Goal: Task Accomplishment & Management: Use online tool/utility

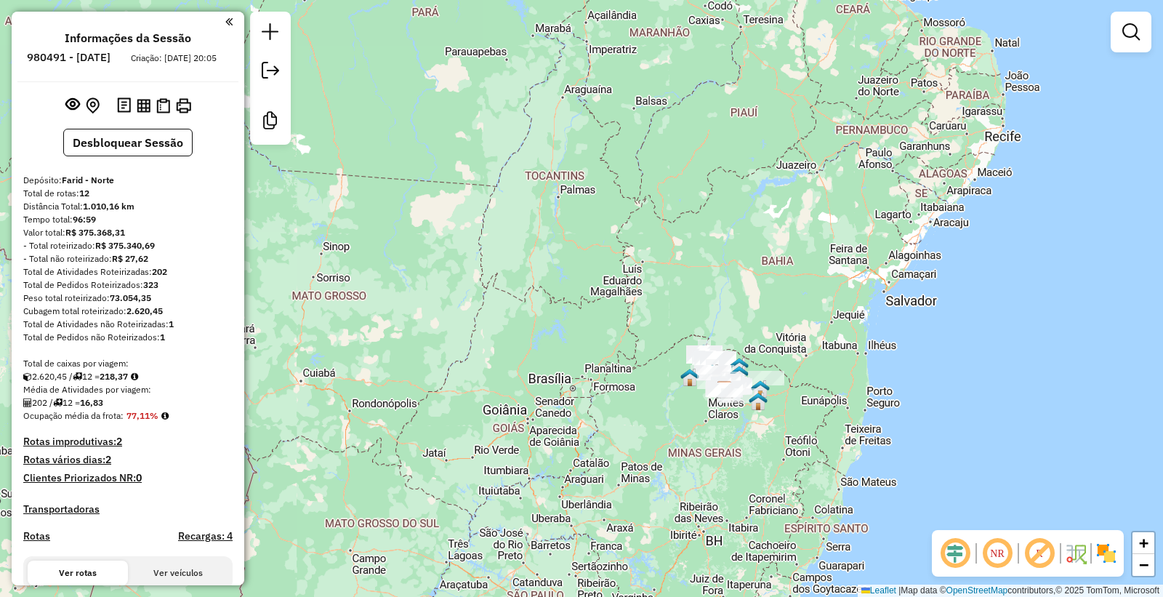
drag, startPoint x: 989, startPoint y: 364, endPoint x: 840, endPoint y: 359, distance: 149.2
click at [949, 342] on div "Janela de atendimento Grade de atendimento Capacidade Transportadoras Veículos …" at bounding box center [581, 298] width 1163 height 597
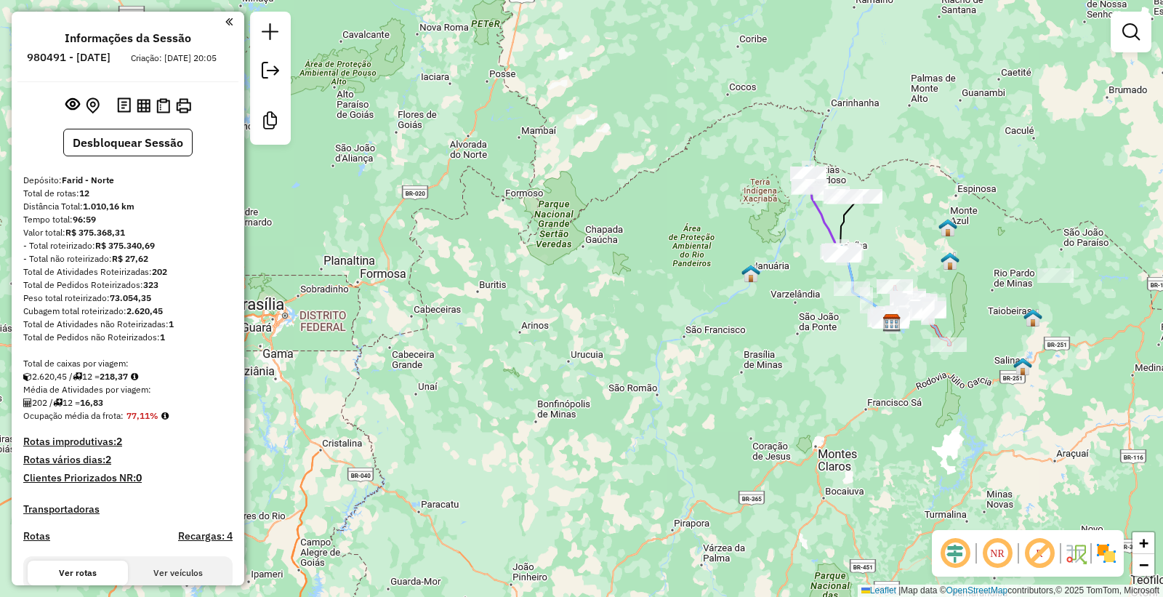
drag, startPoint x: 1047, startPoint y: 430, endPoint x: 876, endPoint y: 416, distance: 172.2
click at [953, 470] on div "Janela de atendimento Grade de atendimento Capacidade Transportadoras Veículos …" at bounding box center [581, 298] width 1163 height 597
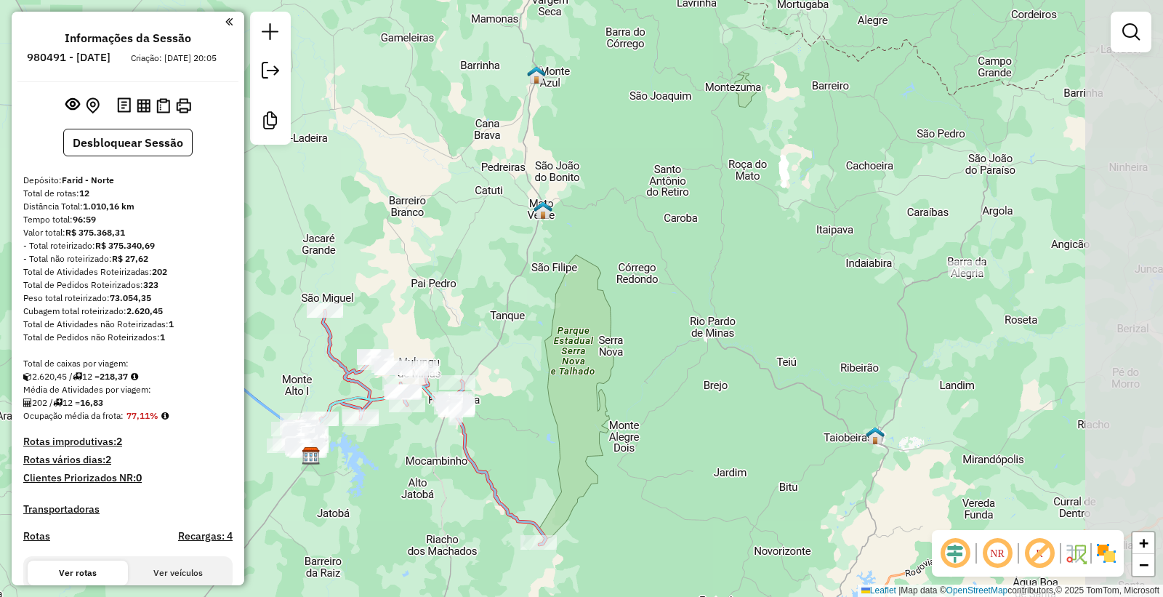
drag, startPoint x: 1001, startPoint y: 289, endPoint x: 841, endPoint y: 385, distance: 186.9
click at [844, 404] on div "Janela de atendimento Grade de atendimento Capacidade Transportadoras Veículos …" at bounding box center [581, 298] width 1163 height 597
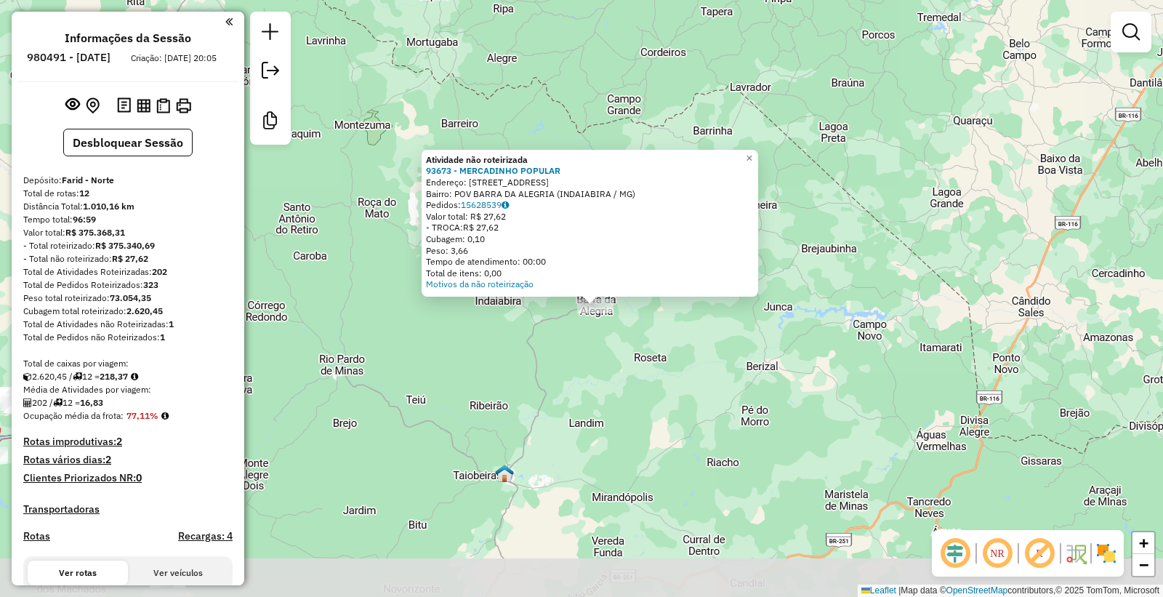
drag, startPoint x: 627, startPoint y: 492, endPoint x: 626, endPoint y: 404, distance: 88.0
click at [626, 404] on div "Atividade não roteirizada 93673 - MERCADINHO POPULAR Endereço: RUA TAIOBEIRAS 4…" at bounding box center [581, 298] width 1163 height 597
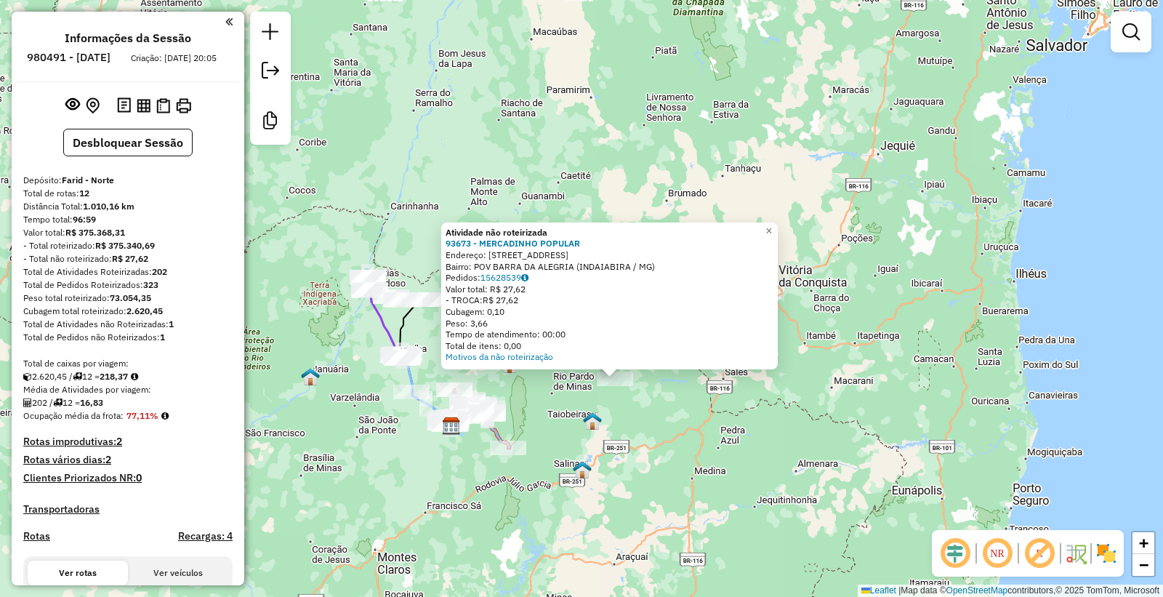
click at [616, 458] on div "Atividade não roteirizada 93673 - MERCADINHO POPULAR Endereço: RUA TAIOBEIRAS 4…" at bounding box center [581, 298] width 1163 height 597
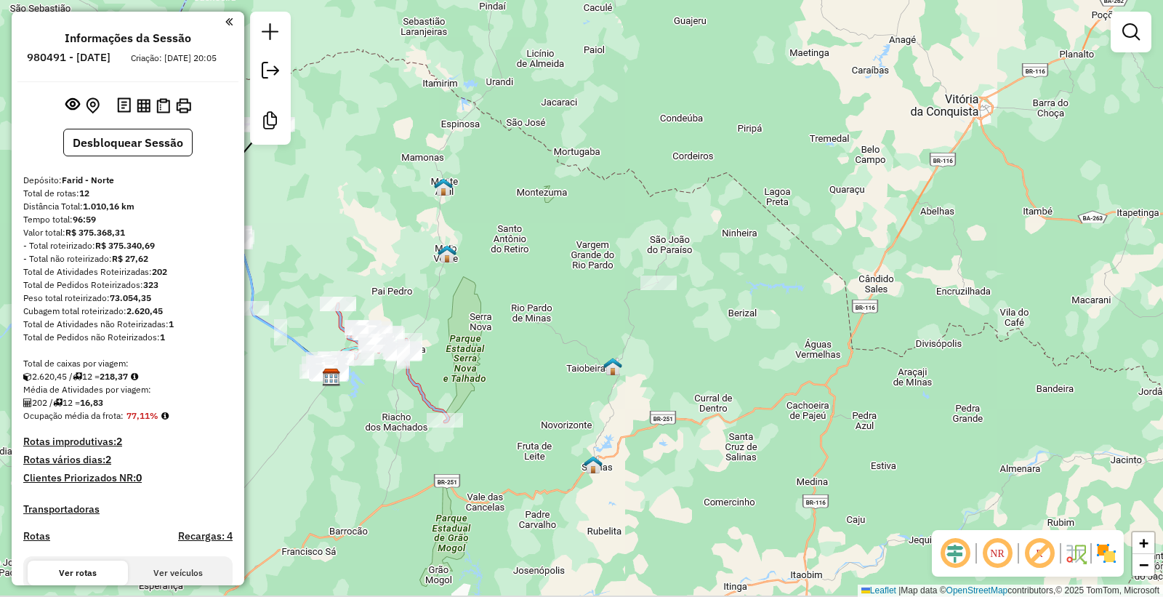
drag, startPoint x: 481, startPoint y: 473, endPoint x: 577, endPoint y: 446, distance: 99.5
click at [577, 446] on div "Janela de atendimento Grade de atendimento Capacidade Transportadoras Veículos …" at bounding box center [581, 298] width 1163 height 597
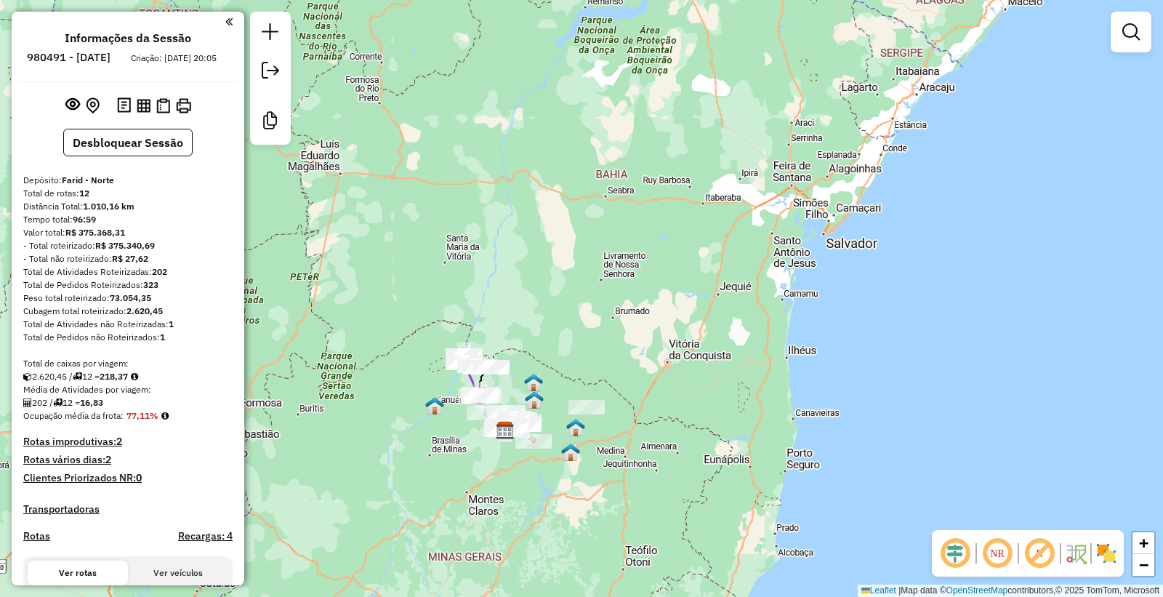
drag, startPoint x: 577, startPoint y: 481, endPoint x: 631, endPoint y: 405, distance: 93.8
click at [631, 405] on div "Janela de atendimento Grade de atendimento Capacidade Transportadoras Veículos …" at bounding box center [581, 298] width 1163 height 597
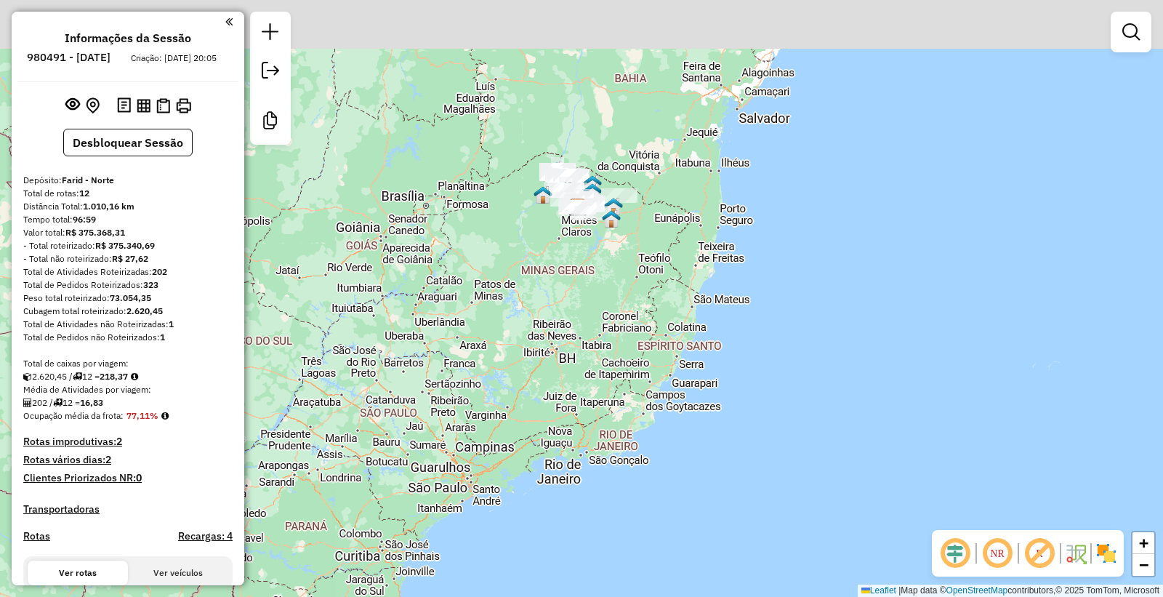
drag, startPoint x: 617, startPoint y: 263, endPoint x: 736, endPoint y: 117, distance: 188.6
click at [625, 391] on div "Janela de atendimento Grade de atendimento Capacidade Transportadoras Veículos …" at bounding box center [581, 298] width 1163 height 597
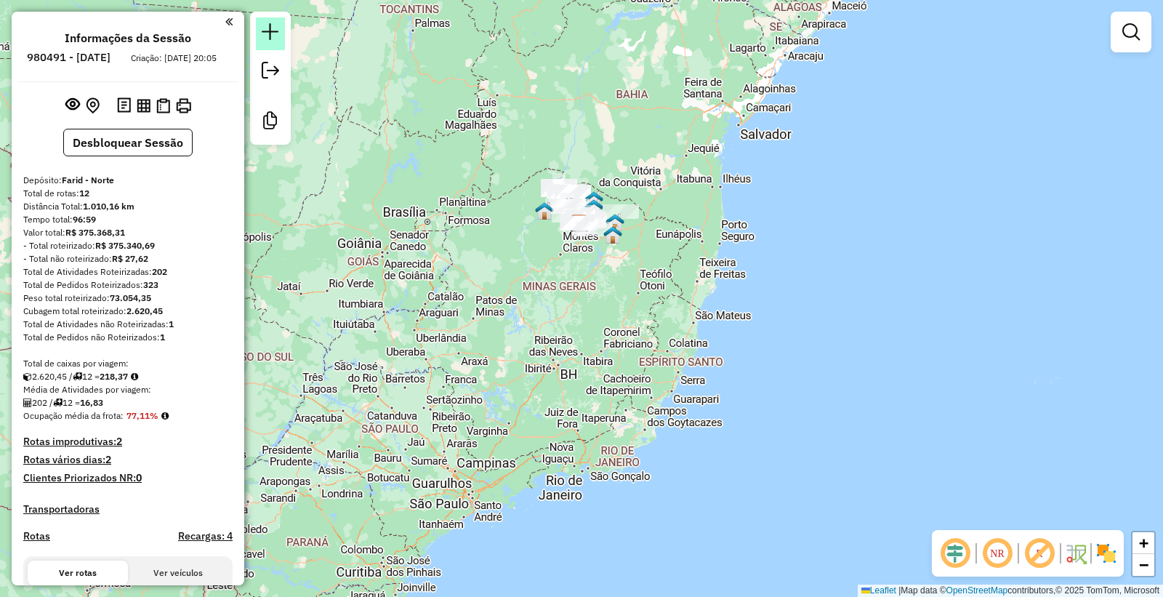
click at [270, 33] on em at bounding box center [270, 31] width 17 height 17
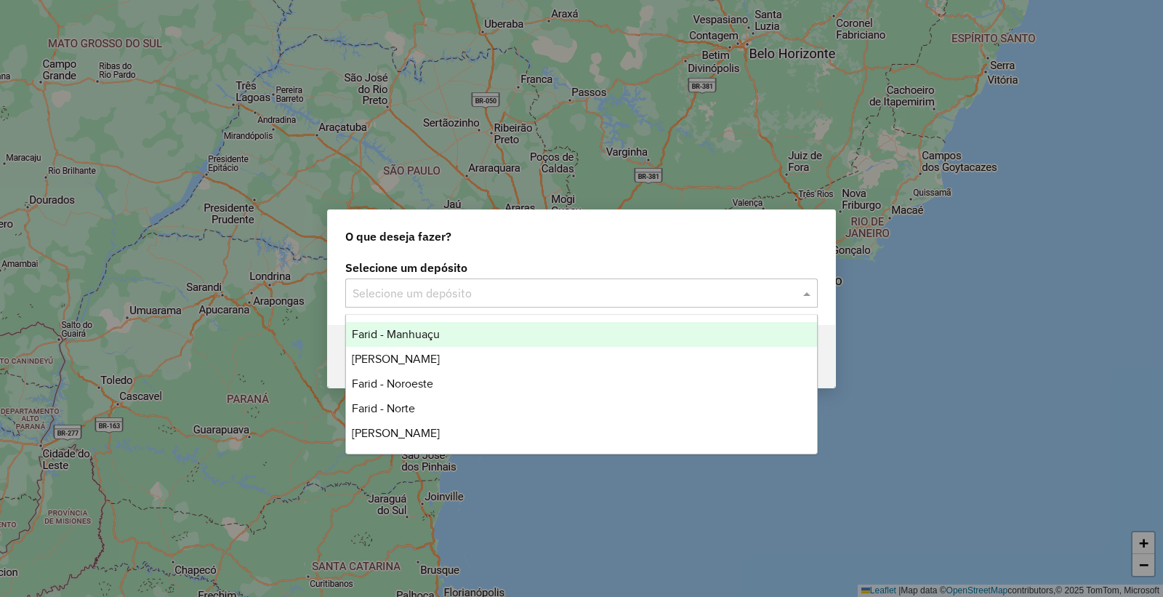
click at [474, 288] on input "text" at bounding box center [567, 293] width 429 height 17
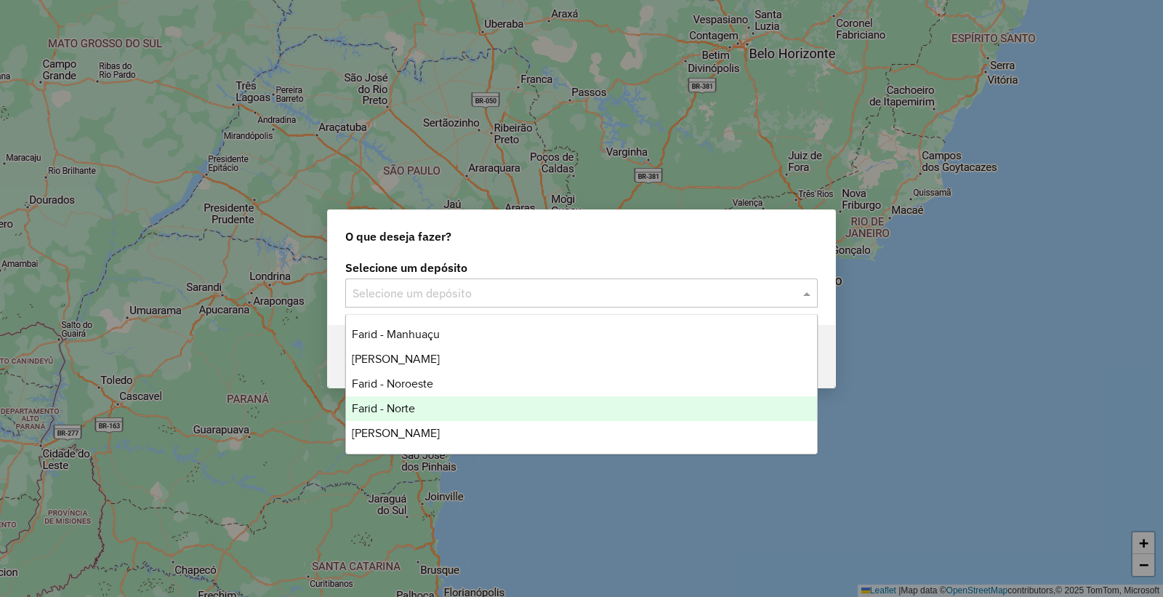
click at [417, 411] on div "Farid - Norte" at bounding box center [581, 408] width 471 height 25
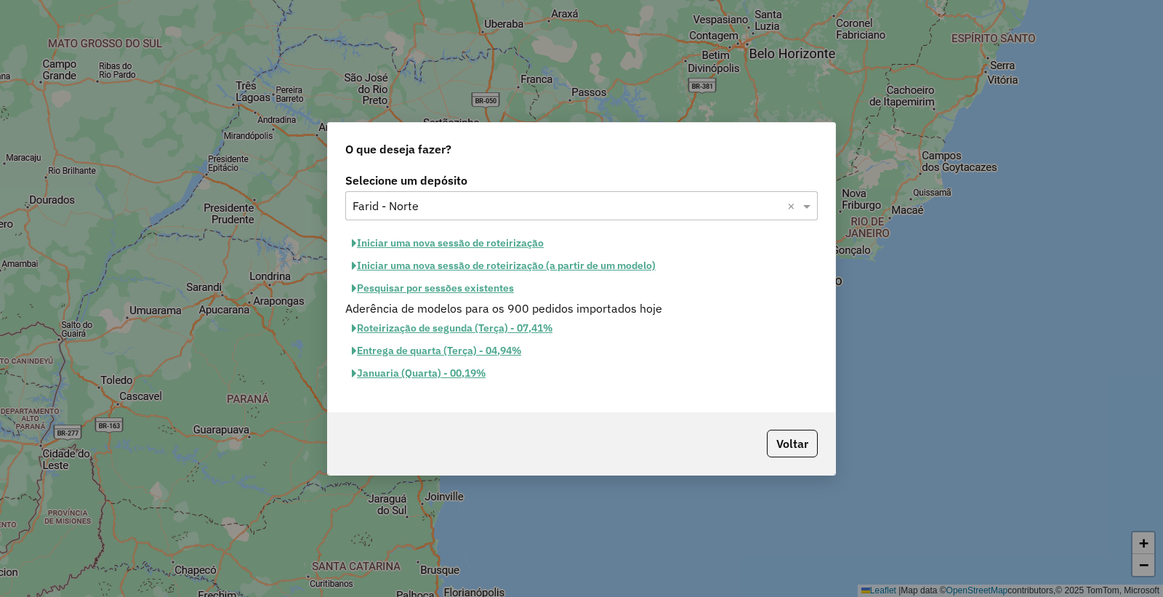
click at [496, 247] on button "Iniciar uma nova sessão de roteirização" at bounding box center [447, 243] width 205 height 23
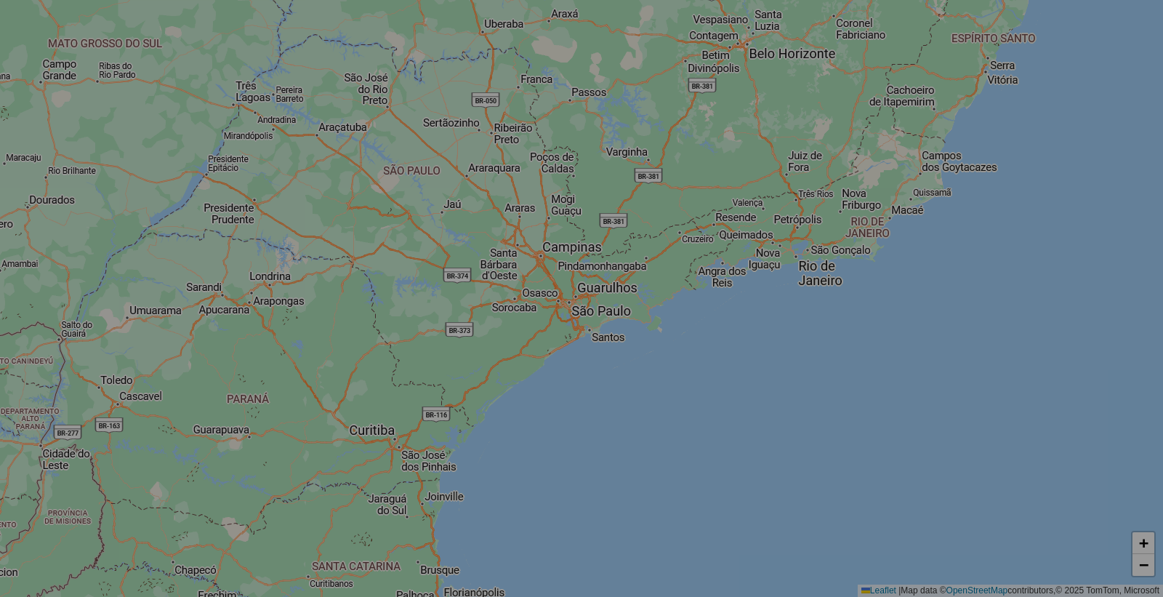
select select "*"
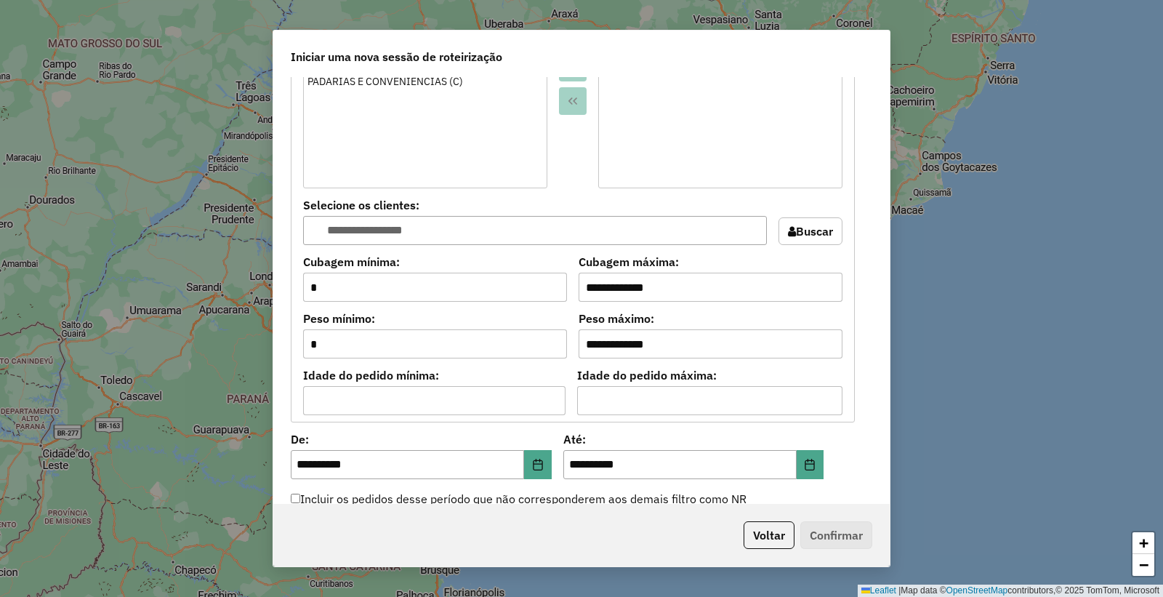
scroll to position [1414, 0]
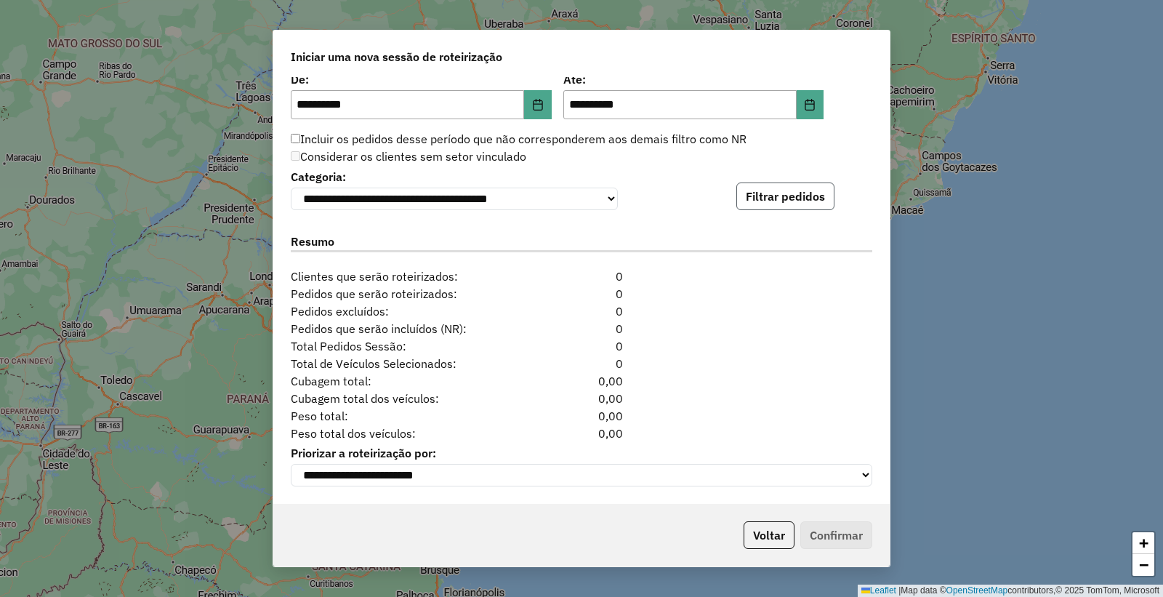
click at [774, 193] on button "Filtrar pedidos" at bounding box center [786, 197] width 98 height 28
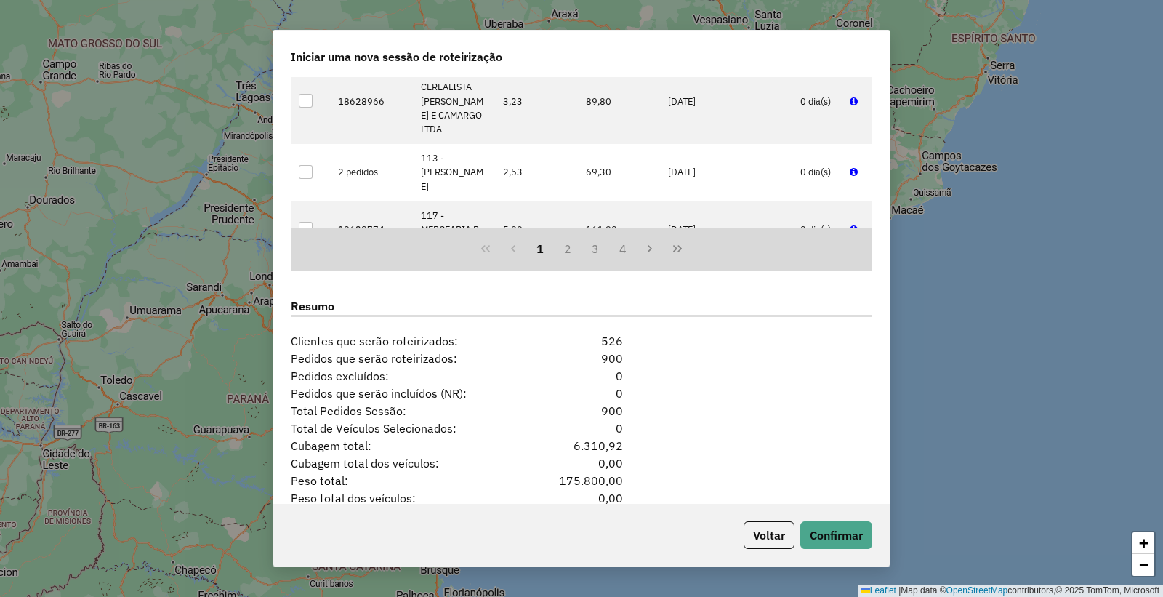
scroll to position [1715, 0]
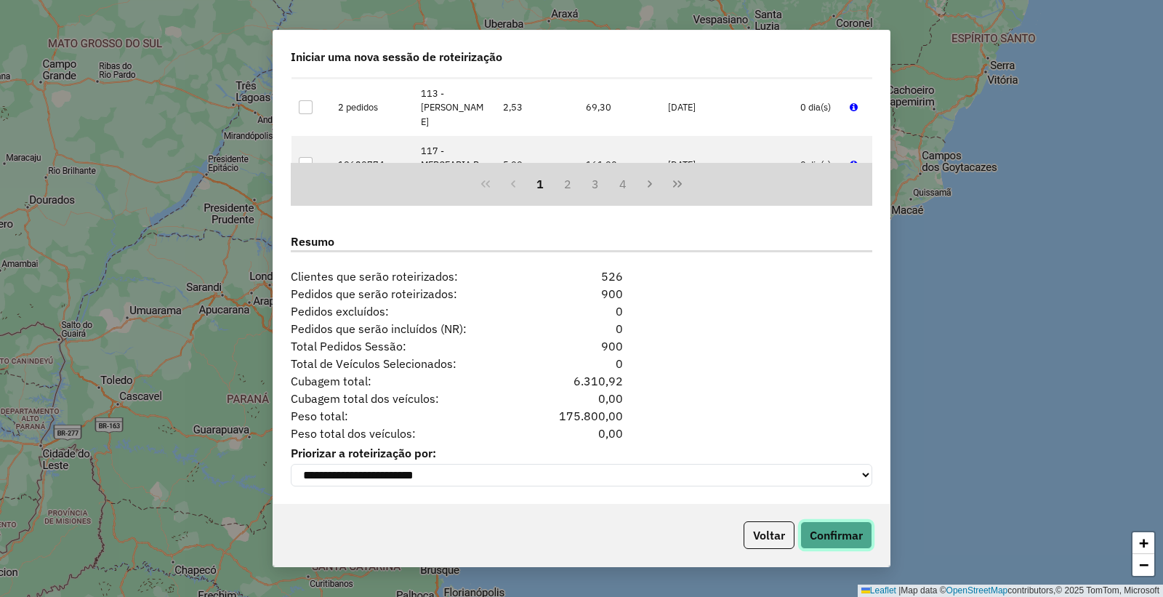
click at [820, 527] on button "Confirmar" at bounding box center [837, 535] width 72 height 28
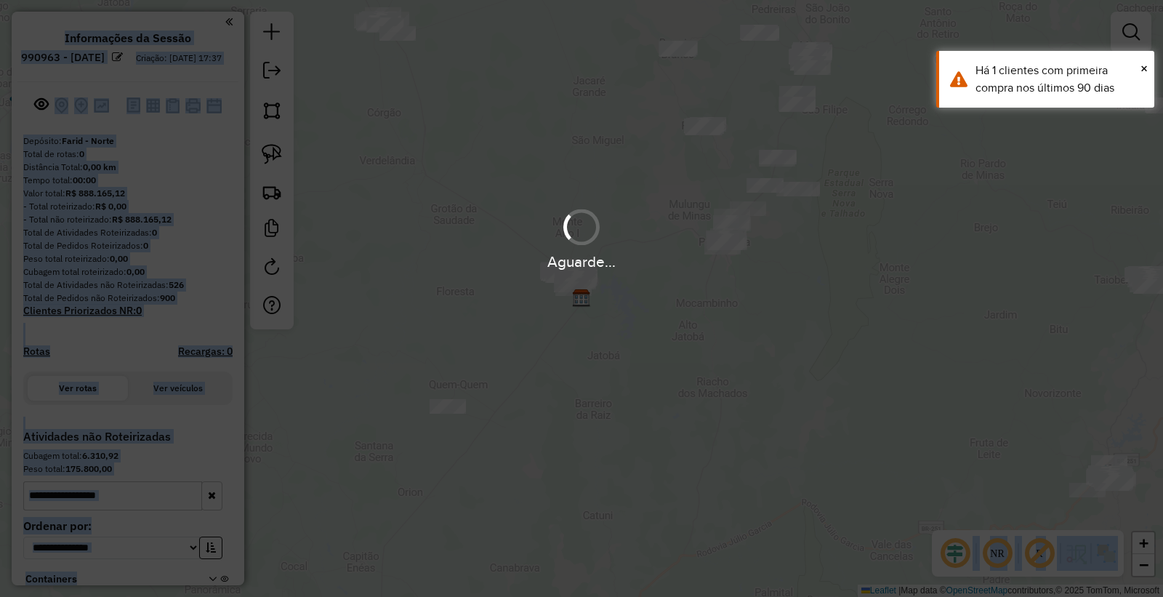
drag, startPoint x: 798, startPoint y: 310, endPoint x: 722, endPoint y: 408, distance: 124.4
click at [708, 469] on hb-app "**********" at bounding box center [581, 298] width 1163 height 597
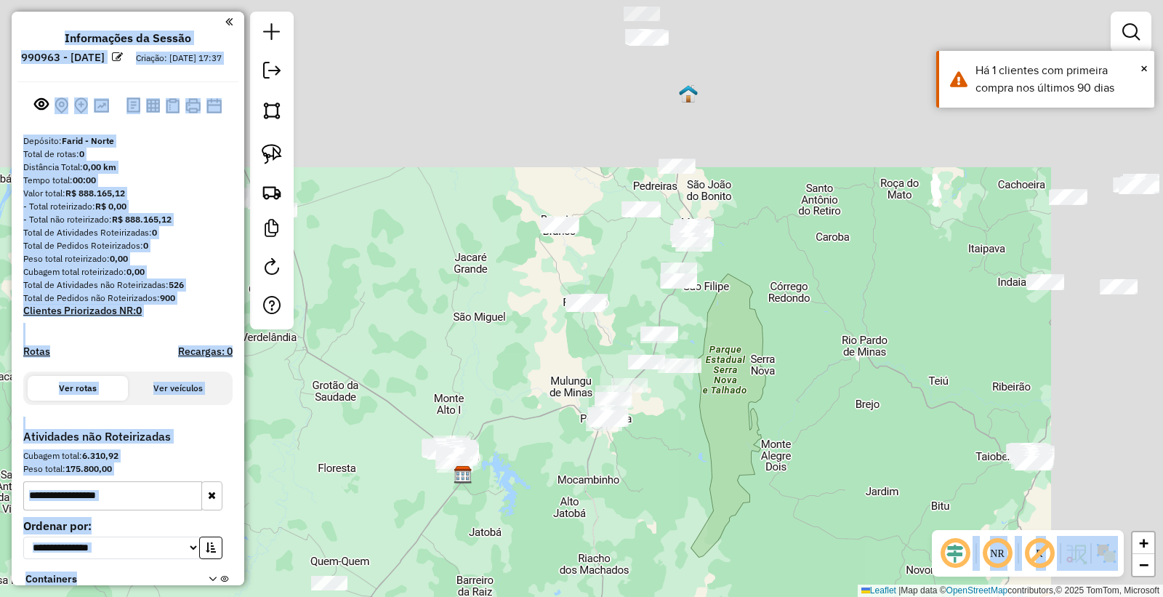
drag, startPoint x: 833, startPoint y: 297, endPoint x: 662, endPoint y: 396, distance: 197.8
click at [662, 482] on div "Janela de atendimento Grade de atendimento Capacidade Transportadoras Veículos …" at bounding box center [581, 298] width 1163 height 597
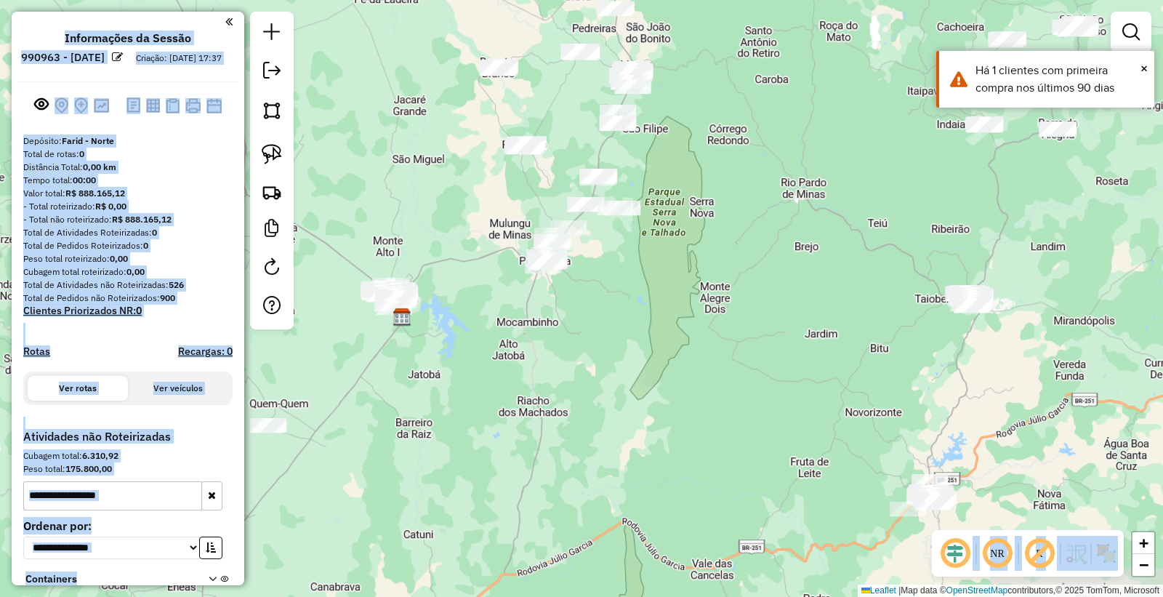
click at [736, 332] on div "Janela de atendimento Grade de atendimento Capacidade Transportadoras Veículos …" at bounding box center [581, 298] width 1163 height 597
click at [165, 187] on div "Tempo total: 00:00" at bounding box center [127, 180] width 209 height 13
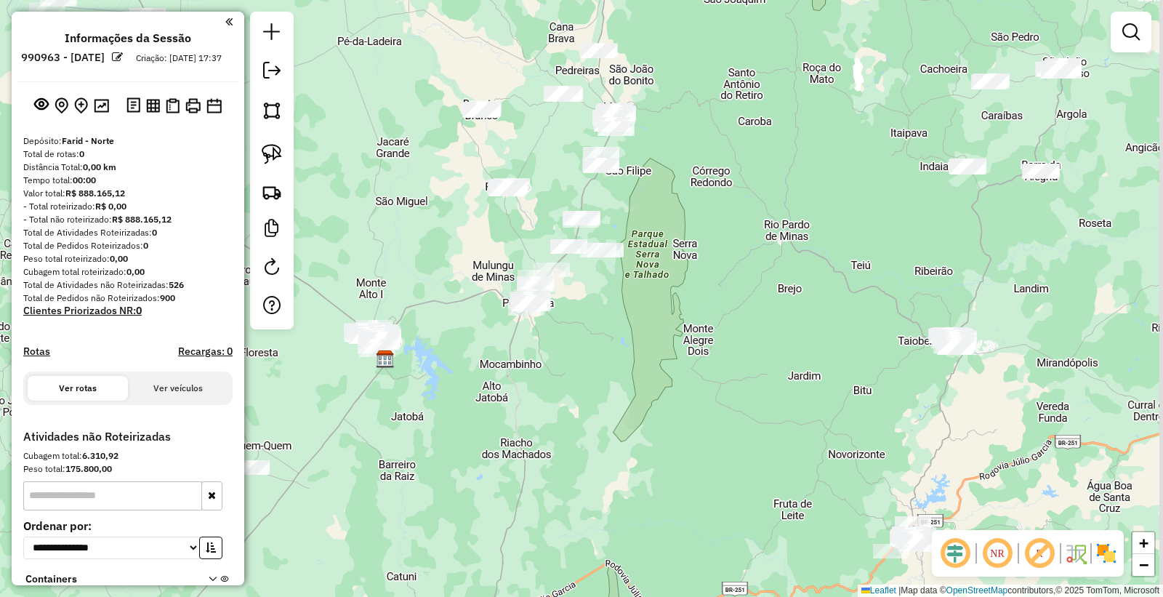
drag, startPoint x: 768, startPoint y: 161, endPoint x: 626, endPoint y: 364, distance: 248.1
click at [653, 372] on div "Janela de atendimento Grade de atendimento Capacidade Transportadoras Veículos …" at bounding box center [581, 298] width 1163 height 597
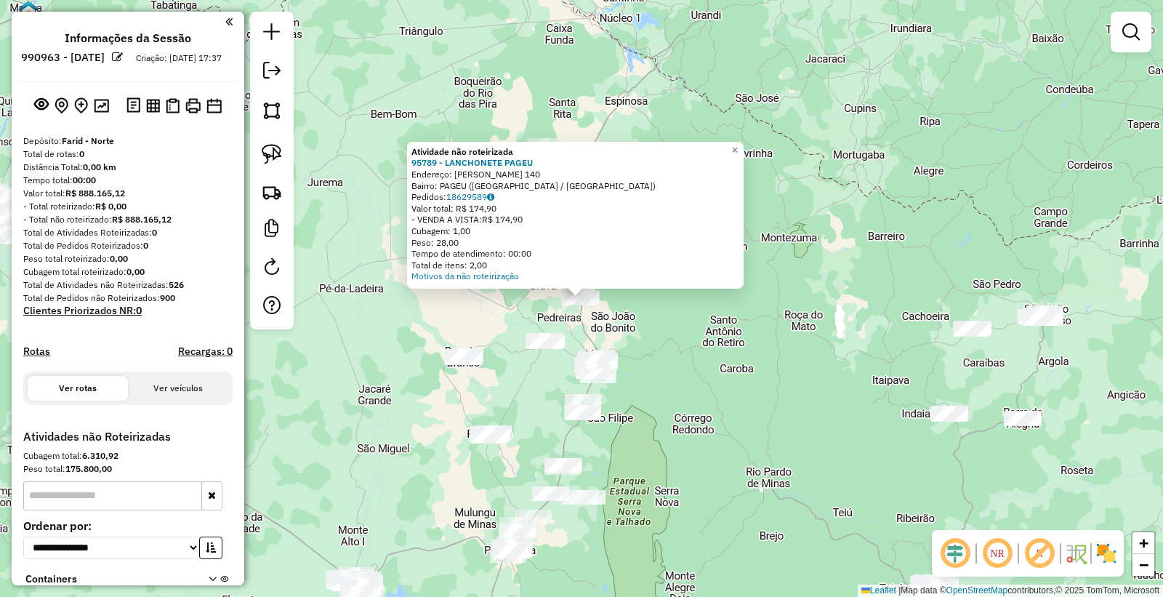
click at [672, 331] on div "Atividade não roteirizada 95789 - LANCHONETE PAGEU Endereço: JOAO GONCALVES DIA…" at bounding box center [581, 298] width 1163 height 597
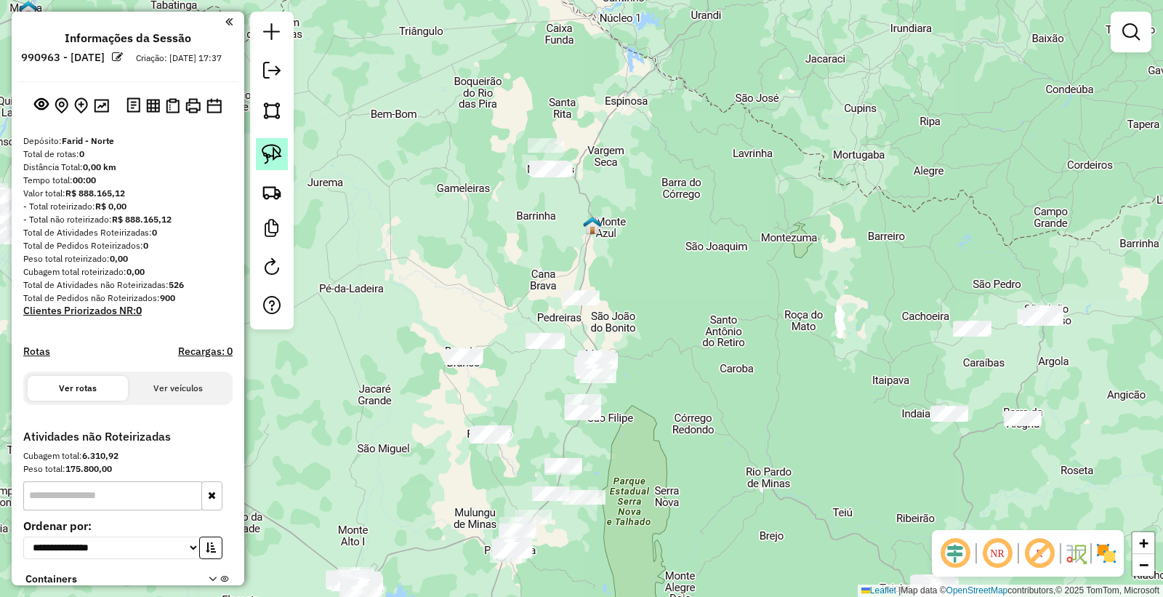
click at [281, 156] on img at bounding box center [272, 154] width 20 height 20
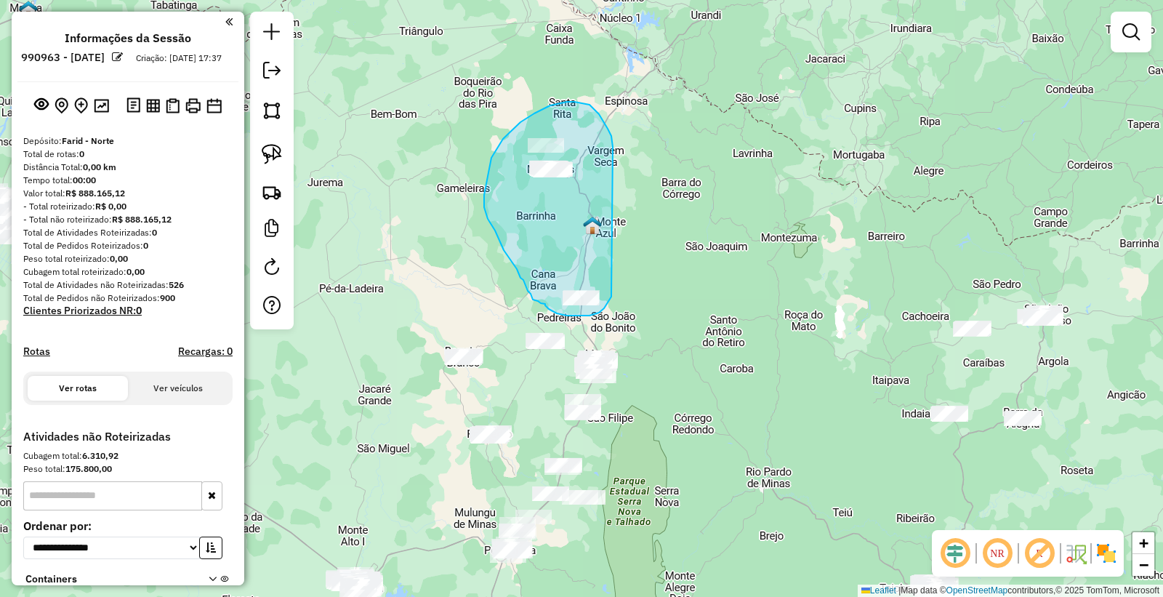
drag, startPoint x: 594, startPoint y: 110, endPoint x: 616, endPoint y: 269, distance: 160.7
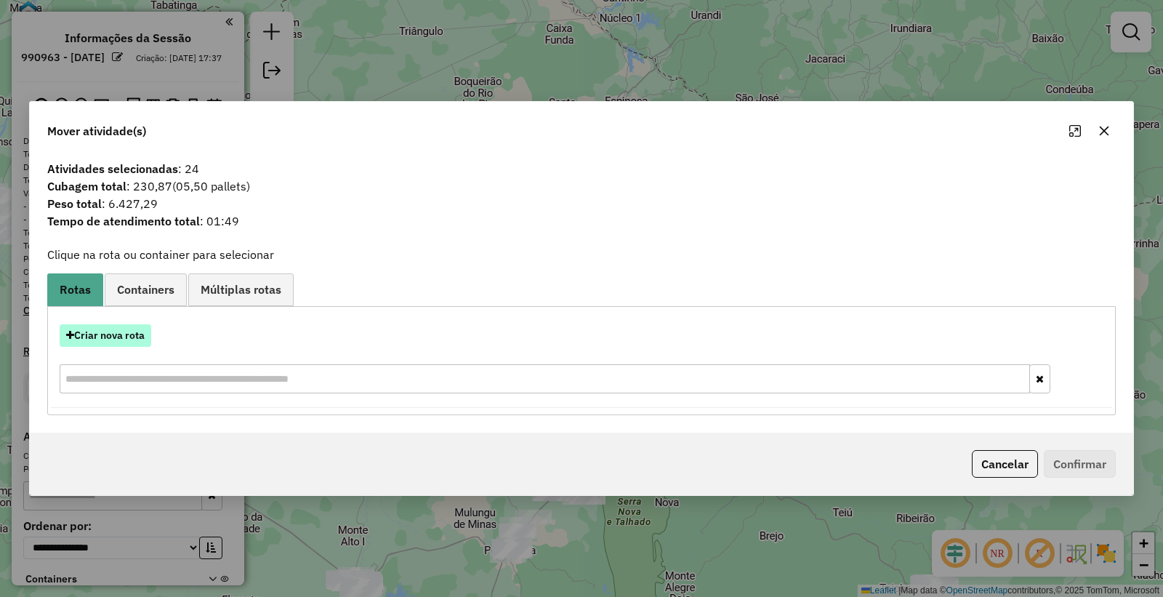
click at [103, 336] on button "Criar nova rota" at bounding box center [106, 335] width 92 height 23
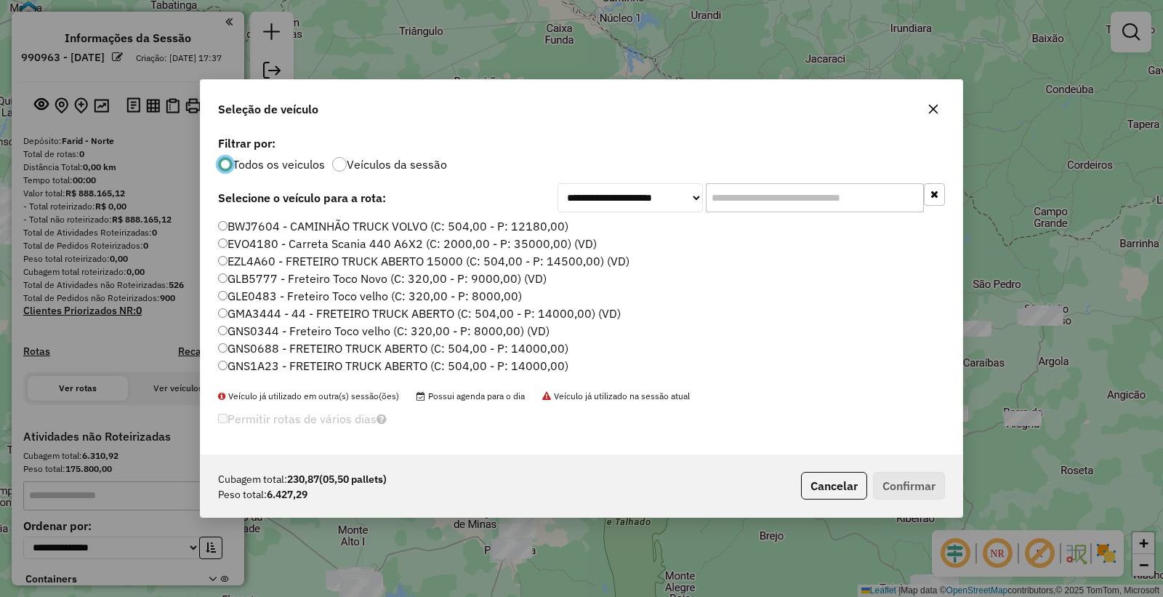
scroll to position [8, 4]
click at [774, 209] on input "text" at bounding box center [815, 197] width 218 height 29
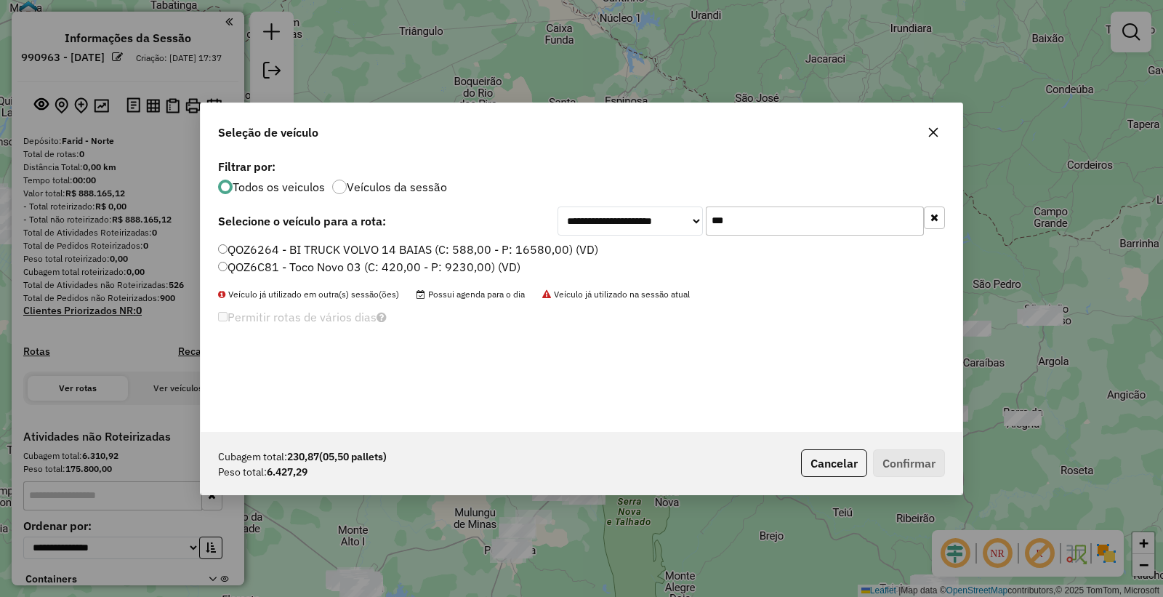
type input "***"
click at [247, 263] on label "QOZ6C81 - Toco Novo 03 (C: 420,00 - P: 9230,00) (VD)" at bounding box center [369, 266] width 303 height 17
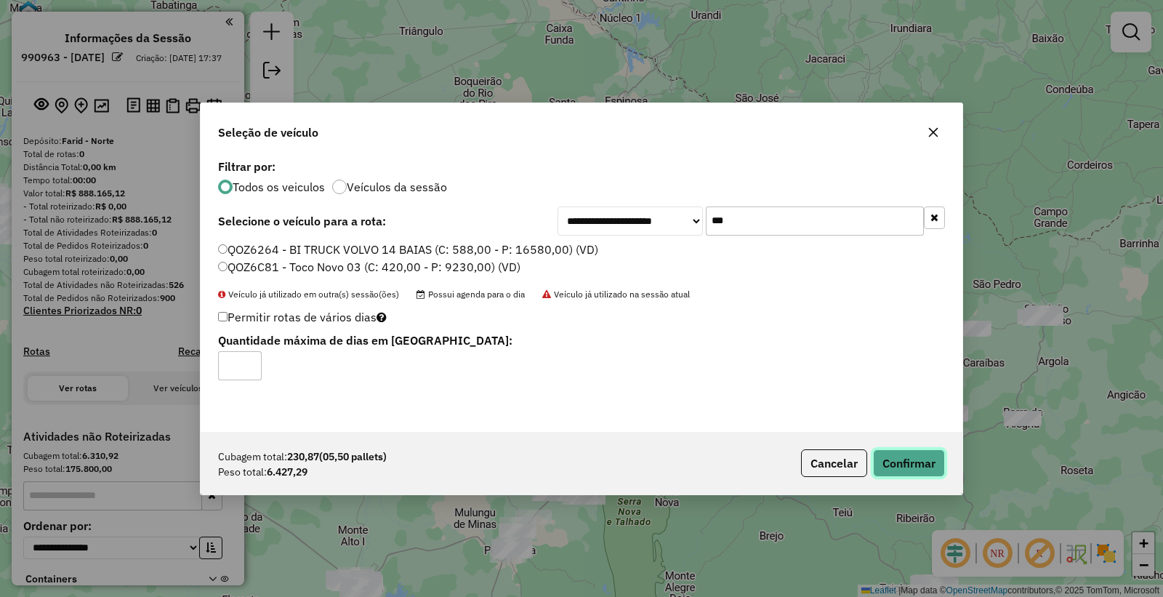
click at [915, 456] on button "Confirmar" at bounding box center [909, 463] width 72 height 28
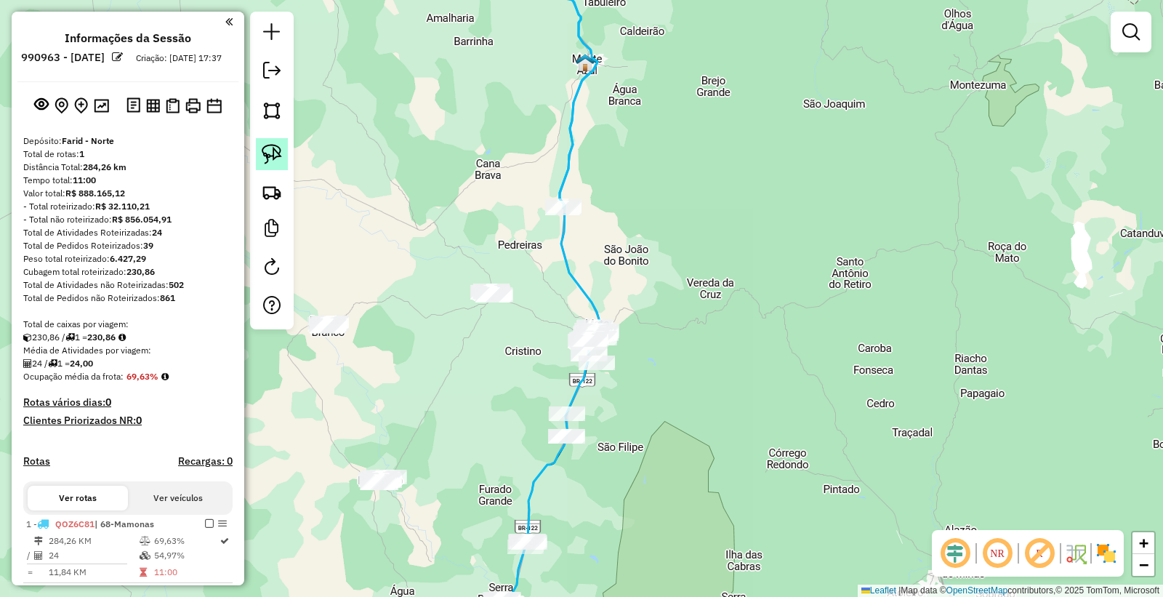
click at [281, 149] on img at bounding box center [272, 154] width 20 height 20
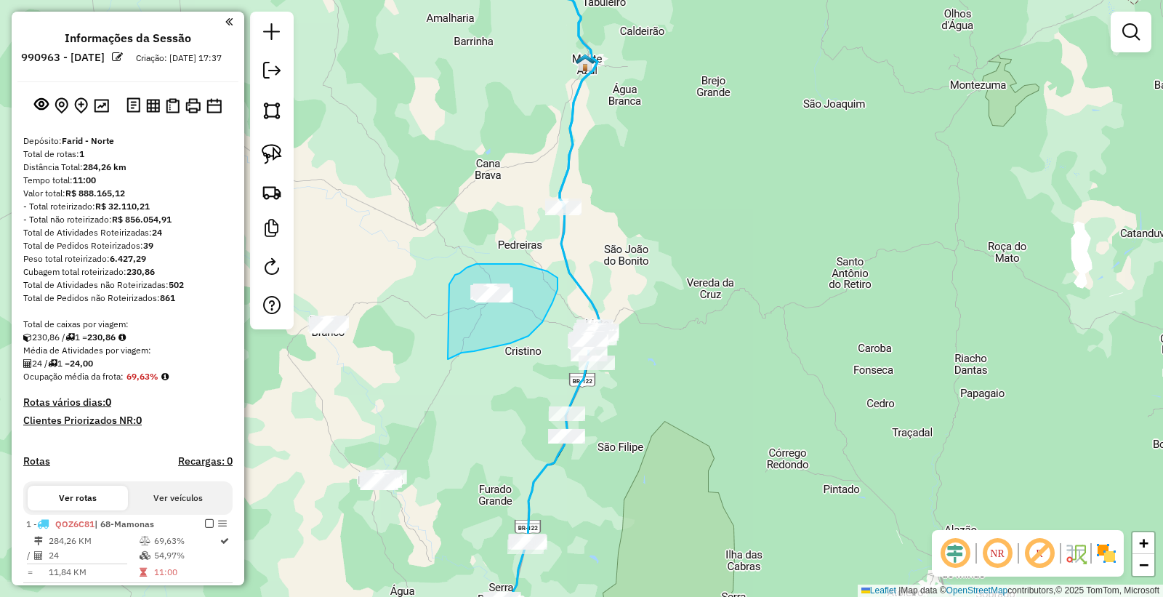
drag, startPoint x: 448, startPoint y: 359, endPoint x: 445, endPoint y: 287, distance: 72.0
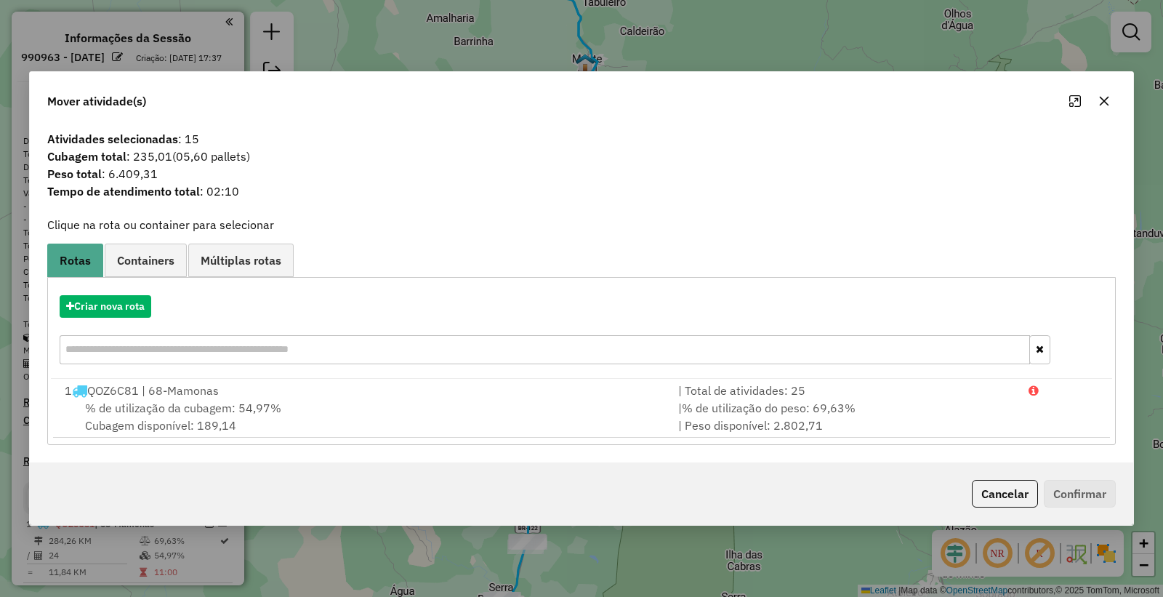
click at [81, 293] on div "Criar nova rota" at bounding box center [582, 331] width 1062 height 95
click at [118, 295] on button "Criar nova rota" at bounding box center [106, 306] width 92 height 23
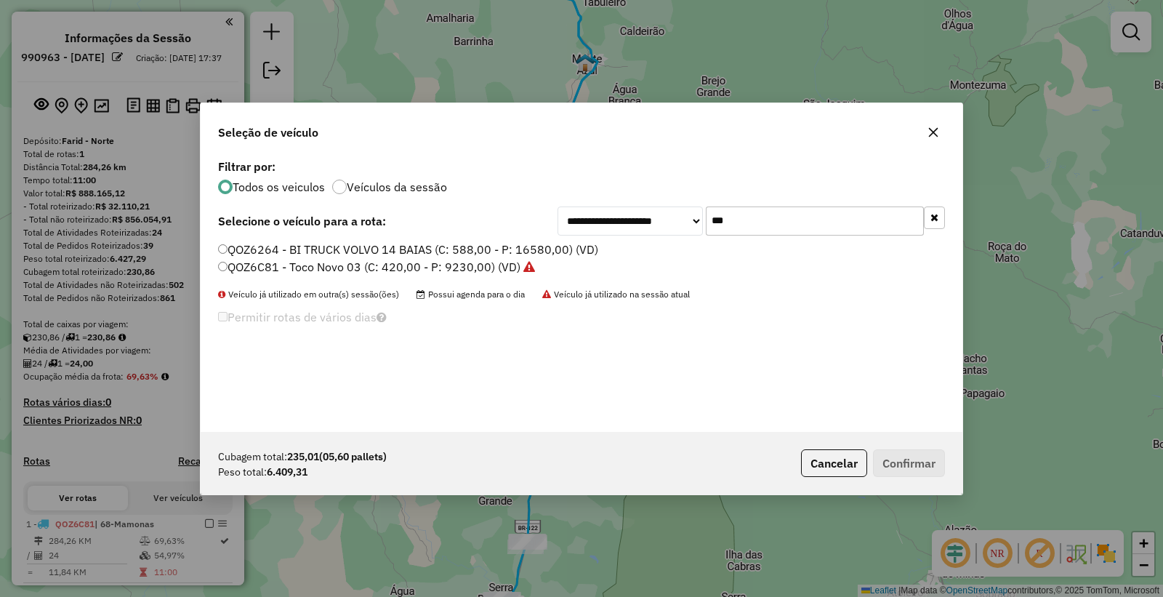
drag, startPoint x: 809, startPoint y: 220, endPoint x: 453, endPoint y: 168, distance: 359.3
click at [505, 191] on div "**********" at bounding box center [582, 294] width 762 height 276
type input "**"
click at [334, 269] on label "TEJ8B29 - CAMINHÃO VW NOVO (C: 420,00 - P: 7900,00) (VD)" at bounding box center [388, 266] width 341 height 17
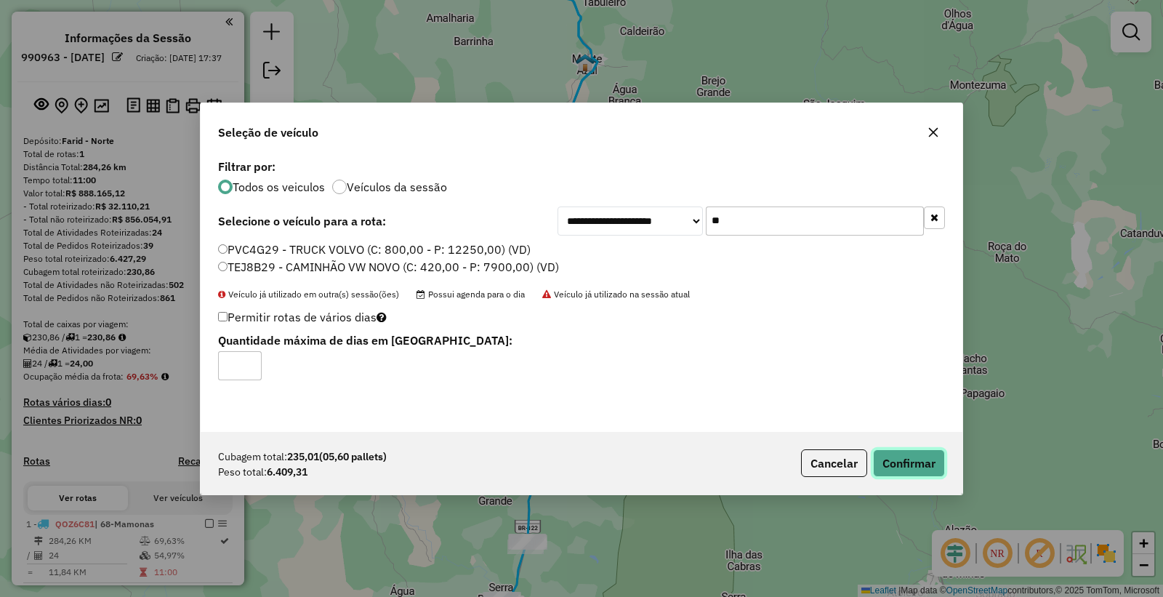
click at [894, 456] on button "Confirmar" at bounding box center [909, 463] width 72 height 28
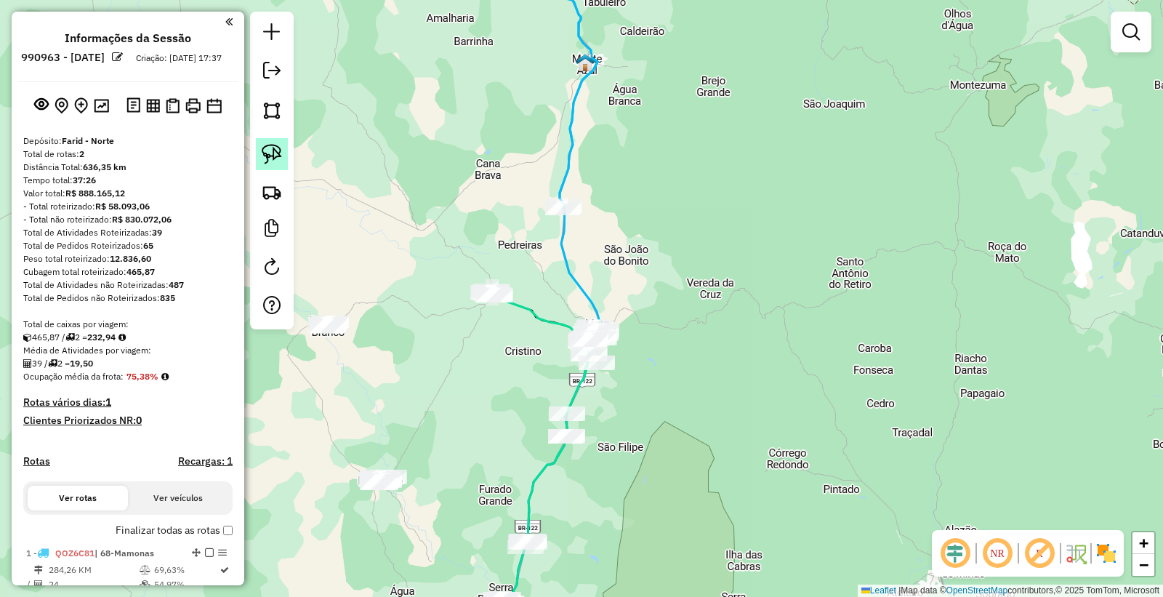
click at [262, 148] on img at bounding box center [272, 154] width 20 height 20
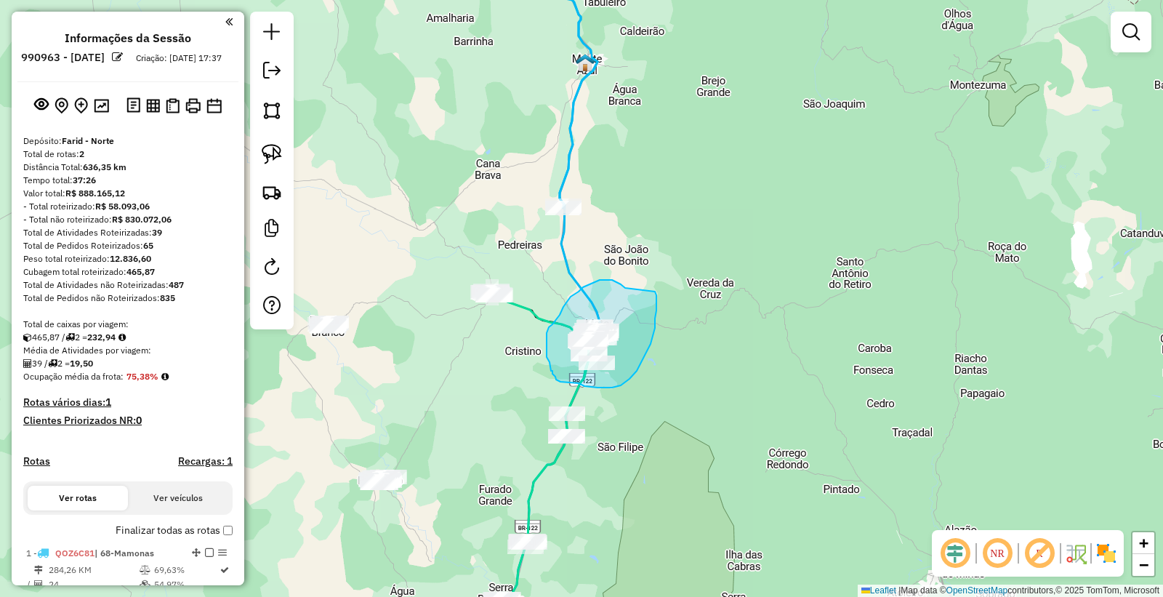
drag, startPoint x: 606, startPoint y: 280, endPoint x: 654, endPoint y: 288, distance: 48.7
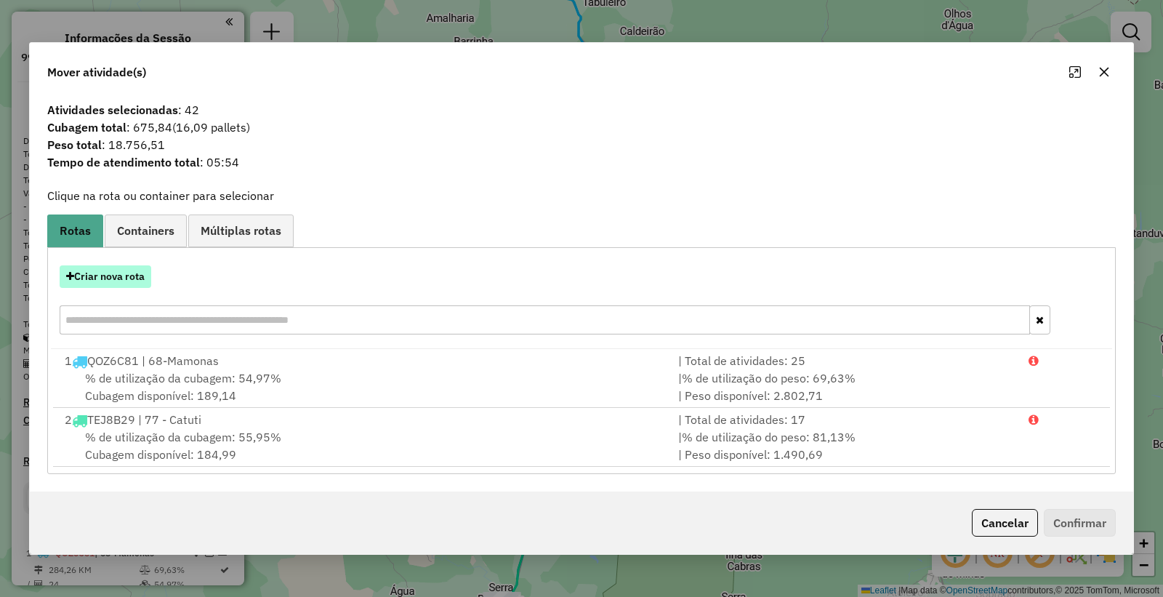
click at [102, 282] on button "Criar nova rota" at bounding box center [106, 276] width 92 height 23
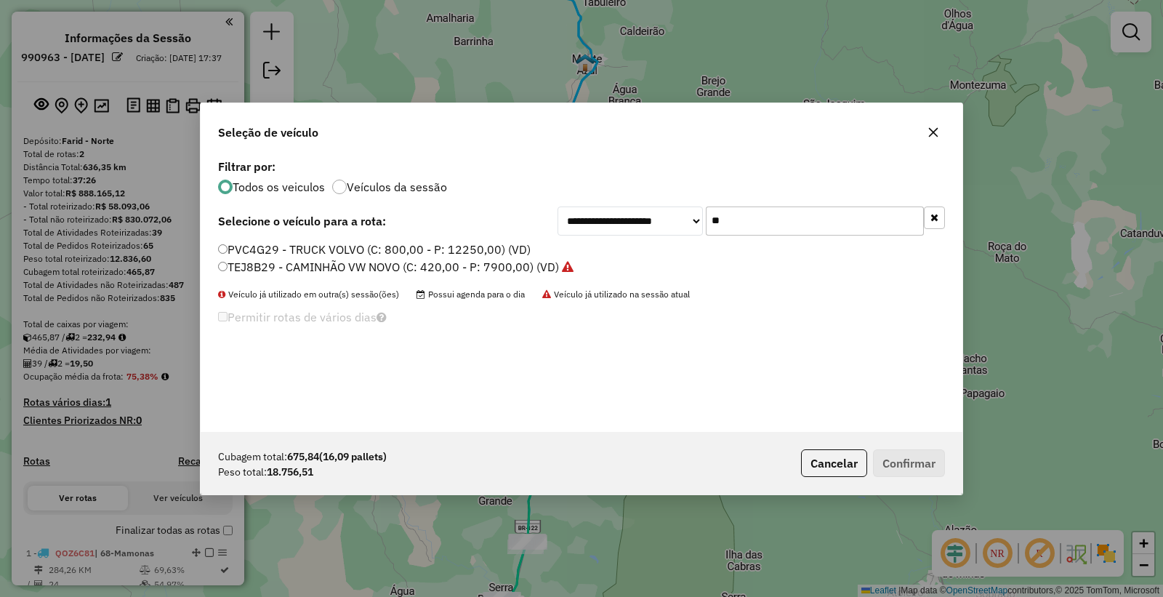
drag, startPoint x: 798, startPoint y: 222, endPoint x: 614, endPoint y: 192, distance: 186.4
click at [624, 219] on div "**********" at bounding box center [752, 221] width 388 height 29
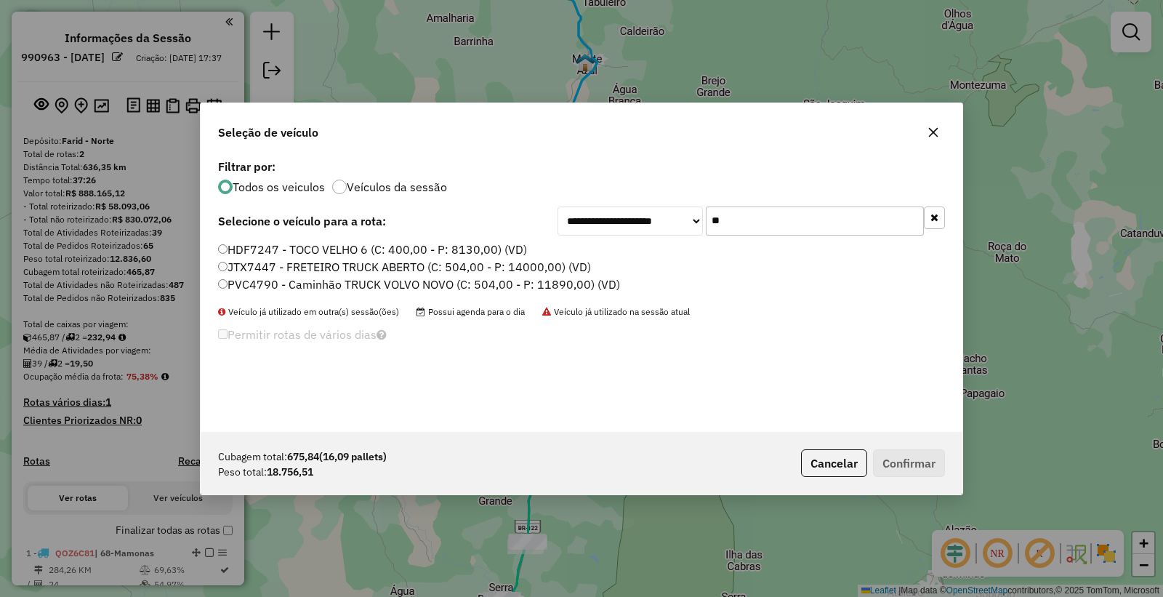
type input "*"
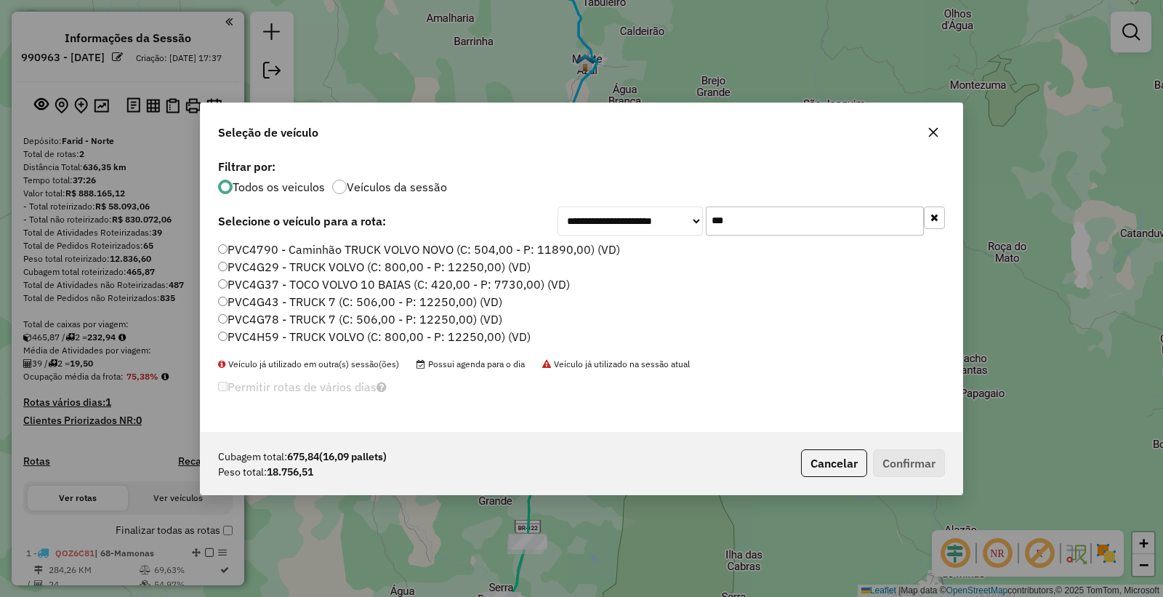
type input "***"
click at [262, 337] on label "PVC4H59 - TRUCK VOLVO (C: 800,00 - P: 12250,00) (VD)" at bounding box center [374, 336] width 313 height 17
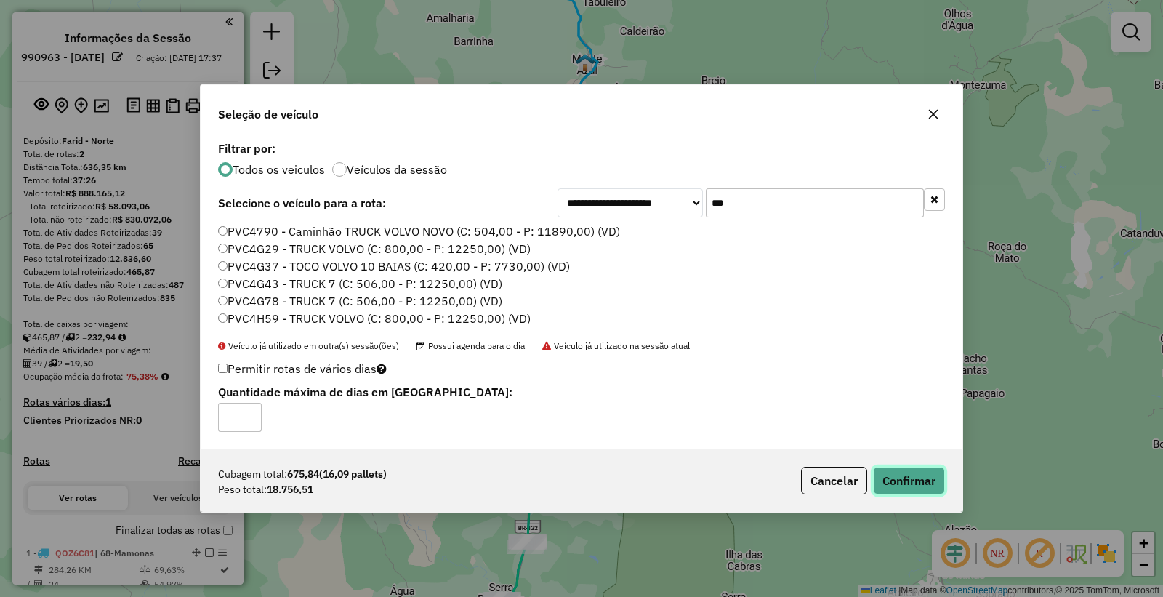
click at [915, 478] on button "Confirmar" at bounding box center [909, 481] width 72 height 28
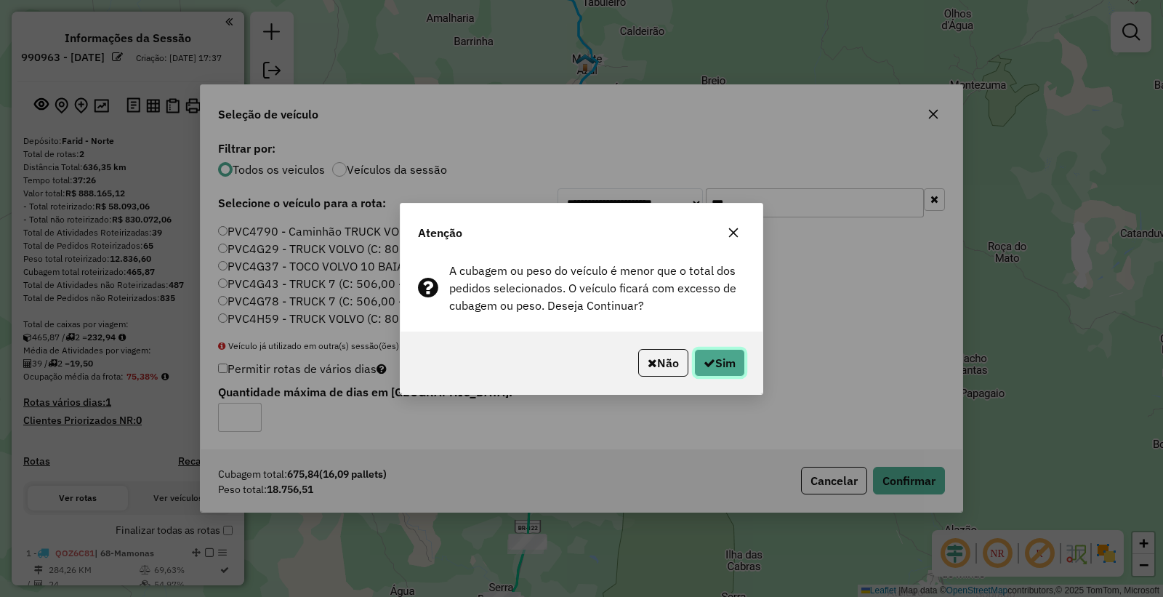
click at [737, 364] on button "Sim" at bounding box center [719, 363] width 51 height 28
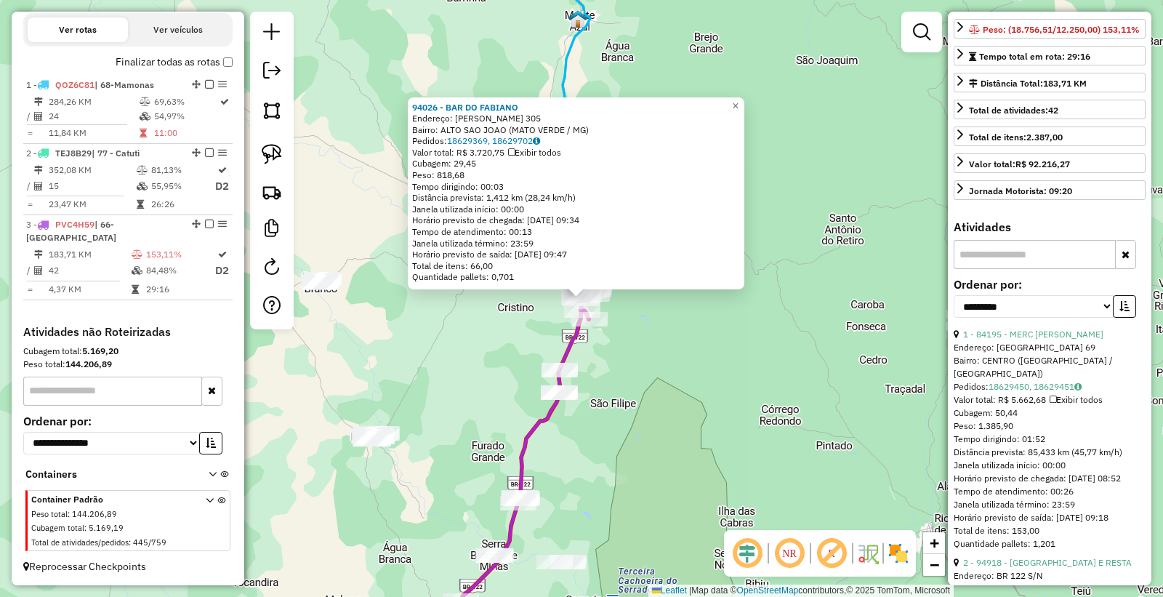
scroll to position [404, 0]
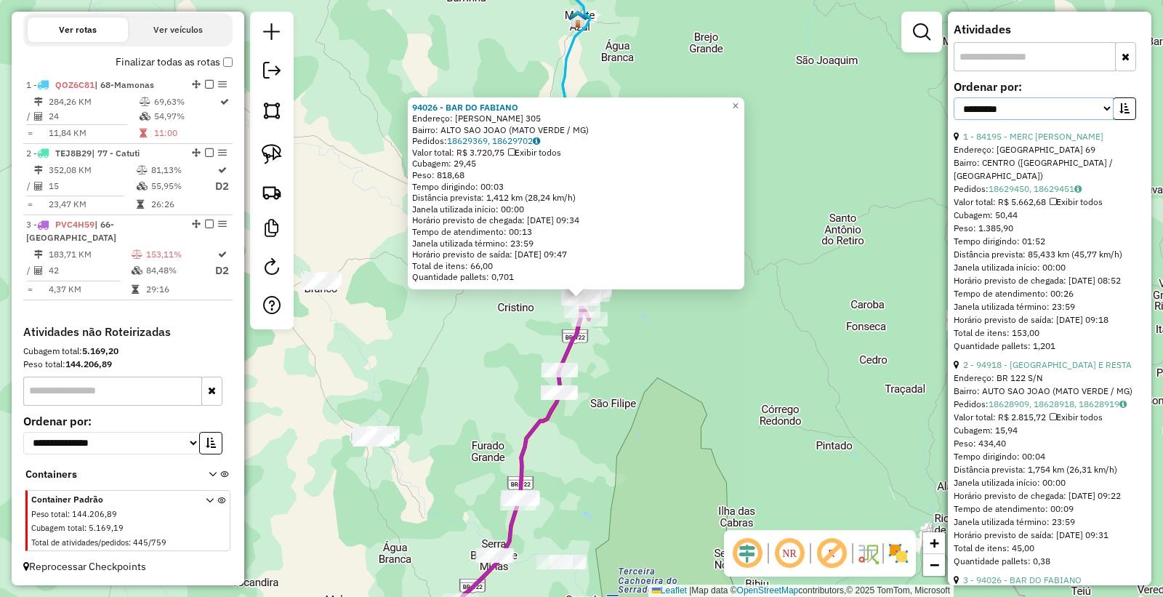
click at [1022, 120] on select "**********" at bounding box center [1034, 108] width 160 height 23
select select "*********"
click at [954, 120] on select "**********" at bounding box center [1034, 108] width 160 height 23
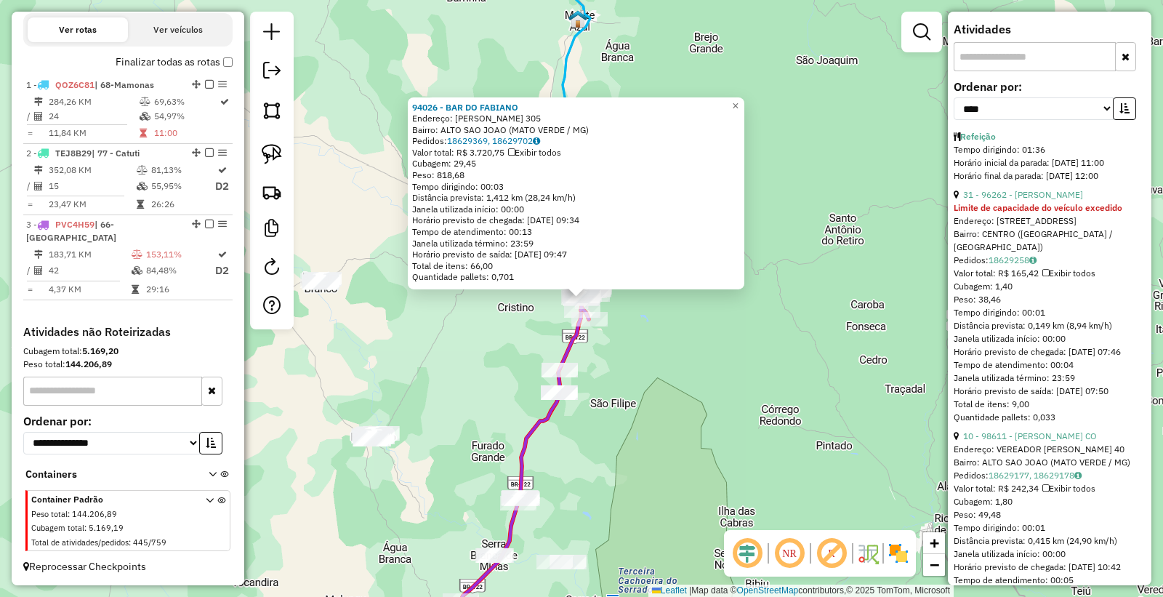
click at [1123, 120] on button "button" at bounding box center [1124, 108] width 23 height 23
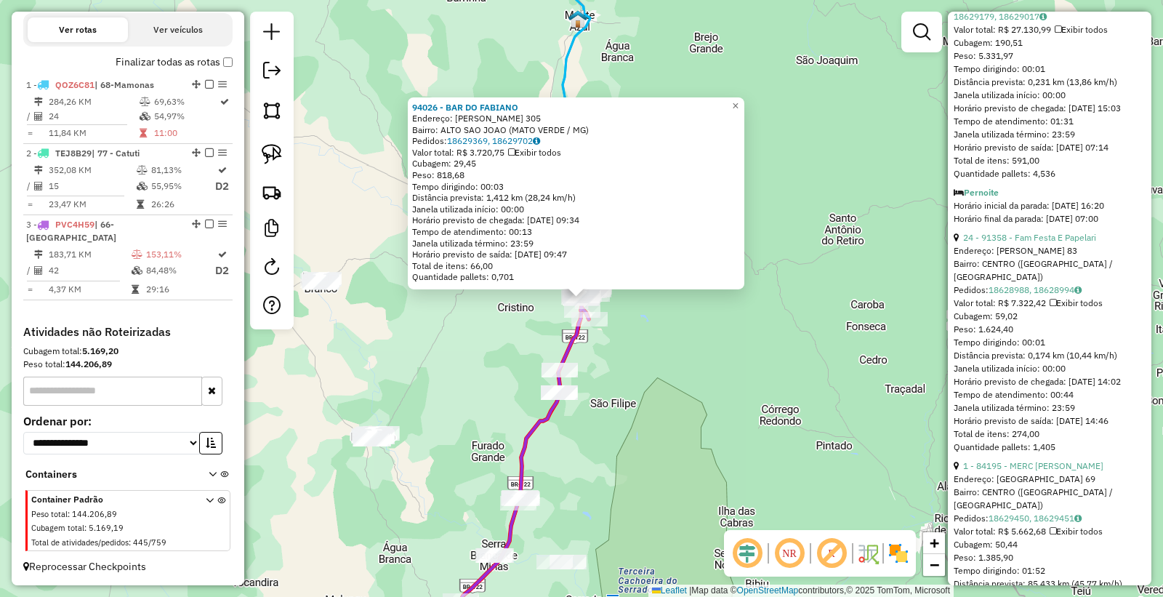
scroll to position [727, 0]
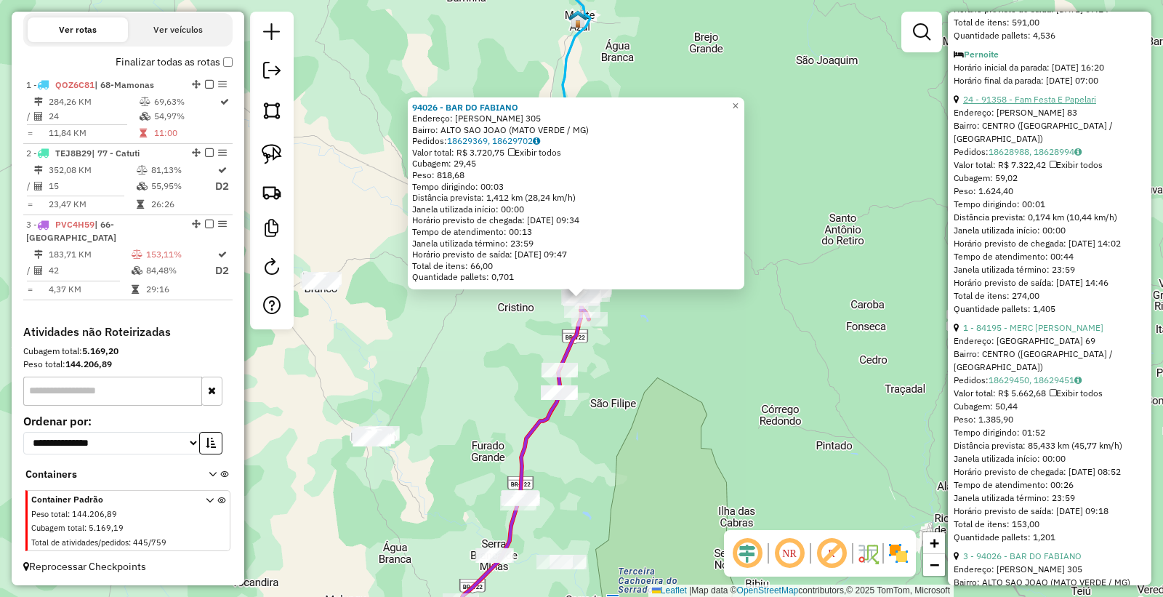
click at [1023, 105] on link "24 - 91358 - Fam Festa E Papelari" at bounding box center [1029, 99] width 133 height 11
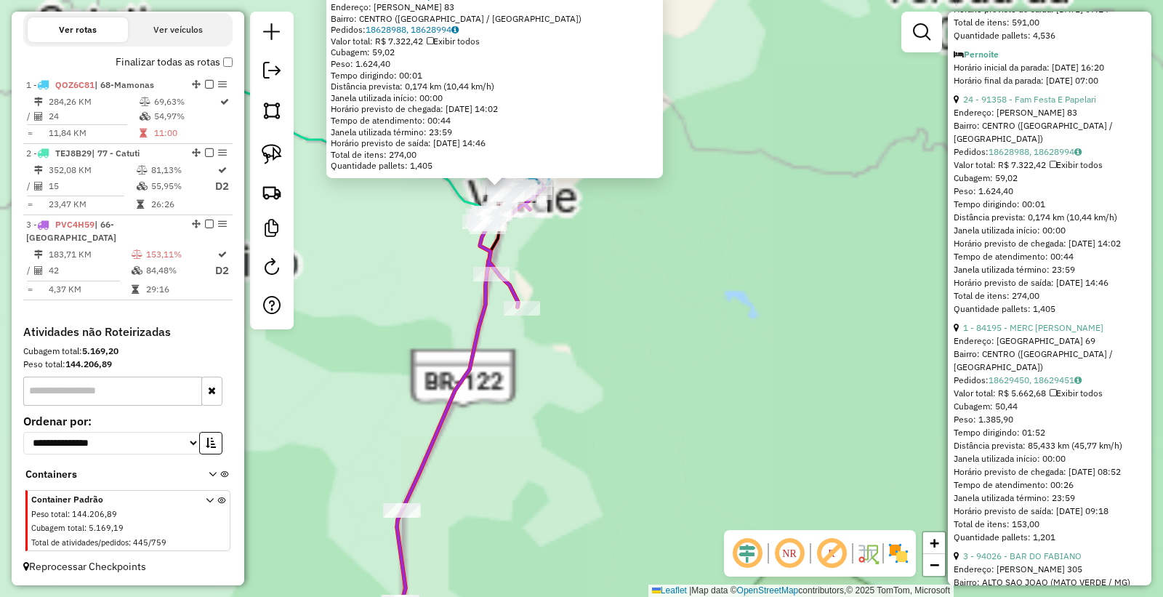
click at [353, 249] on div "91358 - Fam Festa E Papelari Endereço: JOSE ALVES MIRANDA 83 Bairro: CENTRO (MA…" at bounding box center [581, 298] width 1163 height 597
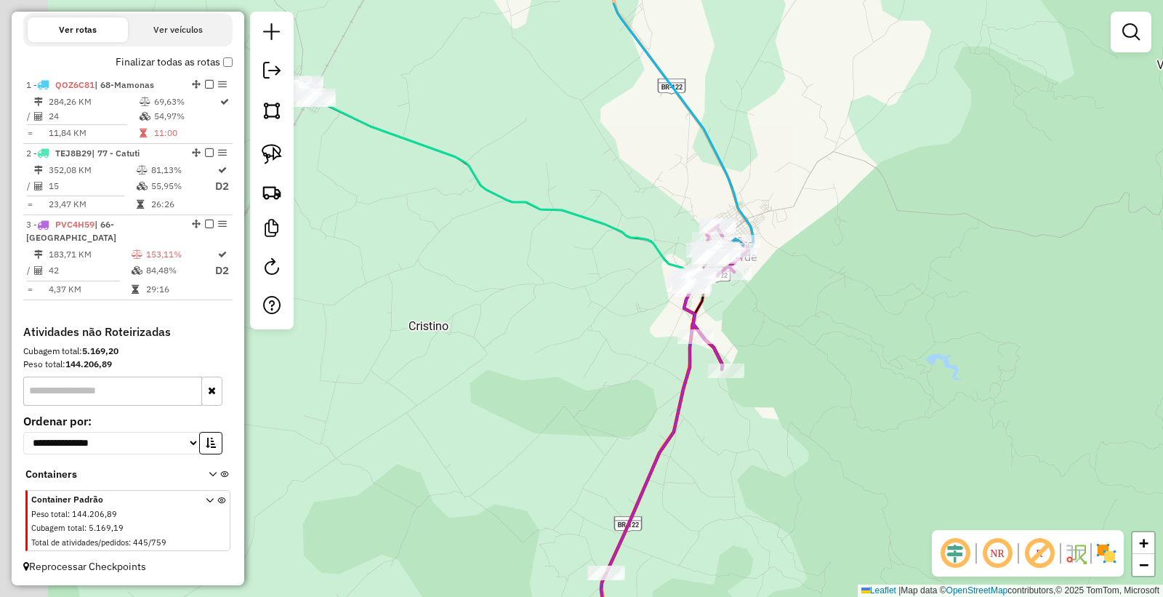
drag, startPoint x: 380, startPoint y: 253, endPoint x: 731, endPoint y: 324, distance: 358.4
click at [718, 327] on div "Janela de atendimento Grade de atendimento Capacidade Transportadoras Veículos …" at bounding box center [581, 298] width 1163 height 597
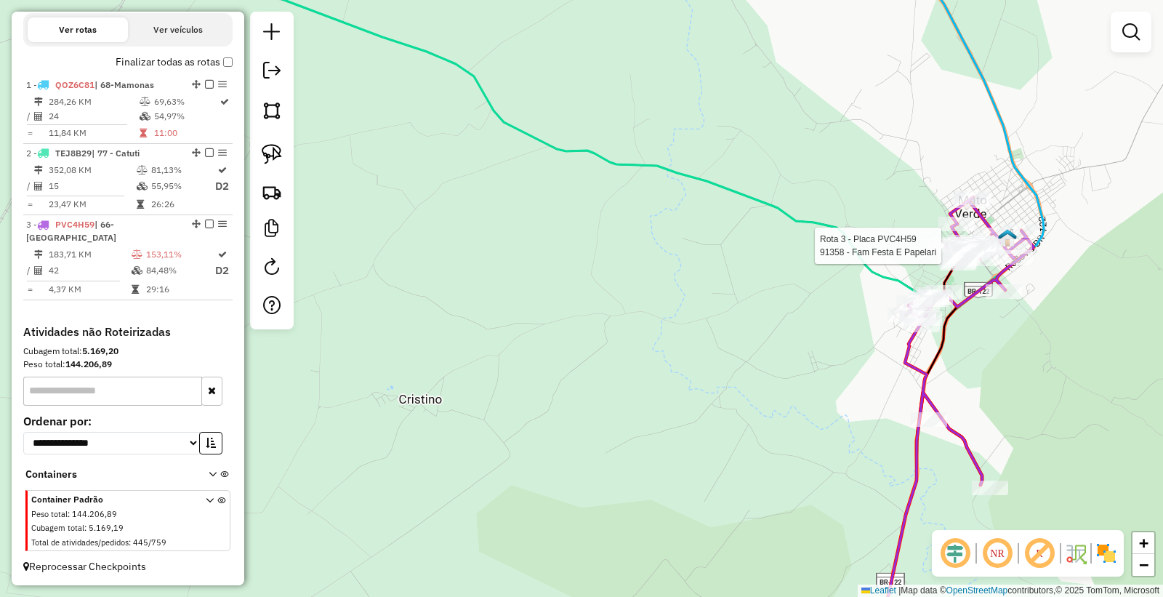
select select "*********"
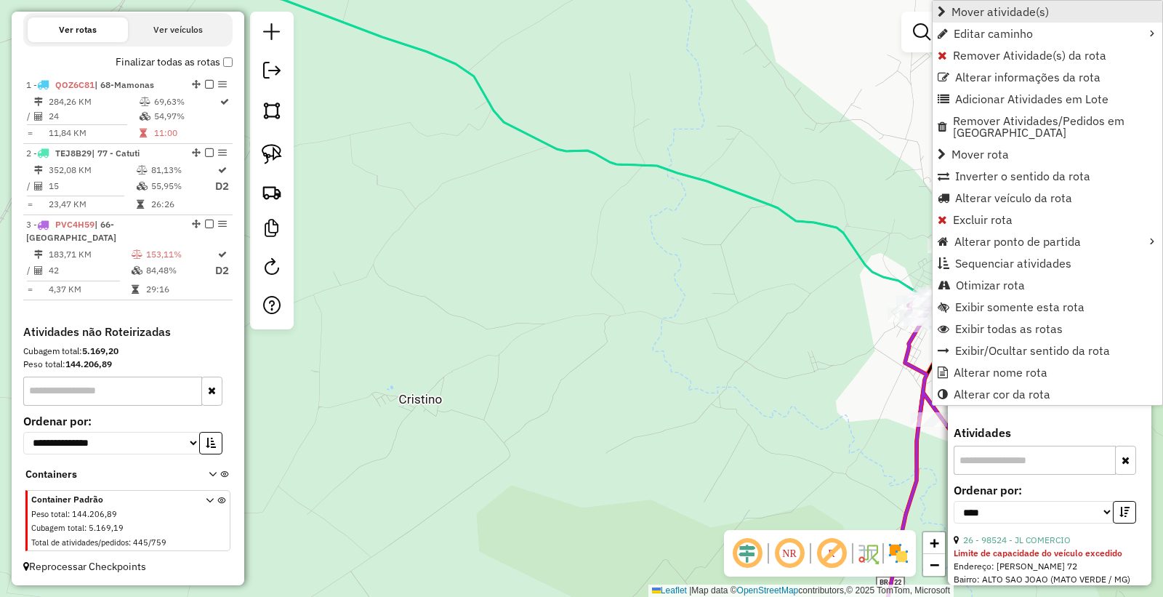
click at [980, 6] on span "Mover atividade(s)" at bounding box center [1000, 12] width 97 height 12
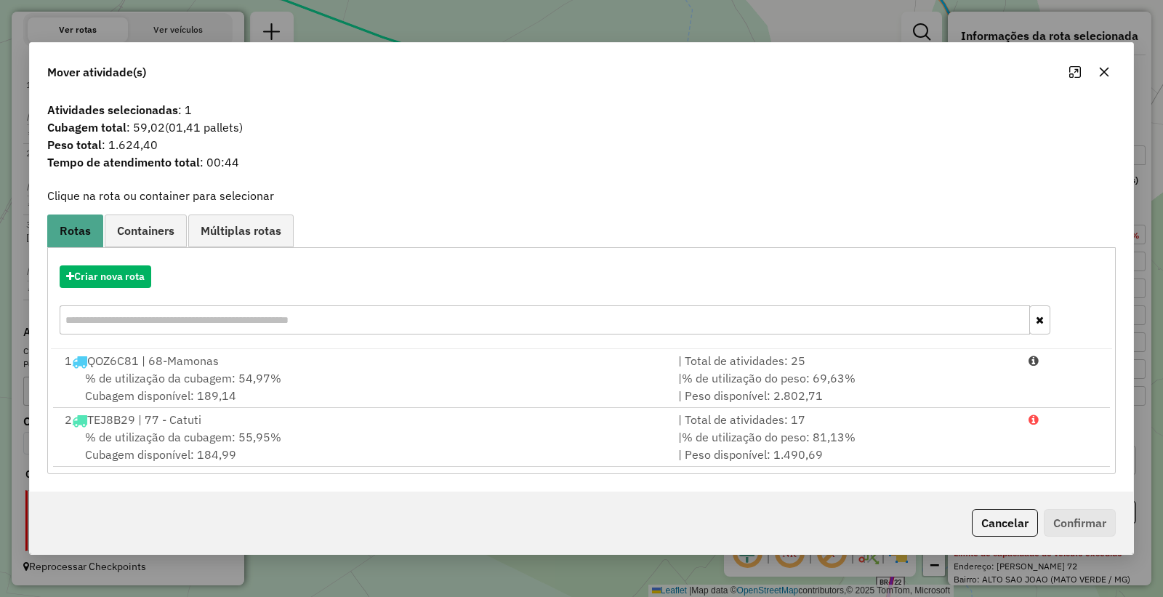
click at [1001, 539] on div "Cancelar Confirmar" at bounding box center [582, 523] width 1104 height 63
click at [1000, 518] on button "Cancelar" at bounding box center [1005, 523] width 66 height 28
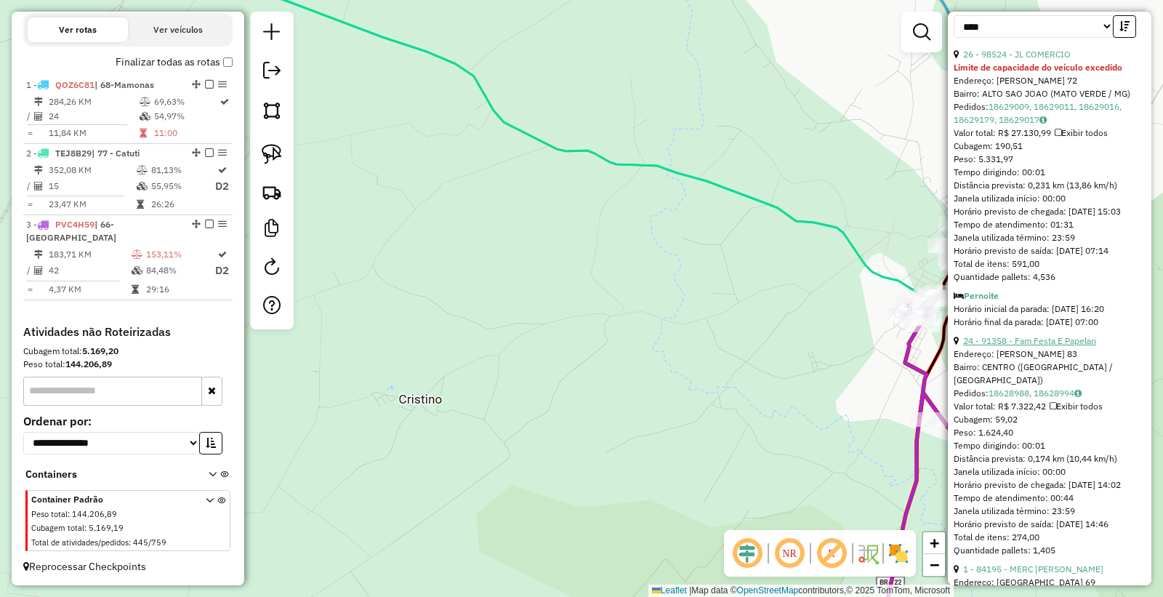
scroll to position [646, 0]
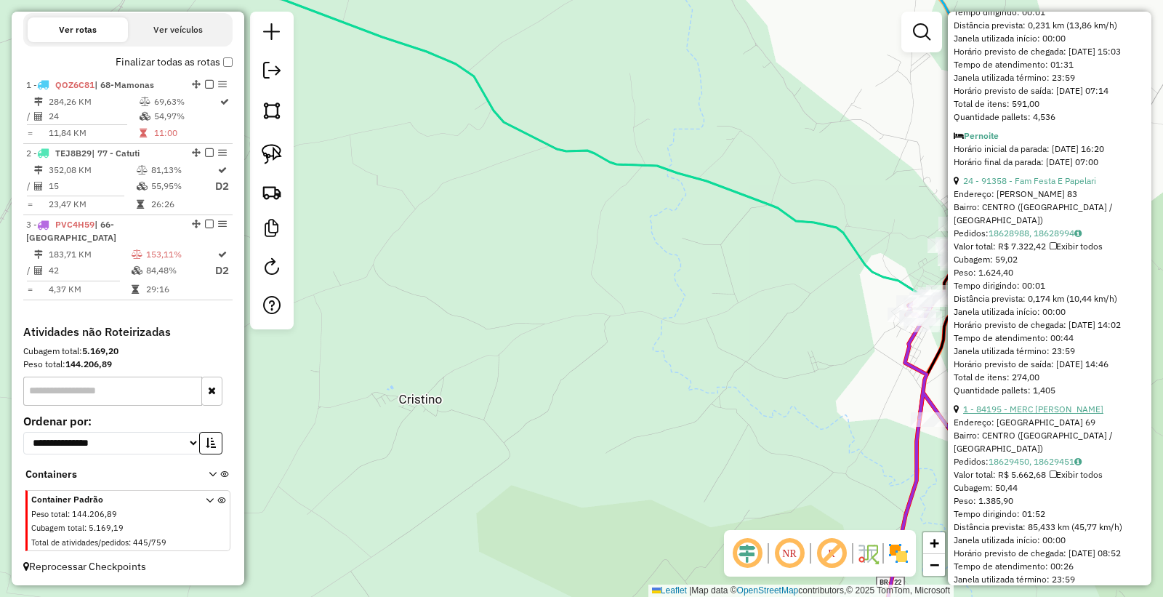
click at [1045, 414] on link "1 - 84195 - MERC FERREIRA BARBOS" at bounding box center [1033, 409] width 140 height 11
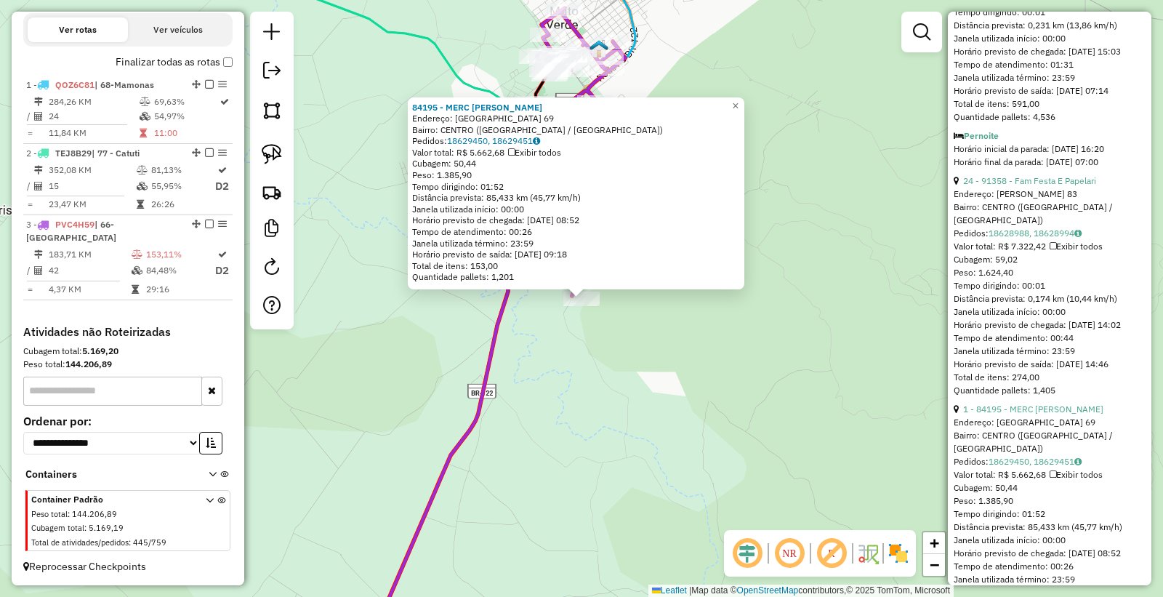
click at [558, 372] on div "Rota 3 - Placa PVC4H59 84195 - MERC FERREIRA BARBOS 84195 - MERC FERREIRA BARBO…" at bounding box center [581, 298] width 1163 height 597
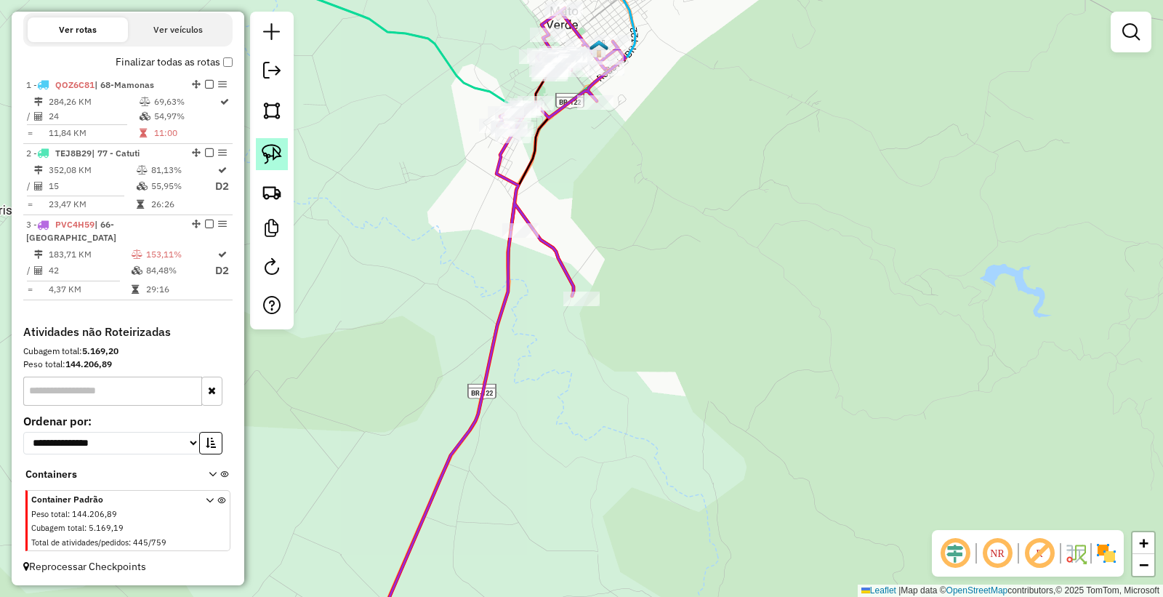
click at [276, 149] on img at bounding box center [272, 154] width 20 height 20
drag, startPoint x: 625, startPoint y: 248, endPoint x: 618, endPoint y: 303, distance: 55.0
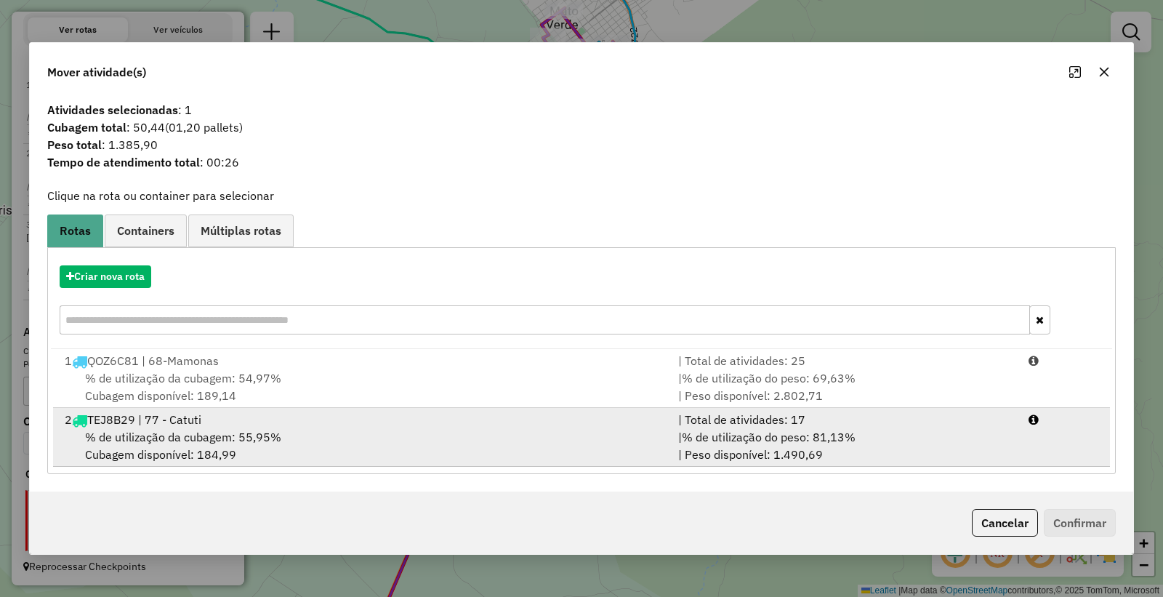
click at [663, 430] on div "% de utilização da cubagem: 55,95% Cubagem disponível: 184,99" at bounding box center [363, 445] width 614 height 35
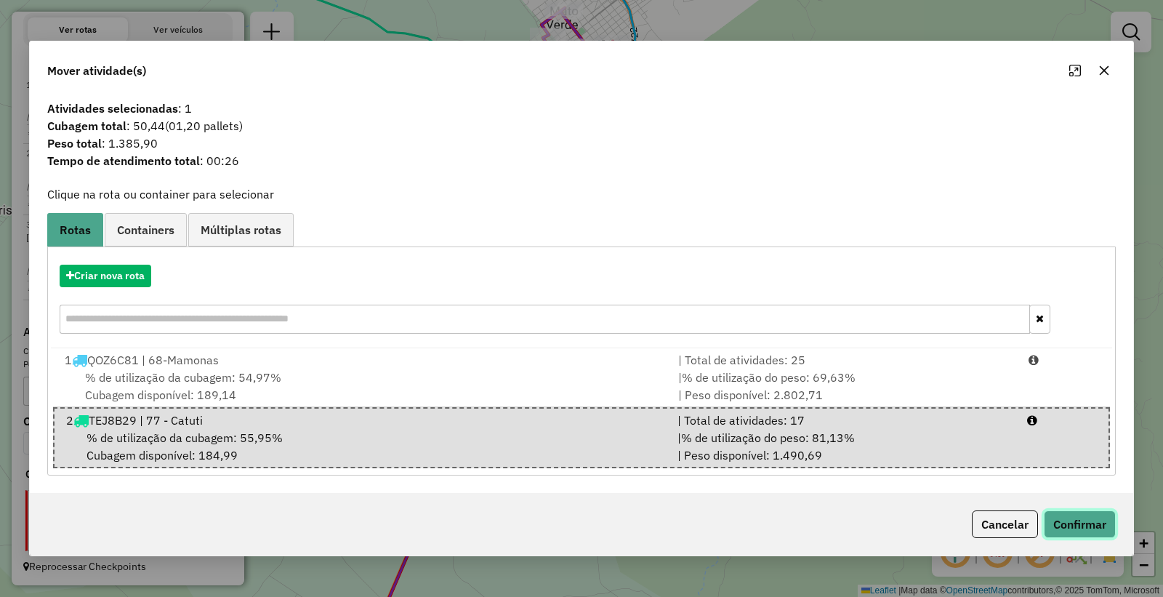
click at [1064, 521] on button "Confirmar" at bounding box center [1080, 524] width 72 height 28
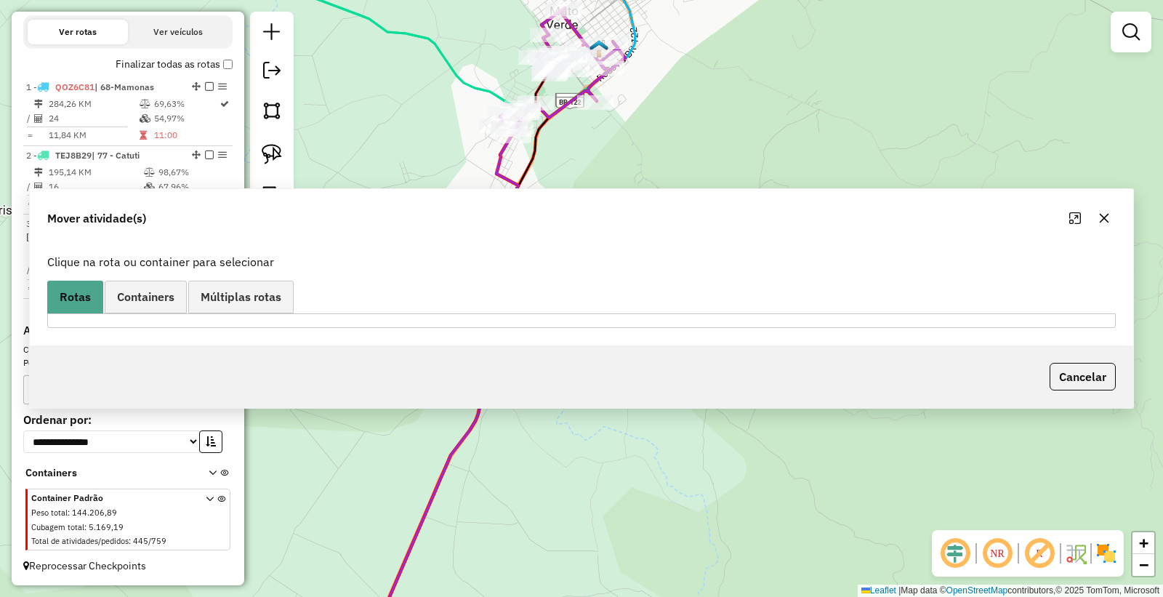
scroll to position [465, 0]
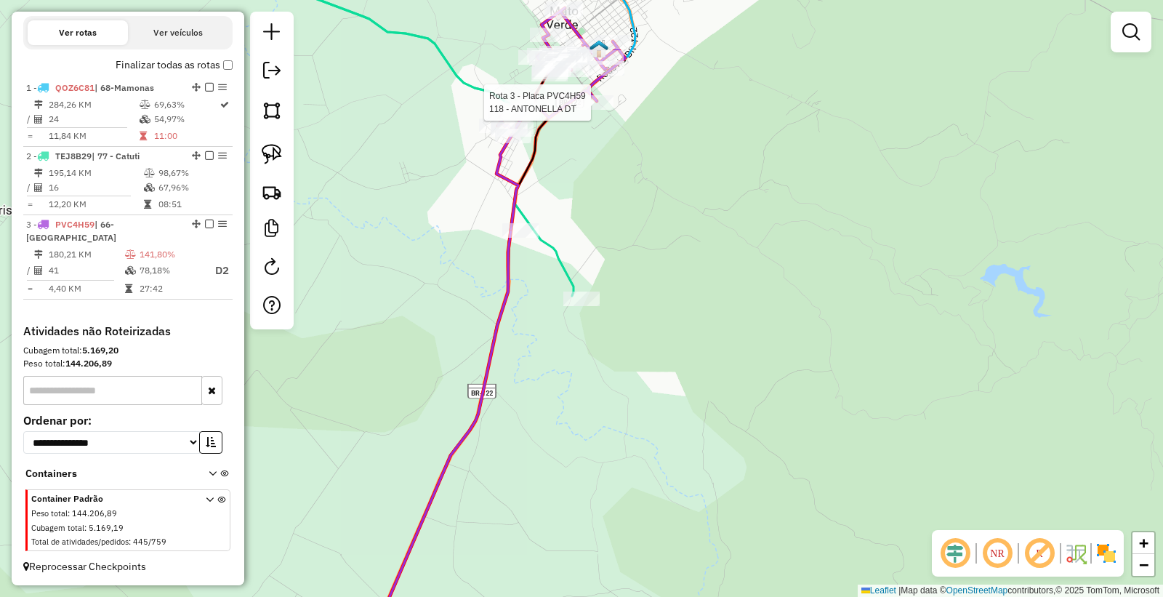
select select "*********"
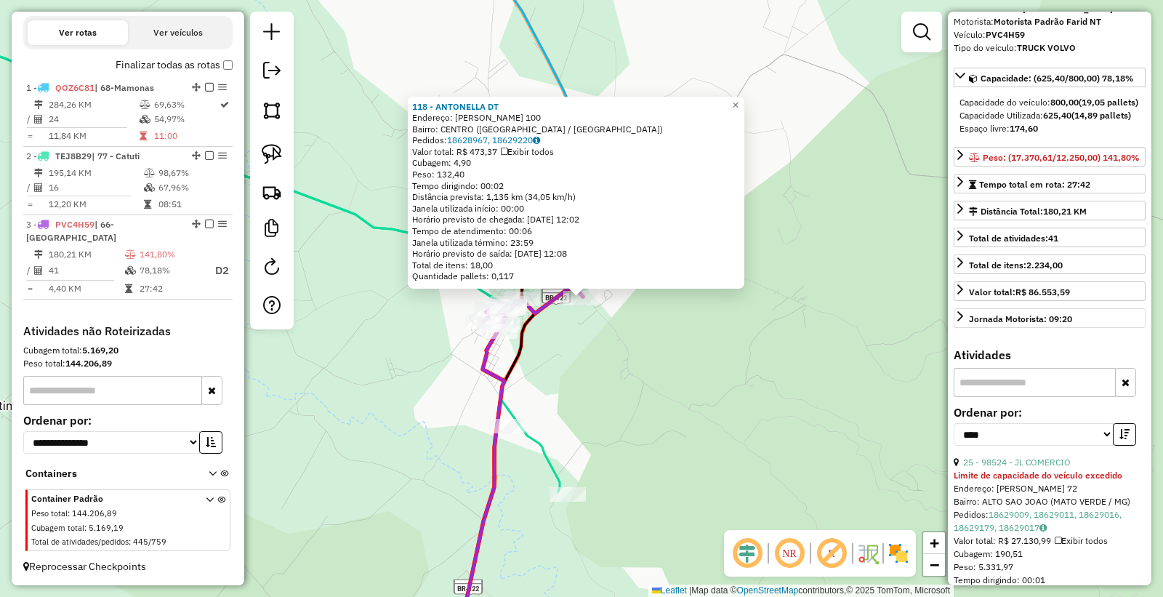
scroll to position [161, 0]
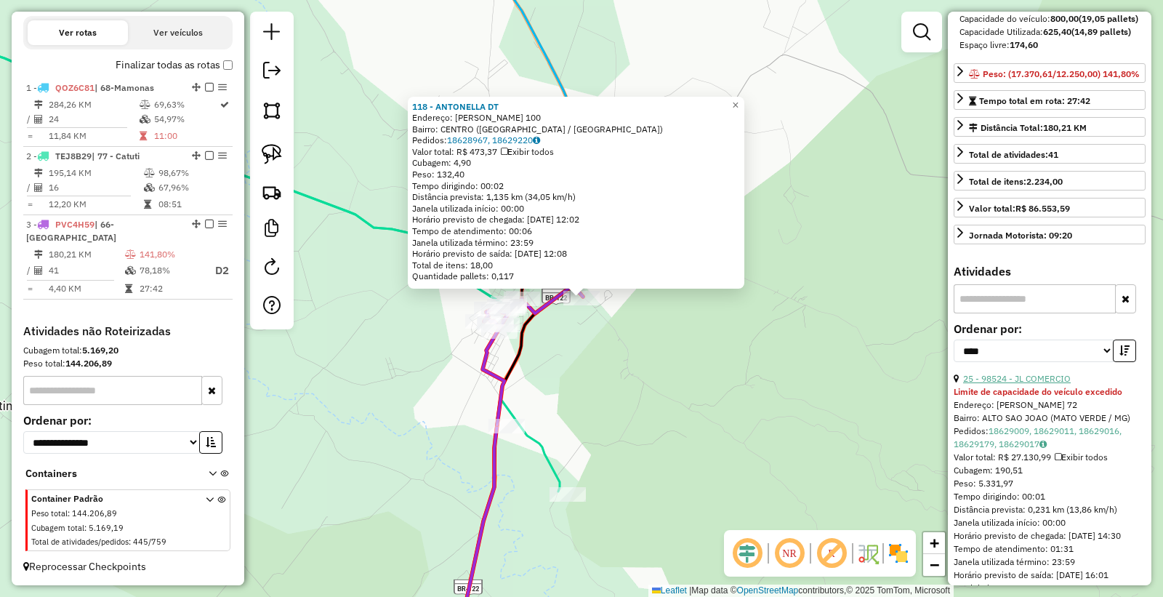
click at [1049, 384] on link "25 - 98524 - JL COMERCIO" at bounding box center [1017, 378] width 108 height 11
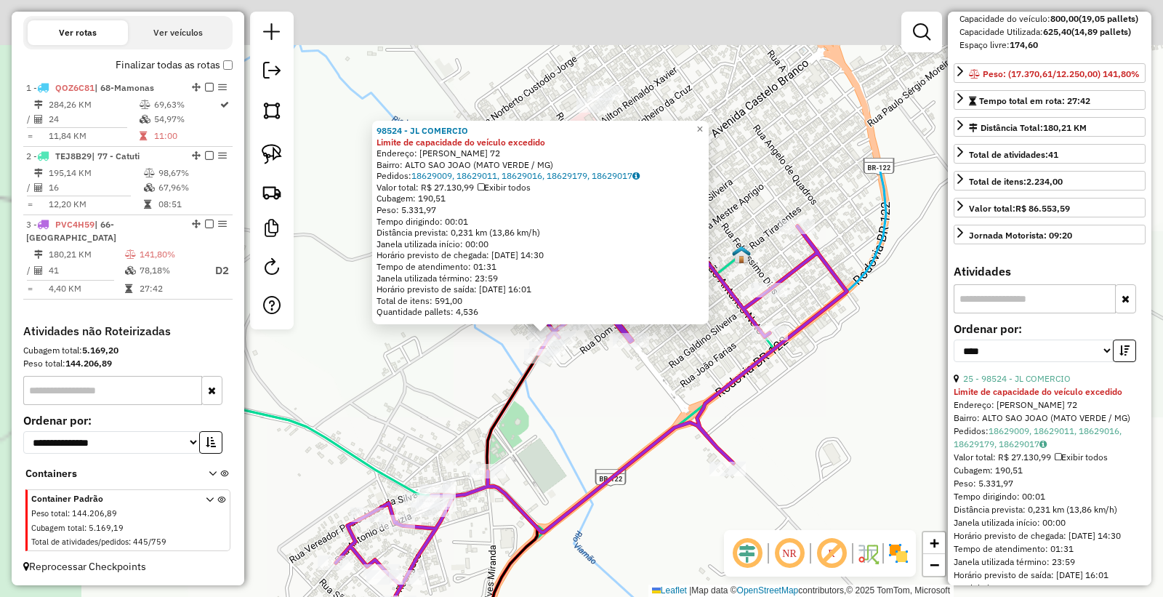
drag, startPoint x: 403, startPoint y: 175, endPoint x: 532, endPoint y: 407, distance: 265.9
click at [532, 407] on div "98524 - JL COMERCIO Limite de capacidade do veículo excedido Endereço: JOSE ALV…" at bounding box center [581, 298] width 1163 height 597
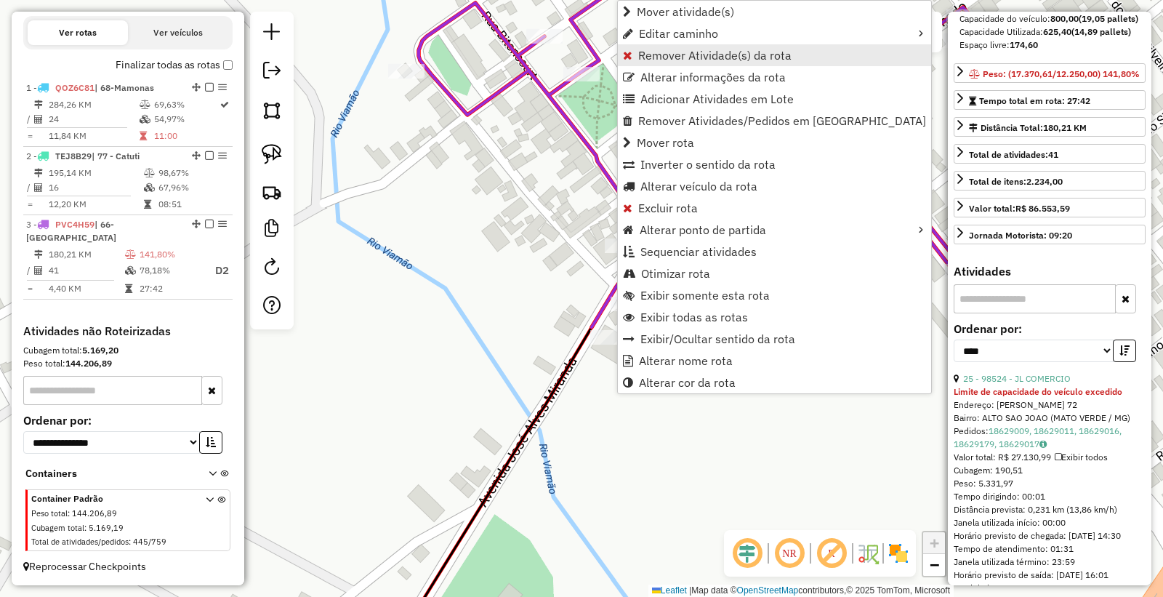
click at [708, 52] on span "Remover Atividade(s) da rota" at bounding box center [714, 55] width 153 height 12
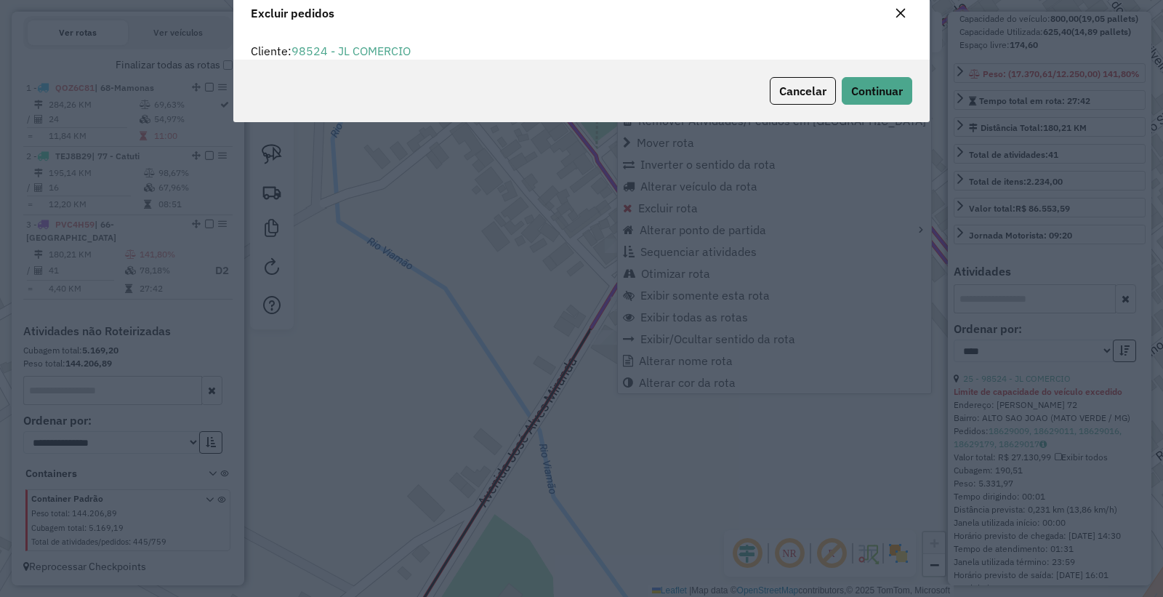
scroll to position [0, 0]
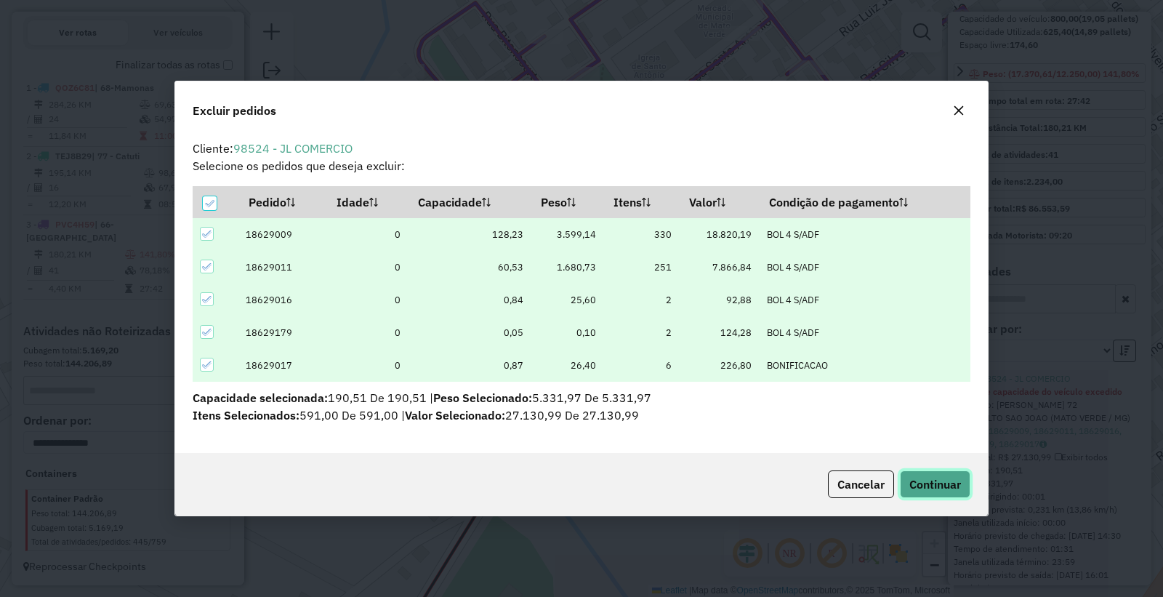
click at [943, 487] on span "Continuar" at bounding box center [936, 484] width 52 height 15
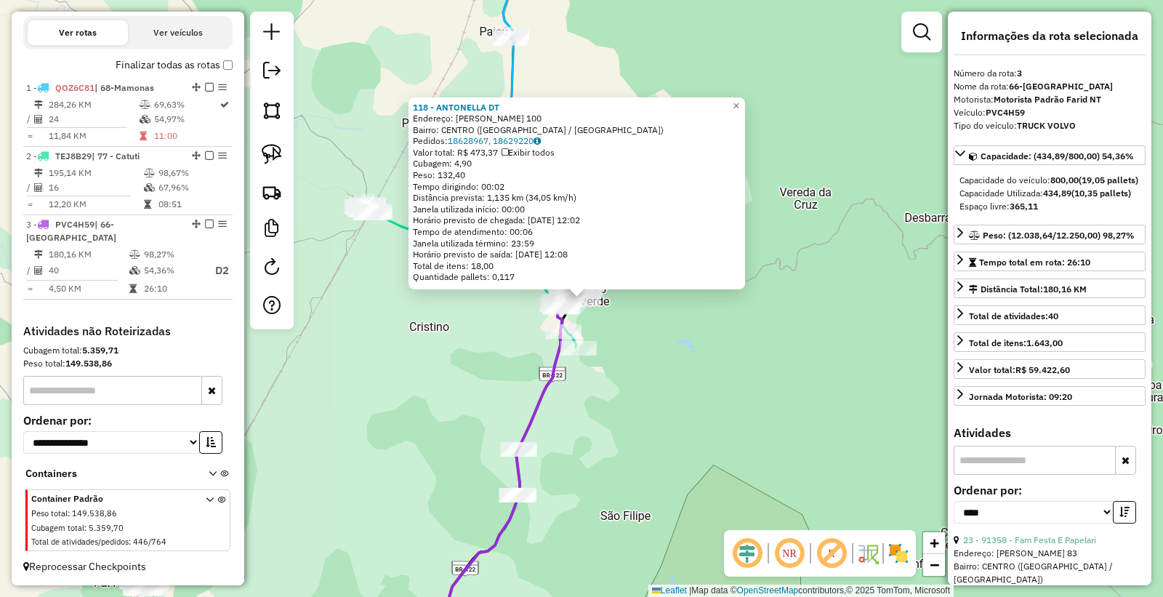
click at [735, 434] on div "118 - ANTONELLA DT Endereço: ARLINDO LOPES DE OLIVEIRA 100 Bairro: CENTRO (MATO…" at bounding box center [581, 298] width 1163 height 597
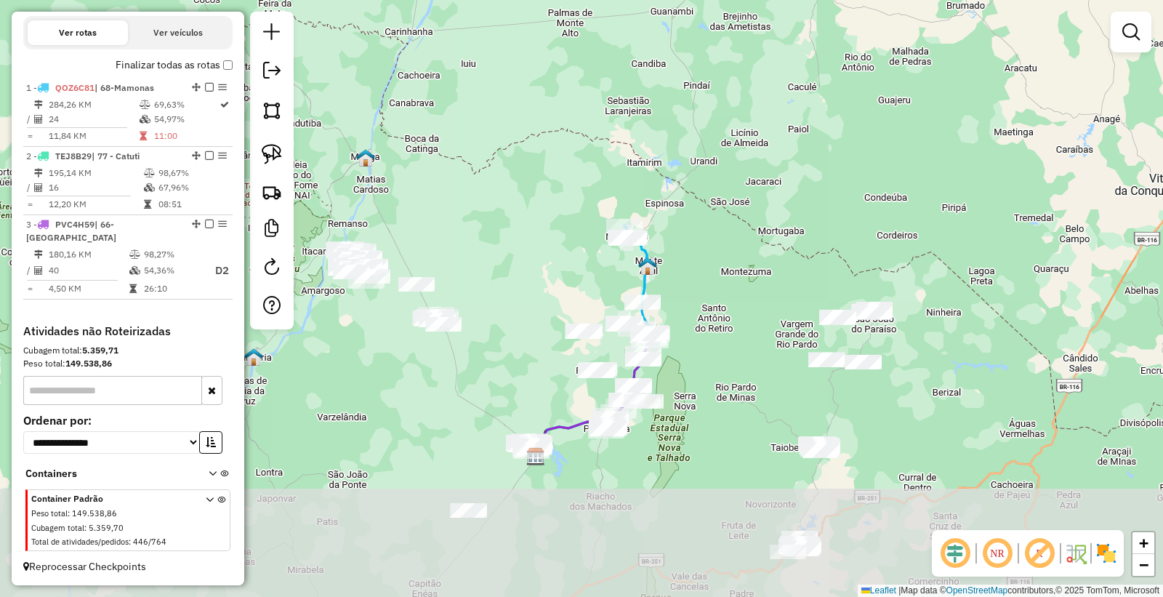
drag, startPoint x: 702, startPoint y: 481, endPoint x: 750, endPoint y: 244, distance: 242.6
click at [750, 244] on div "Janela de atendimento Grade de atendimento Capacidade Transportadoras Veículos …" at bounding box center [581, 298] width 1163 height 597
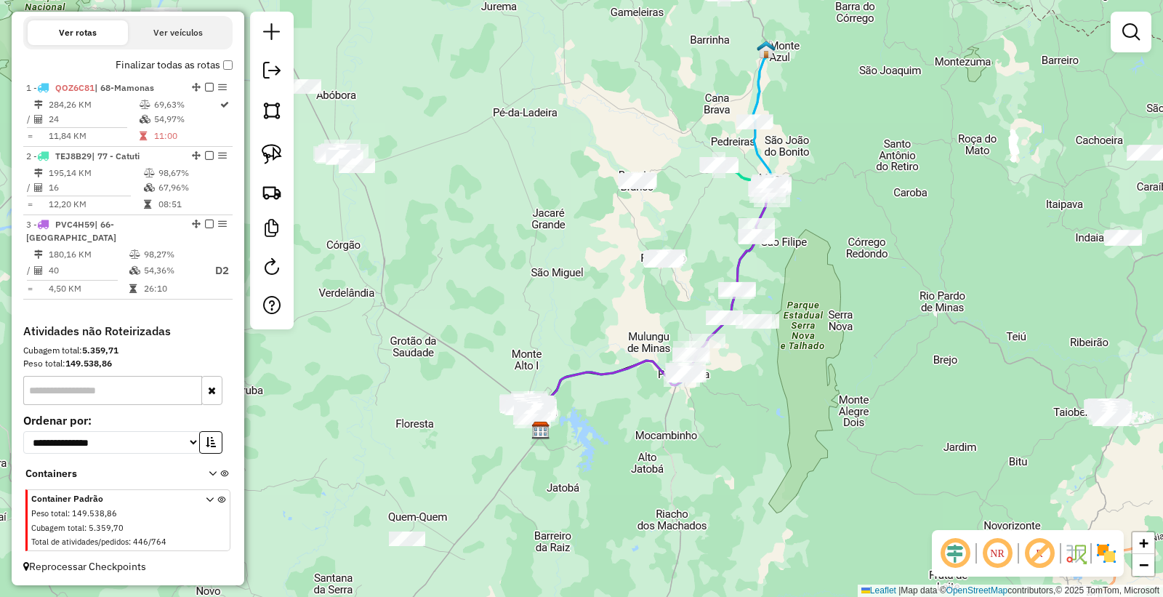
drag, startPoint x: 768, startPoint y: 306, endPoint x: 720, endPoint y: 466, distance: 167.0
click at [730, 469] on div "Janela de atendimento Grade de atendimento Capacidade Transportadoras Veículos …" at bounding box center [581, 298] width 1163 height 597
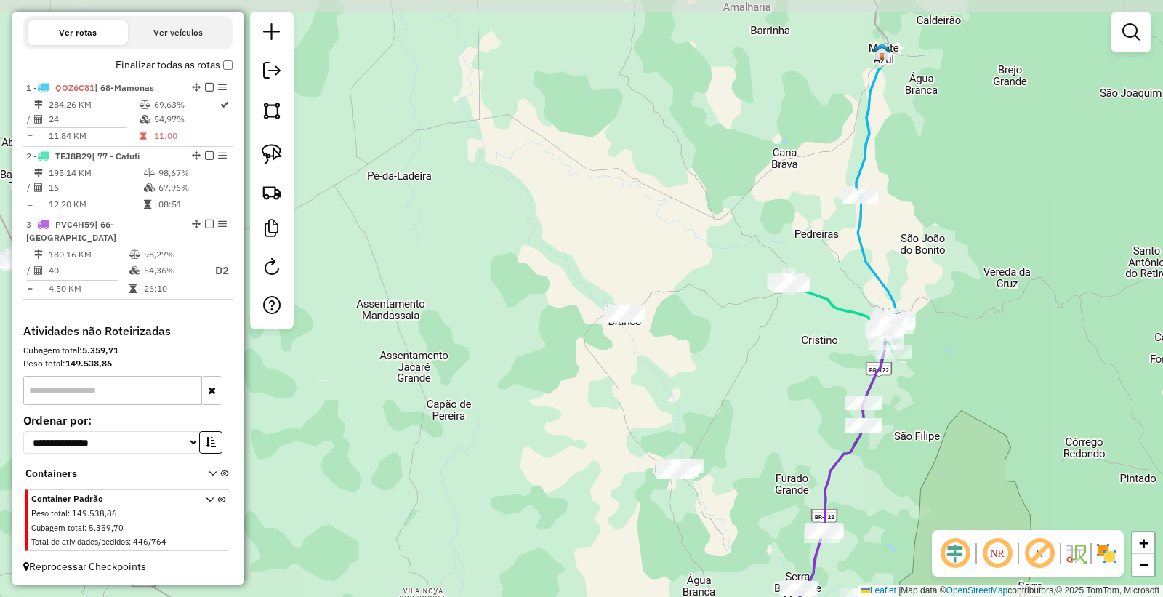
drag, startPoint x: 891, startPoint y: 390, endPoint x: 990, endPoint y: 518, distance: 161.7
click at [990, 518] on div "Janela de atendimento Grade de atendimento Capacidade Transportadoras Veículos …" at bounding box center [581, 298] width 1163 height 597
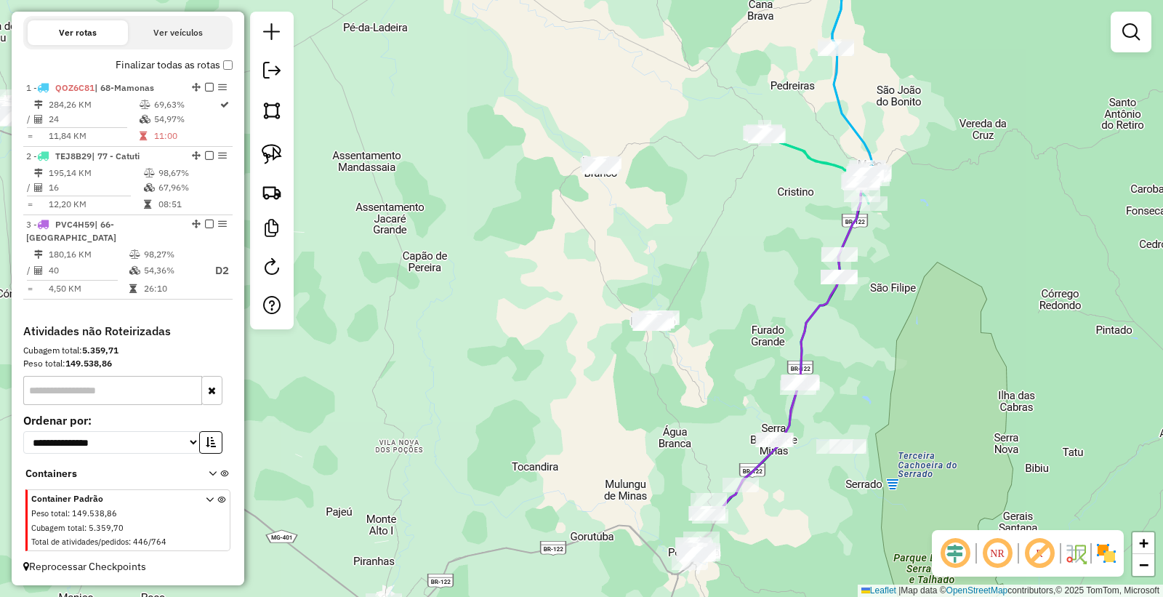
drag, startPoint x: 779, startPoint y: 468, endPoint x: 671, endPoint y: 245, distance: 247.8
click at [750, 314] on div "Janela de atendimento Grade de atendimento Capacidade Transportadoras Veículos …" at bounding box center [581, 298] width 1163 height 597
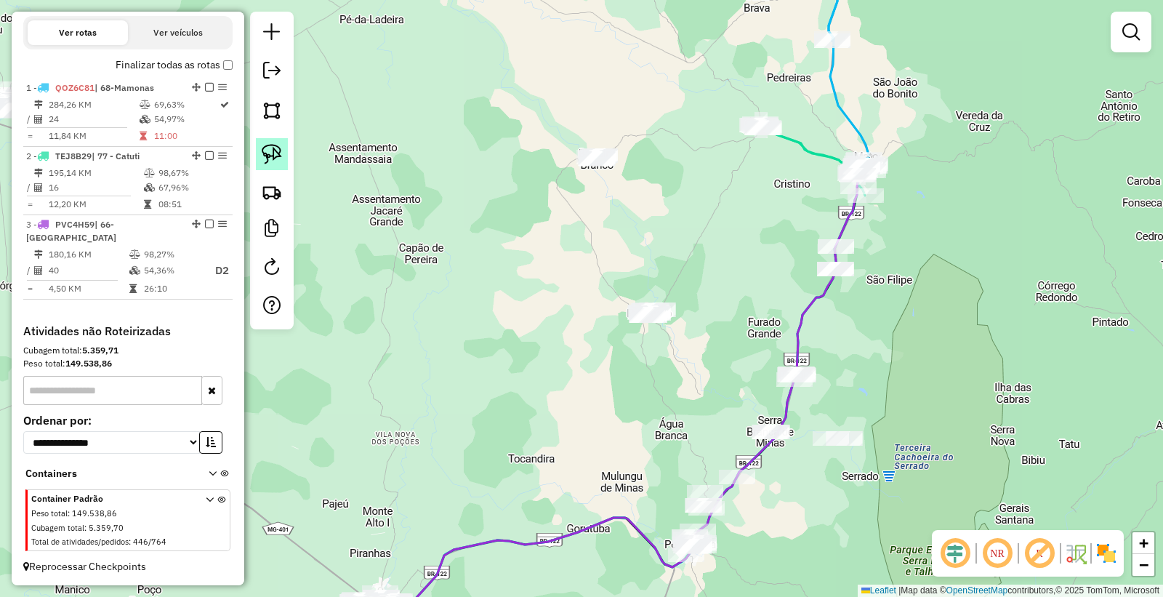
click at [278, 167] on link at bounding box center [272, 154] width 32 height 32
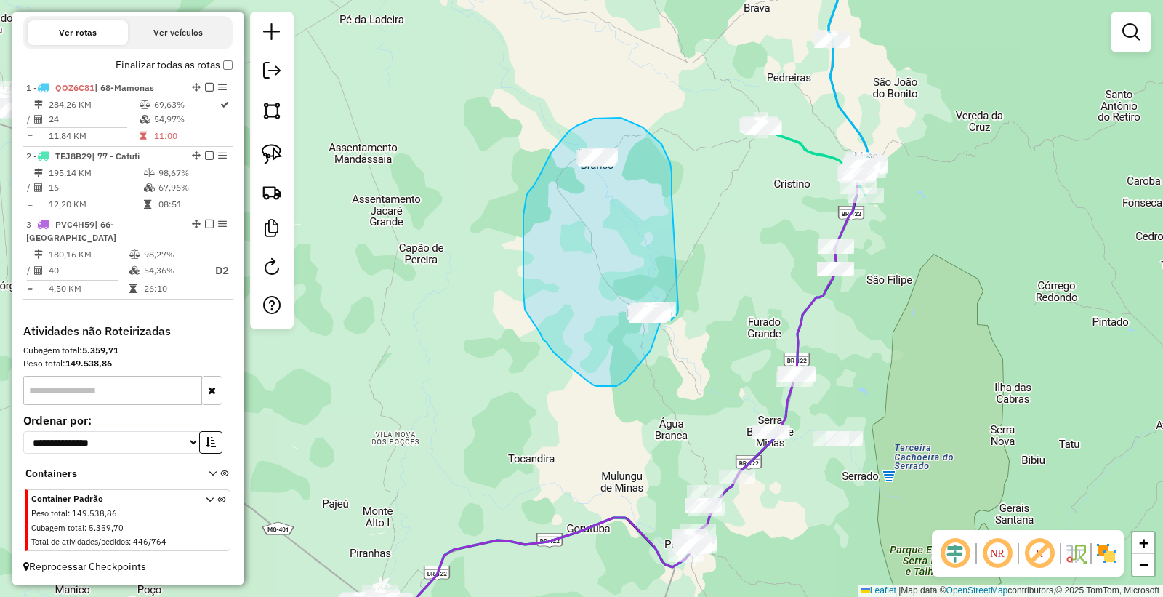
drag, startPoint x: 672, startPoint y: 196, endPoint x: 677, endPoint y: 307, distance: 110.6
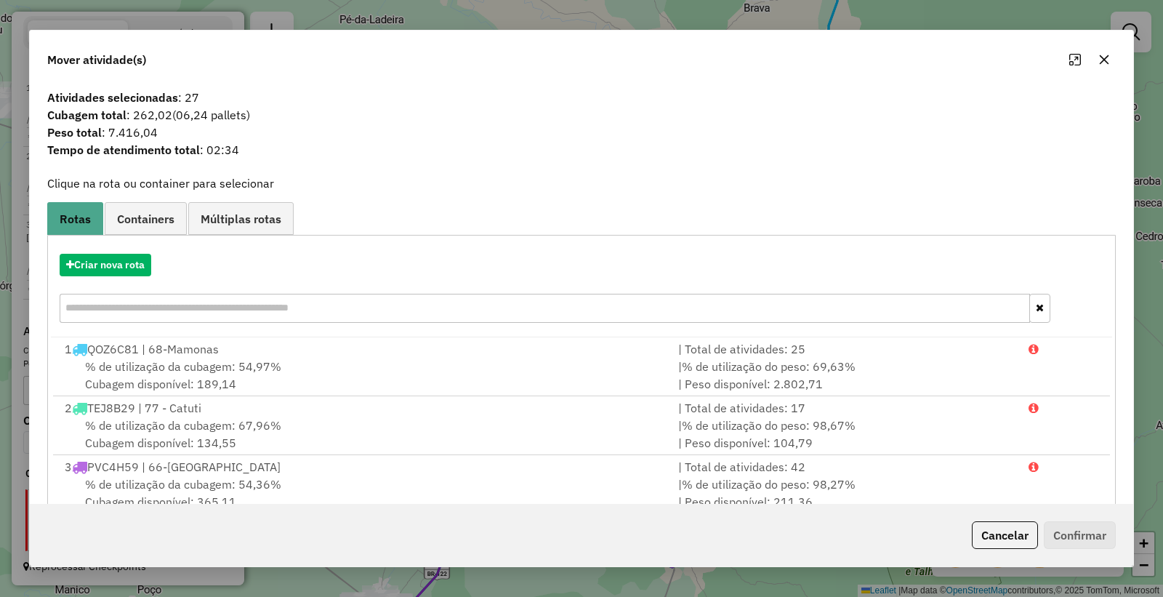
click at [1027, 541] on button "Cancelar" at bounding box center [1005, 535] width 66 height 28
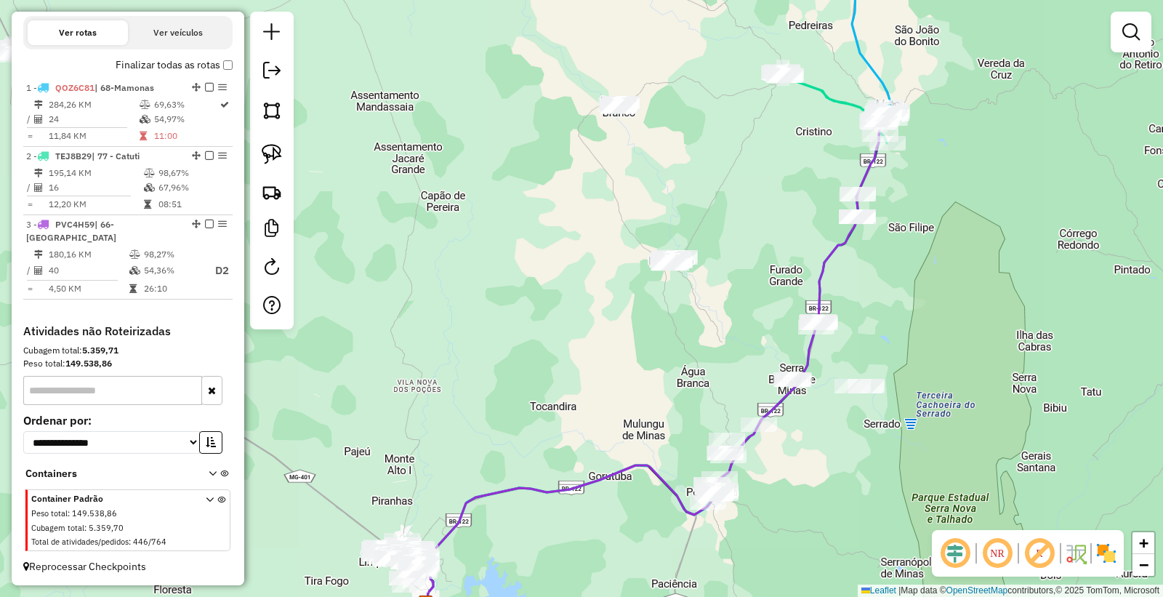
drag, startPoint x: 845, startPoint y: 409, endPoint x: 875, endPoint y: 345, distance: 69.9
click at [874, 346] on div "Janela de atendimento Grade de atendimento Capacidade Transportadoras Veículos …" at bounding box center [581, 298] width 1163 height 597
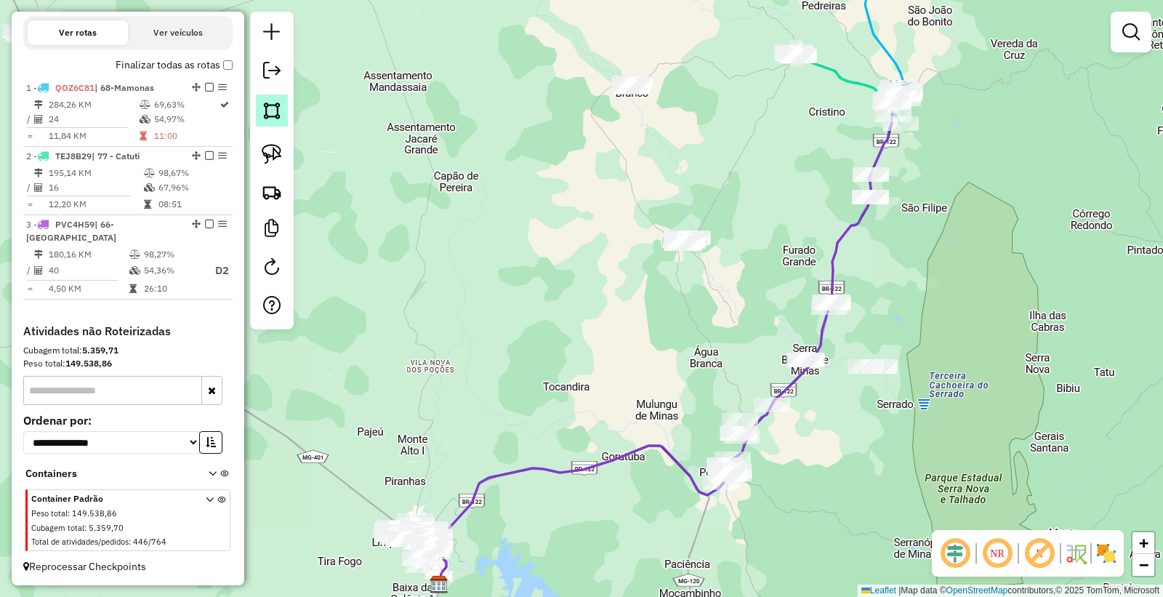
click at [262, 125] on link at bounding box center [272, 111] width 32 height 32
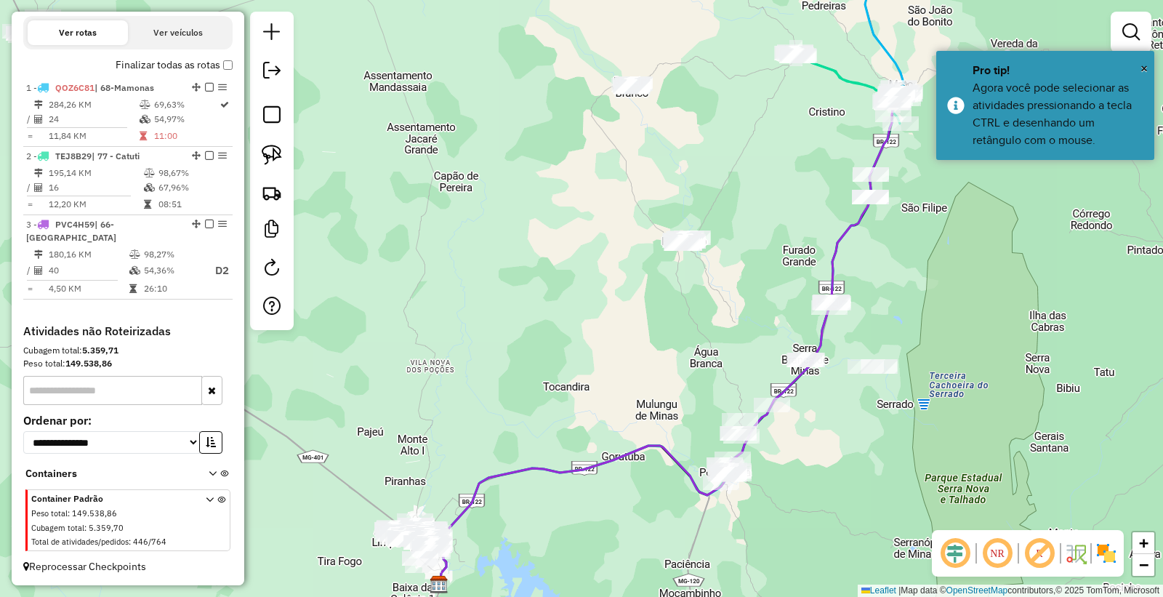
drag, startPoint x: 971, startPoint y: 156, endPoint x: 928, endPoint y: 151, distance: 43.1
click at [967, 156] on div "× Pro tip! Agora você pode selecionar as atividades pressionando a tecla CTRL e…" at bounding box center [1046, 105] width 218 height 109
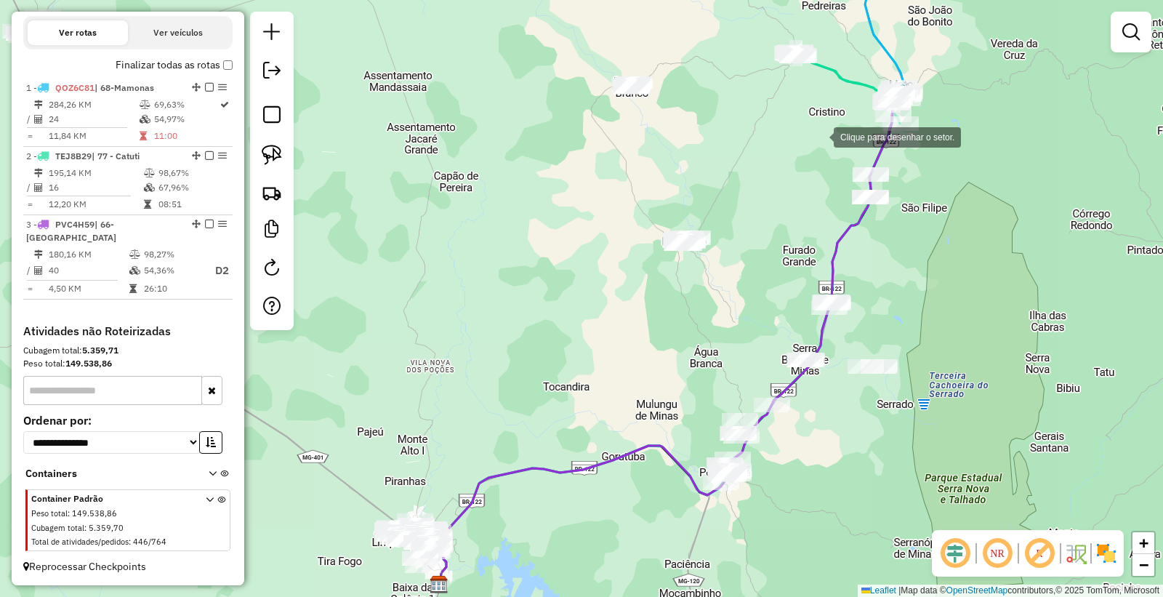
click at [820, 136] on div at bounding box center [819, 135] width 29 height 29
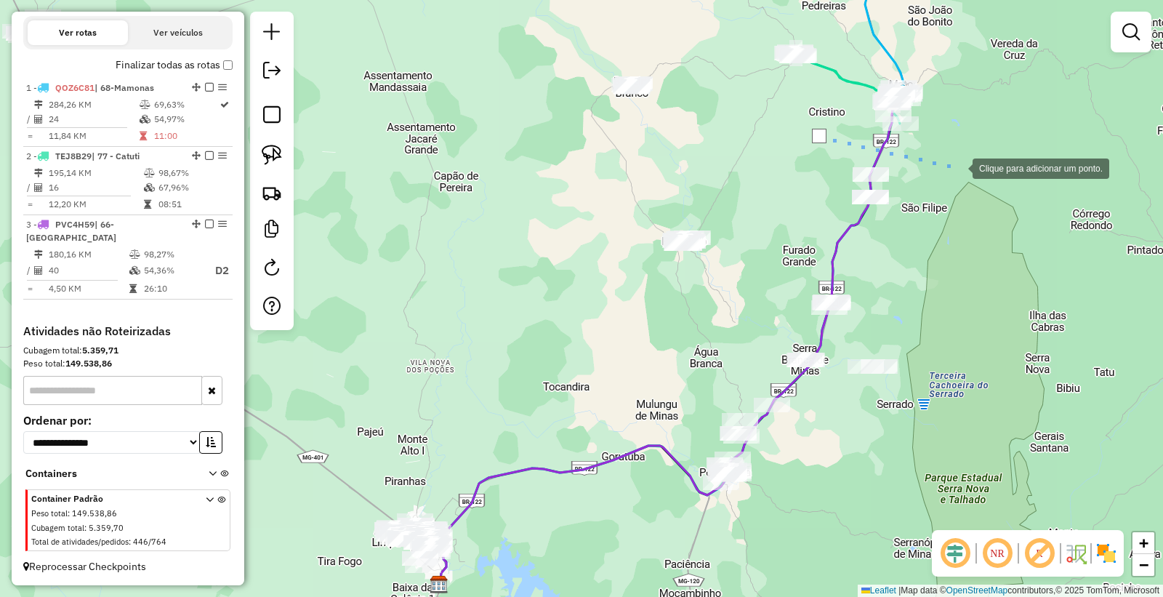
click at [958, 167] on div at bounding box center [958, 167] width 29 height 29
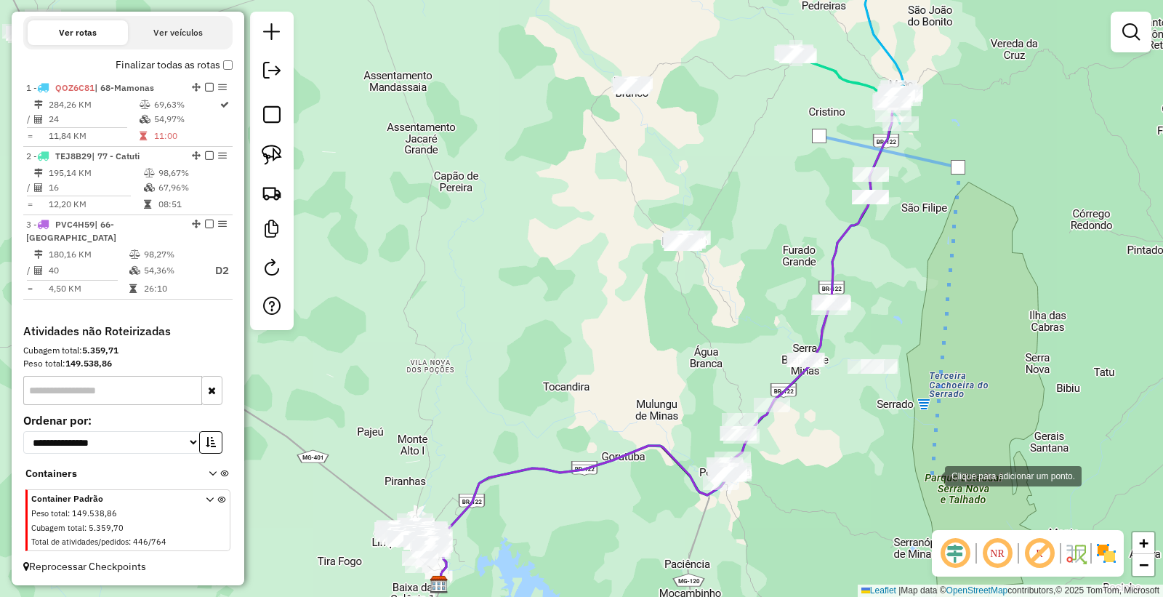
click at [931, 475] on div at bounding box center [930, 474] width 29 height 29
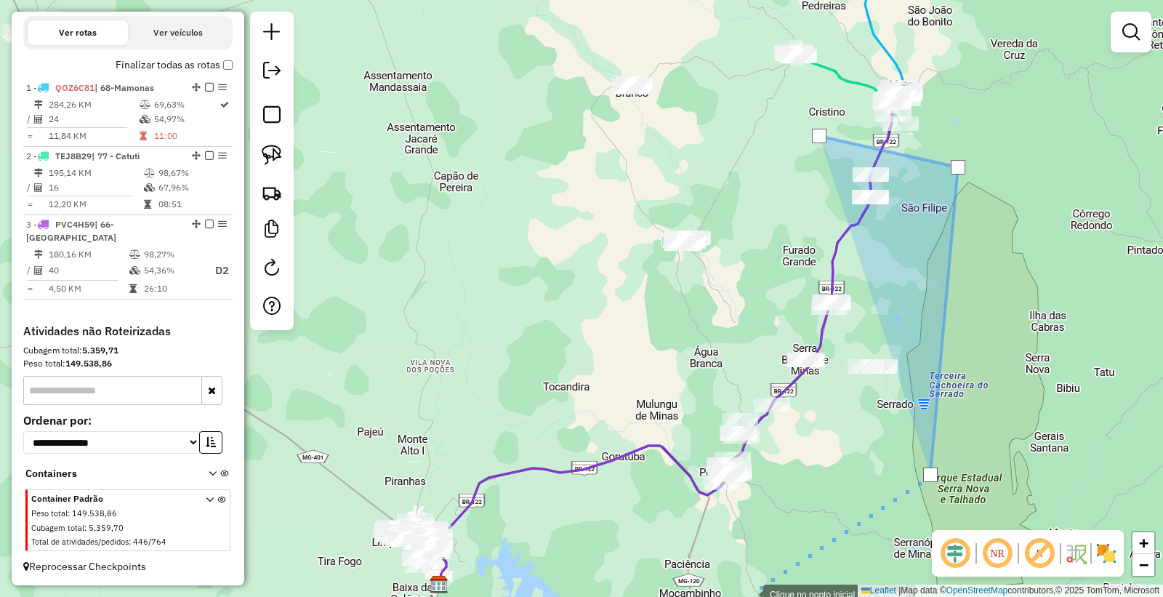
drag, startPoint x: 749, startPoint y: 593, endPoint x: 736, endPoint y: 586, distance: 15.0
click at [748, 593] on div at bounding box center [748, 593] width 29 height 29
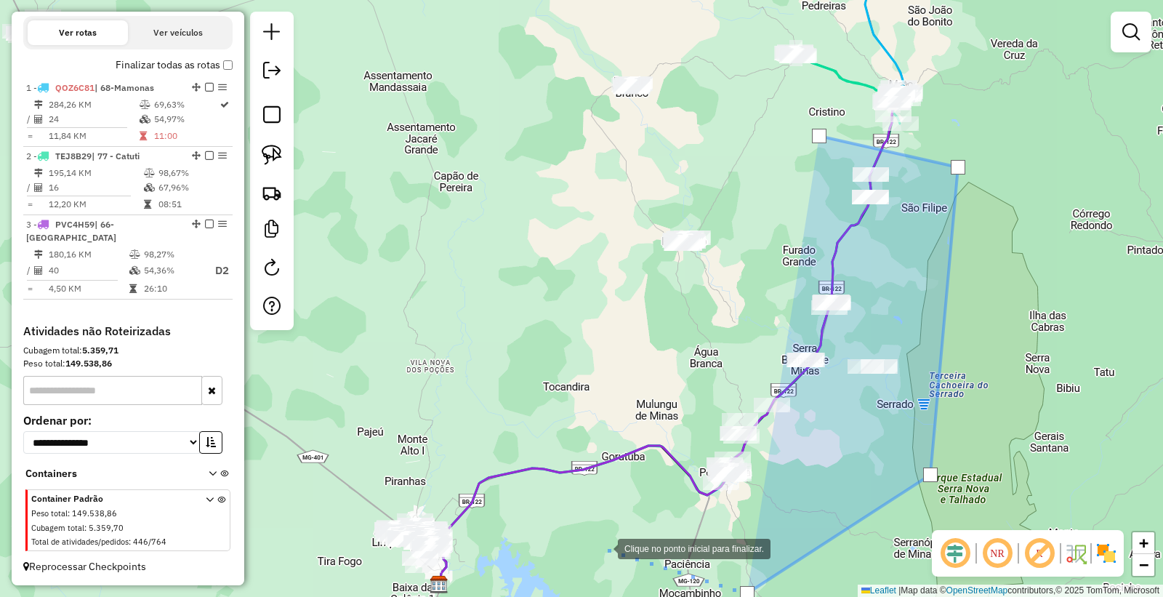
click at [597, 542] on div at bounding box center [603, 547] width 29 height 29
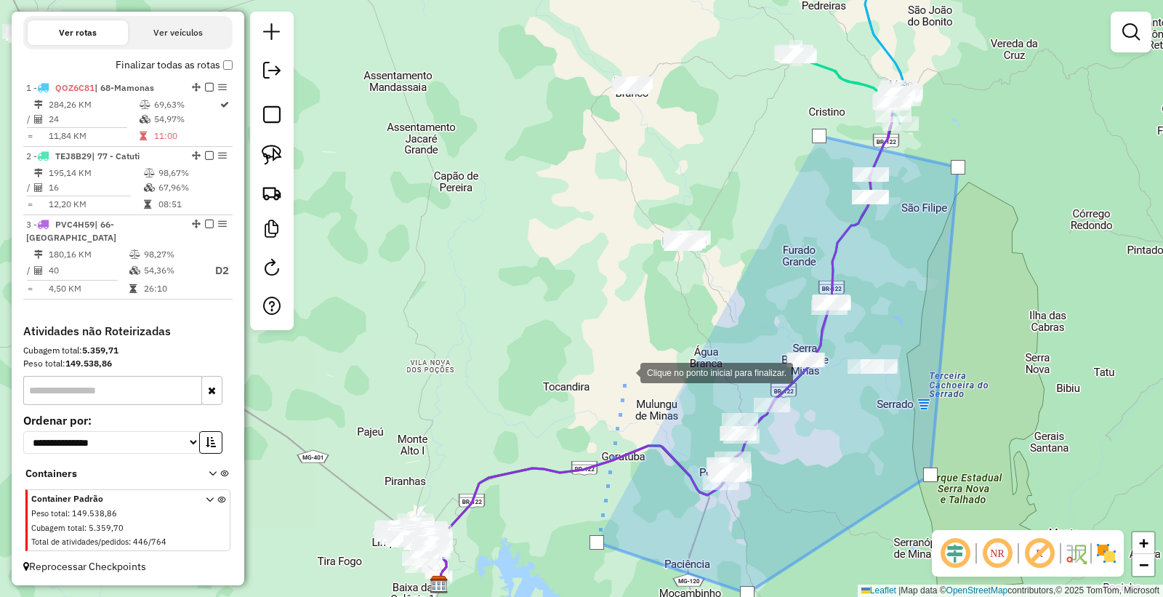
click at [627, 372] on div at bounding box center [626, 371] width 29 height 29
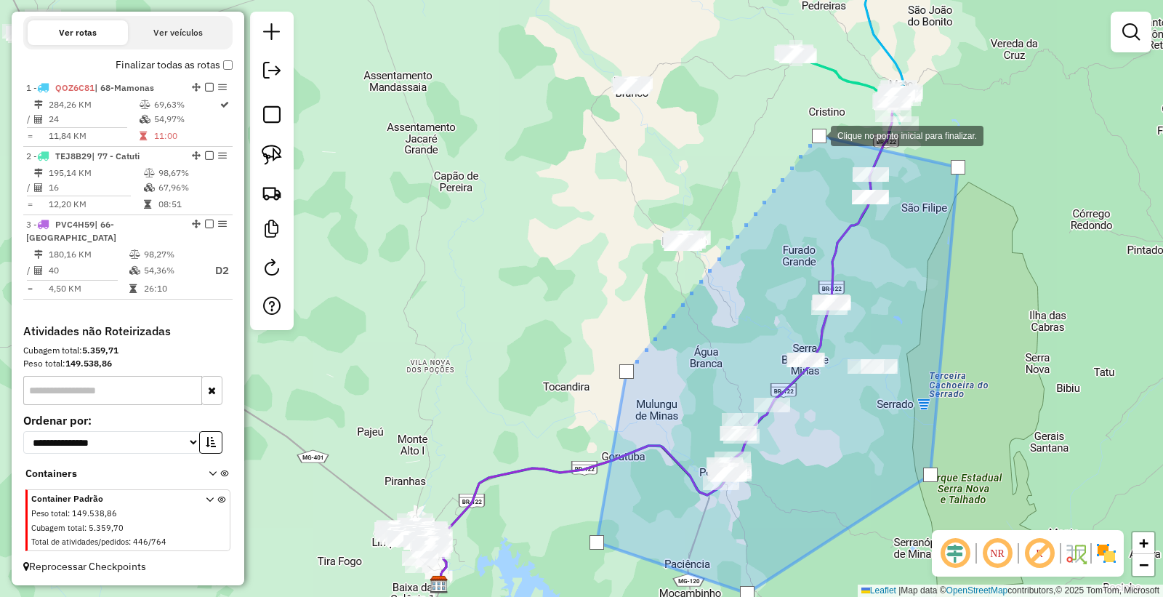
click at [817, 135] on div at bounding box center [819, 136] width 15 height 15
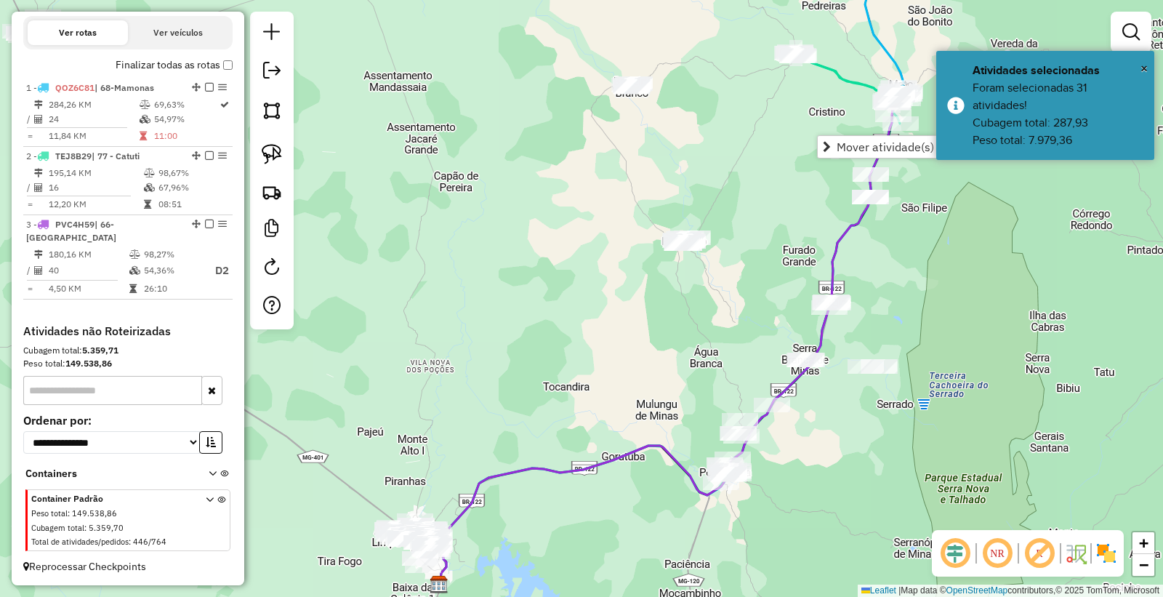
click at [505, 344] on div "Janela de atendimento Grade de atendimento Capacidade Transportadoras Veículos …" at bounding box center [581, 298] width 1163 height 597
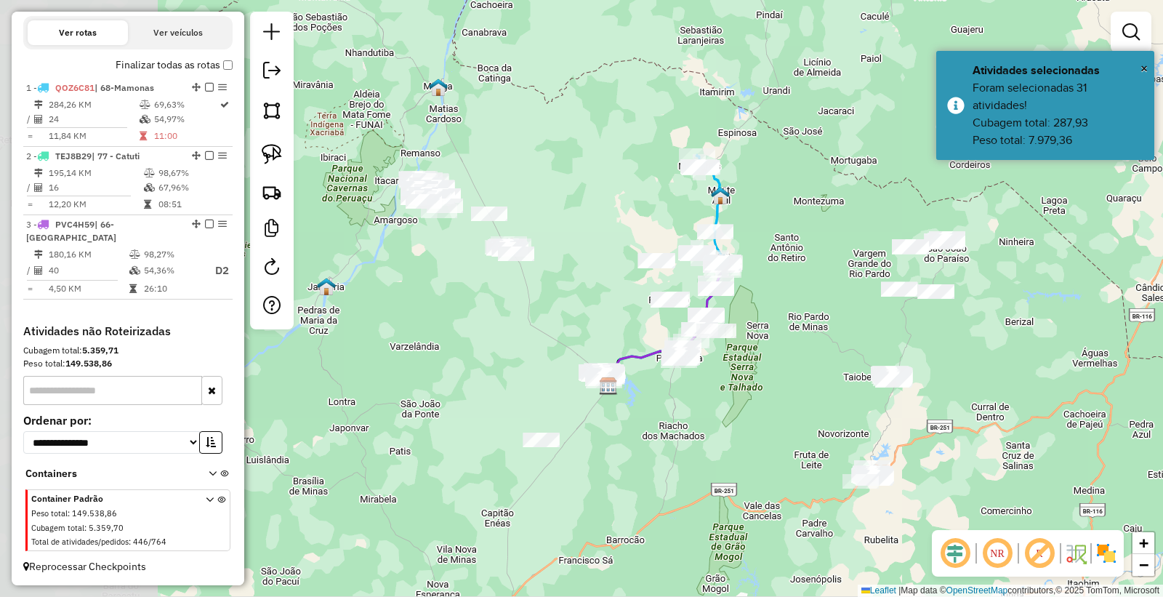
drag, startPoint x: 409, startPoint y: 338, endPoint x: 598, endPoint y: 332, distance: 189.2
click at [598, 332] on div "Janela de atendimento Grade de atendimento Capacidade Transportadoras Veículos …" at bounding box center [581, 298] width 1163 height 597
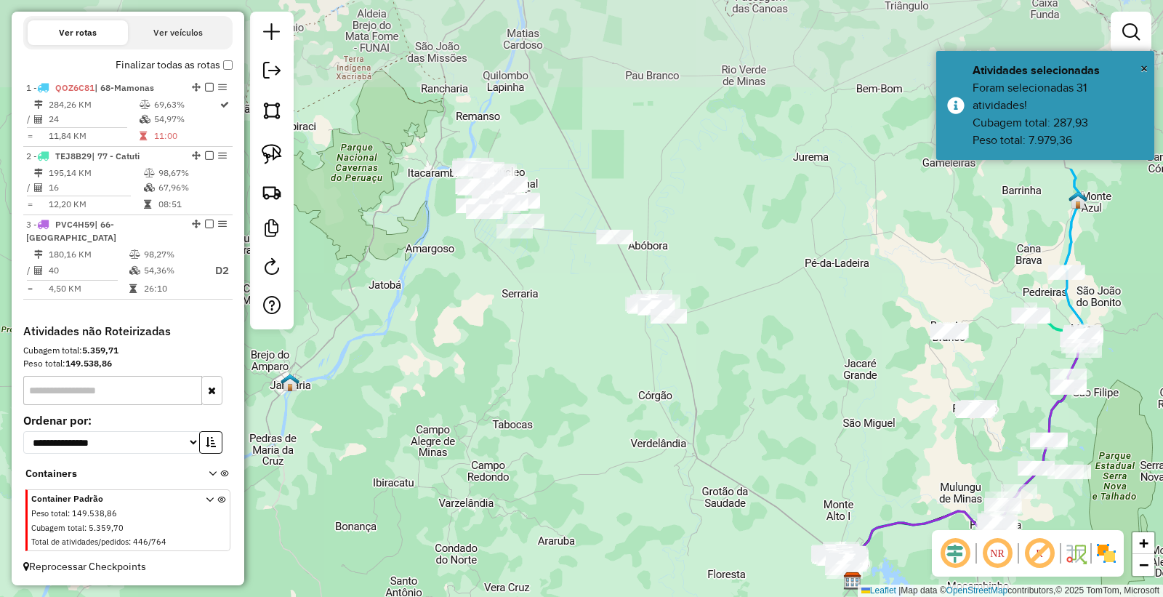
drag, startPoint x: 540, startPoint y: 374, endPoint x: 660, endPoint y: 591, distance: 247.7
click at [660, 594] on div "Janela de atendimento Grade de atendimento Capacidade Transportadoras Veículos …" at bounding box center [581, 298] width 1163 height 597
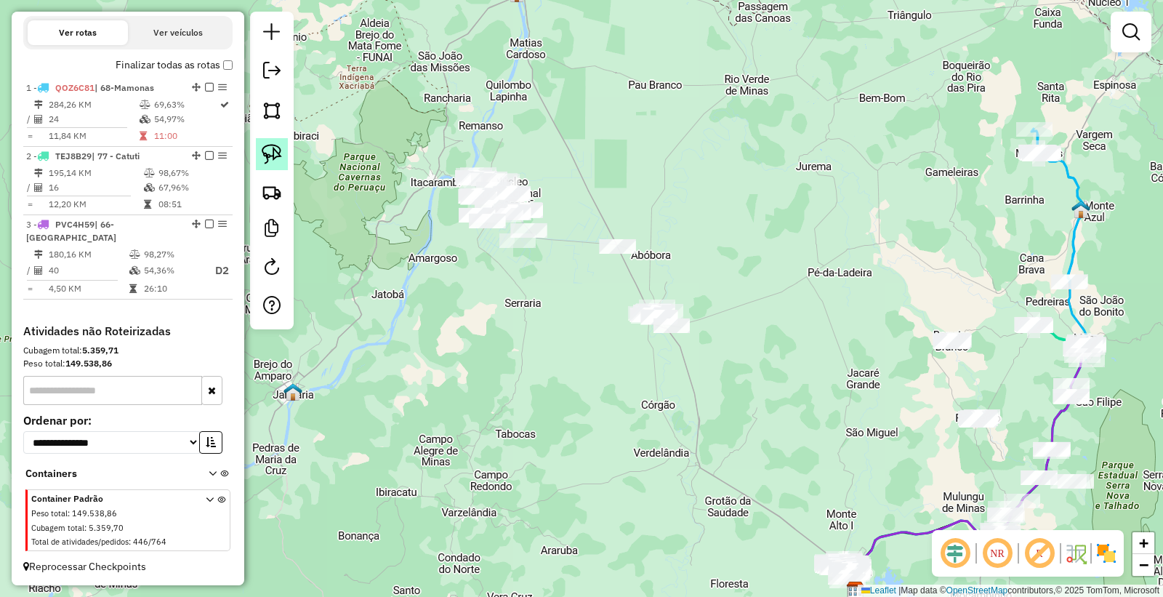
click at [271, 151] on img at bounding box center [272, 154] width 20 height 20
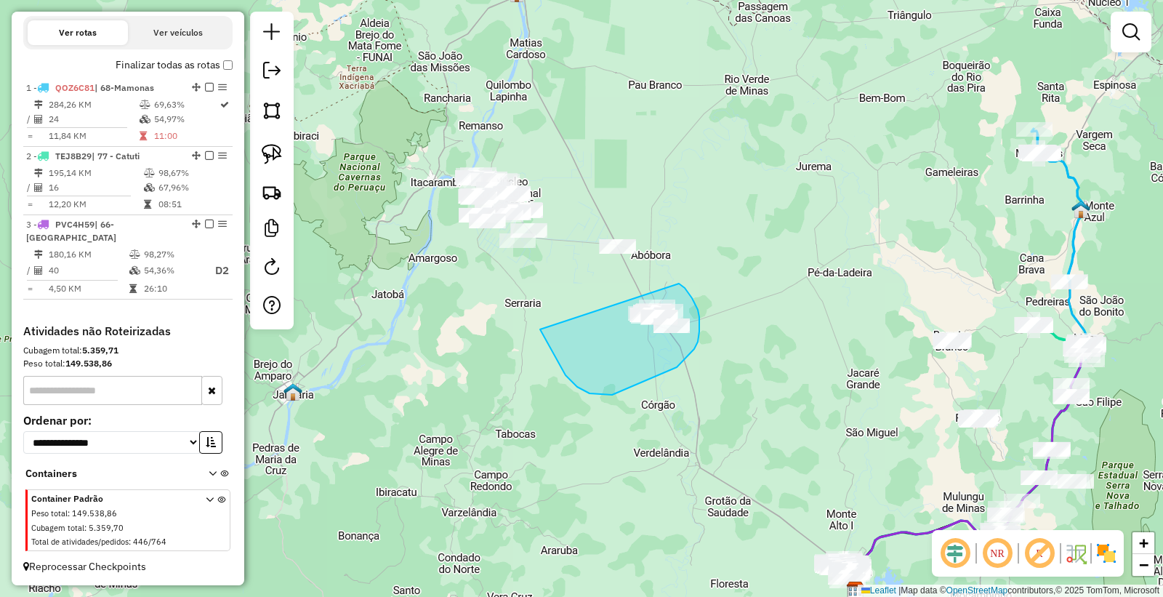
drag, startPoint x: 540, startPoint y: 329, endPoint x: 629, endPoint y: 289, distance: 97.3
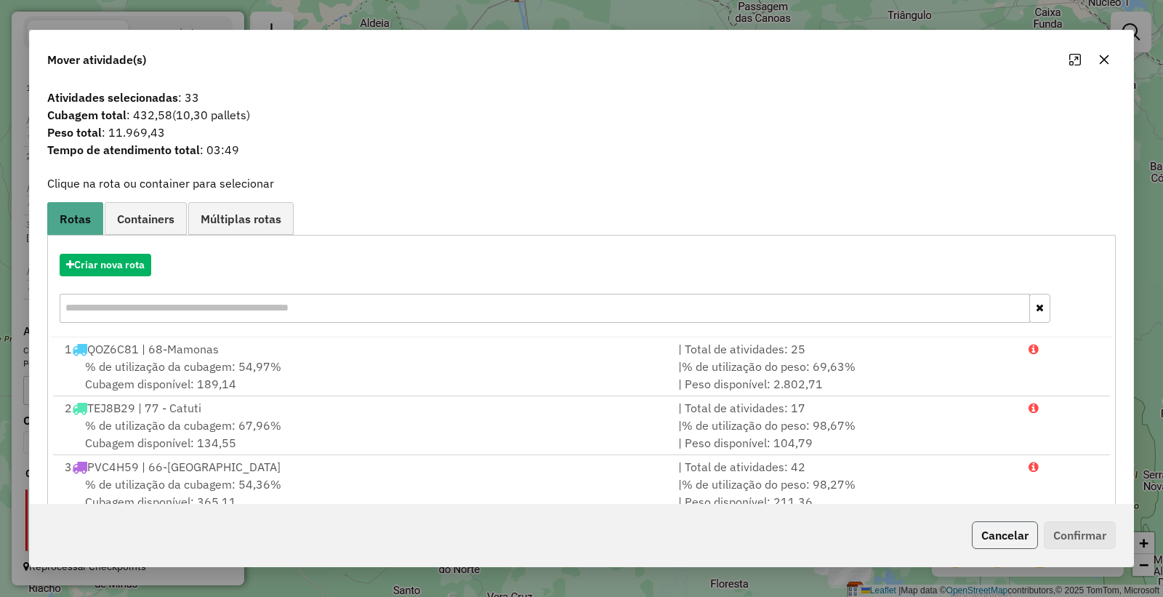
click at [1013, 533] on button "Cancelar" at bounding box center [1005, 535] width 66 height 28
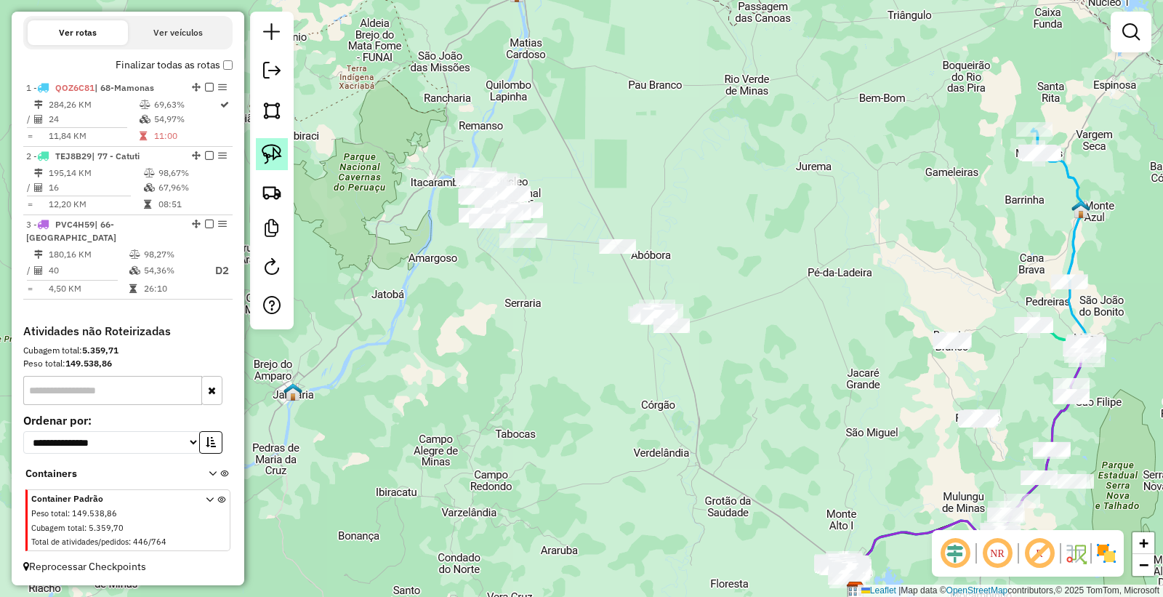
click at [273, 147] on img at bounding box center [272, 154] width 20 height 20
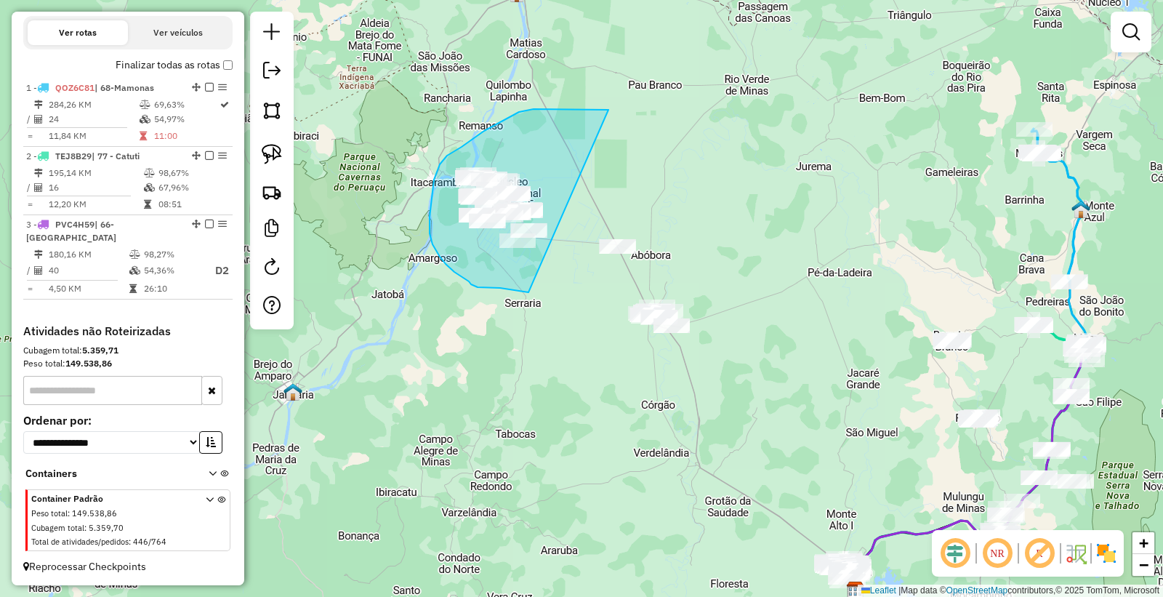
drag, startPoint x: 609, startPoint y: 110, endPoint x: 537, endPoint y: 293, distance: 196.9
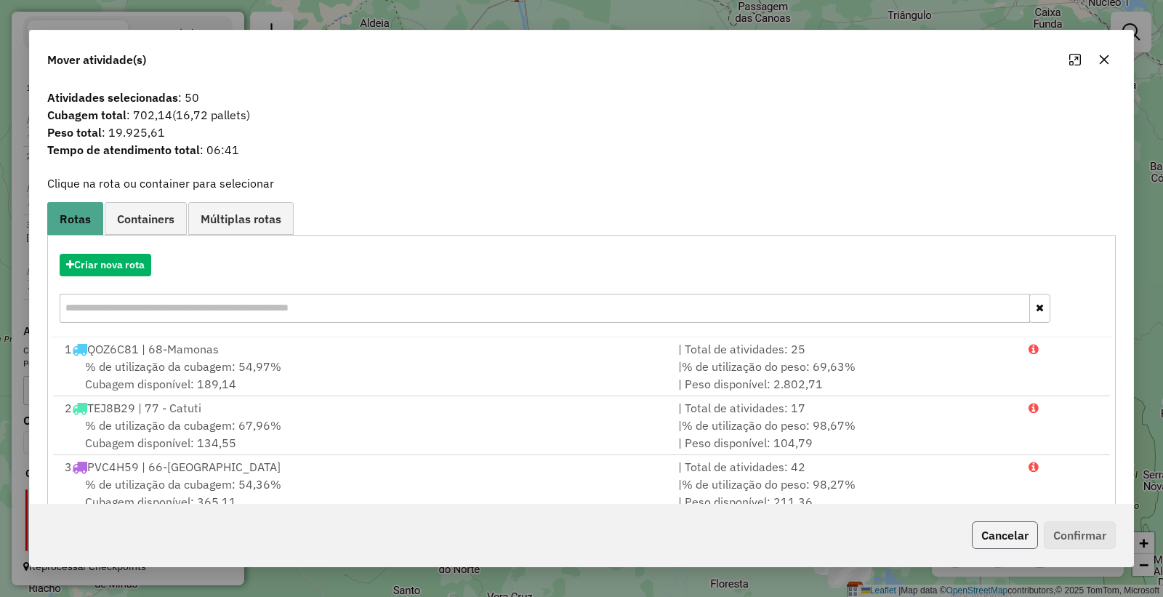
click at [1009, 544] on button "Cancelar" at bounding box center [1005, 535] width 66 height 28
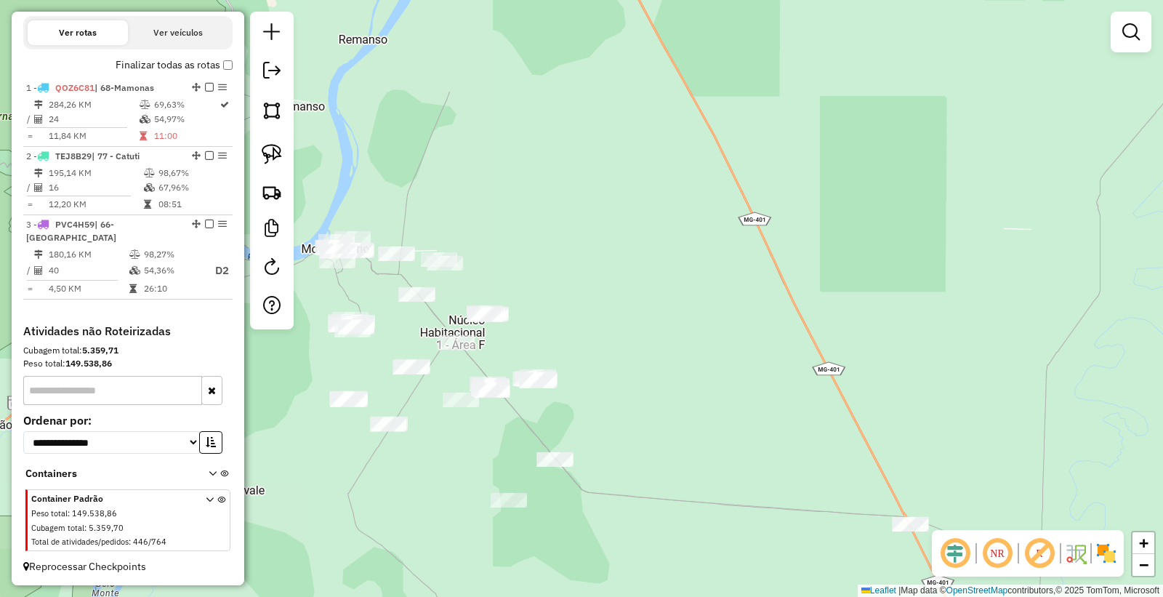
drag, startPoint x: 553, startPoint y: 202, endPoint x: 838, endPoint y: 544, distance: 445.0
click at [838, 544] on div "Janela de atendimento Grade de atendimento Capacidade Transportadoras Veículos …" at bounding box center [581, 298] width 1163 height 597
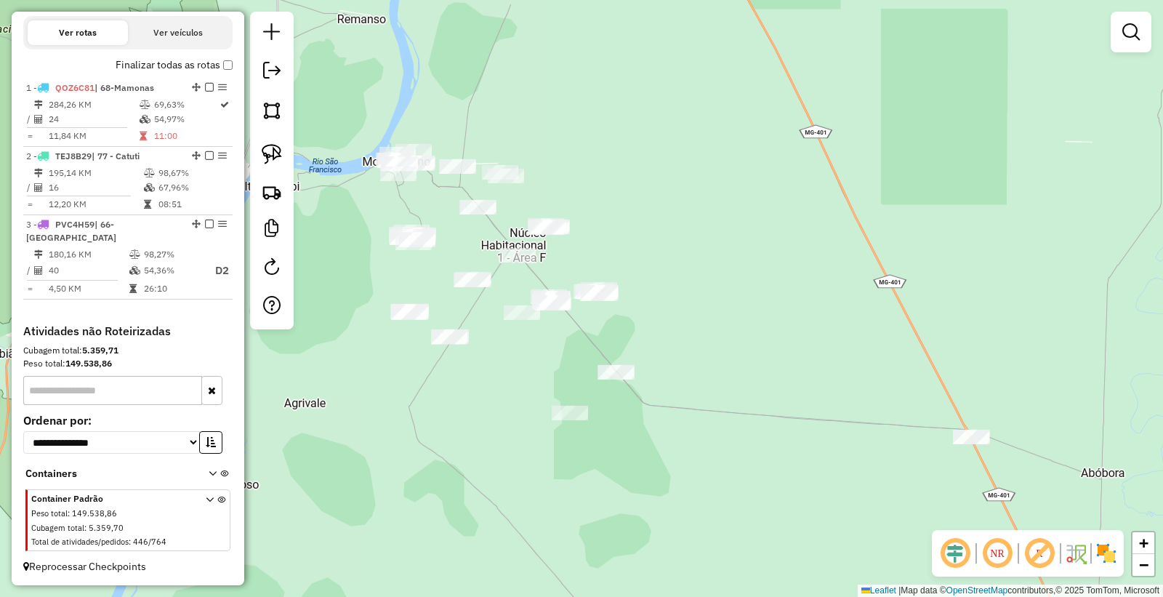
drag, startPoint x: 634, startPoint y: 428, endPoint x: 694, endPoint y: 342, distance: 104.9
click at [694, 342] on div "Janela de atendimento Grade de atendimento Capacidade Transportadoras Veículos …" at bounding box center [581, 298] width 1163 height 597
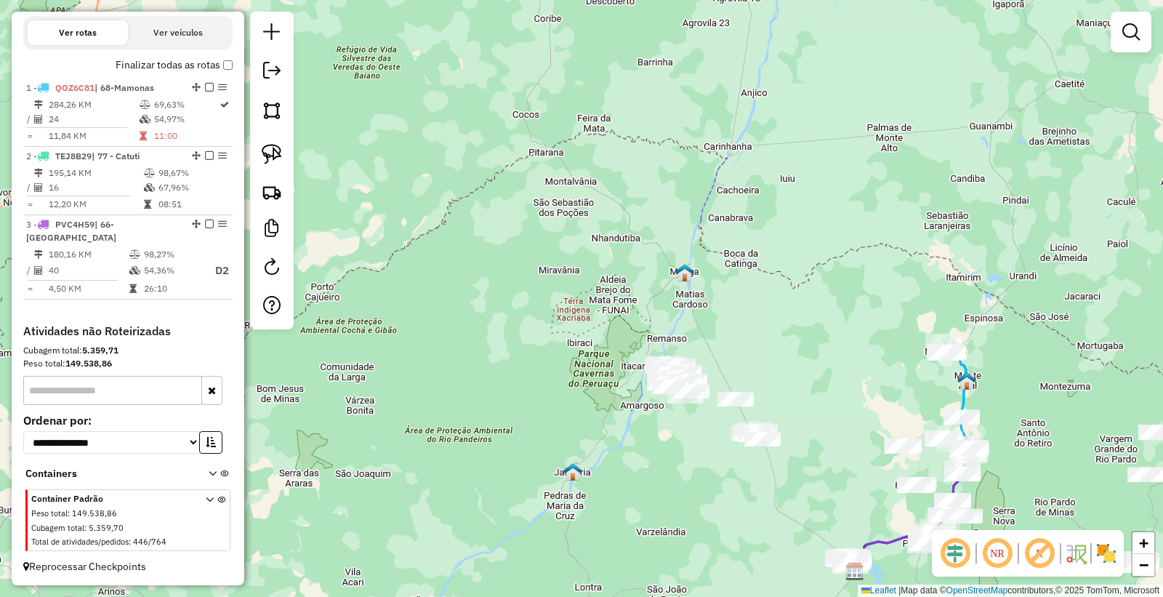
drag, startPoint x: 892, startPoint y: 393, endPoint x: 852, endPoint y: 354, distance: 56.6
click at [874, 365] on div "Janela de atendimento Grade de atendimento Capacidade Transportadoras Veículos …" at bounding box center [581, 298] width 1163 height 597
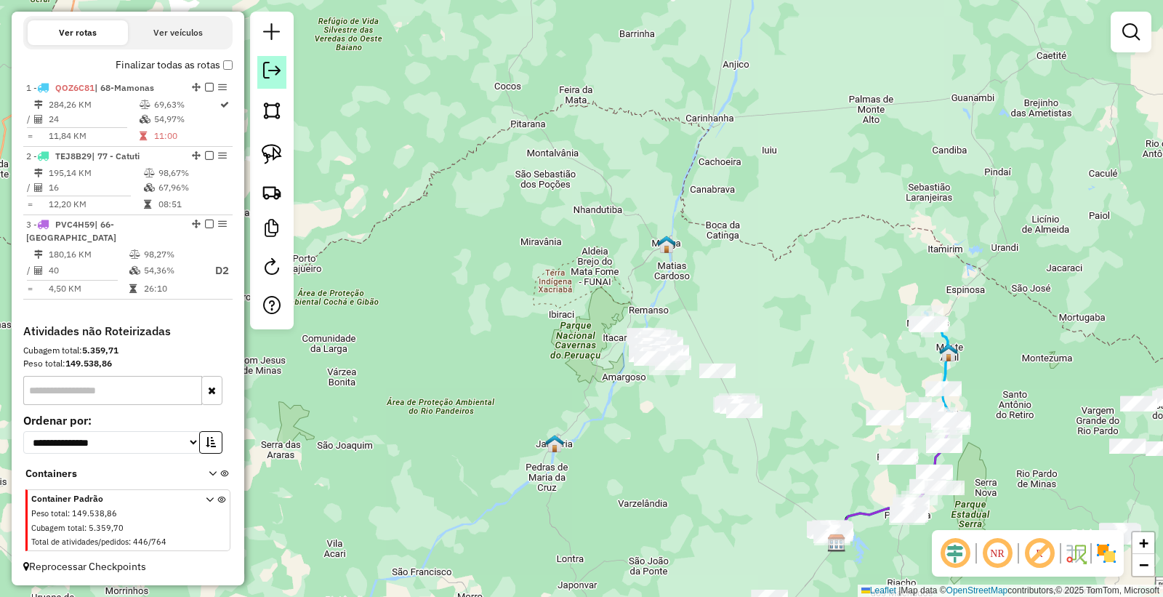
click at [277, 74] on em at bounding box center [271, 70] width 17 height 17
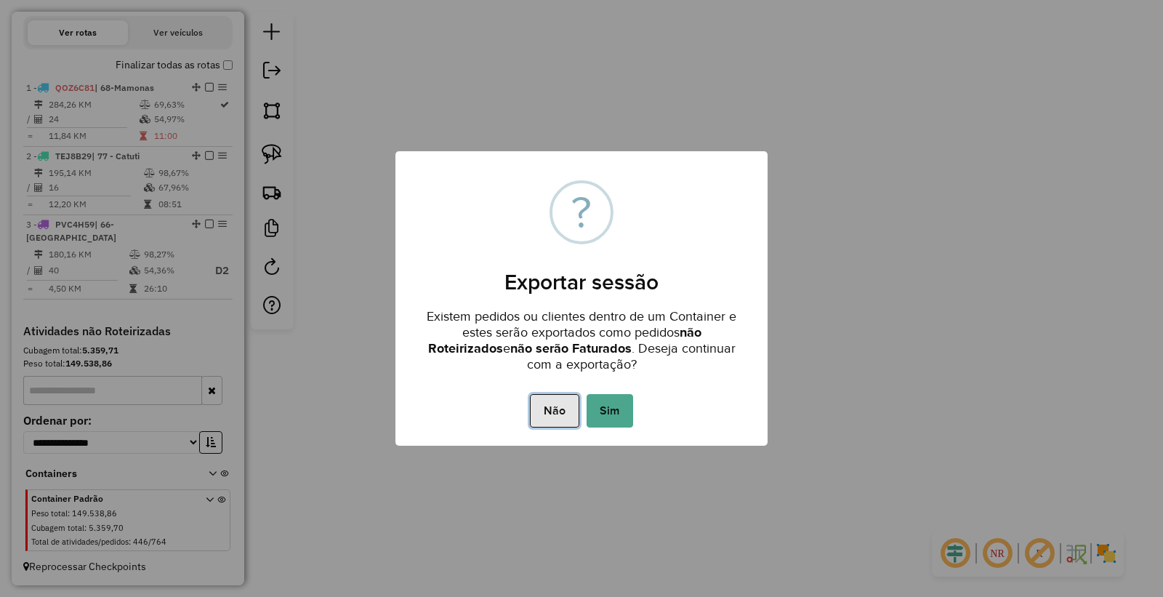
click at [548, 407] on button "Não" at bounding box center [554, 410] width 49 height 33
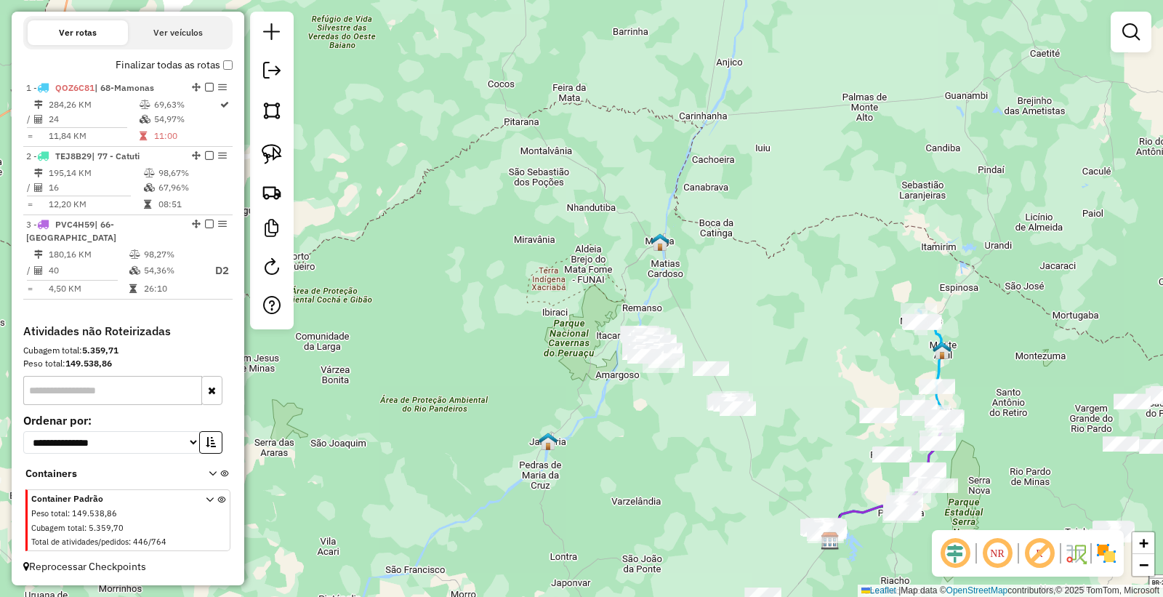
drag, startPoint x: 1022, startPoint y: 380, endPoint x: 941, endPoint y: 372, distance: 81.9
click at [942, 372] on div "Janela de atendimento Grade de atendimento Capacidade Transportadoras Veículos …" at bounding box center [581, 298] width 1163 height 597
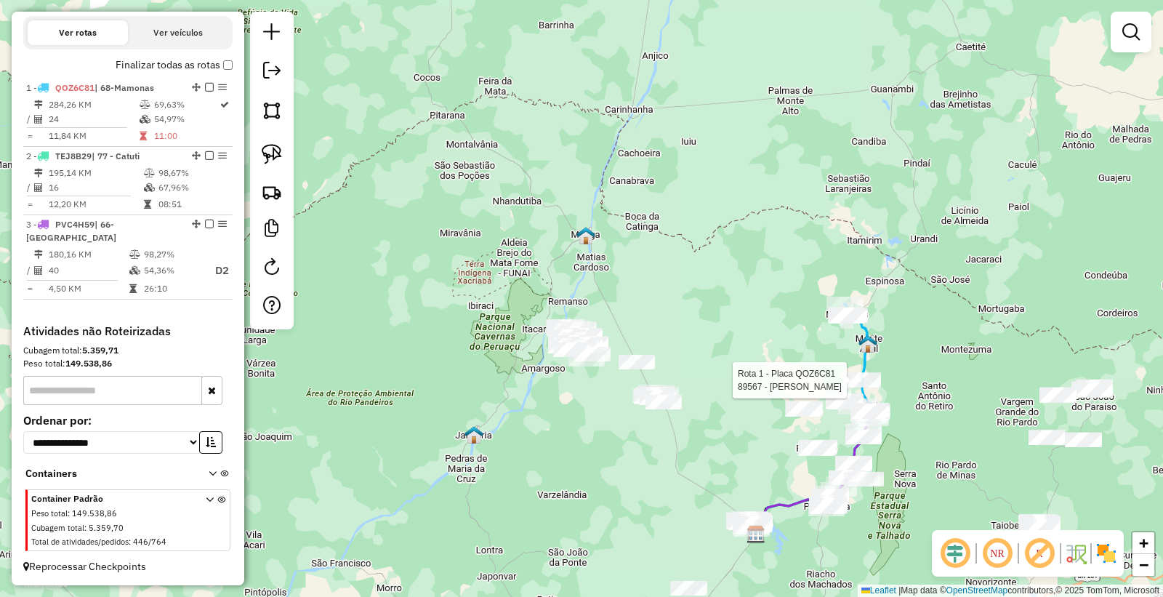
select select "*********"
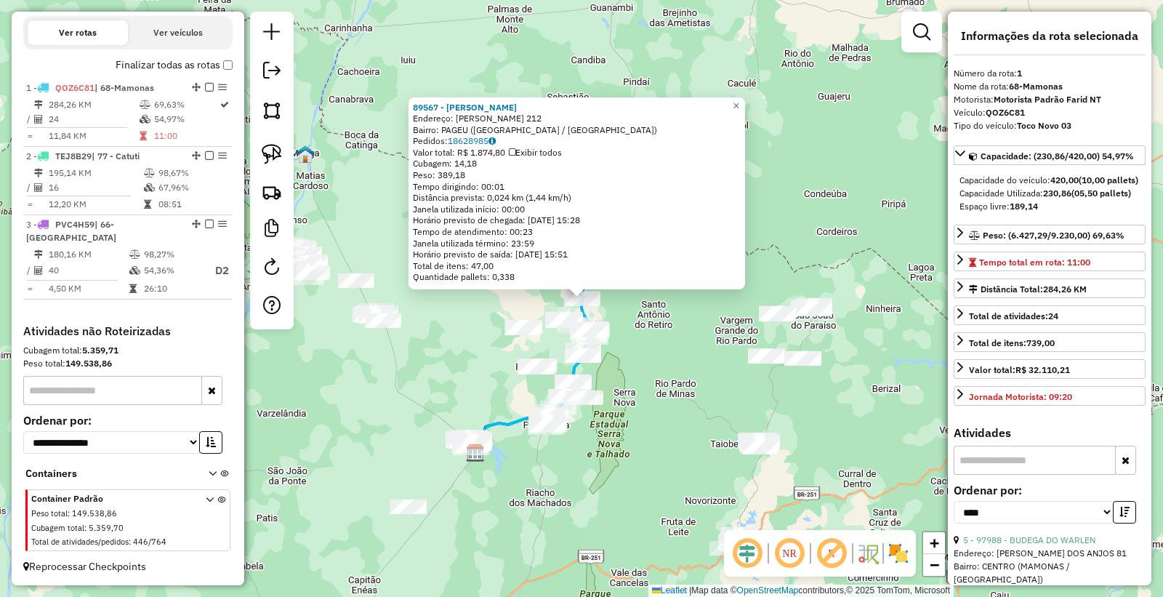
click at [606, 495] on div "89567 - MARCOS ROBERTO Endereço: JOAO GONCALVES DIAS 212 Bairro: PAGEU (MONTE A…" at bounding box center [581, 298] width 1163 height 597
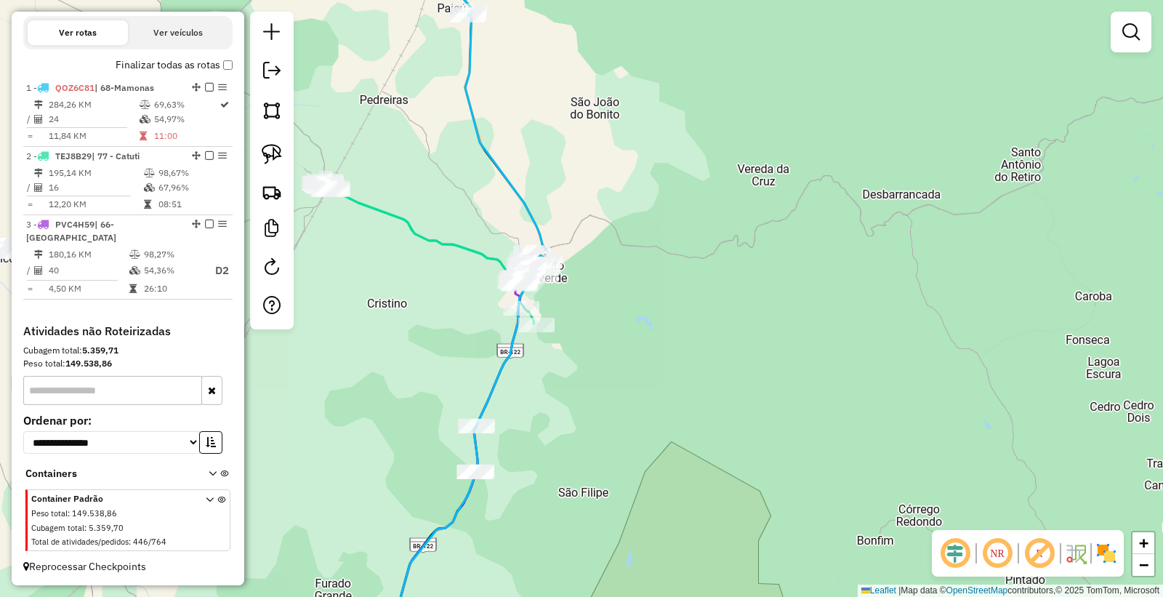
drag, startPoint x: 567, startPoint y: 311, endPoint x: 599, endPoint y: 364, distance: 61.4
click at [599, 364] on div "Janela de atendimento Grade de atendimento Capacidade Transportadoras Veículos …" at bounding box center [581, 298] width 1163 height 597
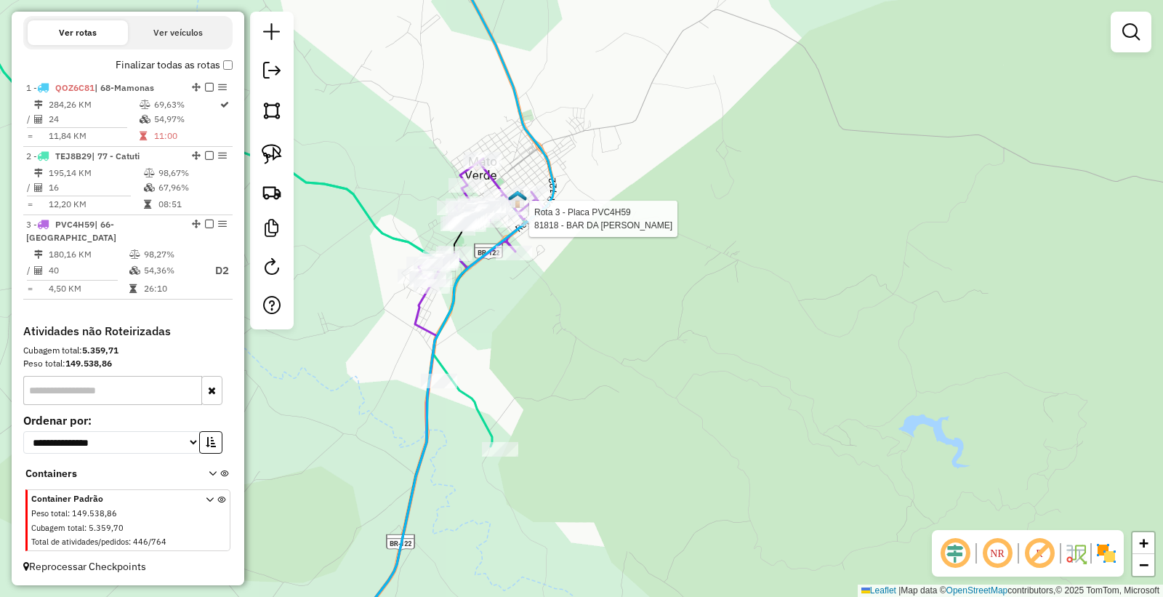
select select "*********"
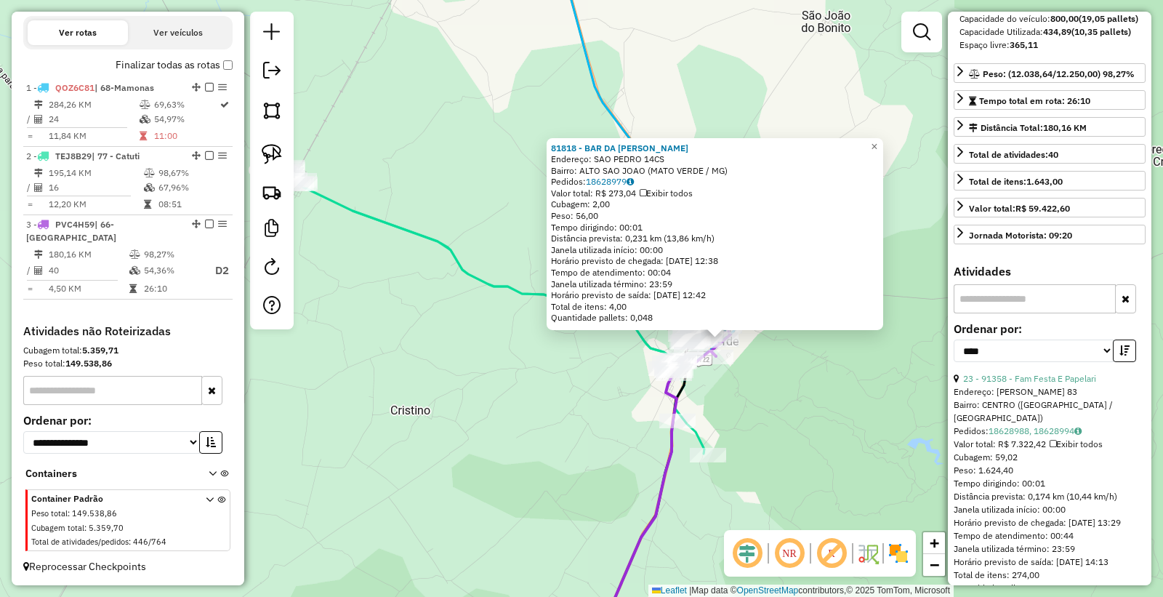
scroll to position [323, 0]
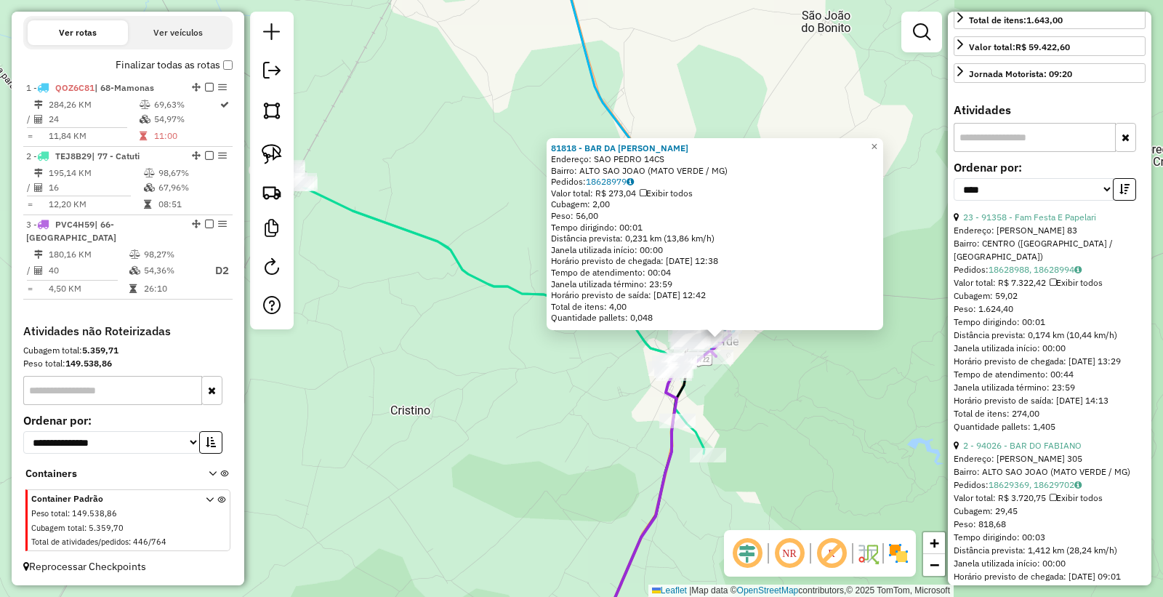
click at [430, 441] on div "81818 - BAR DA MARIA Endereço: SAO PEDRO 14CS Bairro: ALTO SAO JOAO (MATO VERDE…" at bounding box center [581, 298] width 1163 height 597
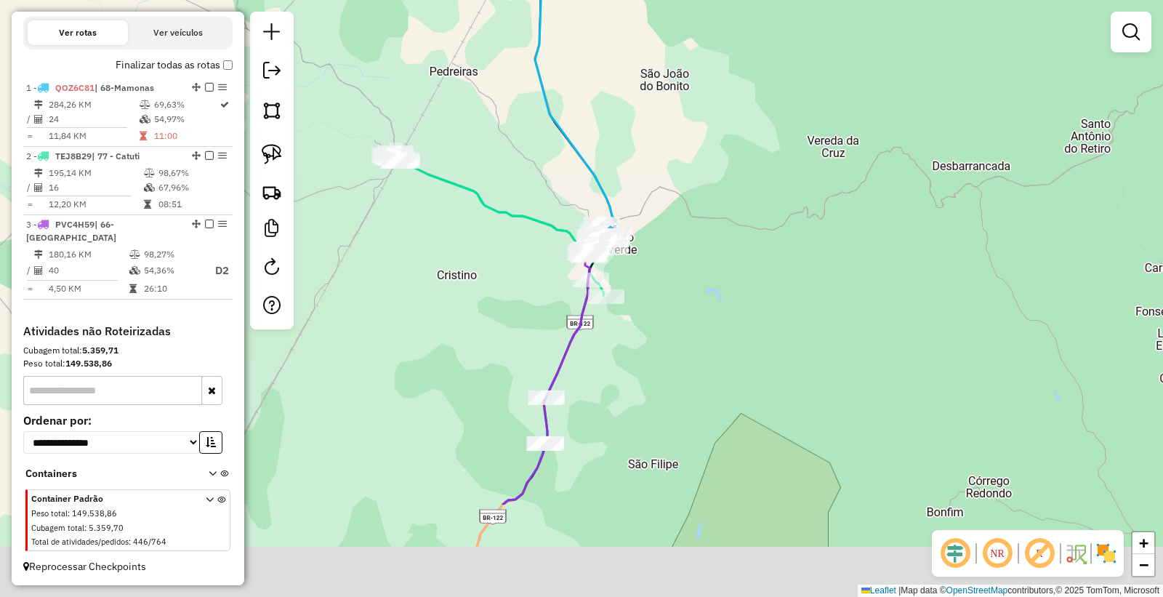
drag, startPoint x: 569, startPoint y: 509, endPoint x: 671, endPoint y: 244, distance: 284.3
click at [657, 262] on div "Janela de atendimento Grade de atendimento Capacidade Transportadoras Veículos …" at bounding box center [581, 298] width 1163 height 597
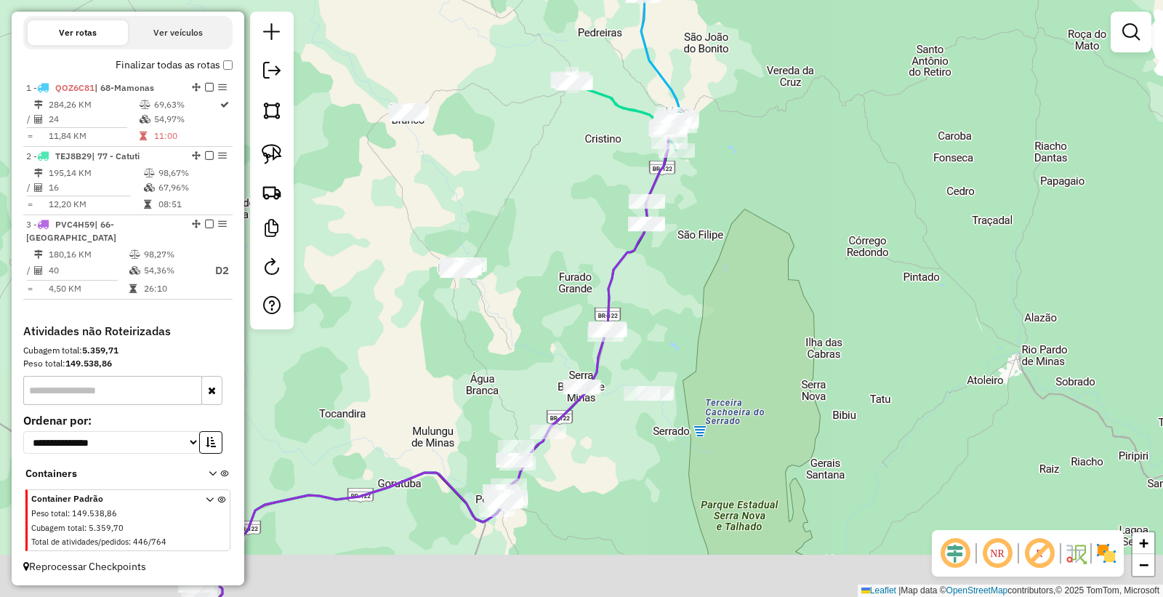
drag, startPoint x: 704, startPoint y: 327, endPoint x: 706, endPoint y: 307, distance: 20.5
click at [706, 306] on div "Janela de atendimento Grade de atendimento Capacidade Transportadoras Veículos …" at bounding box center [581, 298] width 1163 height 597
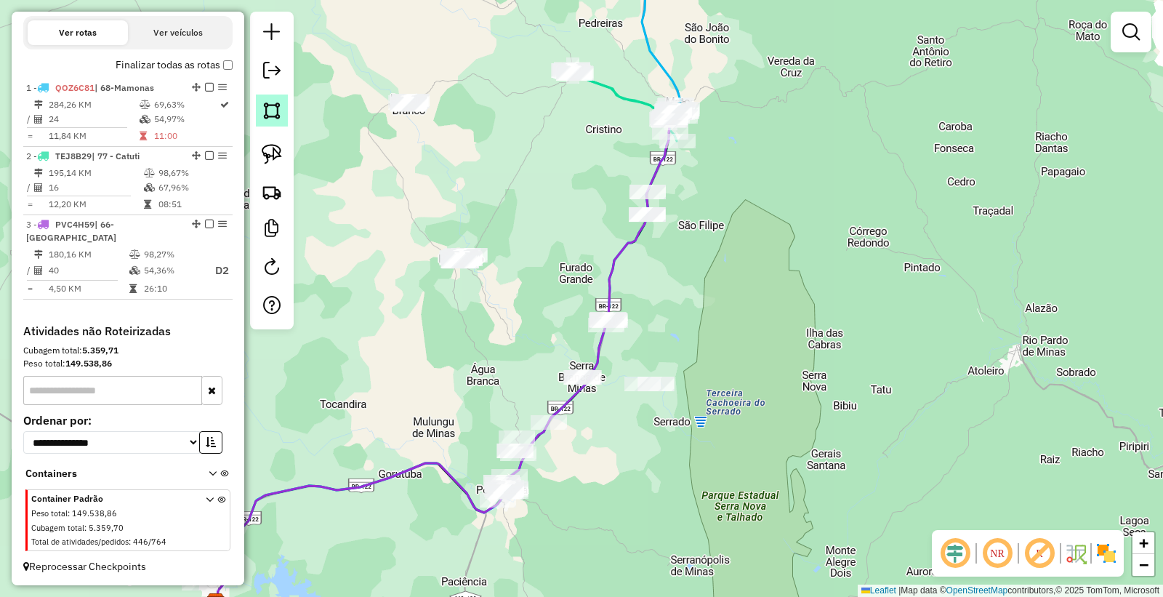
click at [271, 113] on img at bounding box center [272, 110] width 20 height 20
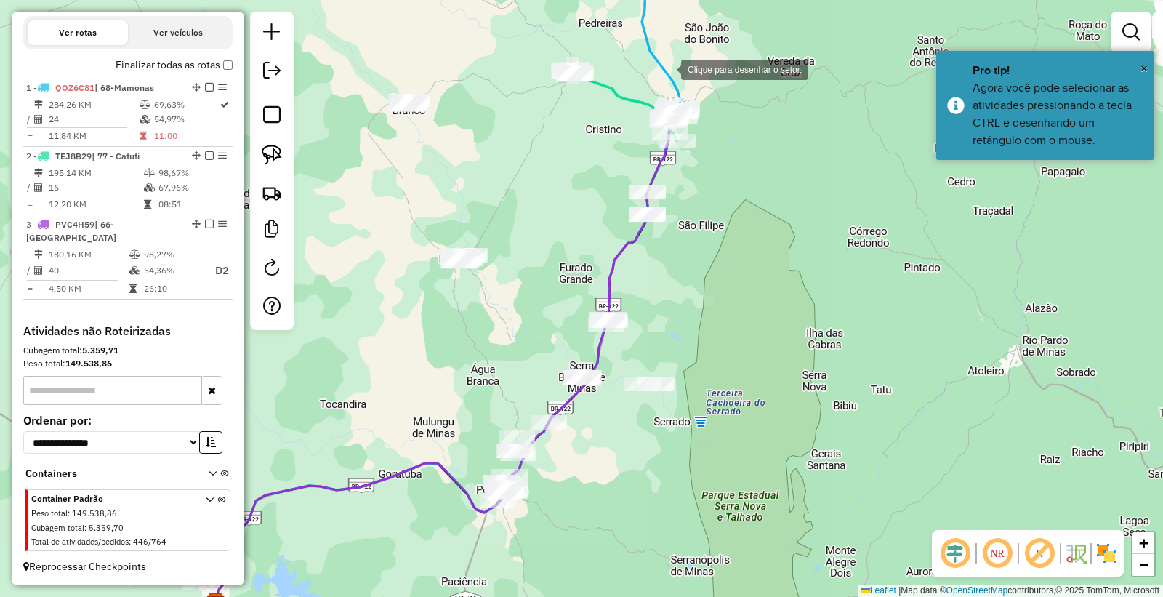
click at [667, 68] on div at bounding box center [666, 68] width 29 height 29
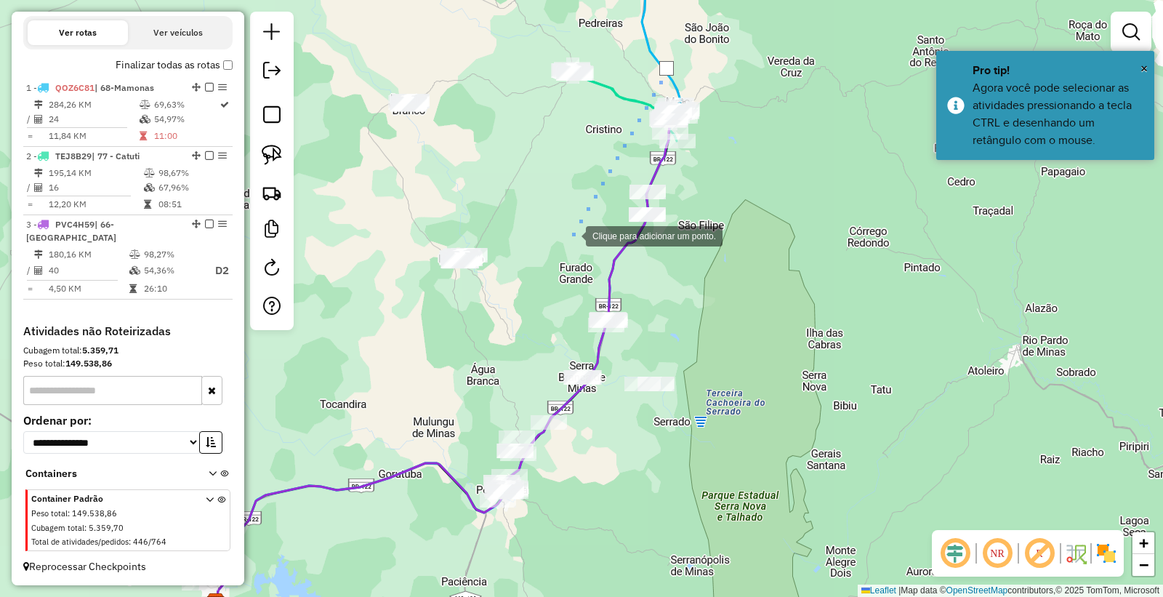
click at [562, 247] on div at bounding box center [571, 234] width 29 height 29
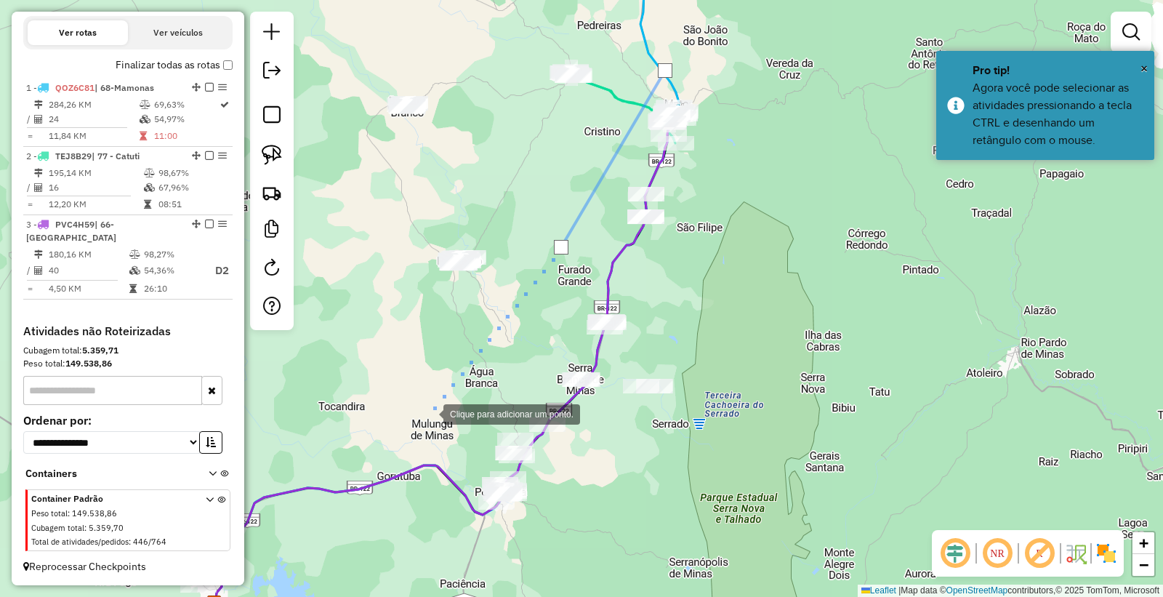
click at [429, 413] on div at bounding box center [428, 412] width 29 height 29
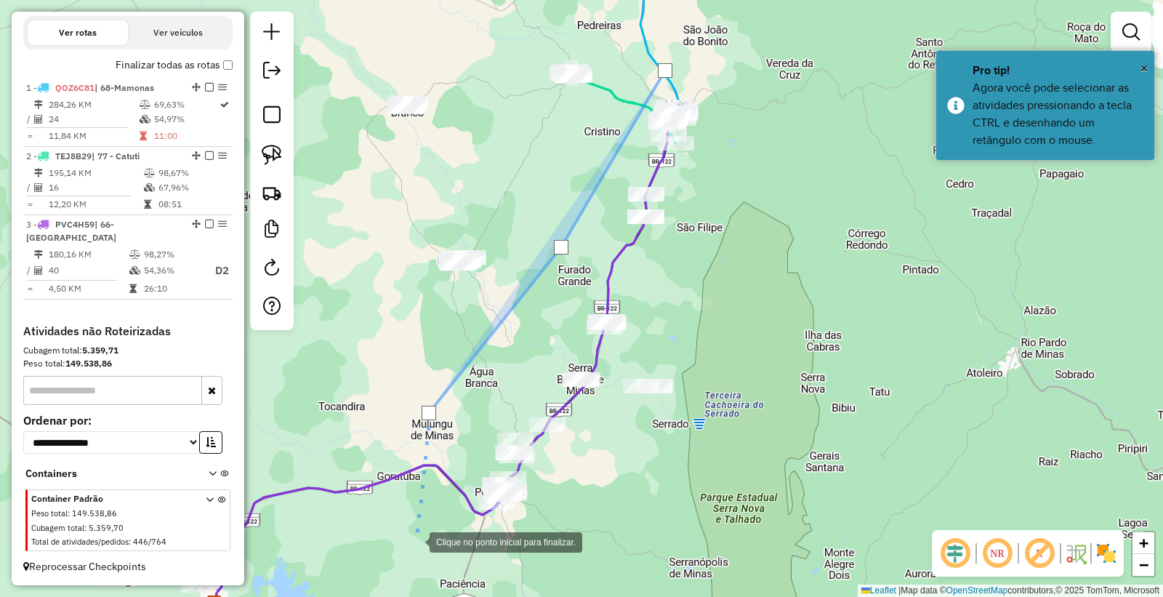
click at [415, 541] on div at bounding box center [415, 540] width 29 height 29
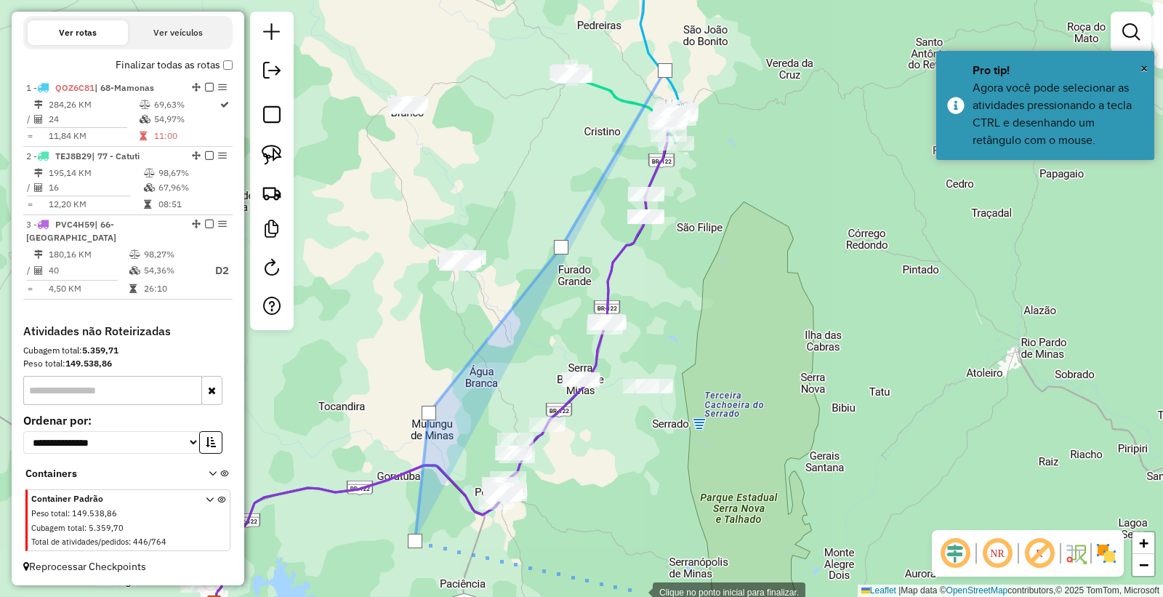
click at [638, 591] on div at bounding box center [638, 591] width 29 height 29
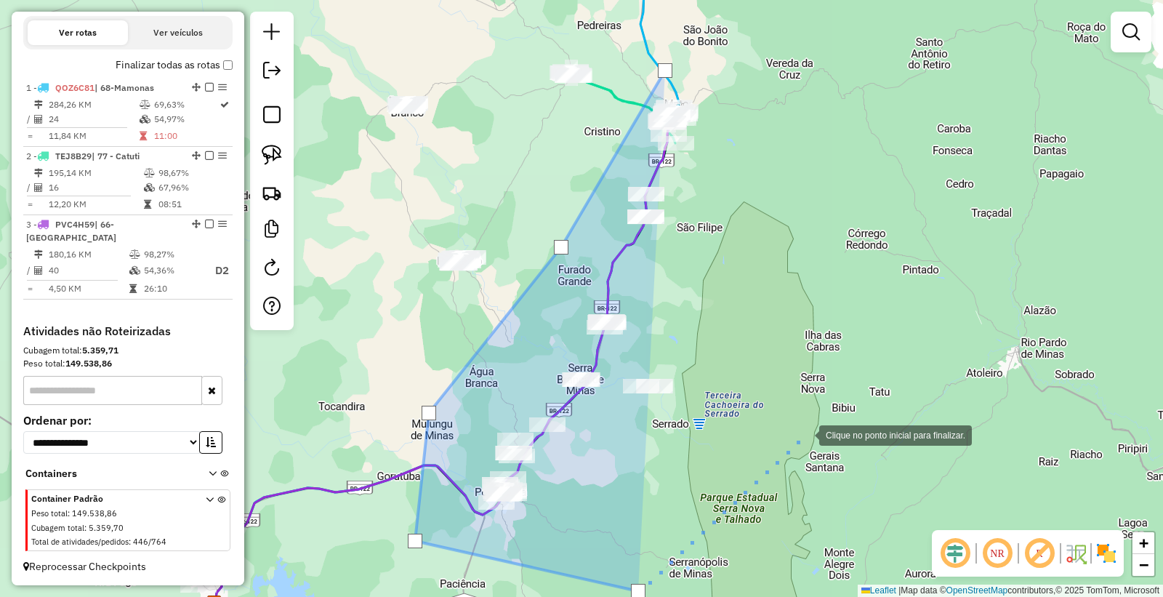
click at [820, 420] on div at bounding box center [804, 434] width 29 height 29
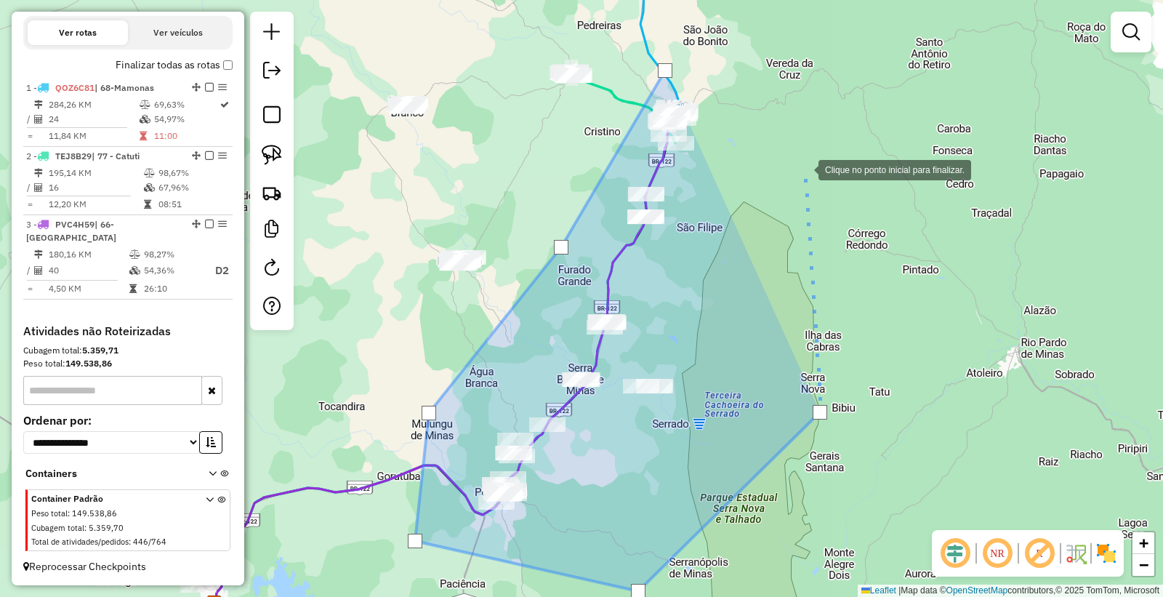
click at [804, 169] on div at bounding box center [804, 168] width 29 height 29
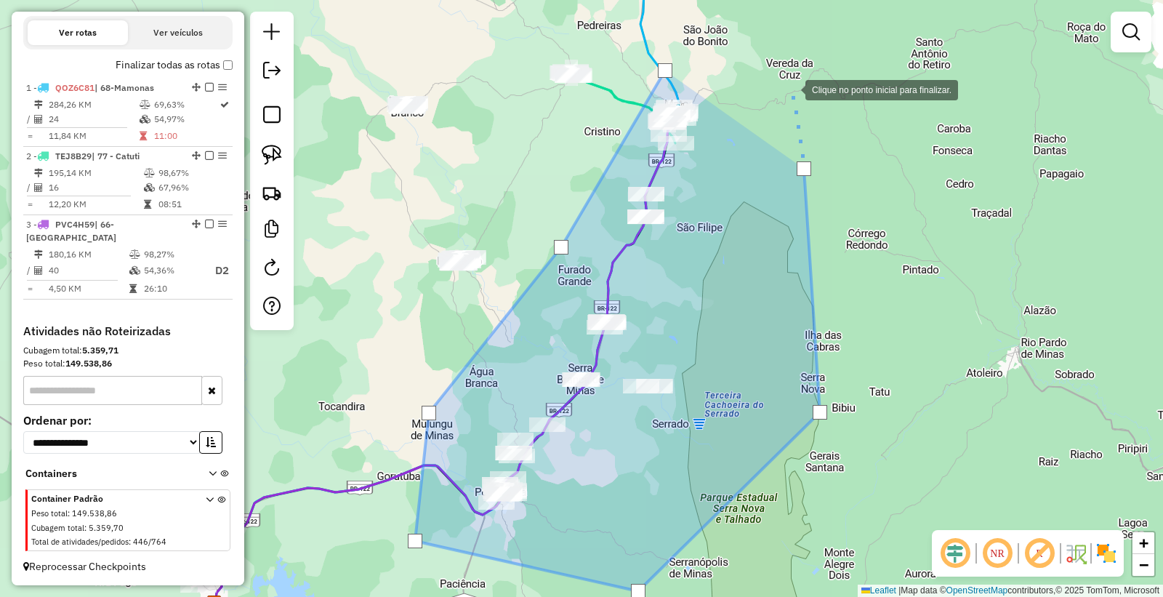
click at [790, 79] on div at bounding box center [791, 88] width 29 height 29
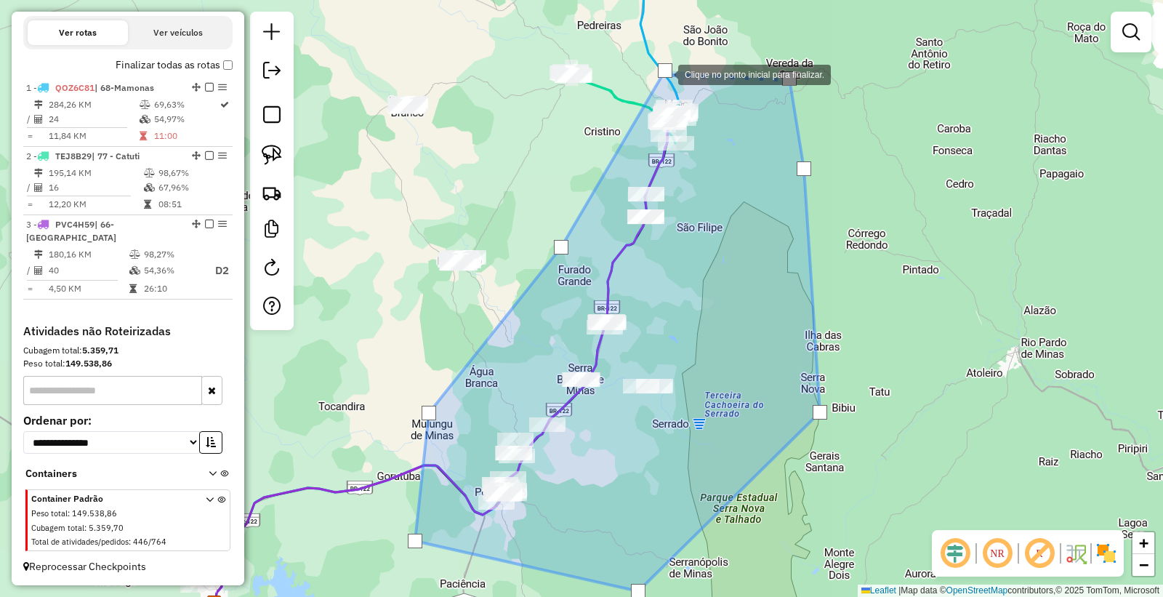
click at [663, 73] on div at bounding box center [665, 70] width 15 height 15
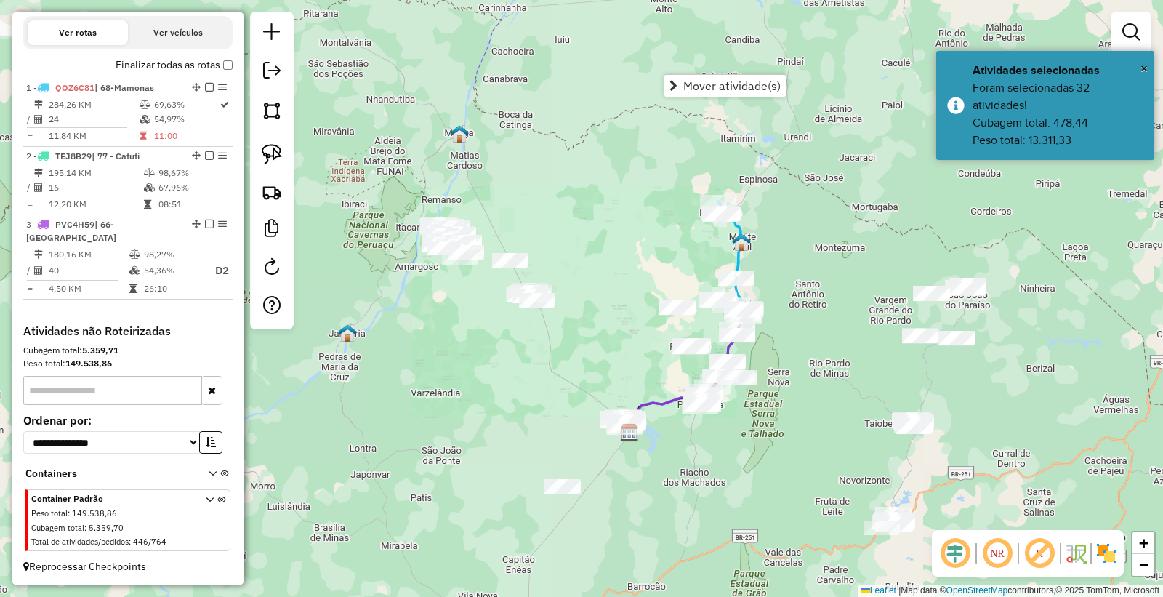
drag, startPoint x: 796, startPoint y: 407, endPoint x: 830, endPoint y: 343, distance: 72.5
click at [830, 344] on div "Janela de atendimento Grade de atendimento Capacidade Transportadoras Veículos …" at bounding box center [581, 298] width 1163 height 597
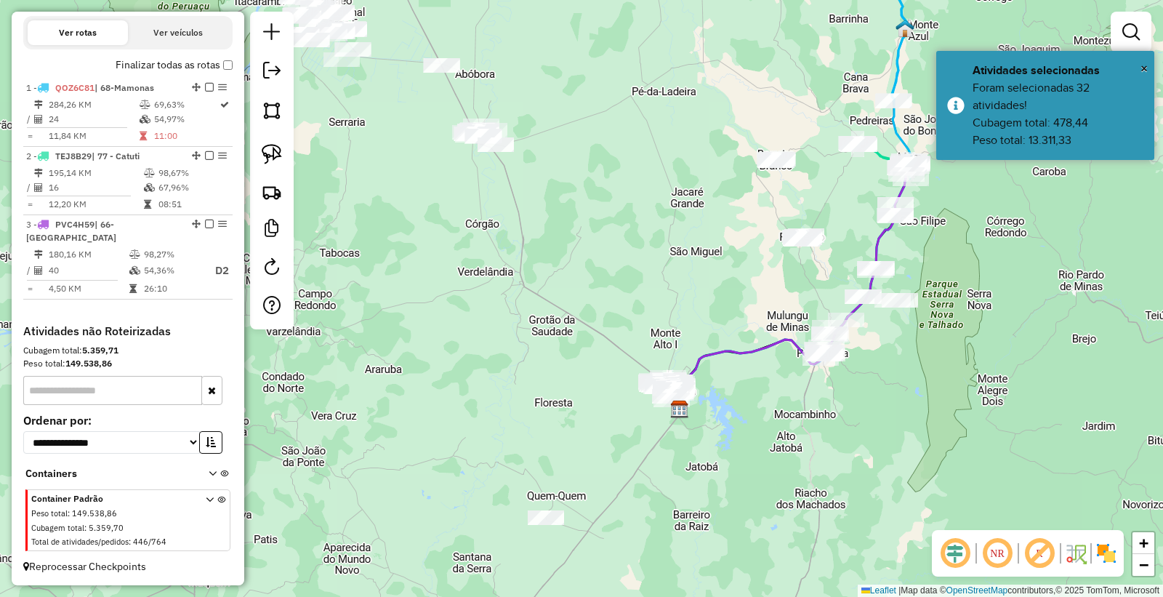
drag, startPoint x: 652, startPoint y: 228, endPoint x: 725, endPoint y: 271, distance: 84.4
click at [700, 263] on div "Janela de atendimento Grade de atendimento Capacidade Transportadoras Veículos …" at bounding box center [581, 298] width 1163 height 597
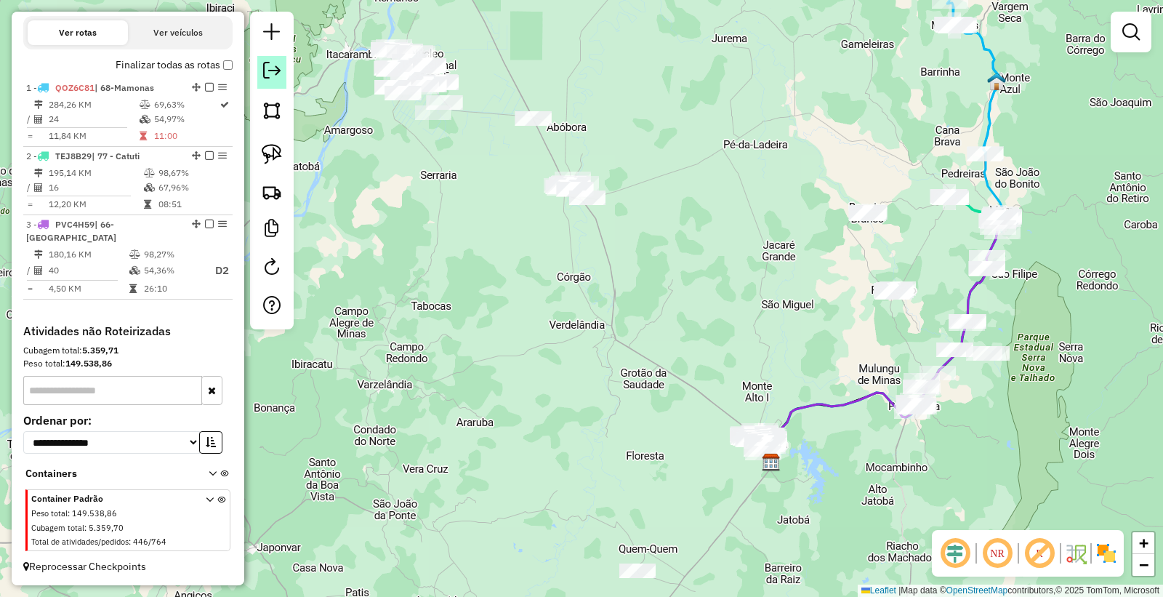
click at [276, 67] on em at bounding box center [271, 70] width 17 height 17
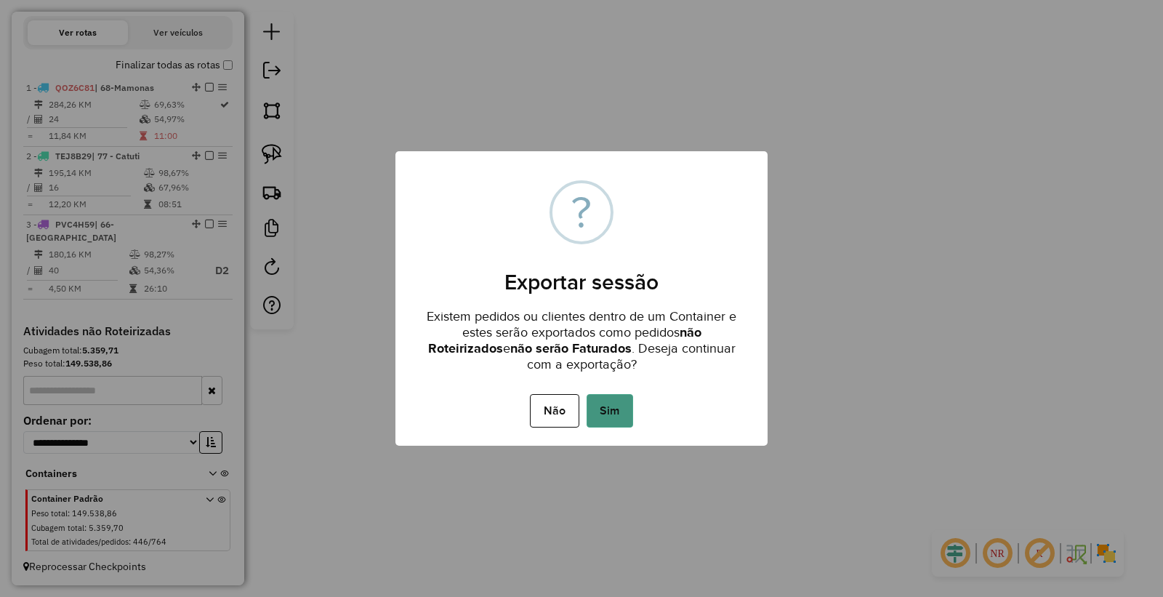
click at [614, 415] on button "Sim" at bounding box center [610, 410] width 47 height 33
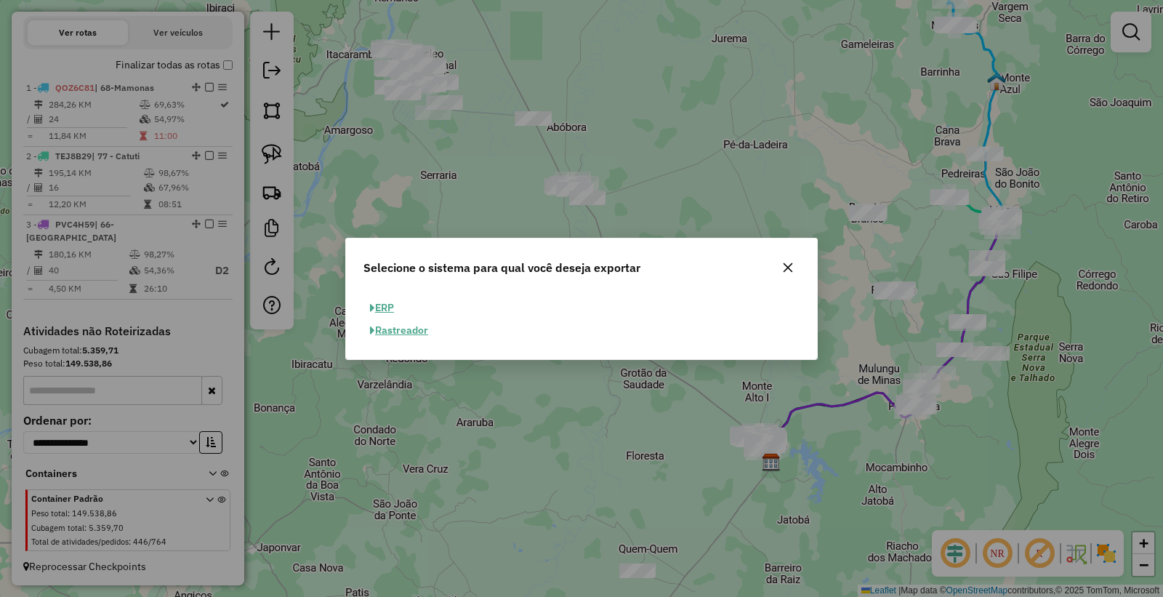
click at [382, 302] on button "ERP" at bounding box center [382, 308] width 37 height 23
select select "**"
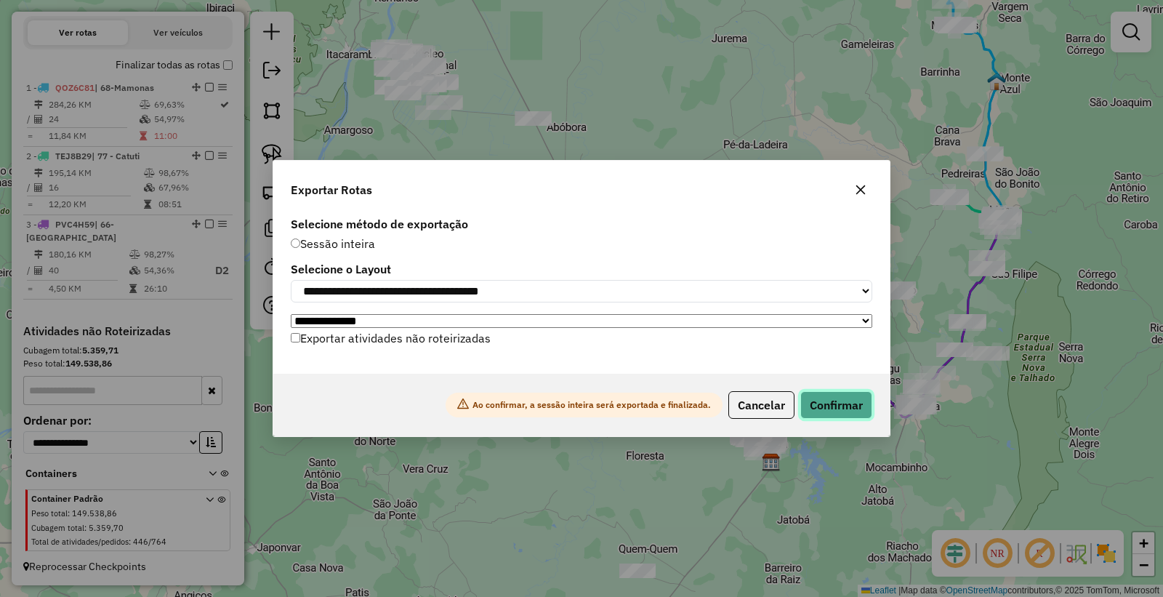
click at [851, 401] on button "Confirmar" at bounding box center [837, 405] width 72 height 28
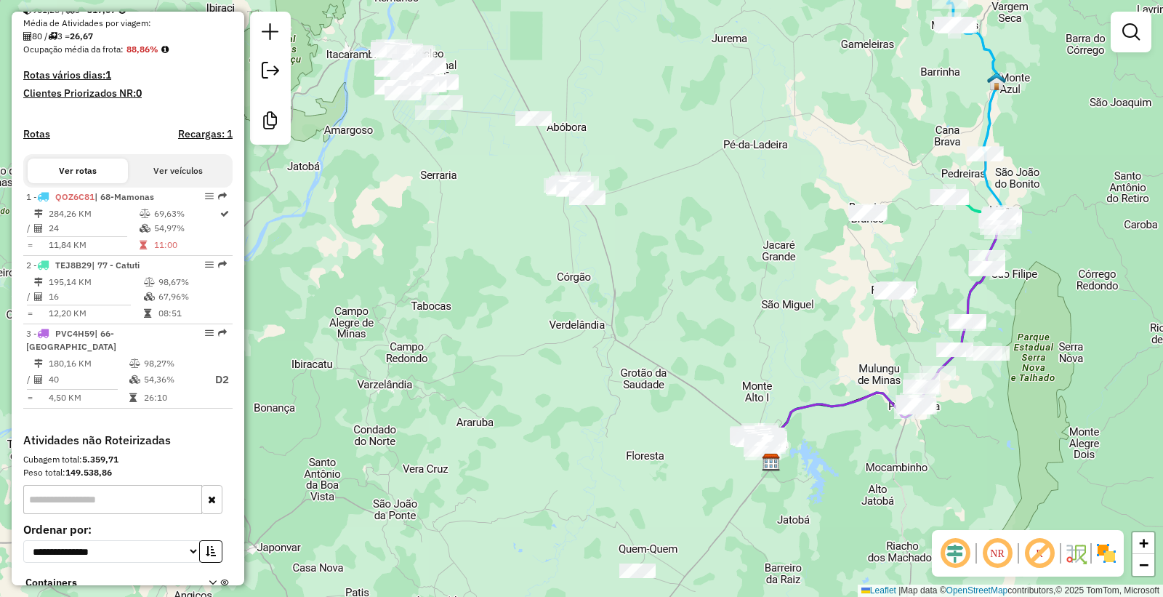
scroll to position [442, 0]
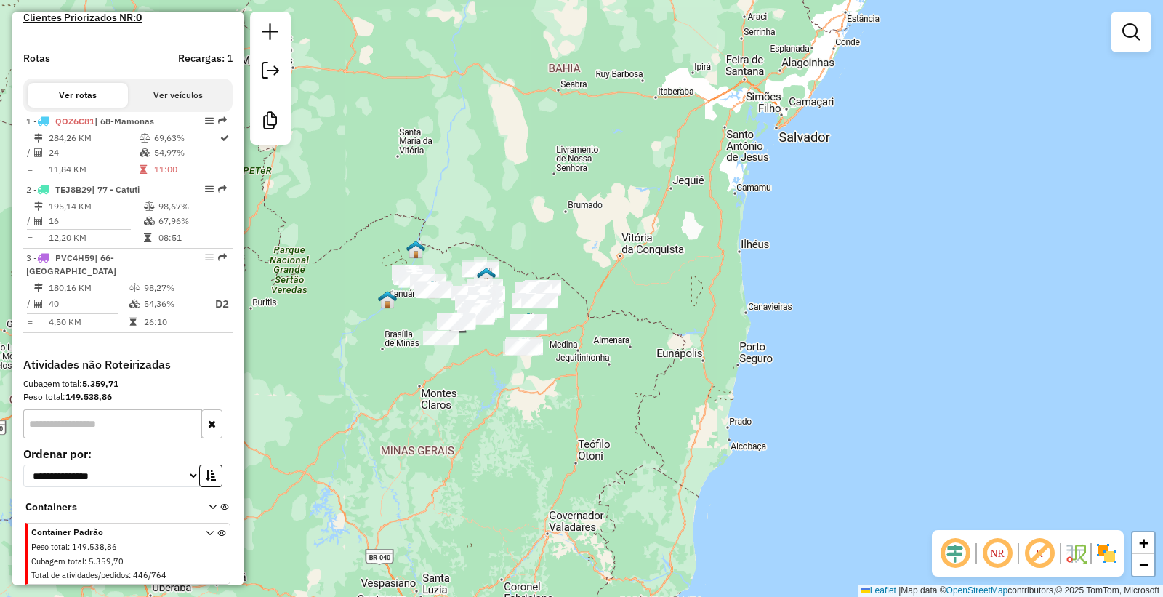
drag, startPoint x: 586, startPoint y: 188, endPoint x: 620, endPoint y: 183, distance: 33.8
click at [619, 183] on div "Janela de atendimento Grade de atendimento Capacidade Transportadoras Veículos …" at bounding box center [581, 298] width 1163 height 597
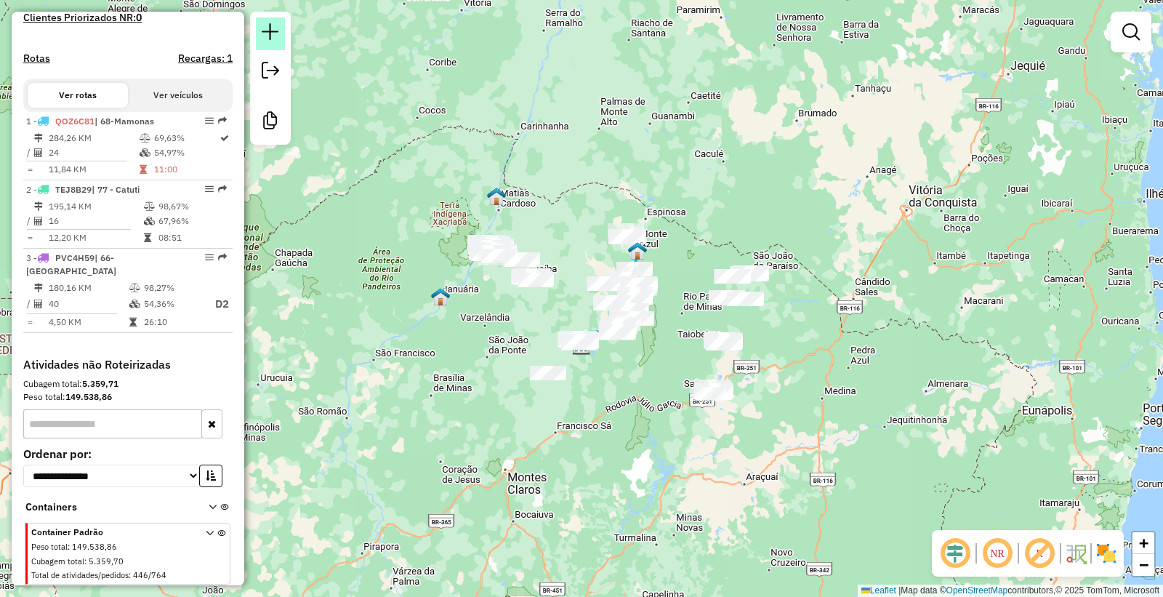
click at [269, 27] on em at bounding box center [270, 31] width 17 height 17
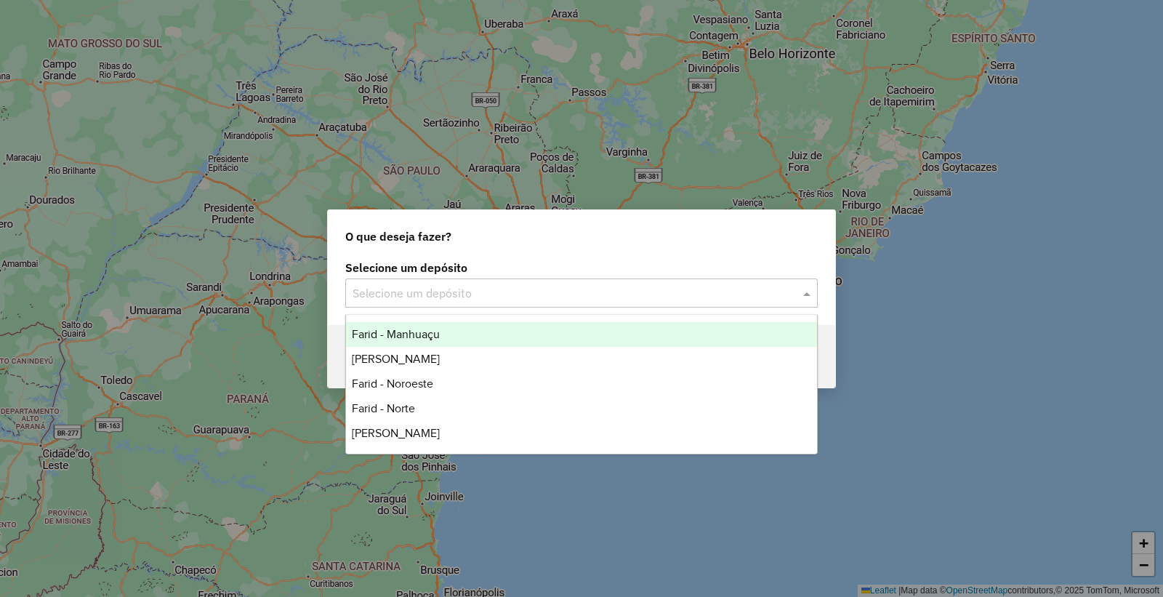
drag, startPoint x: 431, startPoint y: 300, endPoint x: 292, endPoint y: 0, distance: 330.5
click at [430, 299] on input "text" at bounding box center [567, 293] width 429 height 17
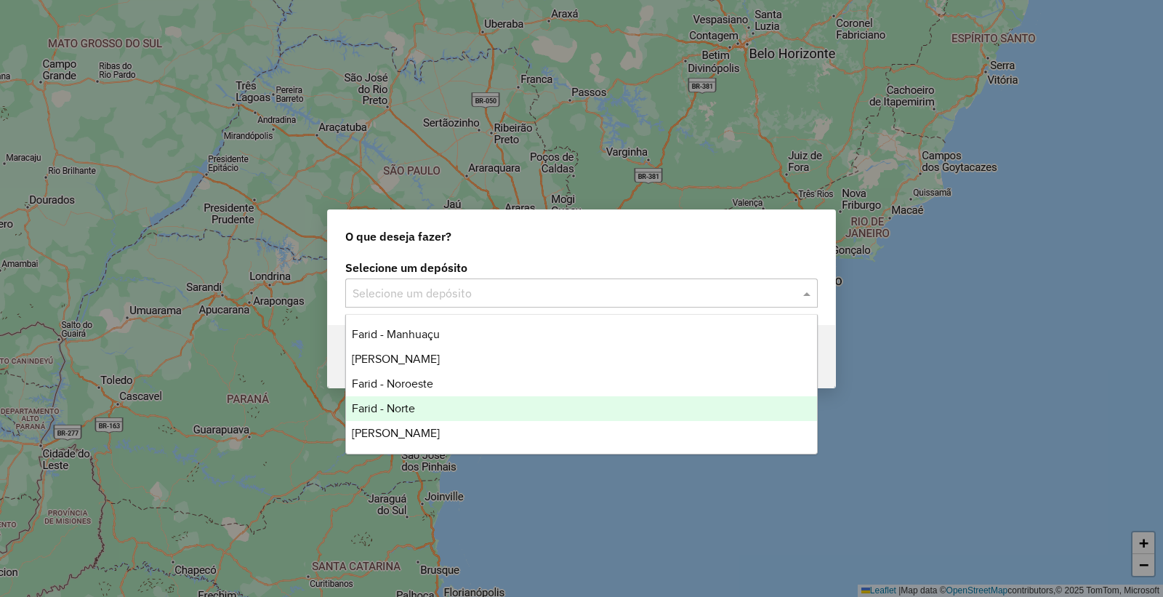
click at [406, 416] on div "Farid - Norte" at bounding box center [581, 408] width 471 height 25
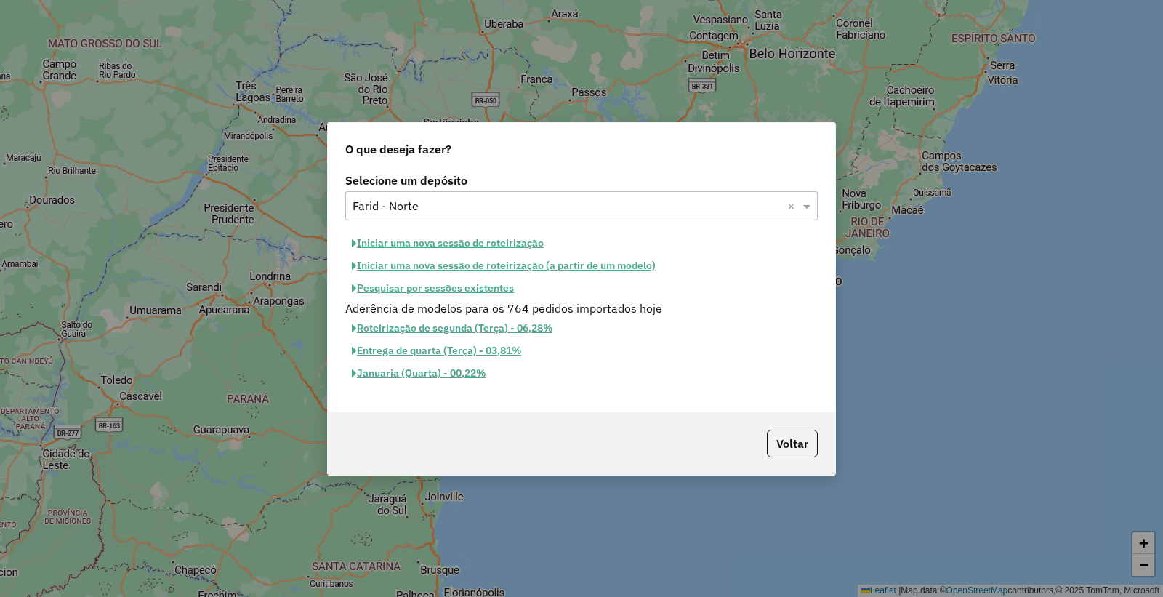
click at [481, 243] on button "Iniciar uma nova sessão de roteirização" at bounding box center [447, 243] width 205 height 23
select select "*"
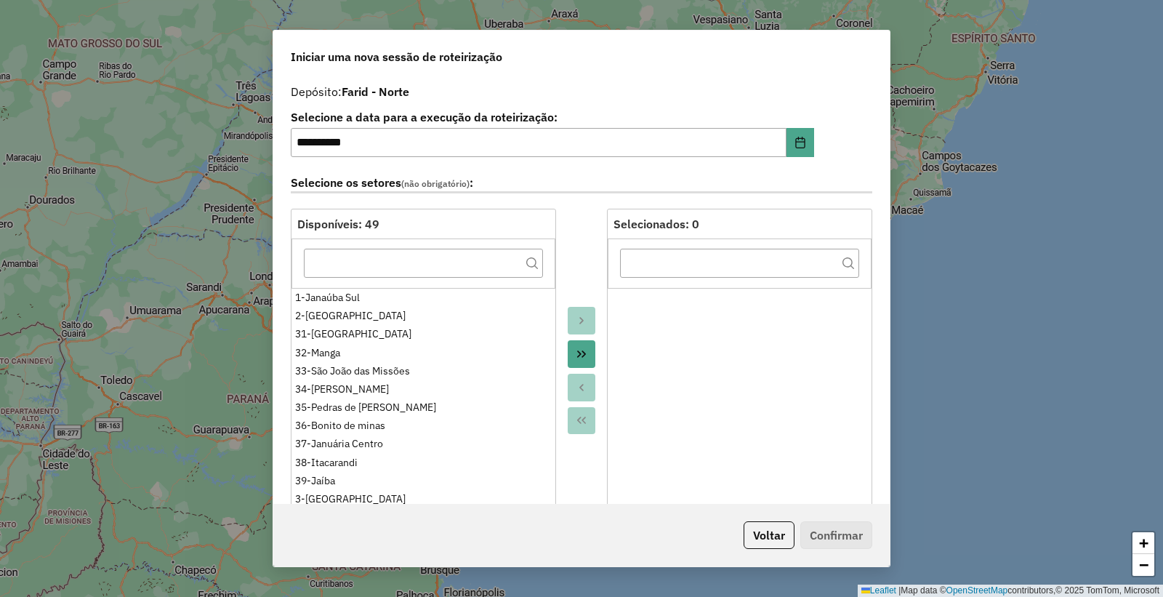
drag, startPoint x: 884, startPoint y: 93, endPoint x: 897, endPoint y: 230, distance: 137.3
click at [897, 230] on div "**********" at bounding box center [581, 298] width 1163 height 597
click at [863, 117] on div "**********" at bounding box center [582, 137] width 582 height 51
click at [894, 86] on div "**********" at bounding box center [581, 298] width 1163 height 597
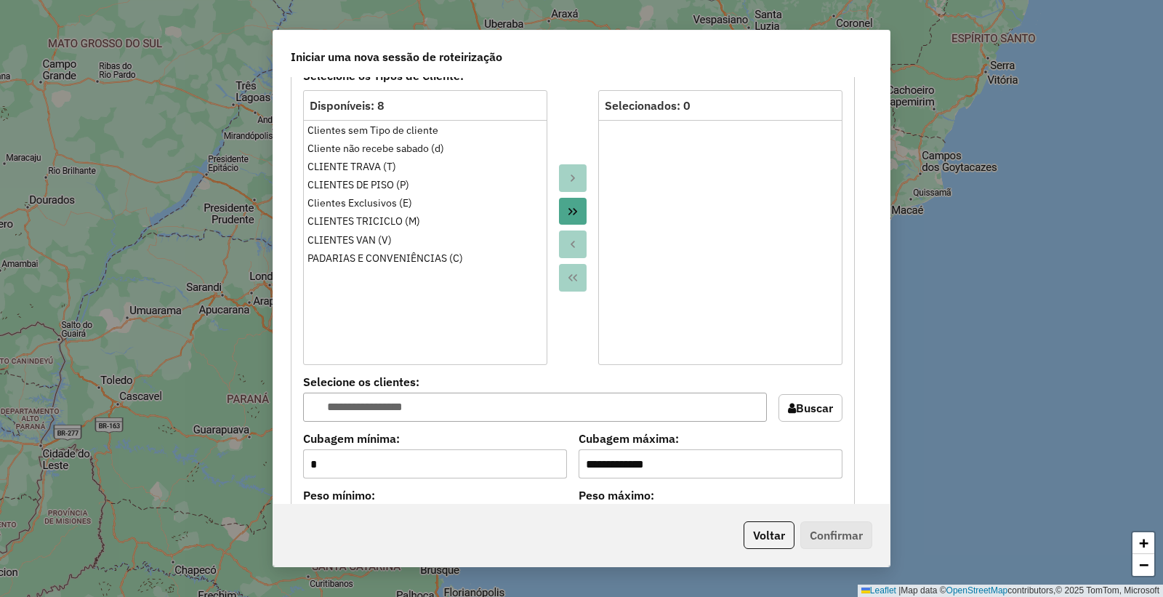
scroll to position [1414, 0]
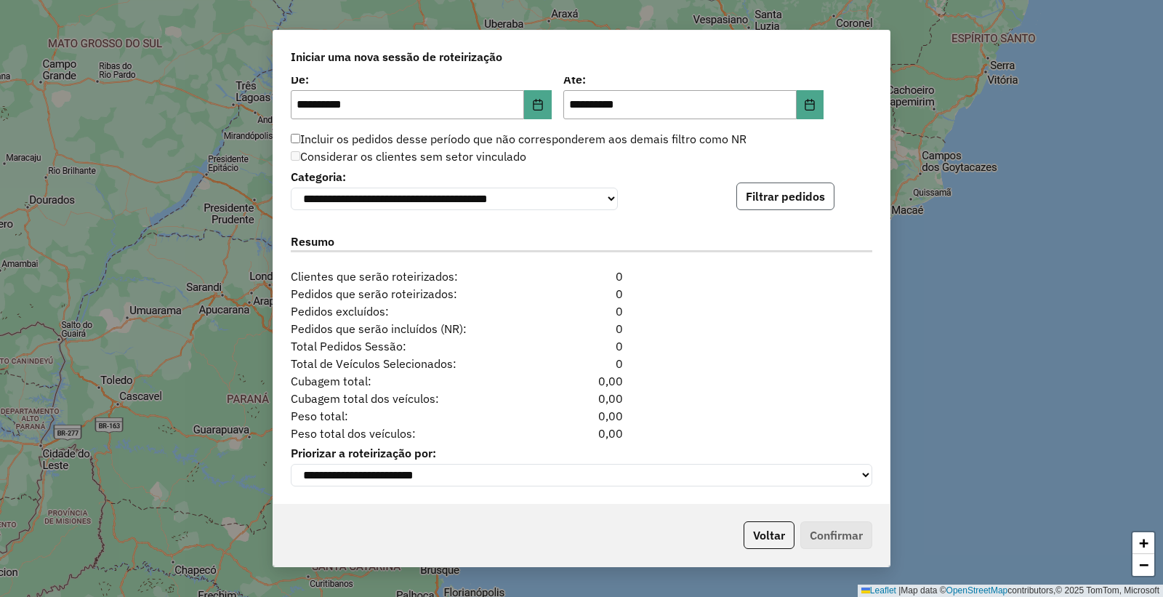
click at [765, 193] on button "Filtrar pedidos" at bounding box center [786, 197] width 98 height 28
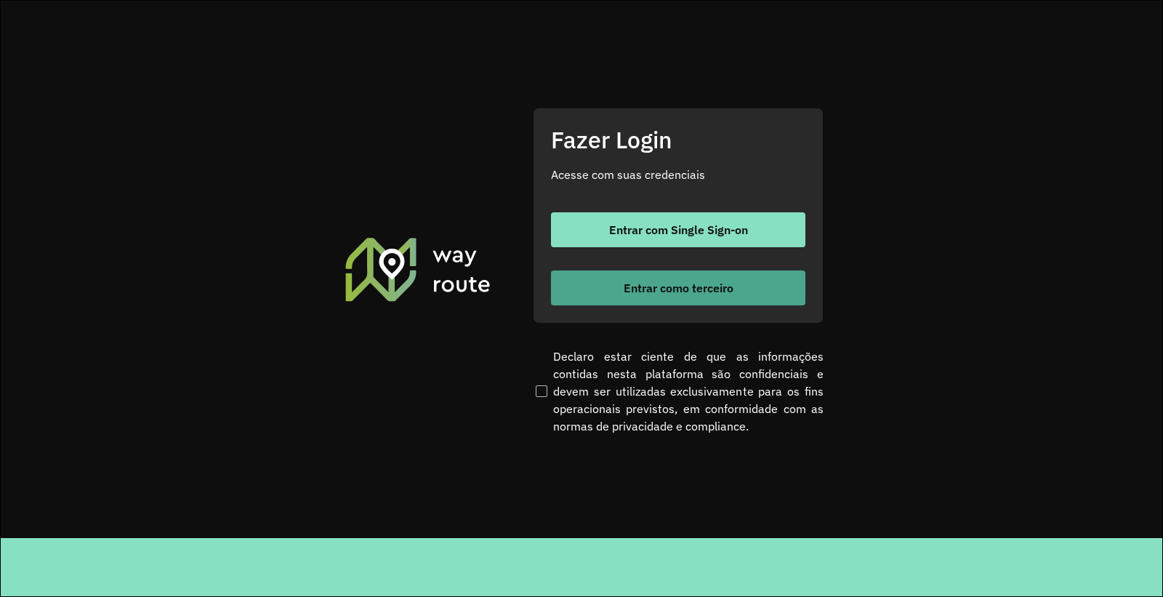
click at [670, 291] on span "Entrar como terceiro" at bounding box center [679, 288] width 110 height 12
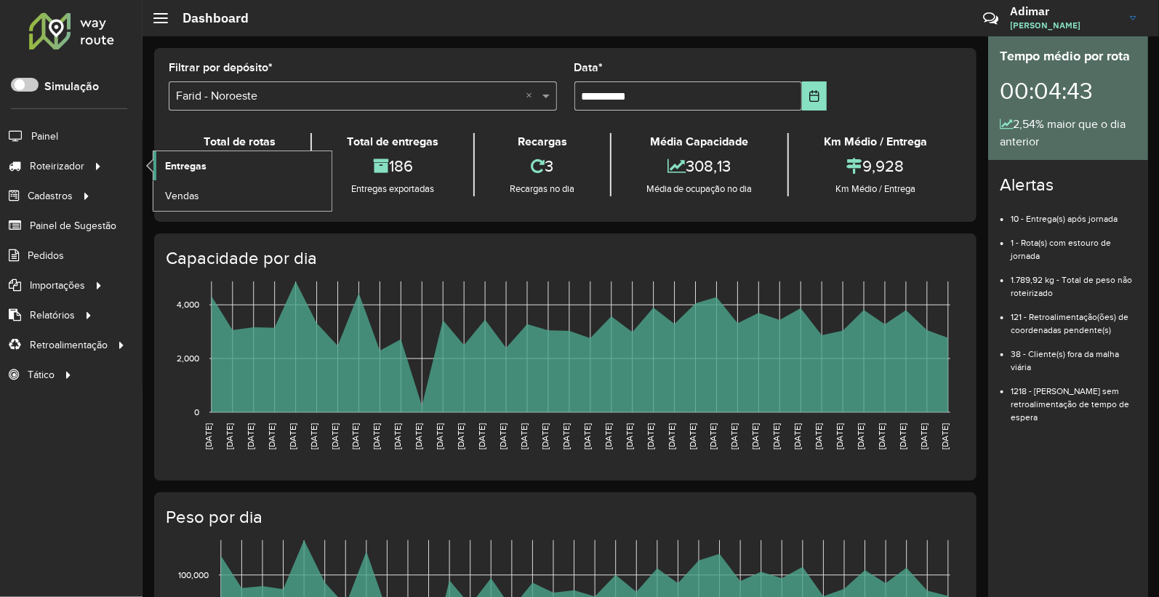
click at [282, 163] on link "Entregas" at bounding box center [242, 165] width 178 height 29
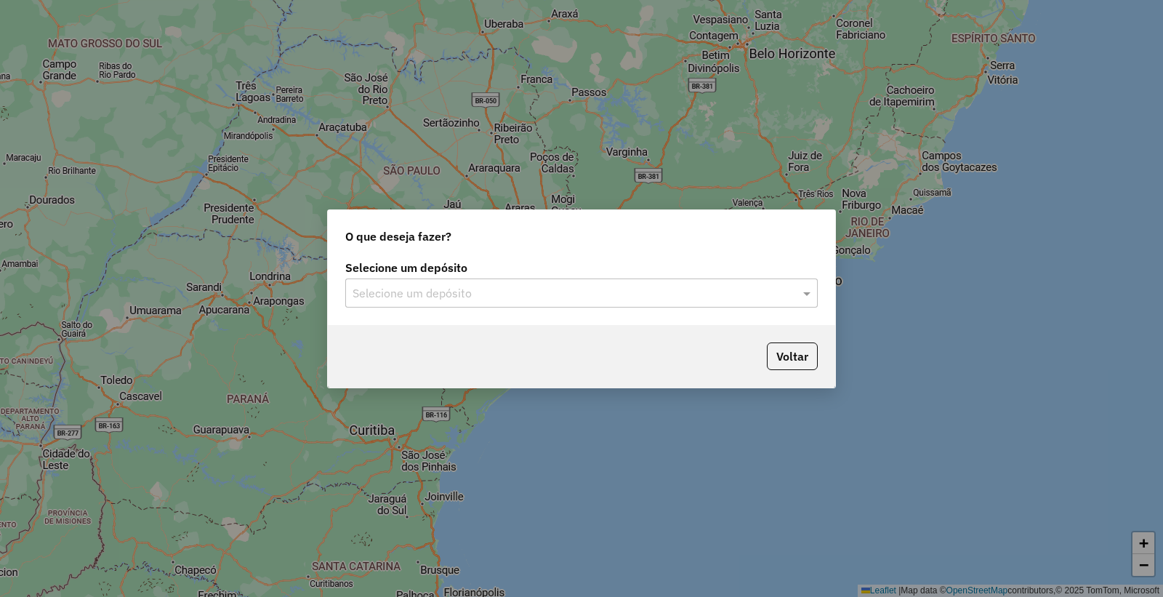
click at [422, 287] on input "text" at bounding box center [567, 293] width 429 height 17
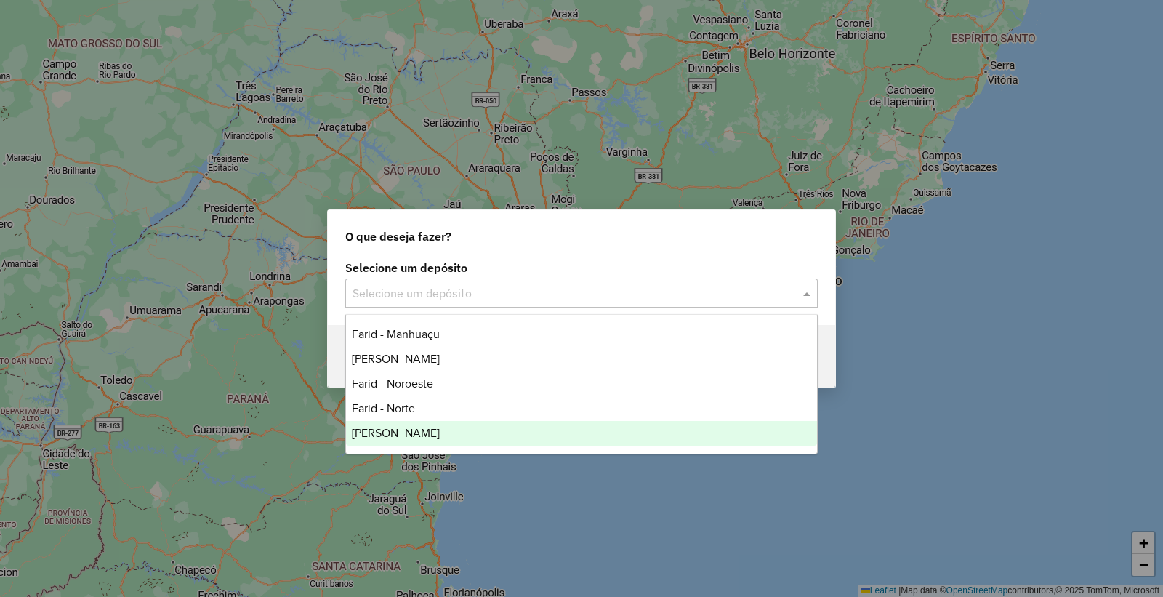
click at [425, 433] on div "Farid Januaria" at bounding box center [581, 433] width 471 height 25
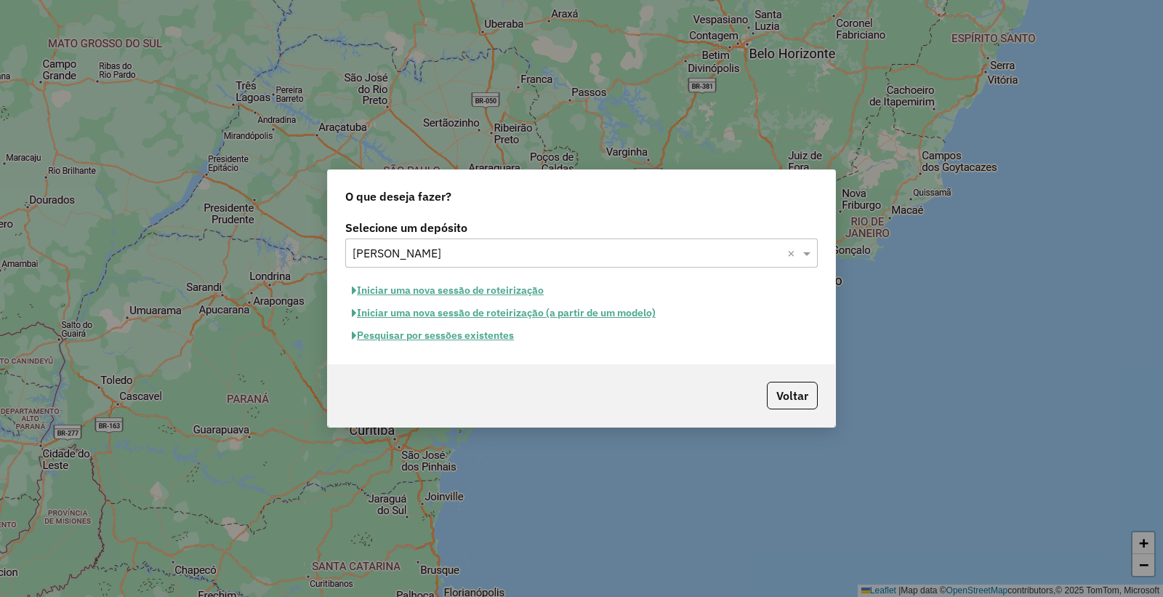
click at [448, 287] on button "Iniciar uma nova sessão de roteirização" at bounding box center [447, 290] width 205 height 23
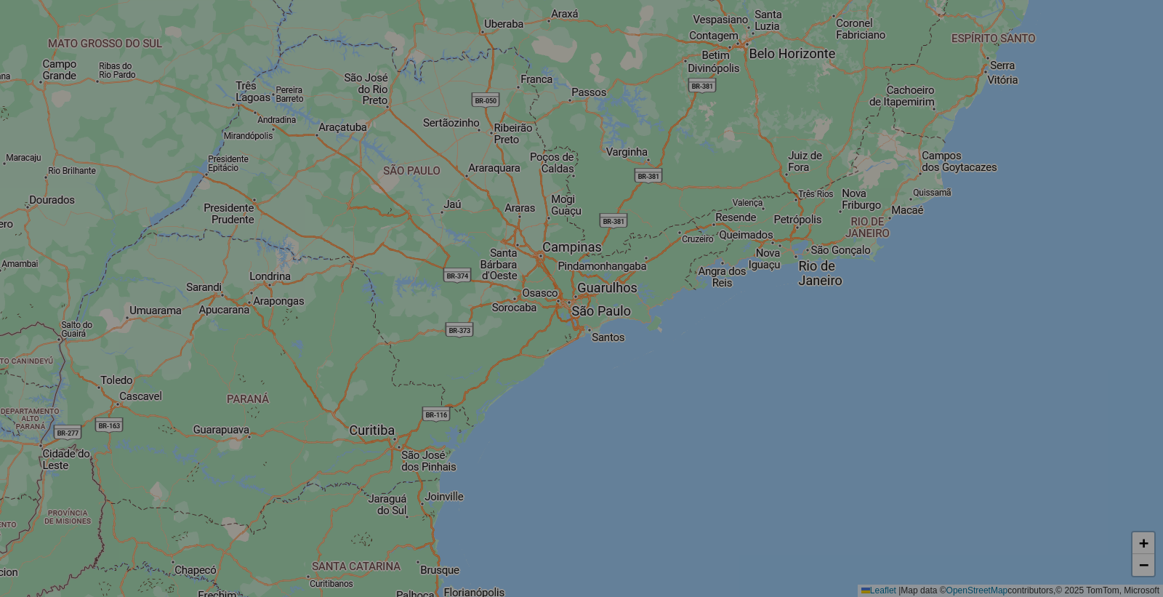
select select "*"
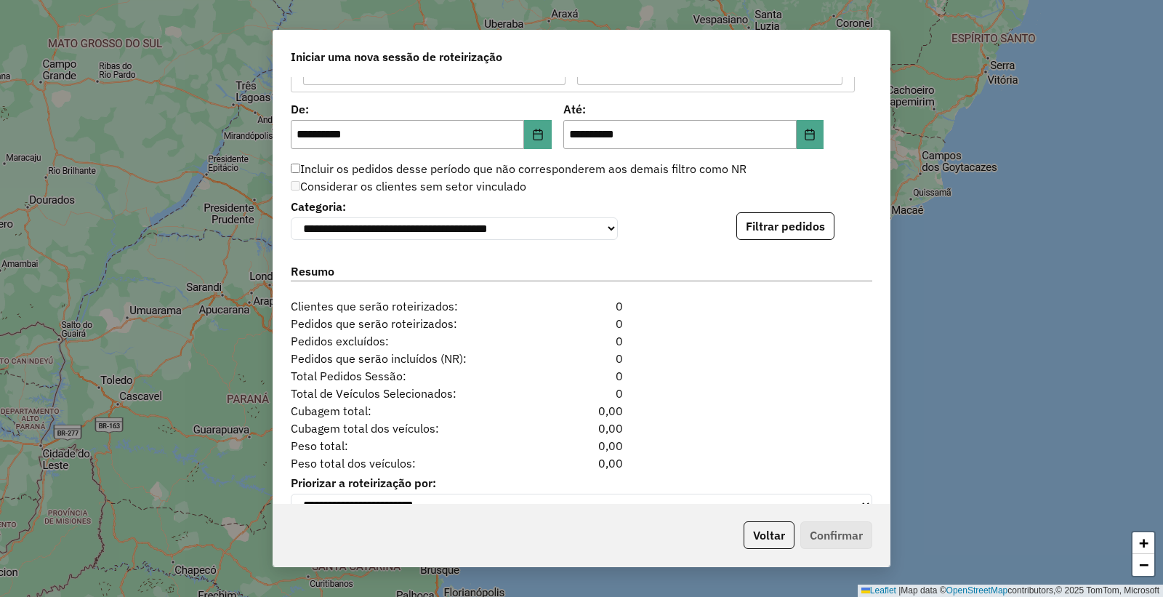
scroll to position [1414, 0]
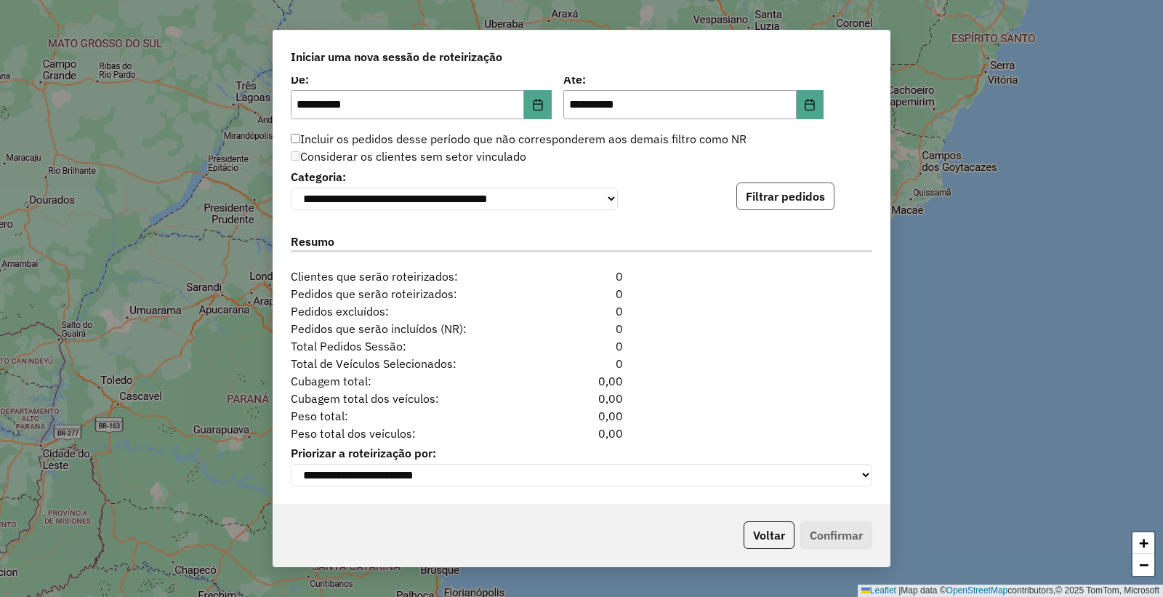
click at [796, 198] on button "Filtrar pedidos" at bounding box center [786, 197] width 98 height 28
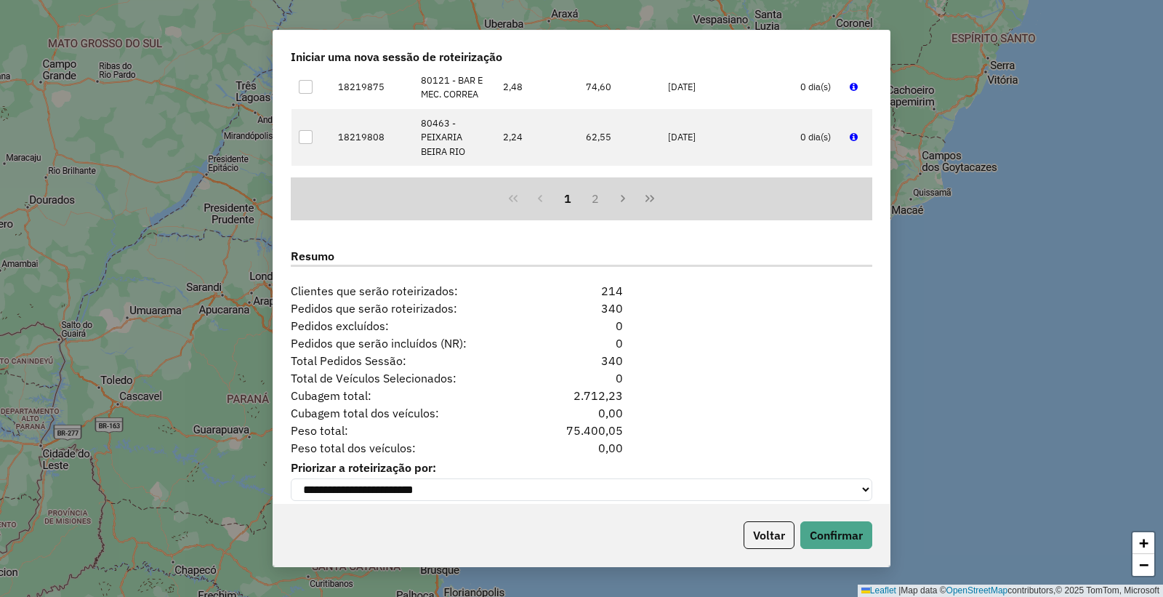
scroll to position [1715, 0]
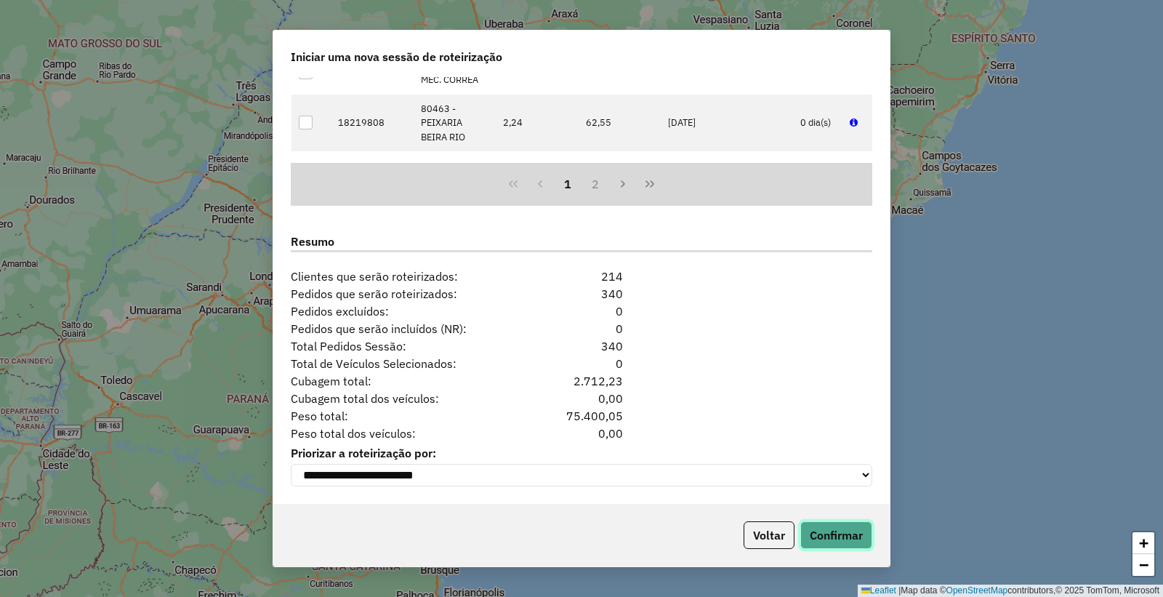
click at [820, 534] on button "Confirmar" at bounding box center [837, 535] width 72 height 28
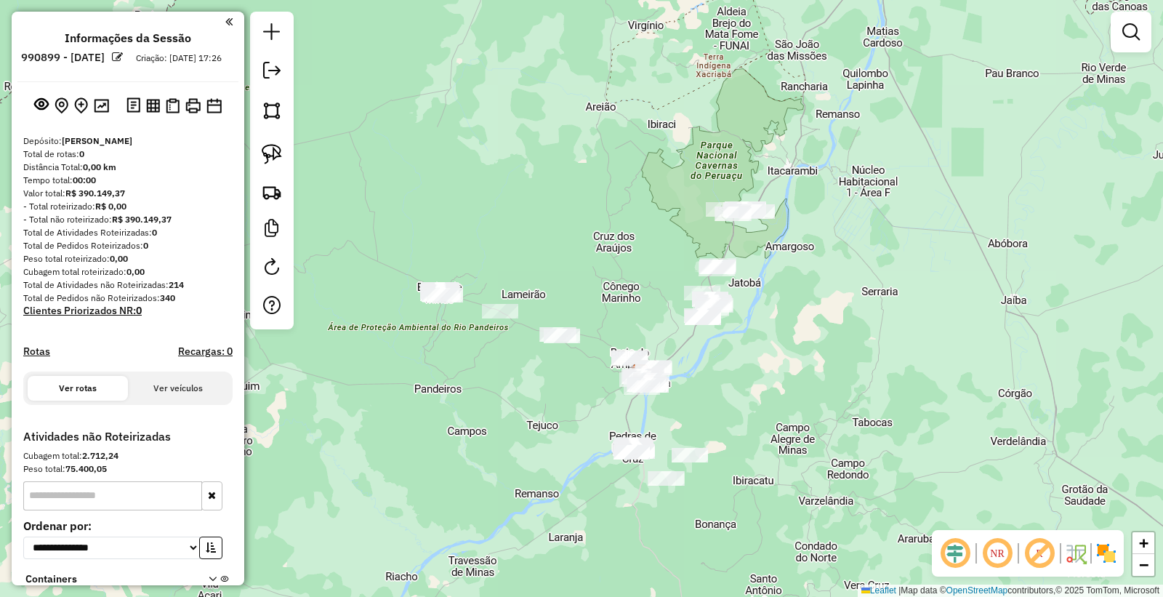
drag, startPoint x: 809, startPoint y: 364, endPoint x: 817, endPoint y: 376, distance: 14.7
click at [817, 376] on div "Janela de atendimento Grade de atendimento Capacidade Transportadoras Veículos …" at bounding box center [581, 298] width 1163 height 597
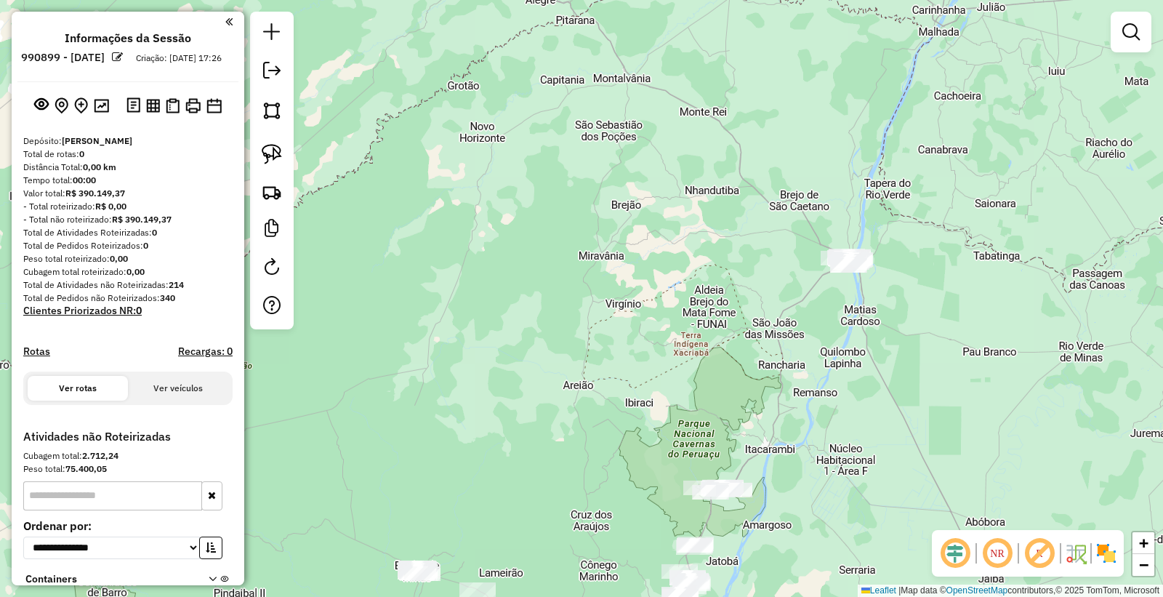
drag, startPoint x: 827, startPoint y: 162, endPoint x: 803, endPoint y: 437, distance: 275.9
click at [803, 437] on div "Janela de atendimento Grade de atendimento Capacidade Transportadoras Veículos …" at bounding box center [581, 298] width 1163 height 597
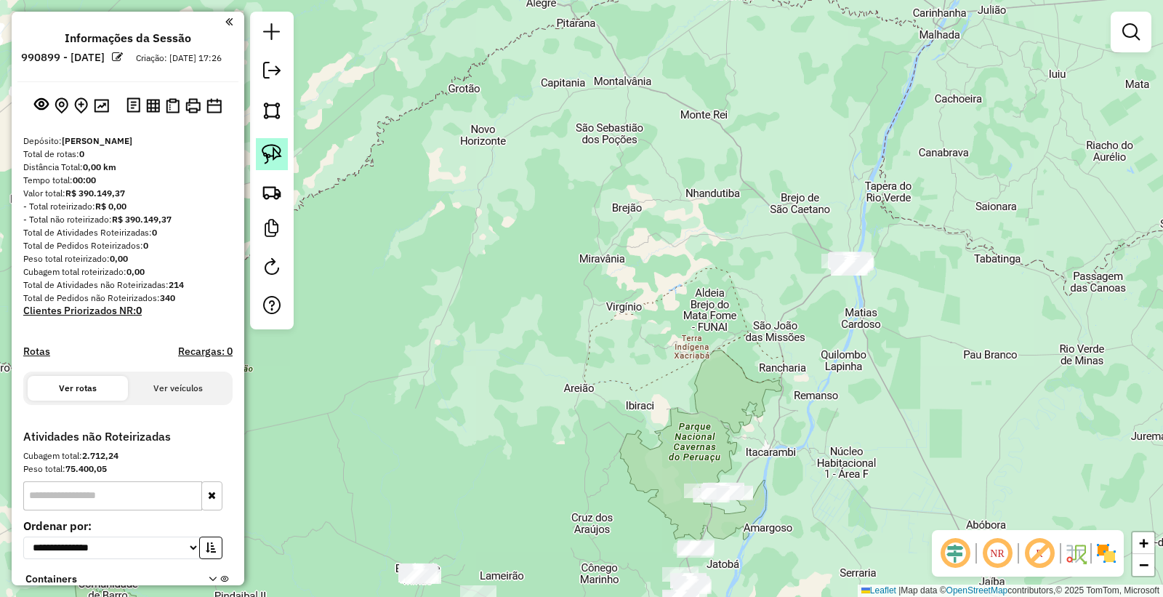
click at [265, 153] on img at bounding box center [272, 154] width 20 height 20
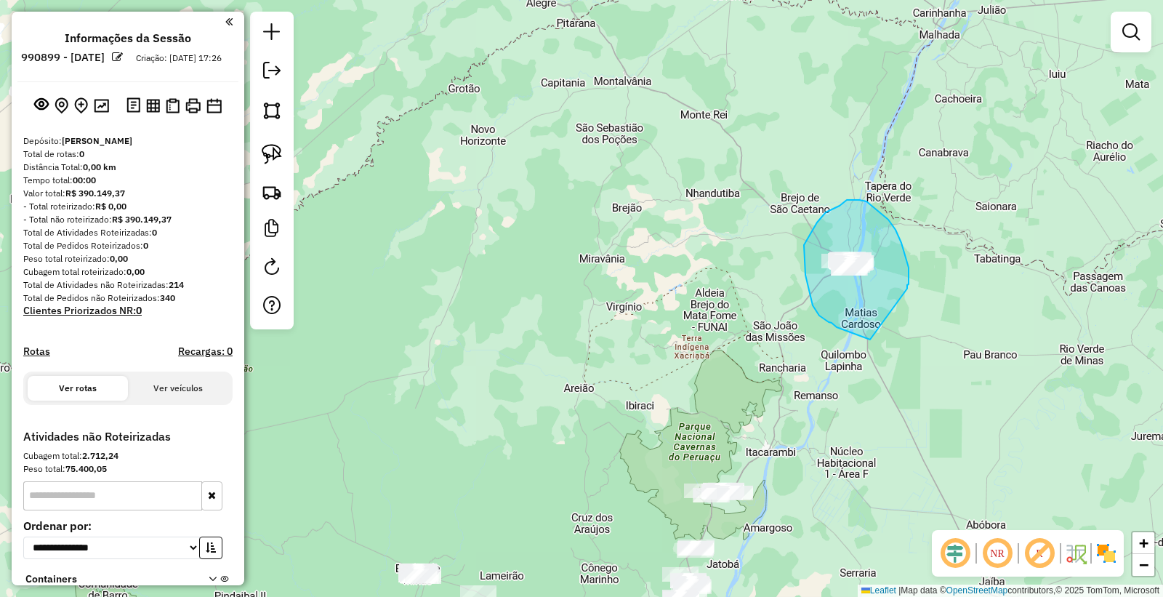
drag, startPoint x: 870, startPoint y: 340, endPoint x: 908, endPoint y: 289, distance: 63.0
click at [908, 289] on div "Janela de atendimento Grade de atendimento Capacidade Transportadoras Veículos …" at bounding box center [581, 298] width 1163 height 597
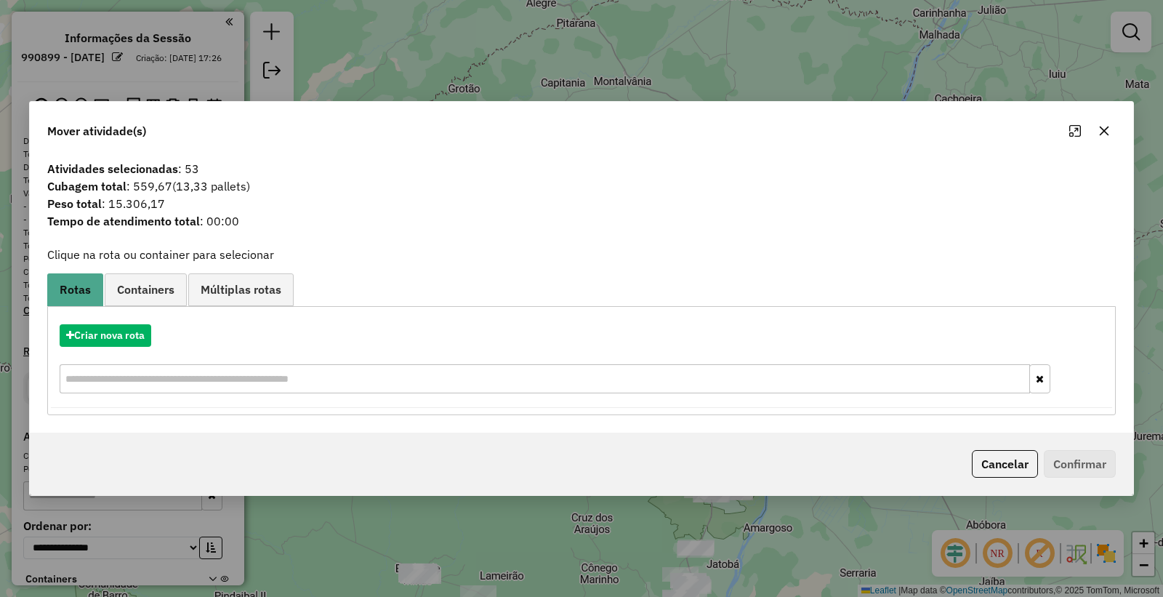
click at [1009, 461] on button "Cancelar" at bounding box center [1005, 464] width 66 height 28
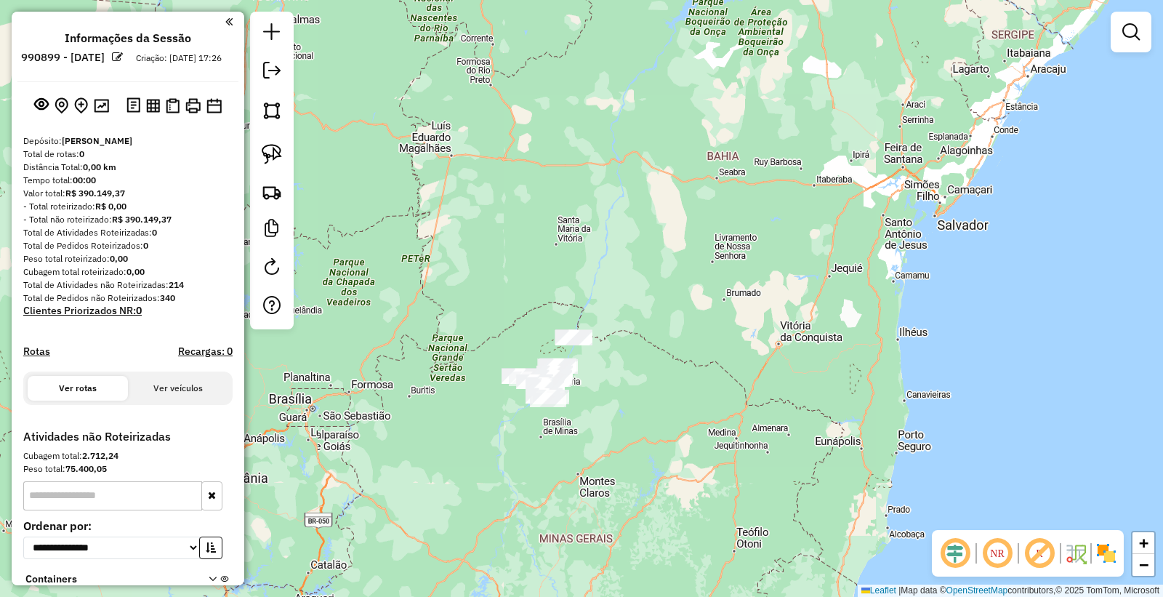
drag, startPoint x: 648, startPoint y: 284, endPoint x: 631, endPoint y: 260, distance: 28.7
click at [573, 364] on div "Janela de atendimento Grade de atendimento Capacidade Transportadoras Veículos …" at bounding box center [581, 298] width 1163 height 597
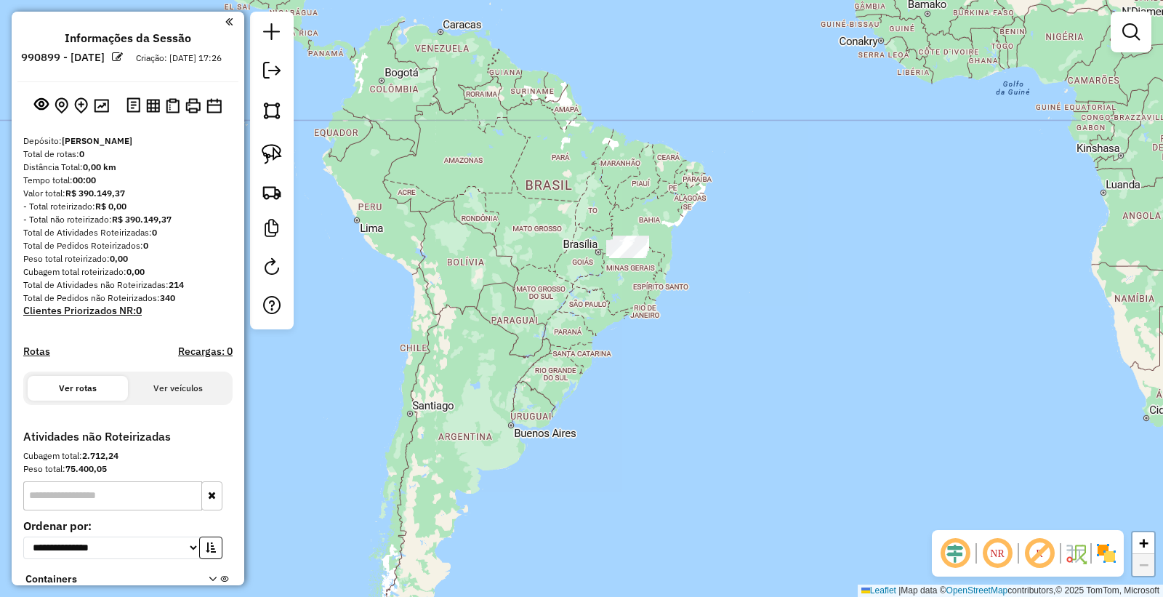
drag, startPoint x: 498, startPoint y: 135, endPoint x: 163, endPoint y: 5, distance: 359.3
click at [561, 248] on div "Janela de atendimento Grade de atendimento Capacidade Transportadoras Veículos …" at bounding box center [581, 298] width 1163 height 597
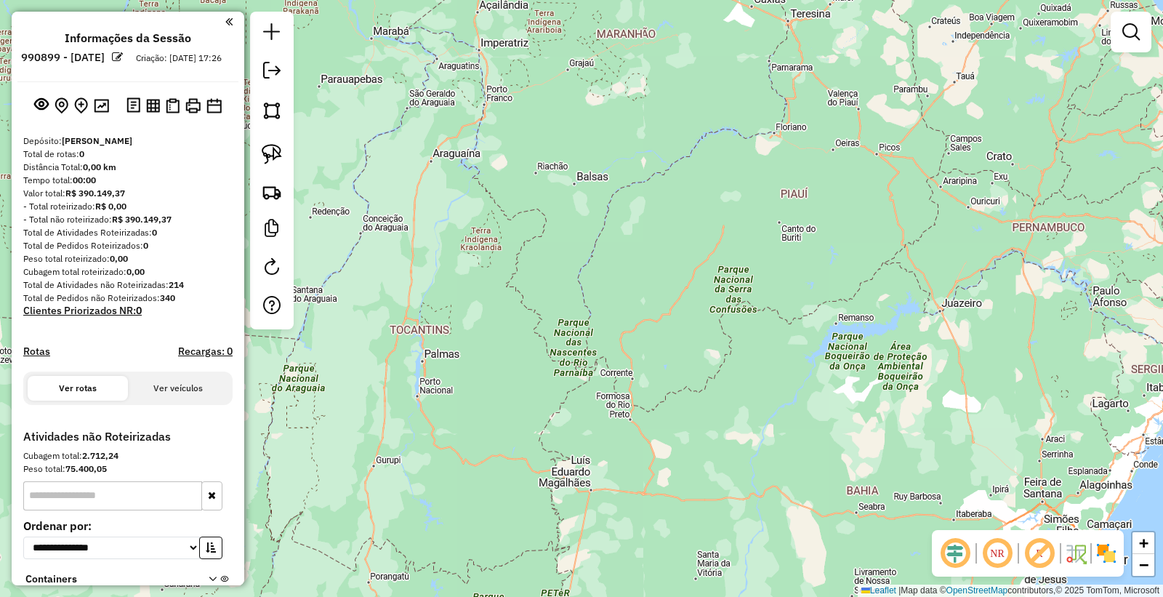
drag, startPoint x: 797, startPoint y: 540, endPoint x: 780, endPoint y: 394, distance: 146.5
click at [781, 397] on div "Janela de atendimento Grade de atendimento Capacidade Transportadoras Veículos …" at bounding box center [581, 298] width 1163 height 597
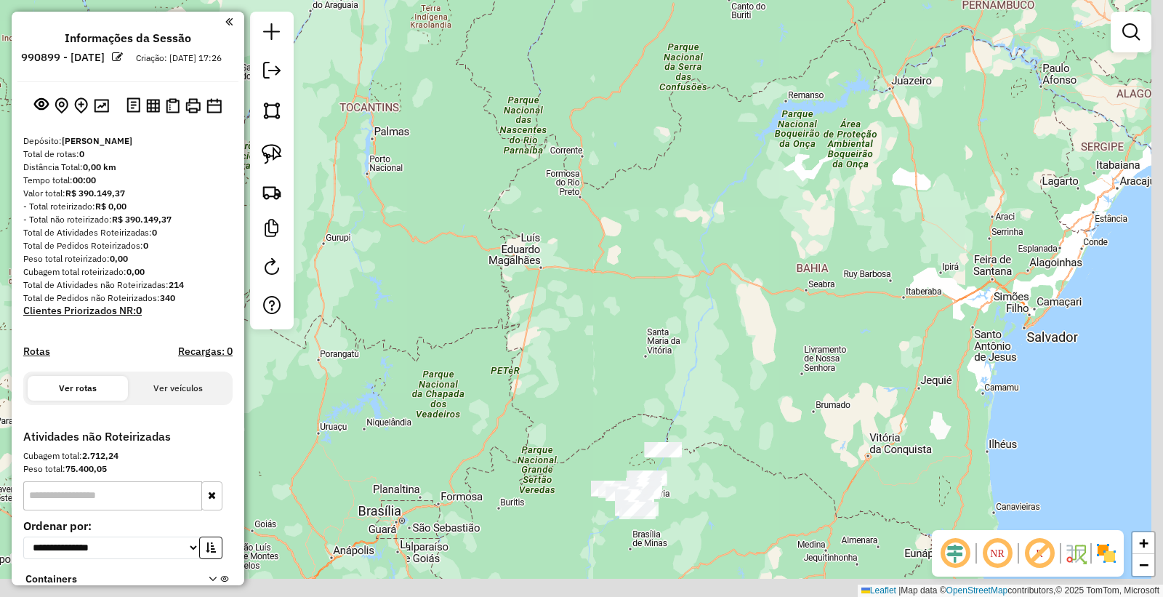
drag, startPoint x: 801, startPoint y: 322, endPoint x: 796, endPoint y: 292, distance: 30.2
click at [796, 294] on div "Janela de atendimento Grade de atendimento Capacidade Transportadoras Veículos …" at bounding box center [581, 298] width 1163 height 597
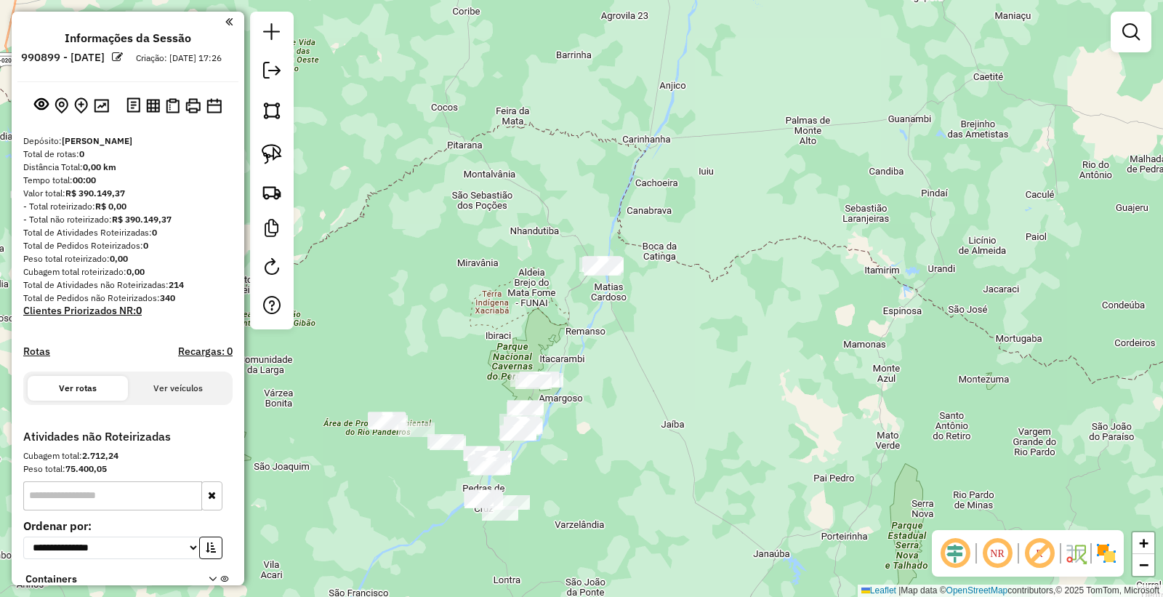
drag, startPoint x: 674, startPoint y: 336, endPoint x: 695, endPoint y: 352, distance: 26.5
click at [695, 352] on div "Janela de atendimento Grade de atendimento Capacidade Transportadoras Veículos …" at bounding box center [581, 298] width 1163 height 597
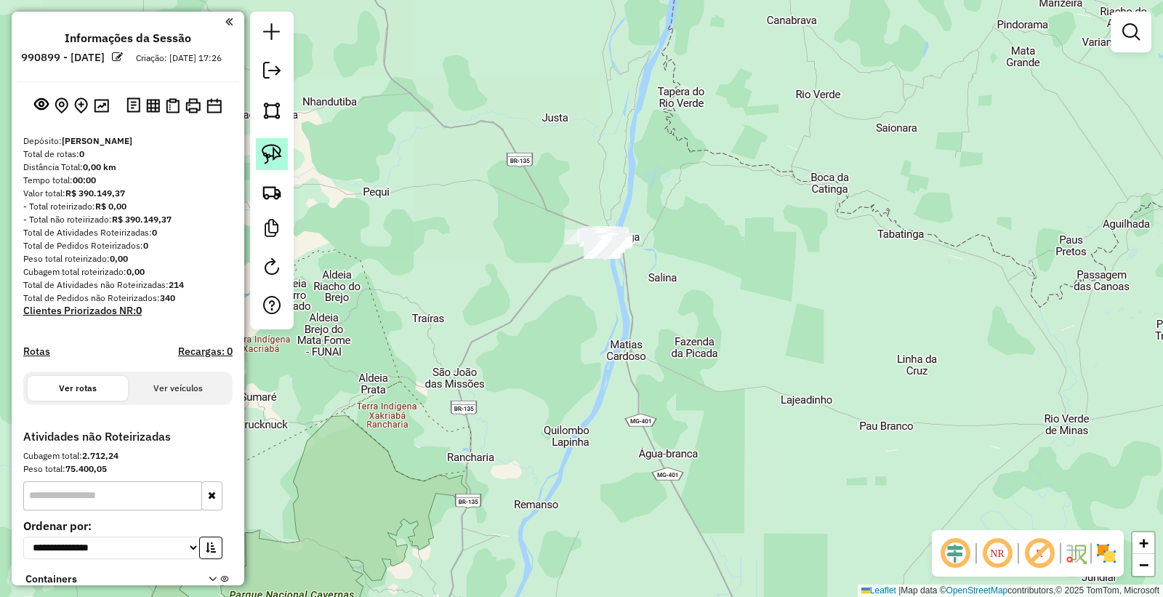
click at [268, 163] on img at bounding box center [272, 154] width 20 height 20
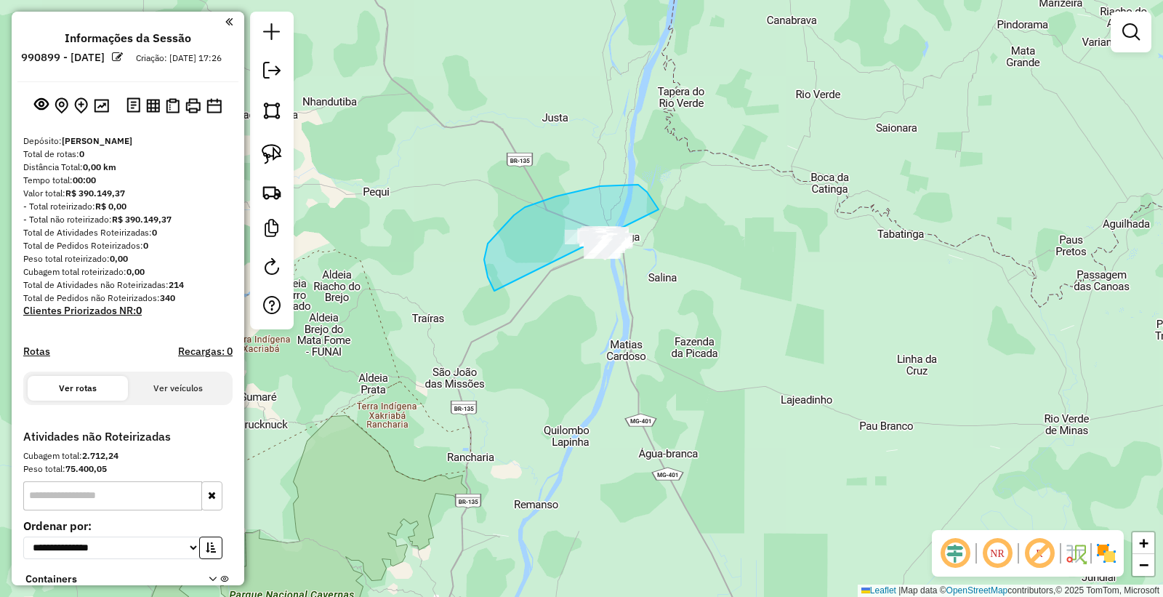
drag, startPoint x: 494, startPoint y: 291, endPoint x: 648, endPoint y: 334, distance: 159.5
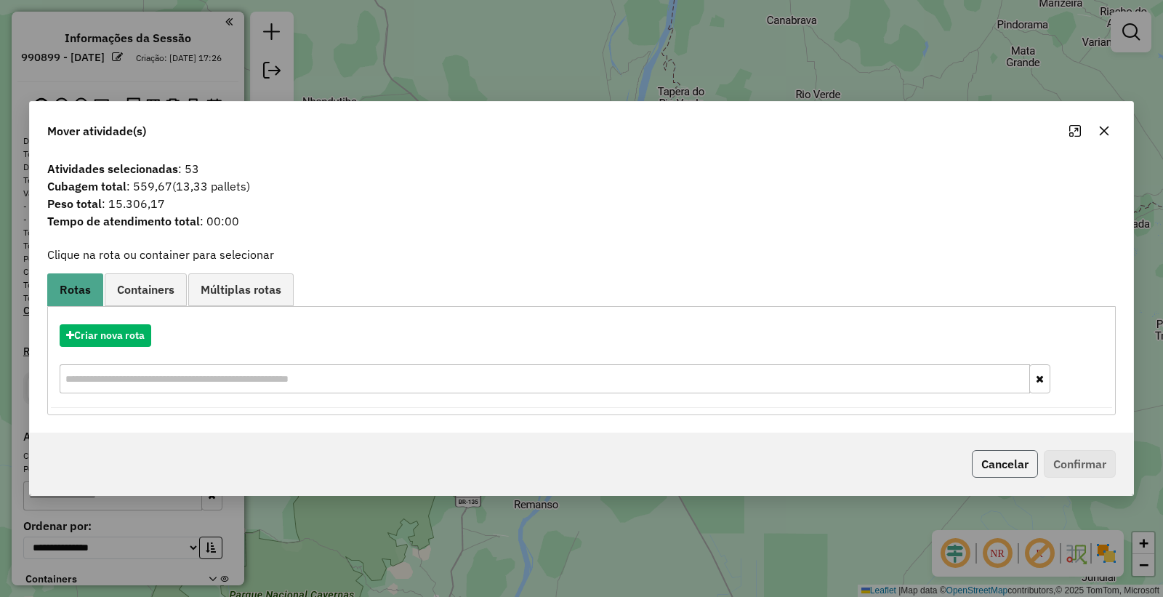
click at [1006, 465] on button "Cancelar" at bounding box center [1005, 464] width 66 height 28
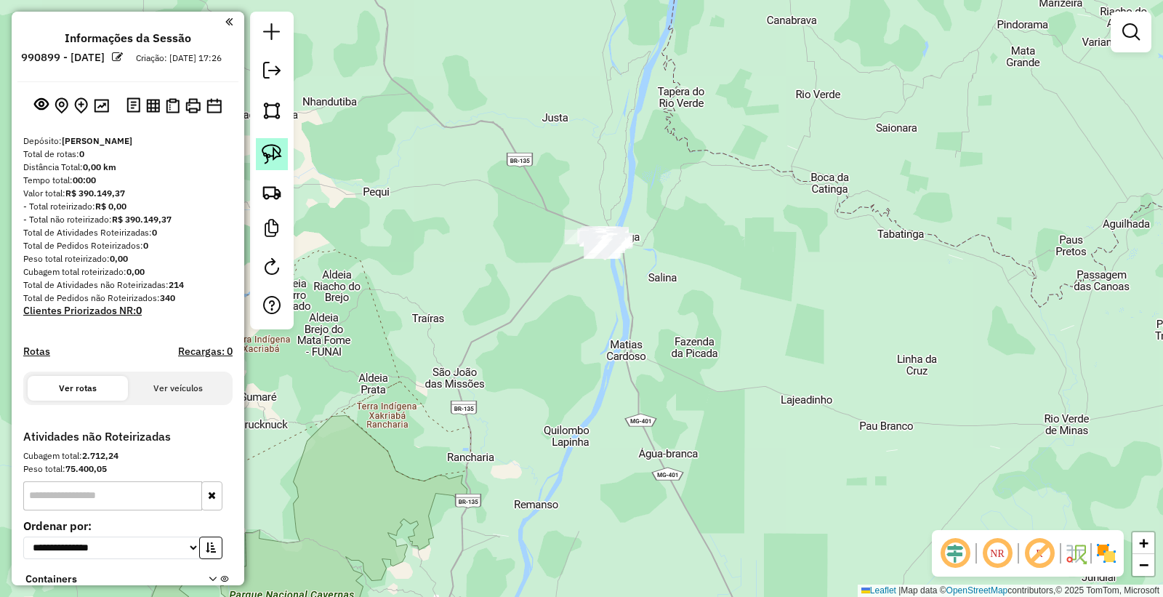
click at [263, 154] on img at bounding box center [272, 154] width 20 height 20
drag, startPoint x: 591, startPoint y: 299, endPoint x: 670, endPoint y: 273, distance: 82.8
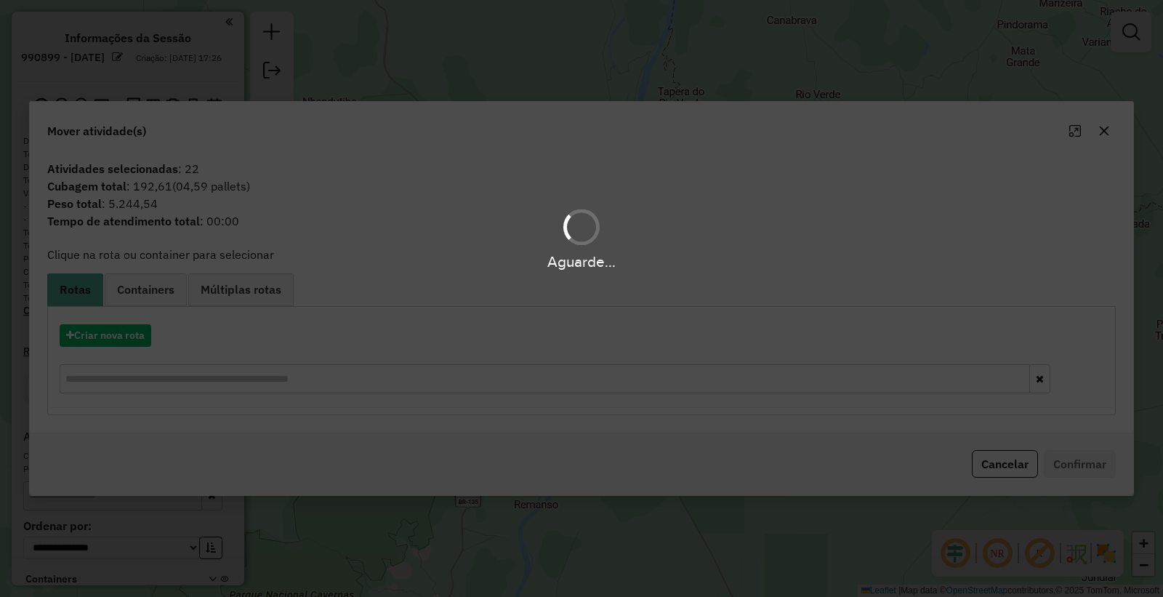
click at [987, 461] on div "Aguarde..." at bounding box center [581, 298] width 1163 height 597
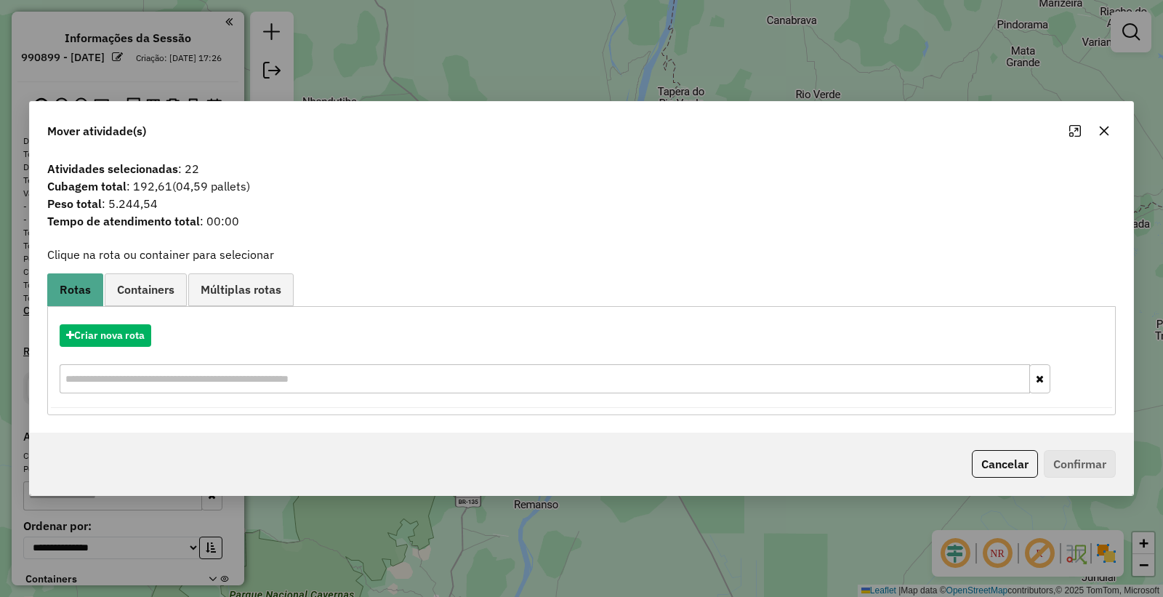
click at [987, 461] on button "Cancelar" at bounding box center [1005, 464] width 66 height 28
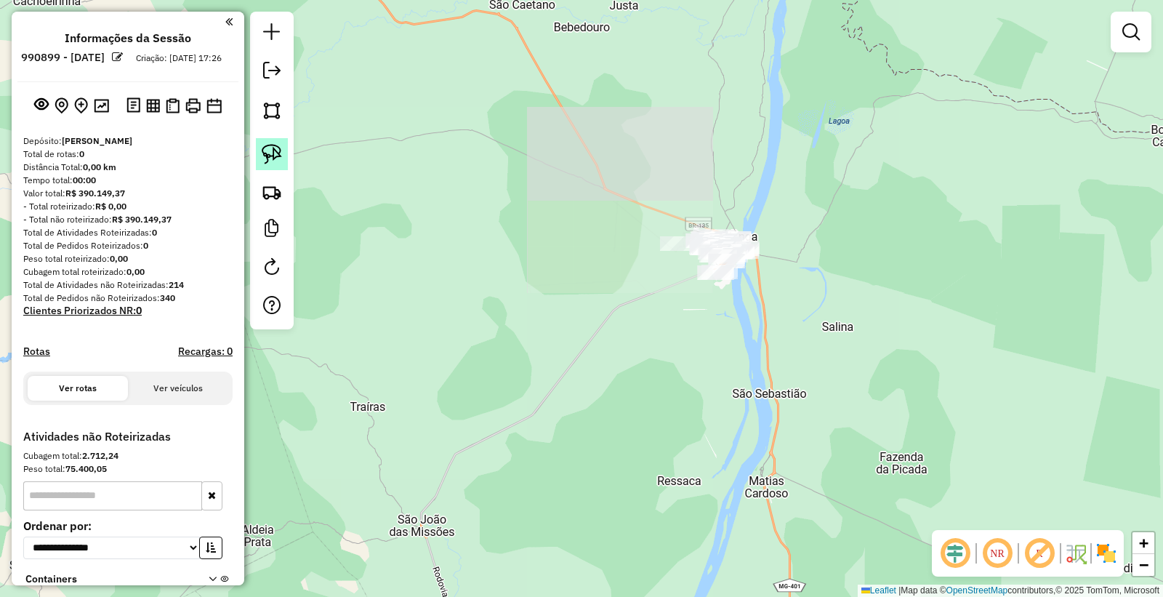
click at [273, 150] on img at bounding box center [272, 154] width 20 height 20
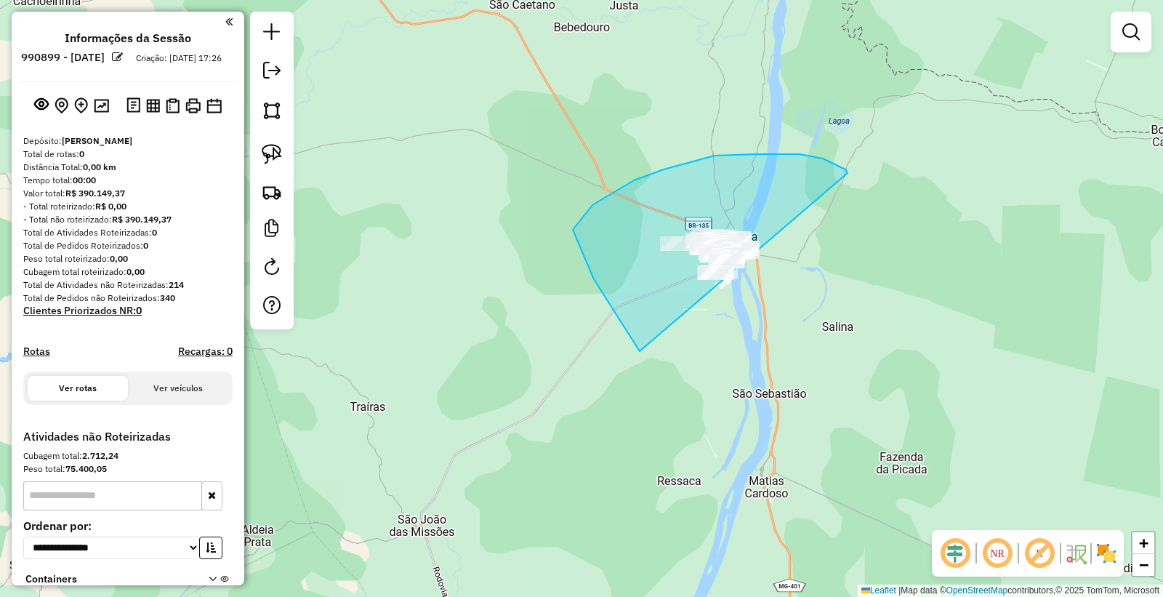
drag, startPoint x: 848, startPoint y: 173, endPoint x: 665, endPoint y: 321, distance: 235.8
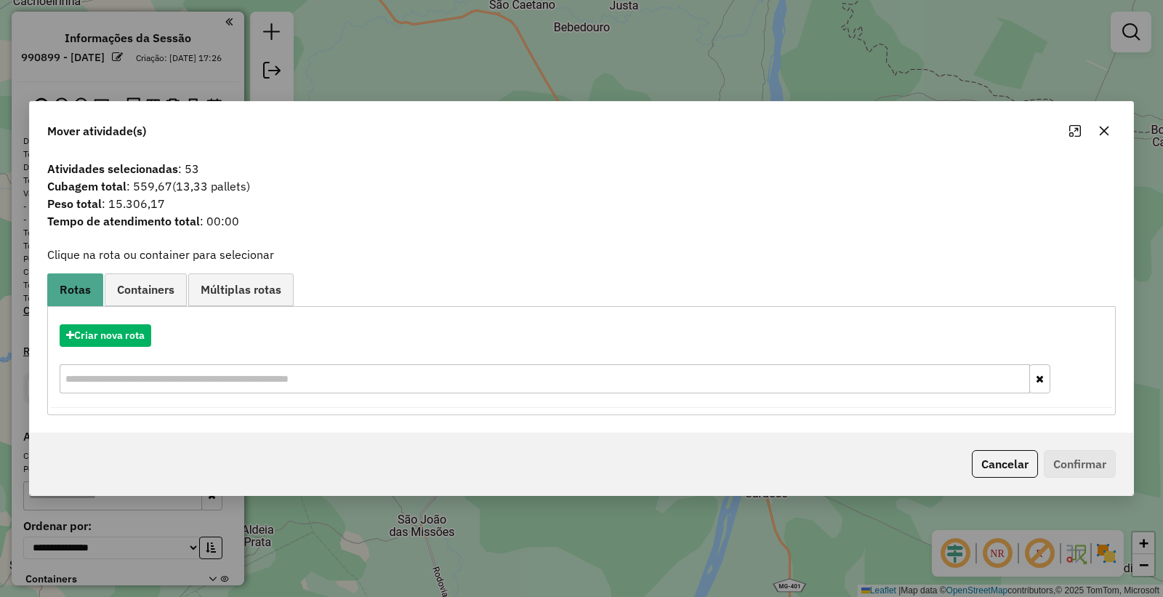
click at [998, 460] on button "Cancelar" at bounding box center [1005, 464] width 66 height 28
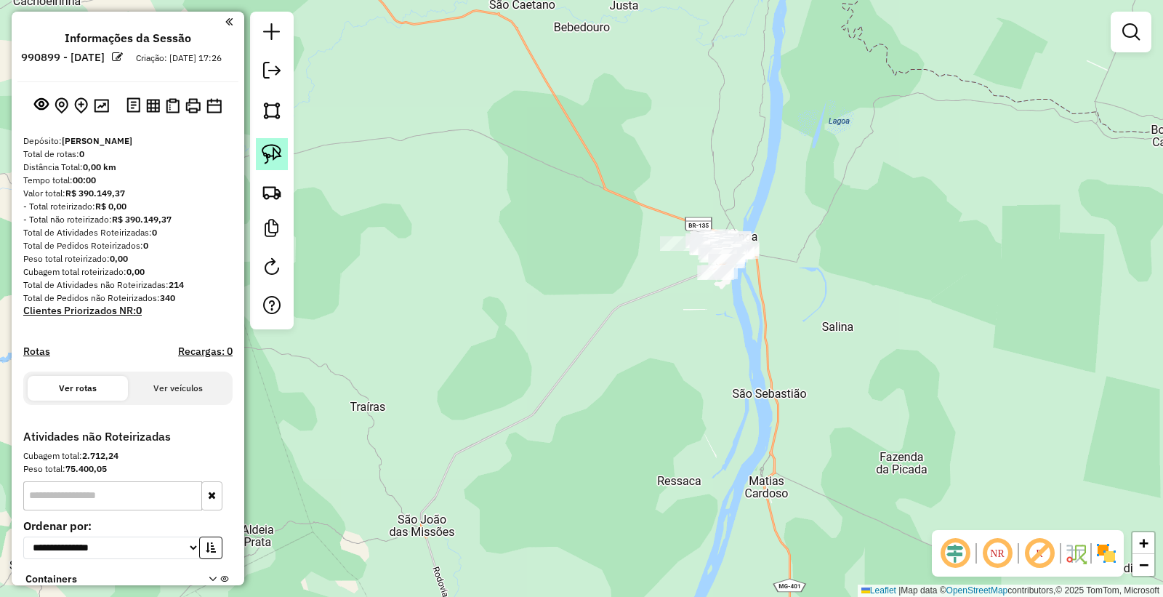
click at [271, 164] on img at bounding box center [272, 154] width 20 height 20
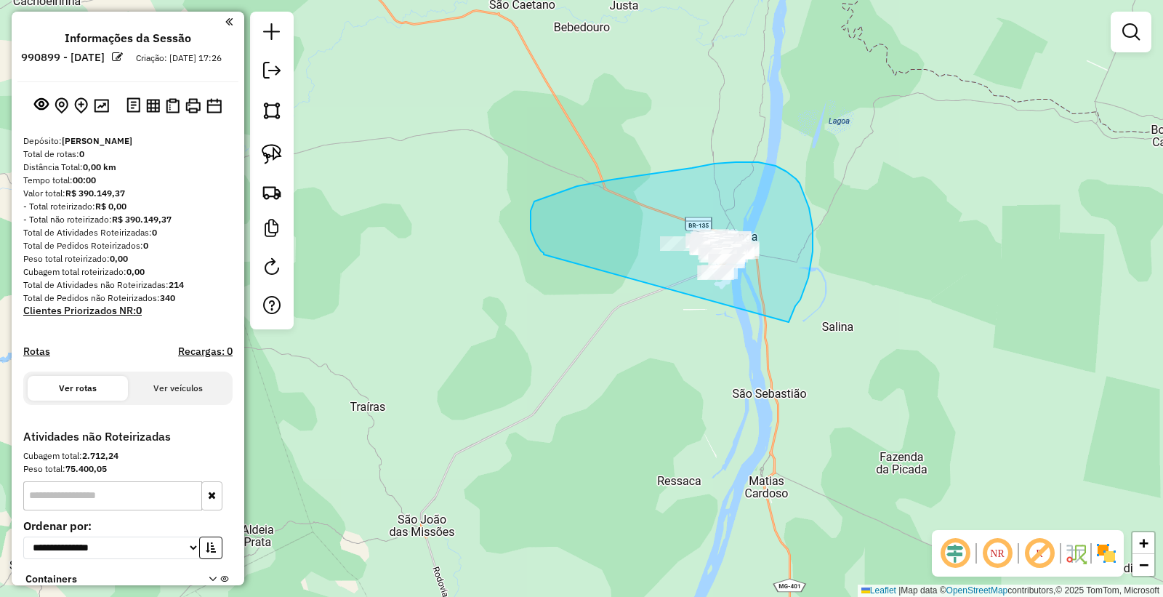
drag, startPoint x: 544, startPoint y: 255, endPoint x: 789, endPoint y: 322, distance: 254.2
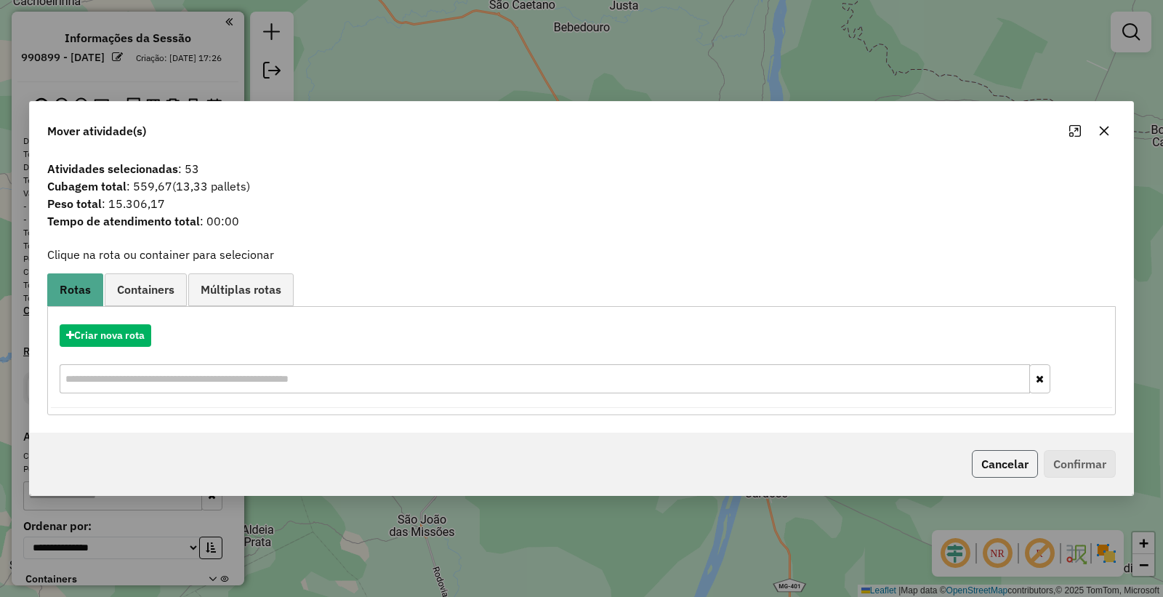
click at [1008, 462] on button "Cancelar" at bounding box center [1005, 464] width 66 height 28
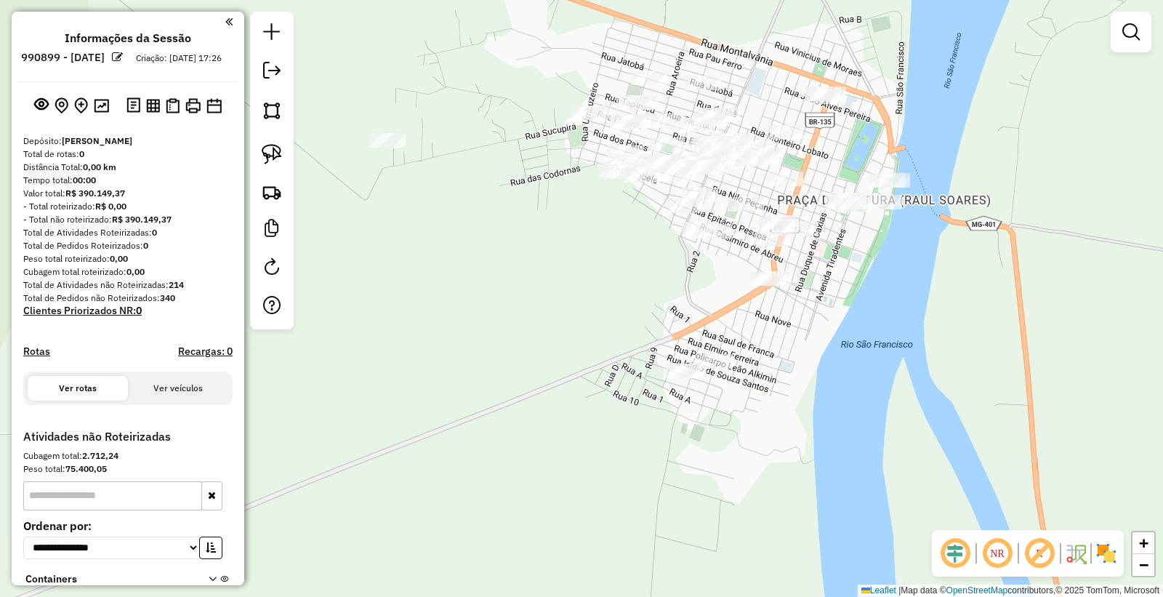
drag, startPoint x: 673, startPoint y: 332, endPoint x: 556, endPoint y: 259, distance: 138.8
click at [556, 259] on div "Janela de atendimento Grade de atendimento Capacidade Transportadoras Veículos …" at bounding box center [581, 298] width 1163 height 597
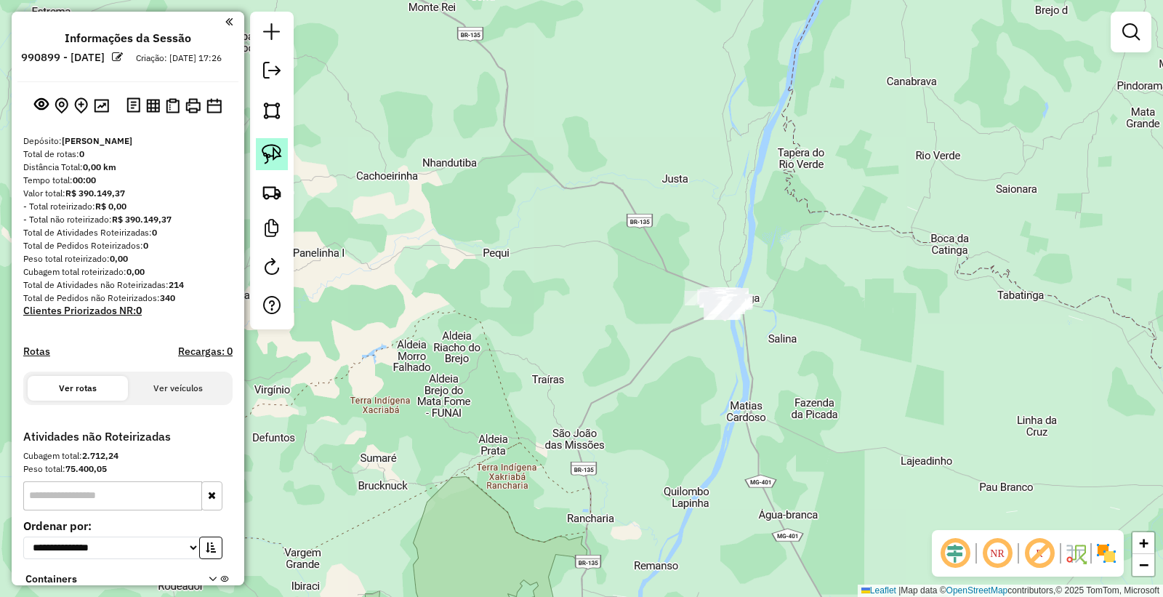
click at [273, 162] on img at bounding box center [272, 154] width 20 height 20
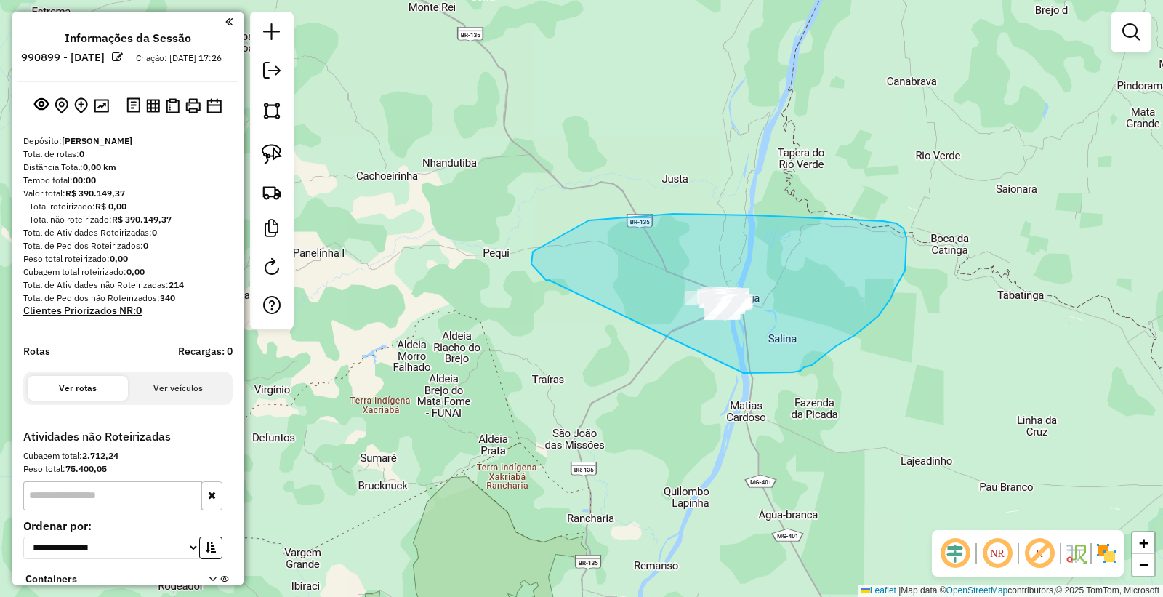
drag, startPoint x: 549, startPoint y: 280, endPoint x: 727, endPoint y: 369, distance: 199.3
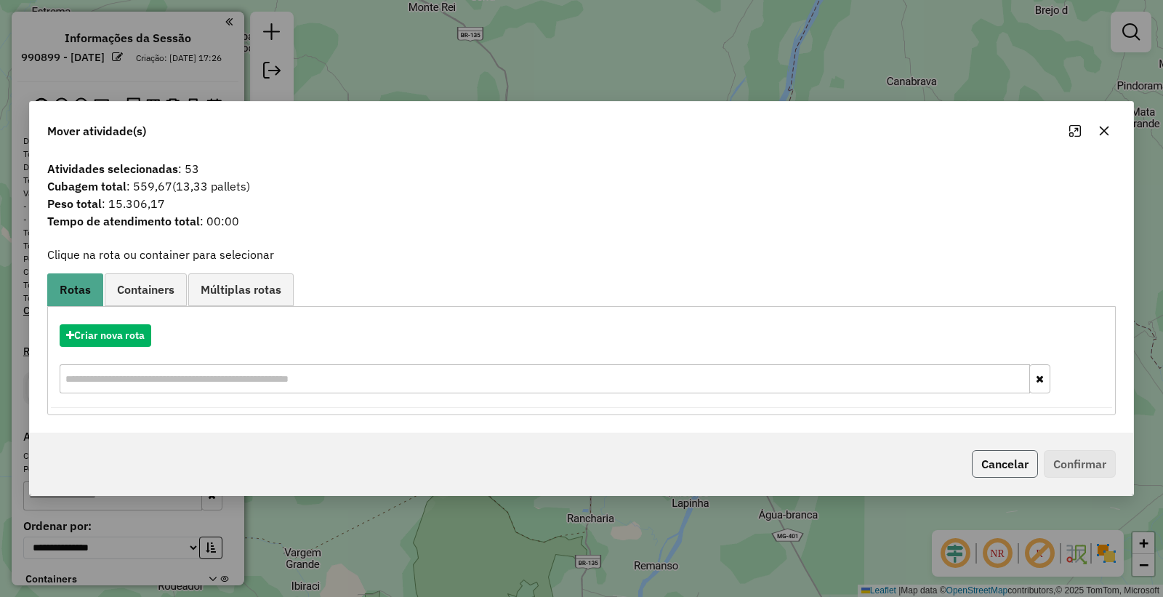
click at [1014, 466] on button "Cancelar" at bounding box center [1005, 464] width 66 height 28
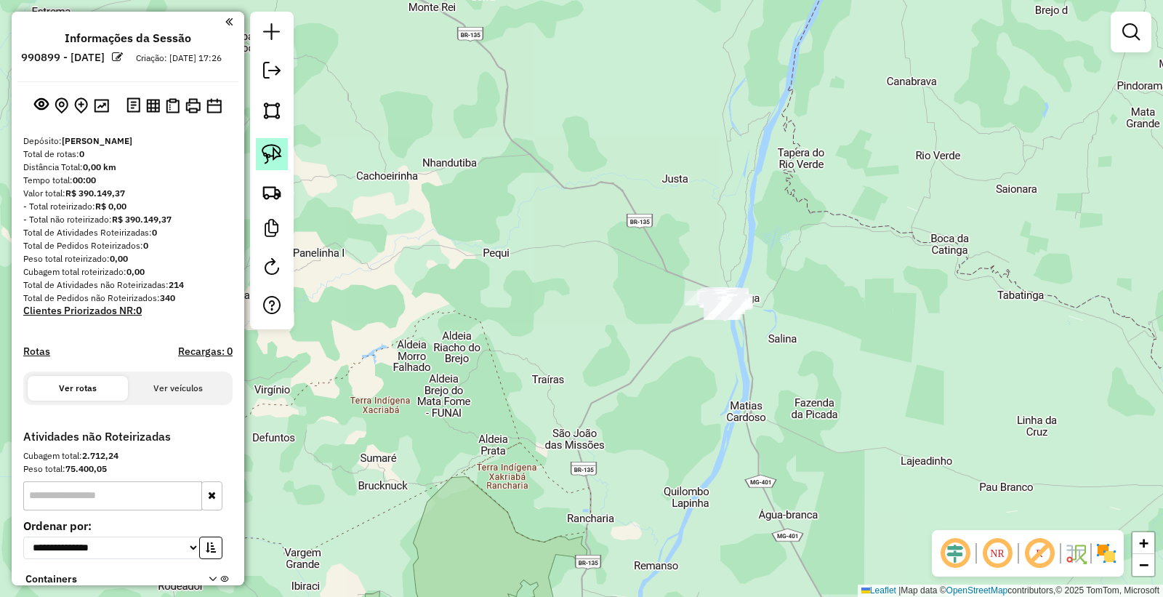
drag, startPoint x: 273, startPoint y: 151, endPoint x: 700, endPoint y: 257, distance: 440.6
click at [273, 151] on img at bounding box center [272, 154] width 20 height 20
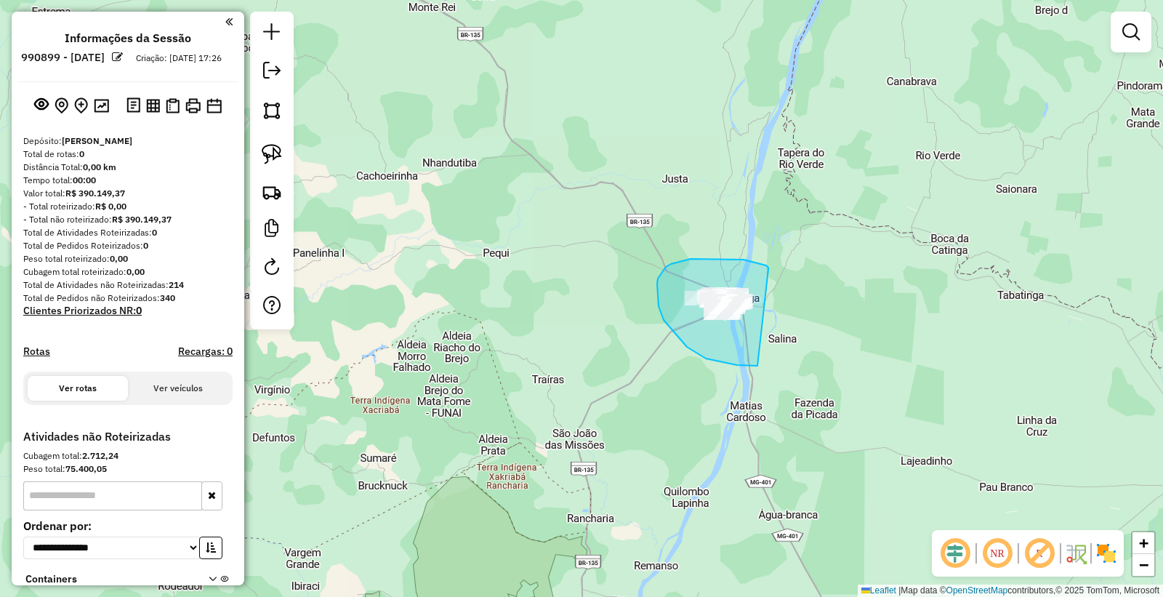
drag, startPoint x: 764, startPoint y: 265, endPoint x: 784, endPoint y: 329, distance: 67.2
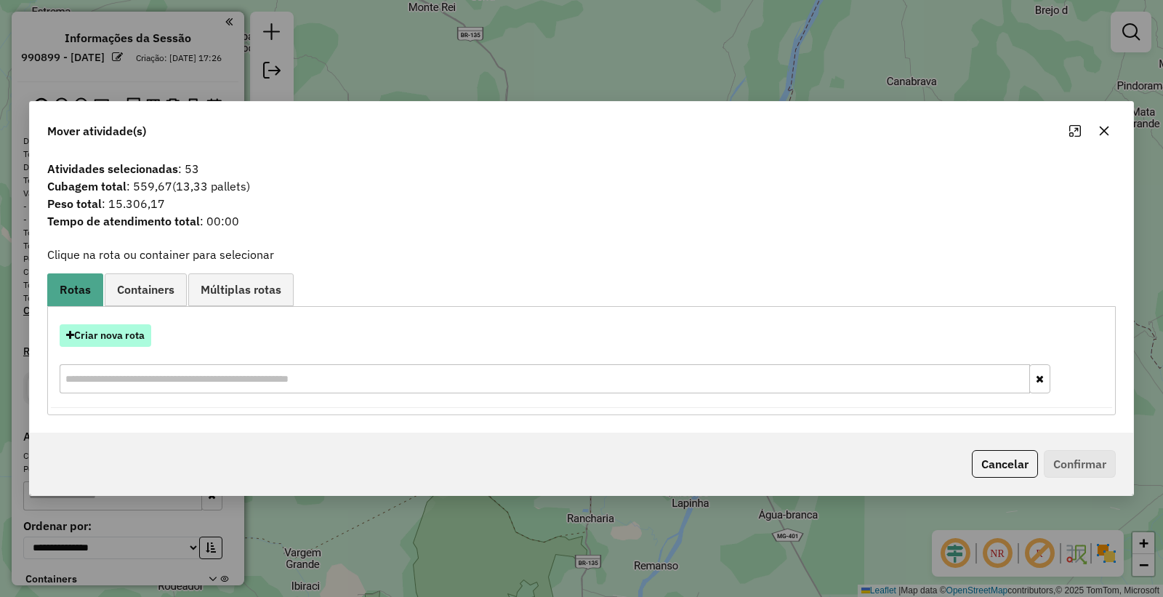
click at [129, 344] on button "Criar nova rota" at bounding box center [106, 335] width 92 height 23
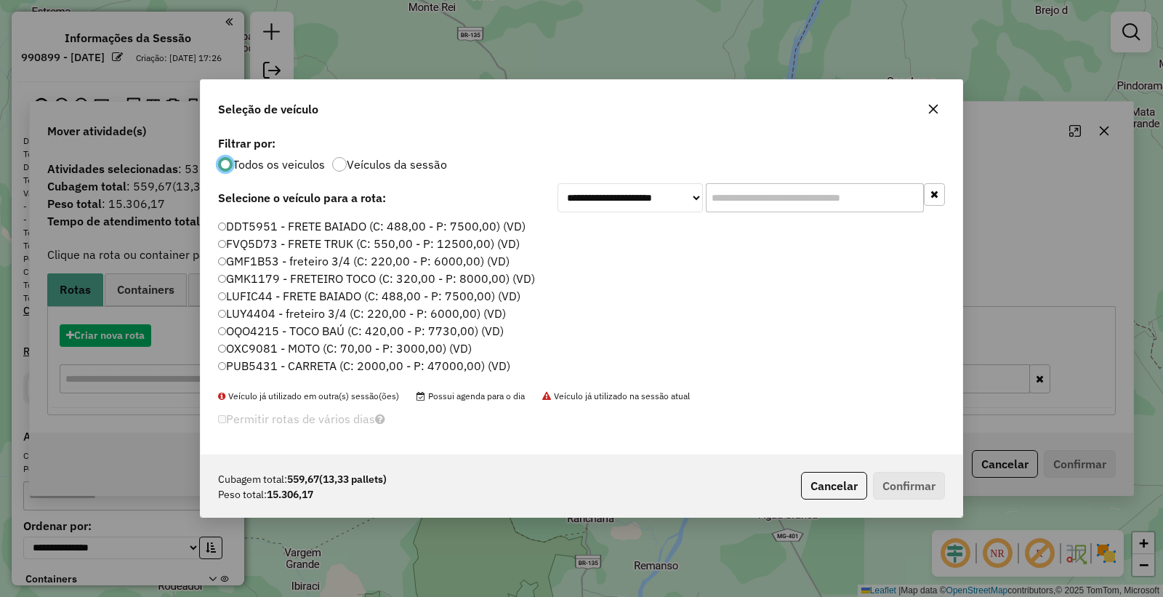
scroll to position [8, 4]
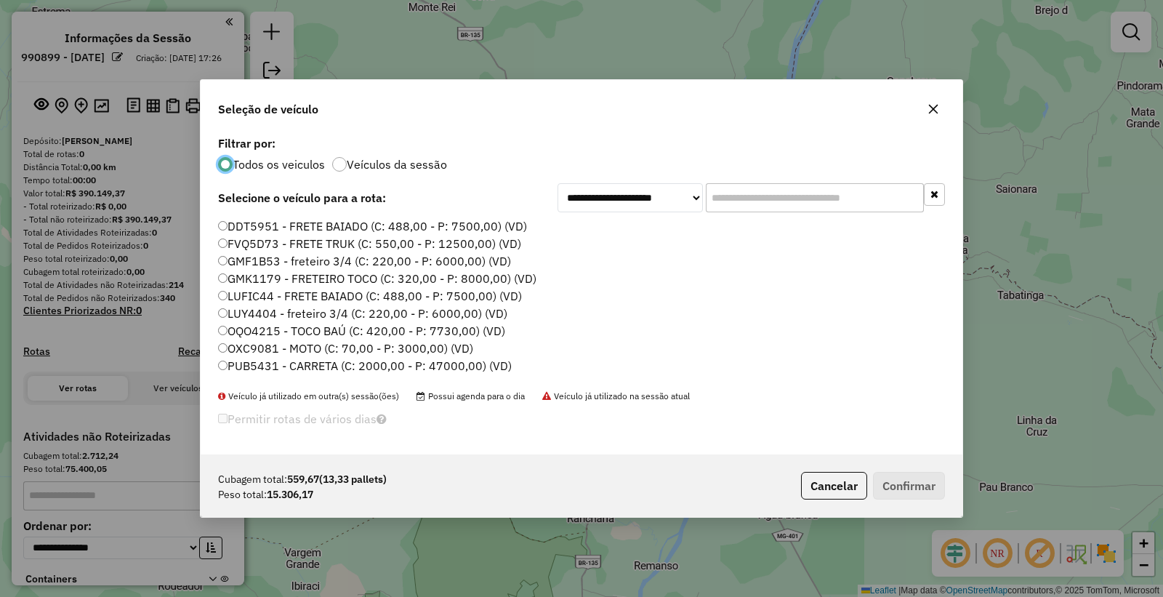
click at [745, 211] on input "text" at bounding box center [815, 197] width 218 height 29
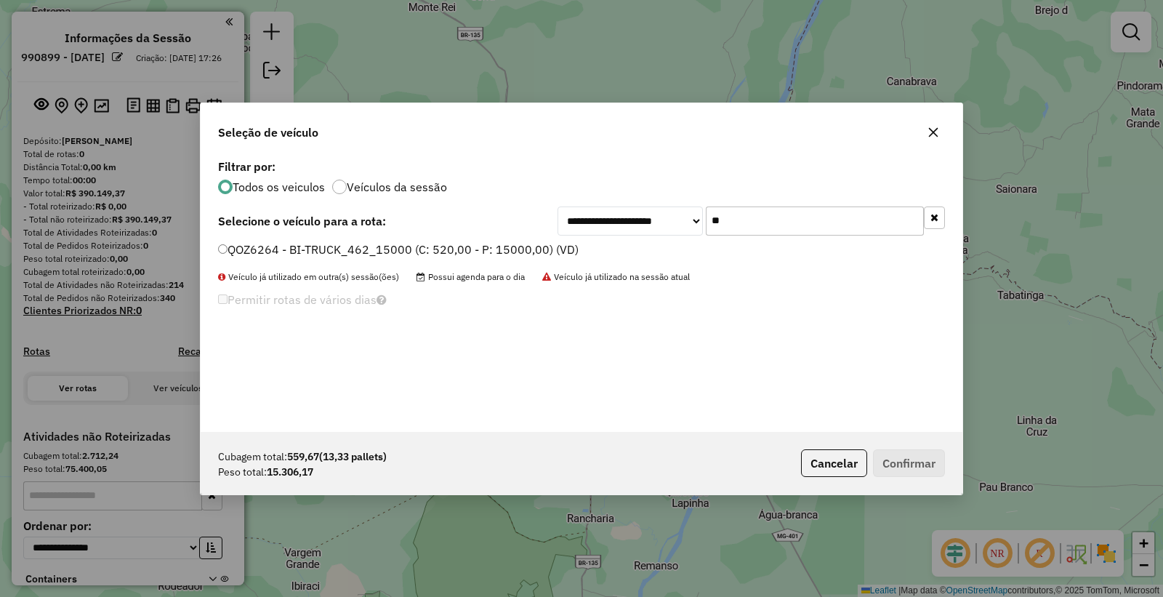
type input "**"
click at [281, 242] on label "QOZ6264 - BI-TRUCK_462_15000 (C: 520,00 - P: 15000,00) (VD)" at bounding box center [398, 249] width 361 height 17
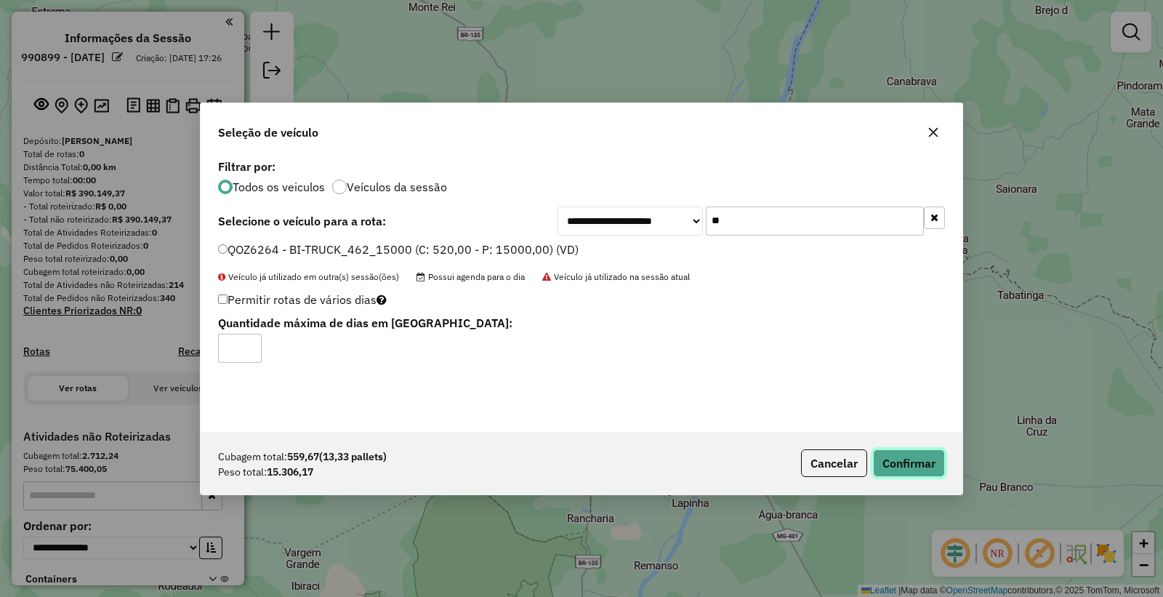
click at [917, 458] on button "Confirmar" at bounding box center [909, 463] width 72 height 28
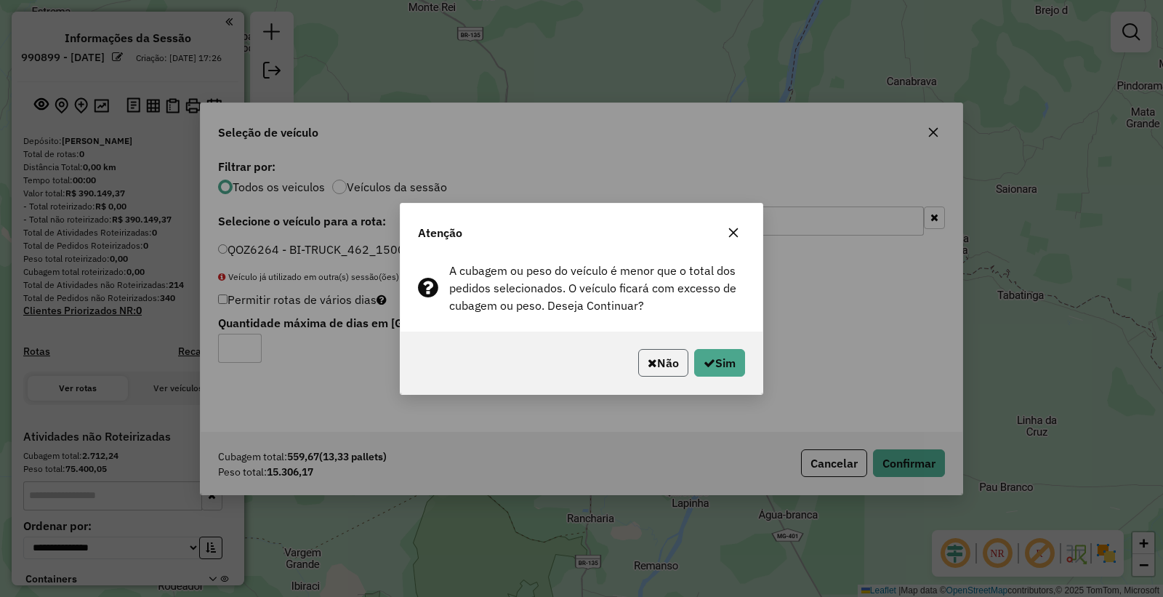
click at [678, 366] on button "Não" at bounding box center [663, 363] width 50 height 28
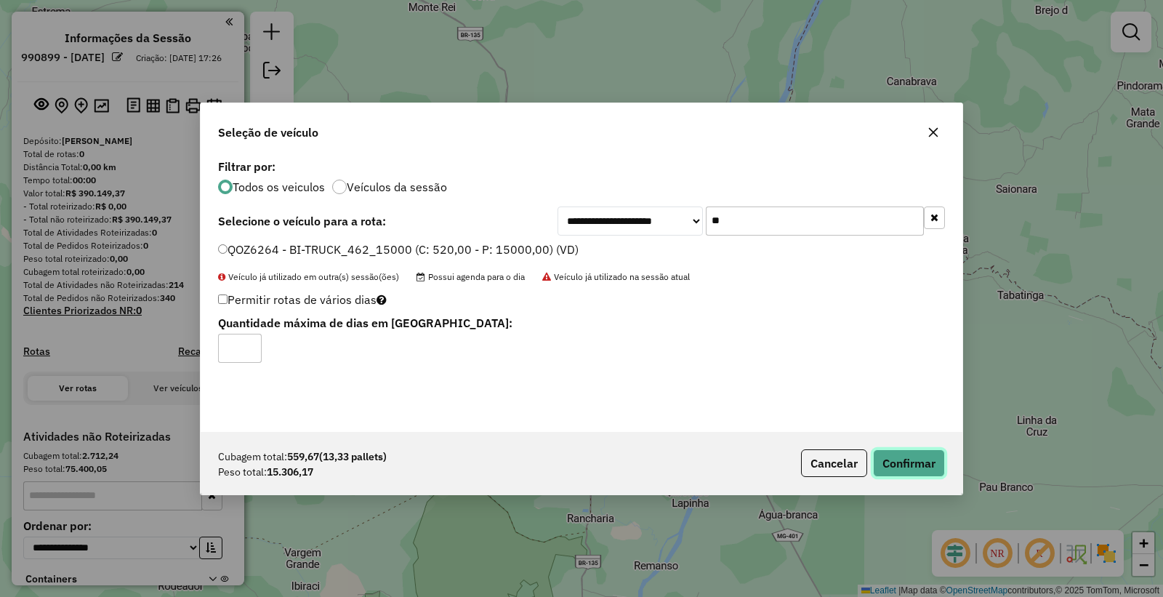
click at [914, 460] on button "Confirmar" at bounding box center [909, 463] width 72 height 28
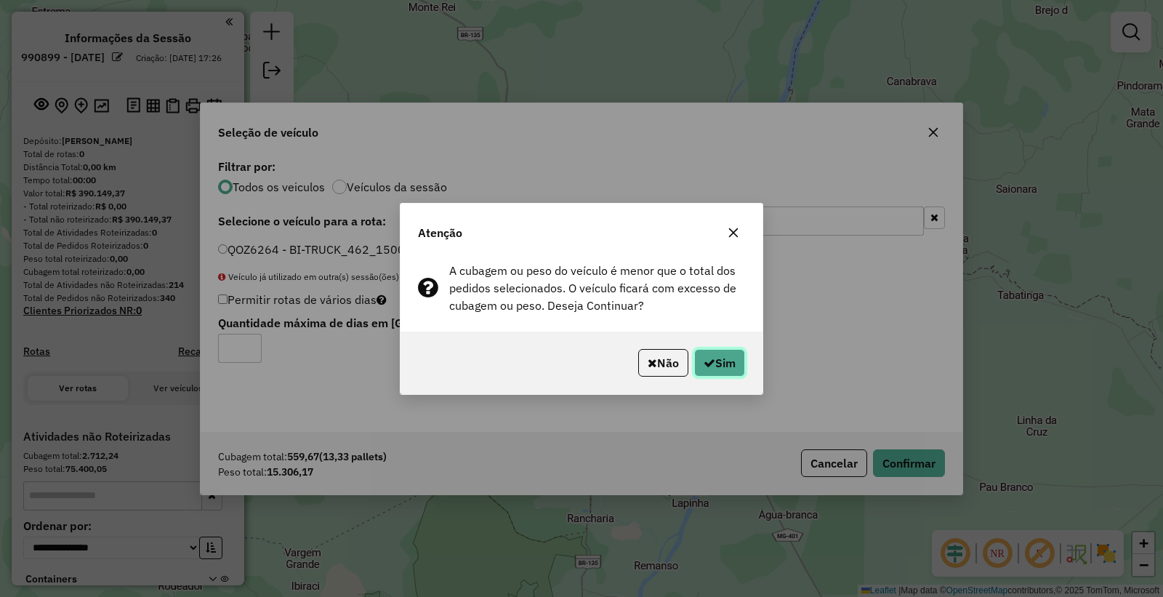
click at [728, 369] on button "Sim" at bounding box center [719, 363] width 51 height 28
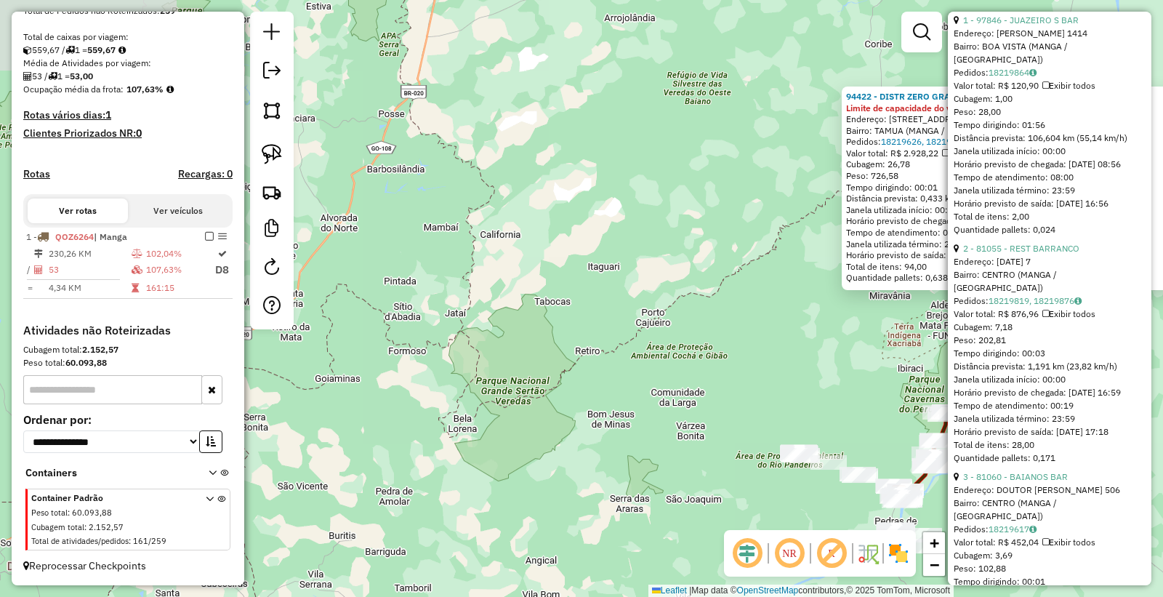
scroll to position [565, 0]
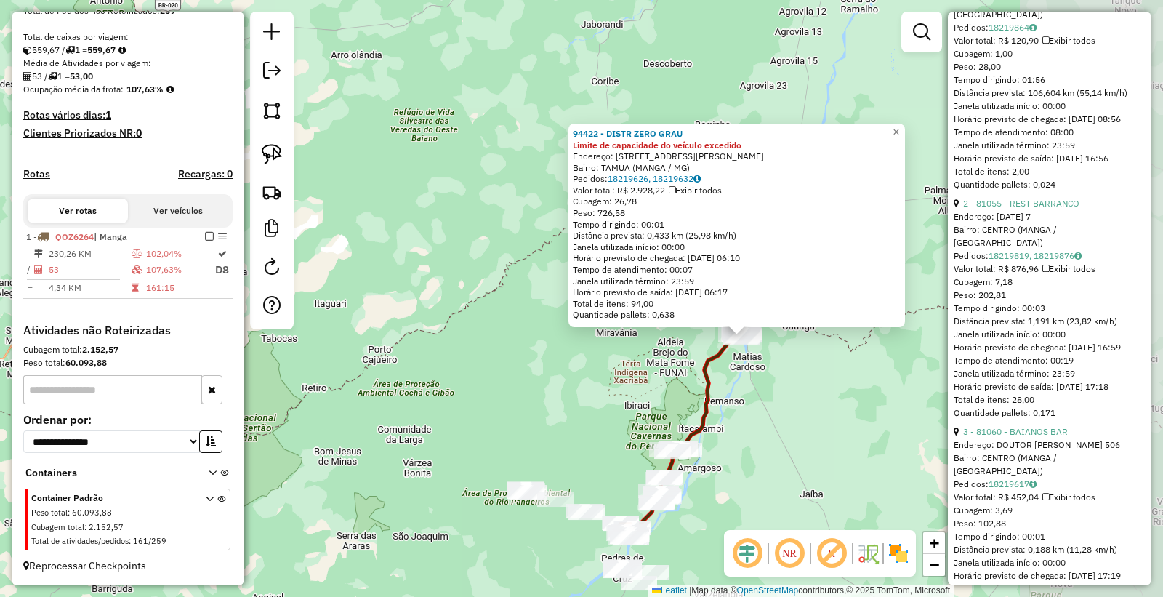
drag, startPoint x: 847, startPoint y: 356, endPoint x: 575, endPoint y: 395, distance: 274.7
click at [526, 404] on div "94422 - DISTR ZERO GRAU Limite de capacidade do veículo excedido Endereço: Av D…" at bounding box center [581, 298] width 1163 height 597
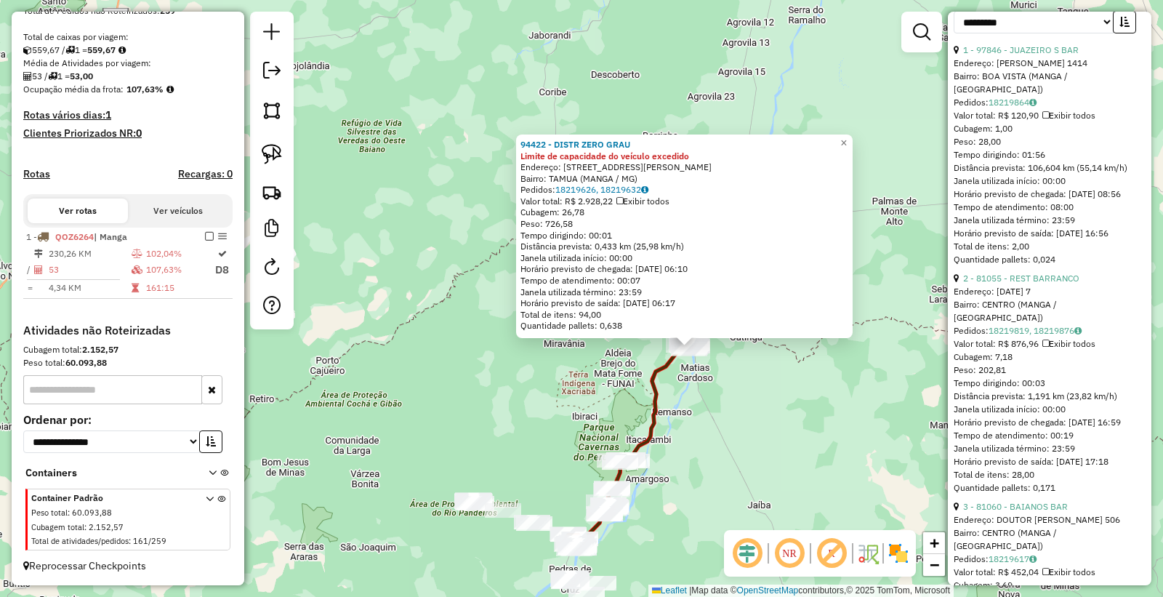
scroll to position [404, 0]
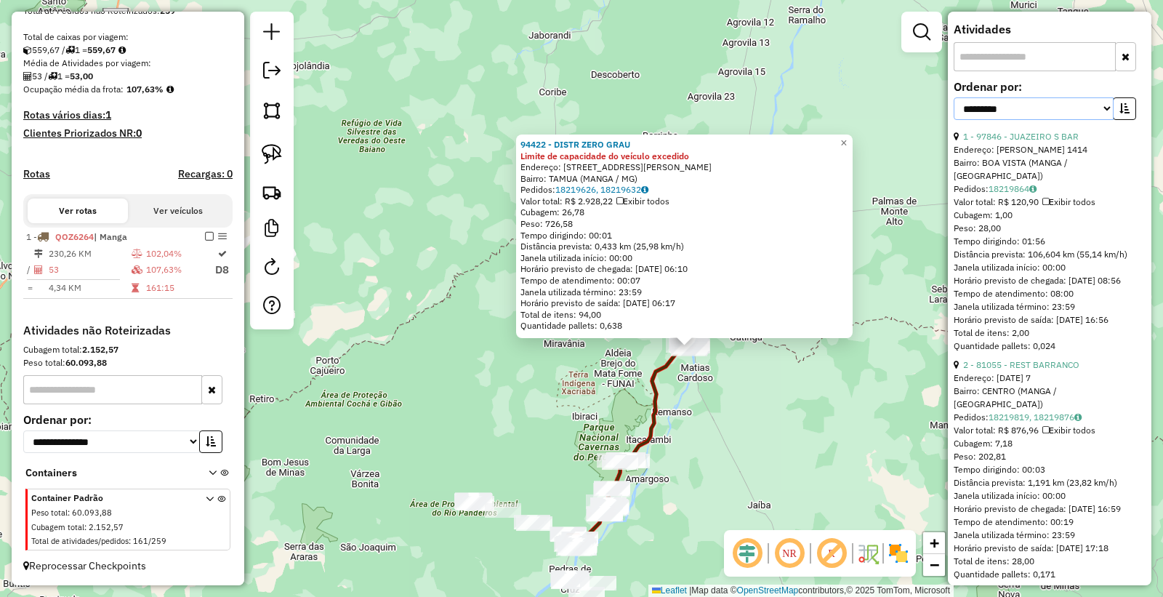
click at [1038, 120] on select "**********" at bounding box center [1034, 108] width 160 height 23
select select "*********"
click at [954, 120] on select "**********" at bounding box center [1034, 108] width 160 height 23
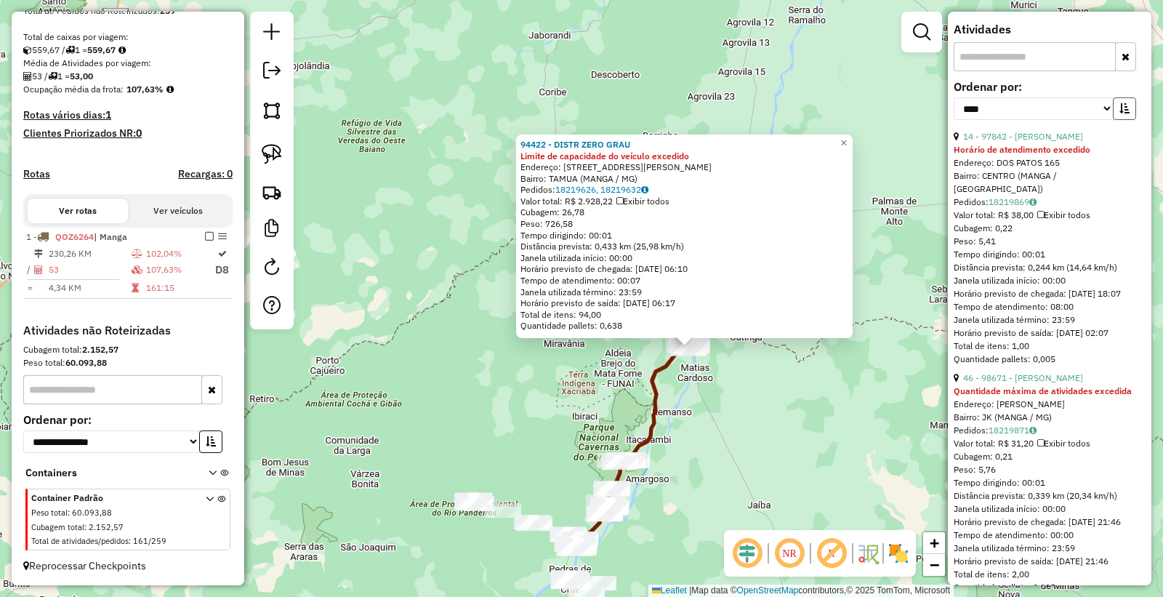
click at [1123, 113] on icon "button" at bounding box center [1125, 108] width 10 height 10
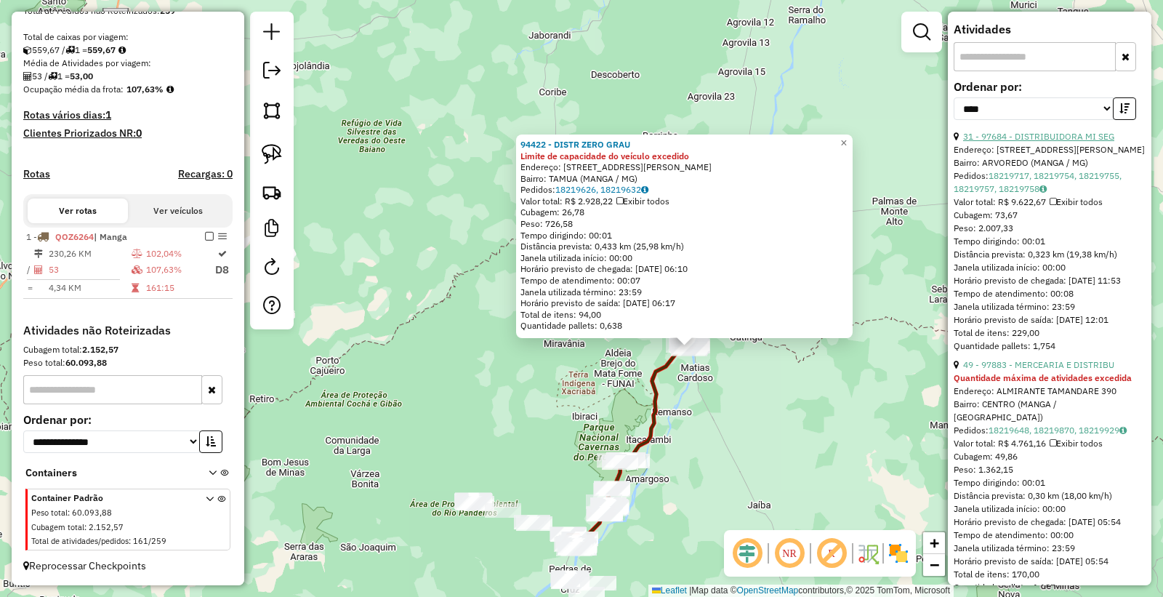
click at [1020, 142] on link "31 - 97684 - DISTRIBUIDORA MI SEG" at bounding box center [1038, 136] width 151 height 11
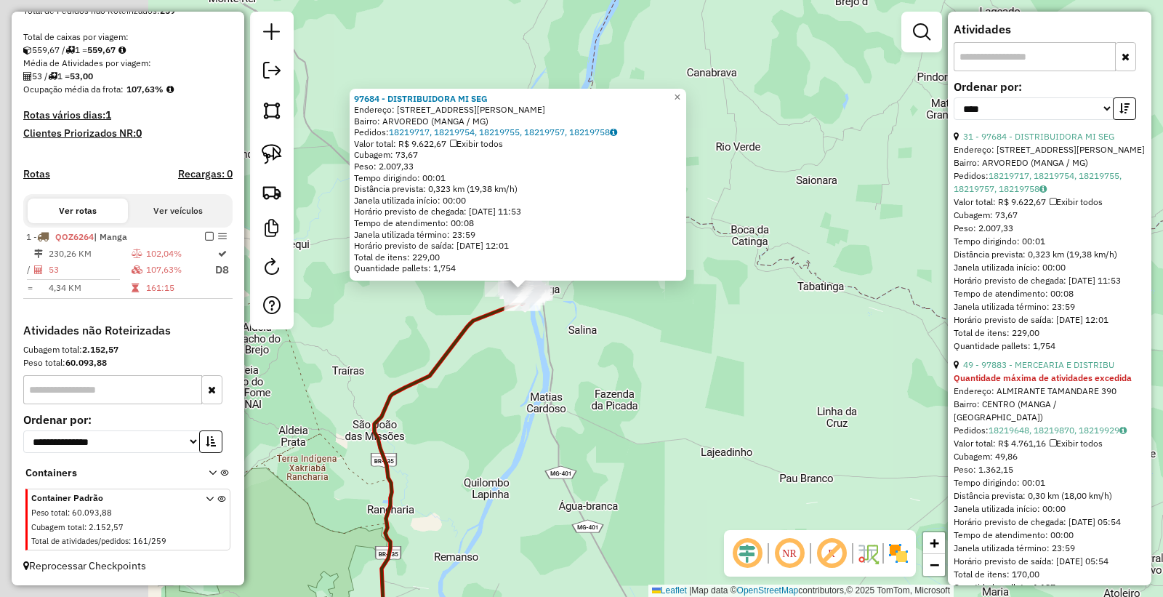
drag, startPoint x: 525, startPoint y: 292, endPoint x: 656, endPoint y: 391, distance: 164.1
click at [673, 401] on div "97684 - DISTRIBUIDORA MI SEG Endereço: Av AYRTON SENNA, 623 Bairro: ARVOREDO (M…" at bounding box center [581, 298] width 1163 height 597
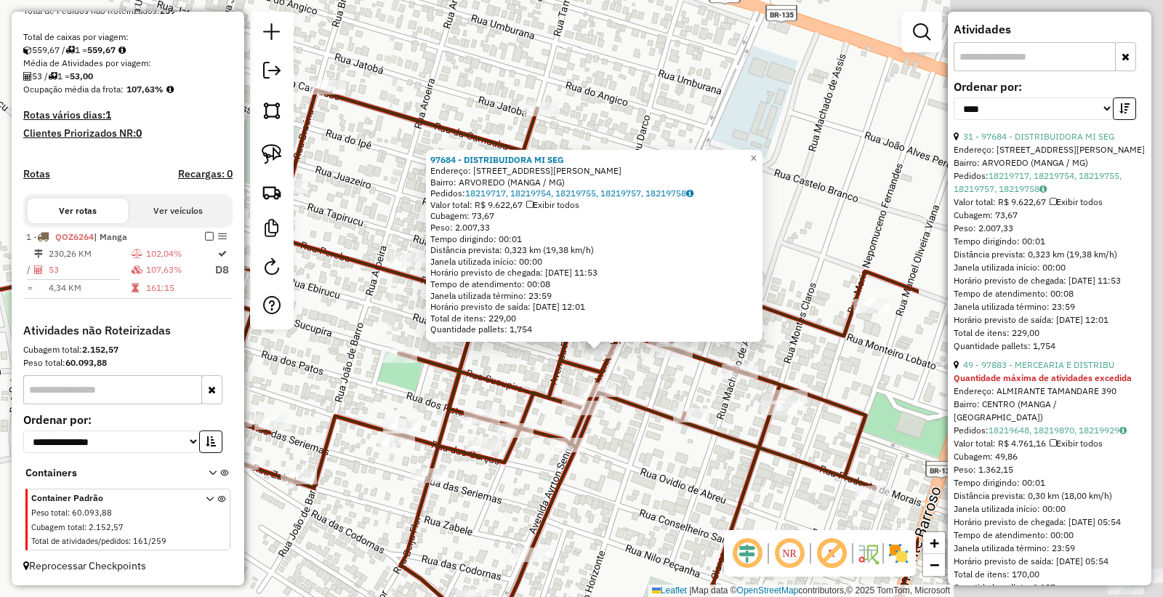
drag, startPoint x: 868, startPoint y: 382, endPoint x: 507, endPoint y: 358, distance: 361.4
click at [507, 358] on div "97684 - DISTRIBUIDORA MI SEG Endereço: Av AYRTON SENNA, 623 Bairro: ARVOREDO (M…" at bounding box center [581, 298] width 1163 height 597
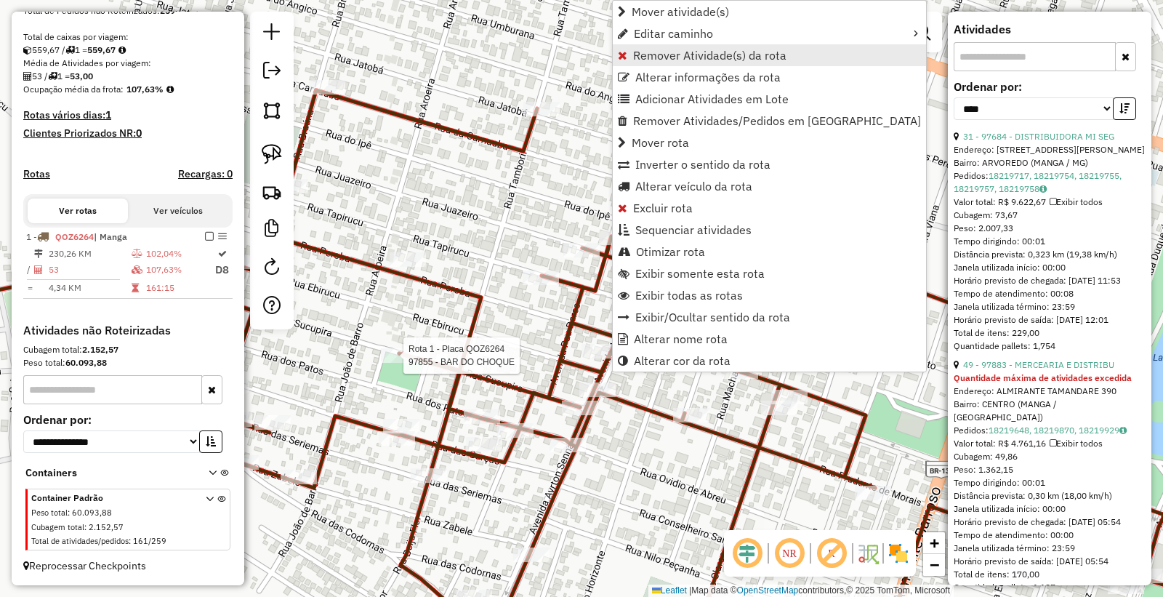
click at [664, 52] on span "Remover Atividade(s) da rota" at bounding box center [709, 55] width 153 height 12
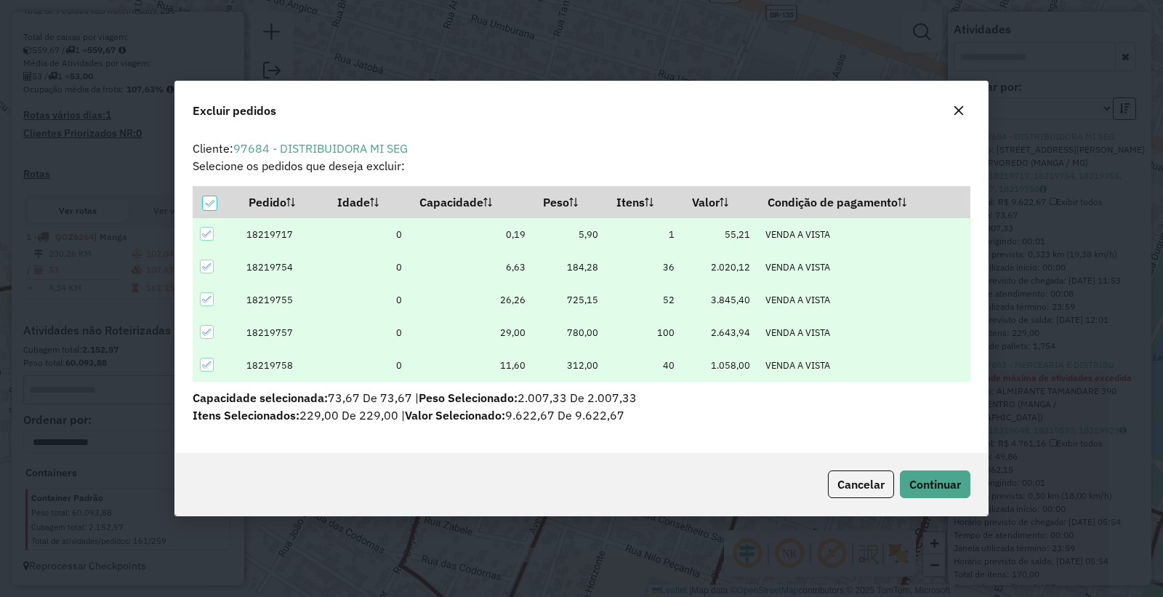
scroll to position [0, 0]
drag, startPoint x: 946, startPoint y: 499, endPoint x: 942, endPoint y: 489, distance: 10.4
click at [944, 498] on div "Cancelar Continuar" at bounding box center [581, 484] width 813 height 63
click at [937, 487] on span "Continuar" at bounding box center [936, 484] width 52 height 15
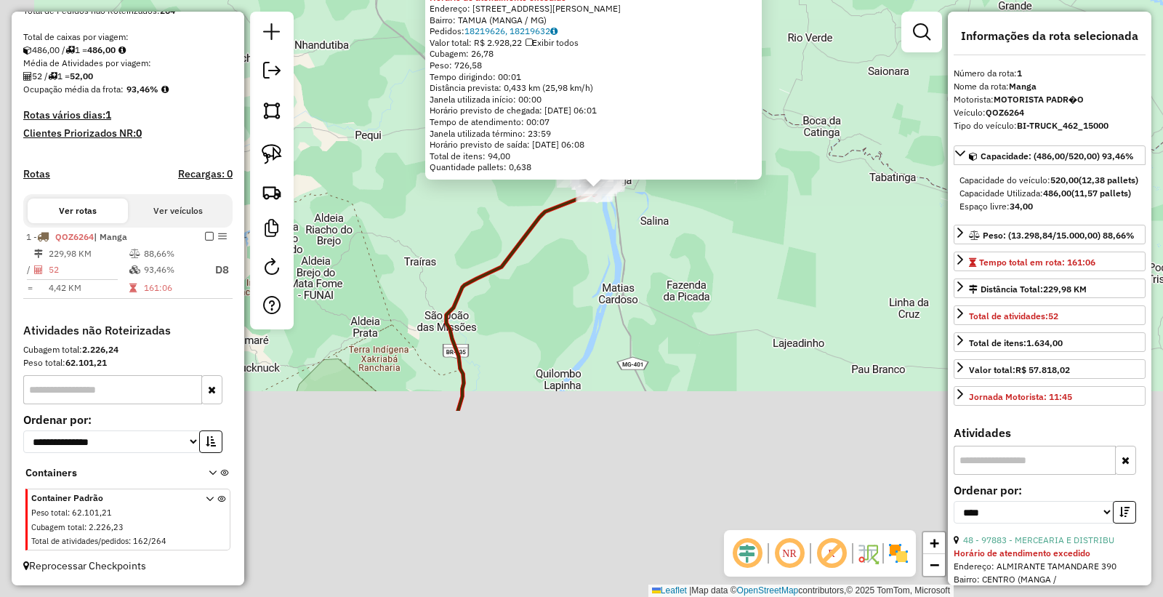
drag, startPoint x: 372, startPoint y: 544, endPoint x: 591, endPoint y: 296, distance: 331.2
click at [590, 297] on div "94422 - DISTR ZERO GRAU Horário de atendimento excedido Endereço: Av DOUTOR REN…" at bounding box center [581, 298] width 1163 height 597
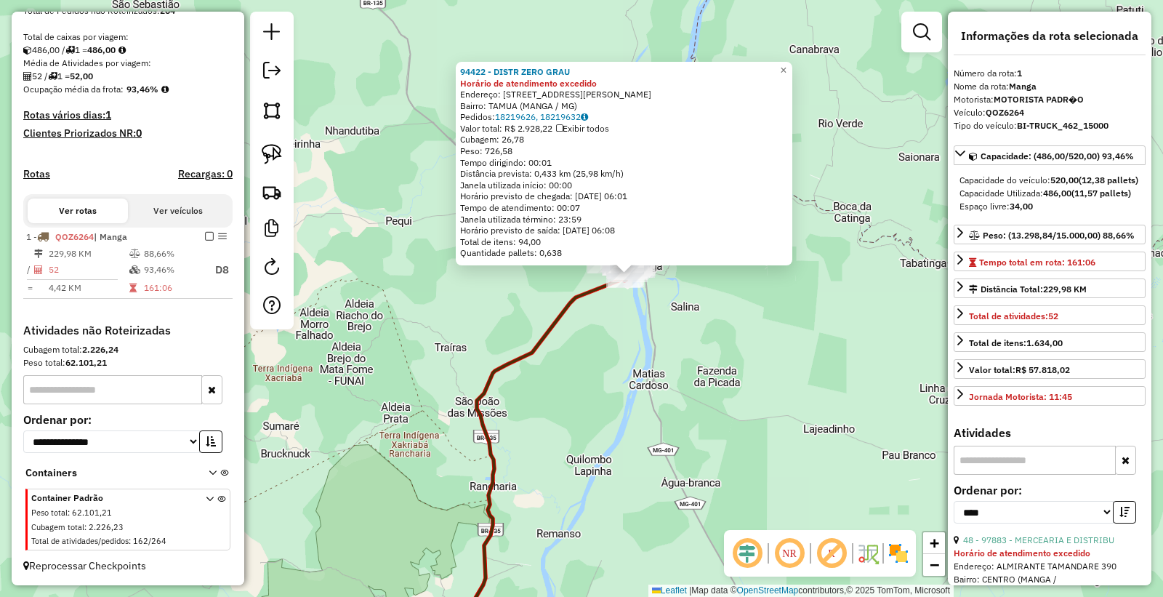
drag, startPoint x: 769, startPoint y: 401, endPoint x: 766, endPoint y: 420, distance: 19.3
click at [780, 429] on div "94422 - DISTR ZERO GRAU Horário de atendimento excedido Endereço: Av DOUTOR REN…" at bounding box center [581, 298] width 1163 height 597
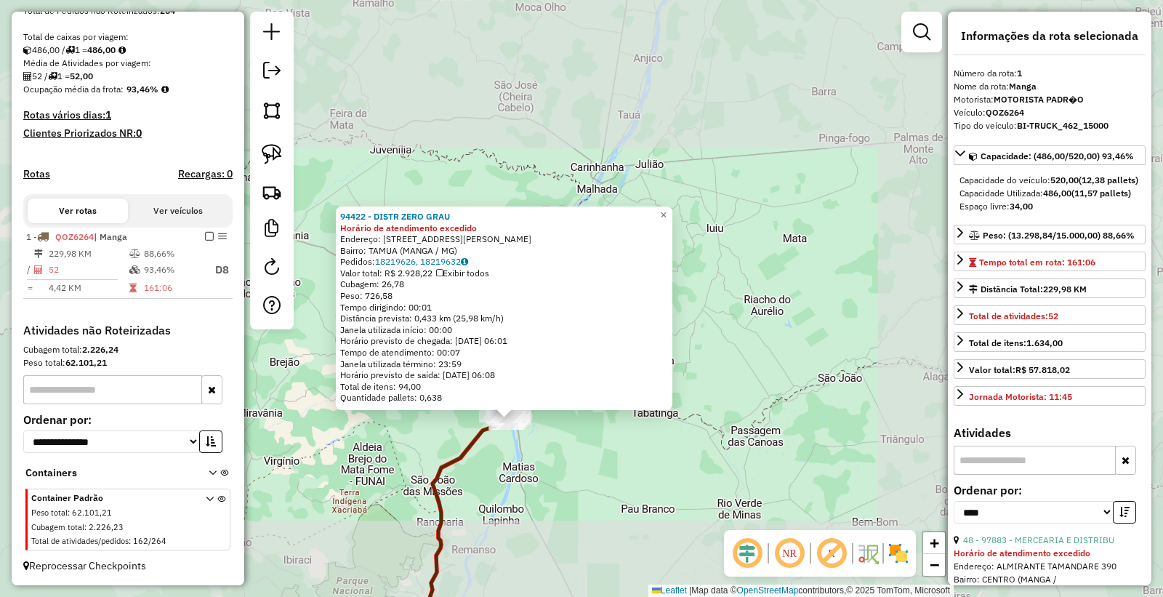
drag, startPoint x: 611, startPoint y: 480, endPoint x: 641, endPoint y: 304, distance: 178.6
click at [644, 311] on div "94422 - DISTR ZERO GRAU Horário de atendimento excedido Endereço: Av DOUTOR REN…" at bounding box center [581, 298] width 1163 height 597
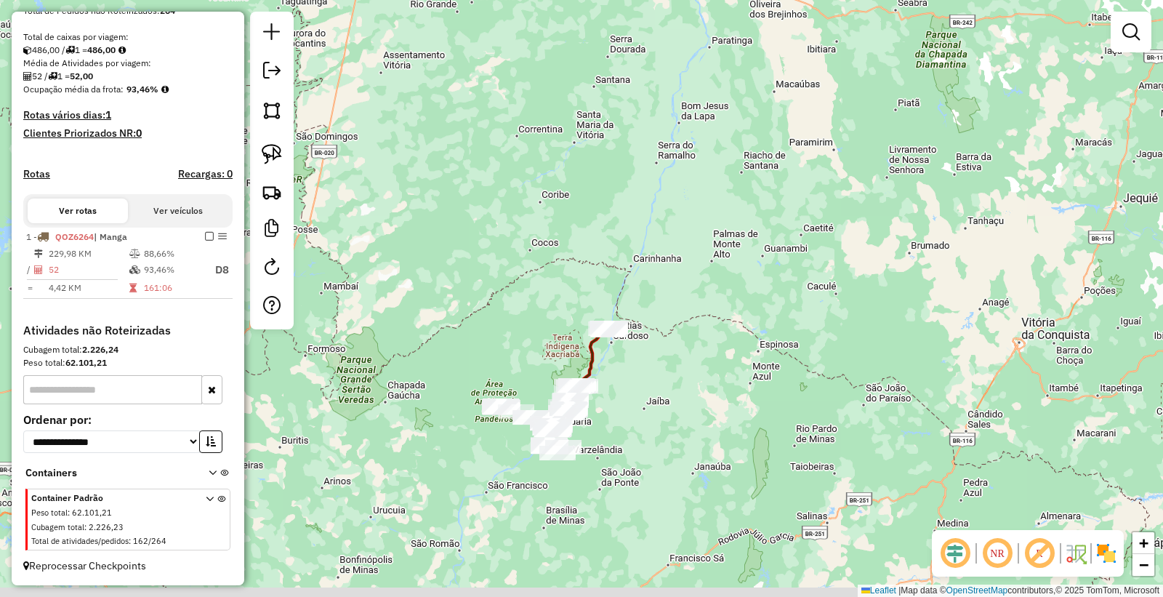
drag, startPoint x: 654, startPoint y: 488, endPoint x: 664, endPoint y: 380, distance: 108.8
click at [664, 380] on div "Janela de atendimento Grade de atendimento Capacidade Transportadoras Veículos …" at bounding box center [581, 298] width 1163 height 597
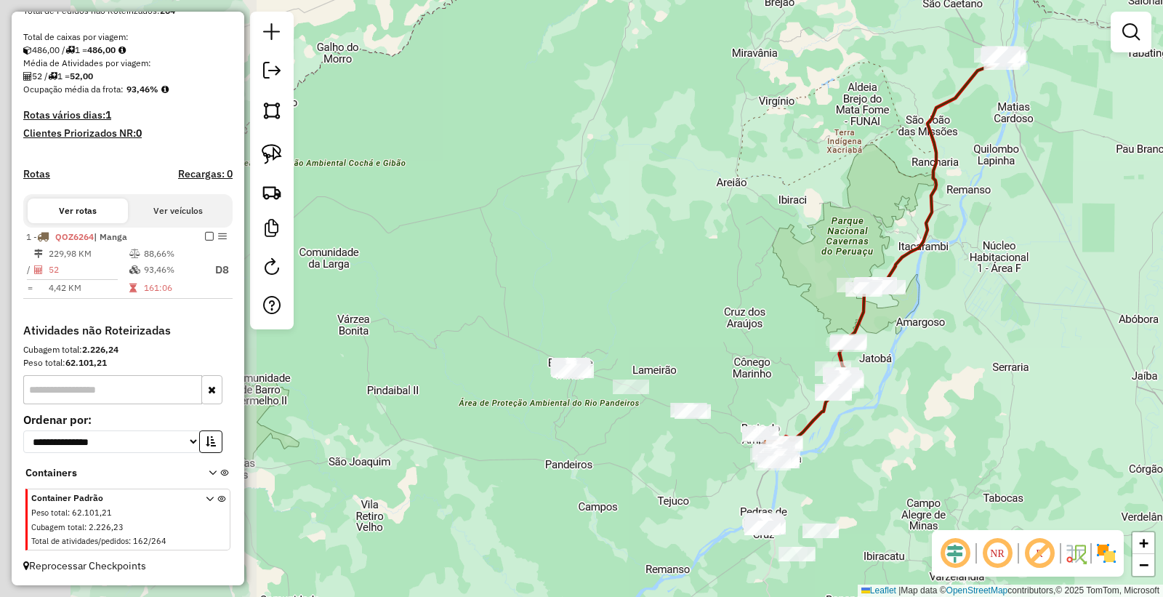
drag, startPoint x: 492, startPoint y: 338, endPoint x: 757, endPoint y: 293, distance: 268.5
click at [757, 293] on div "Janela de atendimento Grade de atendimento Capacidade Transportadoras Veículos …" at bounding box center [581, 298] width 1163 height 597
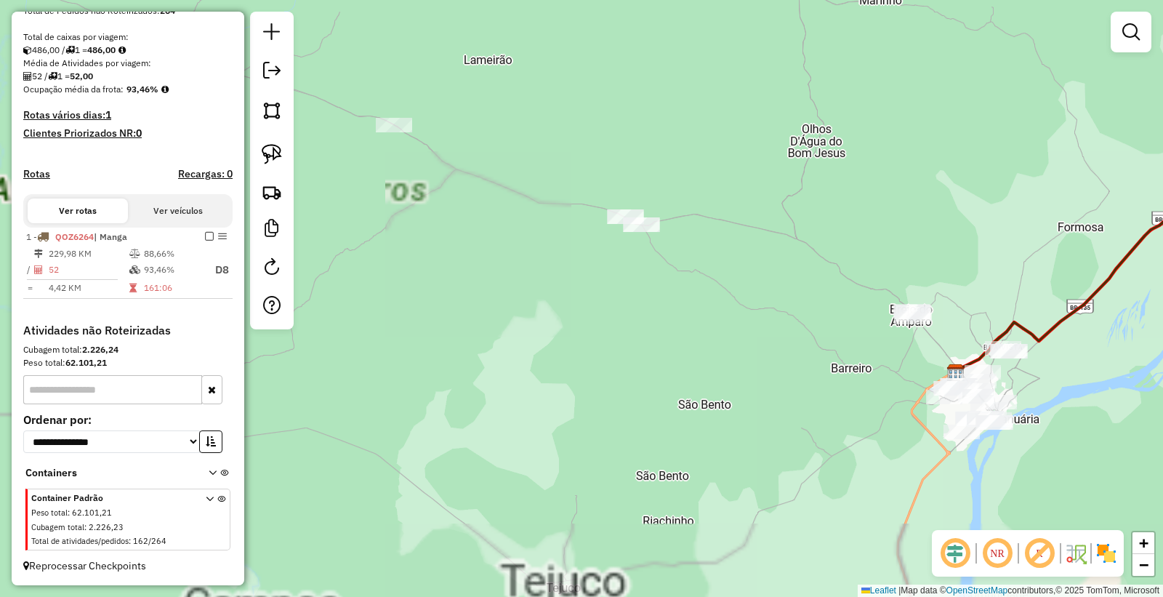
drag, startPoint x: 762, startPoint y: 376, endPoint x: 927, endPoint y: 230, distance: 220.5
click at [927, 230] on div "Janela de atendimento Grade de atendimento Capacidade Transportadoras Veículos …" at bounding box center [581, 298] width 1163 height 597
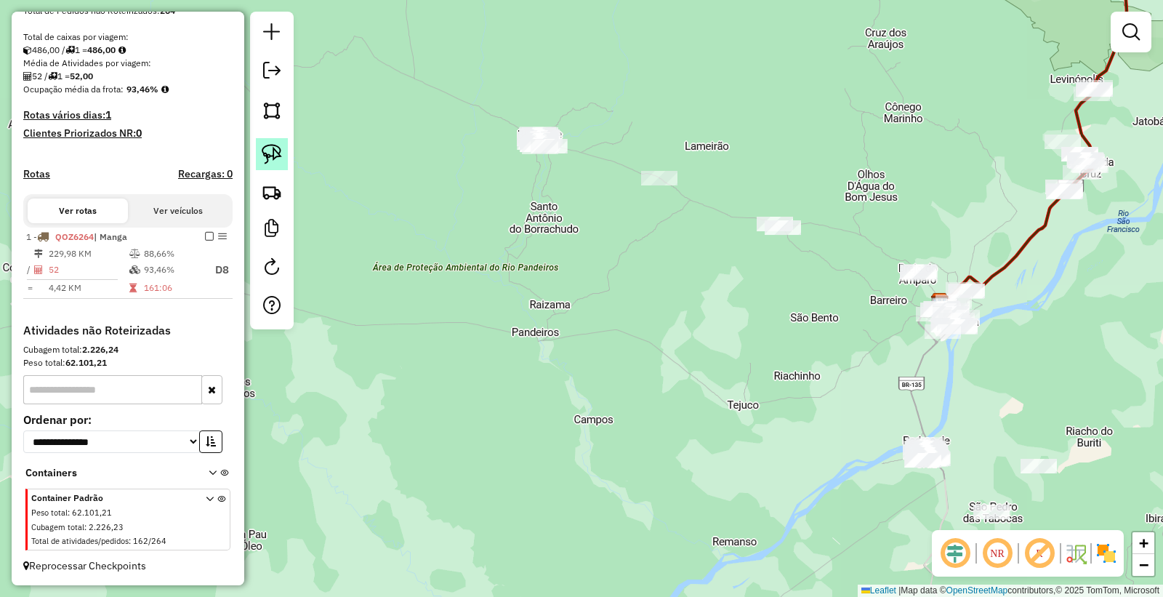
click at [256, 166] on link at bounding box center [272, 154] width 32 height 32
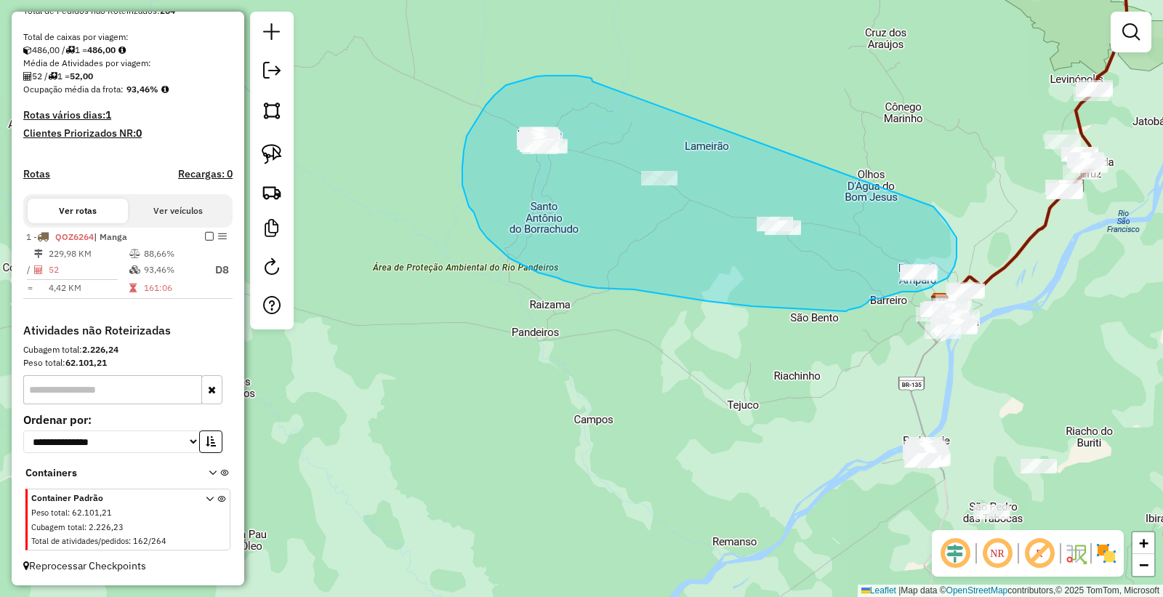
drag, startPoint x: 592, startPoint y: 79, endPoint x: 904, endPoint y: 183, distance: 328.8
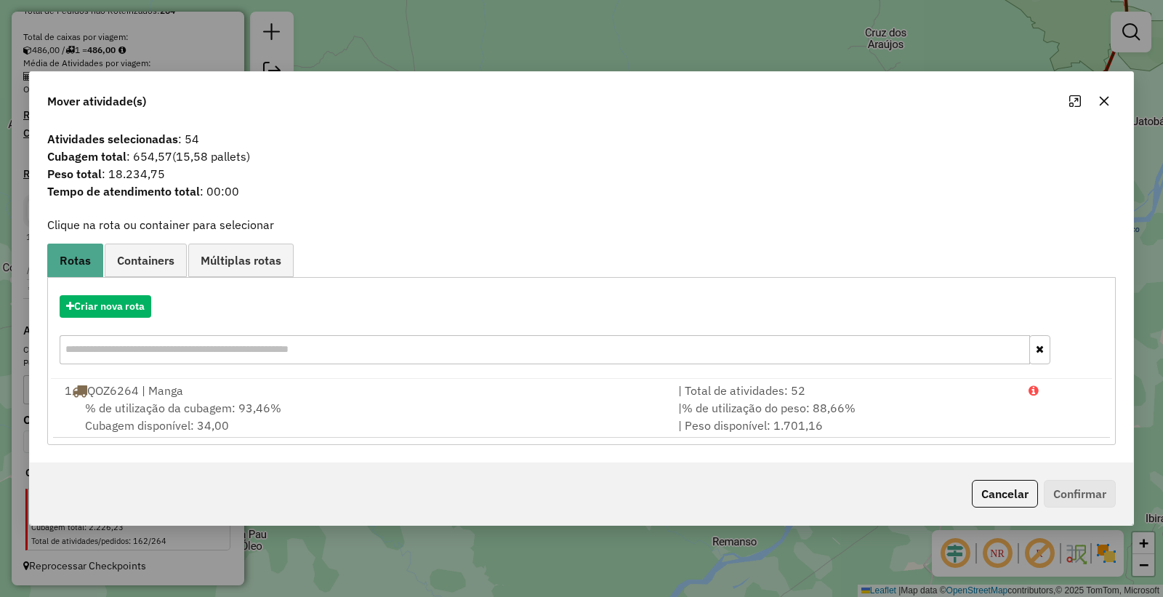
drag, startPoint x: 1014, startPoint y: 495, endPoint x: 591, endPoint y: 463, distance: 423.7
click at [1001, 494] on button "Cancelar" at bounding box center [1005, 494] width 66 height 28
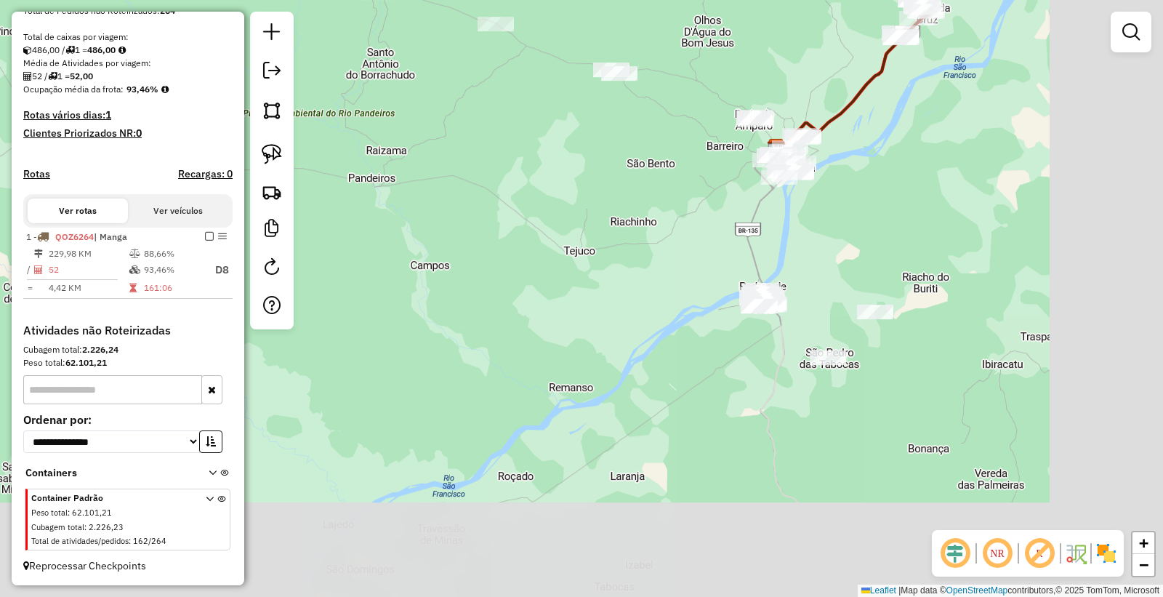
drag, startPoint x: 818, startPoint y: 460, endPoint x: 633, endPoint y: 328, distance: 227.8
click at [650, 302] on div "Janela de atendimento Grade de atendimento Capacidade Transportadoras Veículos …" at bounding box center [581, 298] width 1163 height 597
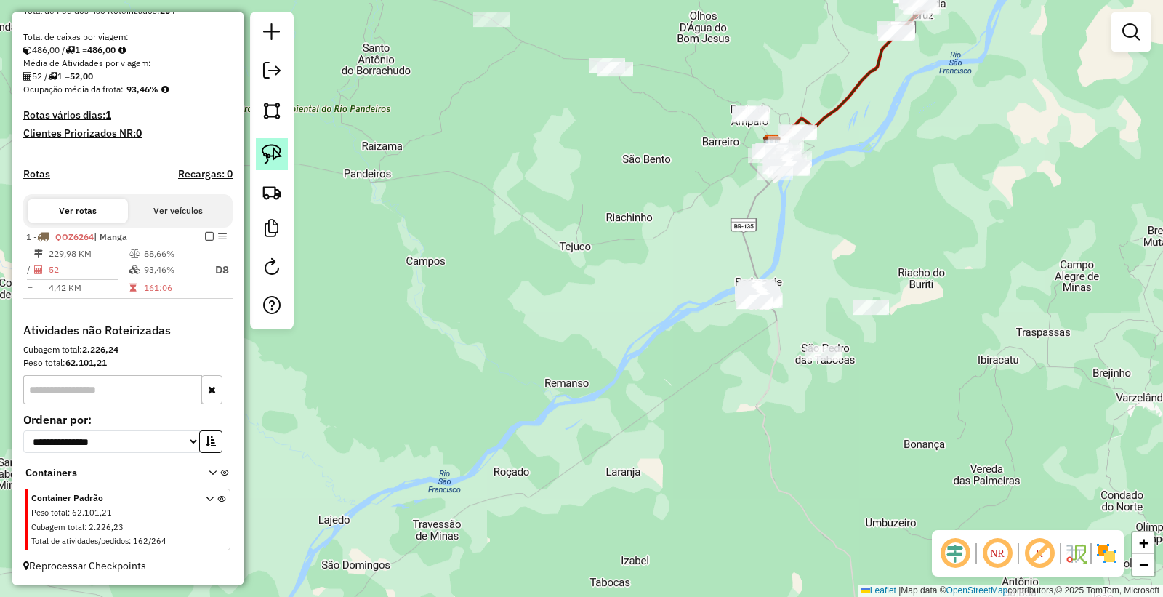
click at [277, 148] on img at bounding box center [272, 154] width 20 height 20
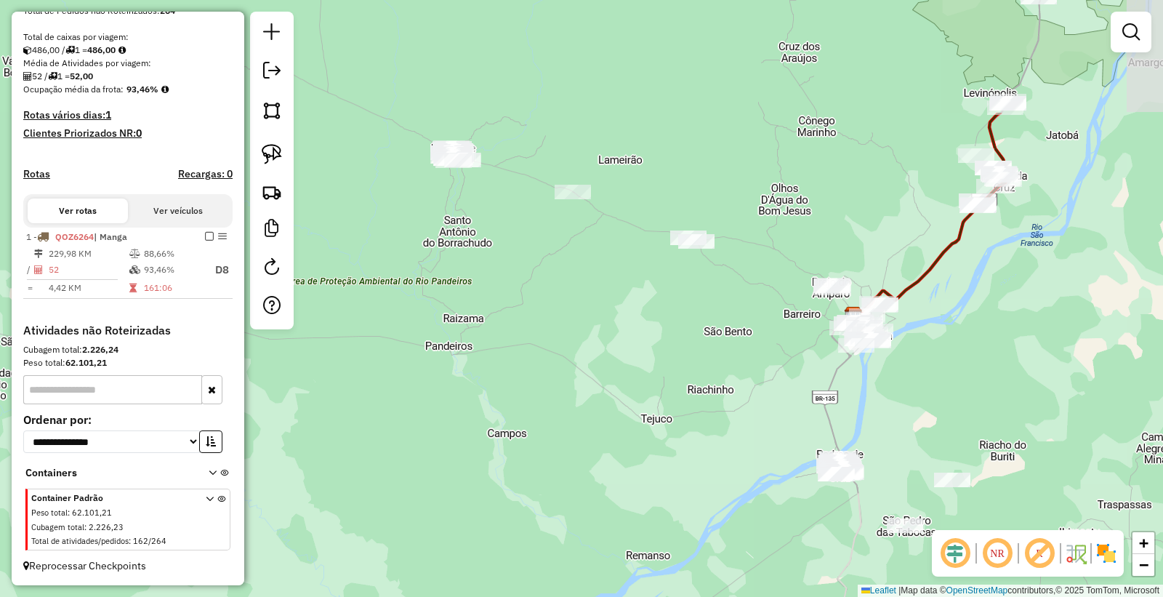
drag, startPoint x: 506, startPoint y: 137, endPoint x: 587, endPoint y: 310, distance: 191.0
click at [587, 310] on div "Janela de atendimento Grade de atendimento Capacidade Transportadoras Veículos …" at bounding box center [581, 298] width 1163 height 597
click at [270, 144] on img at bounding box center [272, 154] width 20 height 20
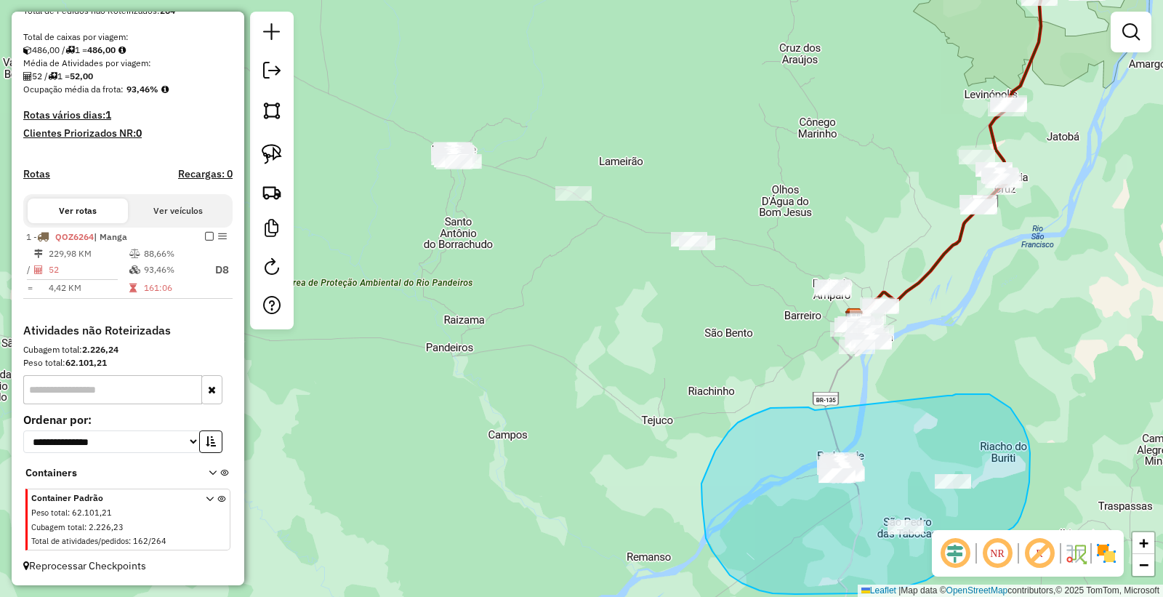
drag, startPoint x: 809, startPoint y: 407, endPoint x: 941, endPoint y: 396, distance: 132.8
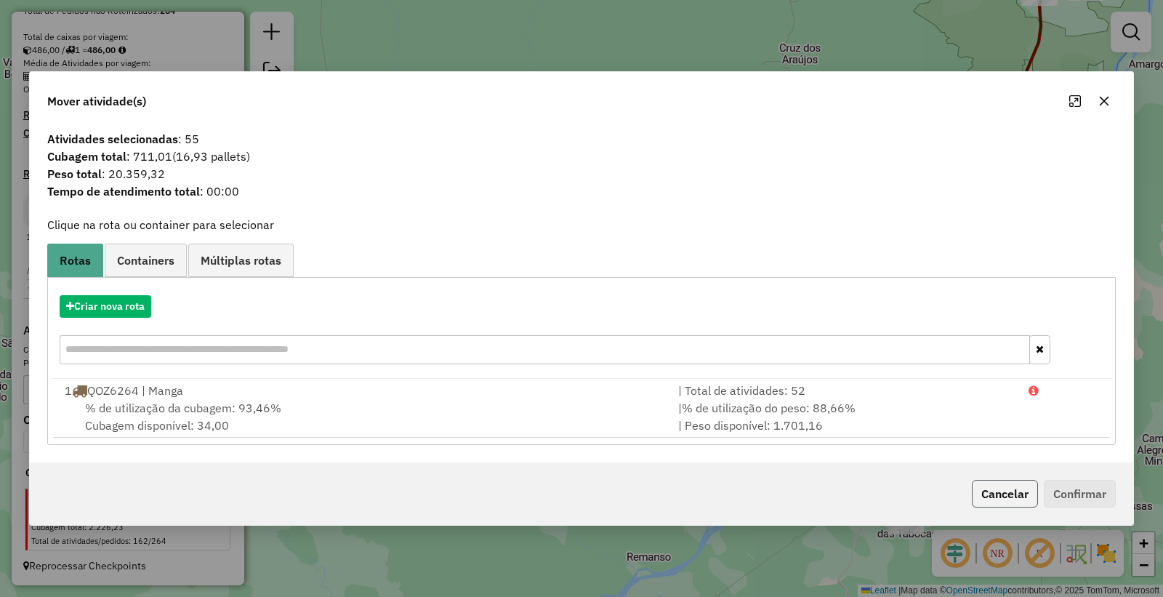
drag, startPoint x: 992, startPoint y: 493, endPoint x: 858, endPoint y: 422, distance: 151.3
click at [990, 493] on button "Cancelar" at bounding box center [1005, 494] width 66 height 28
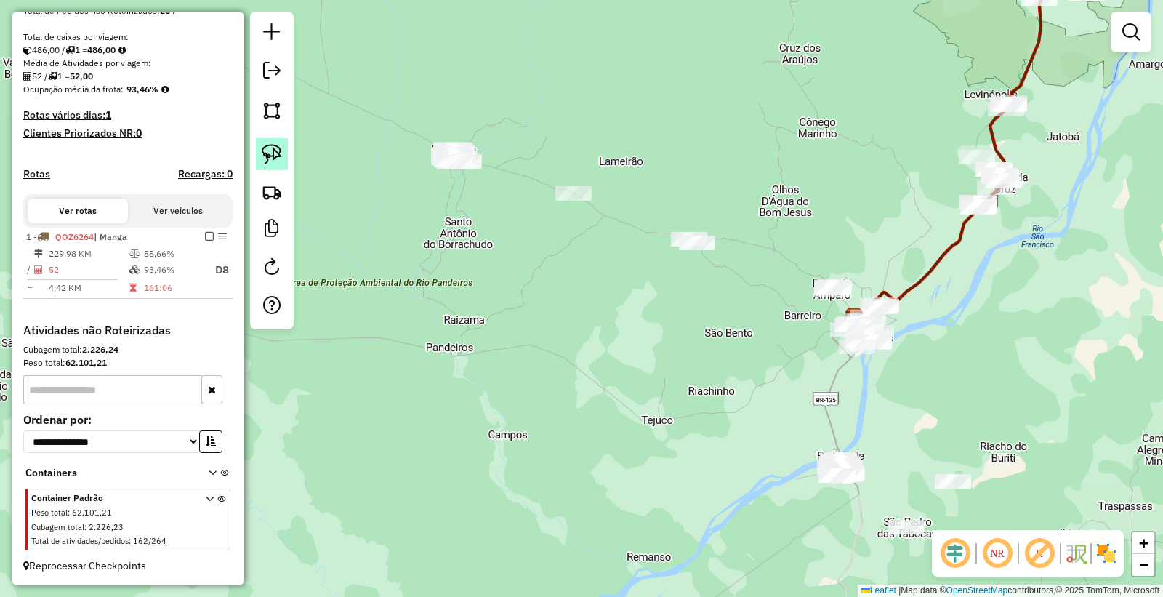
click at [263, 160] on img at bounding box center [272, 154] width 20 height 20
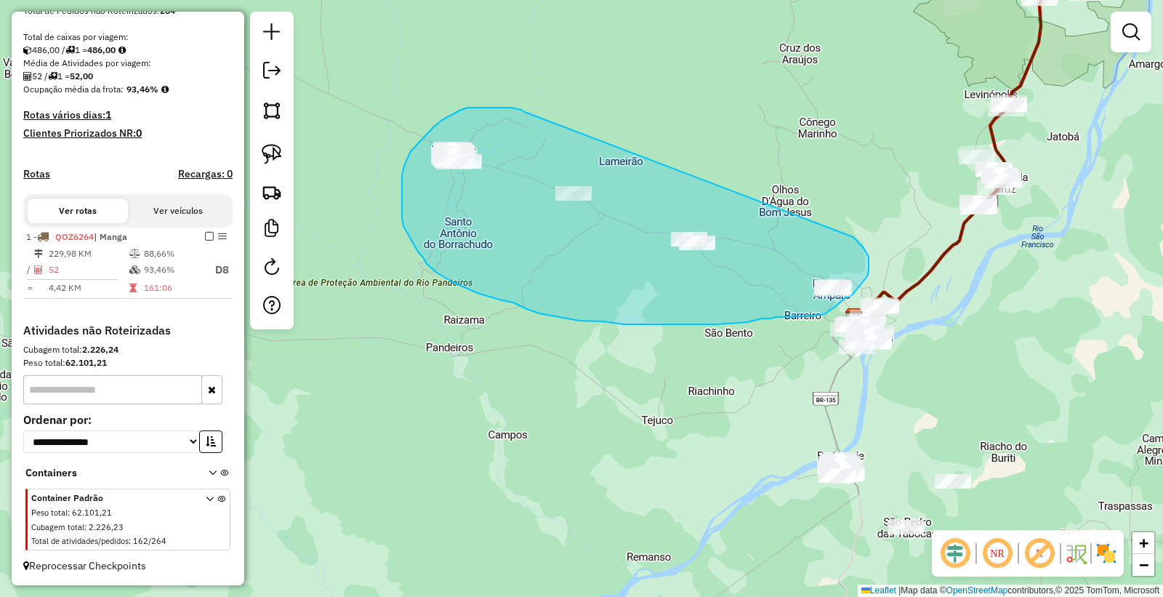
drag, startPoint x: 505, startPoint y: 108, endPoint x: 762, endPoint y: 178, distance: 266.9
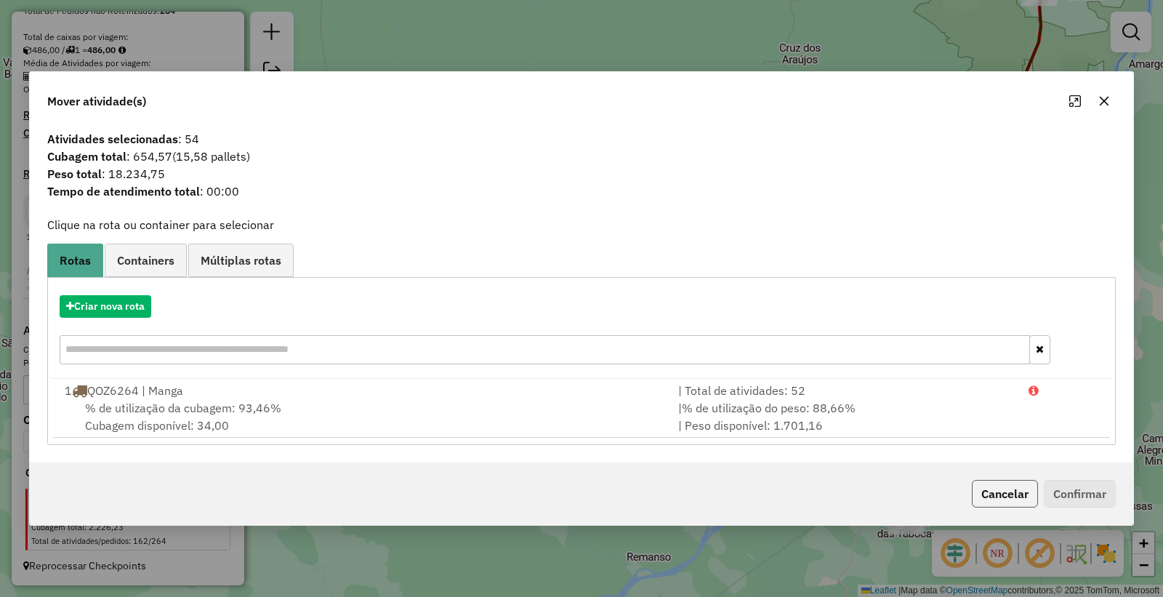
click at [1005, 493] on button "Cancelar" at bounding box center [1005, 494] width 66 height 28
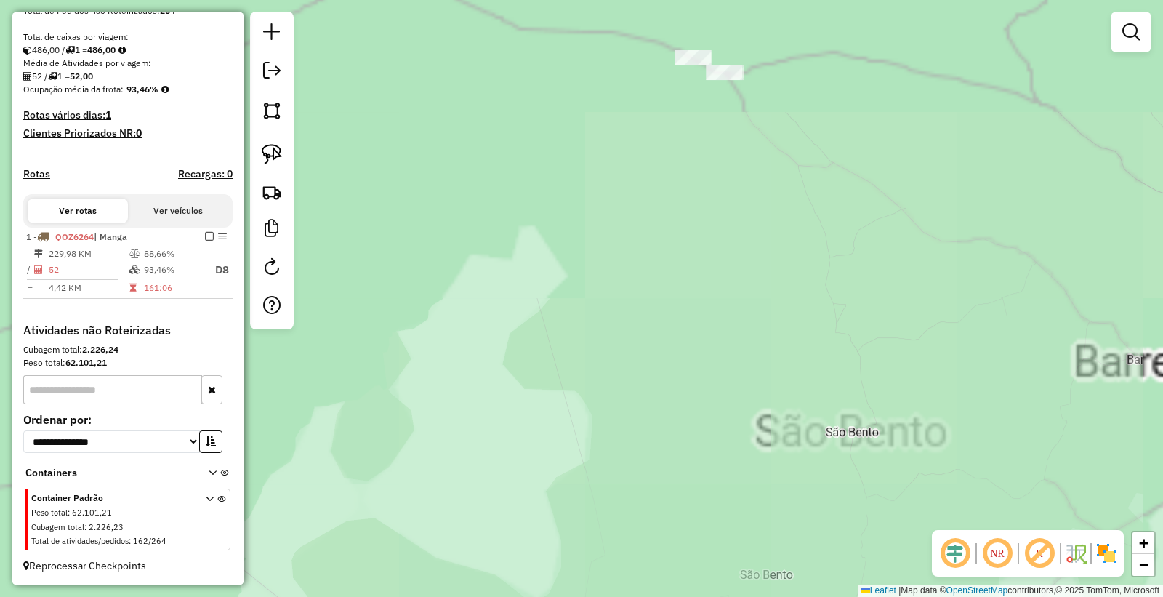
drag, startPoint x: 490, startPoint y: 335, endPoint x: 833, endPoint y: 510, distance: 385.4
click at [862, 542] on div "Janela de atendimento Grade de atendimento Capacidade Transportadoras Veículos …" at bounding box center [581, 298] width 1163 height 597
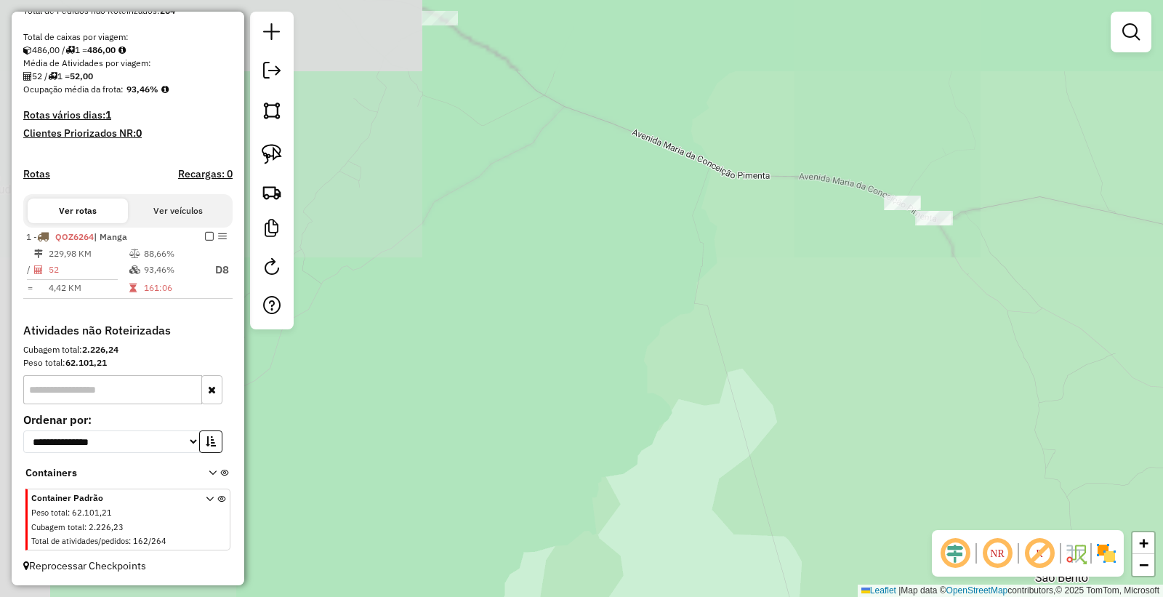
drag, startPoint x: 621, startPoint y: 313, endPoint x: 742, endPoint y: 550, distance: 266.4
click at [759, 586] on div "Janela de atendimento Grade de atendimento Capacidade Transportadoras Veículos …" at bounding box center [581, 298] width 1163 height 597
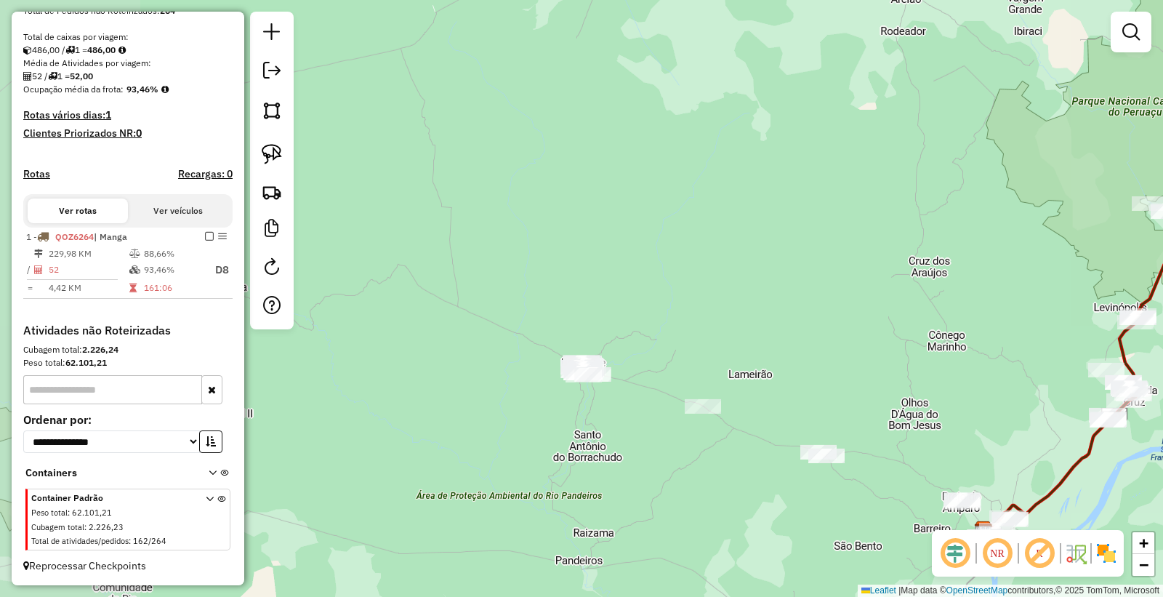
drag, startPoint x: 462, startPoint y: 300, endPoint x: 608, endPoint y: 409, distance: 182.4
click at [608, 409] on div "Janela de atendimento Grade de atendimento Capacidade Transportadoras Veículos …" at bounding box center [581, 298] width 1163 height 597
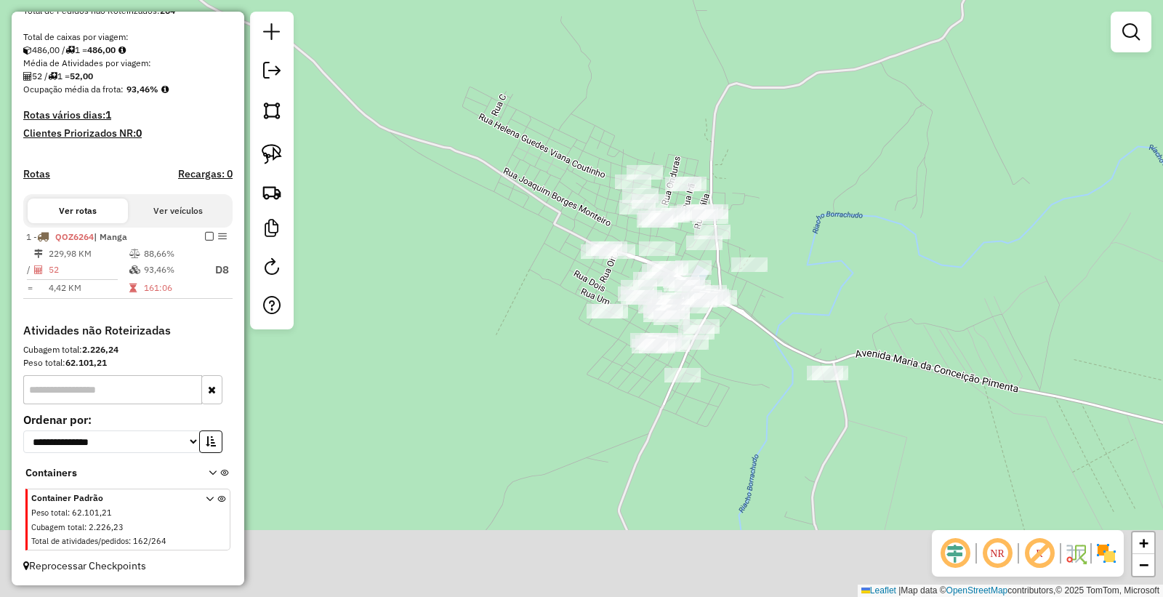
drag, startPoint x: 897, startPoint y: 337, endPoint x: 798, endPoint y: 258, distance: 125.7
click at [809, 265] on div "Janela de atendimento Grade de atendimento Capacidade Transportadoras Veículos …" at bounding box center [581, 298] width 1163 height 597
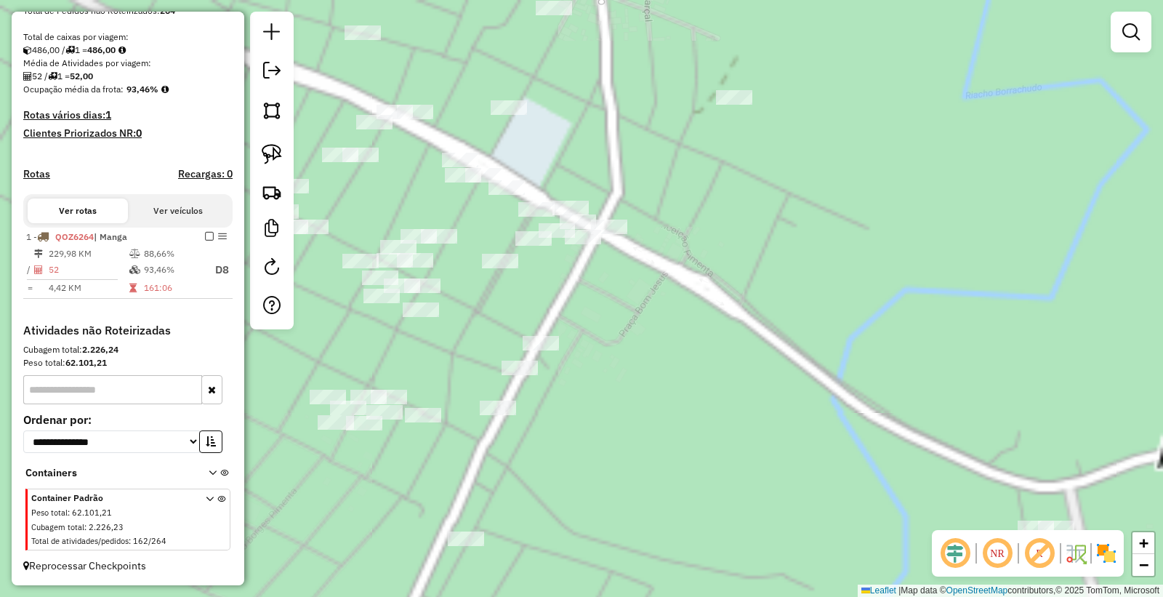
drag, startPoint x: 734, startPoint y: 297, endPoint x: 849, endPoint y: 228, distance: 133.4
click at [849, 228] on div "Janela de atendimento Grade de atendimento Capacidade Transportadoras Veículos …" at bounding box center [581, 298] width 1163 height 597
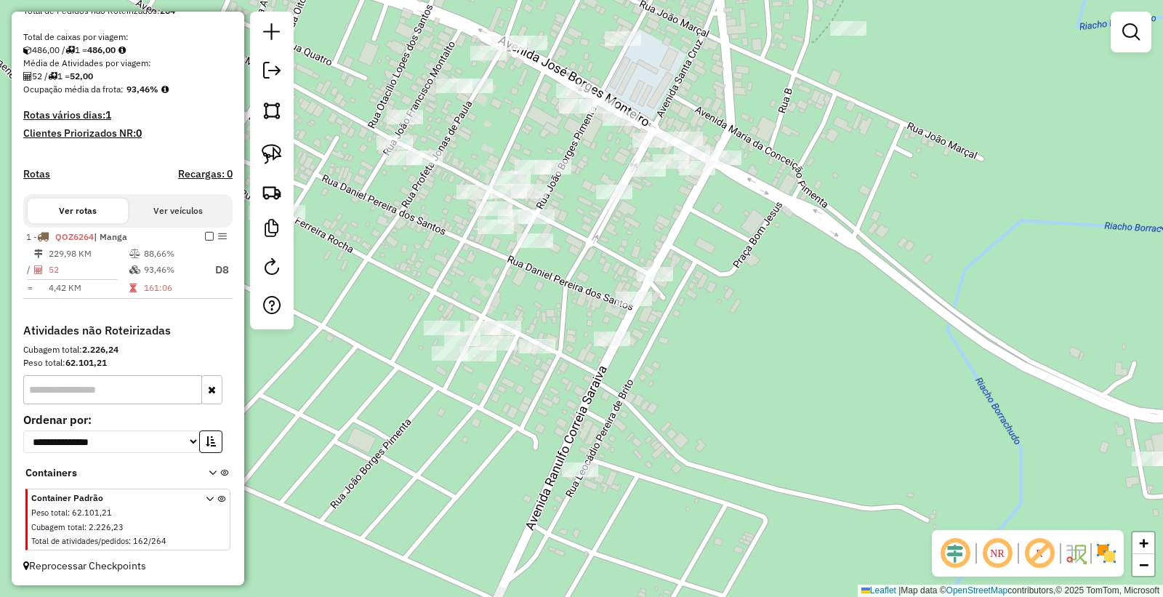
click at [804, 304] on div "Janela de atendimento Grade de atendimento Capacidade Transportadoras Veículos …" at bounding box center [581, 298] width 1163 height 597
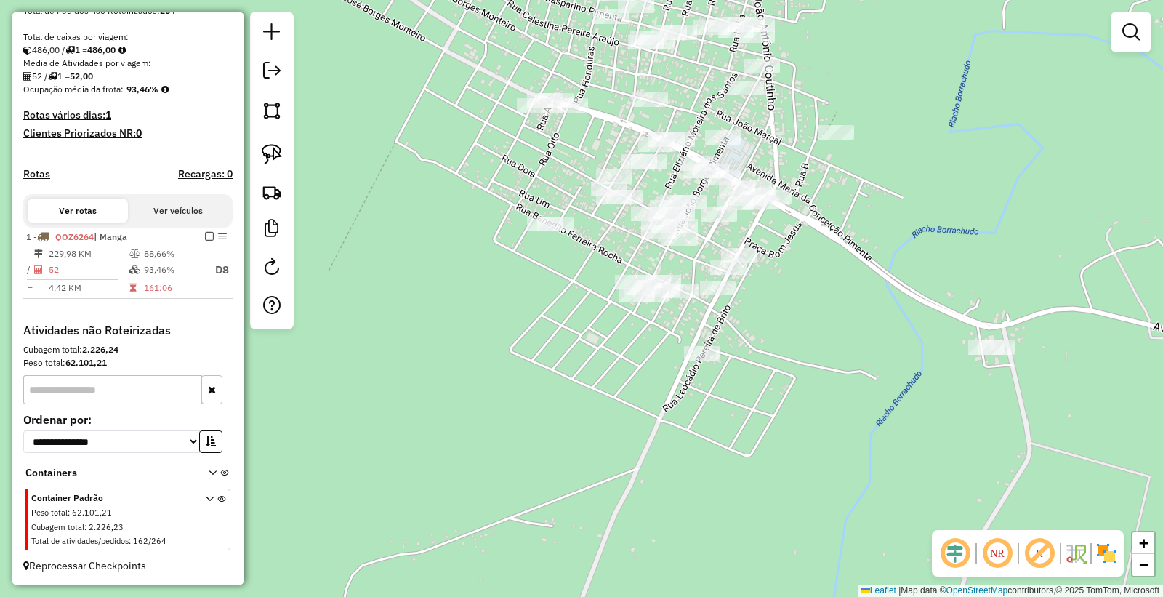
drag, startPoint x: 795, startPoint y: 323, endPoint x: 805, endPoint y: 289, distance: 35.0
click at [805, 289] on div "Janela de atendimento Grade de atendimento Capacidade Transportadoras Veículos …" at bounding box center [581, 298] width 1163 height 597
click at [279, 161] on img at bounding box center [272, 154] width 20 height 20
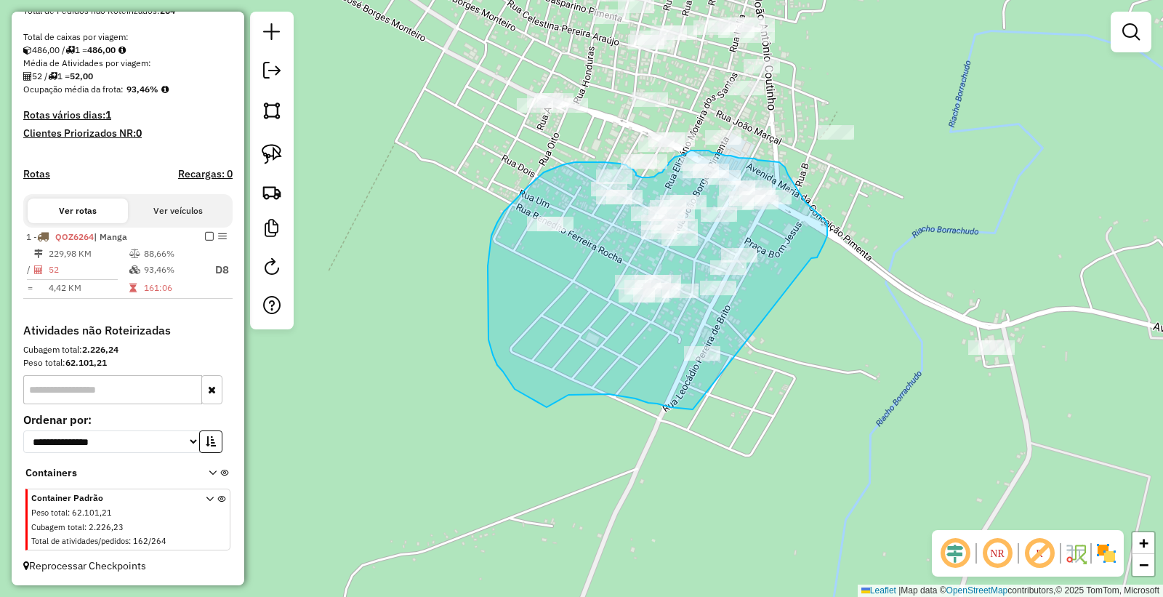
drag, startPoint x: 820, startPoint y: 252, endPoint x: 789, endPoint y: 337, distance: 91.3
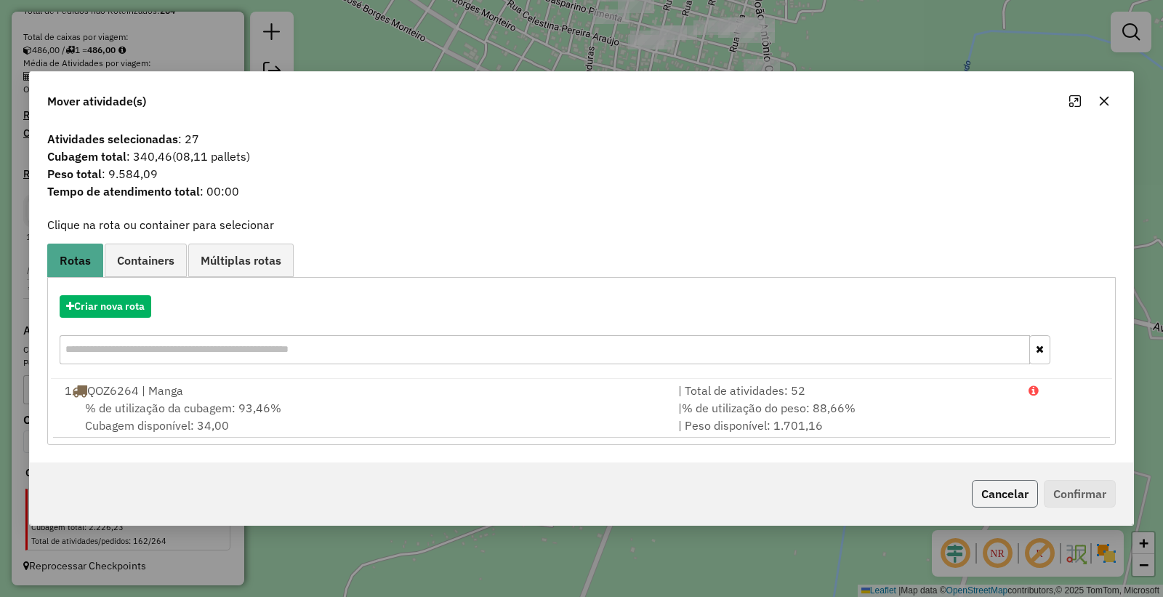
click at [992, 492] on button "Cancelar" at bounding box center [1005, 494] width 66 height 28
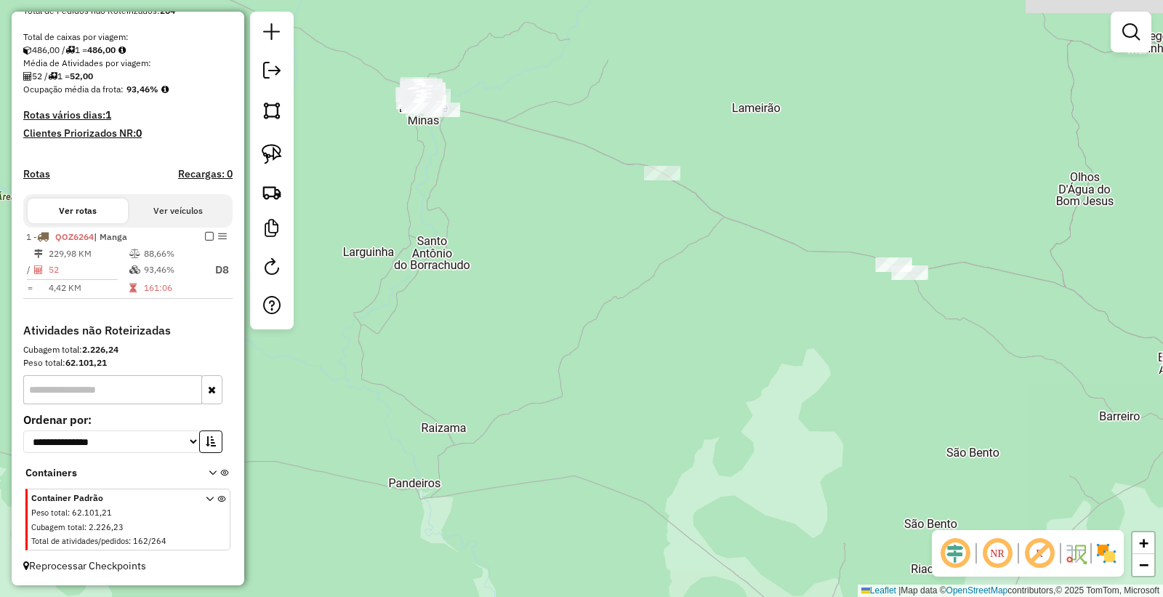
drag, startPoint x: 1017, startPoint y: 368, endPoint x: 582, endPoint y: 228, distance: 456.2
click at [582, 228] on div "Janela de atendimento Grade de atendimento Capacidade Transportadoras Veículos …" at bounding box center [581, 298] width 1163 height 597
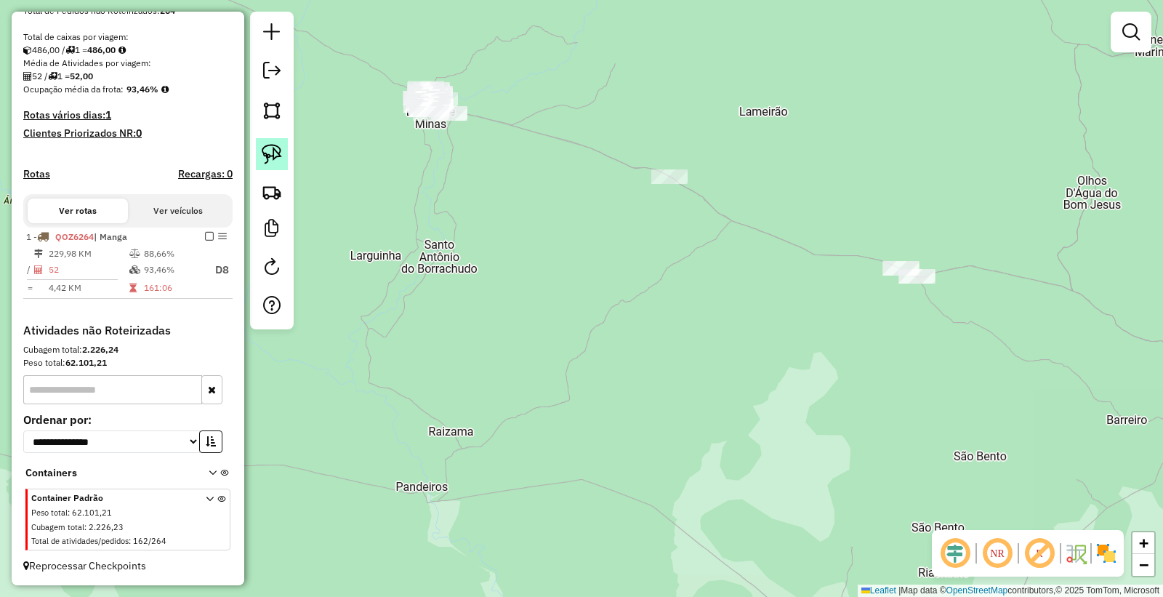
click at [285, 161] on link at bounding box center [272, 154] width 32 height 32
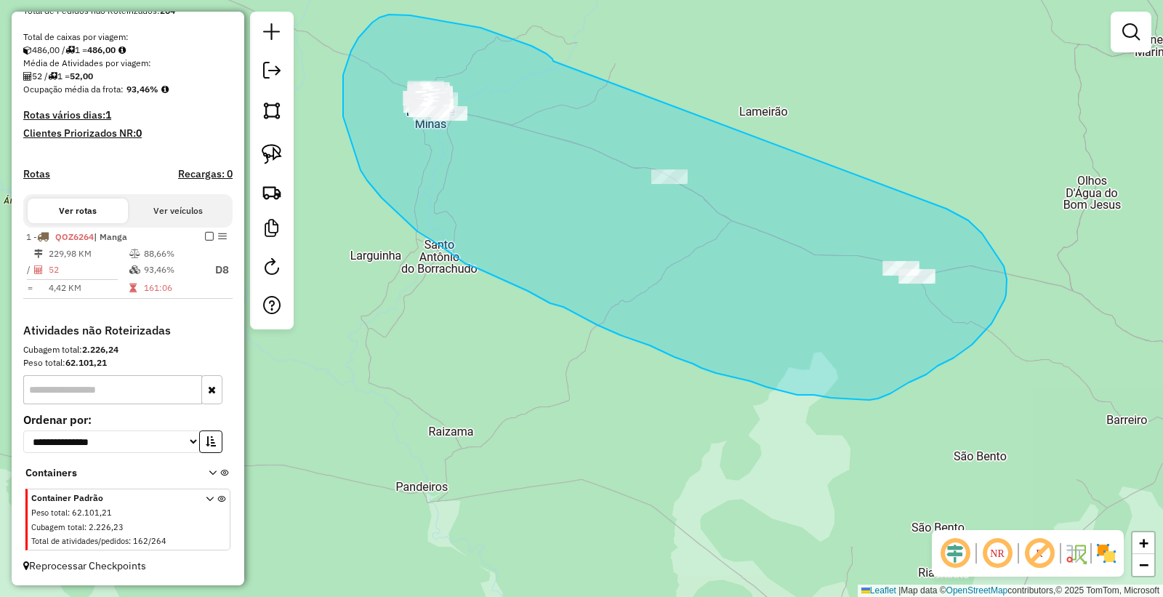
drag, startPoint x: 553, startPoint y: 61, endPoint x: 807, endPoint y: 166, distance: 274.5
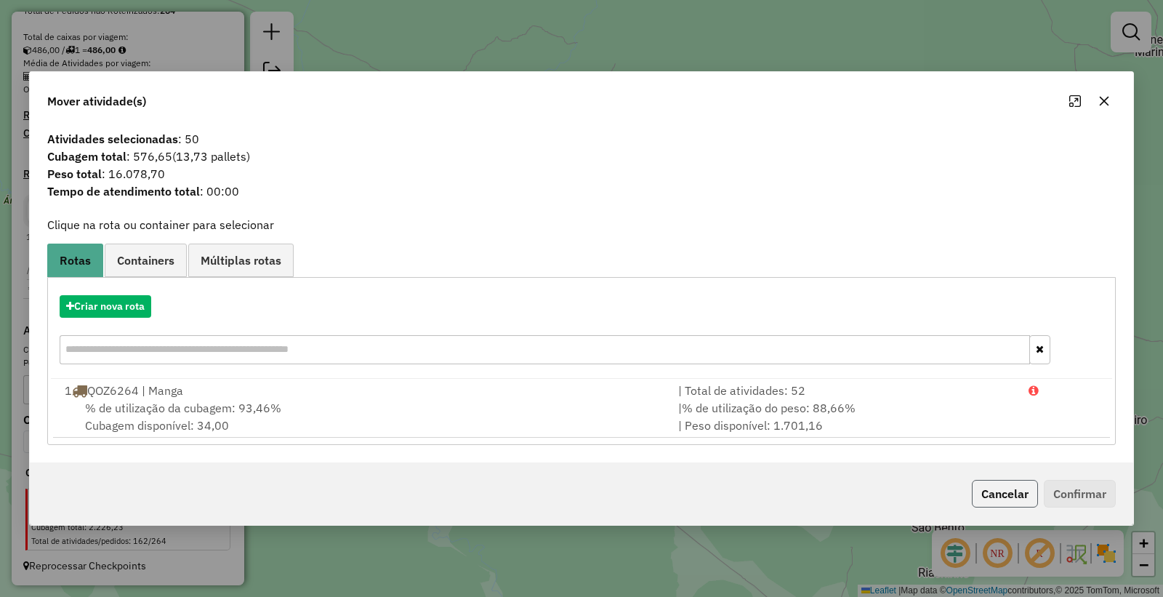
click at [1001, 498] on button "Cancelar" at bounding box center [1005, 494] width 66 height 28
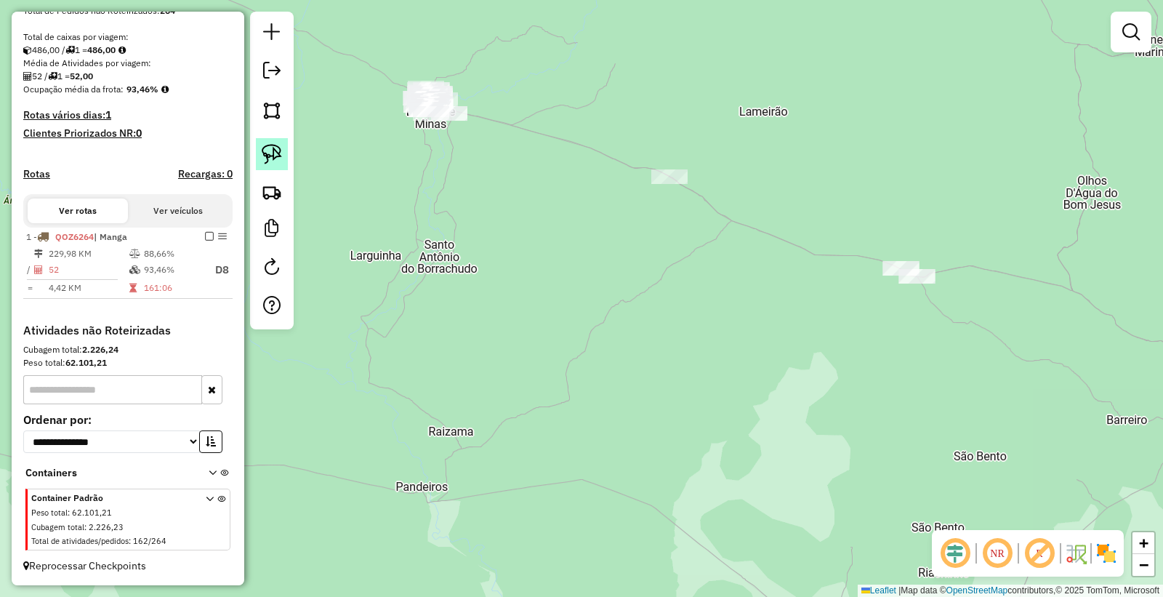
click at [274, 155] on img at bounding box center [272, 154] width 20 height 20
drag, startPoint x: 626, startPoint y: 109, endPoint x: 638, endPoint y: 253, distance: 144.5
click at [638, 253] on div "Janela de atendimento Grade de atendimento Capacidade Transportadoras Veículos …" at bounding box center [581, 298] width 1163 height 597
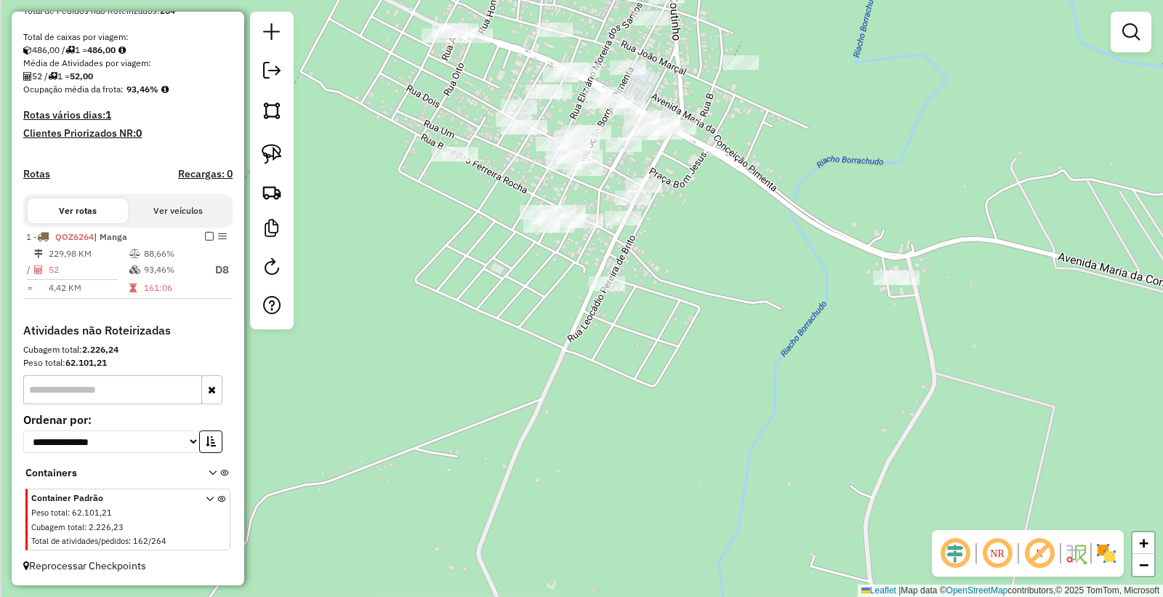
drag, startPoint x: 811, startPoint y: 225, endPoint x: 876, endPoint y: 201, distance: 69.0
click at [876, 201] on div "Janela de atendimento Grade de atendimento Capacidade Transportadoras Veículos …" at bounding box center [581, 298] width 1163 height 597
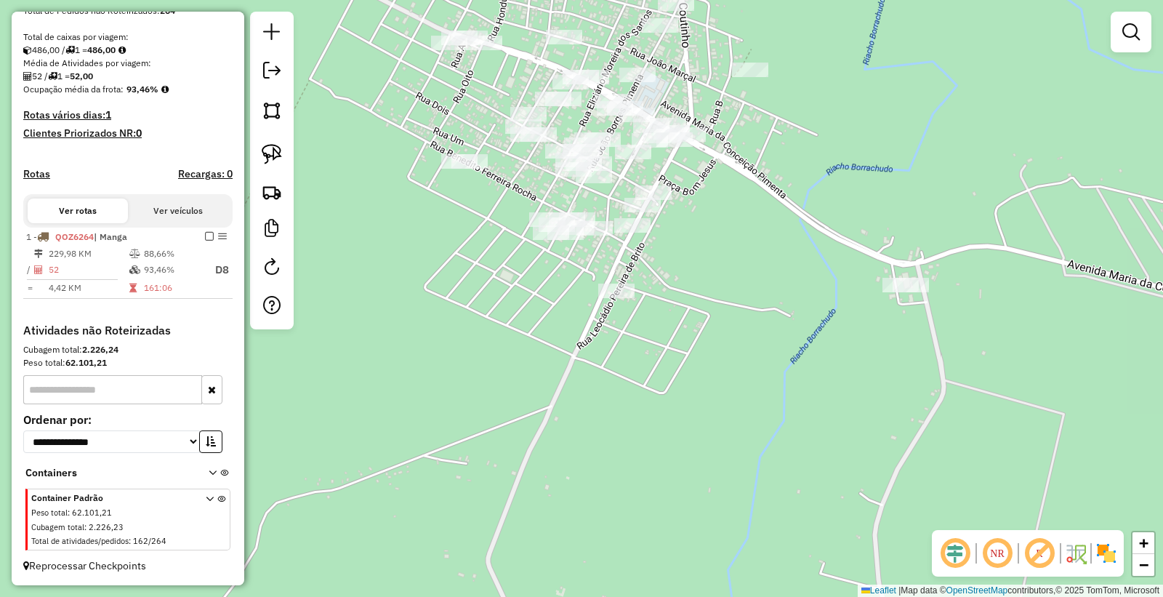
click at [292, 151] on div at bounding box center [272, 171] width 44 height 318
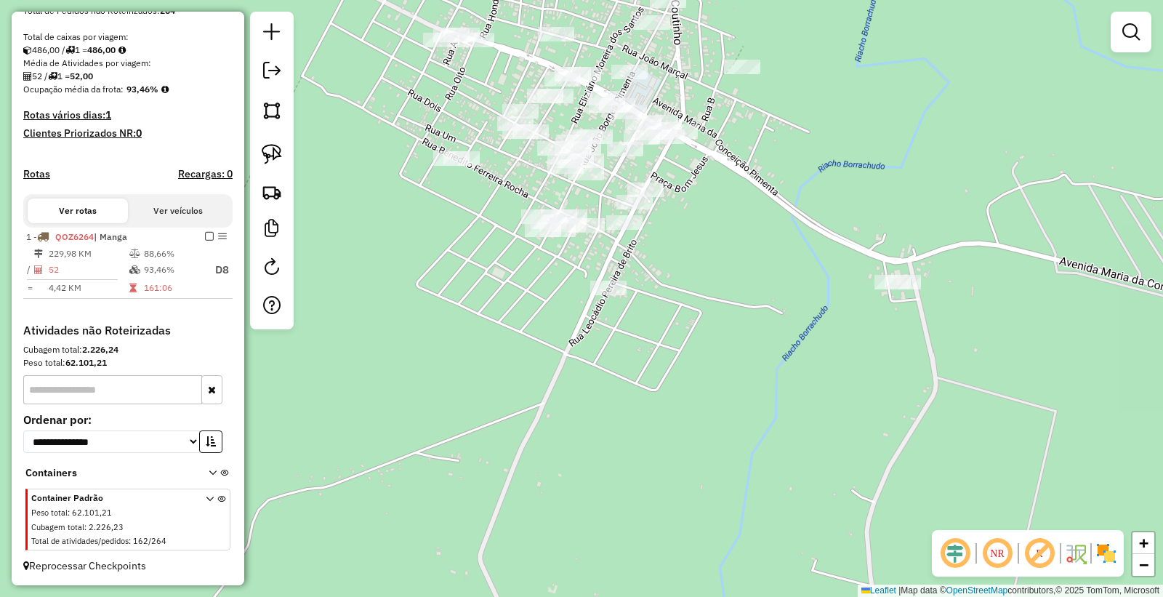
click at [709, 64] on div "Janela de atendimento Grade de atendimento Capacidade Transportadoras Veículos …" at bounding box center [581, 298] width 1163 height 597
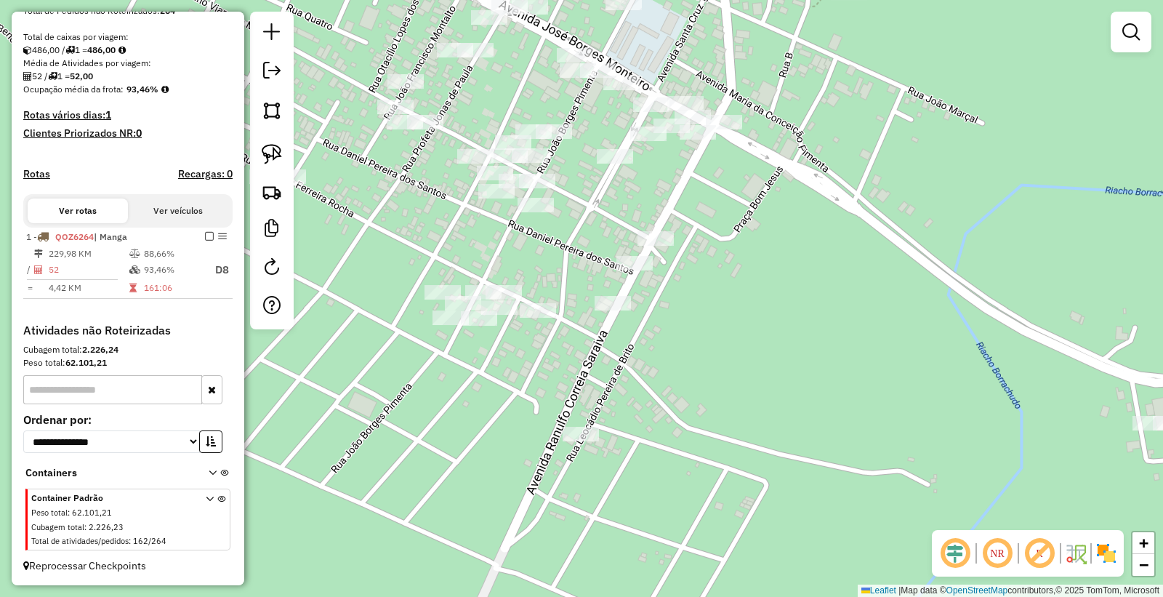
drag, startPoint x: 721, startPoint y: 193, endPoint x: 733, endPoint y: 186, distance: 14.0
click at [733, 186] on div "Janela de atendimento Grade de atendimento Capacidade Transportadoras Veículos …" at bounding box center [581, 298] width 1163 height 597
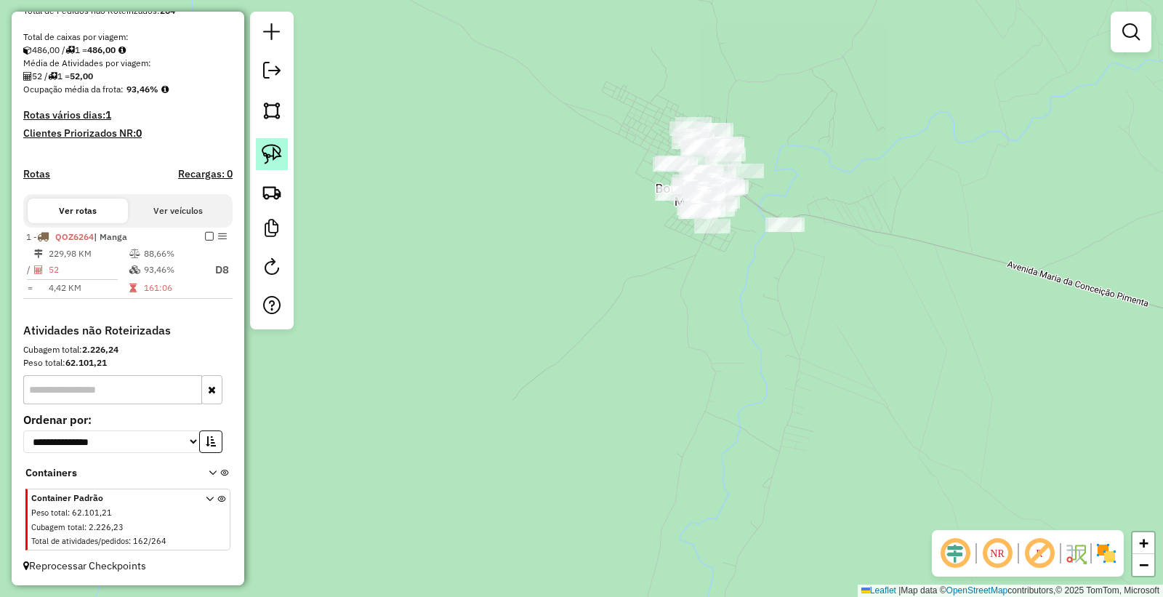
click at [282, 153] on link at bounding box center [272, 154] width 32 height 32
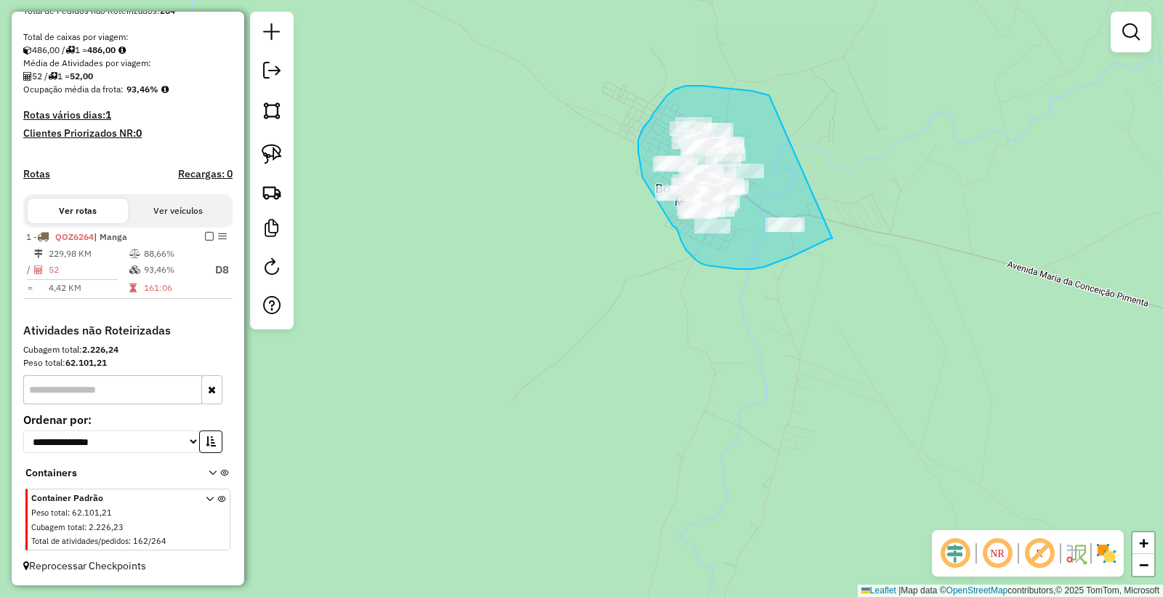
drag, startPoint x: 762, startPoint y: 93, endPoint x: 816, endPoint y: 176, distance: 98.8
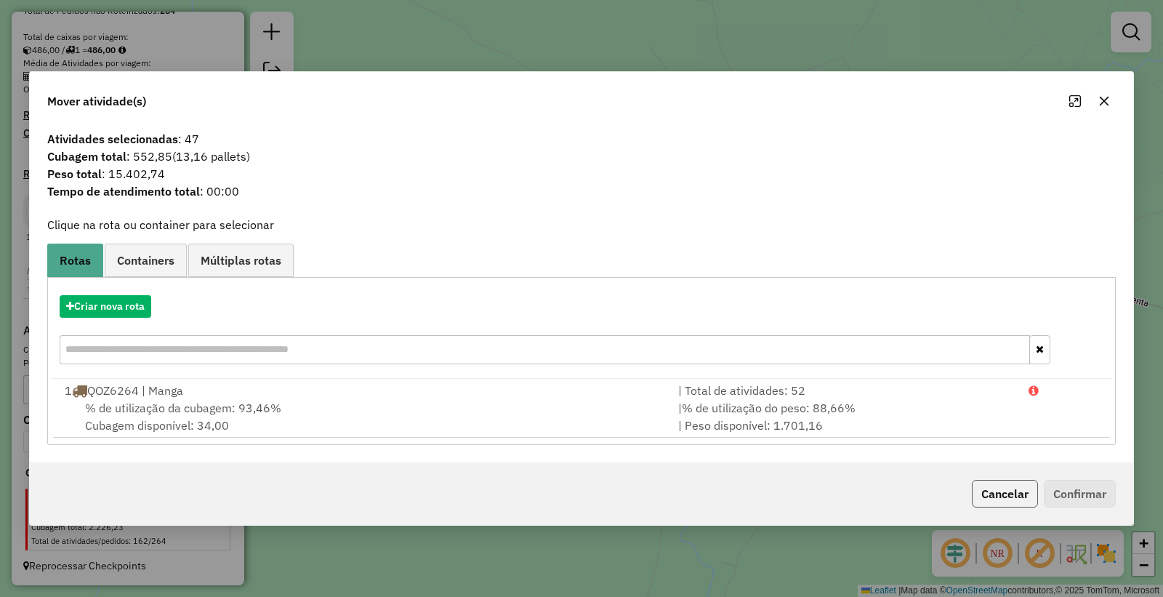
click at [991, 496] on button "Cancelar" at bounding box center [1005, 494] width 66 height 28
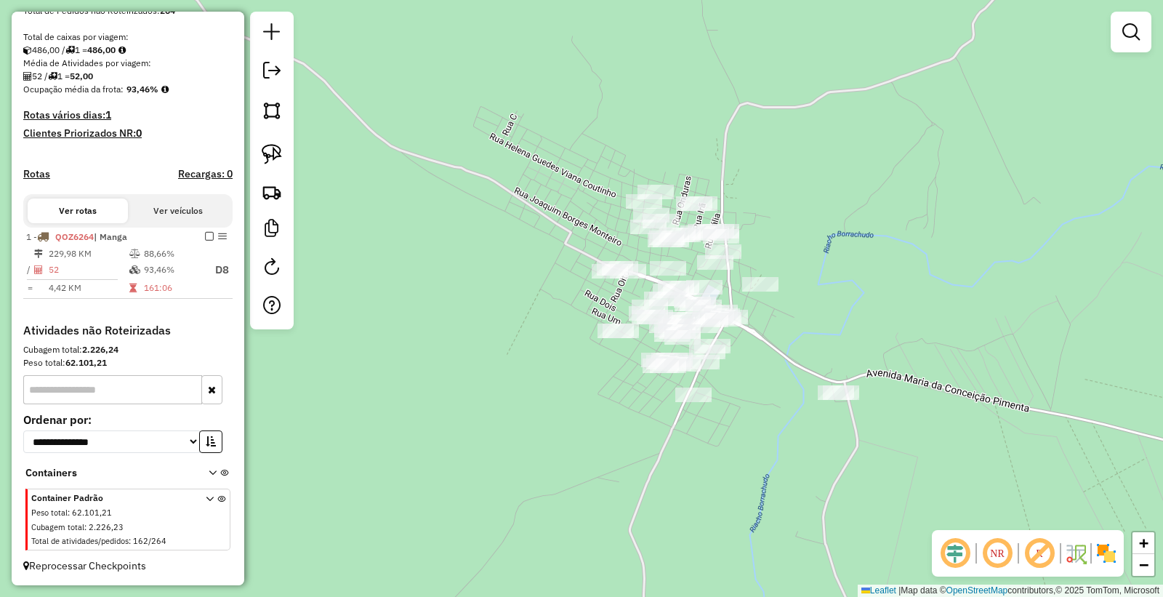
drag, startPoint x: 825, startPoint y: 116, endPoint x: 784, endPoint y: 224, distance: 115.3
click at [805, 225] on div "Janela de atendimento Grade de atendimento Capacidade Transportadoras Veículos …" at bounding box center [581, 298] width 1163 height 597
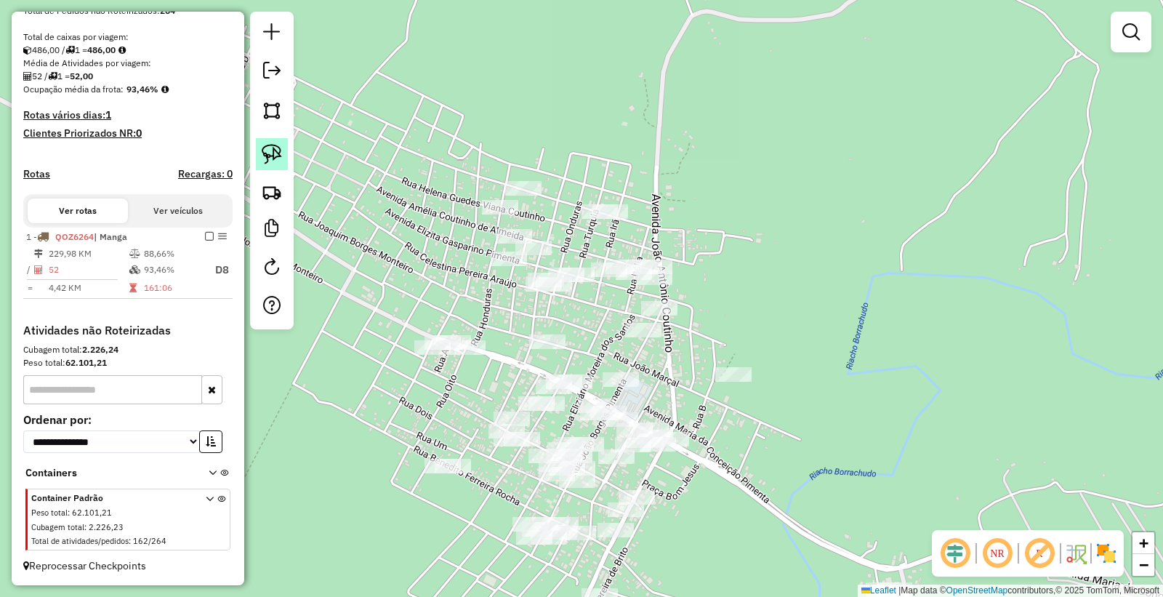
click at [279, 155] on img at bounding box center [272, 154] width 20 height 20
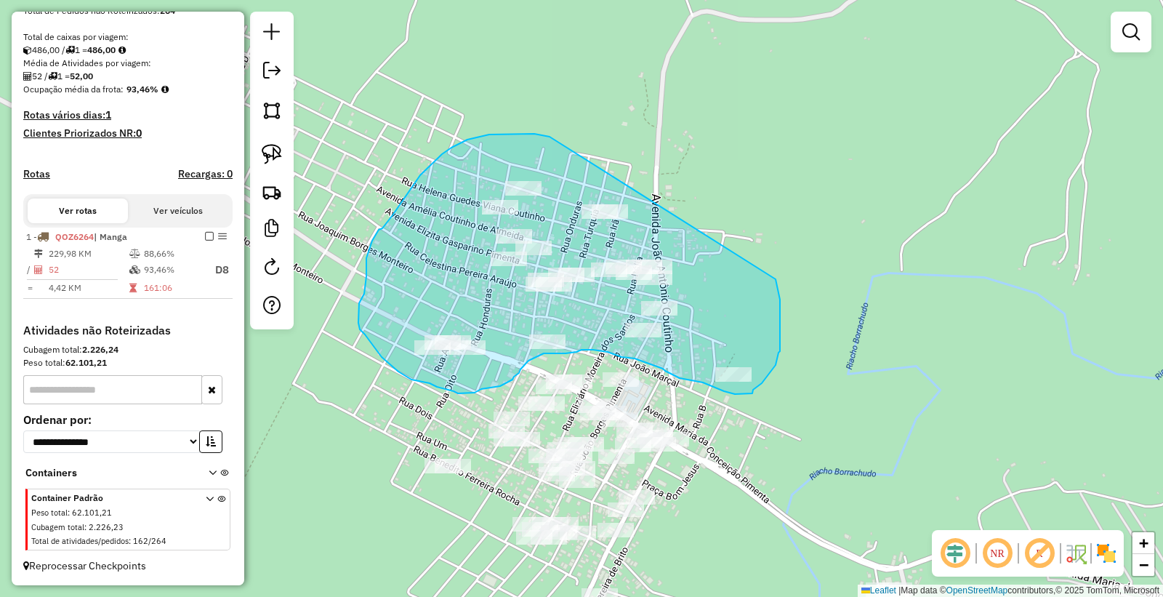
drag, startPoint x: 468, startPoint y: 140, endPoint x: 771, endPoint y: 263, distance: 327.2
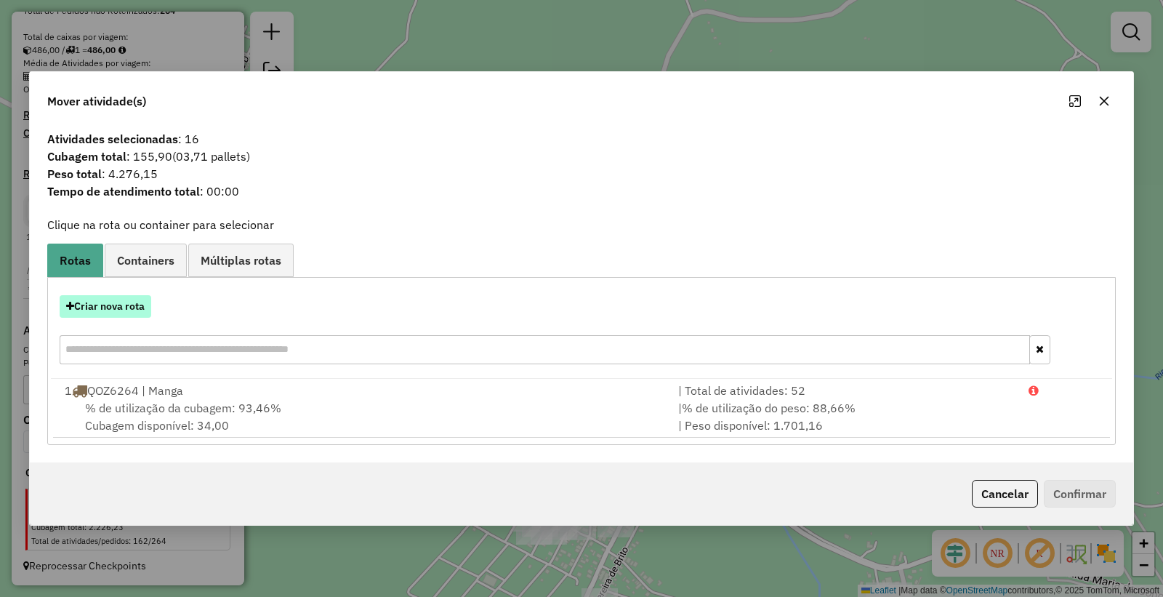
click at [112, 314] on button "Criar nova rota" at bounding box center [106, 306] width 92 height 23
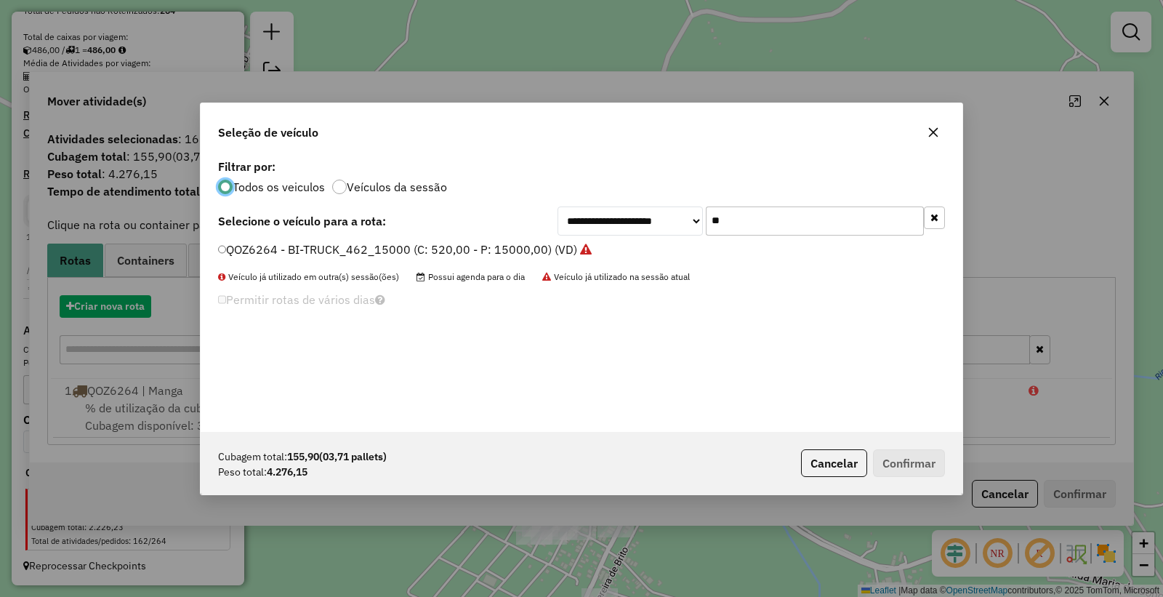
scroll to position [8, 4]
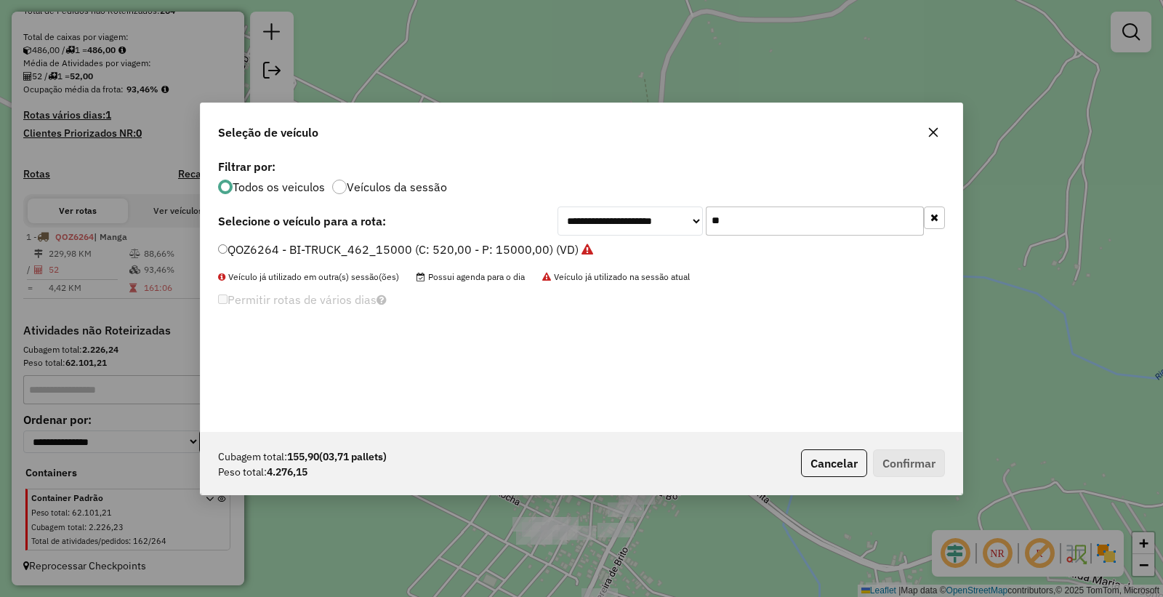
drag, startPoint x: 757, startPoint y: 217, endPoint x: 511, endPoint y: 196, distance: 246.6
click at [512, 197] on div "**********" at bounding box center [582, 294] width 762 height 276
type input "**"
click at [276, 255] on label "TEL4E66 - Caminhão Novo 3/4 (C: 336,00 - P: 7000,00) (VD)" at bounding box center [383, 249] width 331 height 17
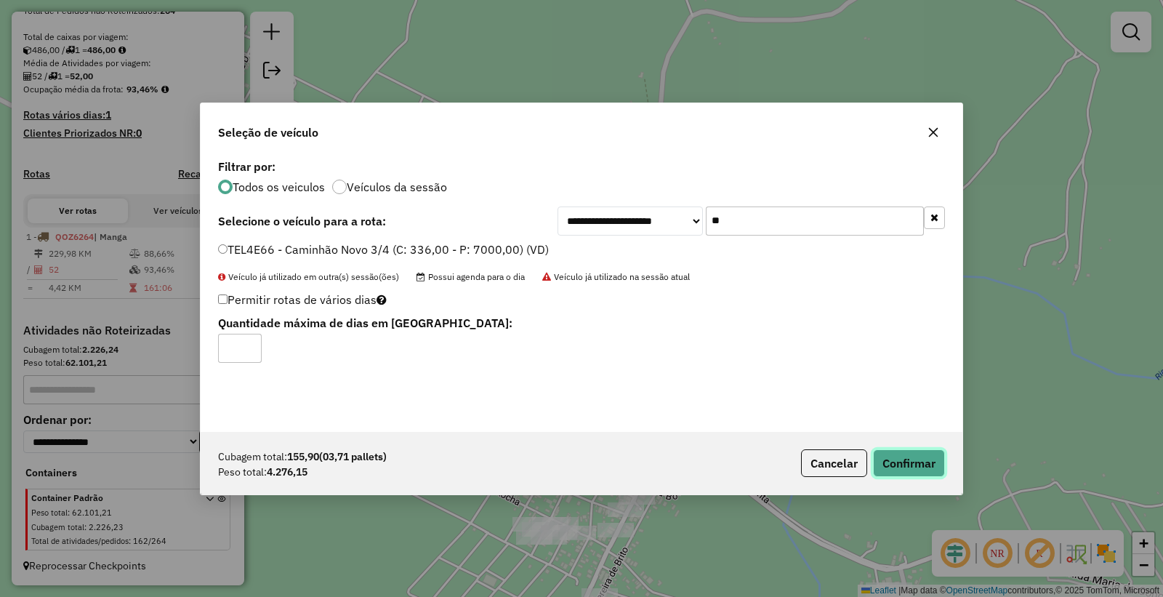
click at [915, 458] on button "Confirmar" at bounding box center [909, 463] width 72 height 28
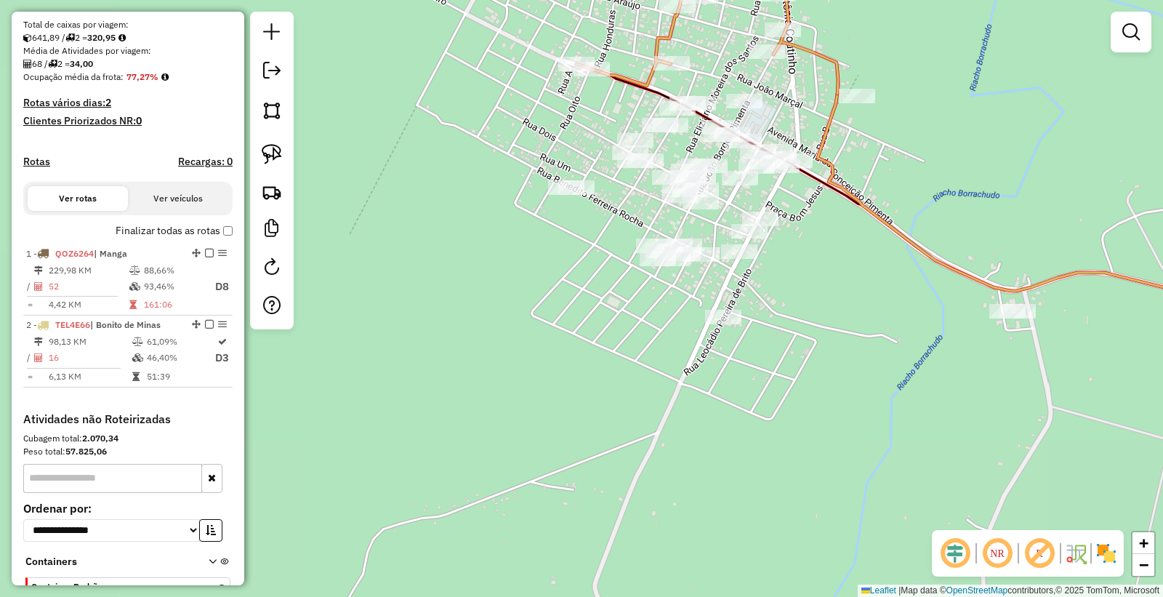
drag, startPoint x: 732, startPoint y: 407, endPoint x: 856, endPoint y: 129, distance: 304.7
click at [856, 129] on div "Janela de atendimento Grade de atendimento Capacidade Transportadoras Veículos …" at bounding box center [581, 298] width 1163 height 597
click at [275, 161] on img at bounding box center [272, 154] width 20 height 20
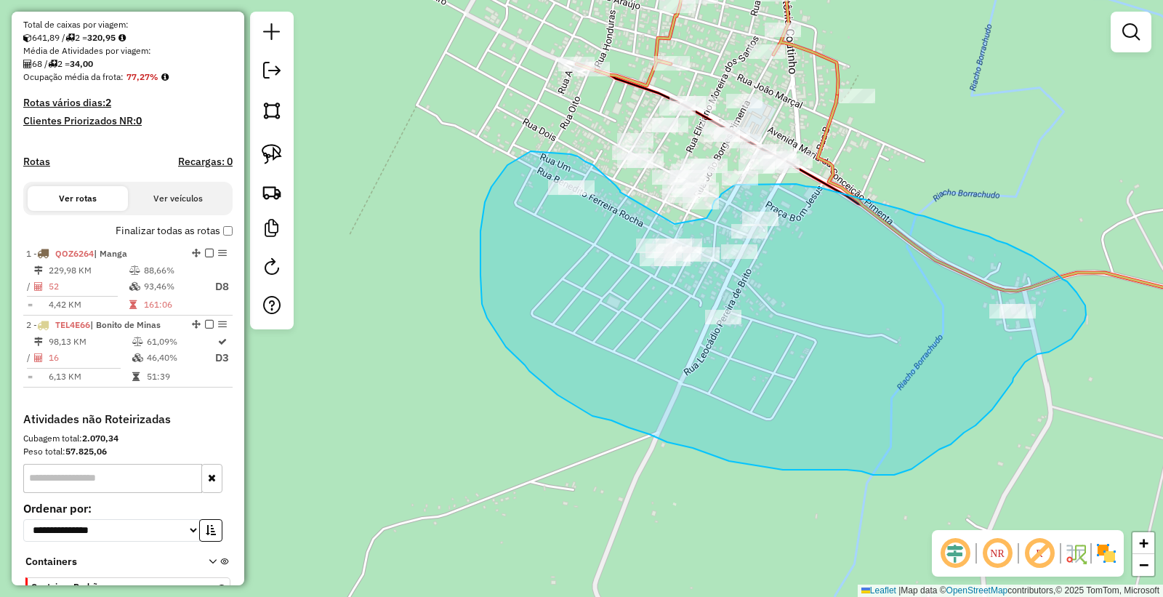
drag, startPoint x: 620, startPoint y: 192, endPoint x: 668, endPoint y: 224, distance: 57.1
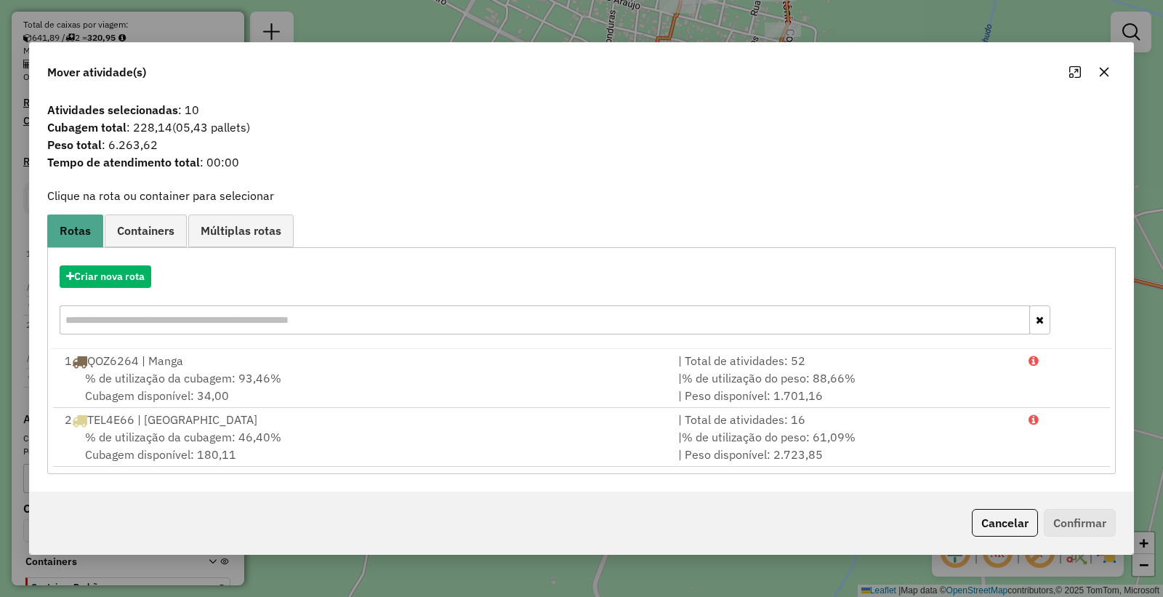
click at [67, 278] on hb-app "Aguarde... Pop-up bloqueado! Seu navegador bloqueou automáticamente a abertura …" at bounding box center [581, 298] width 1163 height 597
click at [69, 280] on icon "button" at bounding box center [70, 276] width 8 height 10
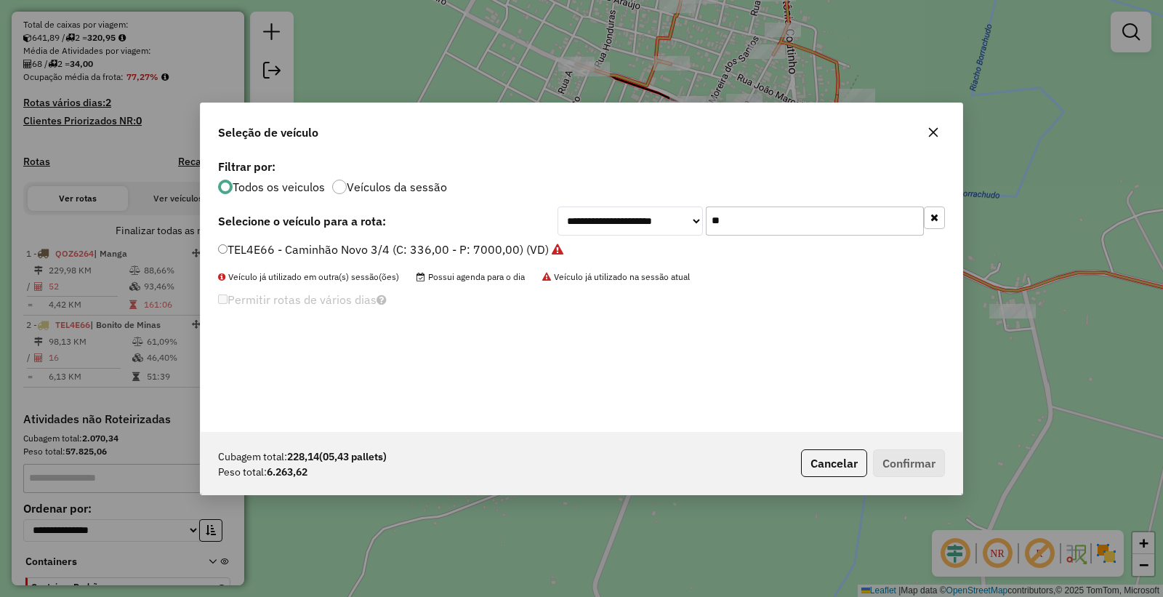
drag, startPoint x: 794, startPoint y: 216, endPoint x: 563, endPoint y: 211, distance: 231.3
click at [564, 212] on div "**********" at bounding box center [752, 221] width 388 height 29
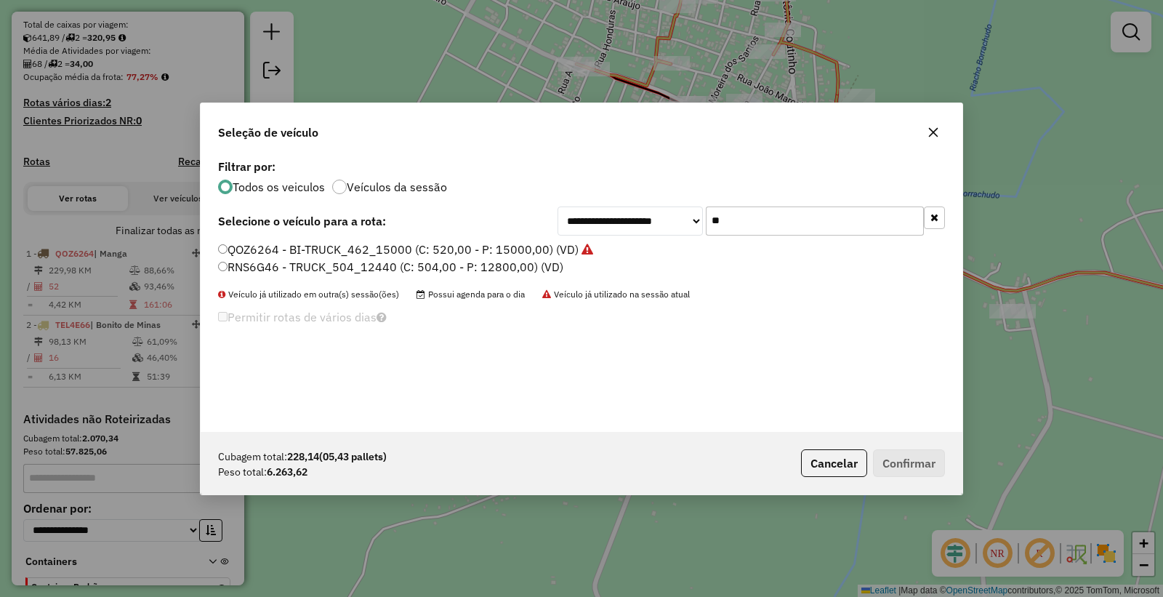
type input "**"
click at [293, 271] on label "RNS6G46 - TRUCK_504_12440 (C: 504,00 - P: 12800,00) (VD)" at bounding box center [390, 266] width 345 height 17
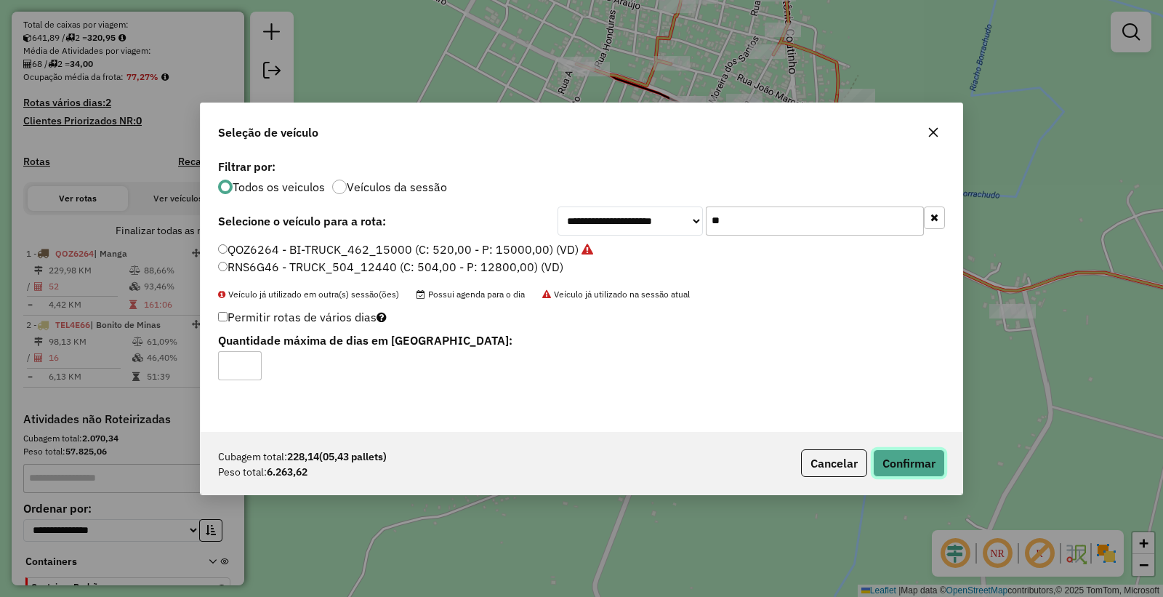
click at [921, 465] on button "Confirmar" at bounding box center [909, 463] width 72 height 28
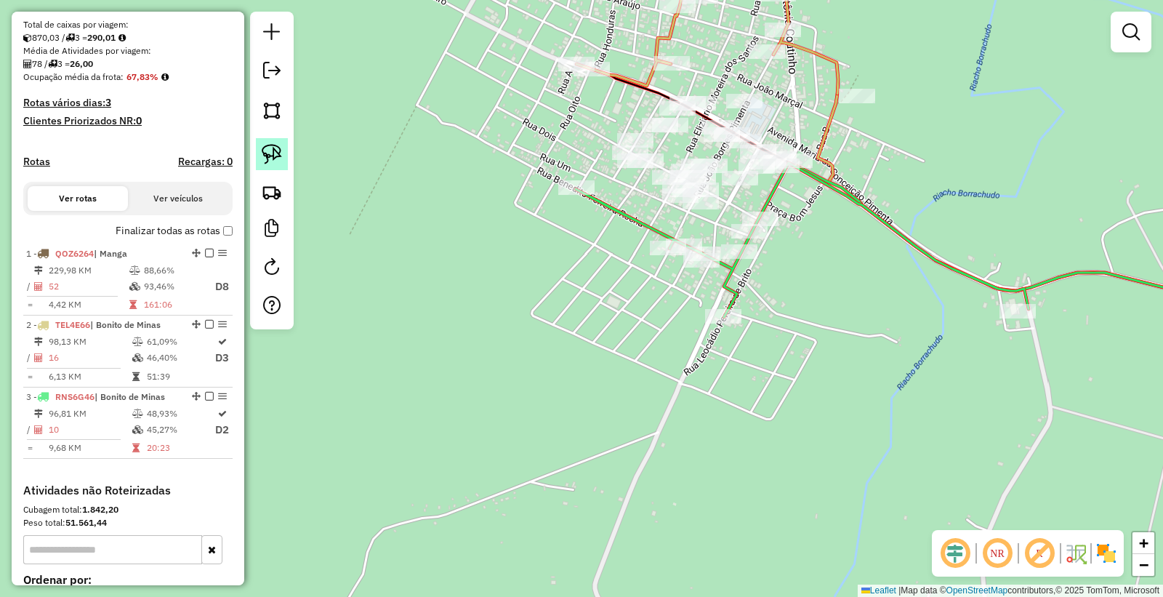
click at [275, 165] on link at bounding box center [272, 154] width 32 height 32
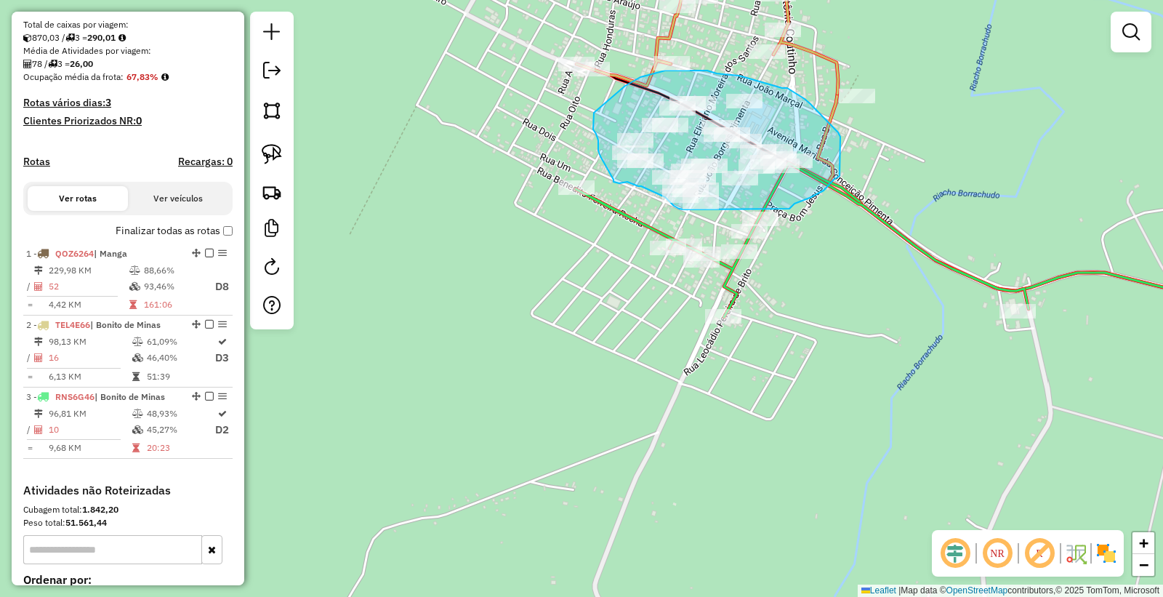
drag, startPoint x: 790, startPoint y: 209, endPoint x: 702, endPoint y: 209, distance: 87.3
click at [702, 209] on div "Janela de atendimento Grade de atendimento Capacidade Transportadoras Veículos …" at bounding box center [581, 298] width 1163 height 597
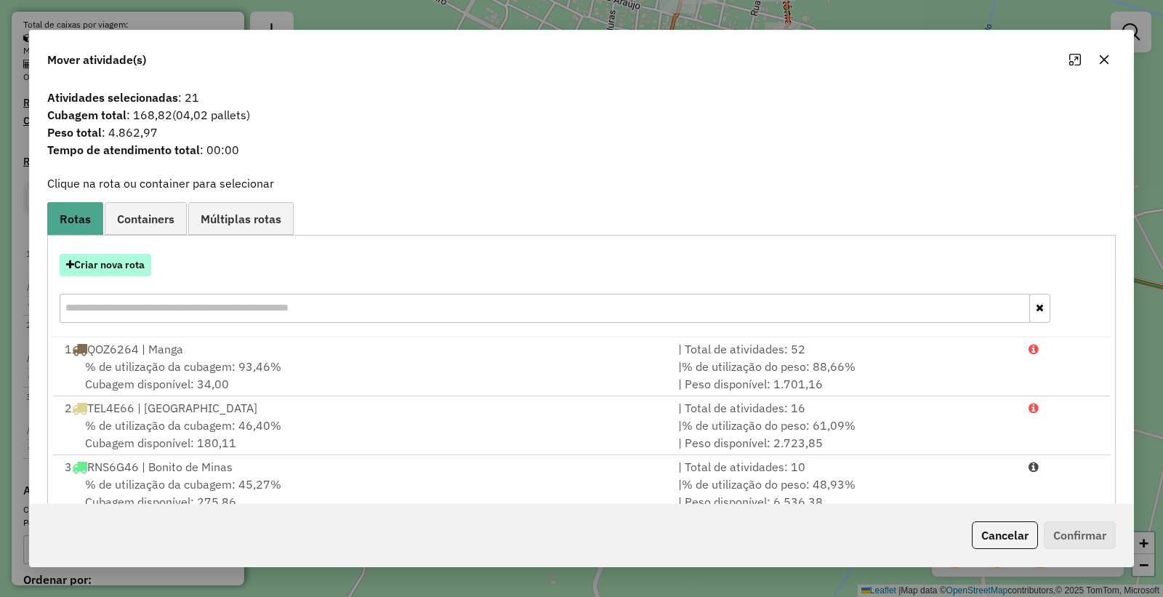
click at [95, 255] on button "Criar nova rota" at bounding box center [106, 265] width 92 height 23
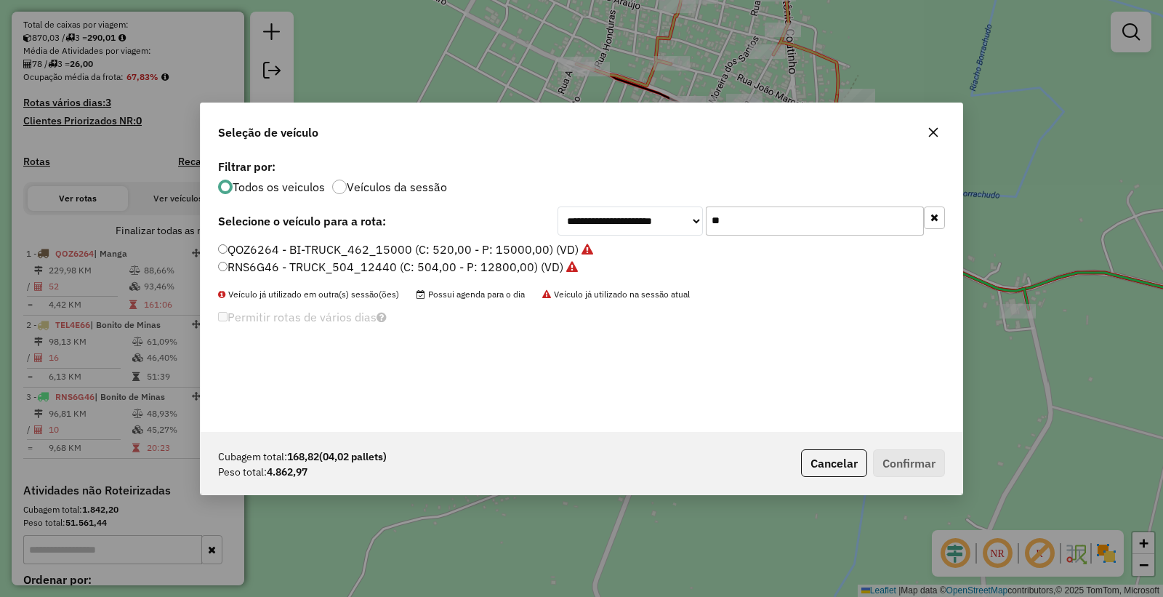
drag, startPoint x: 396, startPoint y: 213, endPoint x: 327, endPoint y: 198, distance: 70.0
click at [327, 198] on div "**********" at bounding box center [582, 294] width 762 height 276
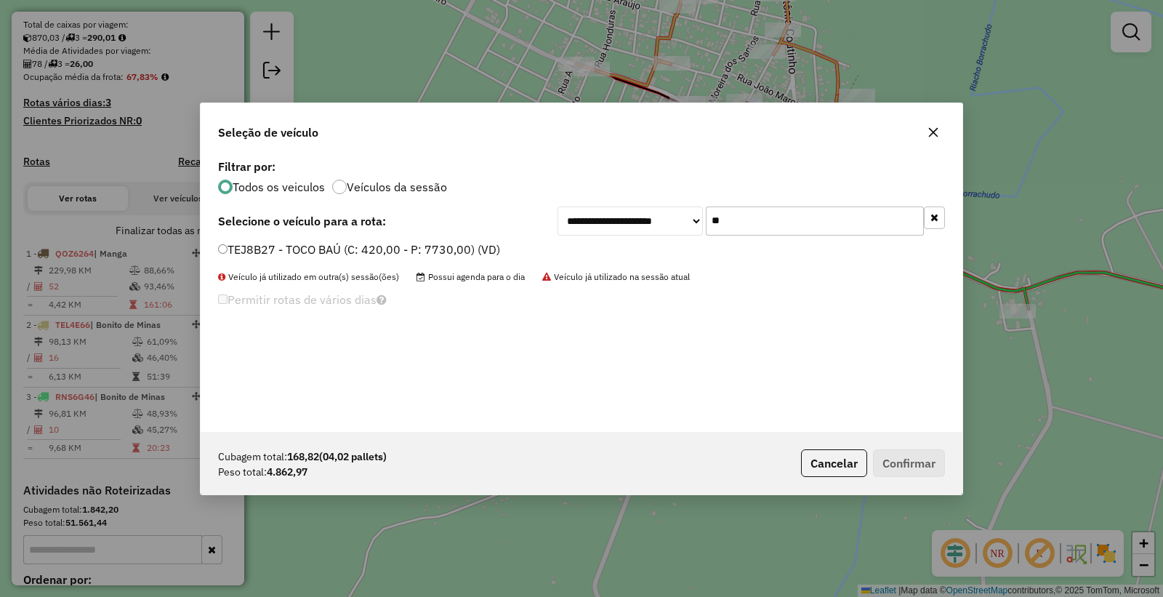
type input "**"
click at [281, 262] on div "TEJ8B27 - TOCO BAÚ (C: 420,00 - P: 7730,00) (VD)" at bounding box center [581, 255] width 745 height 29
click at [281, 257] on li "TEJ8B27 - TOCO BAÚ (C: 420,00 - P: 7730,00) (VD)" at bounding box center [581, 249] width 727 height 17
click at [419, 256] on label "TEJ8B27 - TOCO BAÚ (C: 420,00 - P: 7730,00) (VD)" at bounding box center [359, 249] width 282 height 17
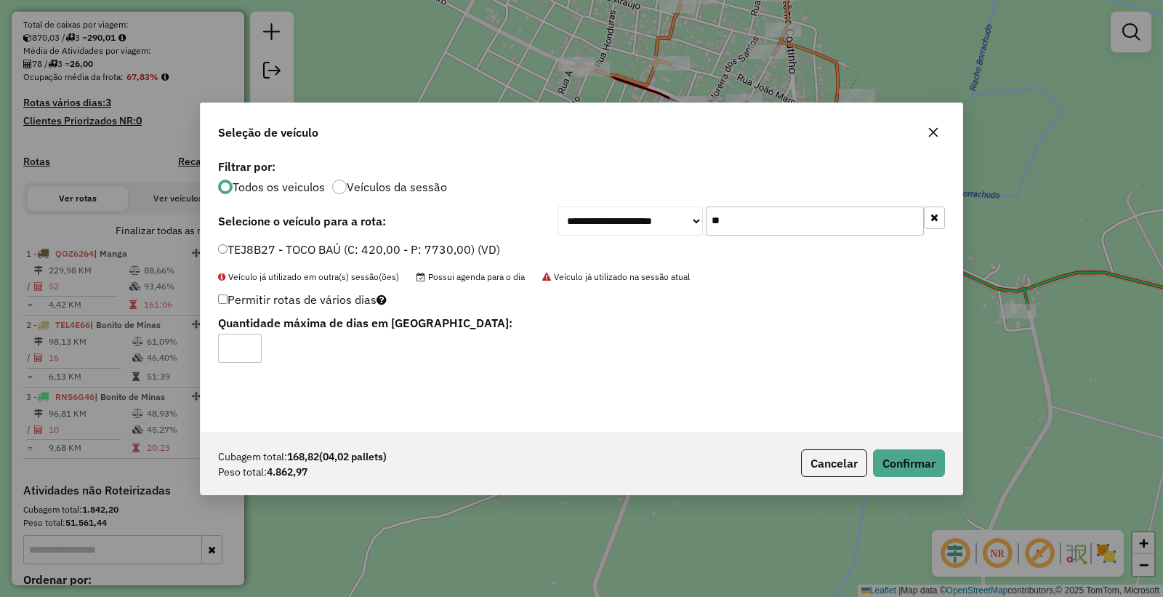
click at [417, 249] on label "TEJ8B27 - TOCO BAÚ (C: 420,00 - P: 7730,00) (VD)" at bounding box center [359, 249] width 282 height 17
click at [915, 460] on button "Confirmar" at bounding box center [909, 463] width 72 height 28
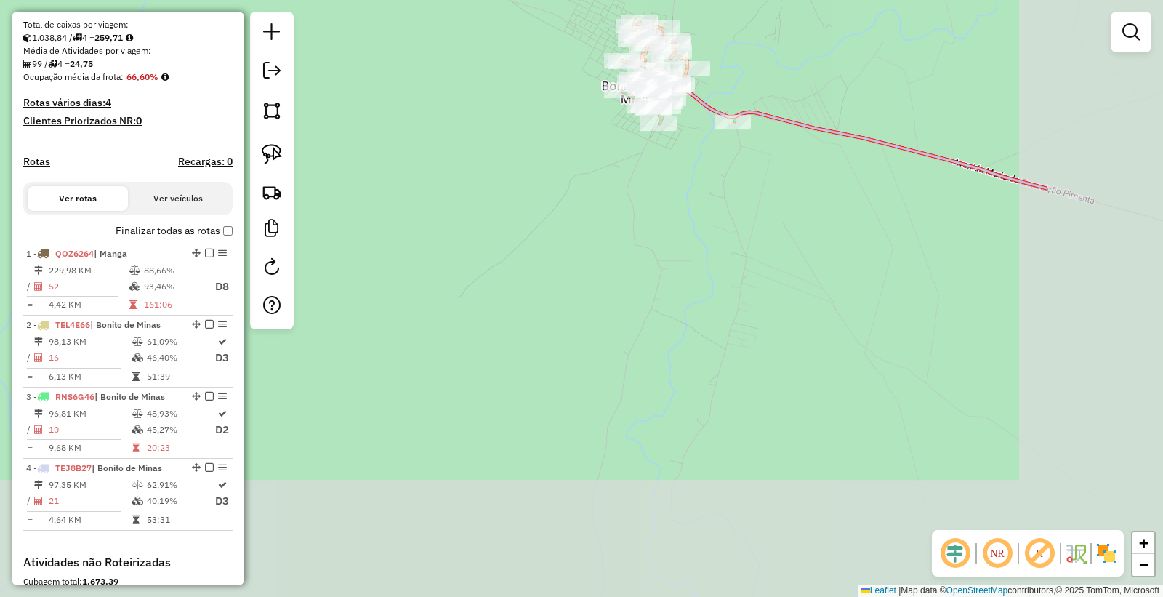
drag, startPoint x: 1050, startPoint y: 321, endPoint x: 691, endPoint y: 109, distance: 416.9
click at [692, 109] on div "Janela de atendimento Grade de atendimento Capacidade Transportadoras Veículos …" at bounding box center [581, 298] width 1163 height 597
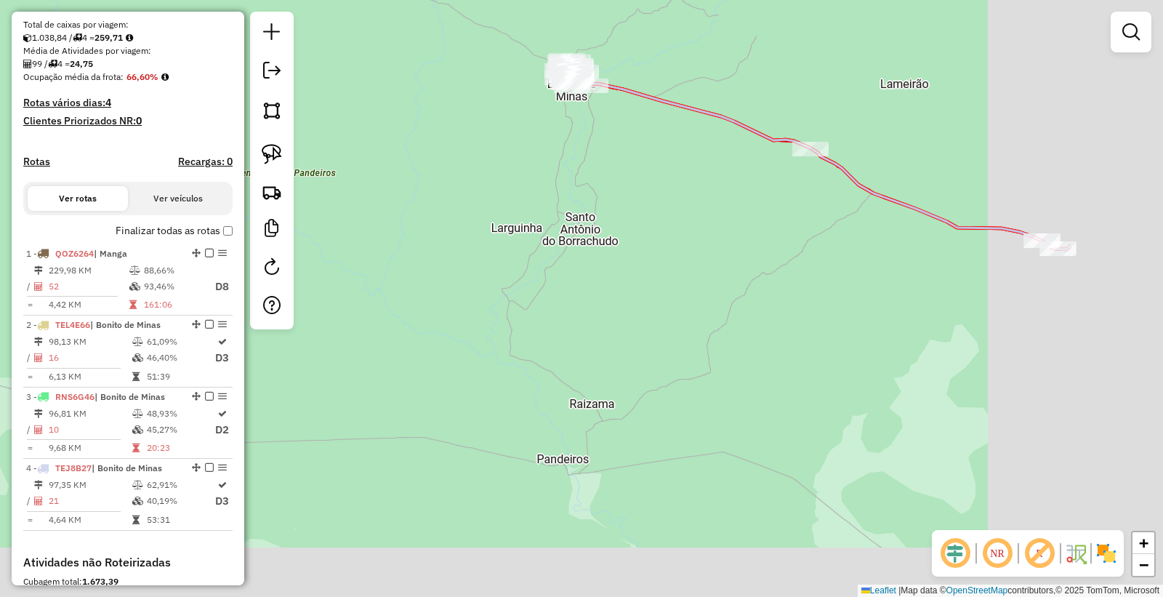
drag, startPoint x: 1022, startPoint y: 300, endPoint x: 767, endPoint y: 200, distance: 273.6
click at [772, 200] on div "Janela de atendimento Grade de atendimento Capacidade Transportadoras Veículos …" at bounding box center [581, 298] width 1163 height 597
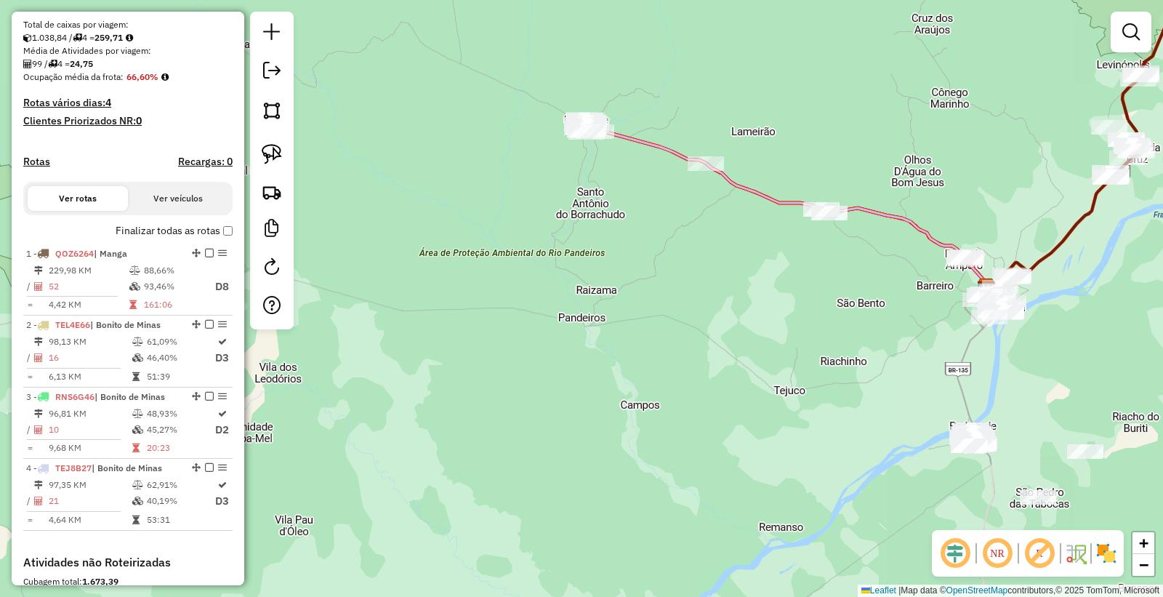
drag, startPoint x: 932, startPoint y: 284, endPoint x: 867, endPoint y: 275, distance: 65.4
click at [867, 275] on div "Janela de atendimento Grade de atendimento Capacidade Transportadoras Veículos …" at bounding box center [581, 298] width 1163 height 597
click at [262, 158] on img at bounding box center [272, 154] width 20 height 20
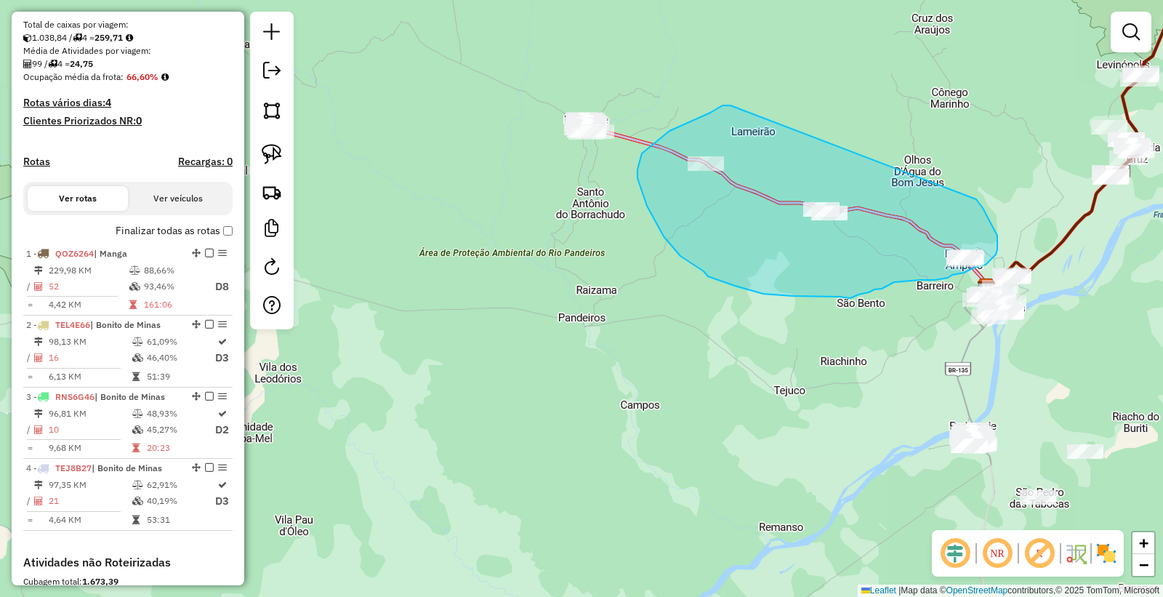
drag, startPoint x: 731, startPoint y: 105, endPoint x: 949, endPoint y: 185, distance: 232.4
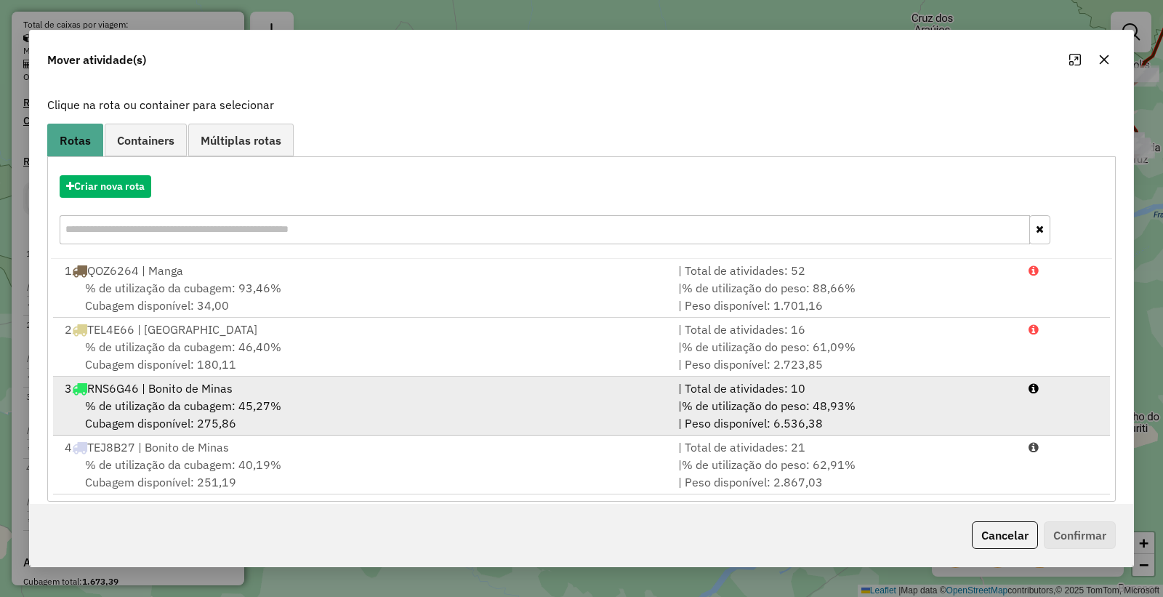
scroll to position [93, 0]
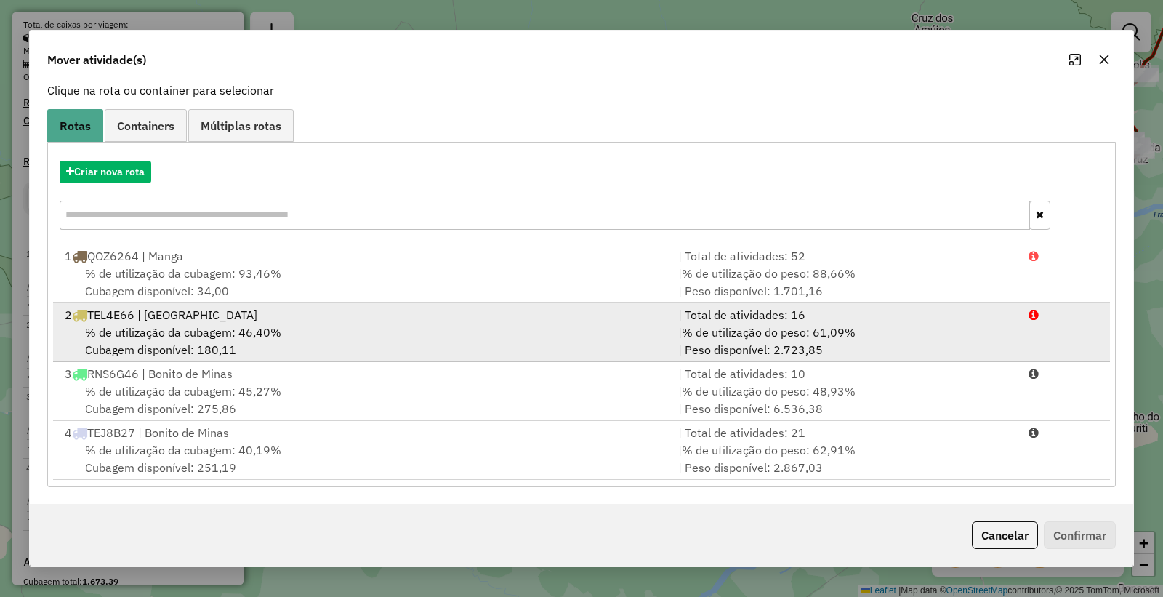
click at [373, 324] on div "% de utilização da cubagem: 46,40% Cubagem disponível: 180,11" at bounding box center [363, 341] width 614 height 35
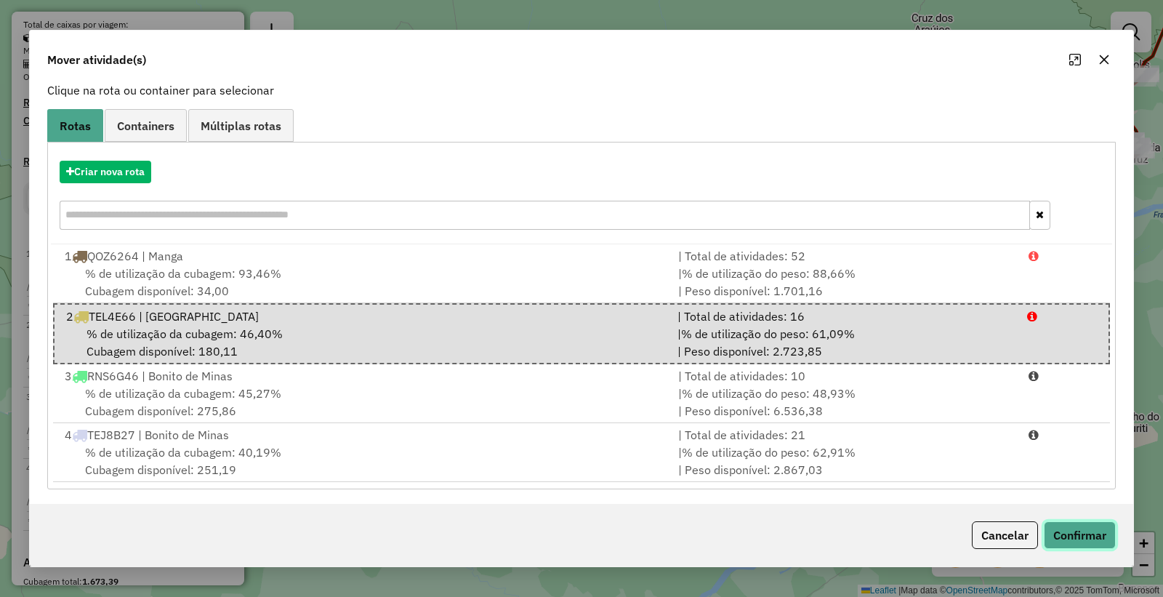
click at [1076, 531] on button "Confirmar" at bounding box center [1080, 535] width 72 height 28
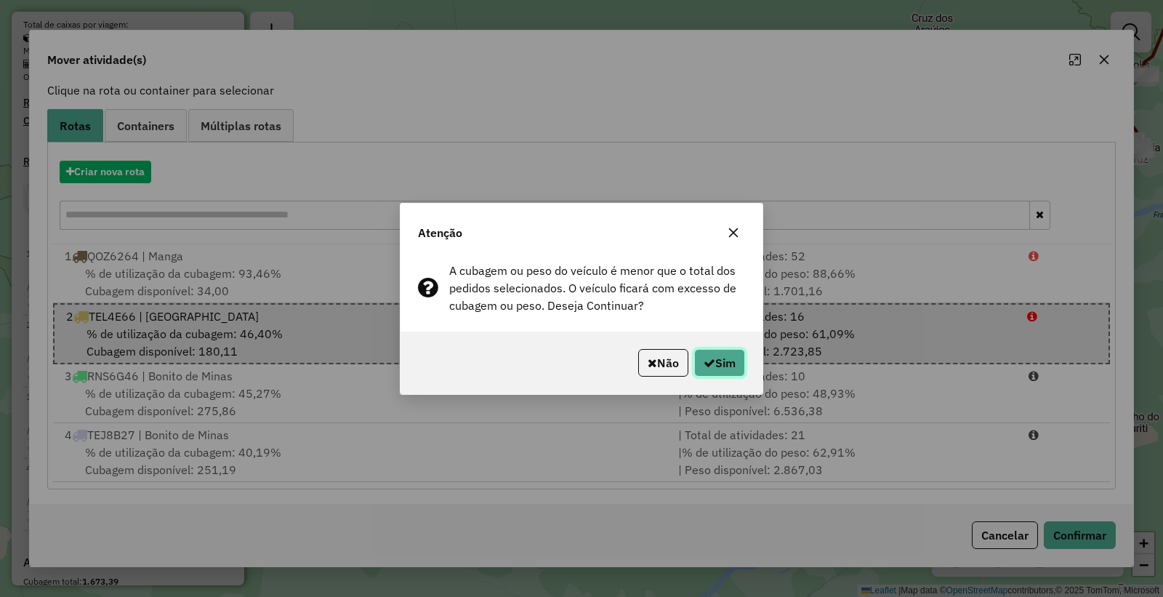
click at [724, 361] on button "Sim" at bounding box center [719, 363] width 51 height 28
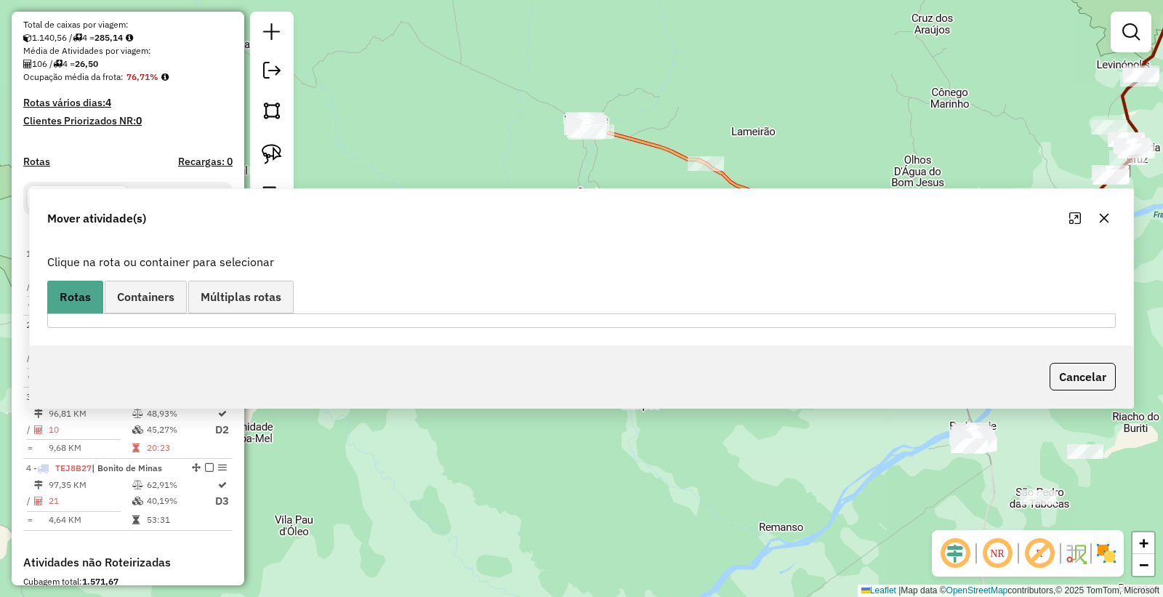
scroll to position [0, 0]
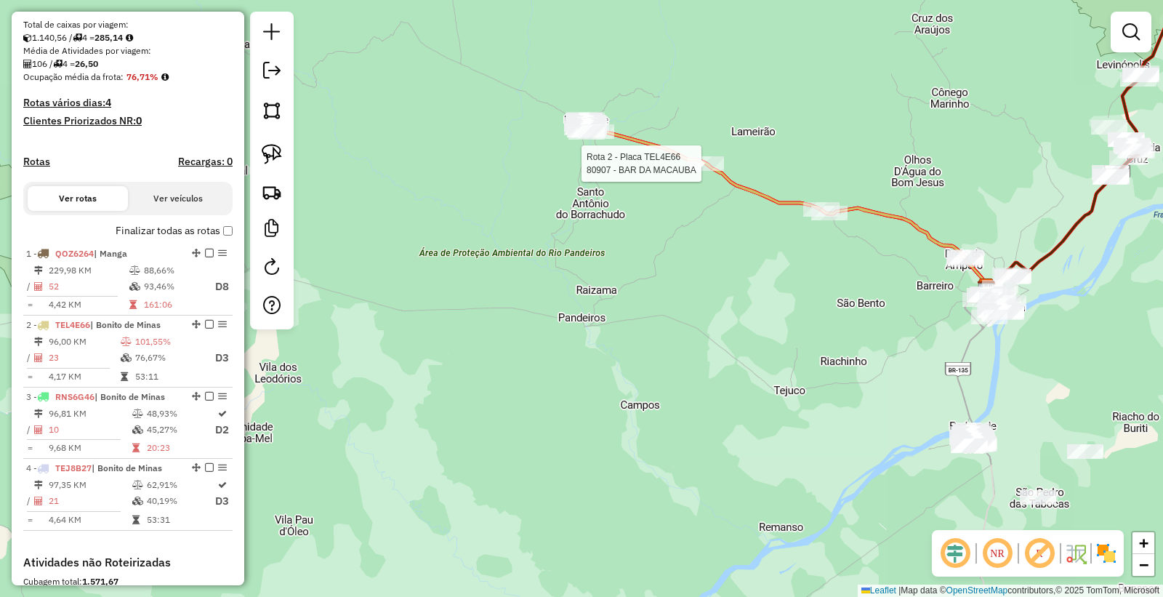
select select "*********"
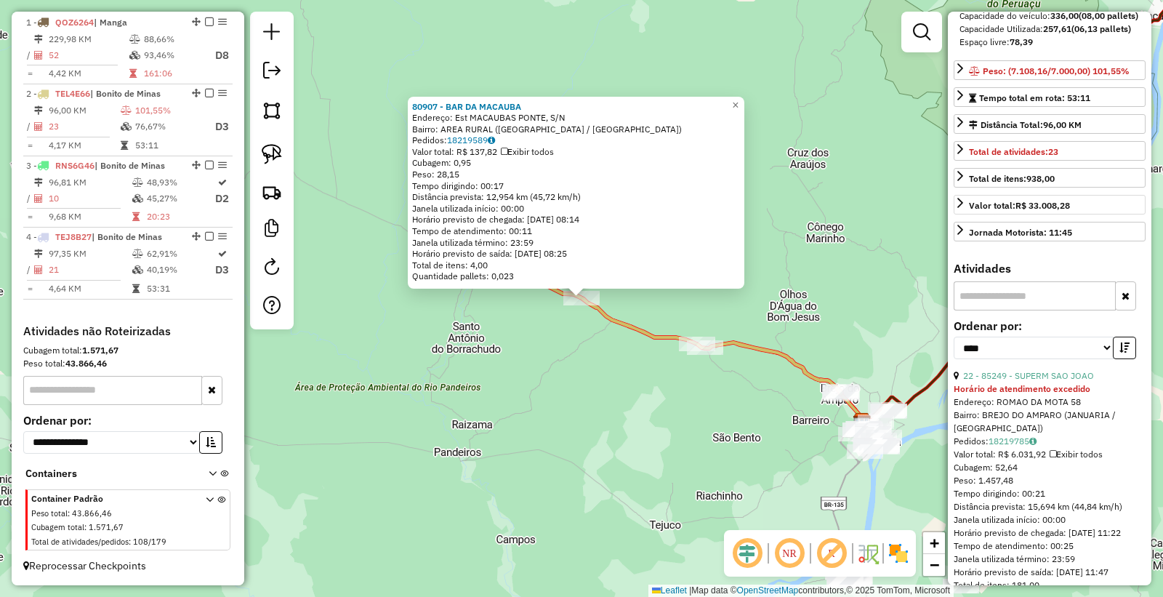
scroll to position [323, 0]
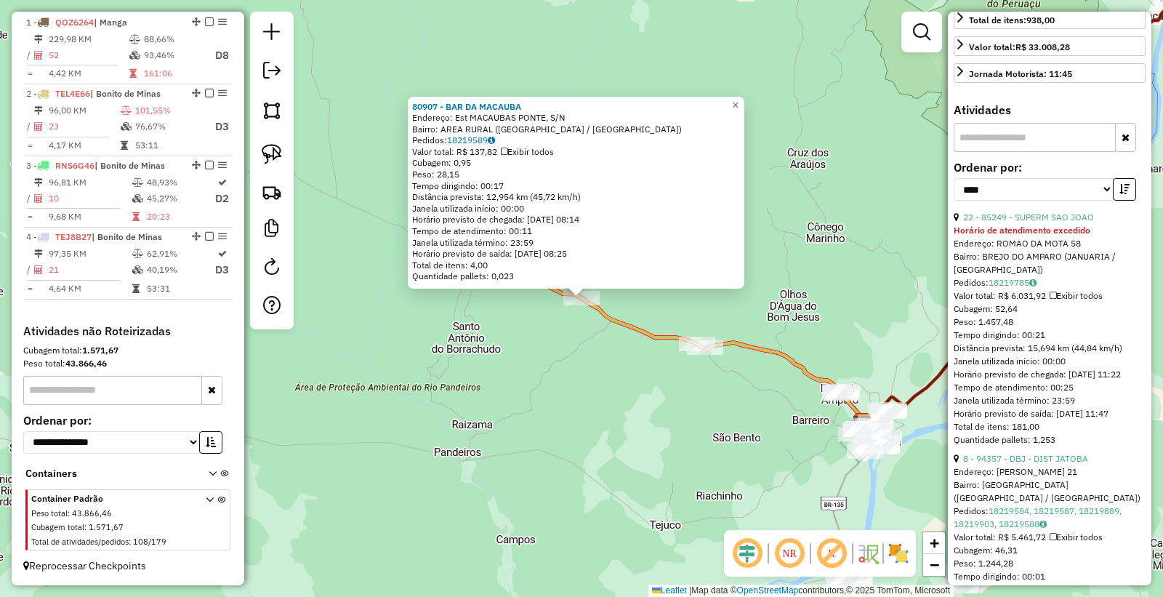
click at [1038, 224] on div "22 - 85249 - SUPERM SAO JOAO" at bounding box center [1050, 217] width 192 height 13
click at [1076, 223] on link "22 - 85249 - SUPERM SAO JOAO" at bounding box center [1028, 217] width 131 height 11
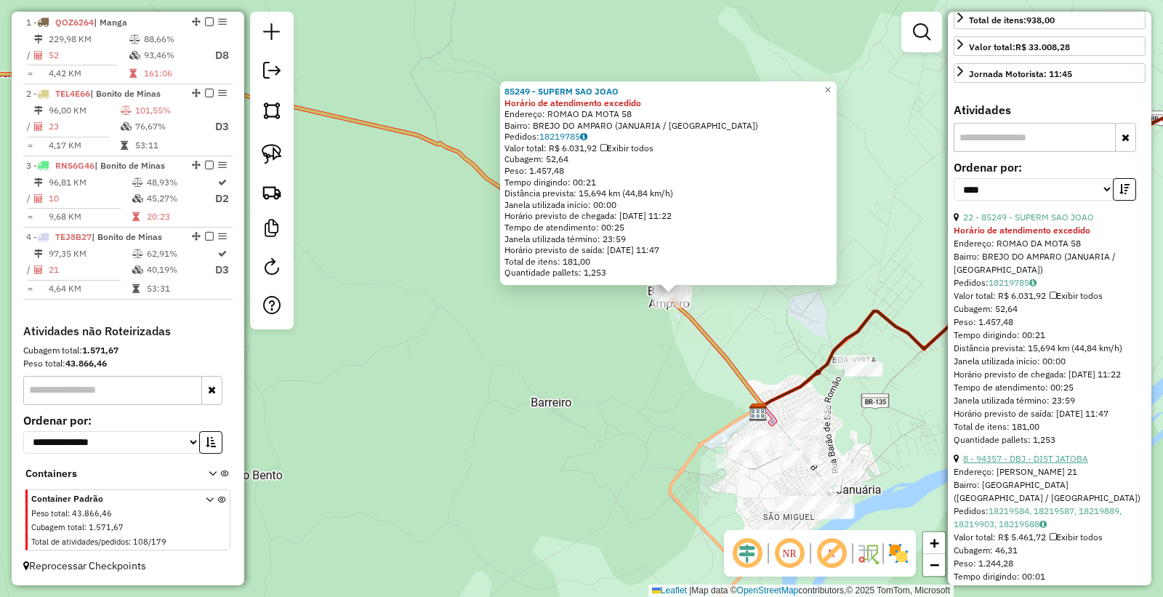
drag, startPoint x: 1021, startPoint y: 485, endPoint x: 989, endPoint y: 478, distance: 32.8
click at [1020, 464] on link "8 - 94357 - DBJ - DIST JATOBA" at bounding box center [1025, 458] width 125 height 11
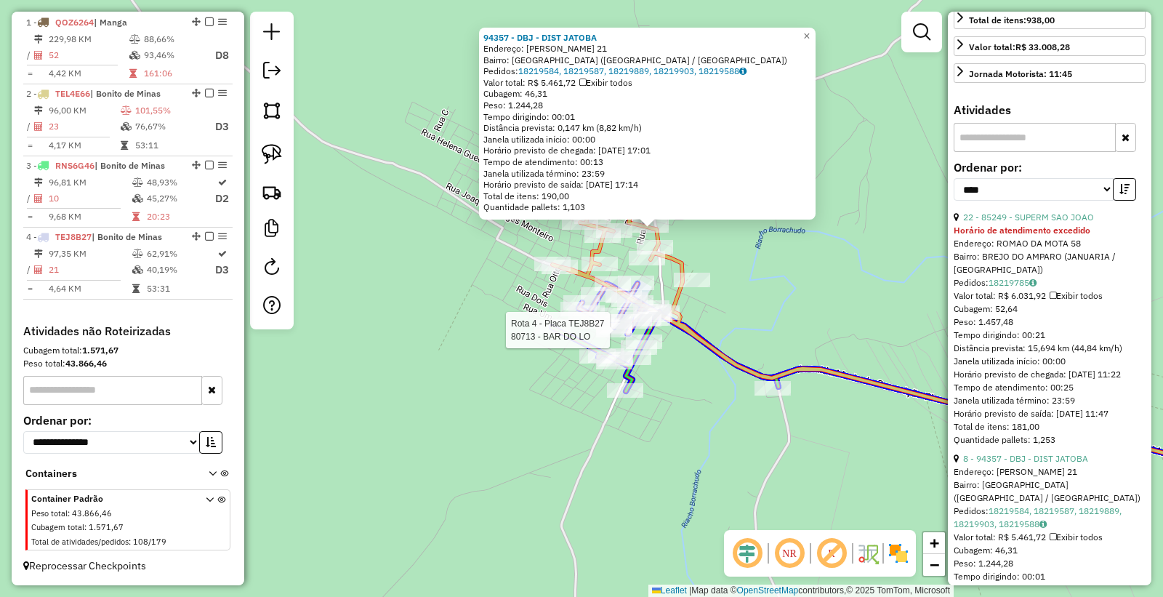
click at [0, 0] on div at bounding box center [0, 0] width 0 height 0
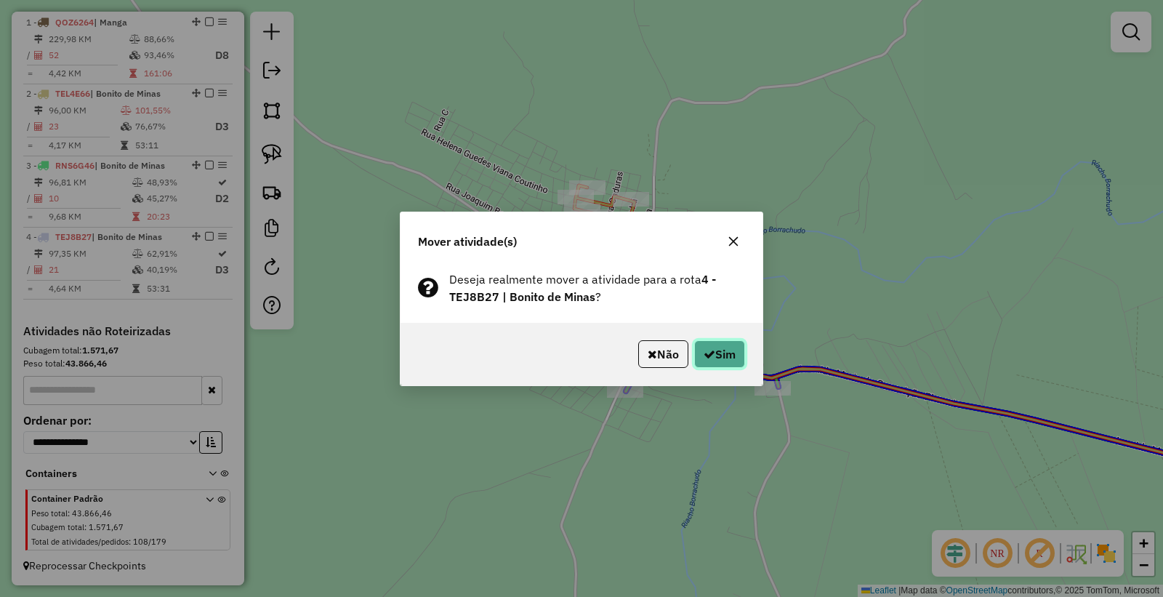
click at [707, 345] on button "Sim" at bounding box center [719, 354] width 51 height 28
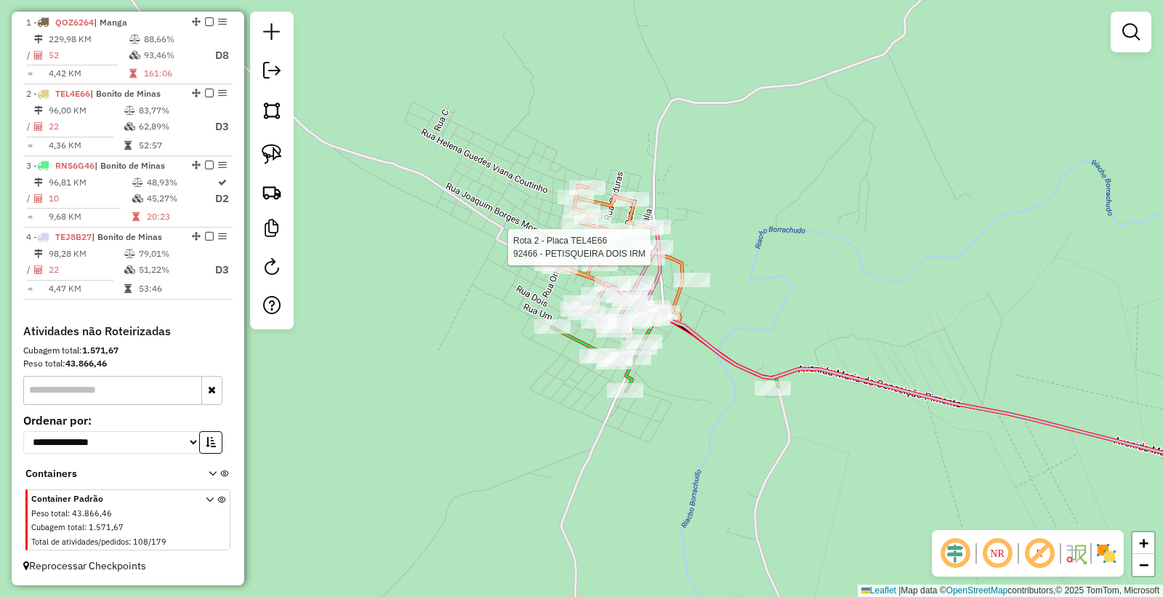
select select "*********"
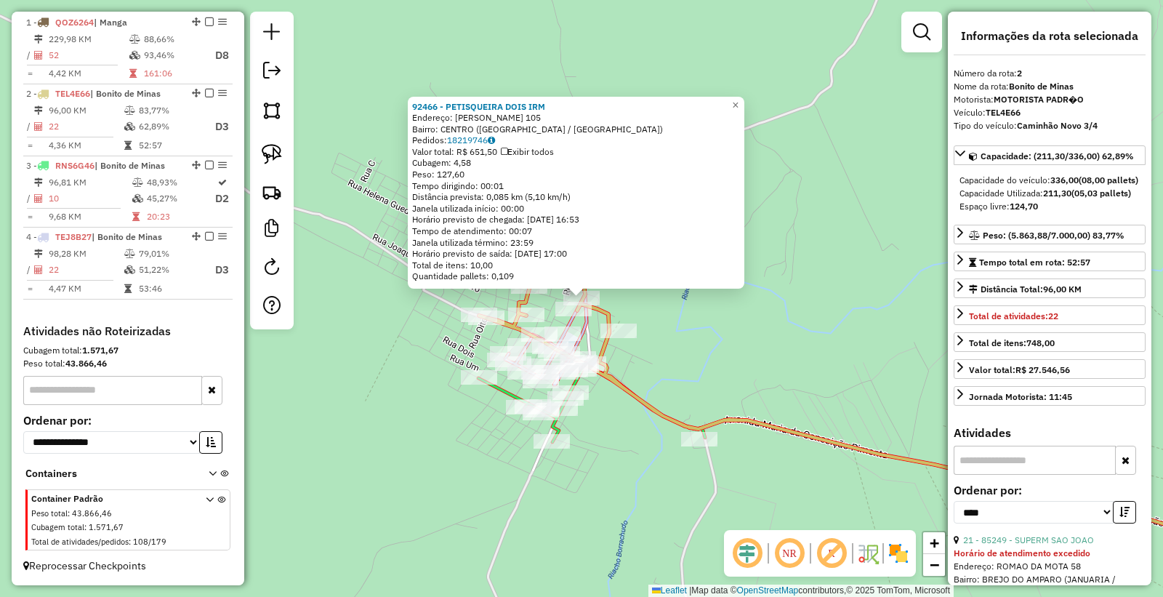
click at [680, 502] on div "92466 - PETISQUEIRA DOIS IRM Endereço: JOAO ANTONIO COUTINHO 105 Bairro: CENTRO…" at bounding box center [581, 298] width 1163 height 597
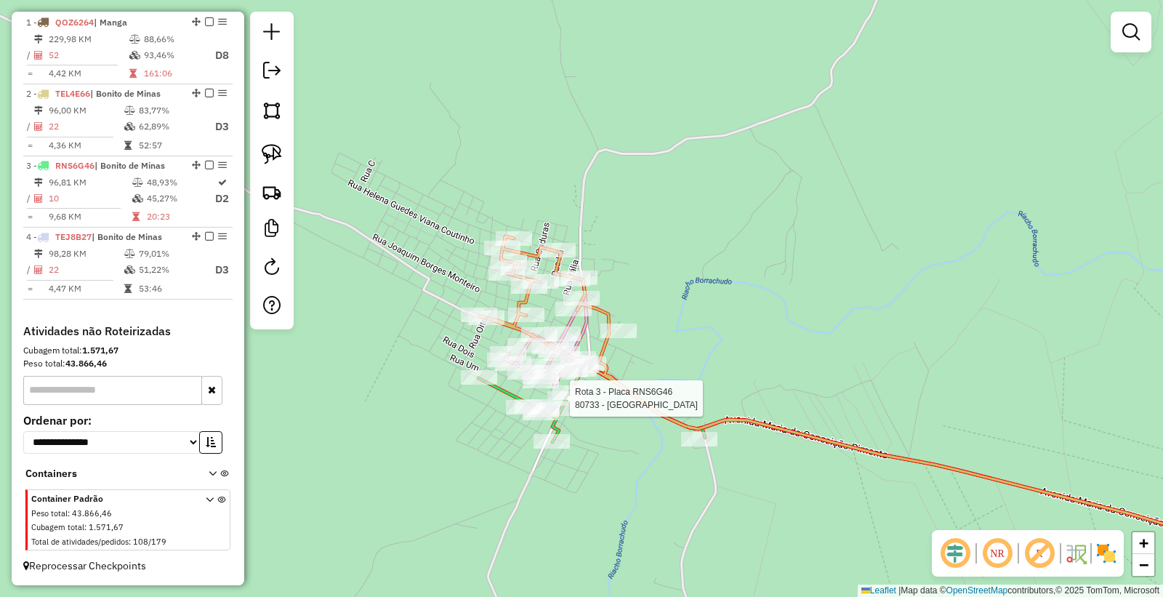
select select "*********"
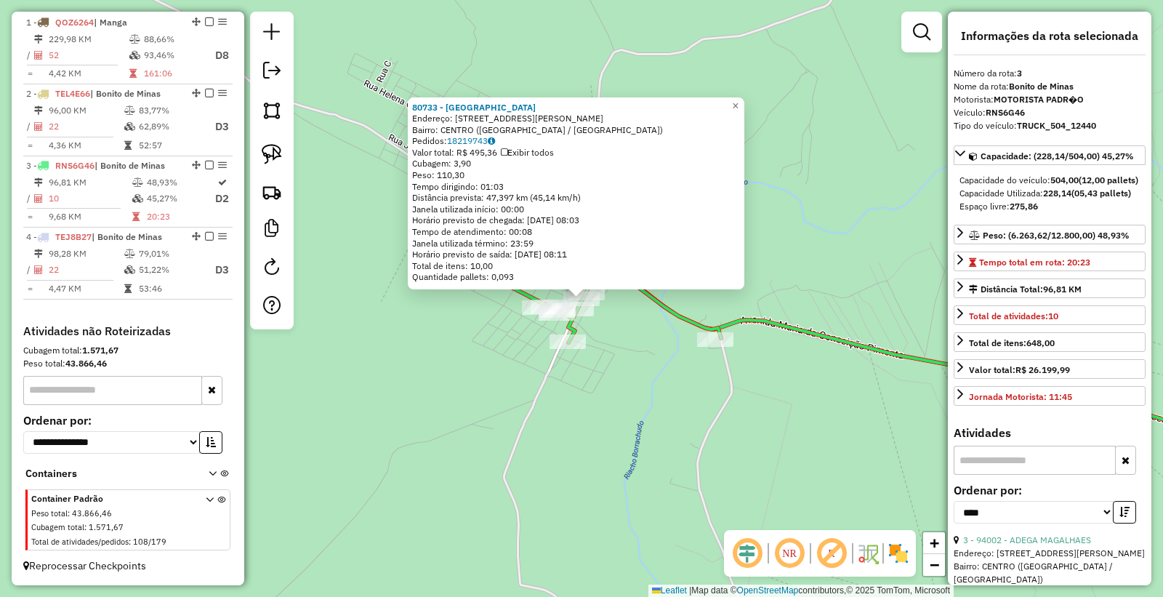
drag, startPoint x: 667, startPoint y: 504, endPoint x: 631, endPoint y: 409, distance: 101.0
click at [668, 502] on div "80733 - BAR DO BETO Endereço: R RANULFO CORREA SARAIVA, 102 Bairro: CENTRO (BON…" at bounding box center [581, 298] width 1163 height 597
click at [601, 446] on div "Rota 3 - Placa RNS6G46 80733 - BAR DO BETO Rota 3 - Placa RNS6G46 95055 - BAREM…" at bounding box center [581, 298] width 1163 height 597
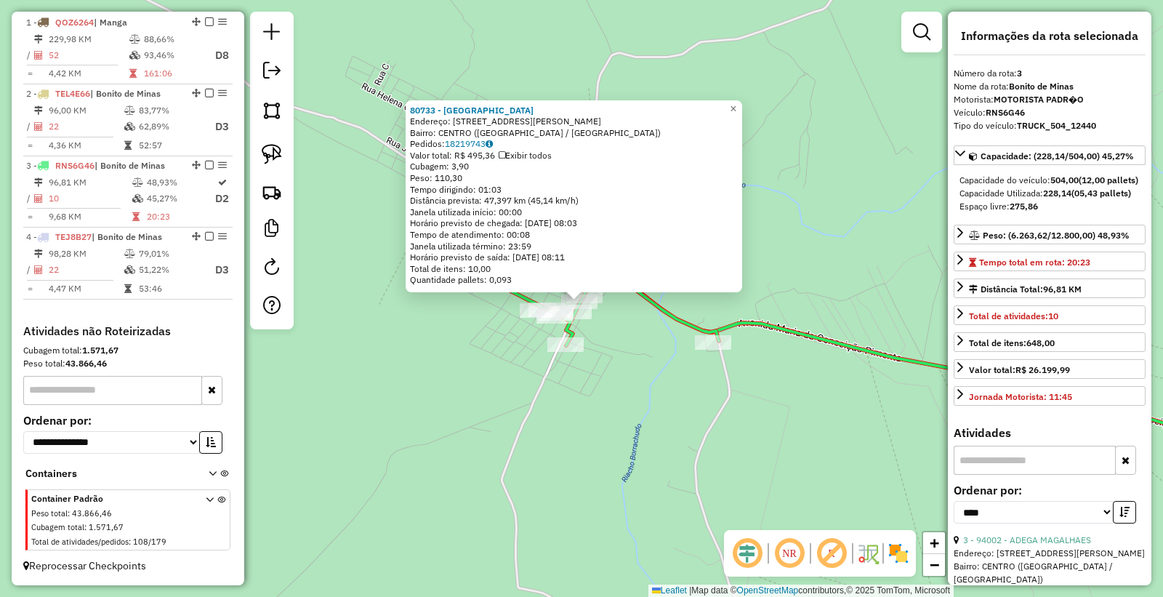
click at [420, 404] on div "80733 - BAR DO BETO Endereço: R RANULFO CORREA SARAIVA, 102 Bairro: CENTRO (BON…" at bounding box center [581, 298] width 1163 height 597
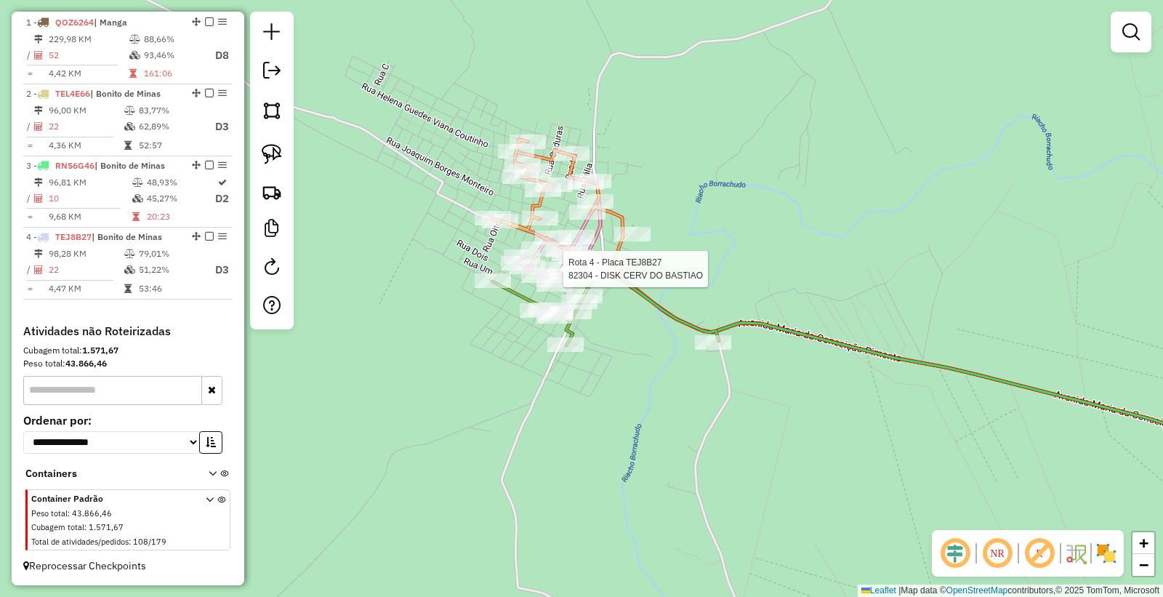
select select "*********"
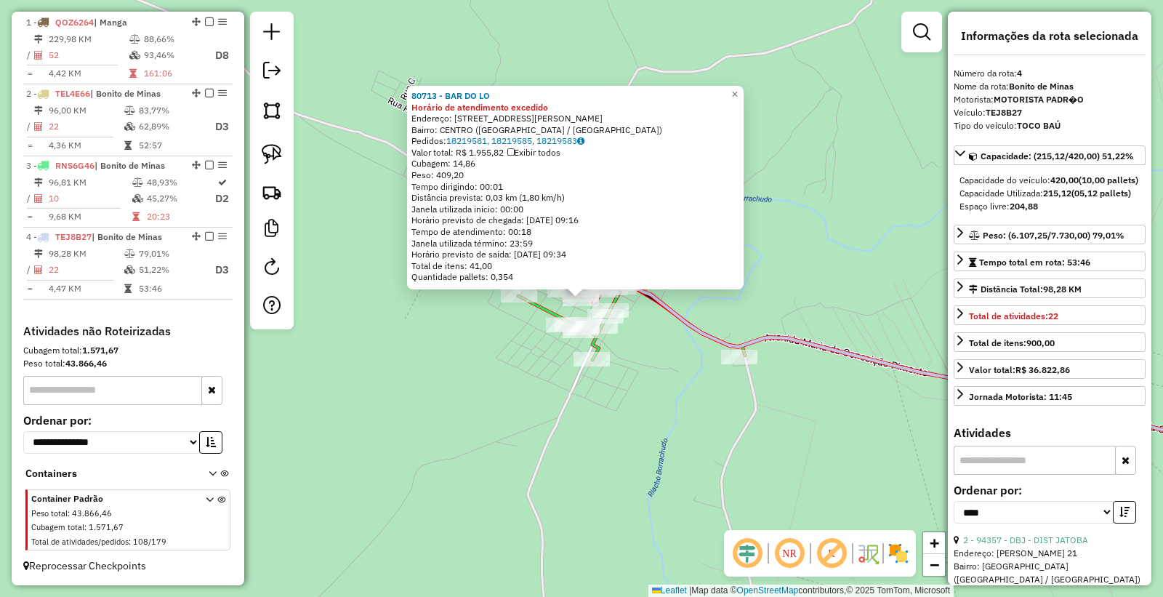
click at [742, 476] on div "80713 - BAR DO LO Horário de atendimento excedido Endereço: R VALDIVINO VIANA M…" at bounding box center [581, 298] width 1163 height 597
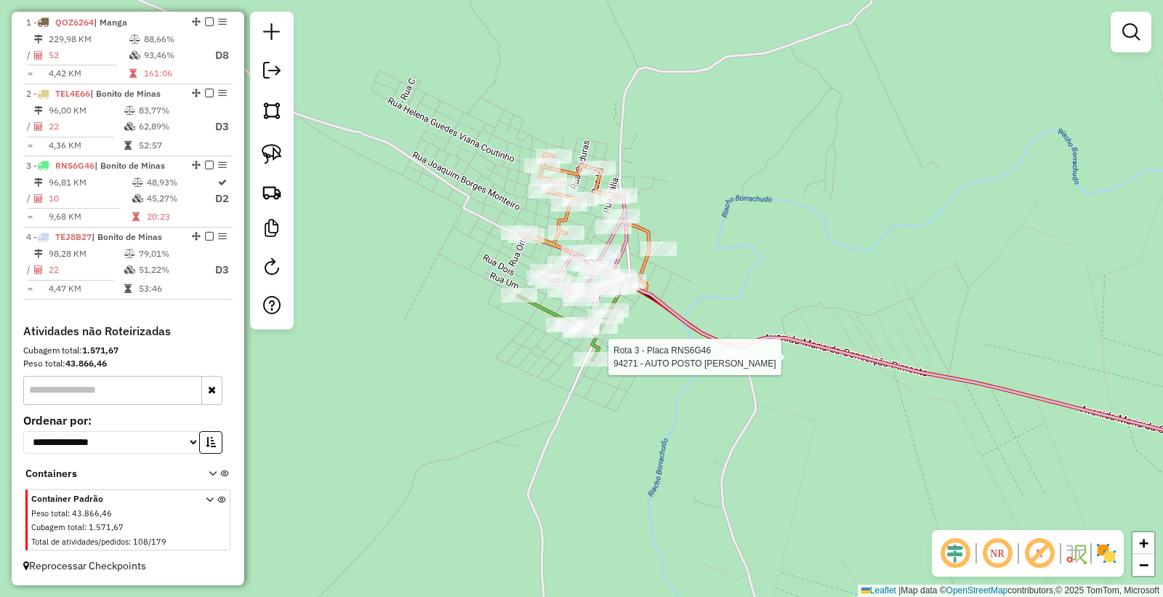
select select "*********"
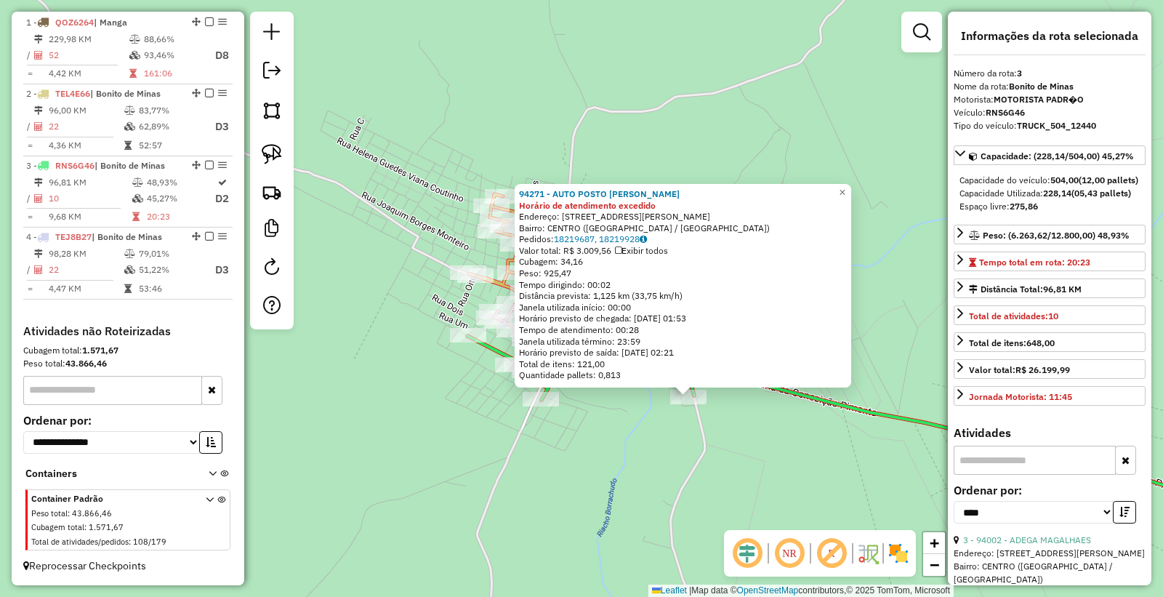
drag, startPoint x: 513, startPoint y: 422, endPoint x: 623, endPoint y: 527, distance: 152.3
click at [623, 527] on div "94271 - AUTO POSTO LUISA Horário de atendimento excedido Endereço: Av MARIA PIM…" at bounding box center [581, 298] width 1163 height 597
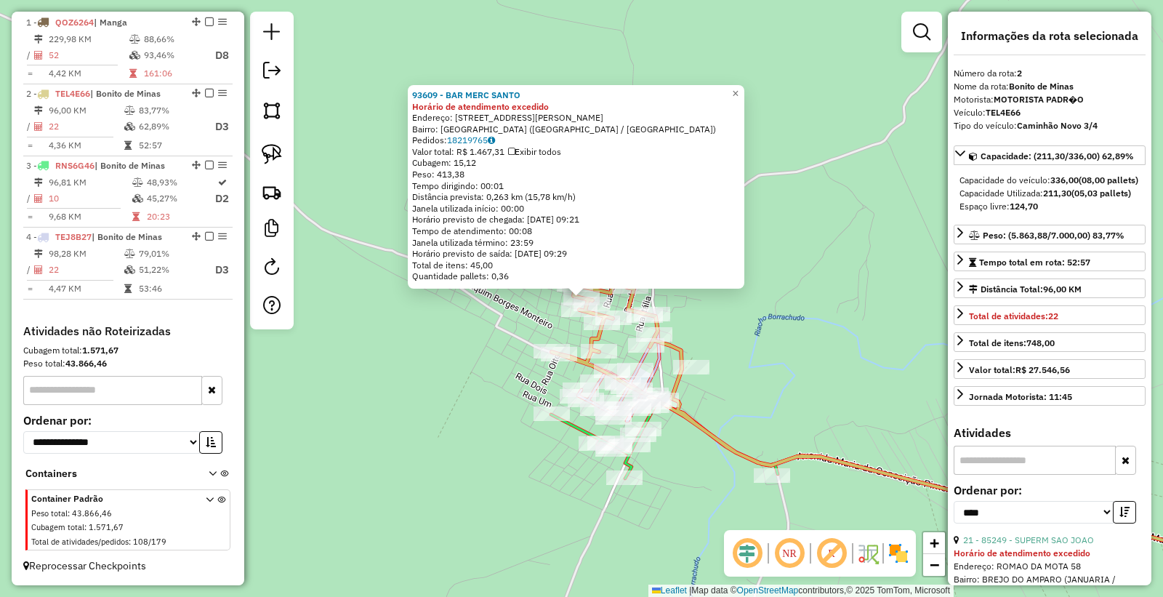
click at [725, 514] on div "93609 - BAR MERC SANTO Horário de atendimento excedido Endereço: R AMELIA COUTI…" at bounding box center [581, 298] width 1163 height 597
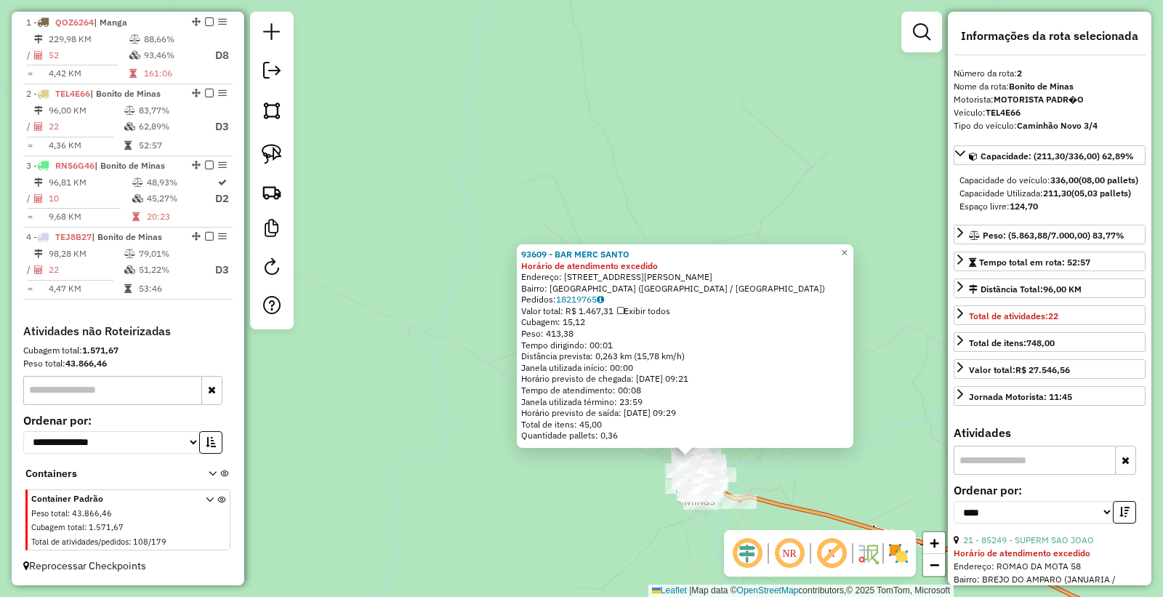
click at [824, 475] on div "93609 - BAR MERC SANTO Horário de atendimento excedido Endereço: R AMELIA COUTI…" at bounding box center [581, 298] width 1163 height 597
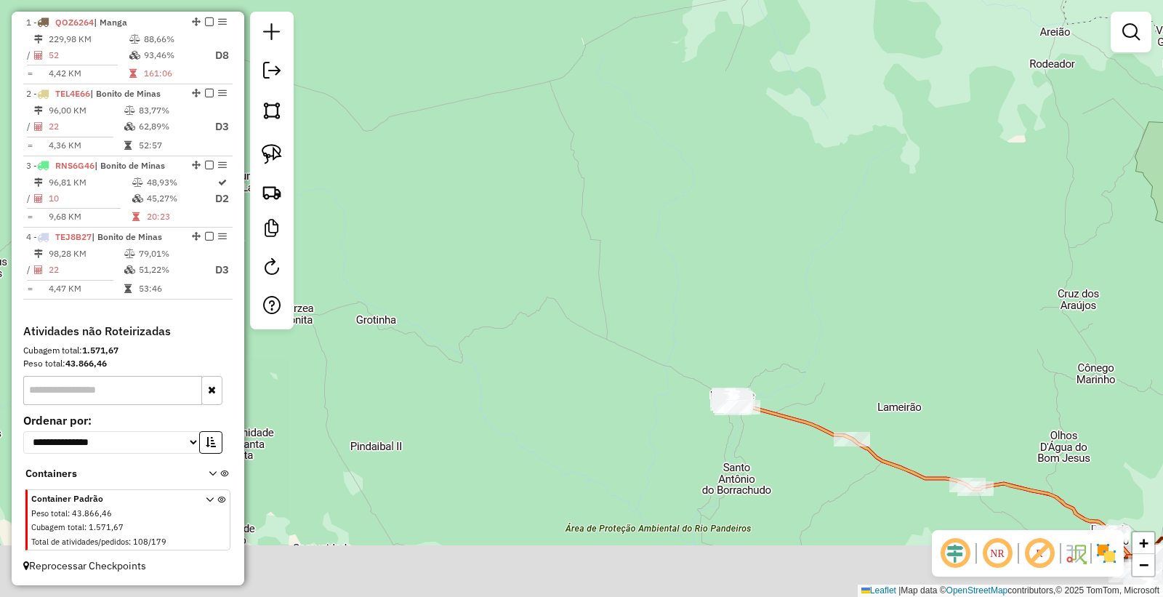
drag, startPoint x: 967, startPoint y: 438, endPoint x: 692, endPoint y: 166, distance: 386.7
click at [714, 177] on div "Janela de atendimento Grade de atendimento Capacidade Transportadoras Veículos …" at bounding box center [581, 298] width 1163 height 597
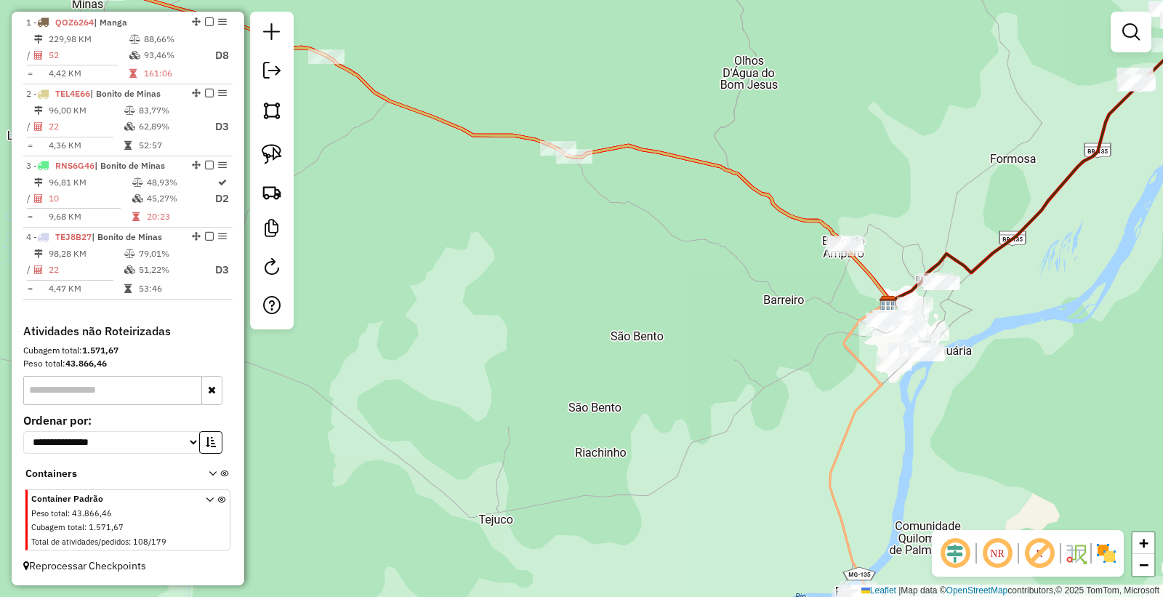
drag, startPoint x: 1024, startPoint y: 451, endPoint x: 905, endPoint y: 224, distance: 256.3
click at [906, 227] on div "Janela de atendimento Grade de atendimento Capacidade Transportadoras Veículos …" at bounding box center [581, 298] width 1163 height 597
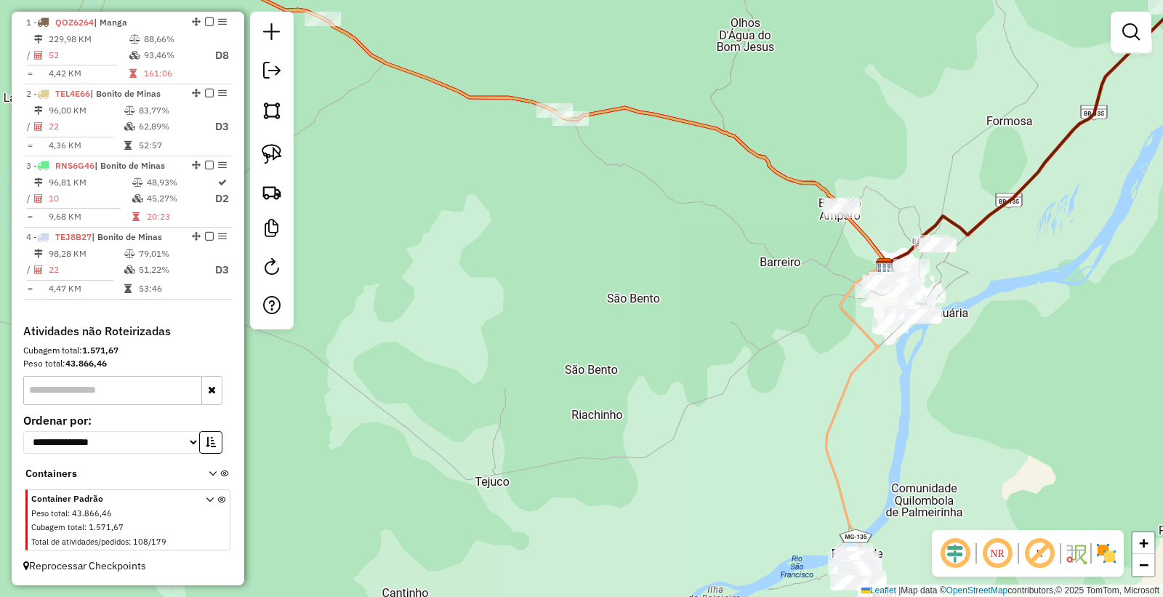
drag, startPoint x: 1041, startPoint y: 483, endPoint x: 920, endPoint y: 163, distance: 342.2
click at [927, 177] on div "Janela de atendimento Grade de atendimento Capacidade Transportadoras Veículos …" at bounding box center [581, 298] width 1163 height 597
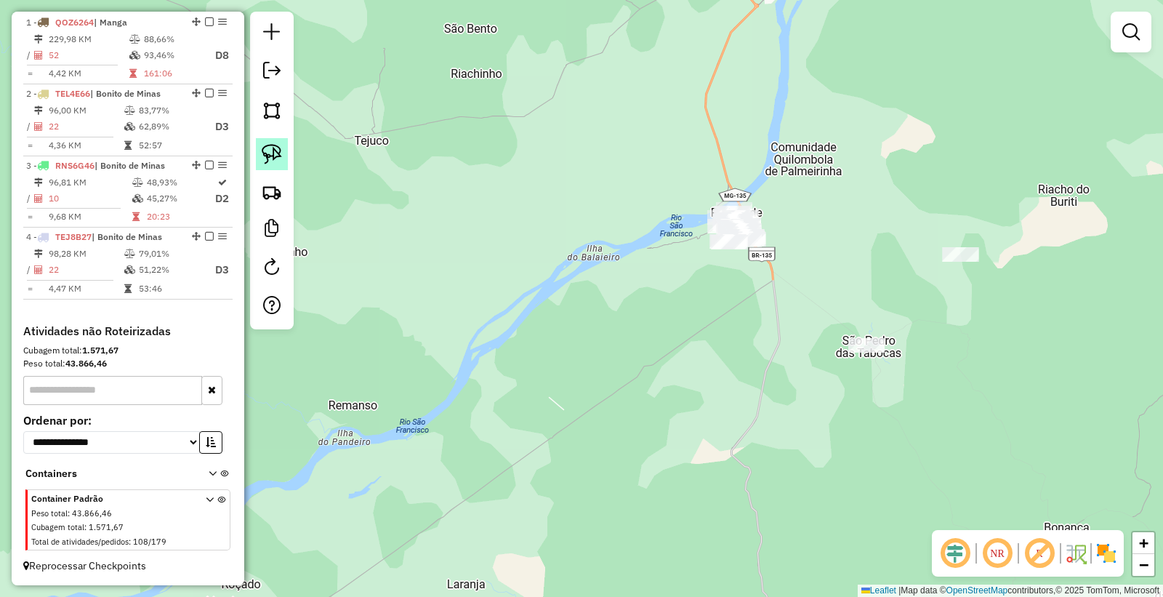
click at [273, 154] on img at bounding box center [272, 154] width 20 height 20
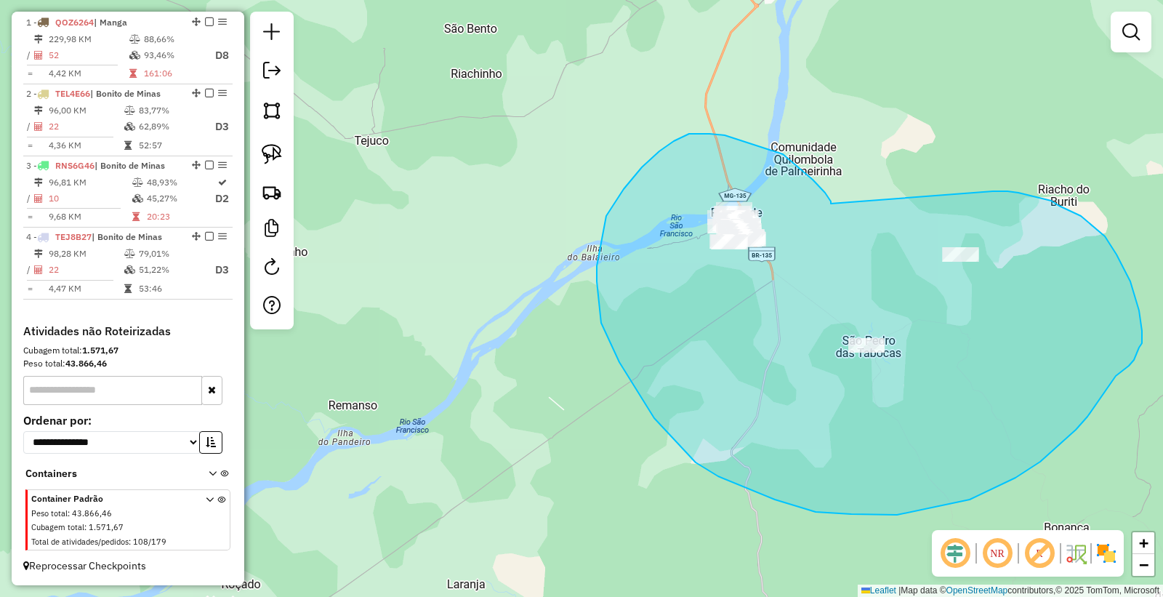
drag, startPoint x: 831, startPoint y: 201, endPoint x: 867, endPoint y: 245, distance: 56.3
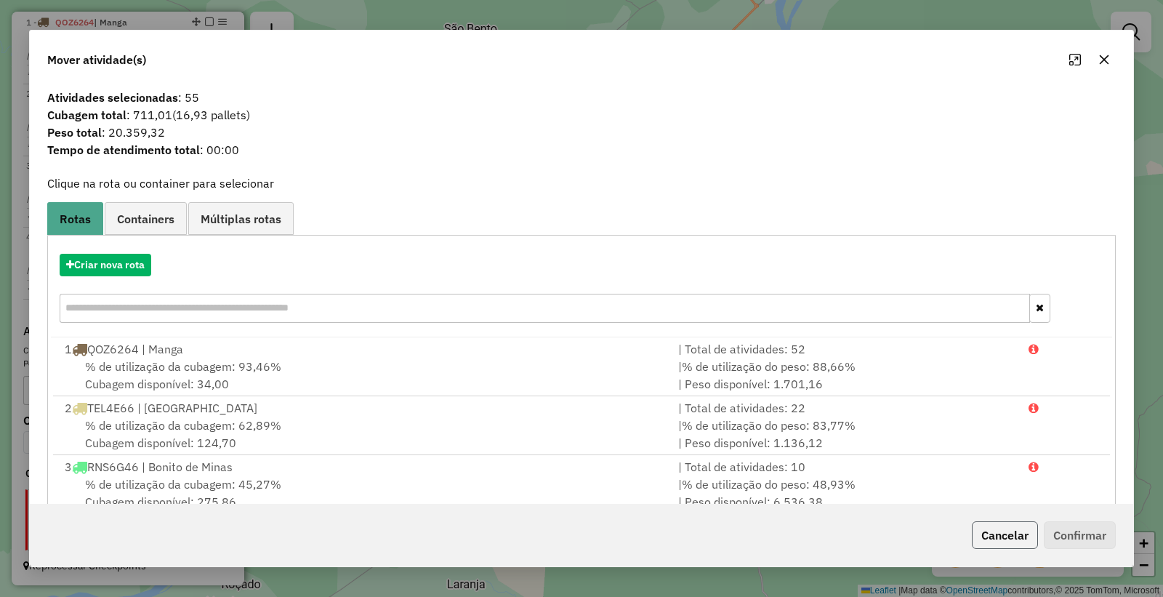
click at [1003, 548] on button "Cancelar" at bounding box center [1005, 535] width 66 height 28
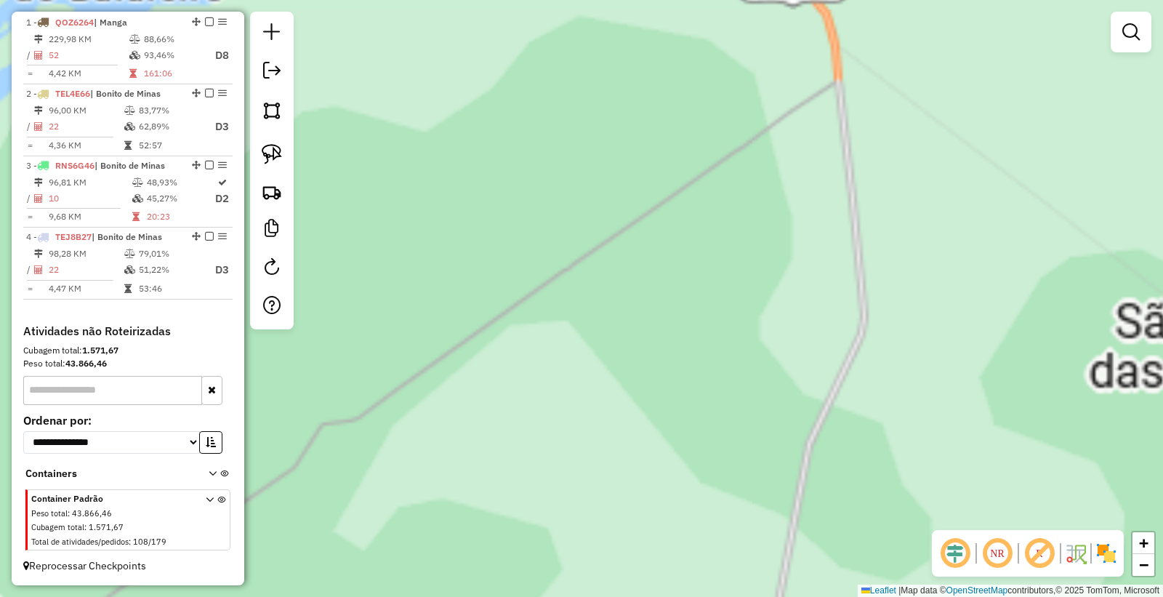
drag, startPoint x: 842, startPoint y: 132, endPoint x: 670, endPoint y: 442, distance: 354.1
click at [671, 451] on div "Janela de atendimento Grade de atendimento Capacidade Transportadoras Veículos …" at bounding box center [581, 298] width 1163 height 597
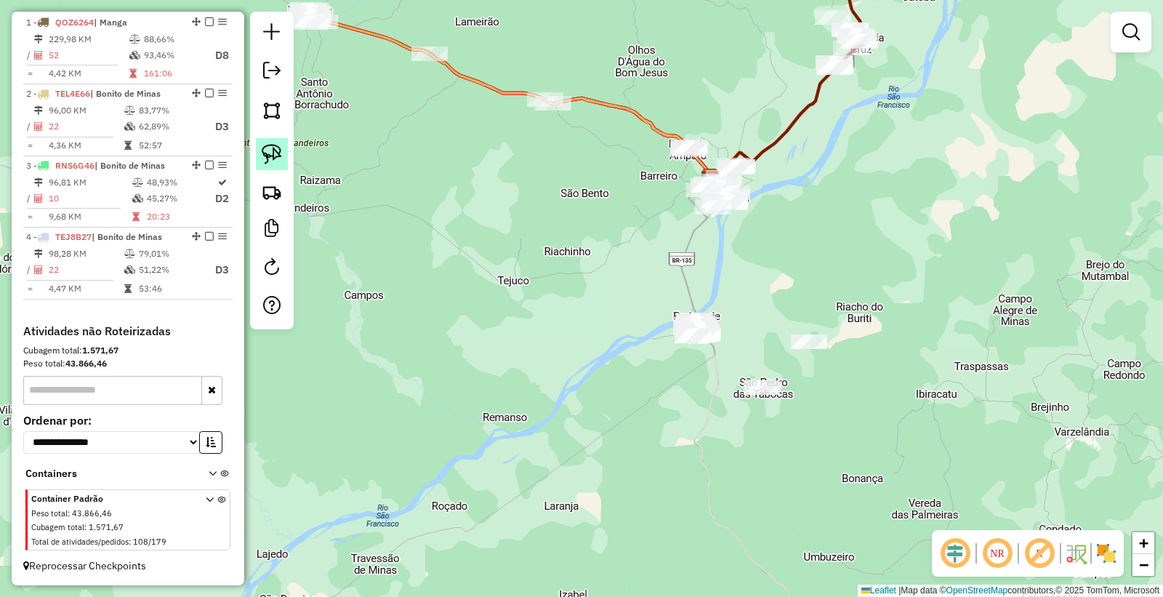
click at [281, 159] on img at bounding box center [272, 154] width 20 height 20
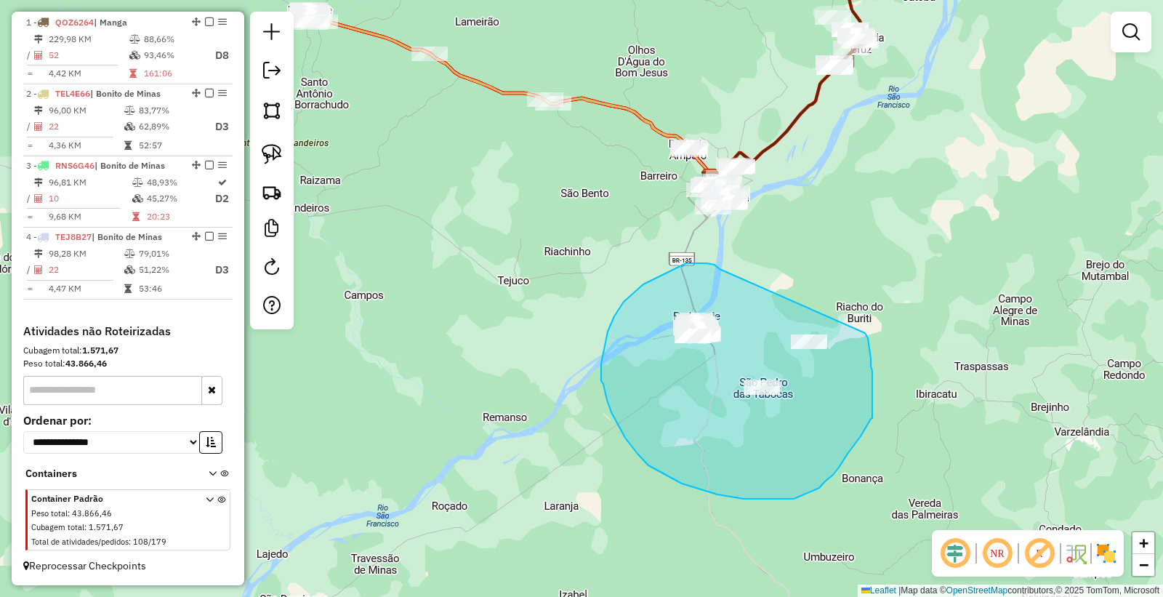
drag, startPoint x: 716, startPoint y: 265, endPoint x: 855, endPoint y: 318, distance: 148.4
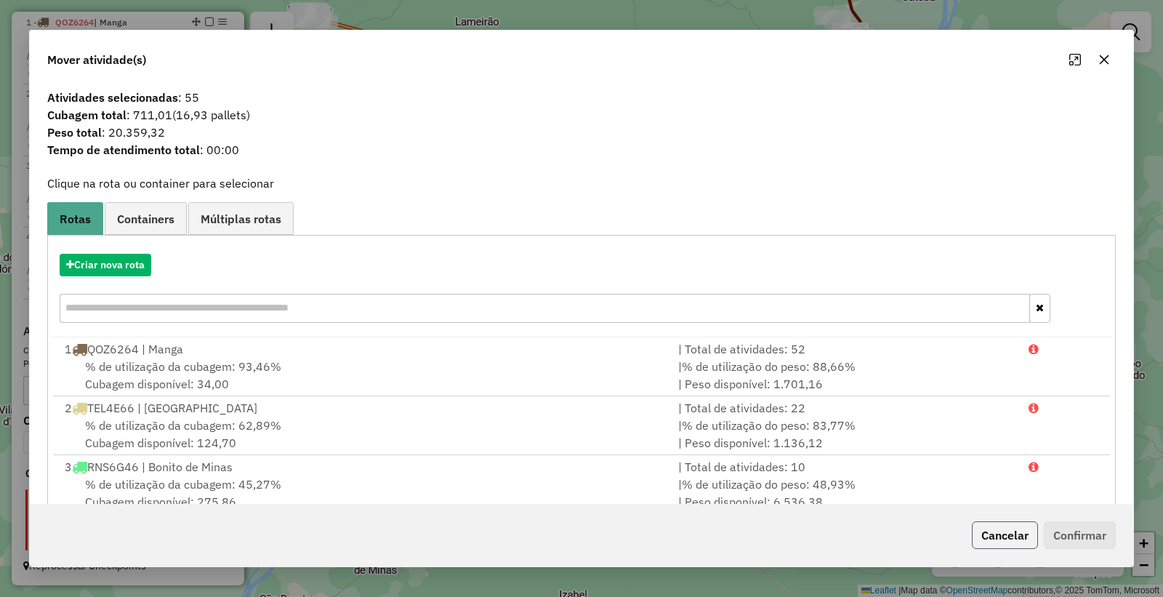
click at [995, 526] on button "Cancelar" at bounding box center [1005, 535] width 66 height 28
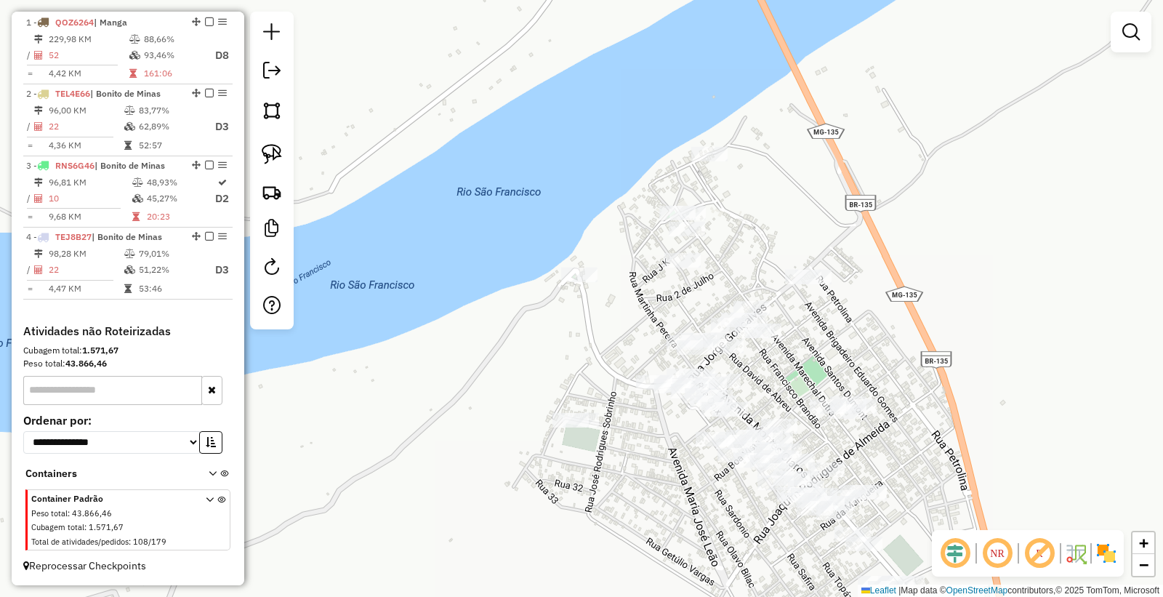
drag, startPoint x: 876, startPoint y: 308, endPoint x: 884, endPoint y: 326, distance: 19.9
click at [884, 326] on div "Janela de atendimento Grade de atendimento Capacidade Transportadoras Veículos …" at bounding box center [581, 298] width 1163 height 597
click at [263, 154] on img at bounding box center [272, 154] width 20 height 20
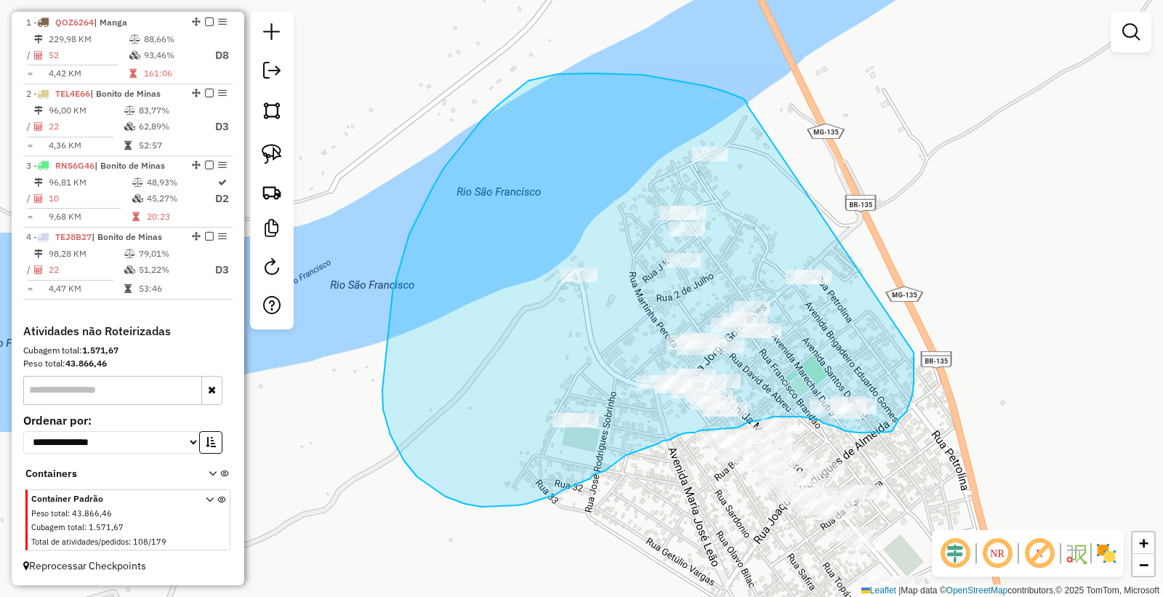
drag, startPoint x: 748, startPoint y: 105, endPoint x: 892, endPoint y: 216, distance: 181.5
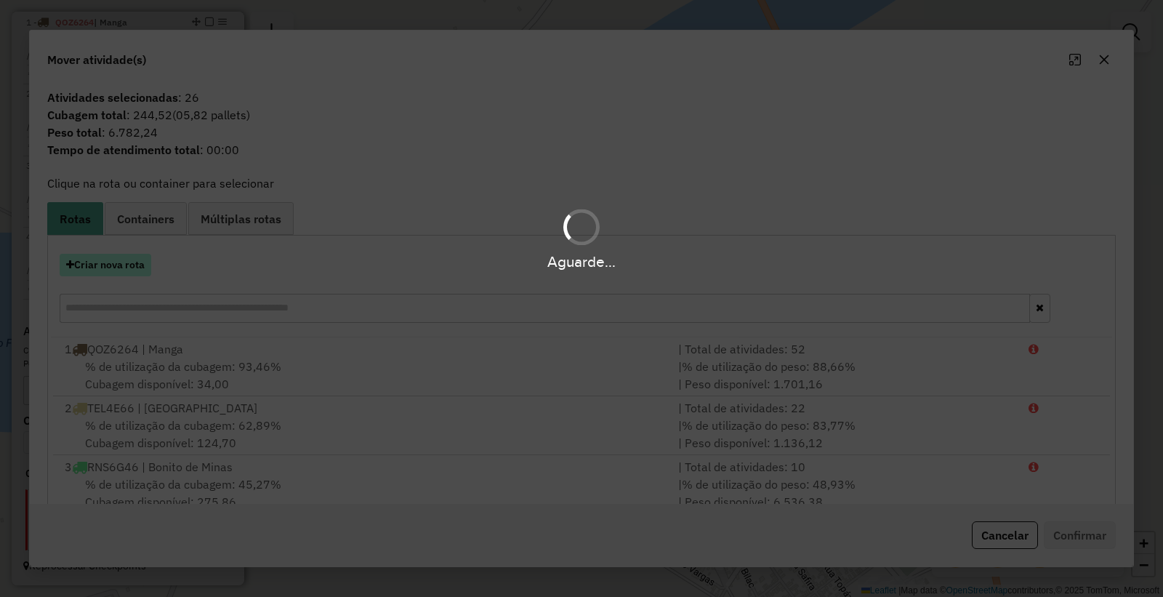
click at [112, 269] on button "Criar nova rota" at bounding box center [106, 265] width 92 height 23
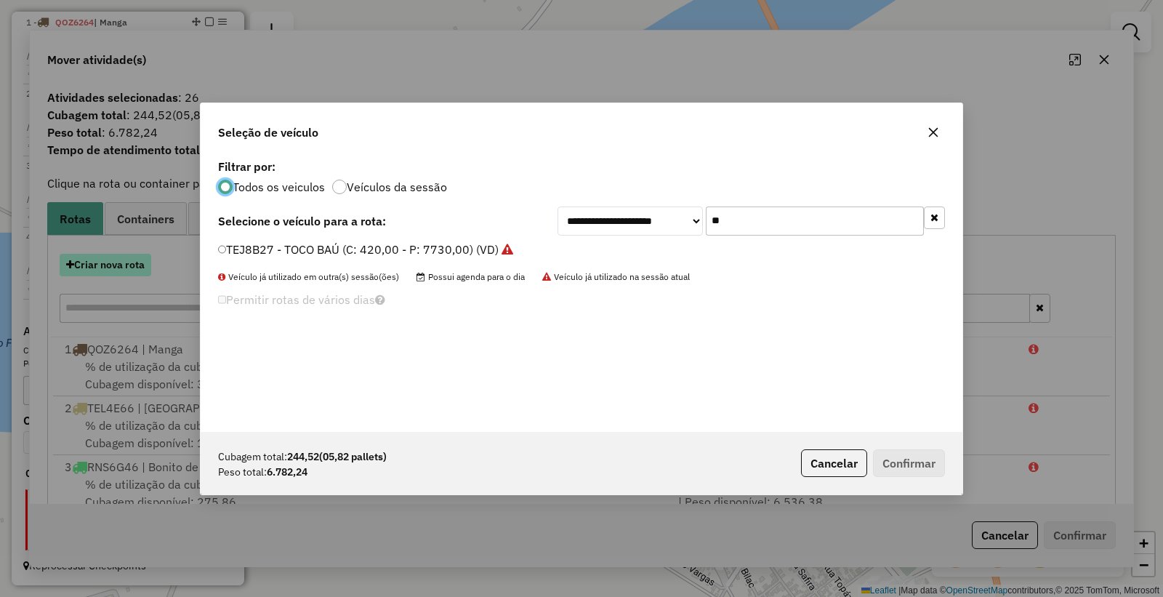
scroll to position [8, 4]
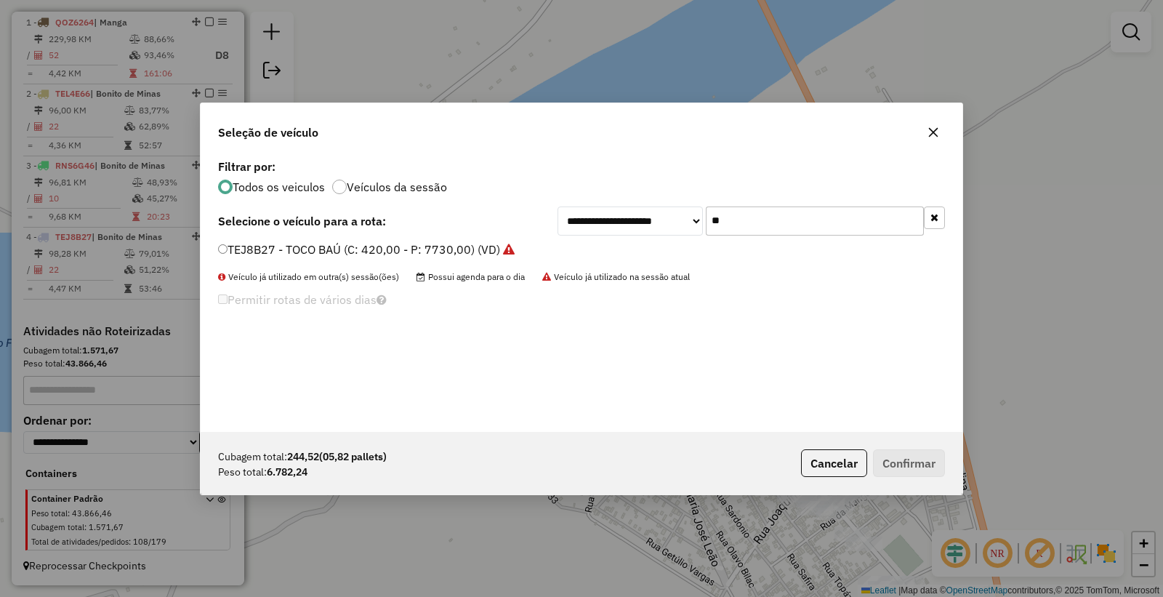
drag, startPoint x: 845, startPoint y: 220, endPoint x: 336, endPoint y: 215, distance: 509.0
click at [340, 217] on div "**********" at bounding box center [581, 221] width 727 height 29
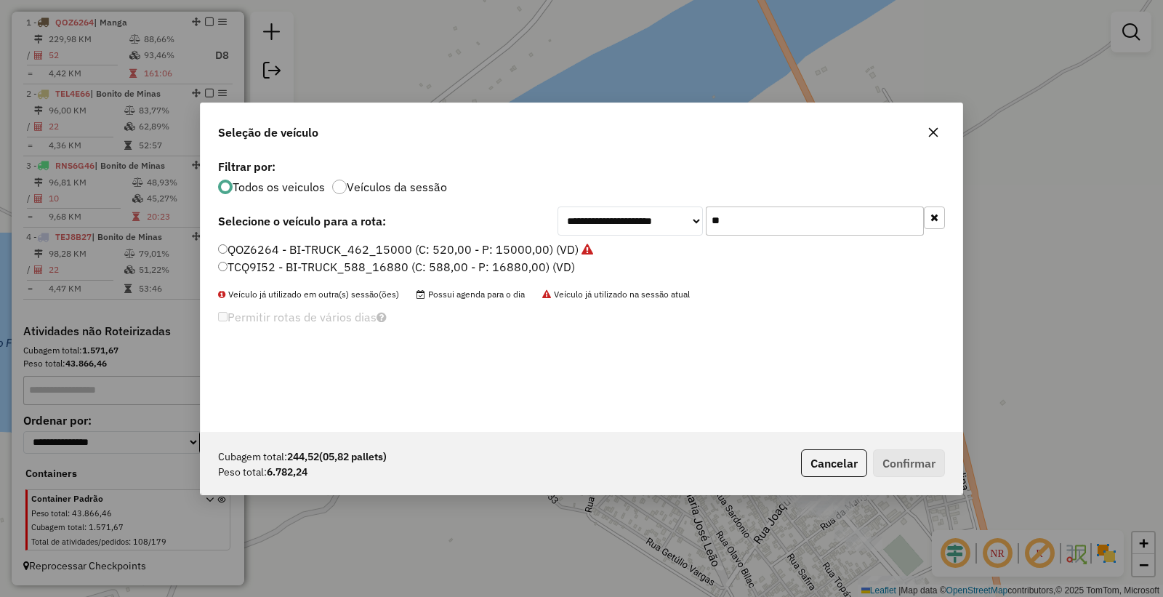
type input "**"
click at [225, 271] on label "TCQ9I52 - BI-TRUCK_588_16880 (C: 588,00 - P: 16880,00) (VD)" at bounding box center [396, 266] width 357 height 17
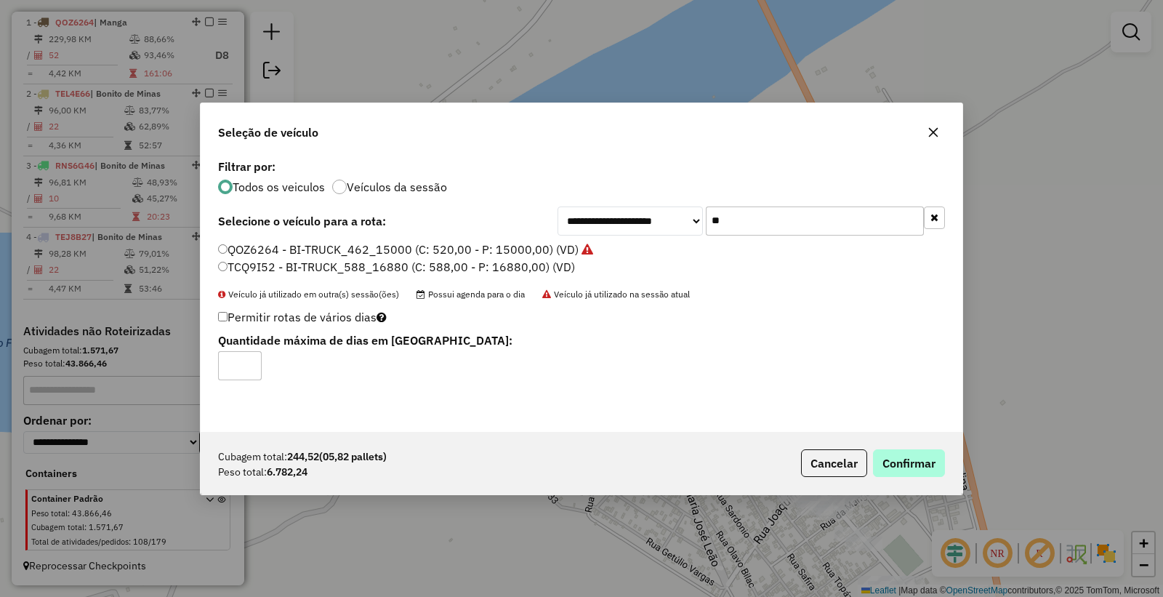
click at [873, 461] on p-footer "Cubagem total: 244,52 (05,82 pallets) Peso total: 6.782,24 Cancelar Confirmar" at bounding box center [871, 463] width 150 height 28
click at [915, 453] on button "Confirmar" at bounding box center [909, 463] width 72 height 28
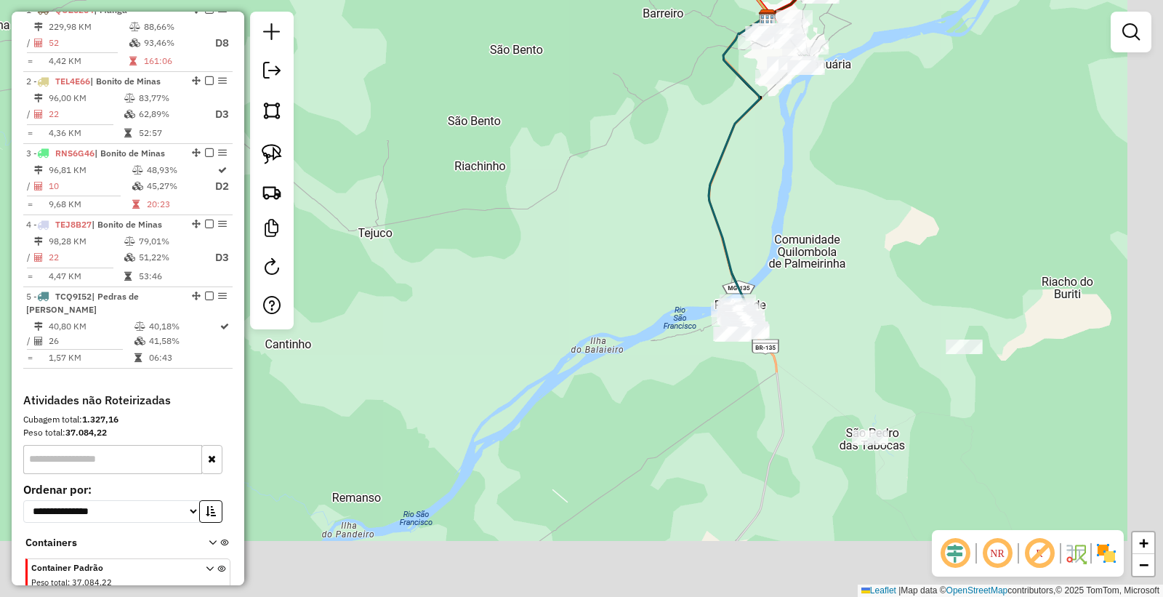
drag, startPoint x: 953, startPoint y: 444, endPoint x: 805, endPoint y: 280, distance: 220.9
click at [812, 282] on div "Janela de atendimento Grade de atendimento Capacidade Transportadoras Veículos …" at bounding box center [581, 298] width 1163 height 597
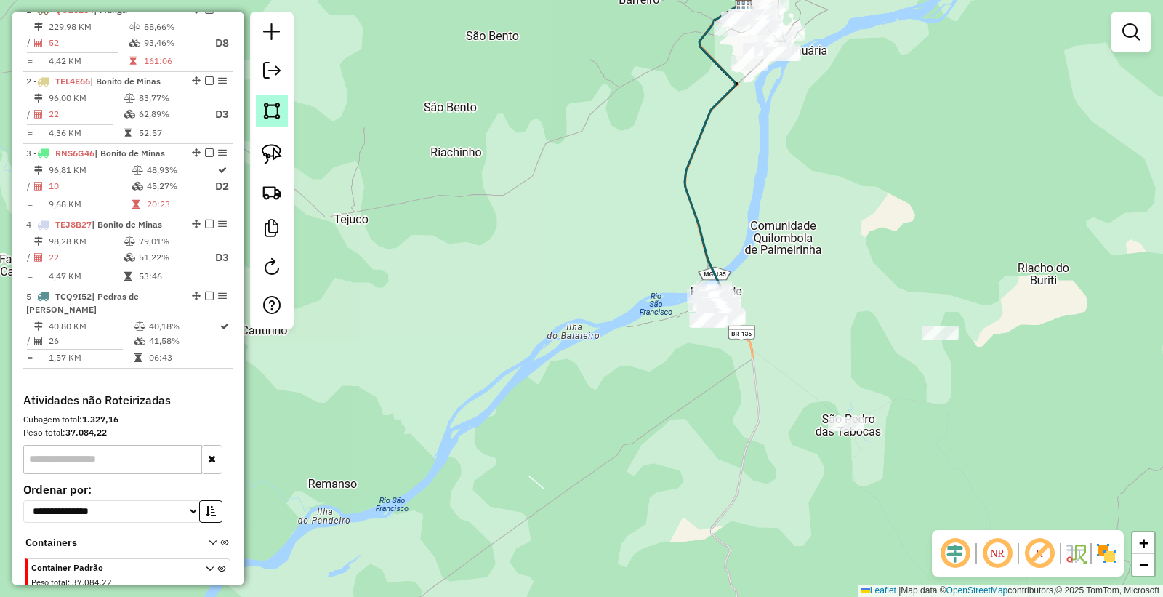
click at [279, 115] on img at bounding box center [272, 110] width 20 height 20
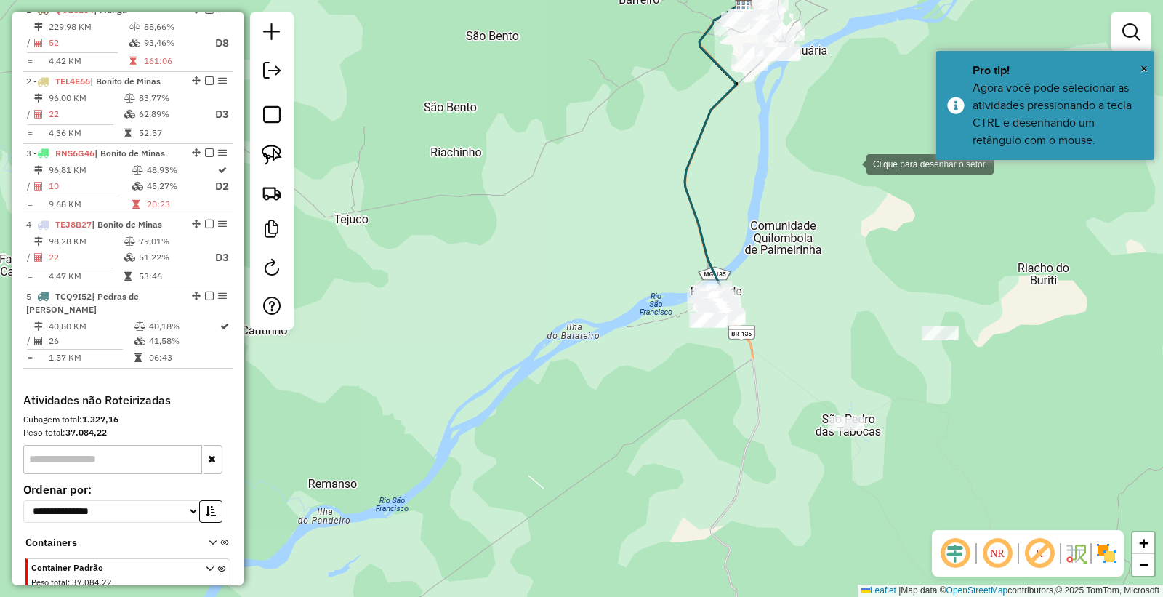
click at [852, 163] on div at bounding box center [852, 162] width 29 height 29
click at [534, 301] on div at bounding box center [533, 301] width 29 height 29
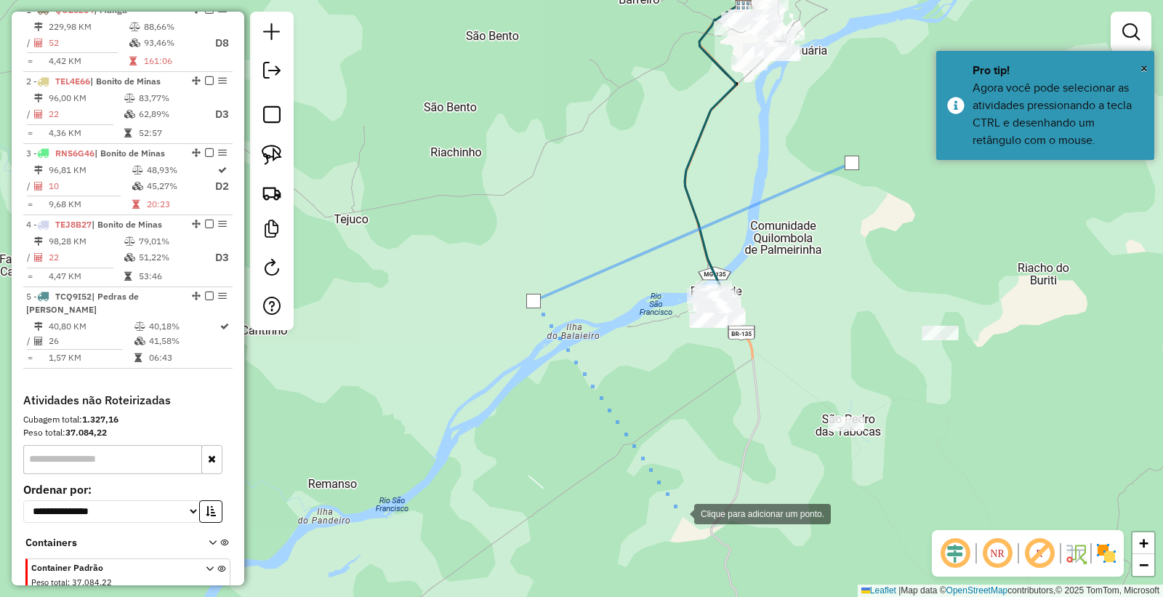
drag, startPoint x: 681, startPoint y: 513, endPoint x: 783, endPoint y: 508, distance: 102.7
click at [681, 515] on div at bounding box center [679, 512] width 29 height 29
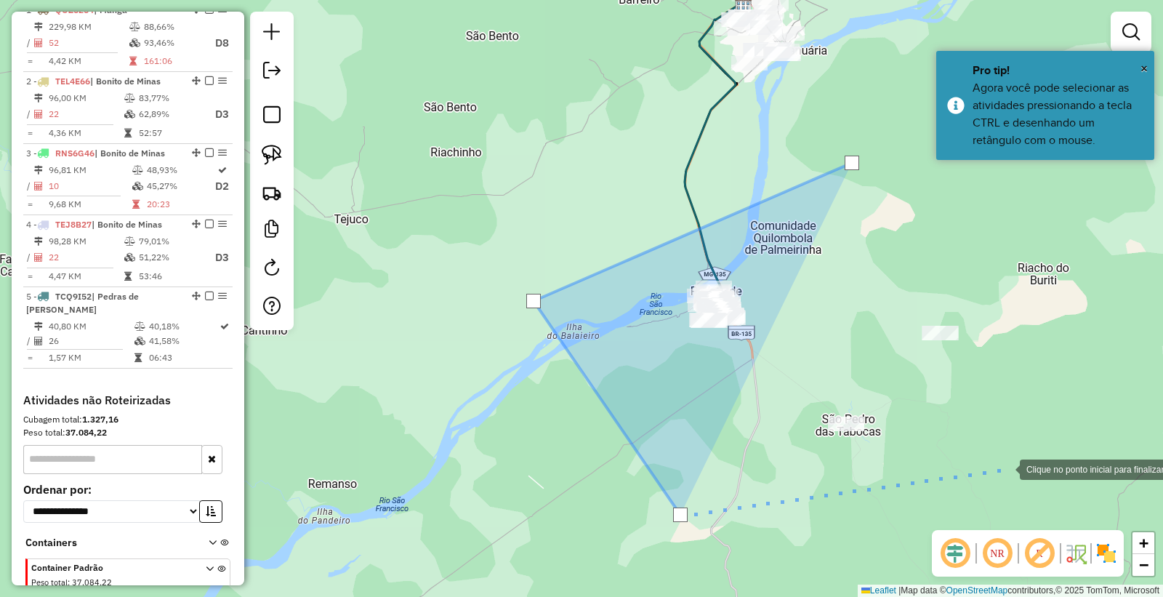
click at [1006, 468] on div at bounding box center [1005, 468] width 29 height 29
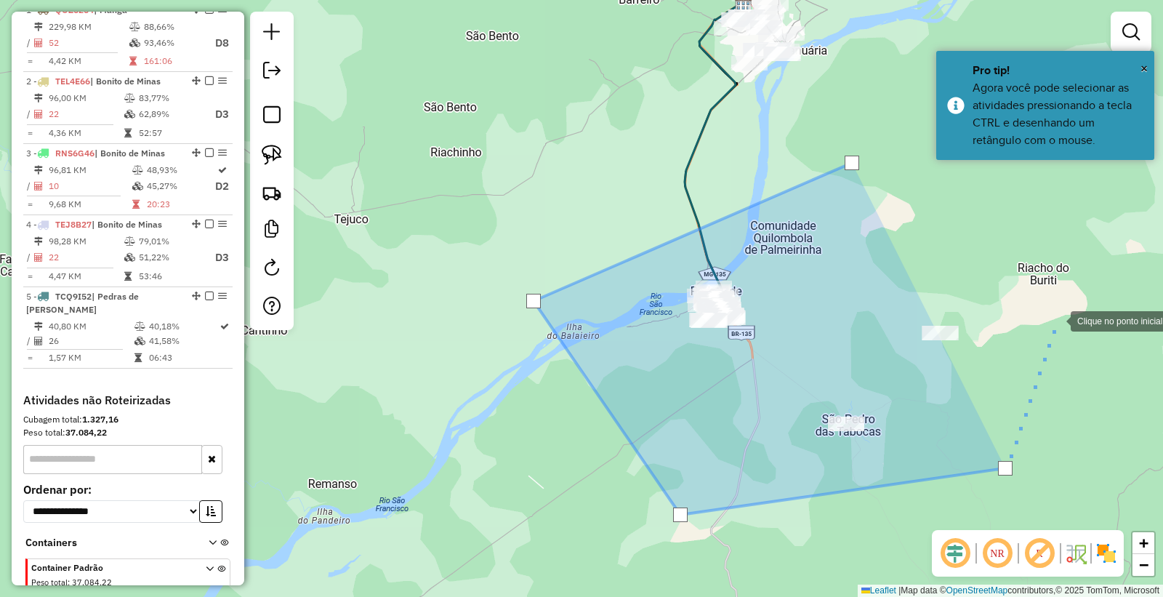
drag, startPoint x: 1057, startPoint y: 320, endPoint x: 940, endPoint y: 231, distance: 146.9
click at [1048, 308] on div at bounding box center [1056, 319] width 29 height 29
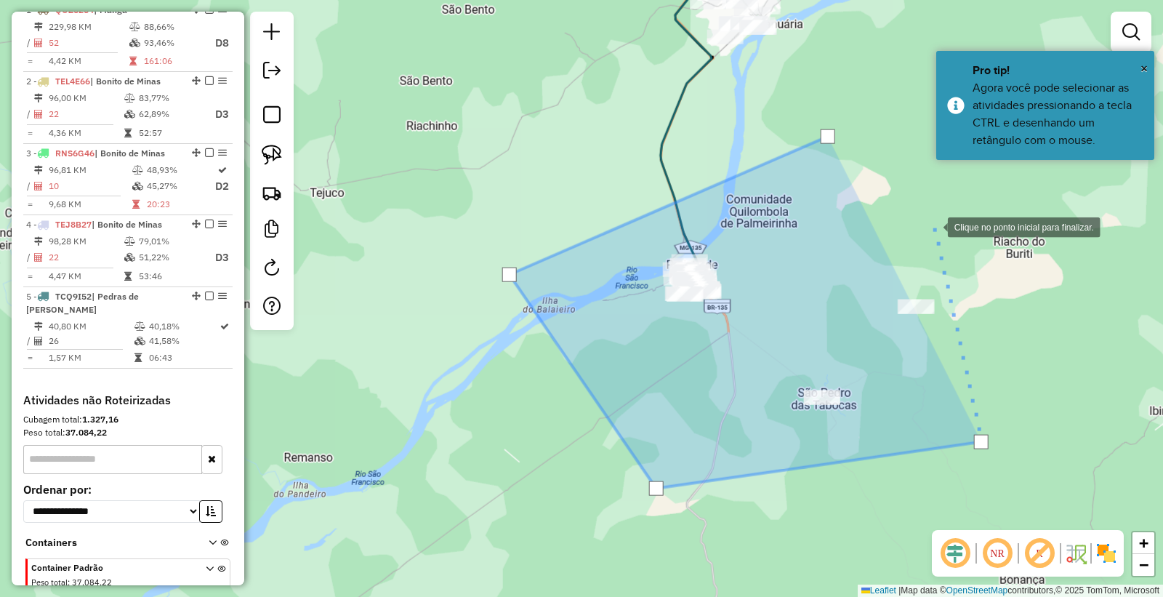
click at [927, 220] on div at bounding box center [933, 226] width 29 height 29
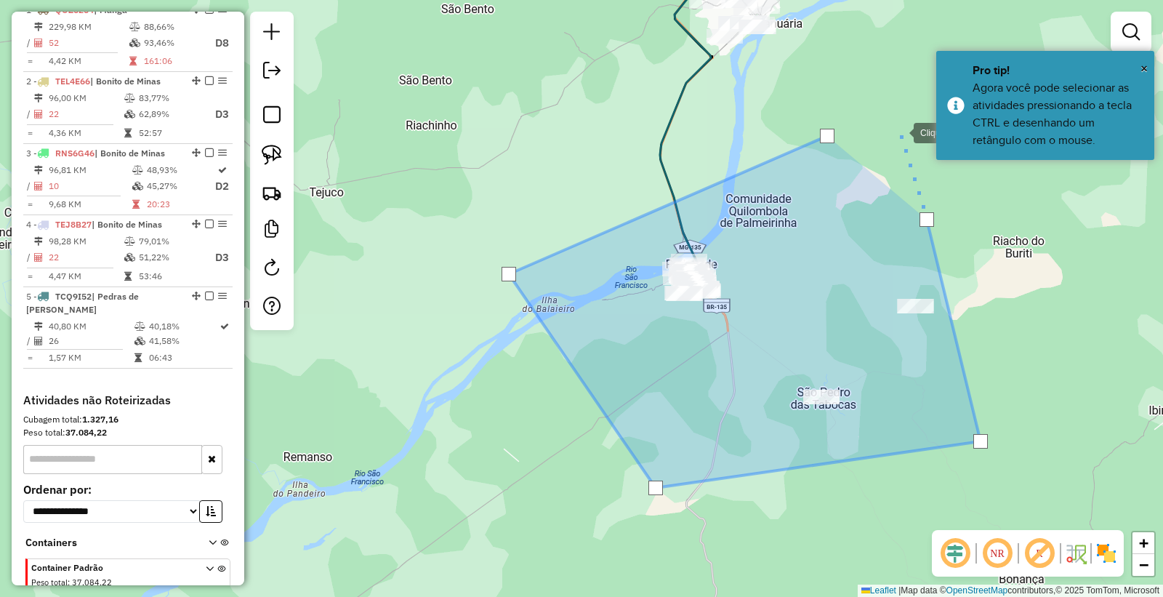
click at [900, 132] on div at bounding box center [899, 131] width 29 height 29
click at [830, 138] on div at bounding box center [827, 136] width 15 height 15
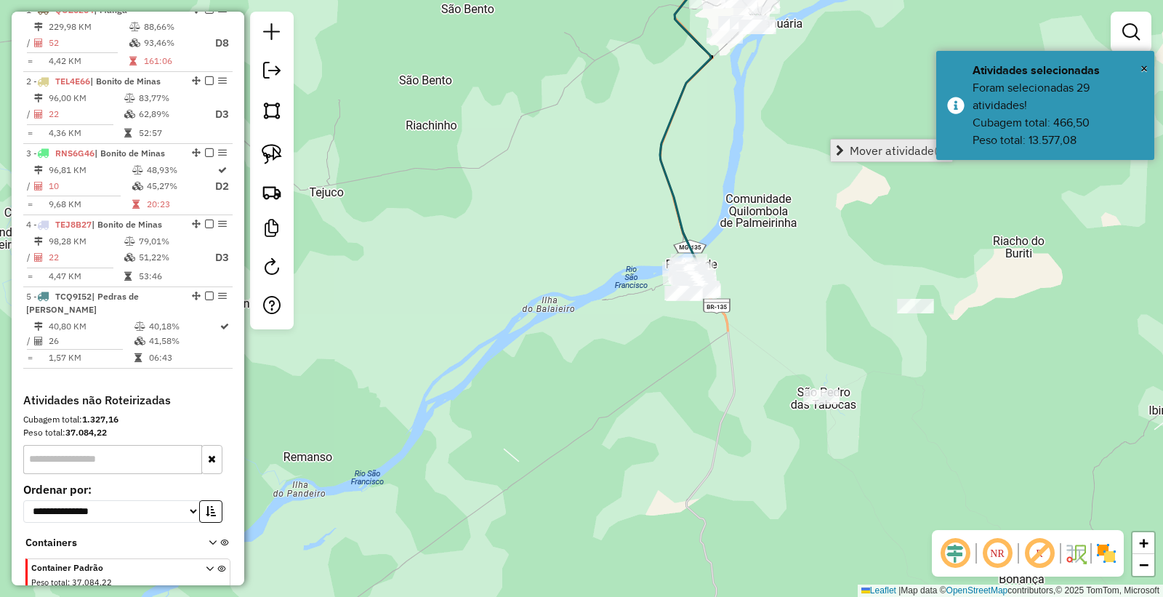
click at [862, 147] on span "Mover atividade(s)" at bounding box center [898, 151] width 97 height 12
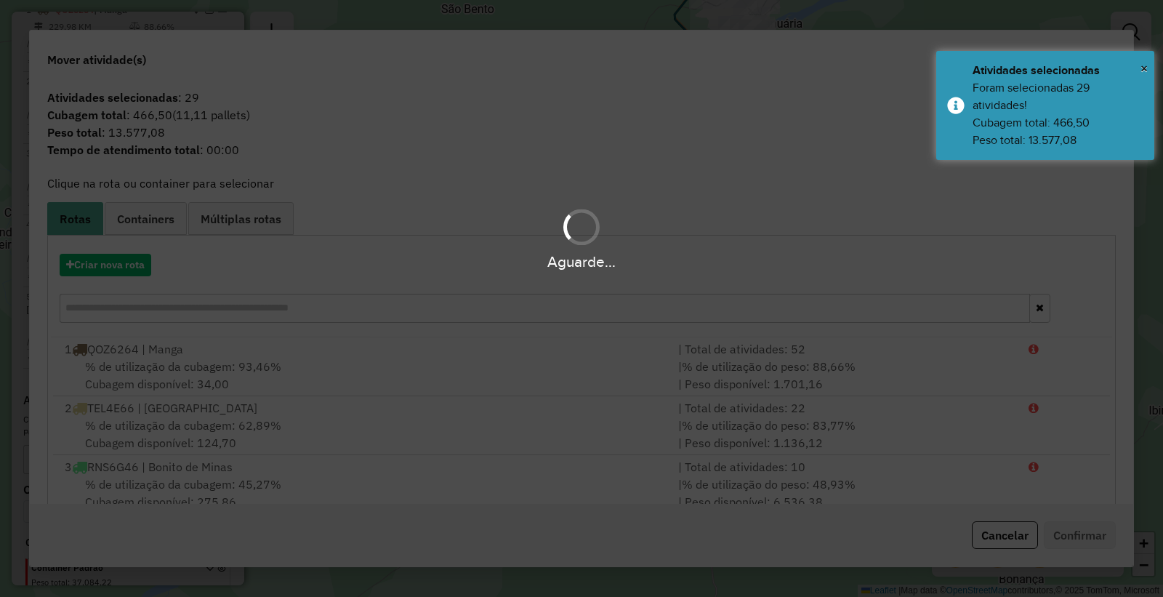
click at [102, 267] on hb-app "Aguarde... Pop-up bloqueado! Seu navegador bloqueou automáticamente a abertura …" at bounding box center [581, 298] width 1163 height 597
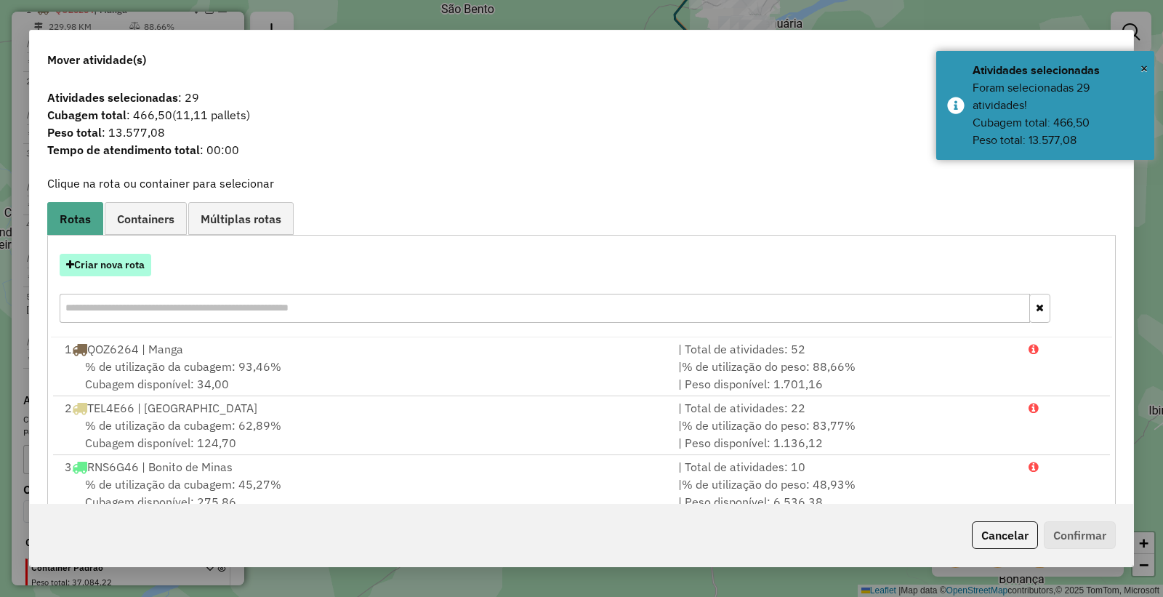
click at [103, 266] on button "Criar nova rota" at bounding box center [106, 265] width 92 height 23
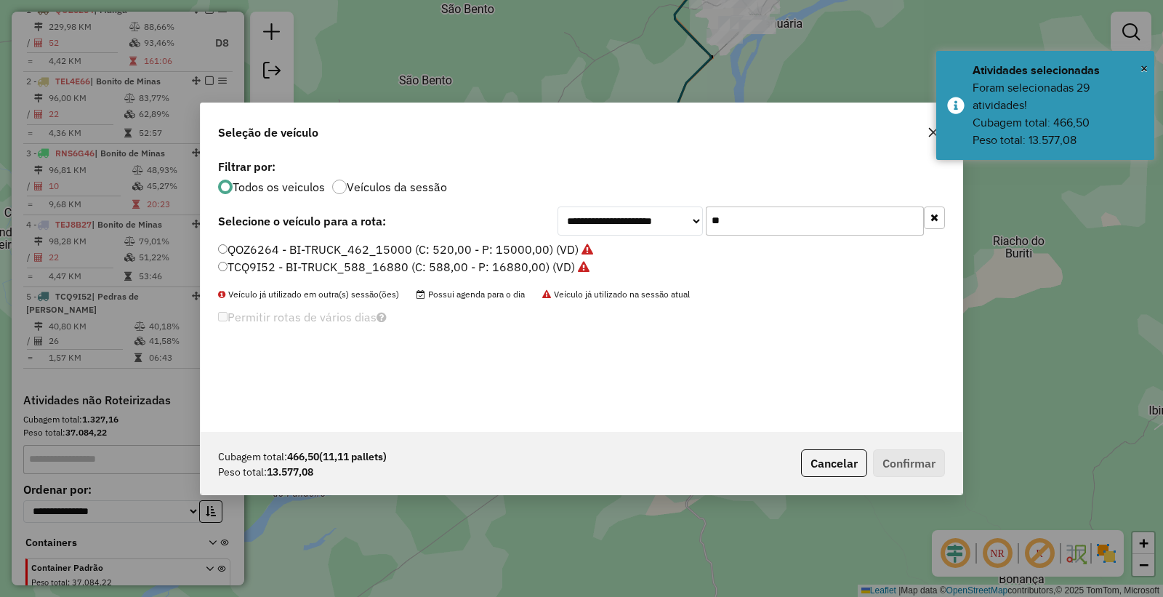
drag, startPoint x: 823, startPoint y: 224, endPoint x: 223, endPoint y: 234, distance: 600.7
click at [223, 234] on div "**********" at bounding box center [581, 221] width 727 height 29
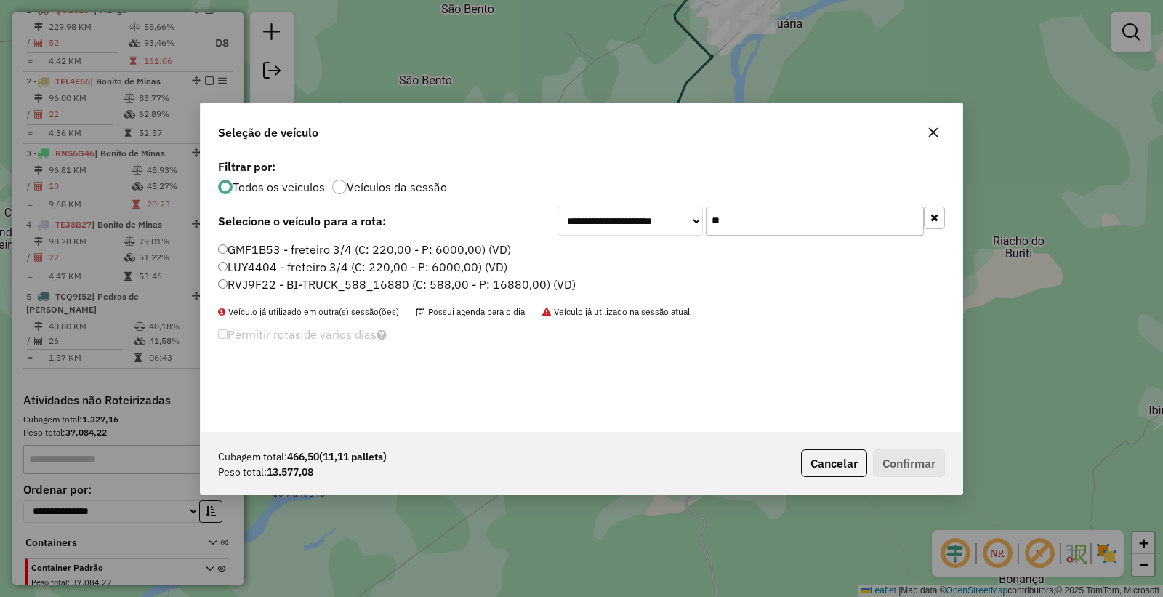
type input "**"
click at [273, 273] on label "LUY4404 - freteiro 3/4 (C: 220,00 - P: 6000,00) (VD)" at bounding box center [362, 266] width 289 height 17
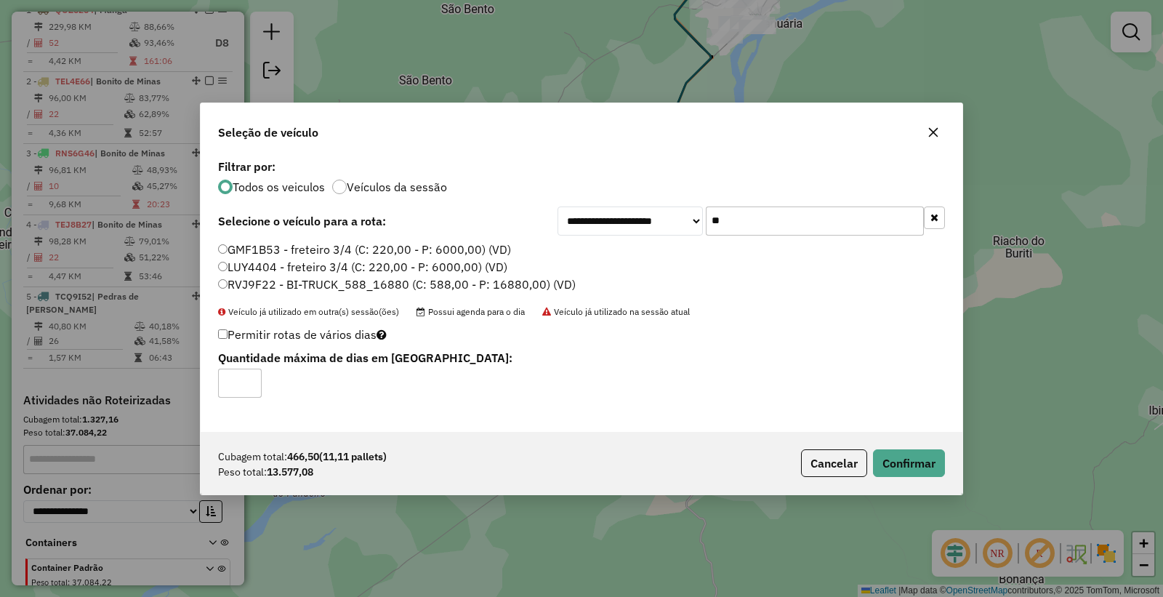
click at [269, 277] on label "RVJ9F22 - BI-TRUCK_588_16880 (C: 588,00 - P: 16880,00) (VD)" at bounding box center [397, 284] width 358 height 17
drag, startPoint x: 931, startPoint y: 474, endPoint x: 917, endPoint y: 462, distance: 18.1
click at [922, 468] on button "Confirmar" at bounding box center [909, 463] width 72 height 28
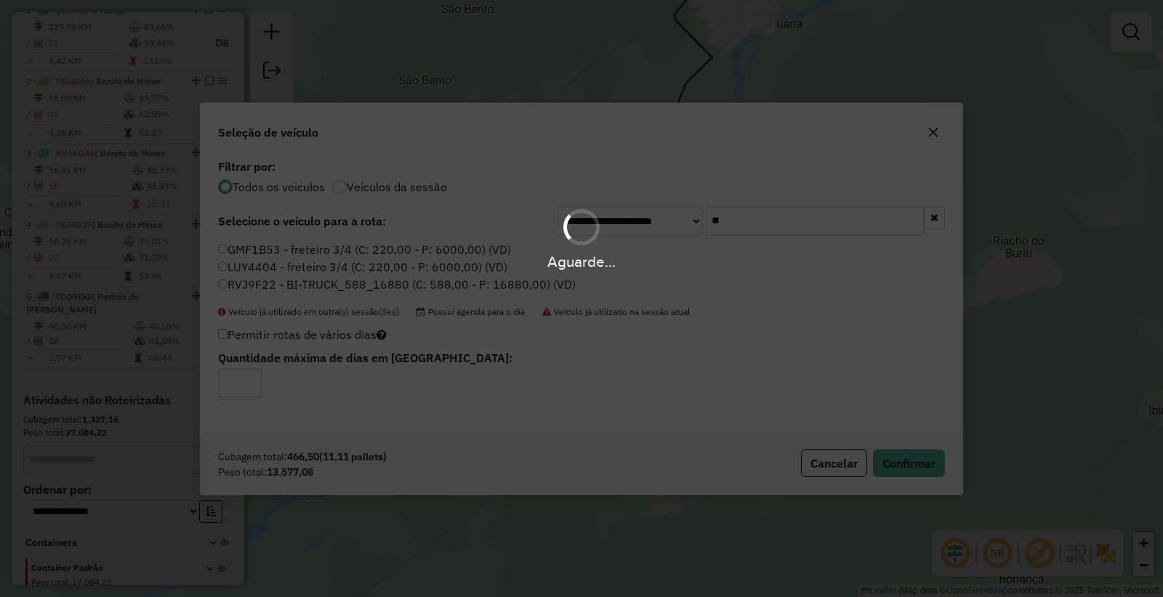
click at [917, 462] on div "Aguarde..." at bounding box center [581, 298] width 1163 height 597
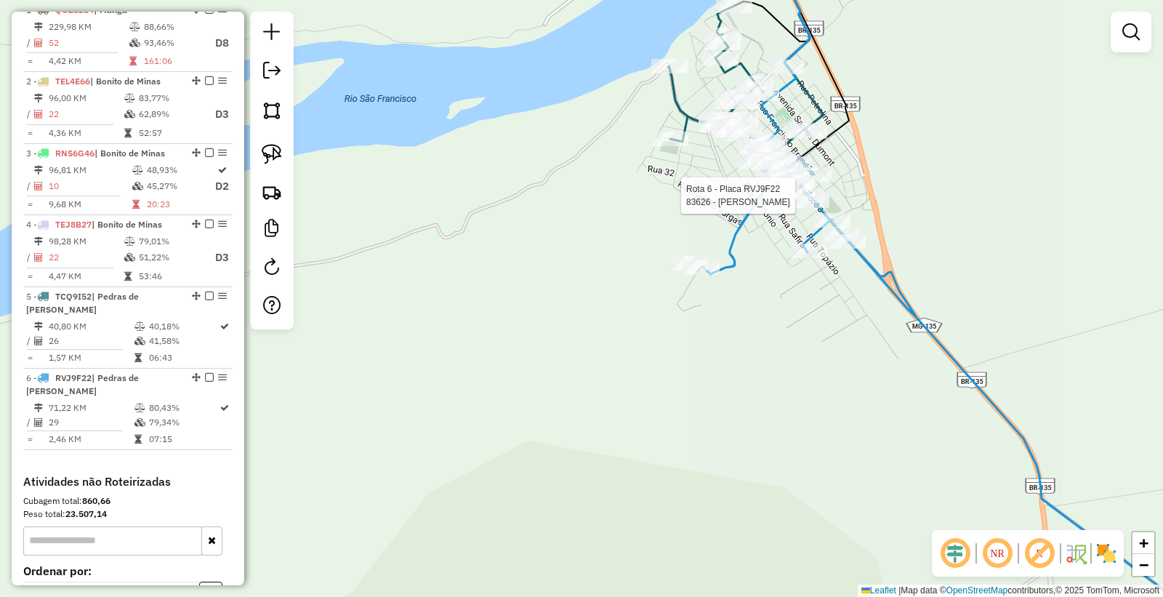
select select "*********"
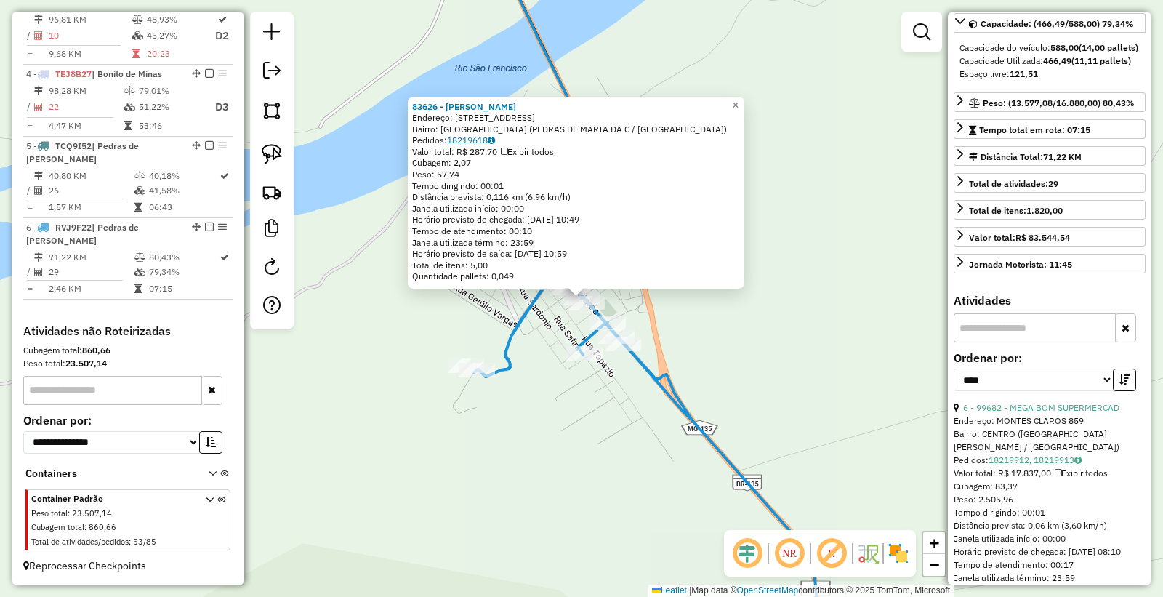
scroll to position [242, 0]
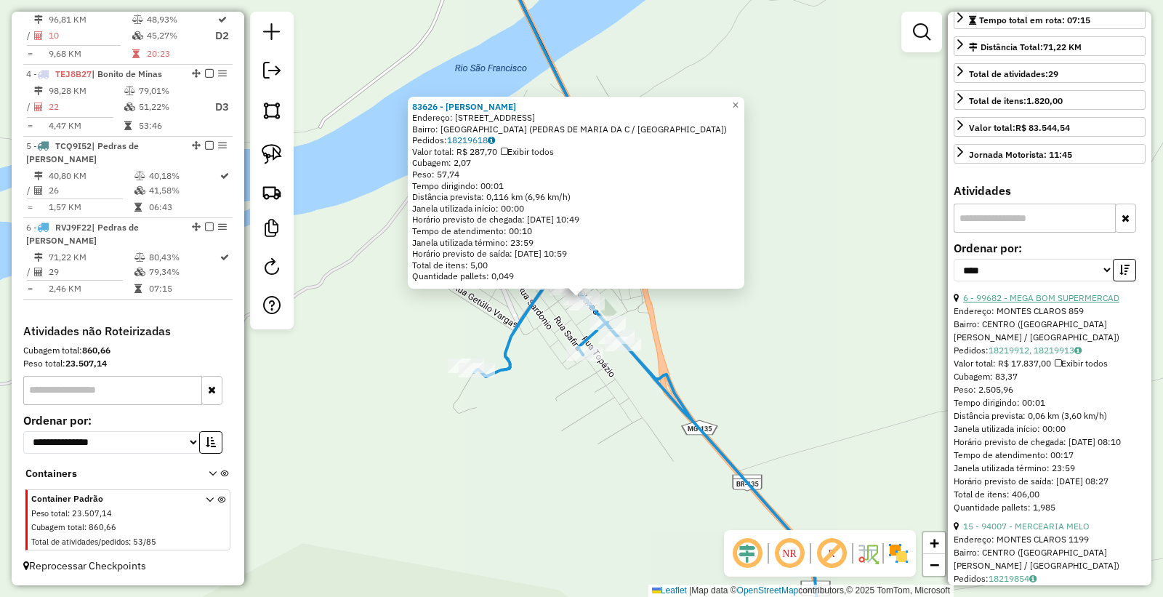
click at [1014, 303] on link "6 - 99682 - MEGA BOM SUPERMERCAD" at bounding box center [1041, 297] width 156 height 11
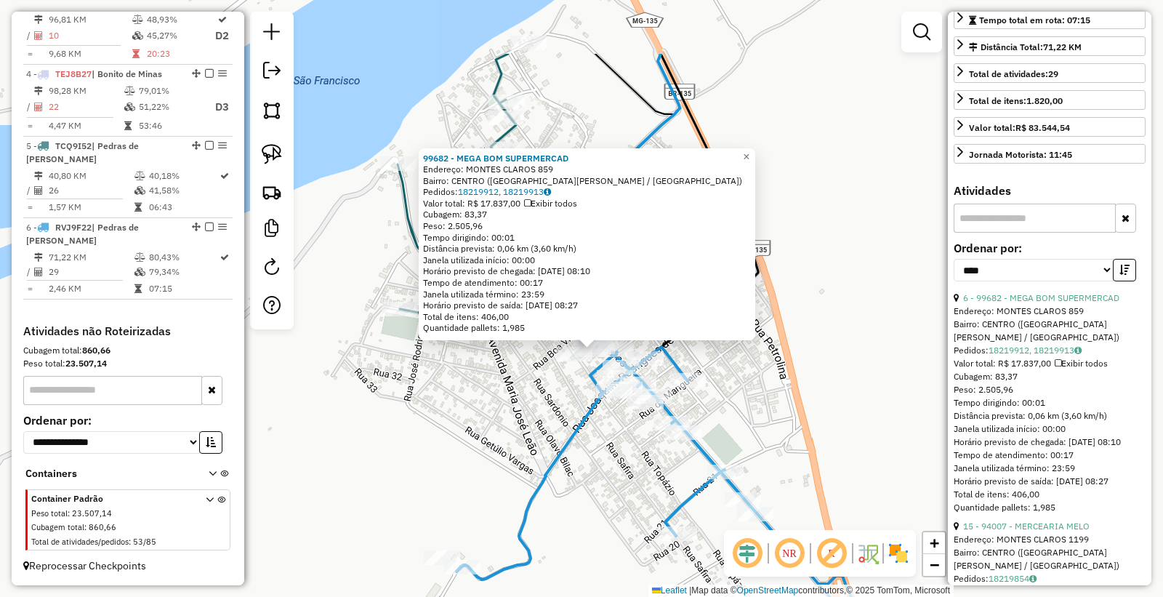
drag, startPoint x: 582, startPoint y: 393, endPoint x: 570, endPoint y: 410, distance: 21.4
click at [571, 428] on div "99682 - MEGA BOM SUPERMERCAD Endereço: MONTES CLAROS 859 Bairro: CENTRO (PEDRAS…" at bounding box center [581, 298] width 1163 height 597
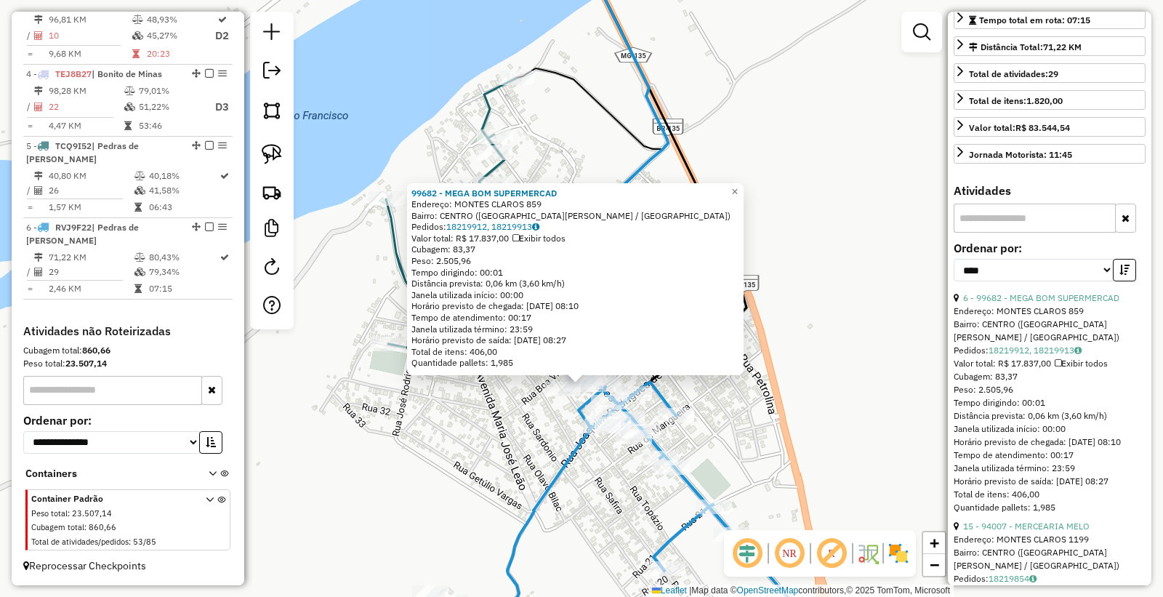
click at [564, 422] on div "99682 - MEGA BOM SUPERMERCAD Endereço: MONTES CLAROS 859 Bairro: CENTRO (PEDRAS…" at bounding box center [581, 298] width 1163 height 597
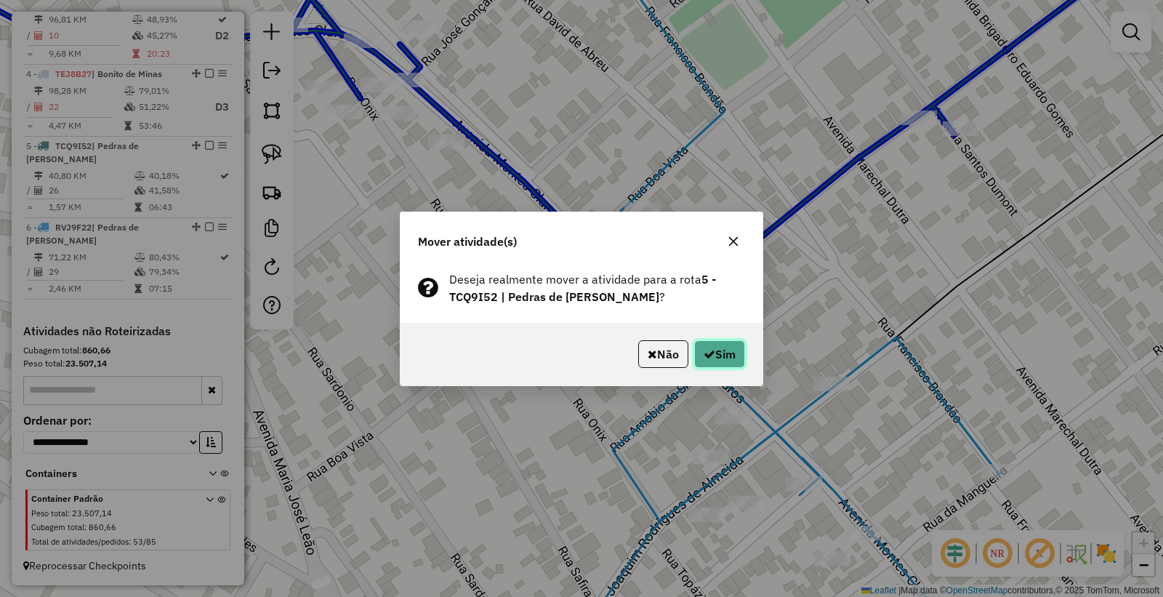
click at [713, 350] on button "Sim" at bounding box center [719, 354] width 51 height 28
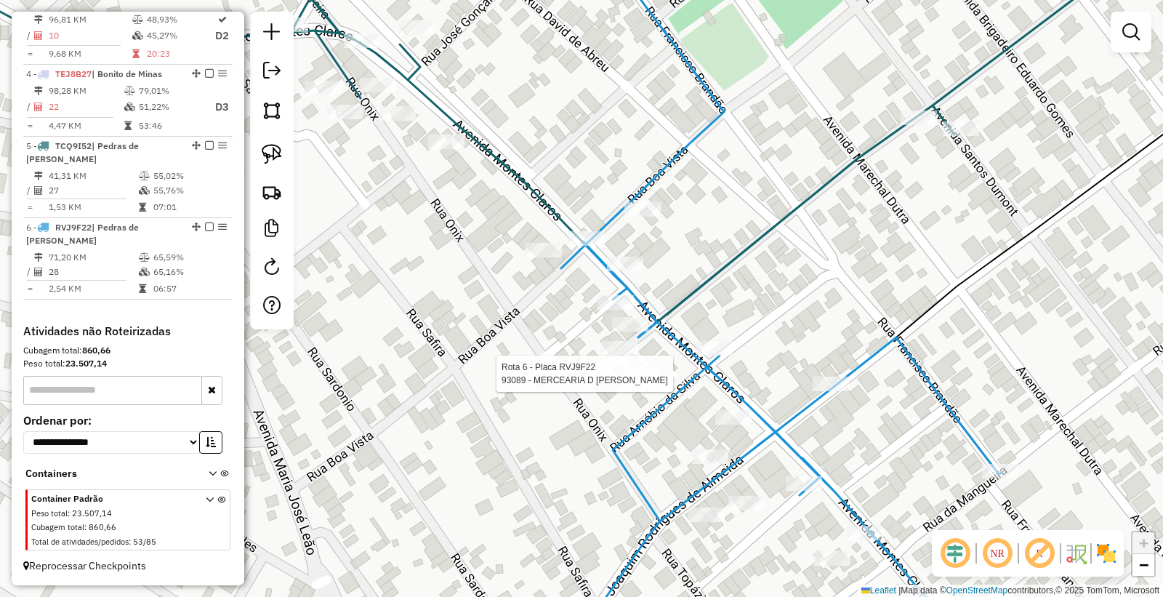
click at [644, 381] on div at bounding box center [641, 373] width 36 height 15
select select "*********"
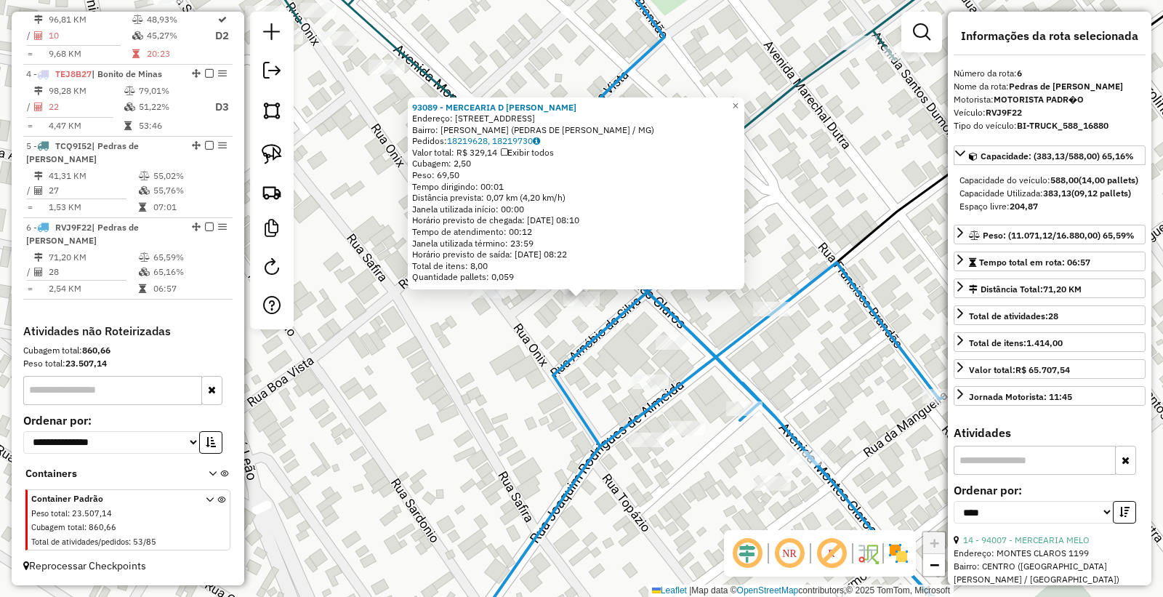
click at [489, 438] on div "93089 - MERCEARIA D MALRICI Endereço: Av MONTES CLAROS, 882 Bairro: MARIA DA CR…" at bounding box center [581, 298] width 1163 height 597
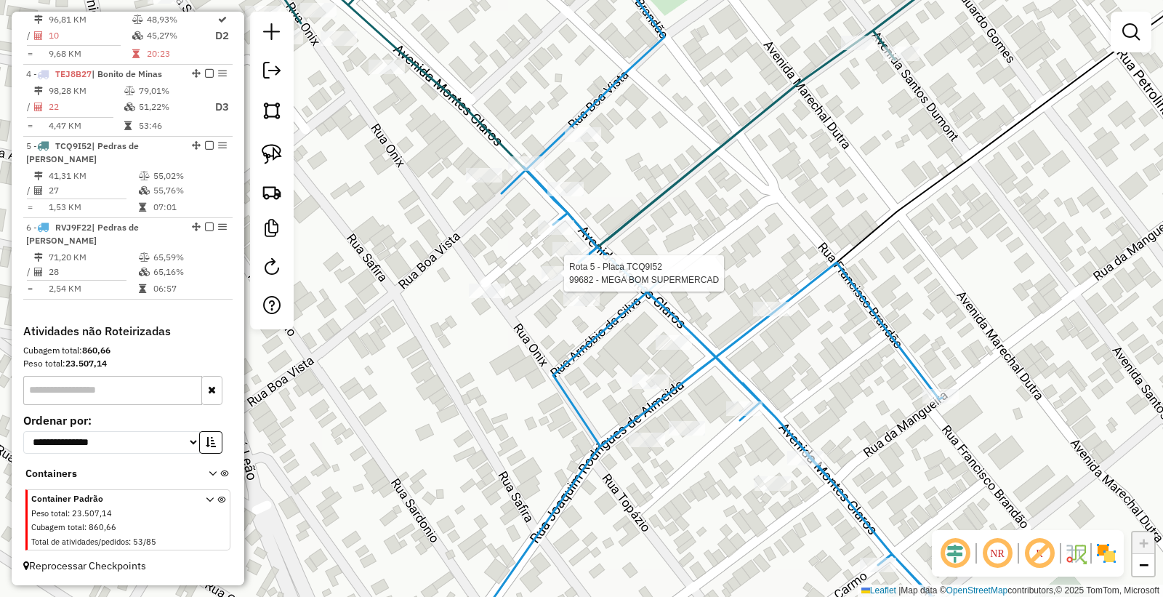
select select "*********"
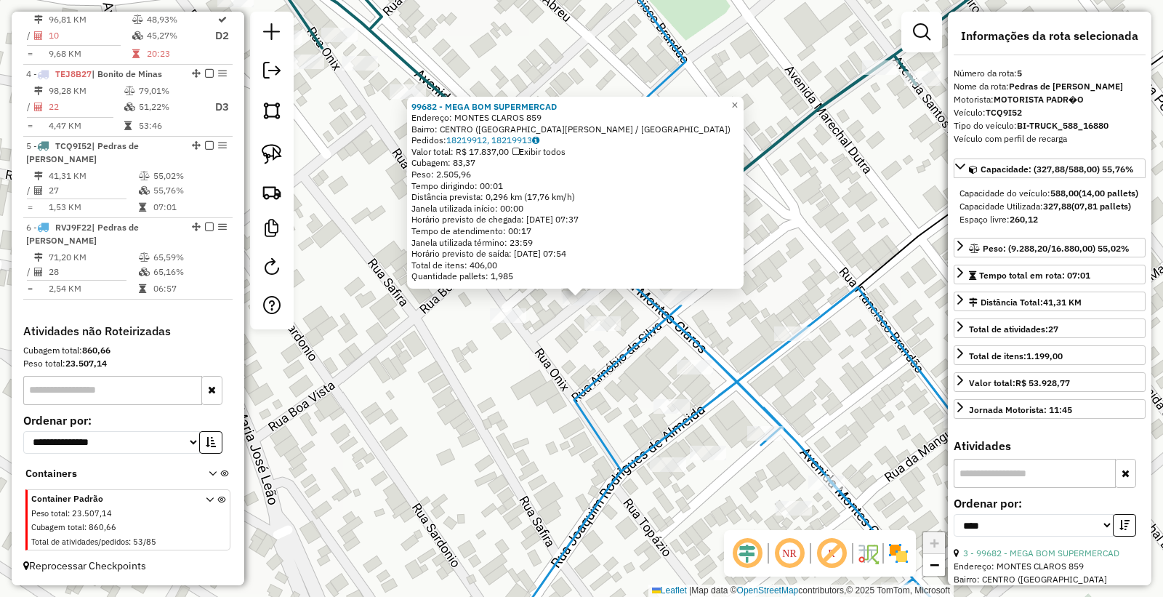
click at [532, 446] on div "99682 - MEGA BOM SUPERMERCAD Endereço: MONTES CLAROS 859 Bairro: CENTRO (PEDRAS…" at bounding box center [581, 298] width 1163 height 597
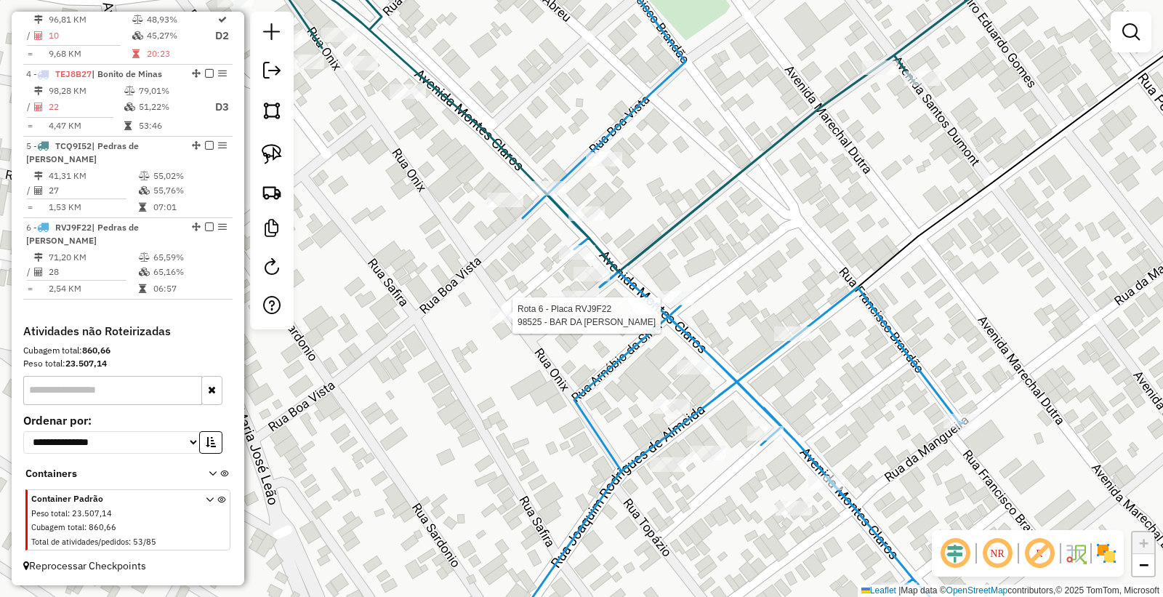
select select "*********"
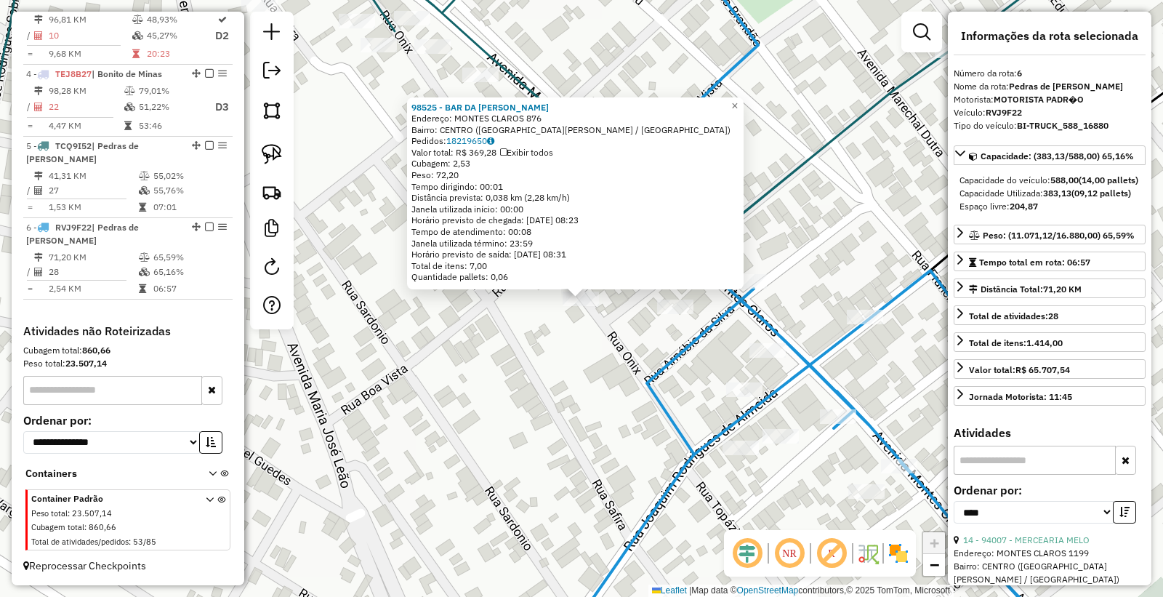
click at [580, 434] on div "98525 - BAR DA MARIA J Endereço: MONTES CLAROS 876 Bairro: CENTRO (PEDRAS DE MA…" at bounding box center [581, 298] width 1163 height 597
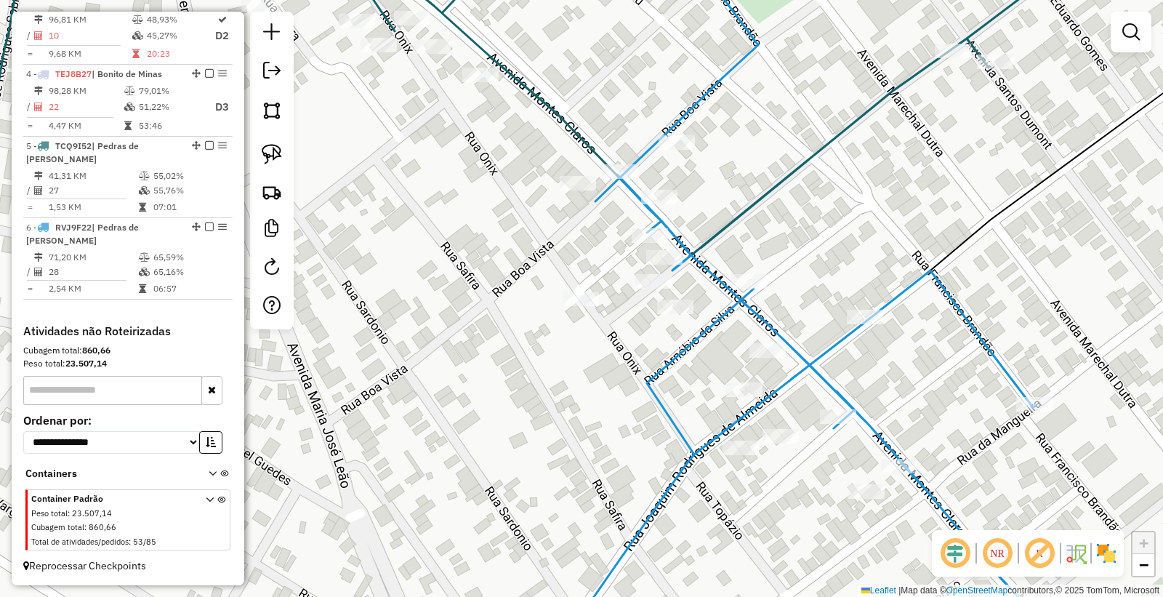
click at [679, 318] on div "Janela de atendimento Grade de atendimento Capacidade Transportadoras Veículos …" at bounding box center [581, 298] width 1163 height 597
select select "*********"
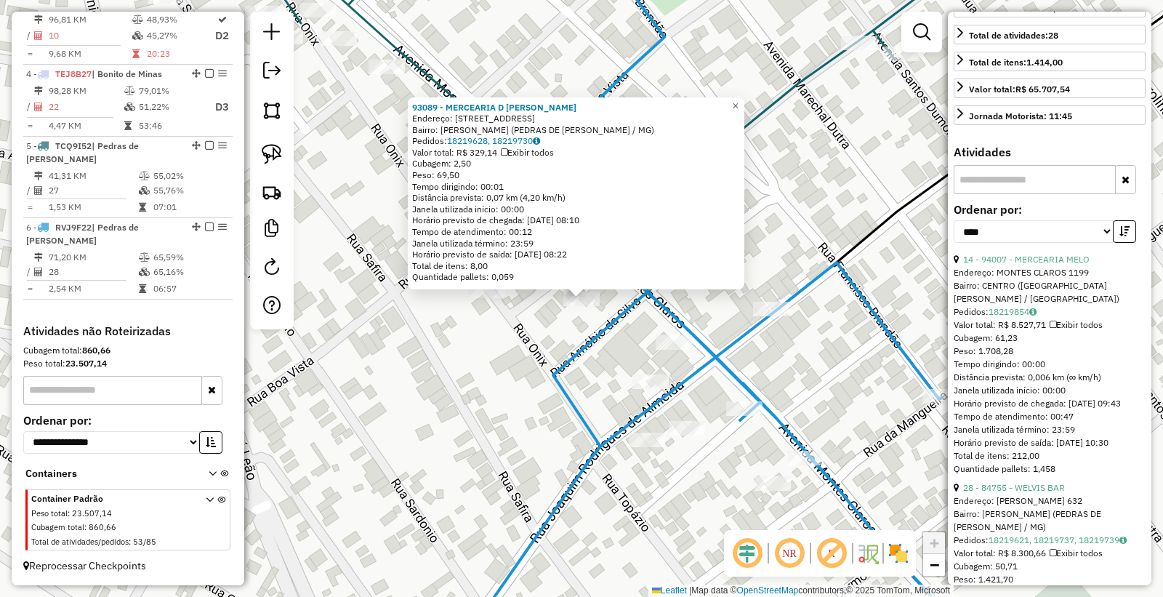
scroll to position [323, 0]
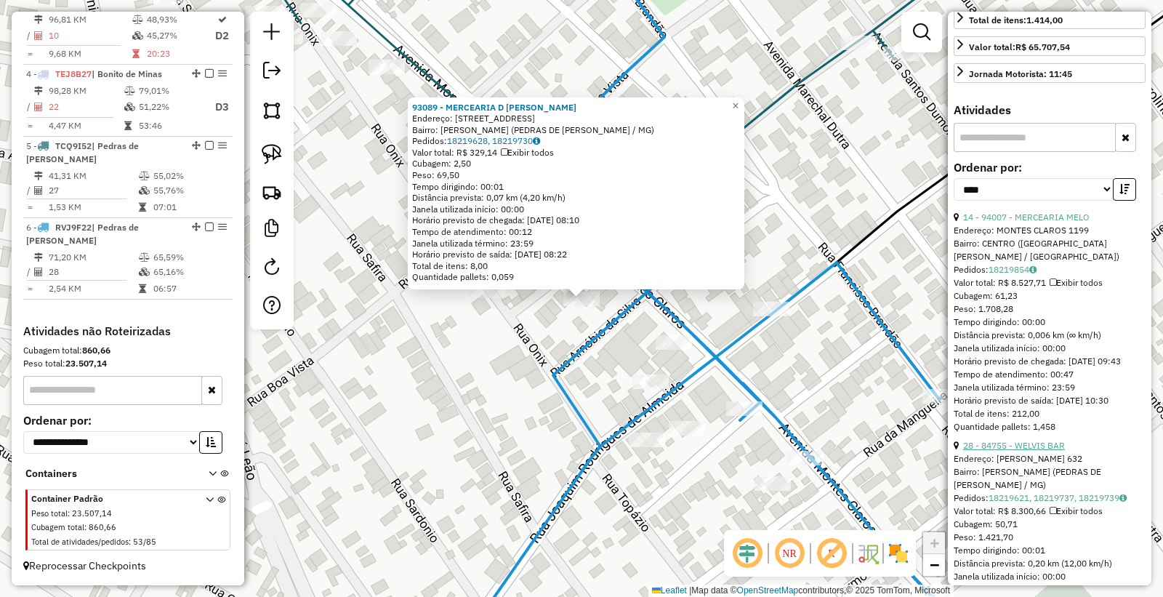
click at [1033, 451] on link "28 - 84755 - WELVIS BAR" at bounding box center [1014, 445] width 102 height 11
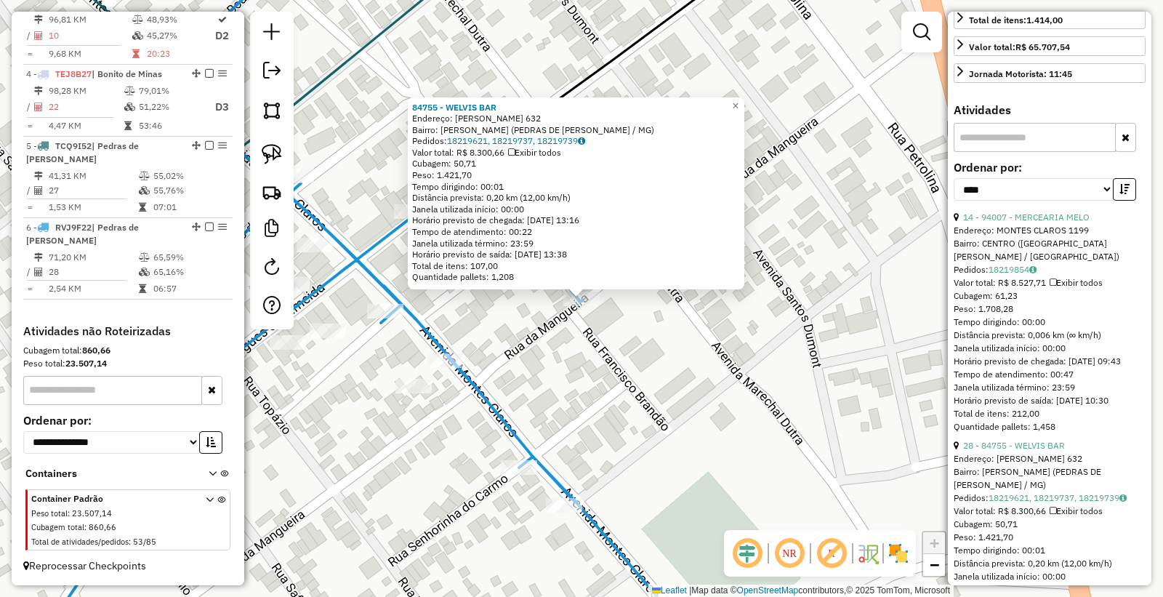
click at [520, 347] on div "84755 - WELVIS BAR Endereço: FRANCISCO BRANDAO 632 Bairro: MARIA DA CRUZ (PEDRA…" at bounding box center [581, 298] width 1163 height 597
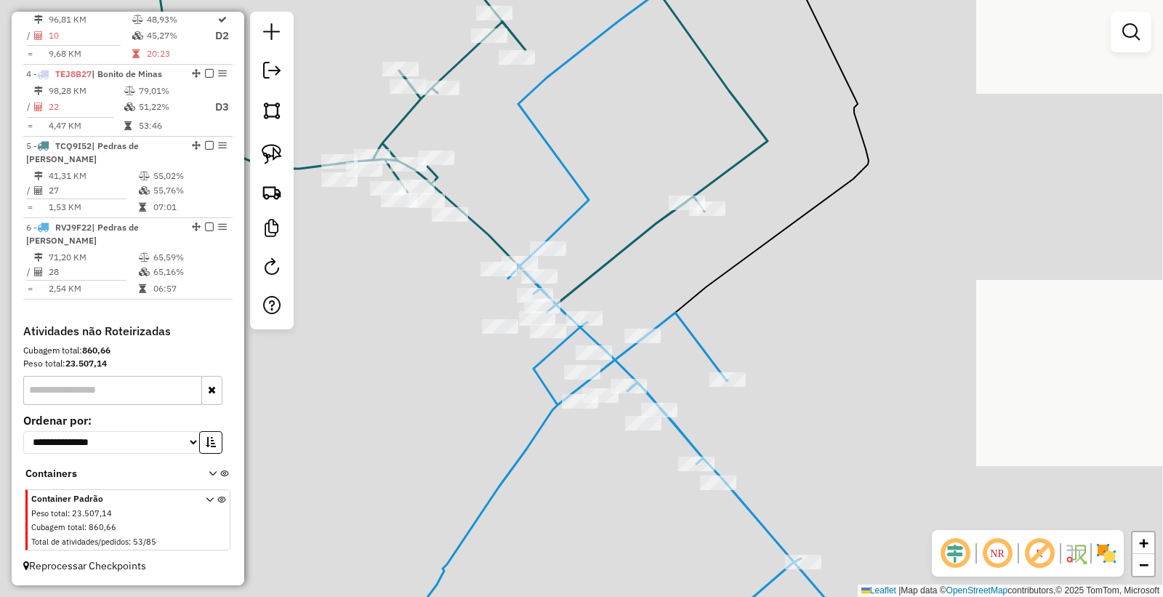
drag, startPoint x: 563, startPoint y: 366, endPoint x: 739, endPoint y: 423, distance: 184.9
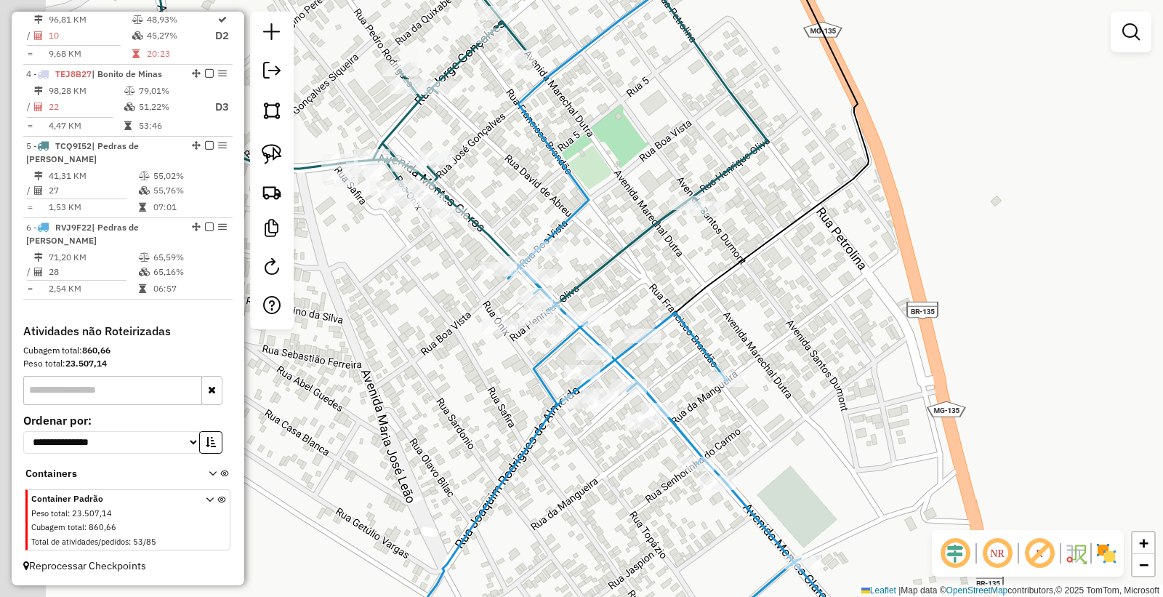
click at [739, 423] on div "Janela de atendimento Grade de atendimento Capacidade Transportadoras Veículos …" at bounding box center [581, 298] width 1163 height 597
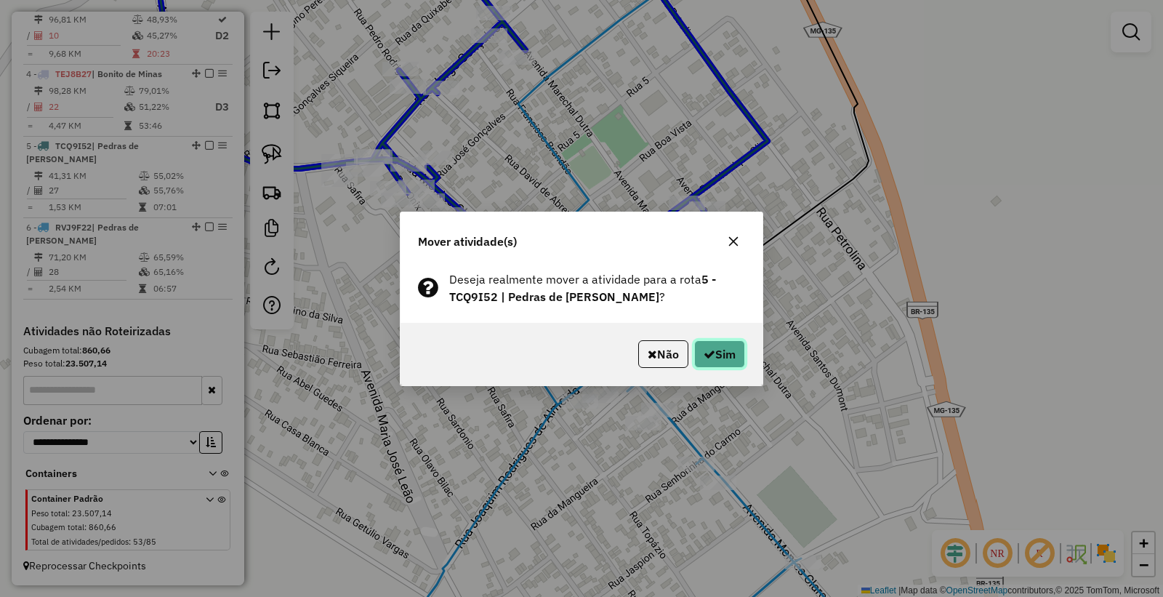
click at [714, 361] on button "Sim" at bounding box center [719, 354] width 51 height 28
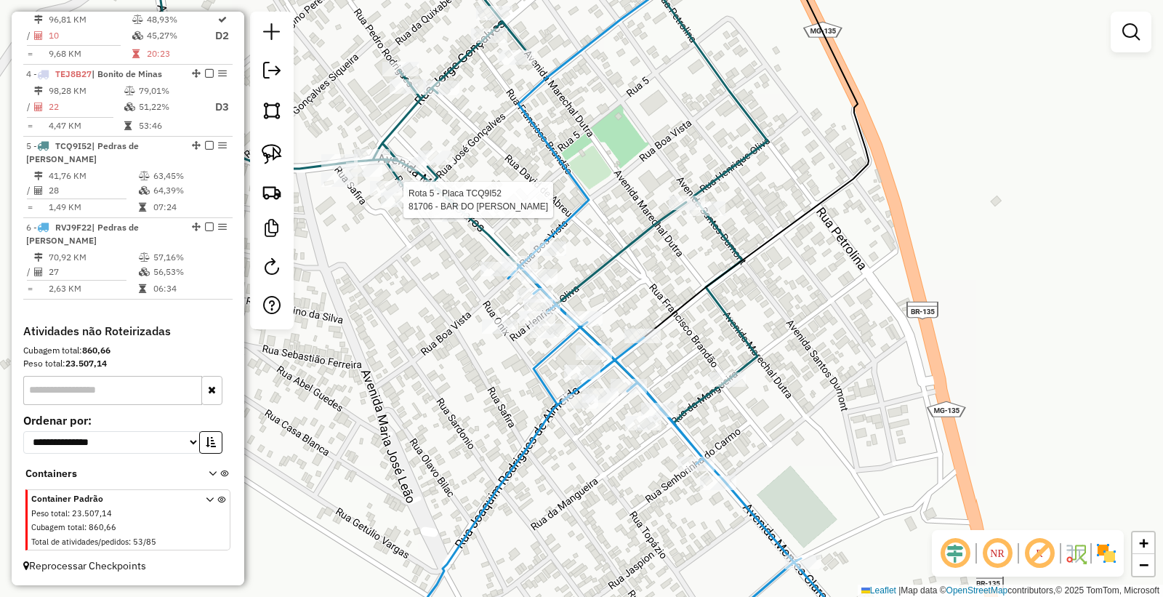
select select "*********"
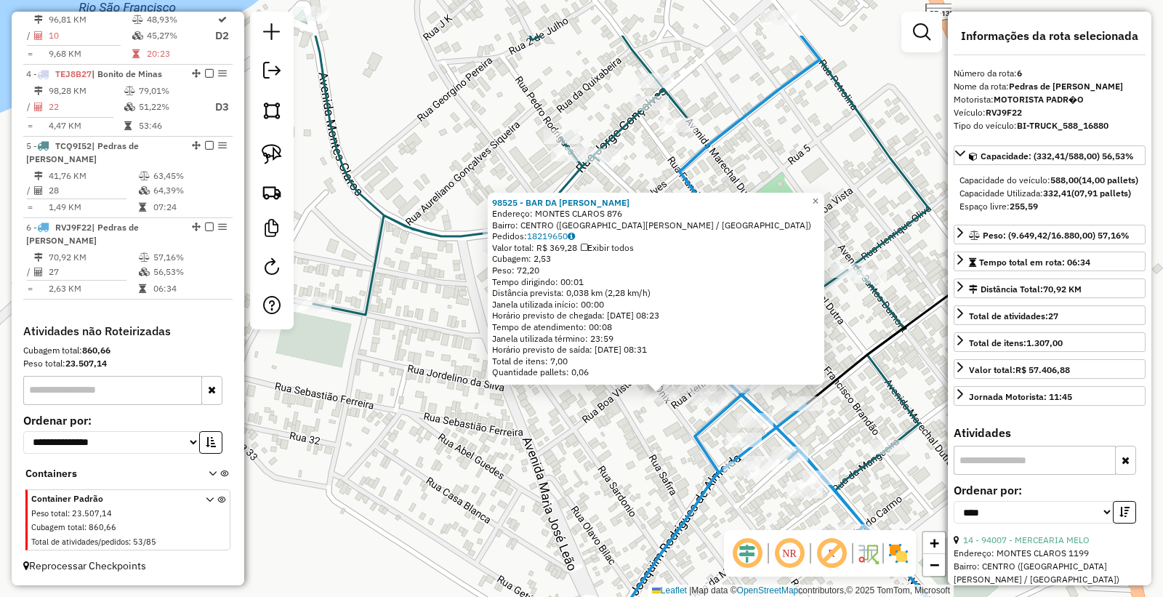
drag, startPoint x: 597, startPoint y: 506, endPoint x: 613, endPoint y: 525, distance: 24.8
click at [613, 525] on div "98525 - BAR DA MARIA J Endereço: MONTES CLAROS 876 Bairro: CENTRO (PEDRAS DE MA…" at bounding box center [581, 298] width 1163 height 597
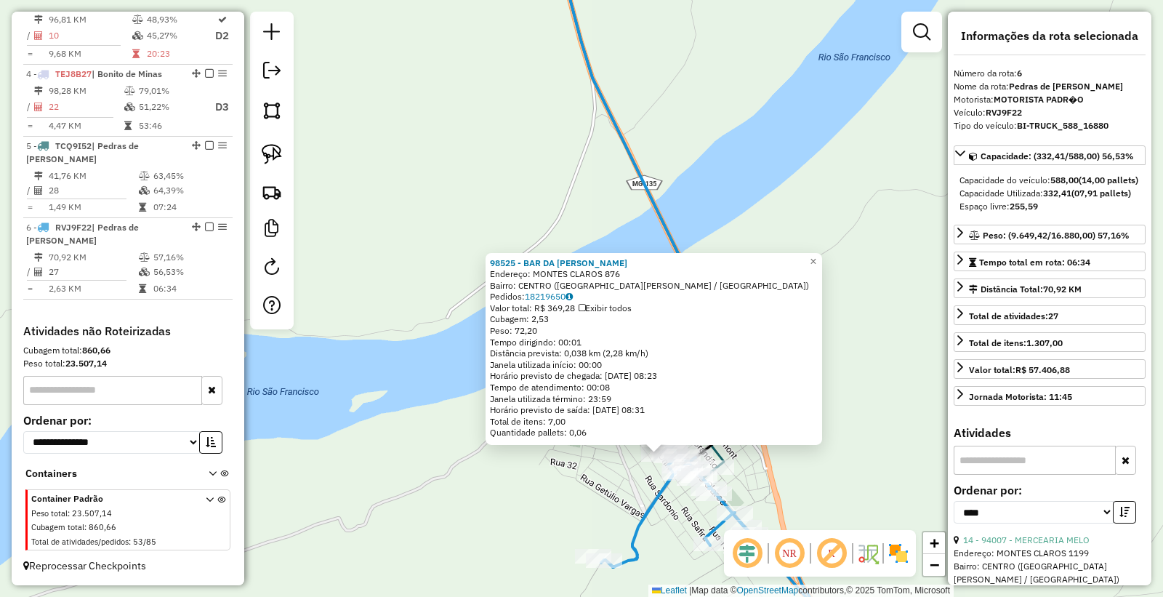
click at [591, 502] on div "98525 - BAR DA MARIA J Endereço: MONTES CLAROS 876 Bairro: CENTRO (PEDRAS DE MA…" at bounding box center [581, 298] width 1163 height 597
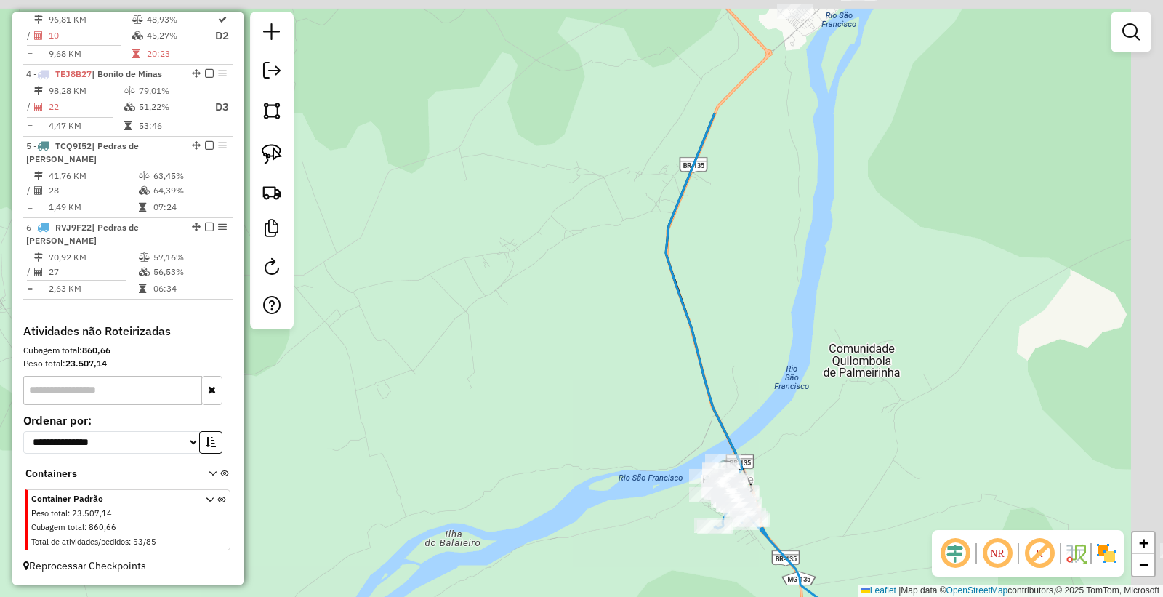
drag, startPoint x: 989, startPoint y: 229, endPoint x: 867, endPoint y: 425, distance: 230.6
click at [870, 433] on div "Janela de atendimento Grade de atendimento Capacidade Transportadoras Veículos …" at bounding box center [581, 298] width 1163 height 597
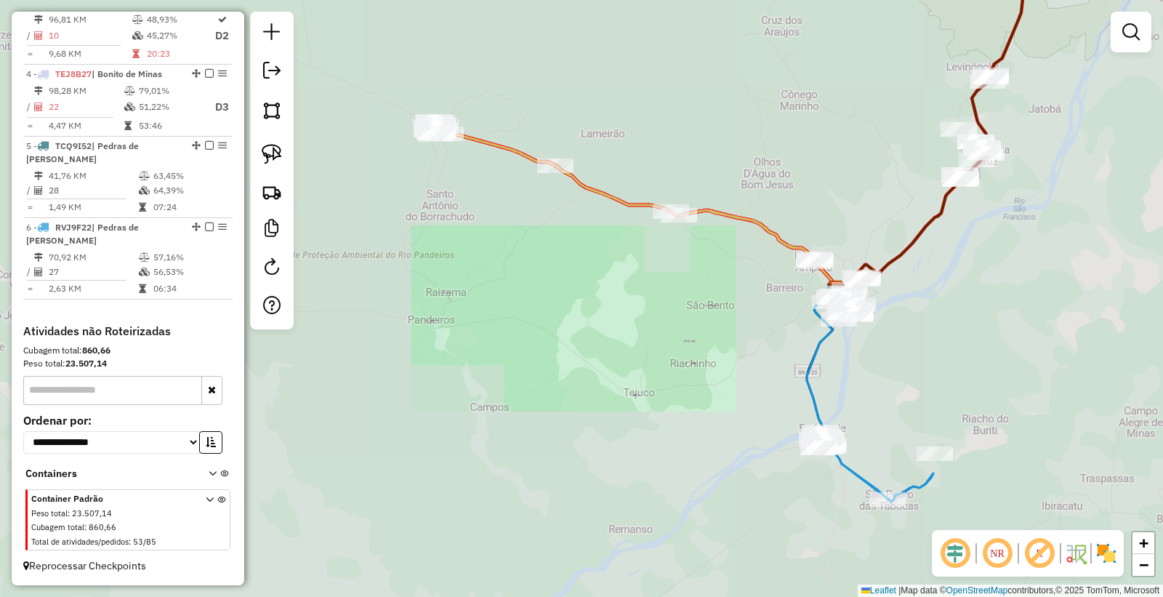
drag, startPoint x: 922, startPoint y: 287, endPoint x: 856, endPoint y: 391, distance: 123.9
click at [857, 391] on div "Janela de atendimento Grade de atendimento Capacidade Transportadoras Veículos …" at bounding box center [581, 298] width 1163 height 597
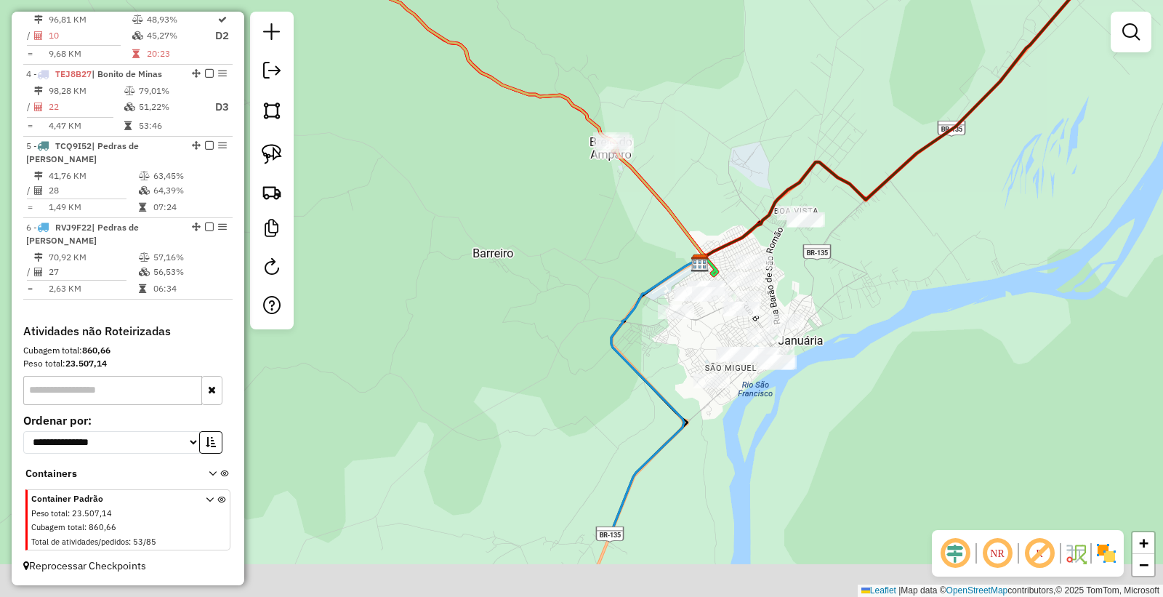
drag, startPoint x: 888, startPoint y: 393, endPoint x: 860, endPoint y: 248, distance: 147.5
click at [862, 250] on div "Janela de atendimento Grade de atendimento Capacidade Transportadoras Veículos …" at bounding box center [581, 298] width 1163 height 597
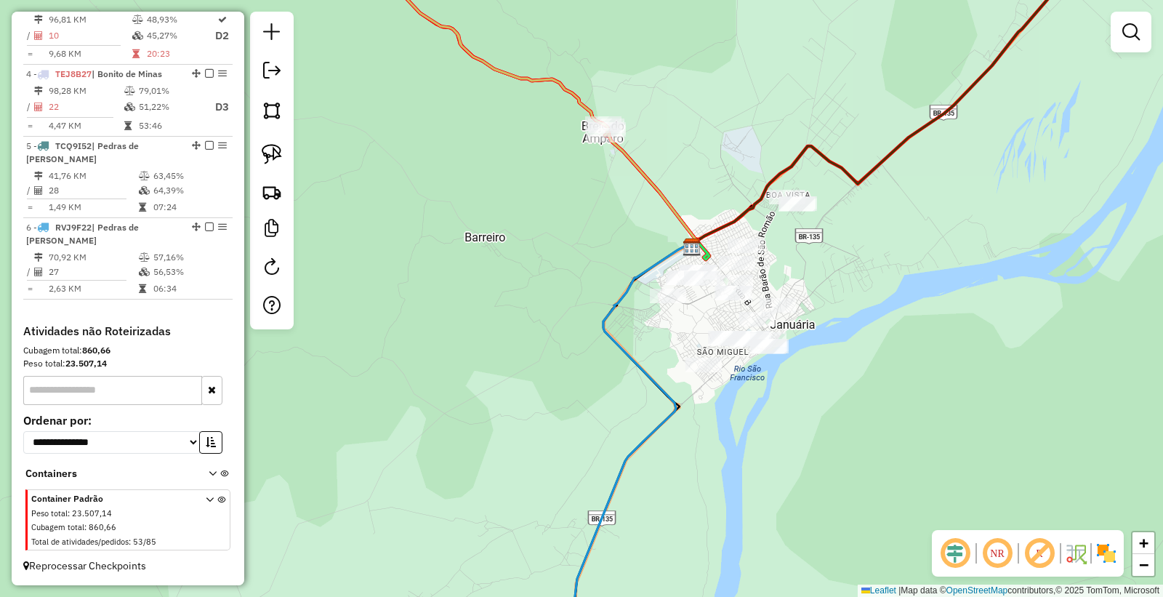
drag, startPoint x: 271, startPoint y: 156, endPoint x: 313, endPoint y: 175, distance: 46.6
click at [271, 156] on img at bounding box center [272, 154] width 20 height 20
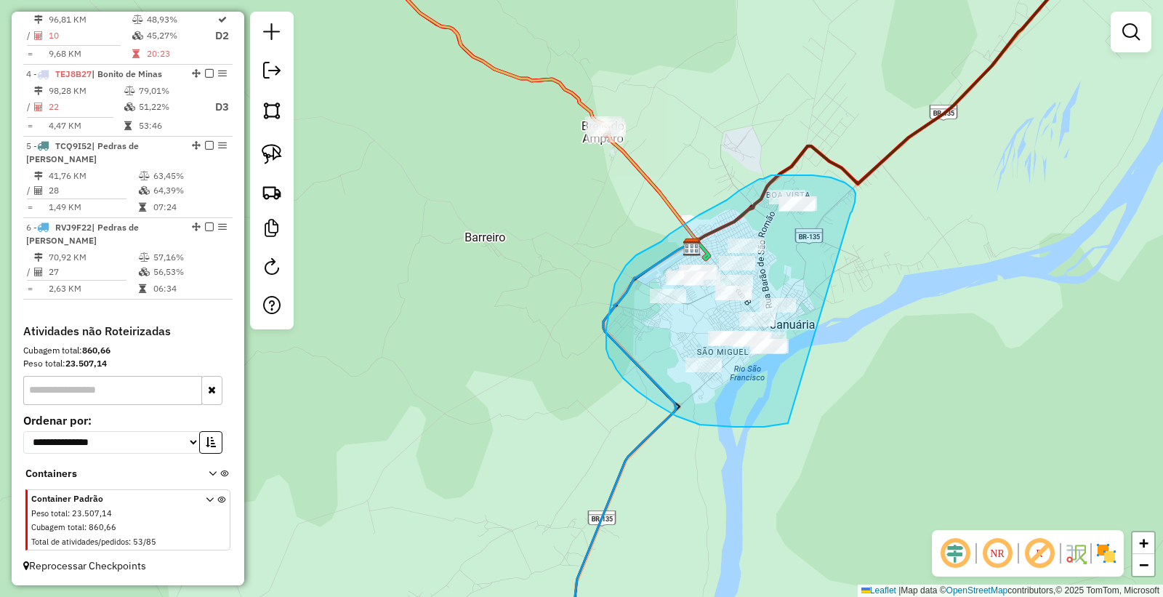
drag, startPoint x: 852, startPoint y: 212, endPoint x: 834, endPoint y: 342, distance: 131.4
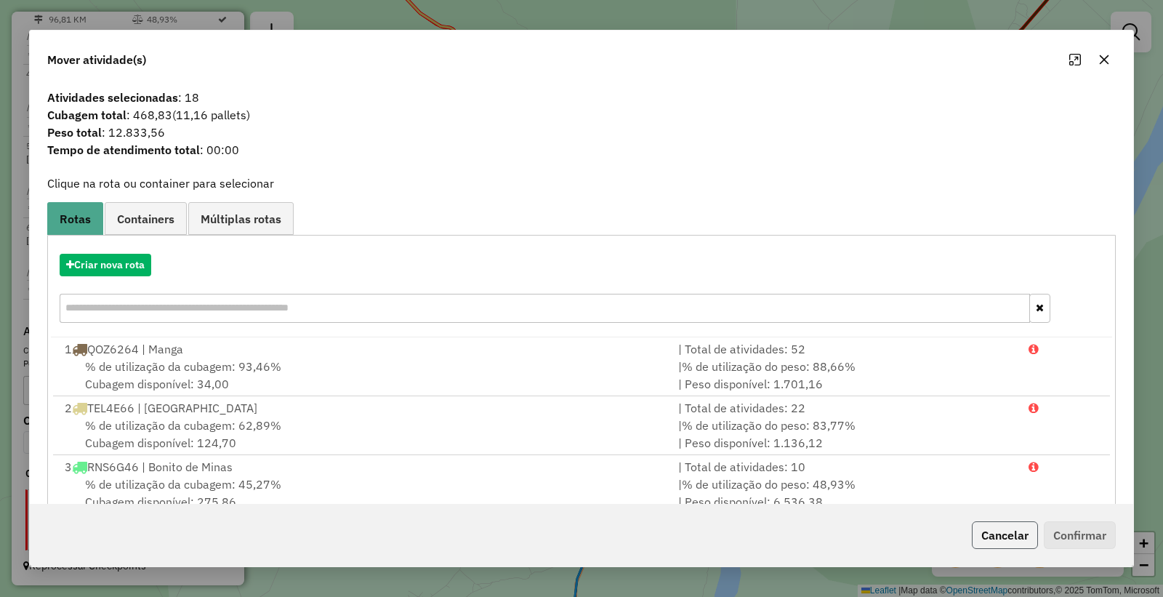
click at [991, 533] on button "Cancelar" at bounding box center [1005, 535] width 66 height 28
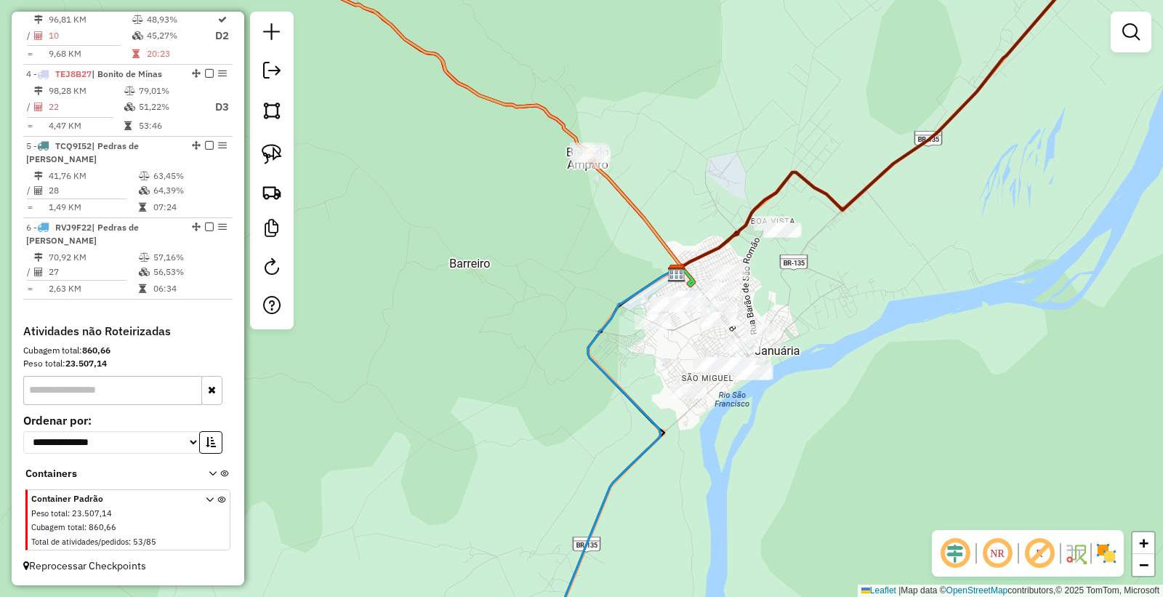
drag, startPoint x: 920, startPoint y: 380, endPoint x: 716, endPoint y: 464, distance: 221.1
click at [718, 497] on div "Janela de atendimento Grade de atendimento Capacidade Transportadoras Veículos …" at bounding box center [581, 298] width 1163 height 597
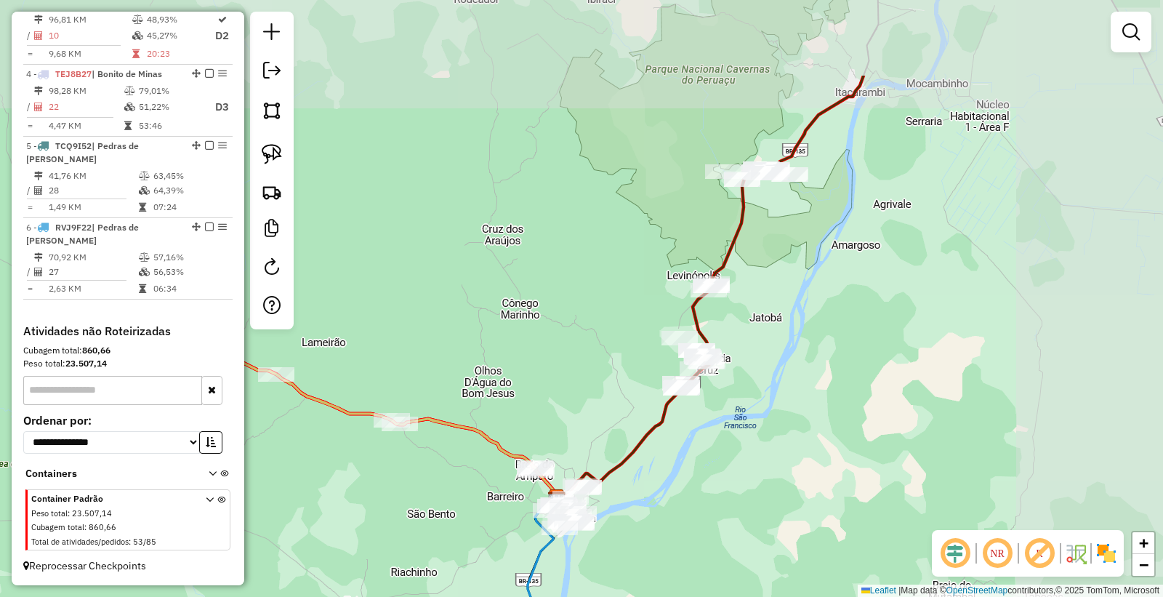
drag, startPoint x: 918, startPoint y: 274, endPoint x: 688, endPoint y: 462, distance: 297.7
click at [688, 462] on div "Janela de atendimento Grade de atendimento Capacidade Transportadoras Veículos …" at bounding box center [581, 298] width 1163 height 597
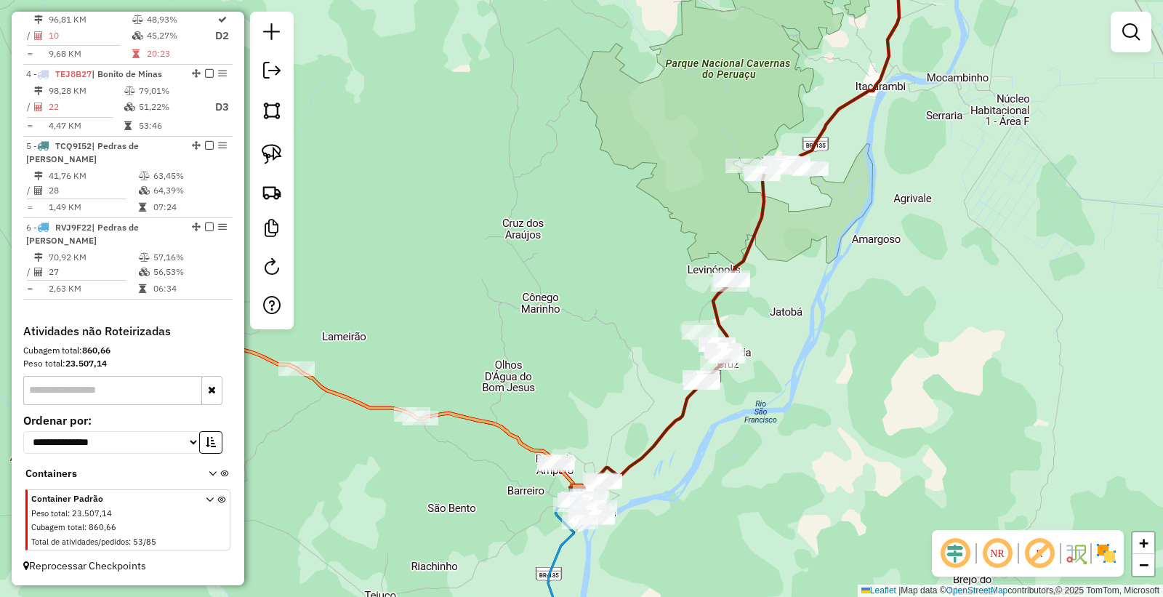
drag, startPoint x: 684, startPoint y: 270, endPoint x: 740, endPoint y: 218, distance: 76.2
click at [740, 218] on div "Janela de atendimento Grade de atendimento Capacidade Transportadoras Veículos …" at bounding box center [581, 298] width 1163 height 597
click at [273, 149] on img at bounding box center [272, 154] width 20 height 20
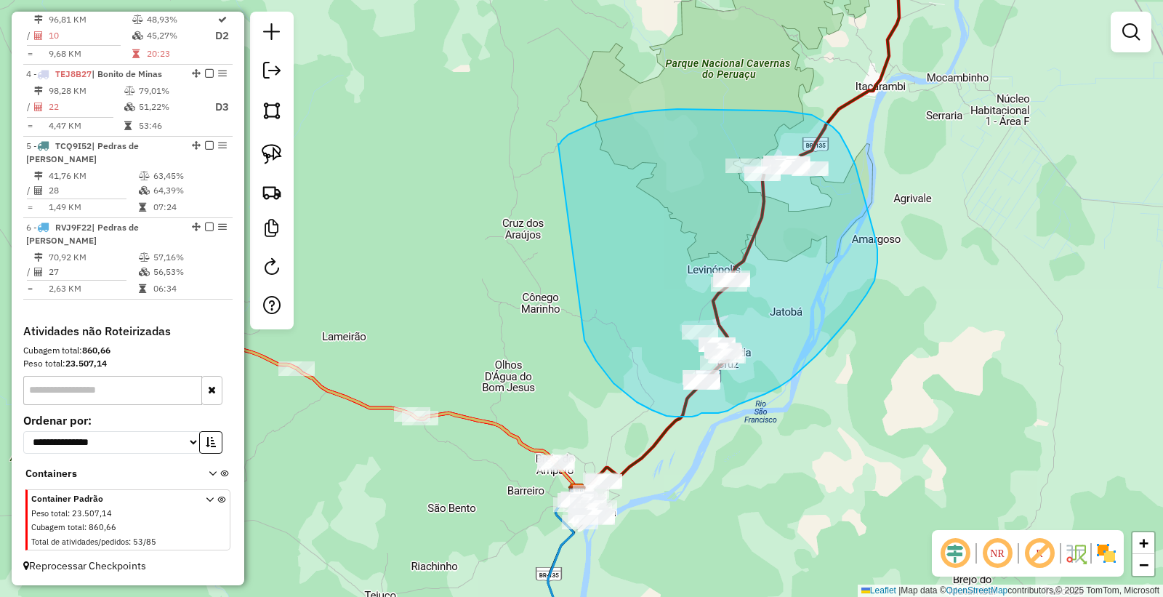
drag, startPoint x: 596, startPoint y: 122, endPoint x: 585, endPoint y: 340, distance: 217.7
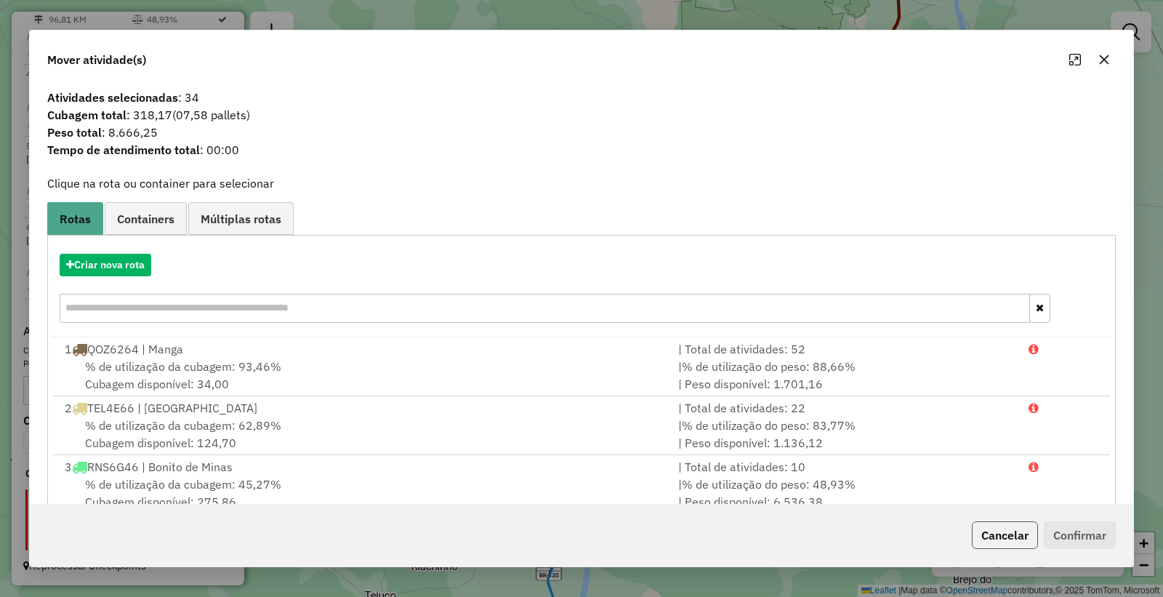
click at [992, 538] on button "Cancelar" at bounding box center [1005, 535] width 66 height 28
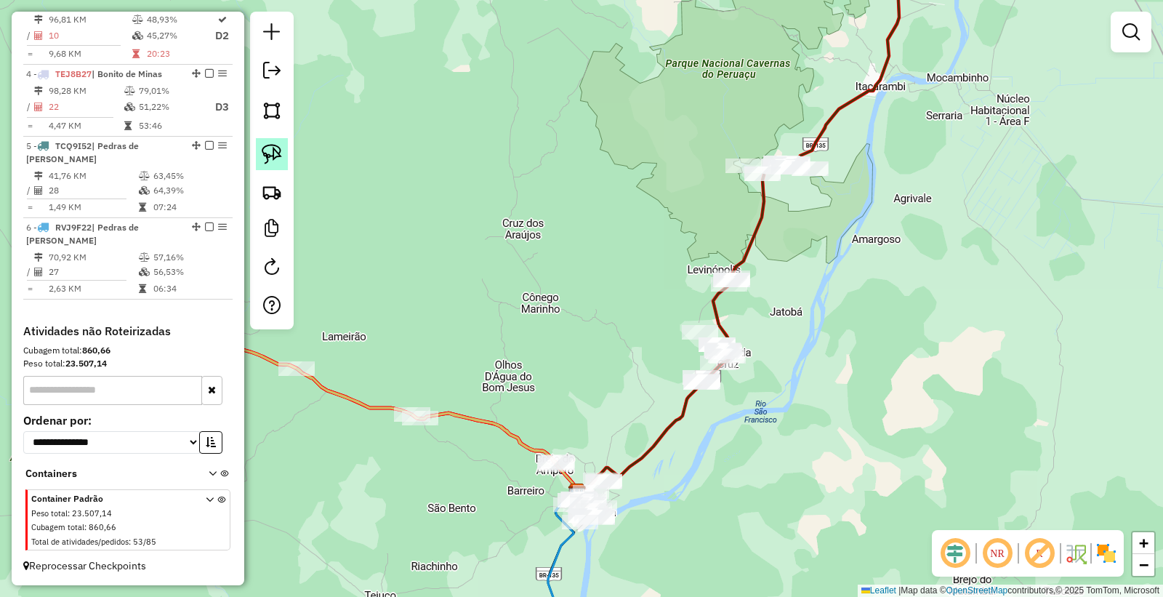
click at [279, 161] on img at bounding box center [272, 154] width 20 height 20
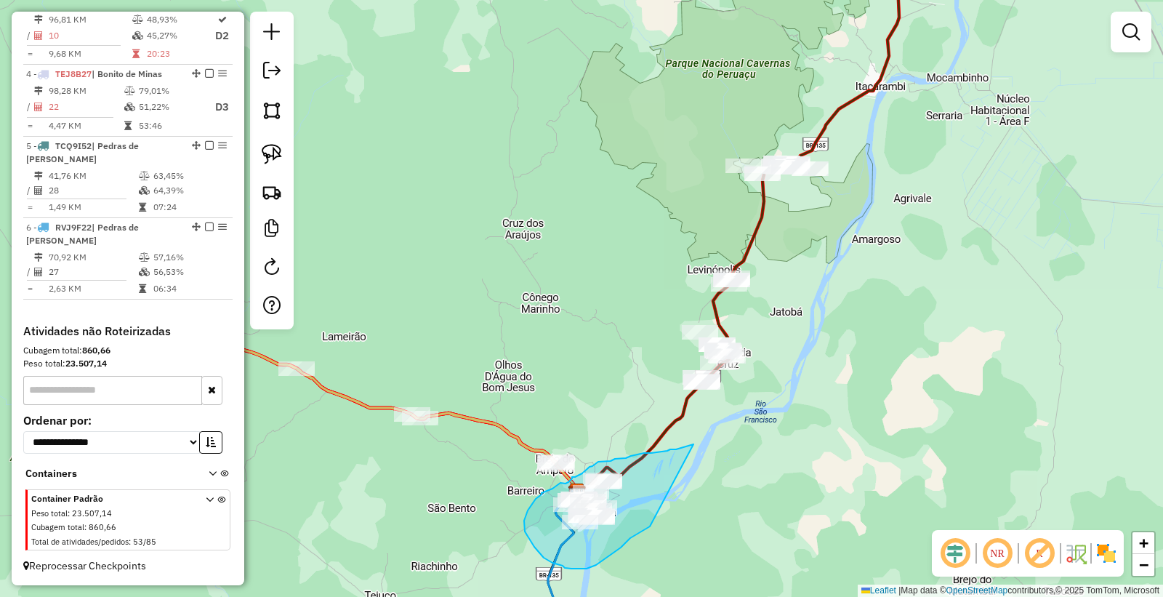
drag, startPoint x: 694, startPoint y: 444, endPoint x: 669, endPoint y: 509, distance: 69.3
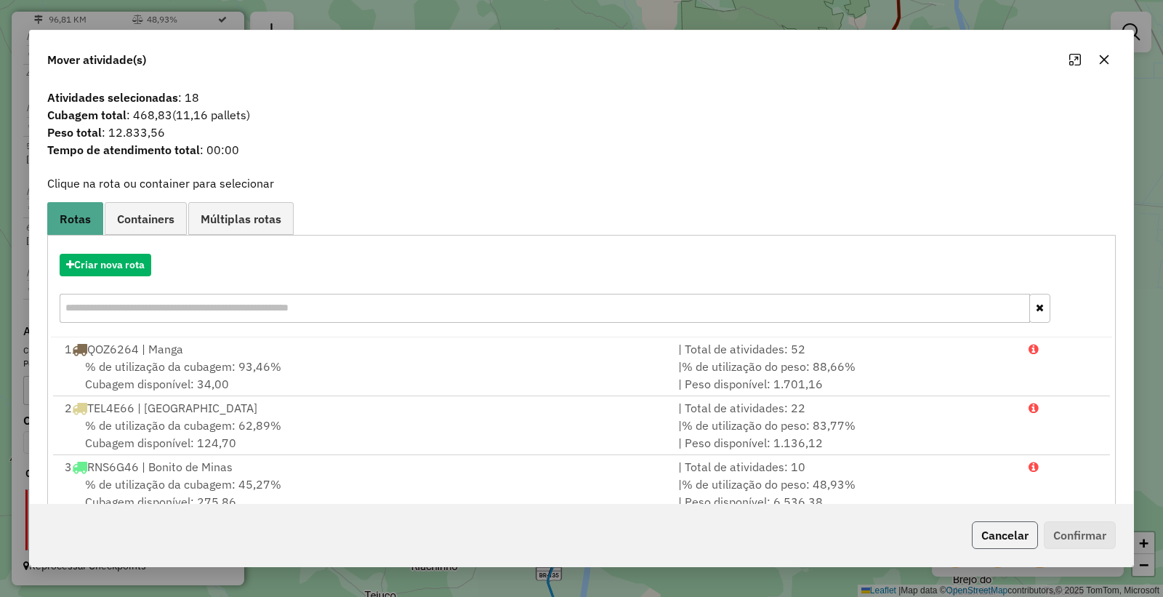
click at [1006, 532] on button "Cancelar" at bounding box center [1005, 535] width 66 height 28
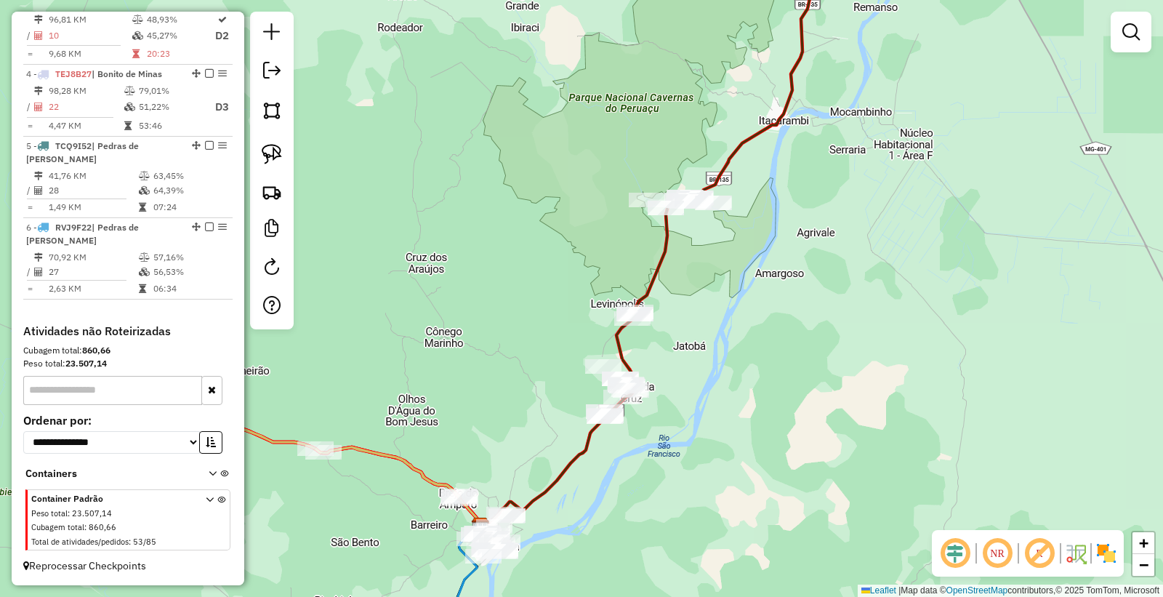
drag, startPoint x: 753, startPoint y: 227, endPoint x: 634, endPoint y: 256, distance: 122.0
click at [634, 256] on div "Janela de atendimento Grade de atendimento Capacidade Transportadoras Veículos …" at bounding box center [581, 298] width 1163 height 597
click at [269, 151] on img at bounding box center [272, 154] width 20 height 20
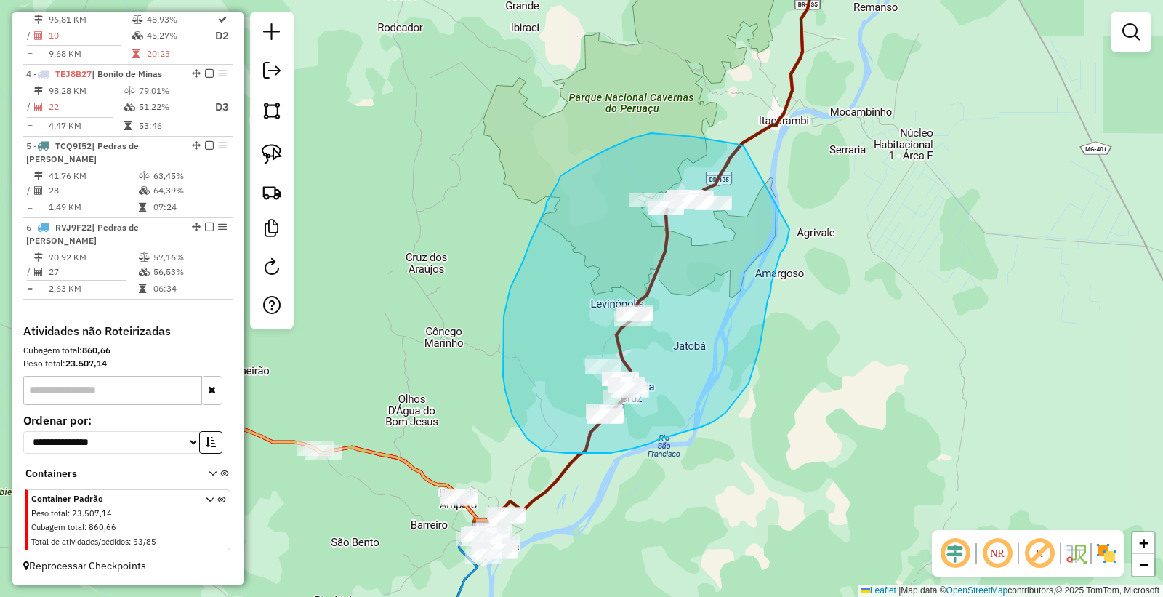
drag, startPoint x: 744, startPoint y: 146, endPoint x: 790, endPoint y: 226, distance: 92.2
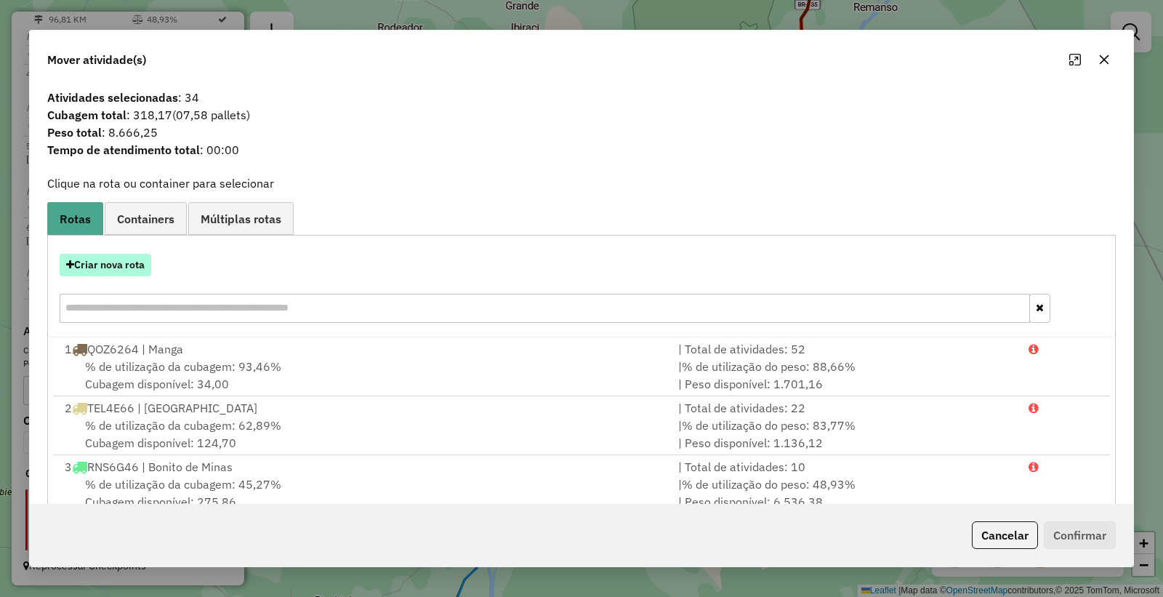
click at [103, 267] on button "Criar nova rota" at bounding box center [106, 265] width 92 height 23
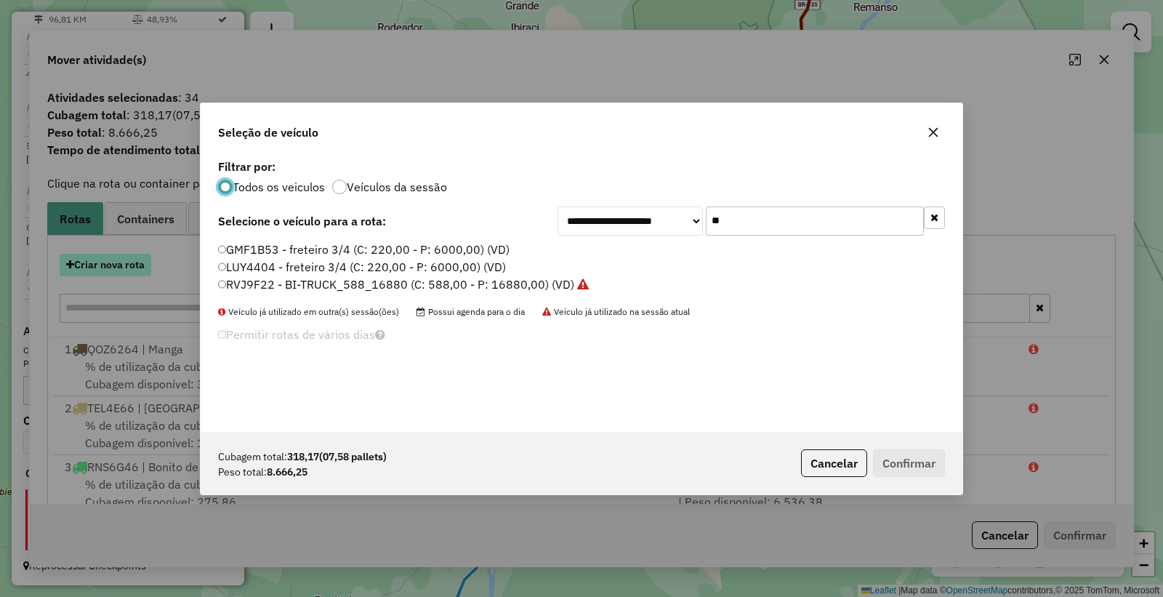
scroll to position [8, 4]
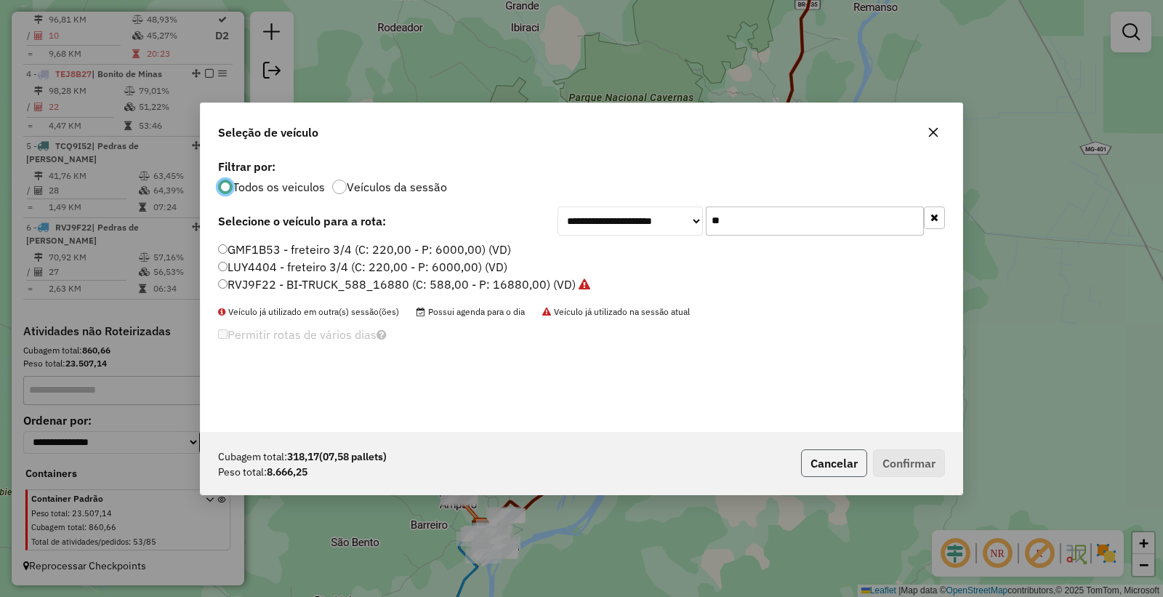
click at [848, 473] on button "Cancelar" at bounding box center [834, 463] width 66 height 28
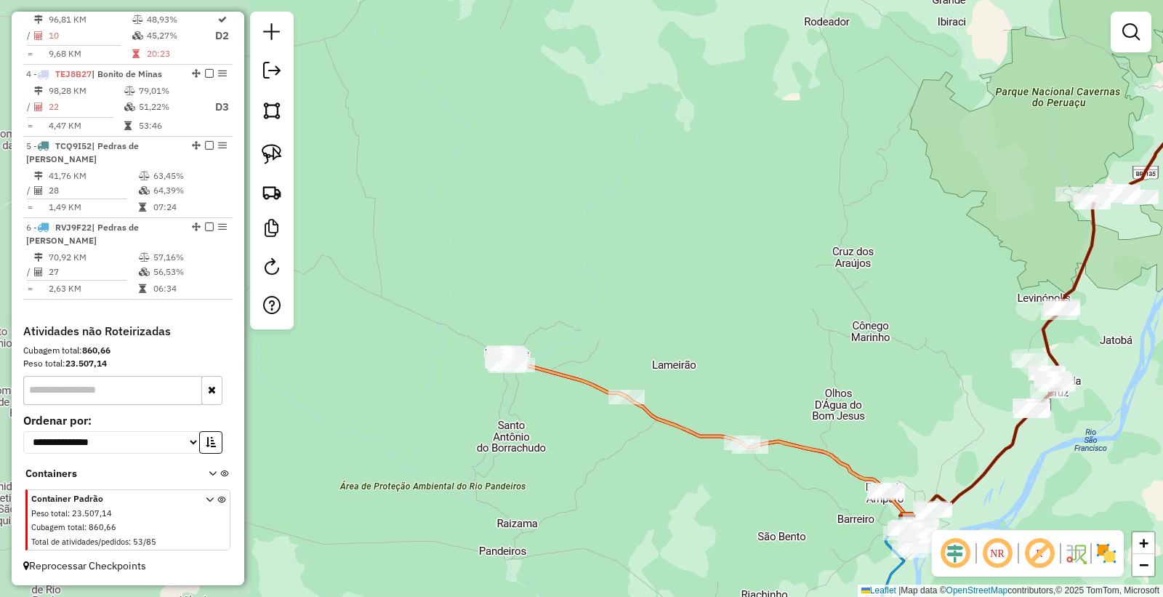
drag, startPoint x: 561, startPoint y: 260, endPoint x: 836, endPoint y: 338, distance: 286.6
click at [836, 338] on div "Janela de atendimento Grade de atendimento Capacidade Transportadoras Veículos …" at bounding box center [581, 298] width 1163 height 597
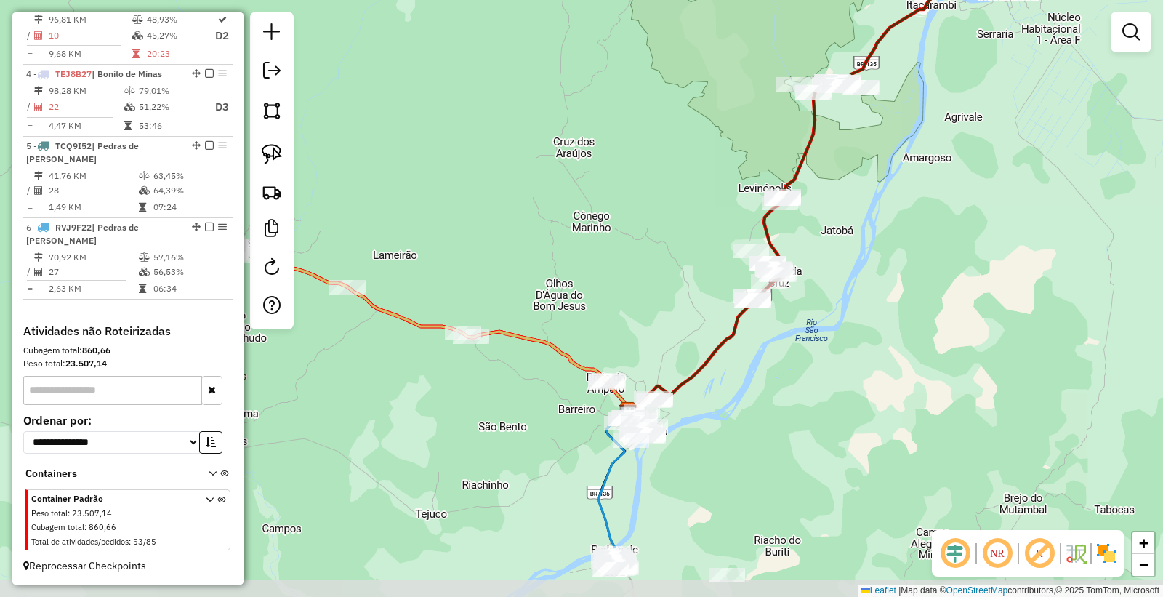
drag, startPoint x: 1008, startPoint y: 434, endPoint x: 732, endPoint y: 326, distance: 296.8
click at [732, 326] on icon at bounding box center [792, 122] width 329 height 576
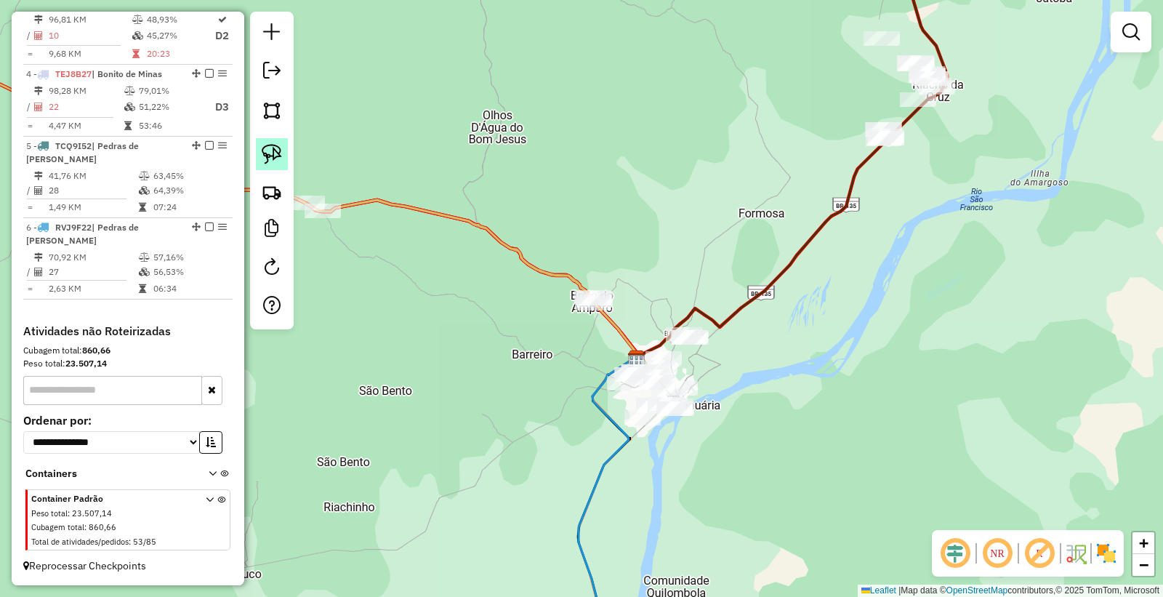
click at [276, 156] on img at bounding box center [272, 154] width 20 height 20
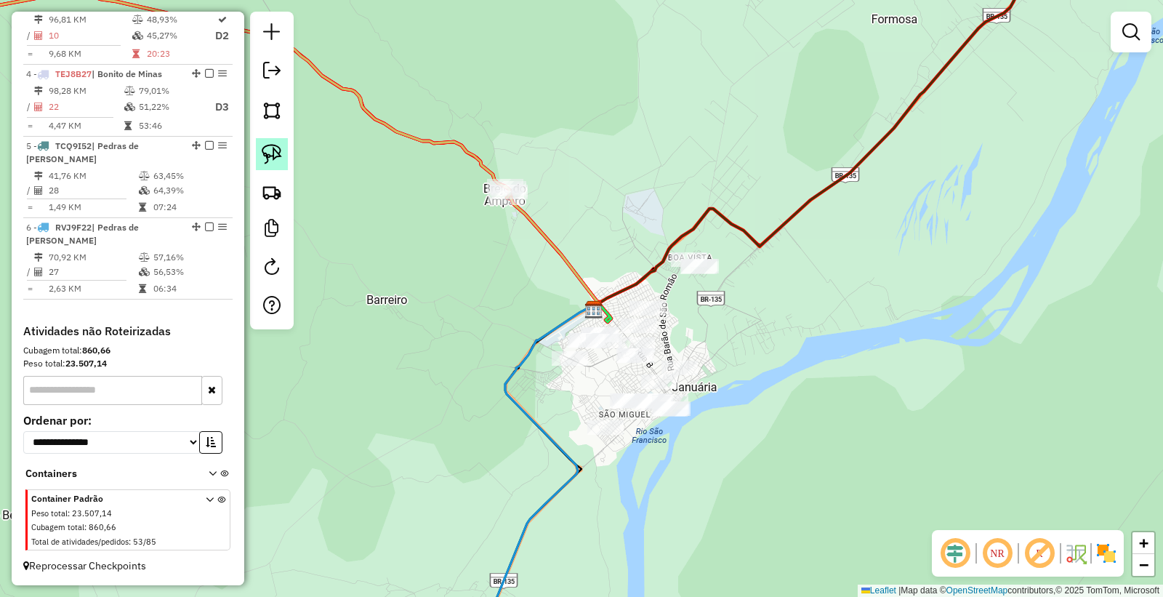
click at [277, 153] on img at bounding box center [272, 154] width 20 height 20
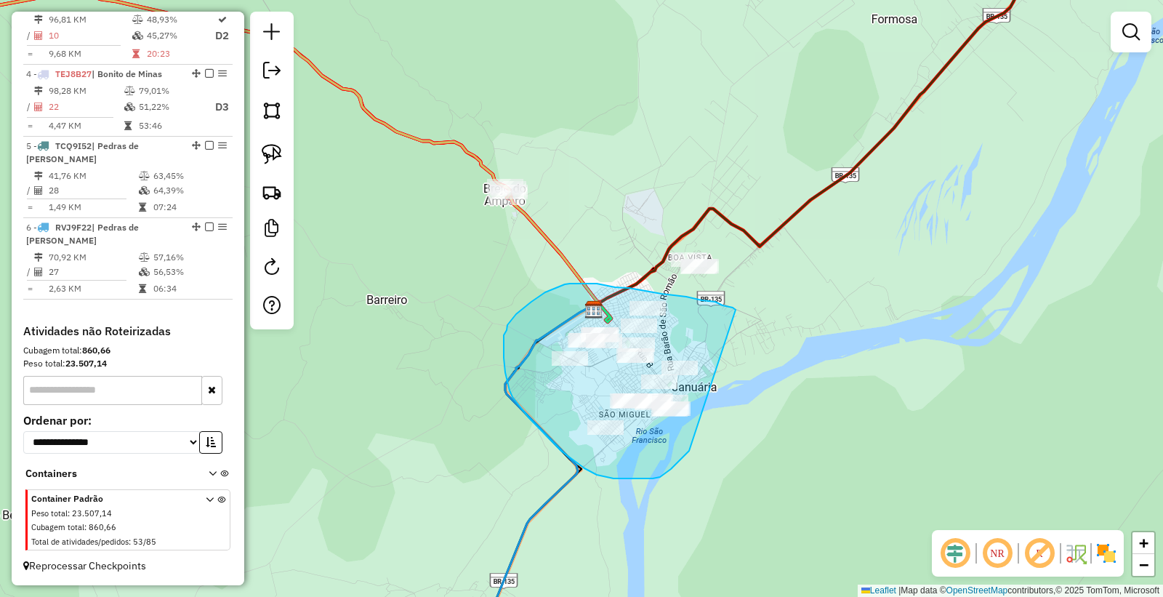
drag, startPoint x: 736, startPoint y: 310, endPoint x: 700, endPoint y: 409, distance: 105.4
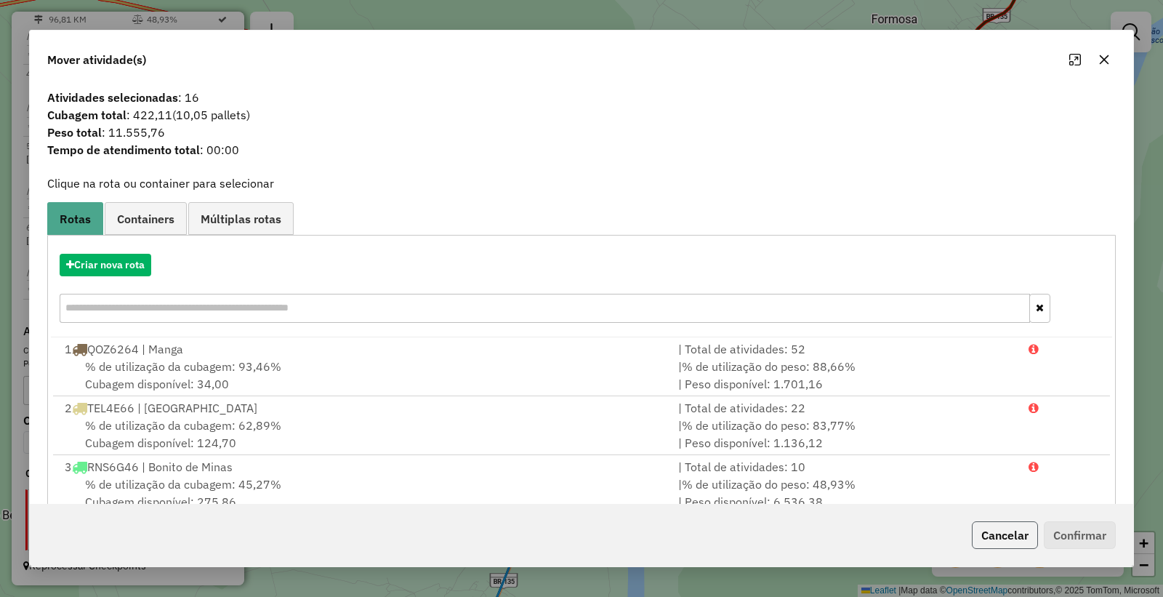
click at [1003, 540] on button "Cancelar" at bounding box center [1005, 535] width 66 height 28
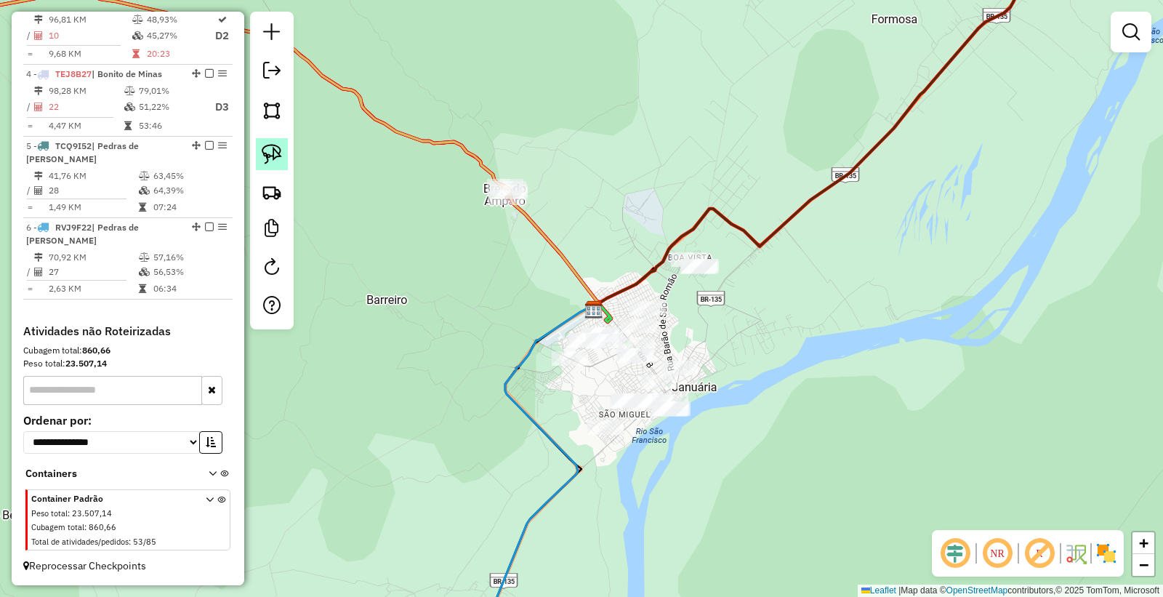
click at [277, 153] on img at bounding box center [272, 154] width 20 height 20
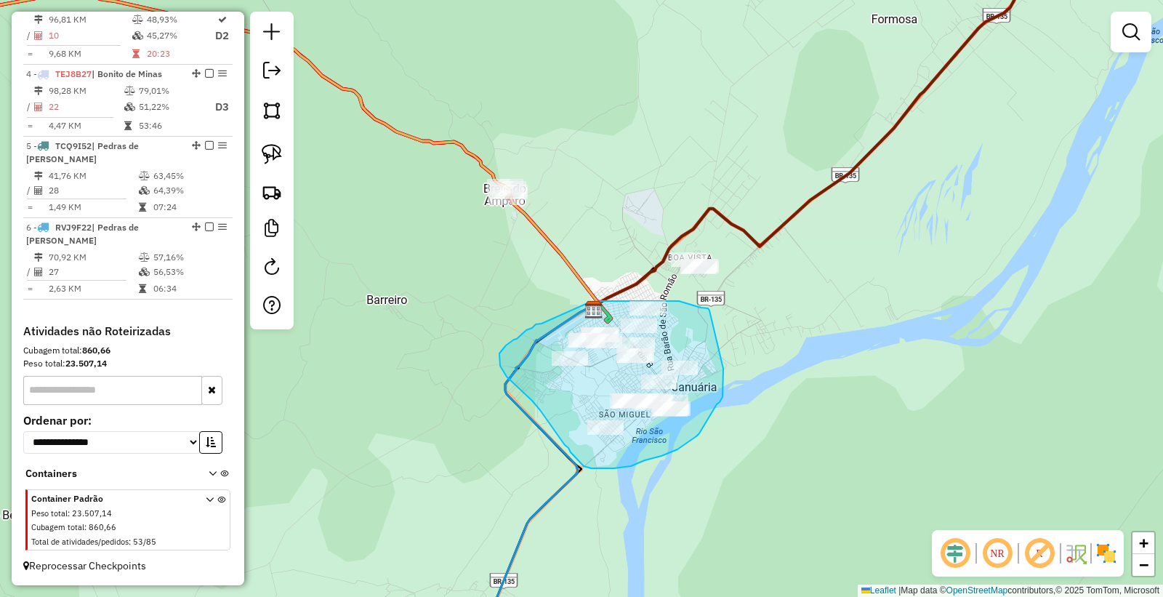
drag, startPoint x: 710, startPoint y: 311, endPoint x: 722, endPoint y: 329, distance: 22.6
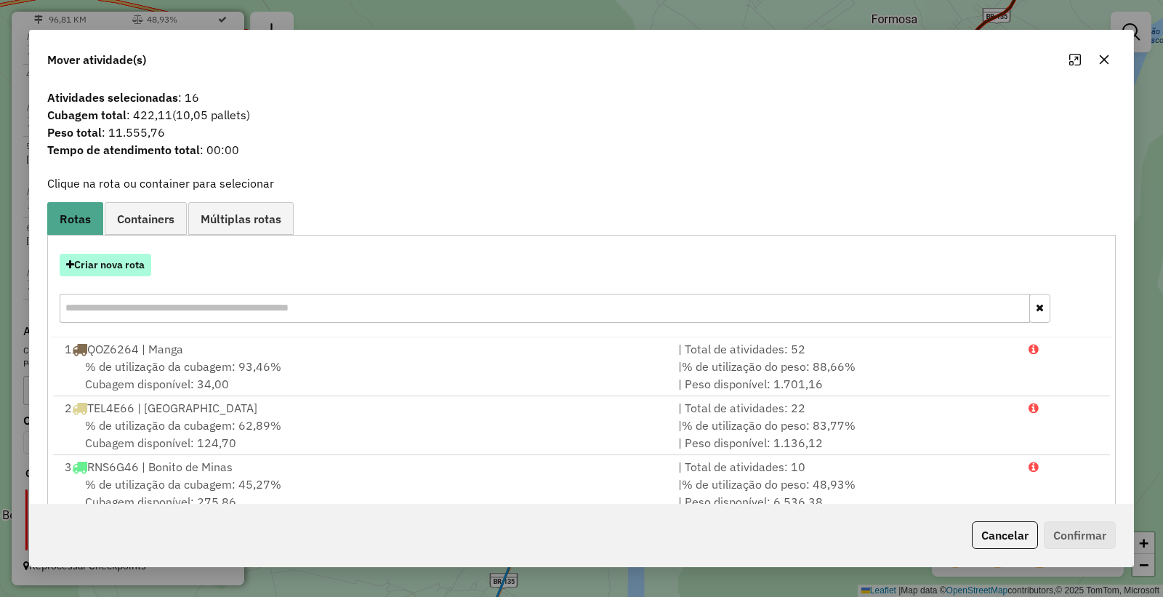
click at [100, 266] on button "Criar nova rota" at bounding box center [106, 265] width 92 height 23
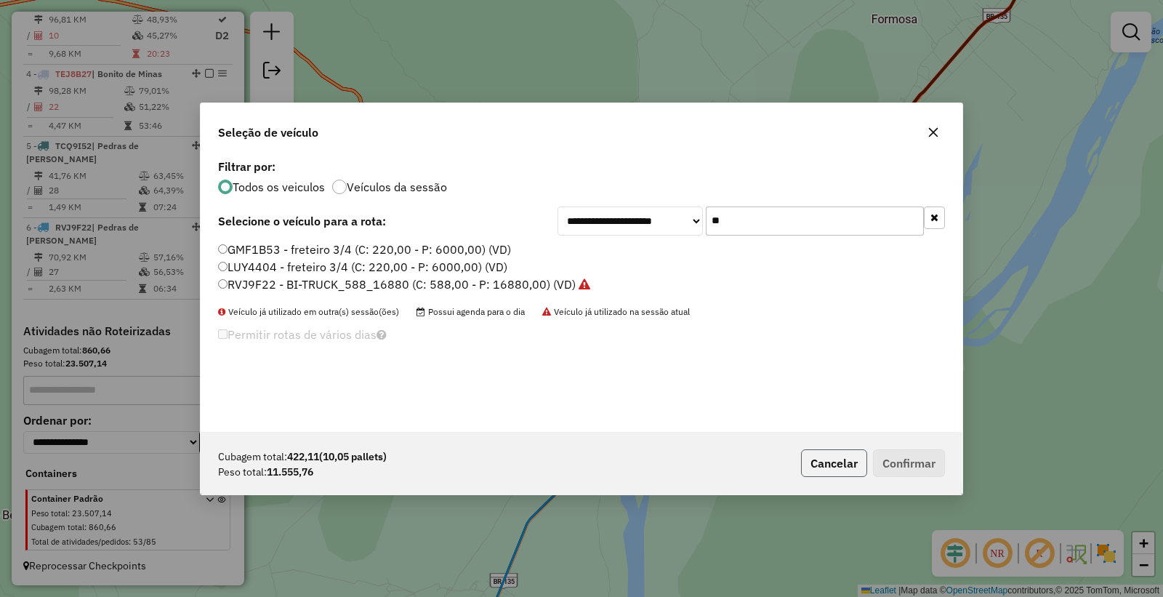
click at [825, 459] on button "Cancelar" at bounding box center [834, 463] width 66 height 28
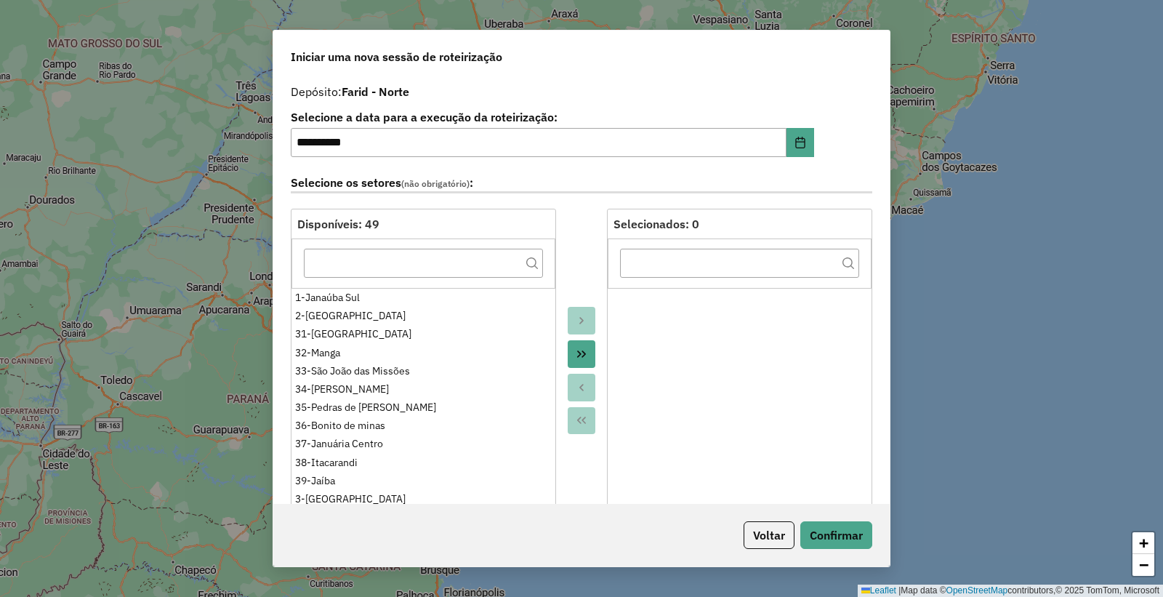
select select "*"
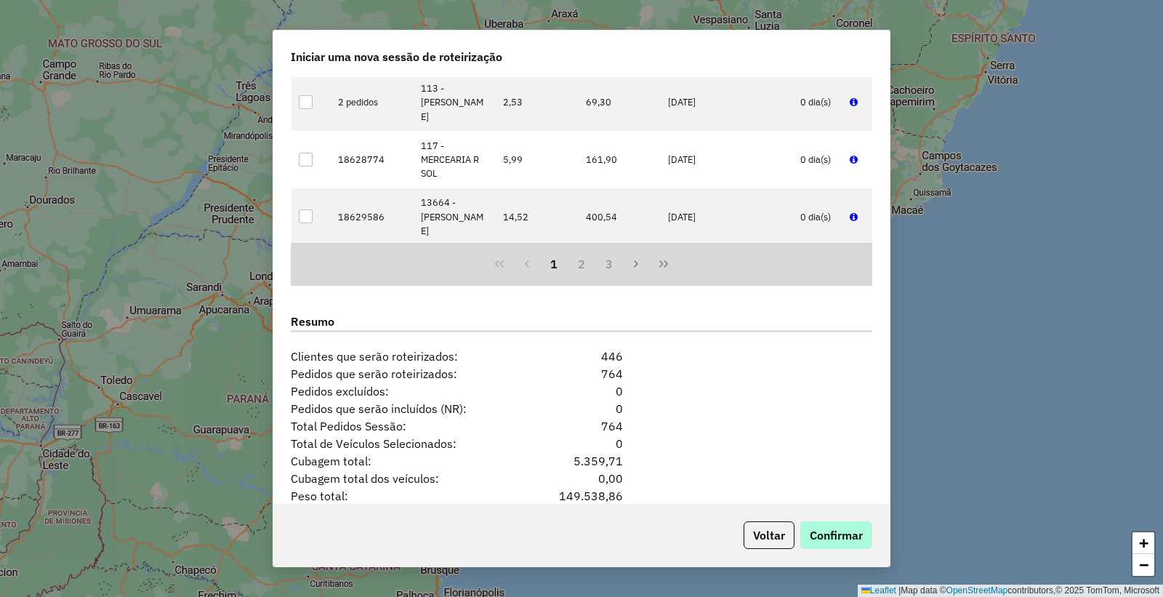
scroll to position [1715, 0]
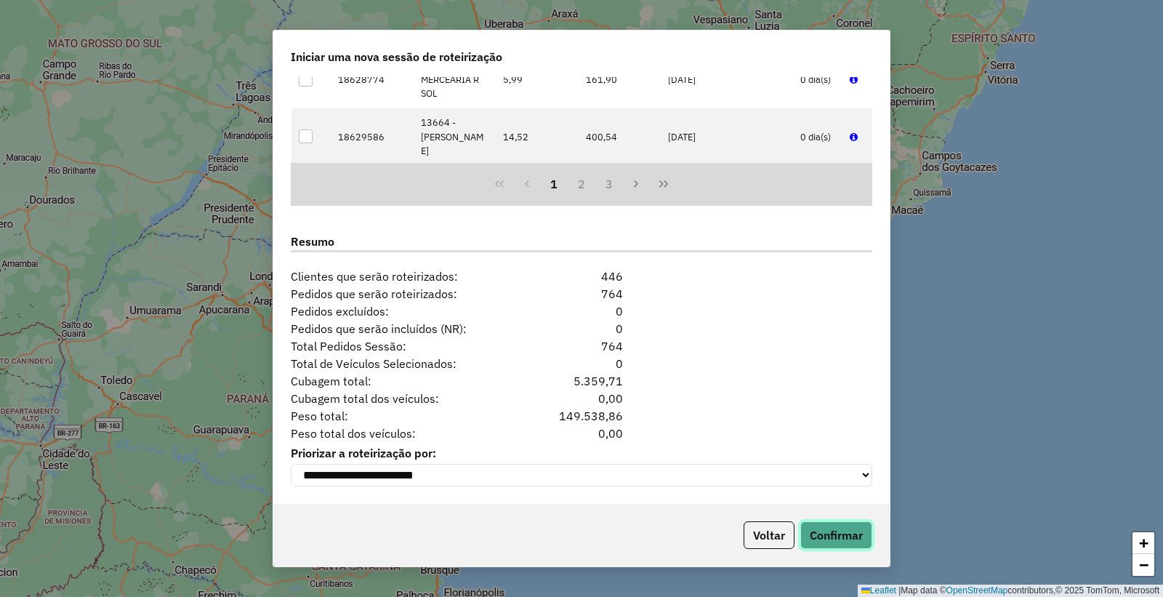
click at [833, 540] on button "Confirmar" at bounding box center [837, 535] width 72 height 28
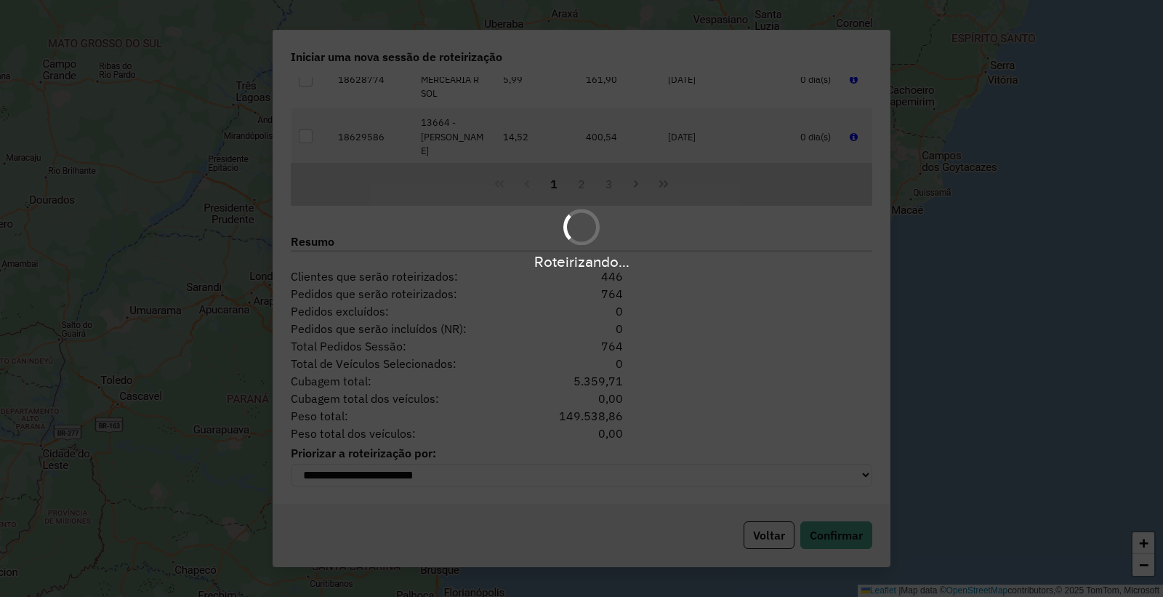
click at [458, 549] on div "Roteirizando..." at bounding box center [581, 298] width 1163 height 597
click at [575, 538] on div "Roteirizando..." at bounding box center [581, 298] width 1163 height 597
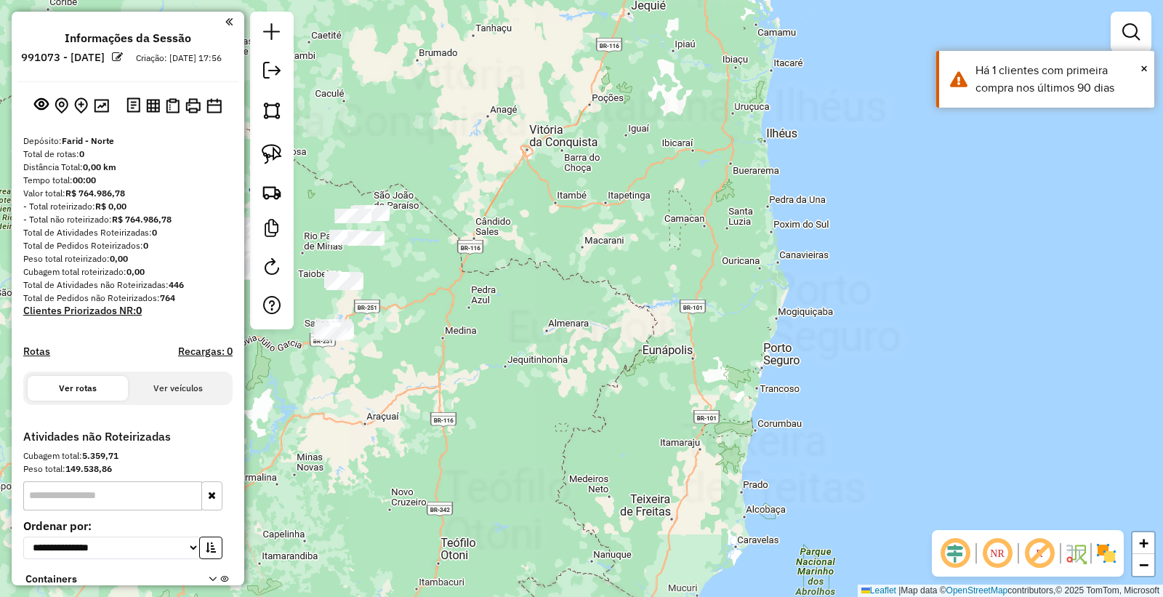
drag, startPoint x: 412, startPoint y: 438, endPoint x: 589, endPoint y: 430, distance: 177.6
click at [588, 433] on div "Janela de atendimento Grade de atendimento Capacidade Transportadoras Veículos …" at bounding box center [581, 298] width 1163 height 597
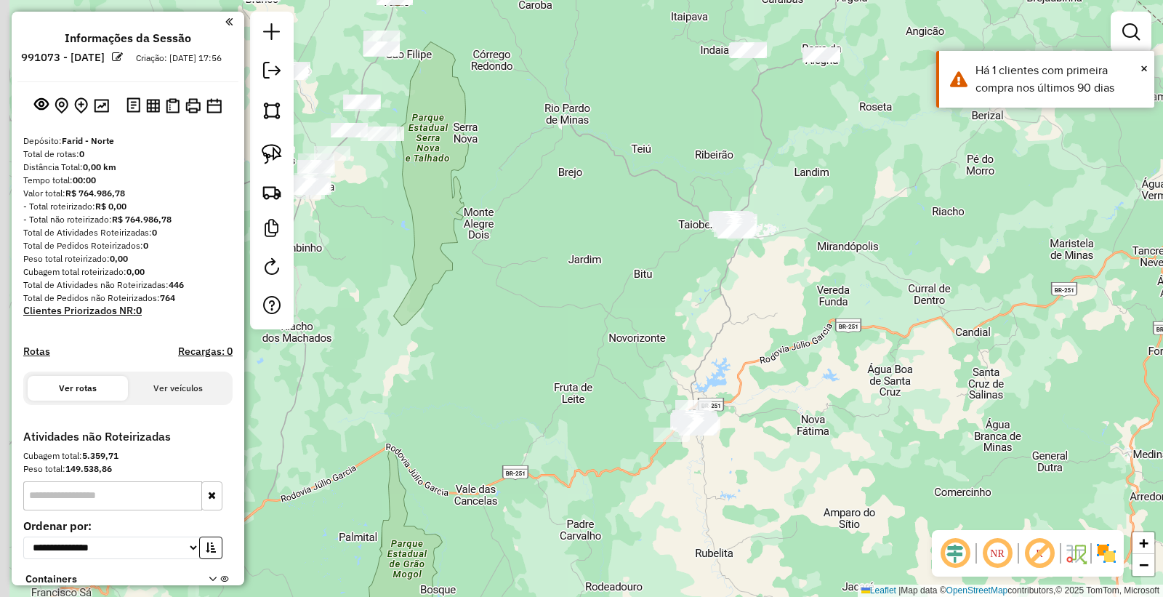
drag, startPoint x: 438, startPoint y: 284, endPoint x: 654, endPoint y: 355, distance: 227.2
click at [654, 355] on div "Janela de atendimento Grade de atendimento Capacidade Transportadoras Veículos …" at bounding box center [581, 298] width 1163 height 597
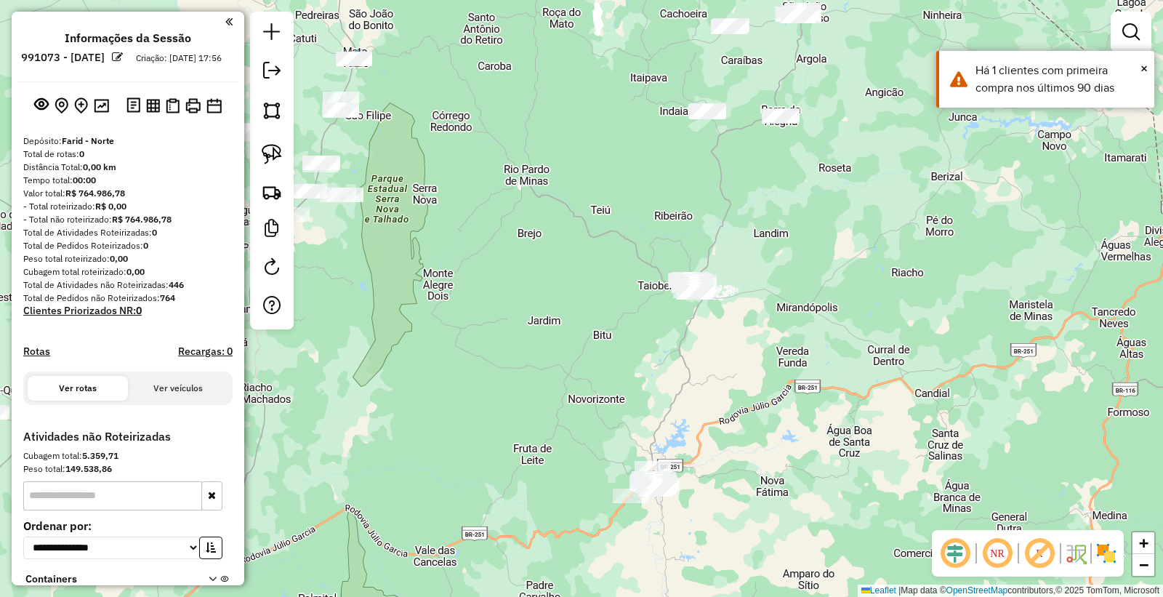
drag, startPoint x: 601, startPoint y: 263, endPoint x: 546, endPoint y: 324, distance: 82.9
click at [560, 324] on div "Janela de atendimento Grade de atendimento Capacidade Transportadoras Veículos …" at bounding box center [581, 298] width 1163 height 597
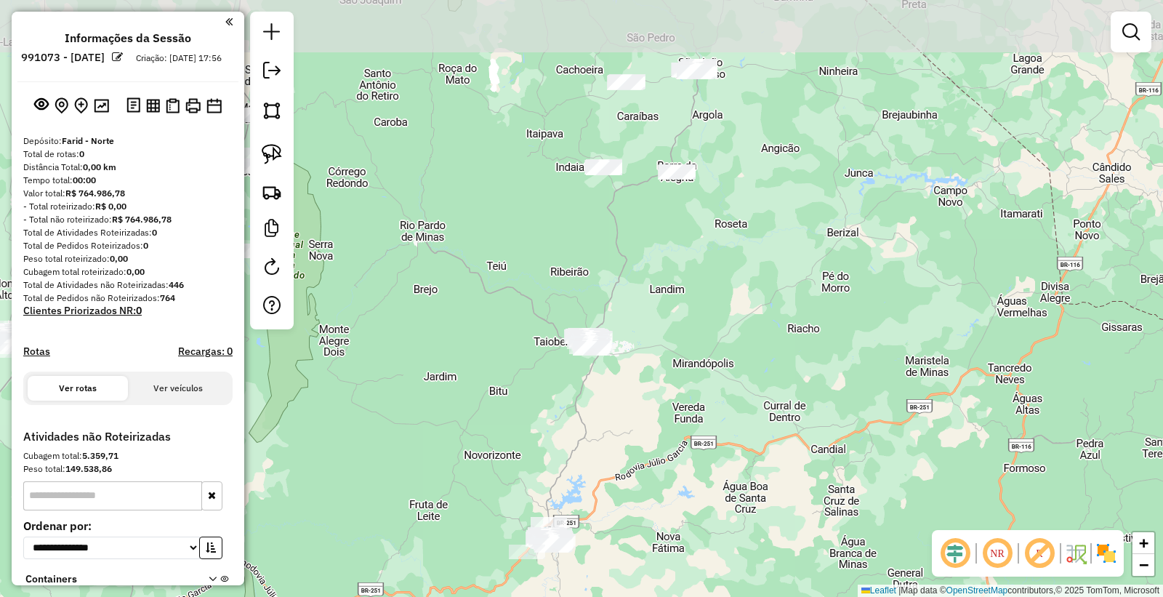
drag, startPoint x: 660, startPoint y: 220, endPoint x: 521, endPoint y: 279, distance: 150.5
click at [526, 281] on div "Janela de atendimento Grade de atendimento Capacidade Transportadoras Veículos …" at bounding box center [581, 298] width 1163 height 597
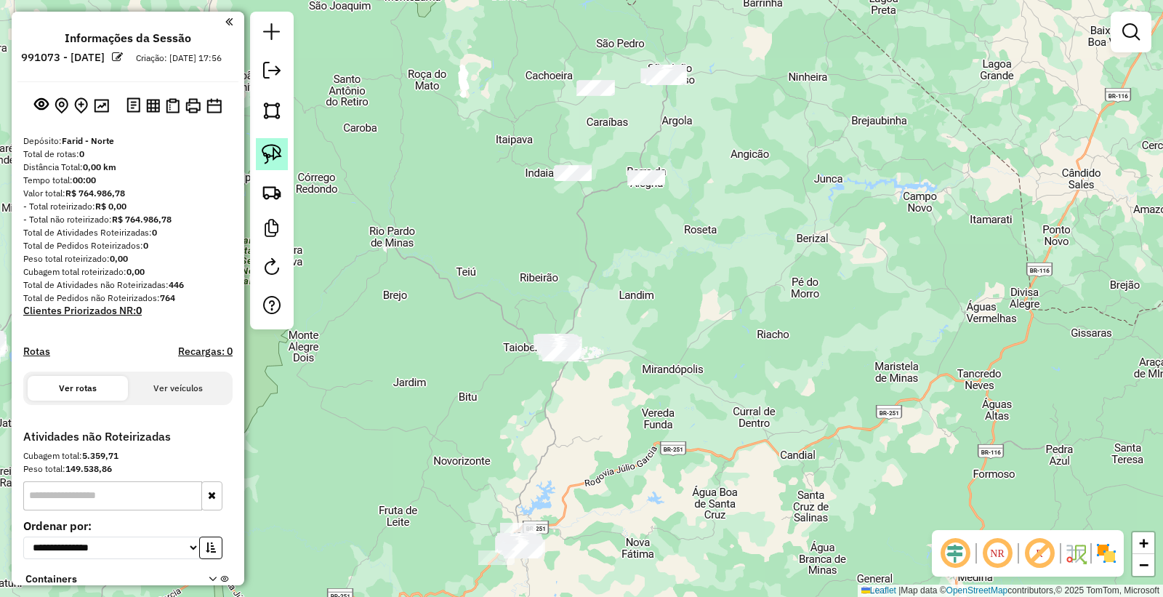
click at [263, 155] on img at bounding box center [272, 154] width 20 height 20
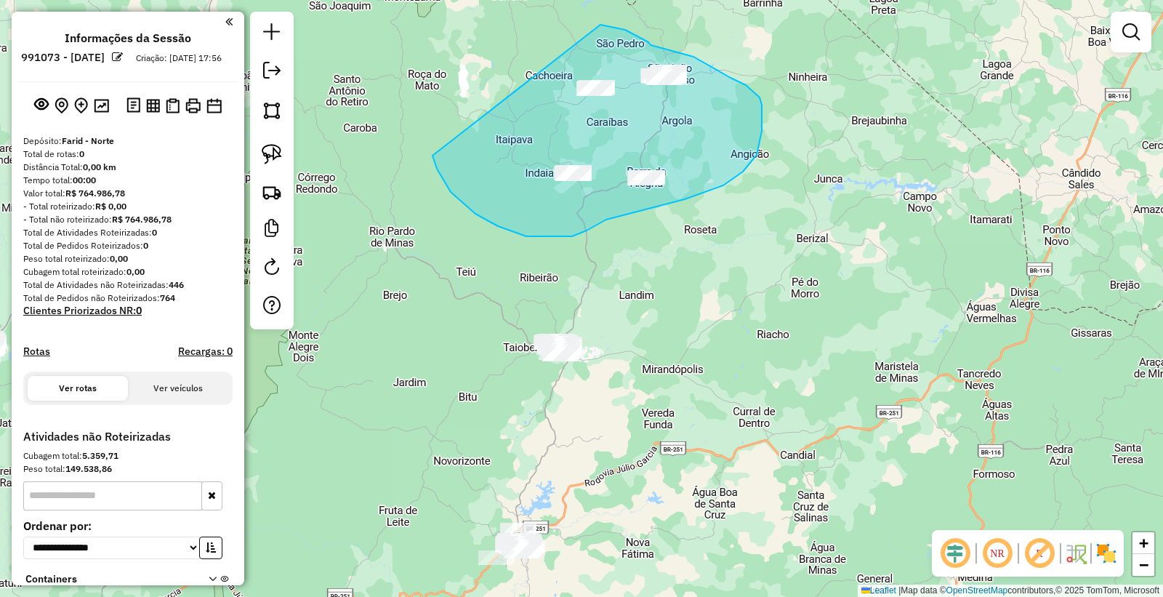
drag, startPoint x: 433, startPoint y: 156, endPoint x: 550, endPoint y: 46, distance: 160.5
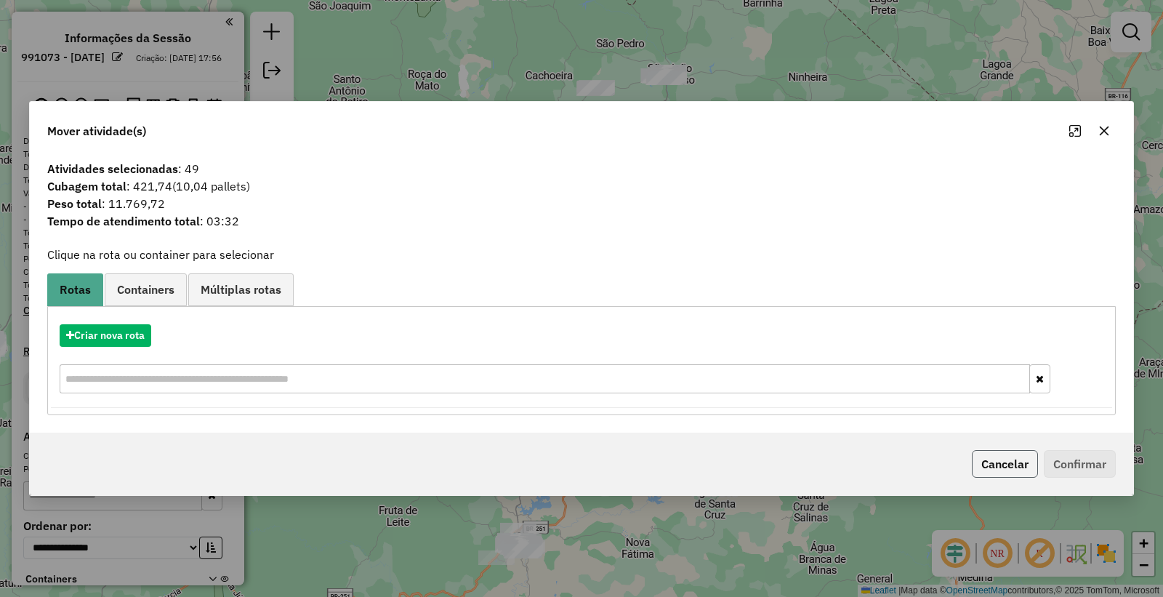
click at [1012, 452] on button "Cancelar" at bounding box center [1005, 464] width 66 height 28
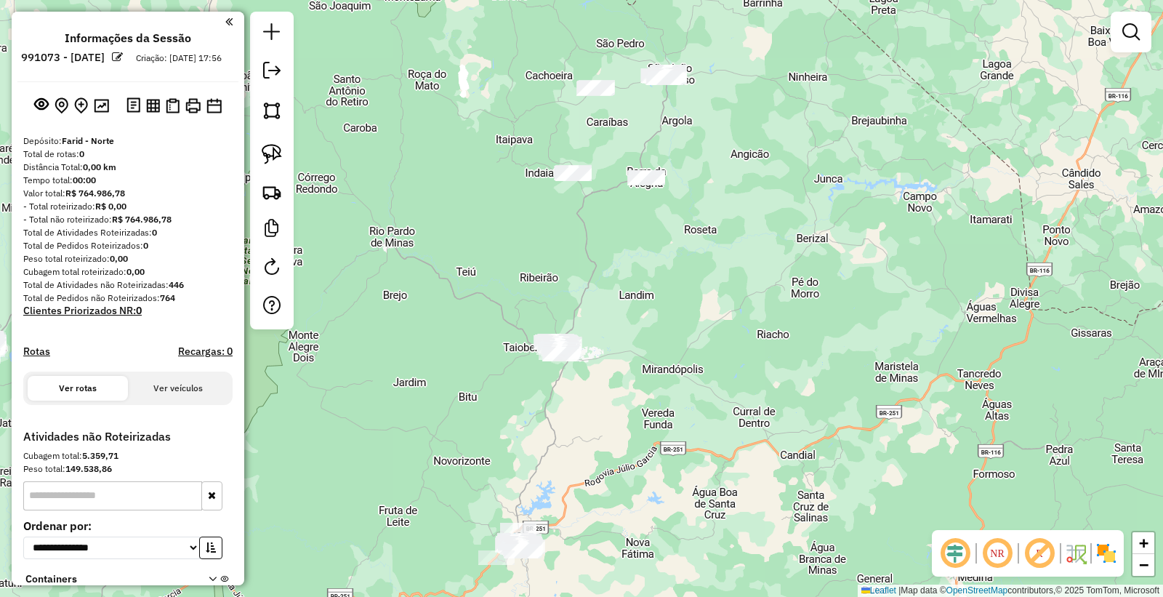
click at [593, 396] on div "Janela de atendimento Grade de atendimento Capacidade Transportadoras Veículos …" at bounding box center [581, 298] width 1163 height 597
click at [270, 162] on img at bounding box center [272, 154] width 20 height 20
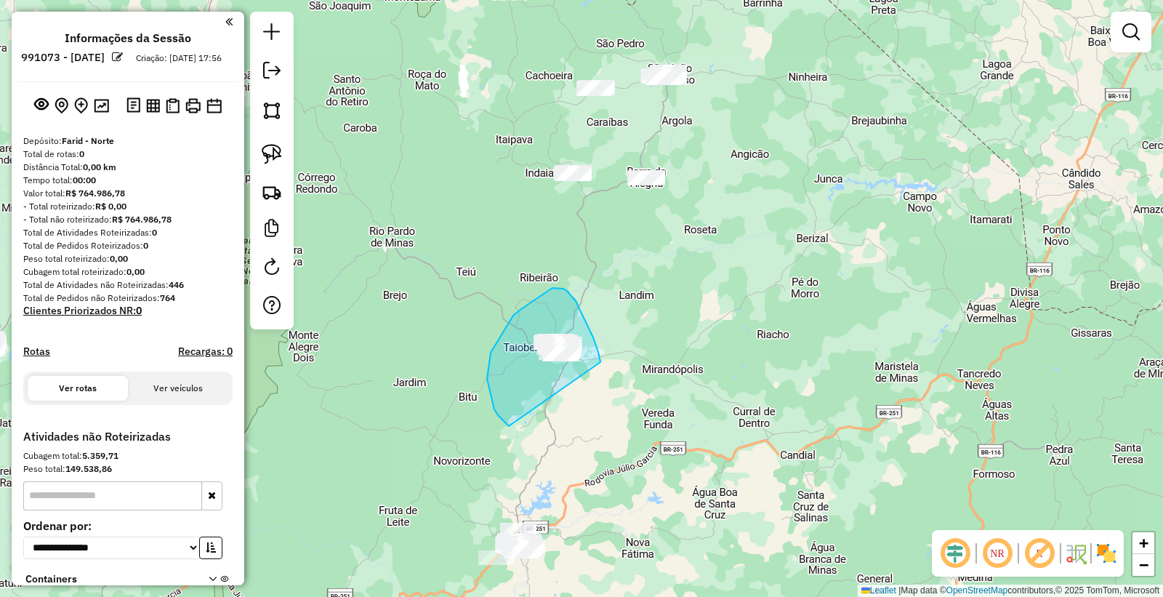
drag, startPoint x: 509, startPoint y: 426, endPoint x: 604, endPoint y: 380, distance: 105.4
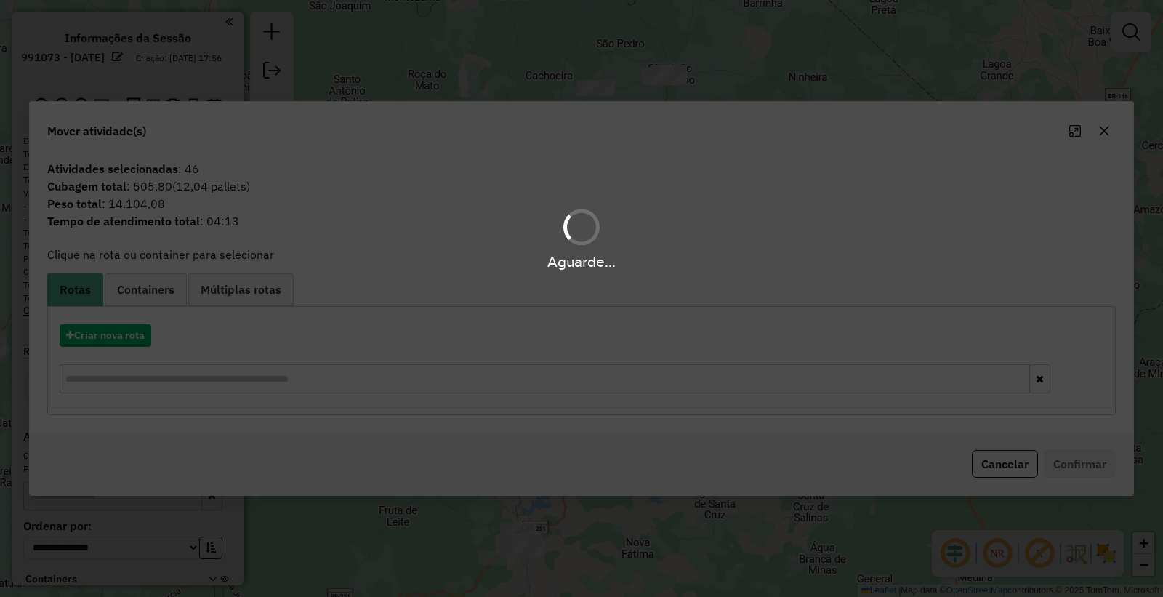
click at [990, 462] on div "Aguarde..." at bounding box center [581, 298] width 1163 height 597
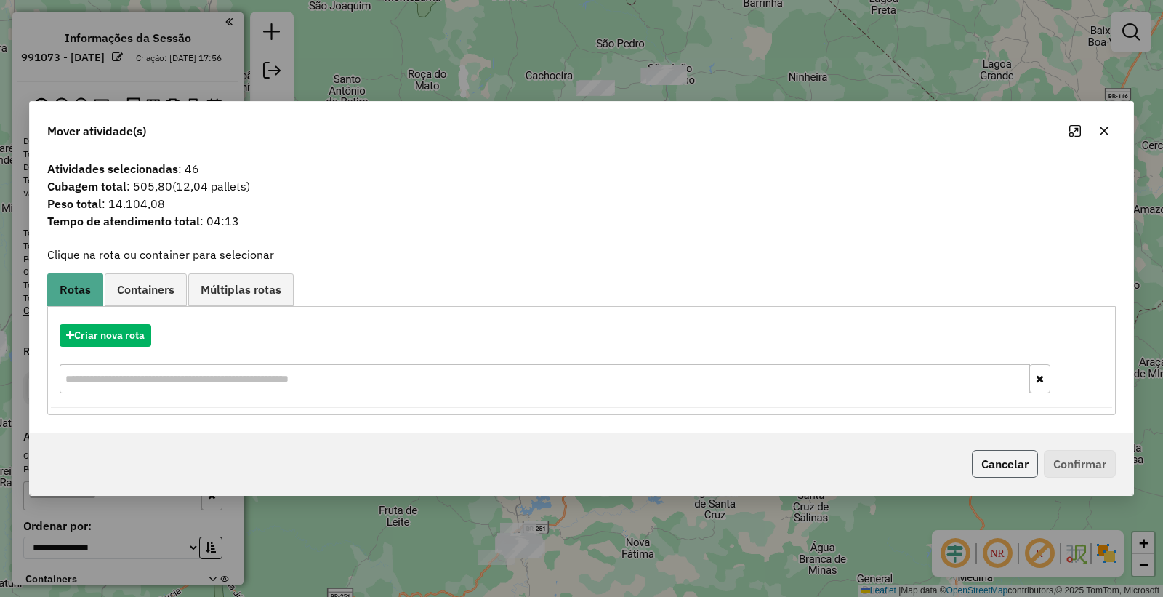
click at [993, 465] on button "Cancelar" at bounding box center [1005, 464] width 66 height 28
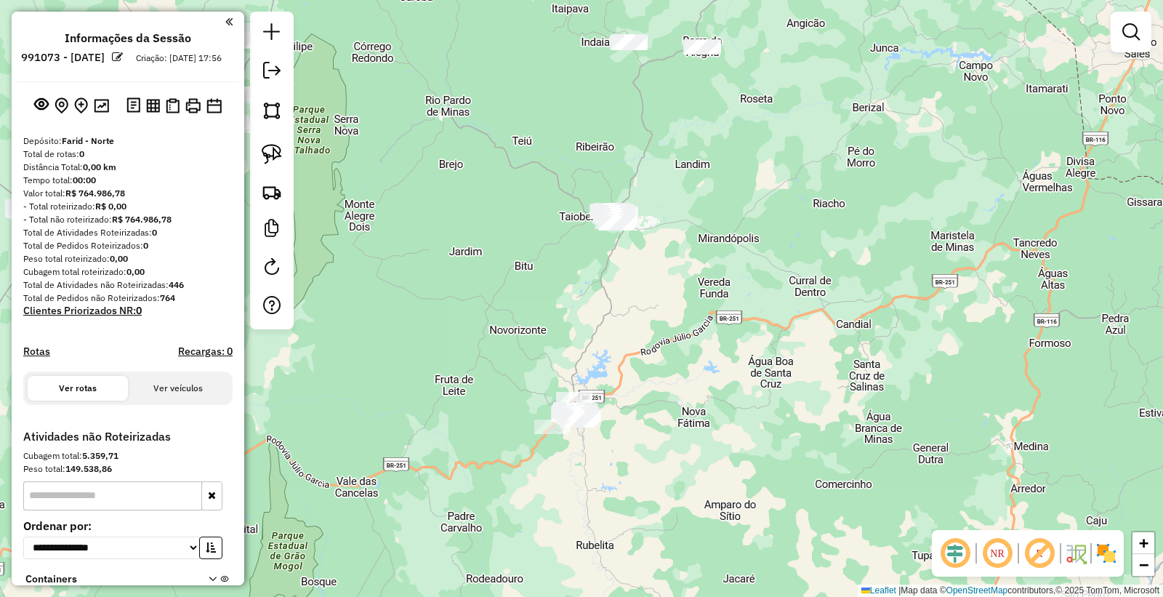
drag, startPoint x: 583, startPoint y: 470, endPoint x: 649, endPoint y: 280, distance: 201.4
click at [652, 281] on div "Janela de atendimento Grade de atendimento Capacidade Transportadoras Veículos …" at bounding box center [581, 298] width 1163 height 597
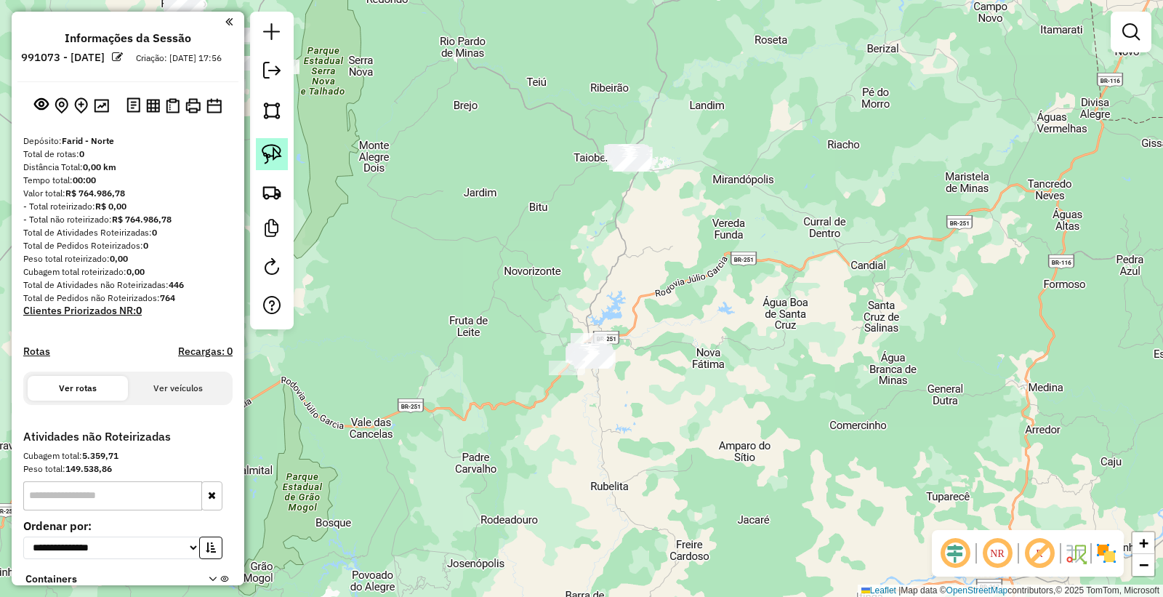
click at [264, 161] on img at bounding box center [272, 154] width 20 height 20
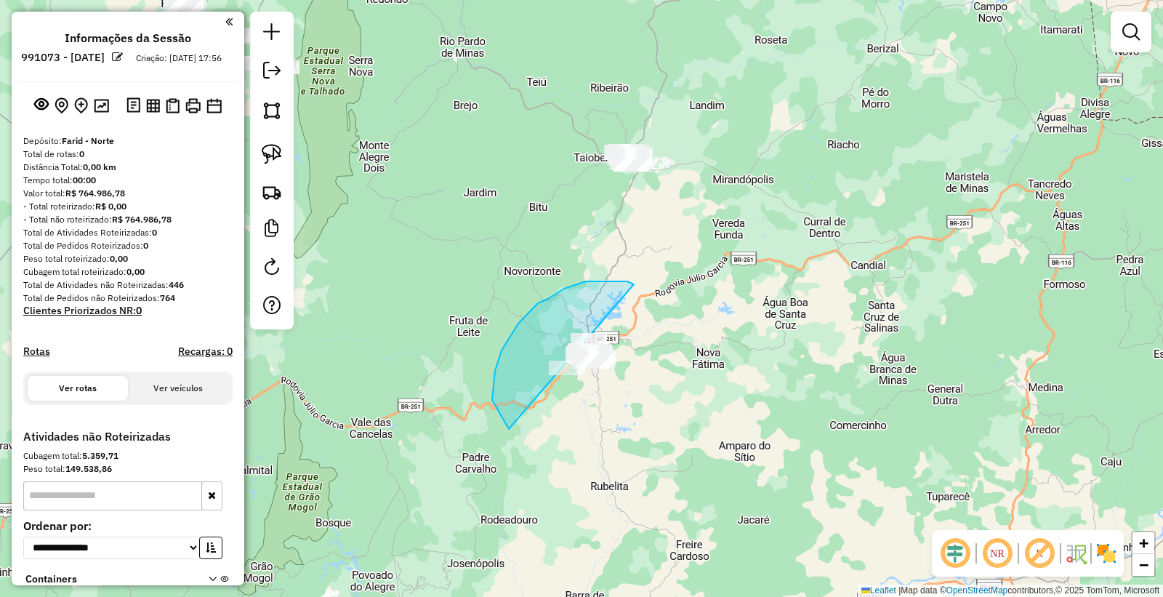
drag, startPoint x: 633, startPoint y: 284, endPoint x: 564, endPoint y: 332, distance: 84.1
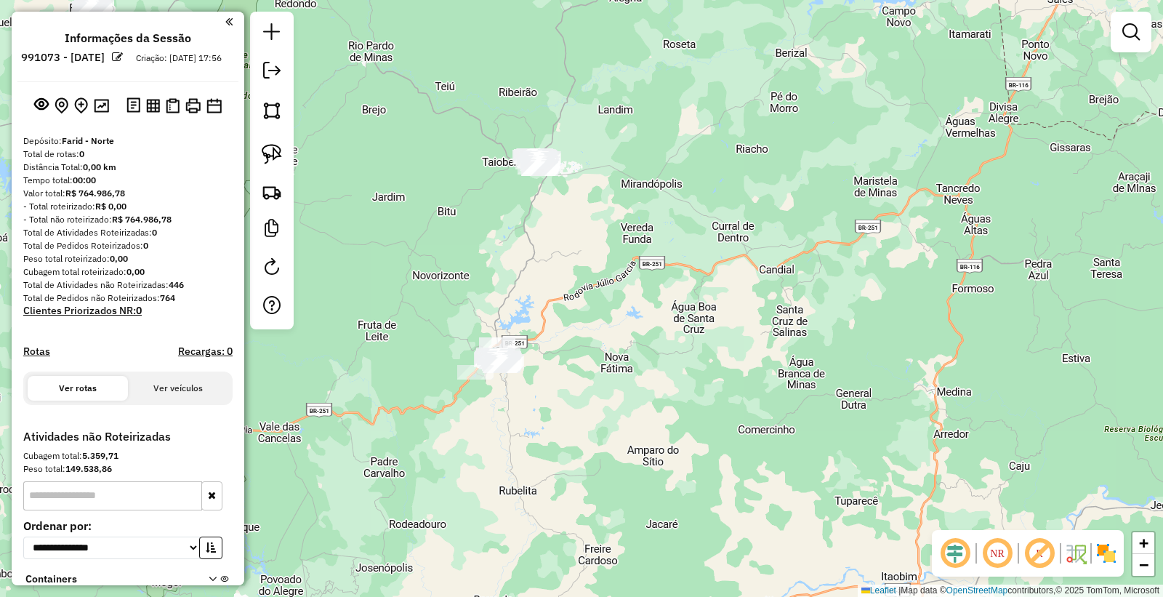
drag, startPoint x: 638, startPoint y: 281, endPoint x: 471, endPoint y: 239, distance: 172.7
click at [551, 279] on div "Janela de atendimento Grade de atendimento Capacidade Transportadoras Veículos …" at bounding box center [581, 298] width 1163 height 597
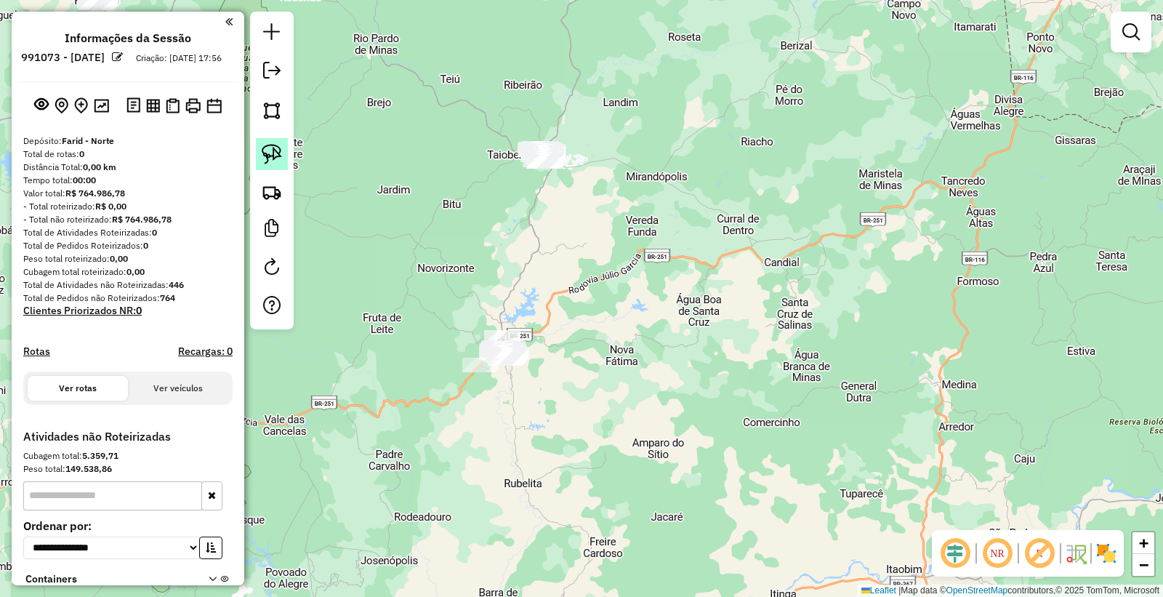
click at [273, 156] on img at bounding box center [272, 154] width 20 height 20
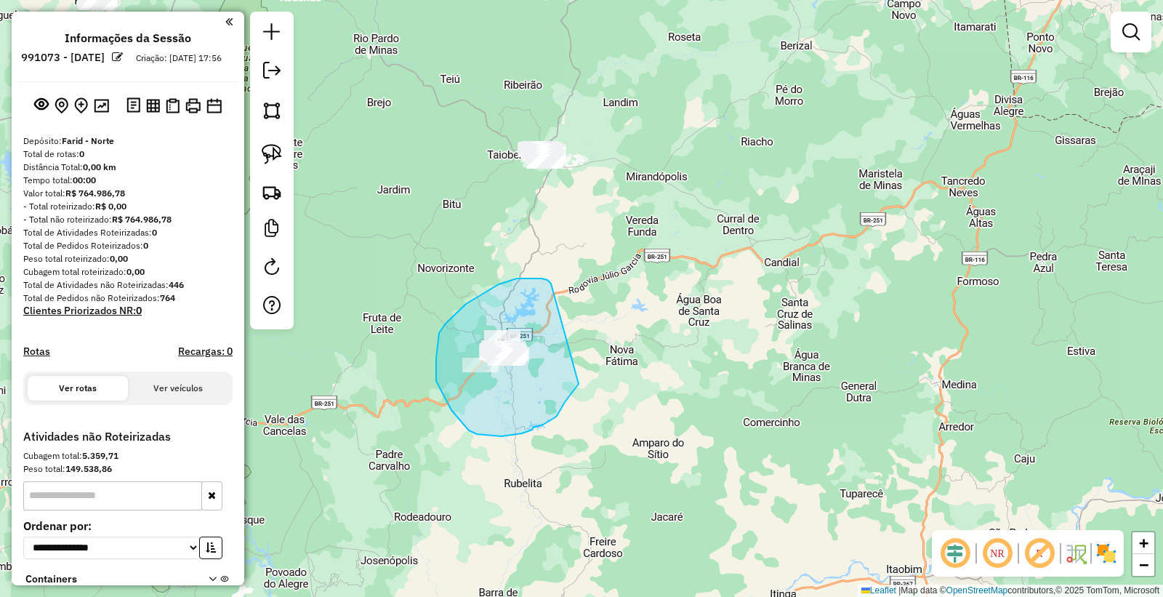
drag, startPoint x: 551, startPoint y: 284, endPoint x: 600, endPoint y: 366, distance: 95.5
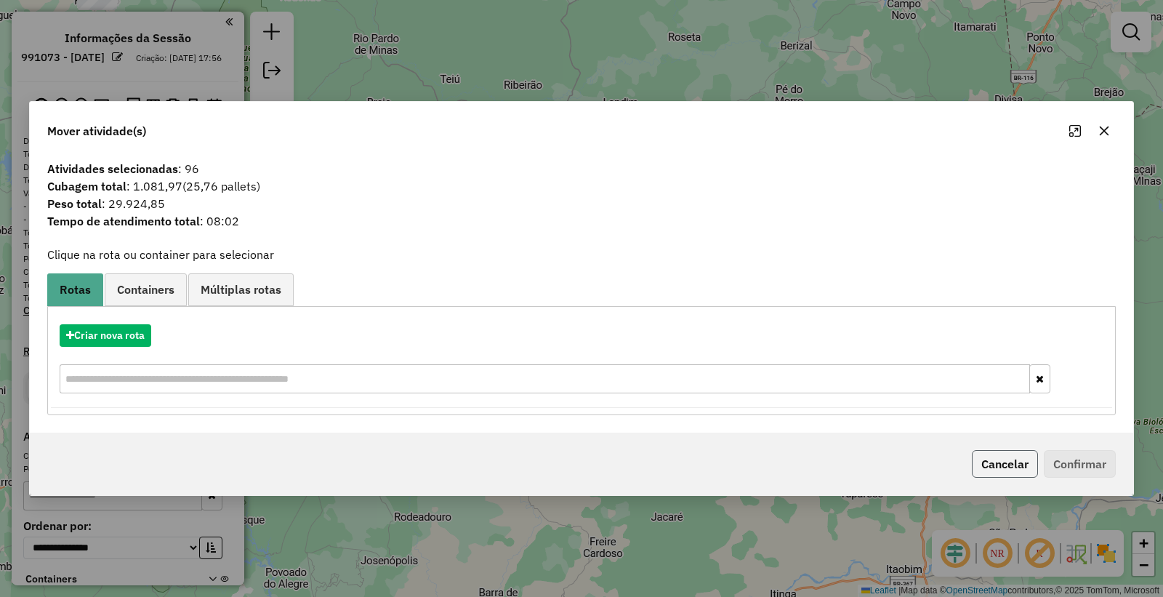
click at [998, 464] on button "Cancelar" at bounding box center [1005, 464] width 66 height 28
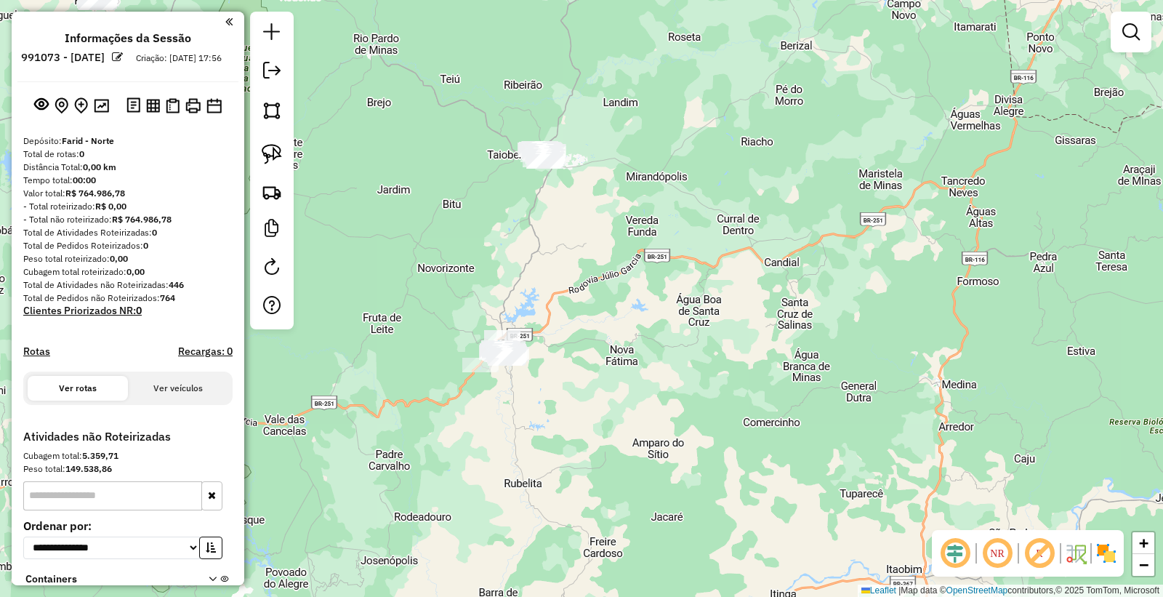
click at [880, 228] on div "Janela de atendimento Grade de atendimento Capacidade Transportadoras Veículos …" at bounding box center [581, 298] width 1163 height 597
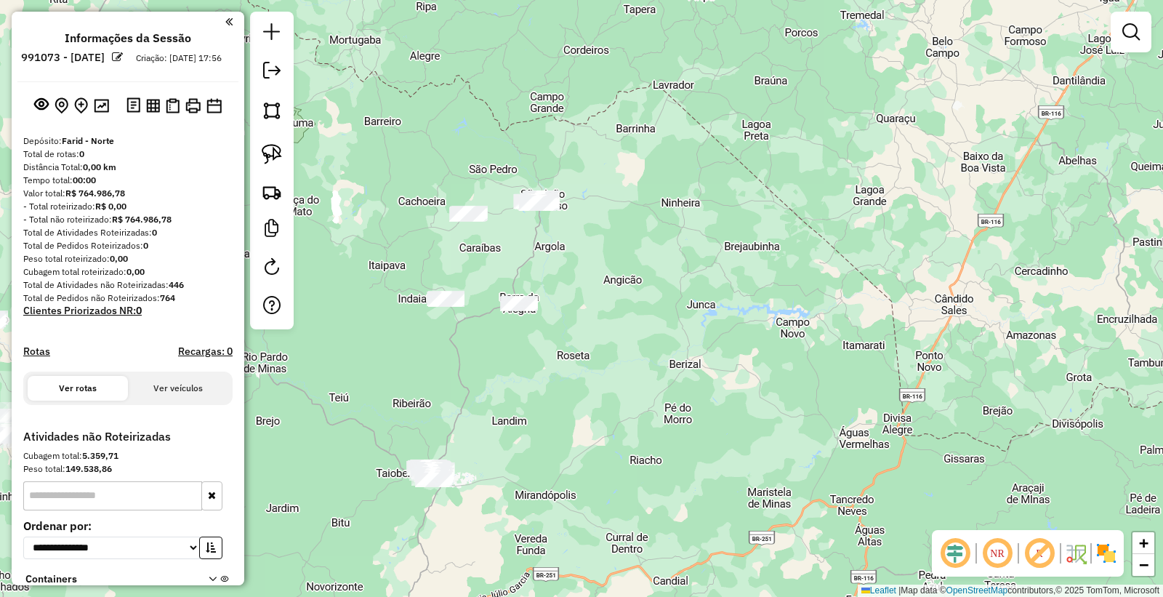
drag, startPoint x: 599, startPoint y: 252, endPoint x: 537, endPoint y: 445, distance: 203.3
click at [488, 568] on div "Janela de atendimento Grade de atendimento Capacidade Transportadoras Veículos …" at bounding box center [581, 298] width 1163 height 597
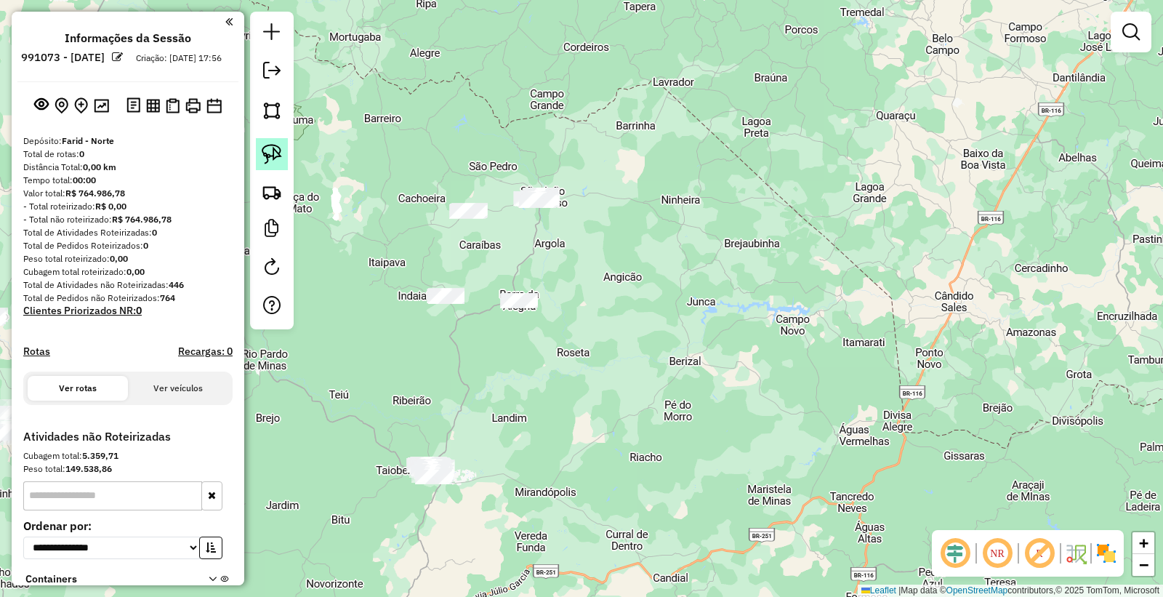
click at [271, 143] on link at bounding box center [272, 154] width 32 height 32
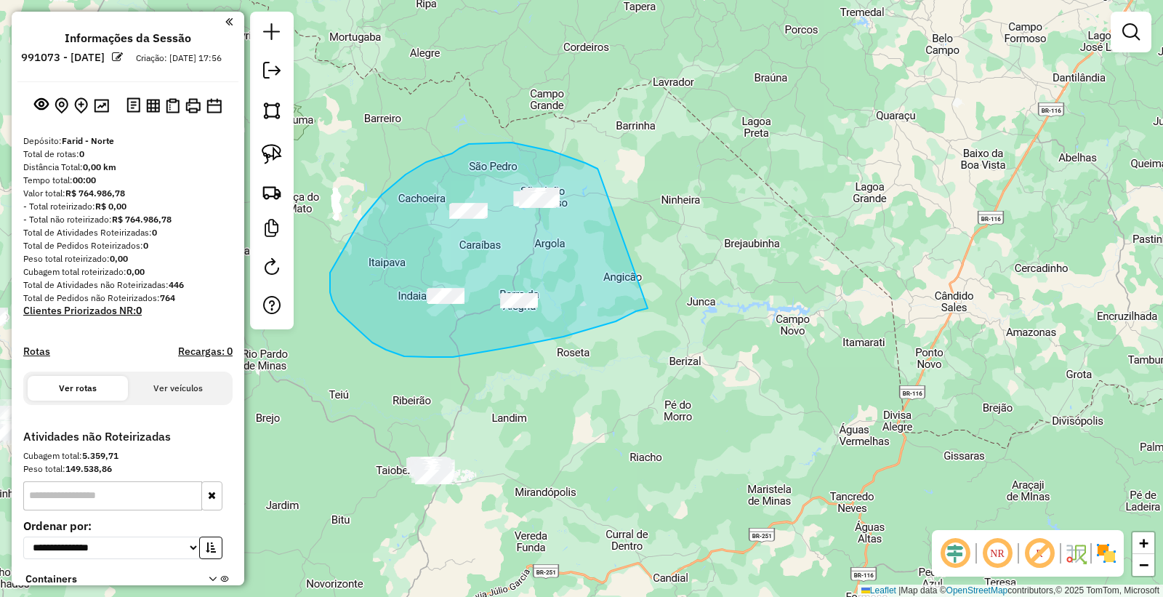
drag, startPoint x: 598, startPoint y: 170, endPoint x: 706, endPoint y: 284, distance: 156.4
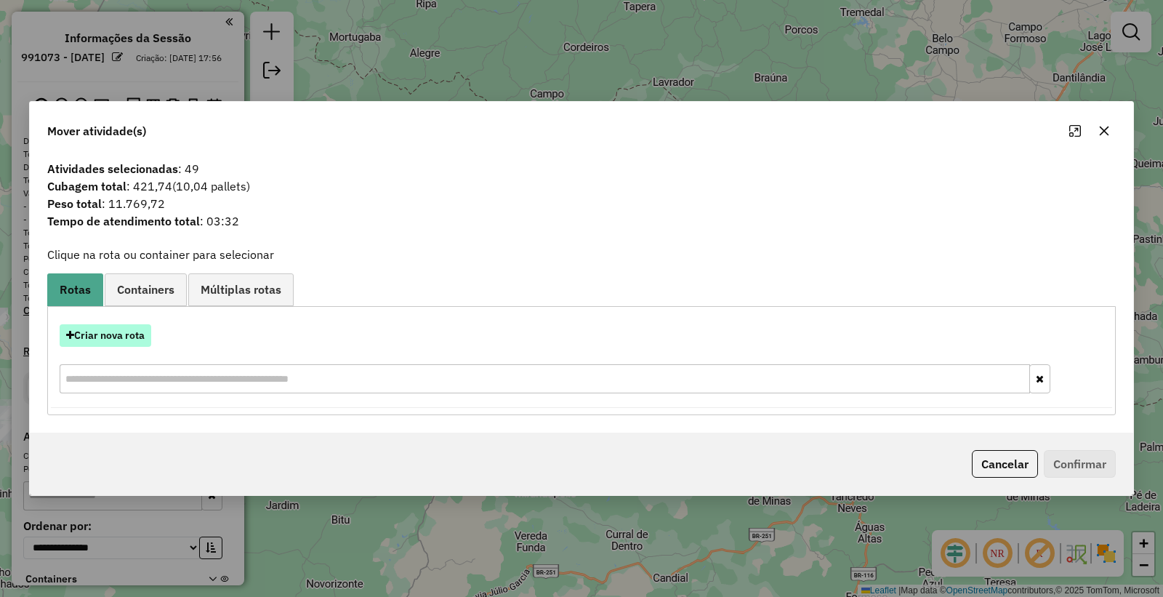
click at [129, 342] on button "Criar nova rota" at bounding box center [106, 335] width 92 height 23
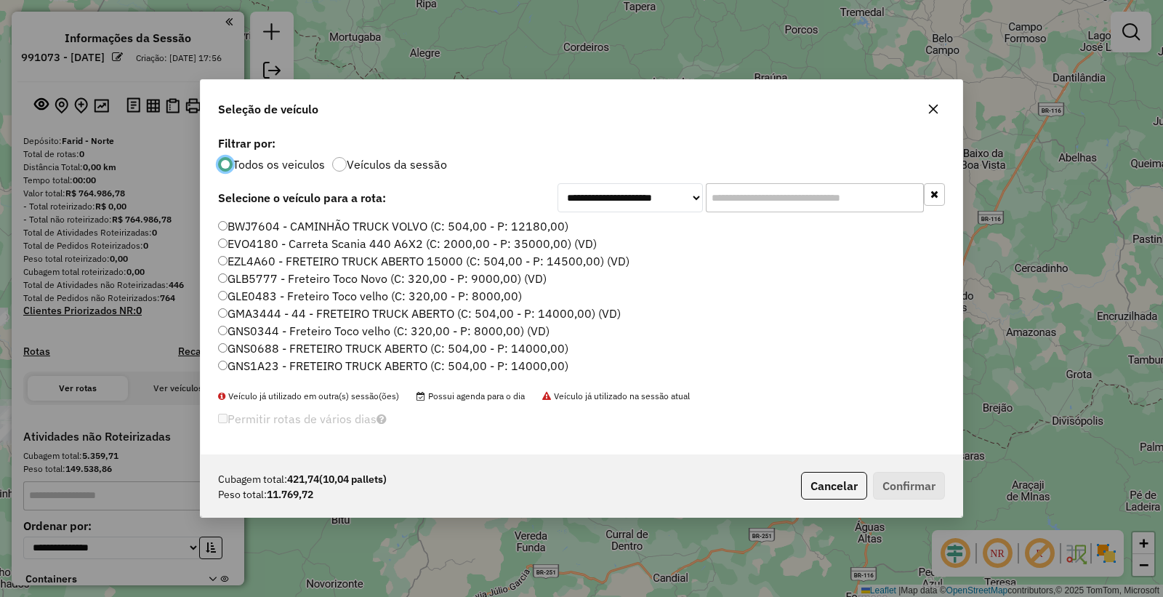
scroll to position [8, 4]
click at [849, 199] on input "text" at bounding box center [815, 197] width 218 height 29
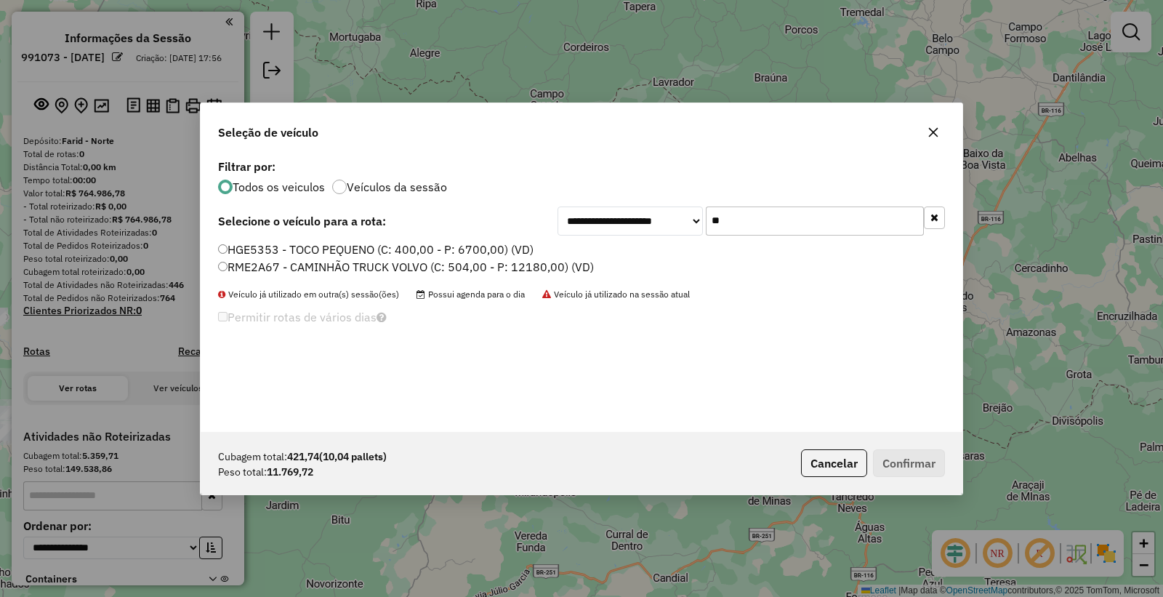
type input "**"
click at [241, 266] on label "RME2A67 - CAMINHÃO TRUCK VOLVO (C: 504,00 - P: 12180,00) (VD)" at bounding box center [406, 266] width 376 height 17
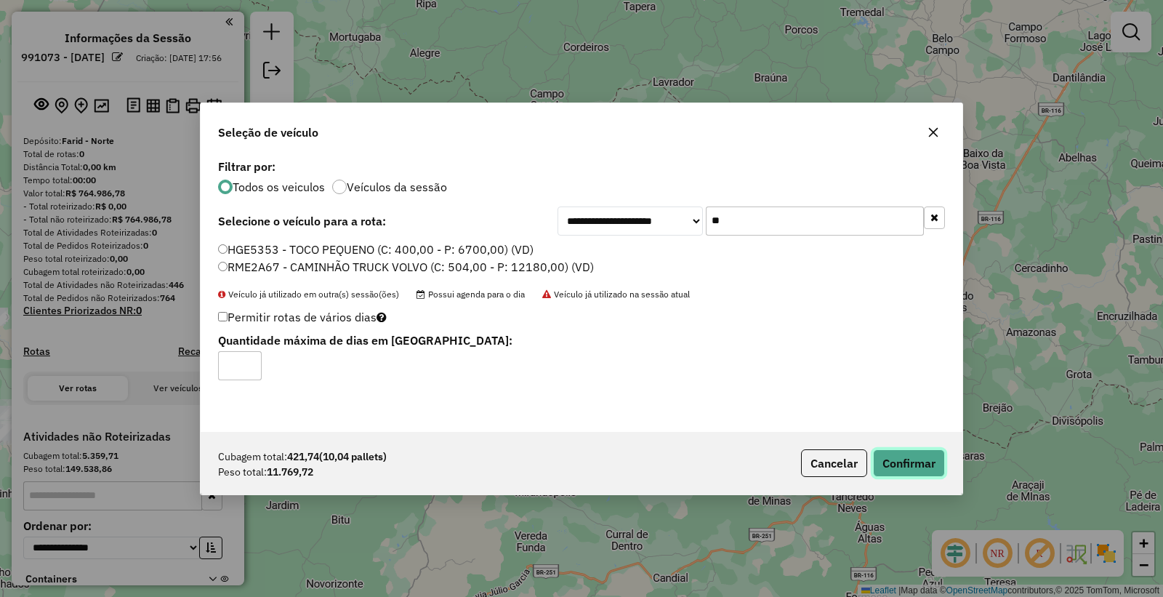
click at [904, 449] on button "Confirmar" at bounding box center [909, 463] width 72 height 28
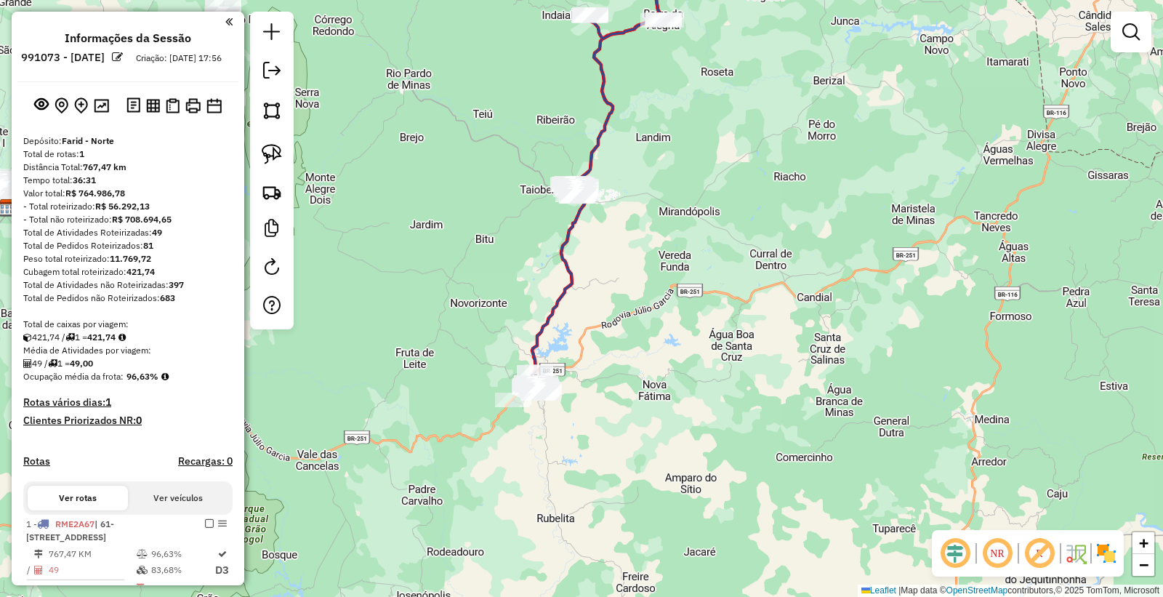
drag, startPoint x: 665, startPoint y: 273, endPoint x: 677, endPoint y: 207, distance: 67.3
click at [677, 207] on div "Janela de atendimento Grade de atendimento Capacidade Transportadoras Veículos …" at bounding box center [581, 298] width 1163 height 597
click at [273, 148] on img at bounding box center [272, 154] width 20 height 20
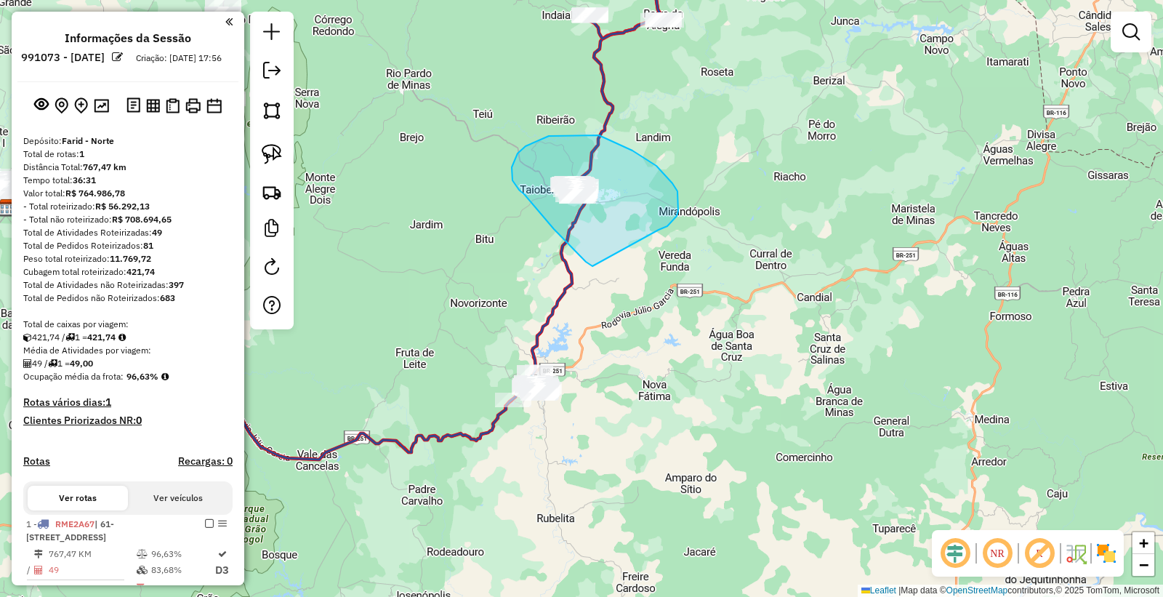
drag, startPoint x: 574, startPoint y: 250, endPoint x: 654, endPoint y: 231, distance: 82.2
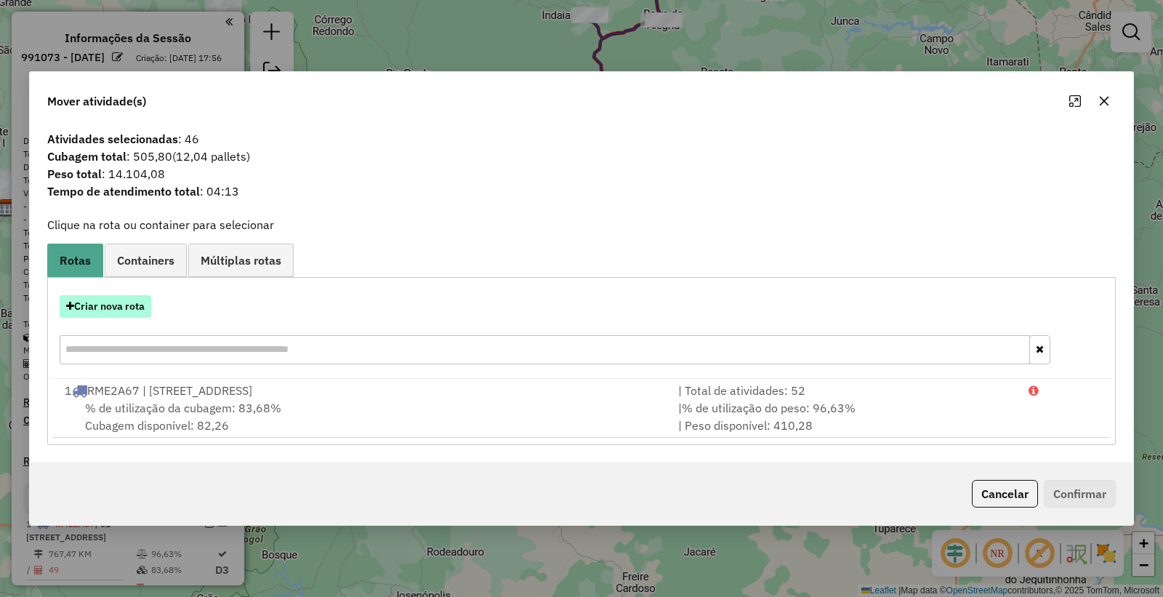
click at [129, 316] on button "Criar nova rota" at bounding box center [106, 306] width 92 height 23
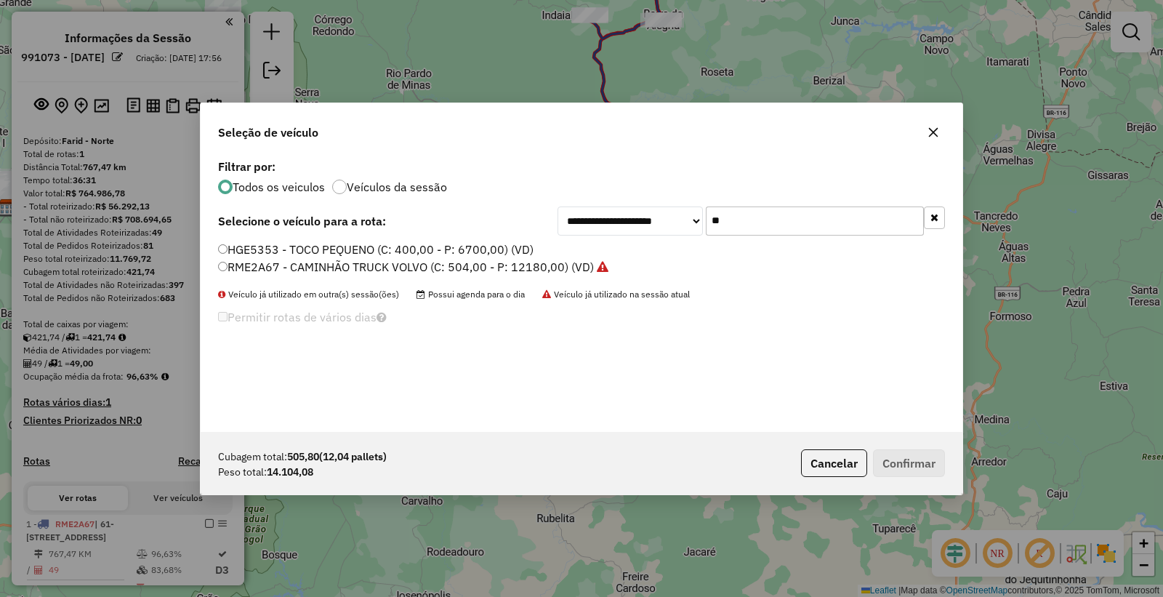
drag, startPoint x: 803, startPoint y: 216, endPoint x: 538, endPoint y: 212, distance: 264.7
click at [568, 222] on div "**********" at bounding box center [752, 221] width 388 height 29
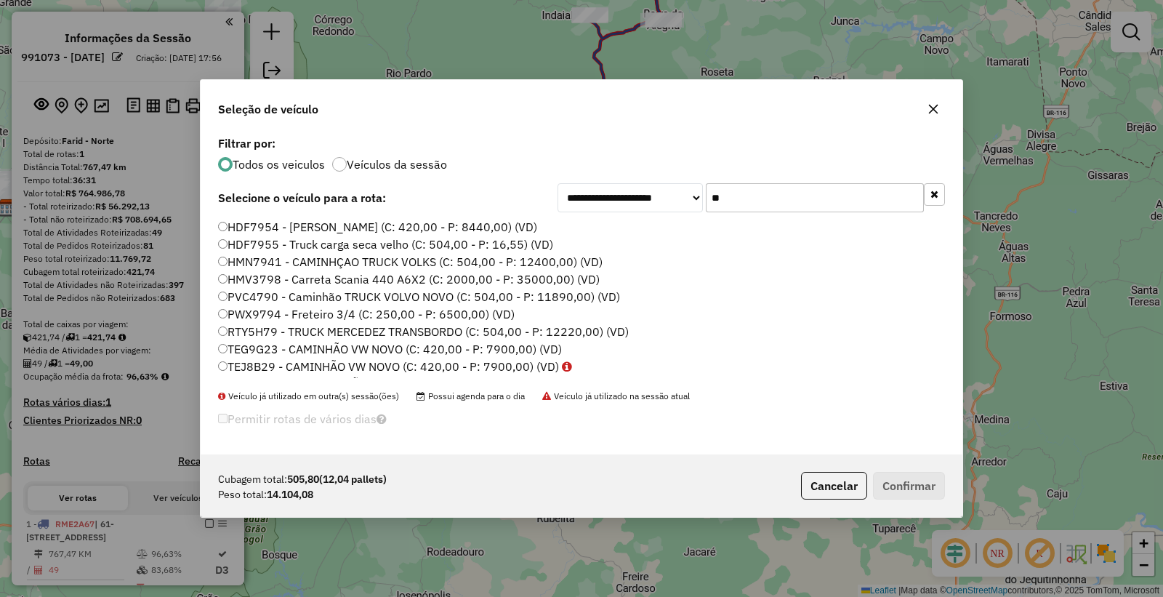
scroll to position [102, 0]
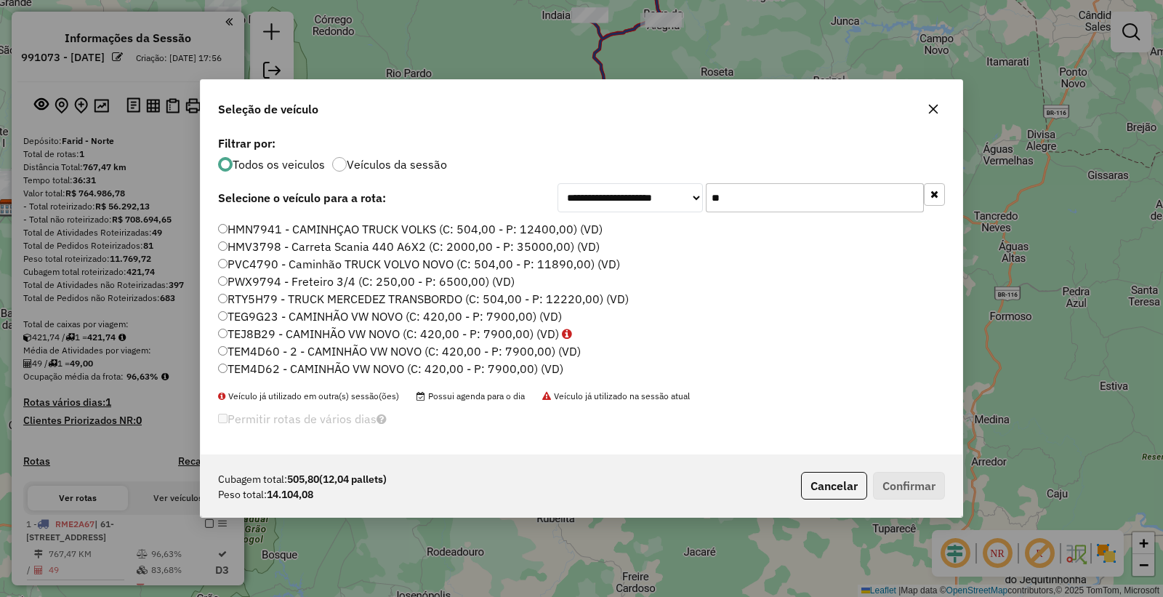
type input "**"
click at [245, 297] on label "RTY5H79 - TRUCK MERCEDEZ TRANSBORDO (C: 504,00 - P: 12220,00) (VD)" at bounding box center [423, 298] width 411 height 17
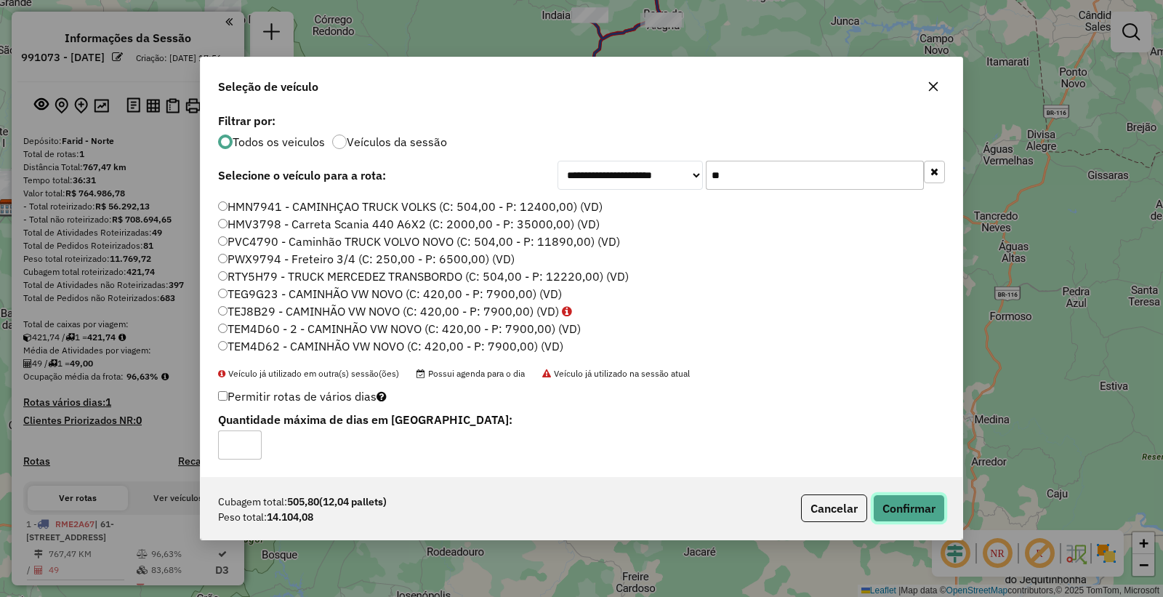
click at [905, 509] on button "Confirmar" at bounding box center [909, 508] width 72 height 28
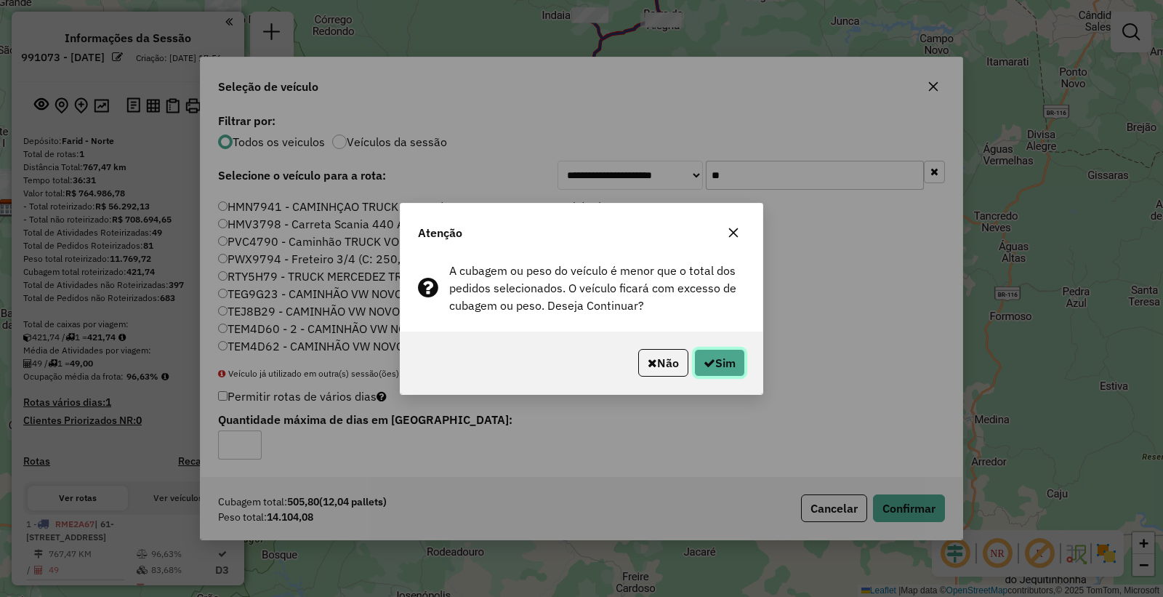
click at [703, 373] on button "Sim" at bounding box center [719, 363] width 51 height 28
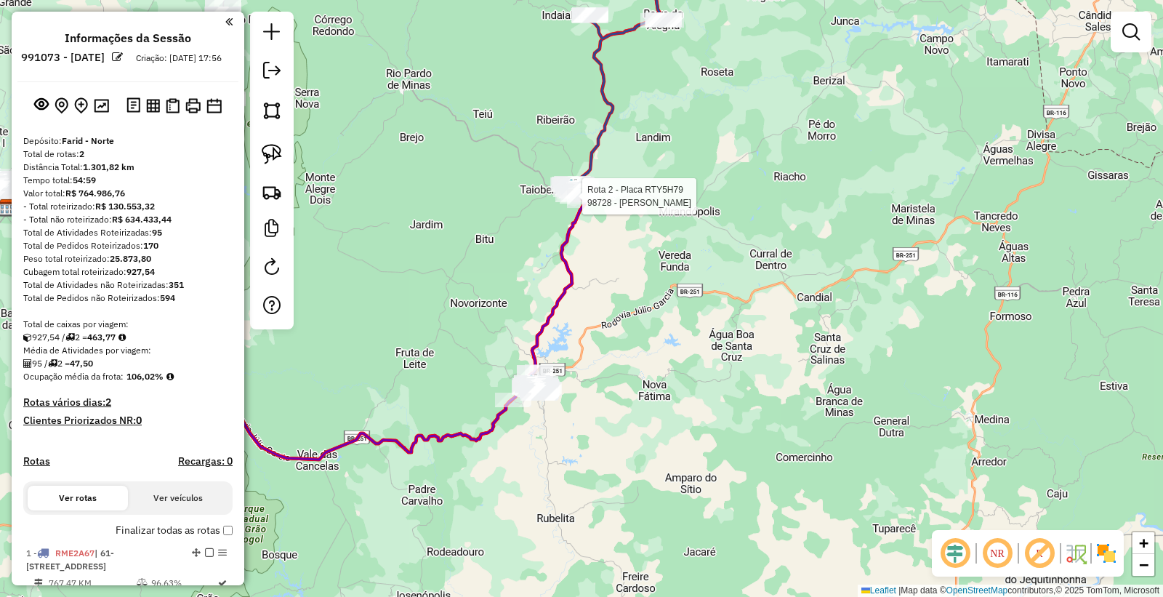
click at [567, 204] on div at bounding box center [578, 196] width 36 height 15
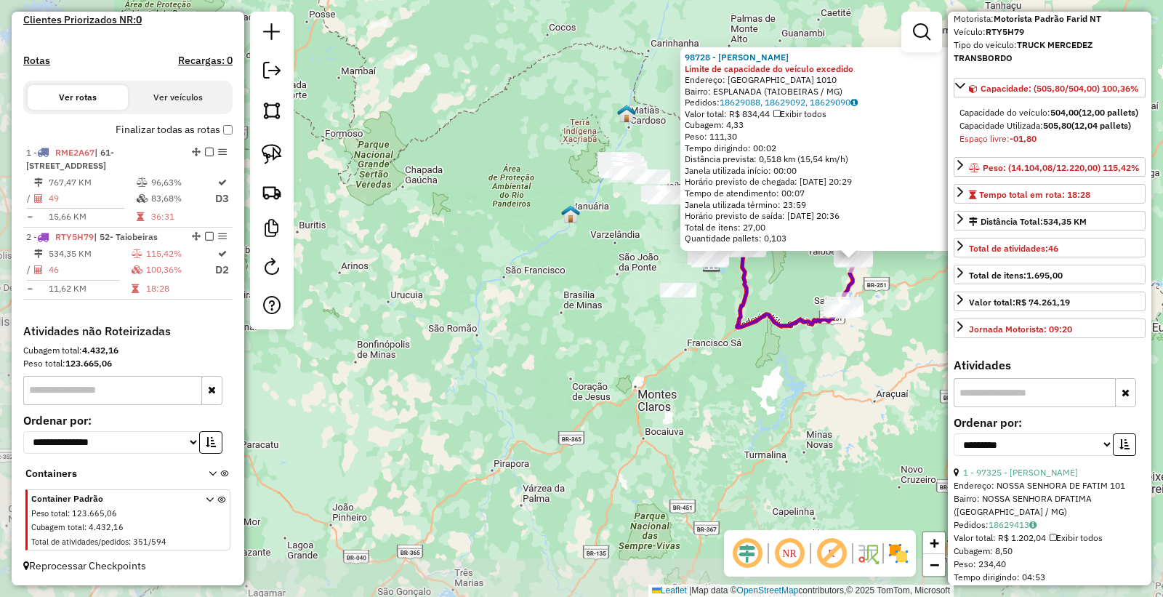
scroll to position [323, 0]
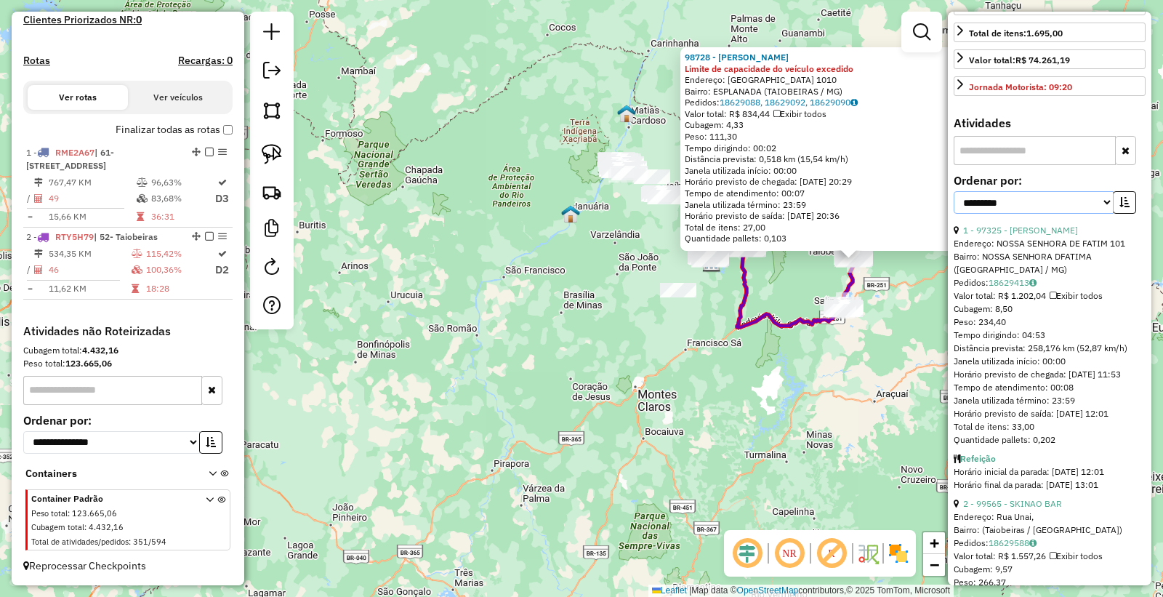
click at [1001, 214] on select "**********" at bounding box center [1034, 202] width 160 height 23
select select "*********"
click at [954, 214] on select "**********" at bounding box center [1034, 202] width 160 height 23
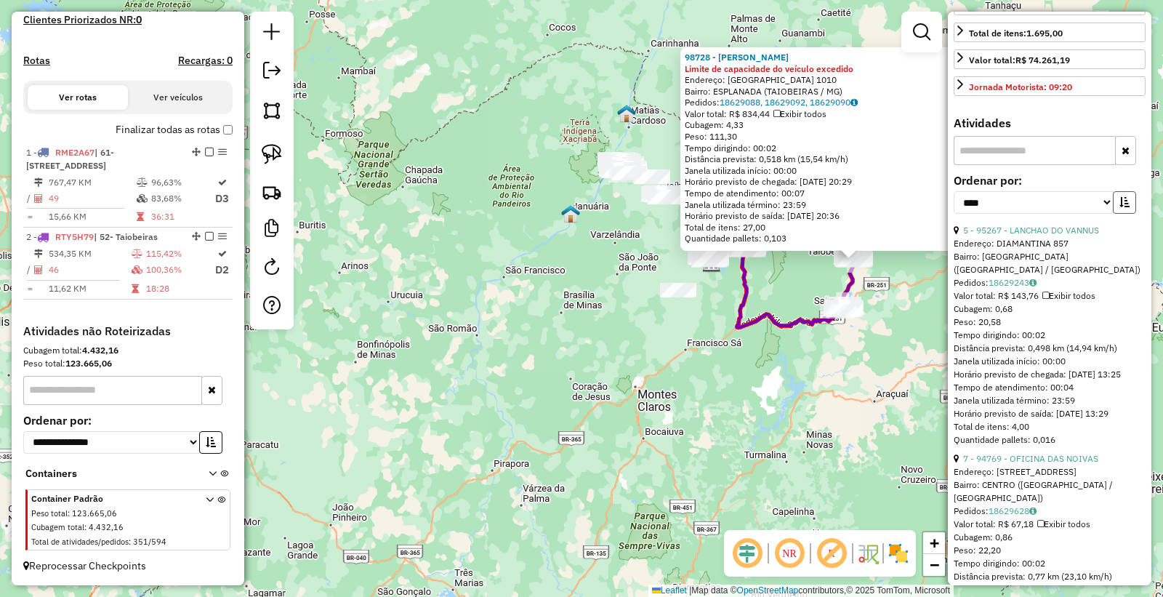
click at [1120, 207] on icon "button" at bounding box center [1125, 202] width 10 height 10
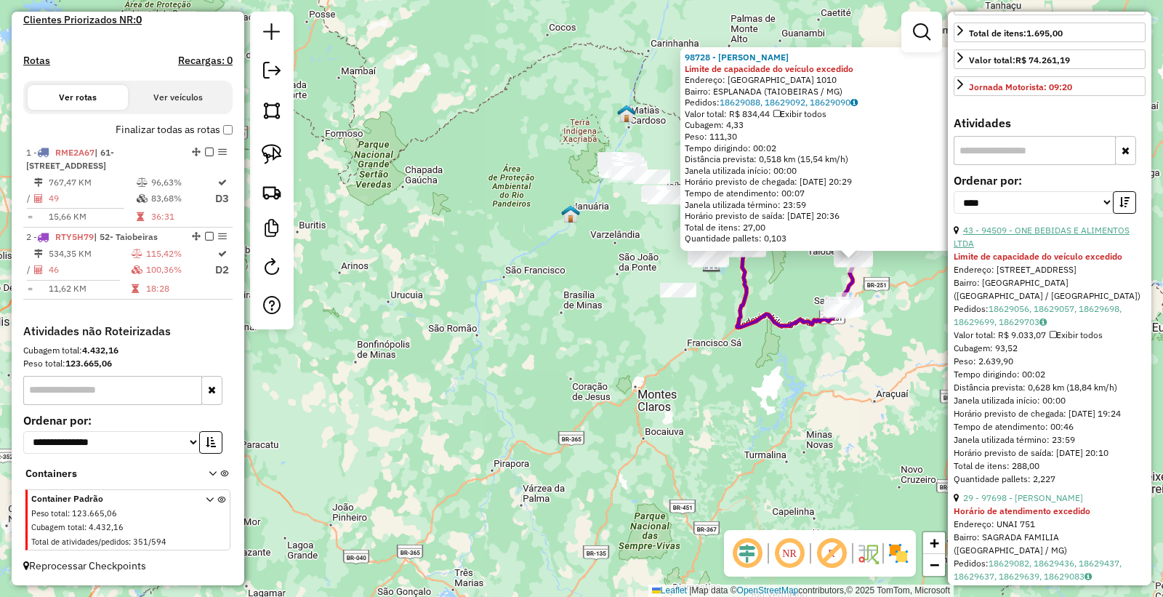
click at [1035, 249] on link "43 - 94509 - ONE BEBIDAS E ALIMENTOS LTDA" at bounding box center [1042, 237] width 176 height 24
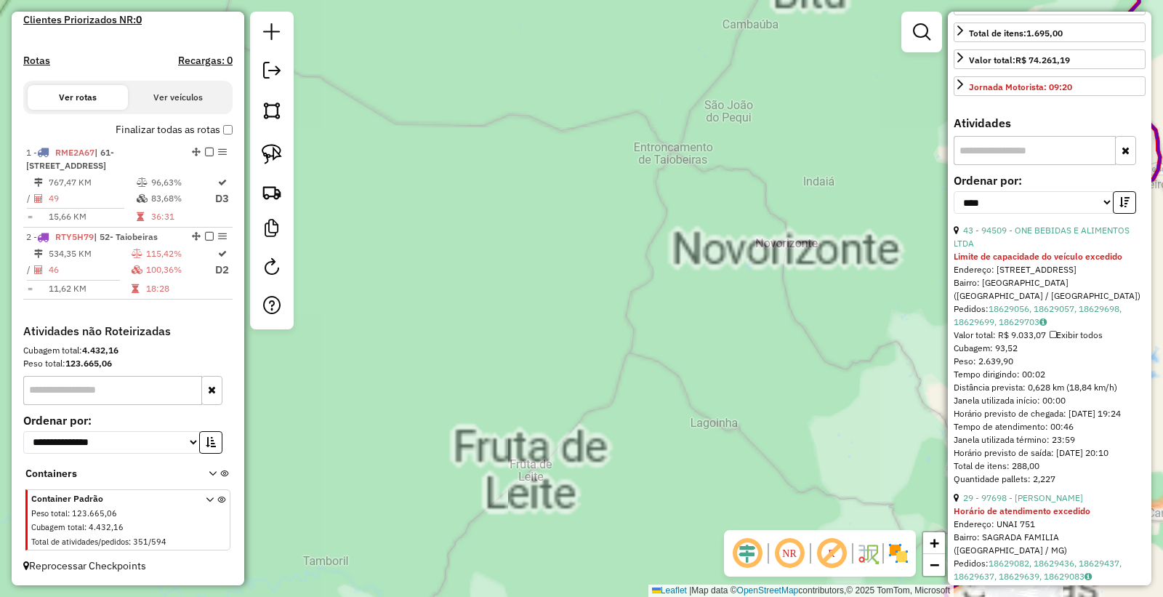
drag, startPoint x: 694, startPoint y: 245, endPoint x: 616, endPoint y: 325, distance: 112.1
click at [615, 352] on div "94509 - ONE BEBIDAS E ALIMENTOS LTDA Limite de capacidade do veículo excedido E…" at bounding box center [581, 298] width 1163 height 597
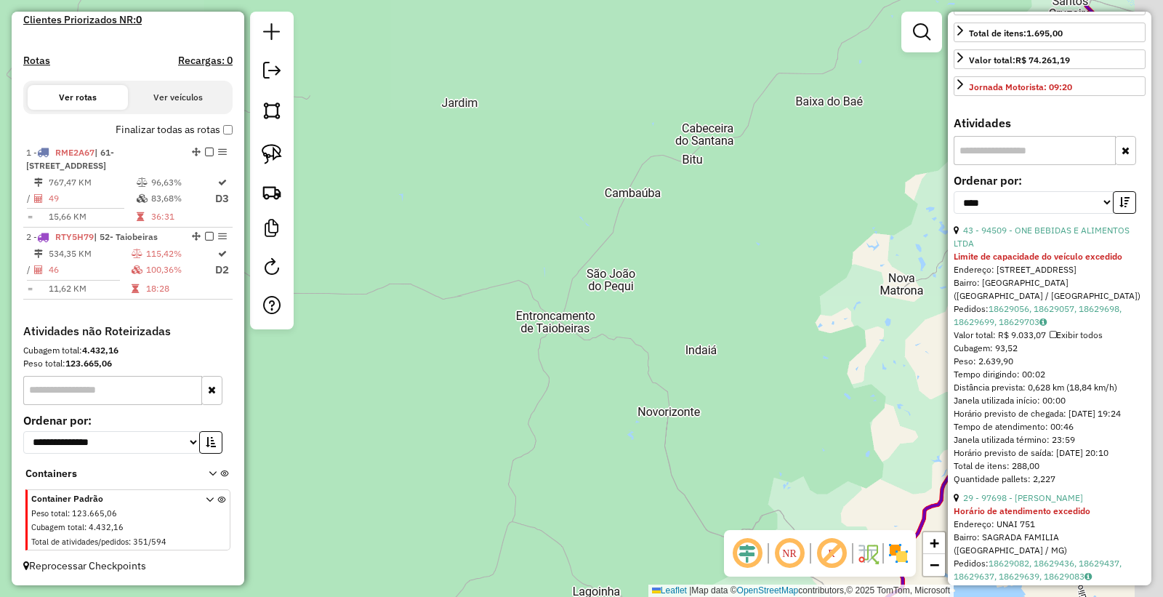
drag, startPoint x: 708, startPoint y: 200, endPoint x: 595, endPoint y: 407, distance: 236.3
click at [546, 490] on div "94509 - ONE BEBIDAS E ALIMENTOS LTDA Limite de capacidade do veículo excedido E…" at bounding box center [581, 298] width 1163 height 597
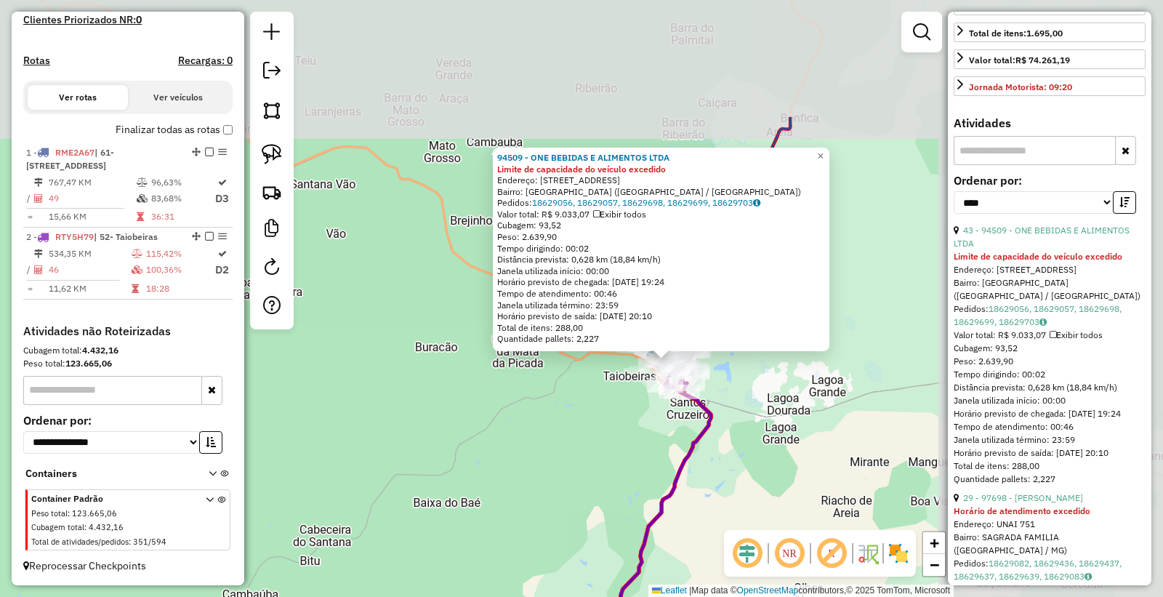
drag, startPoint x: 791, startPoint y: 269, endPoint x: 545, endPoint y: 407, distance: 282.0
click at [545, 407] on div "94509 - ONE BEBIDAS E ALIMENTOS LTDA Limite de capacidade do veículo excedido E…" at bounding box center [581, 298] width 1163 height 597
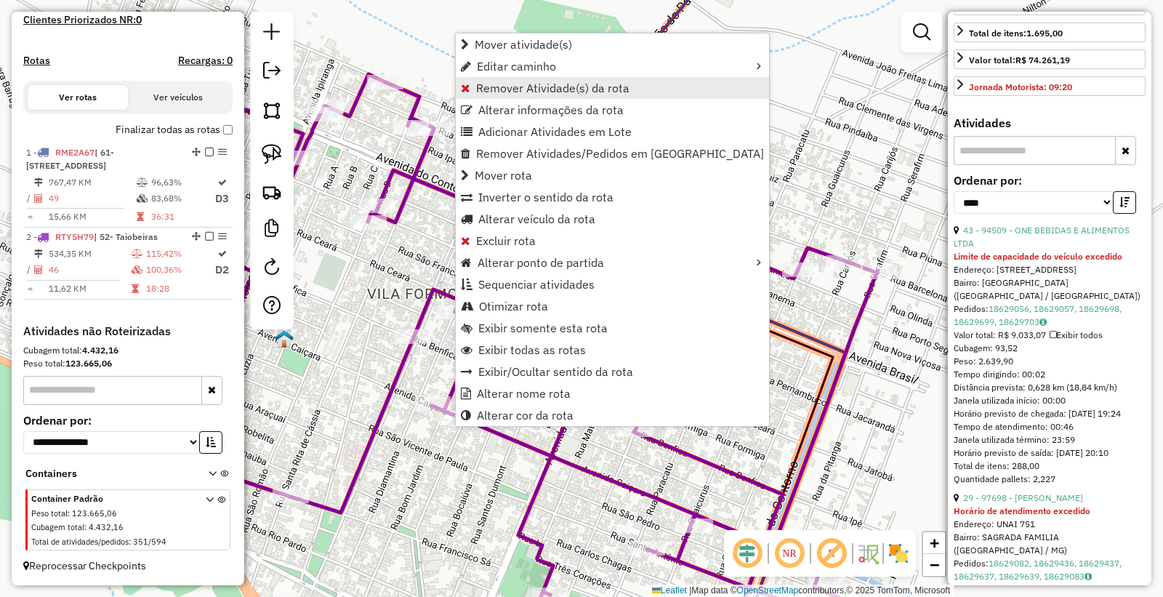
click at [536, 84] on span "Remover Atividade(s) da rota" at bounding box center [552, 88] width 153 height 12
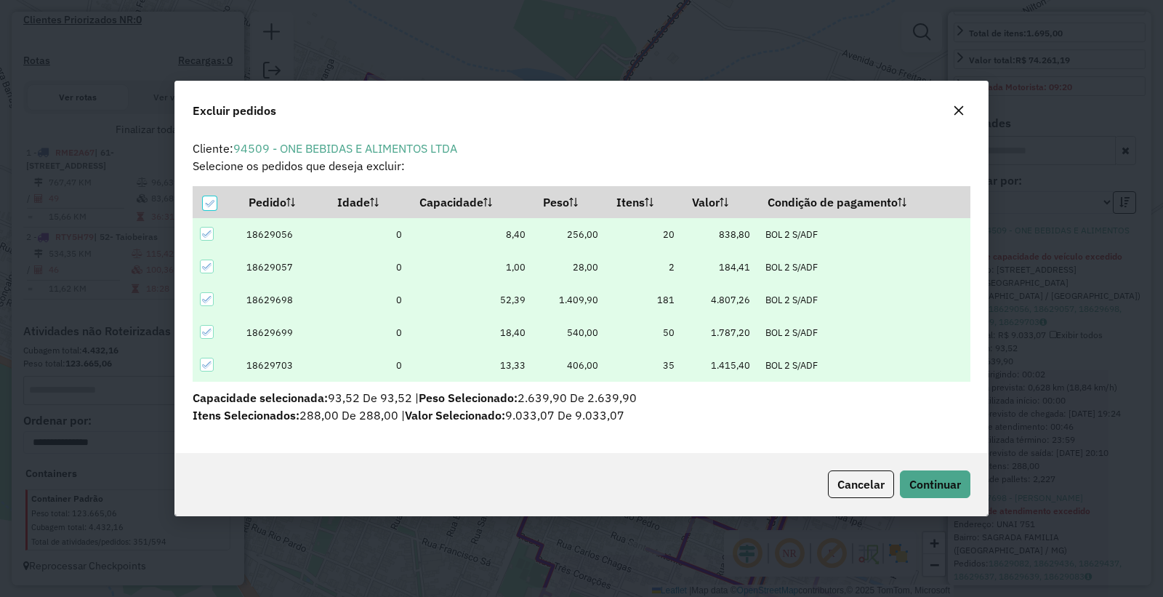
scroll to position [0, 0]
click at [946, 477] on span "Continuar" at bounding box center [936, 484] width 52 height 15
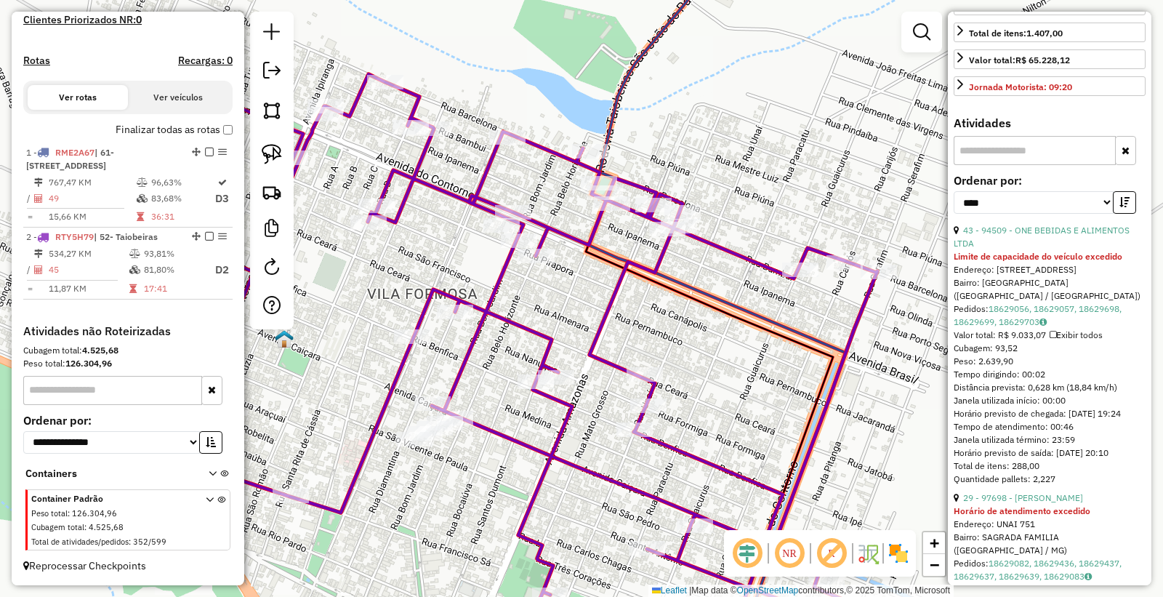
scroll to position [296, 0]
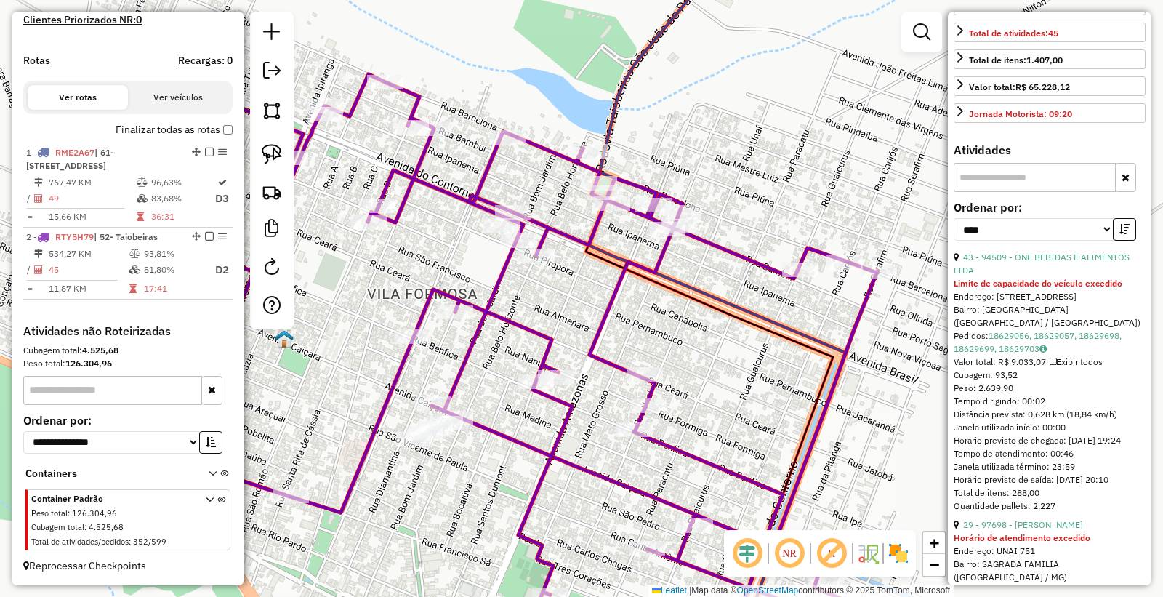
click at [629, 407] on div "Janela de atendimento Grade de atendimento Capacidade Transportadoras Veículos …" at bounding box center [581, 298] width 1163 height 597
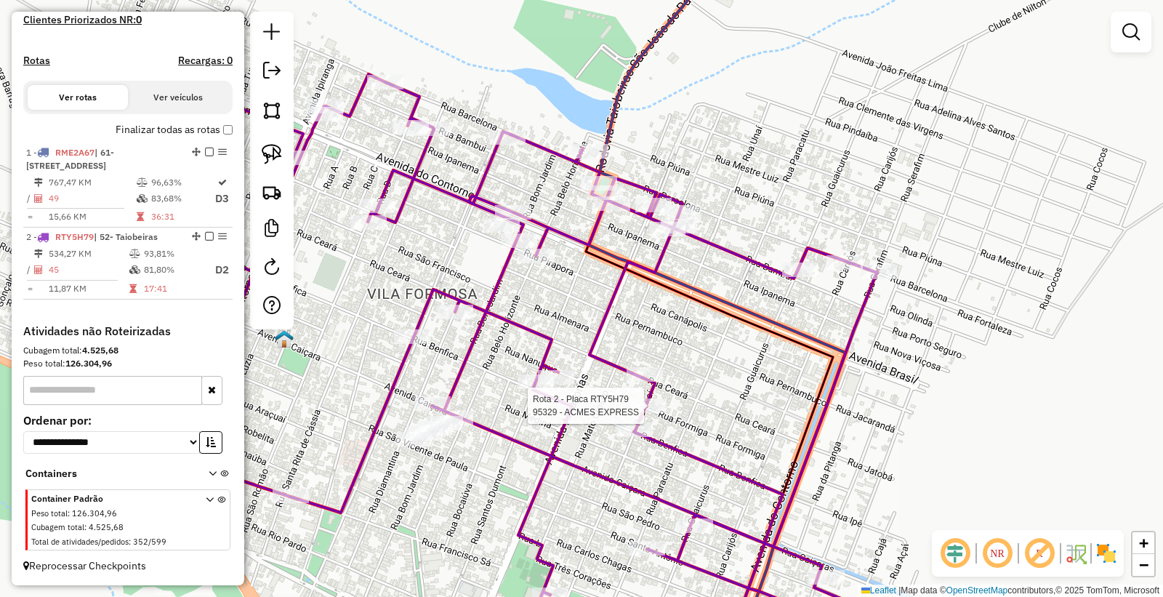
click at [646, 413] on div at bounding box center [648, 405] width 36 height 15
select select "*********"
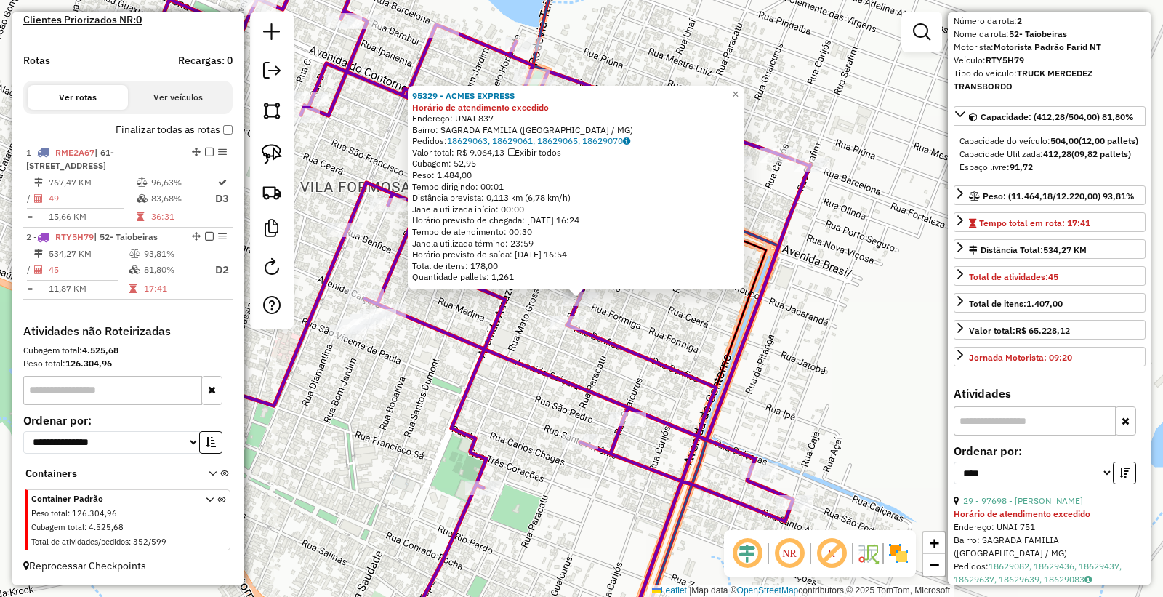
scroll to position [81, 0]
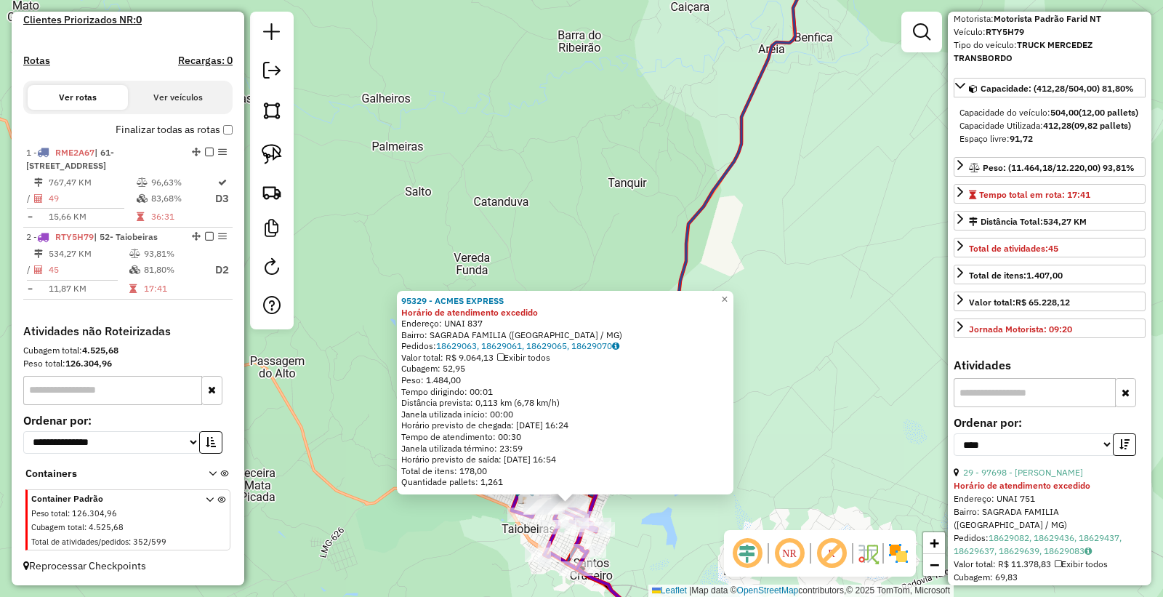
click at [497, 583] on div "95329 - ACMES EXPRESS Horário de atendimento excedido Endereço: UNAI 837 Bairro…" at bounding box center [581, 298] width 1163 height 597
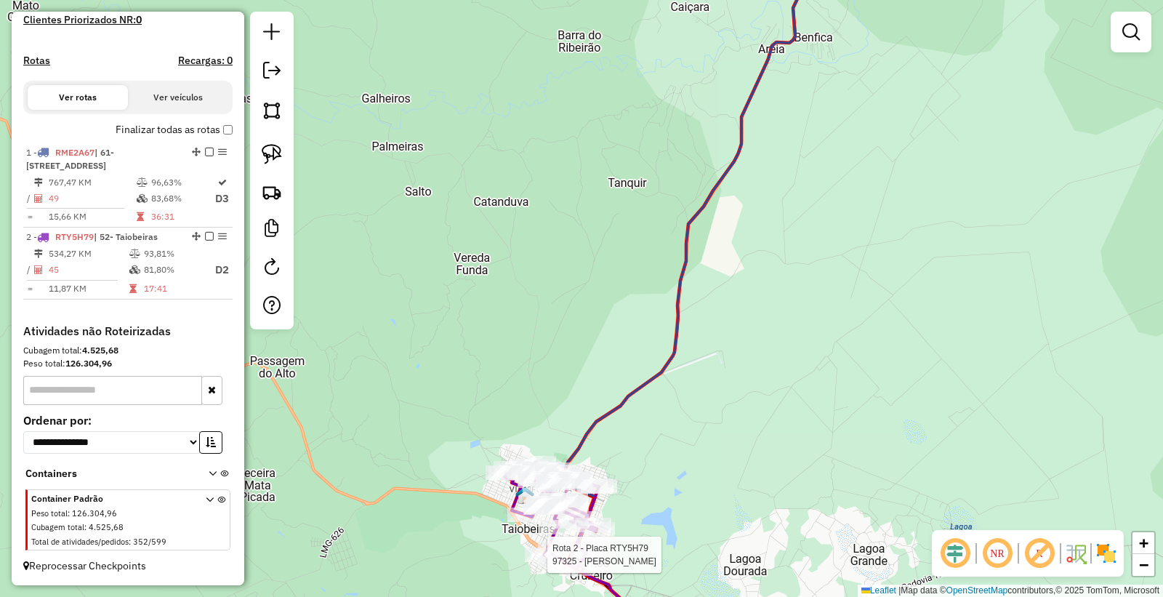
select select "*********"
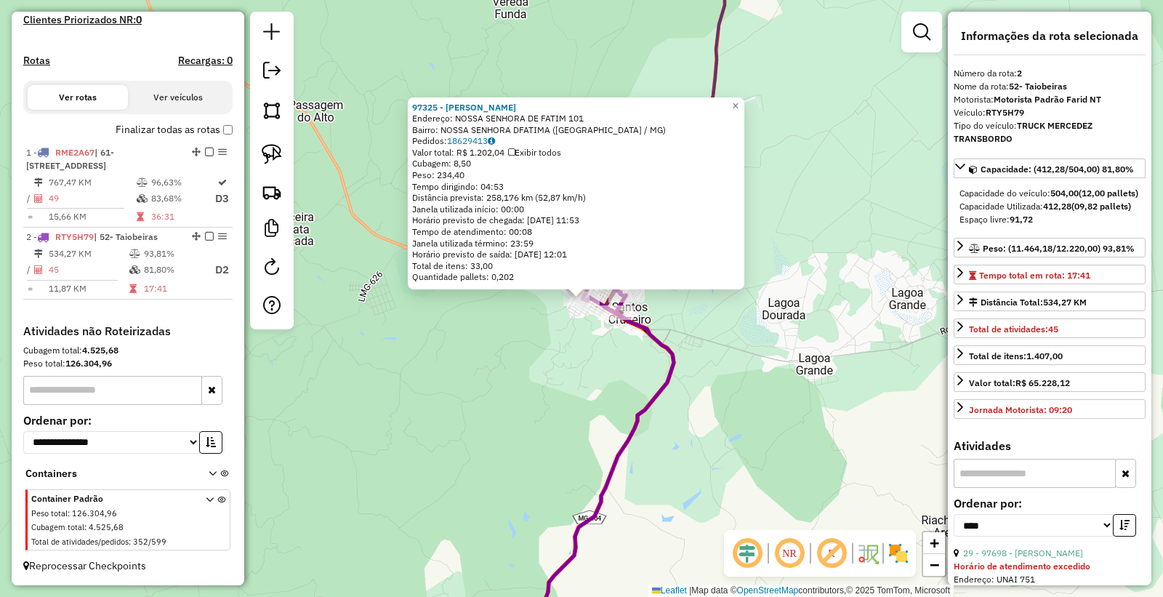
click at [524, 393] on div "97325 - VANESCO WELLES COSTA Endereço: NOSSA SENHORA DE FATIM 101 Bairro: NOSSA…" at bounding box center [581, 298] width 1163 height 597
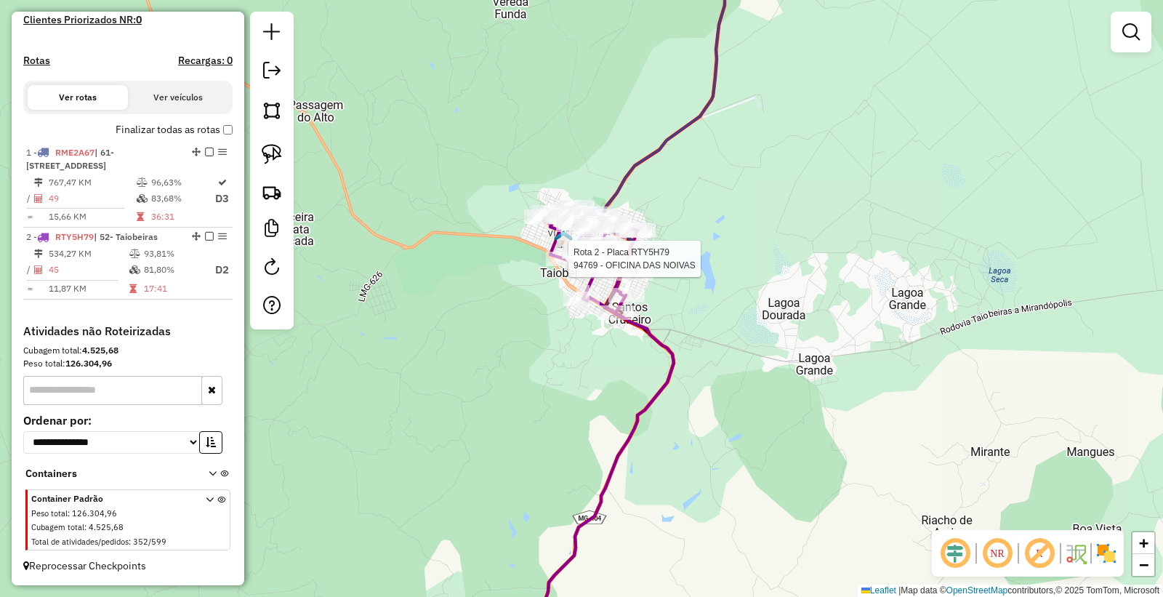
select select "*********"
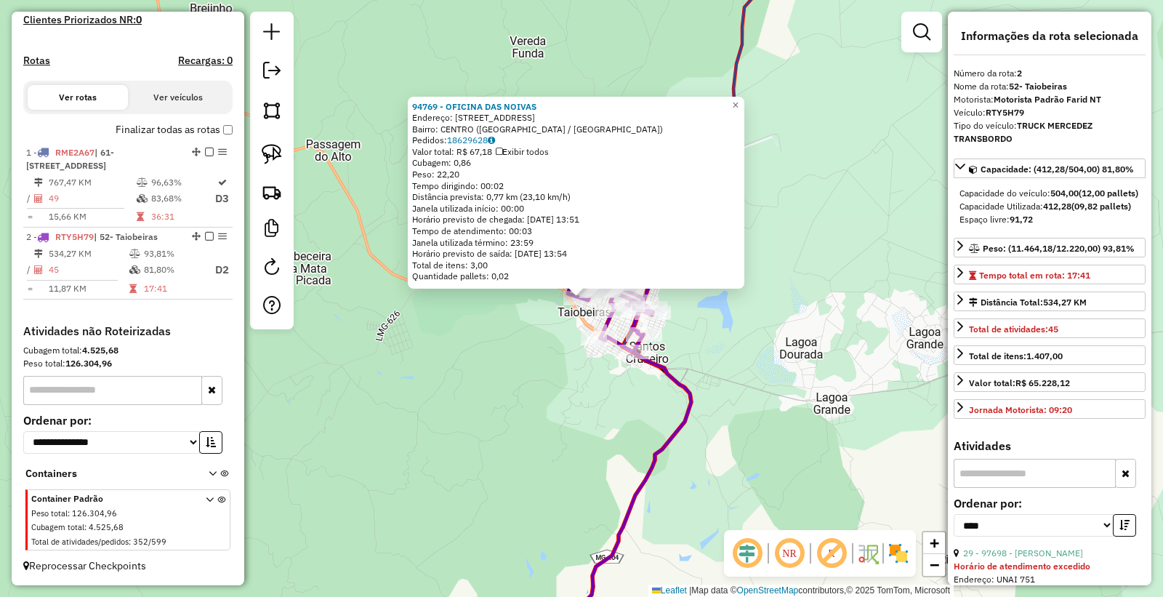
click at [529, 419] on div "94769 - OFICINA DAS NOIVAS Endereço: RUA DOS PEREIRAS 360 Bairro: CENTRO (TAIOB…" at bounding box center [581, 298] width 1163 height 597
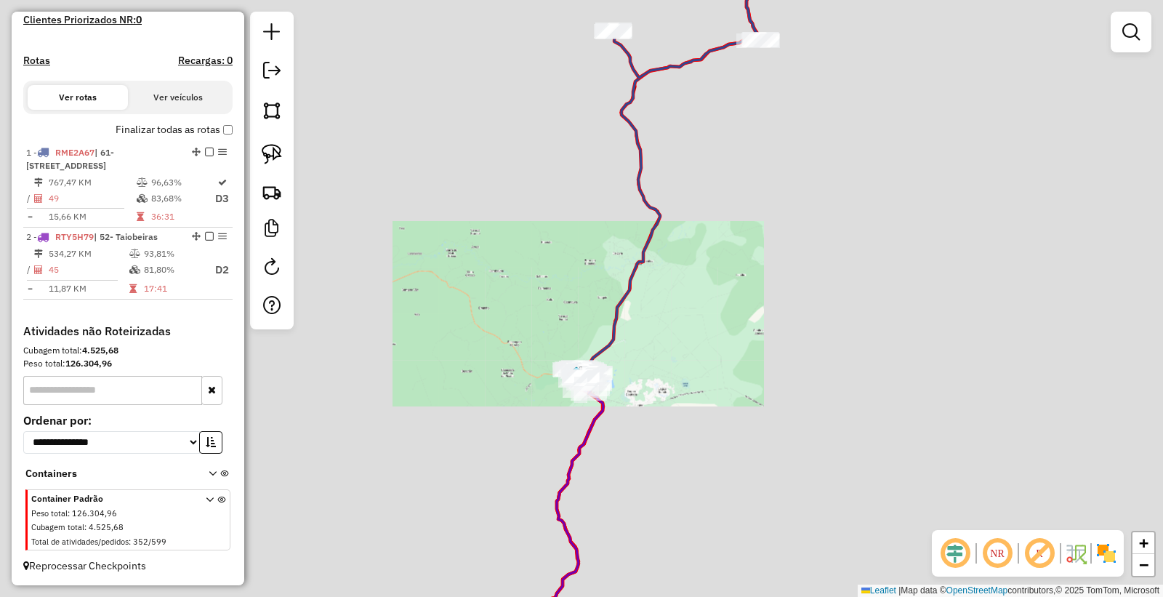
drag, startPoint x: 680, startPoint y: 459, endPoint x: 692, endPoint y: 291, distance: 168.4
click at [689, 297] on div "Janela de atendimento Grade de atendimento Capacidade Transportadoras Veículos …" at bounding box center [581, 298] width 1163 height 597
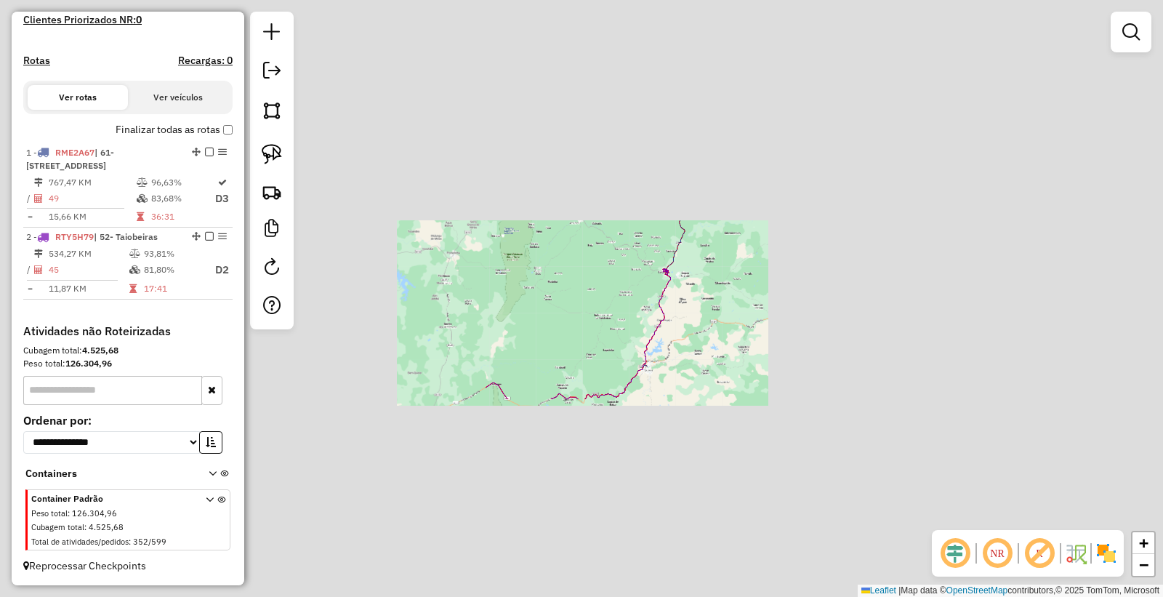
drag, startPoint x: 702, startPoint y: 468, endPoint x: 688, endPoint y: 395, distance: 74.0
click at [692, 396] on div "Janela de atendimento Grade de atendimento Capacidade Transportadoras Veículos …" at bounding box center [581, 298] width 1163 height 597
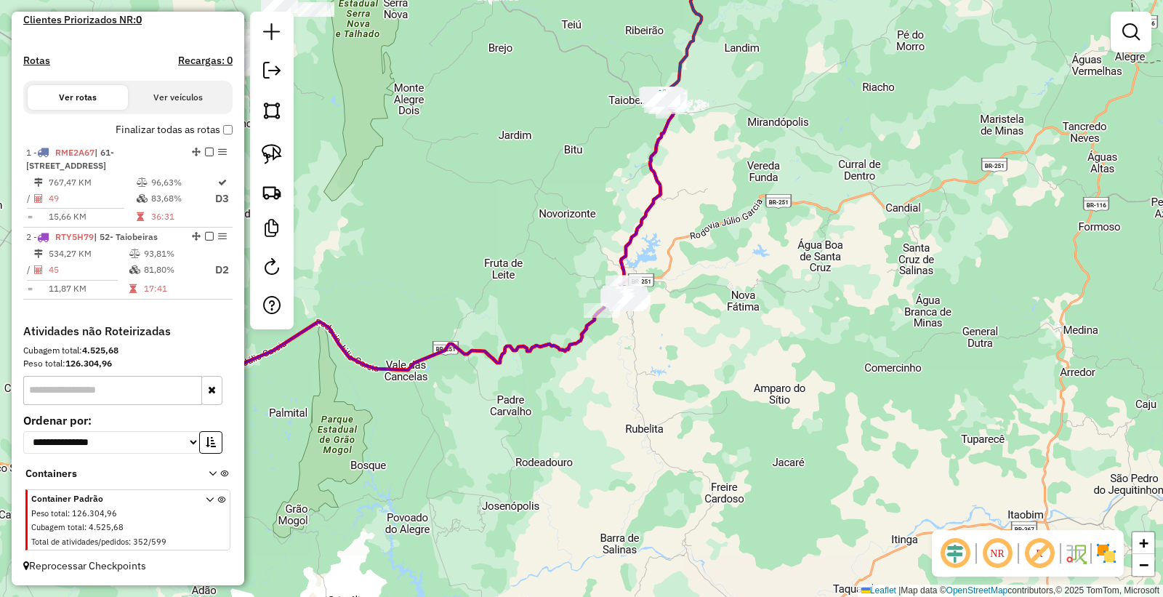
drag, startPoint x: 658, startPoint y: 289, endPoint x: 606, endPoint y: 377, distance: 102.4
click at [609, 386] on div "Janela de atendimento Grade de atendimento Capacidade Transportadoras Veículos …" at bounding box center [581, 298] width 1163 height 597
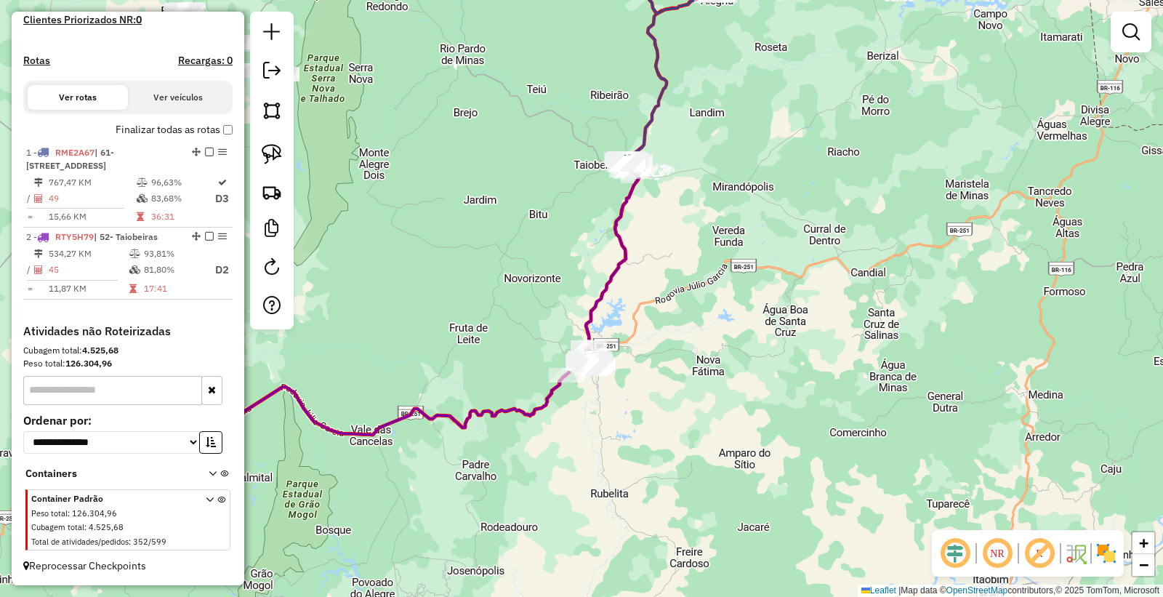
click at [292, 155] on div at bounding box center [272, 171] width 44 height 318
click at [271, 157] on img at bounding box center [272, 154] width 20 height 20
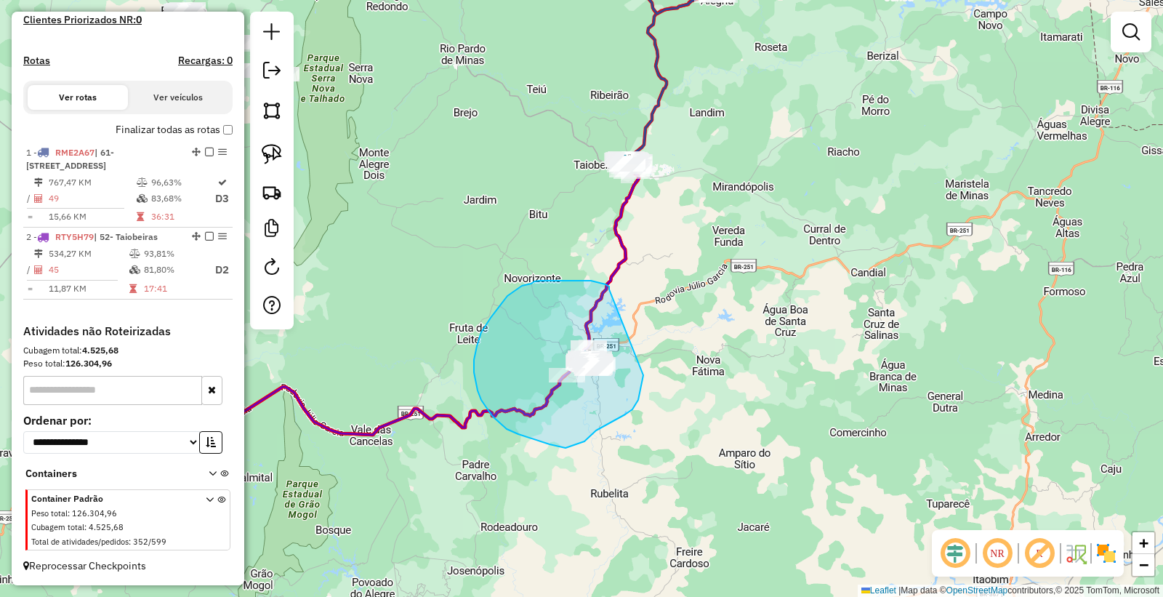
drag, startPoint x: 591, startPoint y: 281, endPoint x: 645, endPoint y: 356, distance: 92.8
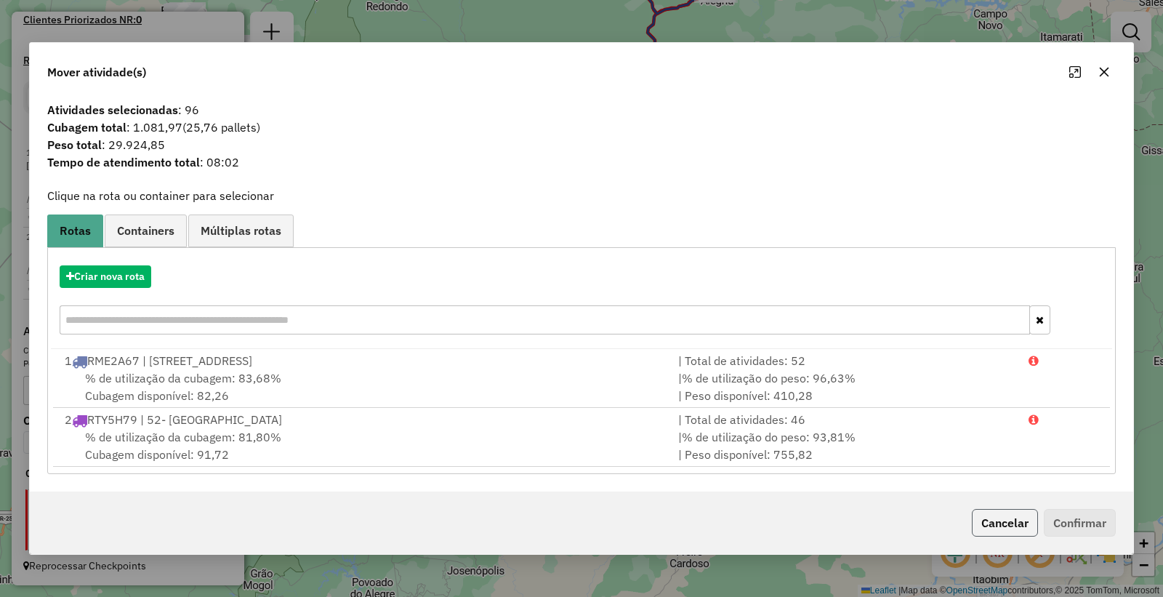
click at [1007, 526] on button "Cancelar" at bounding box center [1005, 523] width 66 height 28
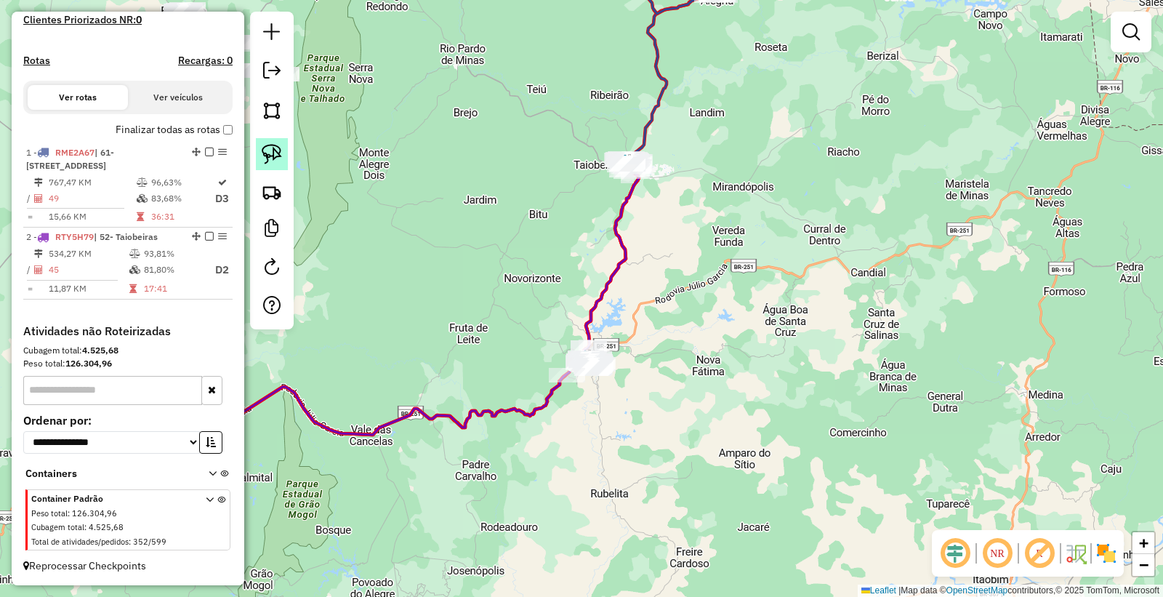
click at [275, 161] on img at bounding box center [272, 154] width 20 height 20
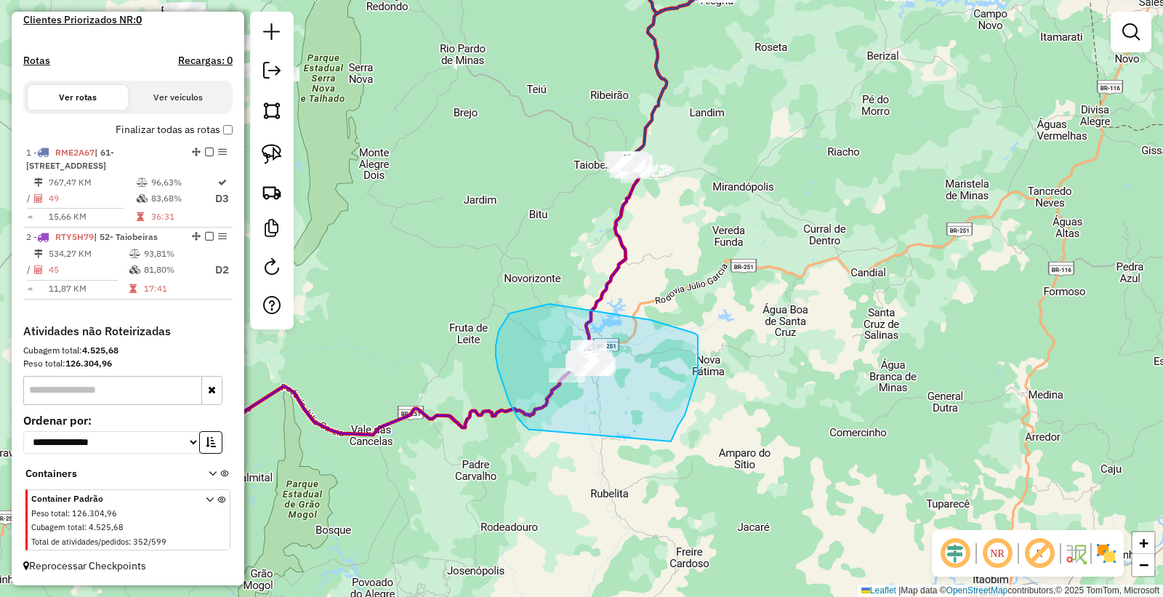
drag, startPoint x: 524, startPoint y: 425, endPoint x: 669, endPoint y: 444, distance: 145.8
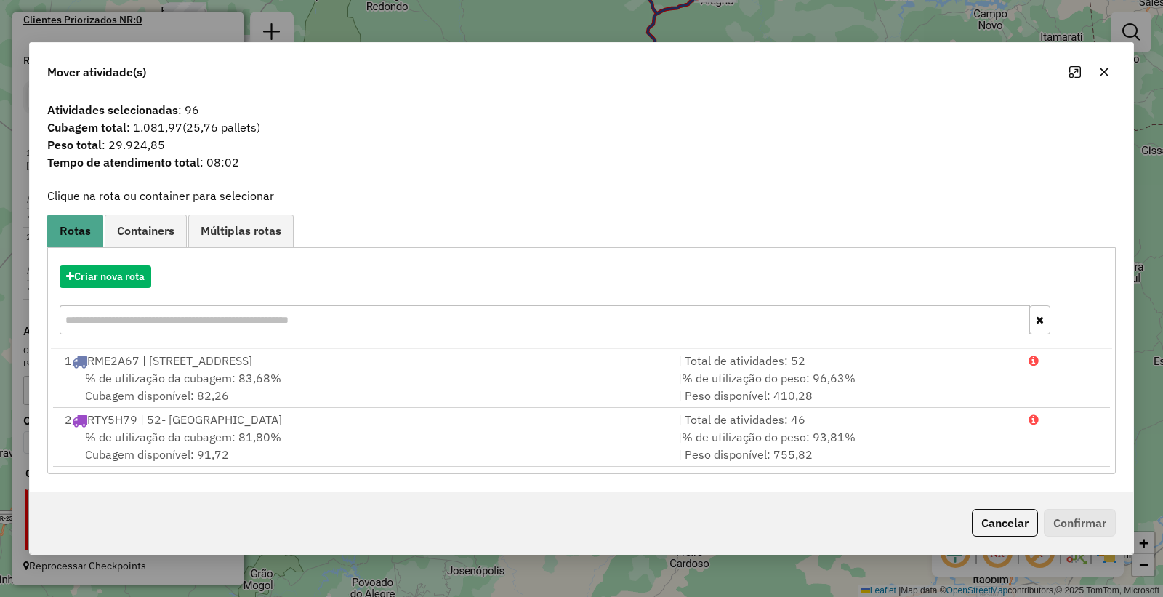
click at [1031, 521] on button "Cancelar" at bounding box center [1005, 523] width 66 height 28
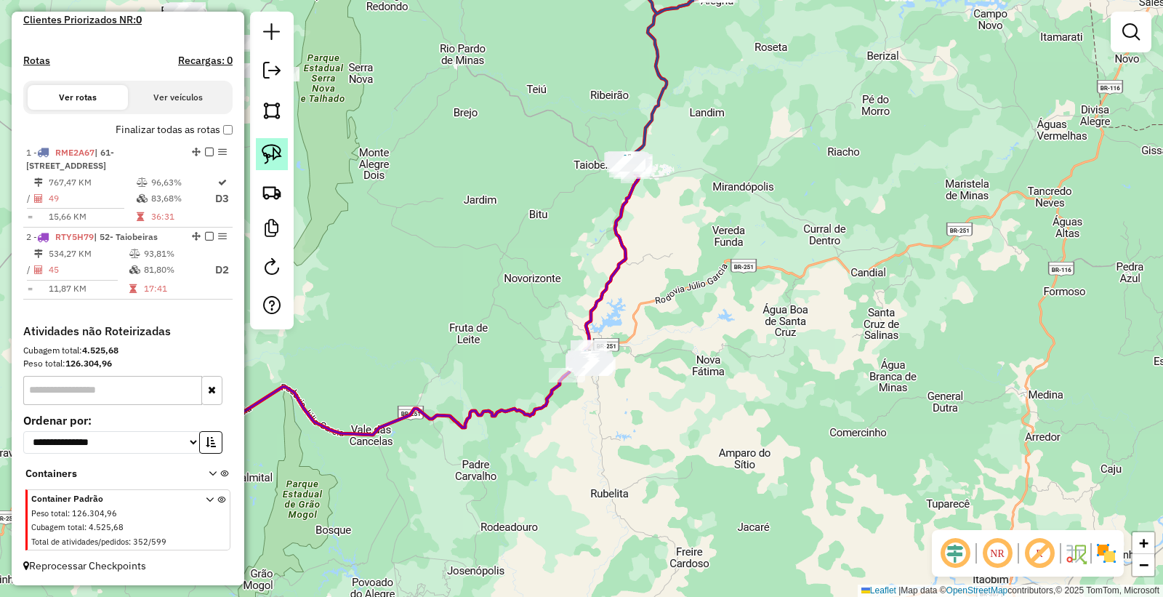
click at [274, 156] on img at bounding box center [272, 154] width 20 height 20
drag, startPoint x: 575, startPoint y: 462, endPoint x: 672, endPoint y: 465, distance: 96.8
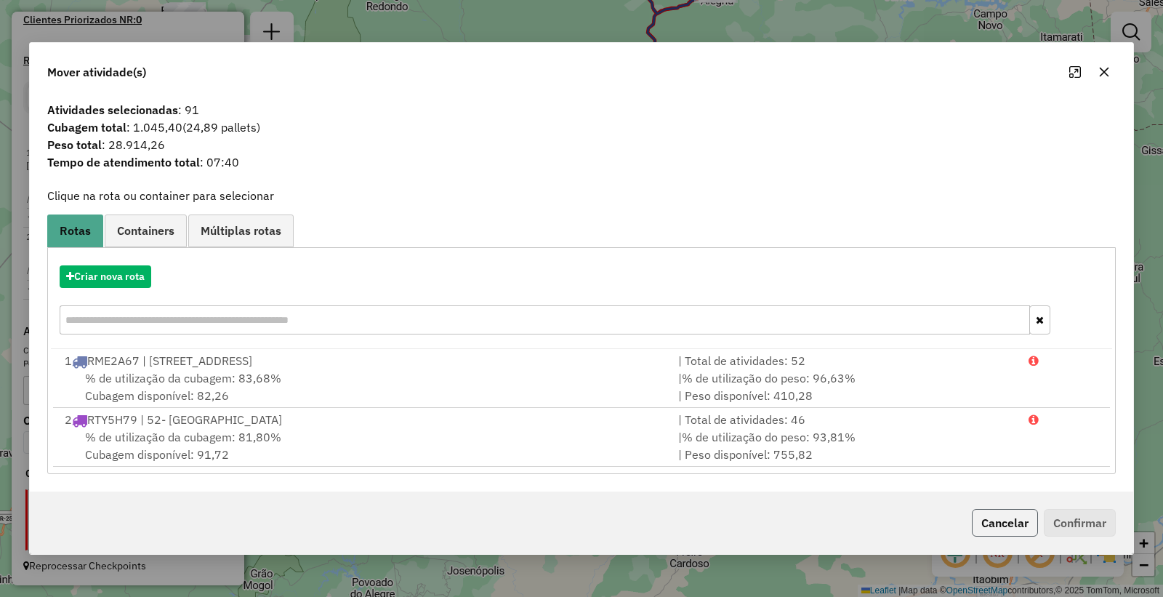
click at [1004, 526] on button "Cancelar" at bounding box center [1005, 523] width 66 height 28
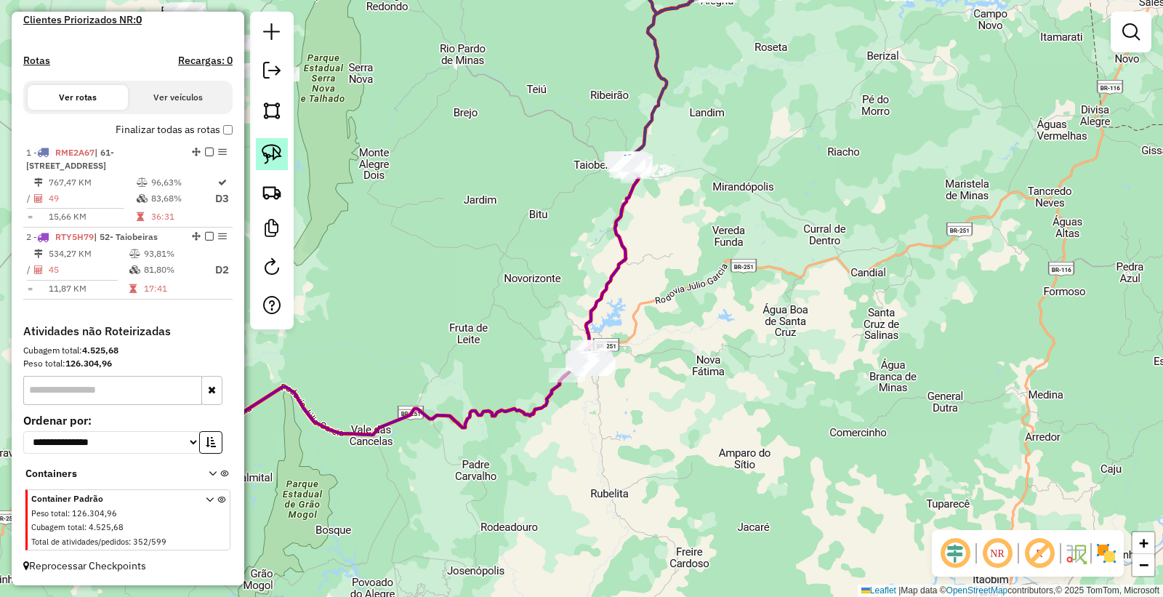
click at [263, 149] on img at bounding box center [272, 154] width 20 height 20
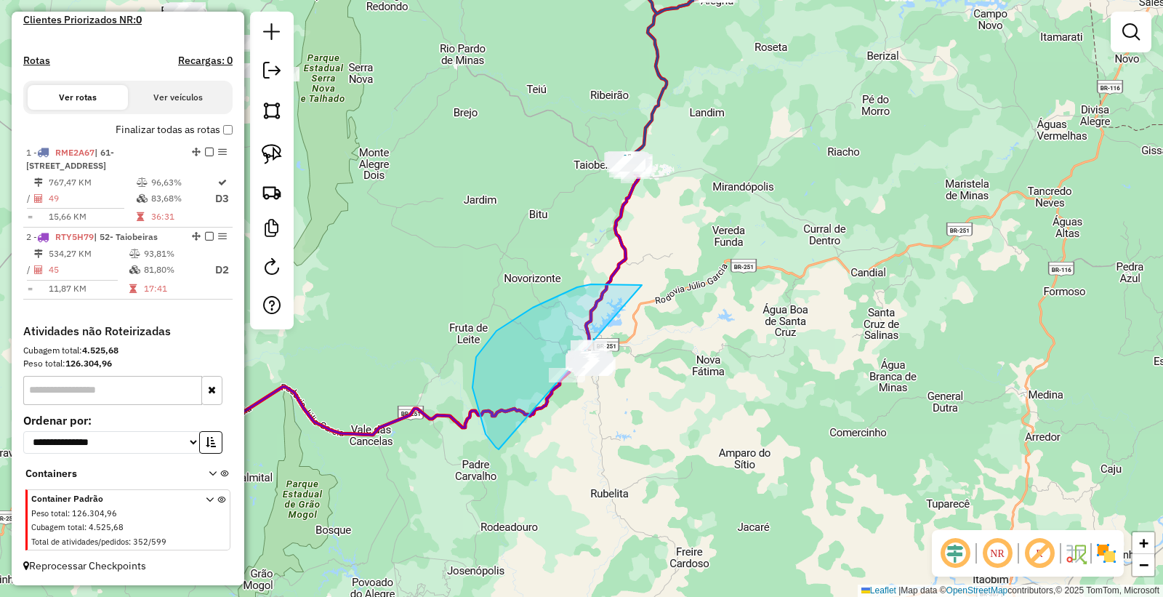
drag, startPoint x: 591, startPoint y: 284, endPoint x: 551, endPoint y: 343, distance: 71.2
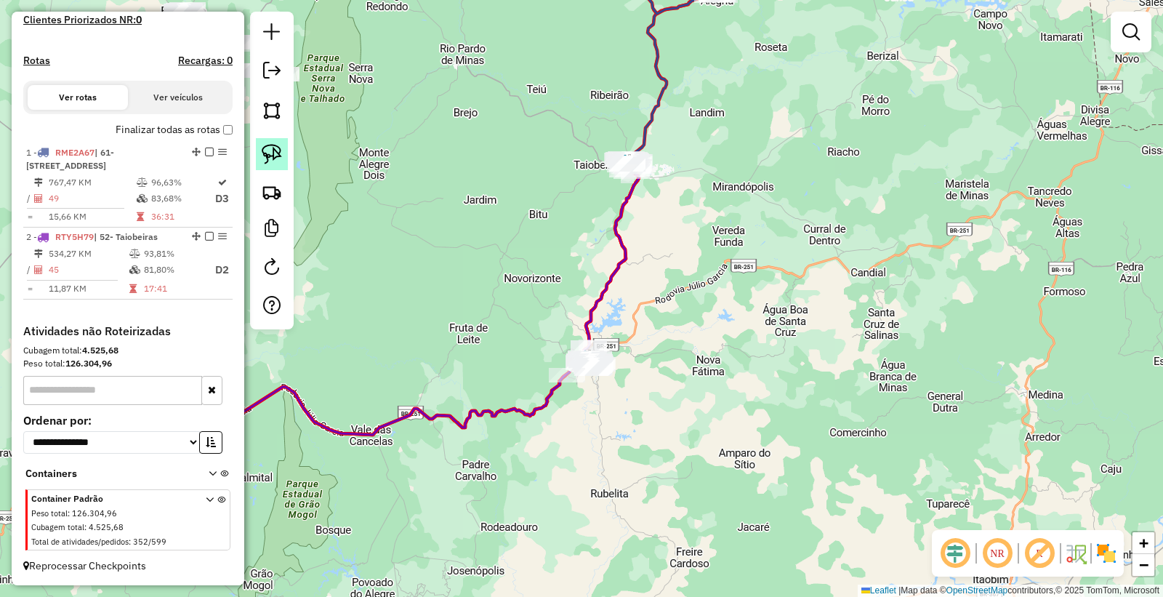
click at [268, 154] on img at bounding box center [272, 154] width 20 height 20
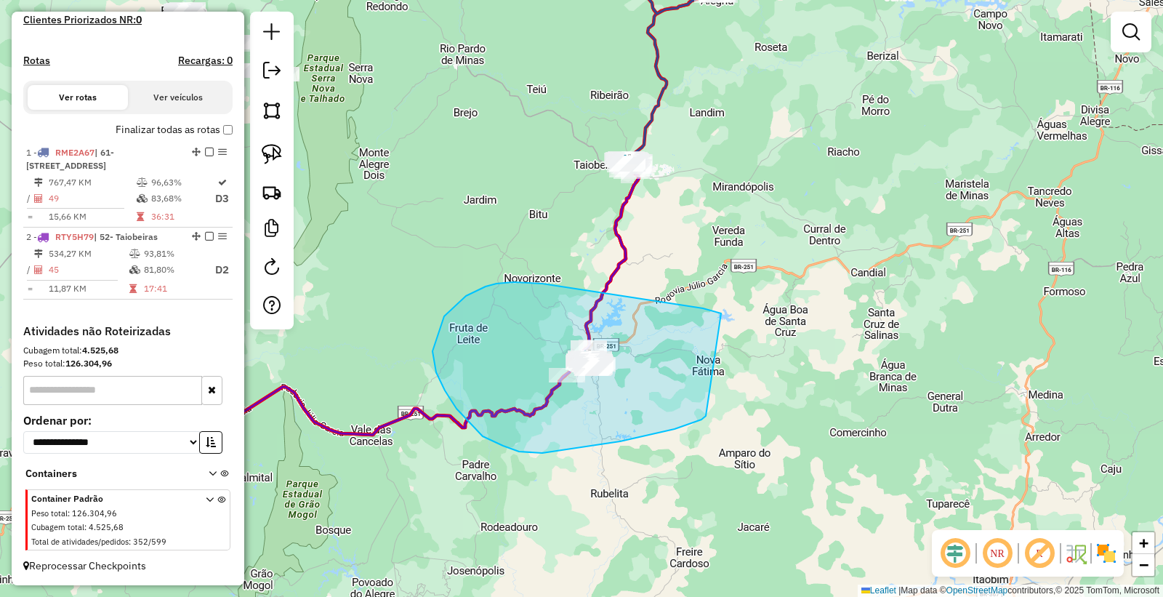
drag, startPoint x: 703, startPoint y: 308, endPoint x: 713, endPoint y: 396, distance: 88.6
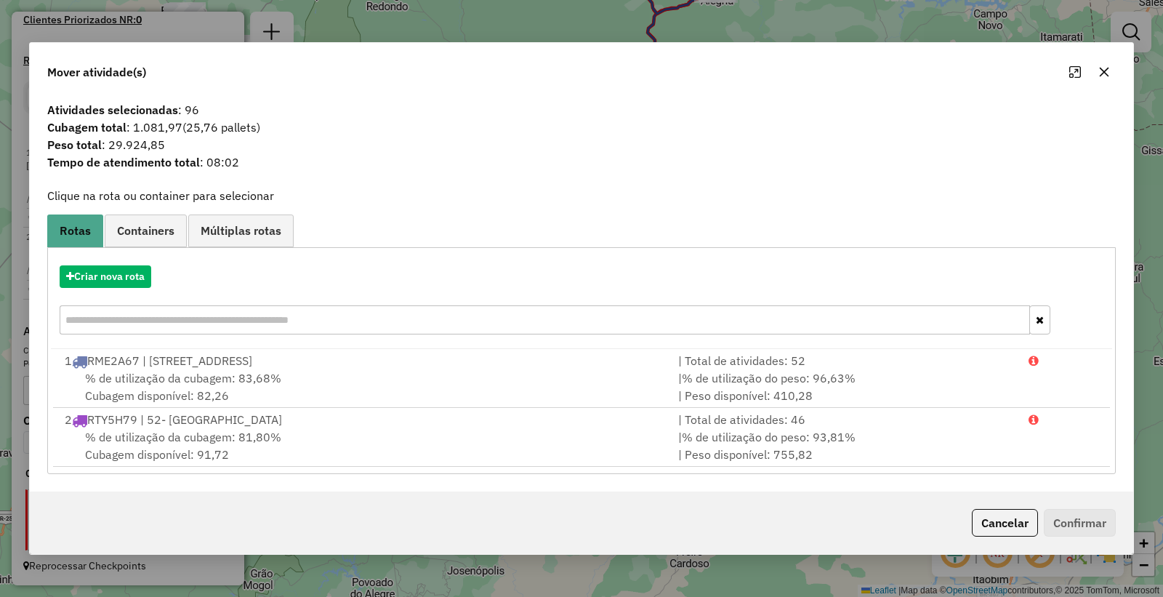
click at [1002, 522] on button "Cancelar" at bounding box center [1005, 523] width 66 height 28
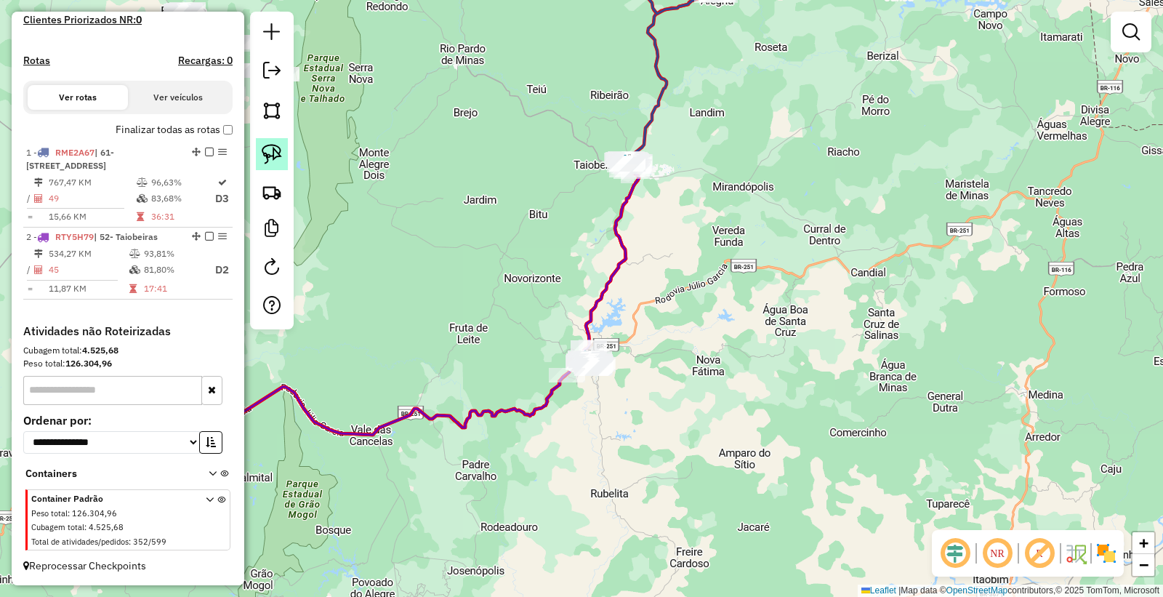
click at [262, 148] on img at bounding box center [272, 154] width 20 height 20
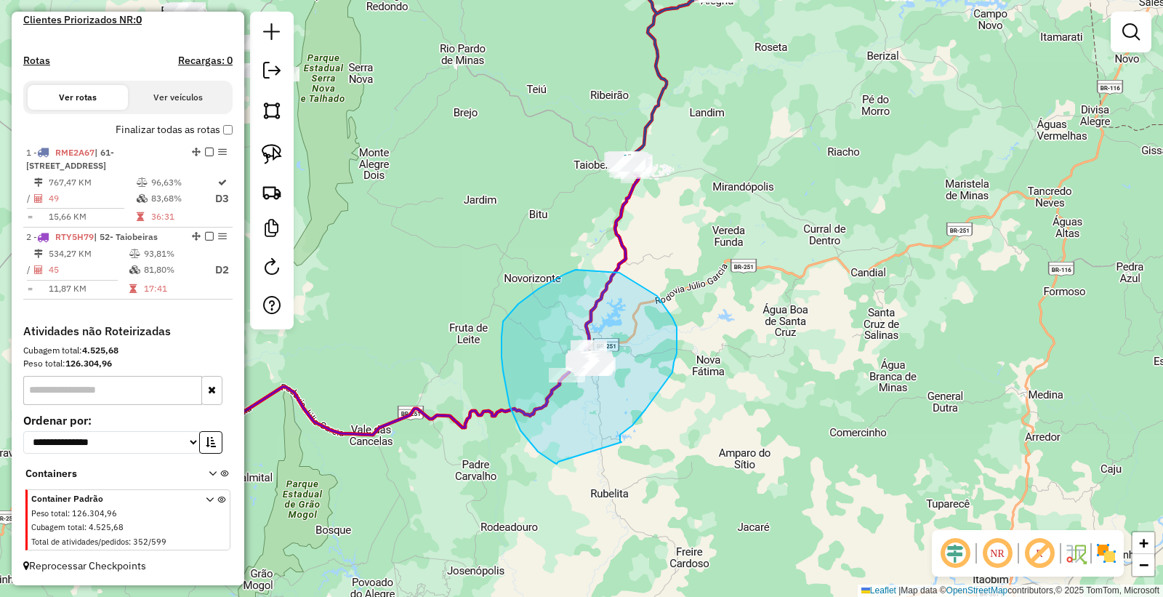
drag, startPoint x: 620, startPoint y: 441, endPoint x: 558, endPoint y: 462, distance: 65.1
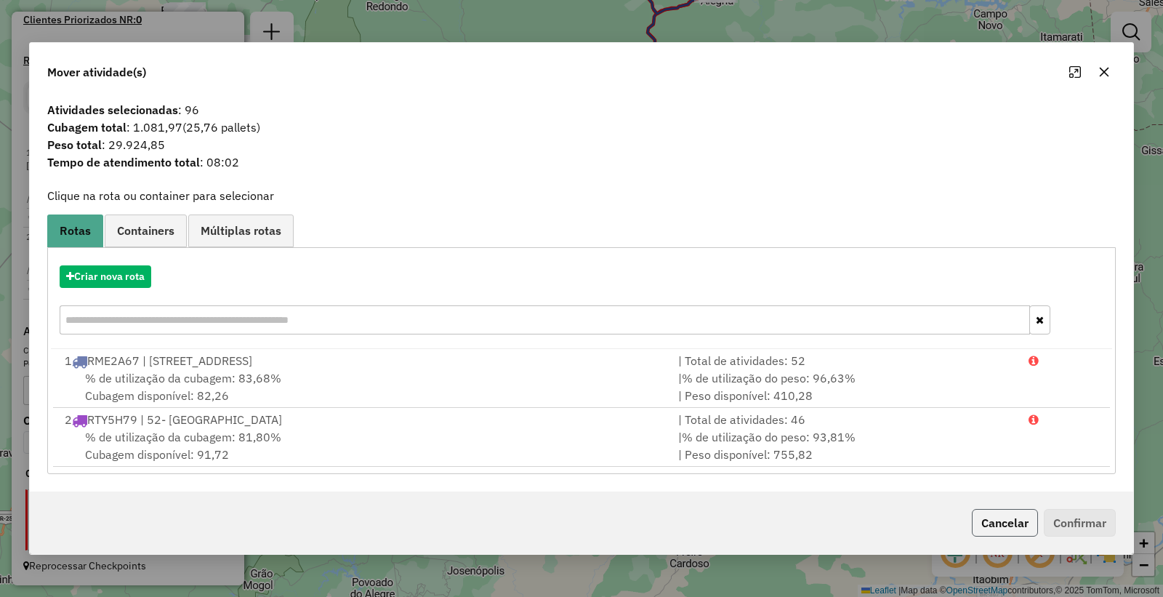
click at [1020, 529] on button "Cancelar" at bounding box center [1005, 523] width 66 height 28
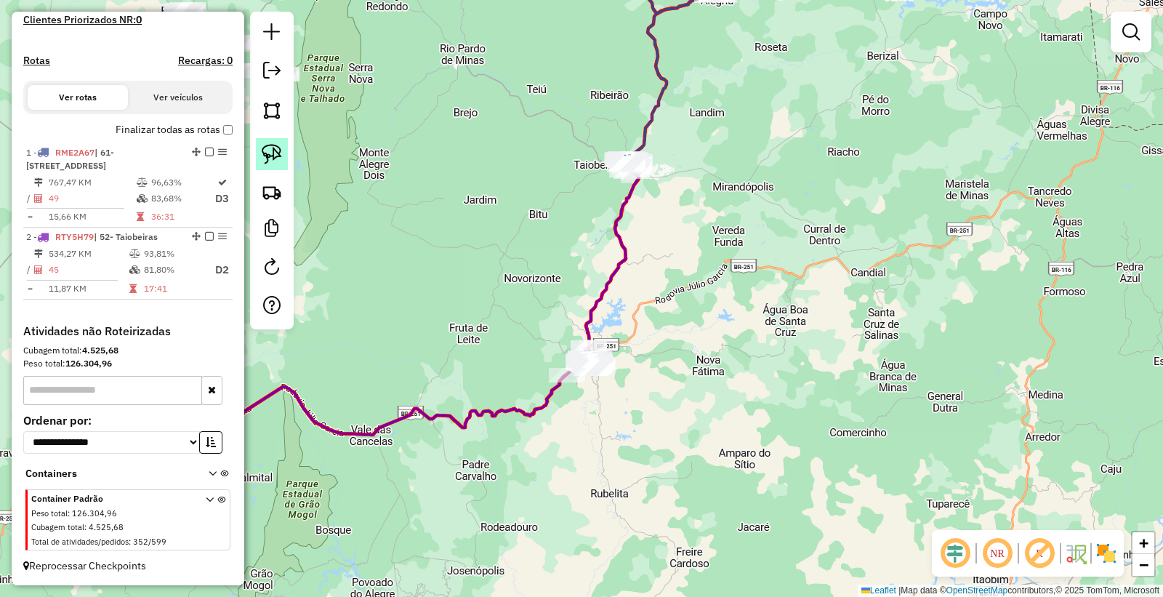
click at [274, 155] on img at bounding box center [272, 154] width 20 height 20
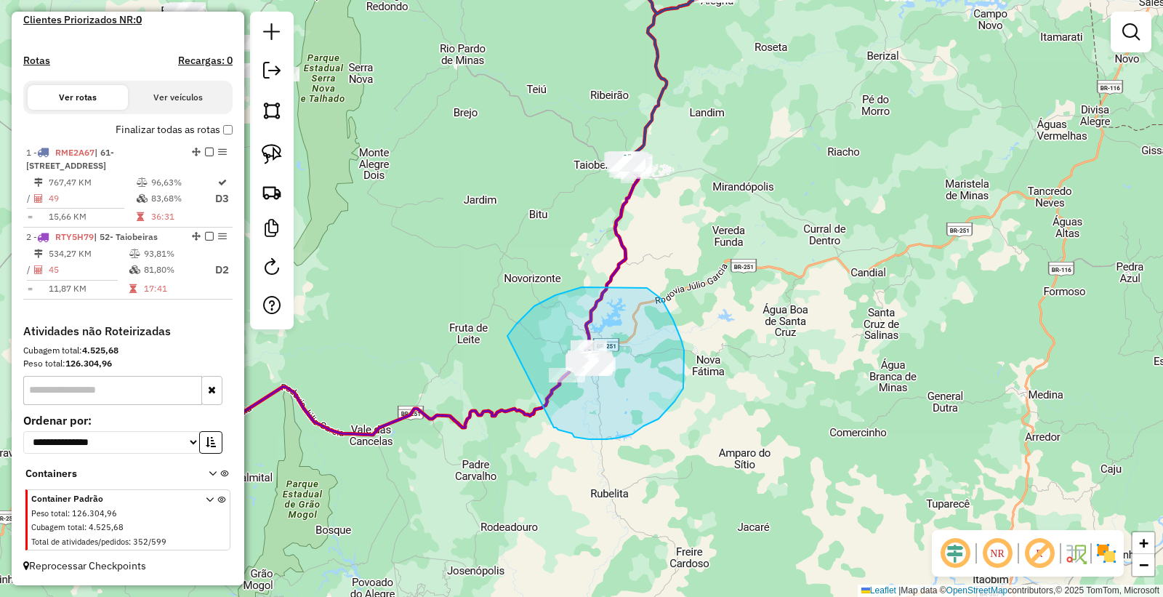
drag, startPoint x: 509, startPoint y: 333, endPoint x: 554, endPoint y: 428, distance: 104.7
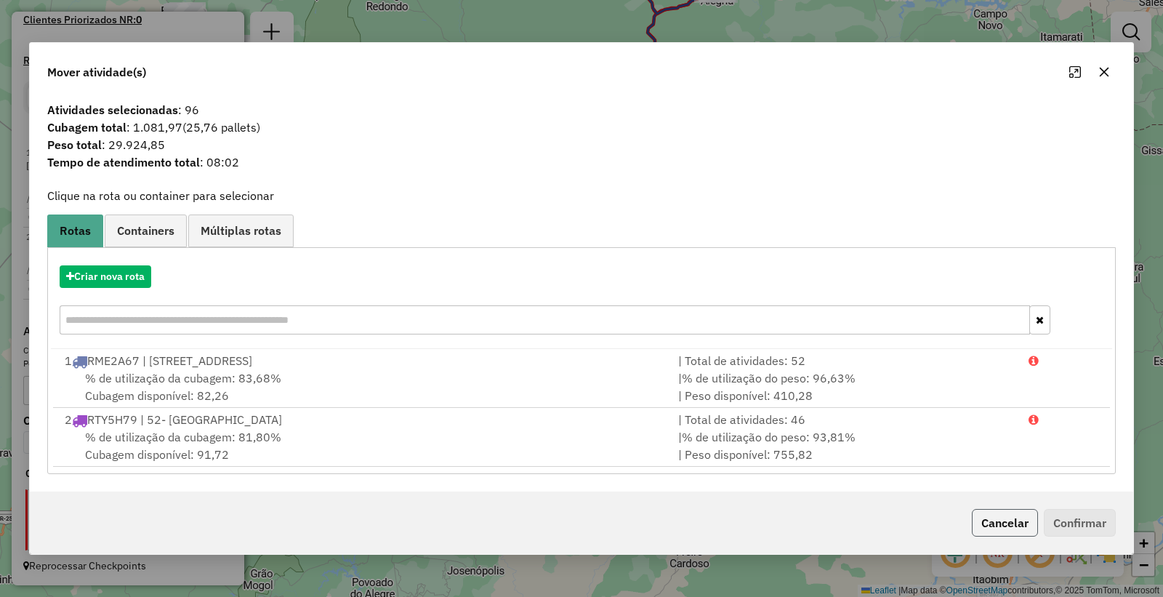
click at [1011, 525] on button "Cancelar" at bounding box center [1005, 523] width 66 height 28
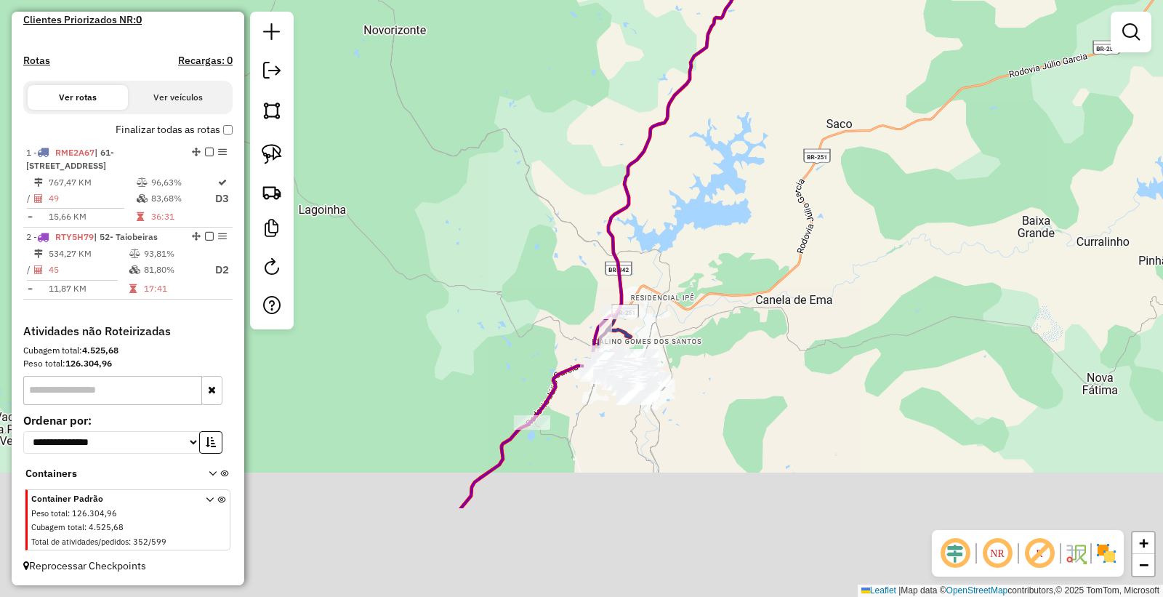
drag, startPoint x: 721, startPoint y: 506, endPoint x: 788, endPoint y: 293, distance: 223.3
click at [795, 301] on div "Janela de atendimento Grade de atendimento Capacidade Transportadoras Veículos …" at bounding box center [581, 298] width 1163 height 597
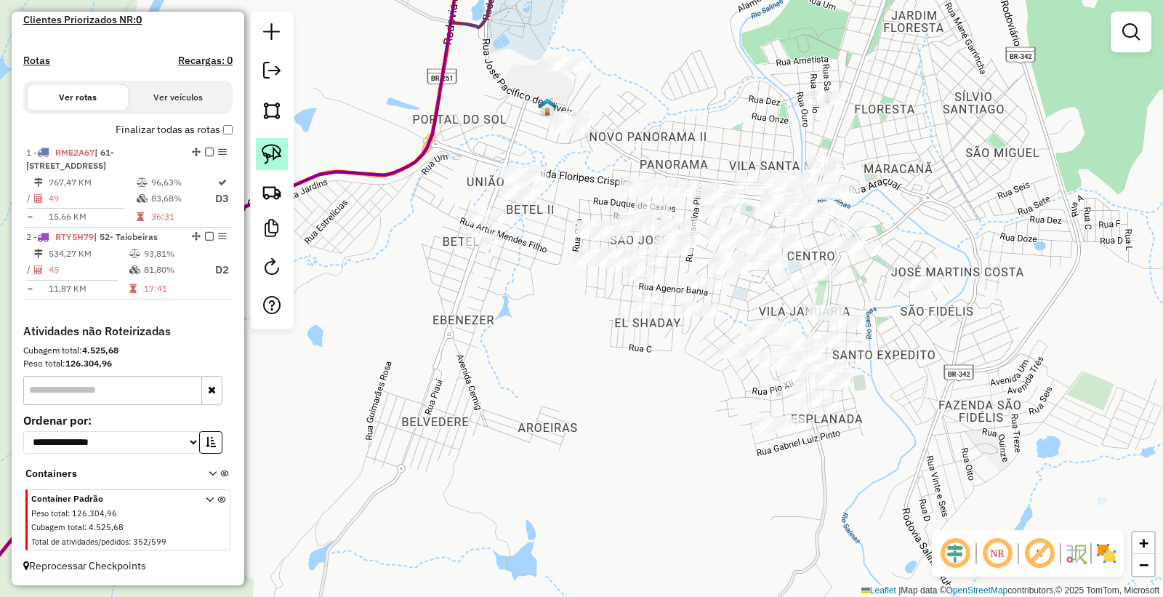
click at [279, 155] on img at bounding box center [272, 154] width 20 height 20
drag, startPoint x: 609, startPoint y: 169, endPoint x: 546, endPoint y: 145, distance: 66.7
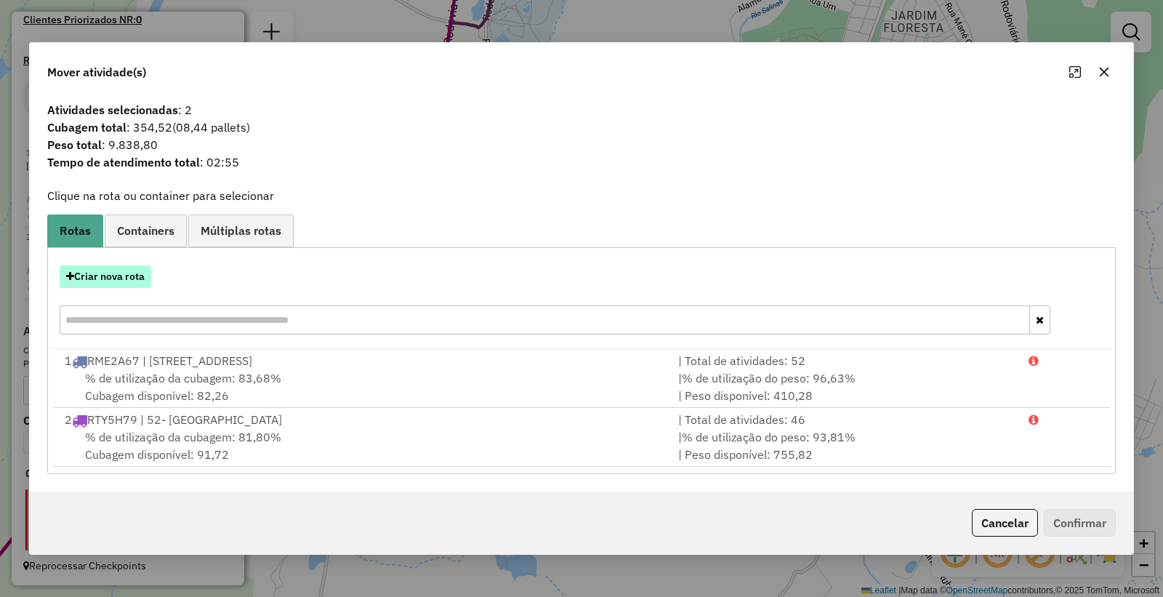
click at [89, 280] on button "Criar nova rota" at bounding box center [106, 276] width 92 height 23
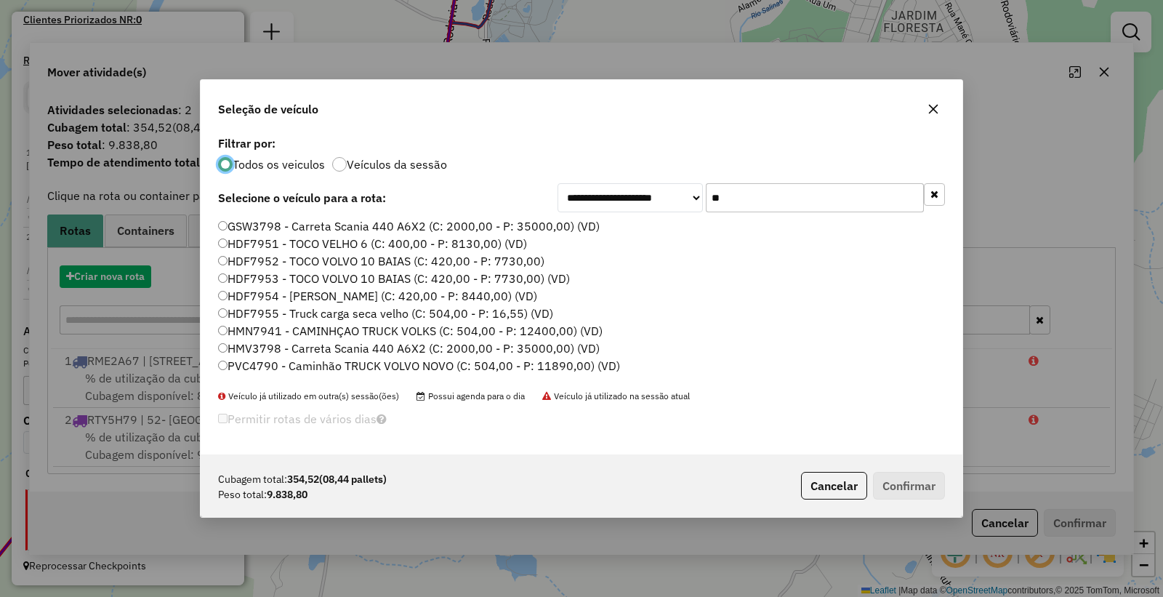
scroll to position [8, 4]
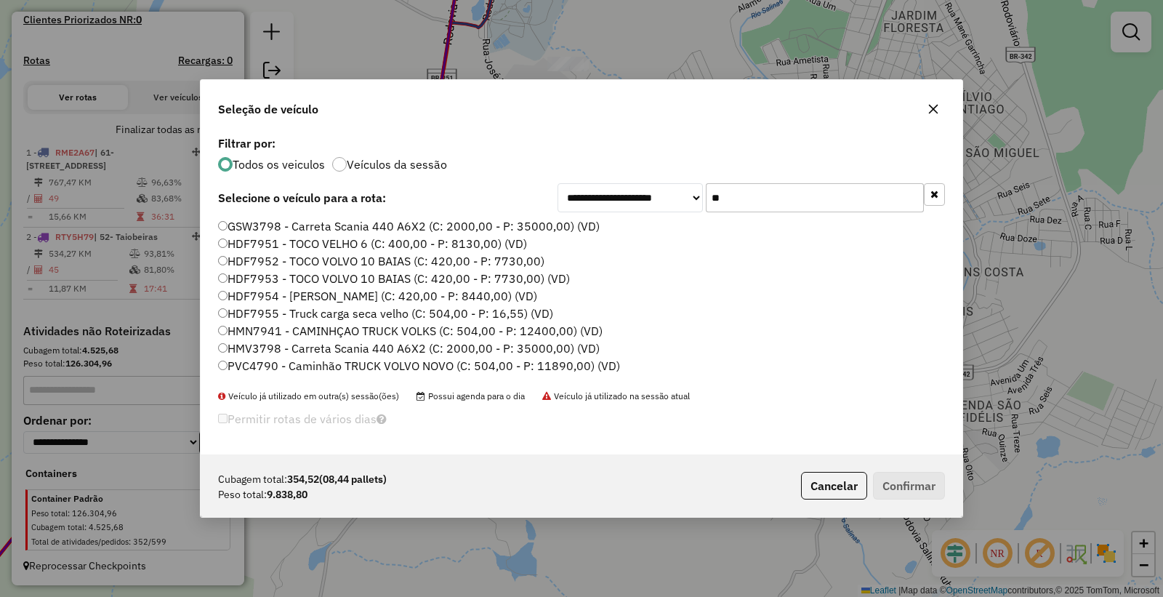
drag, startPoint x: 743, startPoint y: 196, endPoint x: 540, endPoint y: 191, distance: 203.0
click at [540, 191] on div "**********" at bounding box center [581, 197] width 727 height 29
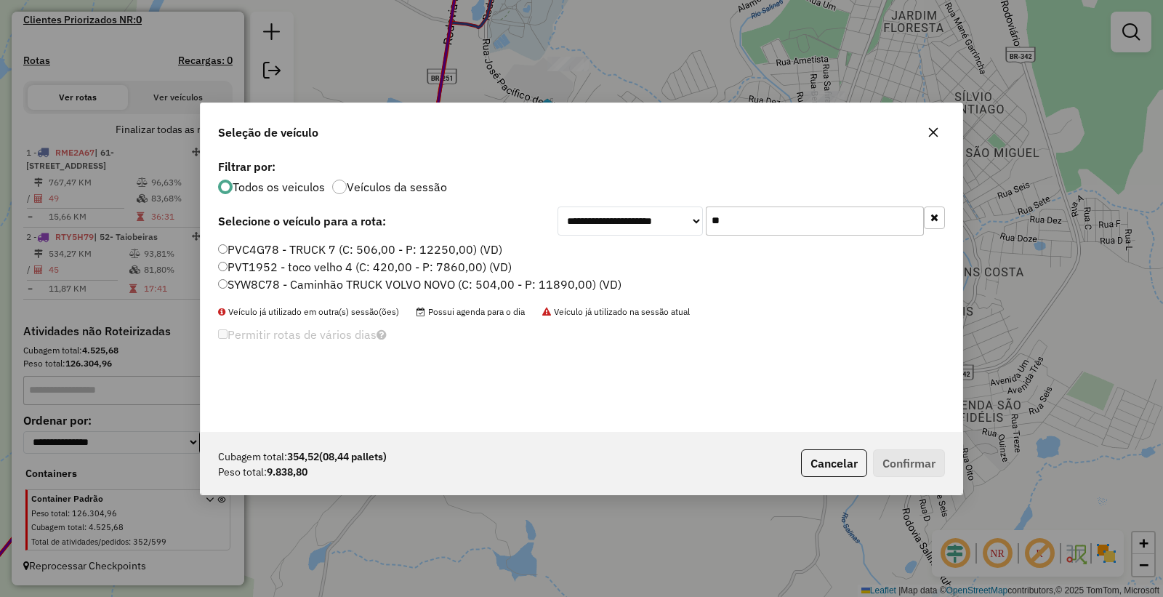
type input "**"
drag, startPoint x: 268, startPoint y: 241, endPoint x: 270, endPoint y: 258, distance: 17.6
click at [268, 242] on label "PVC4G78 - TRUCK 7 (C: 506,00 - P: 12250,00) (VD)" at bounding box center [360, 249] width 284 height 17
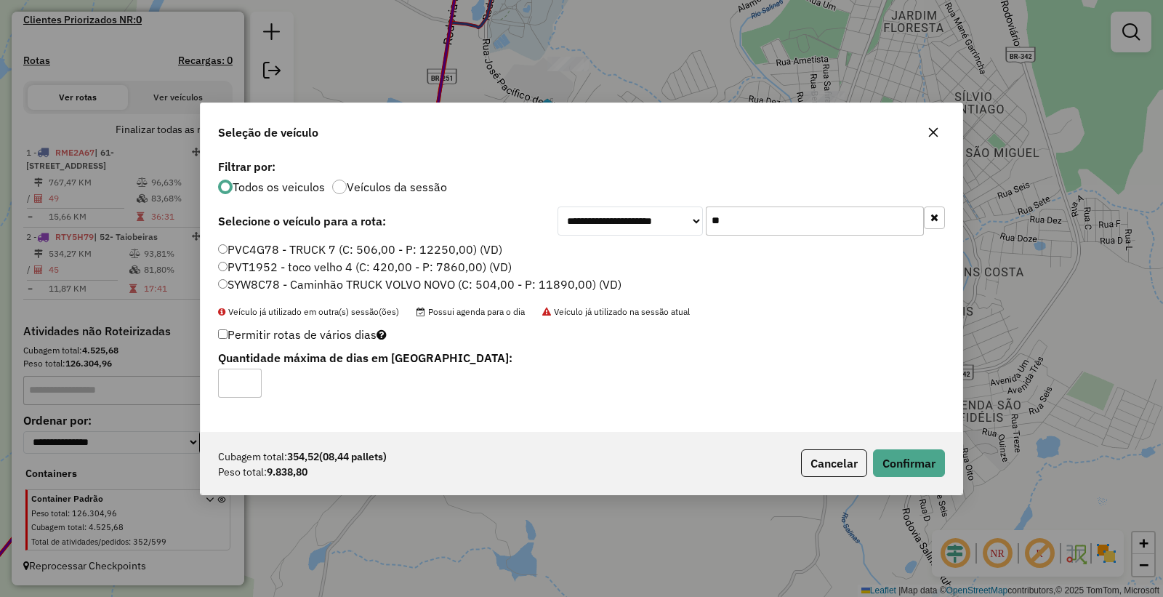
drag, startPoint x: 910, startPoint y: 478, endPoint x: 905, endPoint y: 468, distance: 11.4
click at [910, 478] on div "Cubagem total: 354,52 (08,44 pallets) Peso total: 9.838,80 Cancelar Confirmar" at bounding box center [582, 463] width 762 height 63
click at [905, 468] on button "Confirmar" at bounding box center [909, 463] width 72 height 28
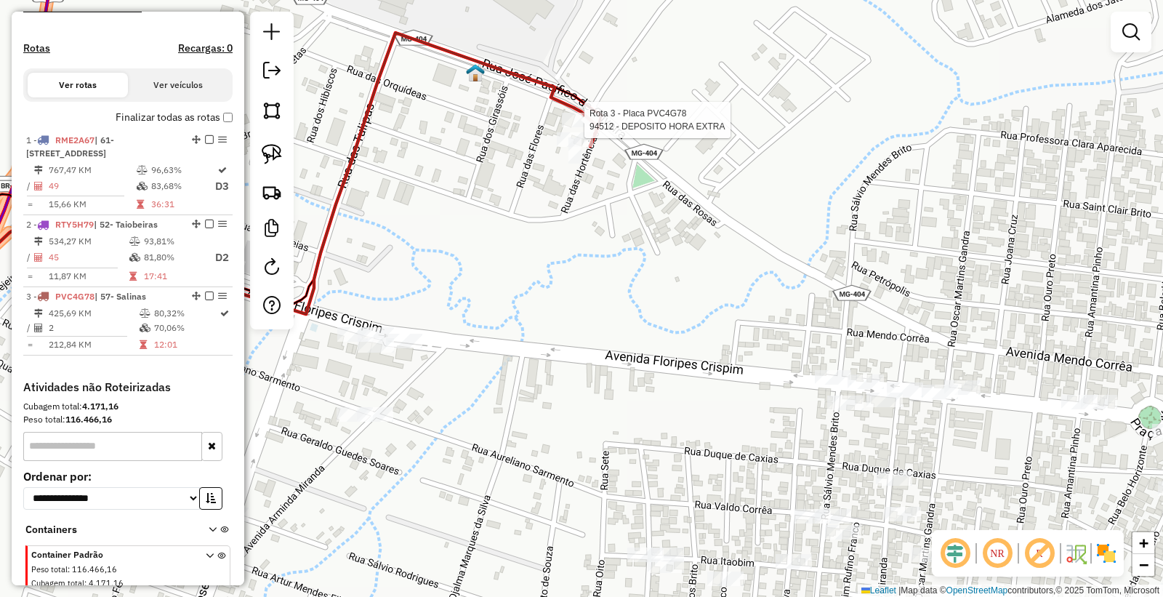
select select "*********"
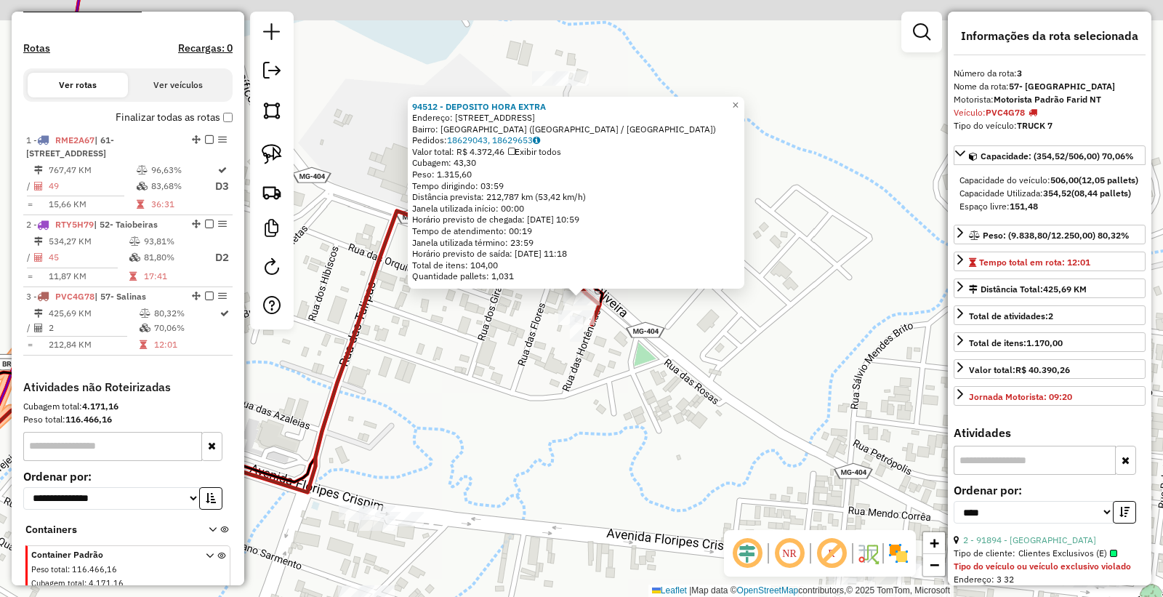
scroll to position [481, 0]
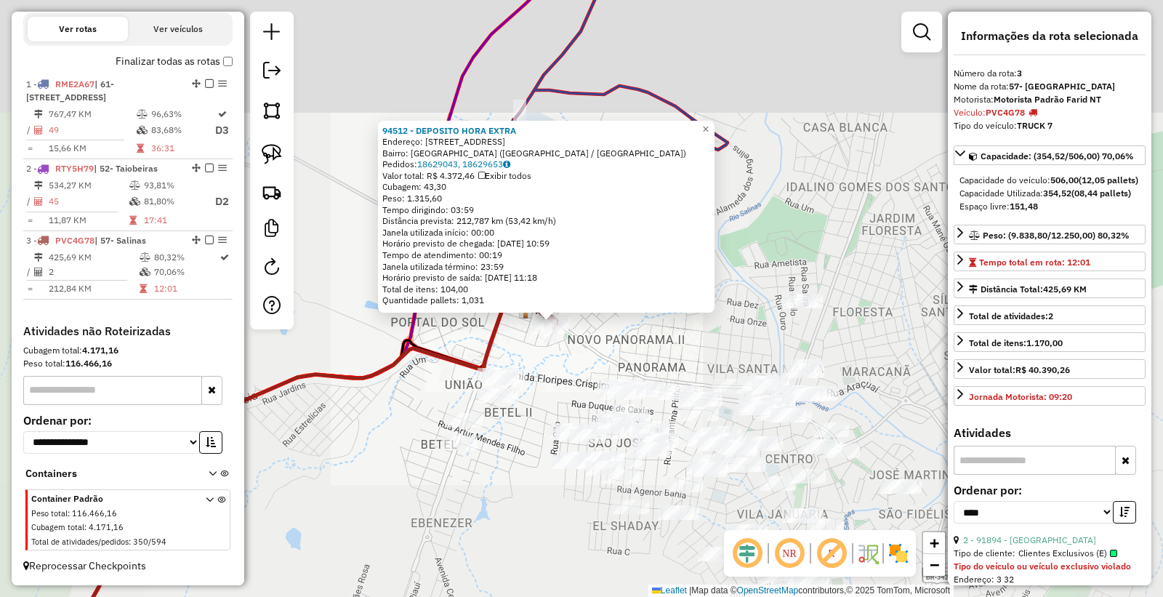
click at [580, 364] on div "94512 - DEPOSITO HORA EXTRA Endereço: RUA DAS ROSAS 635 Bairro: CANDIDO VILLAGE…" at bounding box center [581, 298] width 1163 height 597
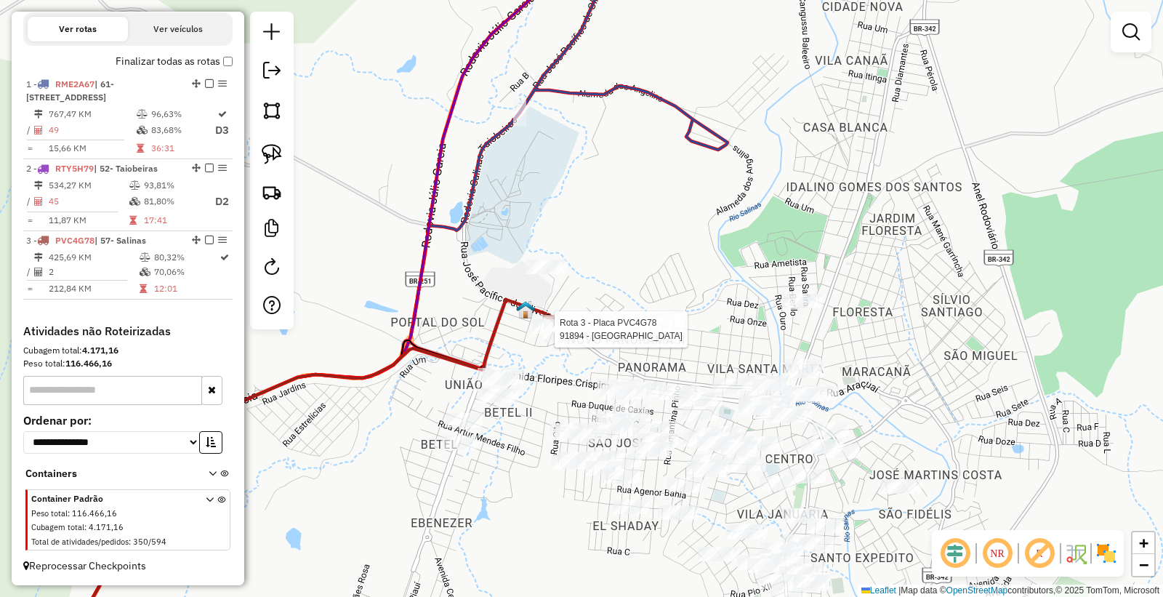
select select "*********"
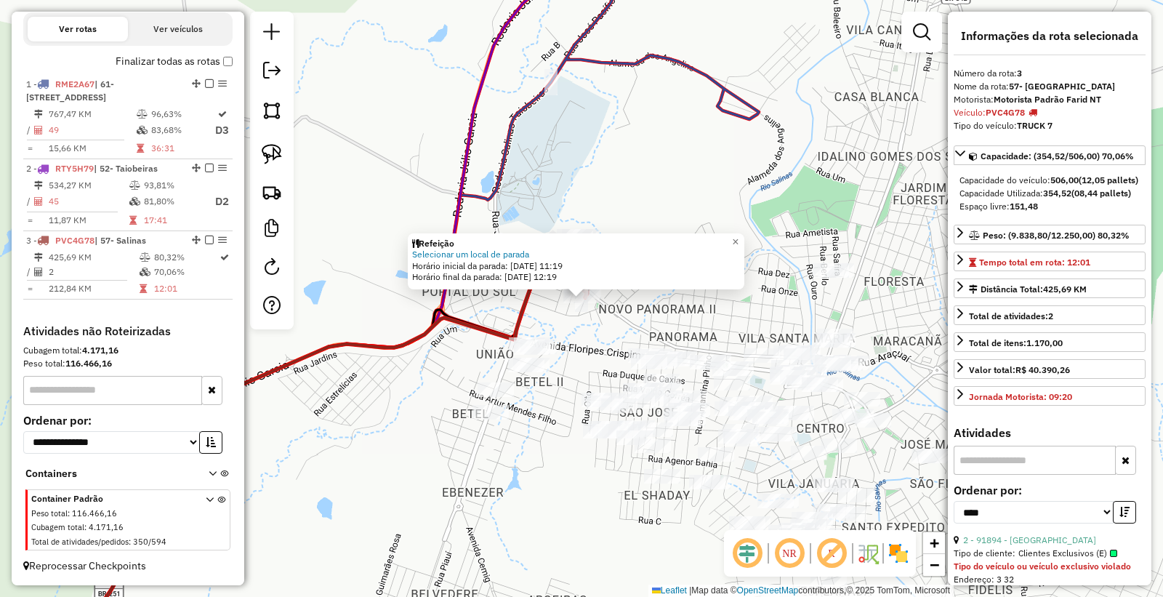
click at [586, 361] on div "Refeição Selecionar um local de parada Horário inicial da parada: 19/08/2025 11…" at bounding box center [581, 298] width 1163 height 597
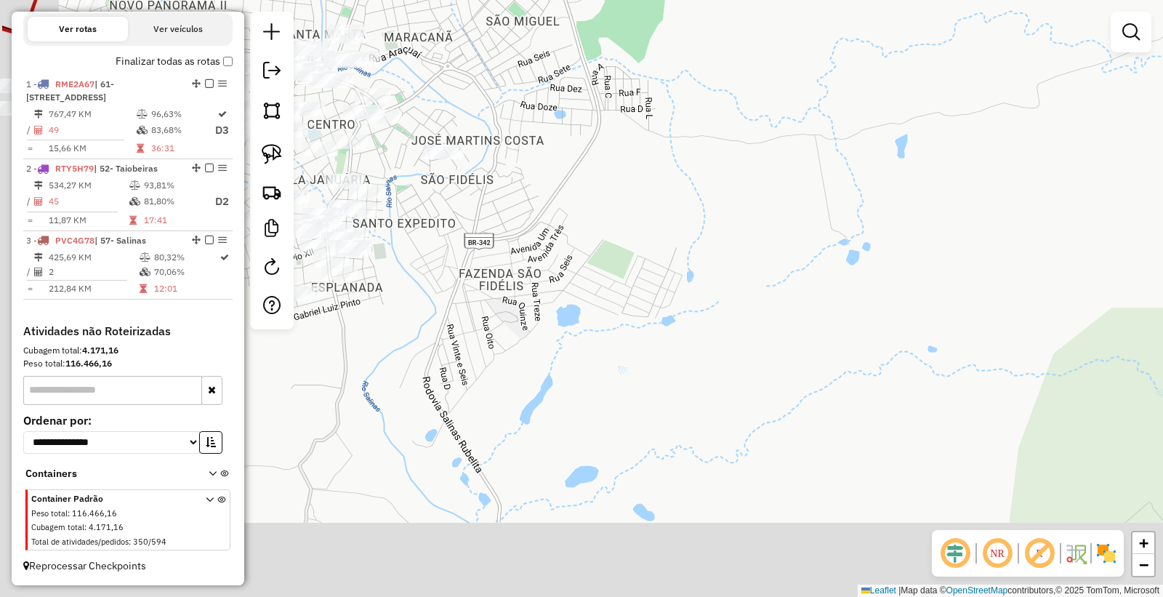
drag, startPoint x: 723, startPoint y: 419, endPoint x: 846, endPoint y: 275, distance: 189.3
click at [904, 253] on div "Janela de atendimento Grade de atendimento Capacidade Transportadoras Veículos …" at bounding box center [581, 298] width 1163 height 597
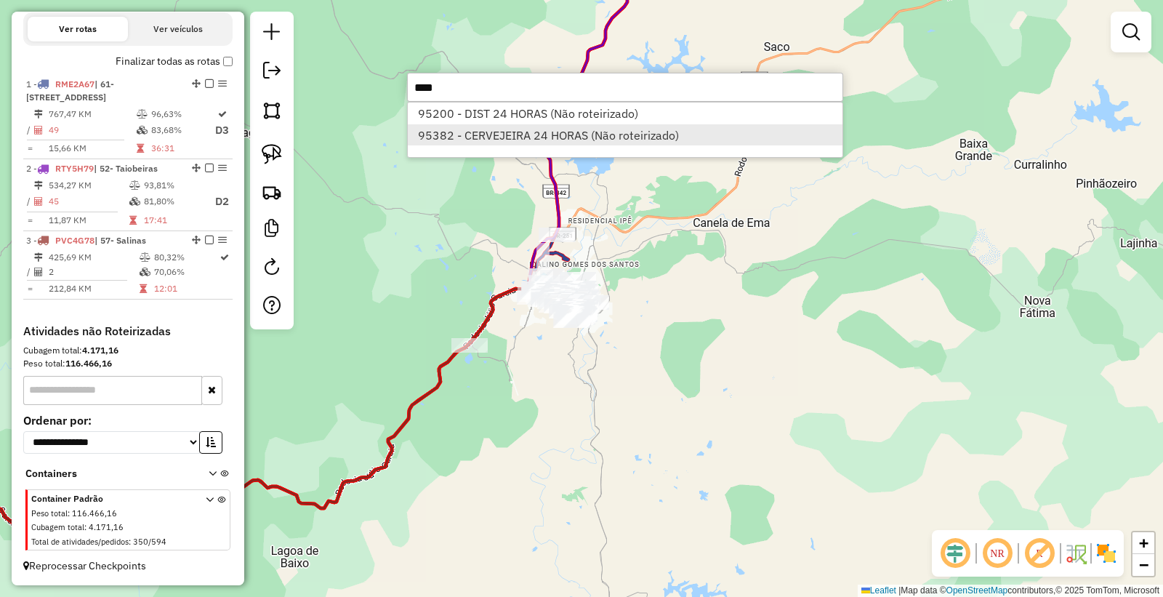
type input "****"
click at [456, 145] on li "95382 - CERVEJEIRA 24 HORAS (Não roteirizado)" at bounding box center [625, 135] width 435 height 22
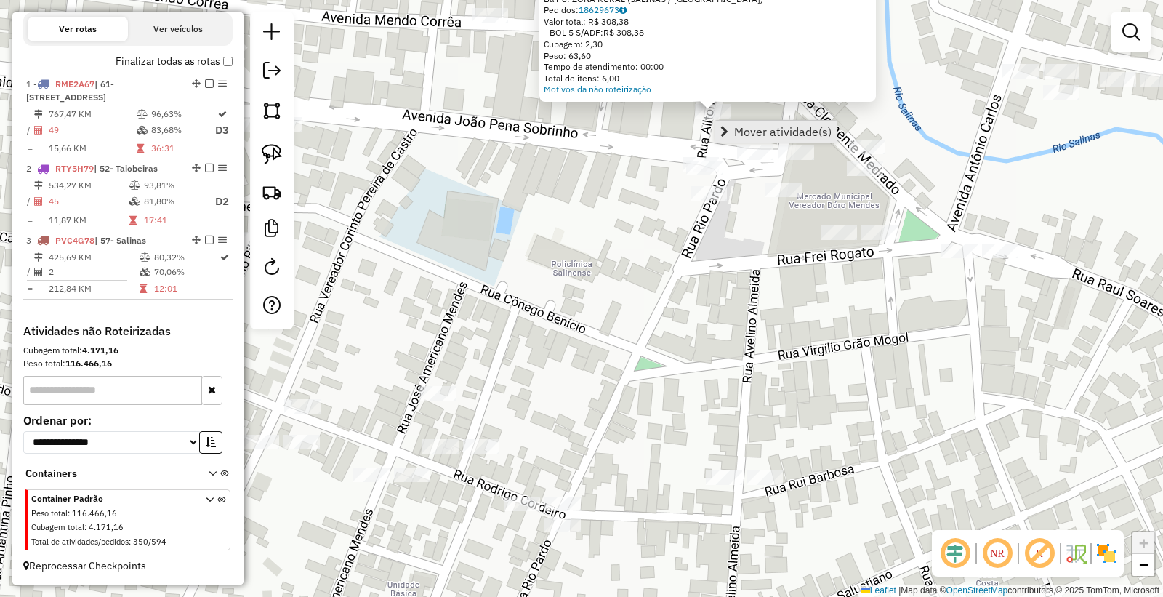
click at [756, 137] on span "Mover atividade(s)" at bounding box center [782, 132] width 97 height 12
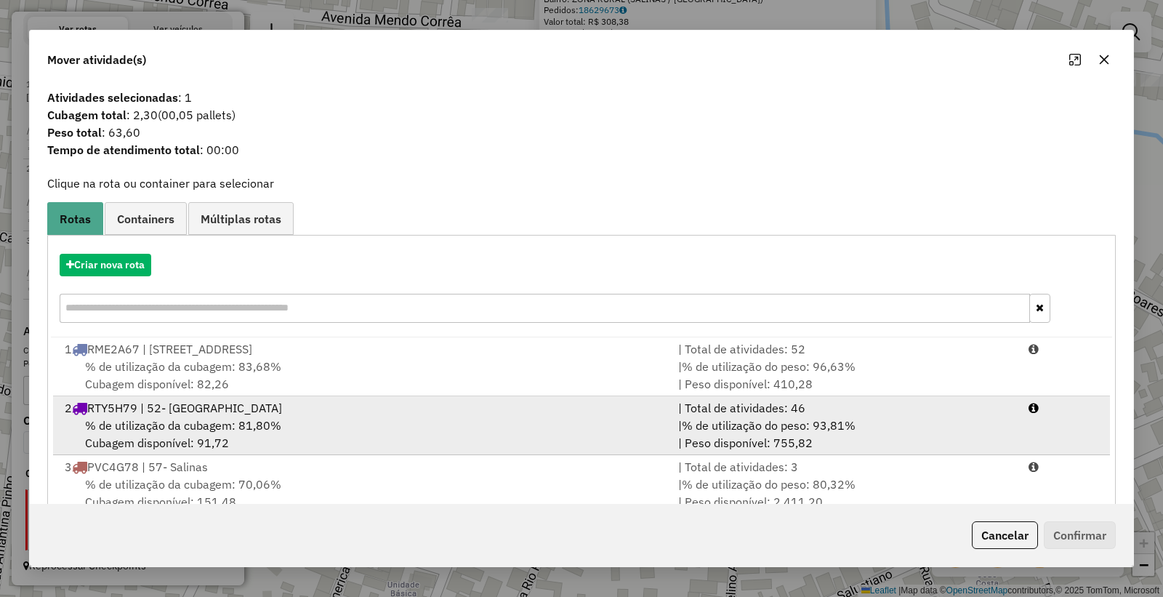
scroll to position [34, 0]
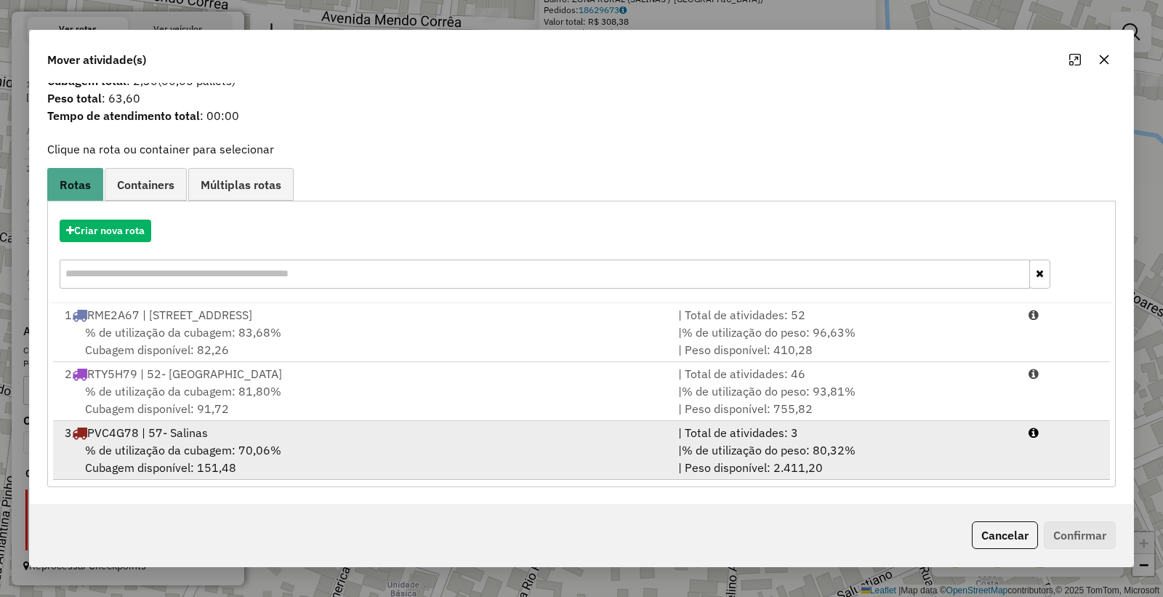
drag, startPoint x: 576, startPoint y: 422, endPoint x: 733, endPoint y: 452, distance: 159.9
click at [577, 422] on li "3 PVC4G78 | 57- Salinas | Total de atividades: 3 % de utilização da cubagem: 70…" at bounding box center [581, 450] width 1057 height 59
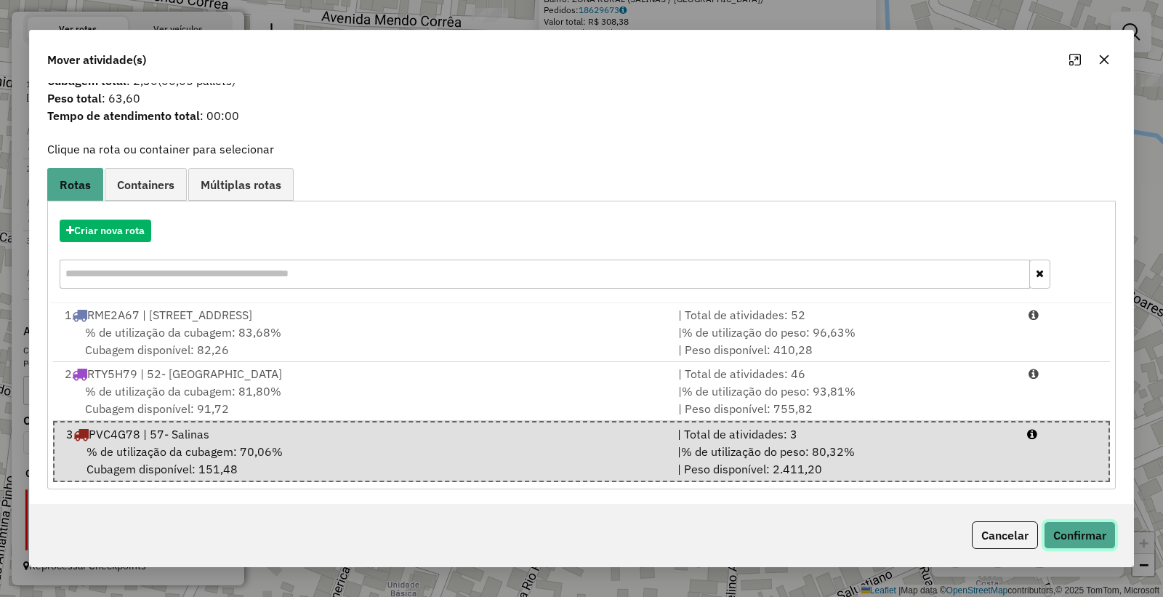
click at [1091, 524] on button "Confirmar" at bounding box center [1080, 535] width 72 height 28
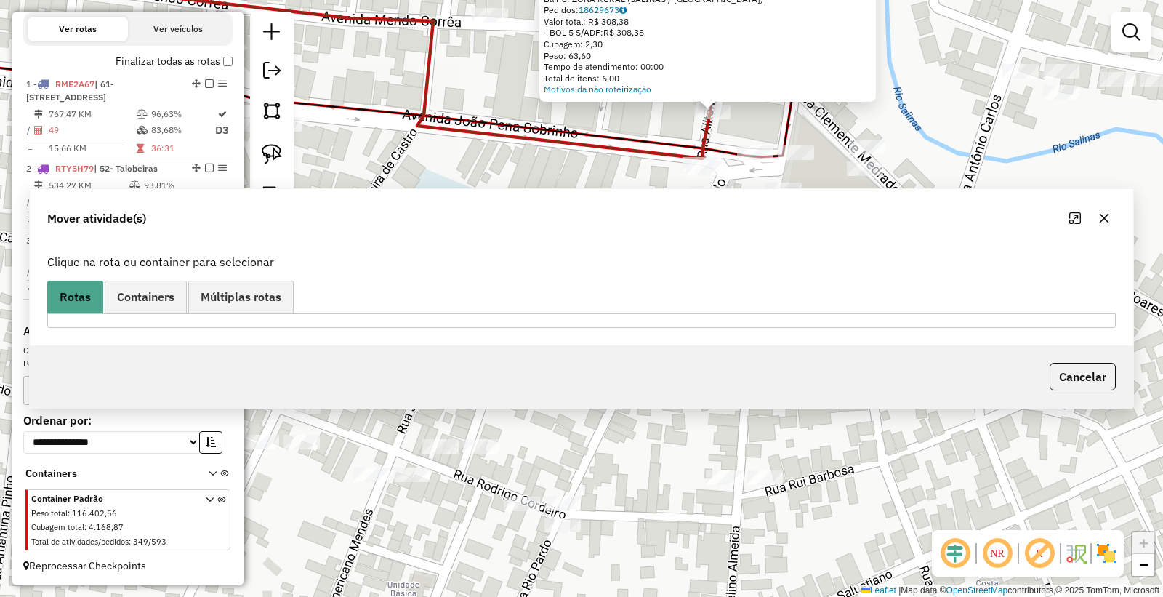
scroll to position [0, 0]
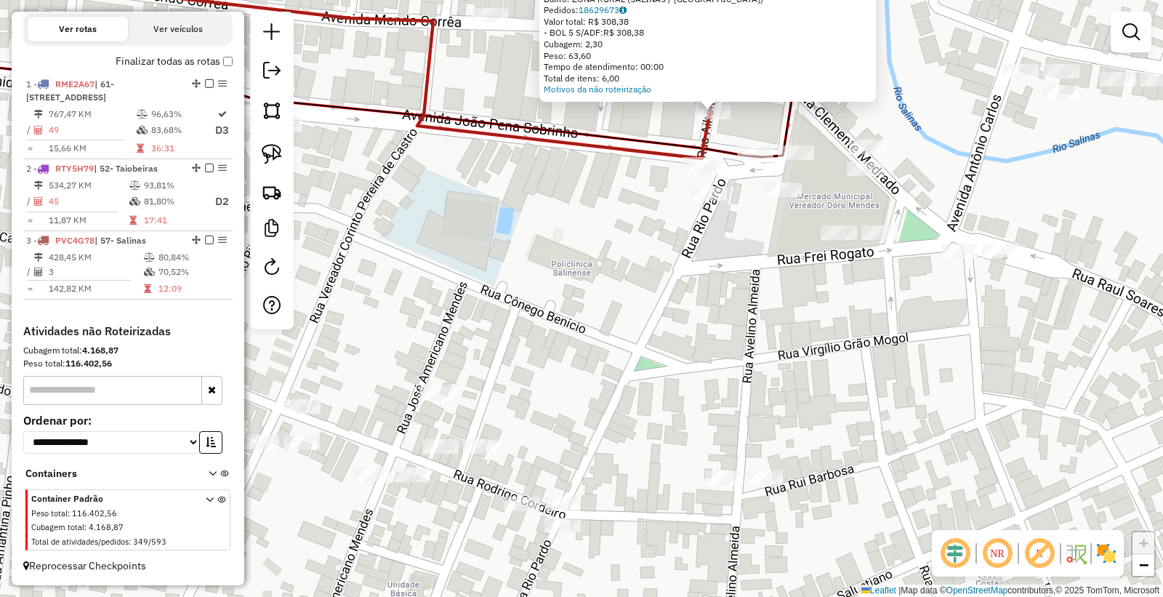
drag, startPoint x: 548, startPoint y: 313, endPoint x: 534, endPoint y: 299, distance: 20.1
click at [548, 313] on div "Atividade não roteirizada 95382 - CERVEJEIRA 24 HORAS Endereço: AIRTON BRITO 28…" at bounding box center [581, 298] width 1163 height 597
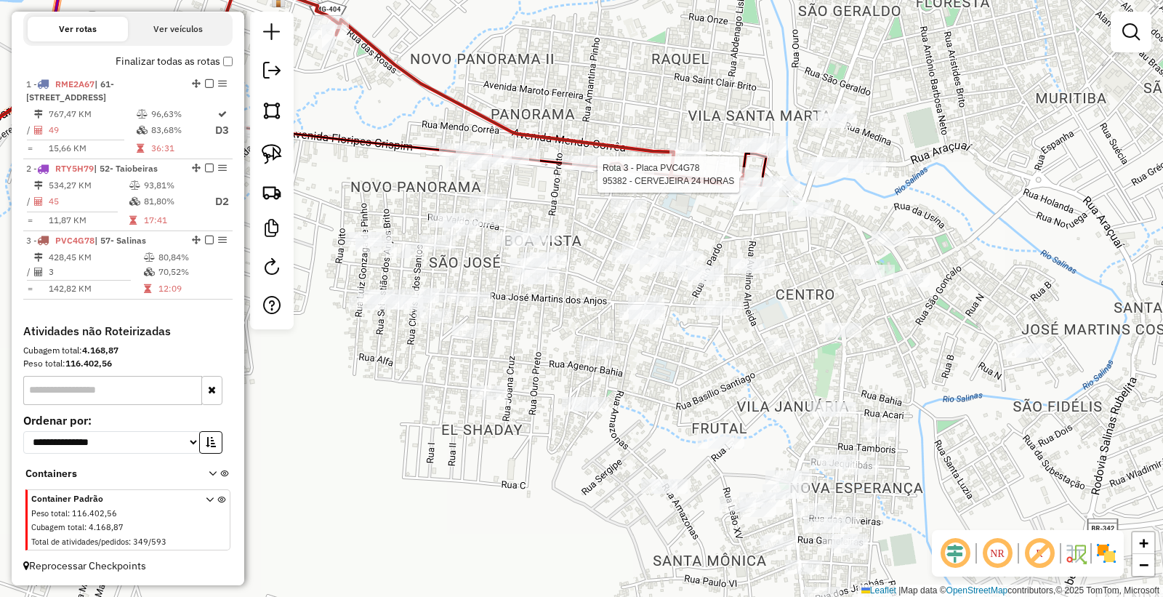
select select "*********"
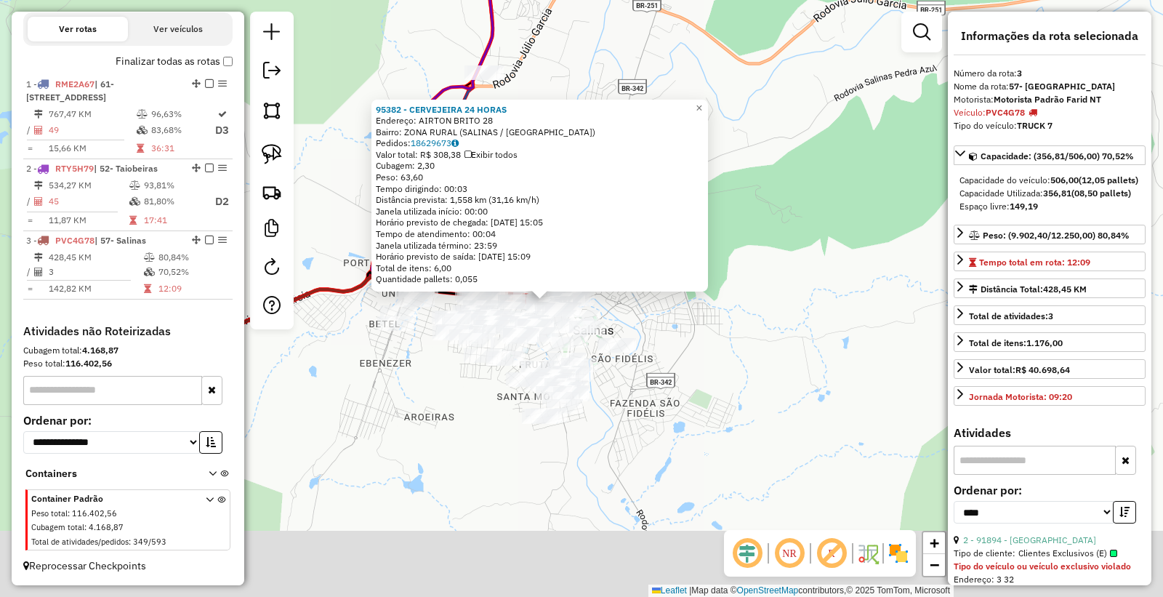
drag, startPoint x: 716, startPoint y: 519, endPoint x: 727, endPoint y: 361, distance: 158.9
click at [725, 361] on div "95382 - CERVEJEIRA 24 HORAS Endereço: AIRTON BRITO 28 Bairro: ZONA RURAL (SALIN…" at bounding box center [581, 298] width 1163 height 597
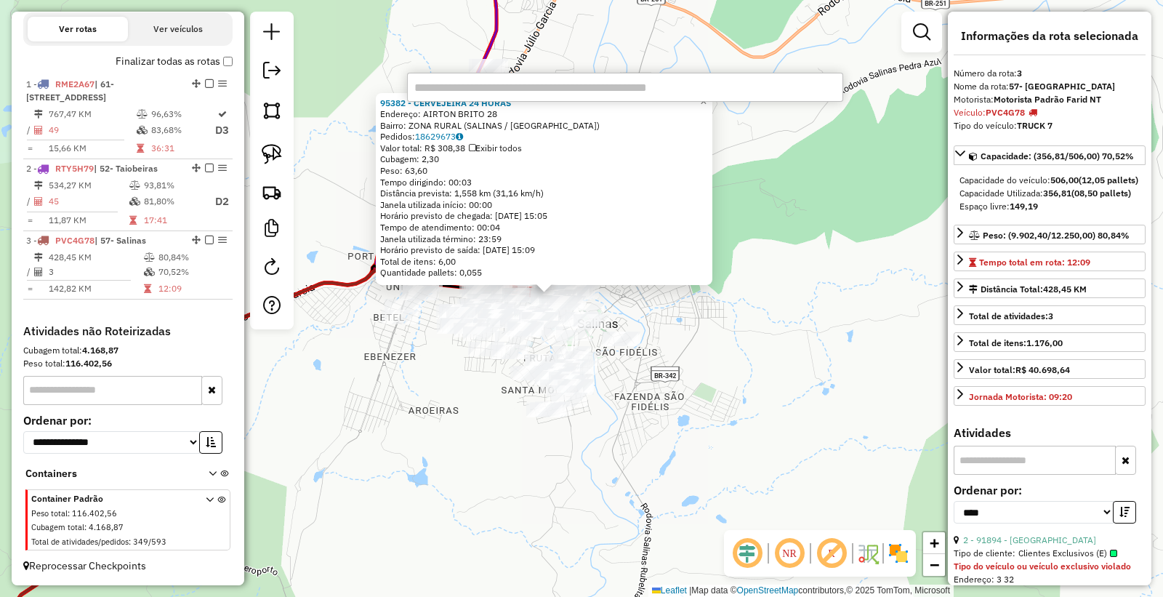
drag, startPoint x: 772, startPoint y: 332, endPoint x: 769, endPoint y: 324, distance: 8.5
click at [772, 330] on div "95382 - CERVEJEIRA 24 HORAS Endereço: AIRTON BRITO 28 Bairro: ZONA RURAL (SALIN…" at bounding box center [581, 298] width 1163 height 597
click at [924, 35] on em at bounding box center [921, 31] width 17 height 17
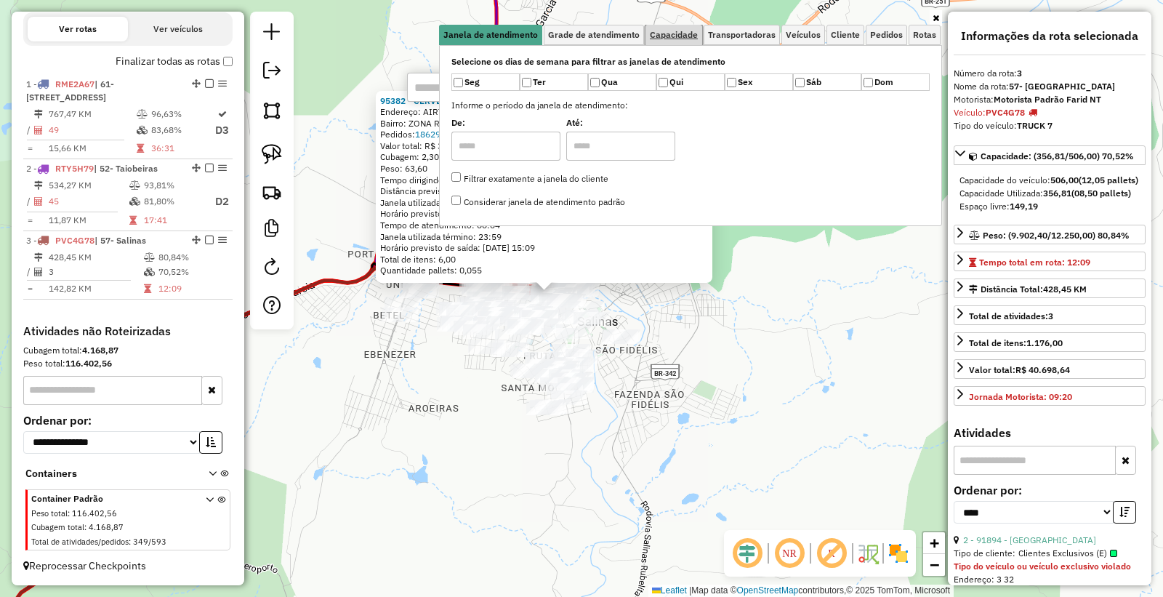
click at [686, 26] on link "Capacidade" at bounding box center [674, 35] width 57 height 20
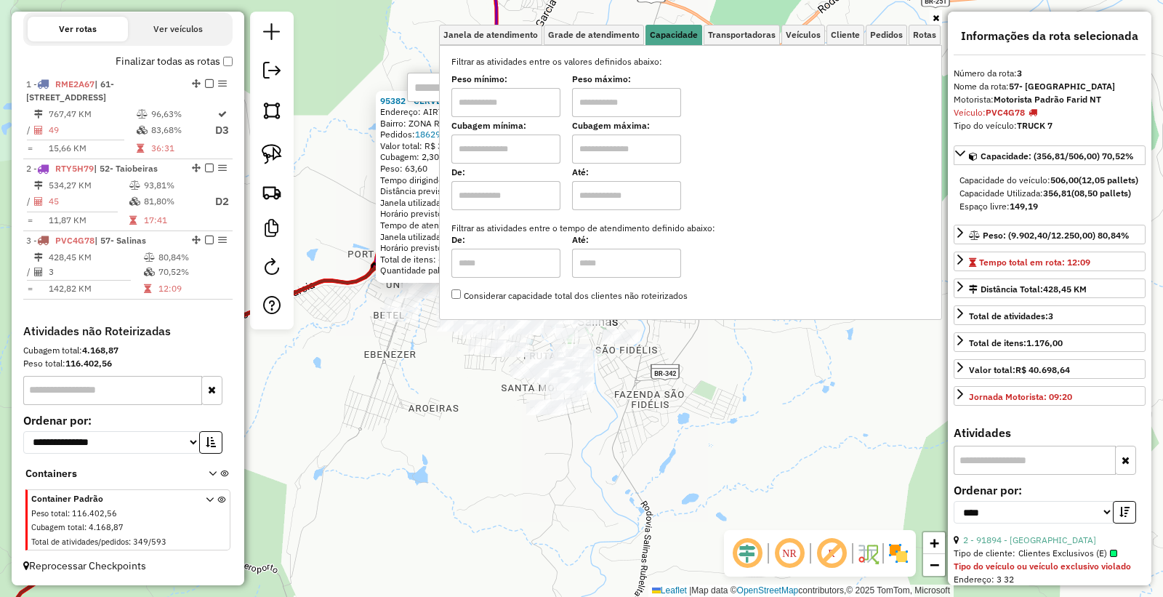
click at [540, 93] on input "text" at bounding box center [506, 102] width 109 height 29
drag, startPoint x: 540, startPoint y: 93, endPoint x: 407, endPoint y: 112, distance: 133.7
click at [407, 112] on div "95382 - CERVEJEIRA 24 HORAS Endereço: AIRTON BRITO 28 Bairro: ZONA RURAL (SALIN…" at bounding box center [581, 298] width 1163 height 597
type input "******"
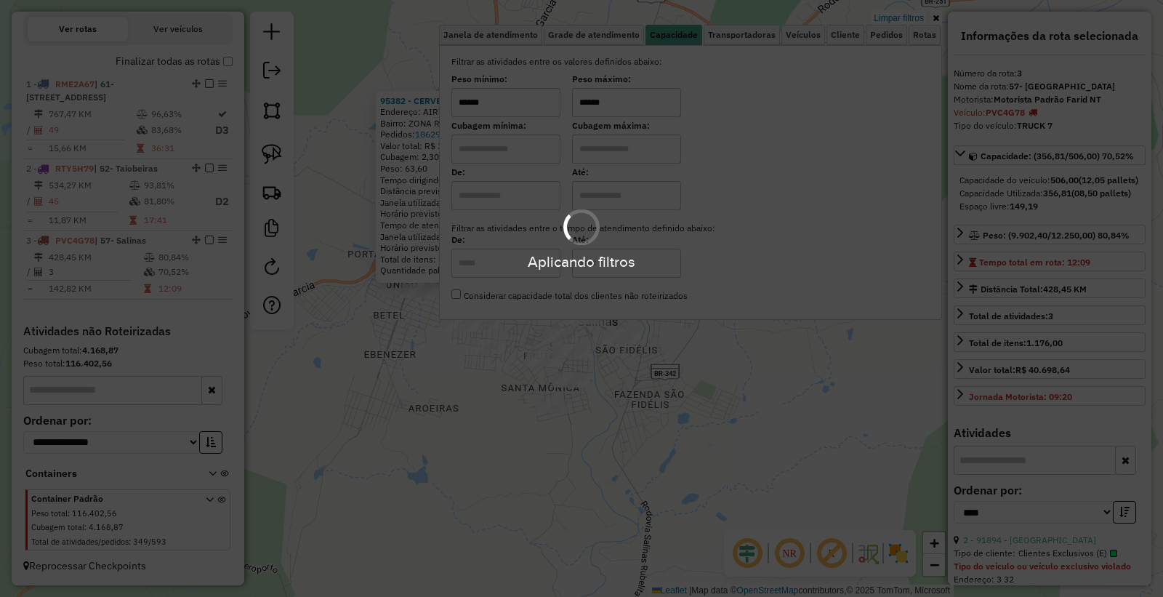
type input "******"
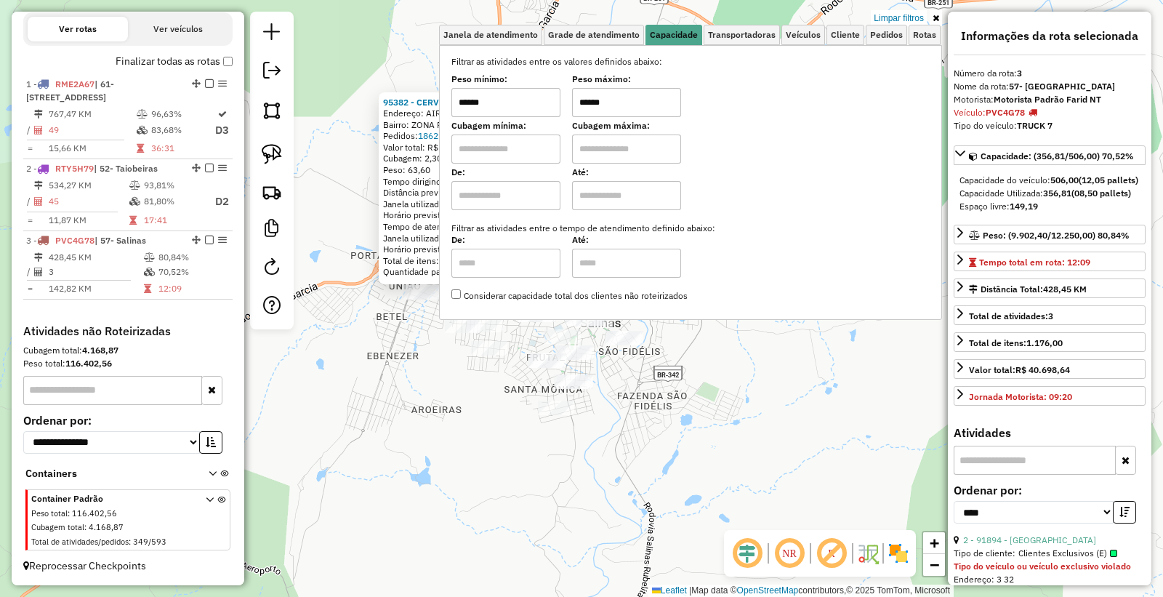
drag, startPoint x: 321, startPoint y: 349, endPoint x: 350, endPoint y: 355, distance: 29.7
click at [344, 353] on div "95382 - CERVEJEIRA 24 HORAS Endereço: AIRTON BRITO 28 Bairro: ZONA RURAL (SALIN…" at bounding box center [581, 298] width 1163 height 597
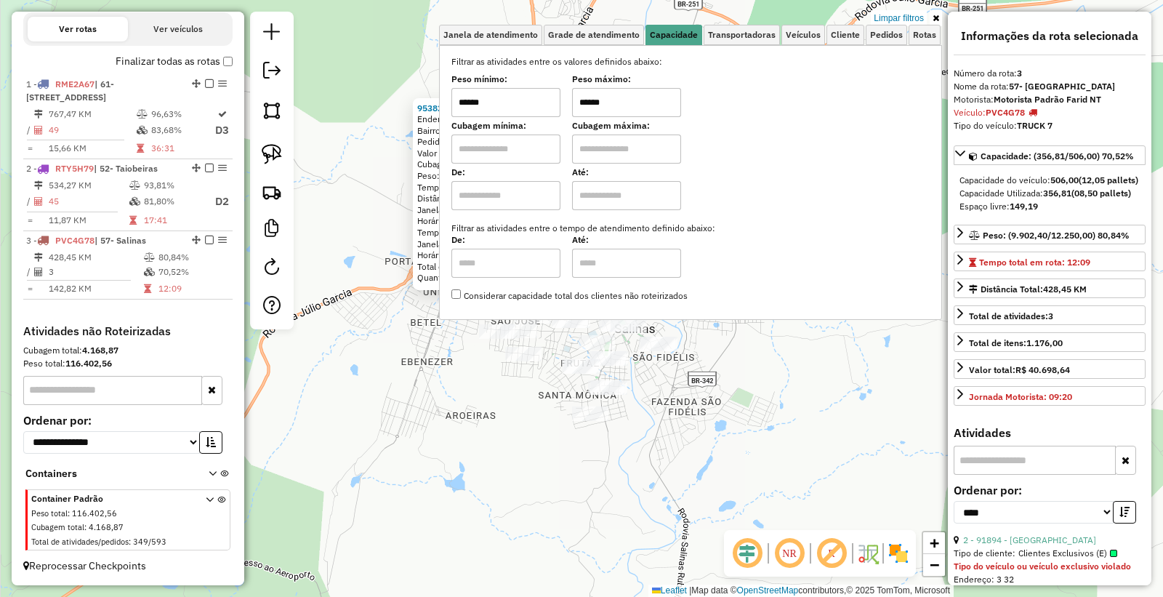
click at [494, 477] on div "95382 - CERVEJEIRA 24 HORAS Endereço: AIRTON BRITO 28 Bairro: ZONA RURAL (SALIN…" at bounding box center [581, 298] width 1163 height 597
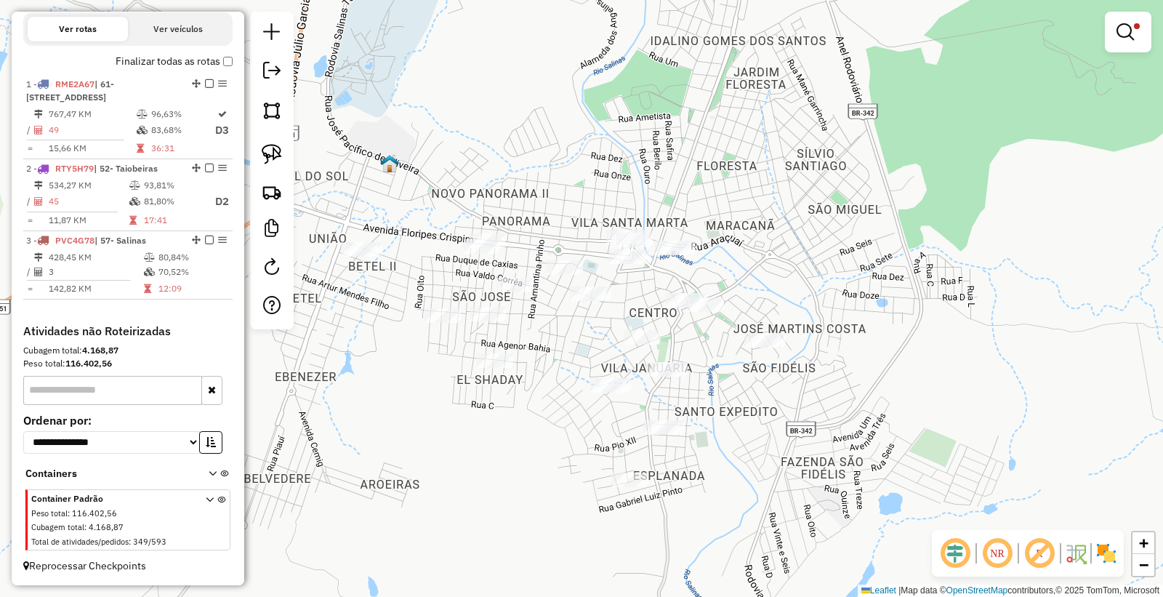
drag, startPoint x: 517, startPoint y: 360, endPoint x: 551, endPoint y: 350, distance: 35.7
click at [551, 350] on div "Limpar filtros Janela de atendimento Grade de atendimento Capacidade Transporta…" at bounding box center [581, 298] width 1163 height 597
click at [265, 151] on img at bounding box center [272, 154] width 20 height 20
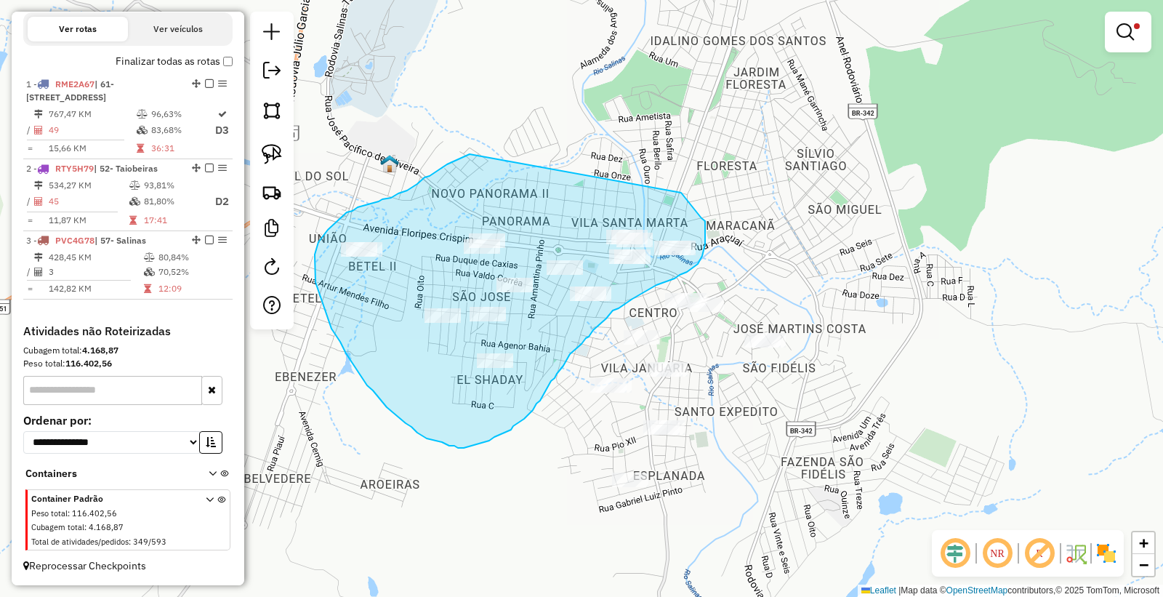
drag, startPoint x: 470, startPoint y: 154, endPoint x: 623, endPoint y: 175, distance: 154.9
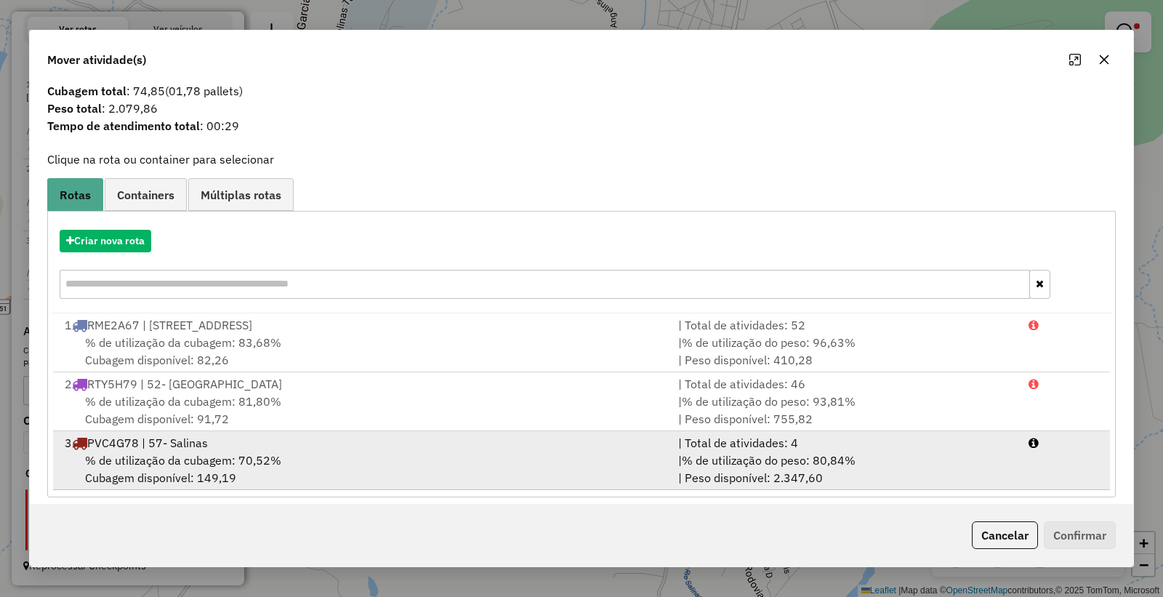
scroll to position [34, 0]
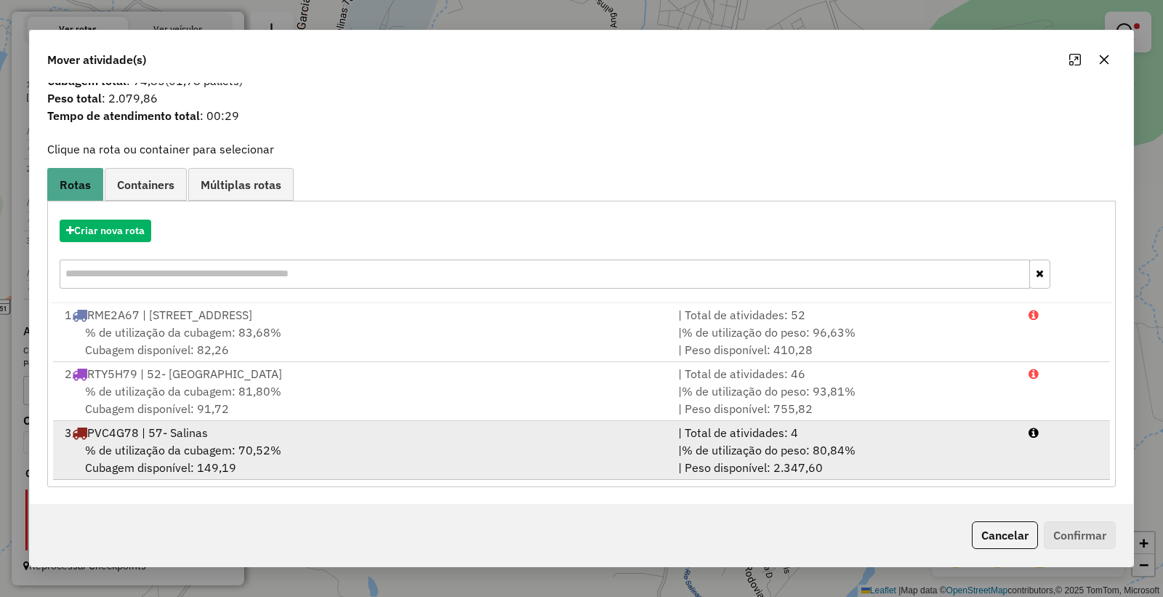
click at [506, 438] on div "3 PVC4G78 | 57- Salinas" at bounding box center [363, 432] width 614 height 17
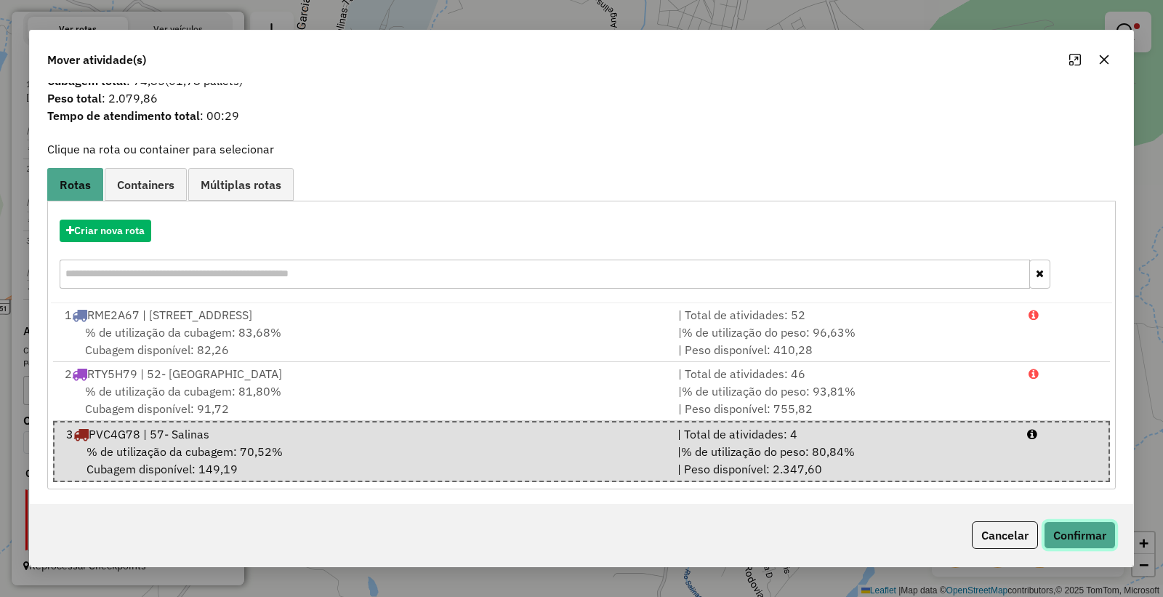
click at [1097, 534] on button "Confirmar" at bounding box center [1080, 535] width 72 height 28
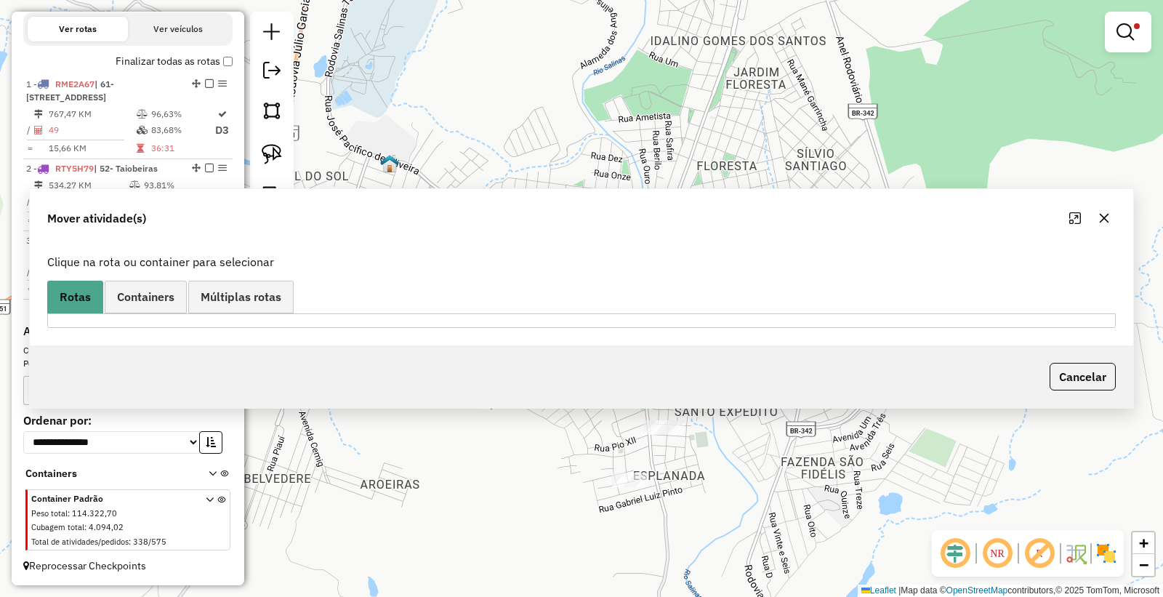
scroll to position [0, 0]
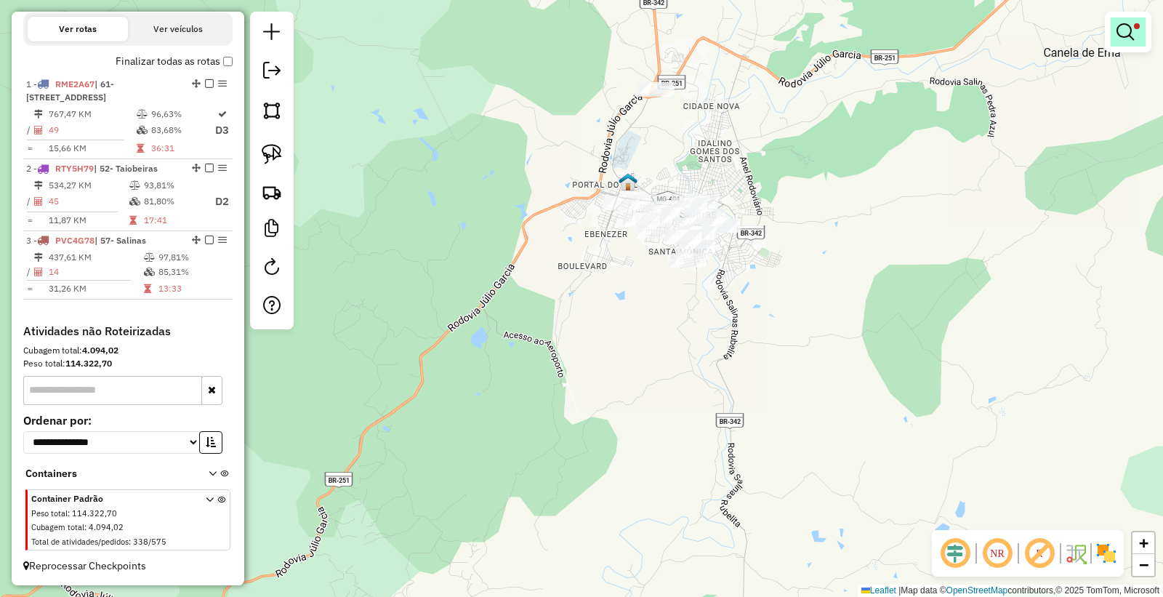
click at [1121, 29] on em at bounding box center [1125, 31] width 17 height 17
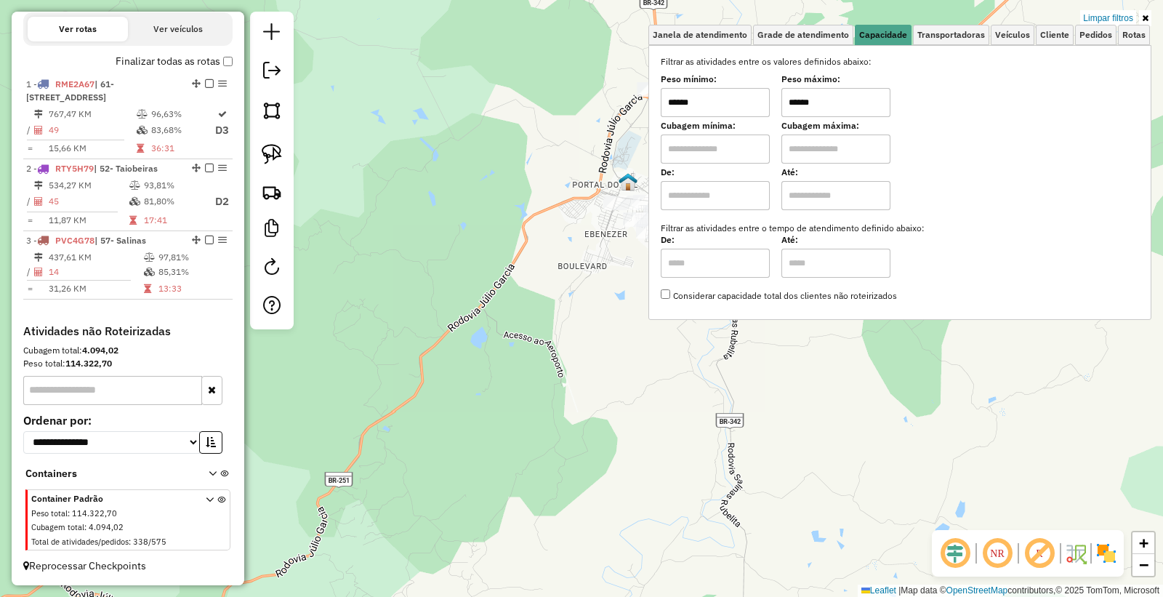
click at [861, 95] on input "******" at bounding box center [836, 102] width 109 height 29
click at [753, 108] on input "******" at bounding box center [715, 102] width 109 height 29
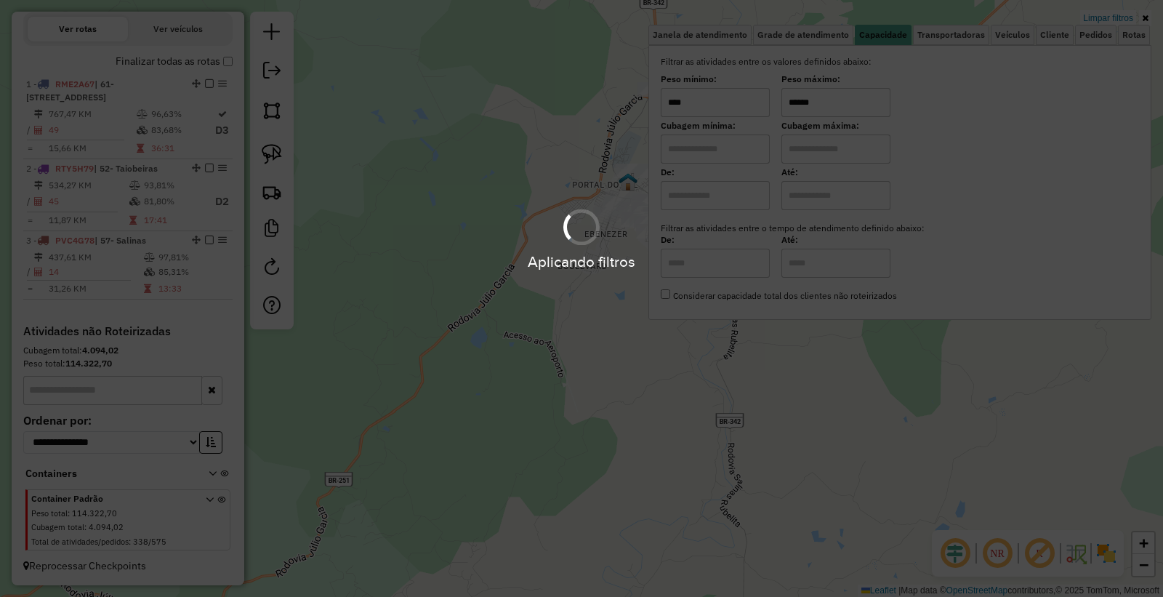
type input "****"
type input "******"
click at [468, 475] on hb-app "Aplicando filtros Pop-up bloqueado! Seu navegador bloqueou automáticamente a ab…" at bounding box center [581, 298] width 1163 height 597
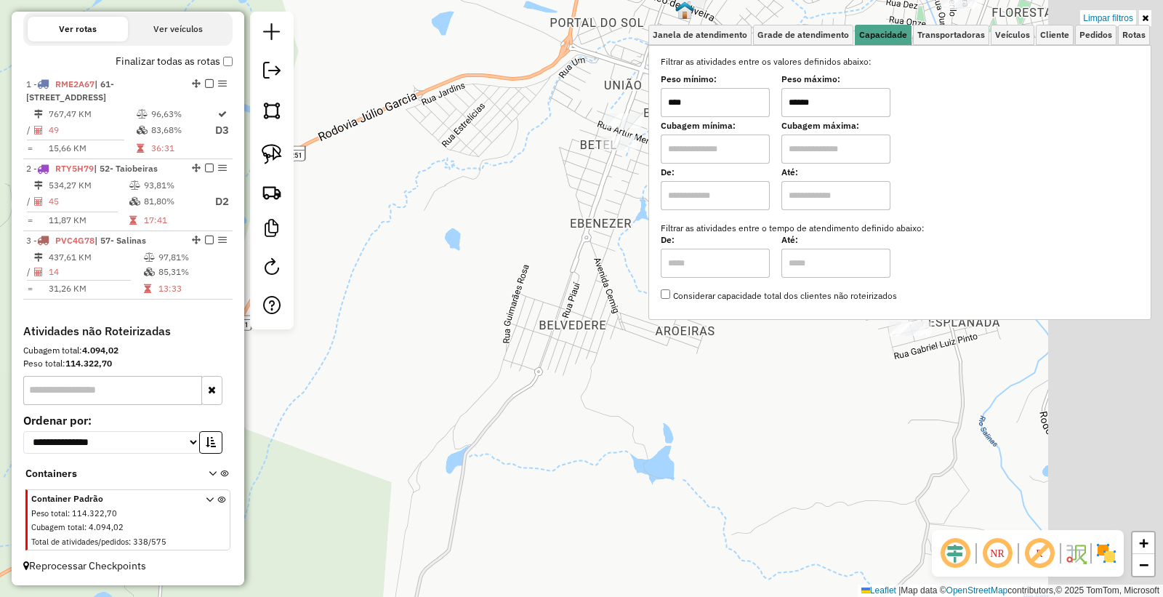
drag, startPoint x: 573, startPoint y: 268, endPoint x: 565, endPoint y: 316, distance: 48.7
click at [408, 342] on div "Limpar filtros Janela de atendimento Grade de atendimento Capacidade Transporta…" at bounding box center [581, 298] width 1163 height 597
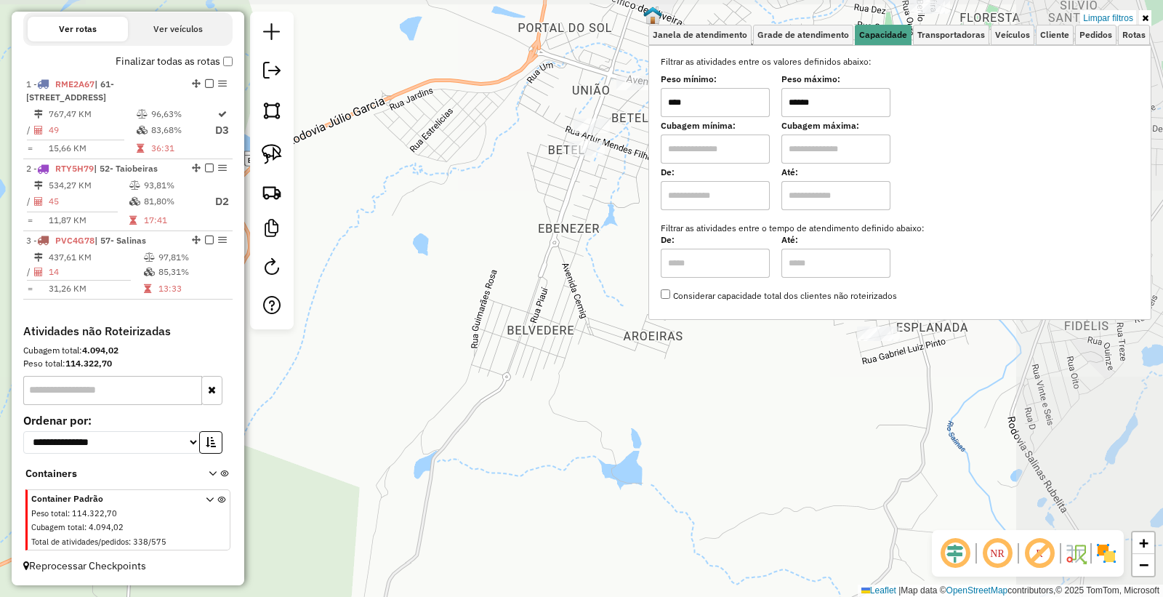
click at [567, 316] on div "Limpar filtros Janela de atendimento Grade de atendimento Capacidade Transporta…" at bounding box center [581, 298] width 1163 height 597
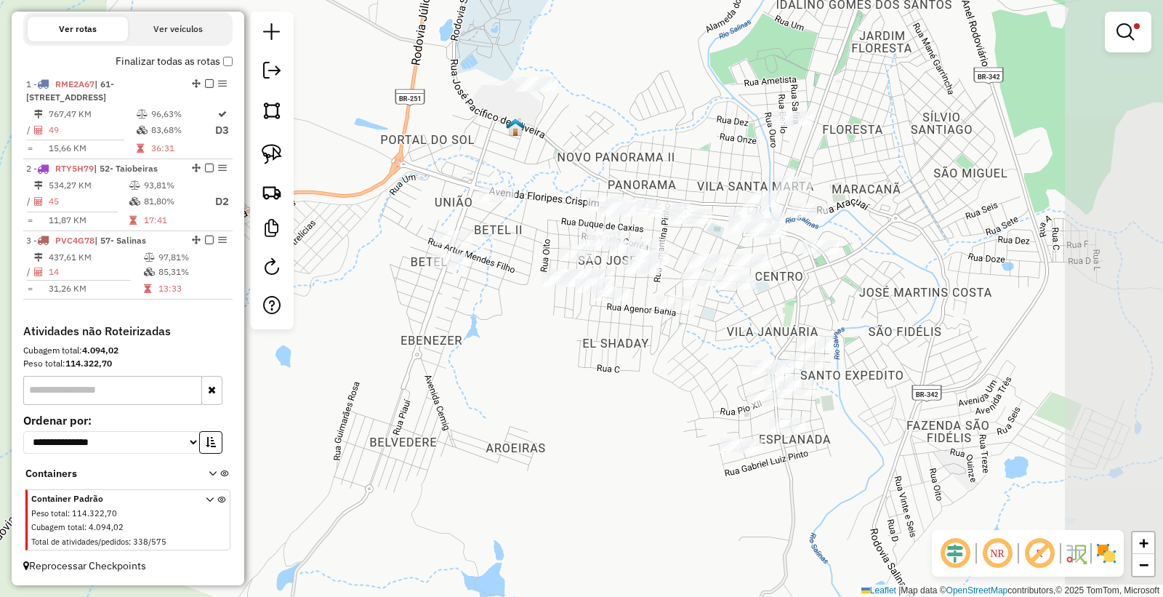
drag, startPoint x: 644, startPoint y: 306, endPoint x: 506, endPoint y: 418, distance: 177.3
click at [506, 418] on div "Limpar filtros Janela de atendimento Grade de atendimento Capacidade Transporta…" at bounding box center [581, 298] width 1163 height 597
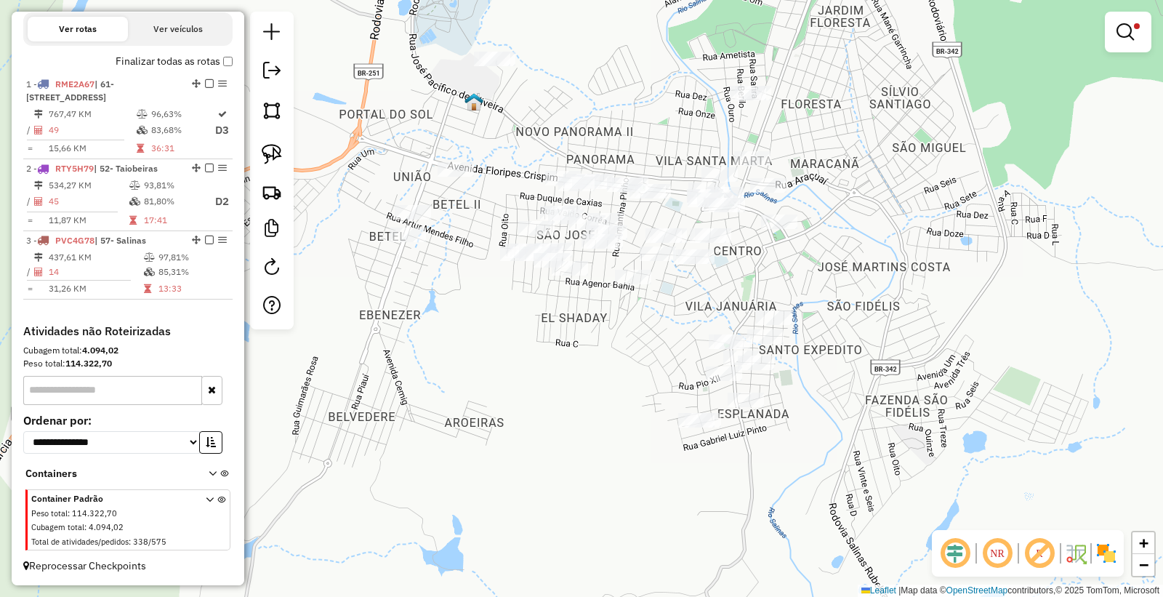
drag, startPoint x: 582, startPoint y: 162, endPoint x: 564, endPoint y: 154, distance: 19.9
click at [564, 154] on div "Limpar filtros Janela de atendimento Grade de atendimento Capacidade Transporta…" at bounding box center [581, 298] width 1163 height 597
click at [281, 151] on img at bounding box center [272, 154] width 20 height 20
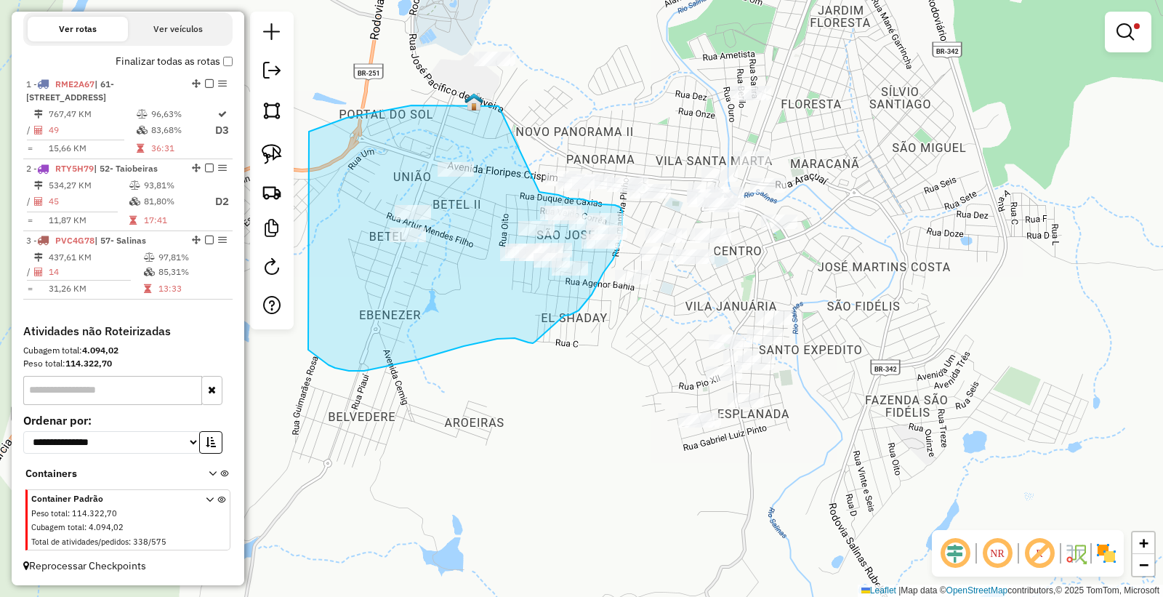
drag, startPoint x: 499, startPoint y: 106, endPoint x: 521, endPoint y: 185, distance: 81.5
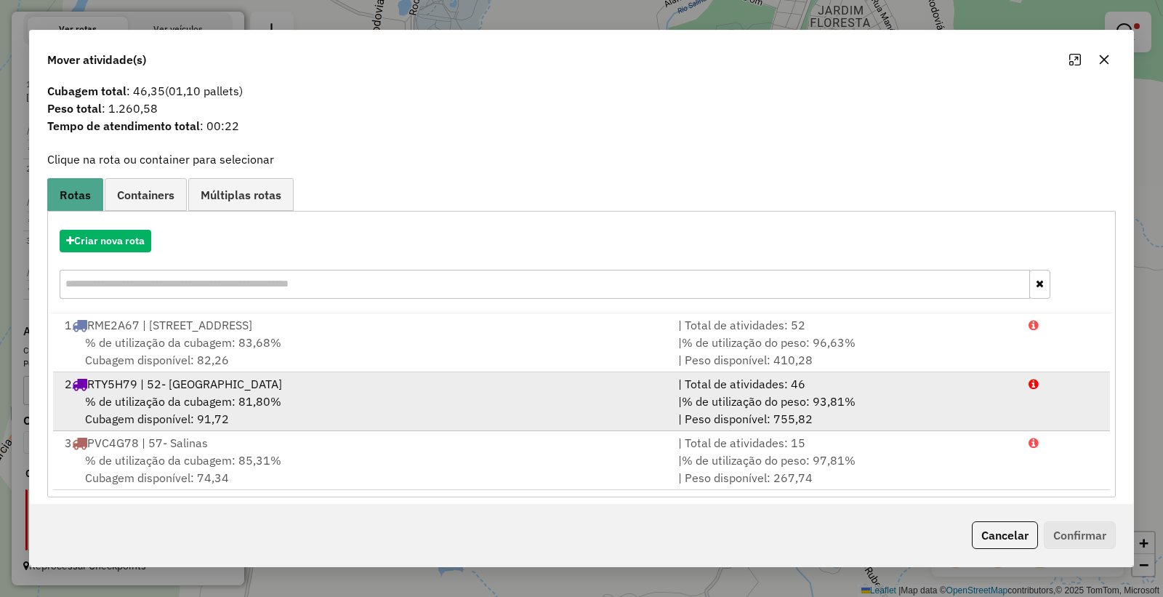
scroll to position [34, 0]
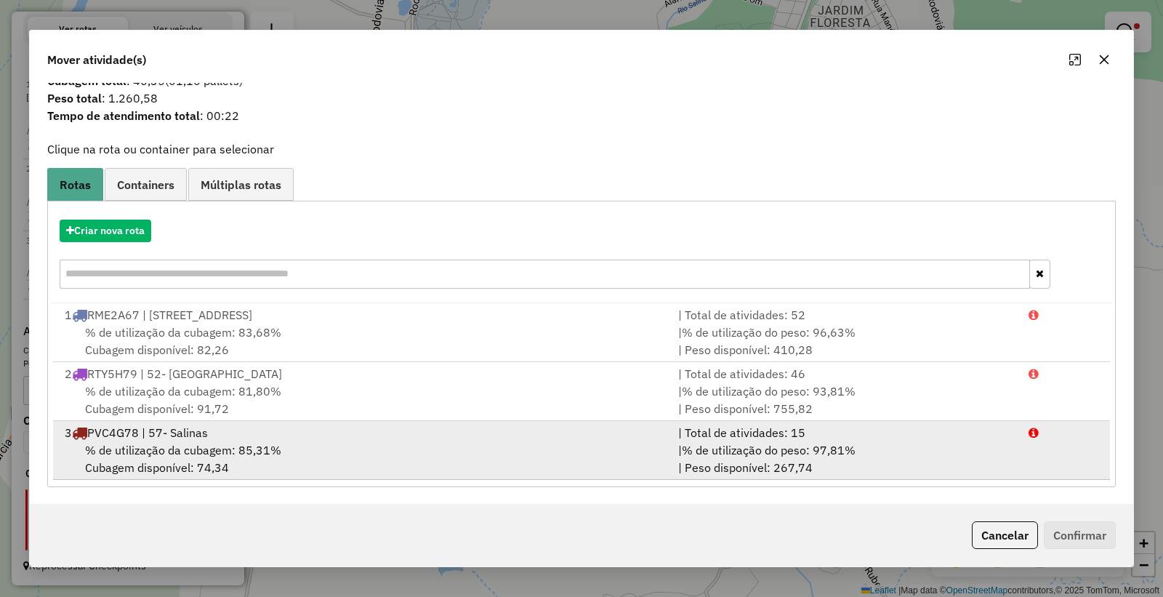
click at [670, 446] on div "| % de utilização do peso: 97,81% | Peso disponível: 267,74" at bounding box center [845, 458] width 350 height 35
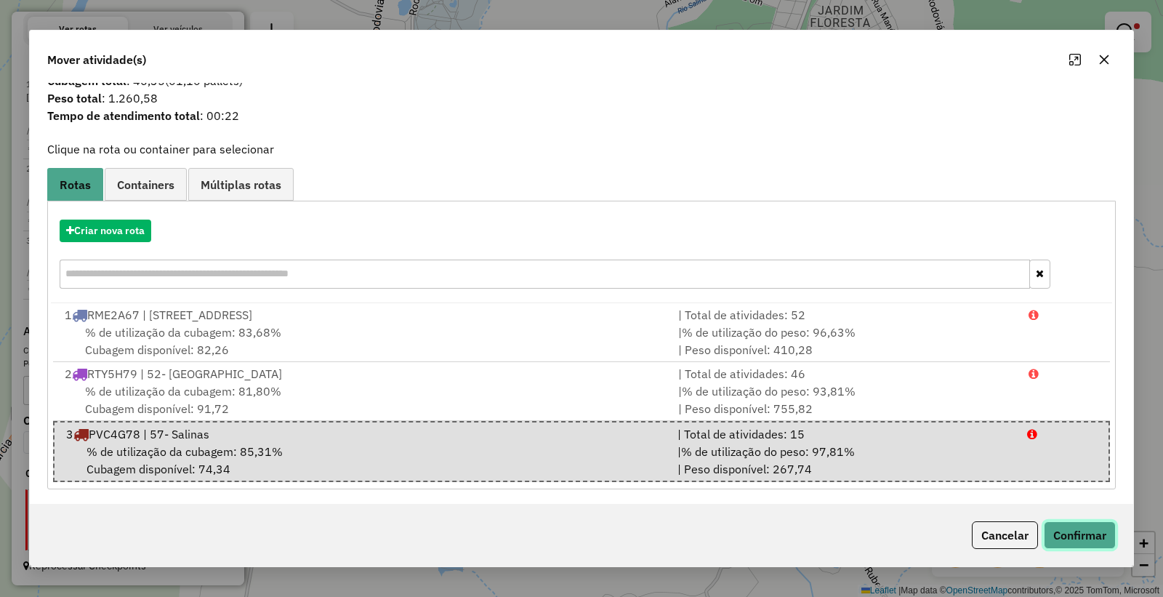
click at [1080, 532] on button "Confirmar" at bounding box center [1080, 535] width 72 height 28
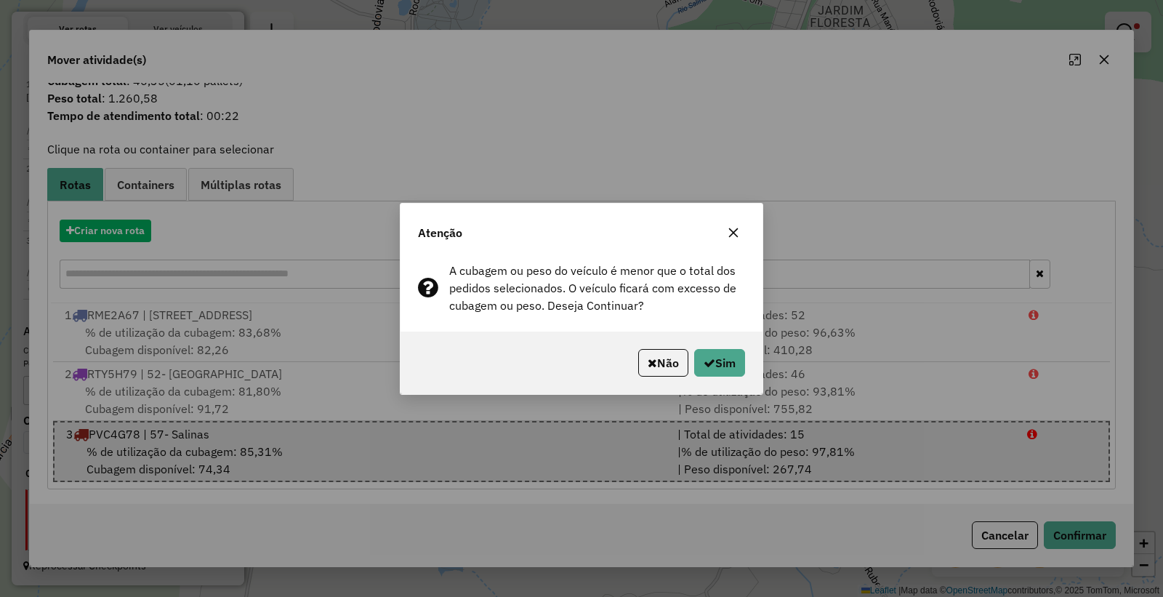
click at [686, 359] on p-footer "Não Sim" at bounding box center [689, 363] width 113 height 28
click at [728, 352] on button "Sim" at bounding box center [719, 363] width 51 height 28
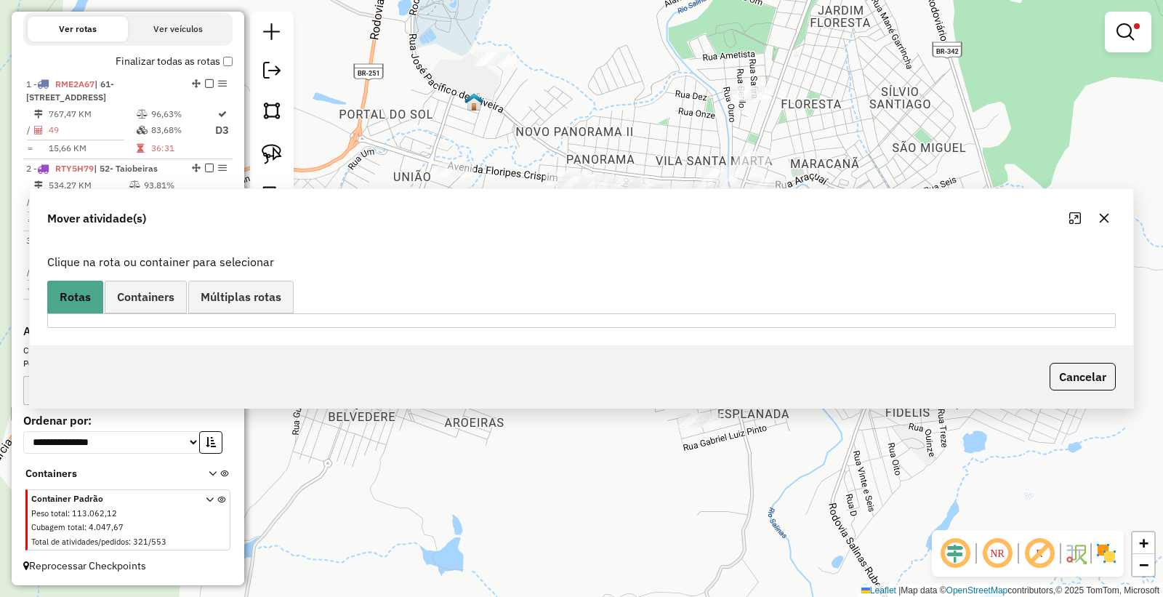
scroll to position [0, 0]
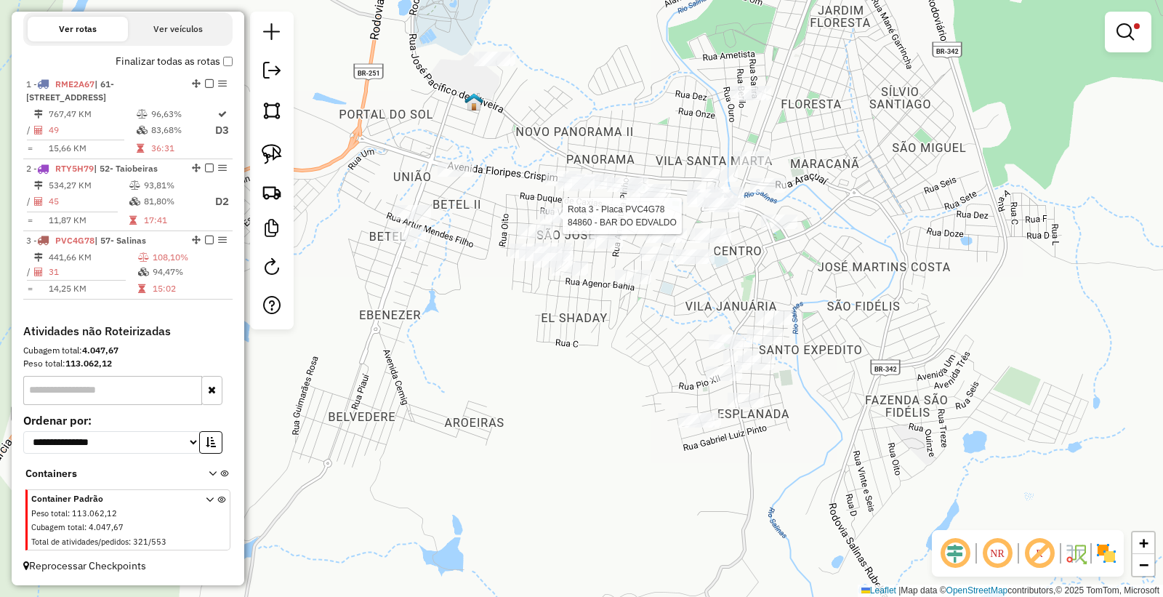
select select "*********"
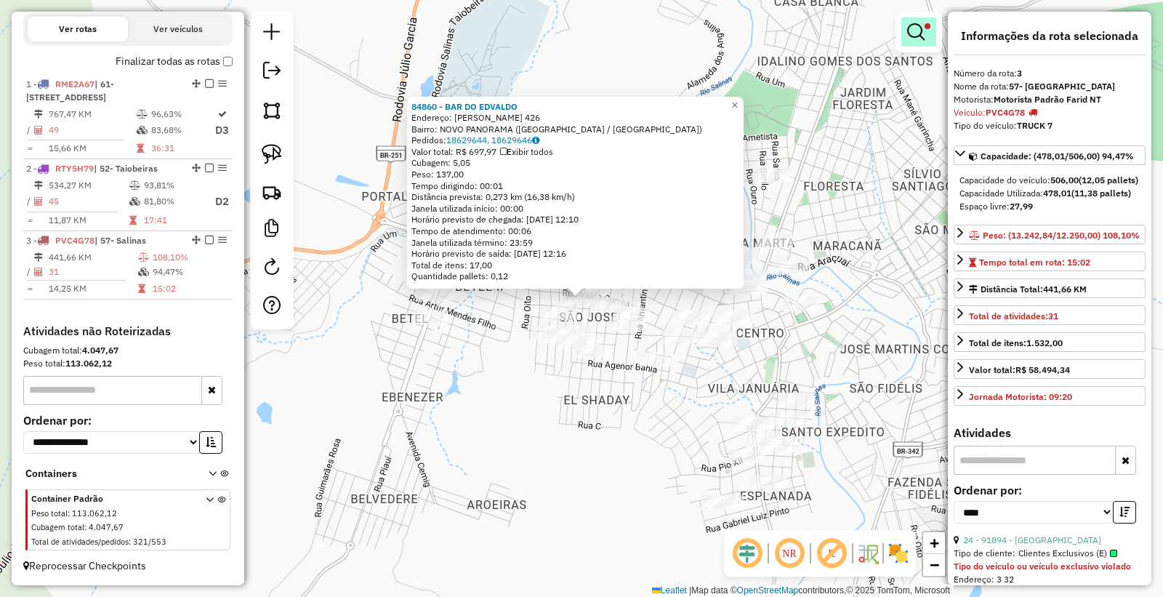
click at [924, 35] on em at bounding box center [916, 31] width 17 height 17
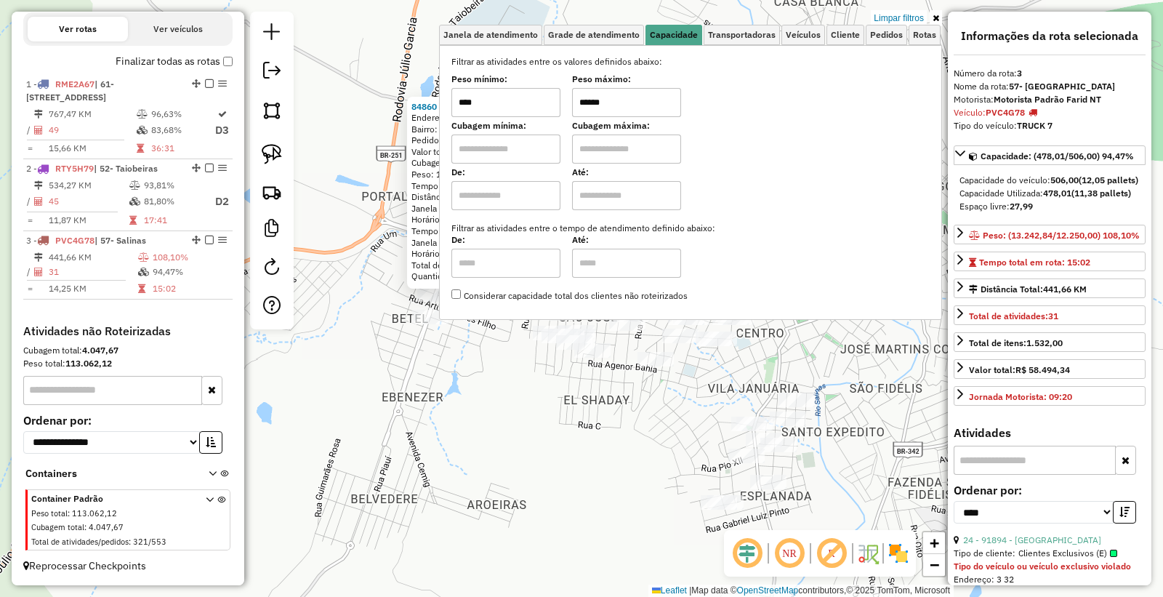
click at [643, 107] on input "******" at bounding box center [626, 102] width 109 height 29
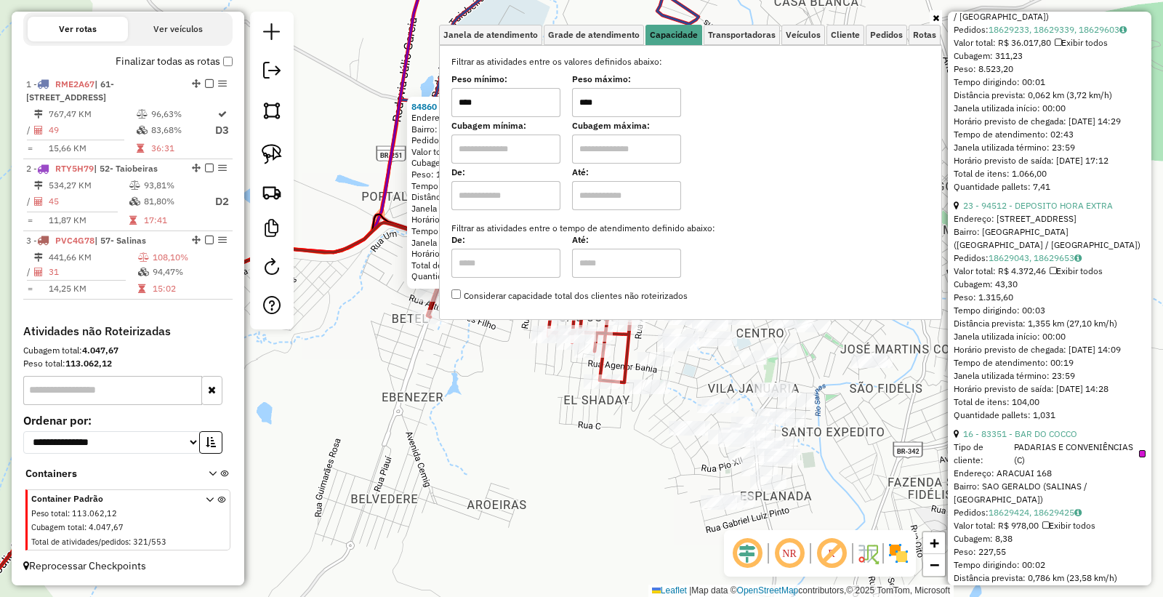
scroll to position [808, 0]
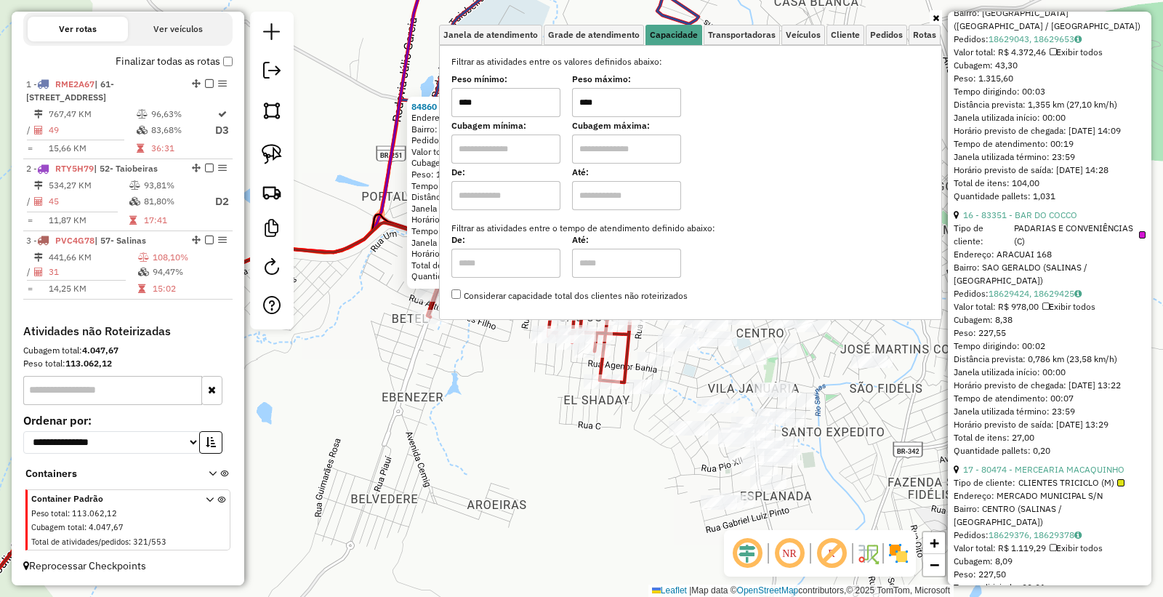
type input "****"
click at [1037, 220] on link "16 - 83351 - BAR DO COCCO" at bounding box center [1020, 214] width 114 height 11
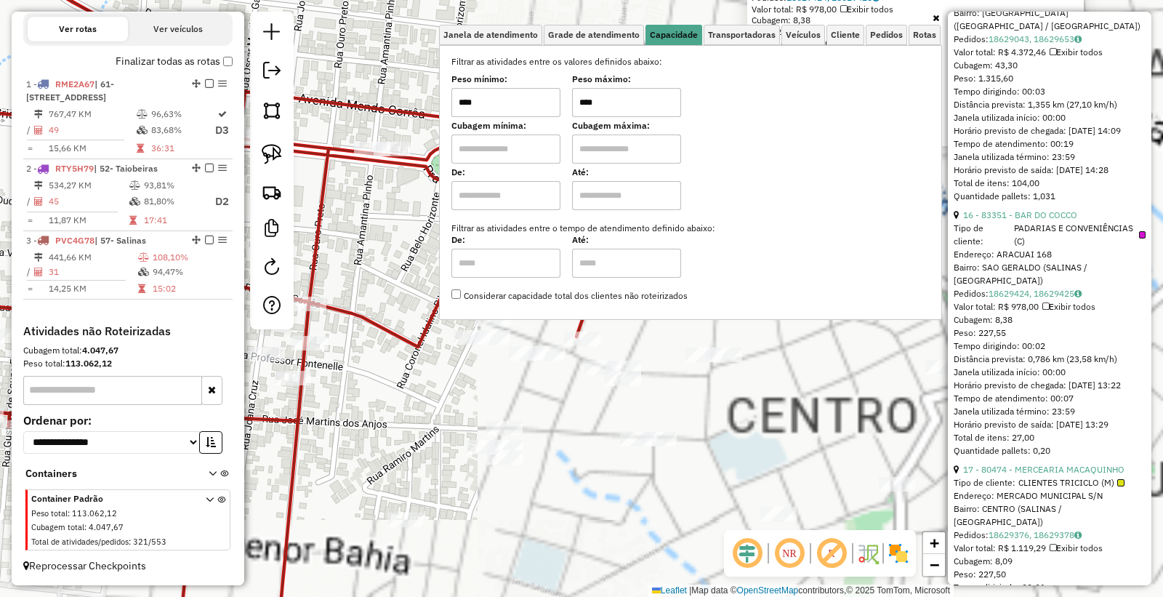
click at [546, 390] on div "83351 - BAR DO COCCO Tipo de cliente: PADARIAS E CONVENIÊNCIAS (C) Endereço: AR…" at bounding box center [581, 298] width 1163 height 597
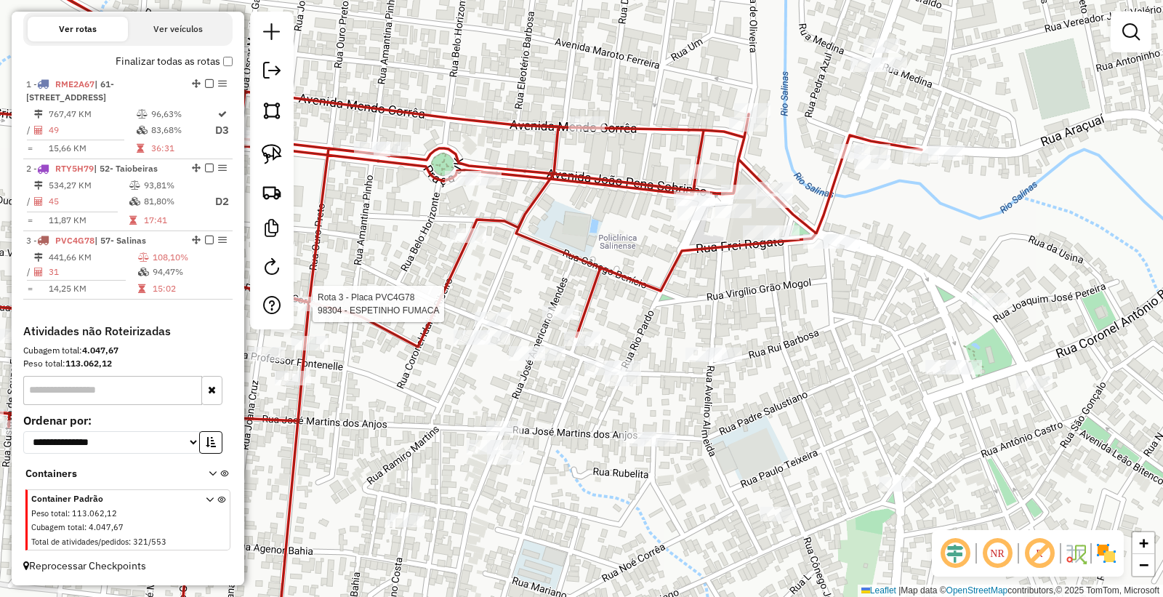
click at [313, 311] on div at bounding box center [308, 304] width 36 height 15
select select "*********"
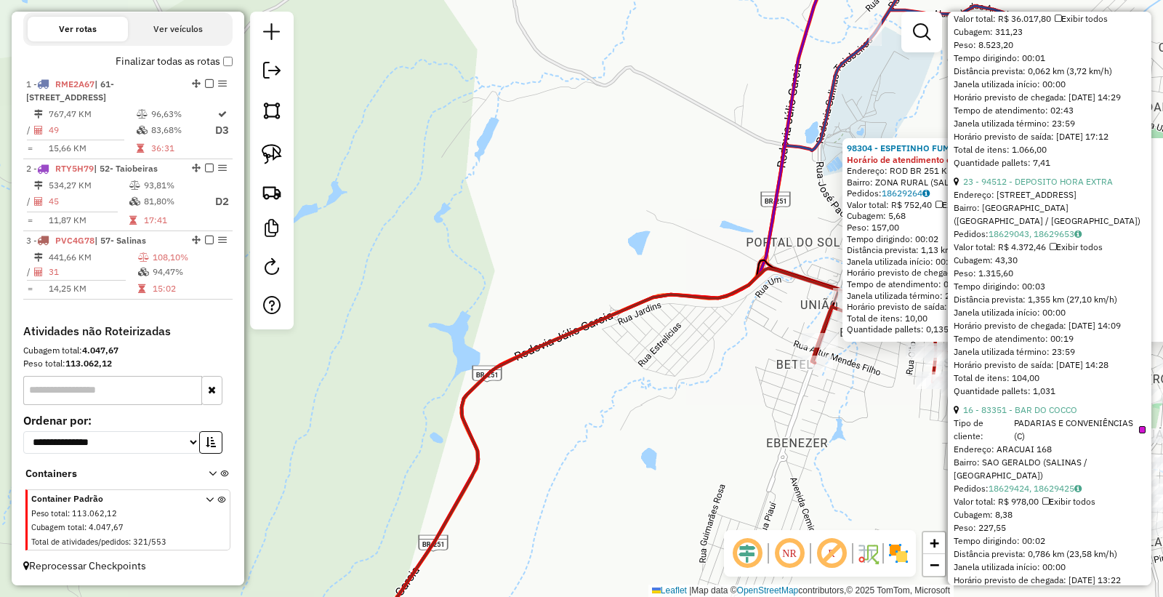
scroll to position [727, 0]
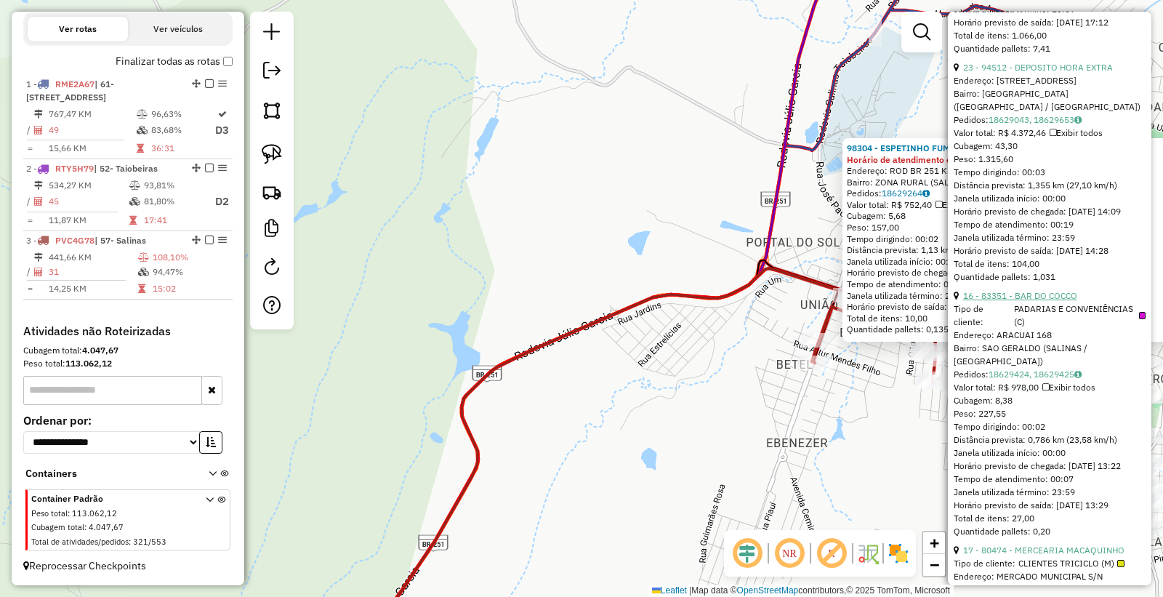
click at [1043, 301] on link "16 - 83351 - BAR DO COCCO" at bounding box center [1020, 295] width 114 height 11
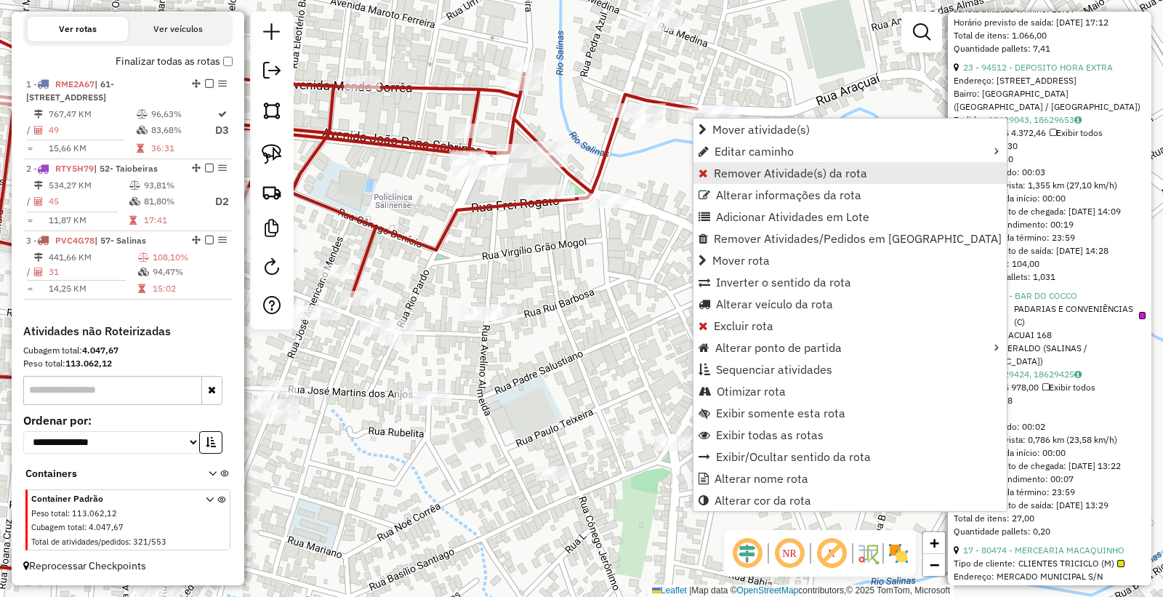
click at [775, 175] on span "Remover Atividade(s) da rota" at bounding box center [790, 173] width 153 height 12
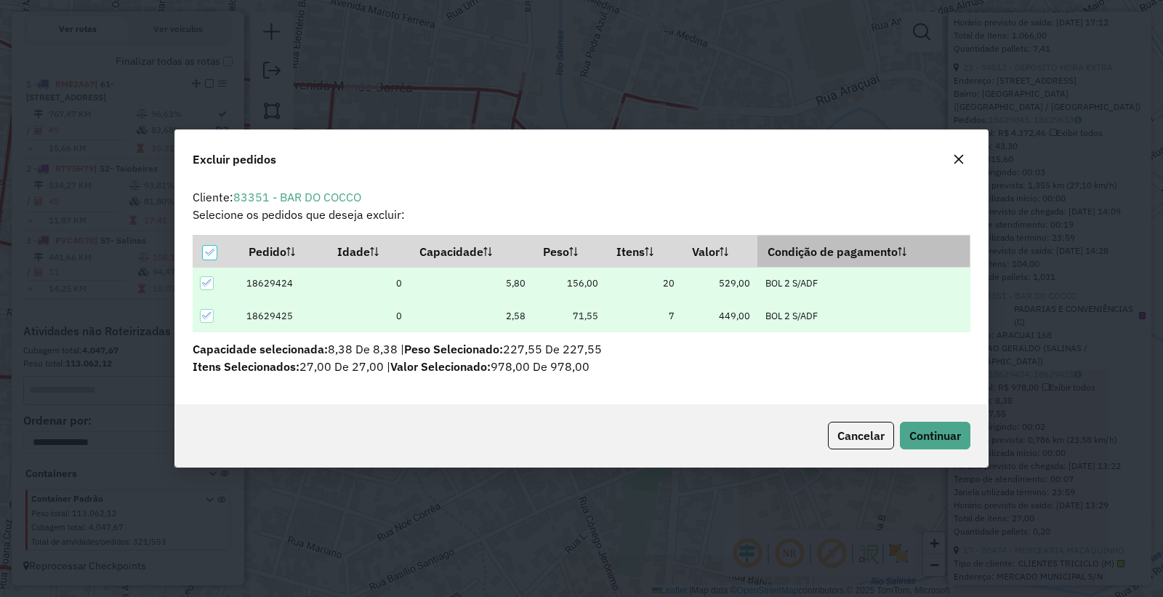
scroll to position [0, 0]
click at [944, 429] on span "Continuar" at bounding box center [936, 435] width 52 height 15
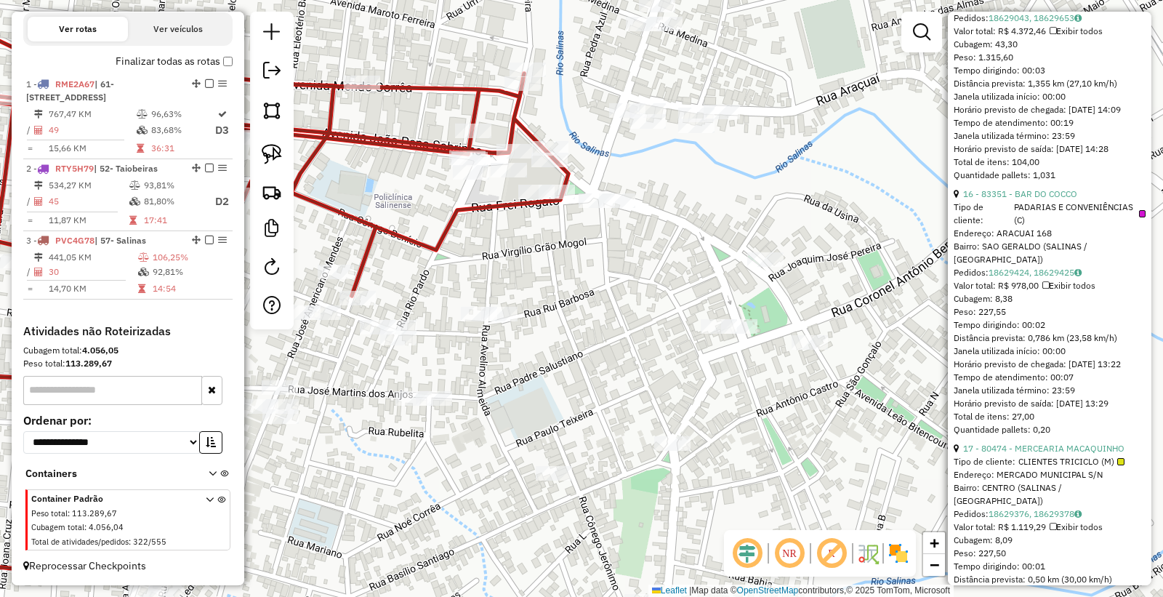
scroll to position [889, 0]
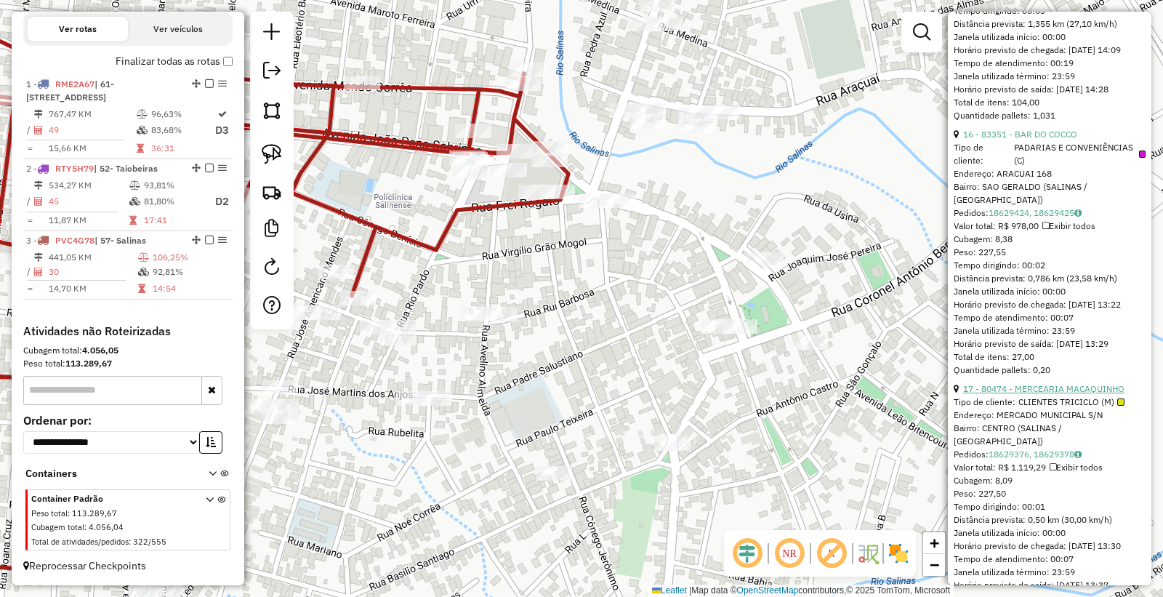
click at [1058, 394] on link "17 - 80474 - MERCEARIA MACAQUINHO" at bounding box center [1043, 388] width 161 height 11
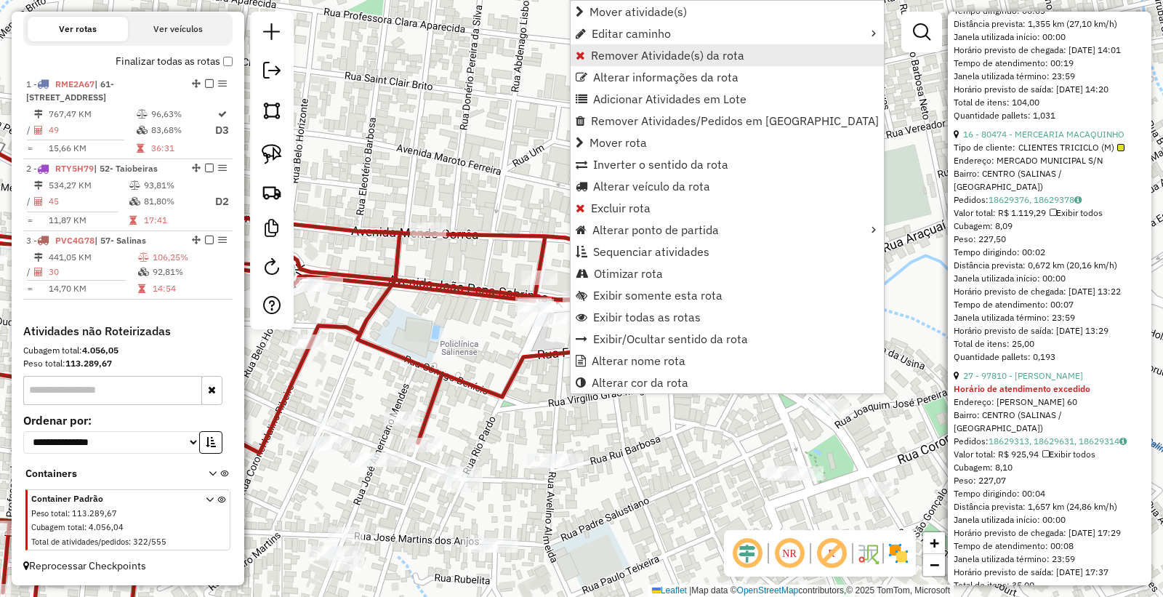
click at [676, 54] on span "Remover Atividade(s) da rota" at bounding box center [667, 55] width 153 height 12
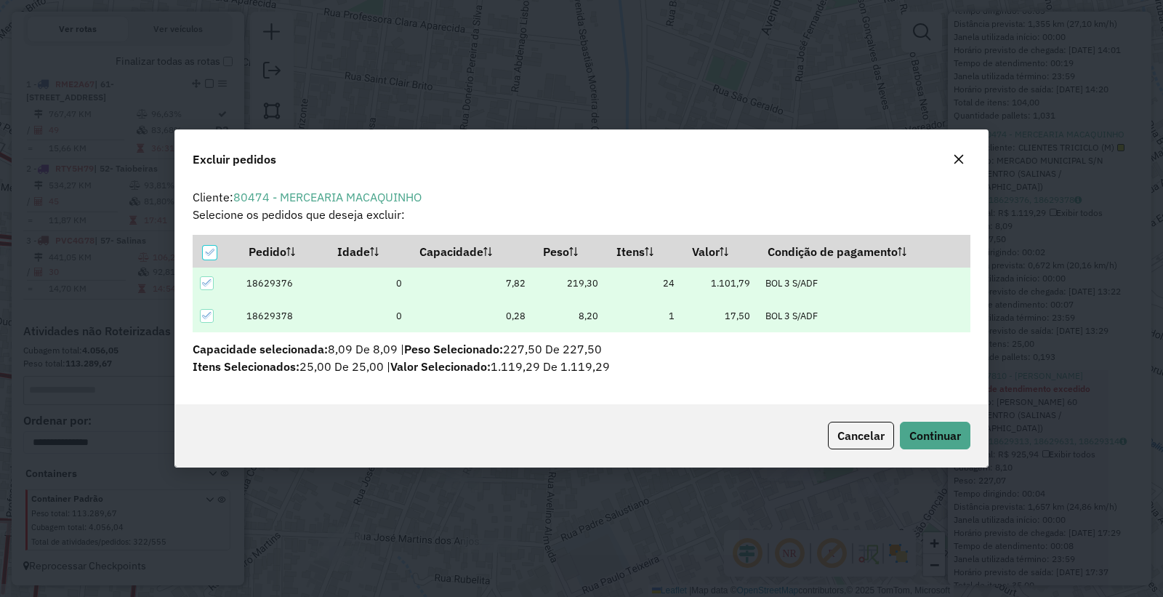
scroll to position [0, 0]
click at [947, 440] on span "Continuar" at bounding box center [936, 435] width 52 height 15
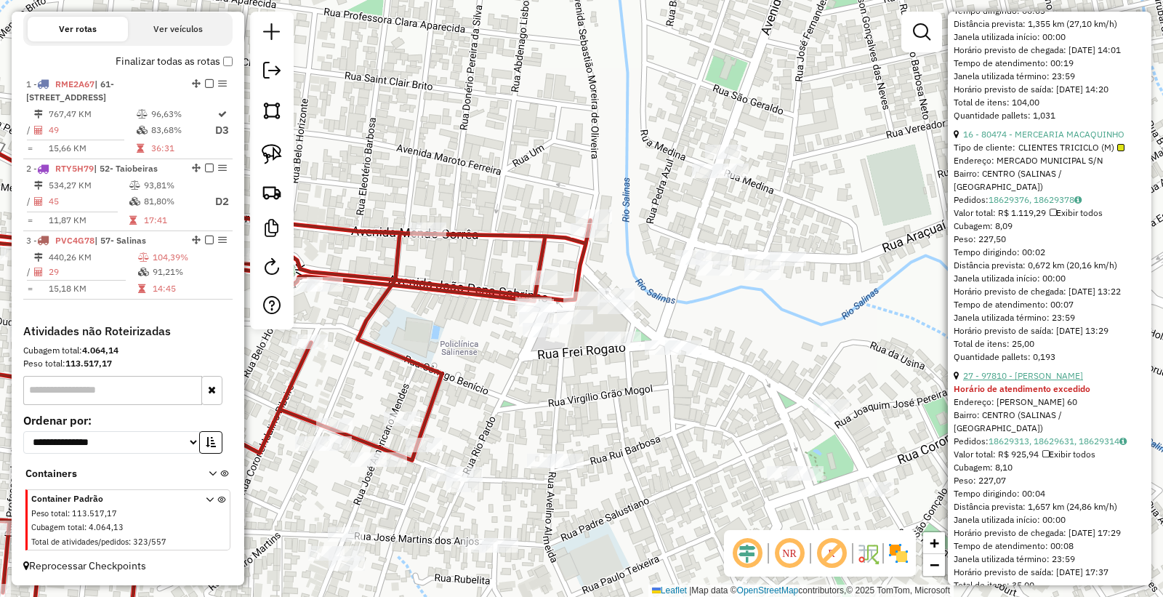
click at [1042, 381] on link "27 - 97810 - MIRANDA SANTOS" at bounding box center [1023, 375] width 120 height 11
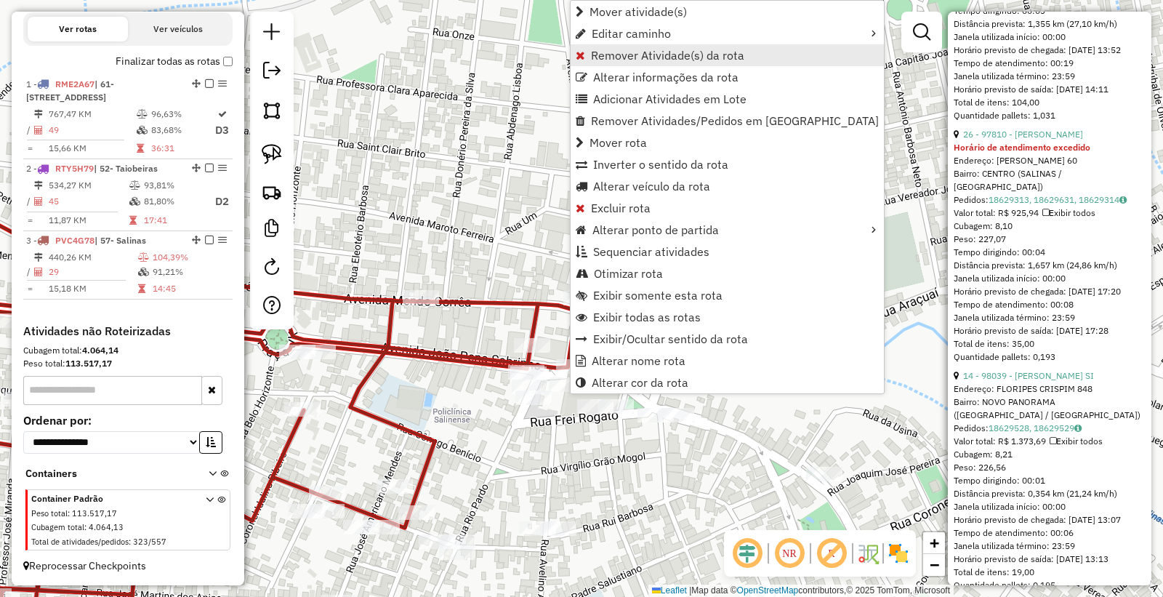
click at [633, 54] on span "Remover Atividade(s) da rota" at bounding box center [667, 55] width 153 height 12
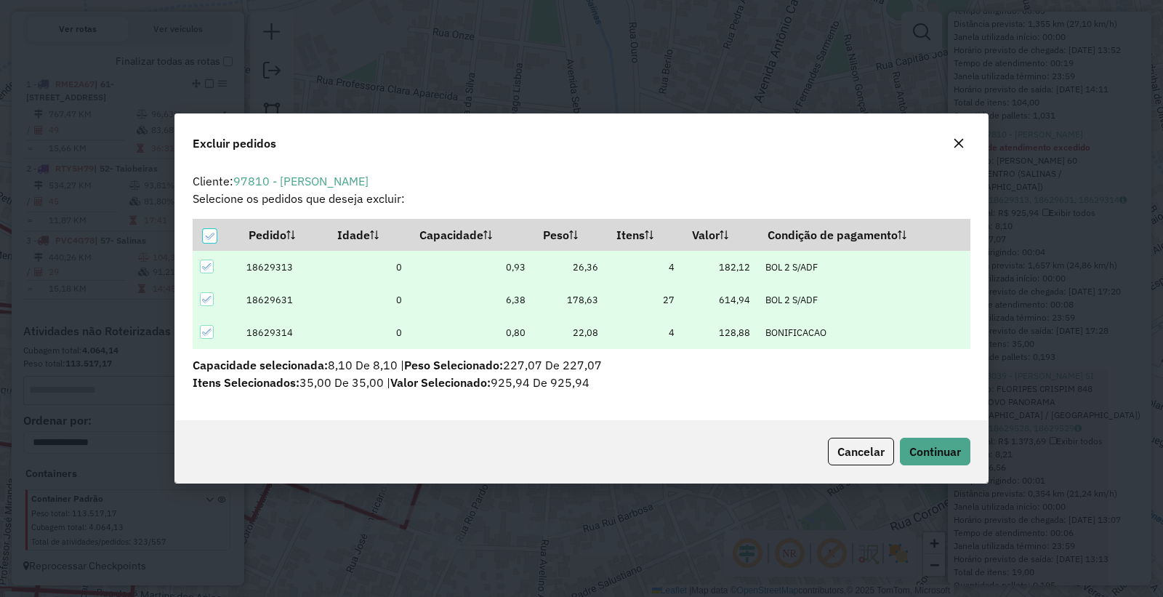
scroll to position [8, 4]
click at [929, 445] on span "Continuar" at bounding box center [936, 451] width 52 height 15
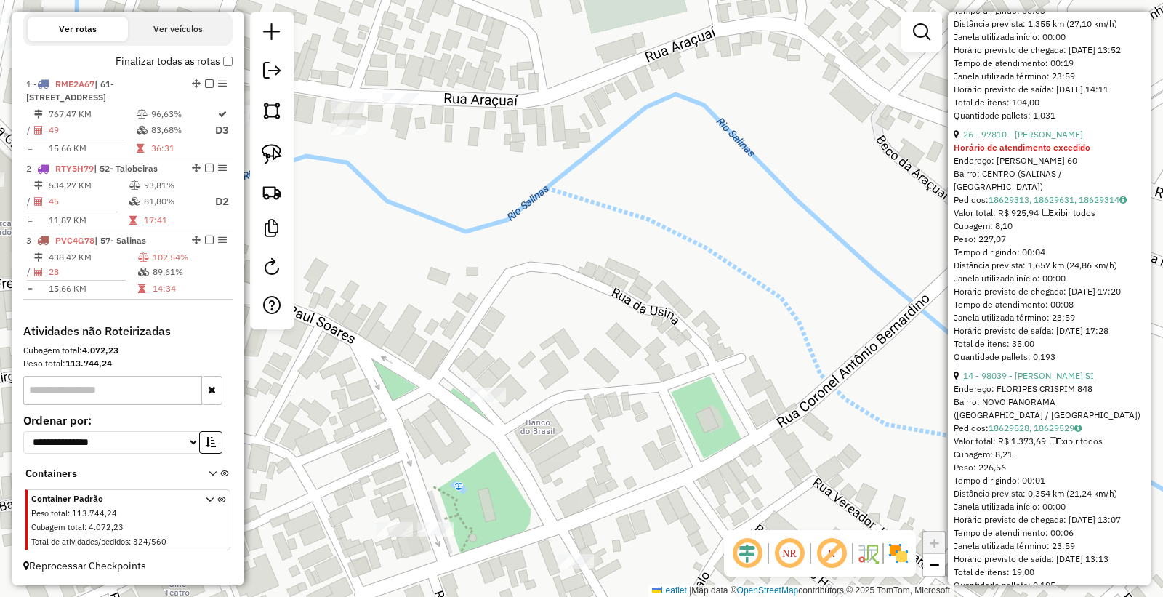
click at [1047, 381] on link "14 - 98039 - LUCIVANIA MARTINS SI" at bounding box center [1028, 375] width 131 height 11
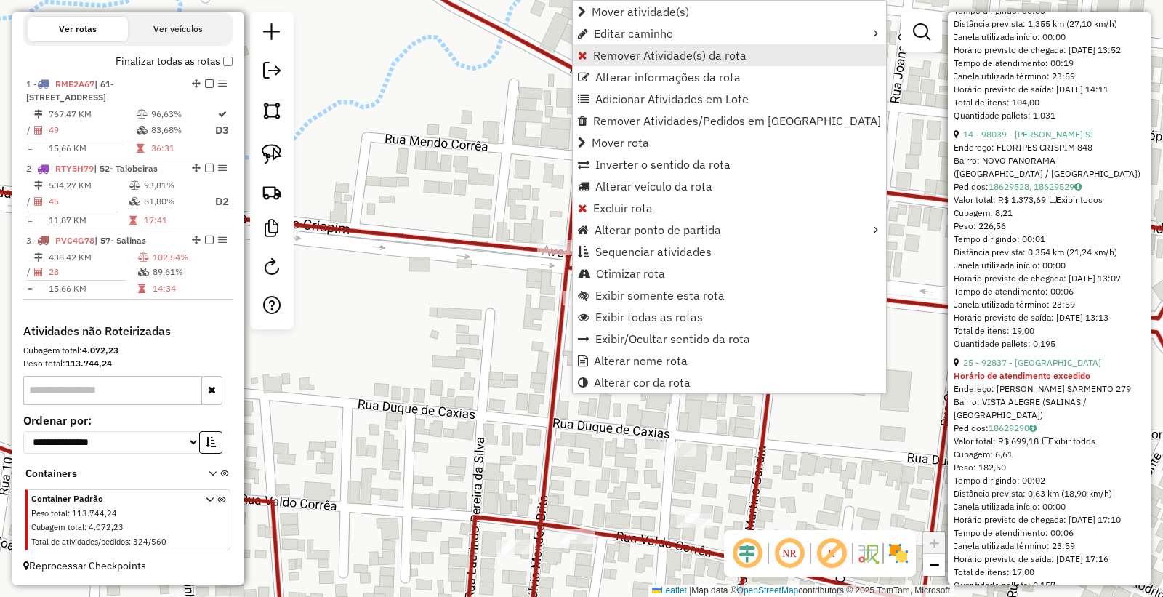
click at [646, 55] on span "Remover Atividade(s) da rota" at bounding box center [669, 55] width 153 height 12
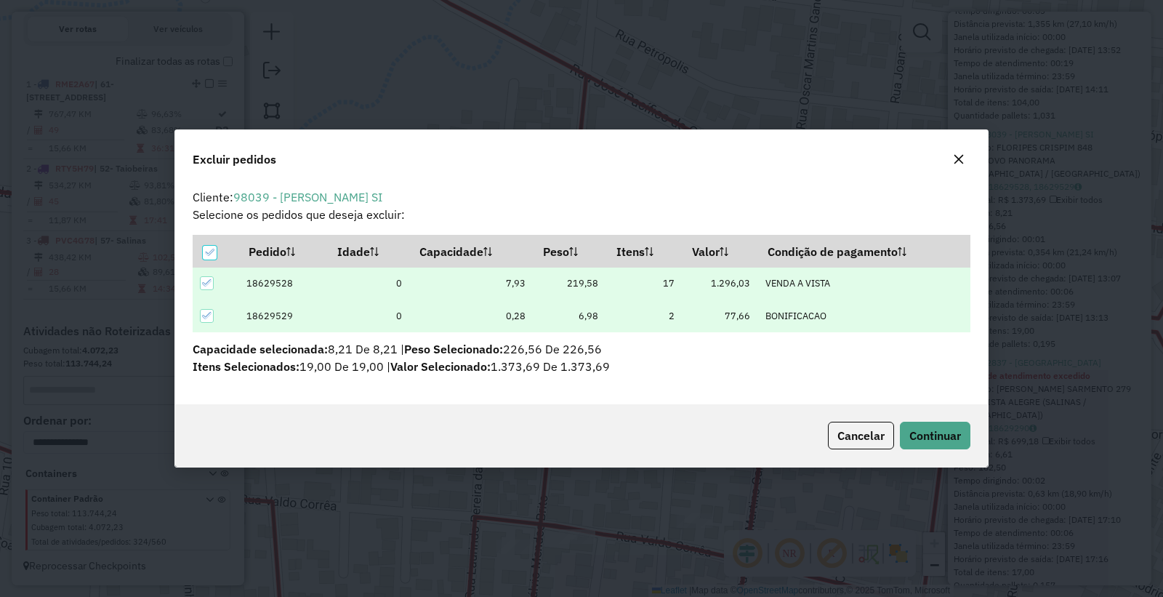
scroll to position [0, 0]
click at [946, 429] on span "Continuar" at bounding box center [936, 435] width 52 height 15
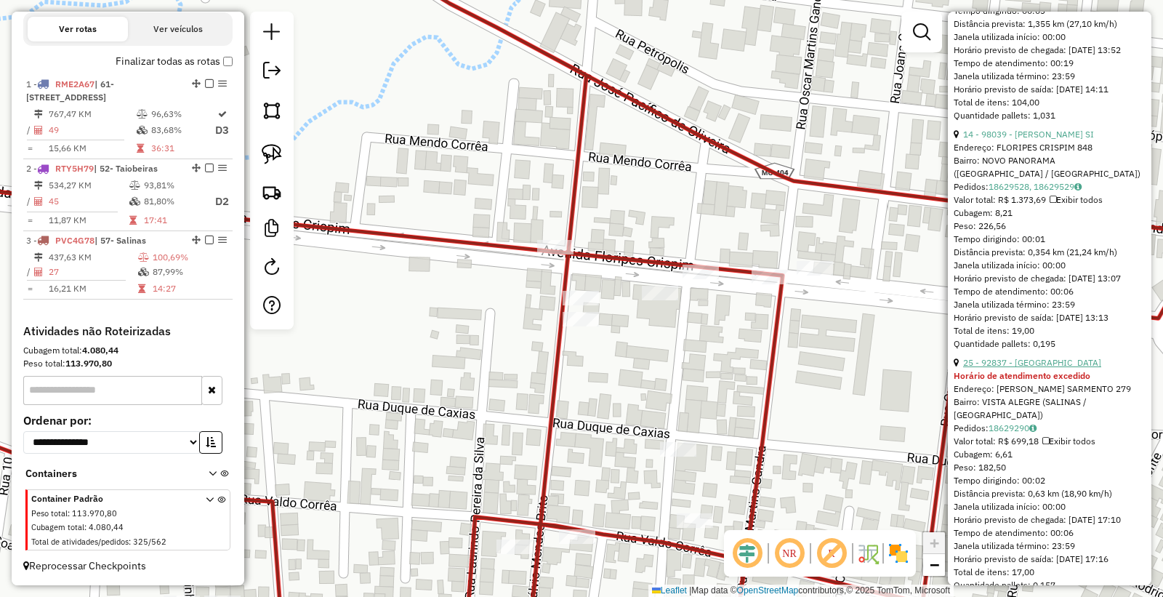
click at [1062, 368] on link "25 - 92837 - MERC VISTA ALEGRE" at bounding box center [1032, 362] width 138 height 11
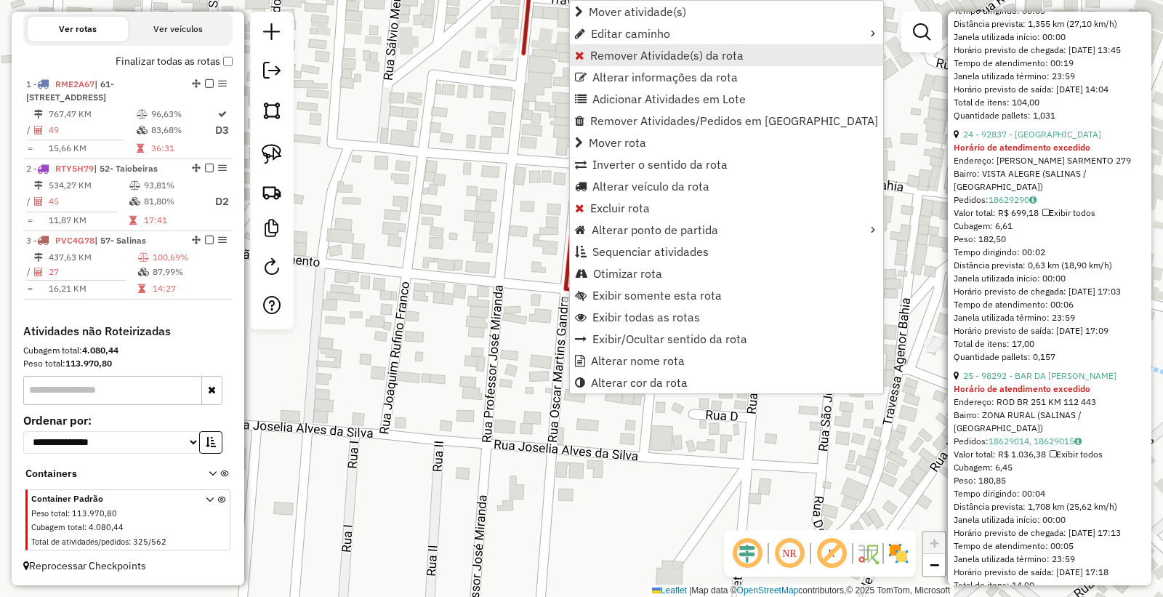
click at [684, 55] on span "Remover Atividade(s) da rota" at bounding box center [666, 55] width 153 height 12
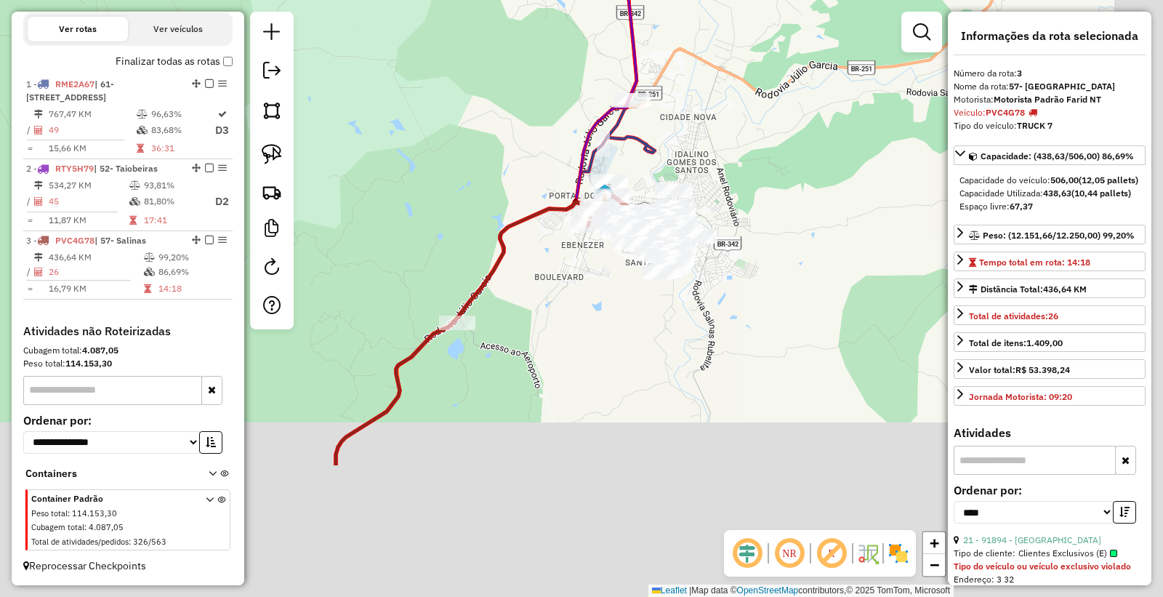
drag, startPoint x: 846, startPoint y: 446, endPoint x: 726, endPoint y: 239, distance: 239.5
click at [726, 239] on div "Janela de atendimento Grade de atendimento Capacidade Transportadoras Veículos …" at bounding box center [581, 298] width 1163 height 597
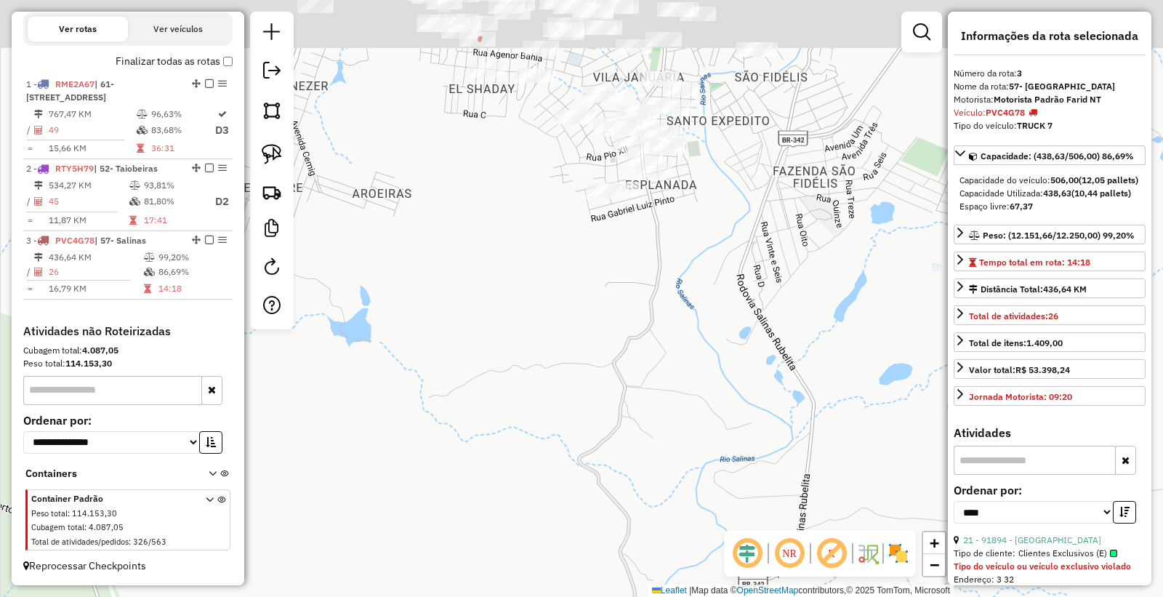
drag, startPoint x: 662, startPoint y: 300, endPoint x: 688, endPoint y: 420, distance: 122.1
click at [698, 430] on div "Janela de atendimento Grade de atendimento Capacidade Transportadoras Veículos …" at bounding box center [581, 298] width 1163 height 597
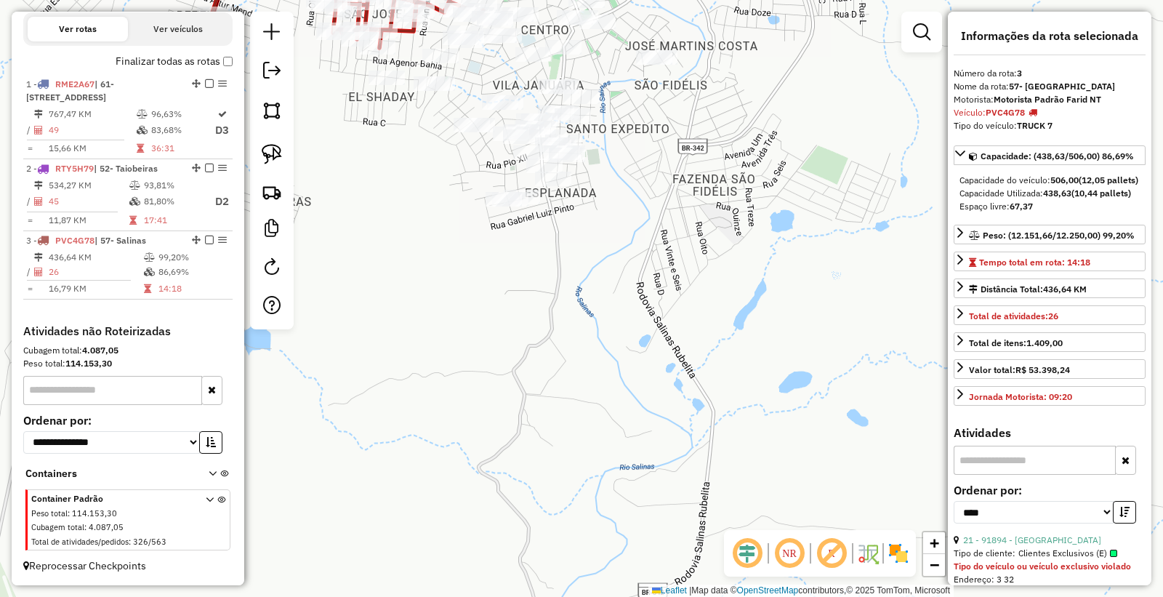
drag, startPoint x: 522, startPoint y: 302, endPoint x: 550, endPoint y: 432, distance: 133.1
click at [550, 437] on div "Janela de atendimento Grade de atendimento Capacidade Transportadoras Veículos …" at bounding box center [581, 298] width 1163 height 597
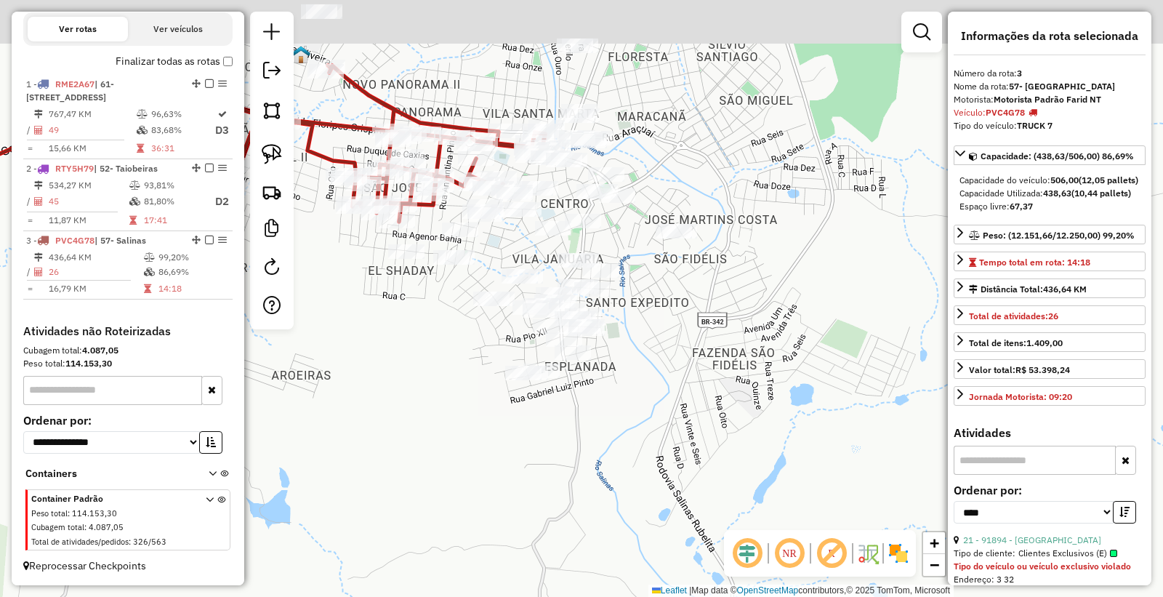
drag, startPoint x: 660, startPoint y: 295, endPoint x: 662, endPoint y: 376, distance: 81.5
click at [662, 376] on div "Janela de atendimento Grade de atendimento Capacidade Transportadoras Veículos …" at bounding box center [581, 298] width 1163 height 597
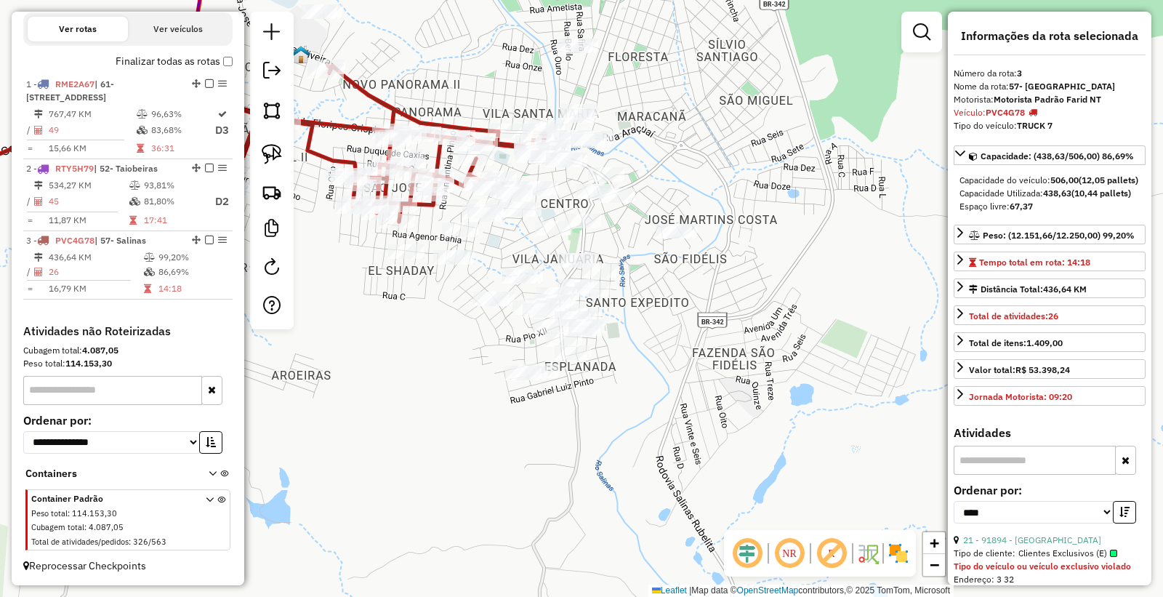
click at [700, 121] on div "Janela de atendimento Grade de atendimento Capacidade Transportadoras Veículos …" at bounding box center [581, 298] width 1163 height 597
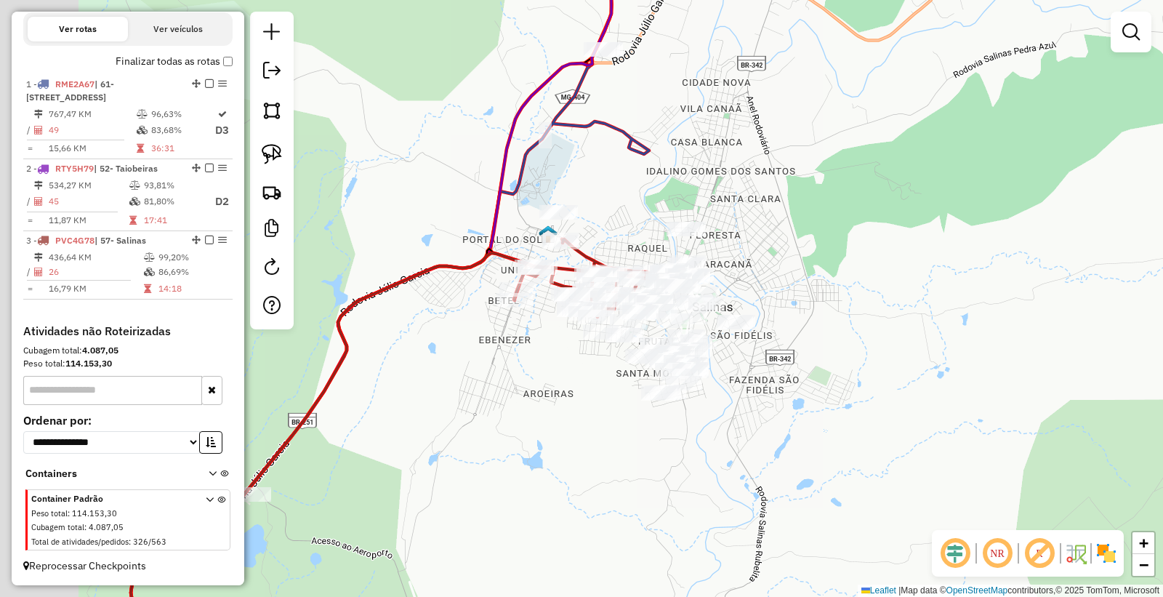
drag, startPoint x: 427, startPoint y: 412, endPoint x: 595, endPoint y: 430, distance: 169.0
click at [595, 426] on div "Janela de atendimento Grade de atendimento Capacidade Transportadoras Veículos …" at bounding box center [581, 298] width 1163 height 597
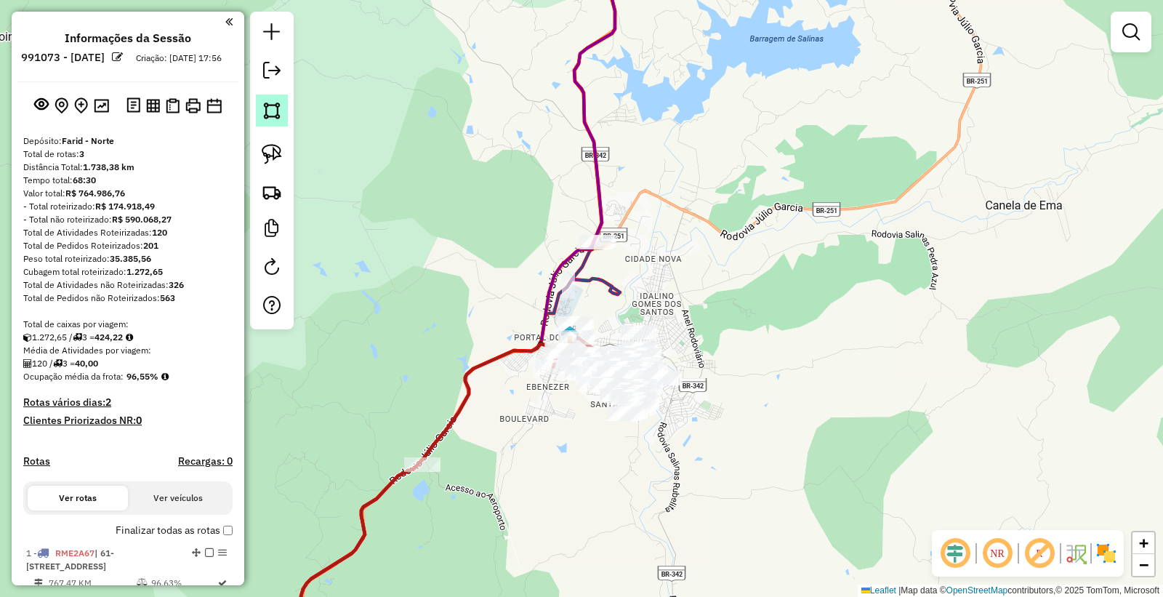
scroll to position [481, 0]
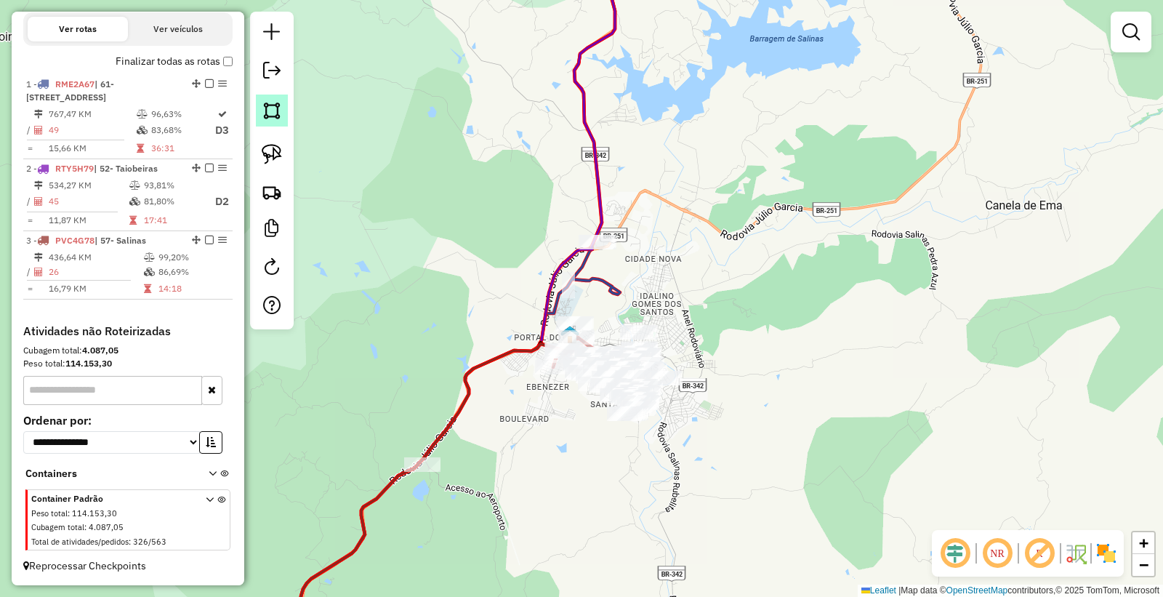
click at [277, 111] on img at bounding box center [272, 110] width 20 height 20
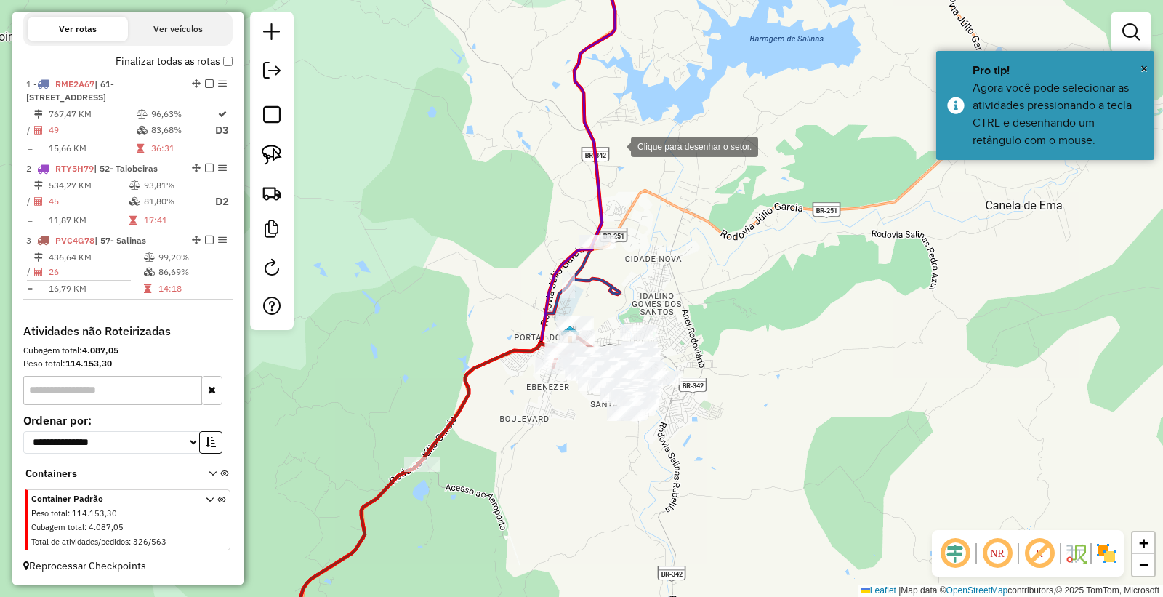
click at [617, 145] on div at bounding box center [616, 145] width 29 height 29
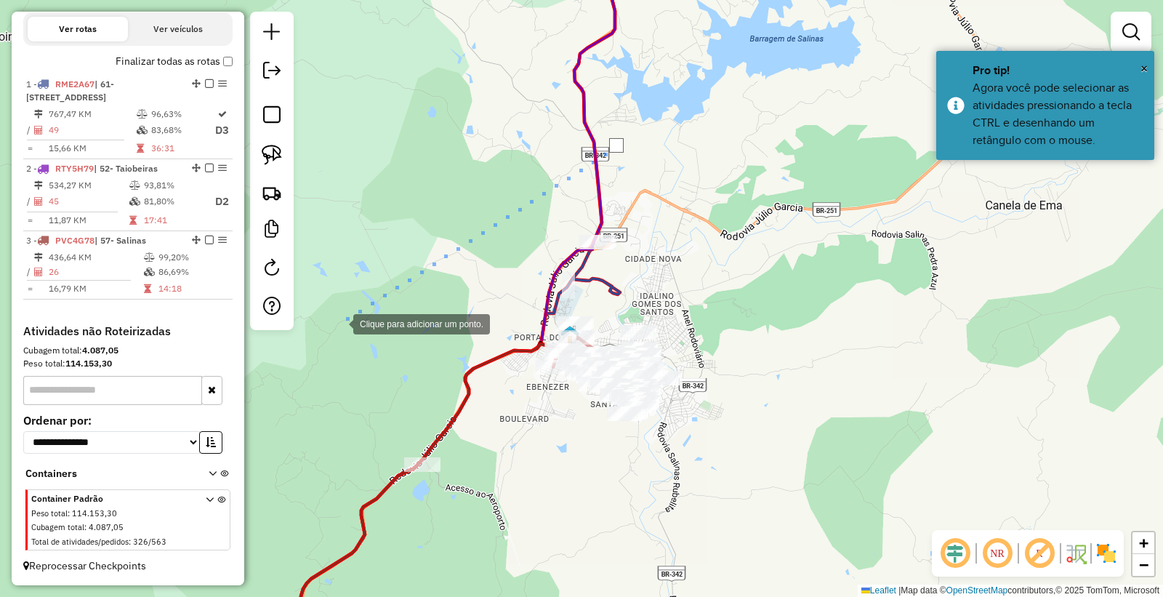
drag, startPoint x: 337, startPoint y: 328, endPoint x: 337, endPoint y: 353, distance: 24.7
click at [337, 337] on div at bounding box center [338, 322] width 29 height 29
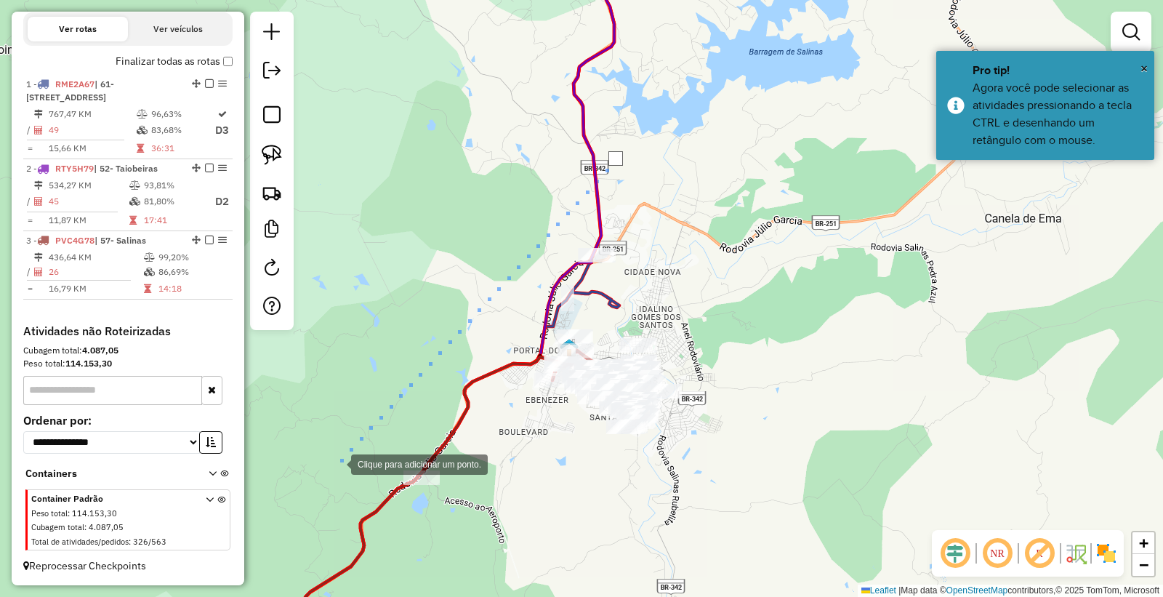
click at [337, 463] on div at bounding box center [336, 463] width 29 height 29
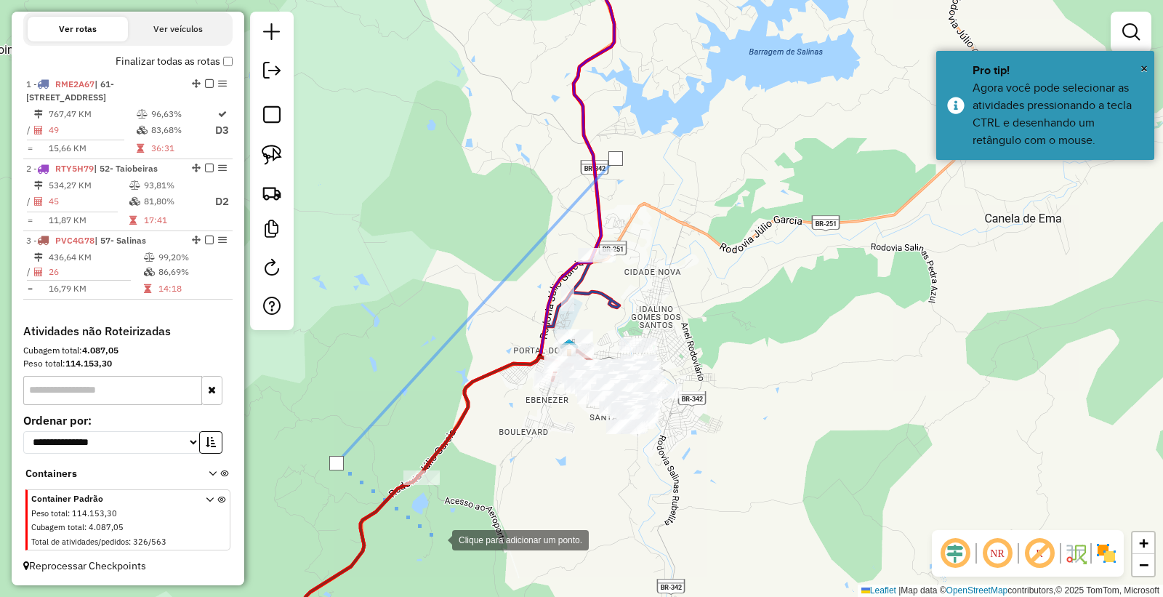
click at [438, 539] on div at bounding box center [437, 538] width 29 height 29
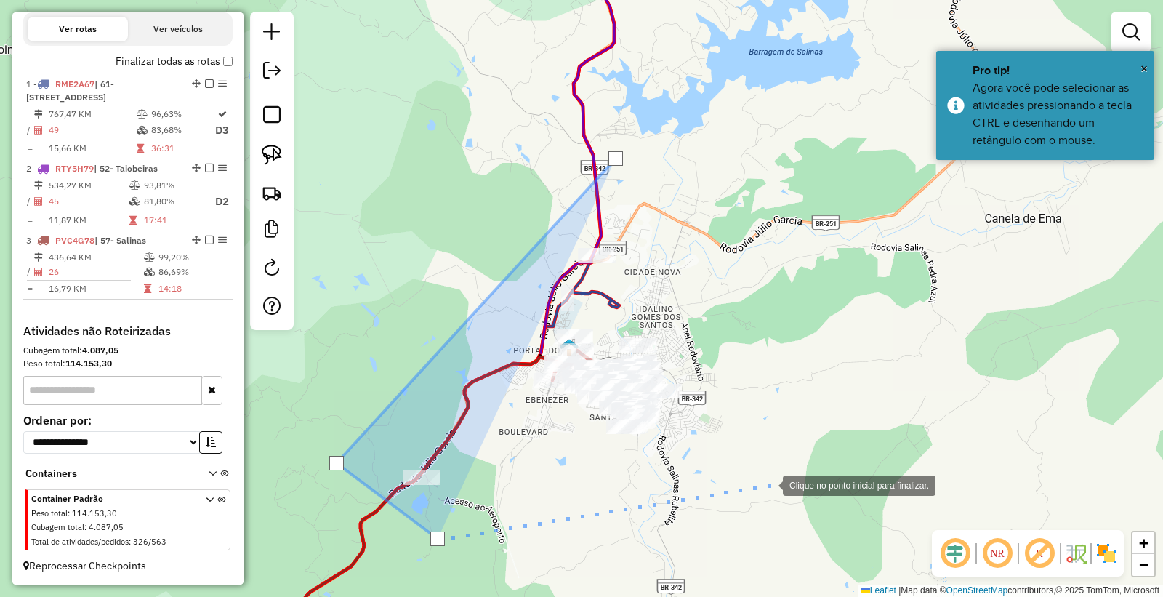
click at [772, 484] on div at bounding box center [768, 484] width 29 height 29
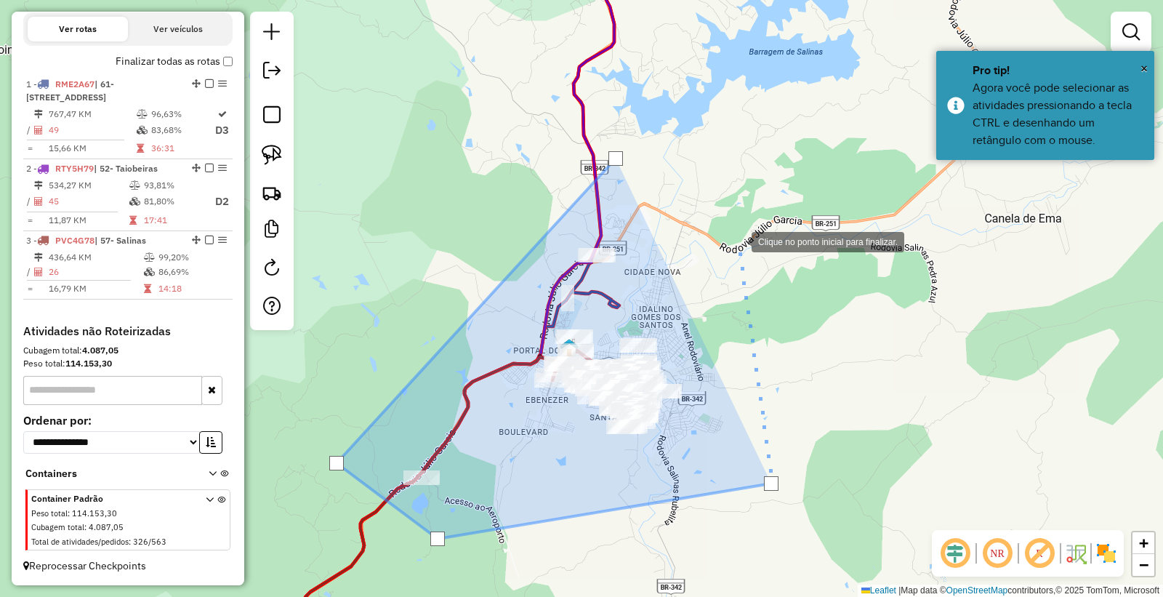
click at [737, 241] on div at bounding box center [737, 240] width 29 height 29
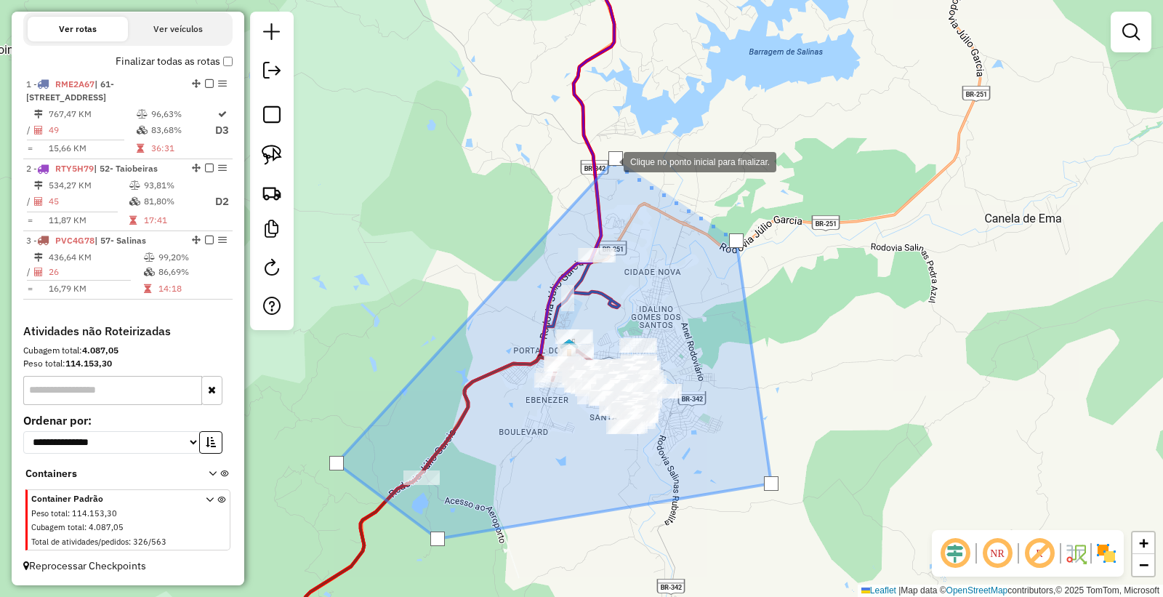
click at [609, 161] on div at bounding box center [616, 158] width 15 height 15
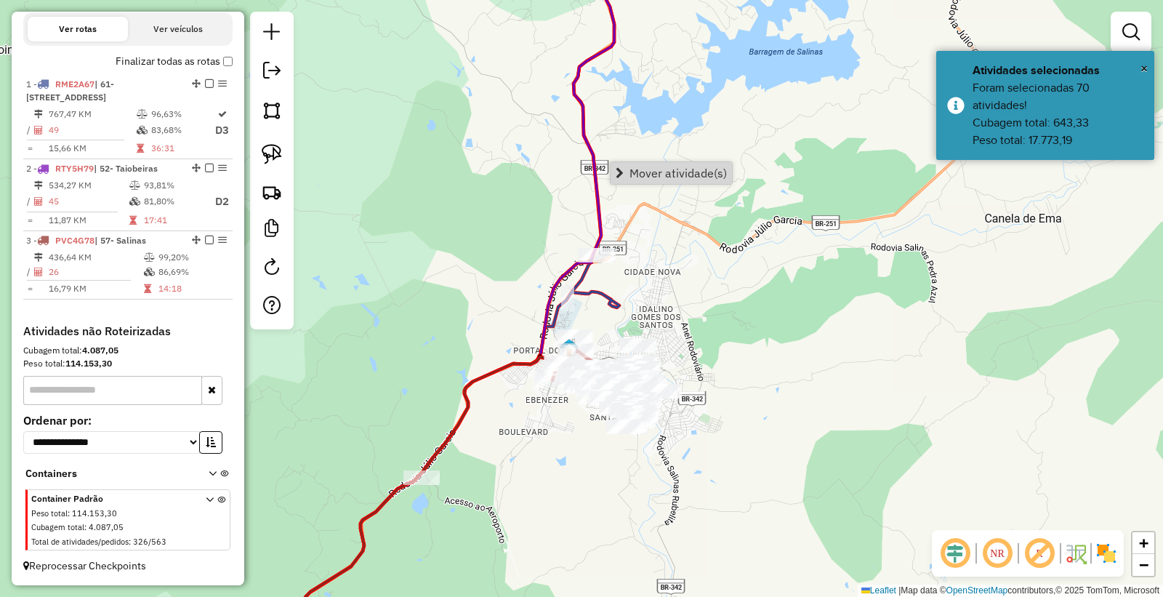
drag, startPoint x: 705, startPoint y: 216, endPoint x: 686, endPoint y: 292, distance: 78.7
click at [705, 218] on div "Janela de atendimento Grade de atendimento Capacidade Transportadoras Veículos …" at bounding box center [581, 298] width 1163 height 597
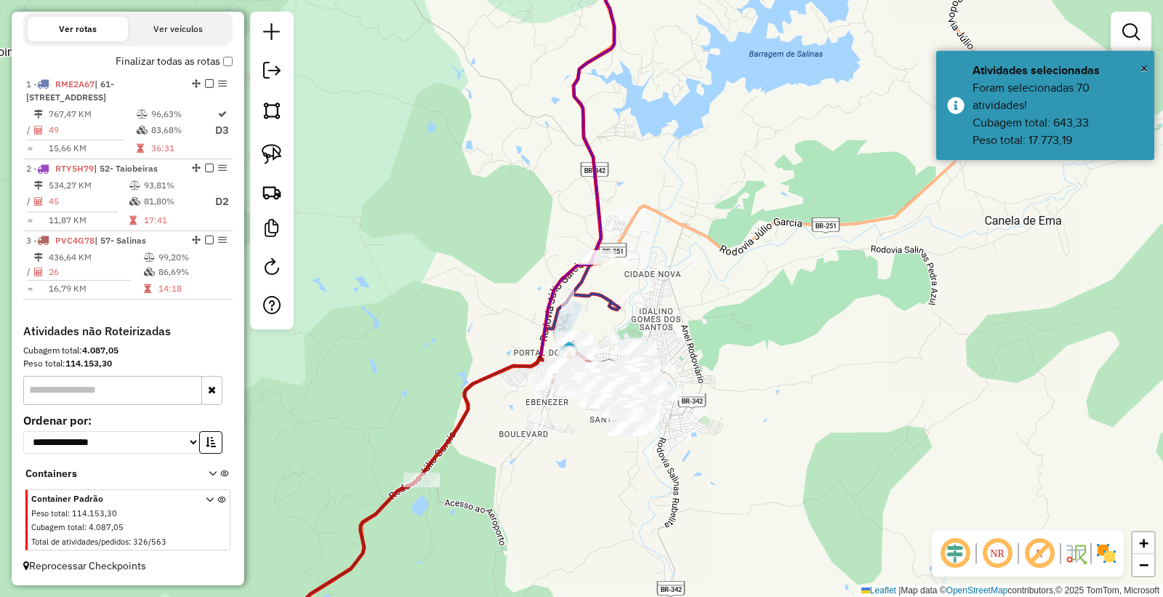
drag, startPoint x: 717, startPoint y: 366, endPoint x: 678, endPoint y: 410, distance: 58.7
click at [717, 367] on div "Janela de atendimento Grade de atendimento Capacidade Transportadoras Veículos …" at bounding box center [581, 298] width 1163 height 597
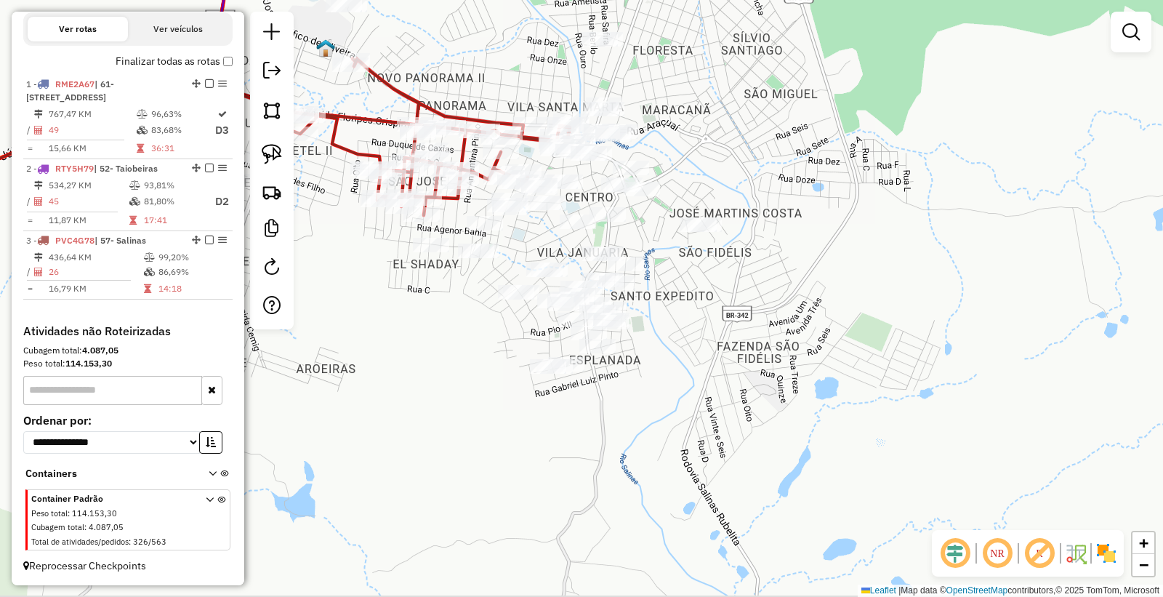
drag, startPoint x: 743, startPoint y: 362, endPoint x: 790, endPoint y: 262, distance: 110.6
click at [812, 260] on div "Janela de atendimento Grade de atendimento Capacidade Transportadoras Veículos …" at bounding box center [581, 298] width 1163 height 597
click at [273, 114] on img at bounding box center [272, 110] width 20 height 20
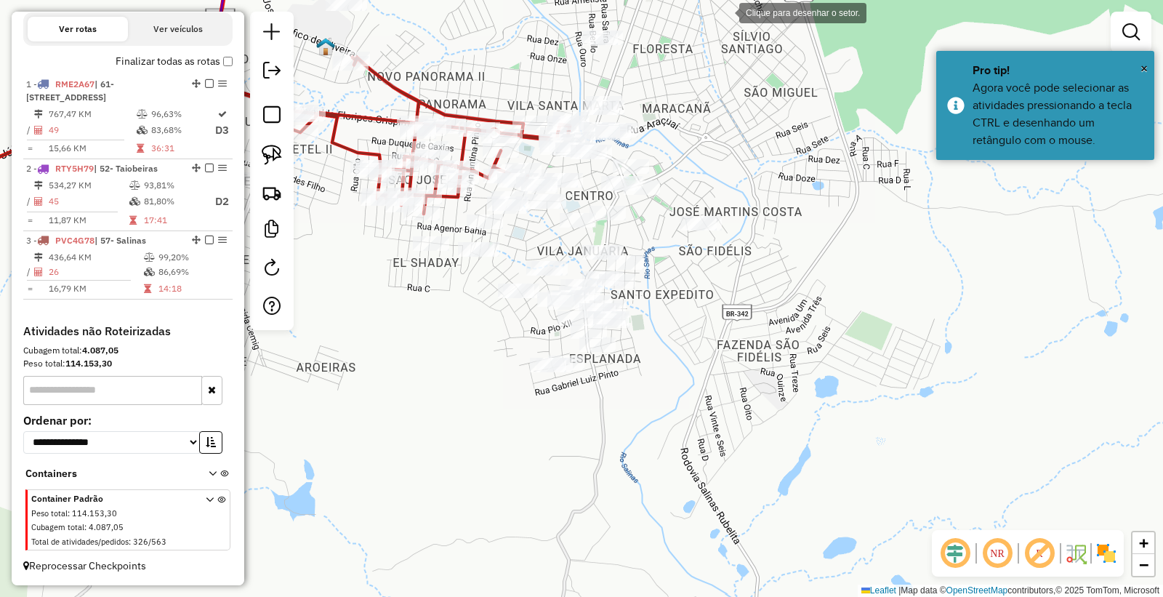
click at [725, 12] on div at bounding box center [724, 11] width 29 height 29
click at [498, 12] on div at bounding box center [498, 12] width 29 height 29
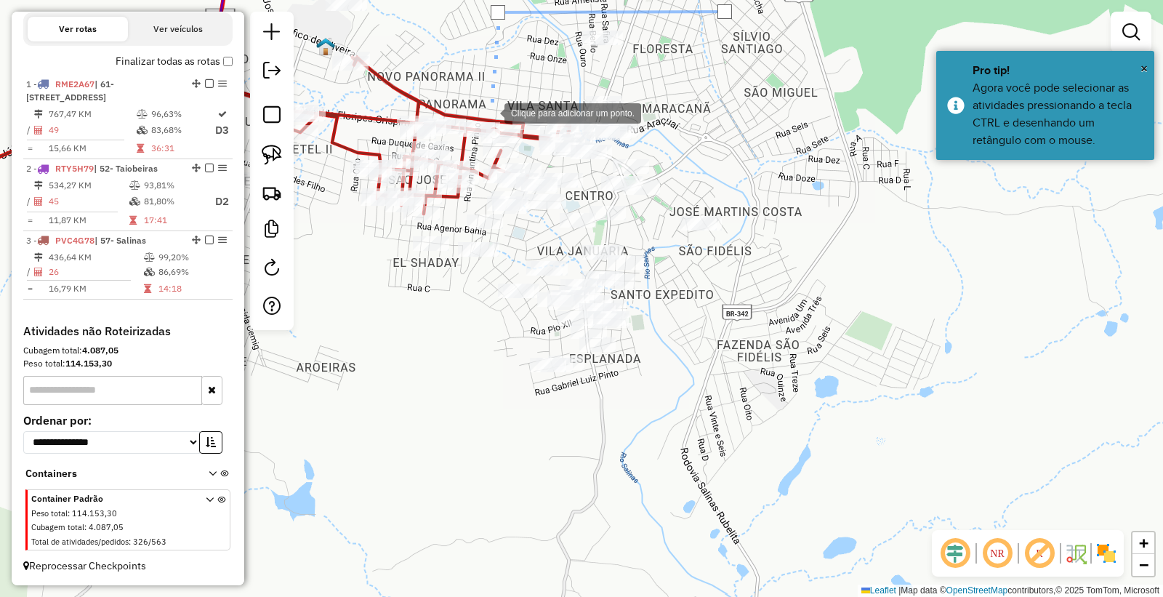
click at [490, 112] on div at bounding box center [490, 111] width 29 height 29
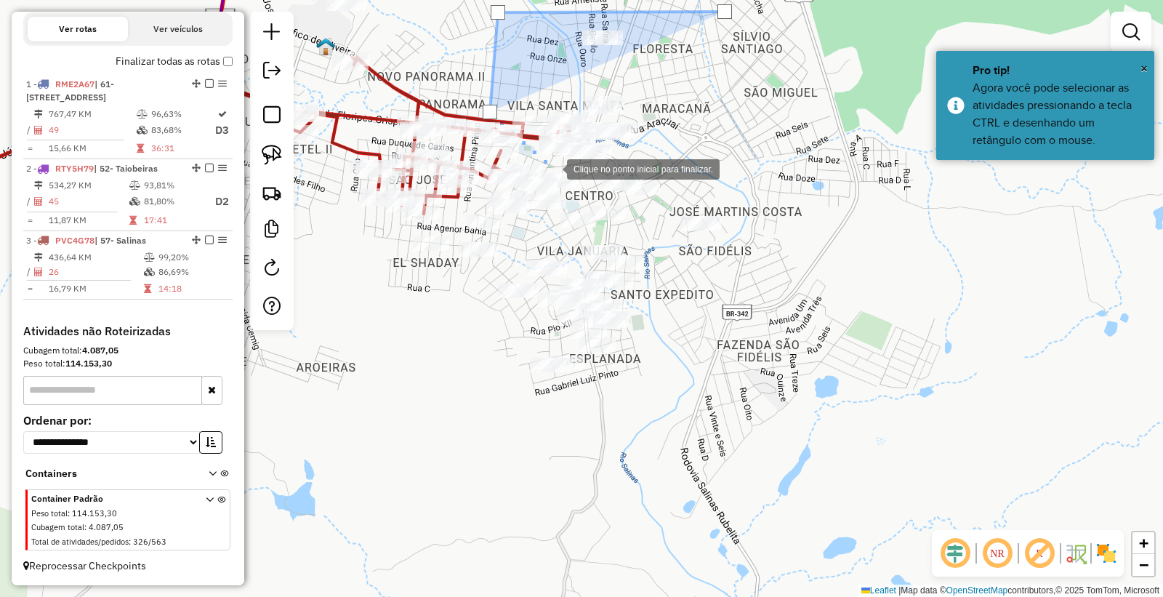
click at [553, 168] on div at bounding box center [552, 167] width 29 height 29
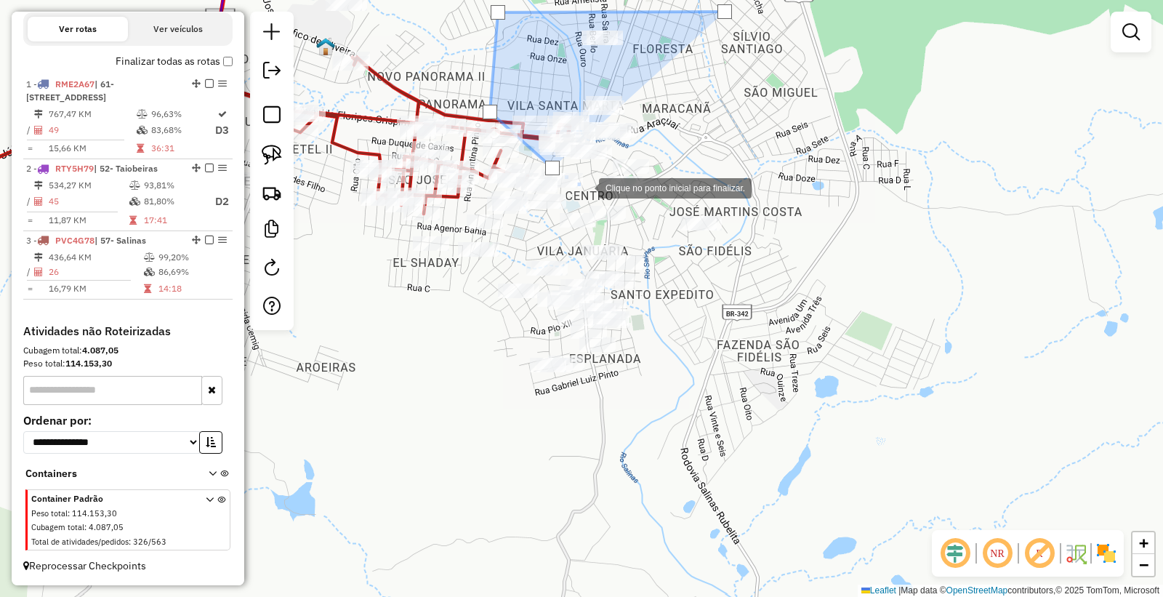
click at [585, 187] on div at bounding box center [584, 186] width 29 height 29
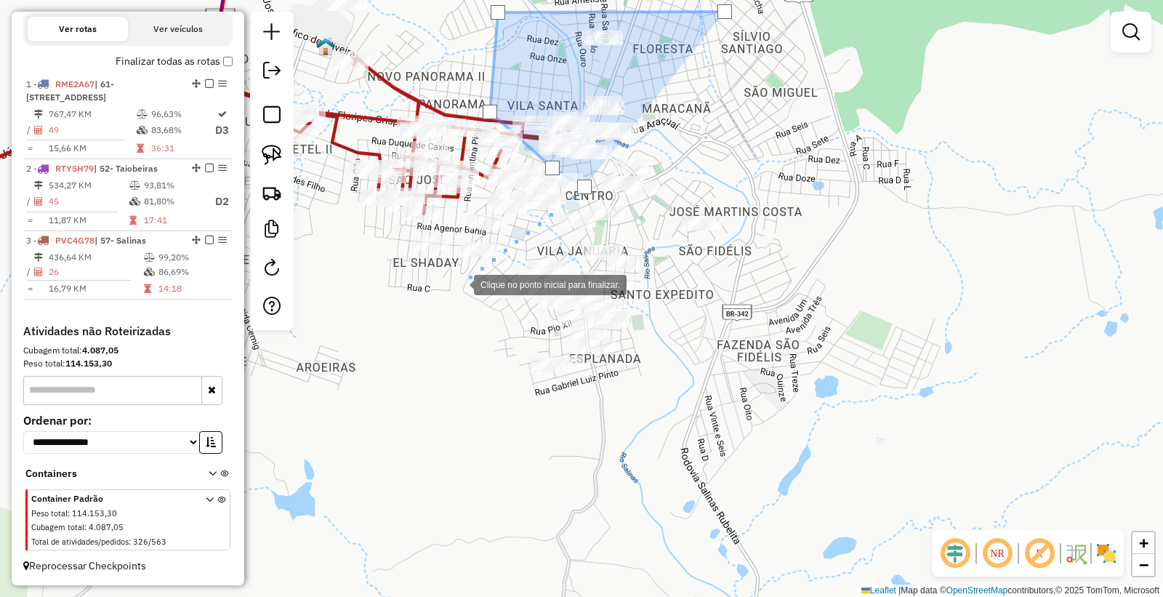
click at [460, 284] on div at bounding box center [459, 283] width 29 height 29
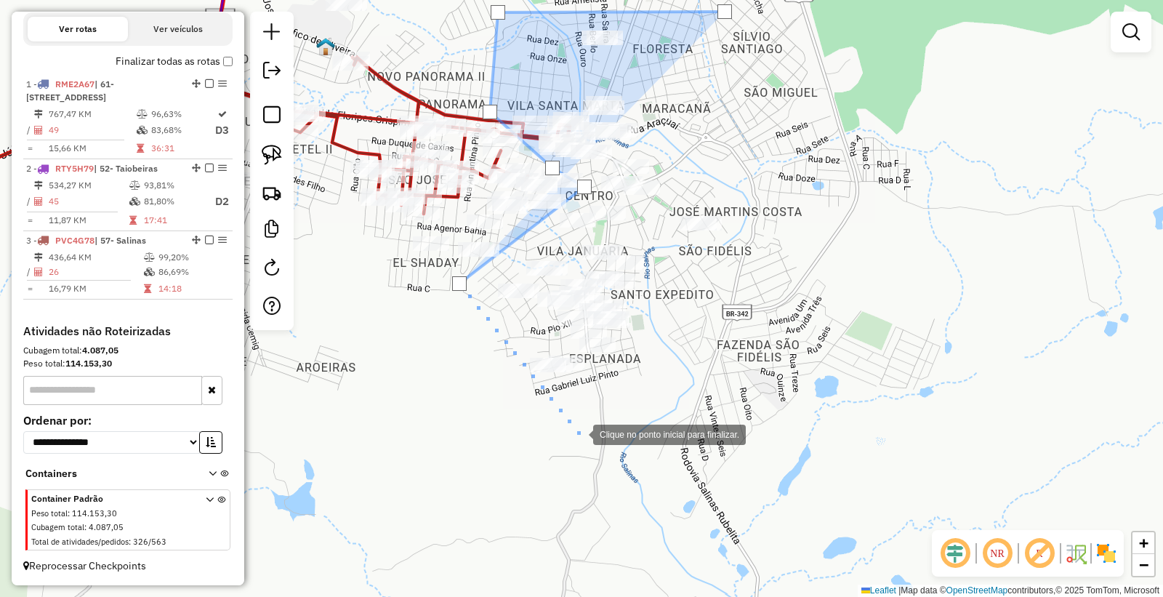
click at [579, 433] on div at bounding box center [578, 433] width 29 height 29
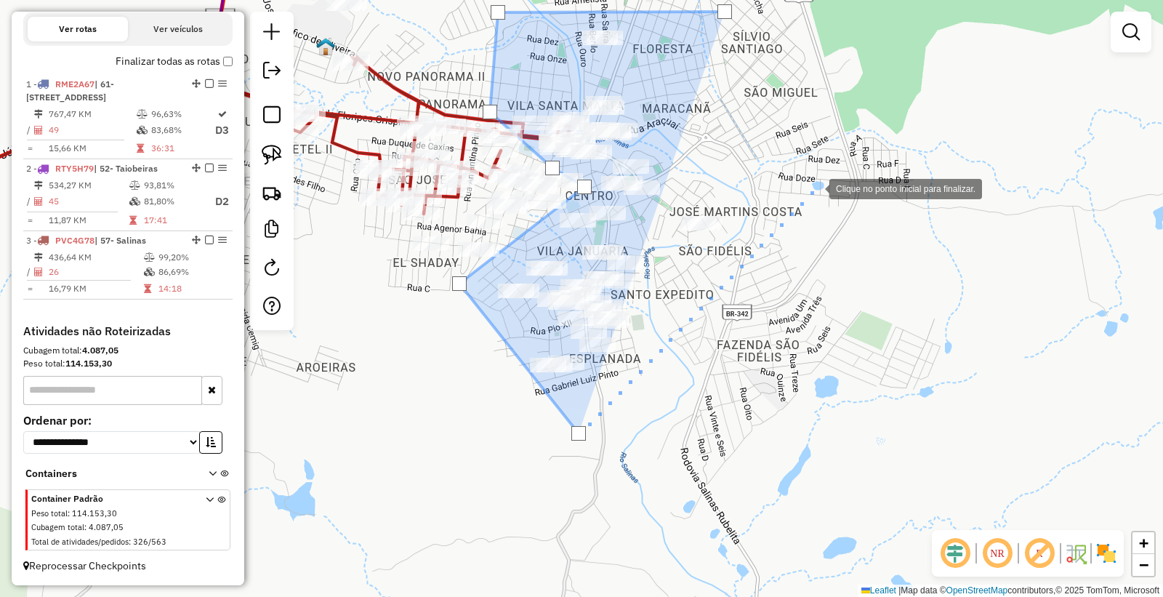
click at [815, 188] on div at bounding box center [815, 187] width 29 height 29
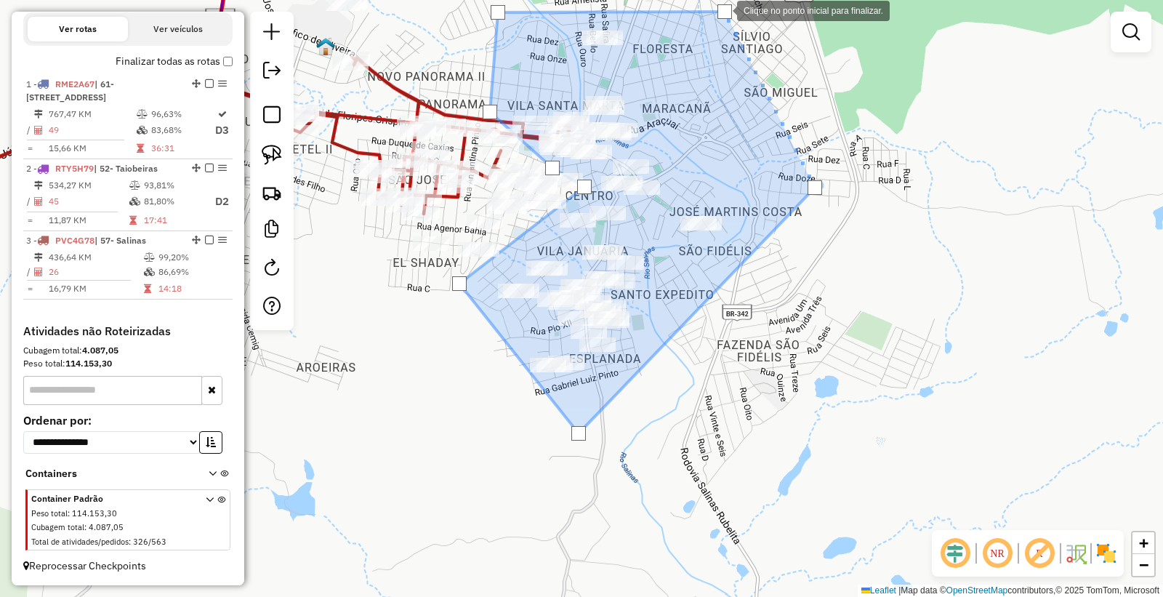
click at [723, 9] on div at bounding box center [725, 11] width 15 height 15
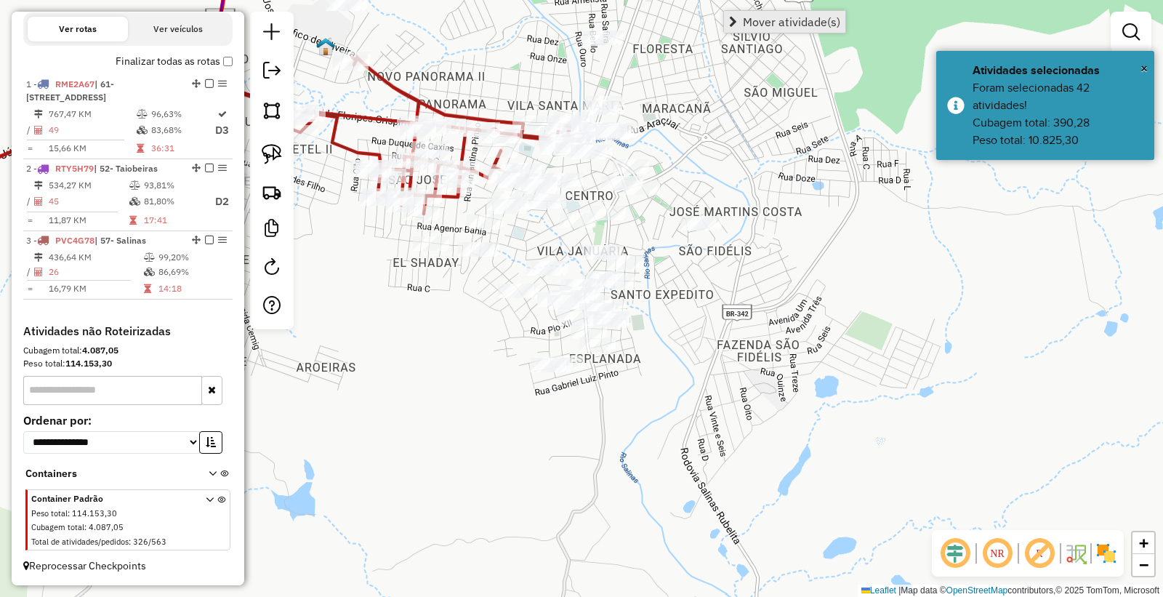
click at [788, 24] on span "Mover atividade(s)" at bounding box center [791, 22] width 97 height 12
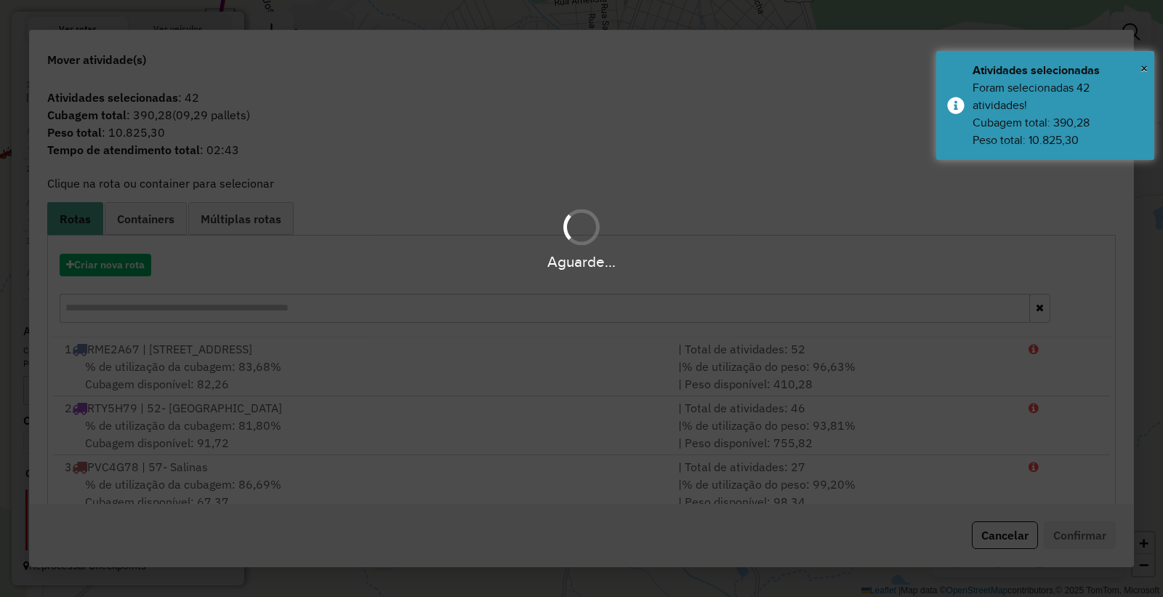
click at [127, 277] on div "Aguarde..." at bounding box center [581, 298] width 1163 height 597
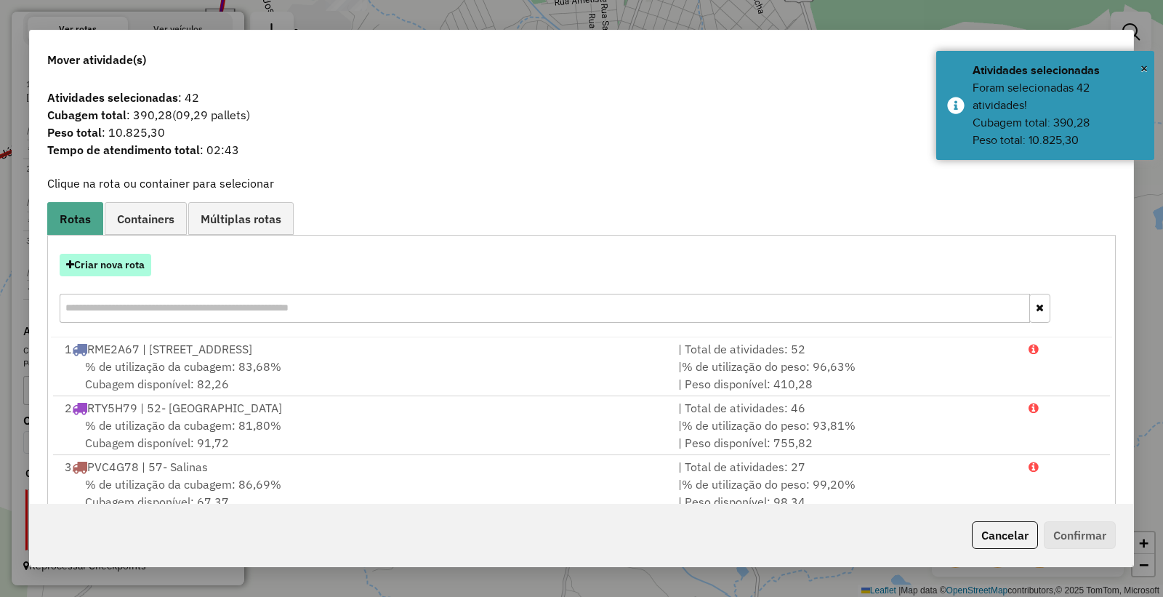
click at [127, 258] on button "Criar nova rota" at bounding box center [106, 265] width 92 height 23
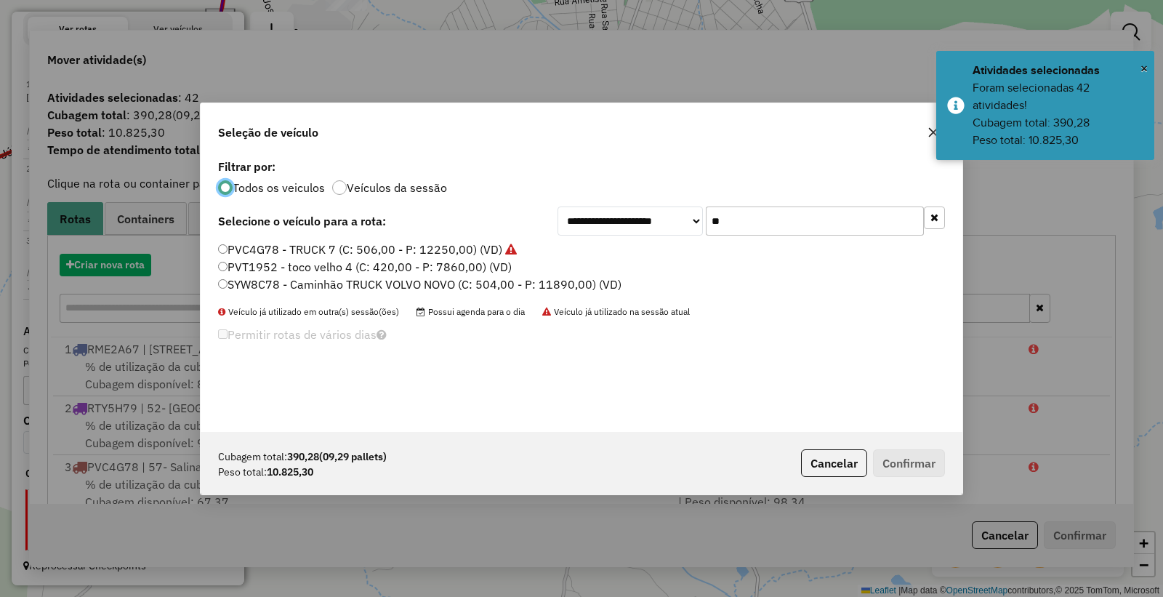
scroll to position [8, 4]
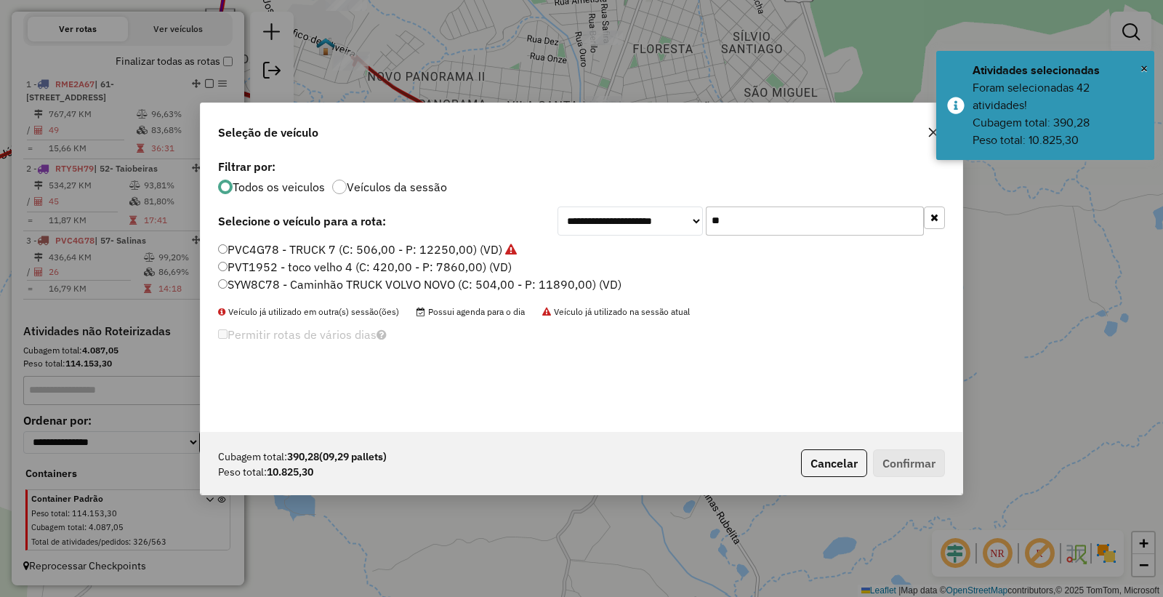
drag, startPoint x: 798, startPoint y: 222, endPoint x: 557, endPoint y: 216, distance: 240.8
click at [558, 216] on div "**********" at bounding box center [752, 221] width 388 height 29
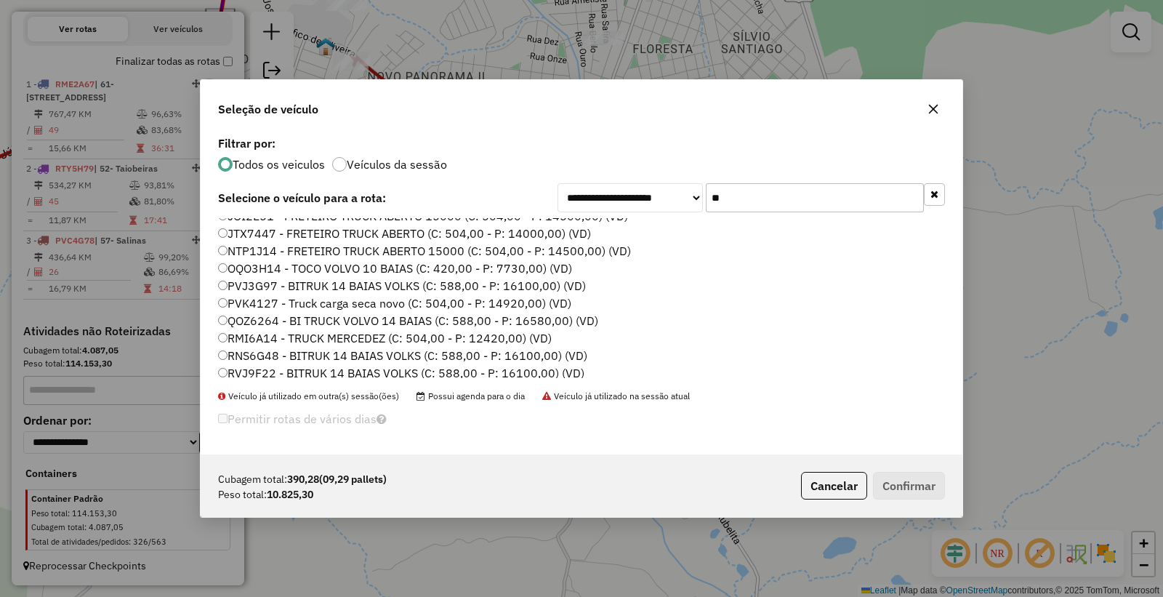
scroll to position [171, 0]
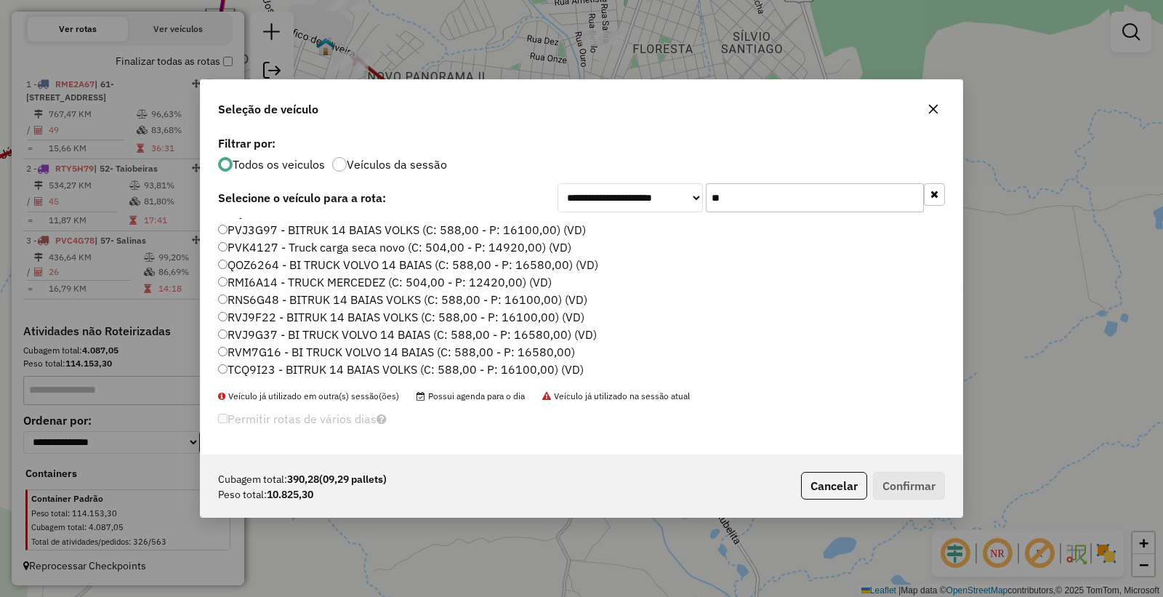
type input "**"
click at [277, 279] on label "RMI6A14 - TRUCK MERCEDEZ (C: 504,00 - P: 12420,00) (VD)" at bounding box center [385, 281] width 334 height 17
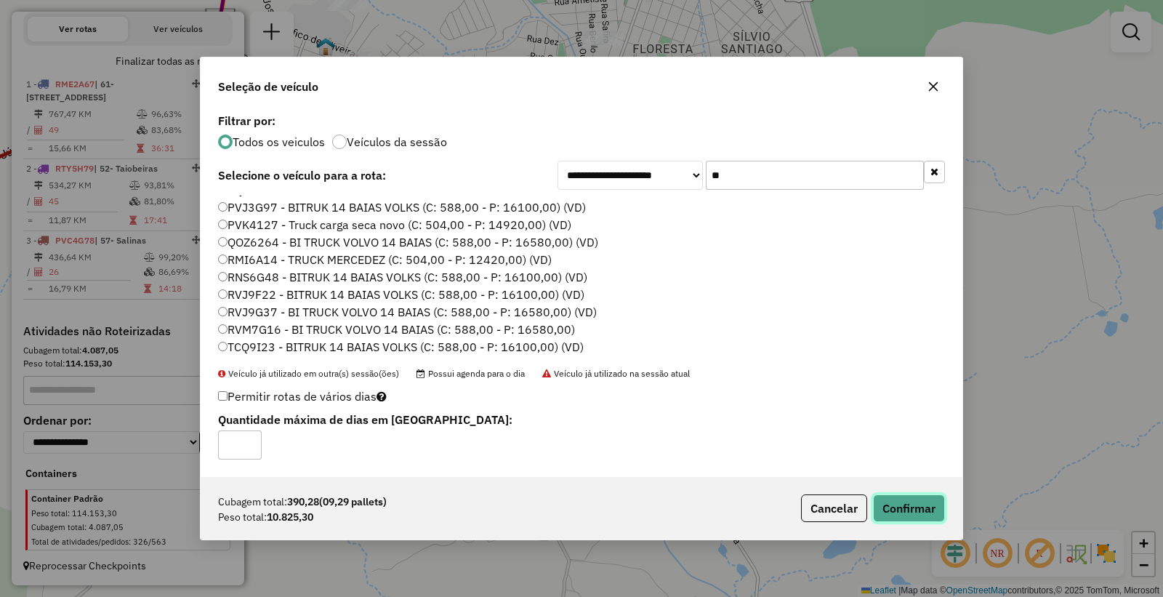
click at [893, 504] on button "Confirmar" at bounding box center [909, 508] width 72 height 28
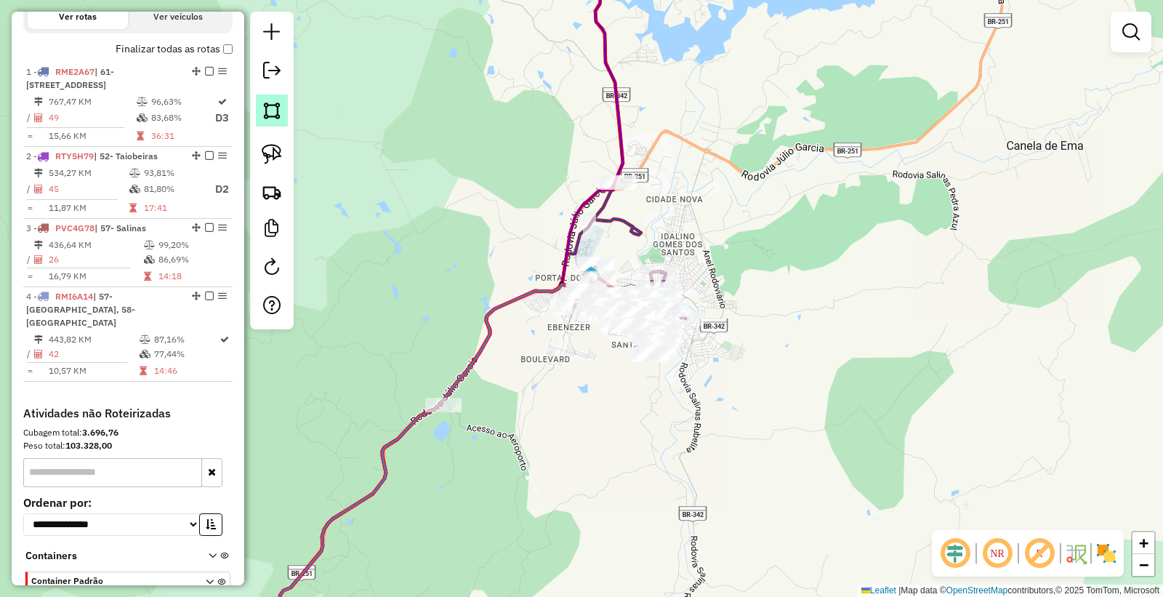
click at [273, 122] on link at bounding box center [272, 111] width 32 height 32
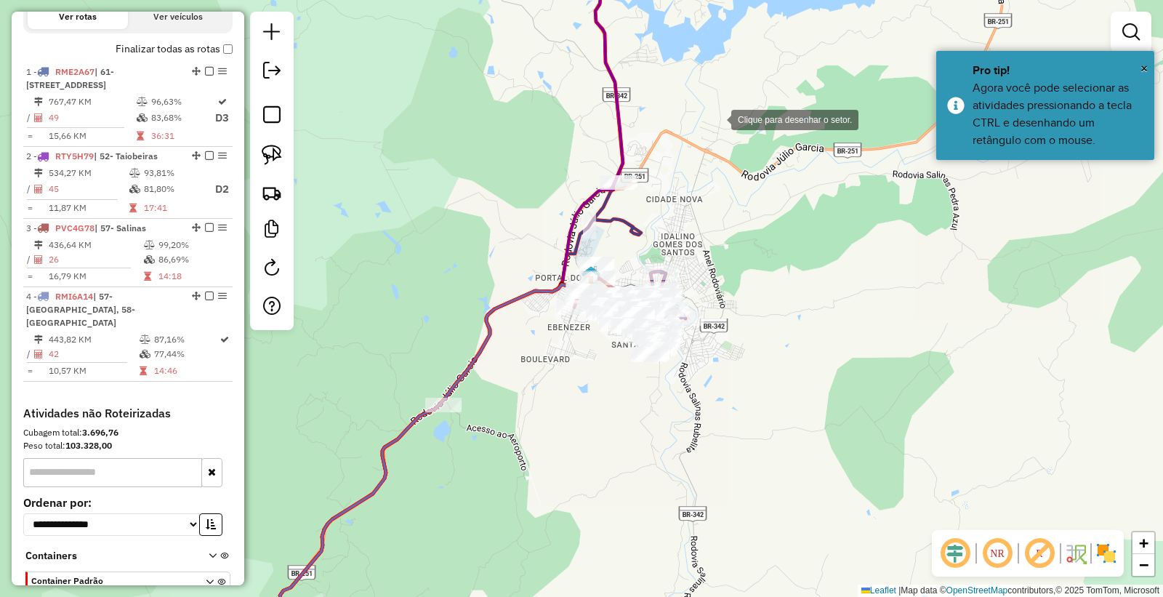
click at [710, 112] on div at bounding box center [716, 118] width 29 height 29
click at [342, 132] on div at bounding box center [342, 131] width 29 height 29
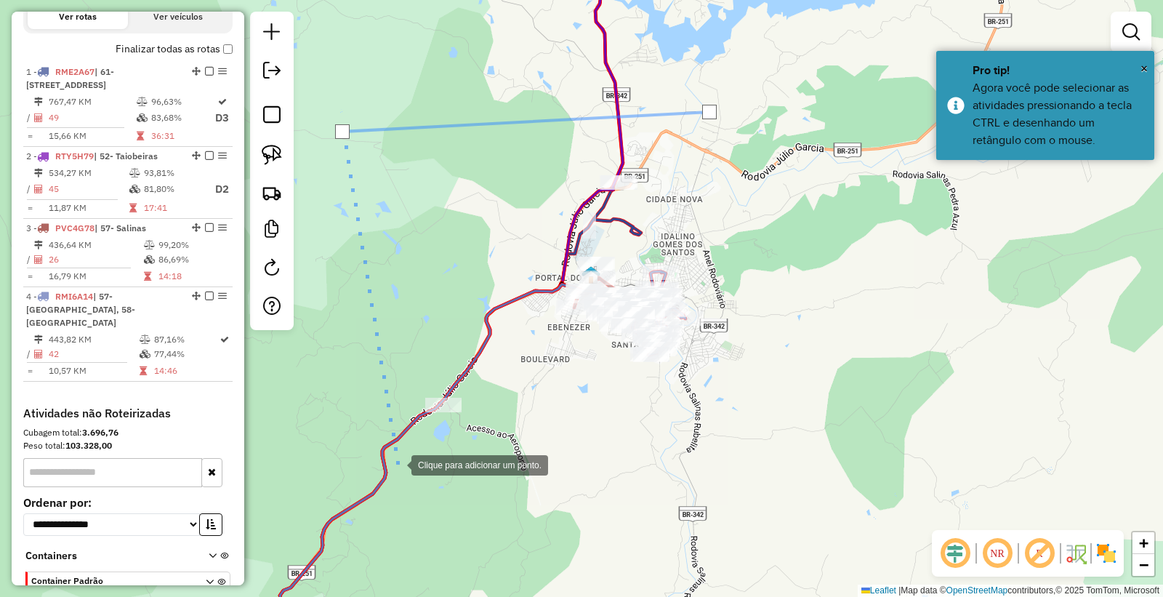
click at [397, 465] on div at bounding box center [396, 463] width 29 height 29
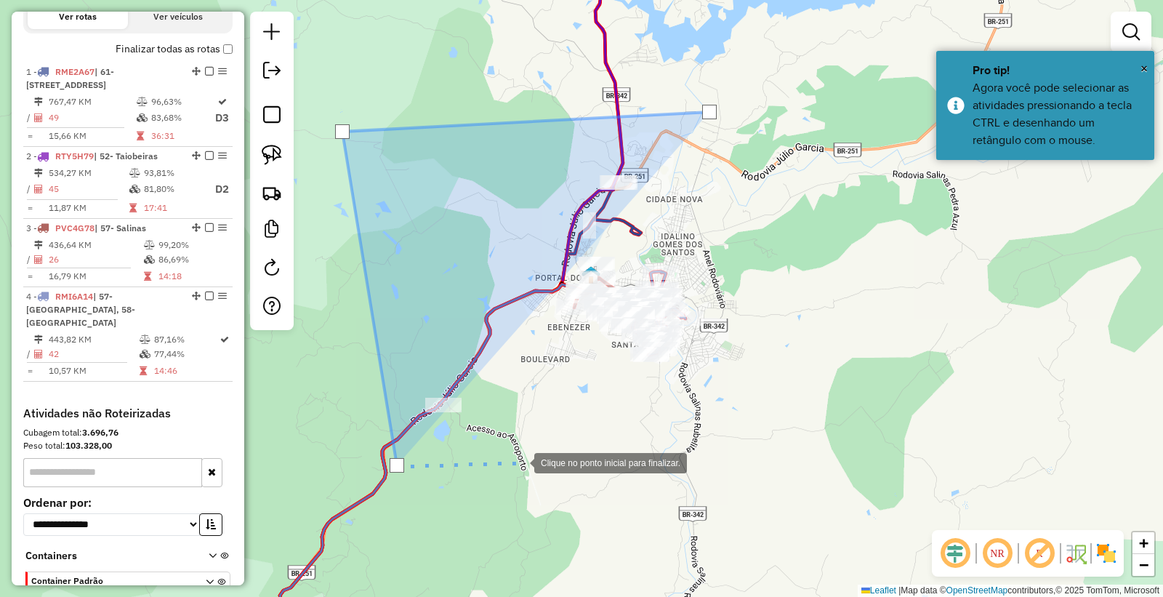
click at [520, 462] on div at bounding box center [519, 461] width 29 height 29
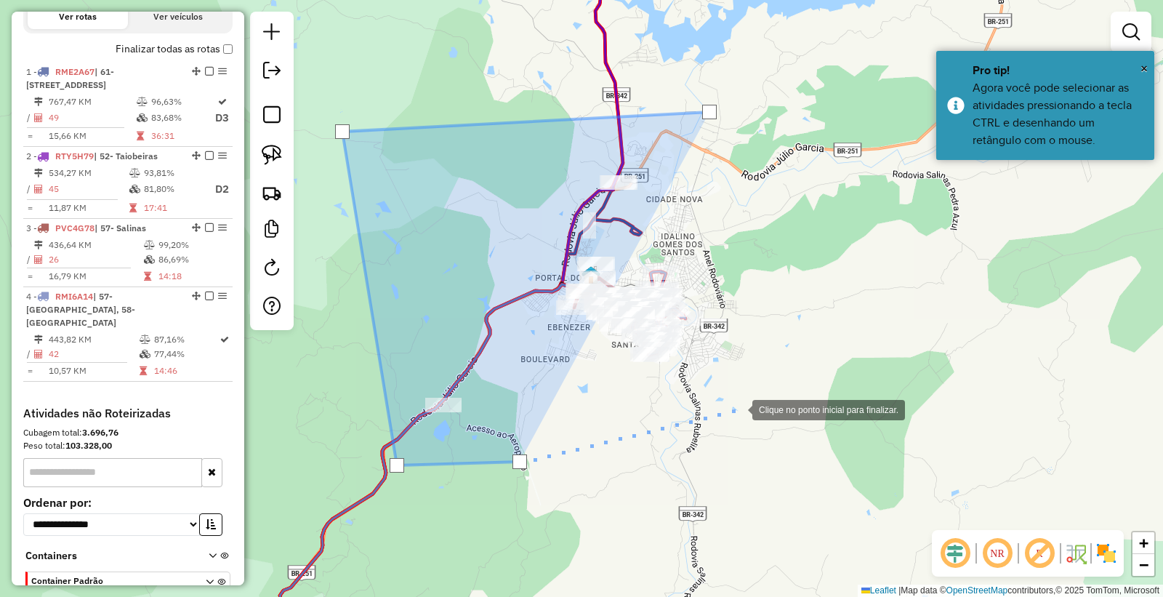
click at [752, 396] on div at bounding box center [738, 408] width 29 height 29
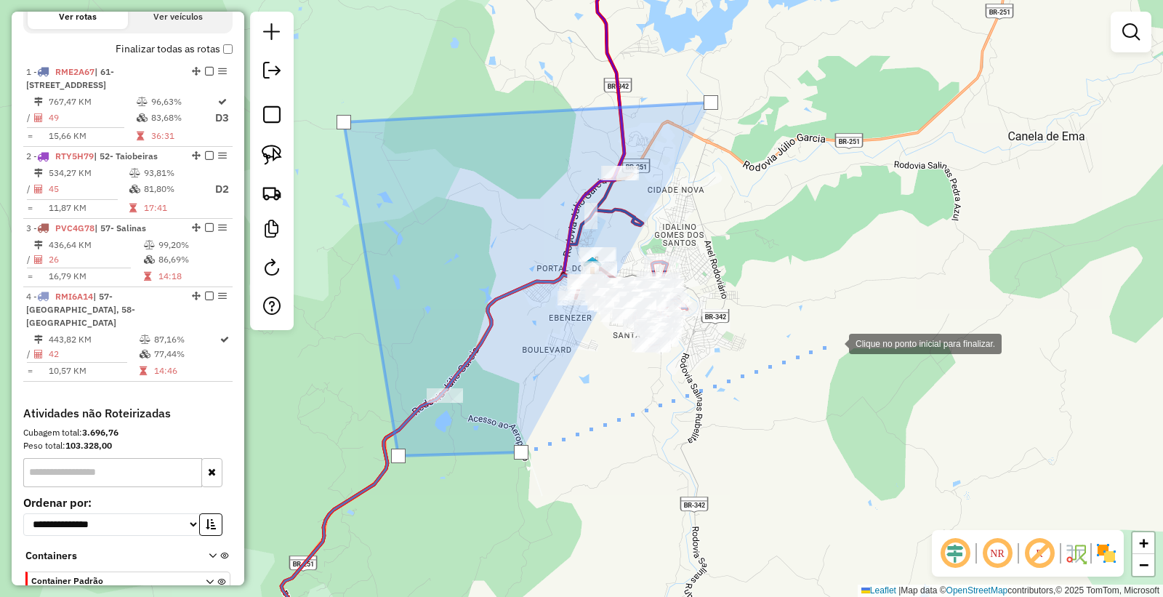
click at [835, 342] on div at bounding box center [834, 342] width 29 height 29
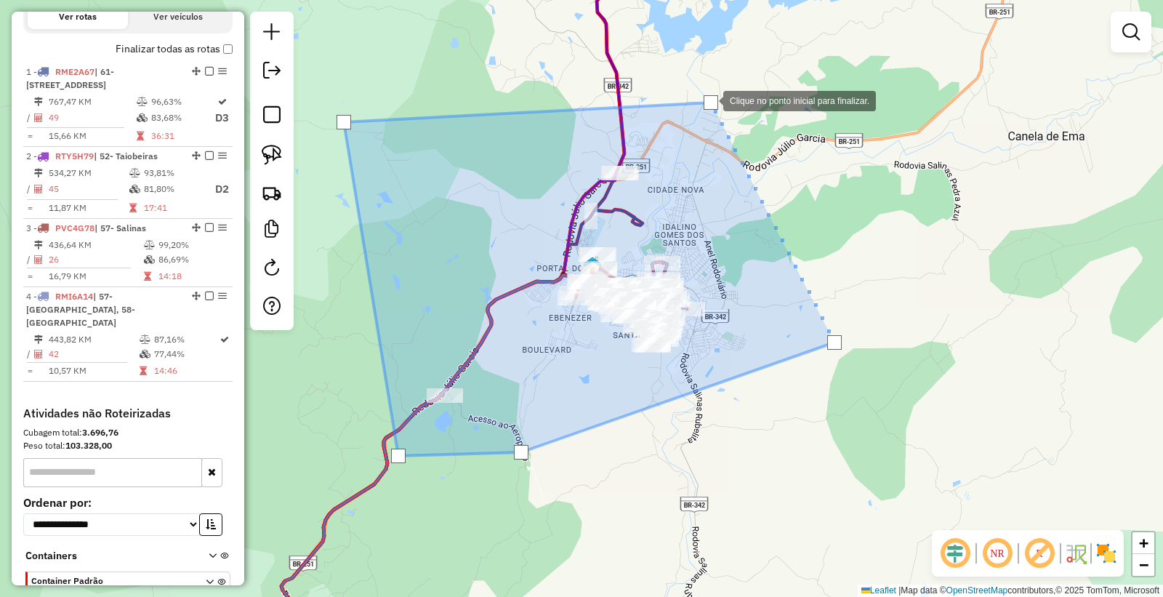
click at [709, 100] on div at bounding box center [711, 102] width 15 height 15
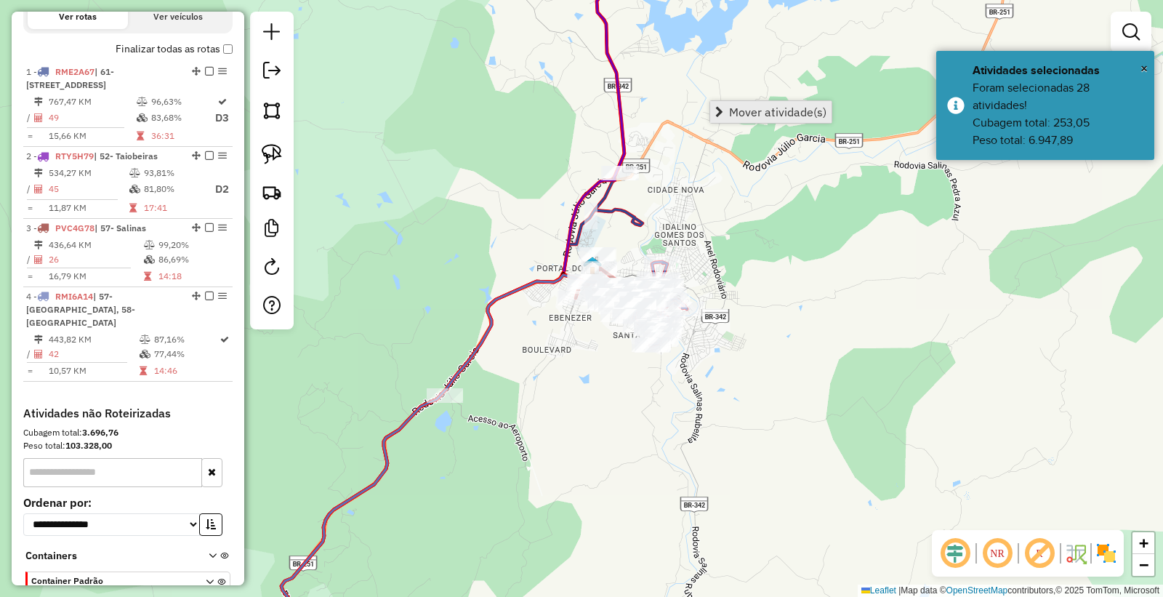
click at [762, 119] on link "Mover atividade(s)" at bounding box center [770, 112] width 121 height 22
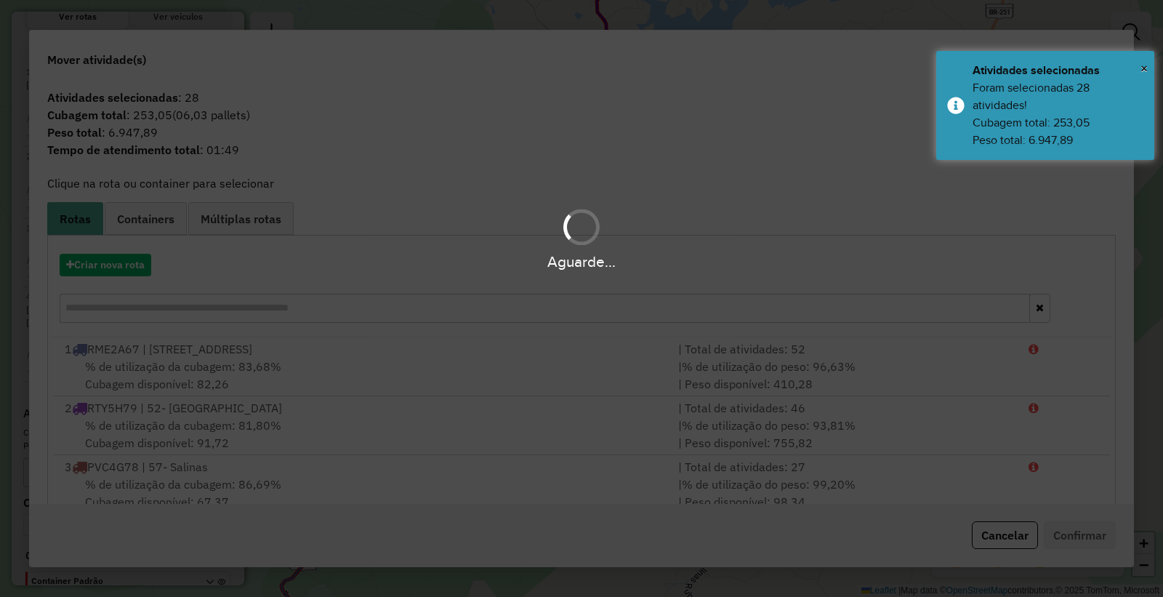
click at [112, 257] on div "Aguarde..." at bounding box center [581, 262] width 1163 height 23
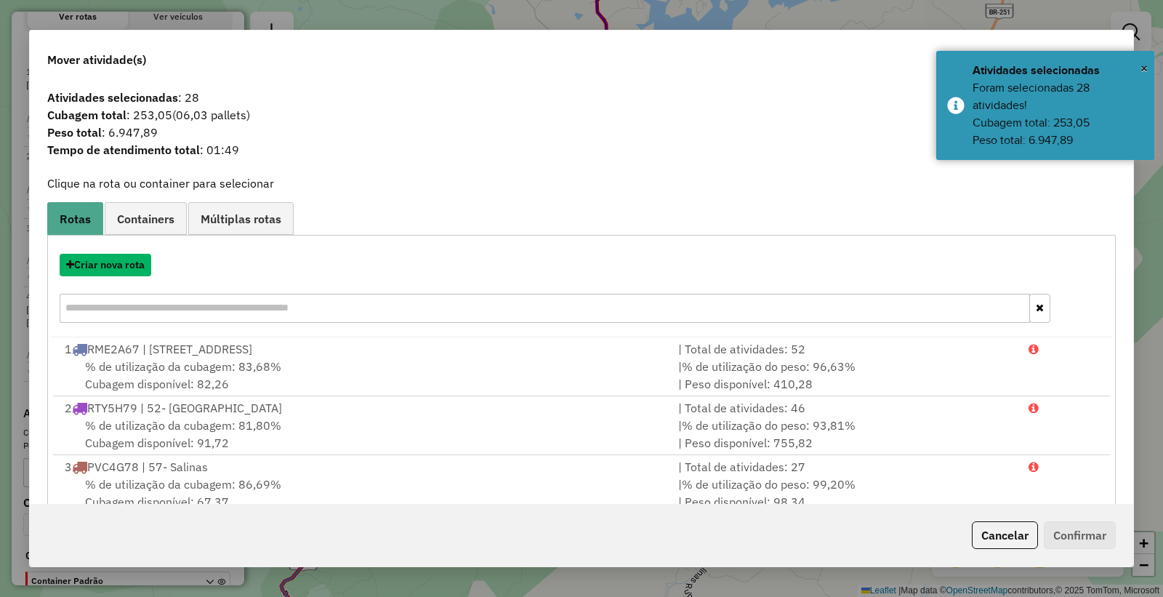
click at [109, 260] on button "Criar nova rota" at bounding box center [106, 265] width 92 height 23
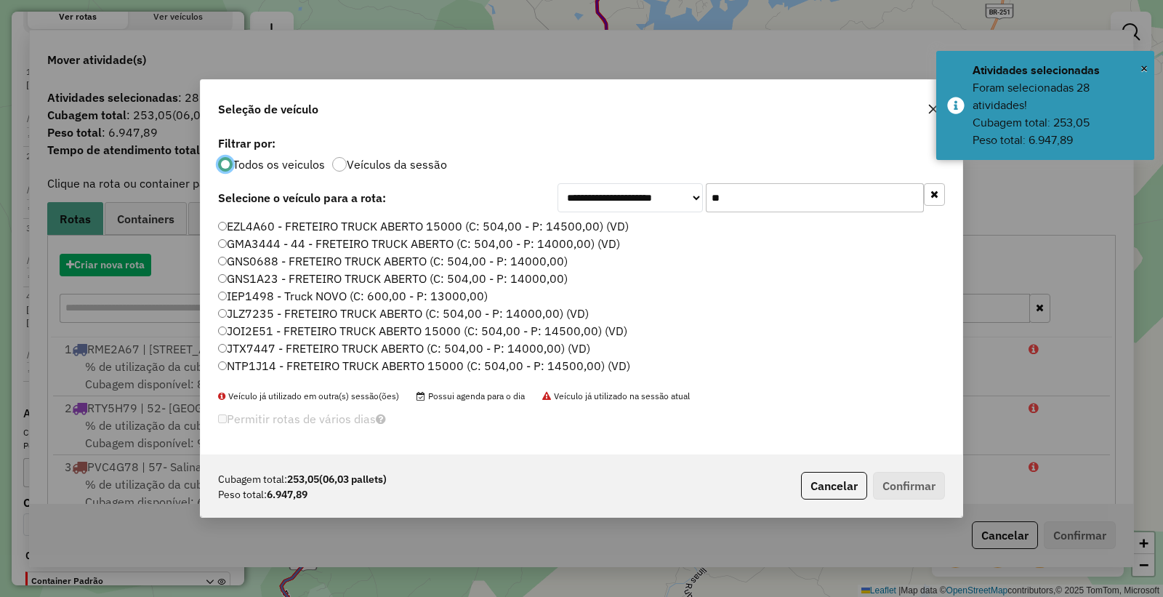
scroll to position [8, 4]
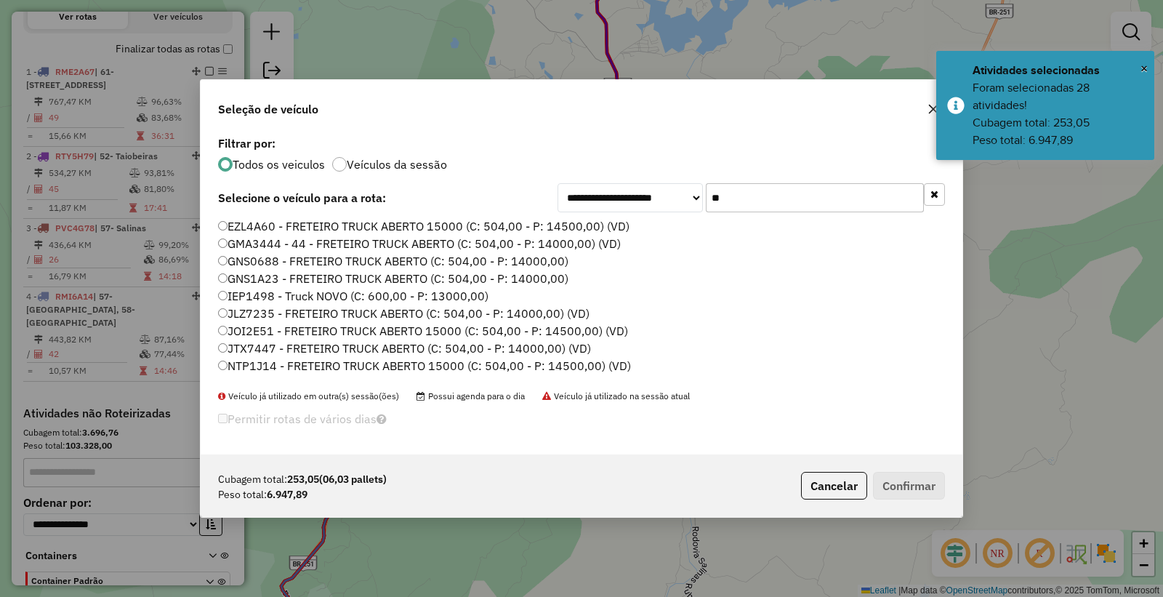
drag, startPoint x: 788, startPoint y: 199, endPoint x: 427, endPoint y: 191, distance: 361.5
click at [428, 191] on div "**********" at bounding box center [581, 197] width 727 height 29
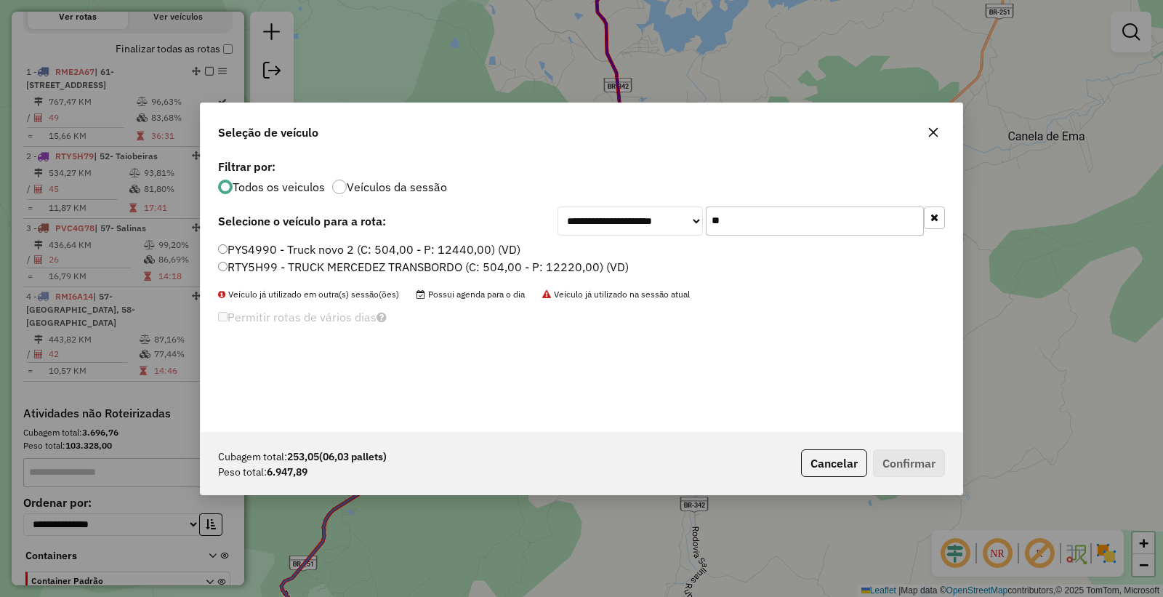
type input "**"
click at [289, 260] on label "RTY5H99 - TRUCK MERCEDEZ TRANSBORDO (C: 504,00 - P: 12220,00) (VD)" at bounding box center [423, 266] width 411 height 17
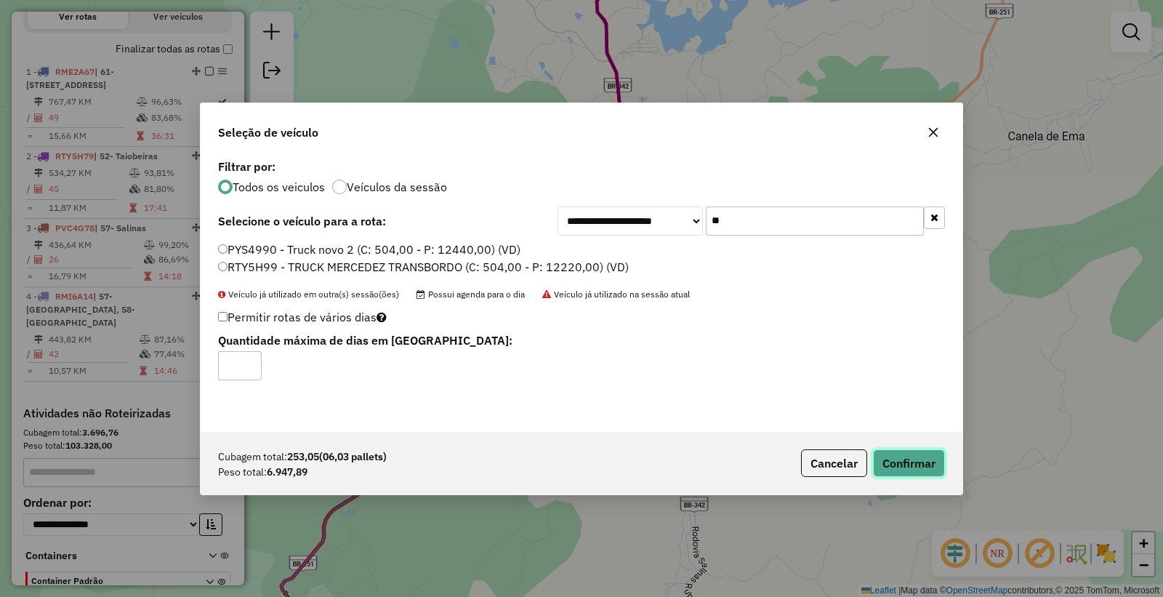
click at [914, 463] on button "Confirmar" at bounding box center [909, 463] width 72 height 28
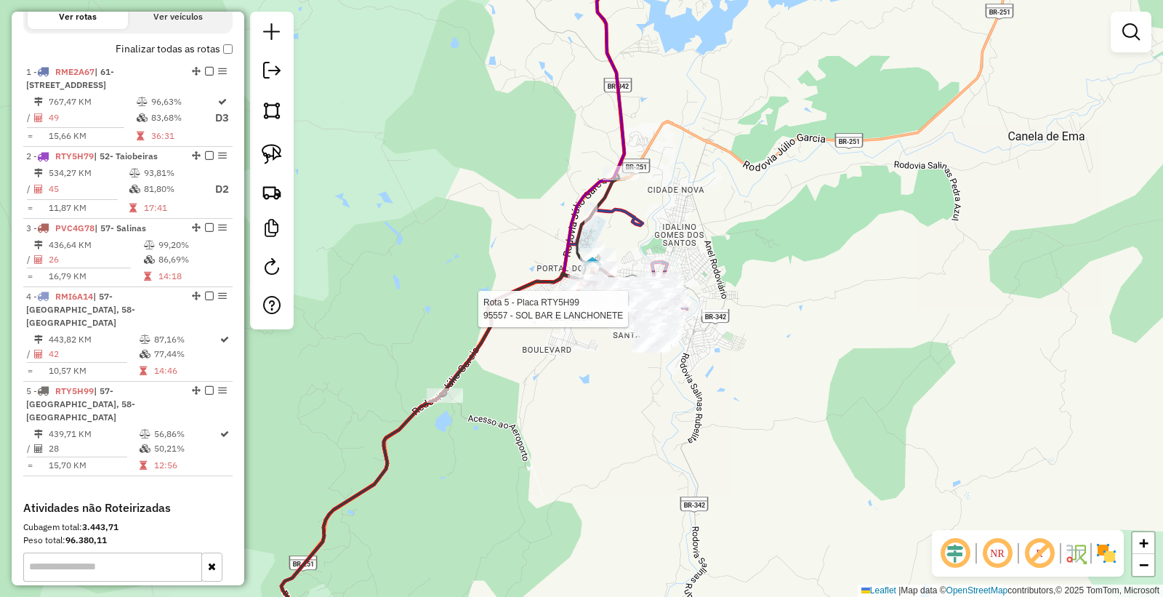
select select "*********"
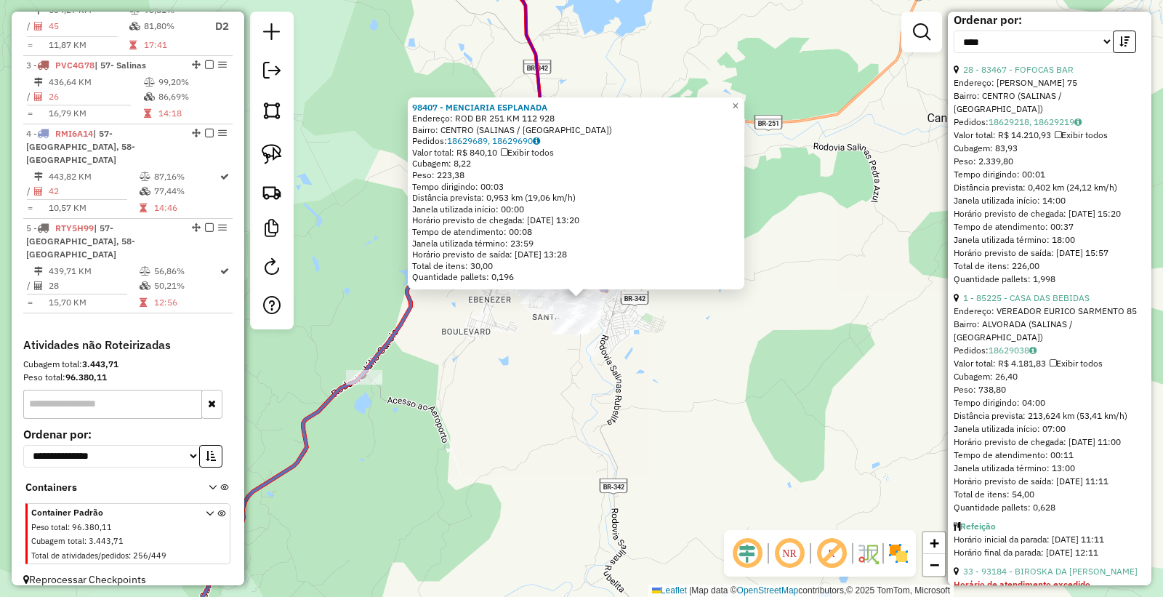
scroll to position [484, 0]
click at [1059, 303] on link "1 - 85225 - CASA DAS BEBIDAS" at bounding box center [1026, 297] width 127 height 11
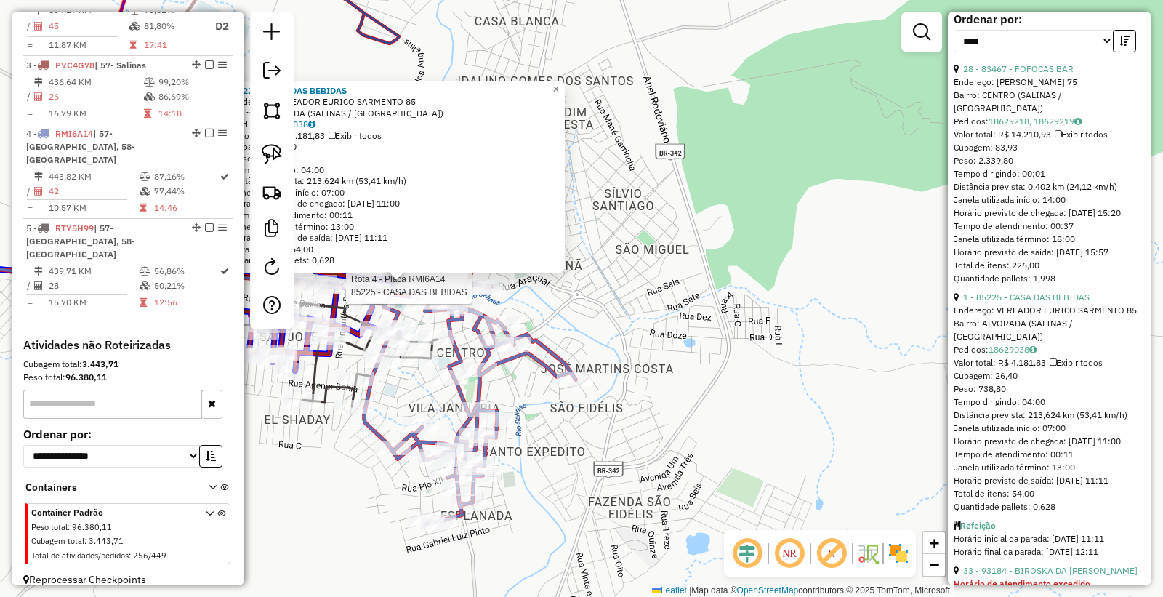
click at [148, 52] on div at bounding box center [148, 52] width 0 height 0
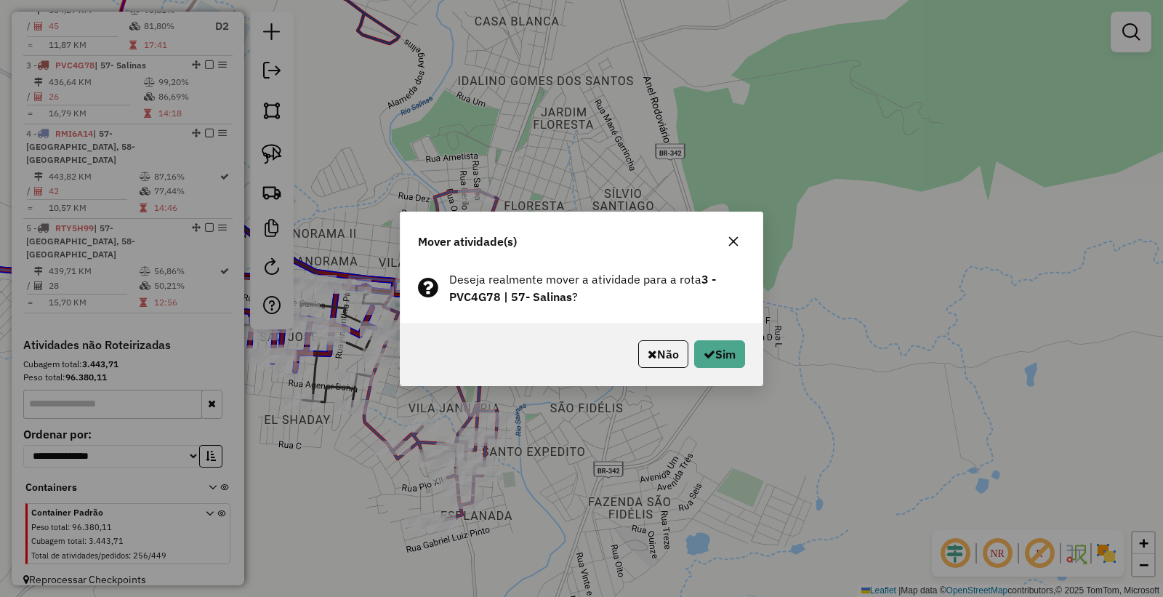
click at [623, 462] on div "Mover atividade(s) Deseja realmente mover a atividade para a rota 3 - PVC4G78 |…" at bounding box center [581, 298] width 1163 height 597
click at [422, 411] on div "Mover atividade(s) Deseja realmente mover a atividade para a rota 3 - PVC4G78 |…" at bounding box center [581, 298] width 1163 height 597
click at [654, 348] on button "Não" at bounding box center [663, 354] width 50 height 28
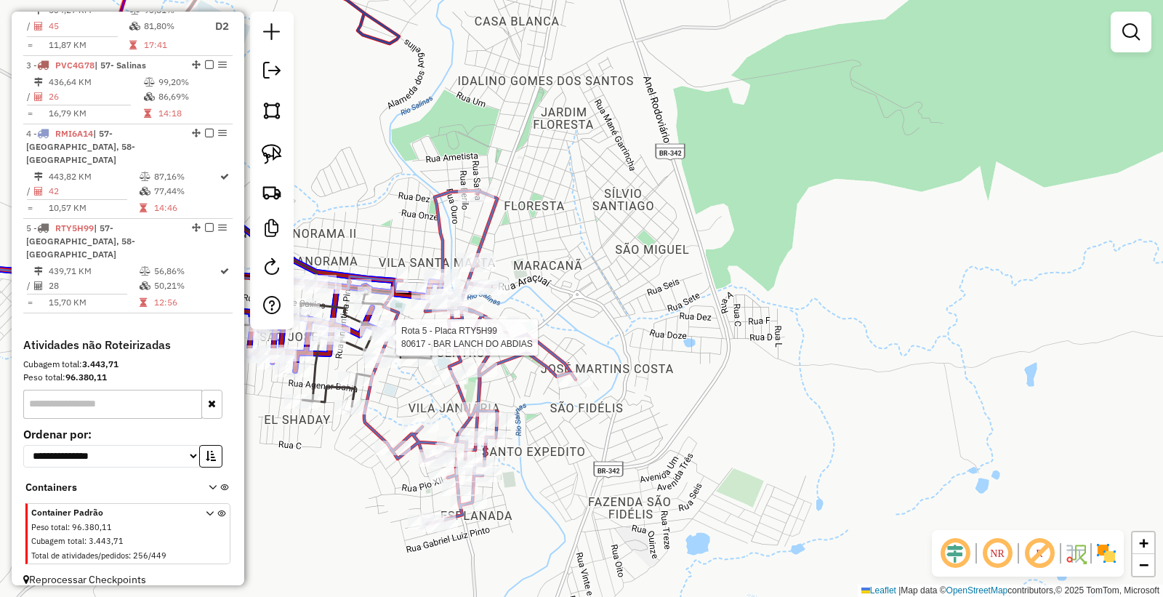
click at [148, 52] on div at bounding box center [148, 52] width 0 height 0
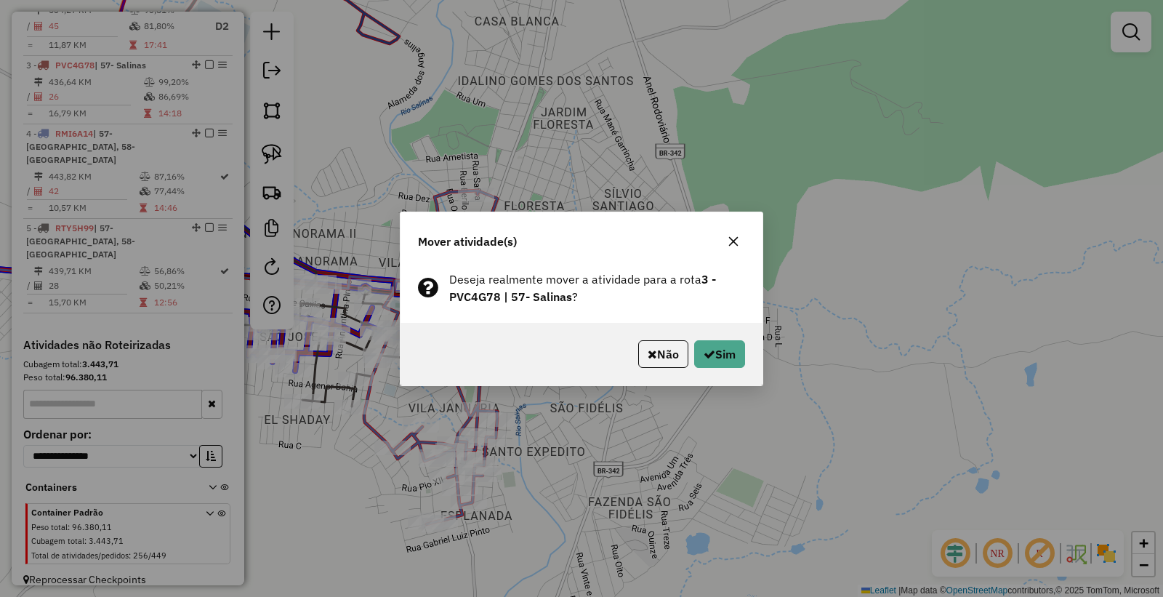
click at [521, 464] on div "Mover atividade(s) Deseja realmente mover a atividade para a rota 3 - PVC4G78 |…" at bounding box center [581, 298] width 1163 height 597
click at [668, 358] on button "Não" at bounding box center [663, 354] width 50 height 28
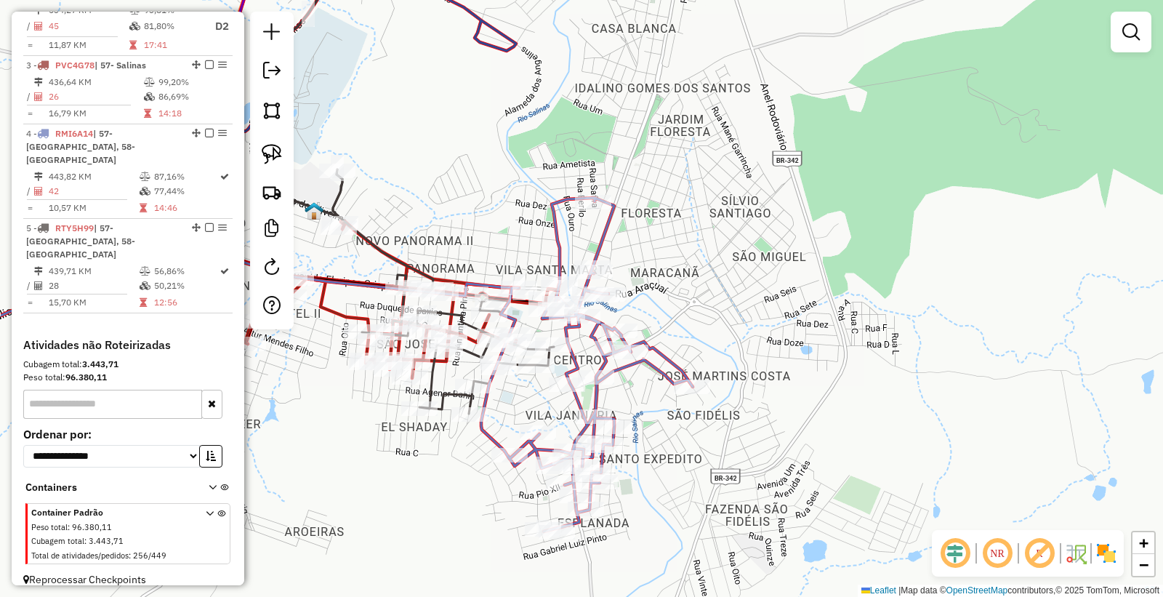
drag, startPoint x: 652, startPoint y: 385, endPoint x: 663, endPoint y: 348, distance: 39.4
click at [743, 390] on div "Janela de atendimento Grade de atendimento Capacidade Transportadoras Veículos …" at bounding box center [581, 298] width 1163 height 597
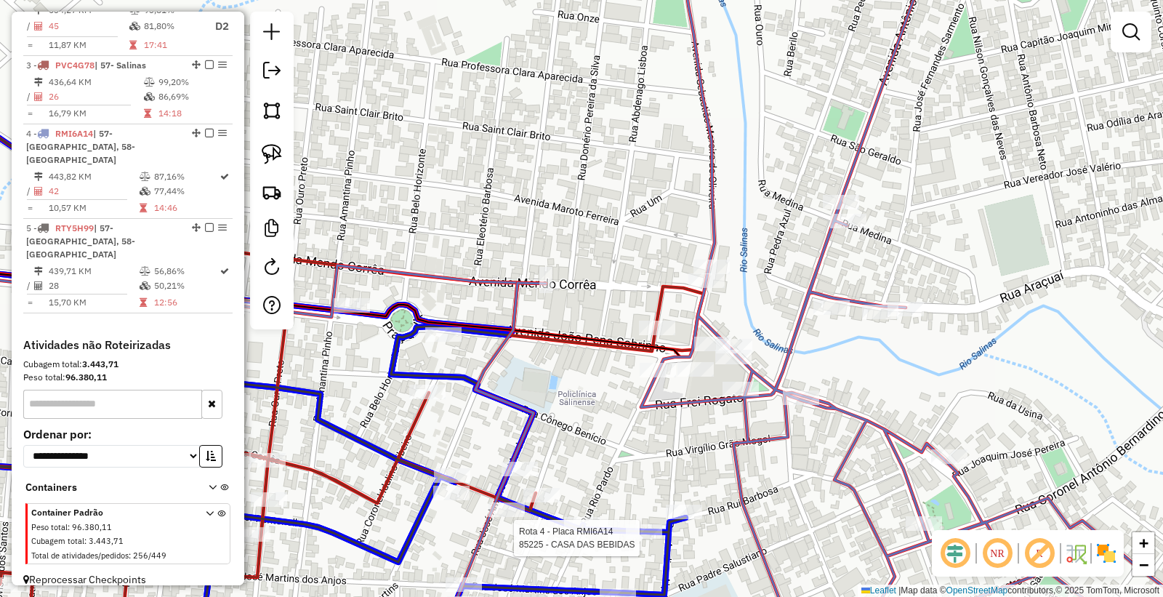
click at [644, 539] on div at bounding box center [644, 531] width 36 height 15
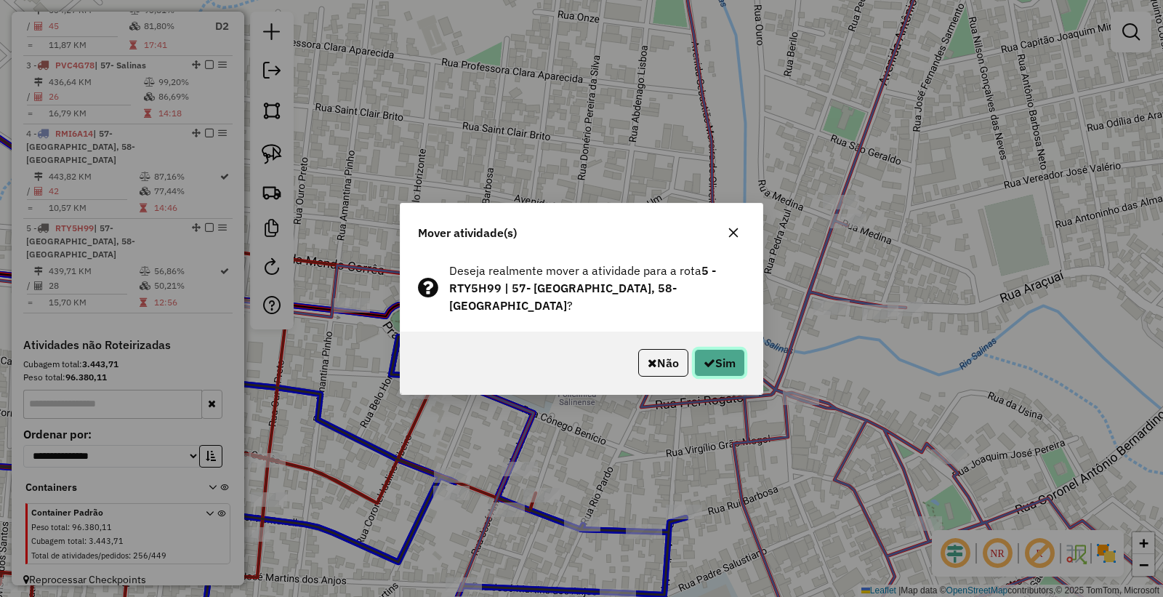
click at [717, 355] on button "Sim" at bounding box center [719, 363] width 51 height 28
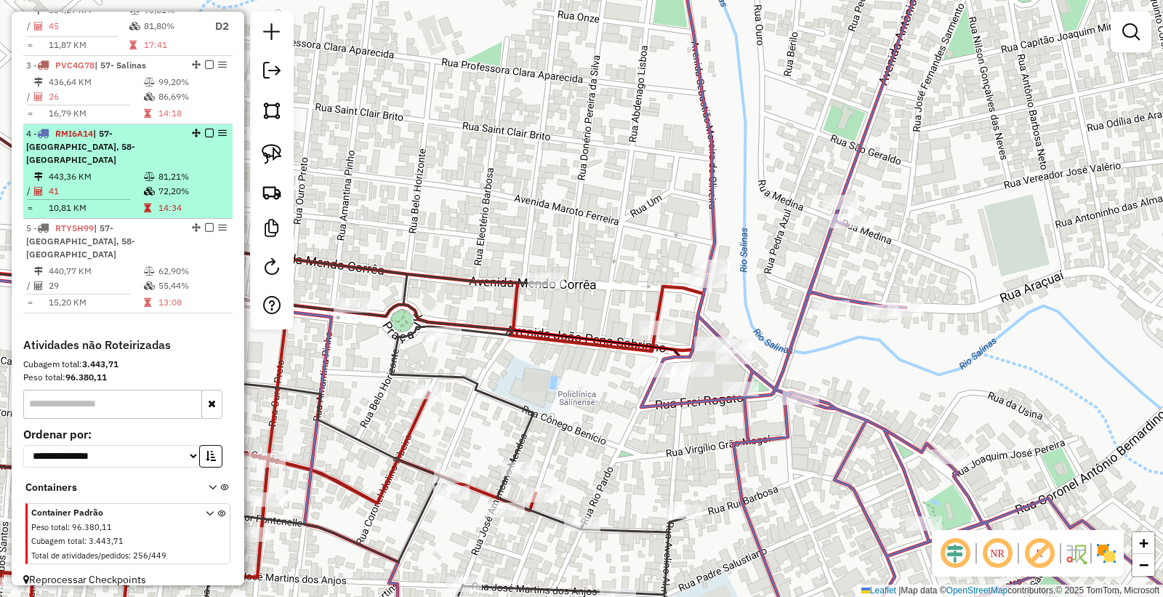
click at [119, 178] on td "443,36 KM" at bounding box center [95, 176] width 95 height 15
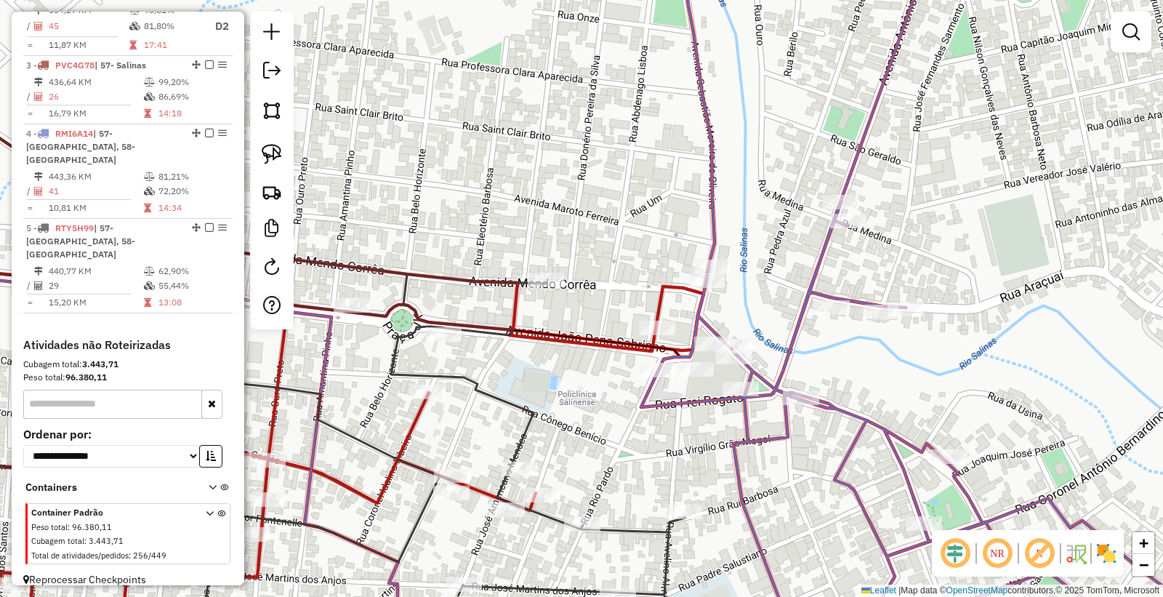
select select "*********"
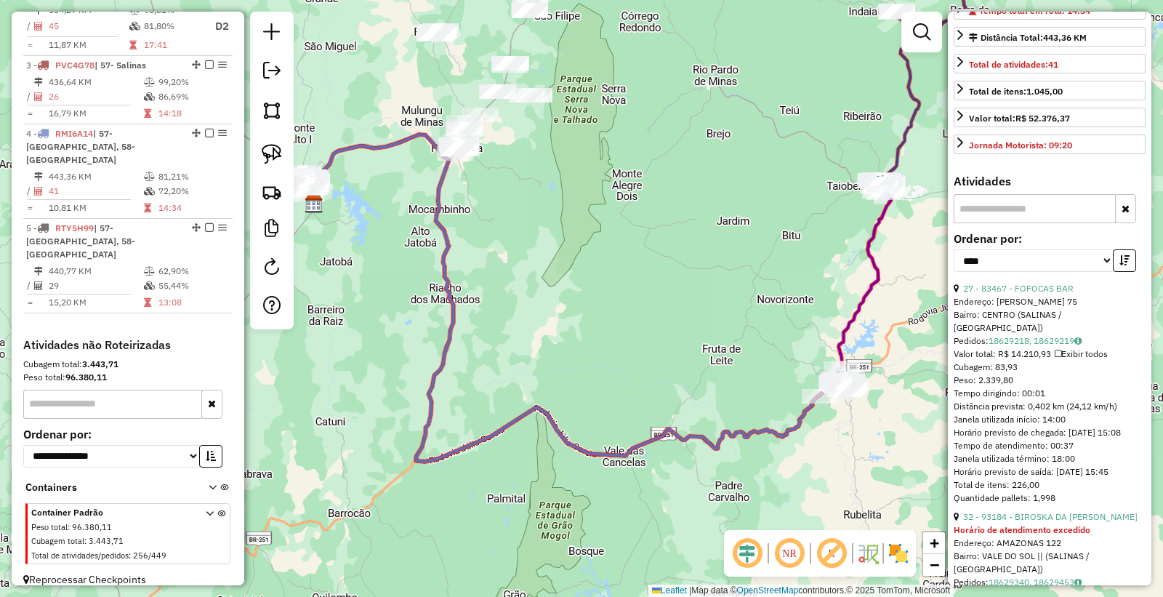
scroll to position [323, 0]
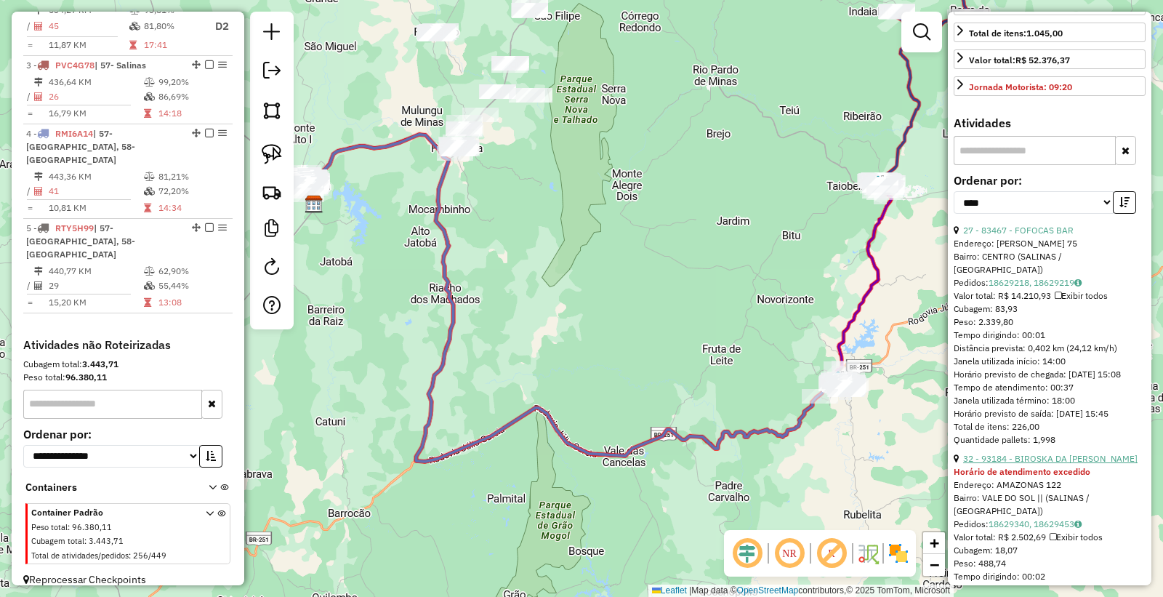
click at [1042, 464] on link "32 - 93184 - BIROSKA DA JO" at bounding box center [1050, 458] width 175 height 11
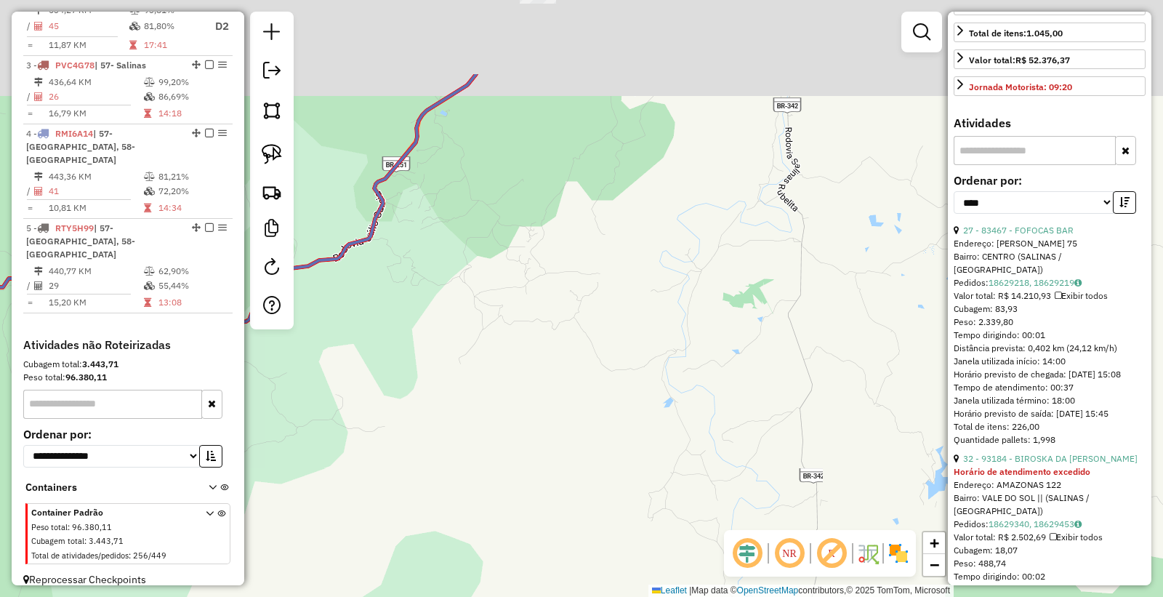
drag, startPoint x: 626, startPoint y: 166, endPoint x: 672, endPoint y: 156, distance: 46.9
click at [568, 291] on div "93184 - BIROSKA DA JO Horário de atendimento excedido Endereço: AMAZONAS 122 Ba…" at bounding box center [581, 298] width 1163 height 597
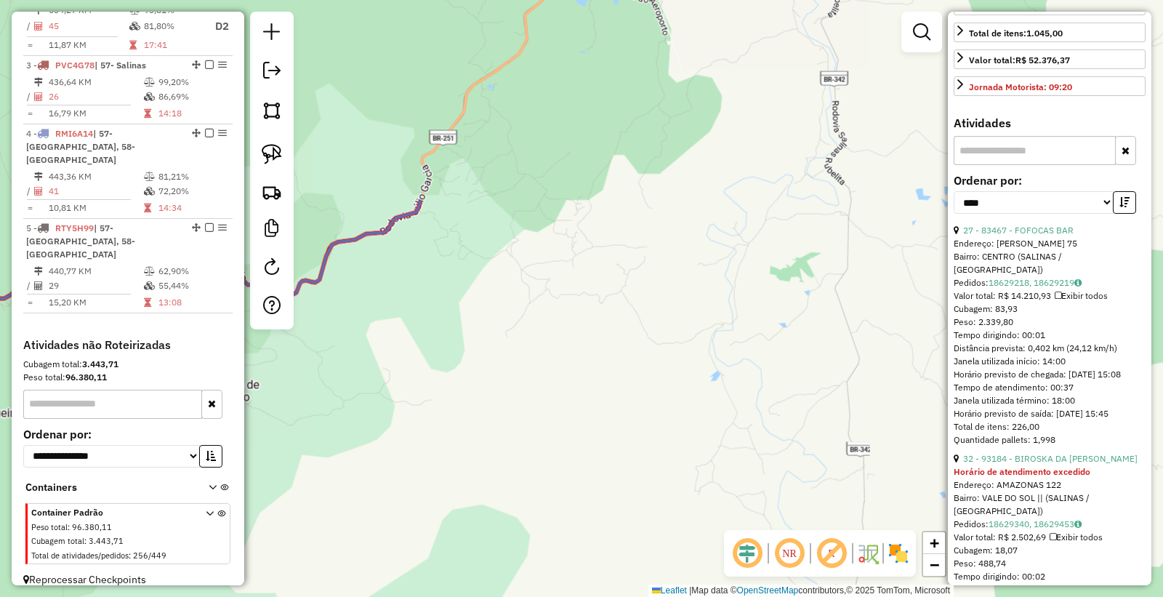
drag, startPoint x: 662, startPoint y: 196, endPoint x: 647, endPoint y: 182, distance: 20.6
click at [601, 328] on div "93184 - BIROSKA DA JO Horário de atendimento excedido Endereço: AMAZONAS 122 Ba…" at bounding box center [581, 298] width 1163 height 597
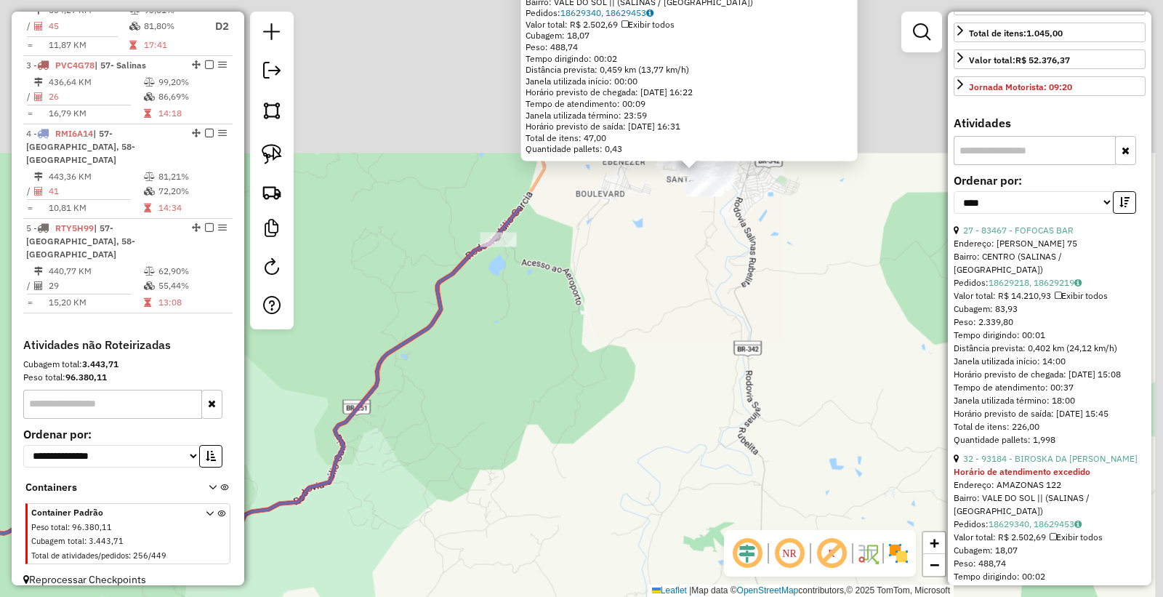
drag, startPoint x: 649, startPoint y: 179, endPoint x: 591, endPoint y: 337, distance: 168.2
click at [553, 444] on div "93184 - BIROSKA DA JO Horário de atendimento excedido Endereço: AMAZONAS 122 Ba…" at bounding box center [581, 298] width 1163 height 597
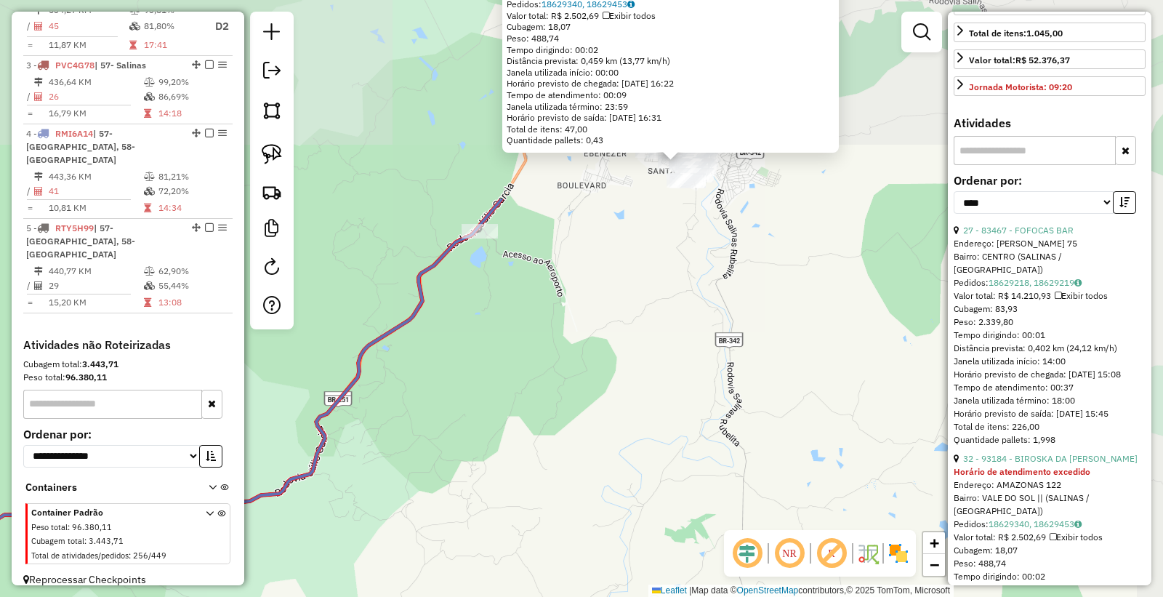
drag, startPoint x: 596, startPoint y: 323, endPoint x: 515, endPoint y: 495, distance: 190.6
click at [520, 499] on div "93184 - BIROSKA DA JO Horário de atendimento excedido Endereço: AMAZONAS 122 Ba…" at bounding box center [581, 298] width 1163 height 597
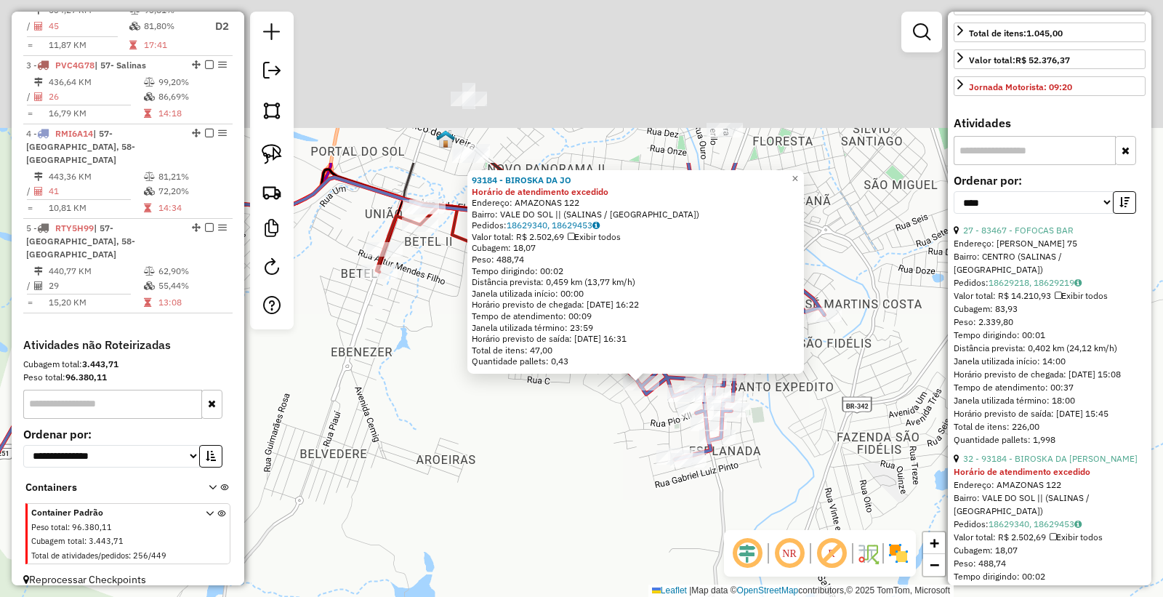
drag, startPoint x: 583, startPoint y: 284, endPoint x: 531, endPoint y: 483, distance: 206.0
click at [488, 506] on div "93184 - BIROSKA DA JO Horário de atendimento excedido Endereço: AMAZONAS 122 Ba…" at bounding box center [581, 298] width 1163 height 597
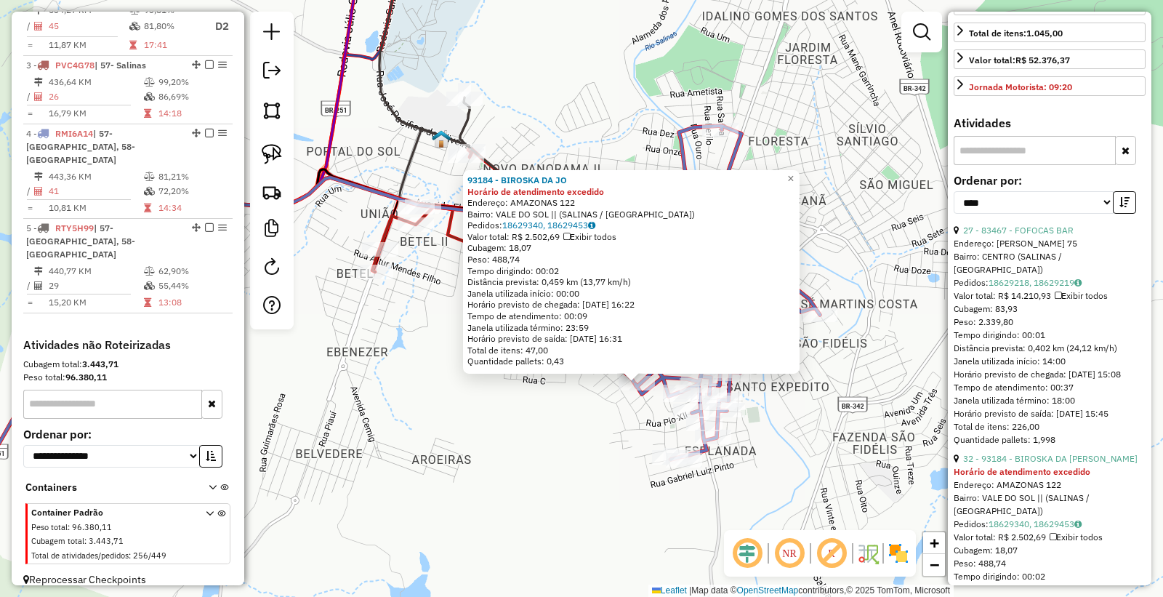
click at [534, 481] on div "93184 - BIROSKA DA JO Horário de atendimento excedido Endereço: AMAZONAS 122 Ba…" at bounding box center [581, 298] width 1163 height 597
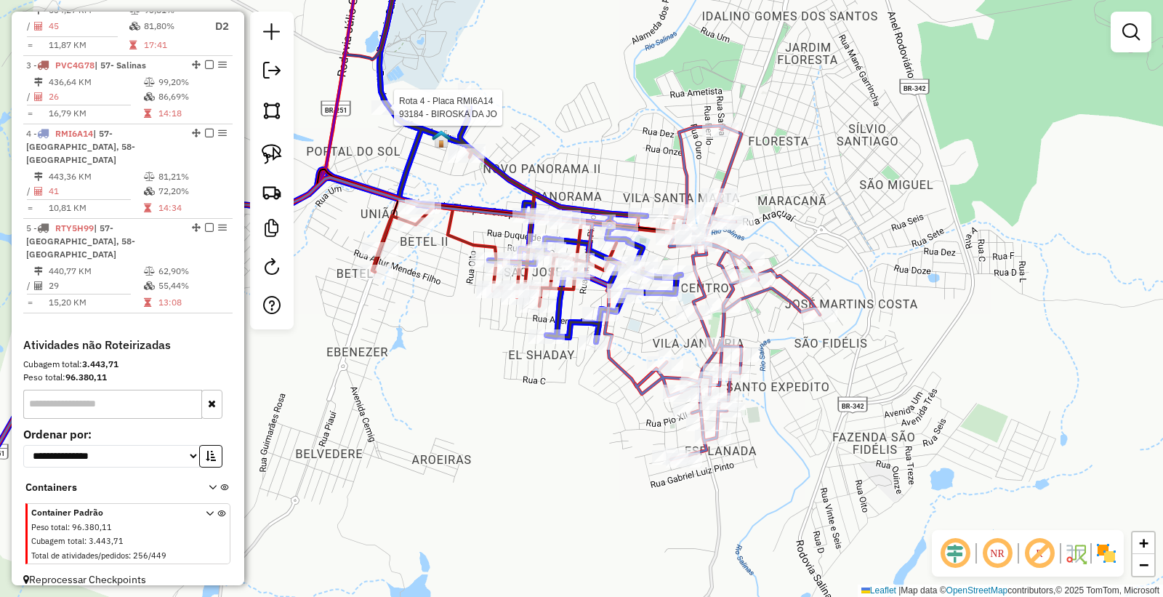
click at [402, 111] on div at bounding box center [390, 107] width 36 height 15
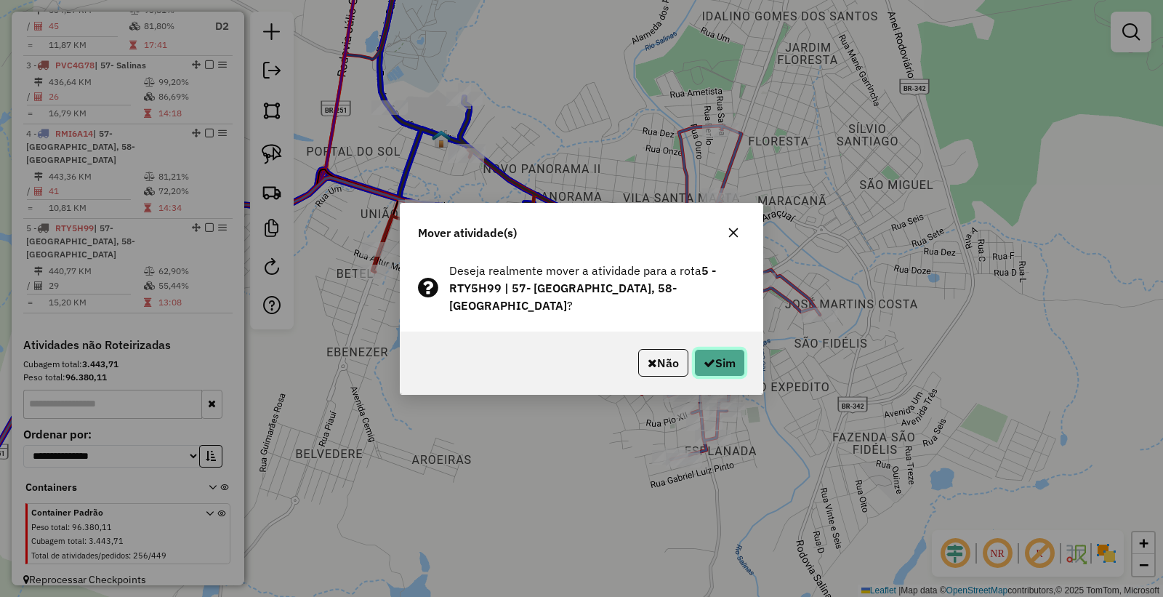
click at [720, 359] on button "Sim" at bounding box center [719, 363] width 51 height 28
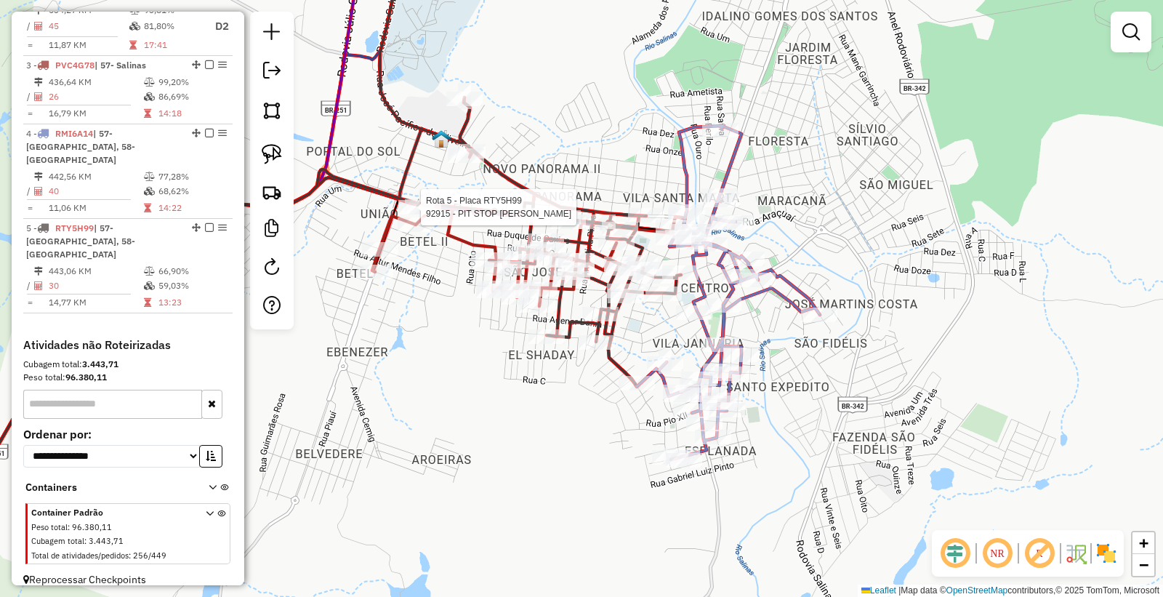
select select "*********"
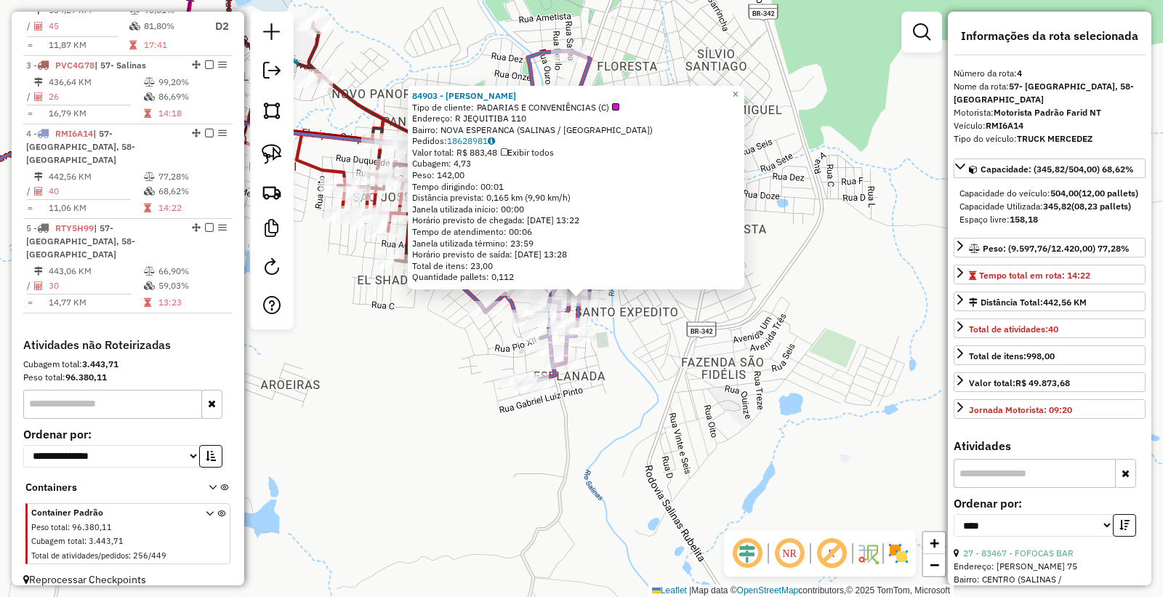
click at [558, 507] on div "84903 - ANTONIO PAULINO ROCH Tipo de cliente: PADARIAS E CONVENIÊNCIAS (C) Ende…" at bounding box center [581, 298] width 1163 height 597
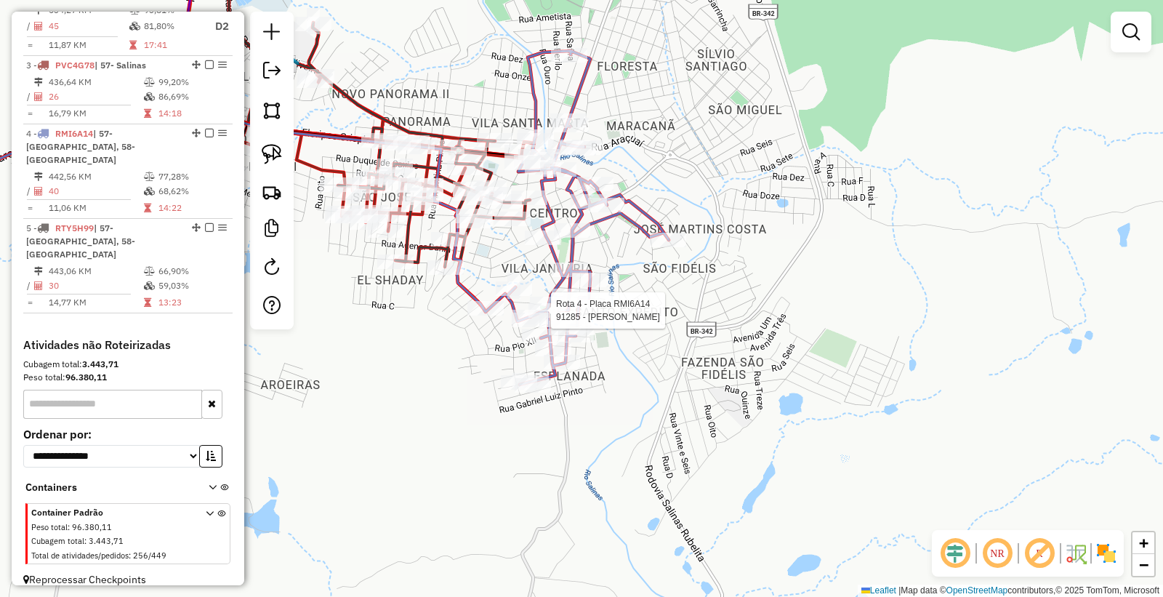
select select "*********"
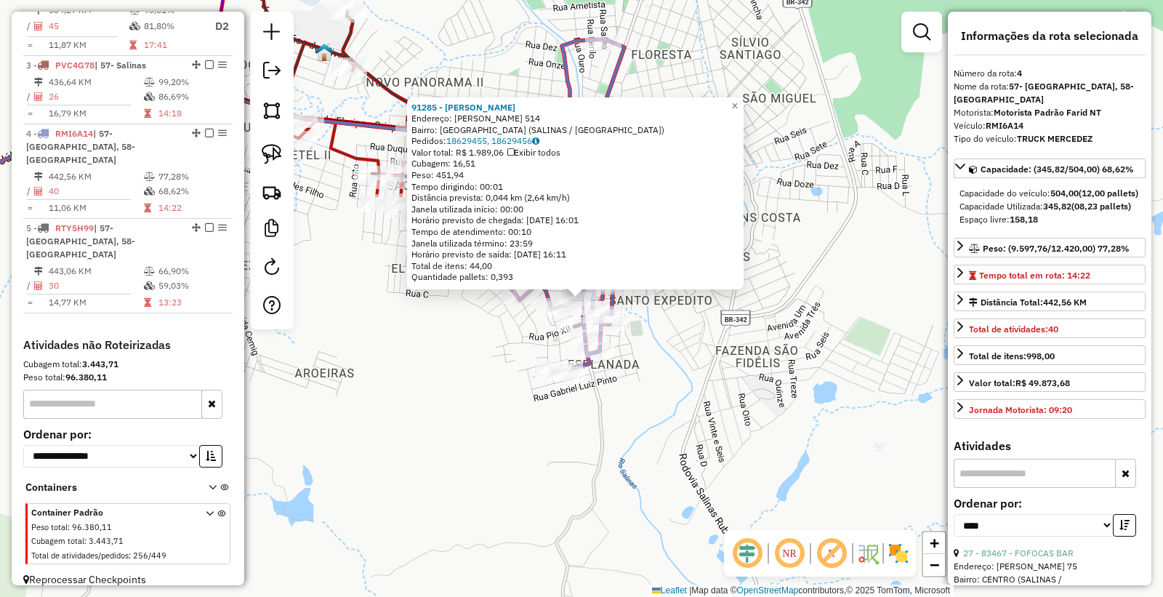
click at [458, 497] on div "91285 - FONA LANCHES Endereço: FREI GERONIMO 514 Bairro: SANTA MONICA (SALINAS …" at bounding box center [581, 298] width 1163 height 597
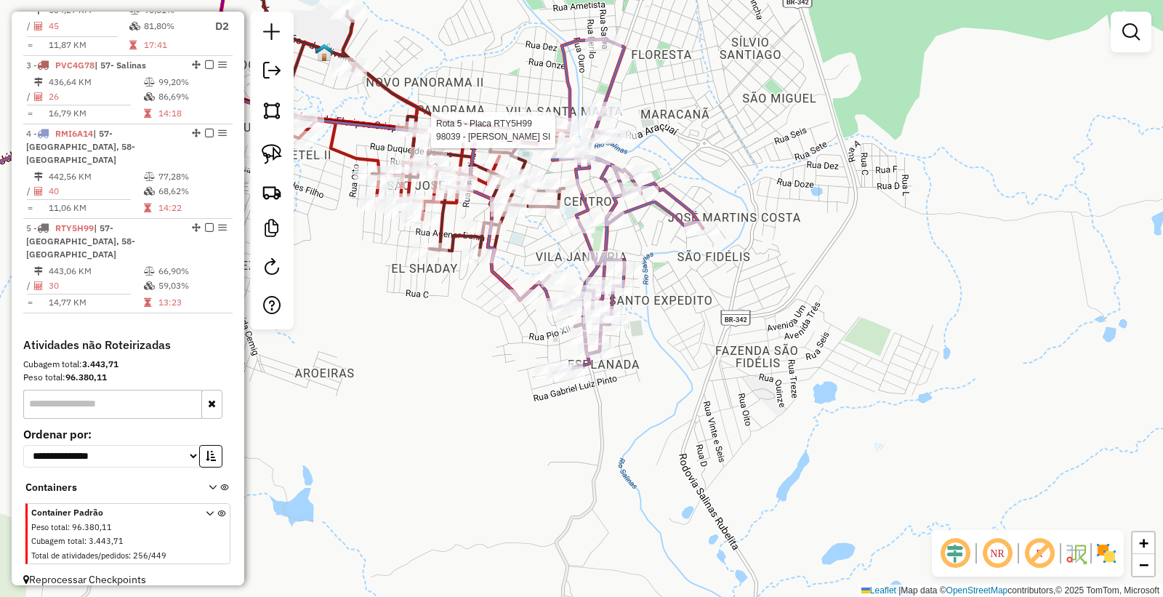
select select "*********"
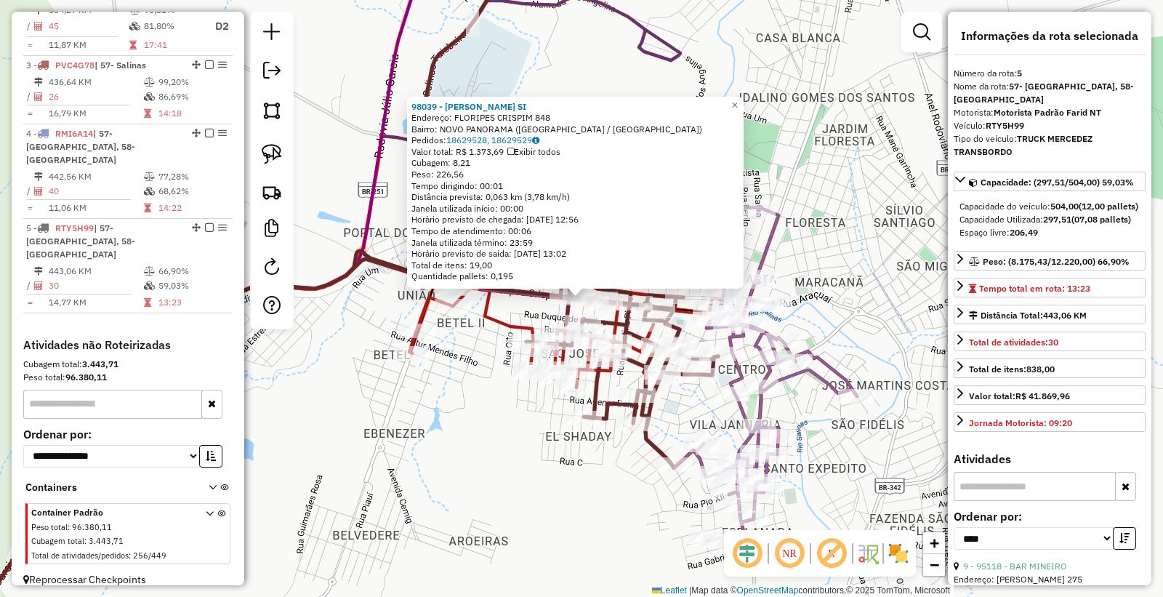
click at [590, 488] on div "98039 - LUCIVANIA MARTINS SI Endereço: FLORIPES CRISPIM 848 Bairro: NOVO PANORA…" at bounding box center [581, 298] width 1163 height 597
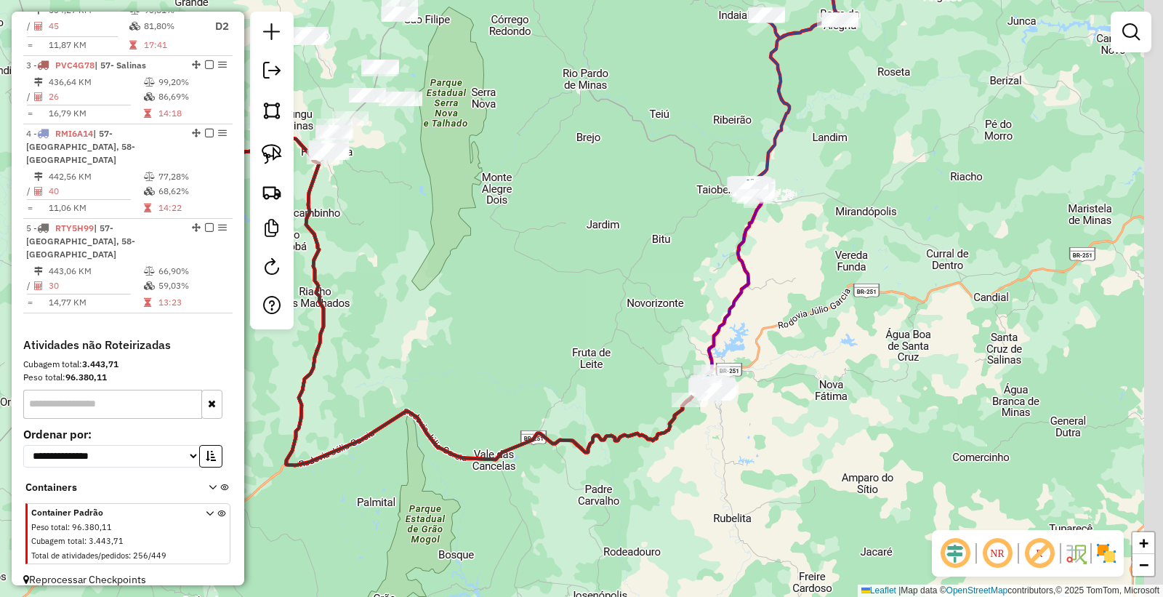
drag, startPoint x: 1014, startPoint y: 475, endPoint x: 877, endPoint y: 380, distance: 166.8
click at [877, 380] on div "Janela de atendimento Grade de atendimento Capacidade Transportadoras Veículos …" at bounding box center [581, 298] width 1163 height 597
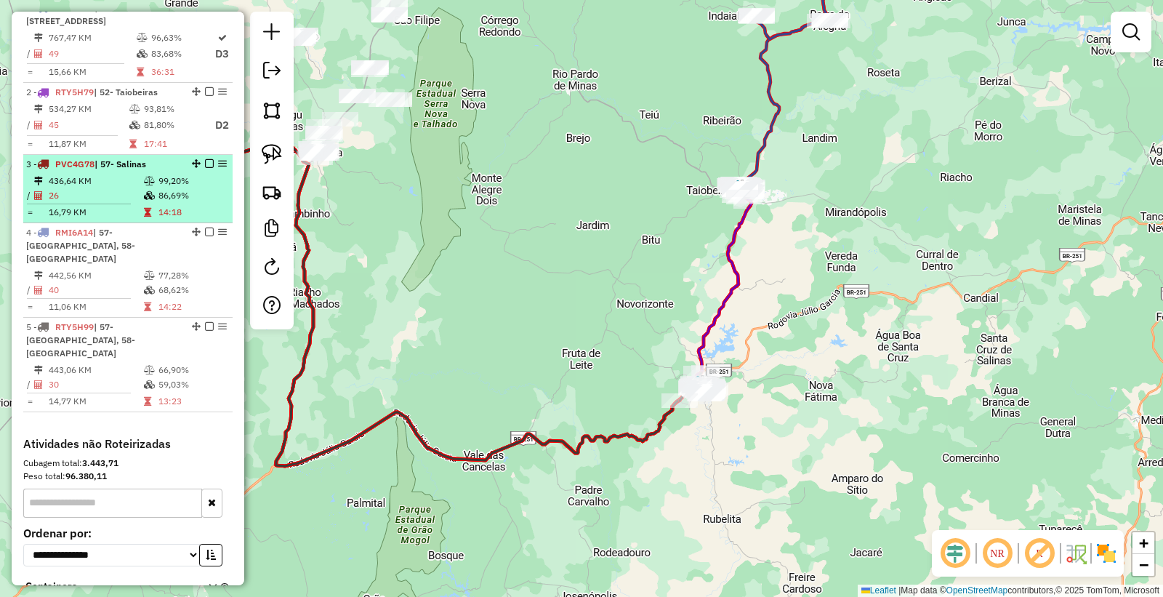
scroll to position [483, 0]
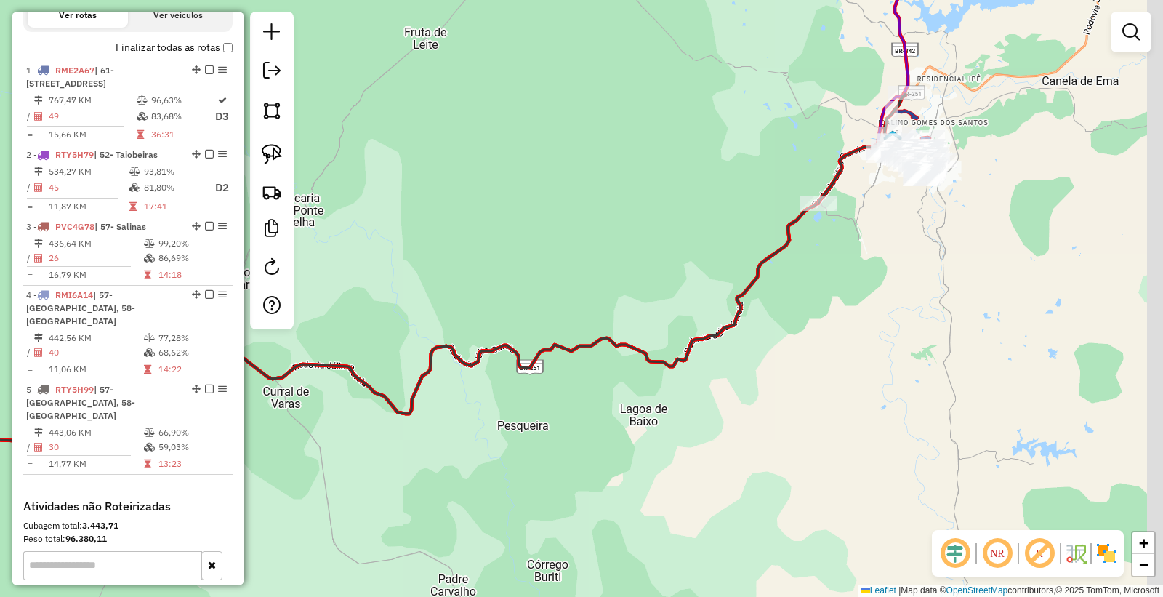
drag, startPoint x: 855, startPoint y: 246, endPoint x: 747, endPoint y: 380, distance: 172.2
click at [746, 384] on div "Janela de atendimento Grade de atendimento Capacidade Transportadoras Veículos …" at bounding box center [581, 298] width 1163 height 597
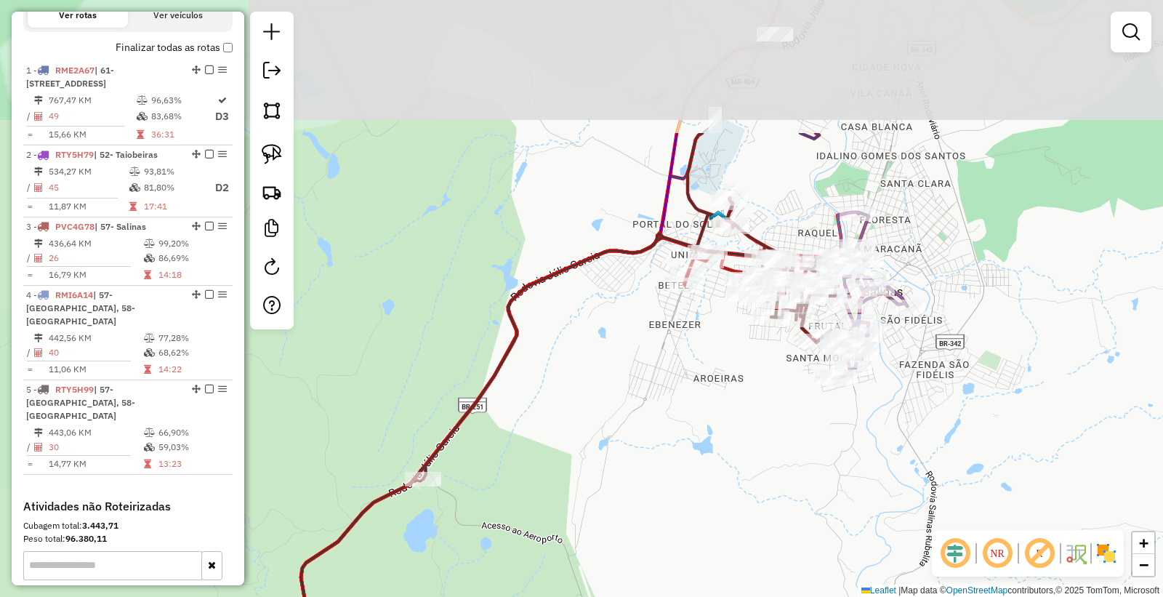
drag, startPoint x: 801, startPoint y: 218, endPoint x: 721, endPoint y: 365, distance: 167.3
click at [724, 412] on div "Janela de atendimento Grade de atendimento Capacidade Transportadoras Veículos …" at bounding box center [581, 298] width 1163 height 597
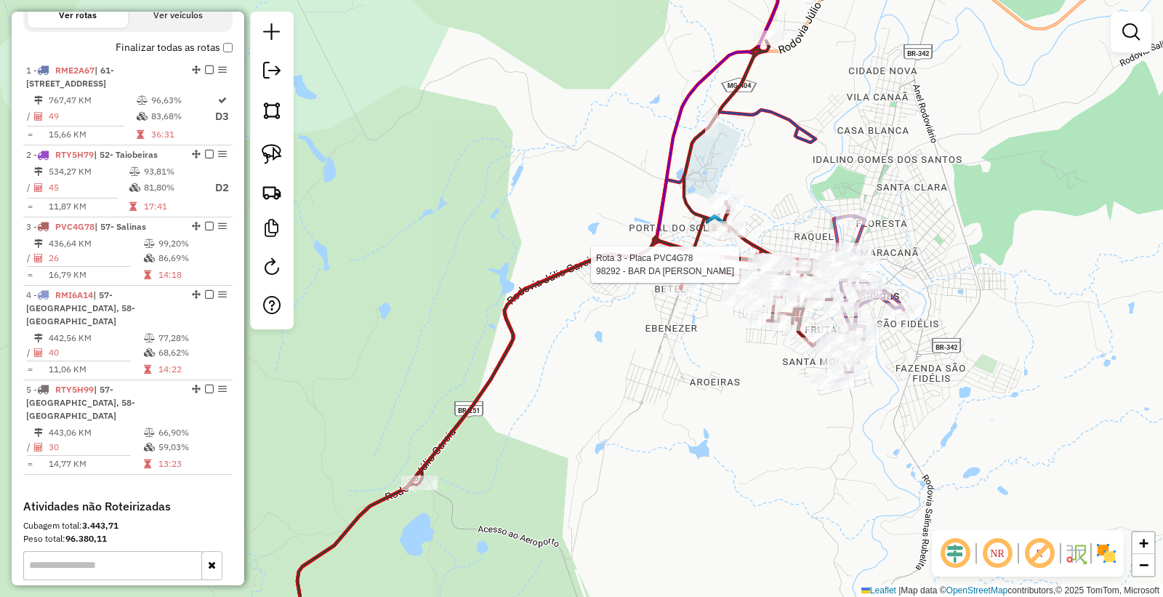
select select "*********"
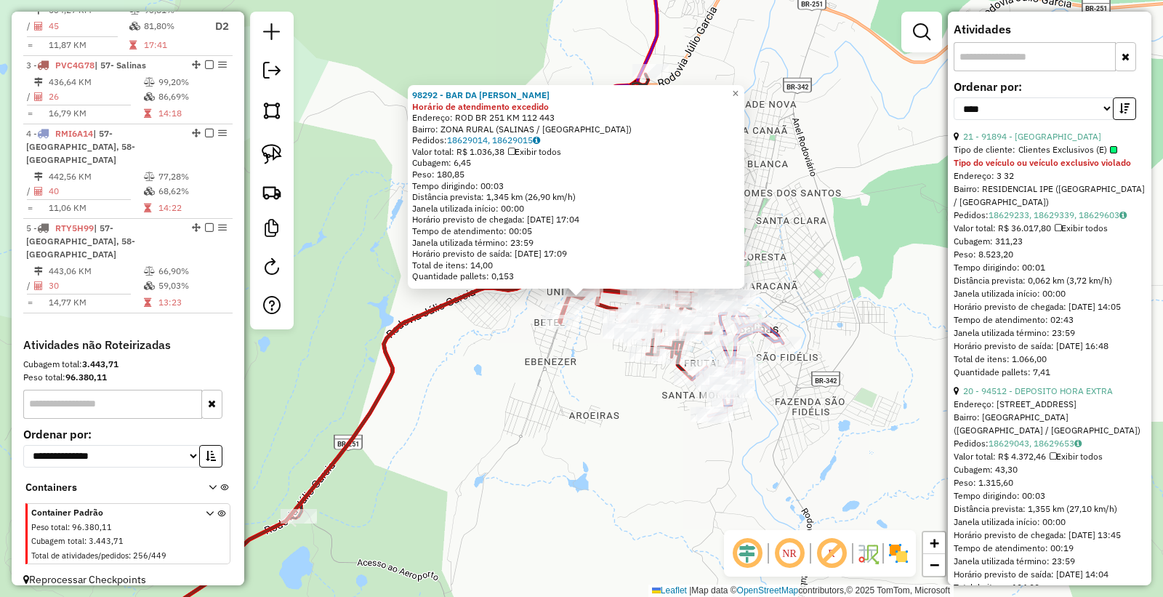
scroll to position [646, 0]
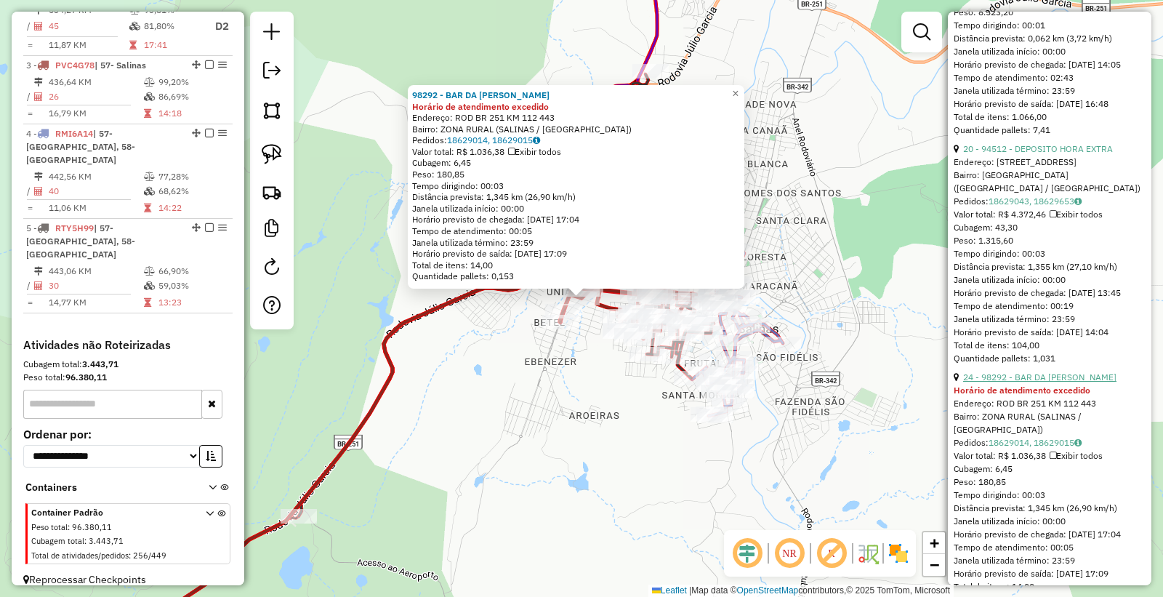
click at [1033, 382] on link "24 - 98292 - BAR DA LENA" at bounding box center [1039, 377] width 153 height 11
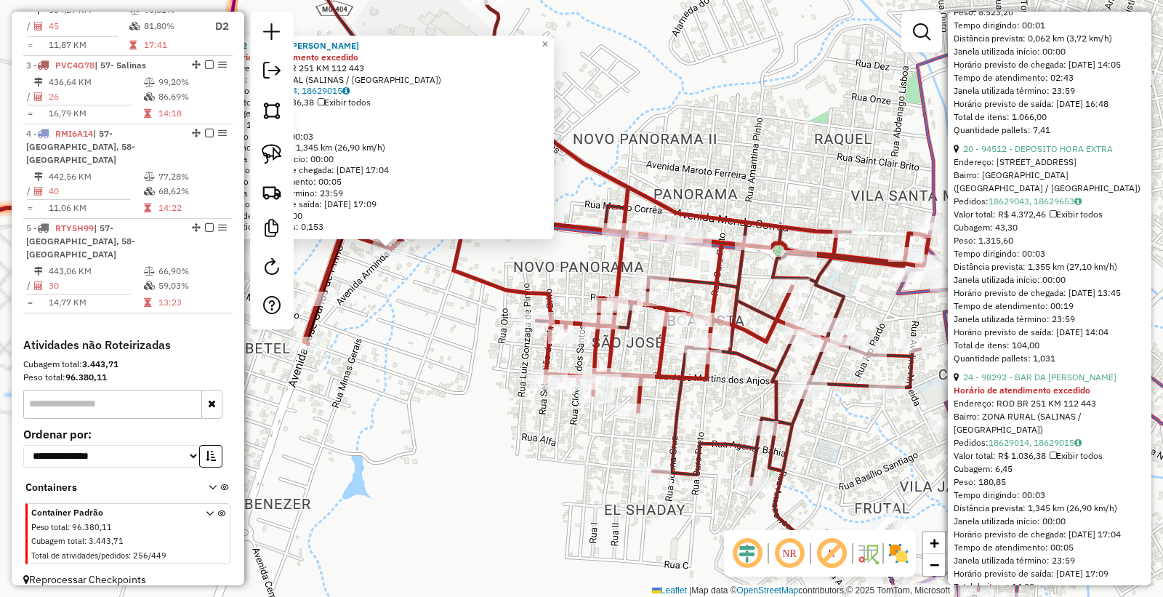
click at [471, 318] on div "98292 - BAR DA LENA Horário de atendimento excedido Endereço: ROD BR 251 KM 112…" at bounding box center [581, 298] width 1163 height 597
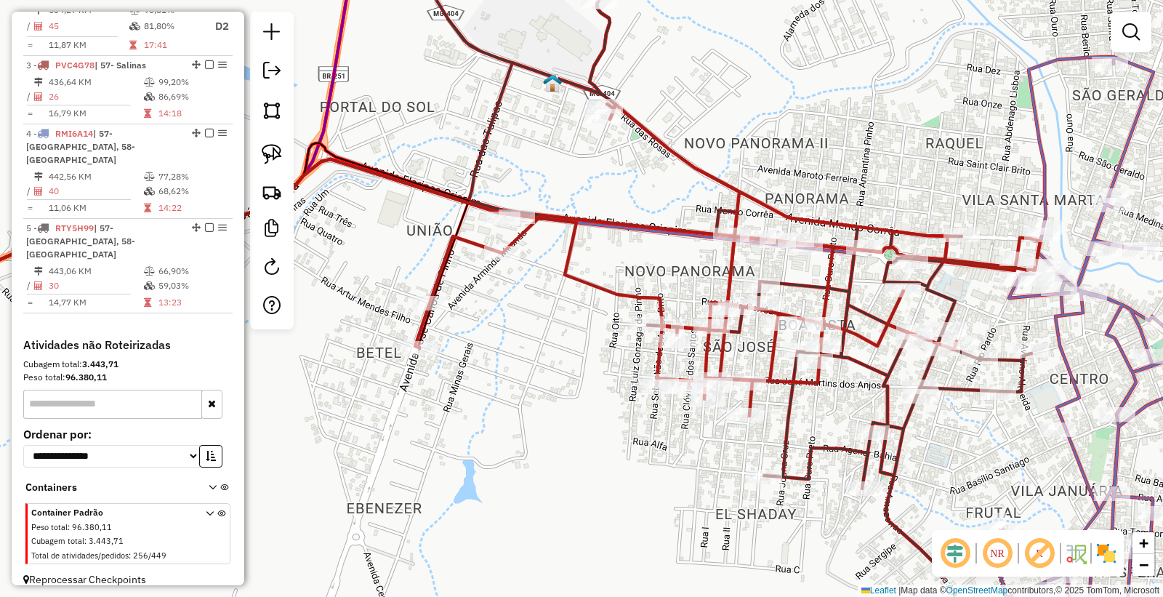
drag, startPoint x: 422, startPoint y: 318, endPoint x: 534, endPoint y: 322, distance: 111.3
click at [534, 322] on div "Janela de atendimento Grade de atendimento Capacidade Transportadoras Veículos …" at bounding box center [581, 298] width 1163 height 597
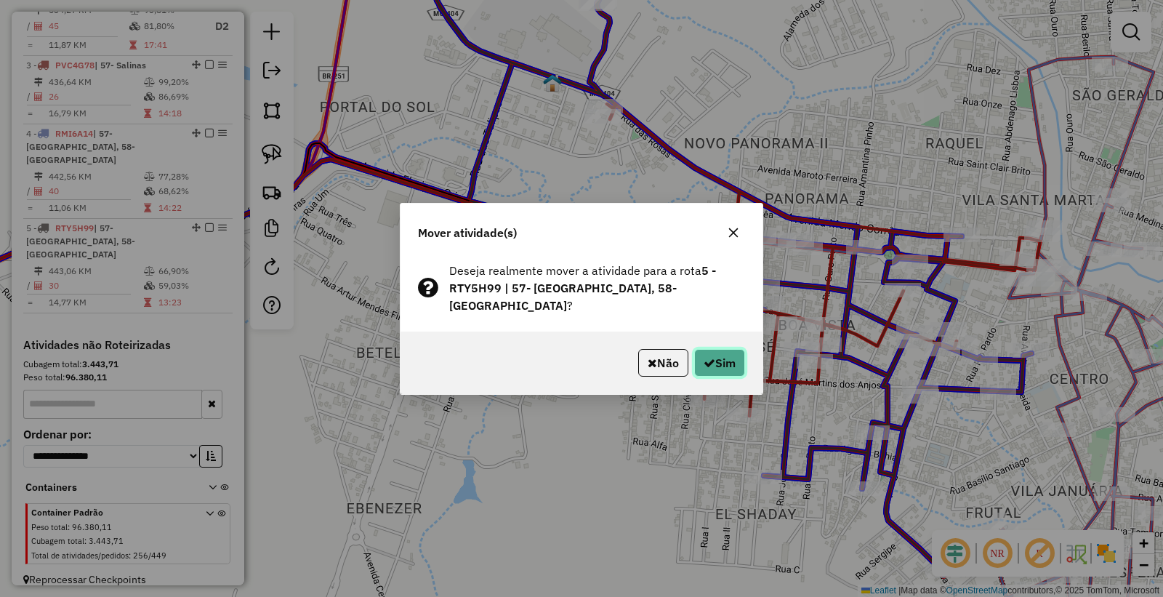
drag, startPoint x: 710, startPoint y: 346, endPoint x: 696, endPoint y: 343, distance: 14.1
click at [713, 349] on button "Sim" at bounding box center [719, 363] width 51 height 28
click at [649, 362] on button "Não" at bounding box center [663, 363] width 50 height 28
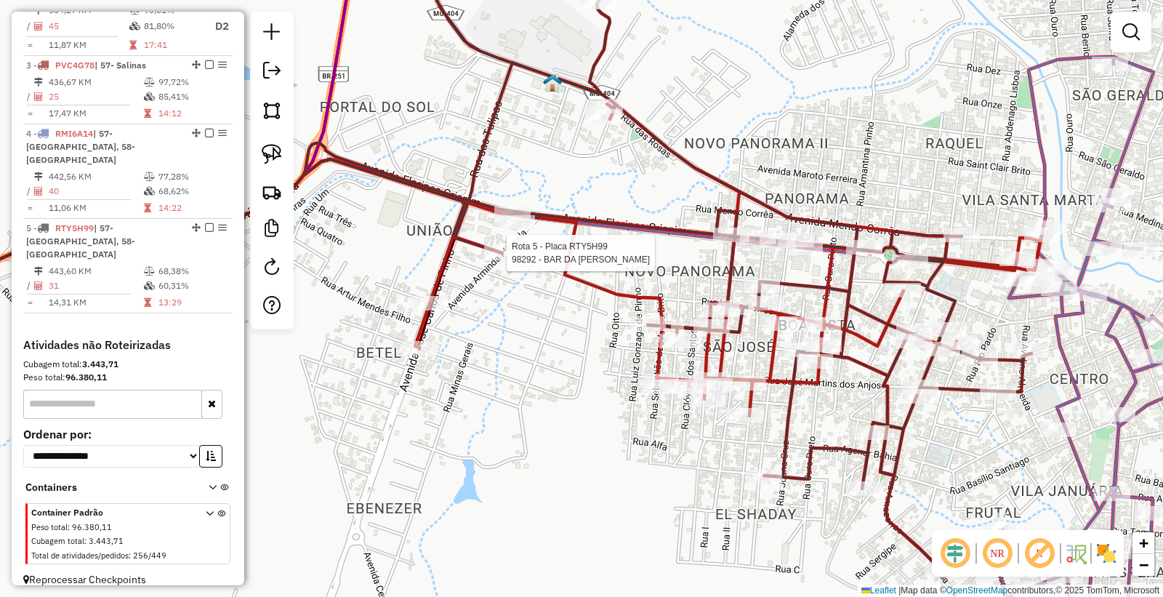
select select "*********"
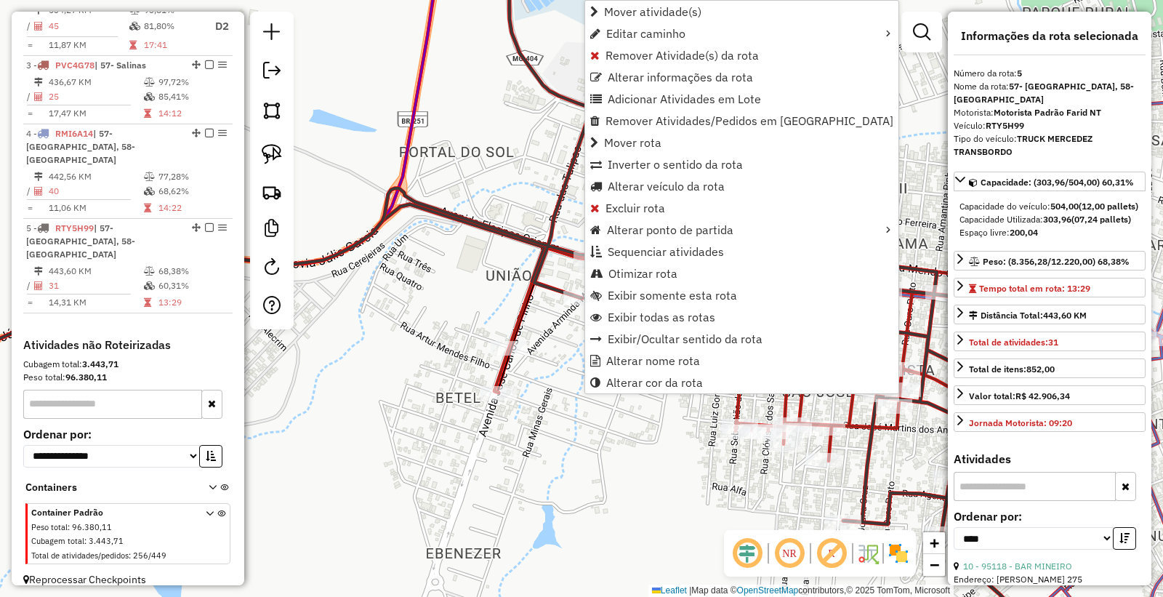
click at [644, 492] on div "Janela de atendimento Grade de atendimento Capacidade Transportadoras Veículos …" at bounding box center [581, 298] width 1163 height 597
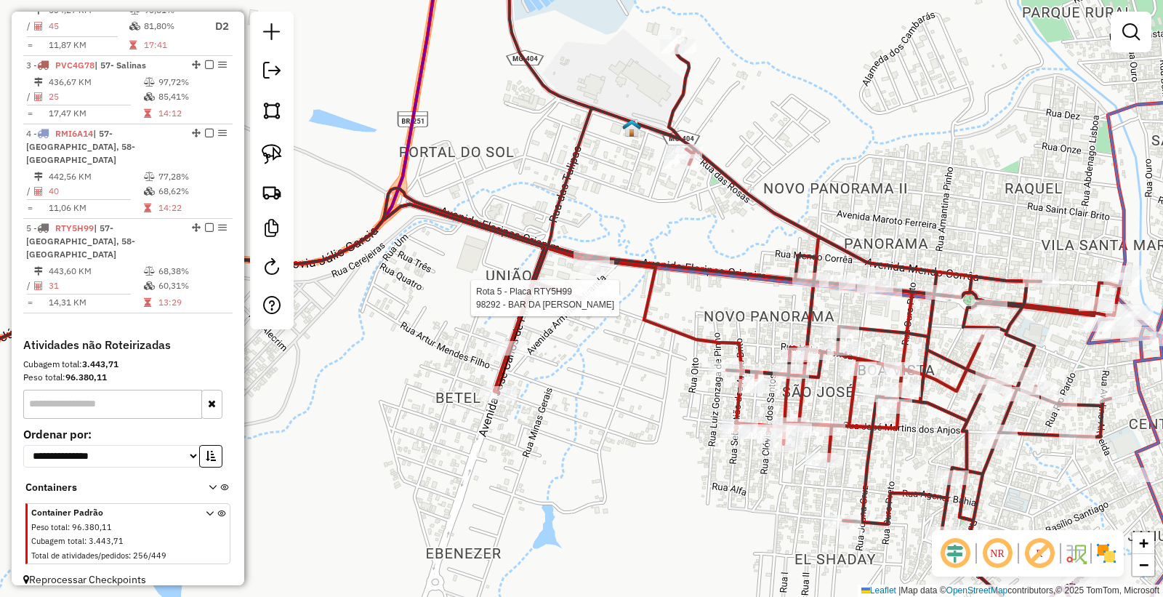
select select "*********"
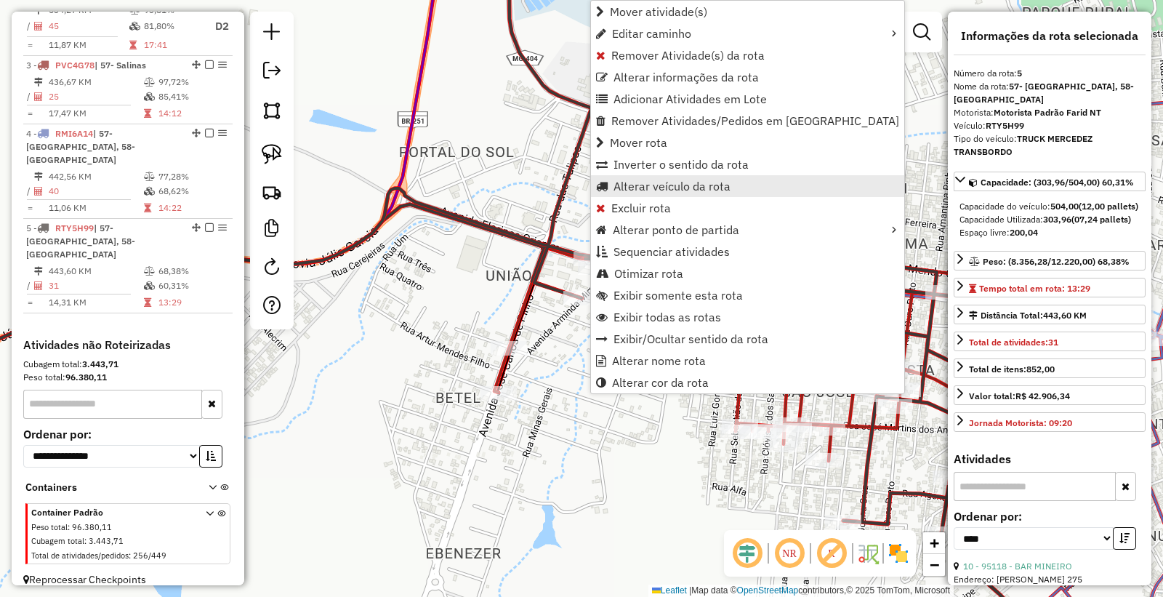
click at [665, 182] on span "Alterar veículo da rota" at bounding box center [672, 186] width 117 height 12
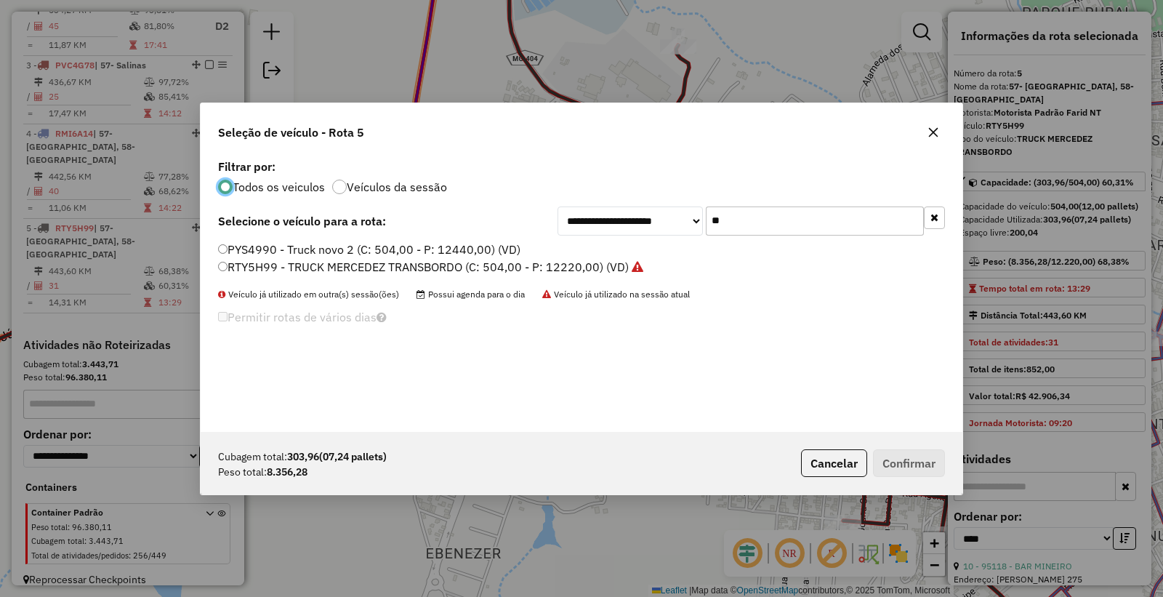
scroll to position [8, 4]
drag, startPoint x: 810, startPoint y: 214, endPoint x: 646, endPoint y: 231, distance: 165.2
click at [646, 231] on div "**********" at bounding box center [752, 221] width 388 height 29
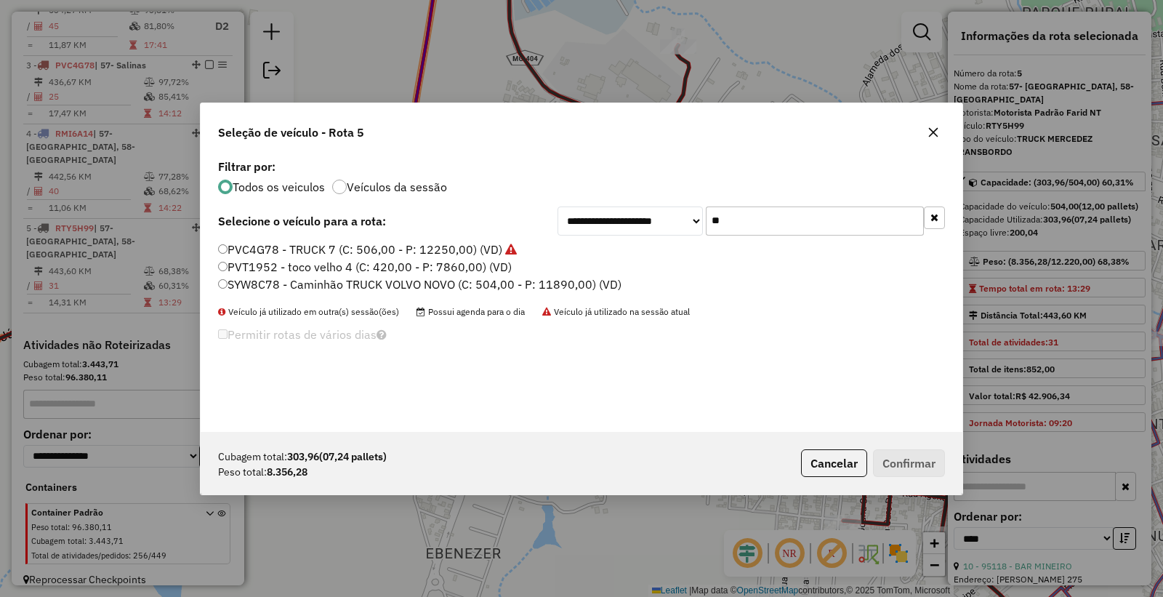
type input "**"
click at [248, 281] on label "SYW8C78 - Caminhão TRUCK VOLVO NOVO (C: 504,00 - P: 11890,00) (VD)" at bounding box center [420, 284] width 404 height 17
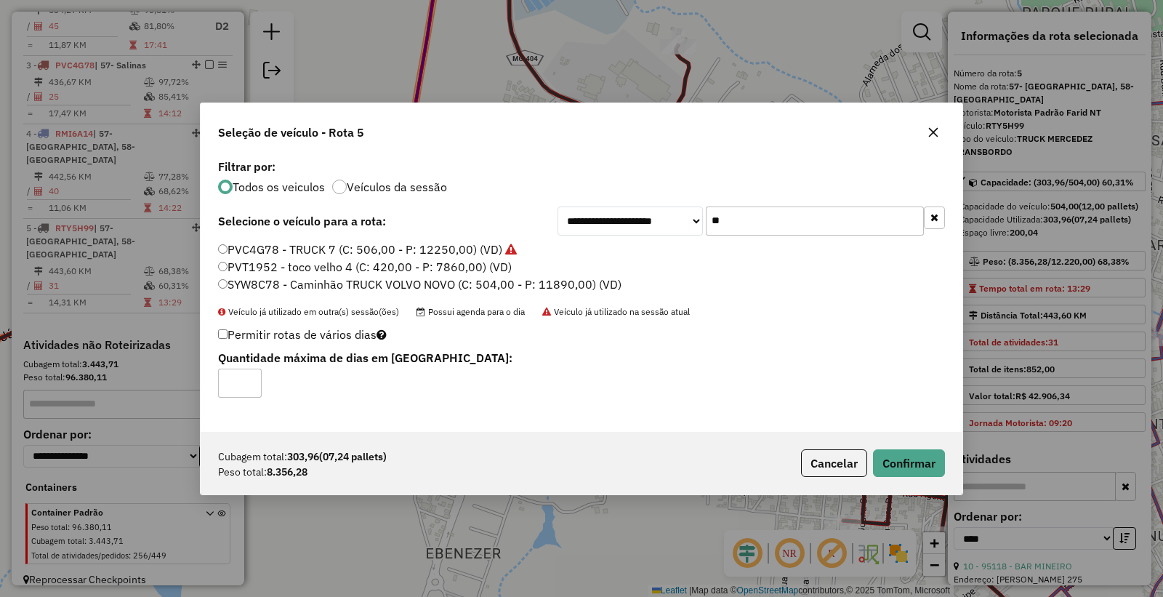
click at [269, 252] on label "PVC4G78 - TRUCK 7 (C: 506,00 - P: 12250,00) (VD)" at bounding box center [367, 249] width 299 height 17
click at [900, 464] on button "Confirmar" at bounding box center [909, 463] width 72 height 28
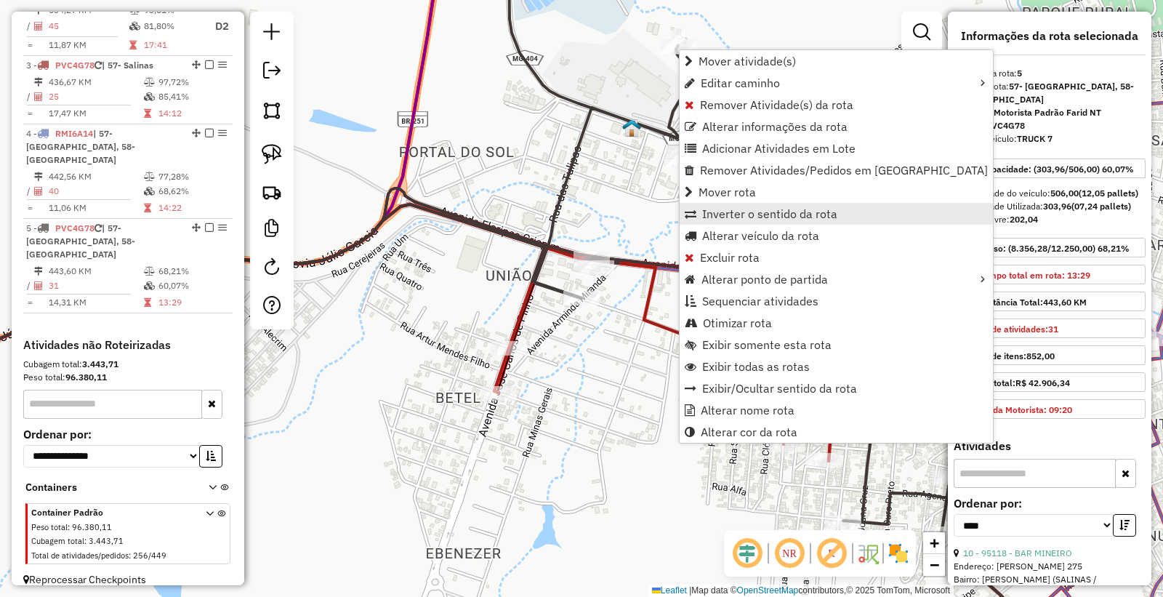
click at [755, 223] on link "Inverter o sentido da rota" at bounding box center [836, 214] width 313 height 22
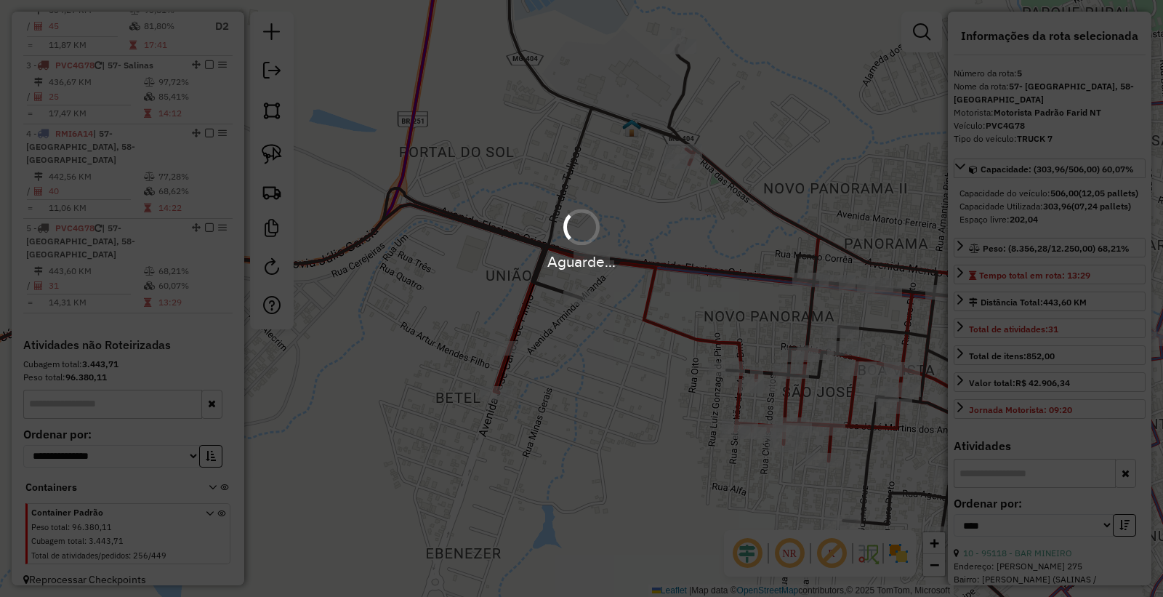
drag, startPoint x: 687, startPoint y: 47, endPoint x: 641, endPoint y: 105, distance: 73.5
click at [641, 105] on div "Aguarde..." at bounding box center [581, 298] width 1163 height 597
drag, startPoint x: 671, startPoint y: 44, endPoint x: 644, endPoint y: 67, distance: 35.7
click at [606, 108] on div "Aguarde..." at bounding box center [581, 298] width 1163 height 597
drag, startPoint x: 677, startPoint y: 48, endPoint x: 609, endPoint y: 111, distance: 93.1
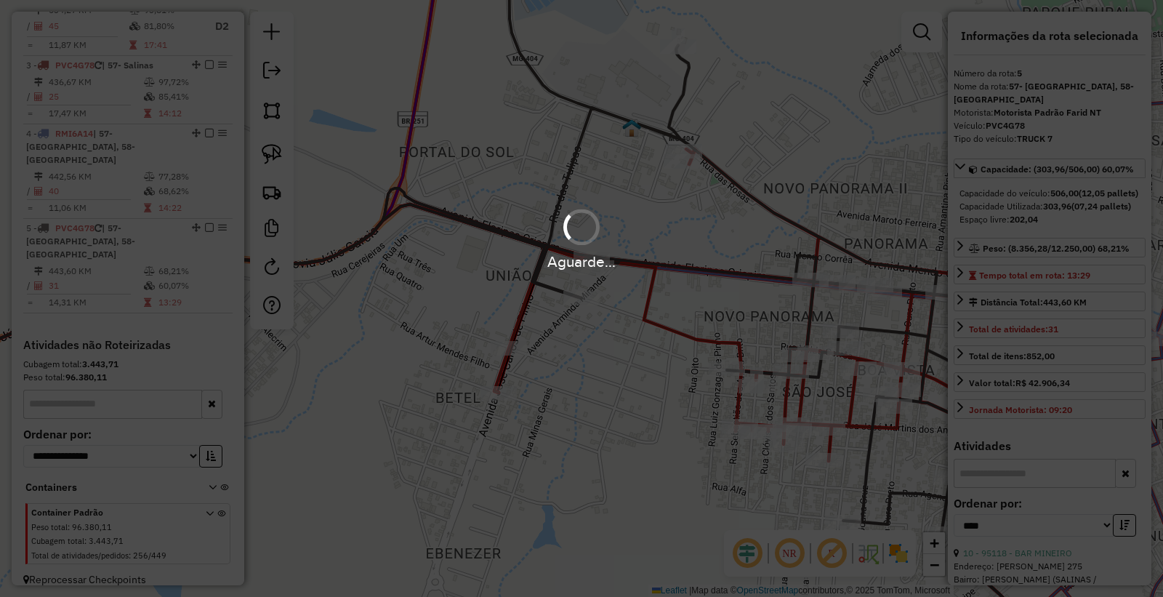
click at [625, 77] on div "Aguarde..." at bounding box center [581, 298] width 1163 height 597
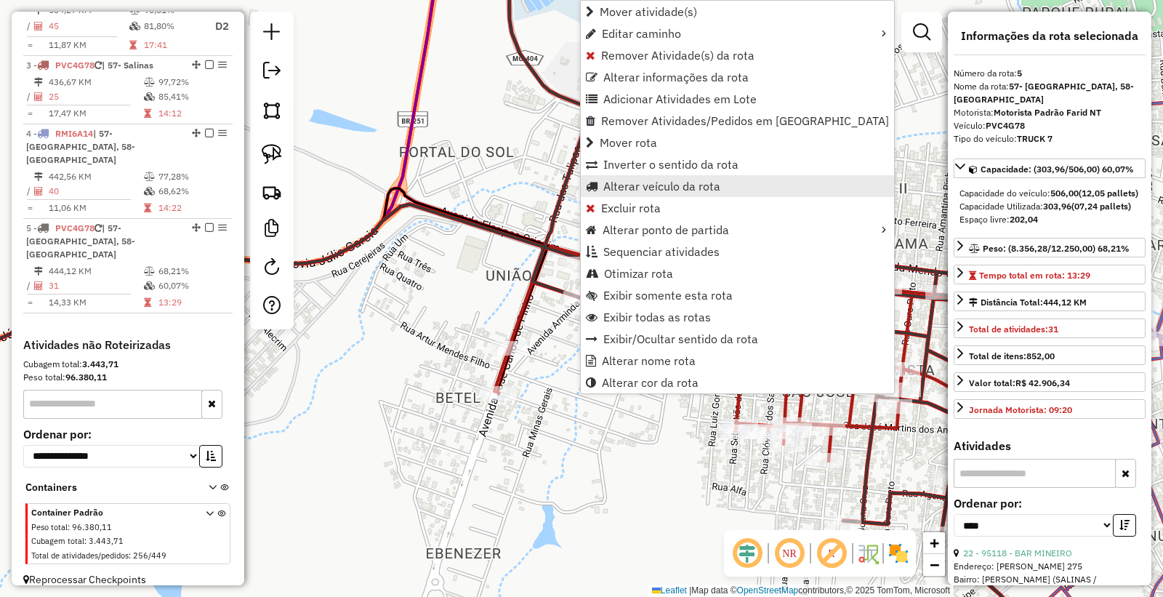
click at [669, 175] on link "Alterar veículo da rota" at bounding box center [737, 186] width 313 height 22
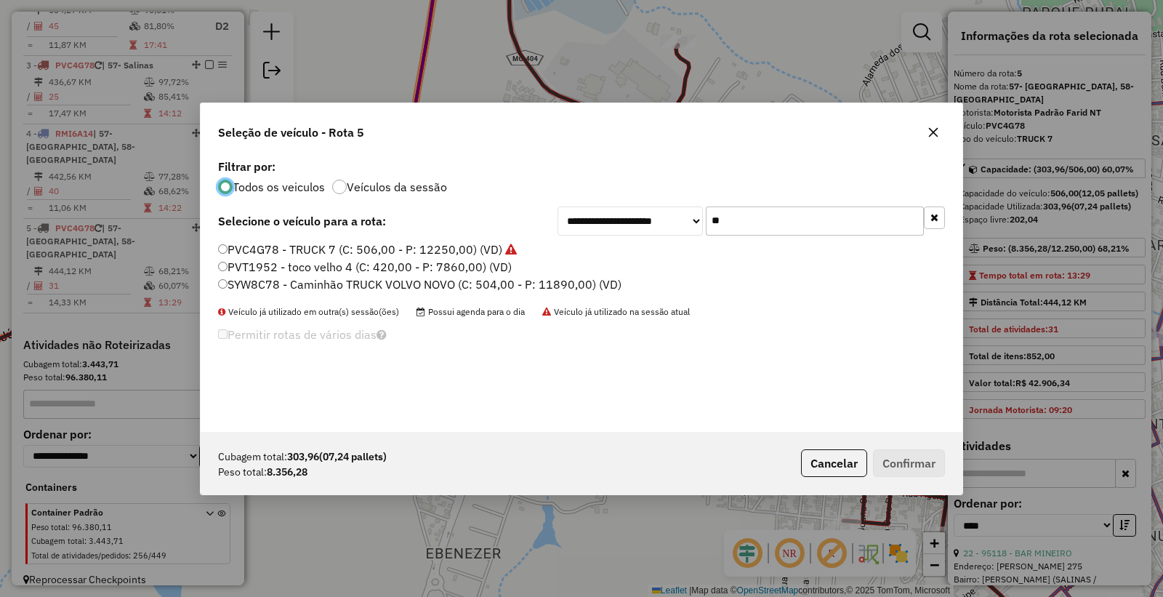
drag, startPoint x: 771, startPoint y: 223, endPoint x: 438, endPoint y: 194, distance: 334.2
click at [438, 194] on div "**********" at bounding box center [582, 294] width 762 height 276
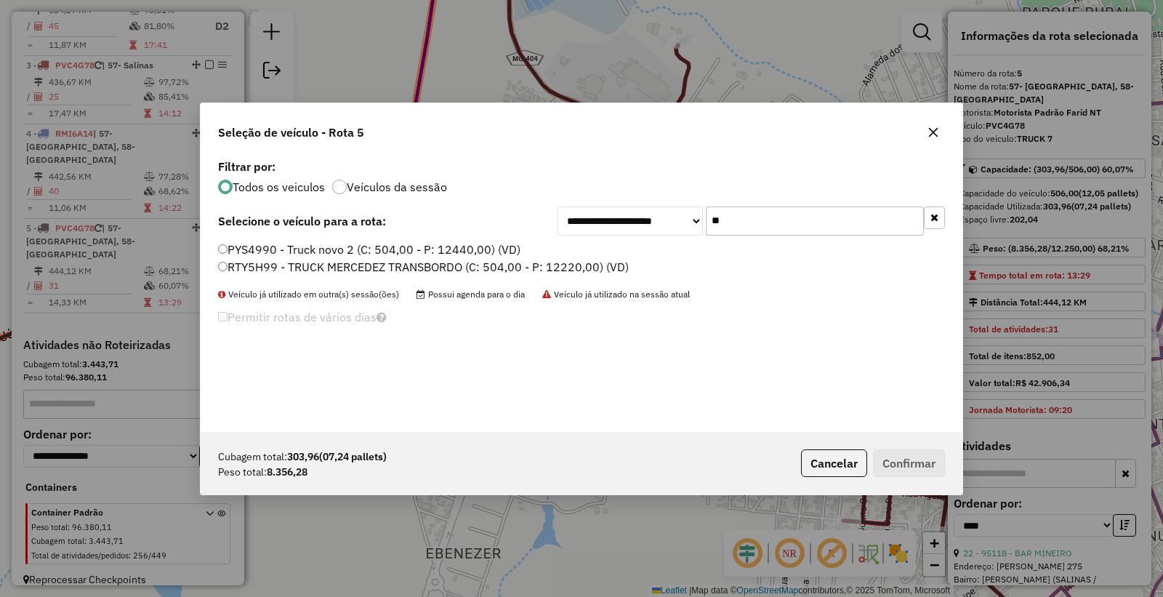
type input "**"
click at [257, 258] on label "RTY5H99 - TRUCK MERCEDEZ TRANSBORDO (C: 504,00 - P: 12220,00) (VD)" at bounding box center [423, 266] width 411 height 17
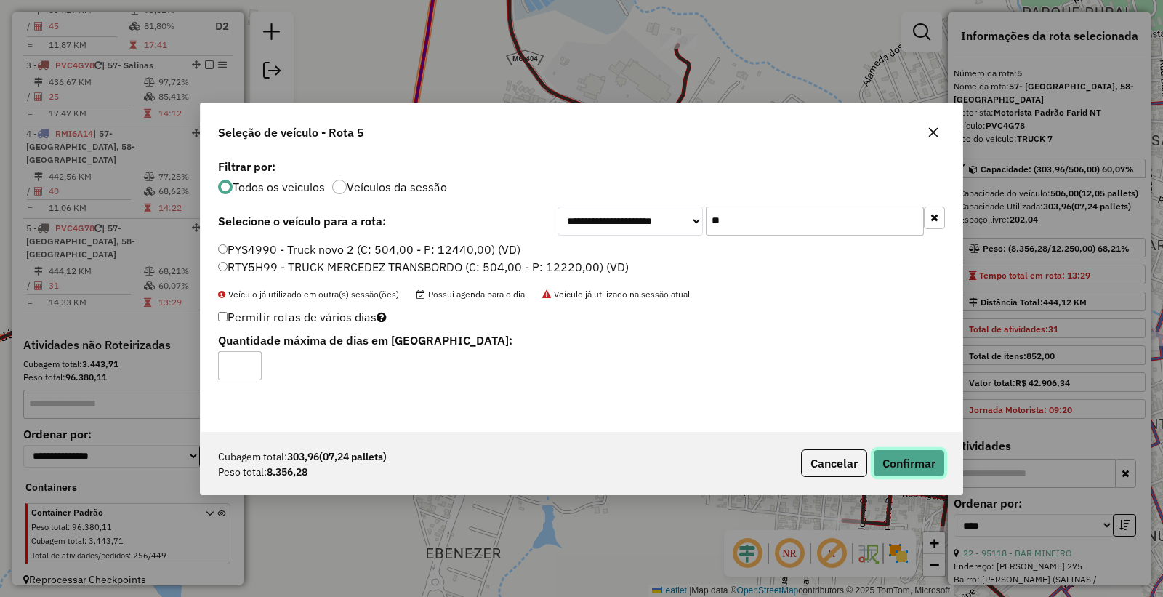
click at [907, 470] on button "Confirmar" at bounding box center [909, 463] width 72 height 28
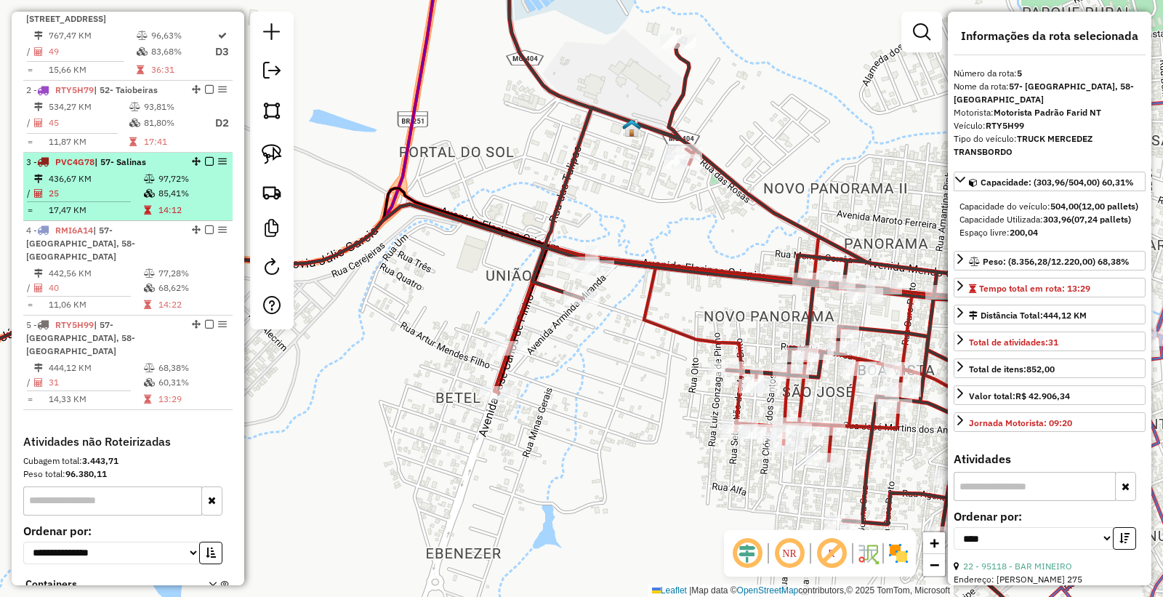
scroll to position [483, 0]
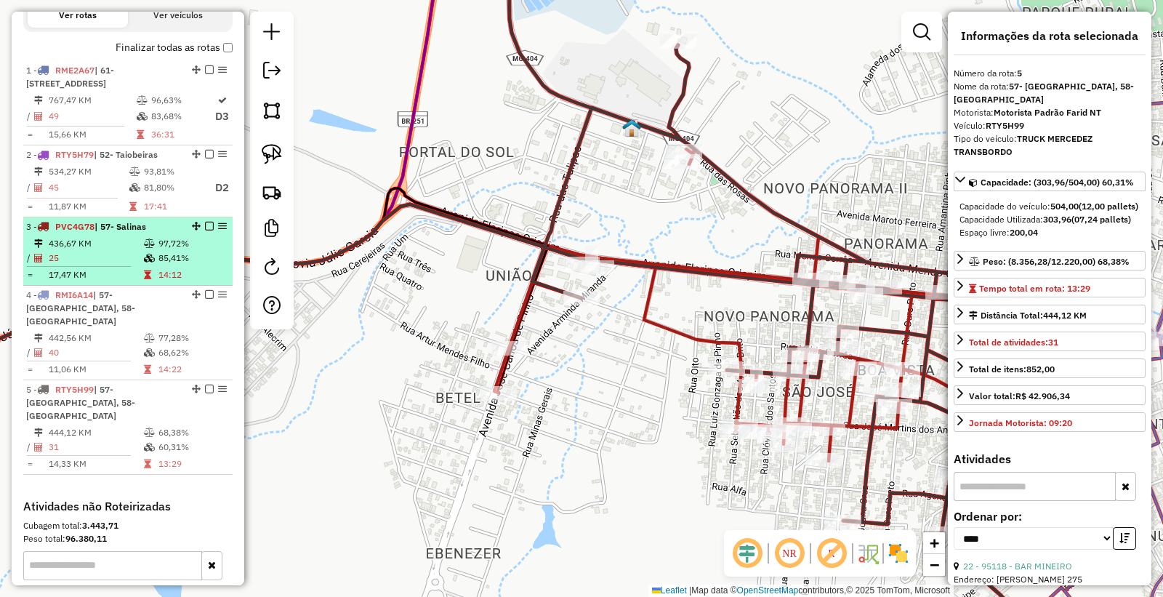
click at [133, 265] on td "25" at bounding box center [95, 258] width 95 height 15
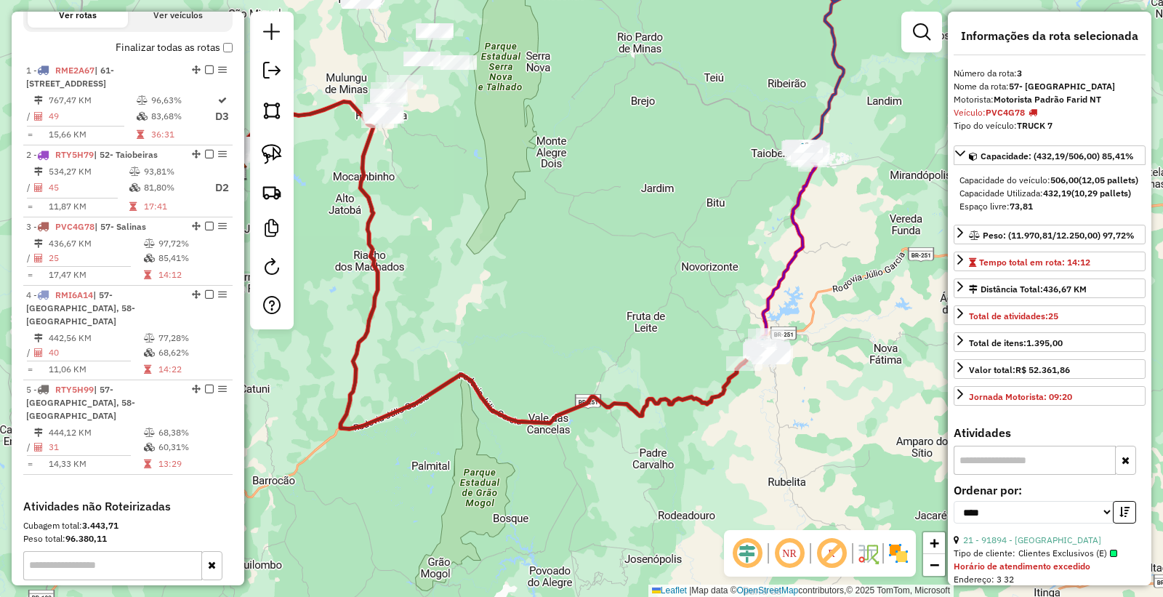
drag, startPoint x: 772, startPoint y: 285, endPoint x: 633, endPoint y: 270, distance: 140.4
click at [620, 228] on div "Janela de atendimento Grade de atendimento Capacidade Transportadoras Veículos …" at bounding box center [581, 298] width 1163 height 597
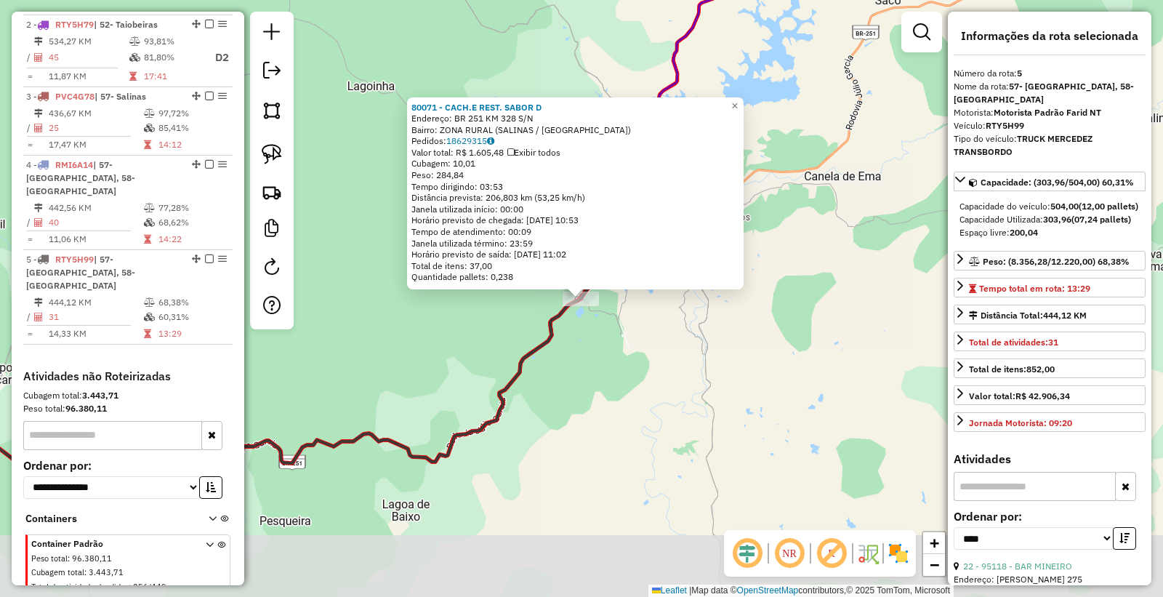
scroll to position [644, 0]
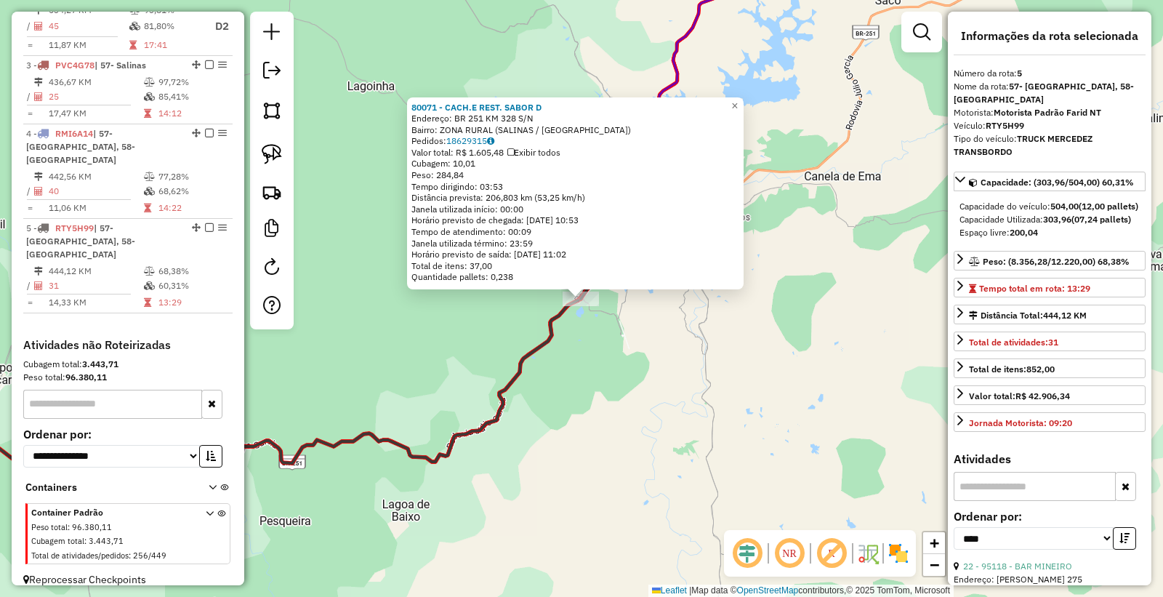
click at [622, 409] on div "80071 - CACH.E REST. SABOR D Endereço: BR 251 KM 328 S/N Bairro: ZONA RURAL (SA…" at bounding box center [581, 298] width 1163 height 597
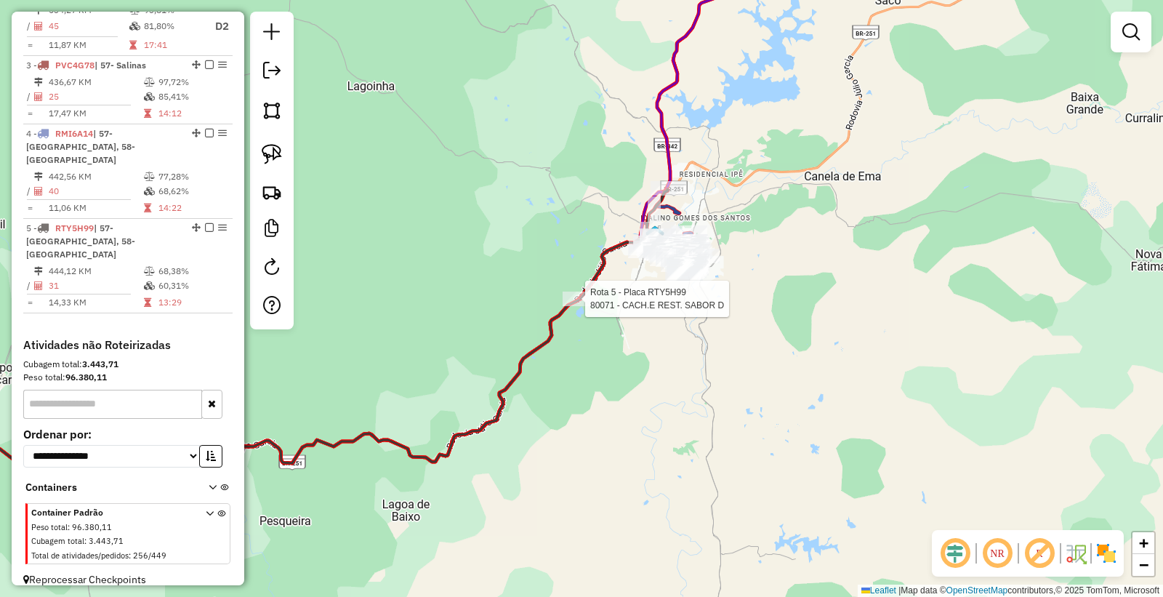
select select "*********"
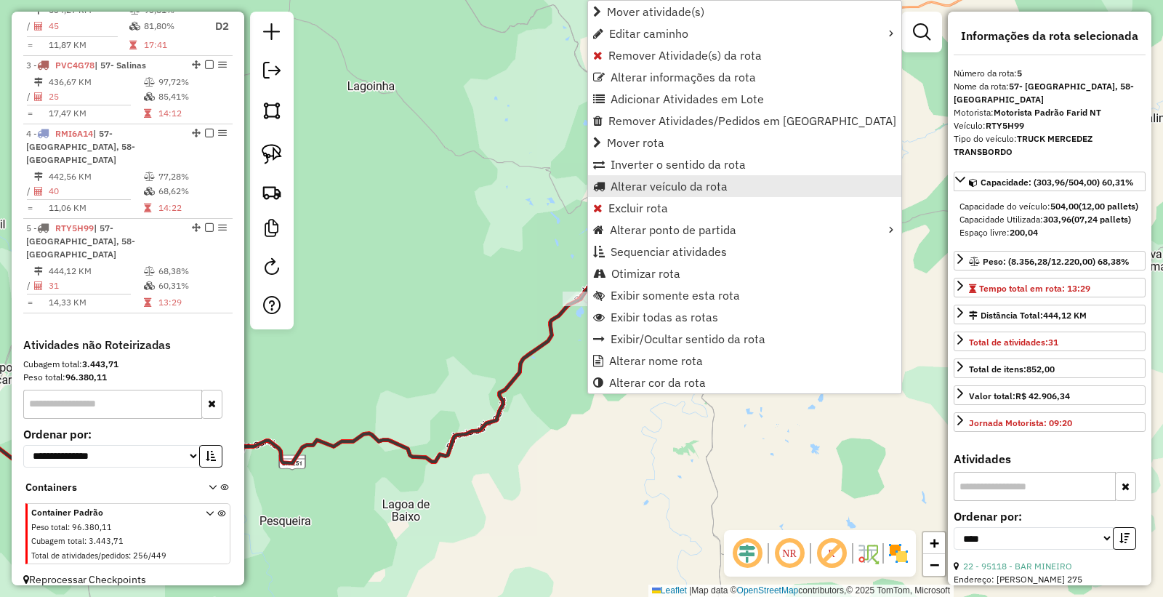
click at [678, 188] on span "Alterar veículo da rota" at bounding box center [669, 186] width 117 height 12
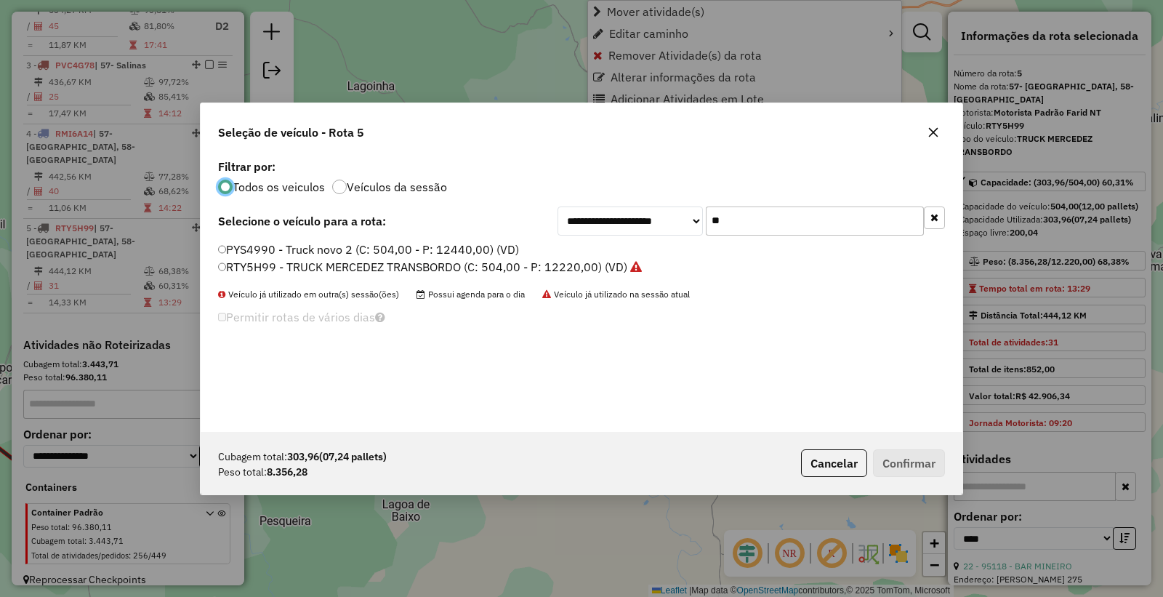
scroll to position [8, 4]
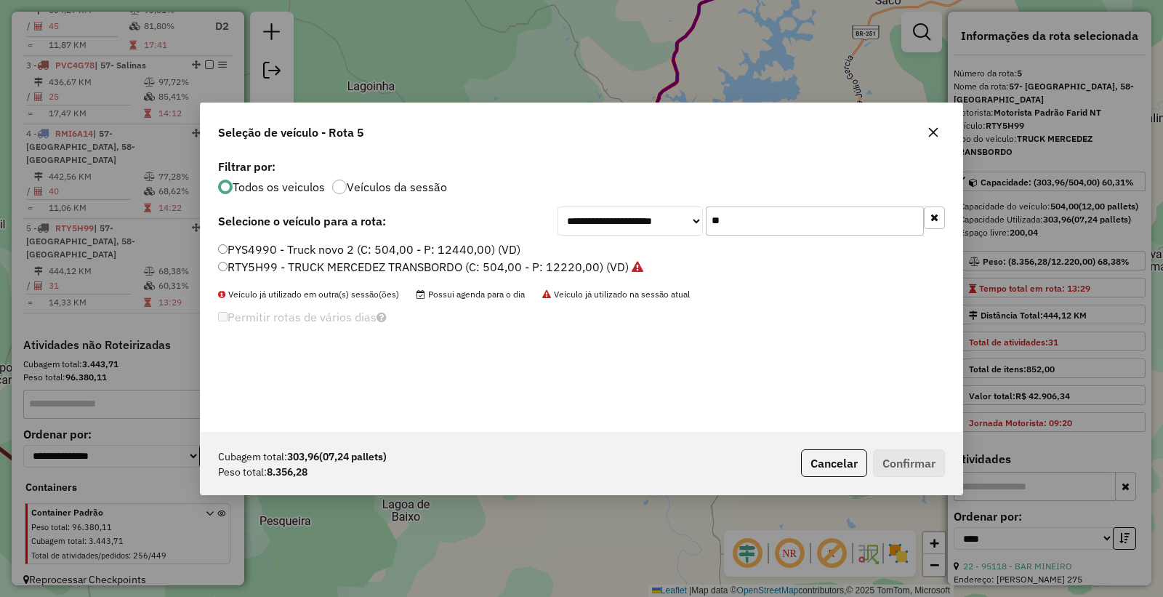
drag, startPoint x: 700, startPoint y: 228, endPoint x: 633, endPoint y: 230, distance: 66.9
click at [637, 230] on div "**********" at bounding box center [752, 221] width 388 height 29
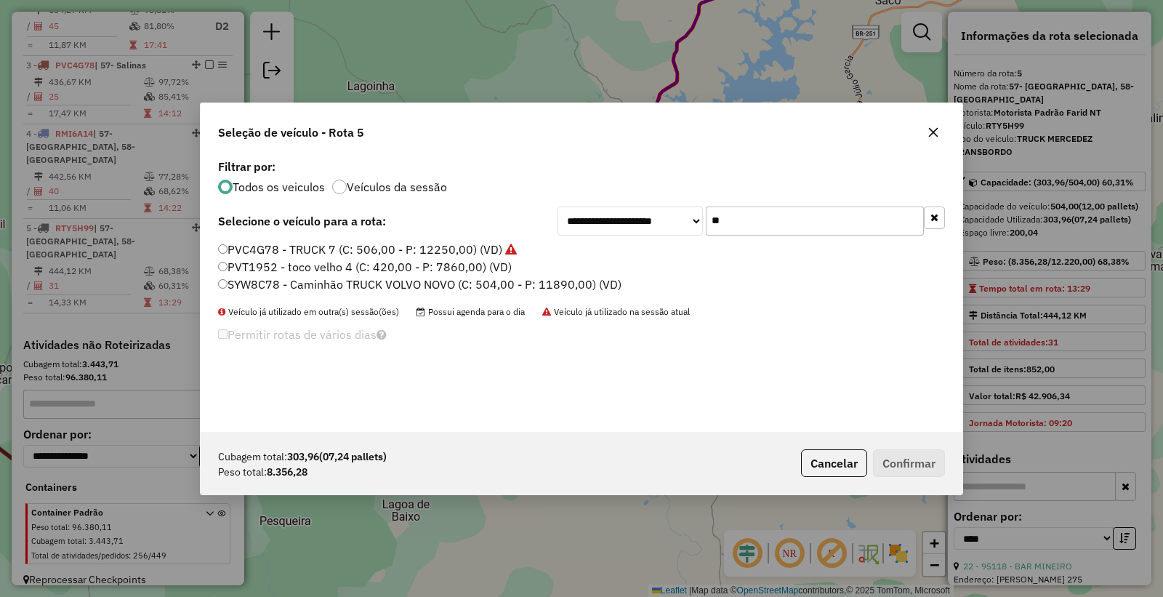
type input "**"
click at [270, 256] on label "PVC4G78 - TRUCK 7 (C: 506,00 - P: 12250,00) (VD)" at bounding box center [367, 249] width 299 height 17
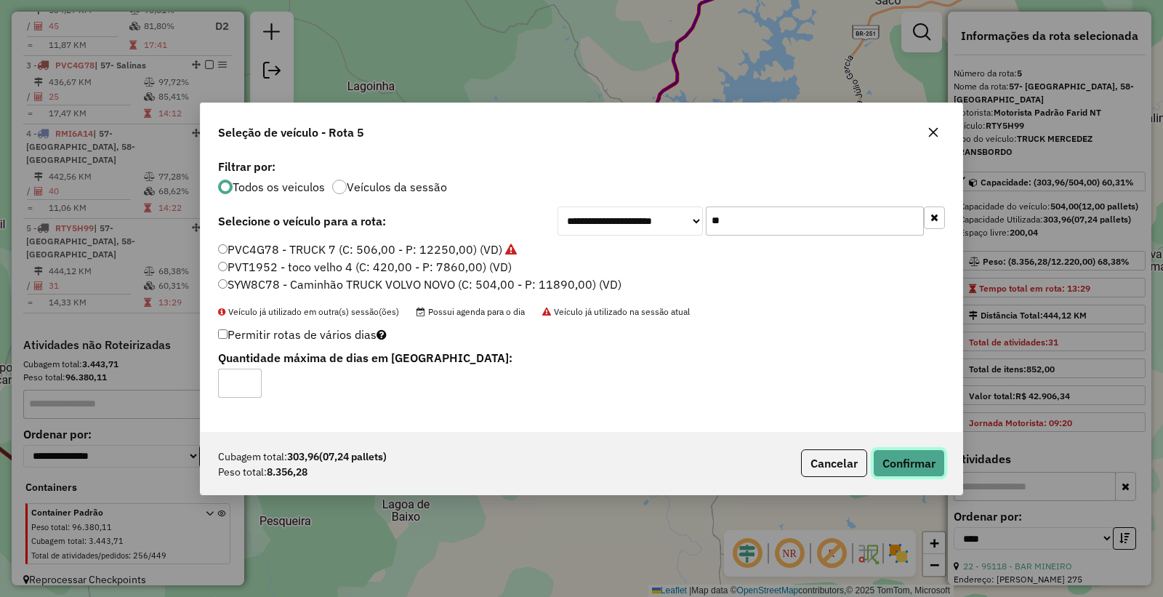
click at [905, 456] on button "Confirmar" at bounding box center [909, 463] width 72 height 28
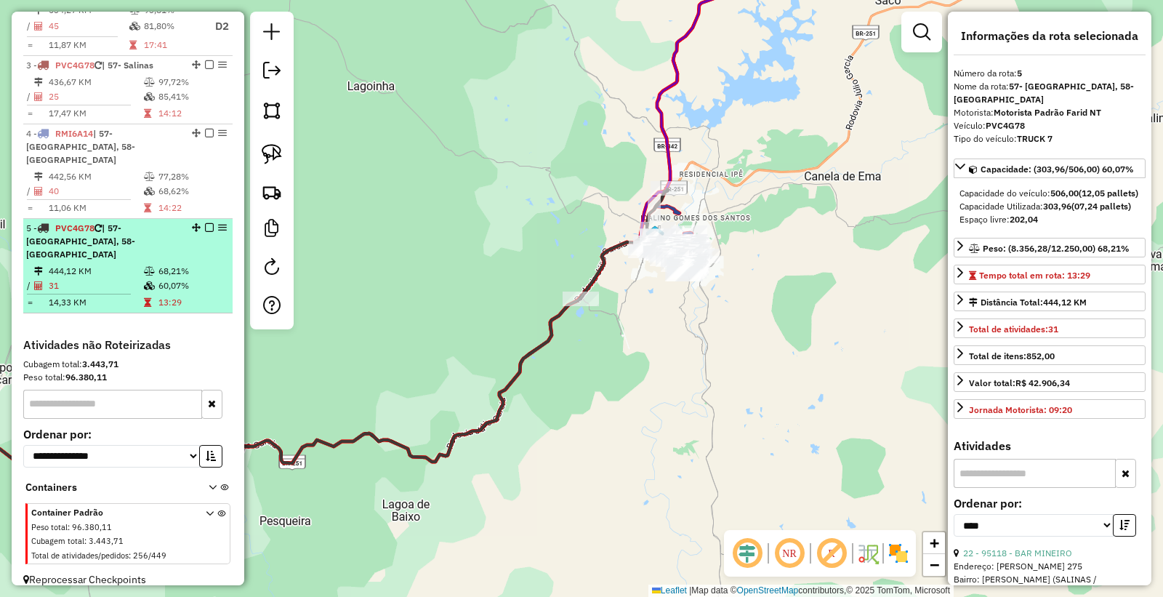
scroll to position [564, 0]
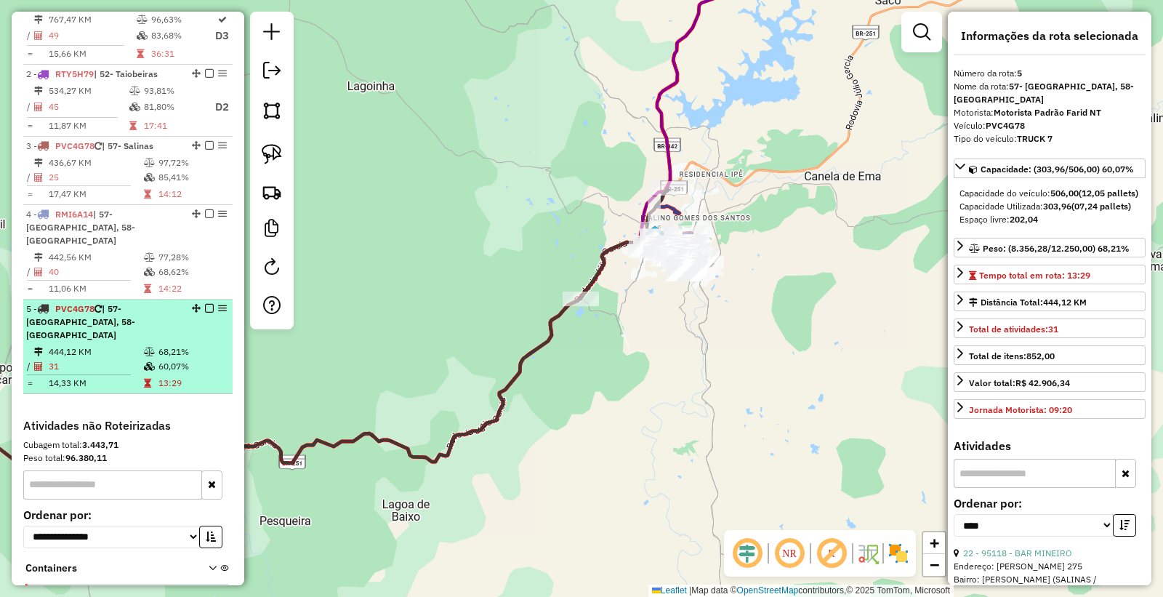
click at [143, 345] on td at bounding box center [150, 352] width 15 height 15
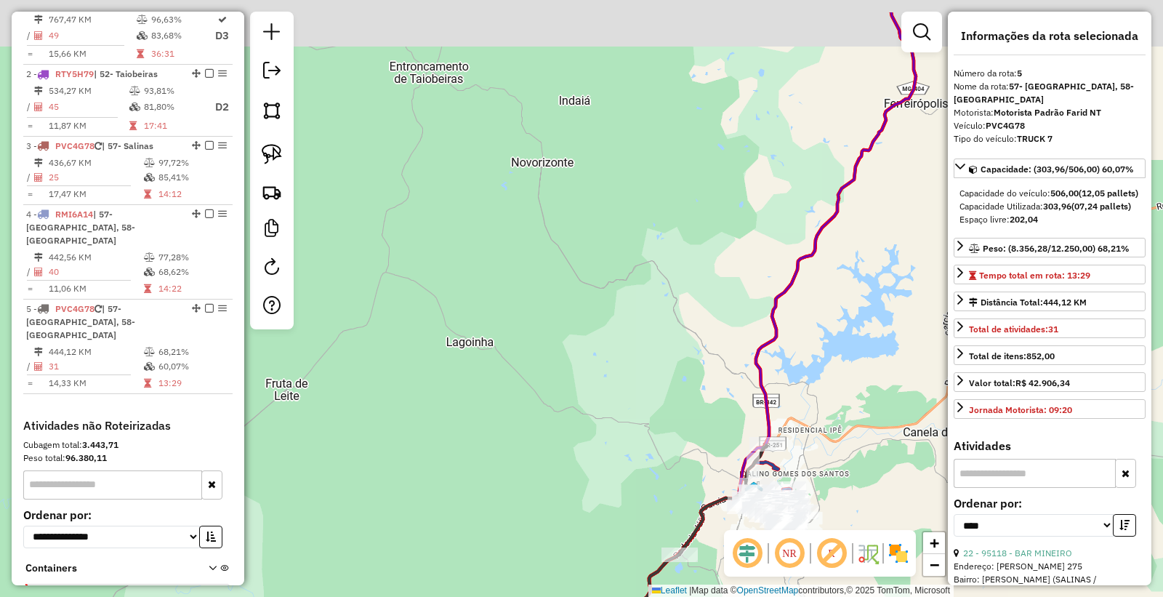
drag, startPoint x: 812, startPoint y: 236, endPoint x: 405, endPoint y: 321, distance: 415.4
click at [602, 350] on div "Janela de atendimento Grade de atendimento Capacidade Transportadoras Veículos …" at bounding box center [581, 298] width 1163 height 597
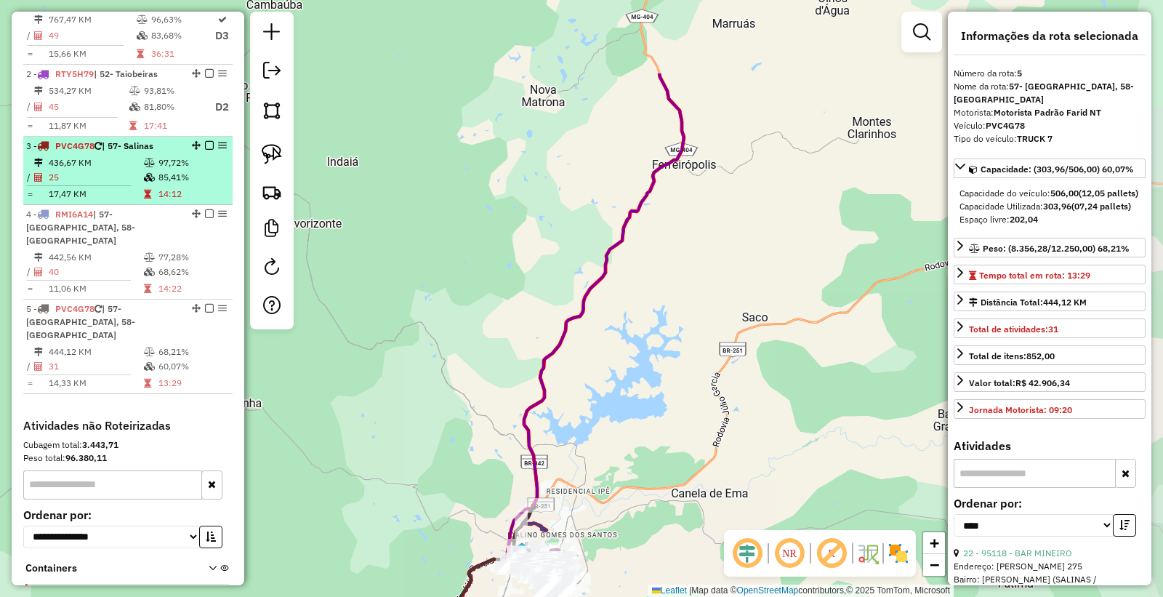
click at [111, 187] on td at bounding box center [84, 186] width 117 height 2
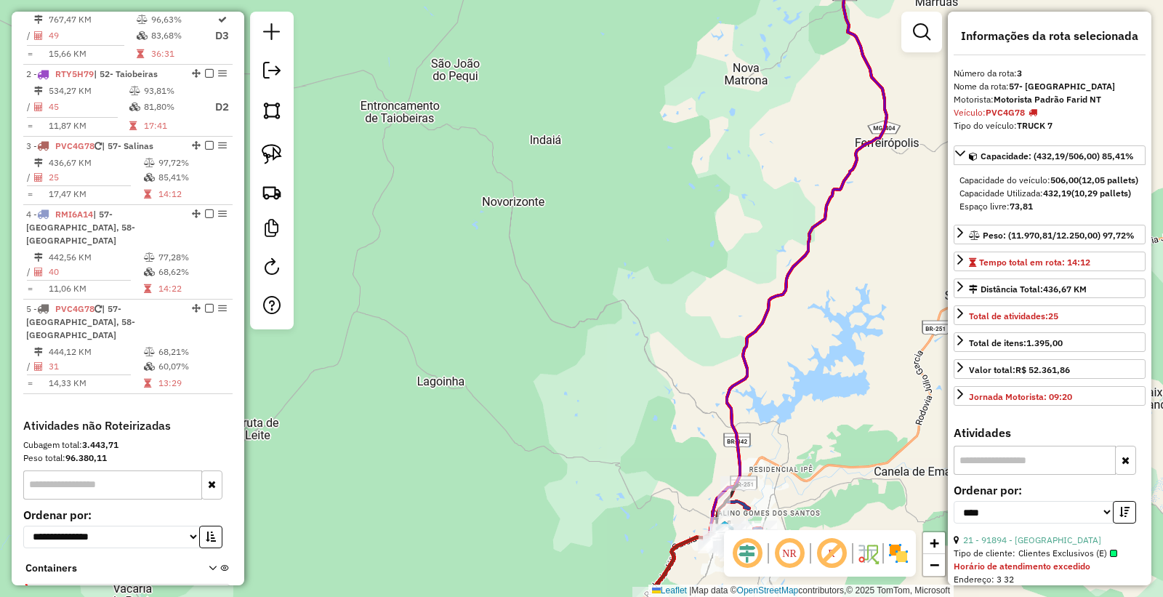
drag, startPoint x: 846, startPoint y: 325, endPoint x: 677, endPoint y: 301, distance: 171.1
click at [666, 233] on div "Janela de atendimento Grade de atendimento Capacidade Transportadoras Veículos …" at bounding box center [581, 298] width 1163 height 597
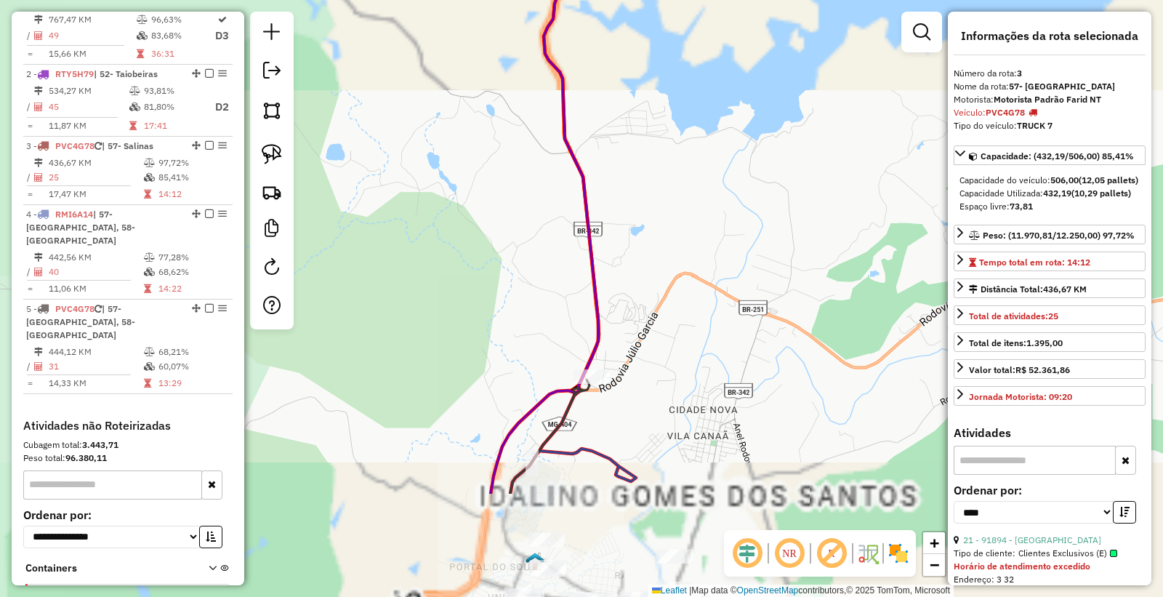
drag, startPoint x: 756, startPoint y: 461, endPoint x: 742, endPoint y: 315, distance: 146.8
click at [802, 260] on div "Janela de atendimento Grade de atendimento Capacidade Transportadoras Veículos …" at bounding box center [581, 298] width 1163 height 597
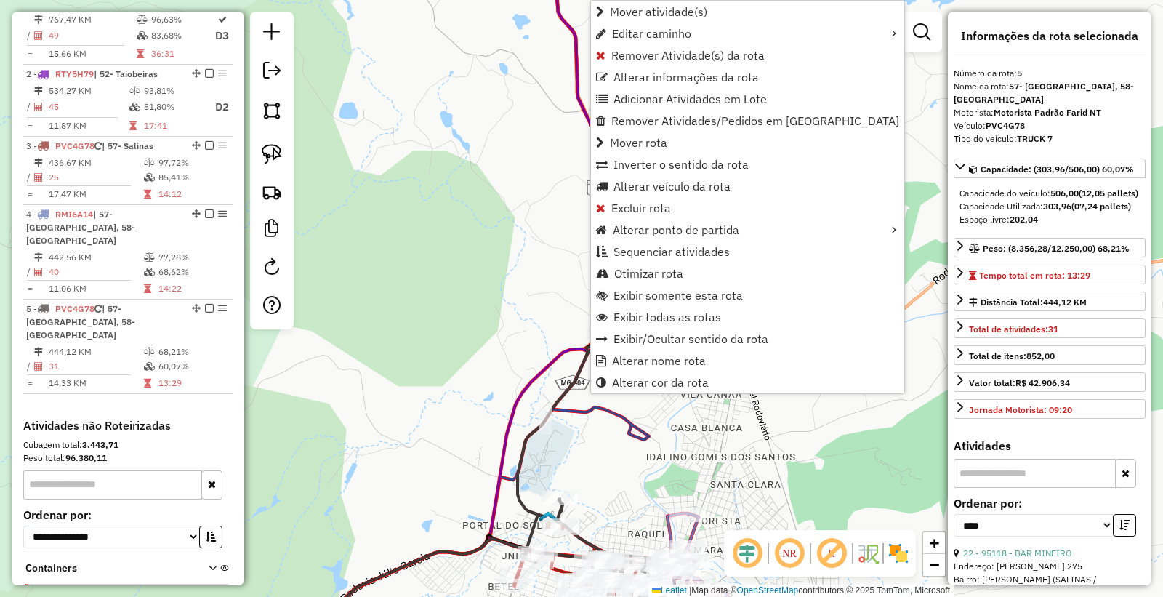
scroll to position [644, 0]
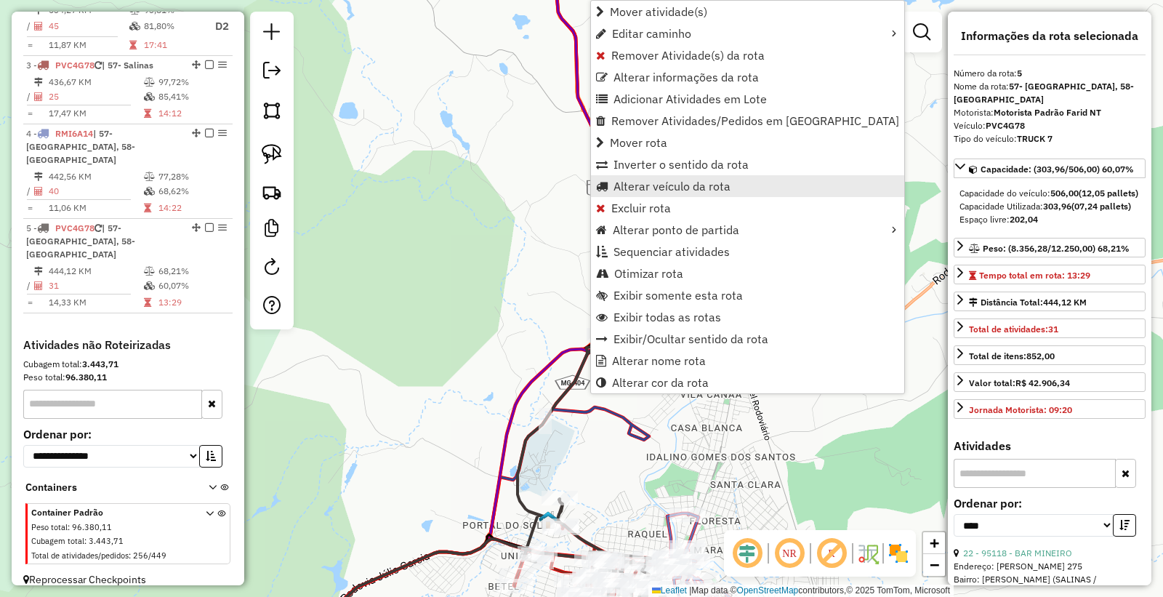
click at [669, 188] on span "Alterar veículo da rota" at bounding box center [672, 186] width 117 height 12
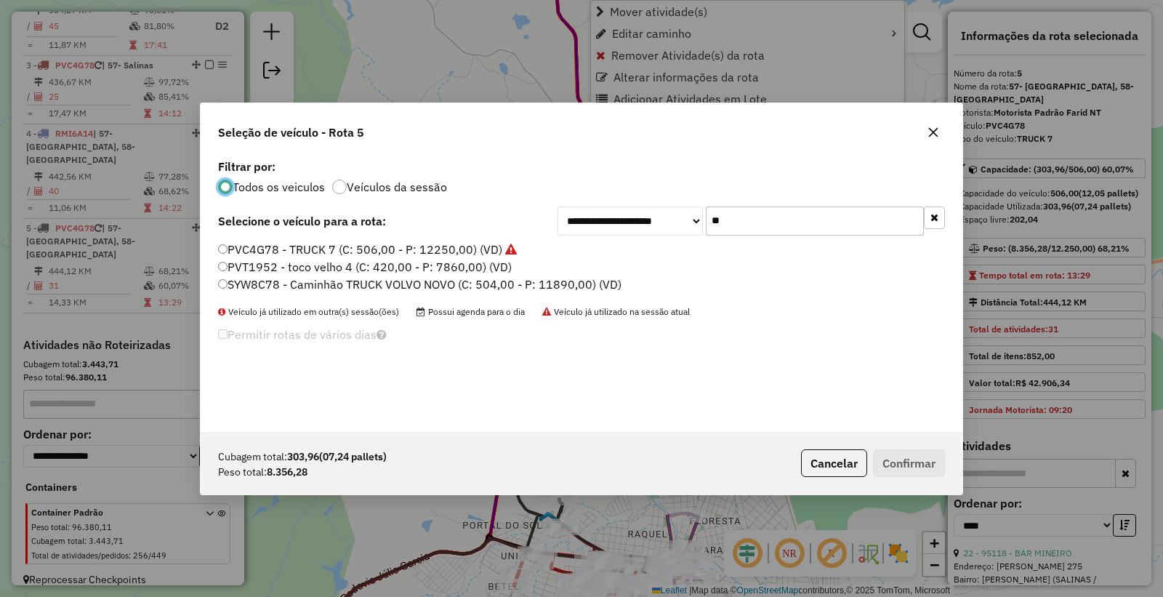
scroll to position [8, 4]
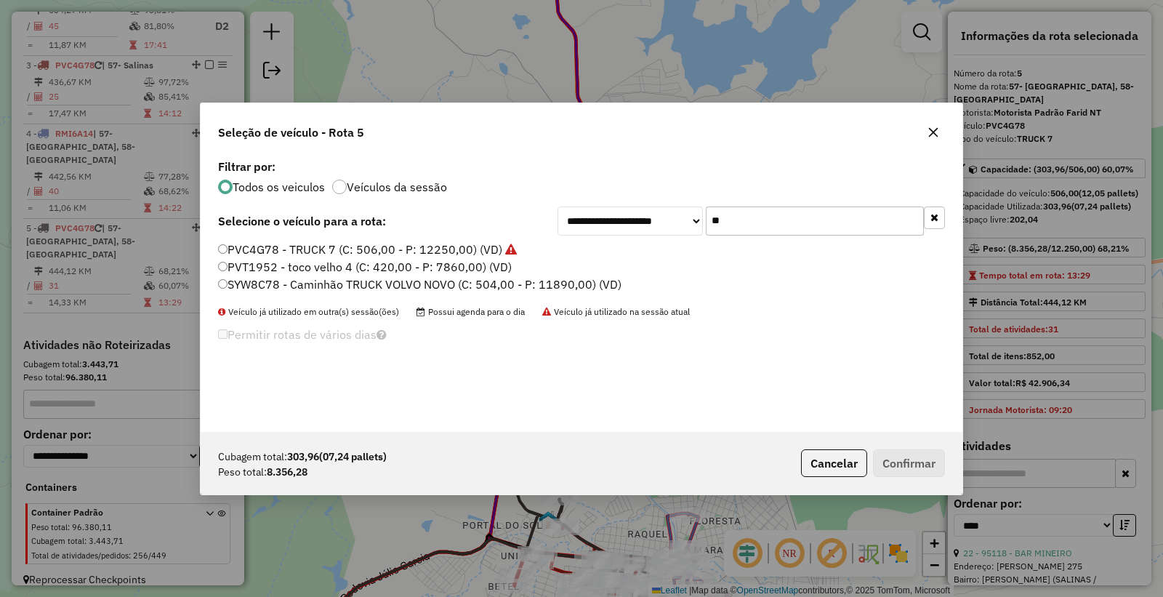
drag, startPoint x: 761, startPoint y: 209, endPoint x: 571, endPoint y: 228, distance: 190.7
click at [571, 228] on div "**********" at bounding box center [752, 221] width 388 height 29
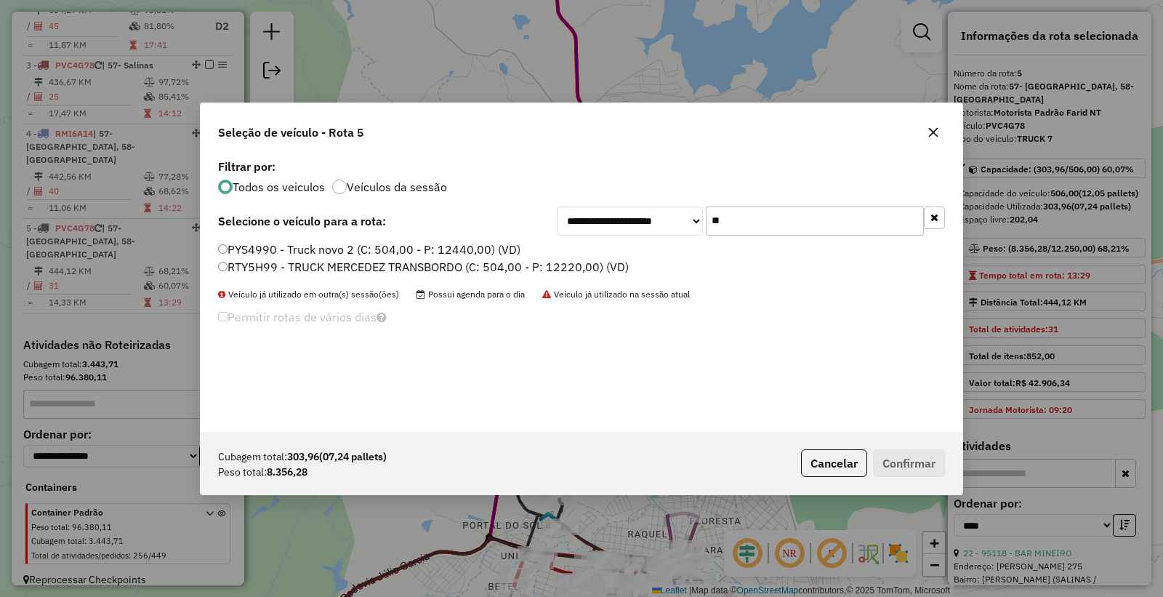
type input "**"
click at [295, 266] on label "RTY5H99 - TRUCK MERCEDEZ TRANSBORDO (C: 504,00 - P: 12220,00) (VD)" at bounding box center [423, 266] width 411 height 17
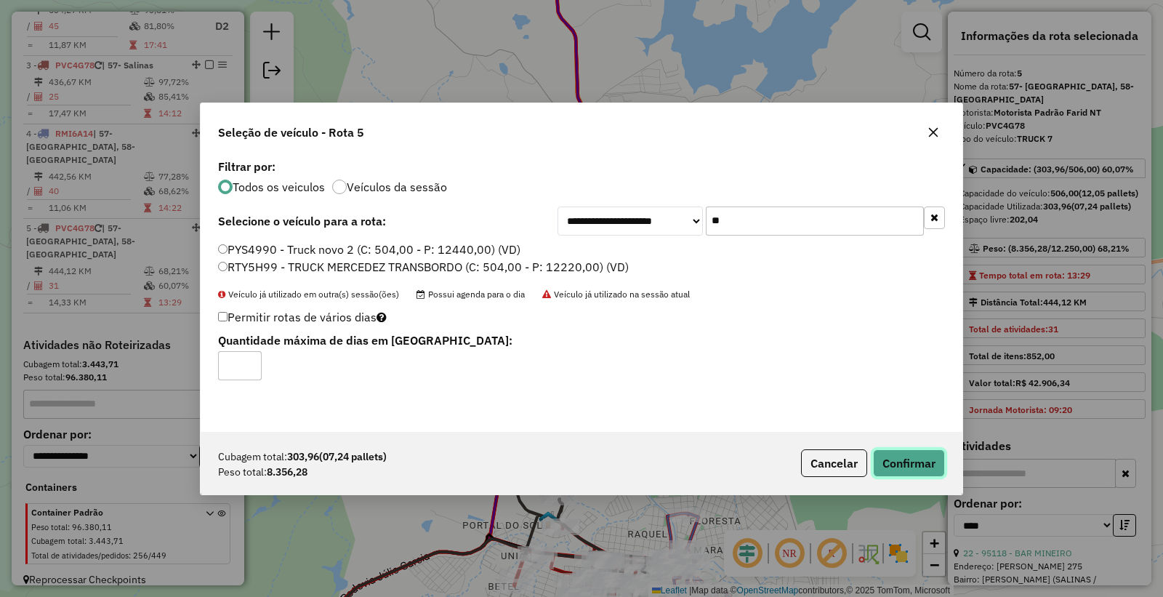
click at [891, 465] on button "Confirmar" at bounding box center [909, 463] width 72 height 28
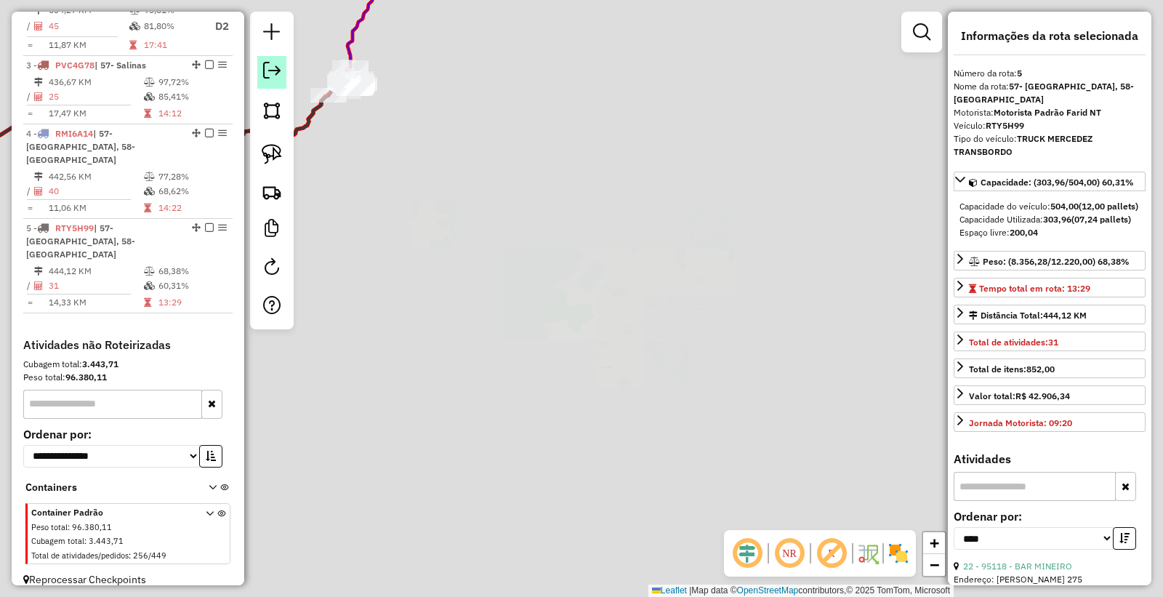
click at [279, 75] on em at bounding box center [271, 70] width 17 height 17
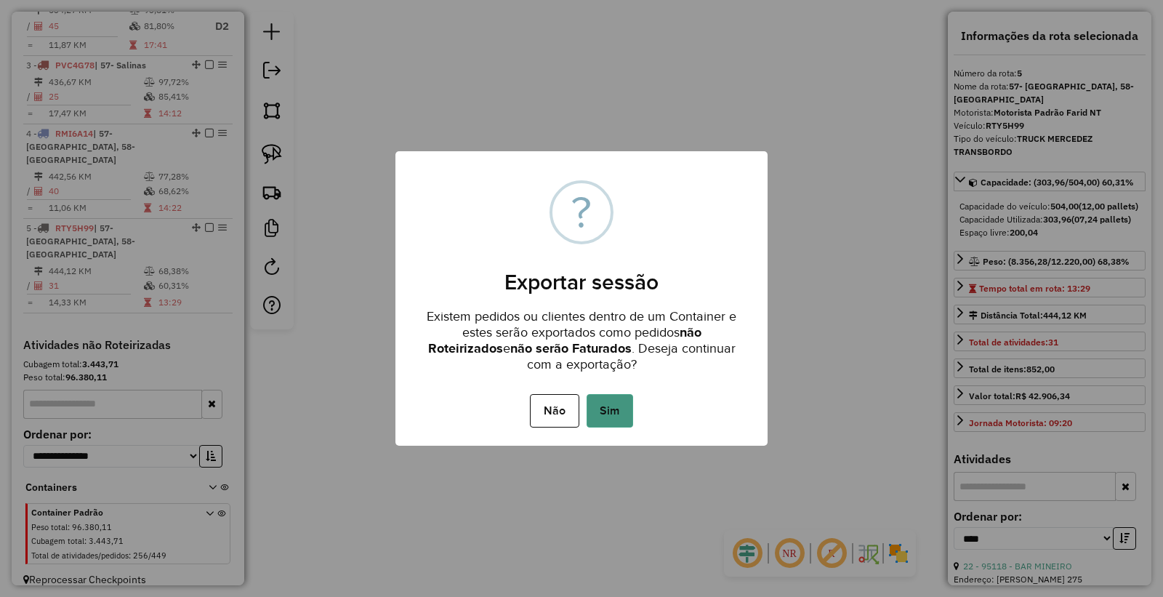
click at [601, 407] on button "Sim" at bounding box center [610, 410] width 47 height 33
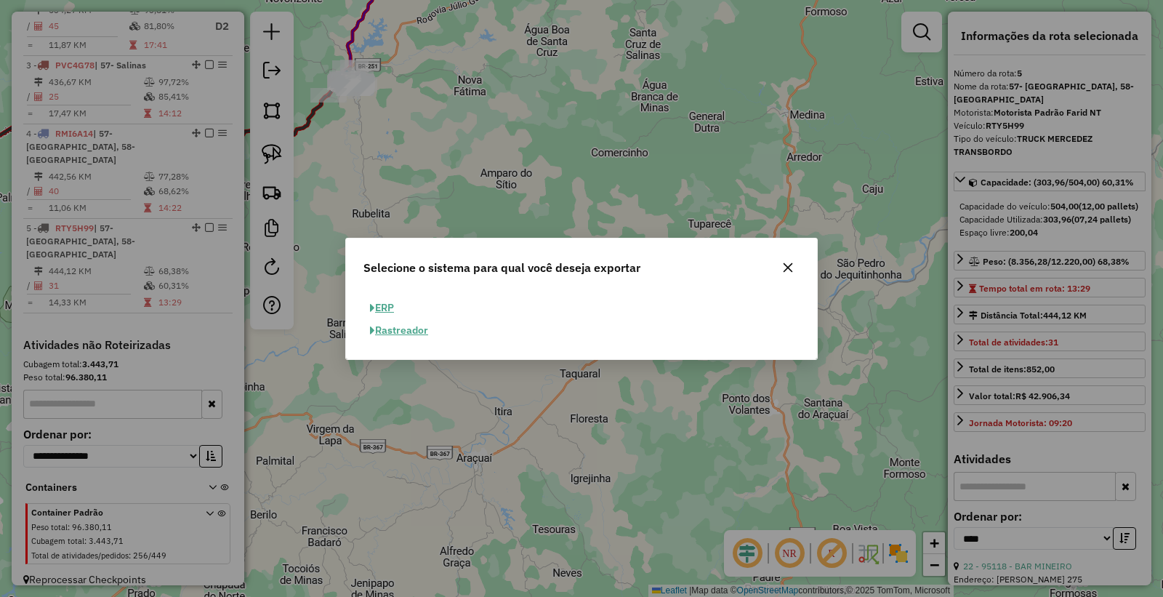
click at [380, 303] on button "ERP" at bounding box center [382, 308] width 37 height 23
select select "**"
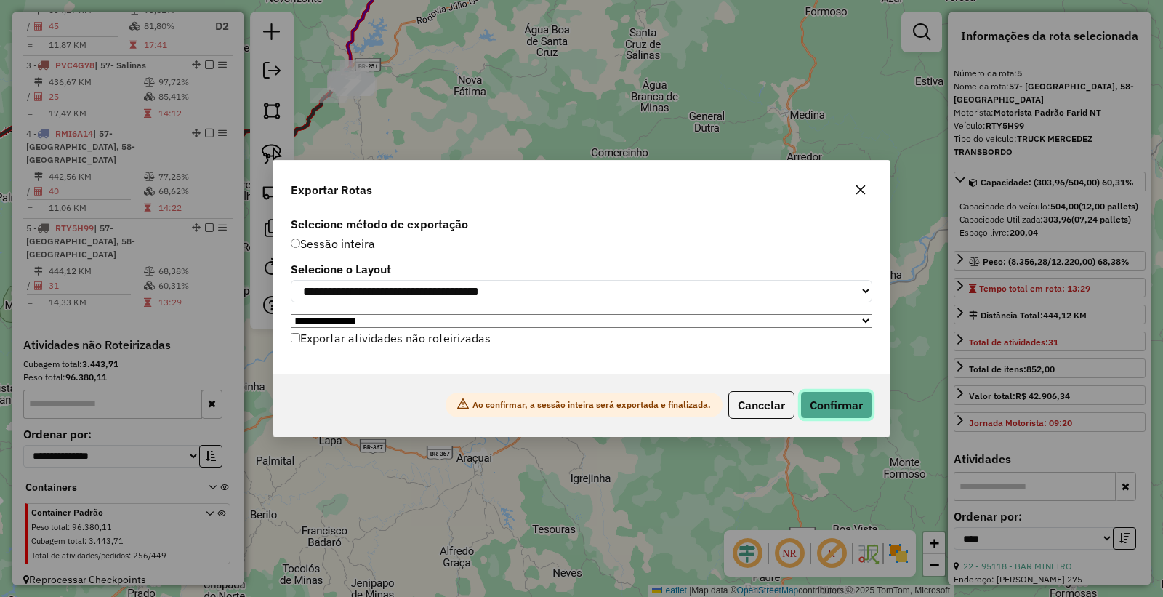
click at [841, 408] on button "Confirmar" at bounding box center [837, 405] width 72 height 28
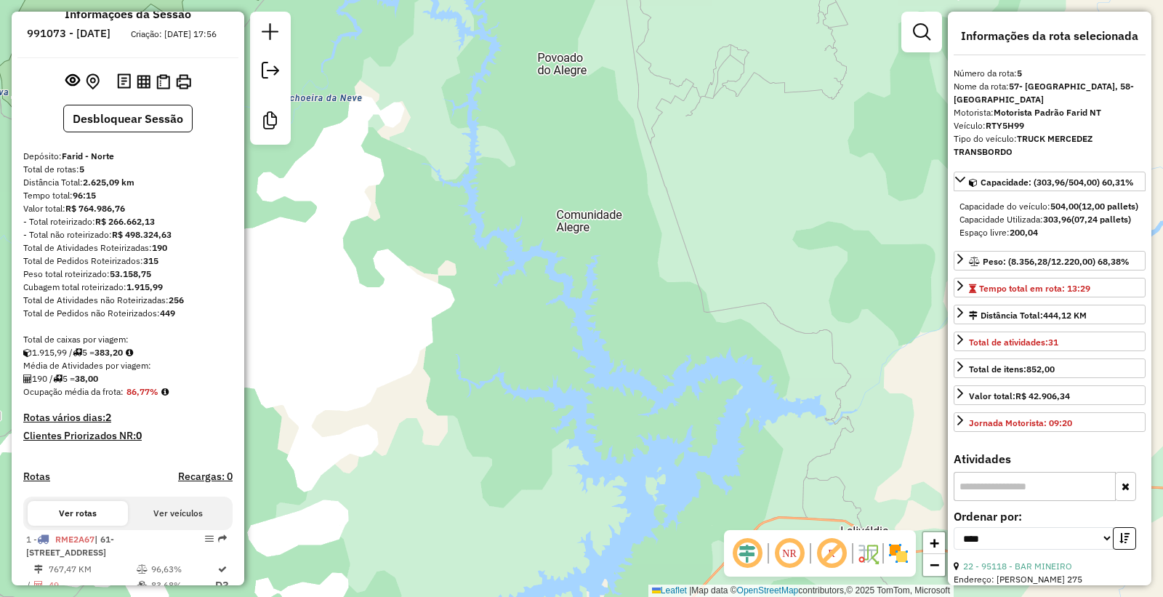
scroll to position [0, 0]
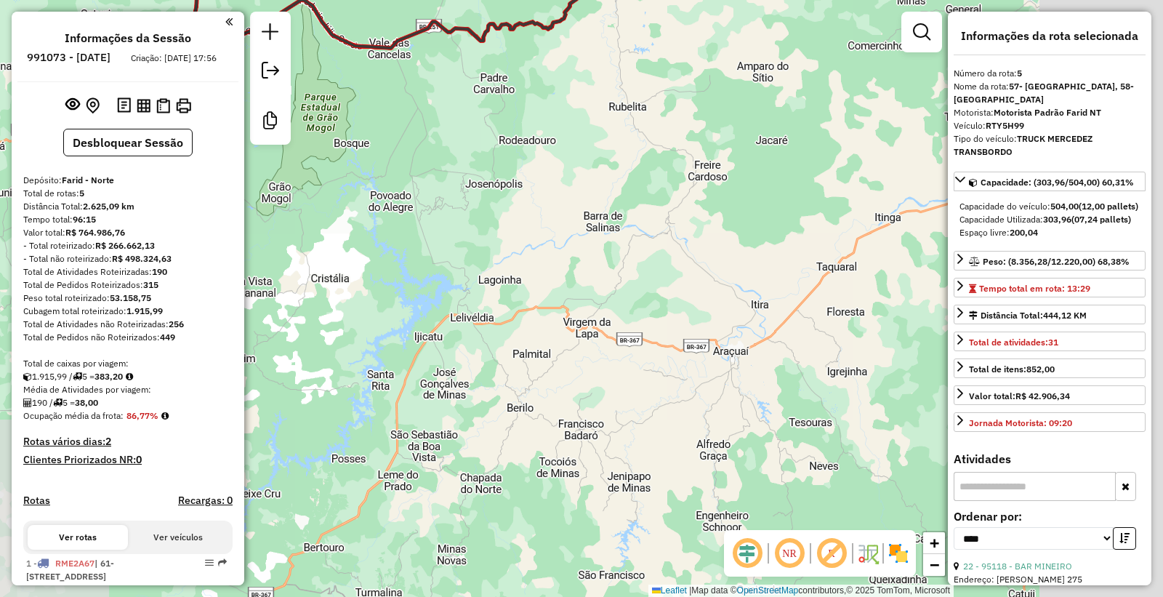
drag, startPoint x: 809, startPoint y: 329, endPoint x: 324, endPoint y: 238, distance: 493.5
click at [309, 228] on div "Janela de atendimento Grade de atendimento Capacidade Transportadoras Veículos …" at bounding box center [581, 298] width 1163 height 597
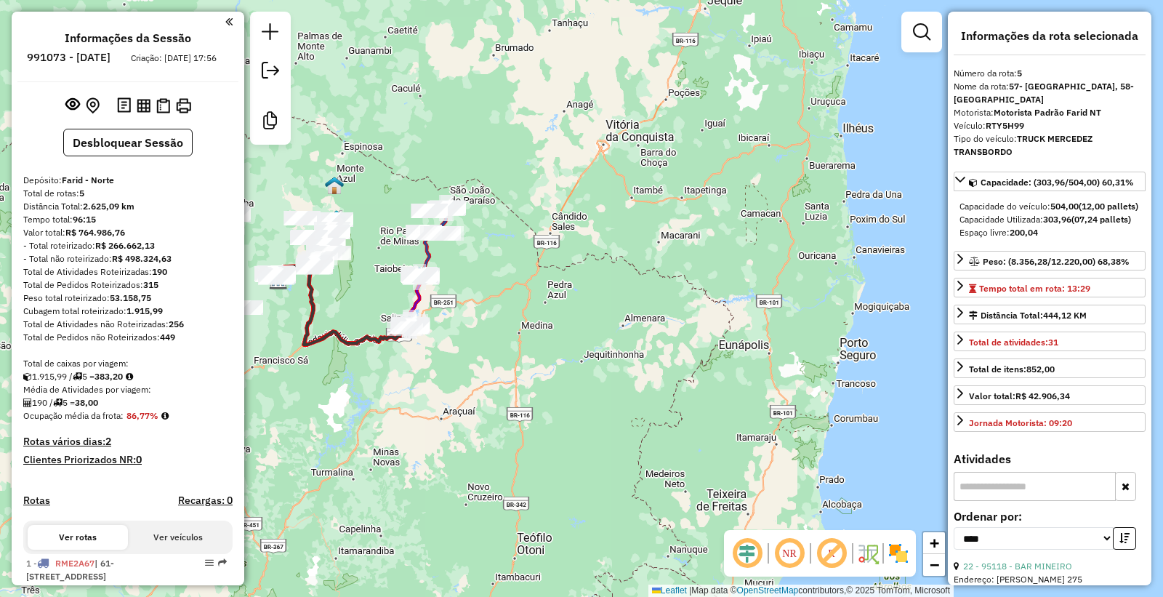
drag, startPoint x: 452, startPoint y: 189, endPoint x: 564, endPoint y: 358, distance: 203.5
click at [564, 382] on div "Janela de atendimento Grade de atendimento Capacidade Transportadoras Veículos …" at bounding box center [581, 298] width 1163 height 597
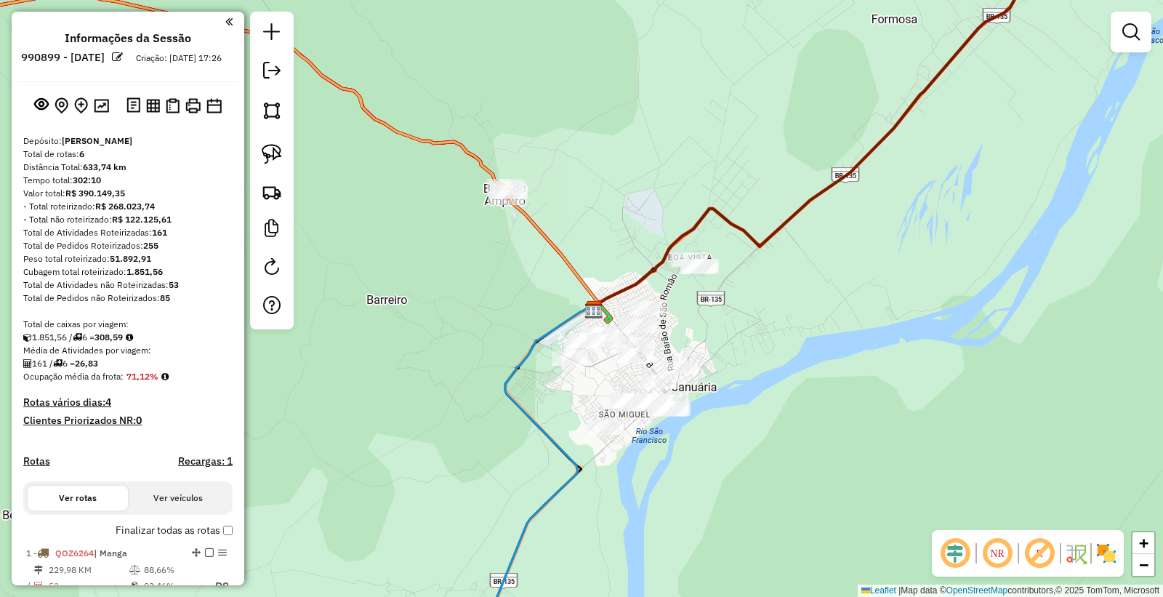
scroll to position [706, 0]
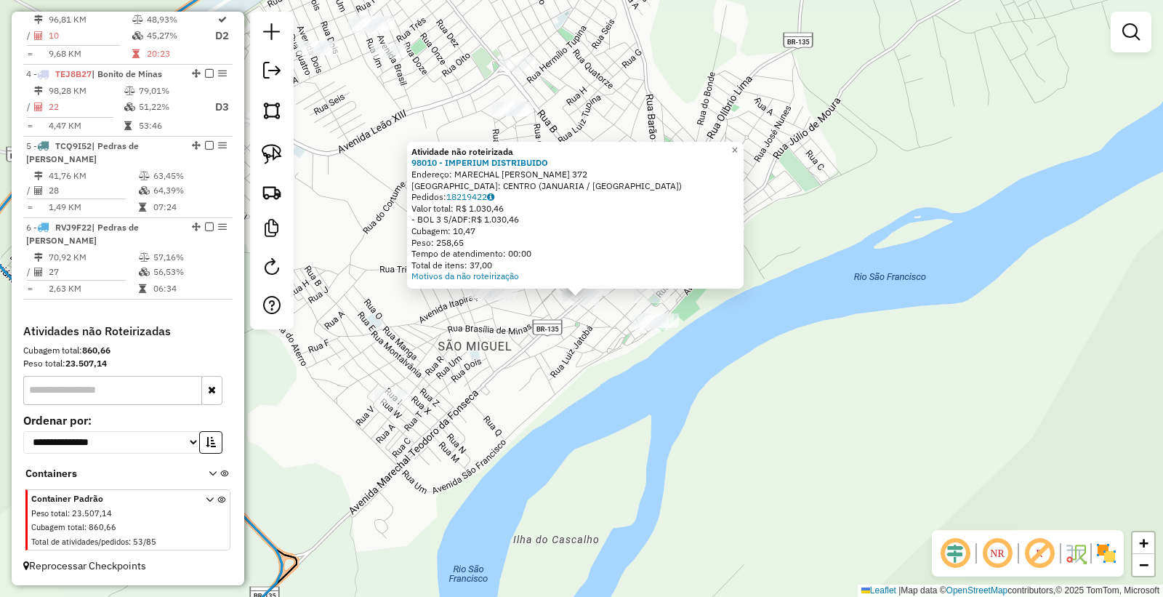
click at [586, 335] on div "Atividade não roteirizada 98010 - IMPERIUM DISTRIBUIDO Endereço: MARECHAL [PERS…" at bounding box center [581, 298] width 1163 height 597
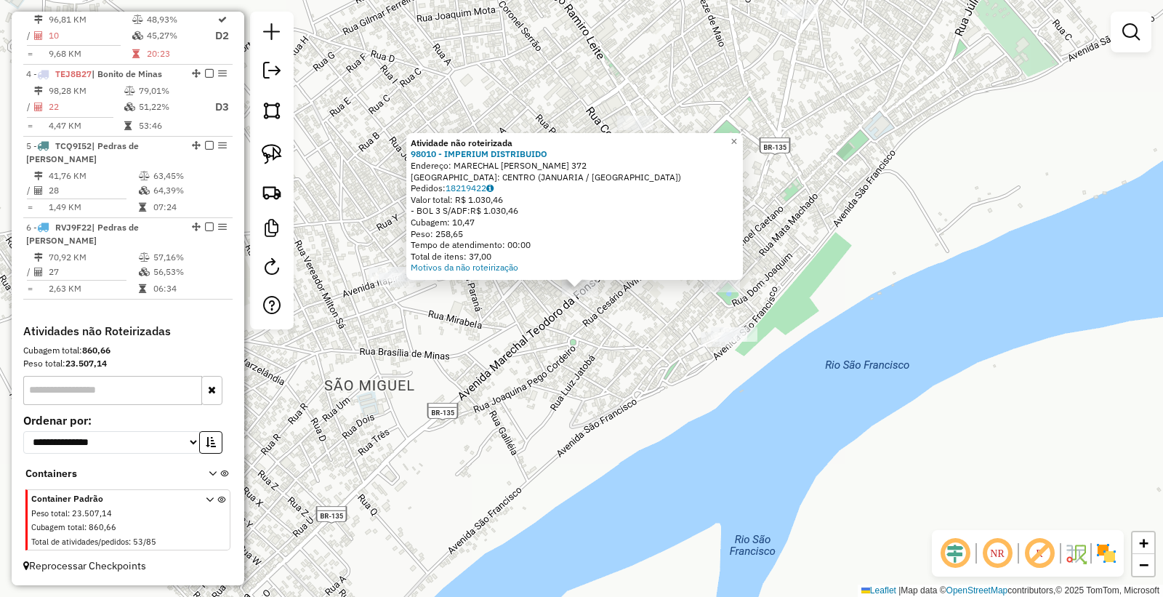
click at [584, 297] on div at bounding box center [580, 289] width 36 height 15
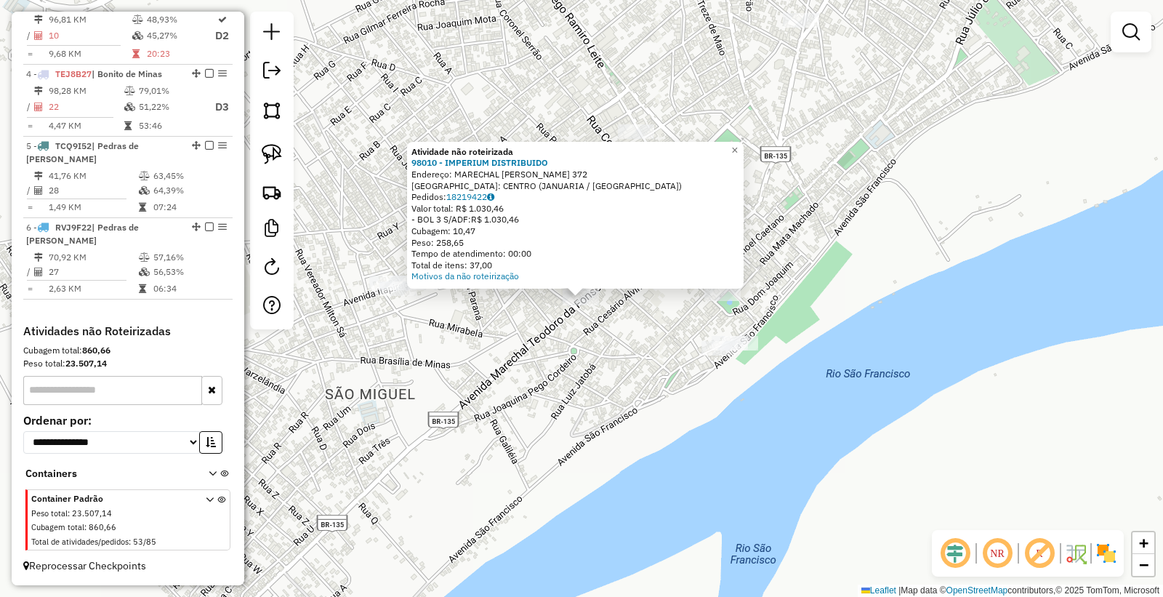
click at [590, 358] on div "Atividade não roteirizada 98010 - IMPERIUM DISTRIBUIDO Endereço: MARECHAL [PERS…" at bounding box center [581, 298] width 1163 height 597
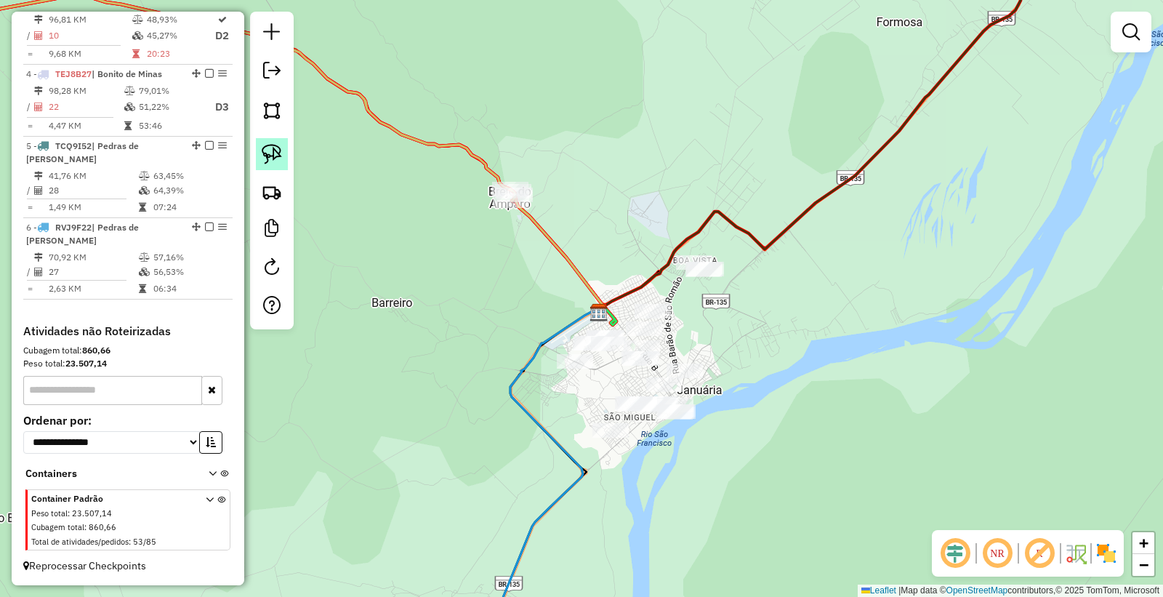
click at [282, 149] on link at bounding box center [272, 154] width 32 height 32
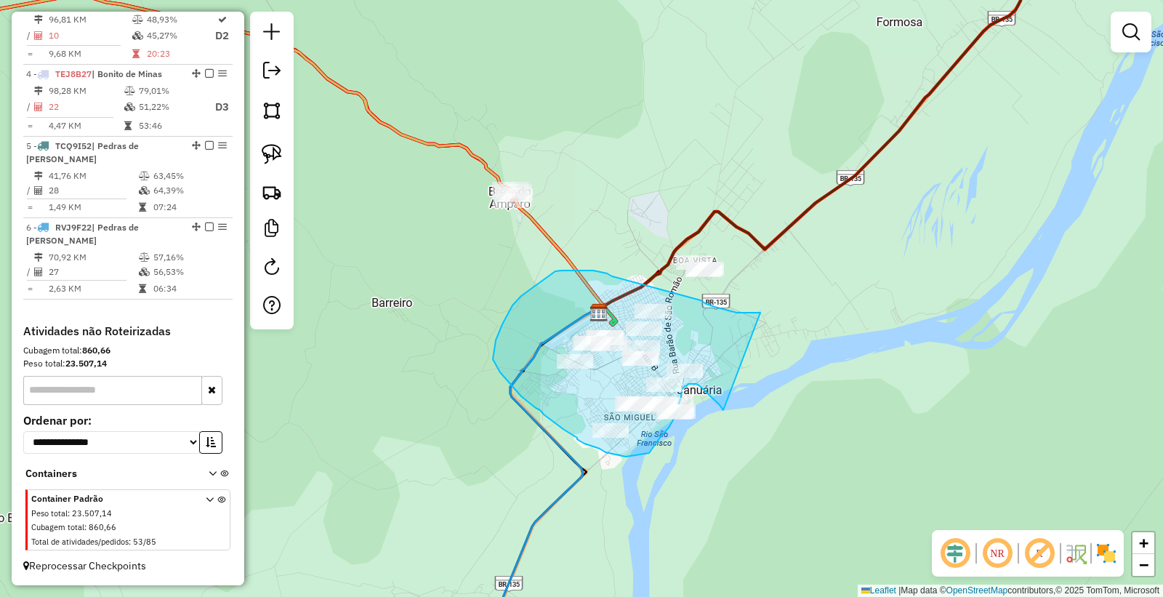
drag, startPoint x: 761, startPoint y: 313, endPoint x: 757, endPoint y: 414, distance: 101.9
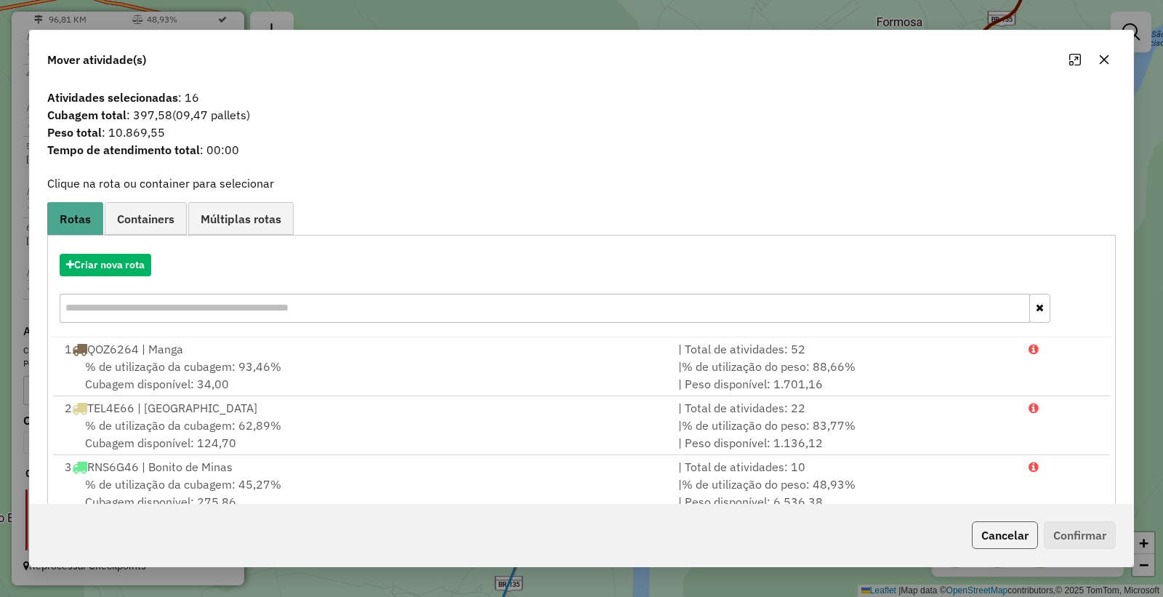
click at [1006, 535] on button "Cancelar" at bounding box center [1005, 535] width 66 height 28
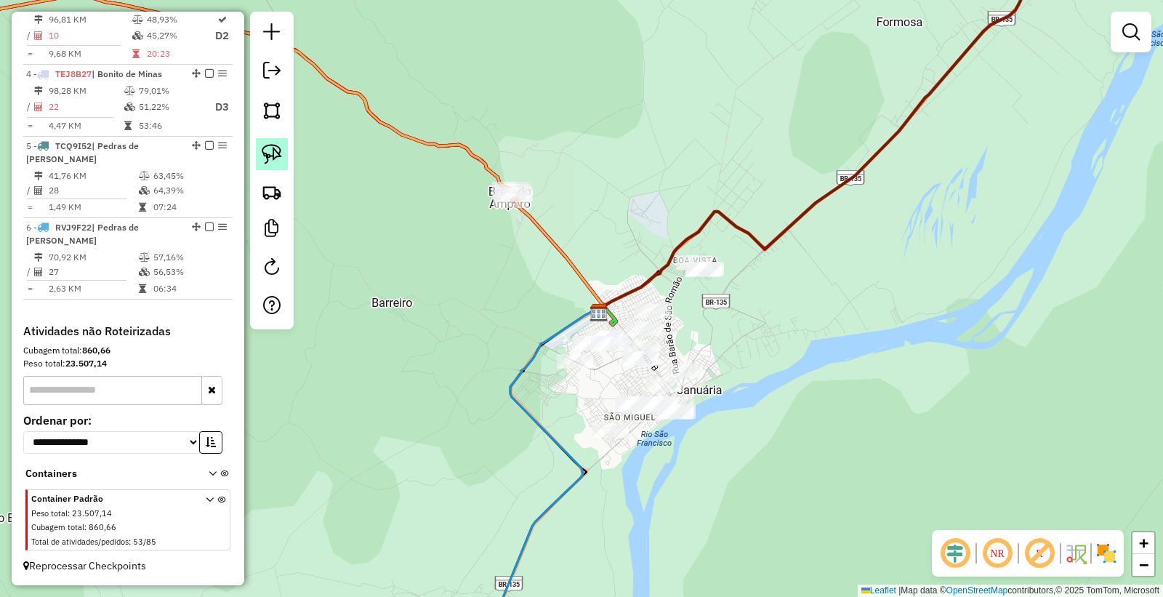
click at [269, 147] on img at bounding box center [272, 154] width 20 height 20
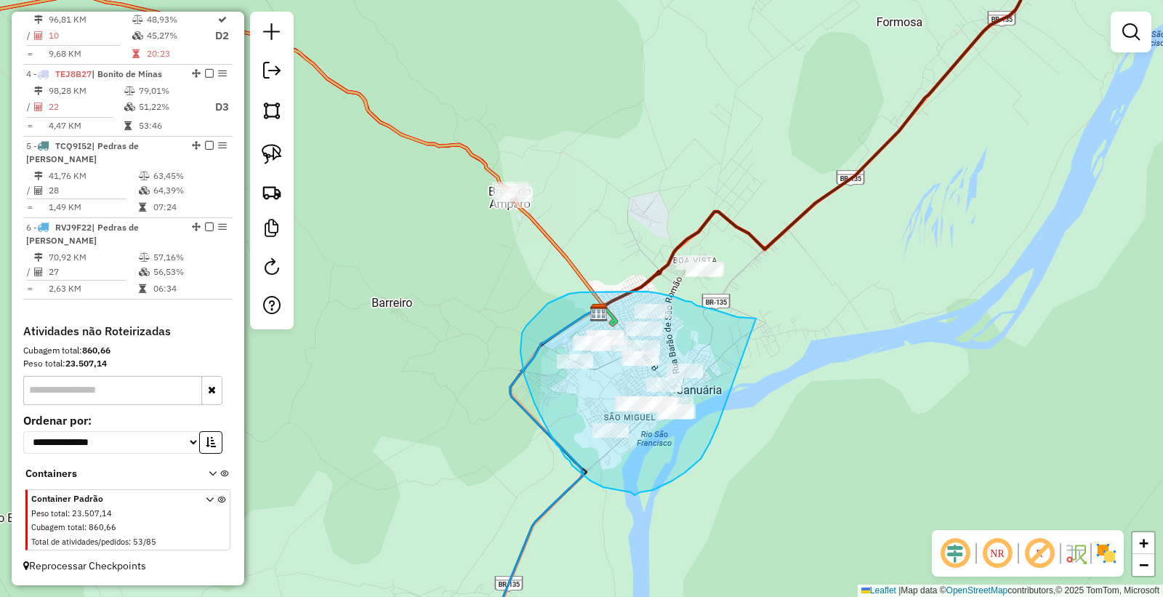
drag, startPoint x: 756, startPoint y: 318, endPoint x: 724, endPoint y: 417, distance: 103.3
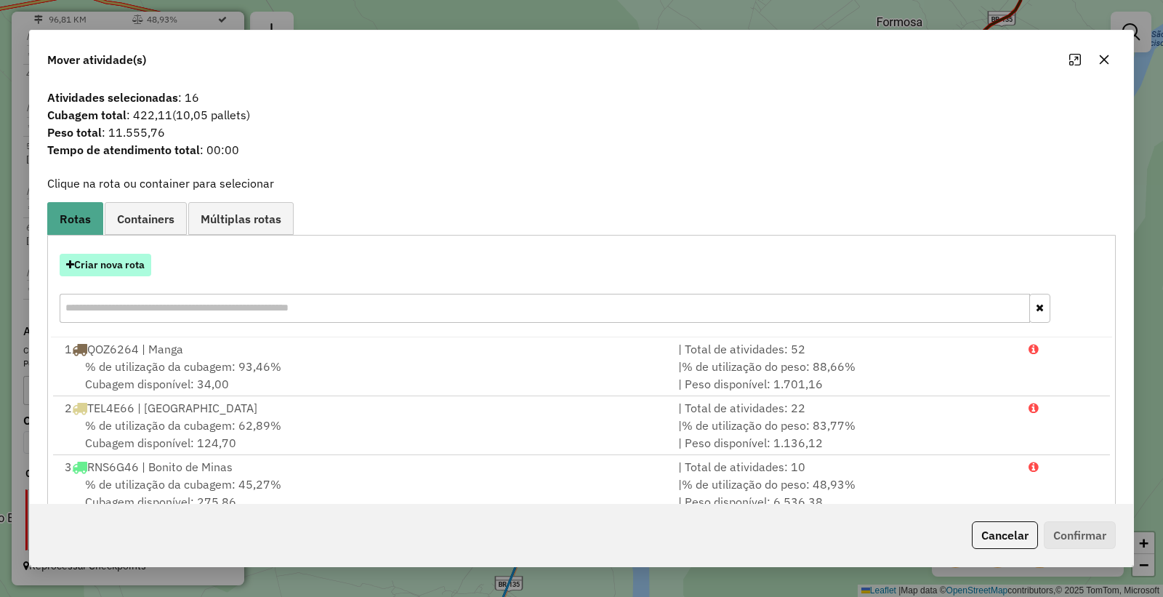
click at [103, 272] on button "Criar nova rota" at bounding box center [106, 265] width 92 height 23
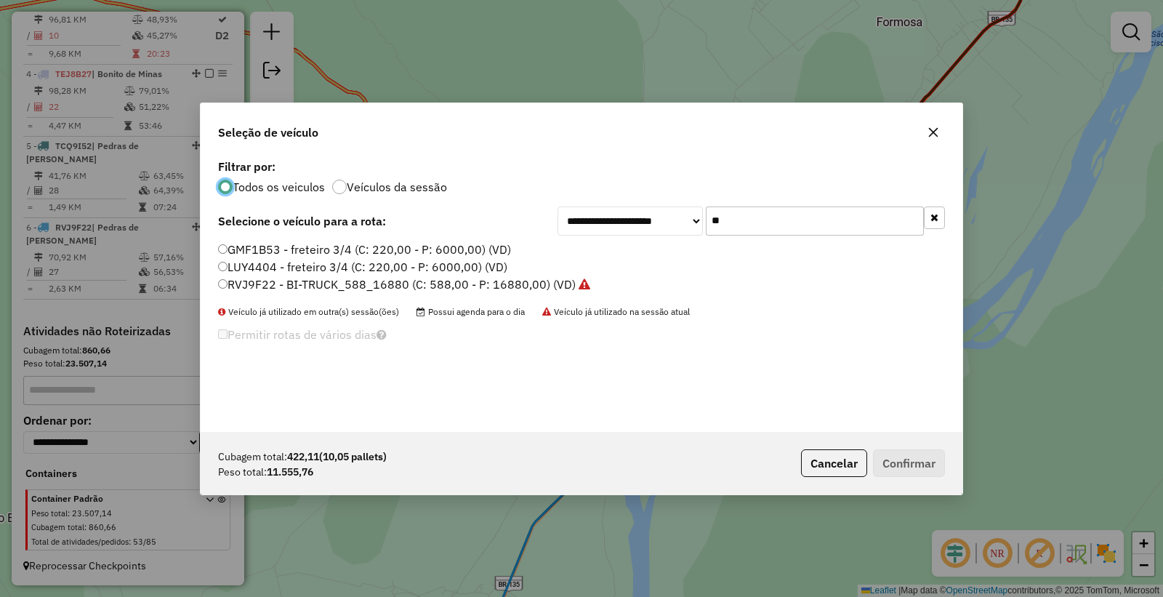
scroll to position [8, 4]
drag, startPoint x: 735, startPoint y: 215, endPoint x: 591, endPoint y: 209, distance: 144.1
click at [592, 209] on div "**********" at bounding box center [752, 221] width 388 height 29
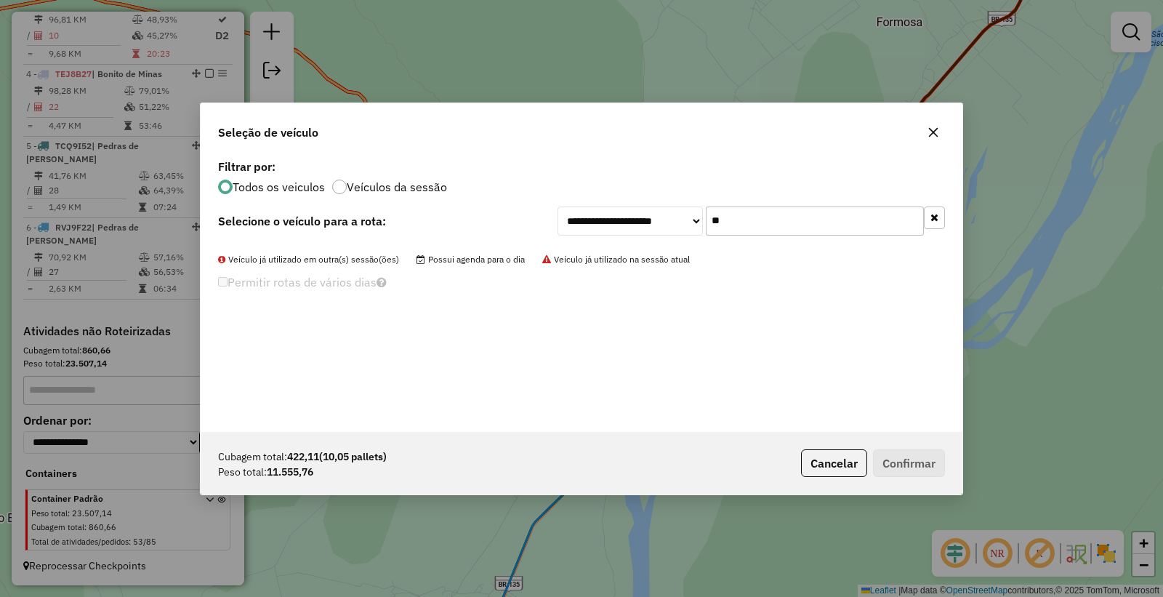
type input "*"
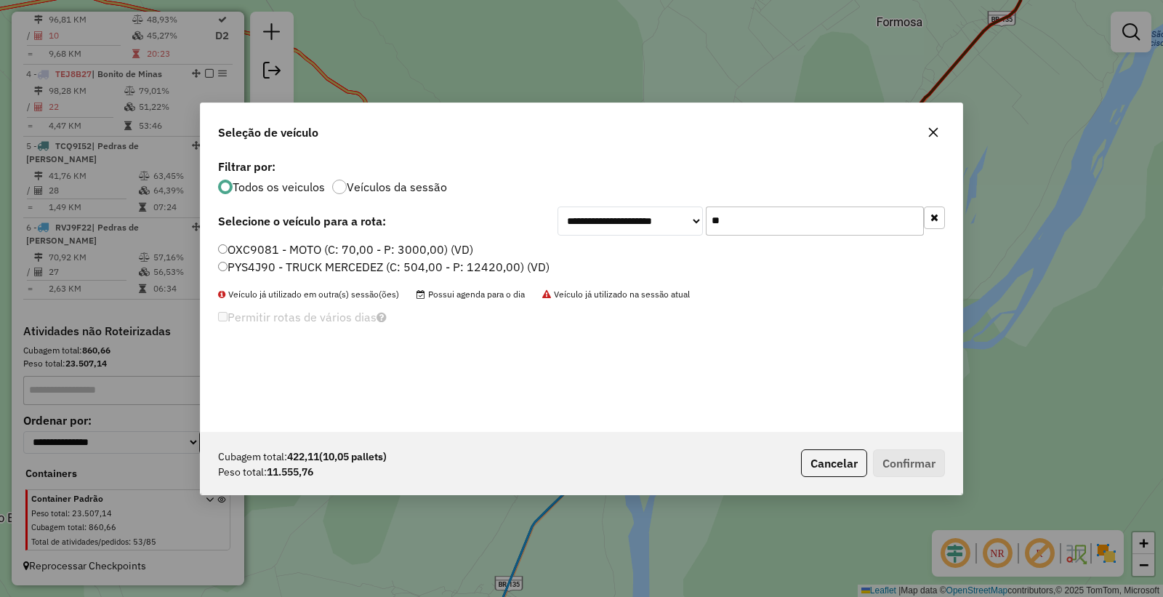
type input "**"
click at [252, 266] on label "PYS4J90 - TRUCK MERCEDEZ (C: 504,00 - P: 12420,00) (VD)" at bounding box center [384, 266] width 332 height 17
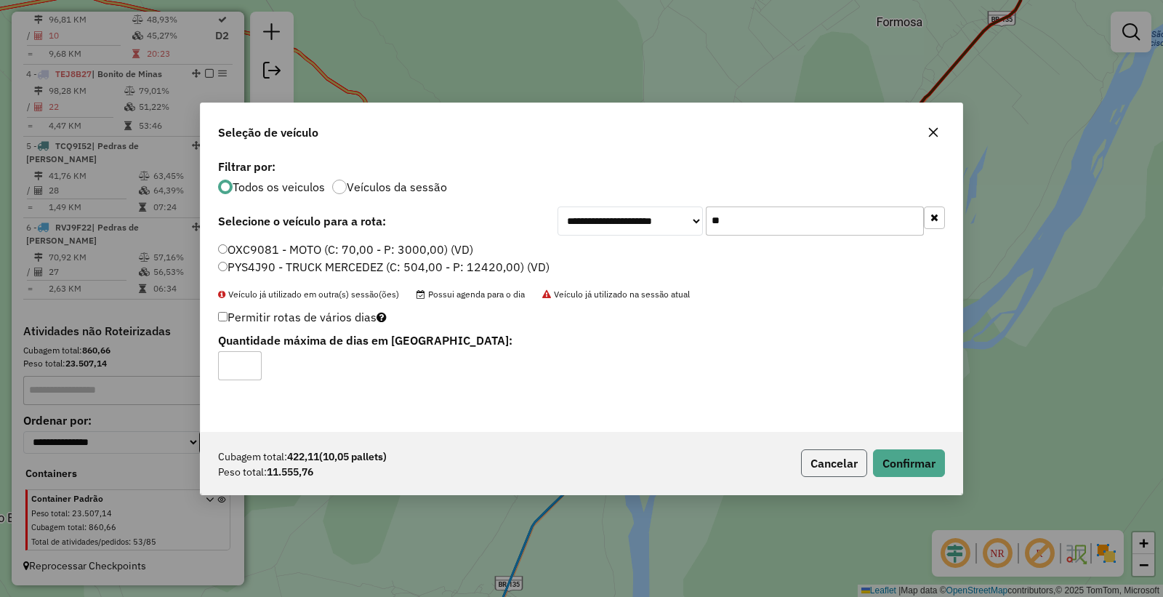
click at [833, 454] on button "Cancelar" at bounding box center [834, 463] width 66 height 28
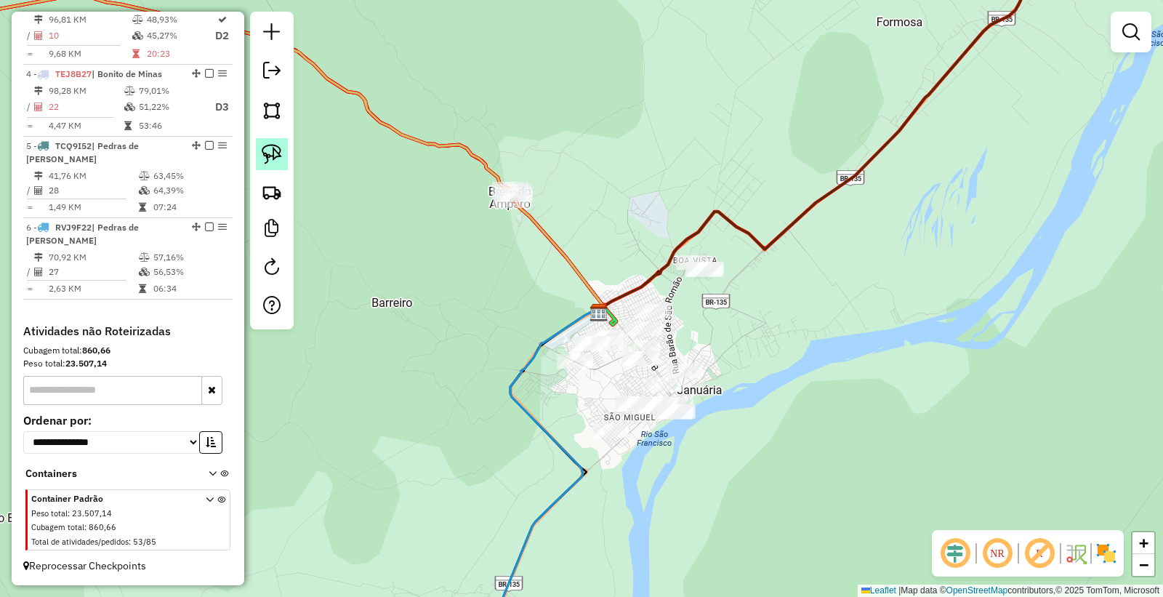
drag, startPoint x: 273, startPoint y: 147, endPoint x: 797, endPoint y: 216, distance: 528.1
click at [273, 148] on img at bounding box center [272, 154] width 20 height 20
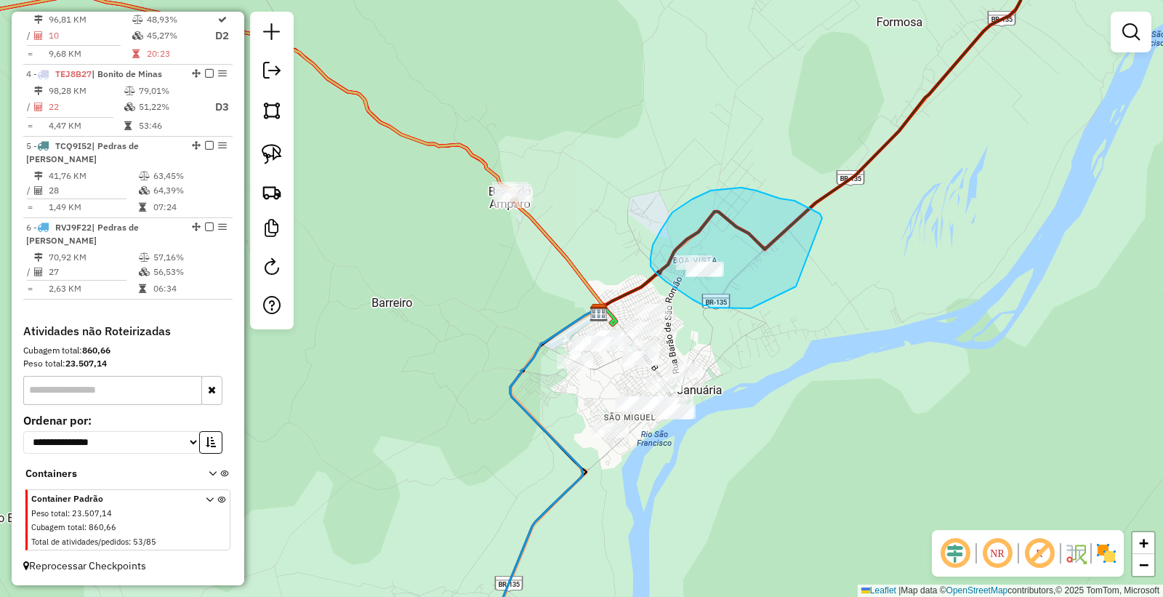
drag, startPoint x: 822, startPoint y: 218, endPoint x: 822, endPoint y: 275, distance: 56.7
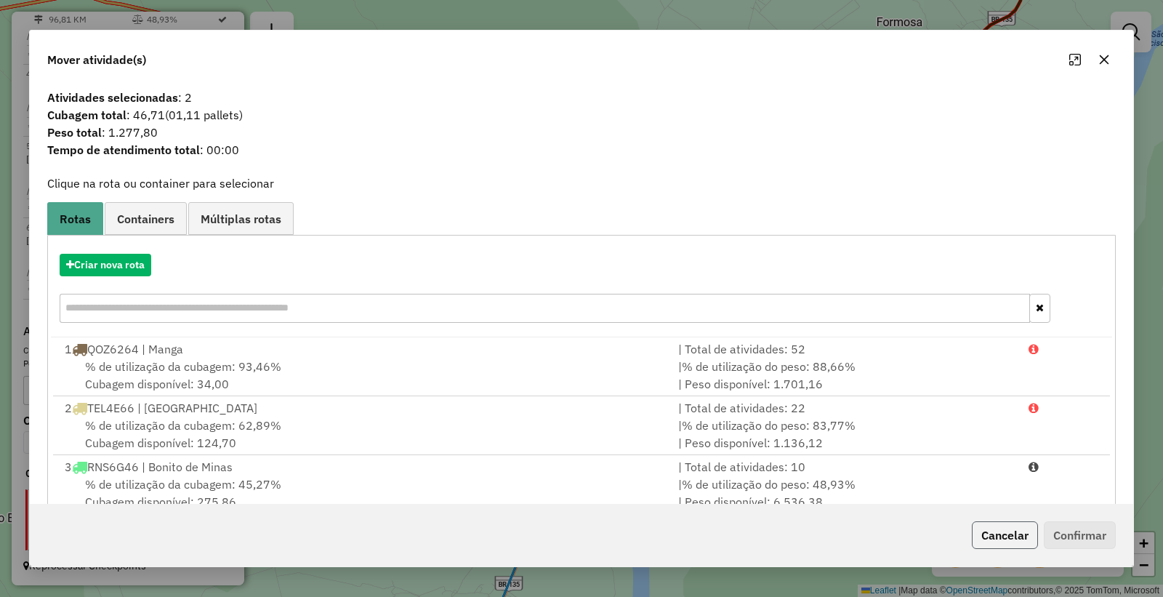
click at [985, 540] on button "Cancelar" at bounding box center [1005, 535] width 66 height 28
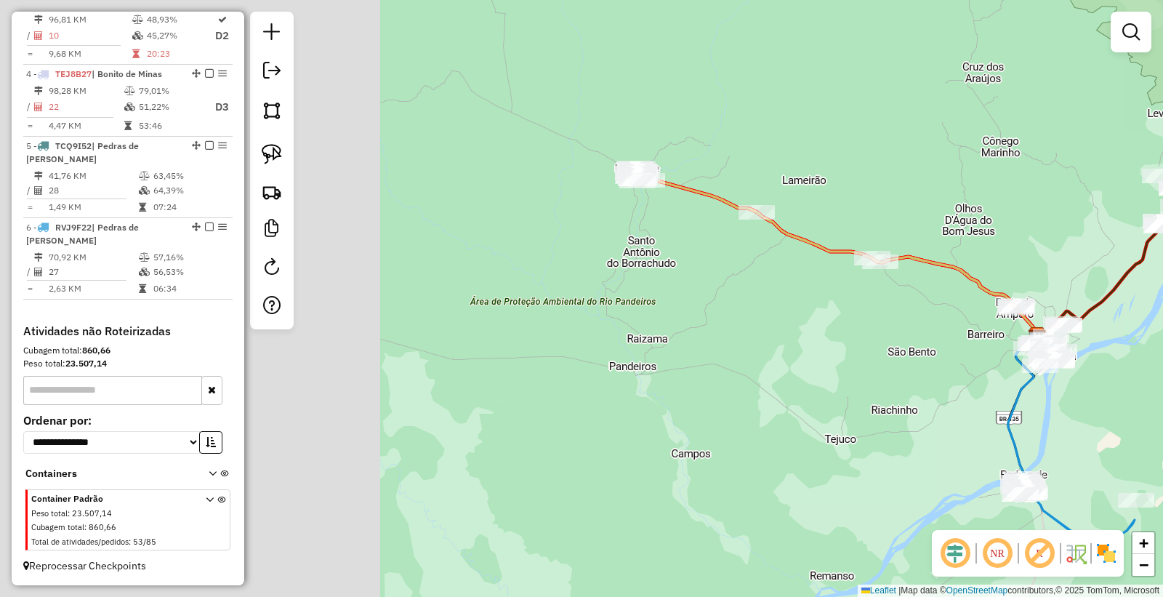
drag, startPoint x: 460, startPoint y: 372, endPoint x: 906, endPoint y: 422, distance: 448.7
click at [906, 422] on div "Janela de atendimento Grade de atendimento Capacidade Transportadoras Veículos …" at bounding box center [581, 298] width 1163 height 597
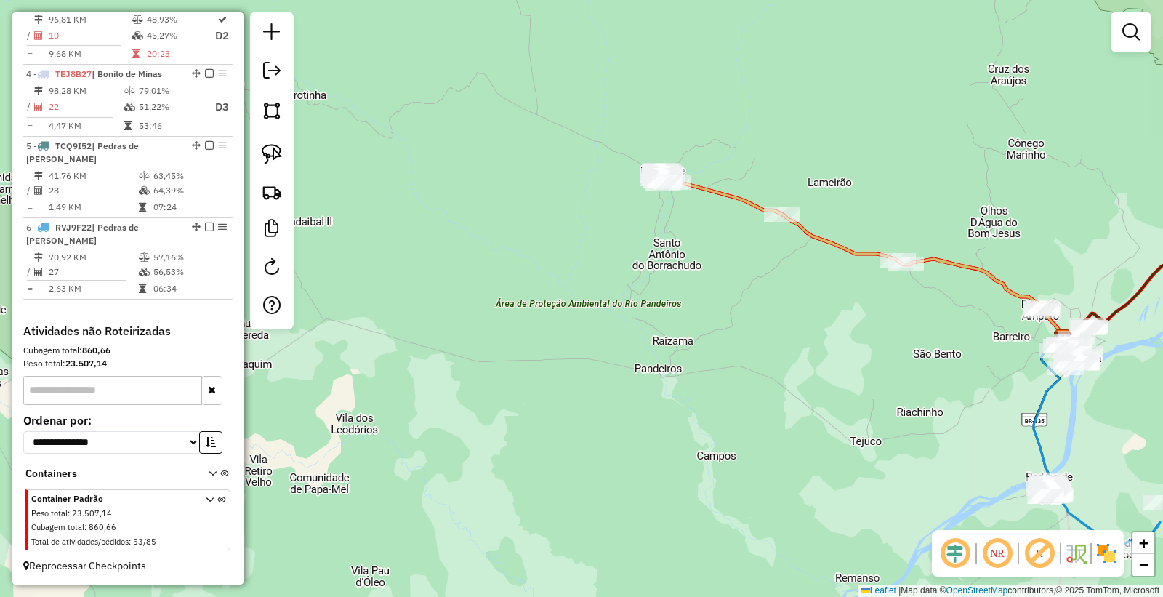
click at [585, 236] on div "Janela de atendimento Grade de atendimento Capacidade Transportadoras Veículos …" at bounding box center [581, 298] width 1163 height 597
click at [662, 199] on div "Rota 3 - Placa RNS6G46 98075 - BAR DO NETO [PERSON_NAME] de atendimento Grade d…" at bounding box center [581, 298] width 1163 height 597
click at [662, 194] on div "Janela de atendimento Grade de atendimento Capacidade Transportadoras Veículos …" at bounding box center [581, 298] width 1163 height 597
select select "*********"
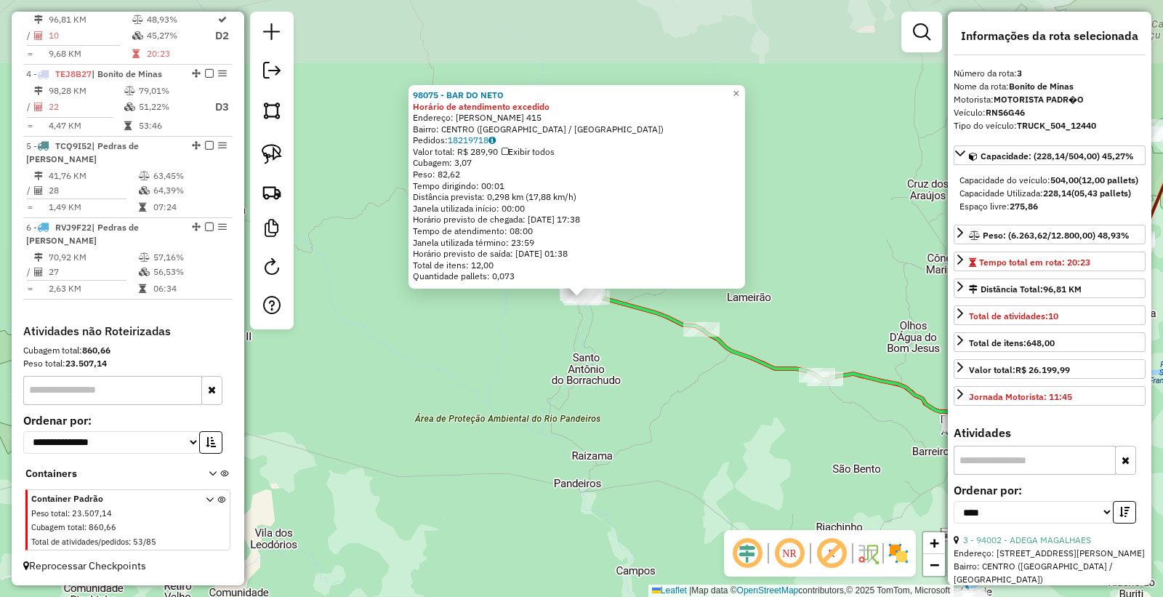
scroll to position [687, 0]
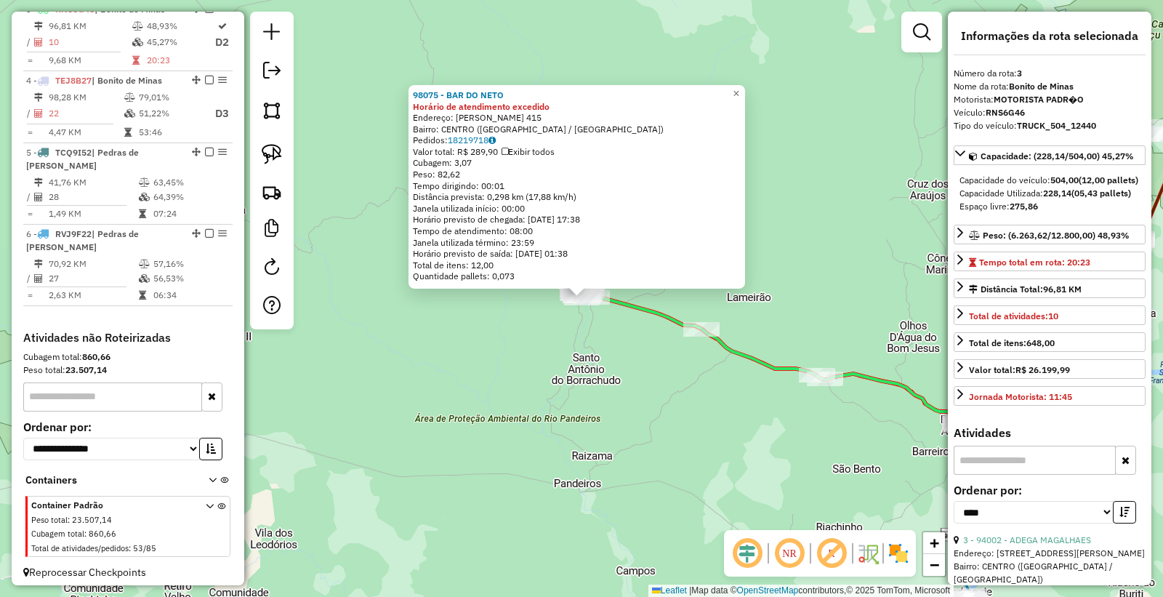
click at [662, 404] on div "98075 - BAR DO NETO Horário de atendimento excedido Endereço: [PERSON_NAME] BRI…" at bounding box center [581, 298] width 1163 height 597
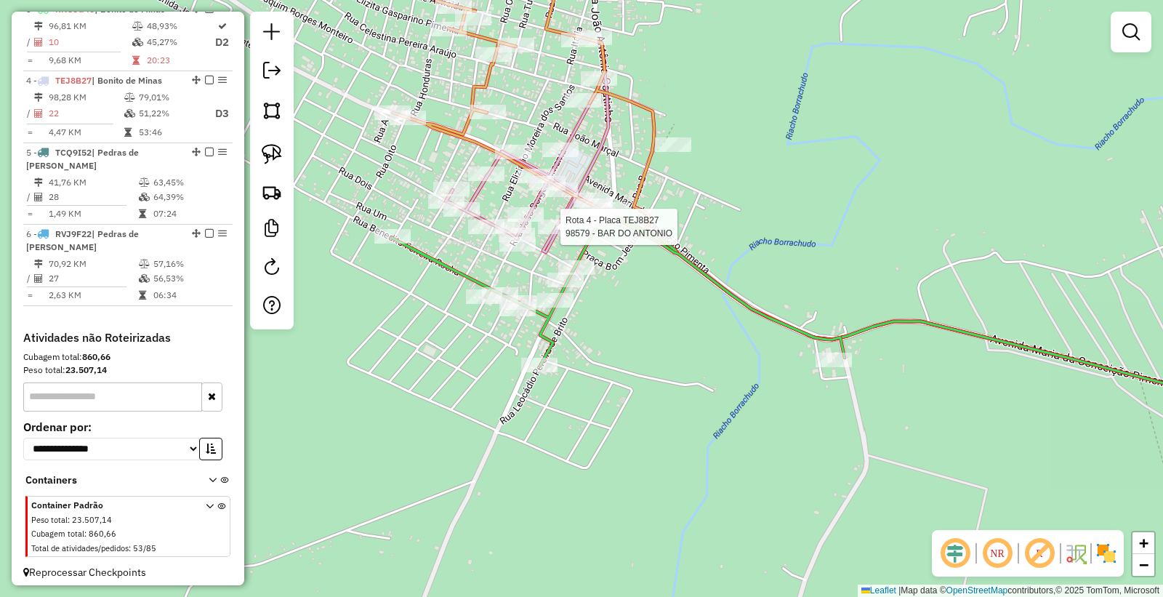
click at [537, 226] on div "Rota 4 - Placa TEJ8B27 98579 - BAR DO [PERSON_NAME] de atendimento Grade de ate…" at bounding box center [581, 298] width 1163 height 597
click at [485, 241] on div "Janela de atendimento Grade de atendimento Capacidade Transportadoras Veículos …" at bounding box center [581, 298] width 1163 height 597
select select "*********"
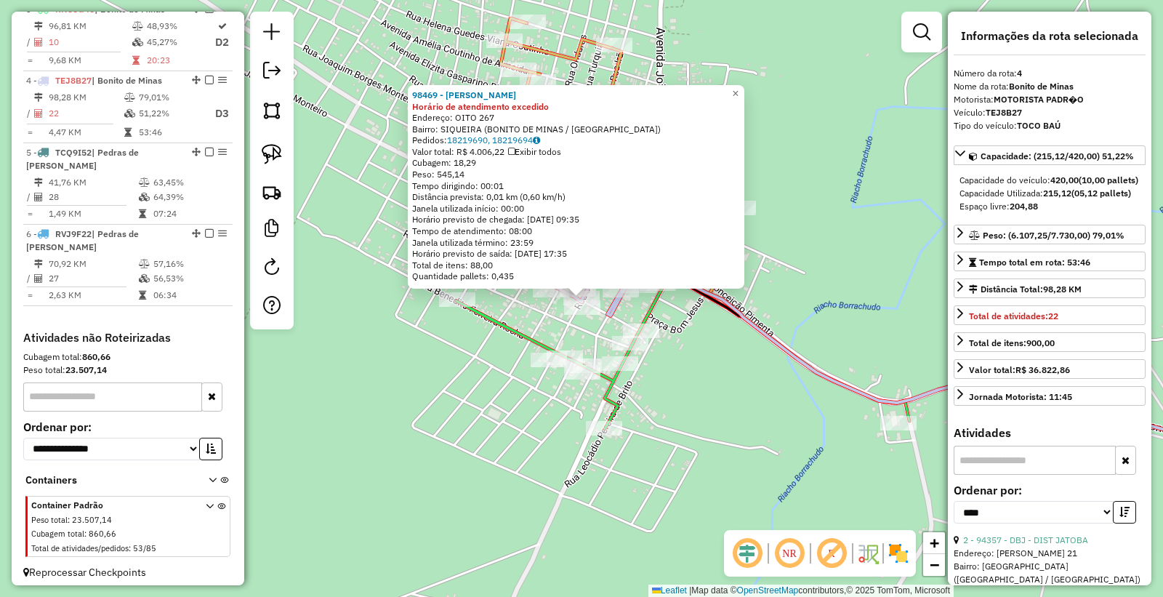
scroll to position [706, 0]
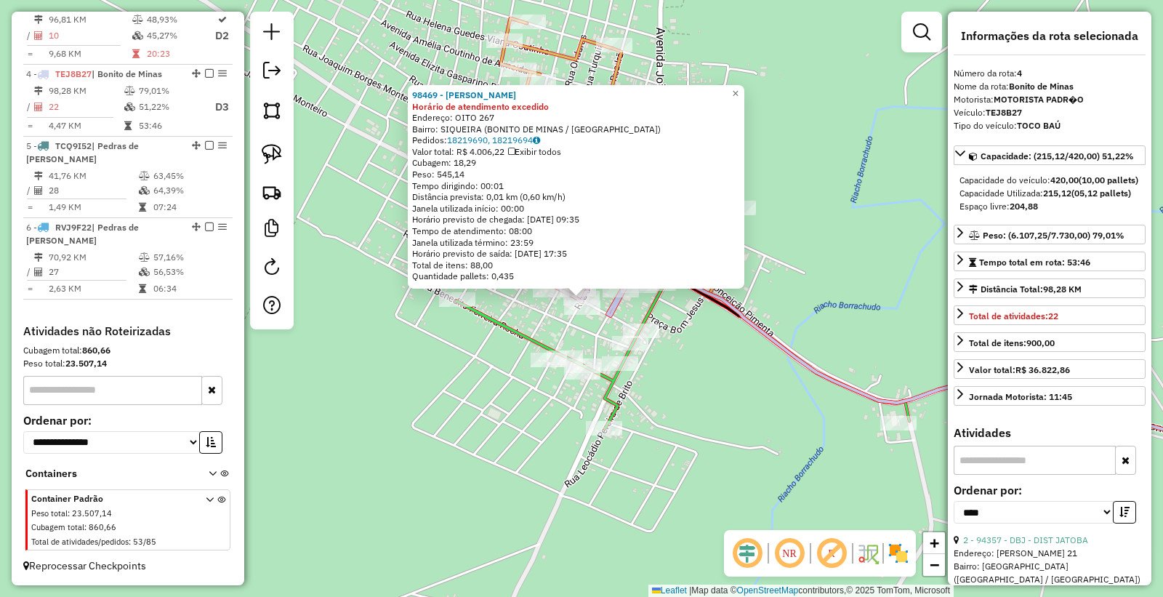
click at [713, 400] on div "98469 - [PERSON_NAME] de atendimento excedido Endereço: OITO 267 Bairro: SIQUEI…" at bounding box center [581, 298] width 1163 height 597
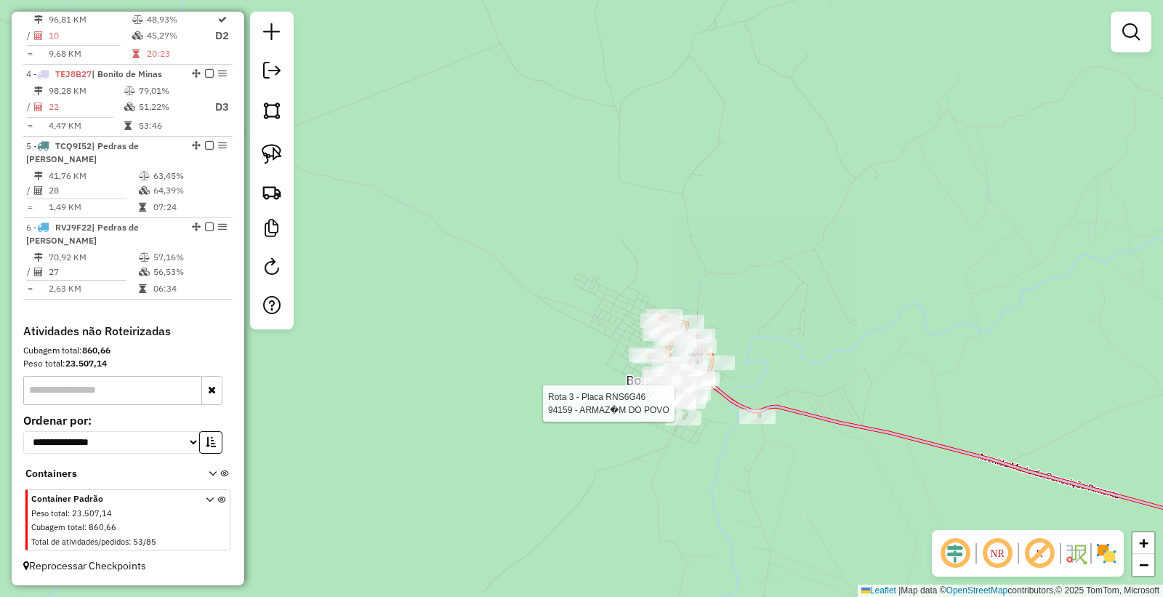
select select "*********"
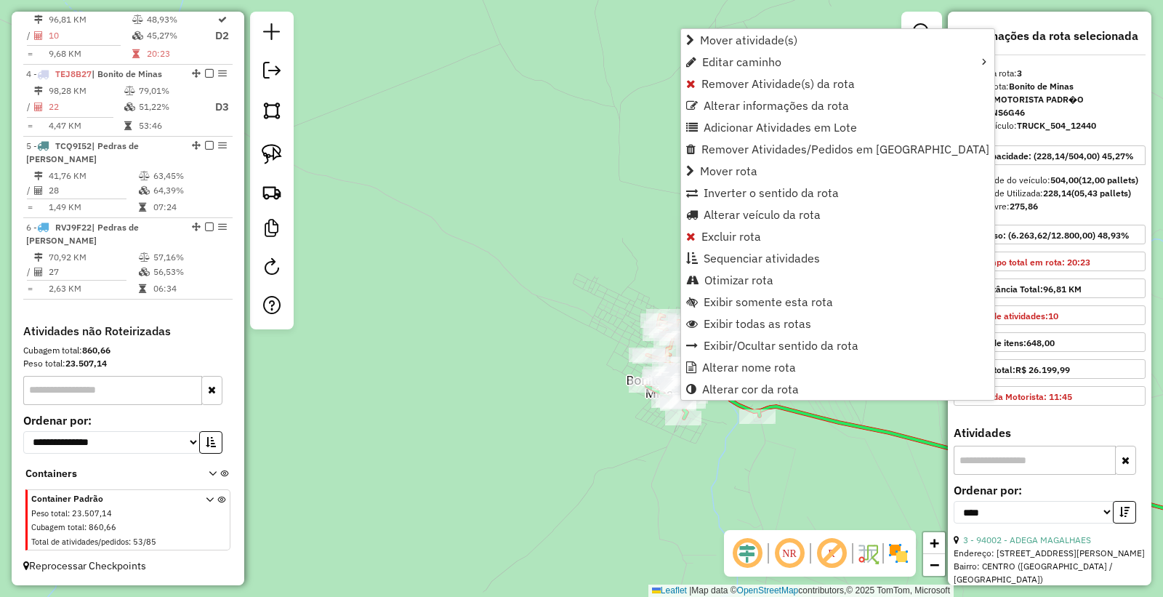
scroll to position [687, 0]
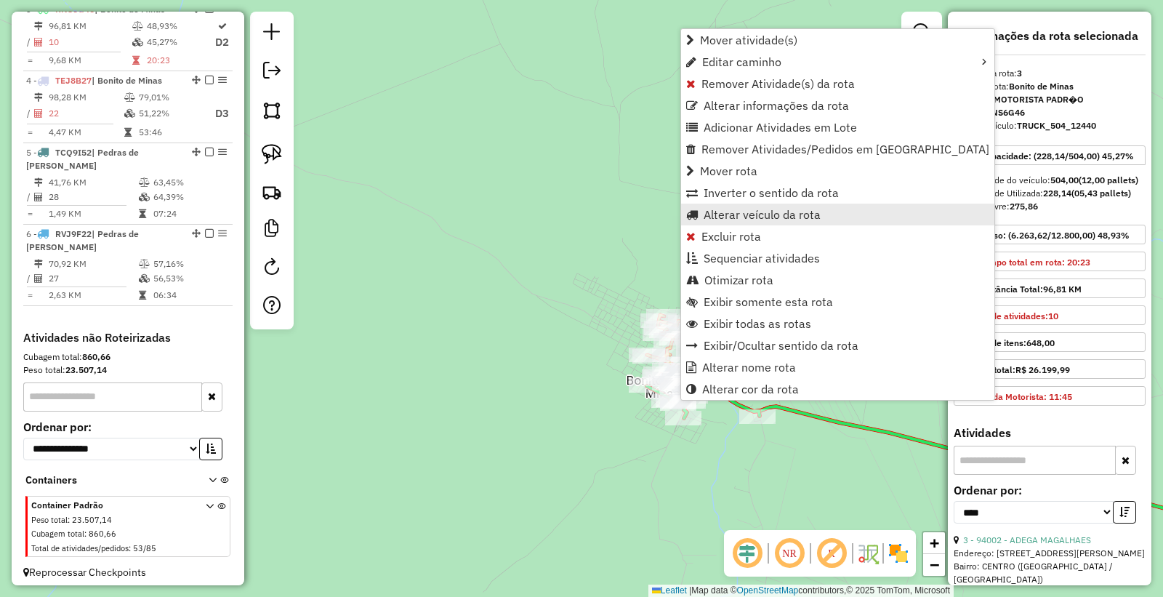
click at [754, 209] on span "Alterar veículo da rota" at bounding box center [762, 215] width 117 height 12
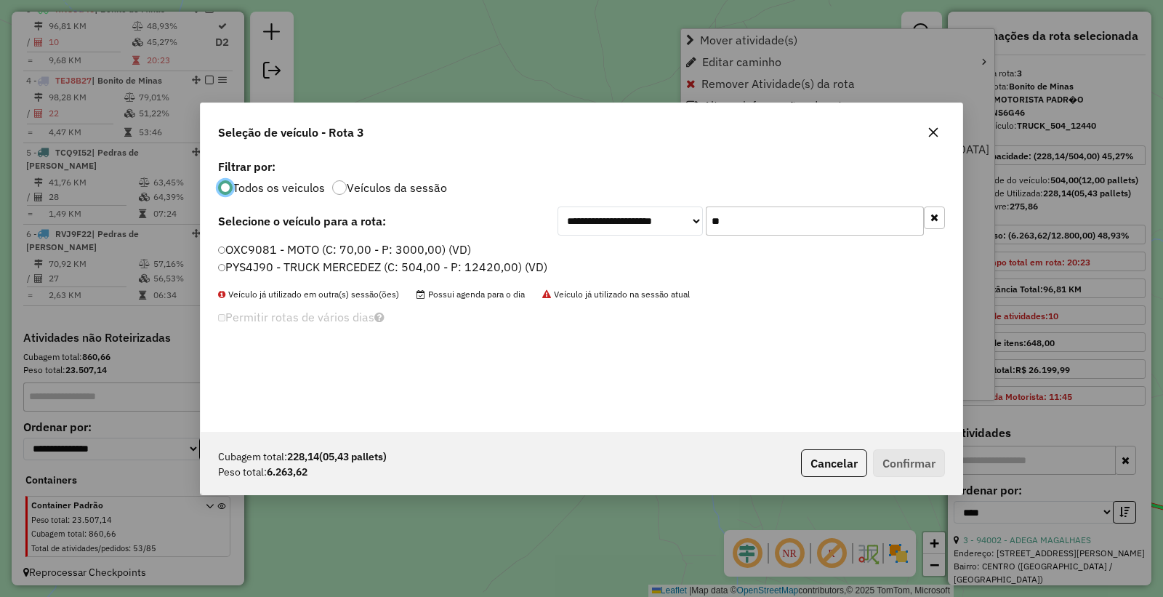
scroll to position [8, 4]
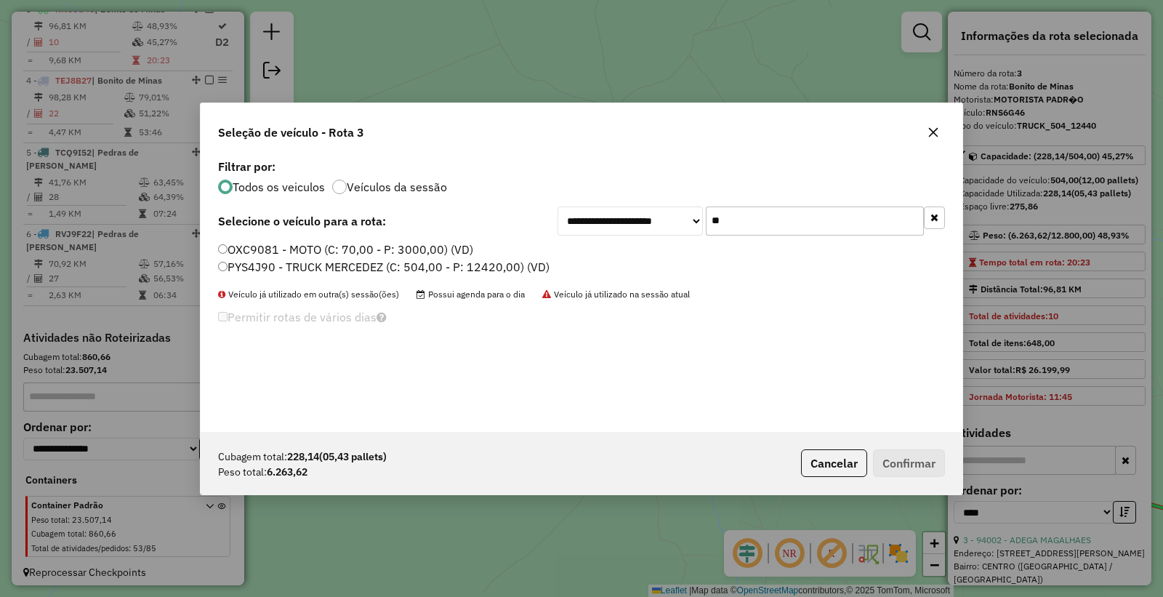
drag, startPoint x: 804, startPoint y: 207, endPoint x: 615, endPoint y: 260, distance: 195.7
click at [616, 260] on div "**********" at bounding box center [582, 294] width 762 height 276
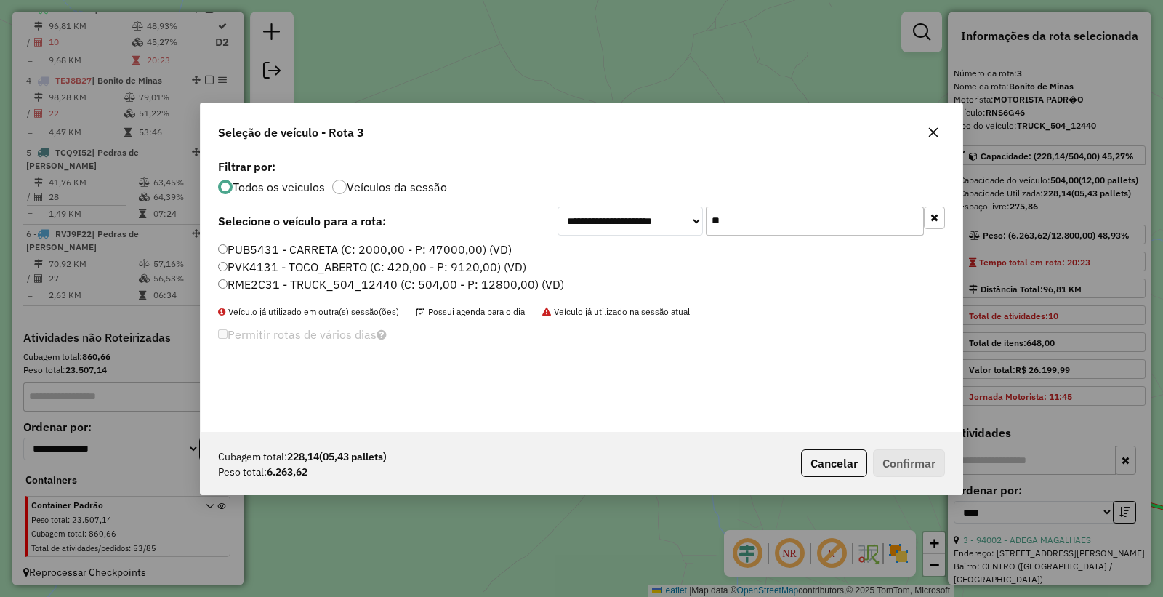
type input "**"
click at [314, 276] on label "RME2C31 - TRUCK_504_12440 (C: 504,00 - P: 12800,00) (VD)" at bounding box center [391, 284] width 346 height 17
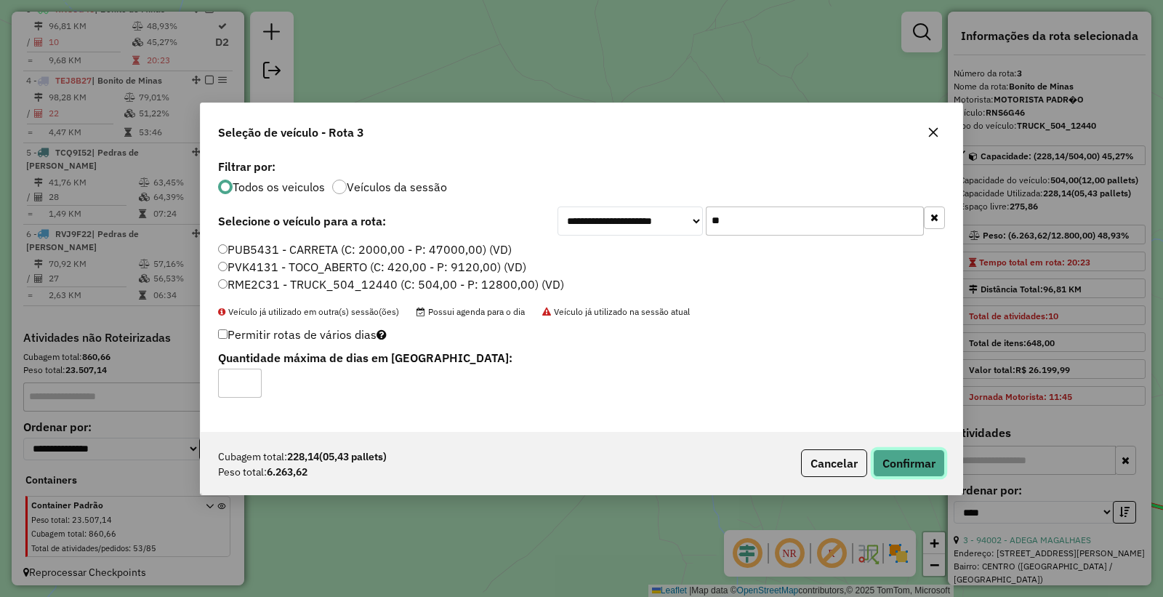
click at [922, 462] on button "Confirmar" at bounding box center [909, 463] width 72 height 28
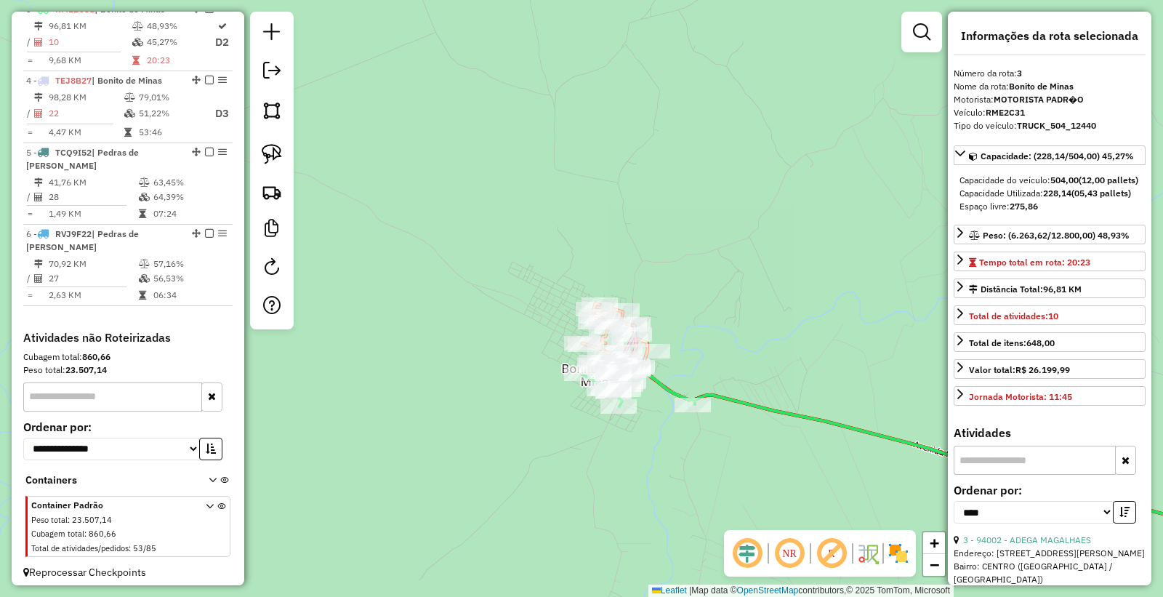
drag, startPoint x: 764, startPoint y: 330, endPoint x: 553, endPoint y: 271, distance: 219.7
click at [566, 273] on div "Janela de atendimento Grade de atendimento Capacidade Transportadoras Veículos …" at bounding box center [581, 298] width 1163 height 597
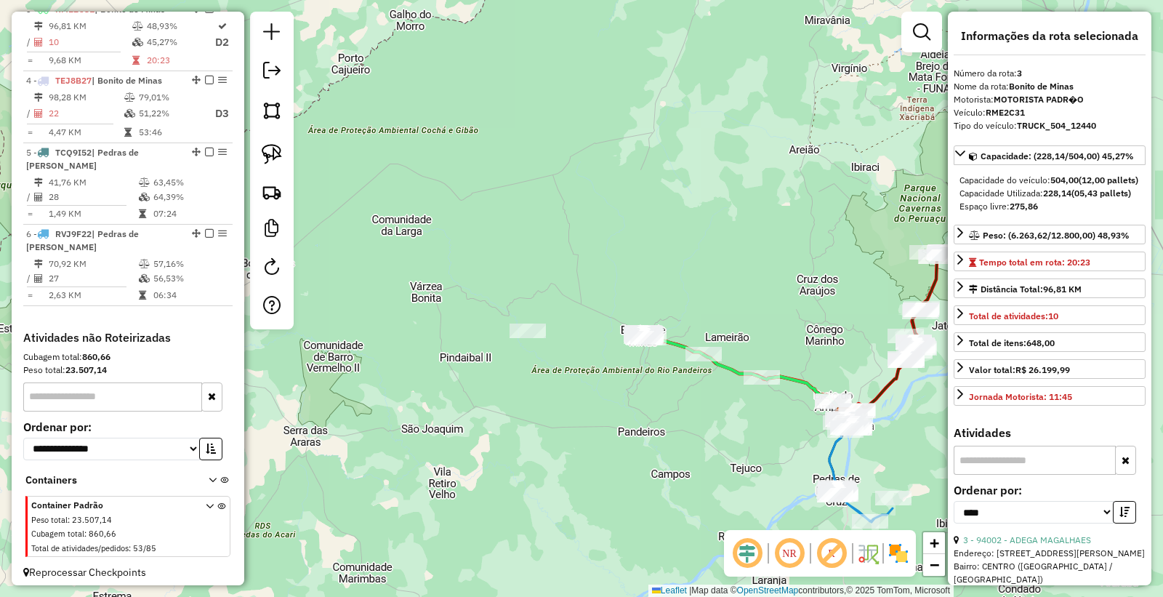
drag, startPoint x: 766, startPoint y: 388, endPoint x: 507, endPoint y: 337, distance: 263.7
click at [510, 337] on div at bounding box center [528, 331] width 36 height 15
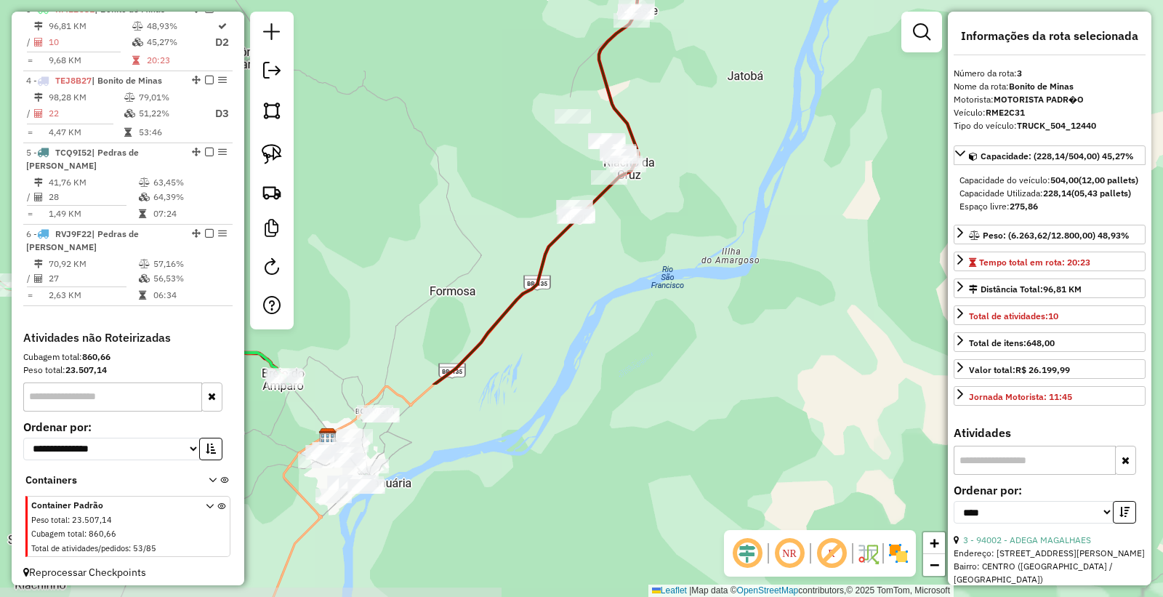
drag, startPoint x: 876, startPoint y: 414, endPoint x: 583, endPoint y: 143, distance: 399.3
click at [583, 143] on div "Janela de atendimento Grade de atendimento Capacidade Transportadoras Veículos …" at bounding box center [581, 298] width 1163 height 597
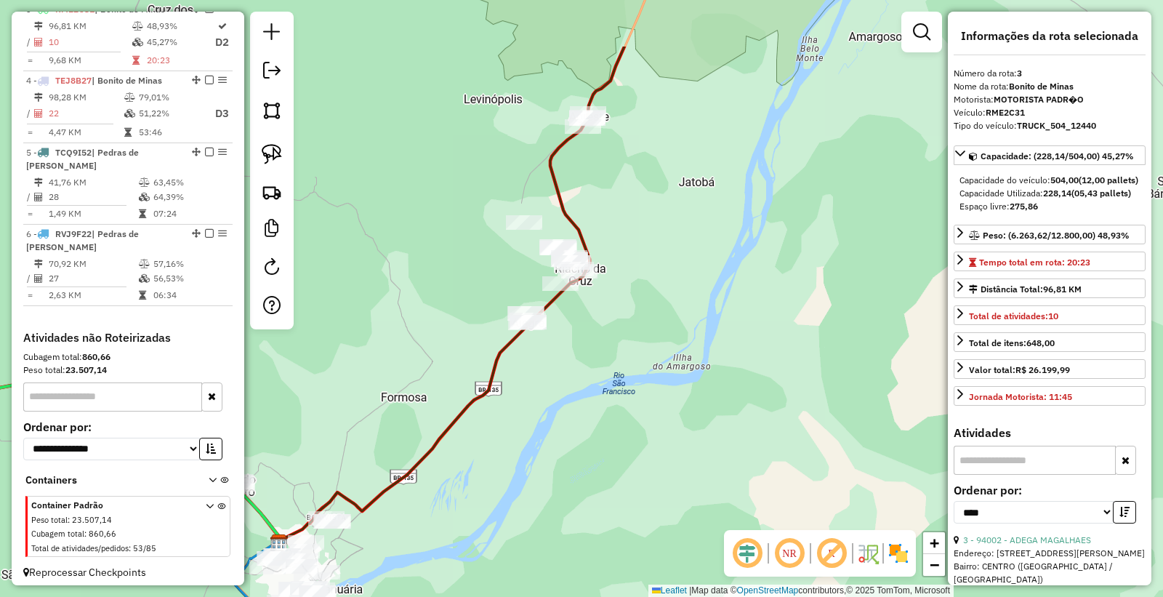
drag, startPoint x: 484, startPoint y: 190, endPoint x: 436, endPoint y: 296, distance: 116.2
click at [436, 296] on div "Janela de atendimento Grade de atendimento Capacidade Transportadoras Veículos …" at bounding box center [581, 298] width 1163 height 597
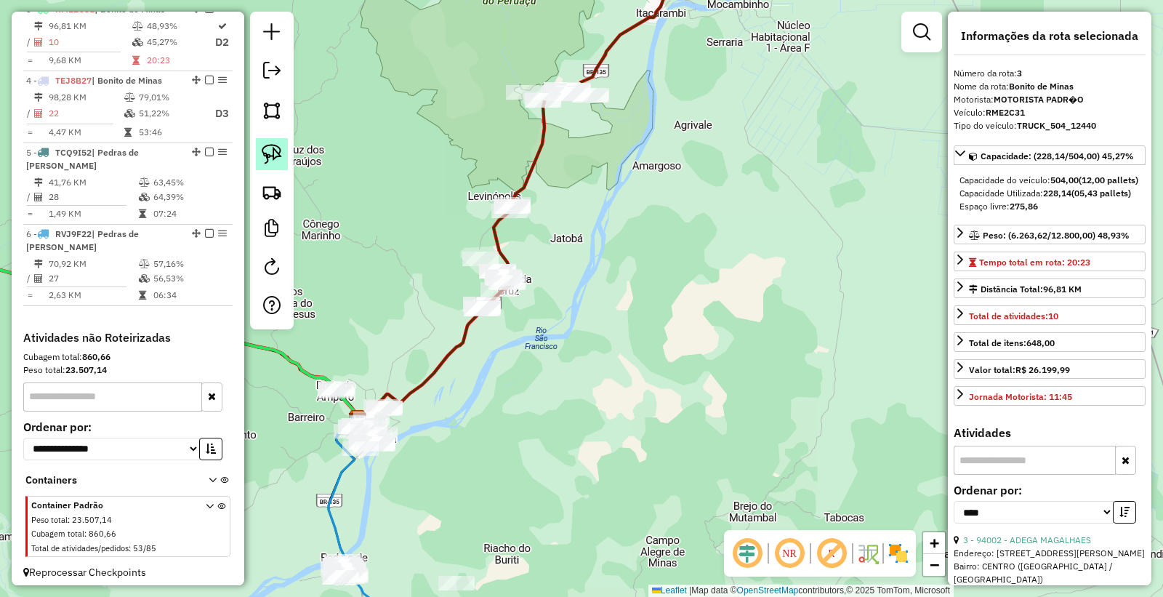
drag, startPoint x: 276, startPoint y: 158, endPoint x: 625, endPoint y: 166, distance: 349.1
click at [276, 159] on img at bounding box center [272, 154] width 20 height 20
drag, startPoint x: 651, startPoint y: 158, endPoint x: 671, endPoint y: 71, distance: 89.6
click at [272, 157] on img at bounding box center [272, 154] width 20 height 20
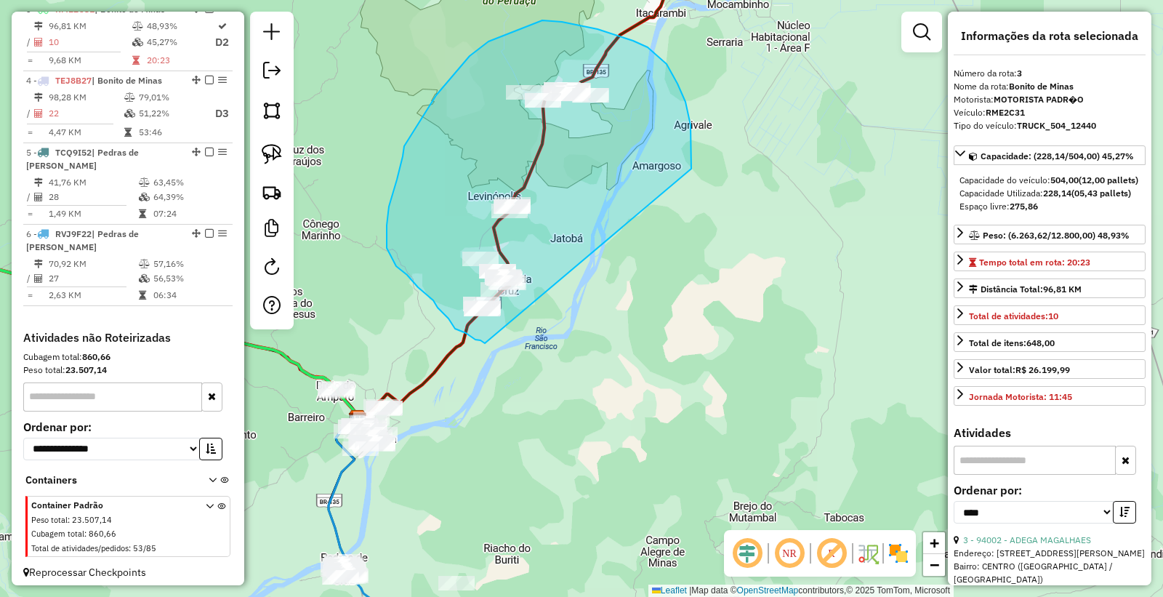
drag, startPoint x: 692, startPoint y: 169, endPoint x: 515, endPoint y: 326, distance: 236.4
click at [515, 326] on div "Janela de atendimento Grade de atendimento Capacidade Transportadoras Veículos …" at bounding box center [581, 298] width 1163 height 597
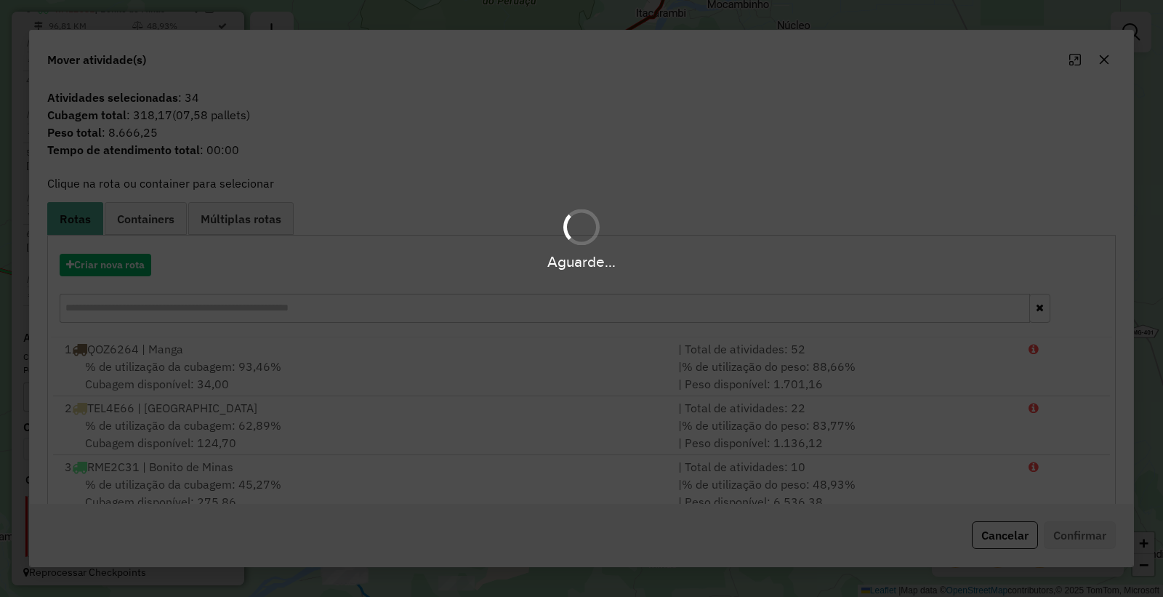
click at [113, 271] on hb-app "Aguarde... Pop-up bloqueado! Seu navegador bloqueou automáticamente a abertura …" at bounding box center [581, 298] width 1163 height 597
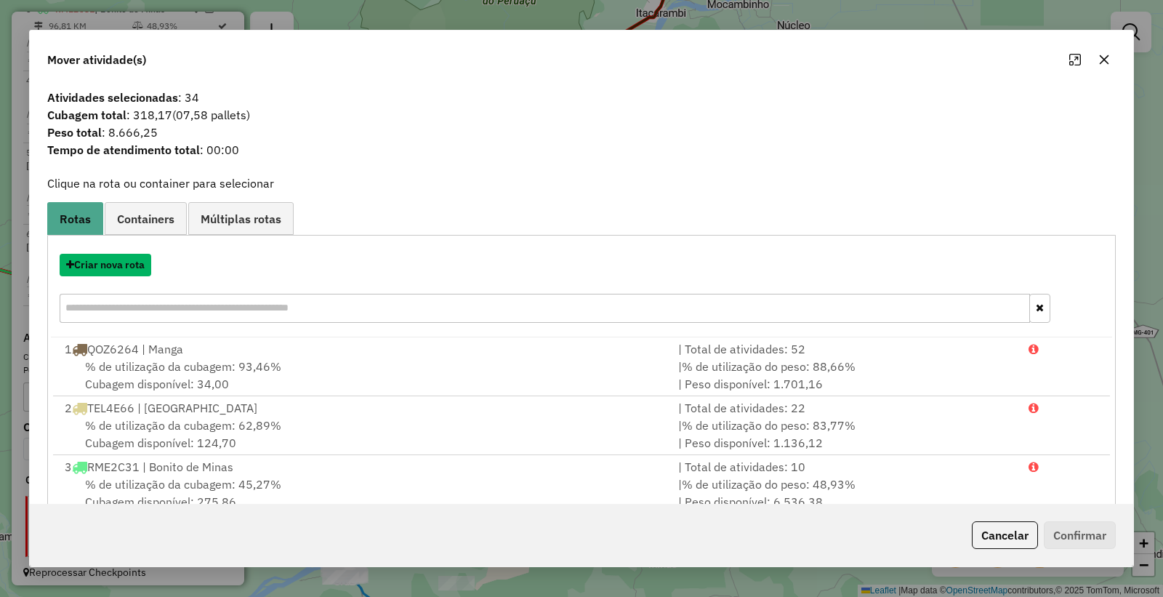
click at [113, 271] on button "Criar nova rota" at bounding box center [106, 265] width 92 height 23
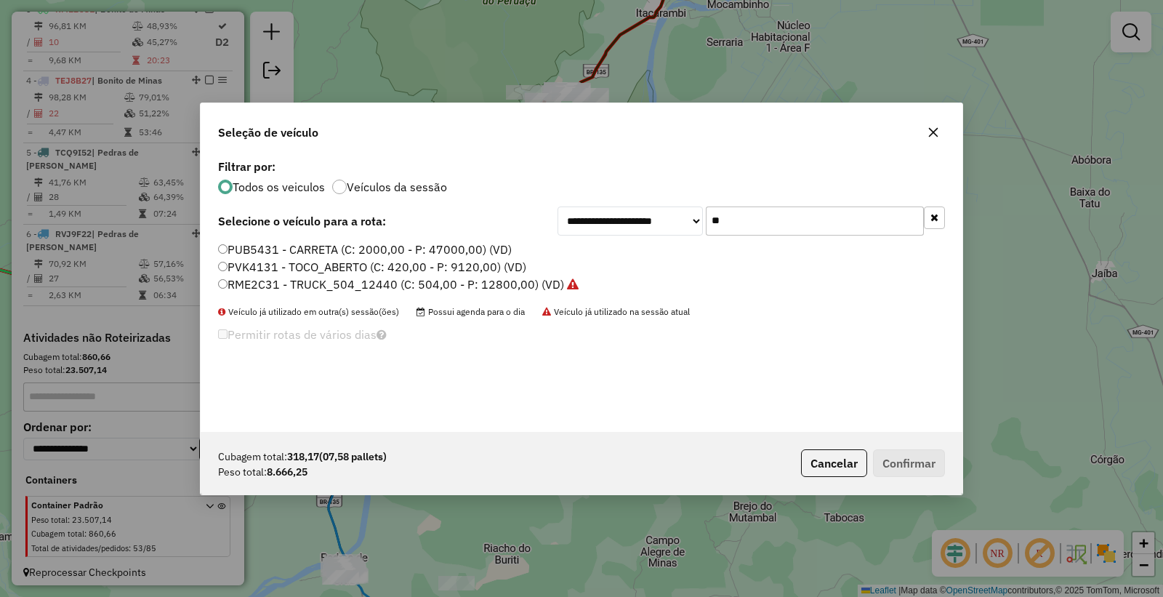
drag, startPoint x: 820, startPoint y: 234, endPoint x: 513, endPoint y: 182, distance: 311.3
click at [513, 182] on div "**********" at bounding box center [582, 294] width 762 height 276
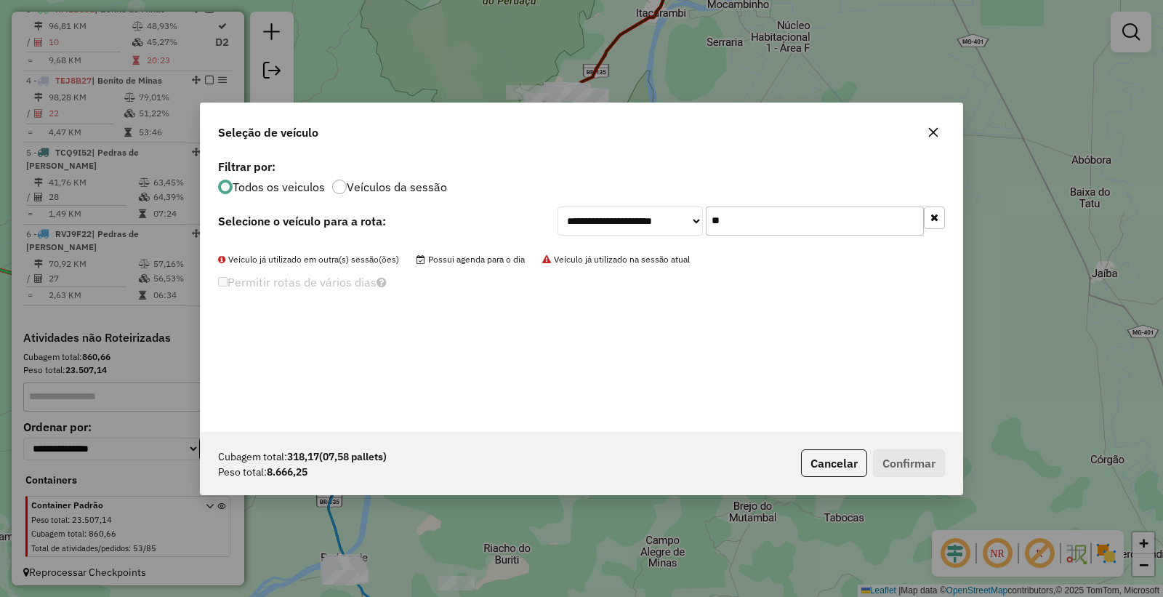
type input "*"
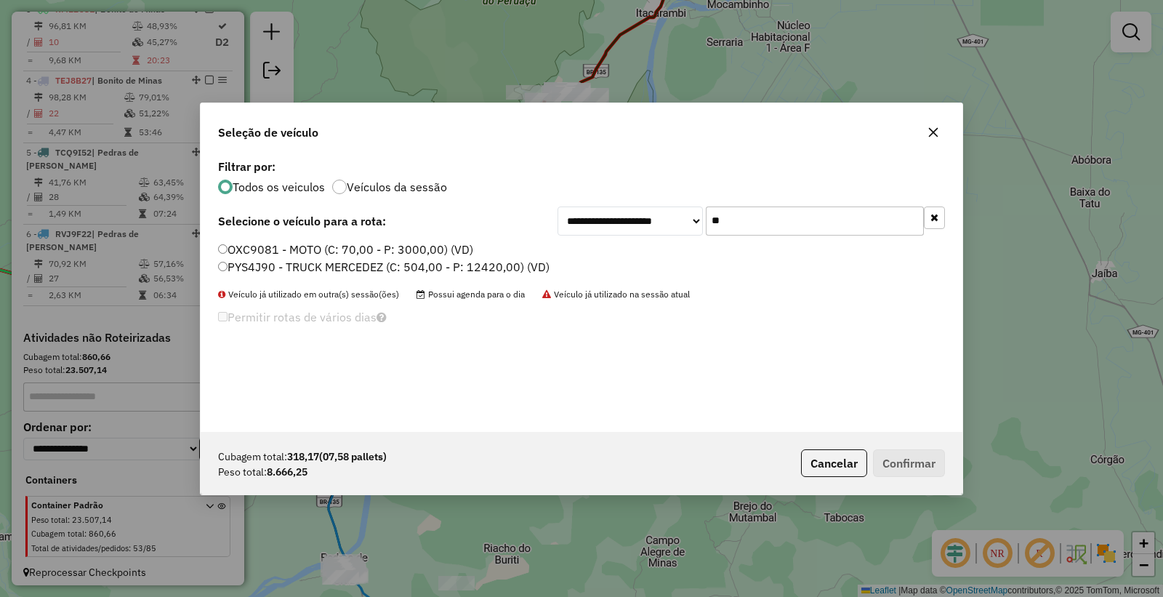
type input "**"
click at [230, 271] on label "PYS4J90 - TRUCK MERCEDEZ (C: 504,00 - P: 12420,00) (VD)" at bounding box center [384, 266] width 332 height 17
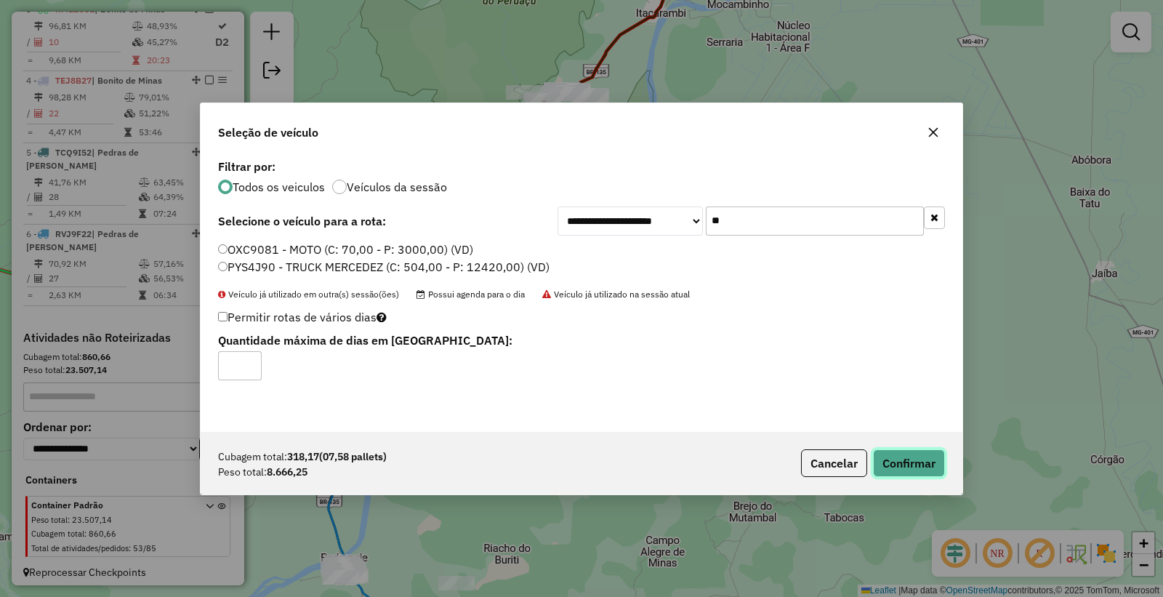
click at [921, 462] on button "Confirmar" at bounding box center [909, 463] width 72 height 28
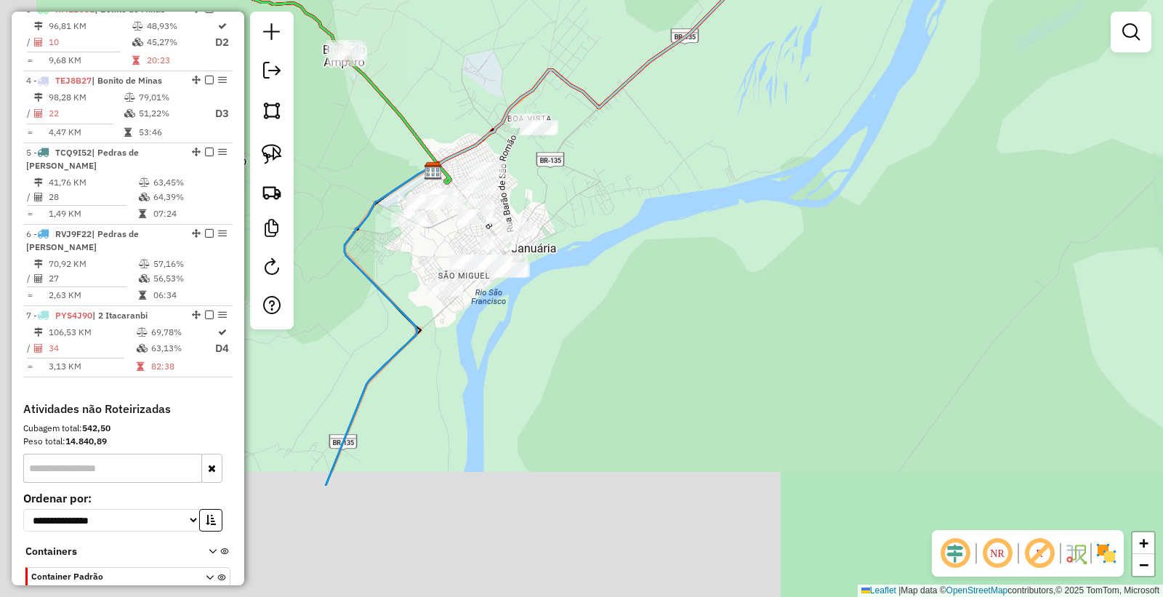
drag, startPoint x: 452, startPoint y: 469, endPoint x: 662, endPoint y: 247, distance: 306.0
click at [662, 247] on div "Janela de atendimento Grade de atendimento Capacidade Transportadoras Veículos …" at bounding box center [581, 298] width 1163 height 597
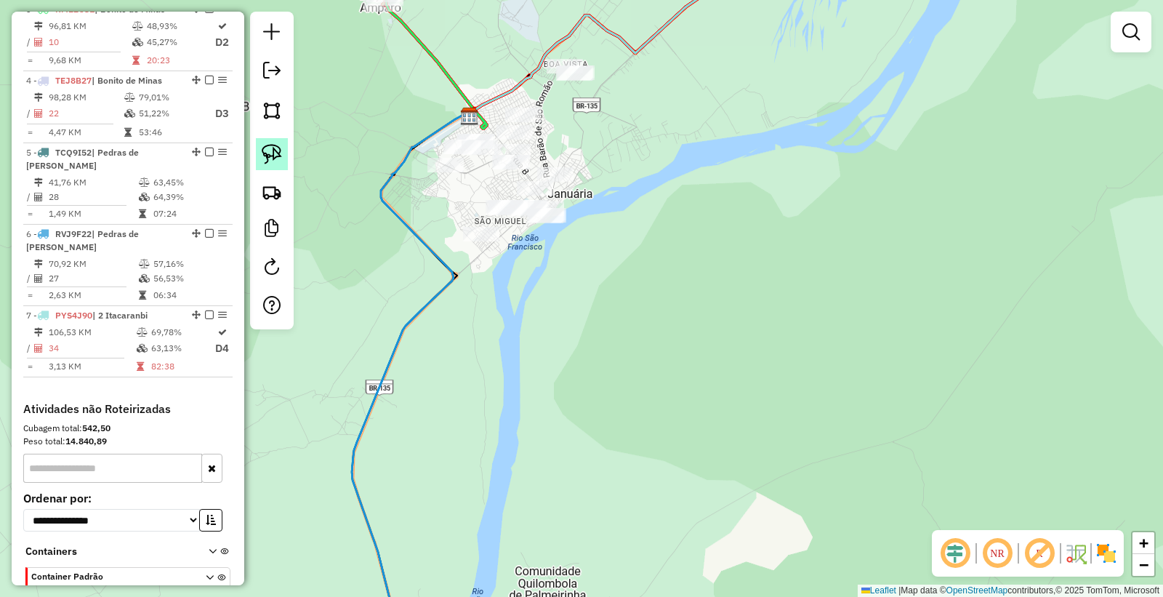
click at [262, 155] on img at bounding box center [272, 154] width 20 height 20
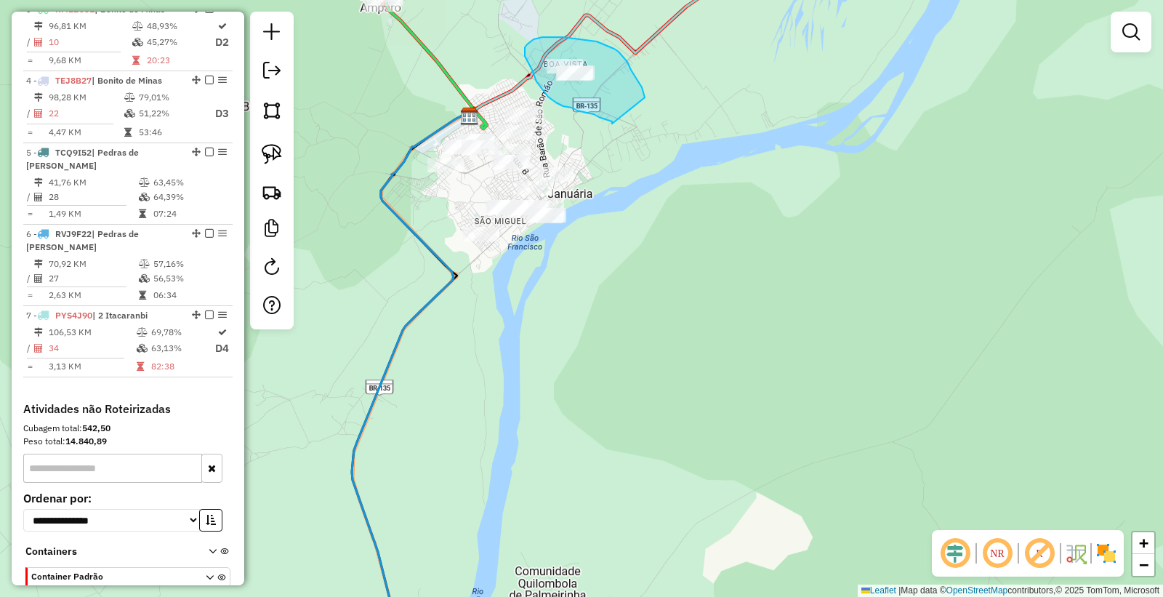
drag, startPoint x: 612, startPoint y: 124, endPoint x: 645, endPoint y: 97, distance: 41.9
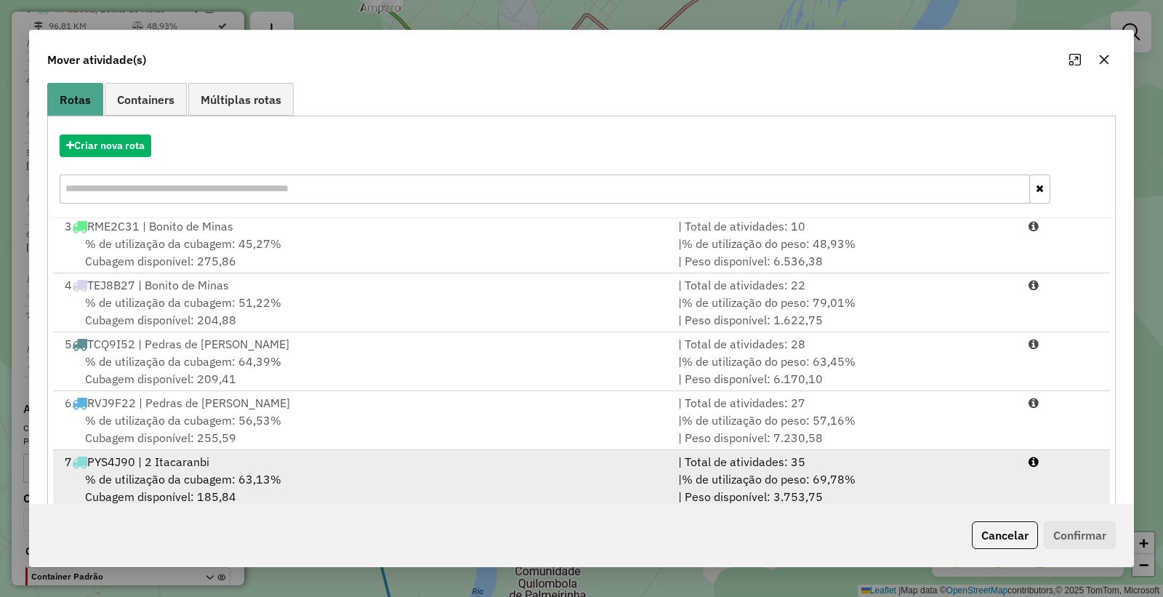
scroll to position [148, 0]
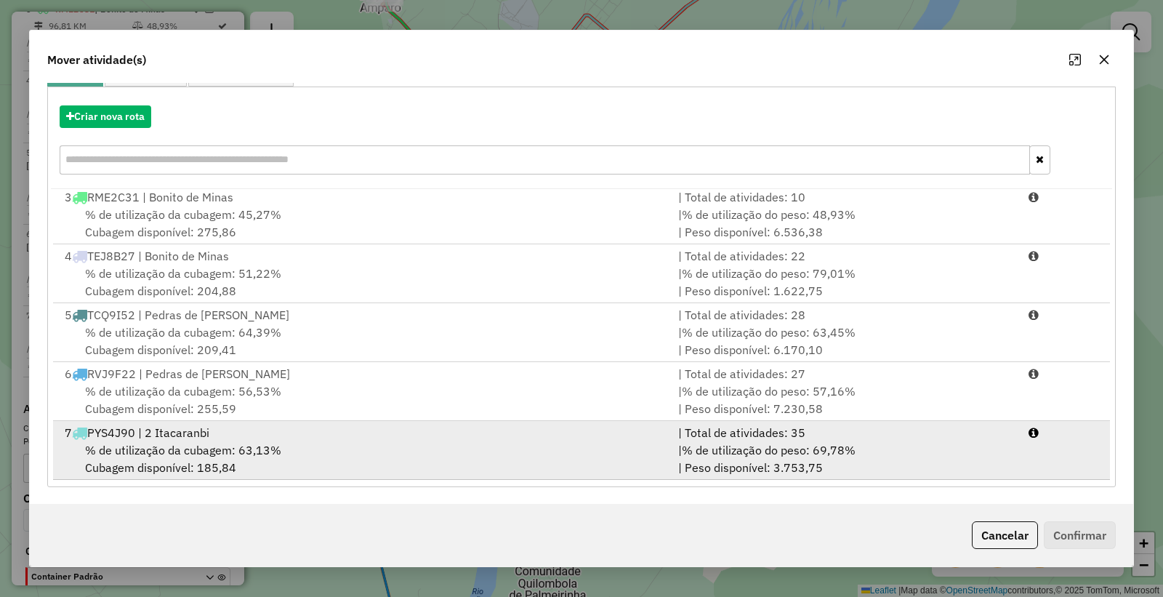
drag, startPoint x: 475, startPoint y: 458, endPoint x: 1001, endPoint y: 455, distance: 525.8
click at [476, 457] on div "% de utilização da cubagem: 63,13% Cubagem disponível: 185,84" at bounding box center [363, 458] width 614 height 35
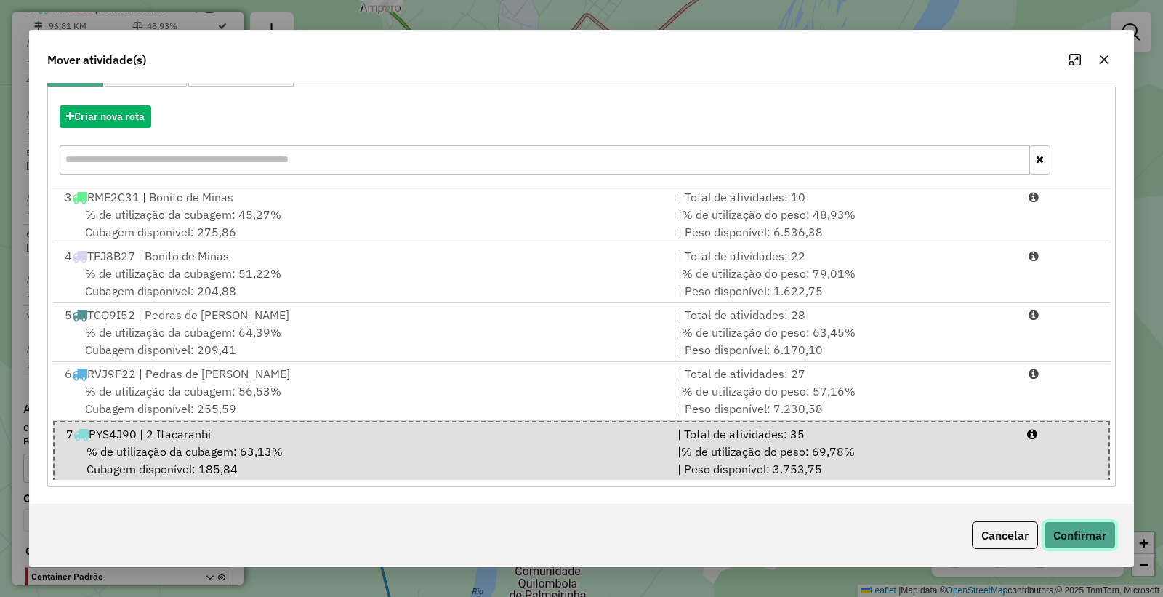
click at [1070, 527] on button "Confirmar" at bounding box center [1080, 535] width 72 height 28
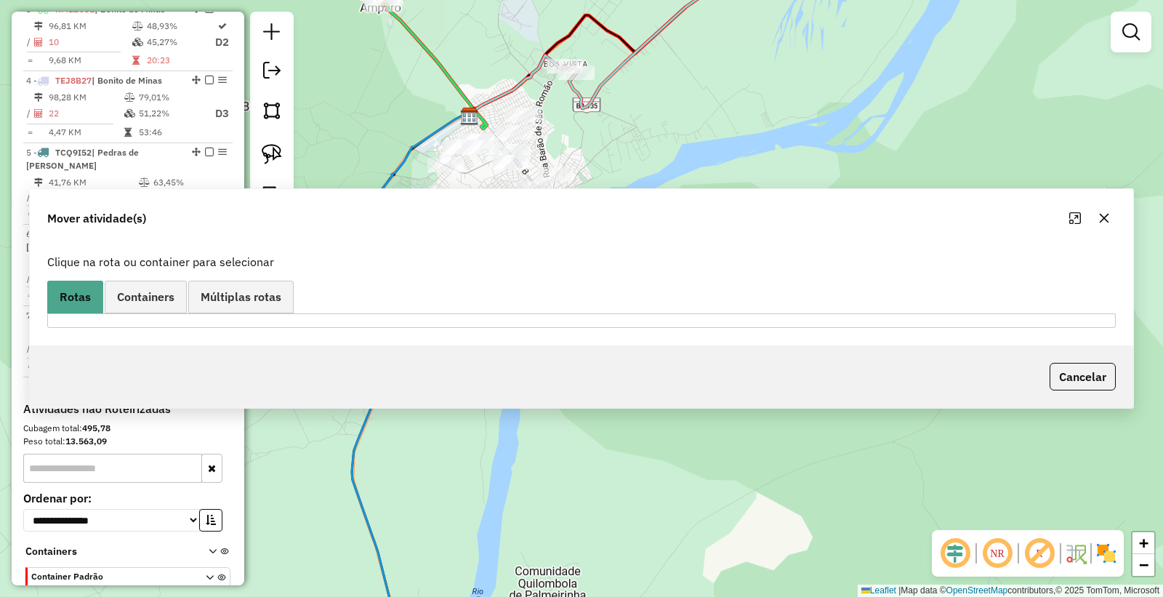
scroll to position [0, 0]
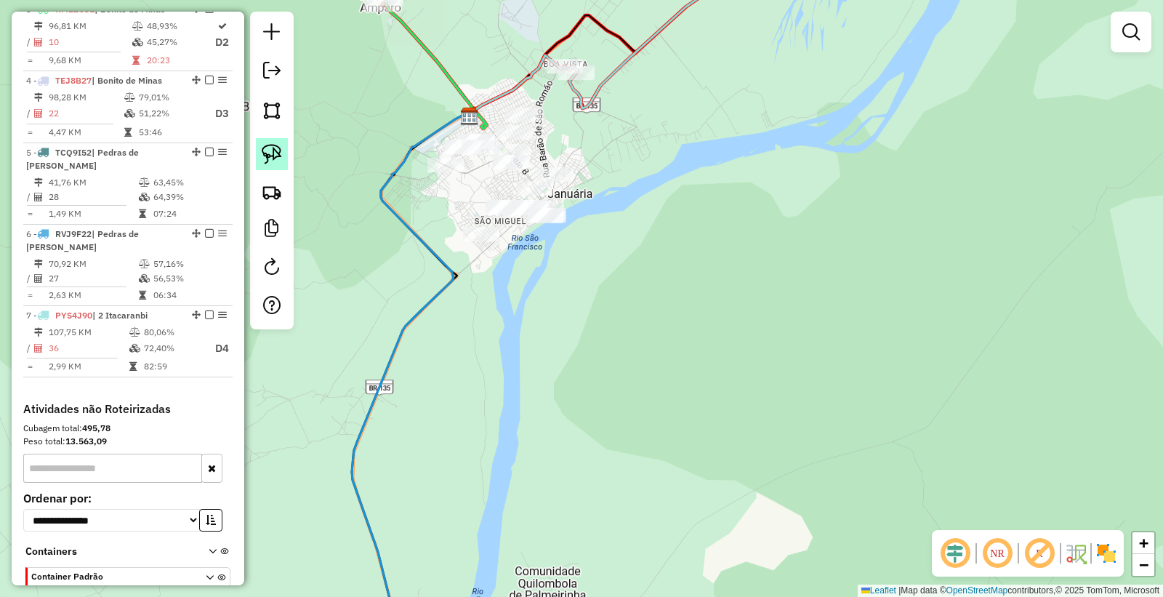
click at [270, 148] on img at bounding box center [272, 154] width 20 height 20
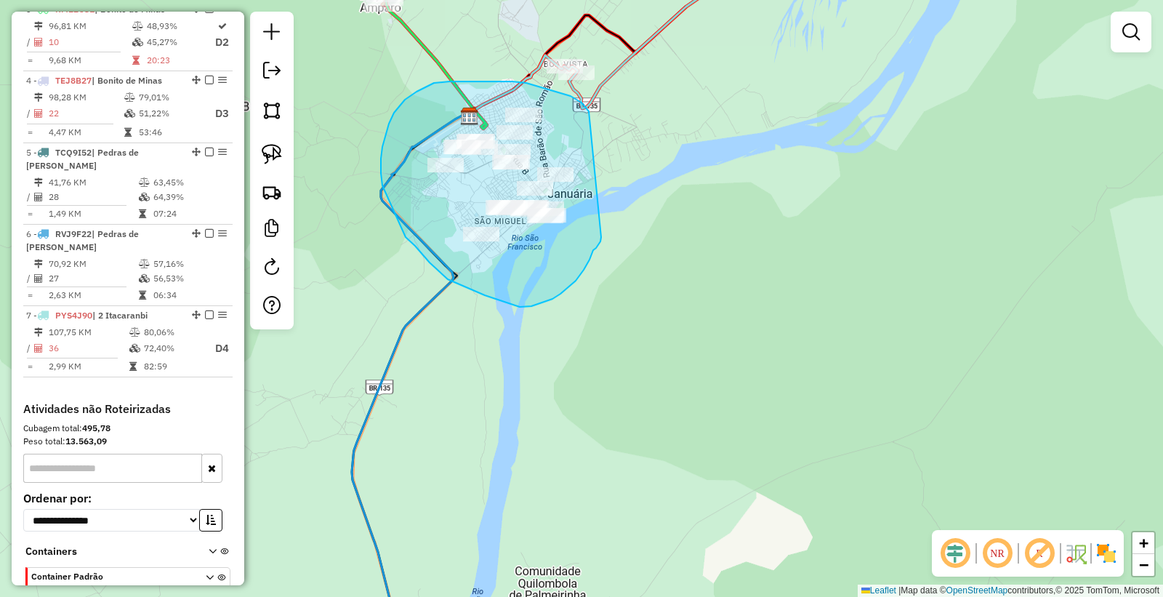
drag, startPoint x: 589, startPoint y: 111, endPoint x: 601, endPoint y: 237, distance: 126.4
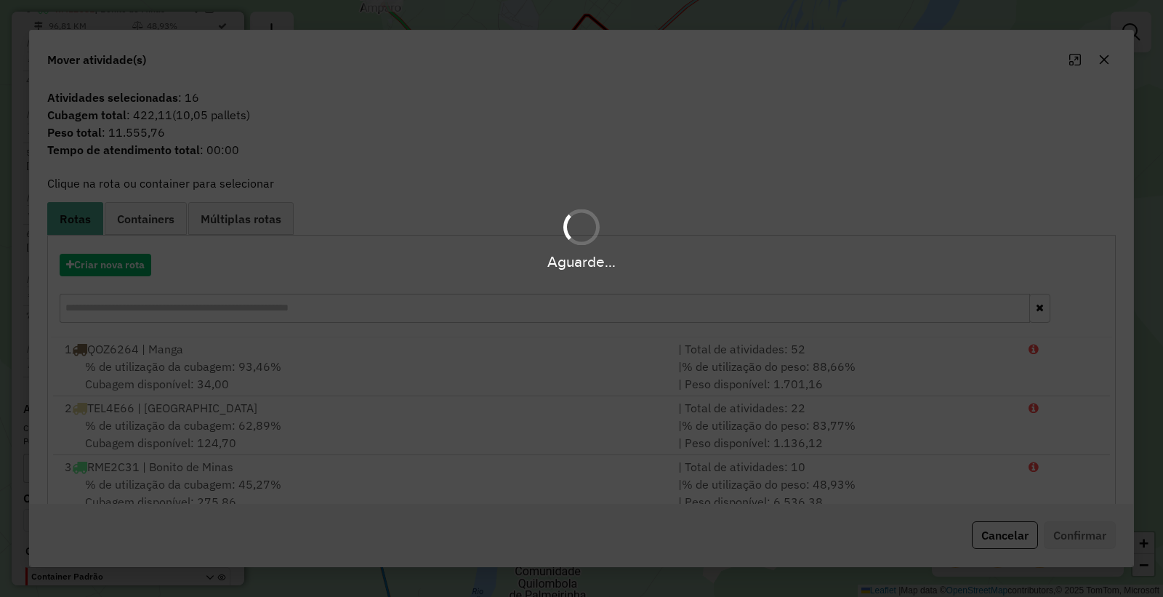
click at [107, 257] on hb-app "Aguarde... Pop-up bloqueado! Seu navegador bloqueou automáticamente a abertura …" at bounding box center [581, 298] width 1163 height 597
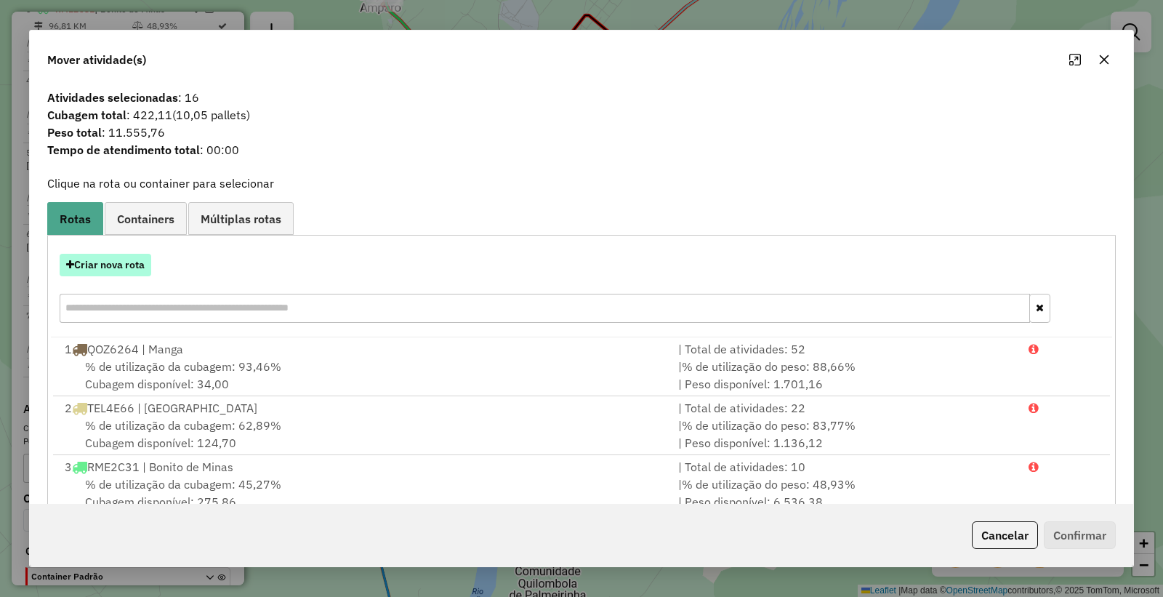
click at [103, 262] on button "Criar nova rota" at bounding box center [106, 265] width 92 height 23
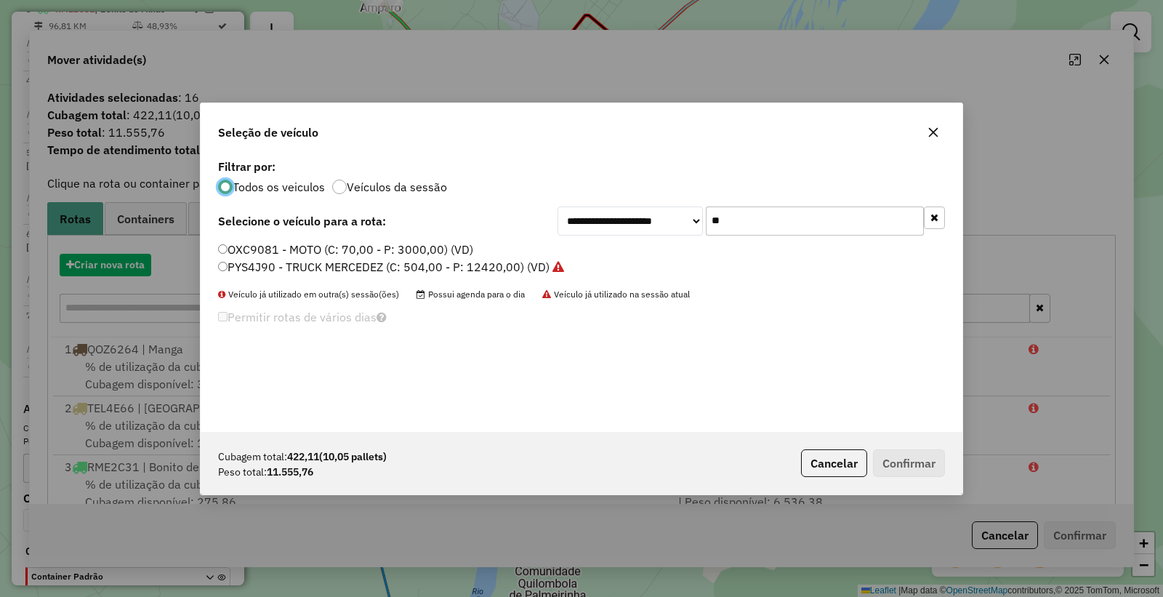
scroll to position [8, 4]
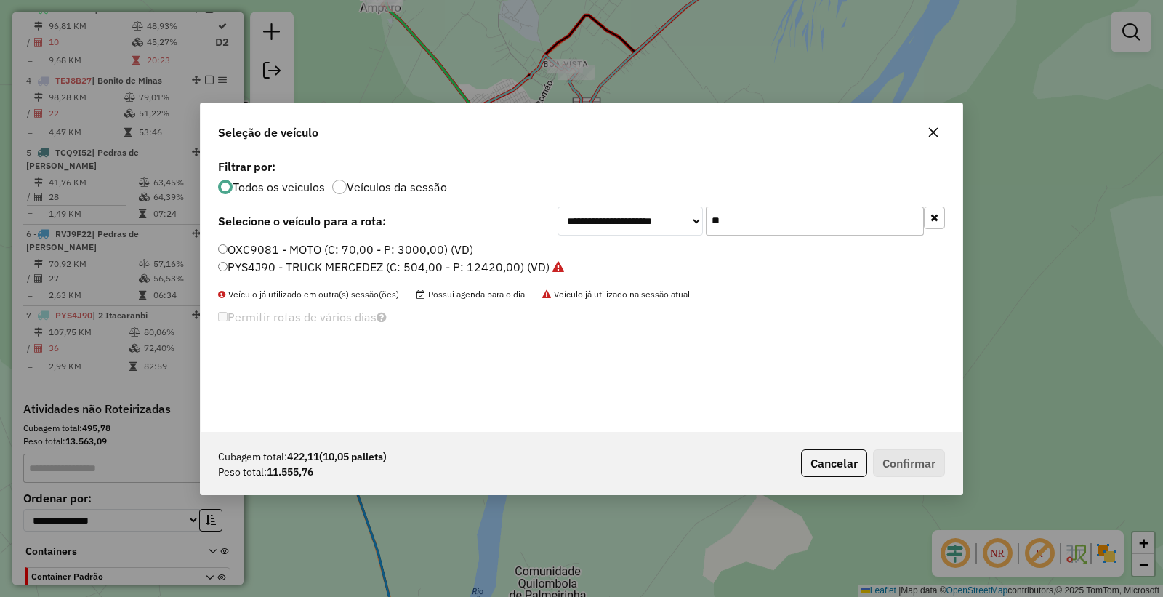
drag, startPoint x: 761, startPoint y: 217, endPoint x: 572, endPoint y: 237, distance: 189.4
click at [580, 237] on div "**********" at bounding box center [582, 294] width 762 height 276
type input "**"
click at [366, 277] on div "QOZ6264 - BI-TRUCK_462_15000 (C: 520,00 - P: 15000,00) (VD) RNS6G46 - TRUCK_504…" at bounding box center [581, 264] width 745 height 47
click at [365, 260] on label "RNS6G46 - TRUCK_504_12440 (C: 504,00 - P: 12800,00) (VD)" at bounding box center [390, 266] width 345 height 17
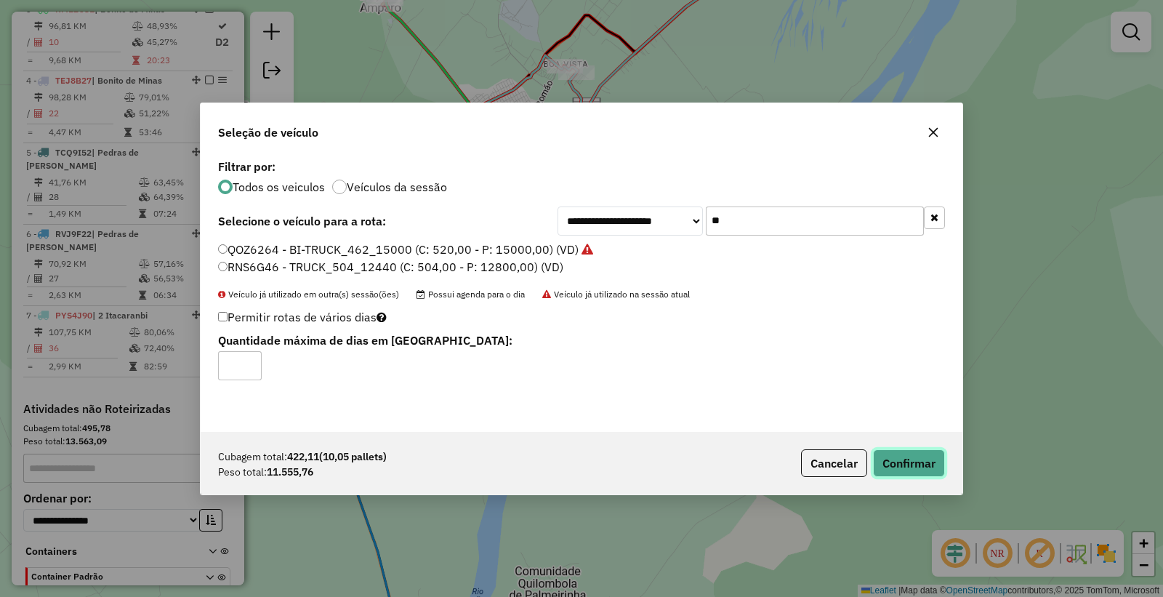
click at [898, 462] on button "Confirmar" at bounding box center [909, 463] width 72 height 28
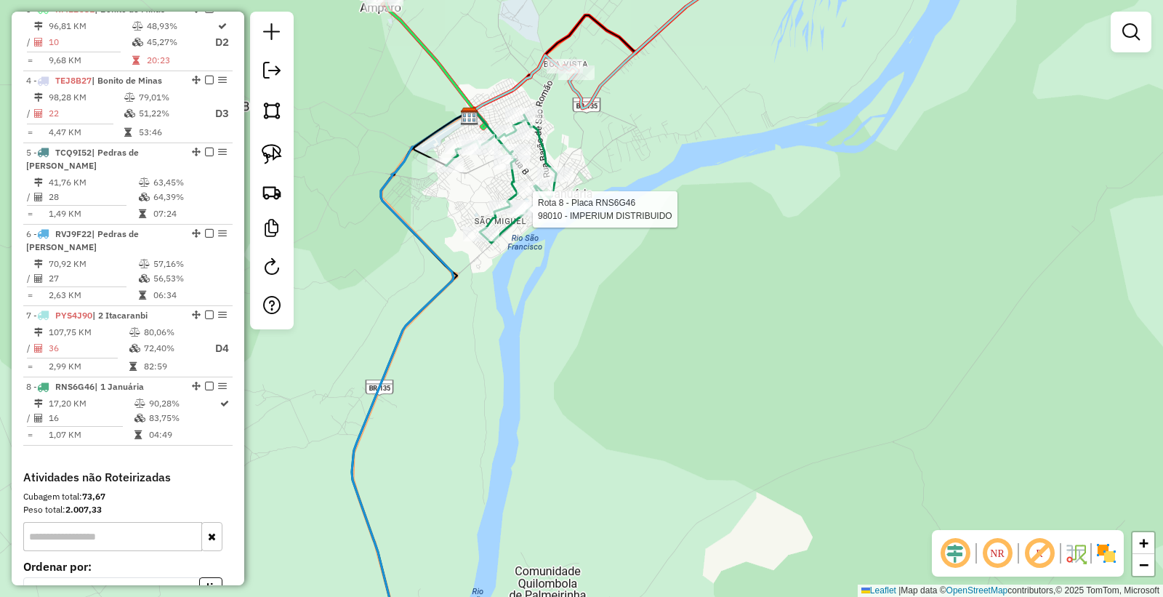
select select "*********"
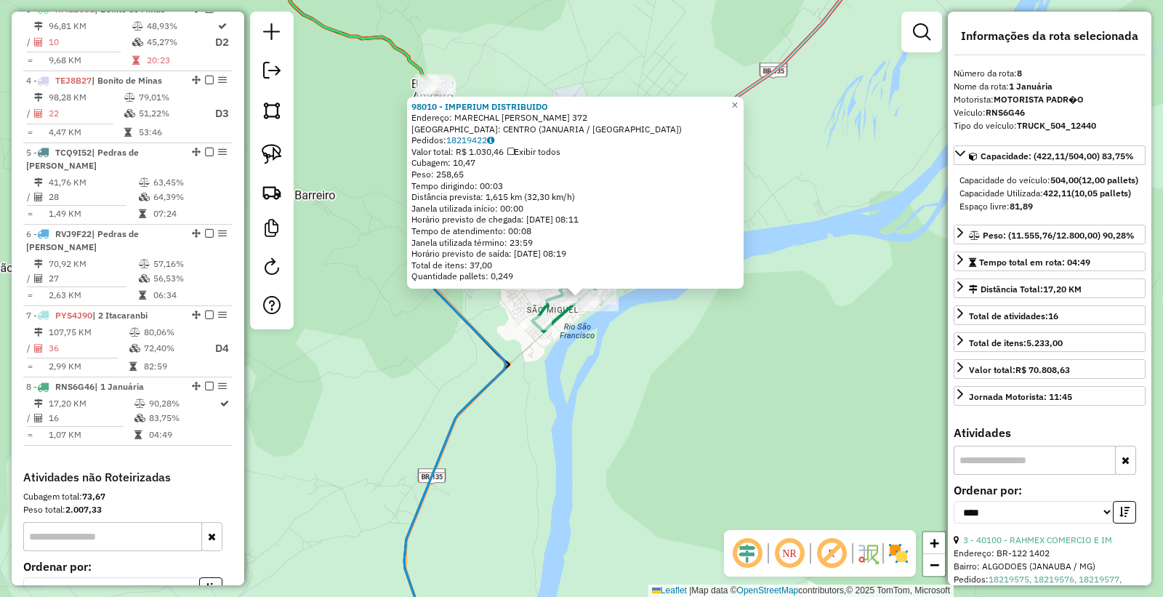
scroll to position [846, 0]
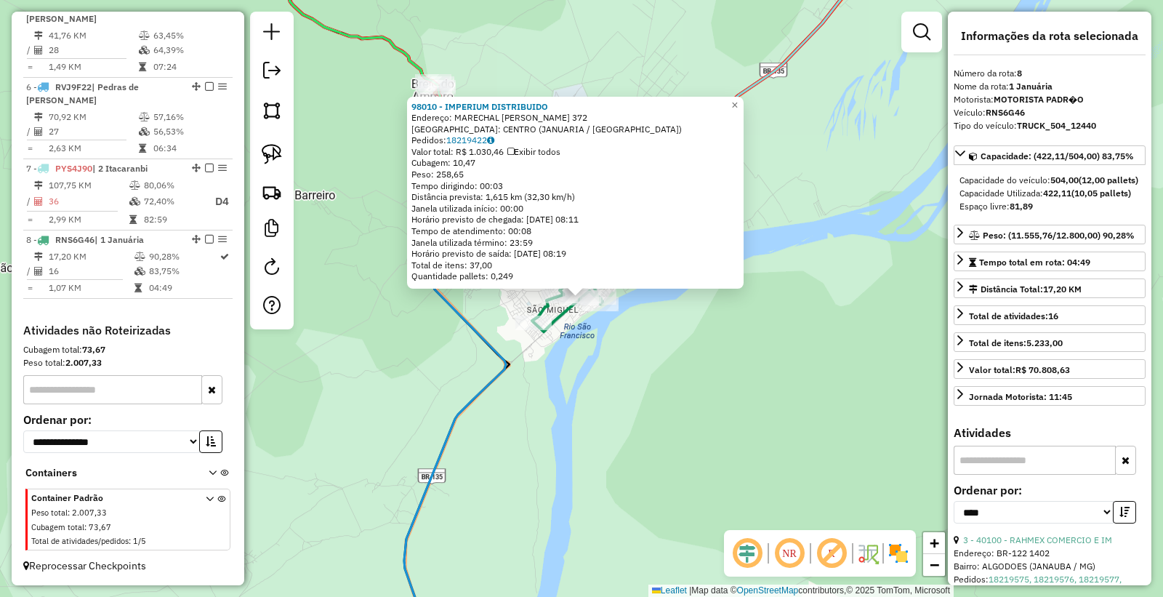
click at [667, 441] on div "98010 - IMPERIUM DISTRIBUIDO Endereço: MARECHAL DEODORO DA FONSECA 372 Bairro: …" at bounding box center [581, 298] width 1163 height 597
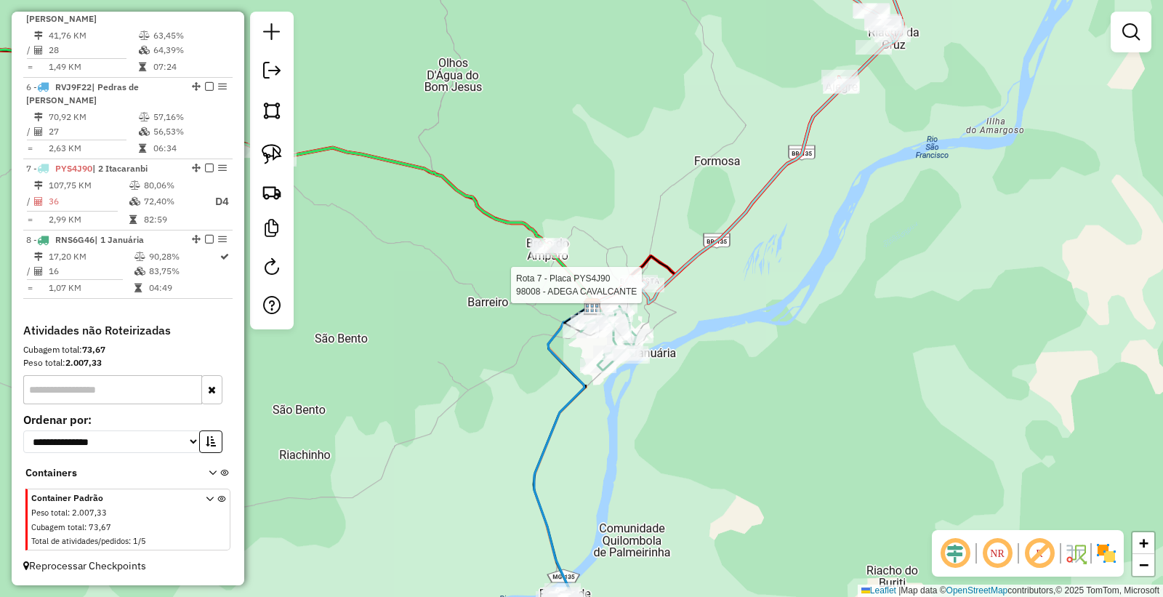
select select "*********"
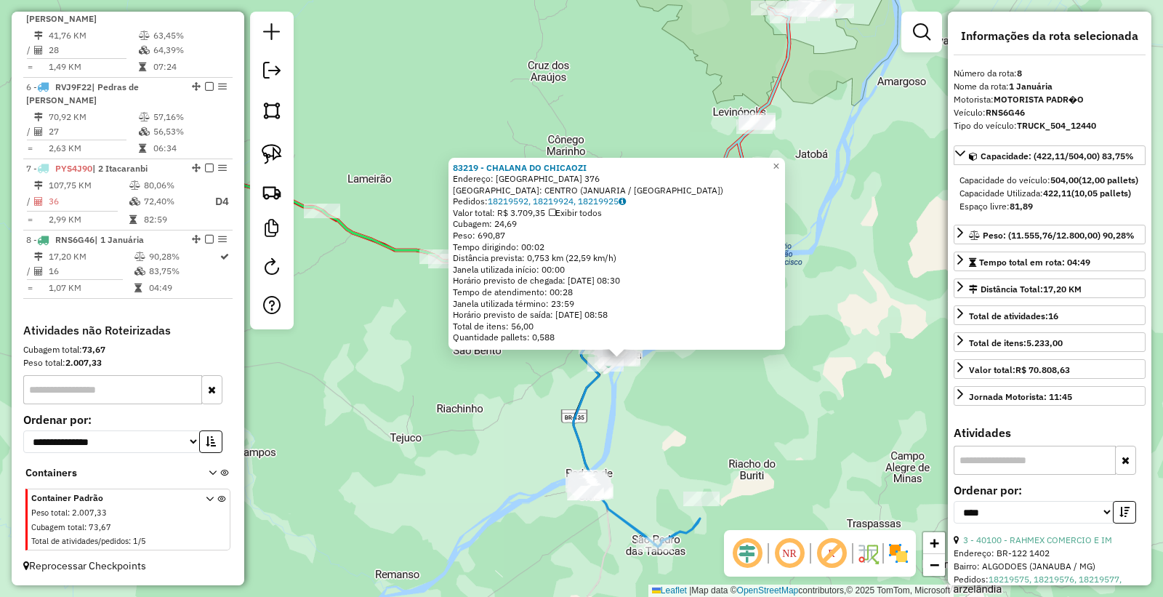
click at [685, 430] on div "83219 - CHALANA DO CHICAOZI Endereço: SAO FRANCISCO 376 Bairro: CENTRO (JANUARI…" at bounding box center [581, 298] width 1163 height 597
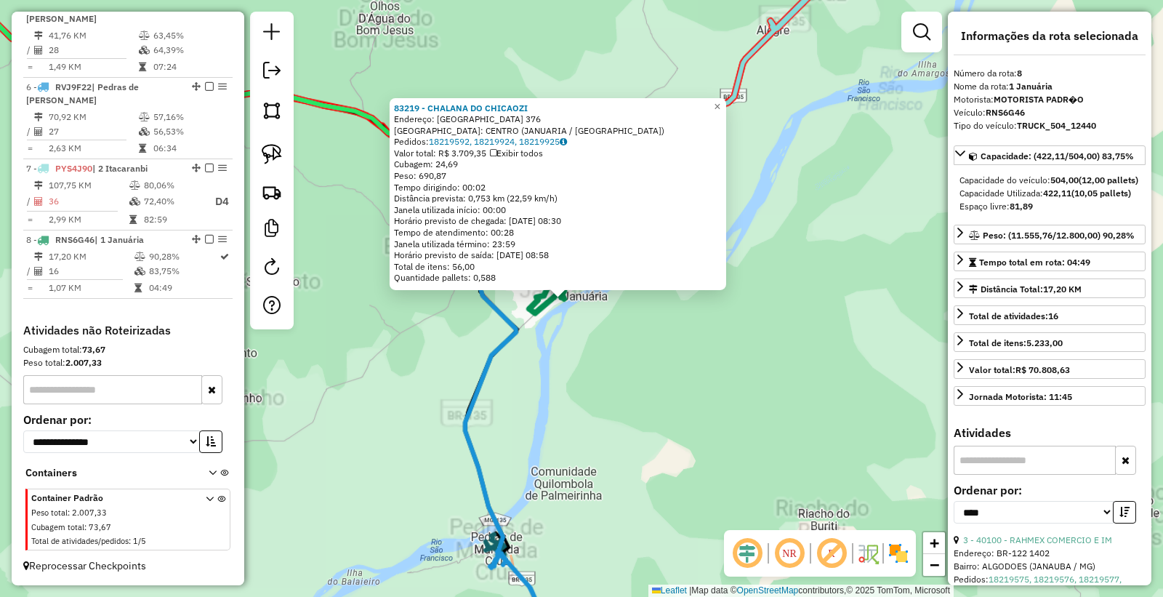
click at [673, 414] on div "83219 - CHALANA DO CHICAOZI Endereço: SAO FRANCISCO 376 Bairro: CENTRO (JANUARI…" at bounding box center [581, 298] width 1163 height 597
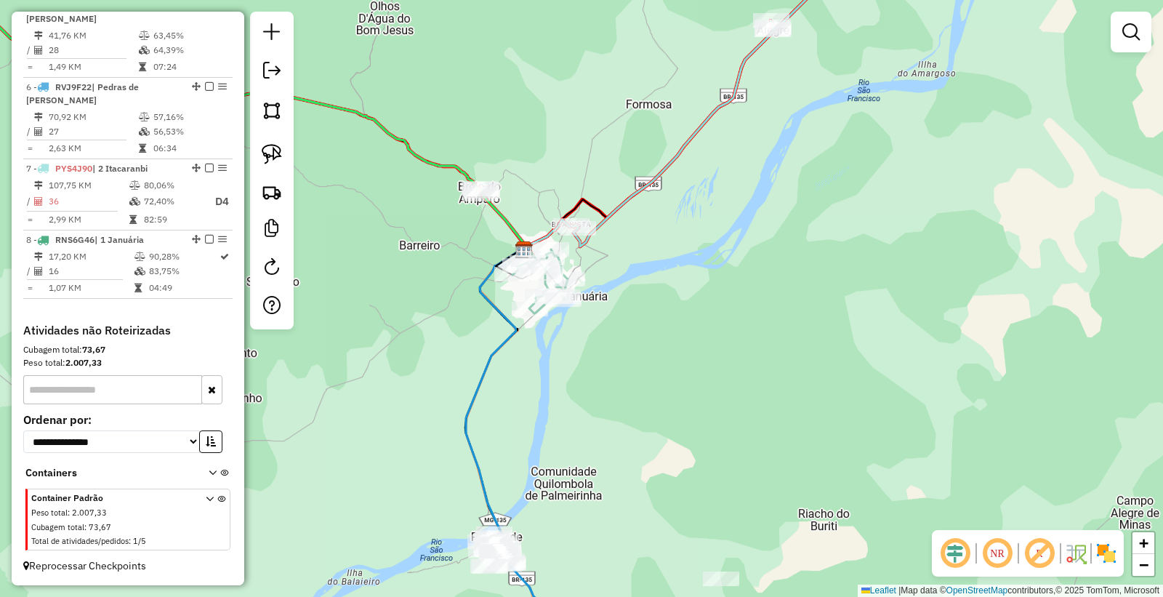
drag, startPoint x: 613, startPoint y: 358, endPoint x: 574, endPoint y: 249, distance: 115.7
click at [613, 357] on div "Janela de atendimento Grade de atendimento Capacidade Transportadoras Veículos …" at bounding box center [581, 298] width 1163 height 597
select select "*********"
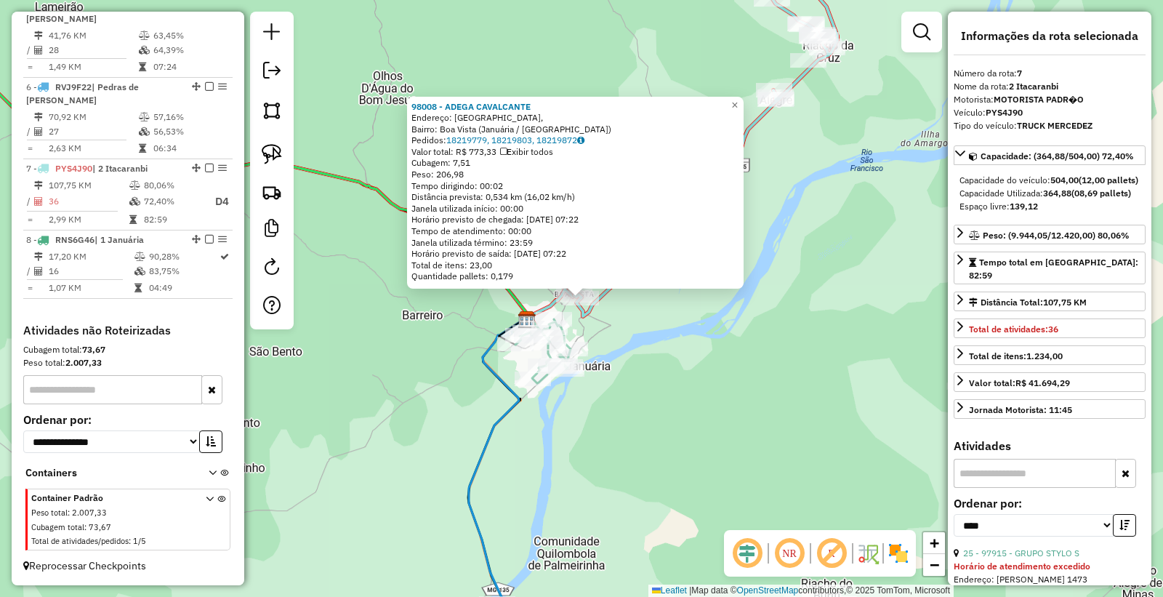
click at [782, 438] on div "98008 - ADEGA CAVALCANTE Endereço: Rua L, Bairro: Boa Vista (Januária / MG) Ped…" at bounding box center [581, 298] width 1163 height 597
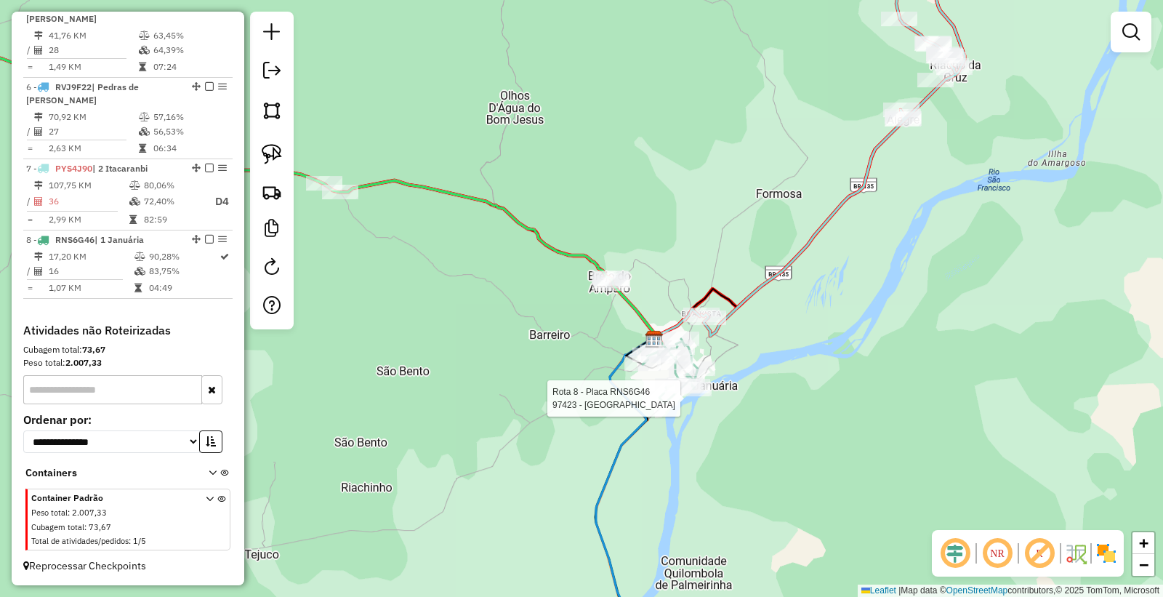
select select "*********"
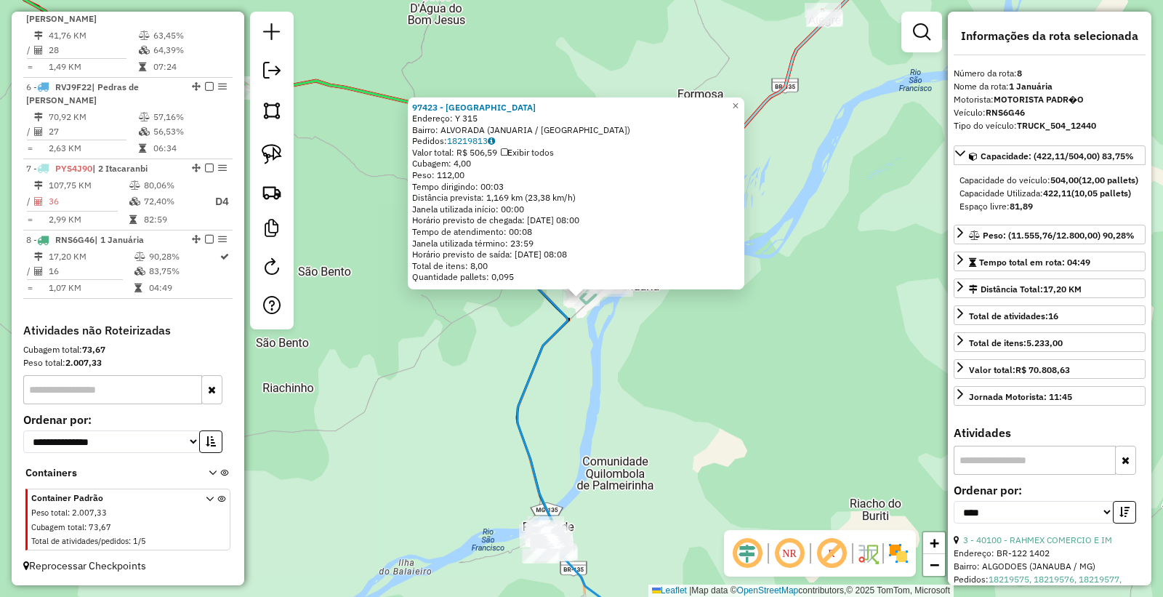
click at [689, 406] on div "97423 - BAR DA EULINA Endereço: Y 315 Bairro: ALVORADA (JANUARIA / MG) Pedidos:…" at bounding box center [581, 298] width 1163 height 597
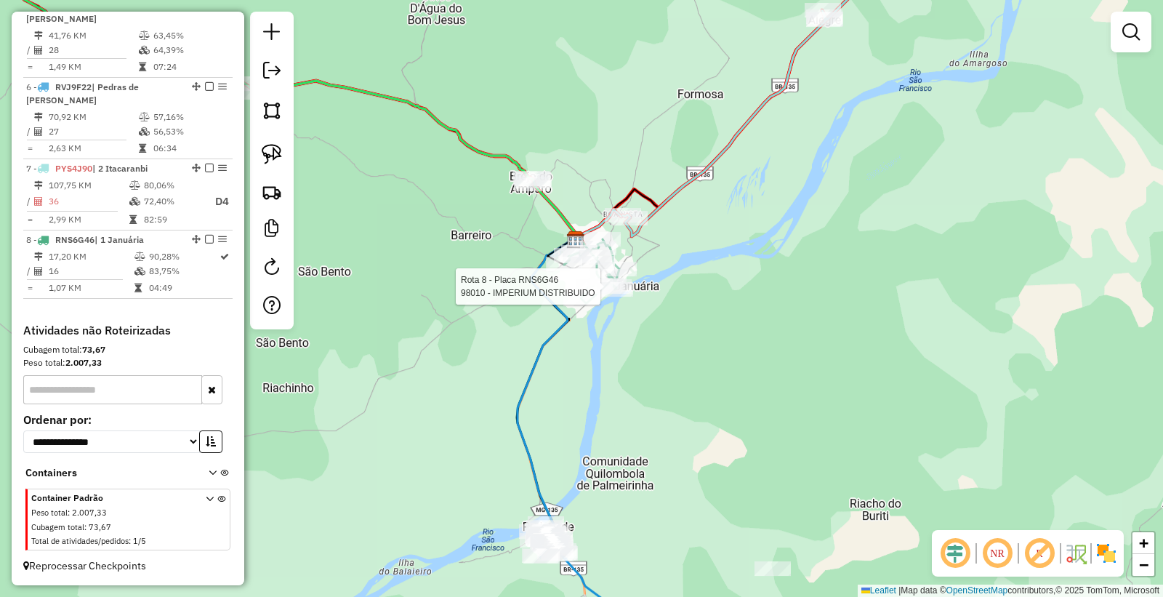
select select "*********"
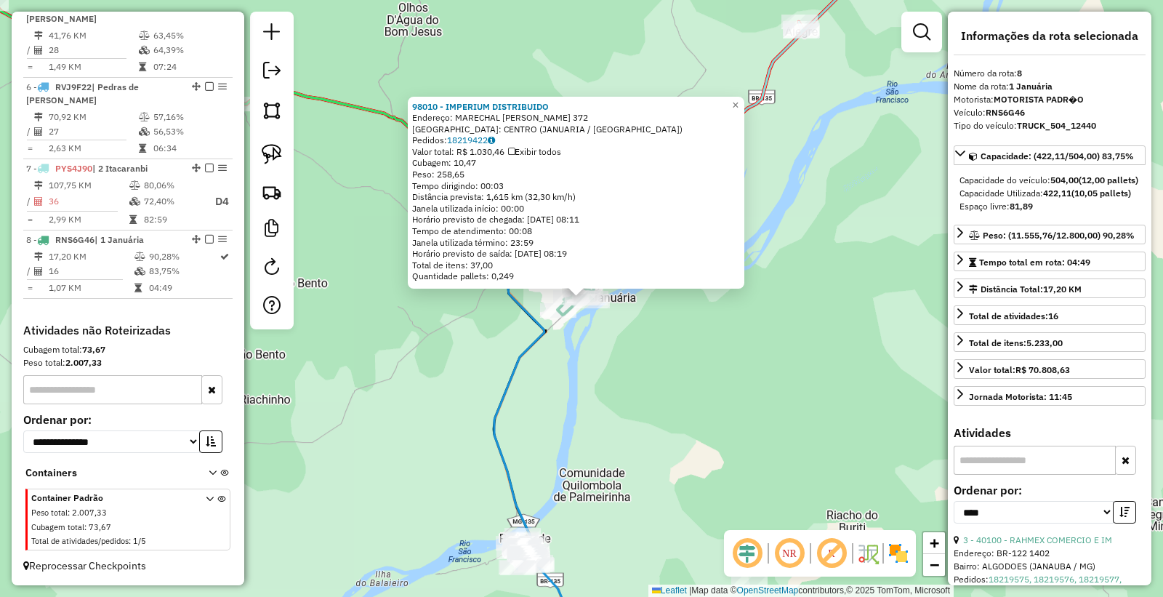
click at [685, 365] on div "98010 - IMPERIUM DISTRIBUIDO Endereço: MARECHAL DEODORO DA FONSECA 372 Bairro: …" at bounding box center [581, 298] width 1163 height 597
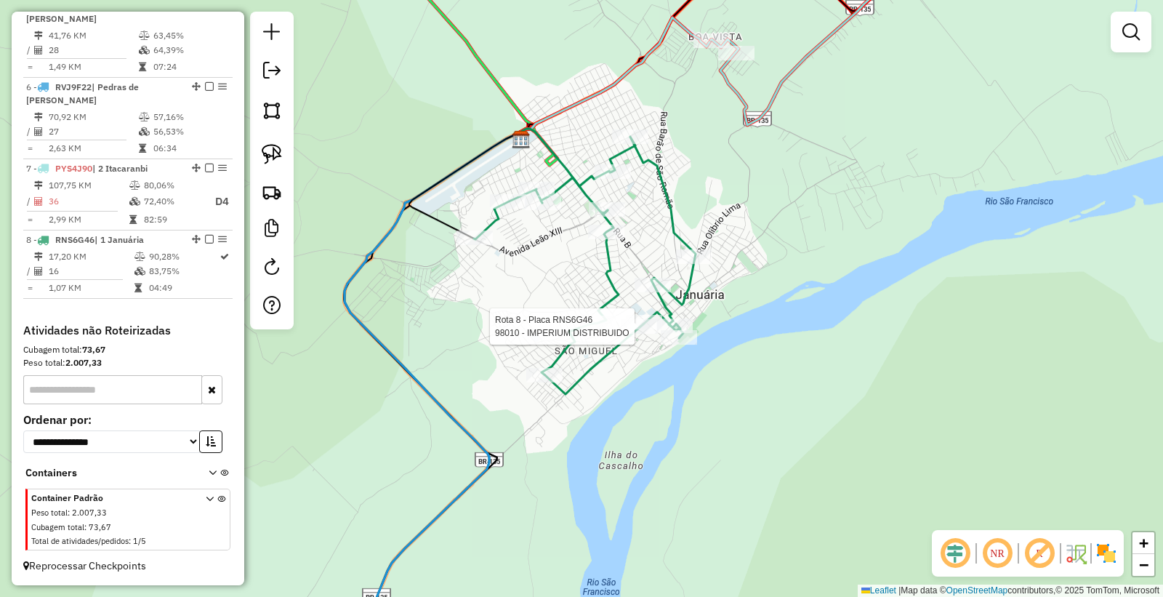
select select "*********"
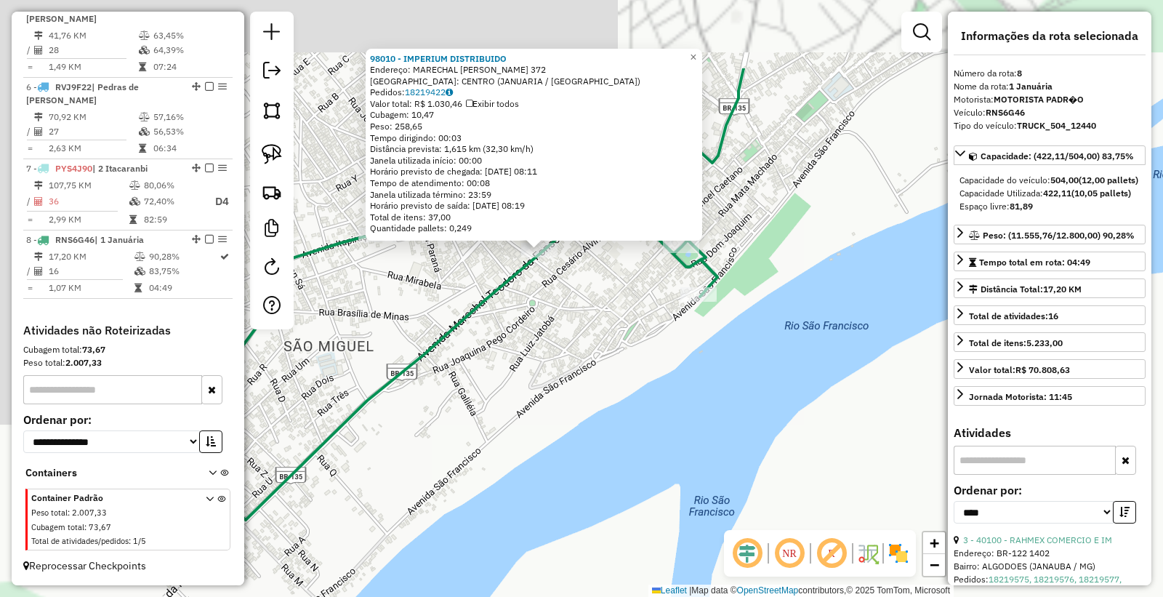
drag, startPoint x: 737, startPoint y: 390, endPoint x: 761, endPoint y: 425, distance: 42.4
click at [761, 425] on div "98010 - IMPERIUM DISTRIBUIDO Endereço: MARECHAL DEODORO DA FONSECA 372 Bairro: …" at bounding box center [581, 298] width 1163 height 597
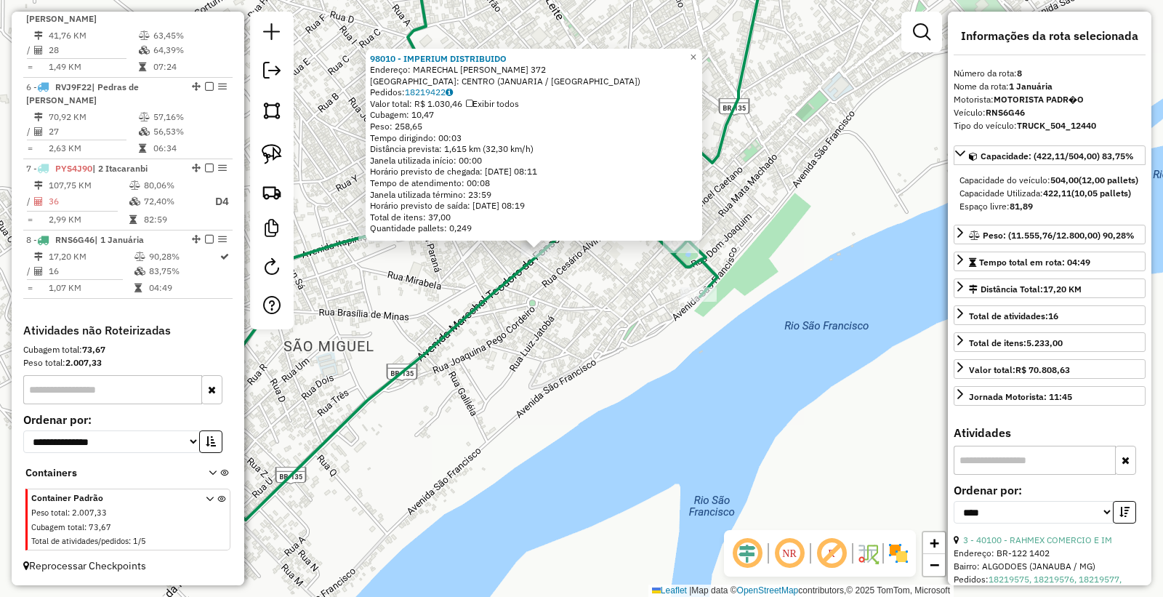
click at [547, 302] on div "98010 - IMPERIUM DISTRIBUIDO Endereço: MARECHAL DEODORO DA FONSECA 372 Bairro: …" at bounding box center [581, 298] width 1163 height 597
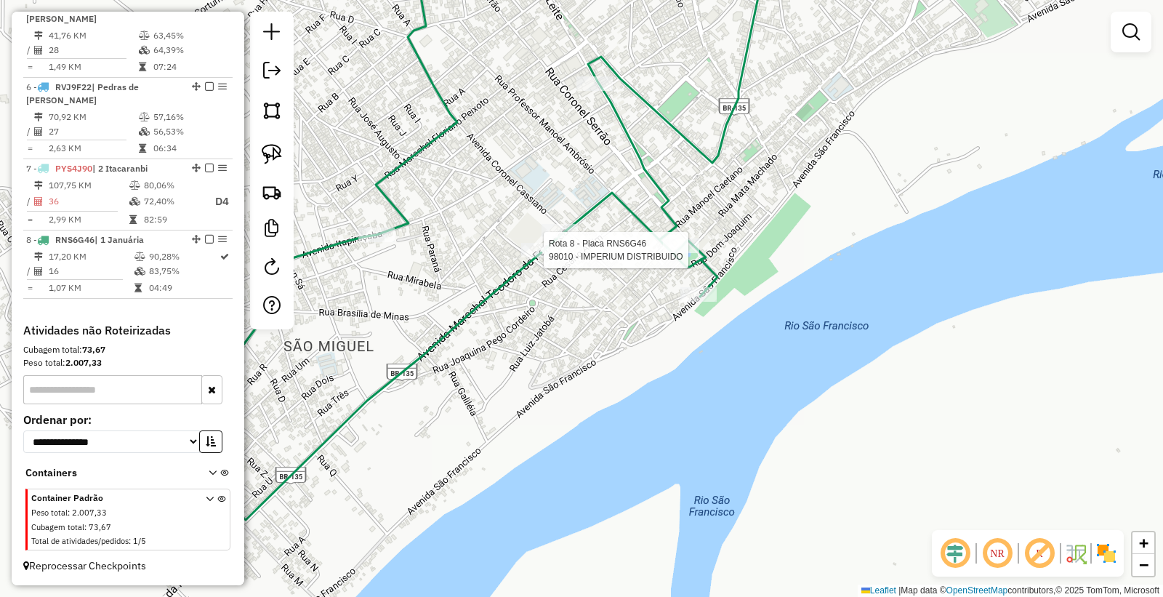
select select "*********"
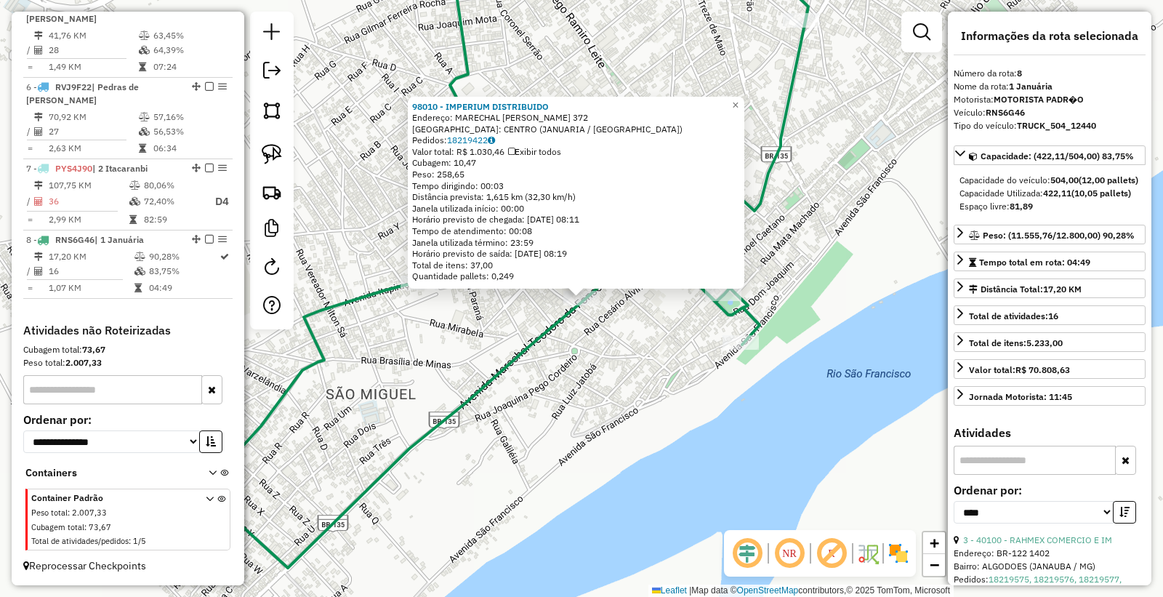
click at [574, 342] on div "98010 - IMPERIUM DISTRIBUIDO Endereço: MARECHAL DEODORO DA FONSECA 372 Bairro: …" at bounding box center [581, 298] width 1163 height 597
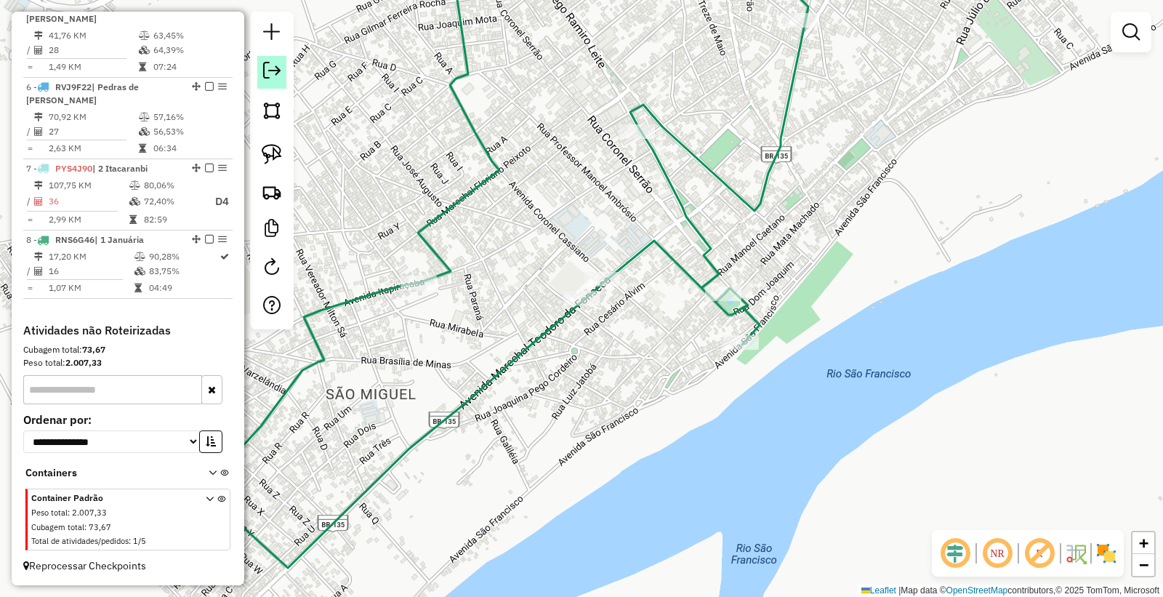
click at [279, 71] on em at bounding box center [271, 70] width 17 height 17
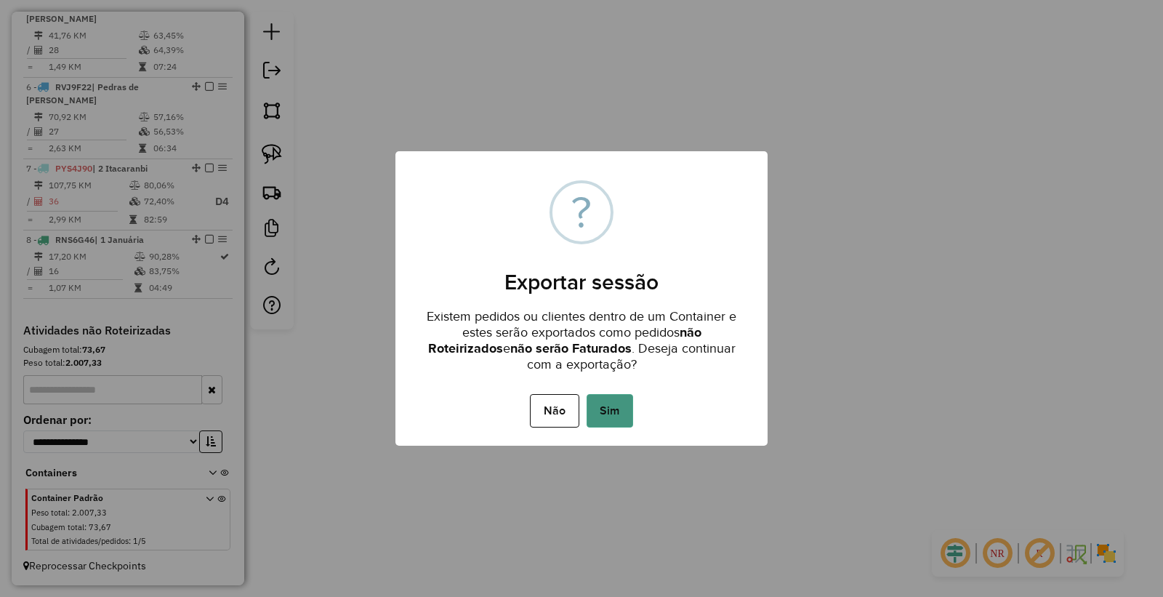
click at [601, 405] on button "Sim" at bounding box center [610, 410] width 47 height 33
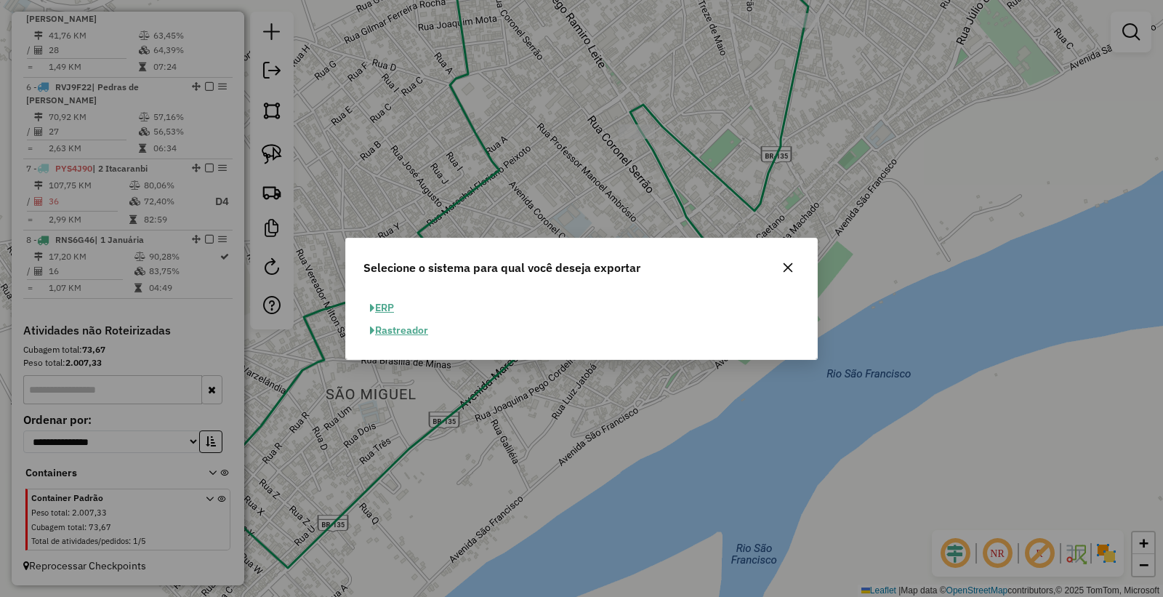
click at [393, 306] on button "ERP" at bounding box center [382, 308] width 37 height 23
select select "**"
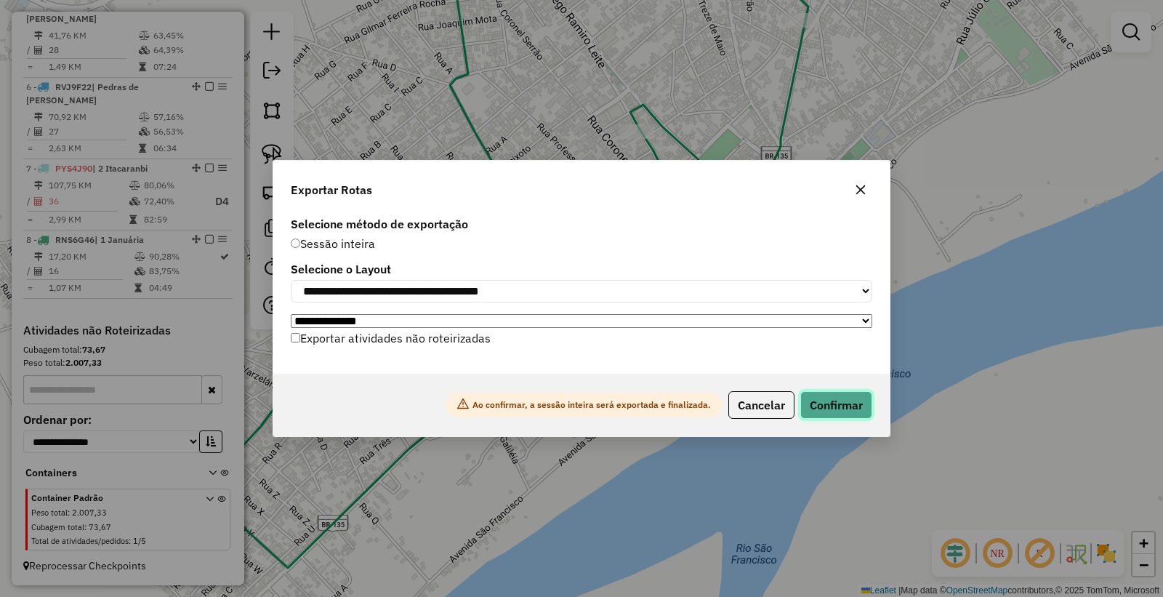
click at [831, 410] on button "Confirmar" at bounding box center [837, 405] width 72 height 28
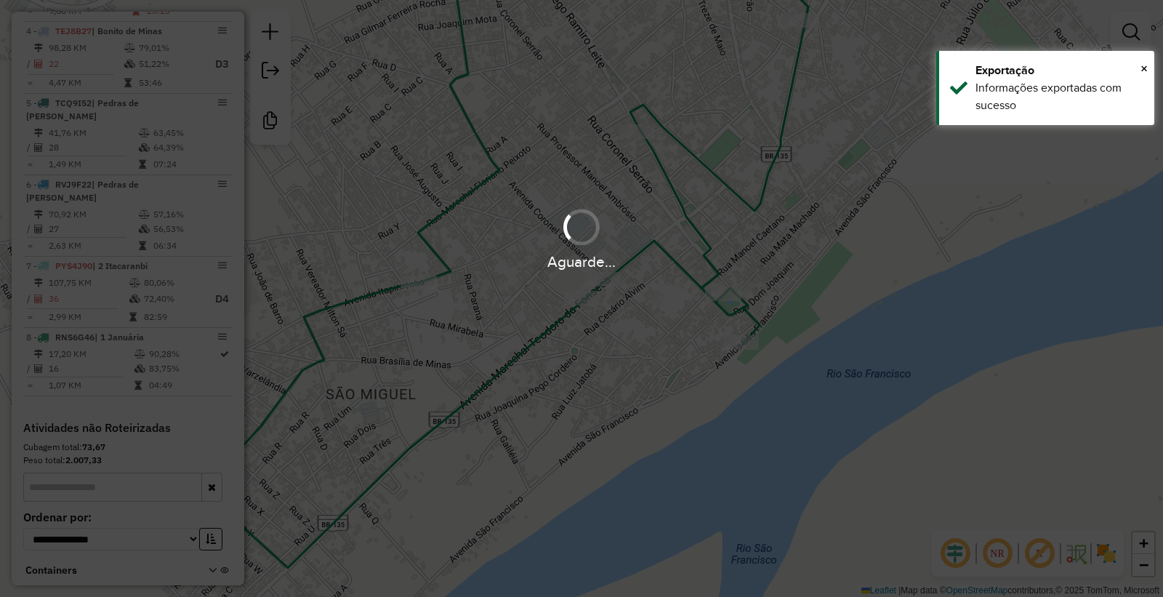
scroll to position [824, 0]
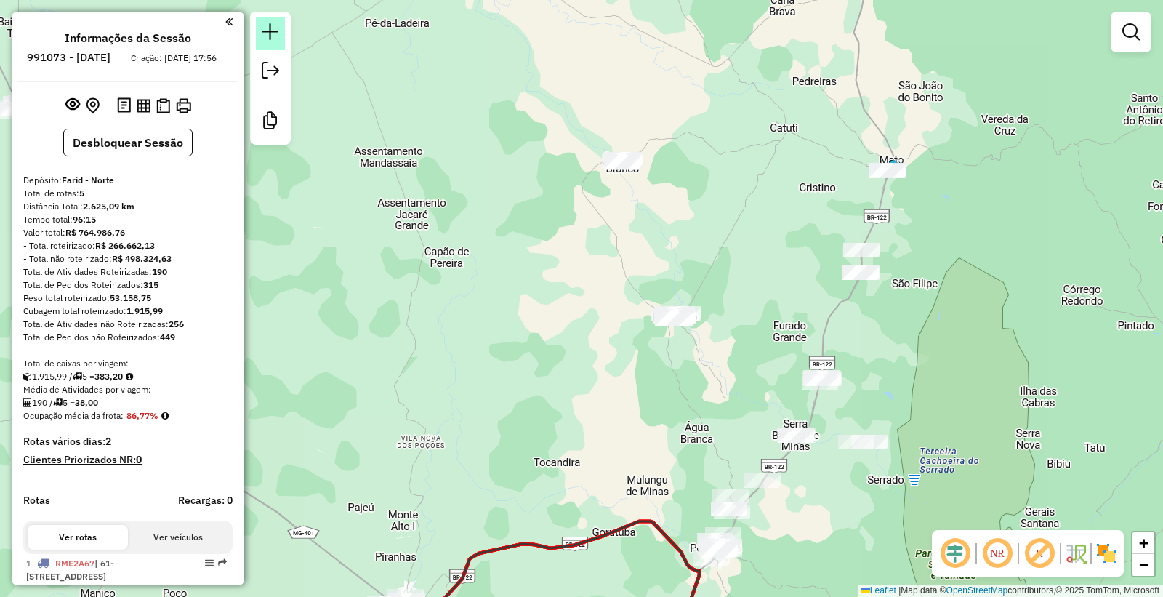
click at [268, 32] on em at bounding box center [270, 31] width 17 height 17
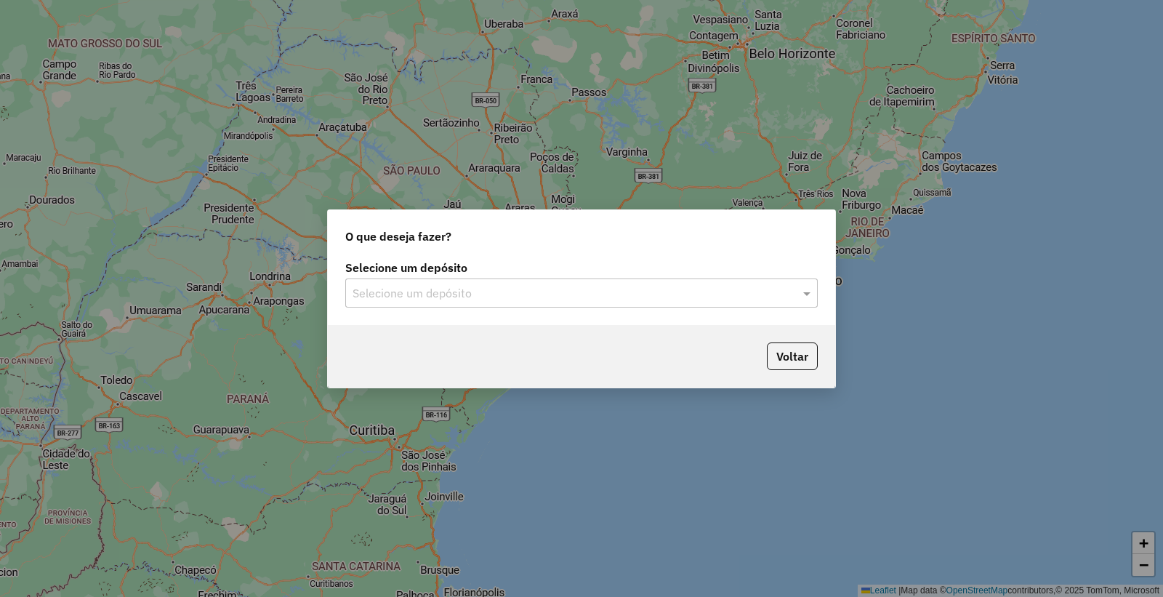
click at [557, 287] on input "text" at bounding box center [567, 293] width 429 height 17
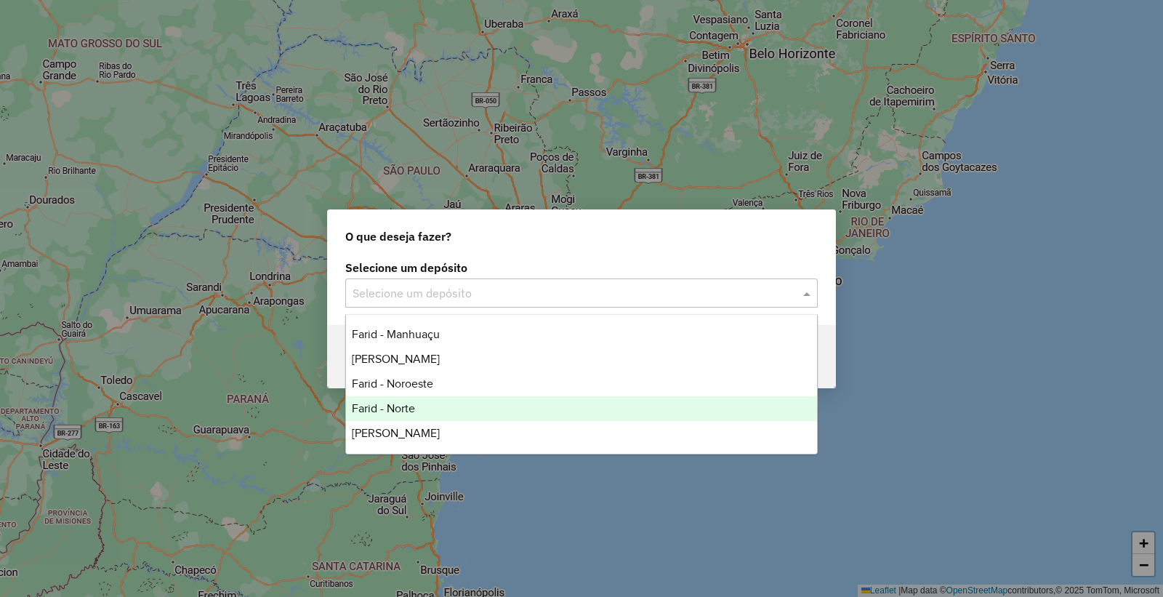
drag, startPoint x: 553, startPoint y: 164, endPoint x: 548, endPoint y: 92, distance: 72.1
click at [553, 164] on div "O que deseja fazer? Selecione um depósito Selecione um depósito Voltar" at bounding box center [581, 298] width 1163 height 597
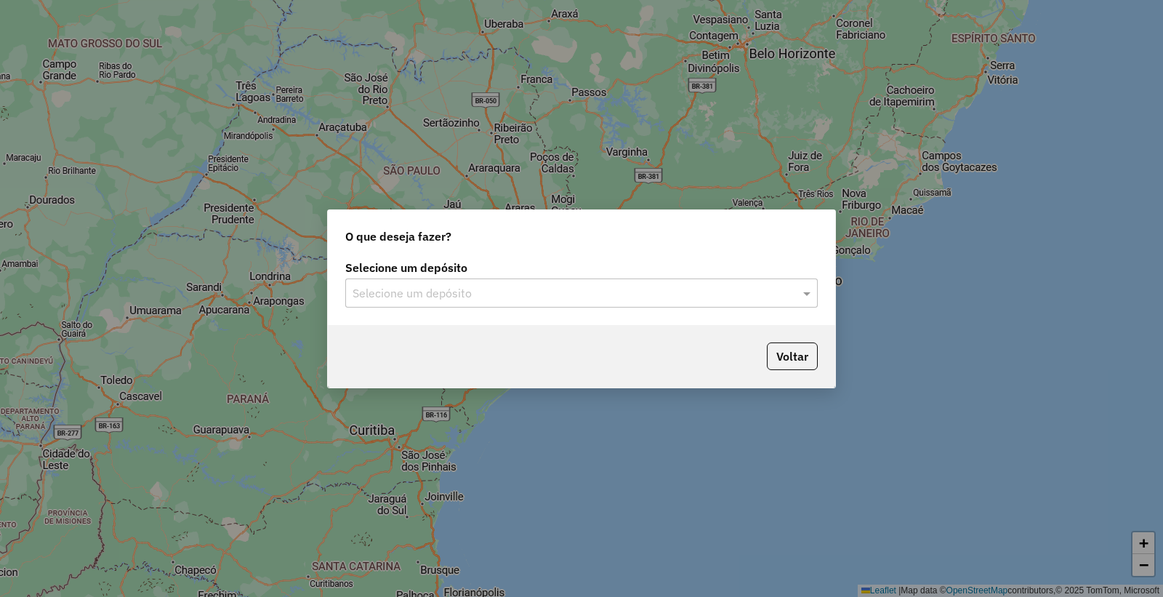
click at [433, 307] on div "Selecione um depósito" at bounding box center [581, 293] width 473 height 29
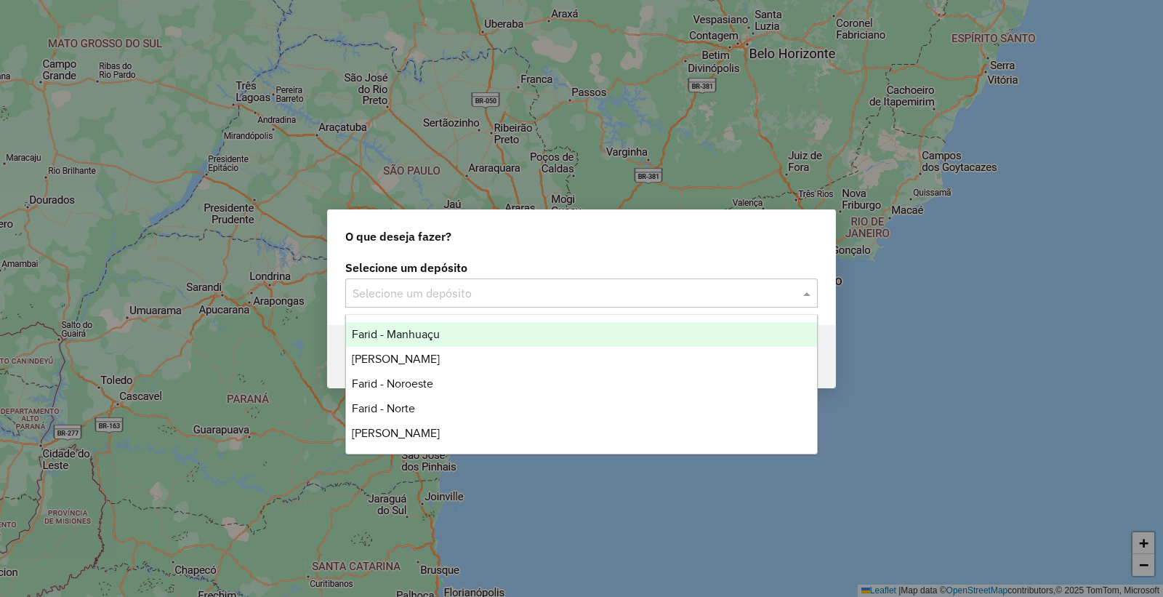
click at [422, 302] on div "Selecione um depósito" at bounding box center [581, 293] width 473 height 29
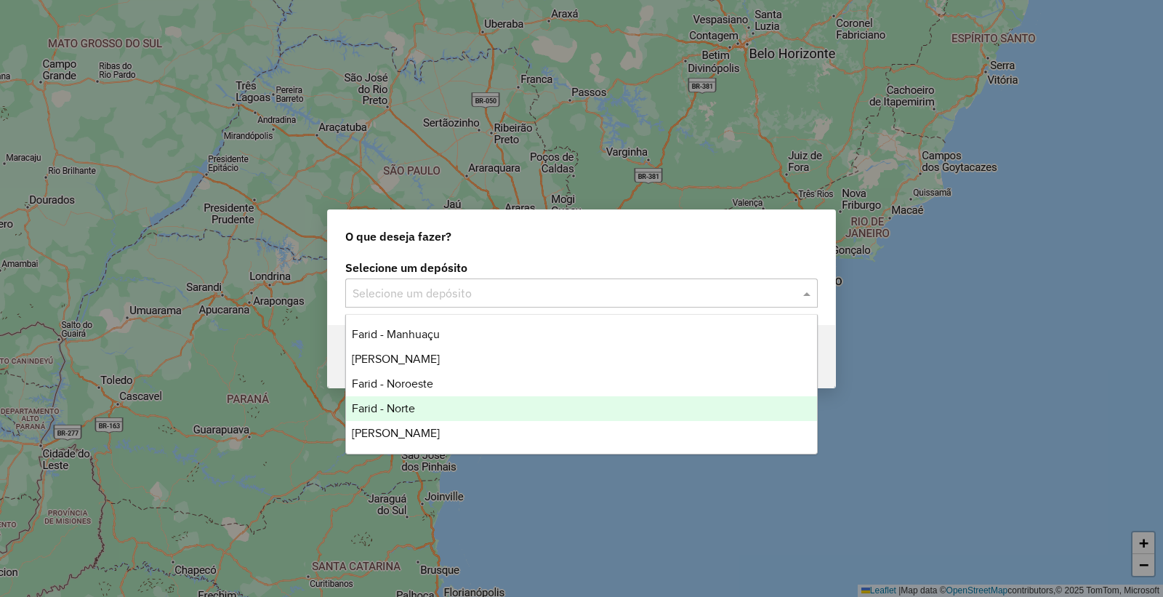
click at [418, 404] on div "Farid - Norte" at bounding box center [581, 408] width 471 height 25
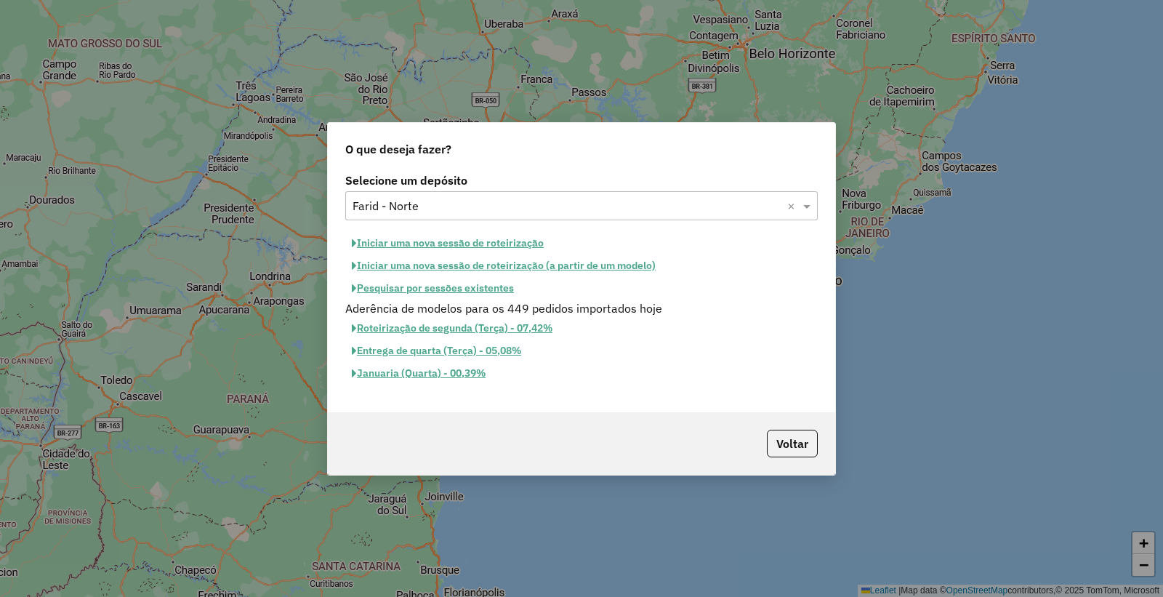
click at [454, 244] on button "Iniciar uma nova sessão de roteirização" at bounding box center [447, 243] width 205 height 23
select select "*"
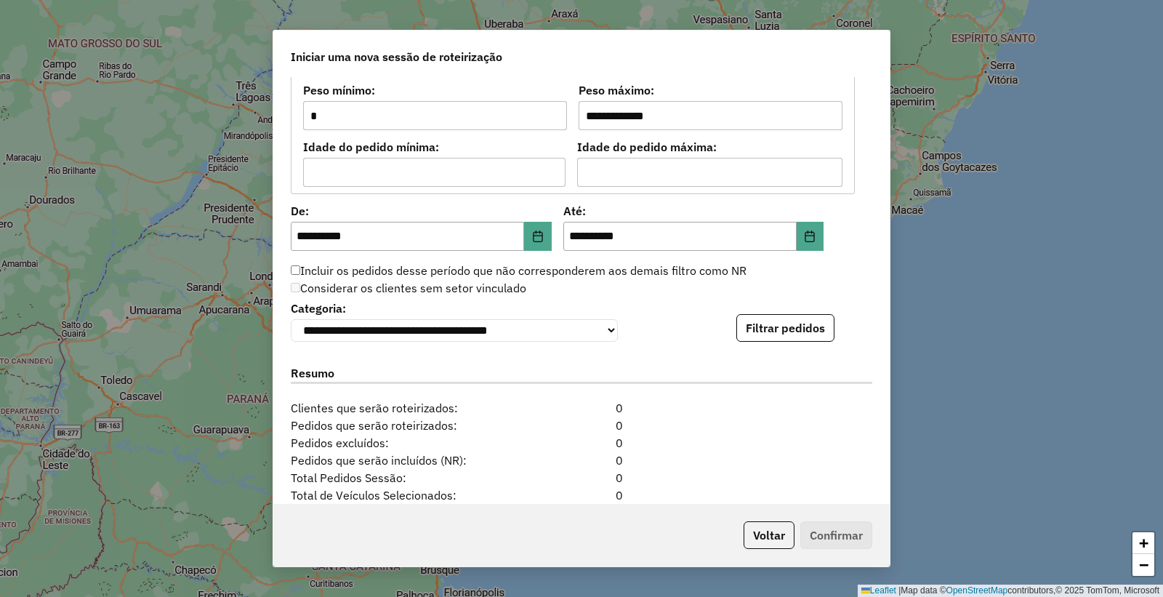
scroll to position [1414, 0]
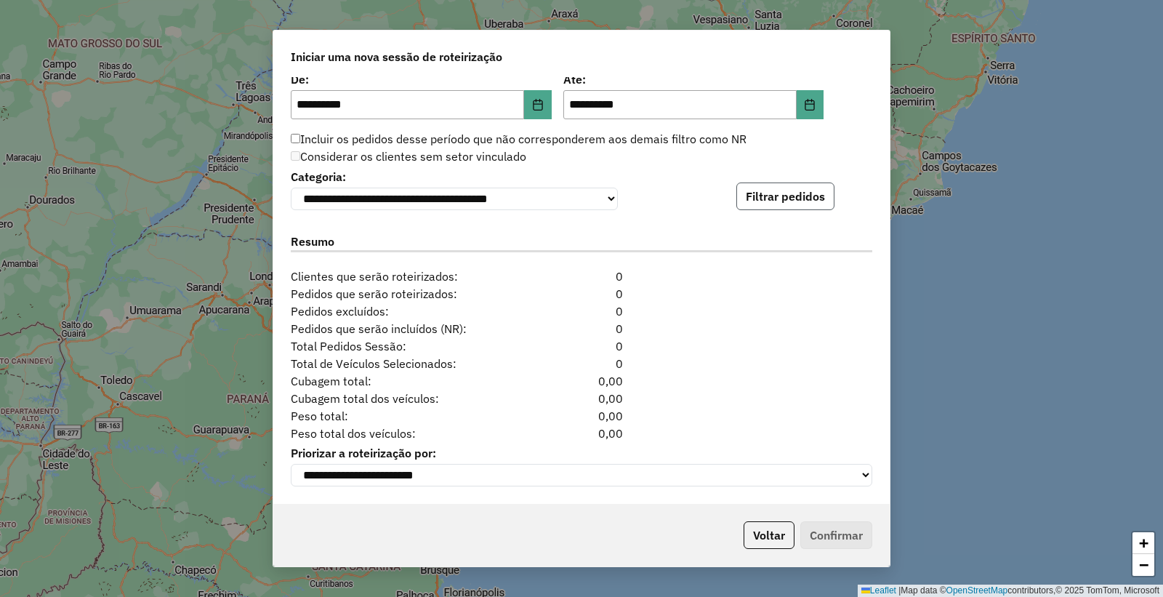
click at [781, 185] on button "Filtrar pedidos" at bounding box center [786, 197] width 98 height 28
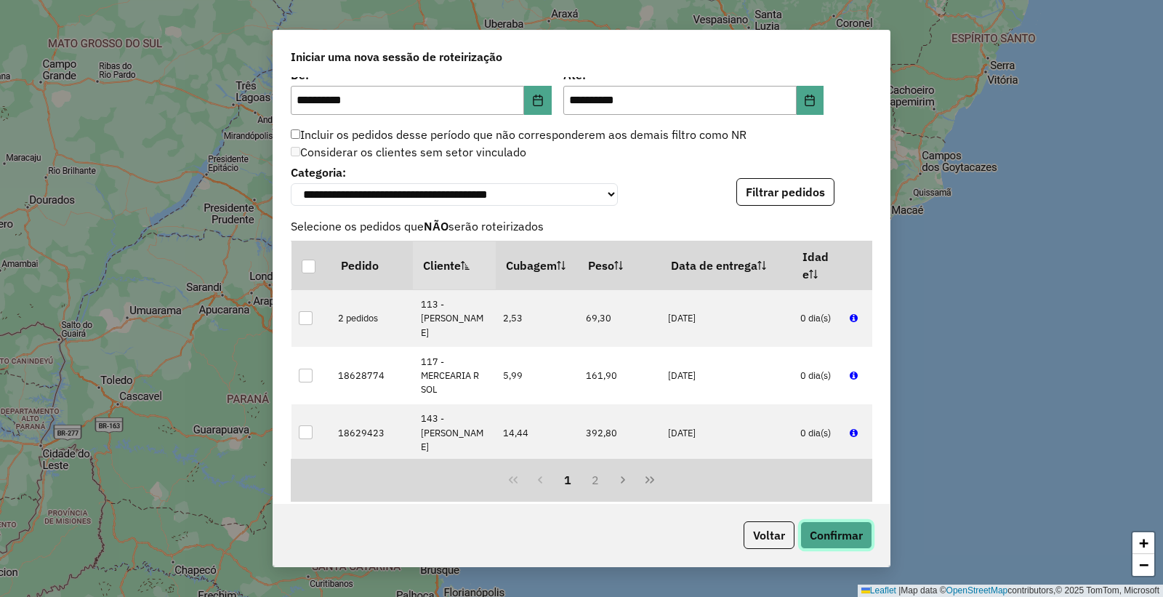
click at [826, 534] on button "Confirmar" at bounding box center [837, 535] width 72 height 28
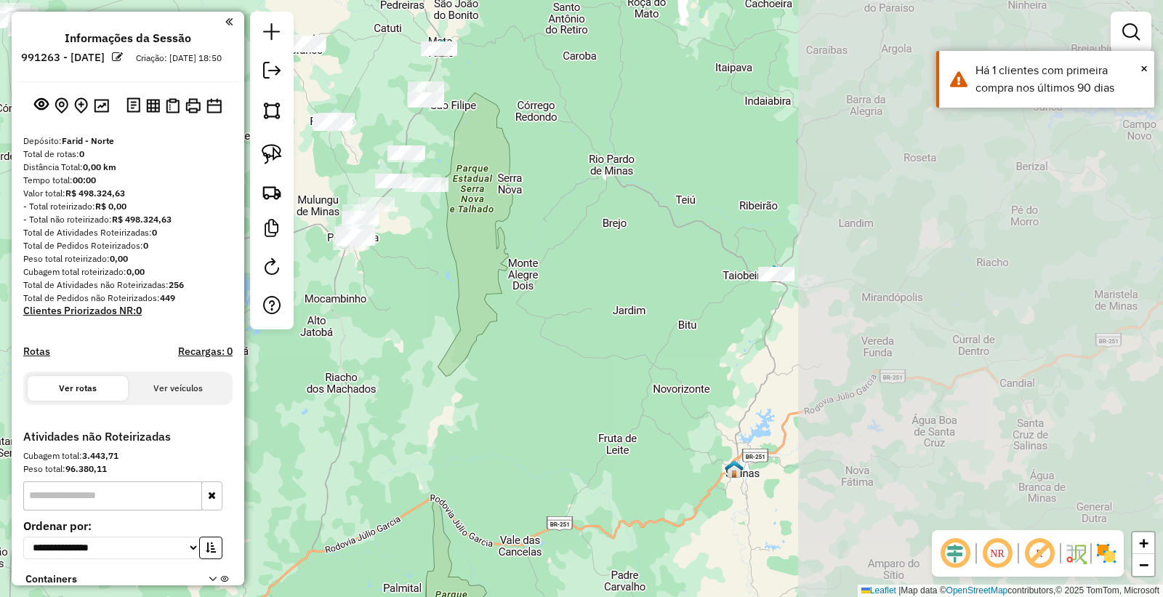
drag, startPoint x: 1033, startPoint y: 298, endPoint x: 540, endPoint y: 278, distance: 493.4
click at [540, 278] on div "Janela de atendimento Grade de atendimento Capacidade Transportadoras Veículos …" at bounding box center [581, 298] width 1163 height 597
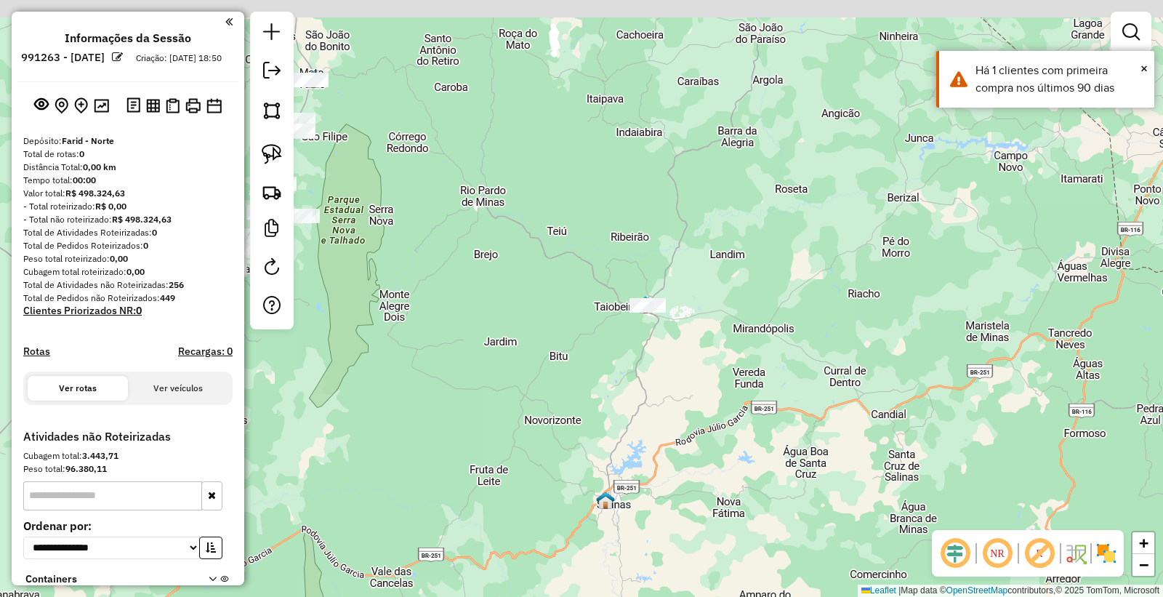
drag, startPoint x: 743, startPoint y: 209, endPoint x: 727, endPoint y: 293, distance: 85.9
click at [727, 293] on div "Janela de atendimento Grade de atendimento Capacidade Transportadoras Veículos …" at bounding box center [581, 298] width 1163 height 597
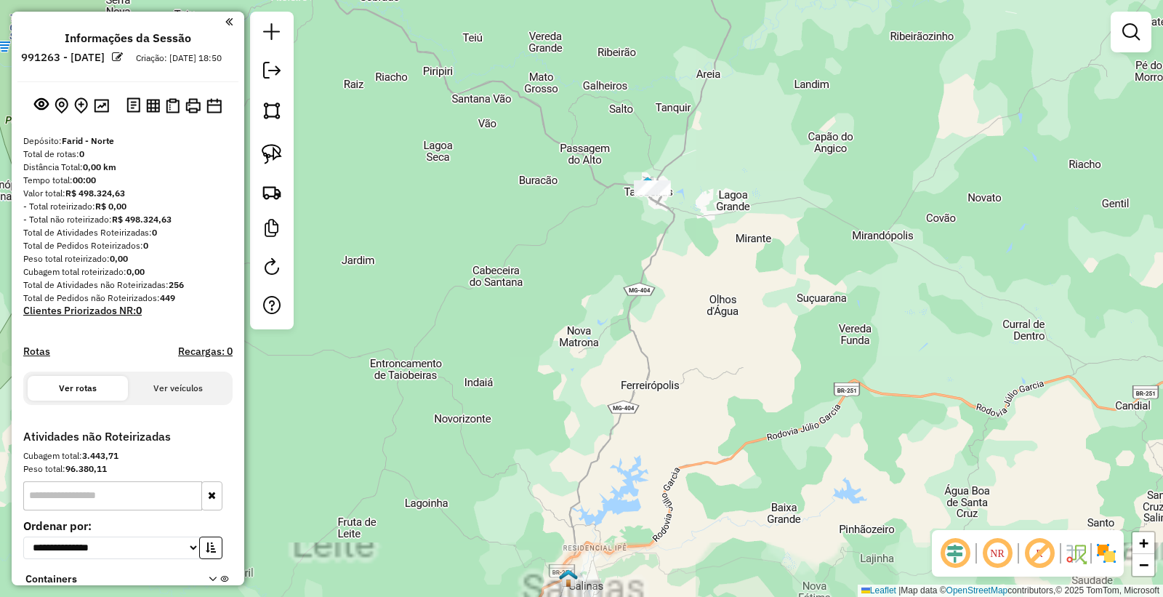
drag, startPoint x: 750, startPoint y: 340, endPoint x: 742, endPoint y: 250, distance: 90.5
click at [742, 250] on div "Janela de atendimento Grade de atendimento Capacidade Transportadoras Veículos …" at bounding box center [581, 298] width 1163 height 597
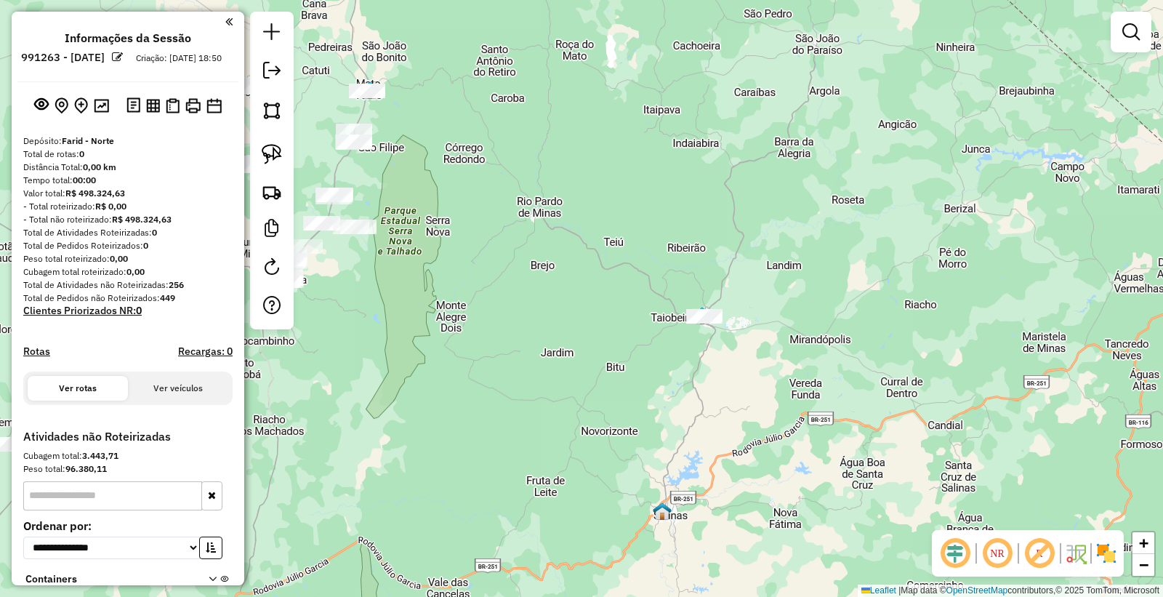
drag, startPoint x: 693, startPoint y: 296, endPoint x: 708, endPoint y: 338, distance: 44.6
click at [708, 338] on div "Janela de atendimento Grade de atendimento Capacidade Transportadoras Veículos …" at bounding box center [581, 298] width 1163 height 597
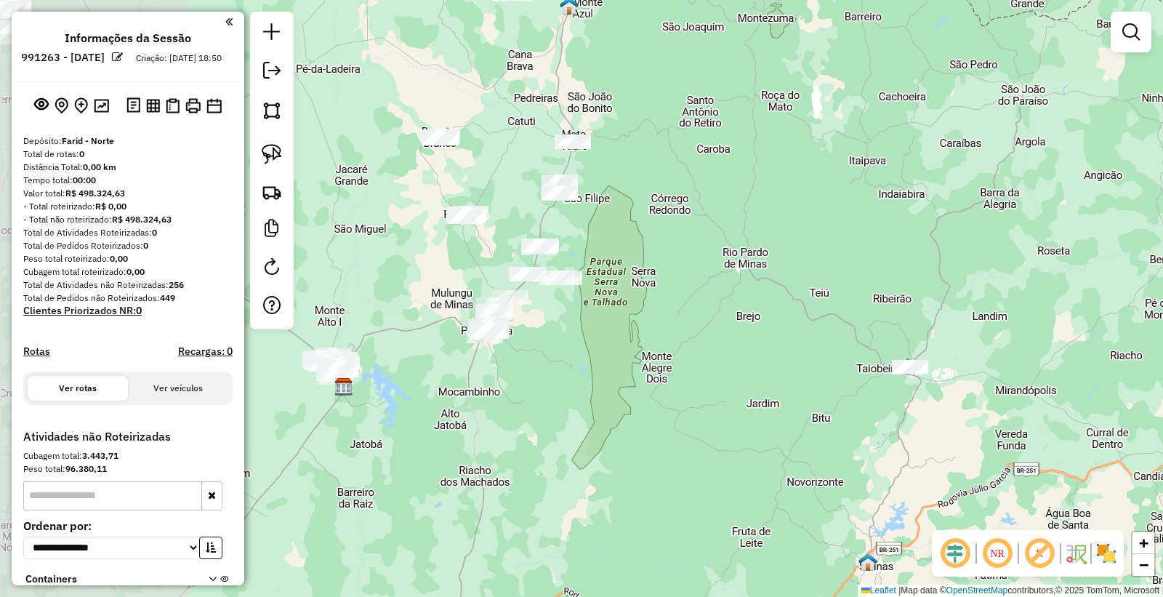
drag, startPoint x: 515, startPoint y: 269, endPoint x: 721, endPoint y: 321, distance: 212.2
click at [721, 321] on div "Janela de atendimento Grade de atendimento Capacidade Transportadoras Veículos …" at bounding box center [581, 298] width 1163 height 597
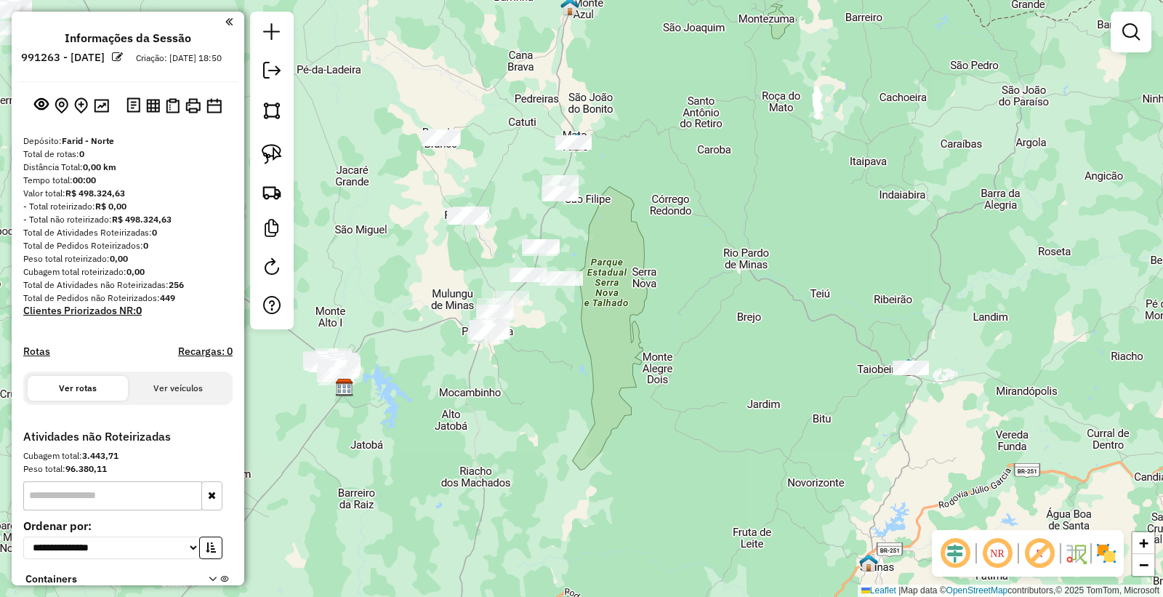
click at [659, 223] on div "Janela de atendimento Grade de atendimento Capacidade Transportadoras Veículos …" at bounding box center [581, 298] width 1163 height 597
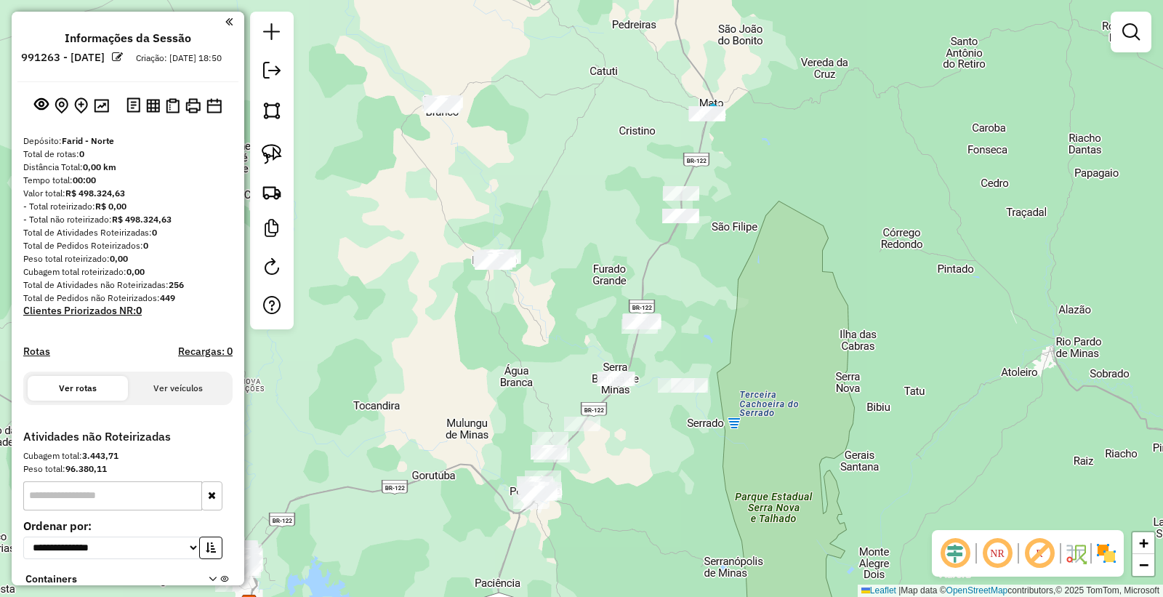
drag, startPoint x: 618, startPoint y: 224, endPoint x: 736, endPoint y: 320, distance: 152.0
click at [736, 320] on div "Janela de atendimento Grade de atendimento Capacidade Transportadoras Veículos …" at bounding box center [581, 298] width 1163 height 597
drag, startPoint x: 281, startPoint y: 145, endPoint x: 307, endPoint y: 151, distance: 26.1
click at [281, 147] on img at bounding box center [272, 154] width 20 height 20
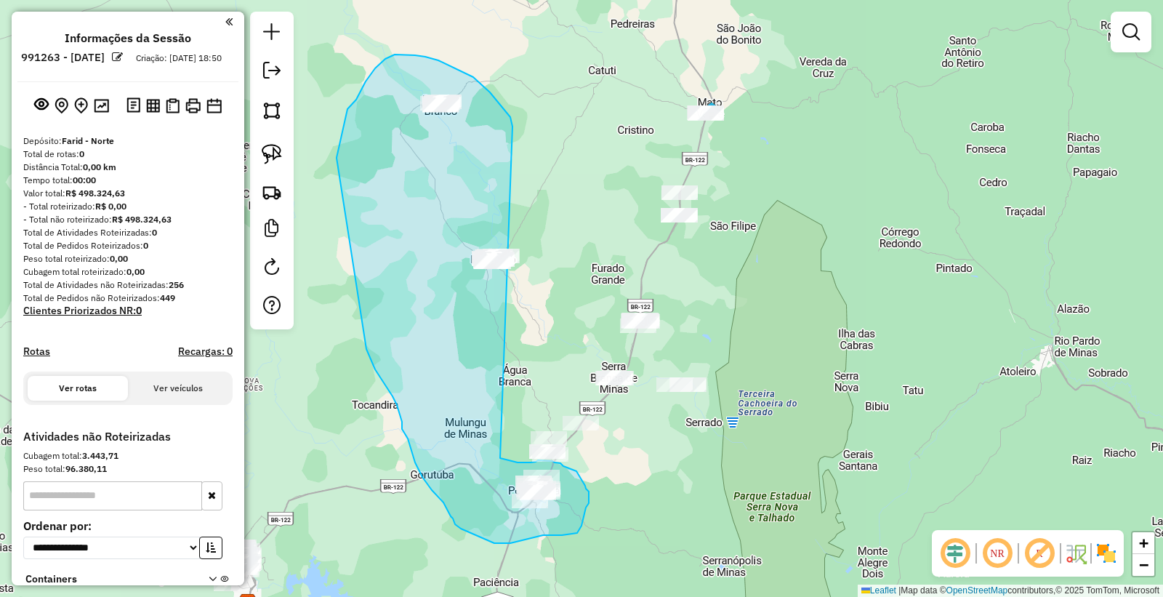
drag, startPoint x: 473, startPoint y: 77, endPoint x: 487, endPoint y: 389, distance: 312.3
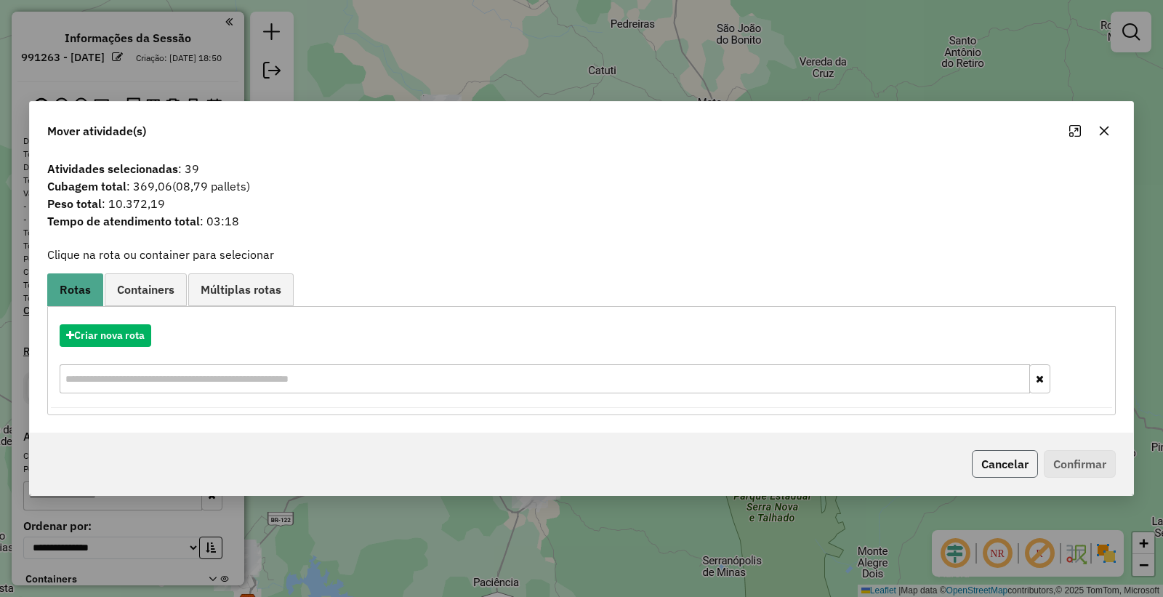
click at [996, 451] on button "Cancelar" at bounding box center [1005, 464] width 66 height 28
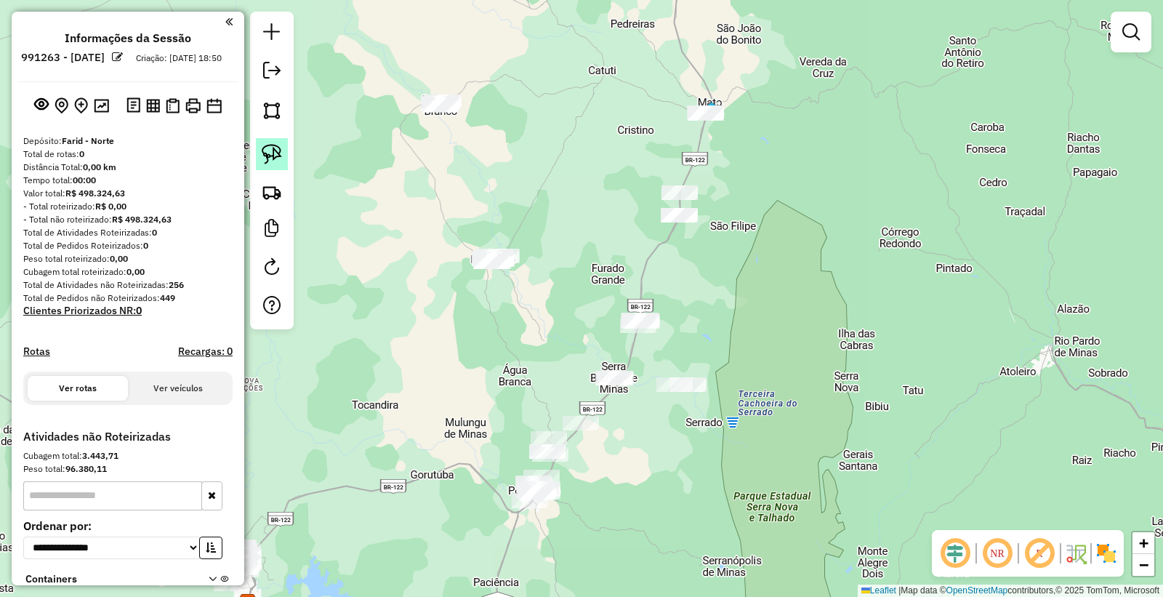
click at [274, 164] on img at bounding box center [272, 154] width 20 height 20
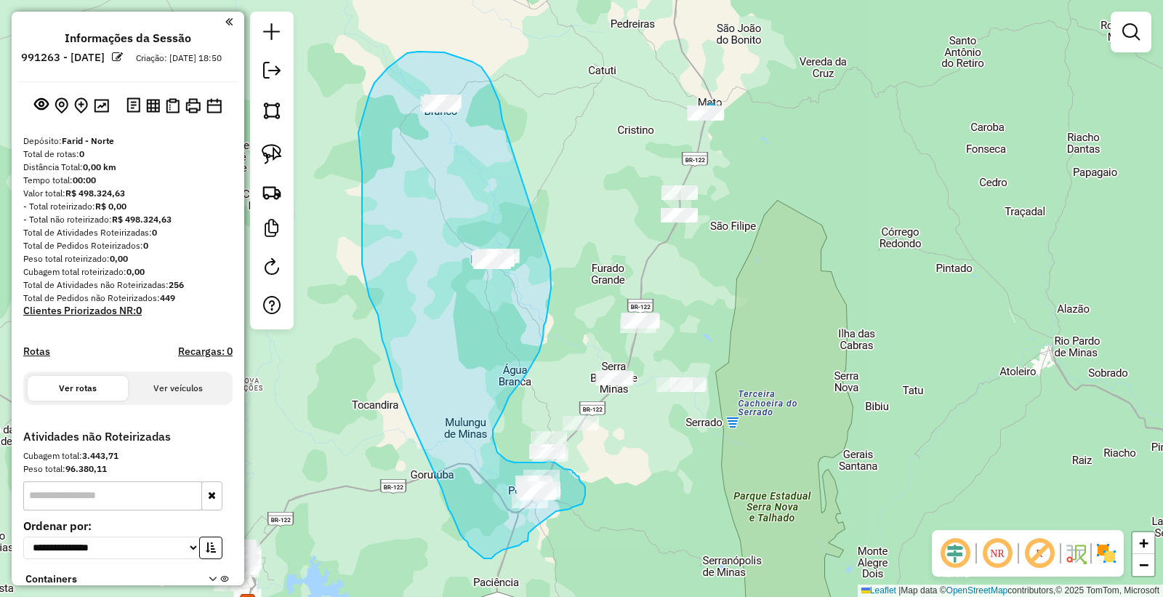
drag, startPoint x: 502, startPoint y: 120, endPoint x: 550, endPoint y: 267, distance: 154.5
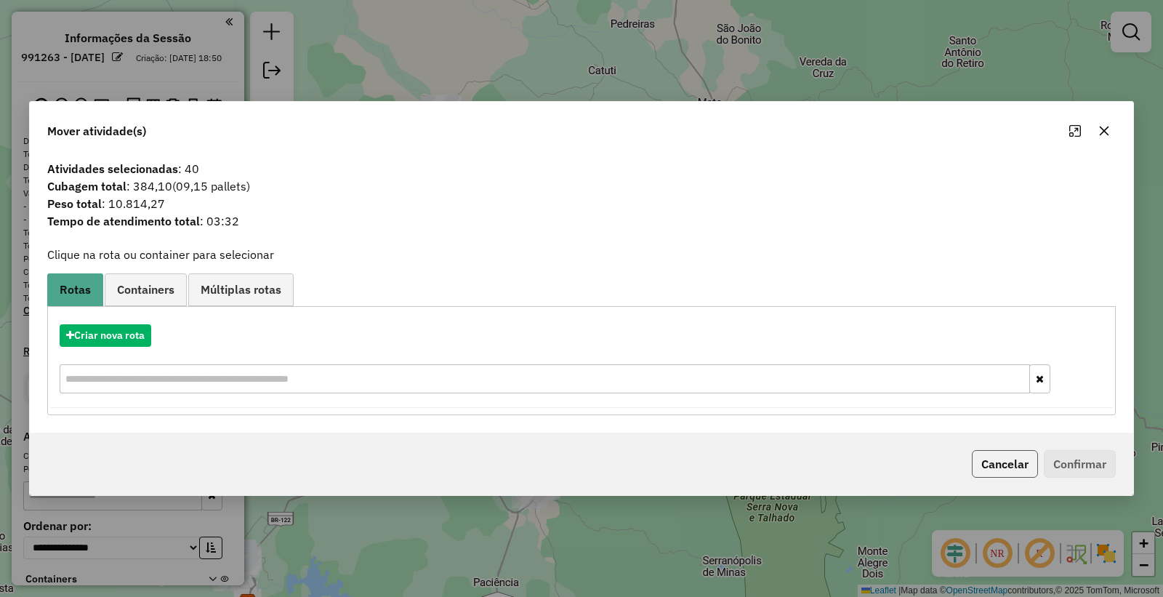
click at [1000, 464] on button "Cancelar" at bounding box center [1005, 464] width 66 height 28
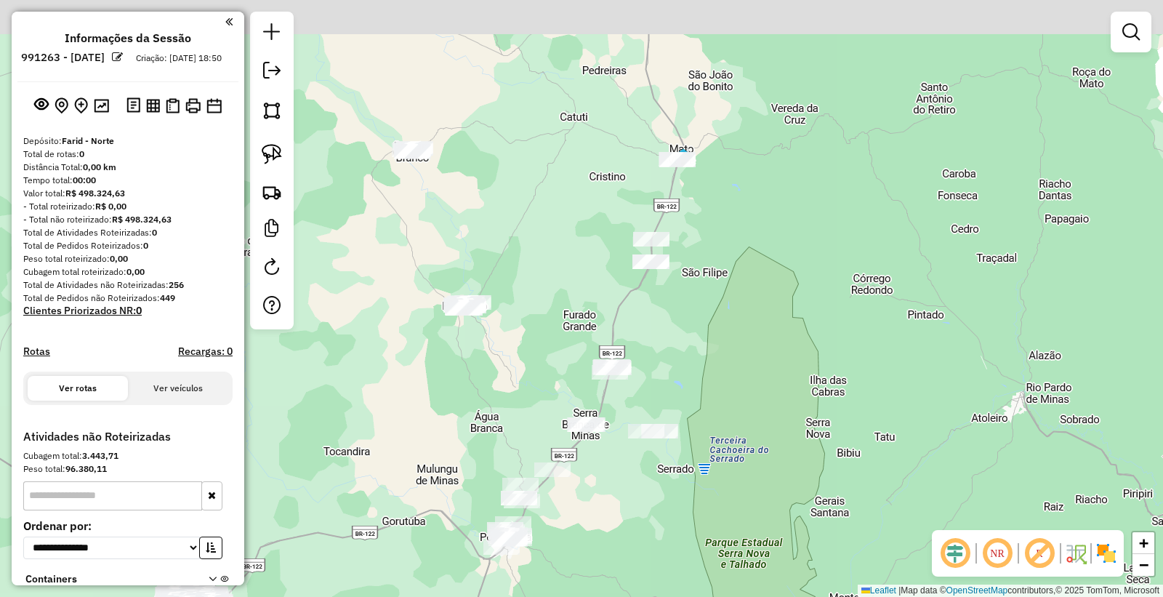
drag, startPoint x: 905, startPoint y: 143, endPoint x: 877, endPoint y: 188, distance: 53.3
click at [877, 188] on div "Janela de atendimento Grade de atendimento Capacidade Transportadoras Veículos …" at bounding box center [581, 298] width 1163 height 597
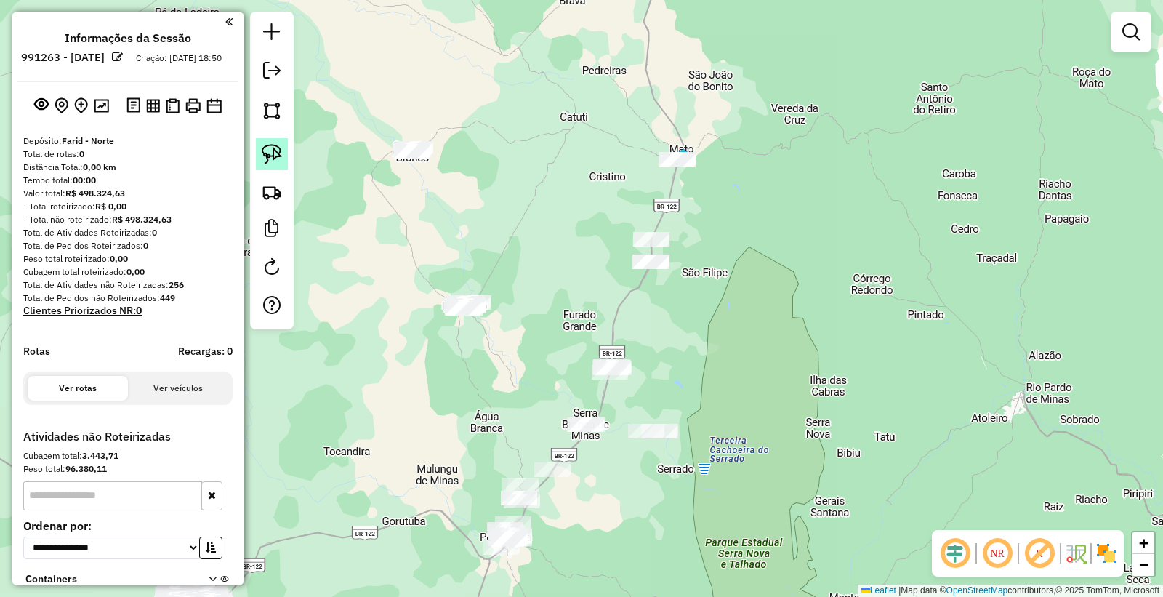
click at [265, 149] on img at bounding box center [272, 154] width 20 height 20
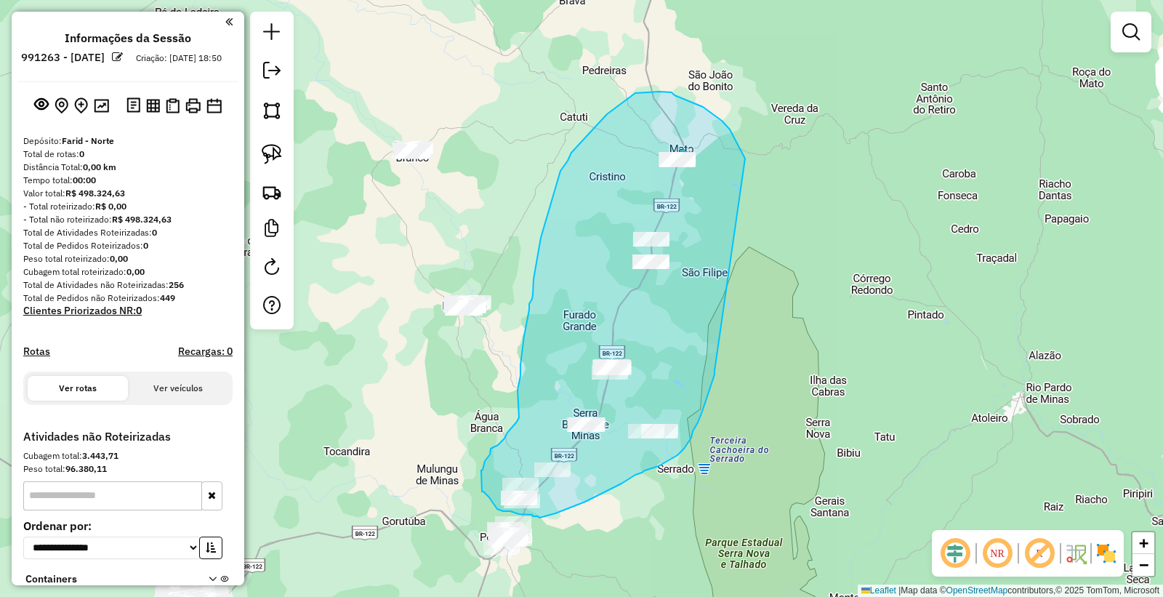
drag, startPoint x: 730, startPoint y: 129, endPoint x: 714, endPoint y: 366, distance: 237.6
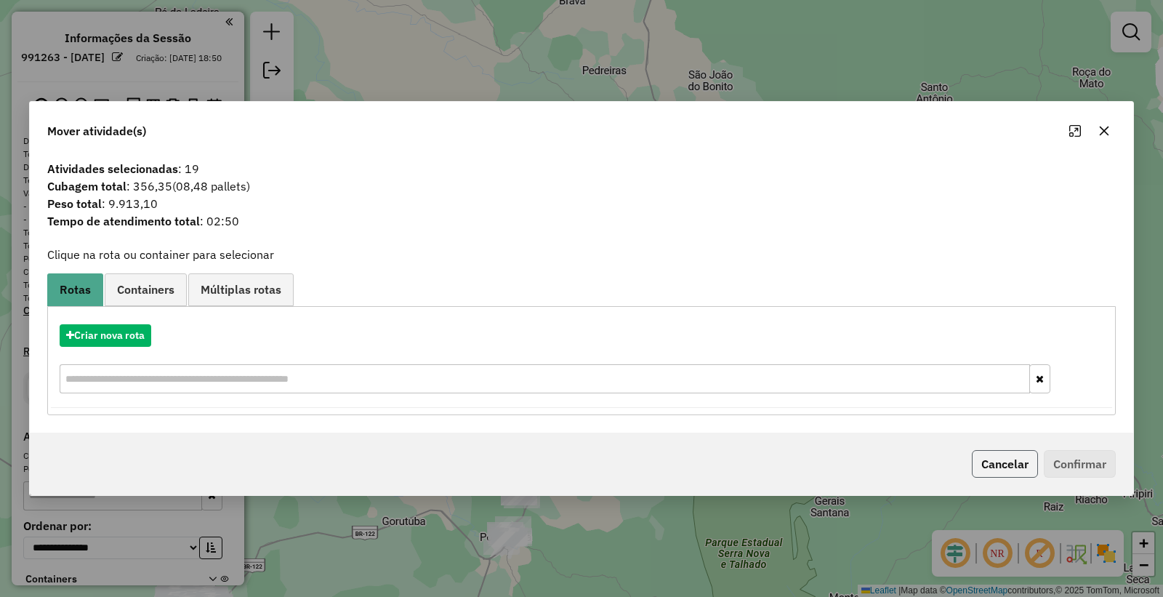
click at [992, 462] on button "Cancelar" at bounding box center [1005, 464] width 66 height 28
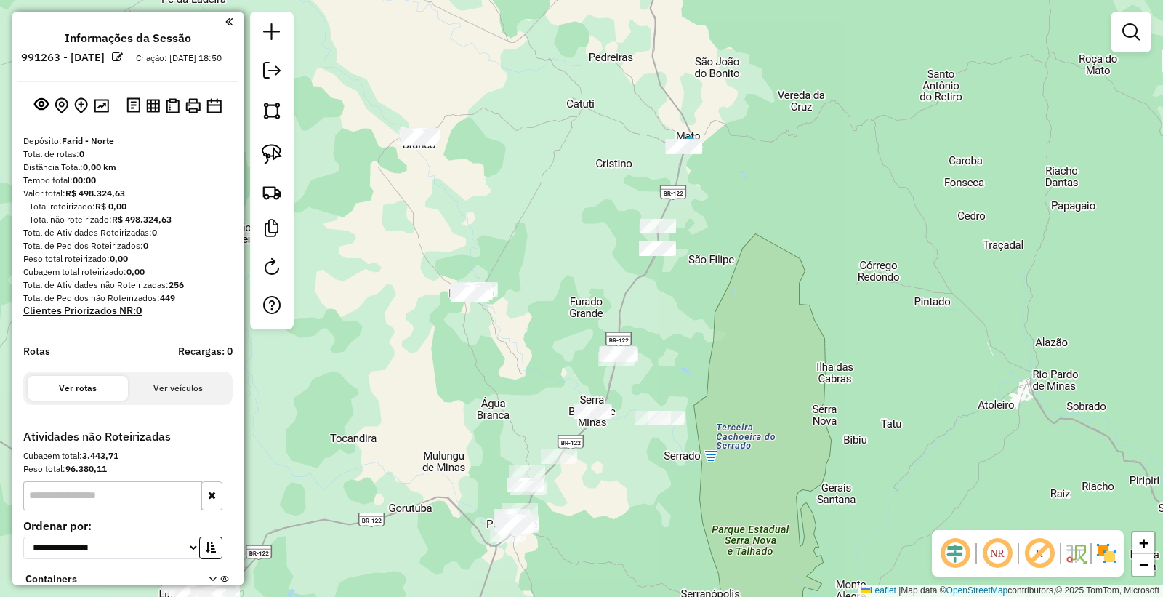
drag, startPoint x: 766, startPoint y: 486, endPoint x: 773, endPoint y: 473, distance: 14.6
click at [773, 473] on div "Janela de atendimento Grade de atendimento Capacidade Transportadoras Veículos …" at bounding box center [581, 298] width 1163 height 597
click at [271, 155] on img at bounding box center [272, 154] width 20 height 20
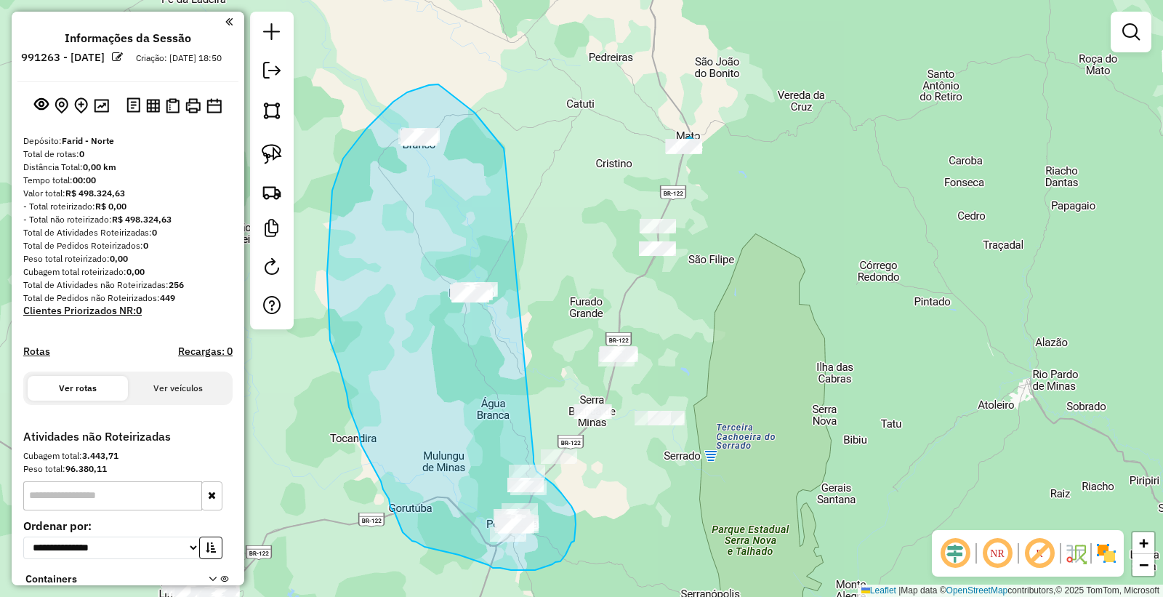
drag, startPoint x: 504, startPoint y: 148, endPoint x: 505, endPoint y: 389, distance: 240.7
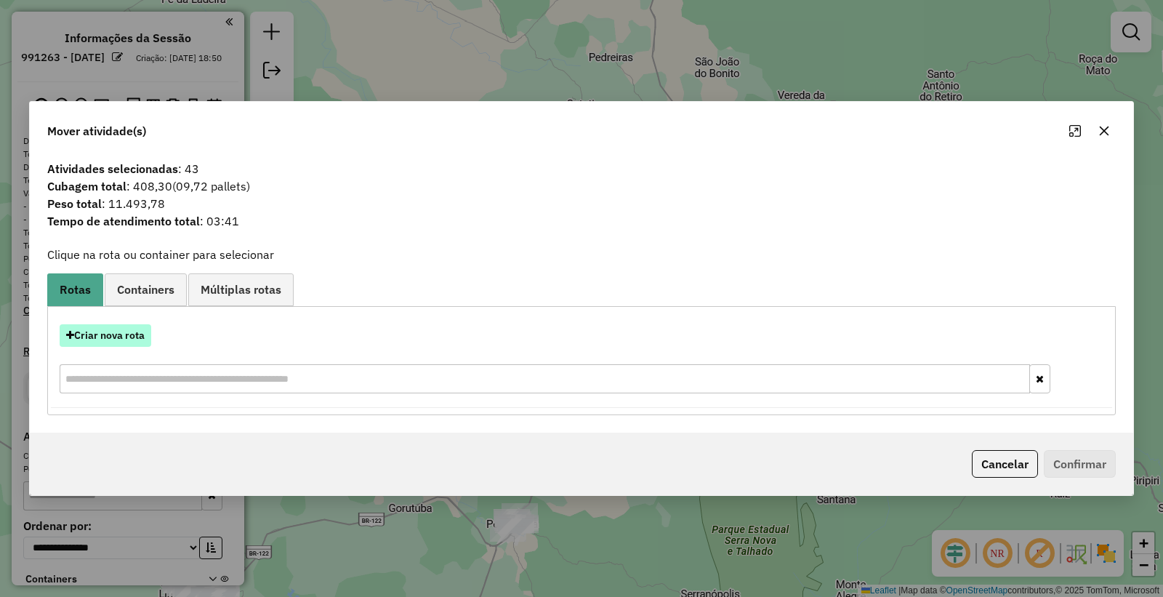
click at [91, 340] on button "Criar nova rota" at bounding box center [106, 335] width 92 height 23
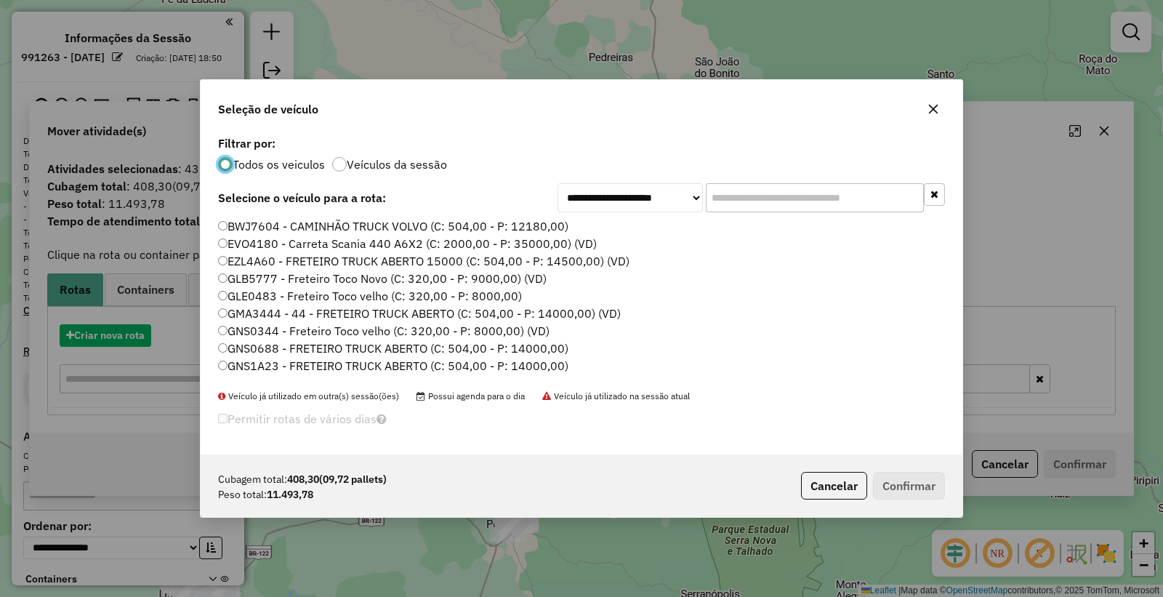
scroll to position [8, 4]
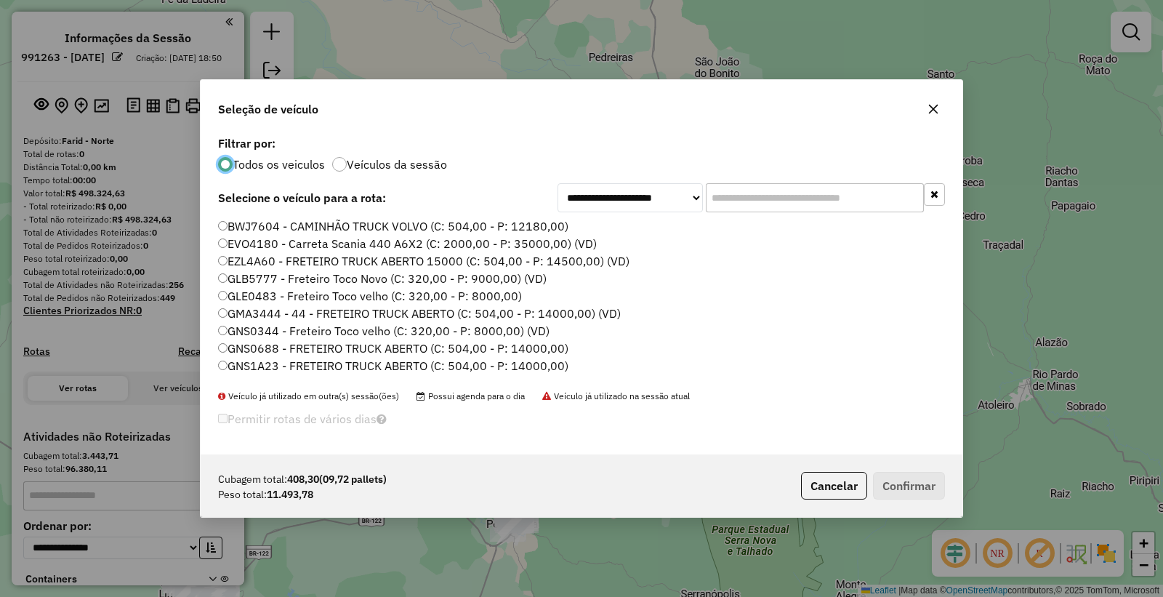
click at [742, 191] on input "text" at bounding box center [815, 197] width 218 height 29
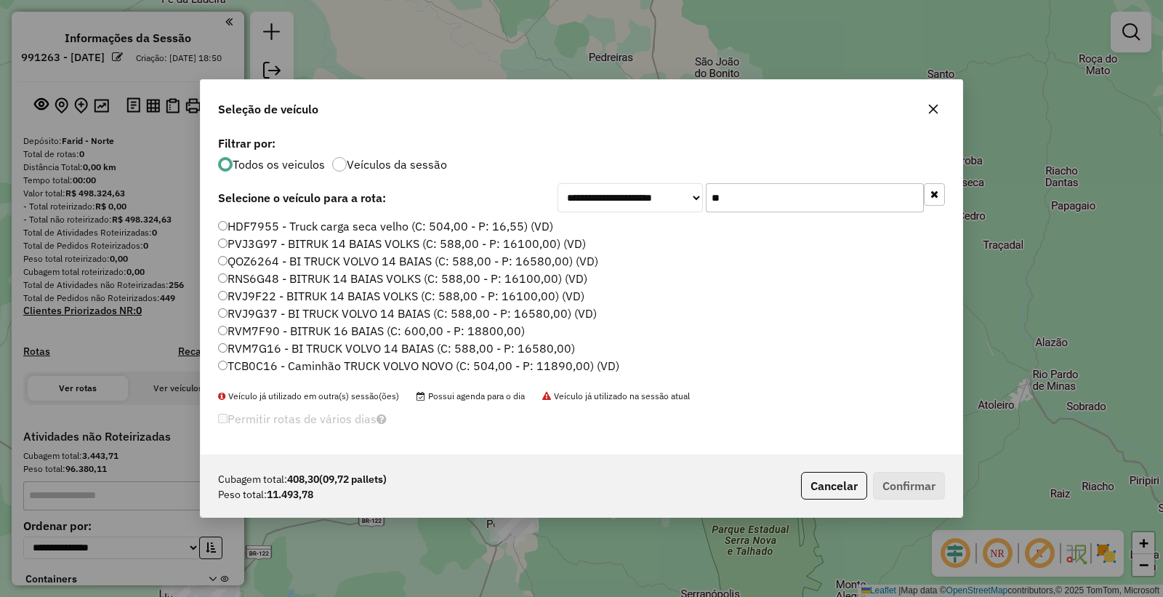
type input "**"
click at [239, 362] on label "TCB0C16 - Caminhão TRUCK VOLVO NOVO (C: 504,00 - P: 11890,00) (VD)" at bounding box center [418, 365] width 401 height 17
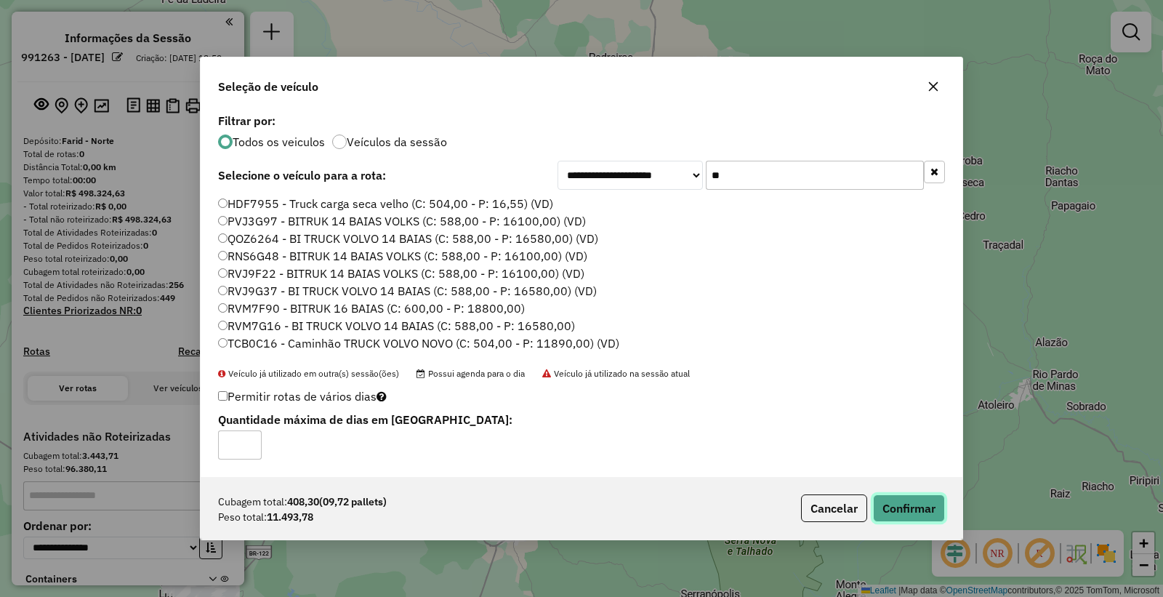
click at [926, 514] on button "Confirmar" at bounding box center [909, 508] width 72 height 28
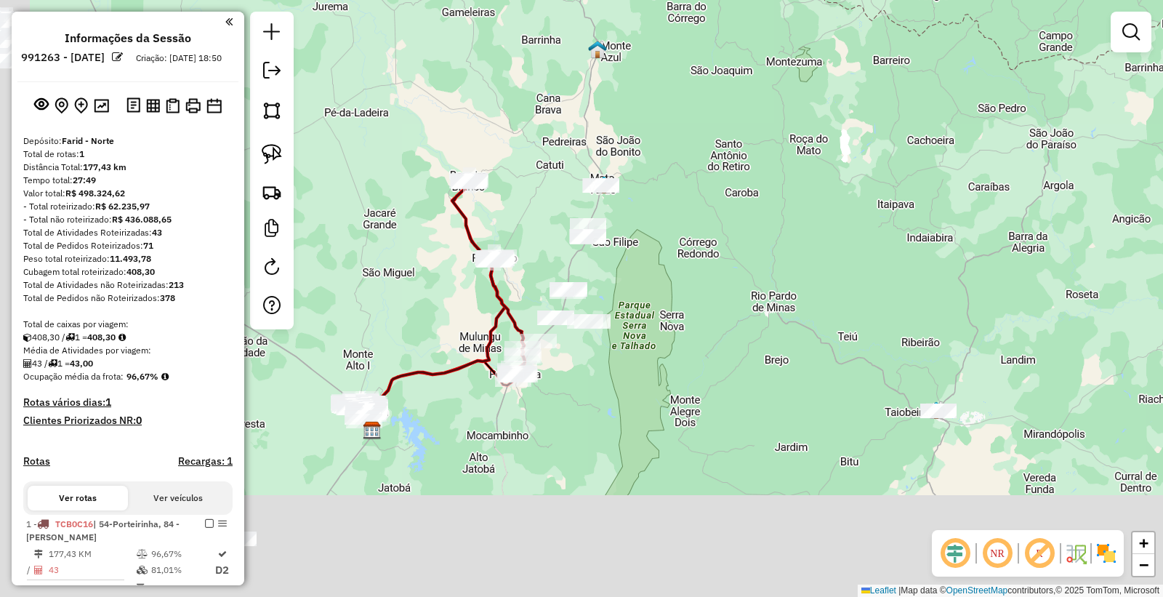
drag, startPoint x: 617, startPoint y: 521, endPoint x: 678, endPoint y: 384, distance: 149.7
click at [678, 384] on div "Janela de atendimento Grade de atendimento Capacidade Transportadoras Veículos …" at bounding box center [581, 298] width 1163 height 597
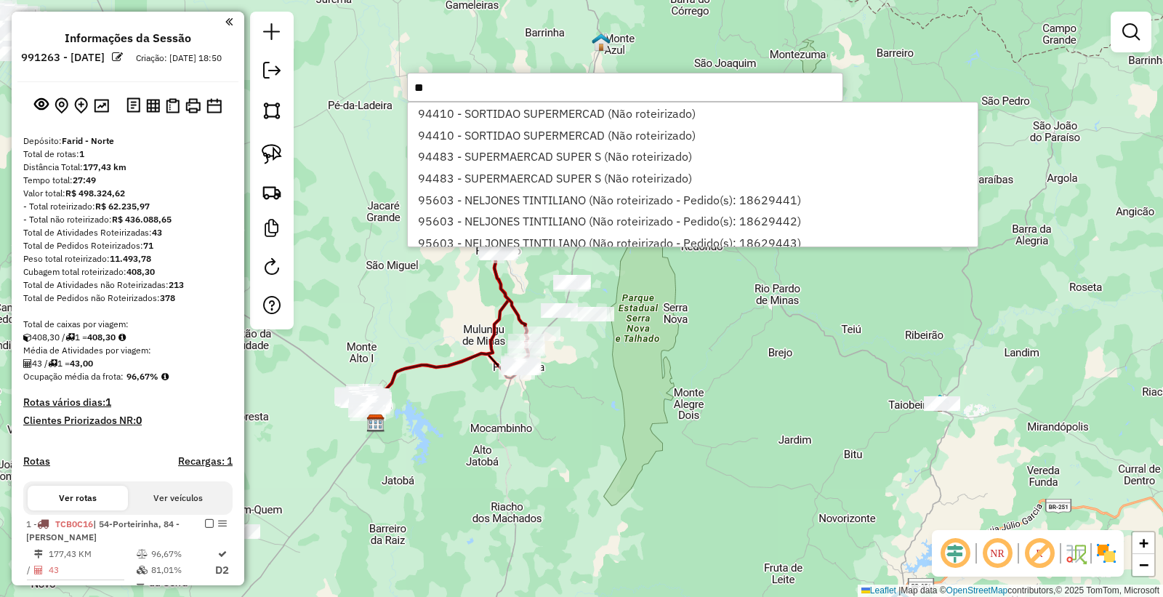
type input "*"
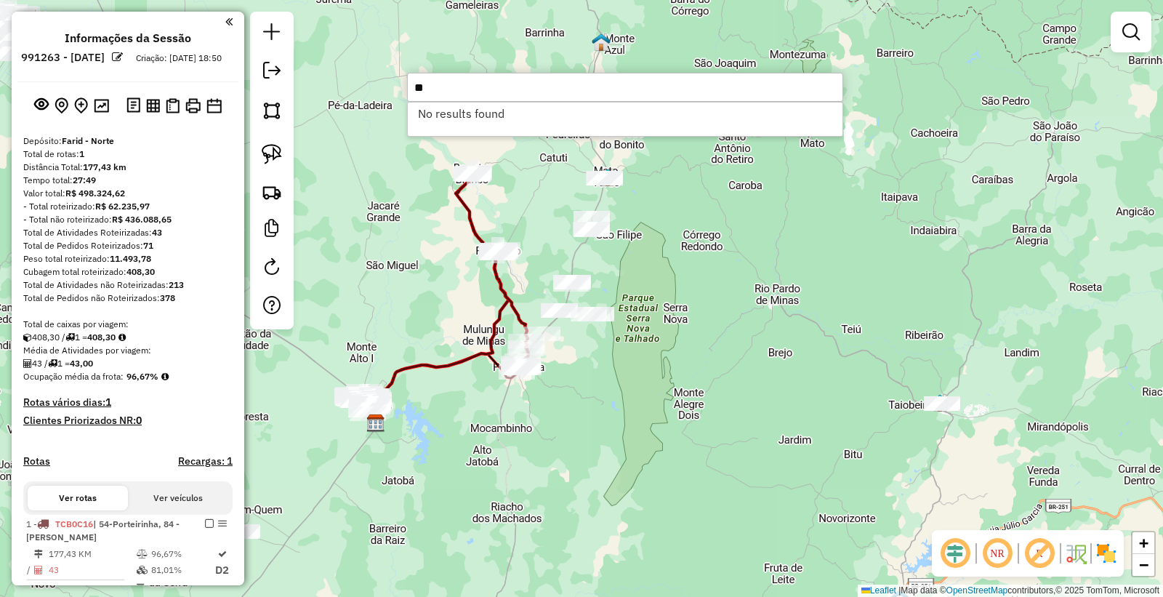
type input "*"
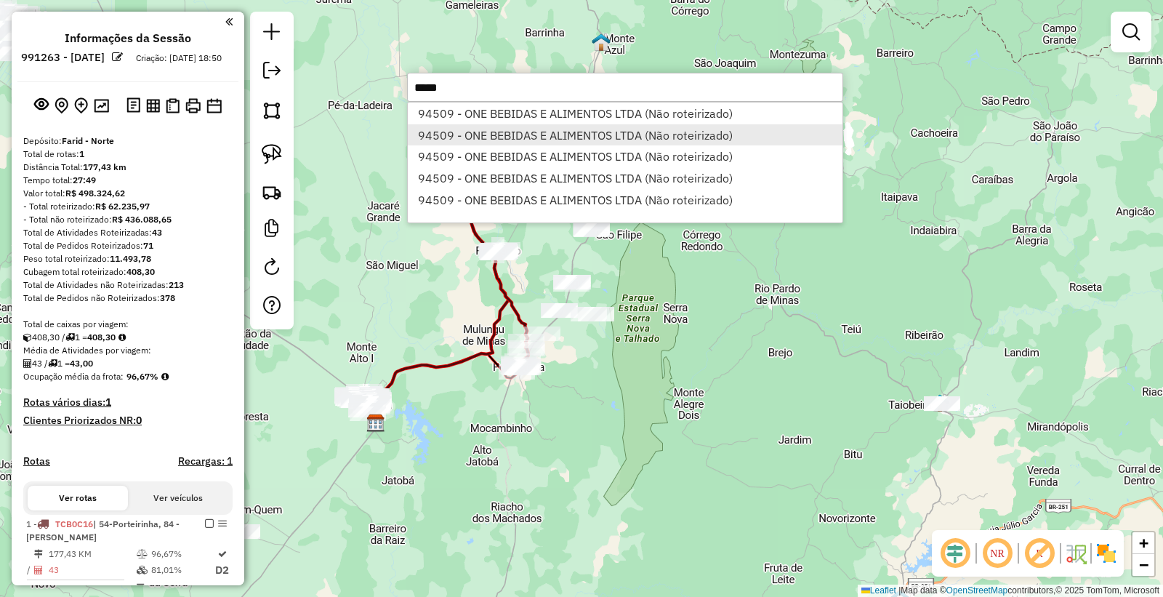
type input "*****"
click at [597, 126] on li "94509 - ONE BEBIDAS E ALIMENTOS LTDA (Não roteirizado)" at bounding box center [625, 135] width 435 height 22
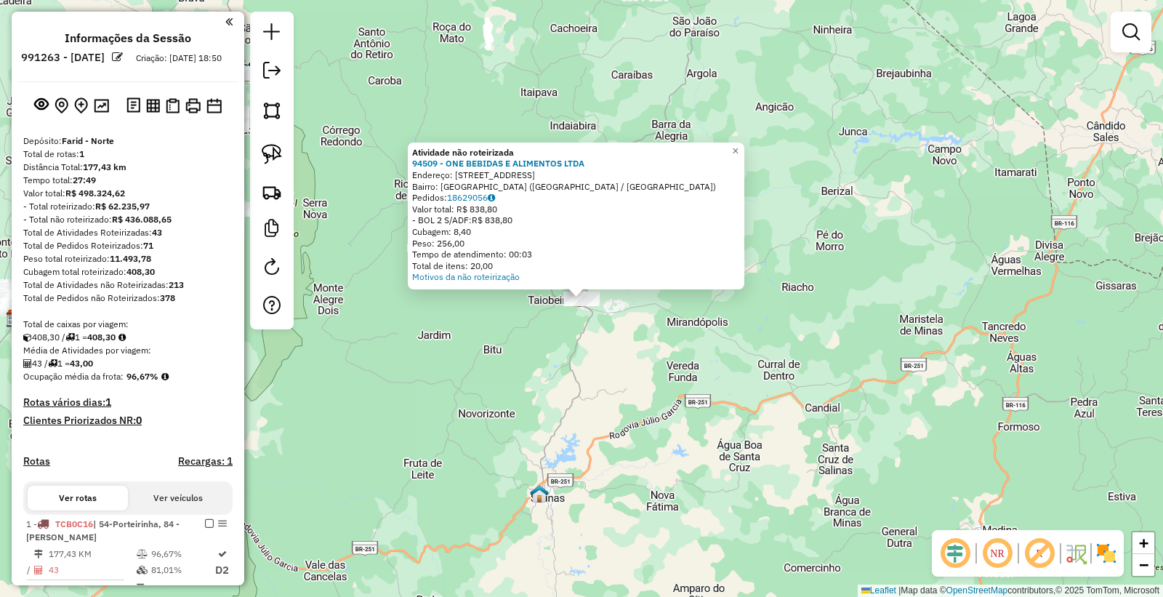
drag, startPoint x: 609, startPoint y: 518, endPoint x: 576, endPoint y: 478, distance: 52.1
click at [608, 518] on div "Atividade não roteirizada 94509 - ONE BEBIDAS E ALIMENTOS LTDA Endereço: [STREE…" at bounding box center [581, 298] width 1163 height 597
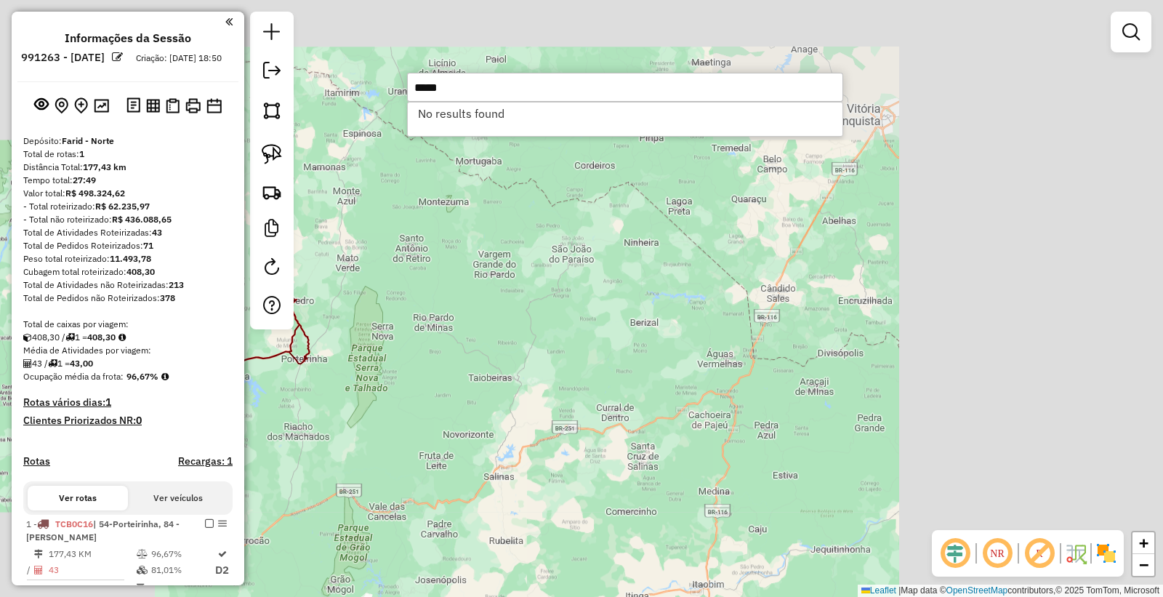
type input "*****"
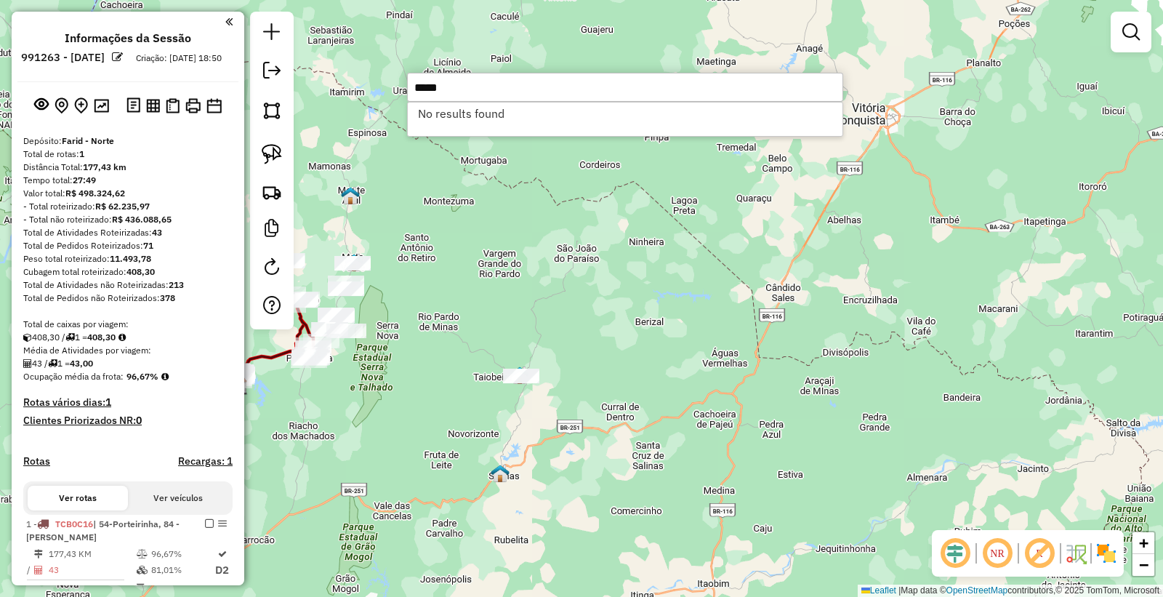
click at [468, 461] on div "Janela de atendimento Grade de atendimento Capacidade Transportadoras Veículos …" at bounding box center [581, 298] width 1163 height 597
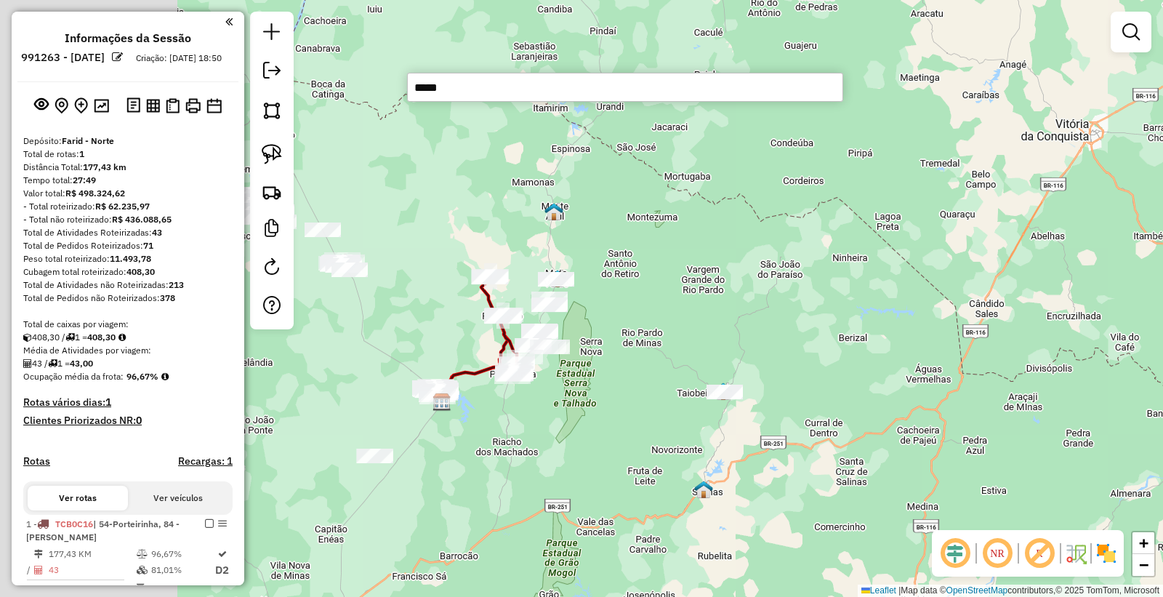
drag, startPoint x: 418, startPoint y: 396, endPoint x: 622, endPoint y: 412, distance: 204.2
click at [622, 412] on div "Janela de atendimento Grade de atendimento Capacidade Transportadoras Veículos …" at bounding box center [581, 298] width 1163 height 597
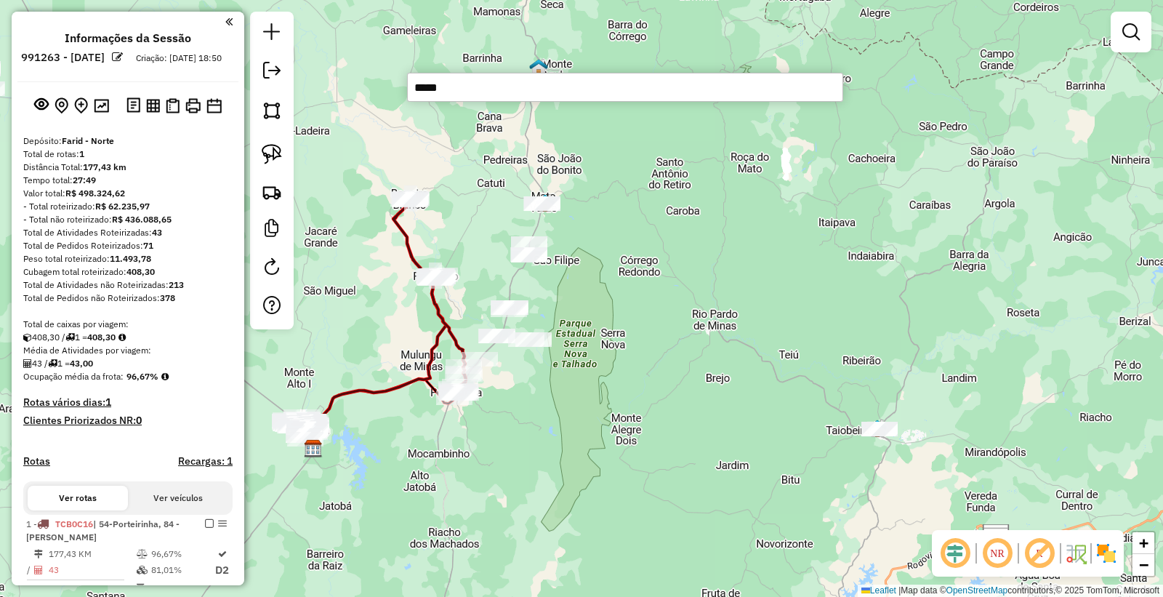
drag, startPoint x: 593, startPoint y: 348, endPoint x: 637, endPoint y: 342, distance: 44.0
click at [637, 342] on div "Janela de atendimento Grade de atendimento Capacidade Transportadoras Veículos …" at bounding box center [581, 298] width 1163 height 597
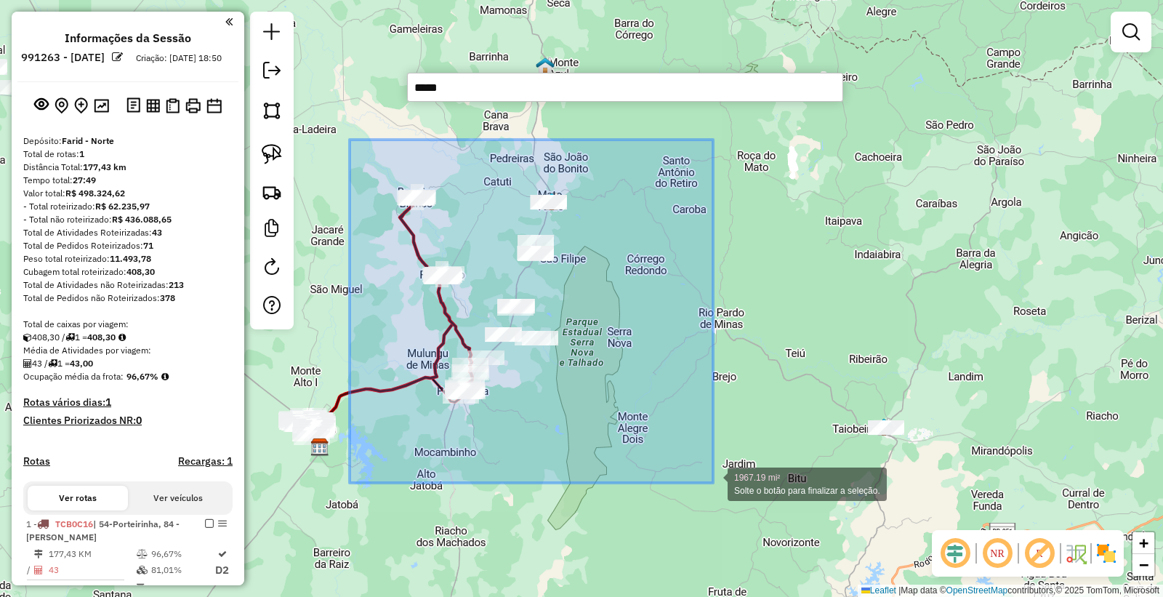
drag, startPoint x: 356, startPoint y: 151, endPoint x: 713, endPoint y: 483, distance: 487.3
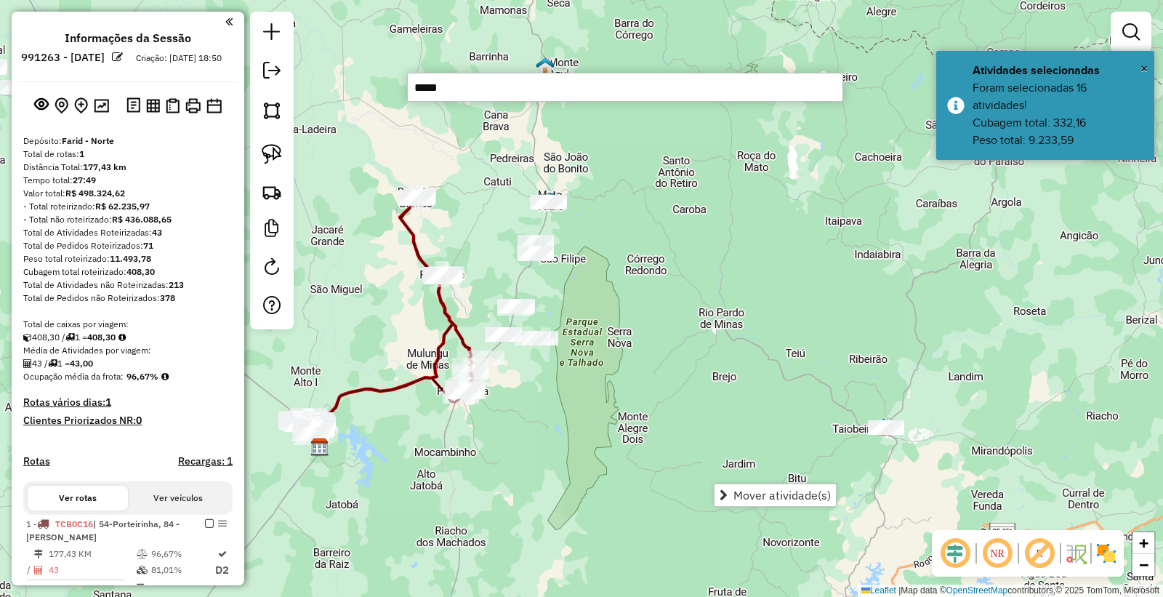
click at [817, 480] on div "Janela de atendimento Grade de atendimento Capacidade Transportadoras Veículos …" at bounding box center [581, 298] width 1163 height 597
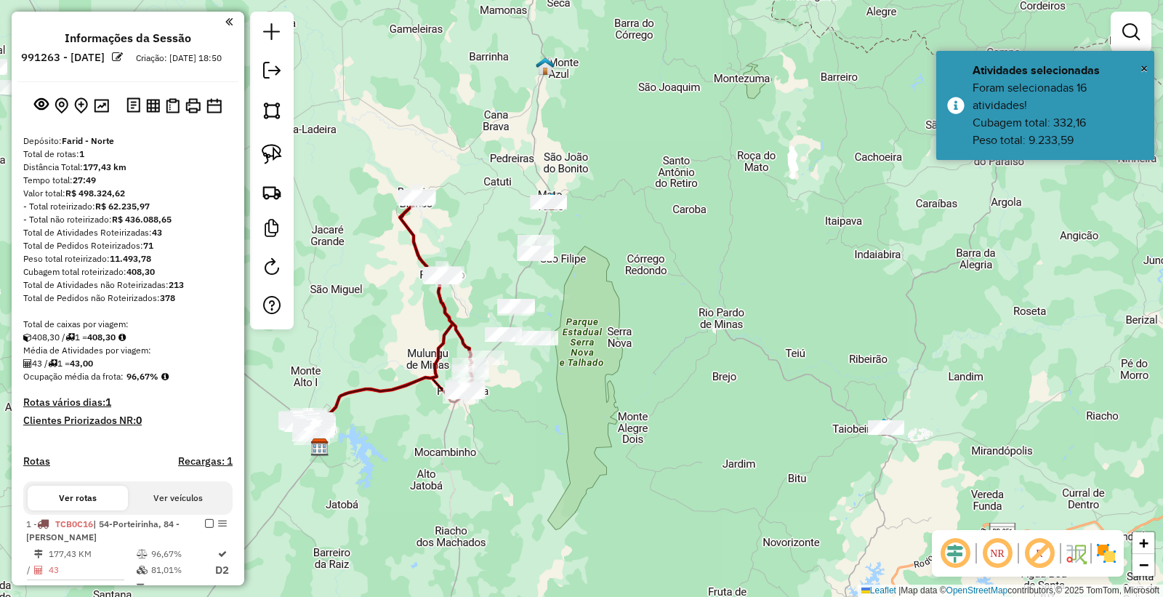
click at [784, 490] on div "Janela de atendimento Grade de atendimento Capacidade Transportadoras Veículos …" at bounding box center [581, 298] width 1163 height 597
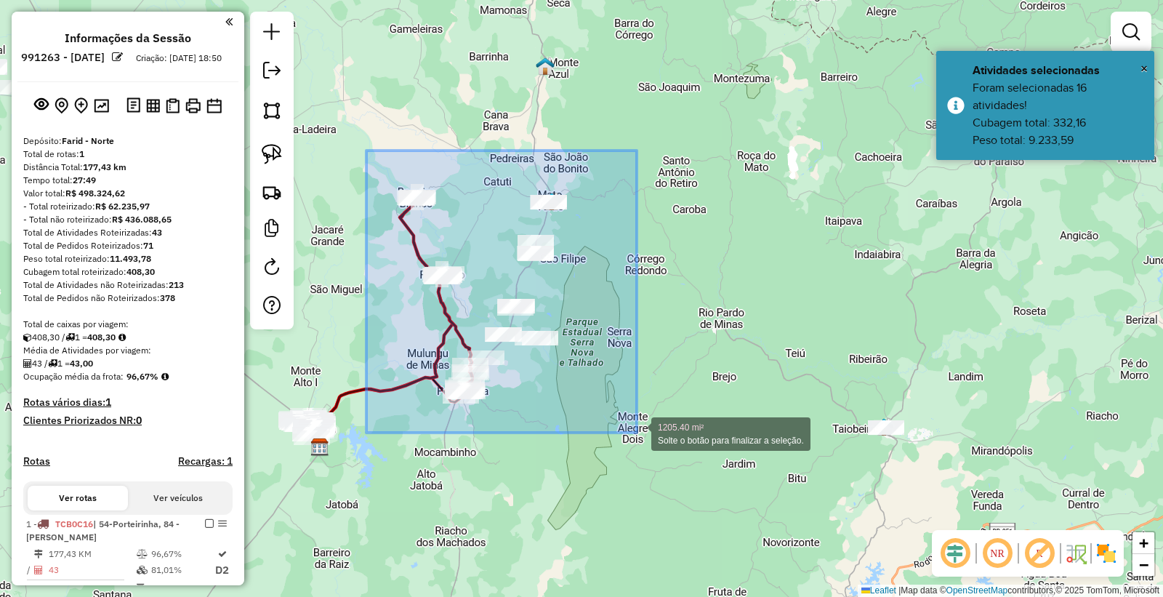
drag, startPoint x: 538, startPoint y: 316, endPoint x: 637, endPoint y: 433, distance: 152.7
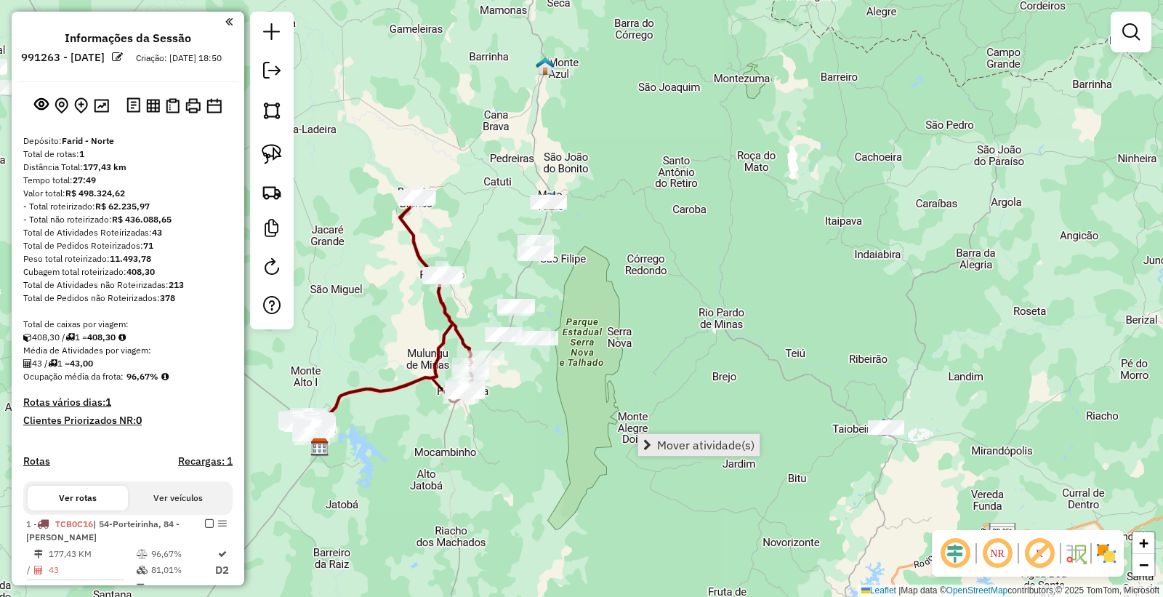
click at [698, 445] on span "Mover atividade(s)" at bounding box center [705, 445] width 97 height 12
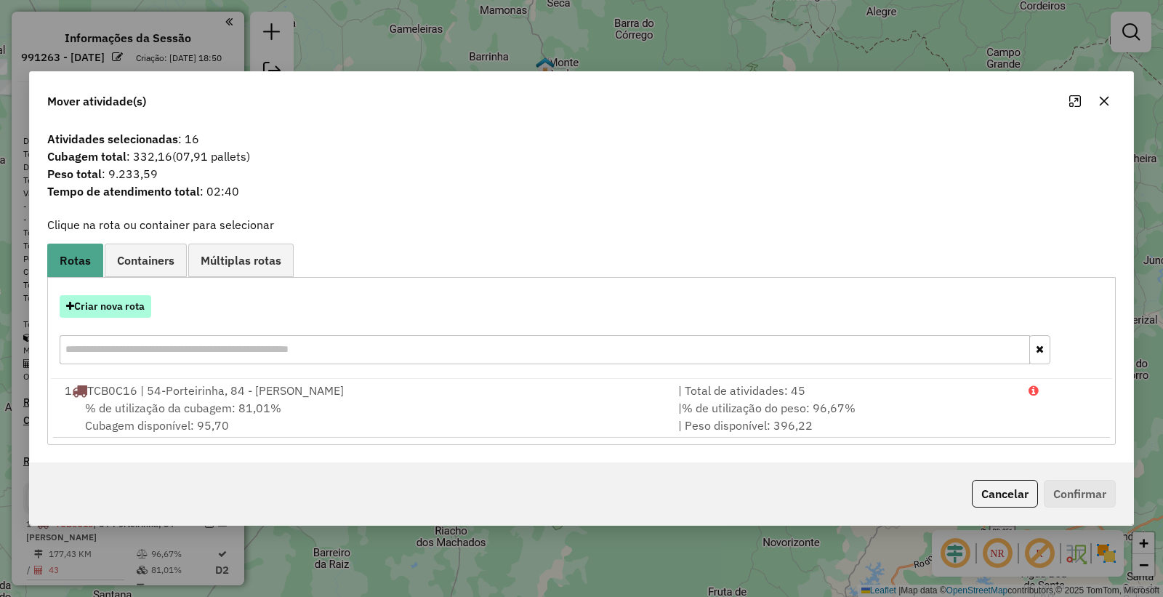
click at [120, 313] on button "Criar nova rota" at bounding box center [106, 306] width 92 height 23
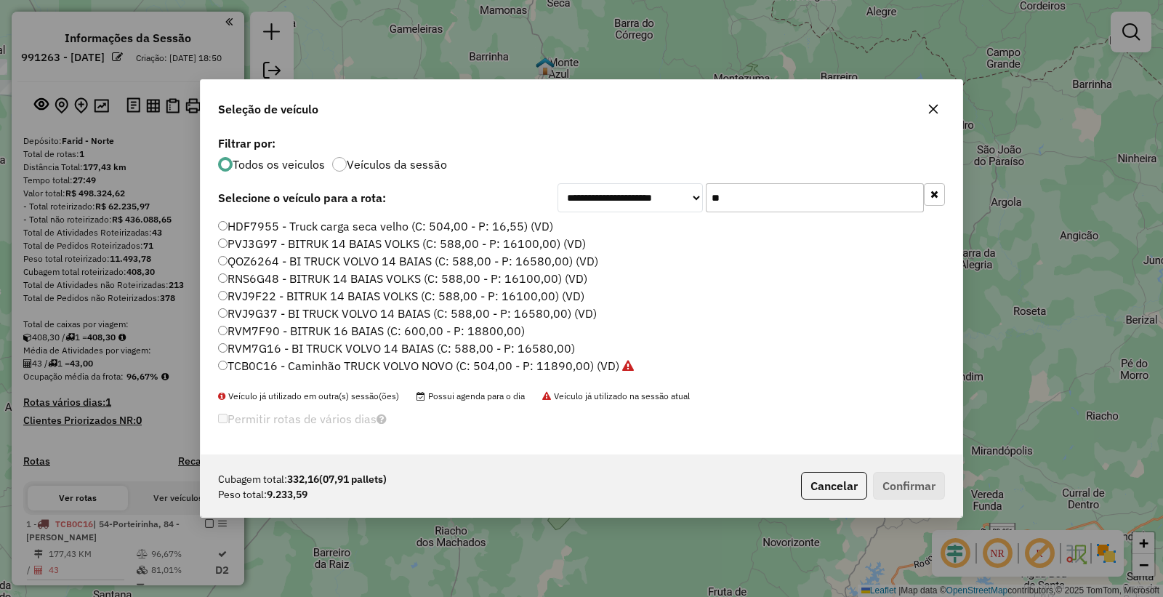
drag, startPoint x: 771, startPoint y: 188, endPoint x: 334, endPoint y: 196, distance: 436.4
click at [335, 195] on div "**********" at bounding box center [581, 197] width 727 height 29
drag, startPoint x: 867, startPoint y: 502, endPoint x: 857, endPoint y: 491, distance: 14.9
click at [867, 500] on div "Cubagem total: 332,16 (07,91 pallets) Peso total: 9.233,59 Cancelar Confirmar" at bounding box center [582, 485] width 762 height 63
click at [852, 490] on button "Cancelar" at bounding box center [834, 486] width 66 height 28
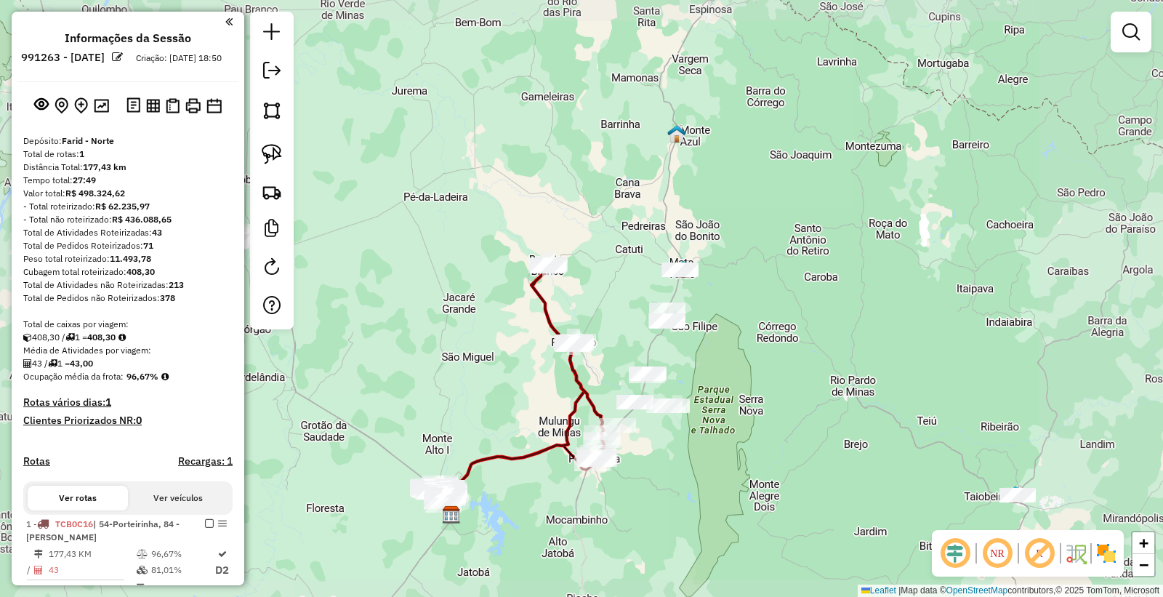
click at [735, 404] on div "Janela de atendimento Grade de atendimento Capacidade Transportadoras Veículos …" at bounding box center [581, 298] width 1163 height 597
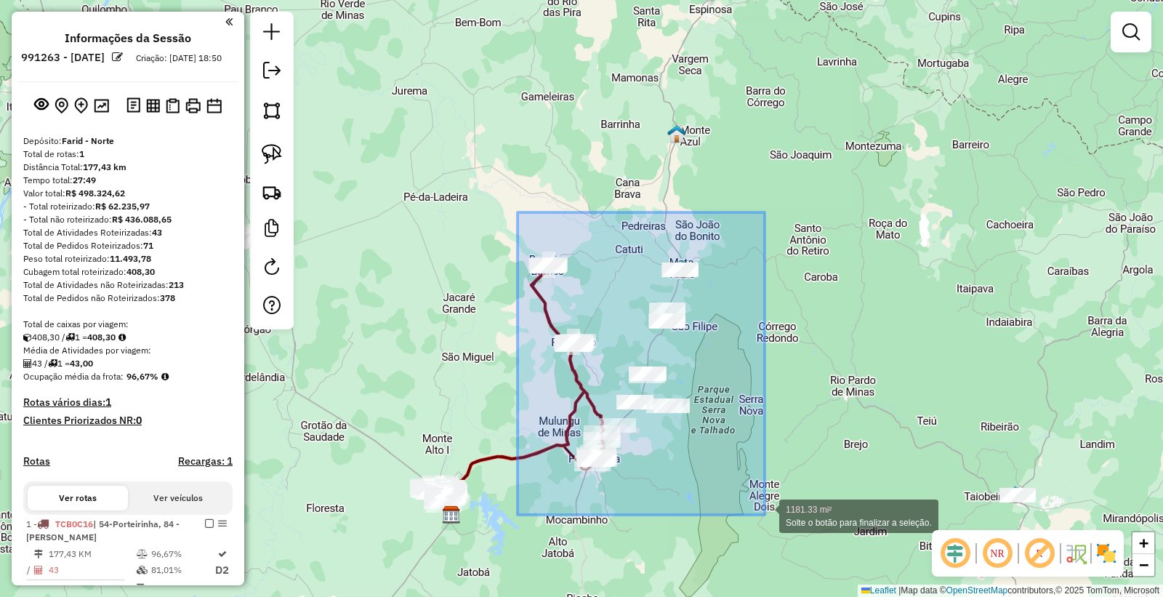
drag, startPoint x: 516, startPoint y: 260, endPoint x: 766, endPoint y: 515, distance: 356.3
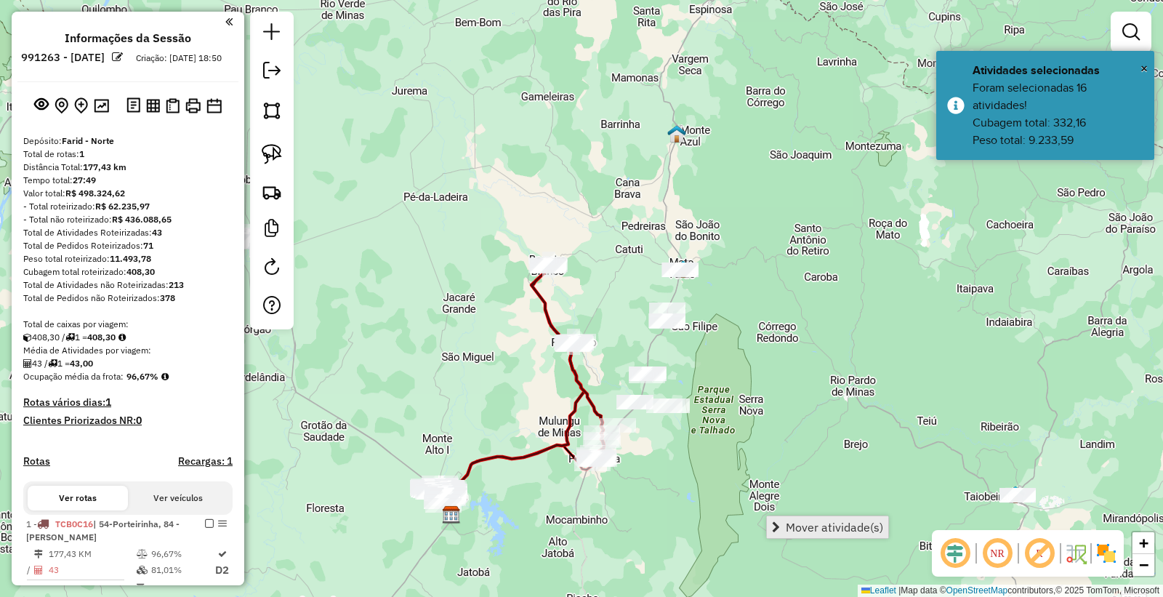
click at [849, 526] on span "Mover atividade(s)" at bounding box center [834, 527] width 97 height 12
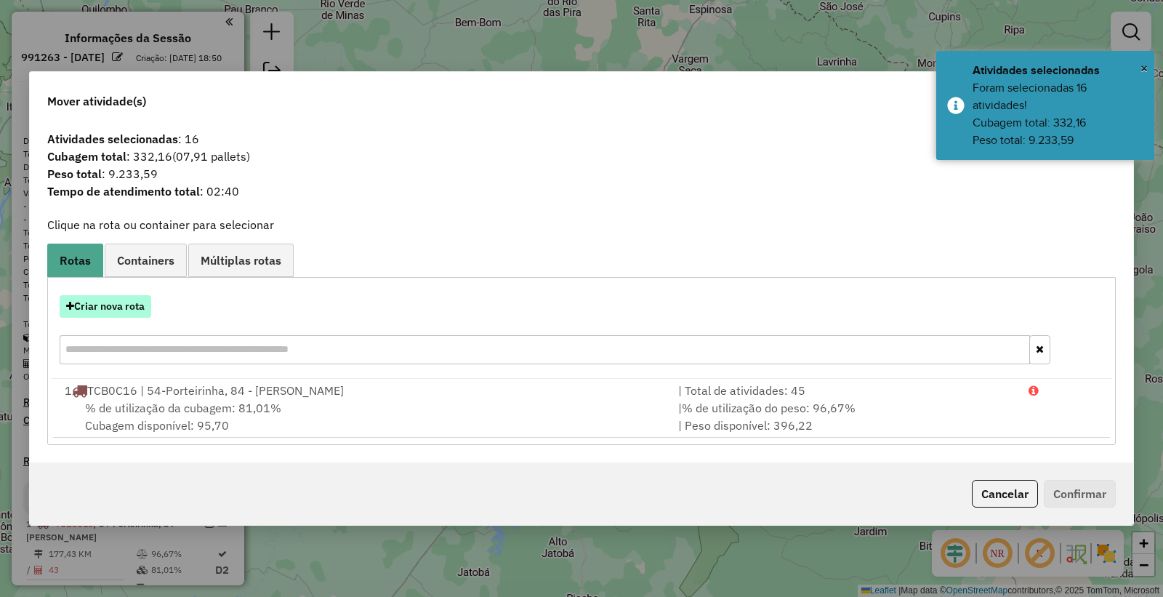
click at [121, 305] on button "Criar nova rota" at bounding box center [106, 306] width 92 height 23
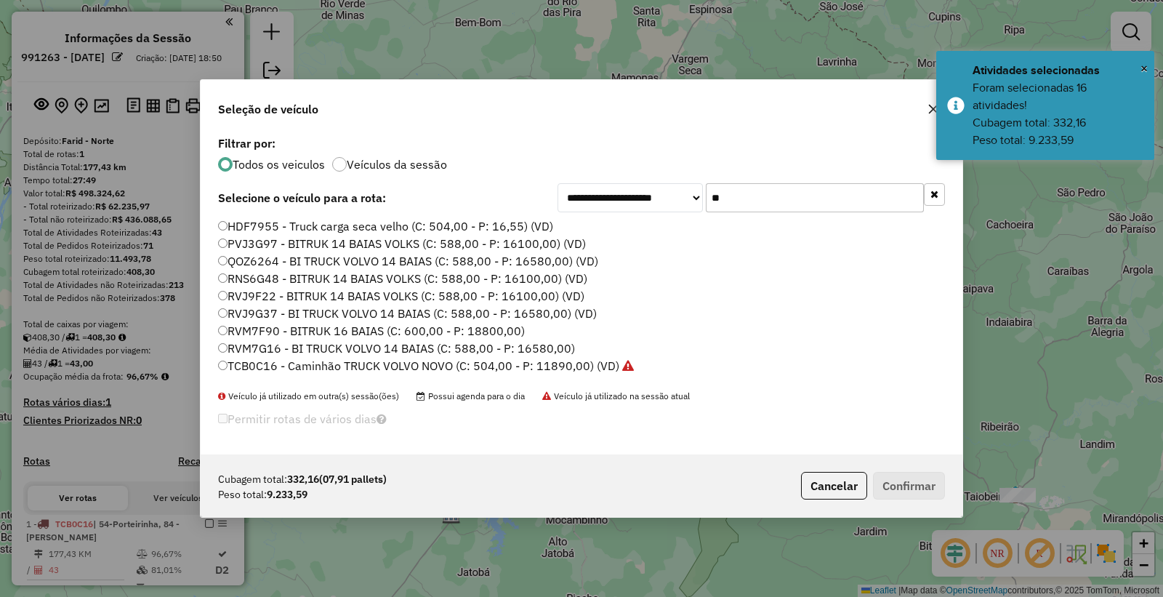
drag, startPoint x: 754, startPoint y: 199, endPoint x: 408, endPoint y: 177, distance: 346.8
click at [408, 177] on div "**********" at bounding box center [582, 293] width 762 height 322
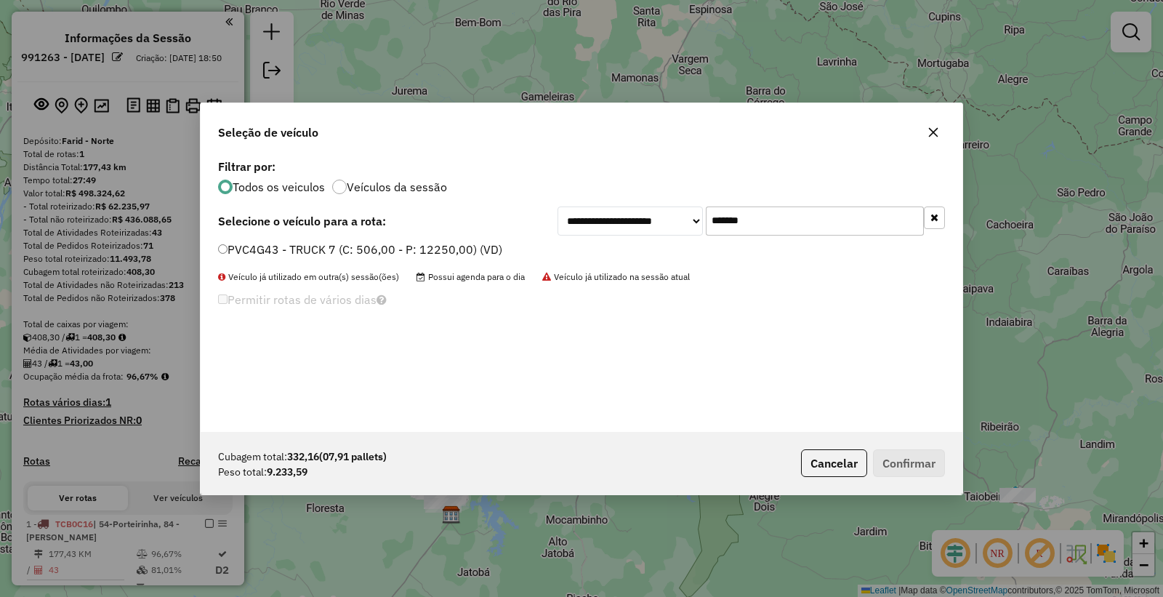
type input "*******"
click at [291, 250] on label "PVC4G43 - TRUCK 7 (C: 506,00 - P: 12250,00) (VD)" at bounding box center [360, 249] width 284 height 17
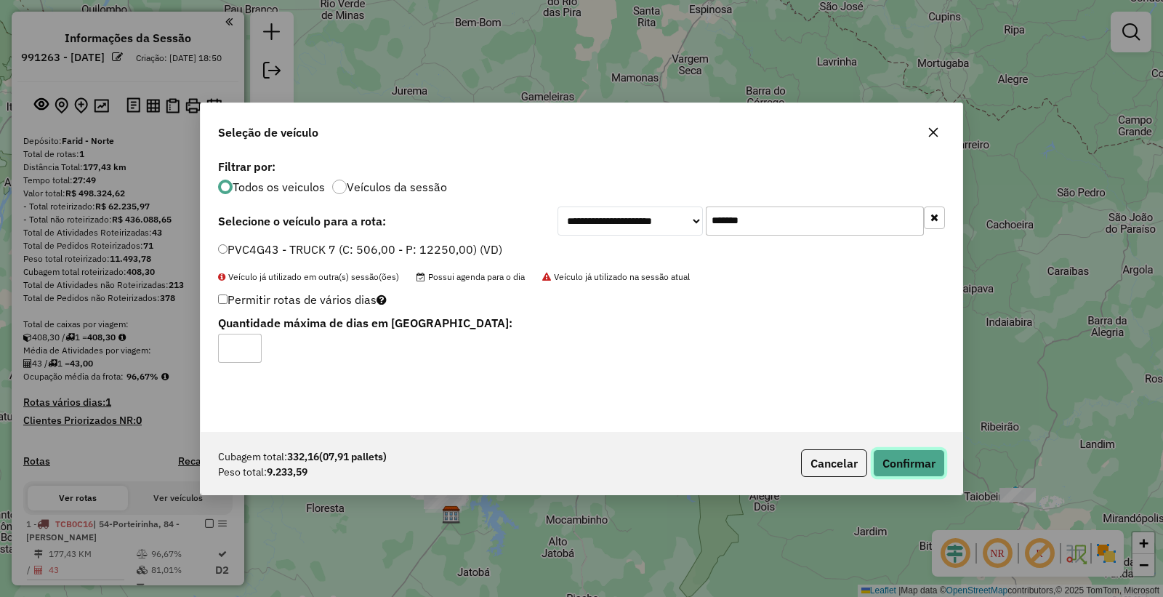
click at [876, 453] on button "Confirmar" at bounding box center [909, 463] width 72 height 28
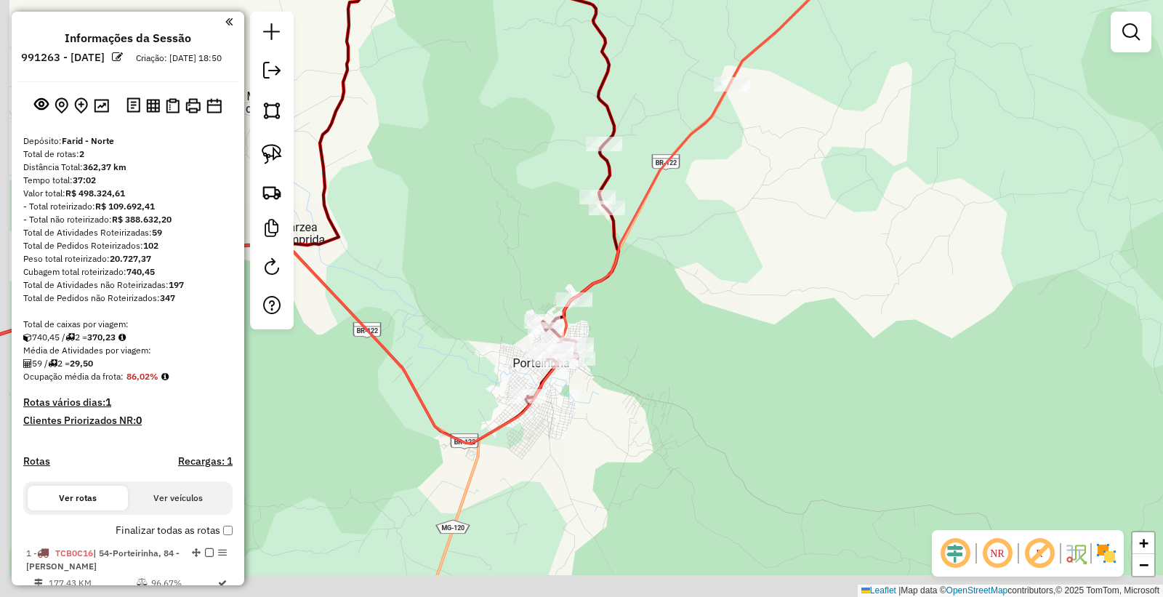
drag, startPoint x: 562, startPoint y: 513, endPoint x: 619, endPoint y: 396, distance: 130.7
click at [619, 396] on div "Janela de atendimento Grade de atendimento Capacidade Transportadoras Veículos …" at bounding box center [581, 298] width 1163 height 597
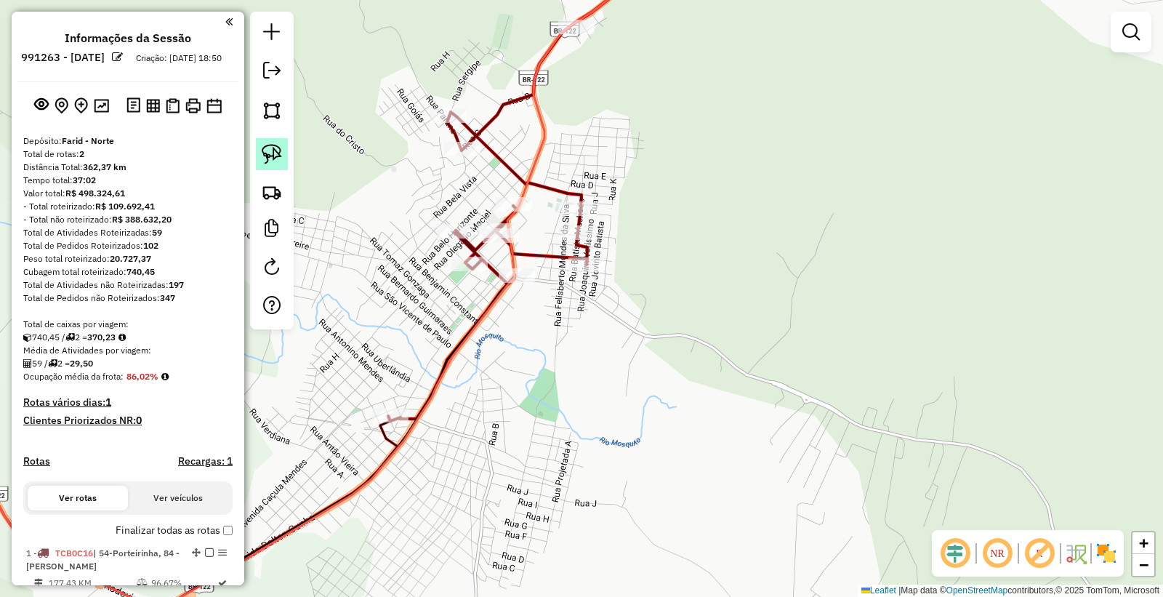
click at [276, 156] on img at bounding box center [272, 154] width 20 height 20
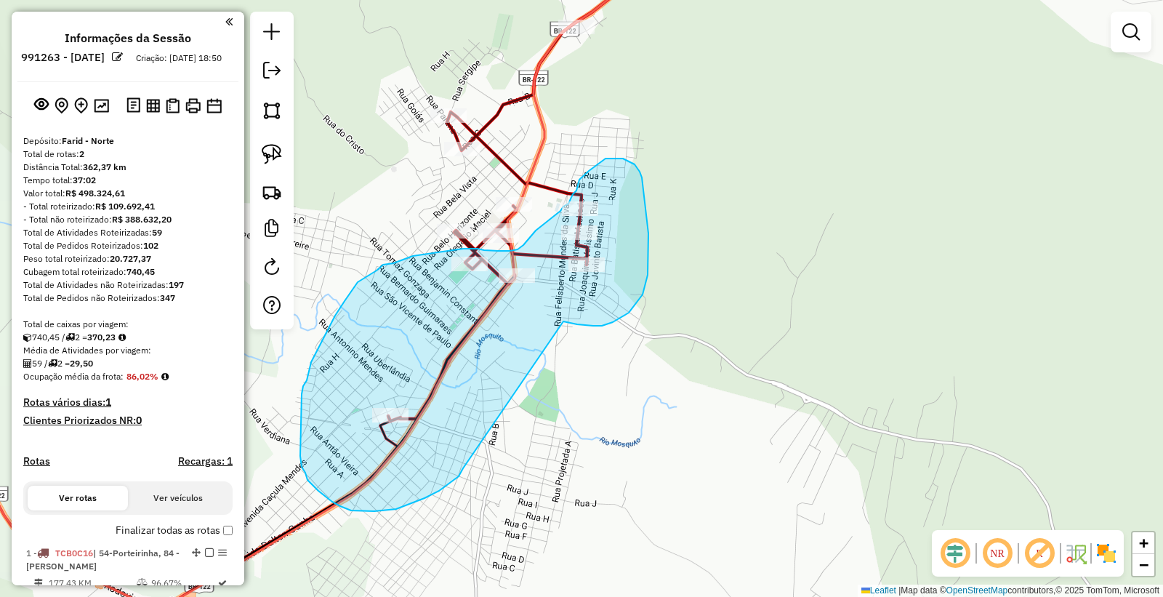
drag, startPoint x: 564, startPoint y: 321, endPoint x: 465, endPoint y: 460, distance: 169.5
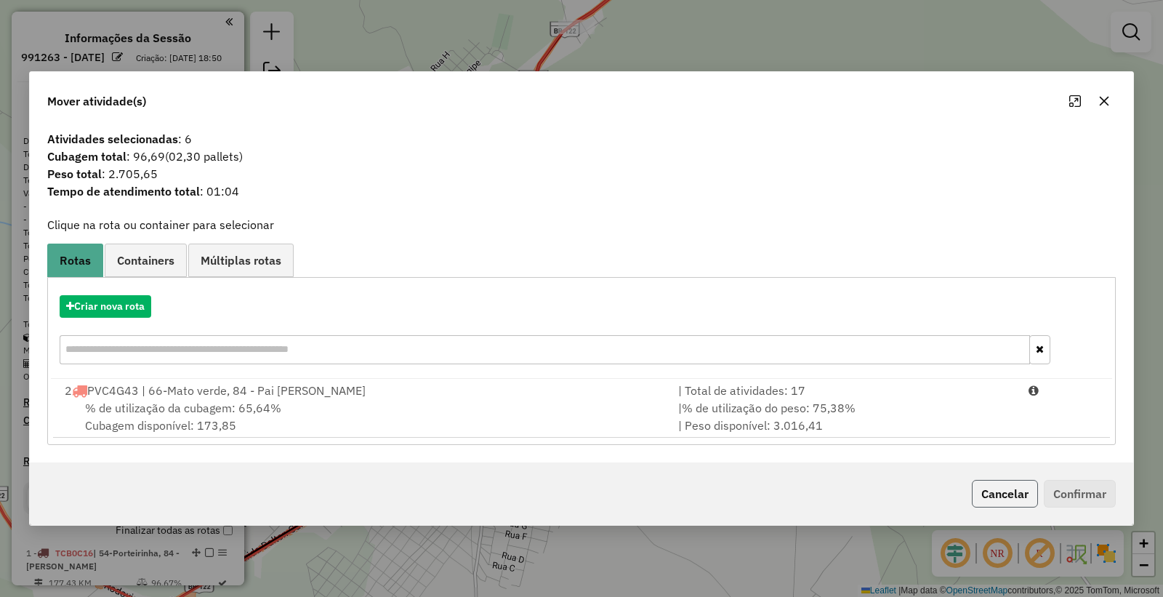
click at [987, 494] on button "Cancelar" at bounding box center [1005, 494] width 66 height 28
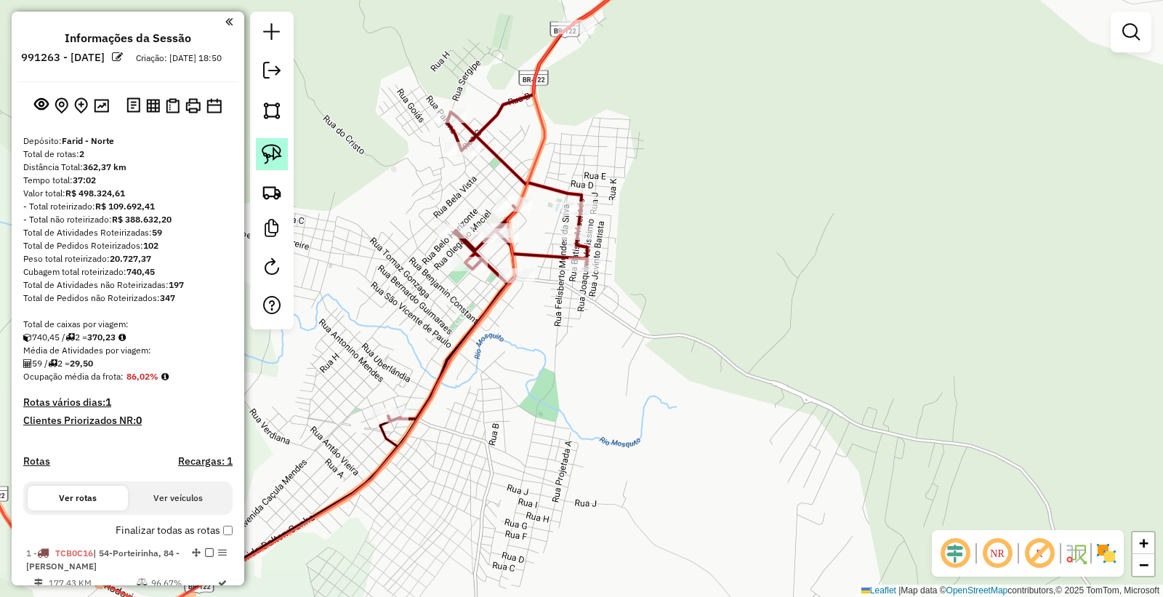
click at [272, 153] on img at bounding box center [272, 154] width 20 height 20
select select "**********"
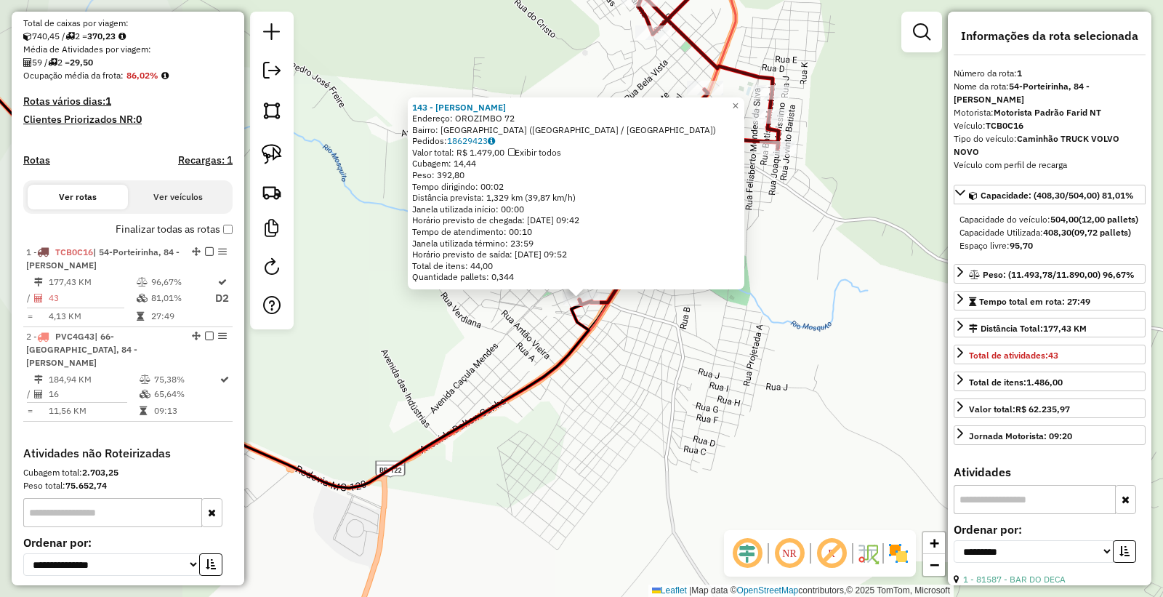
scroll to position [423, 0]
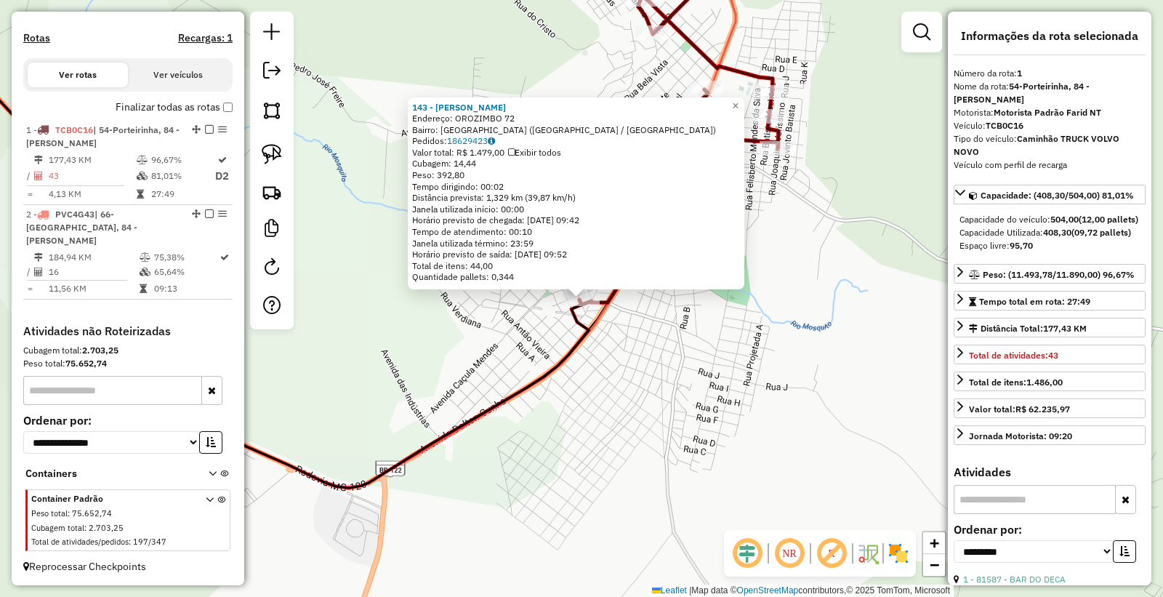
click at [513, 404] on icon at bounding box center [236, 232] width 705 height 512
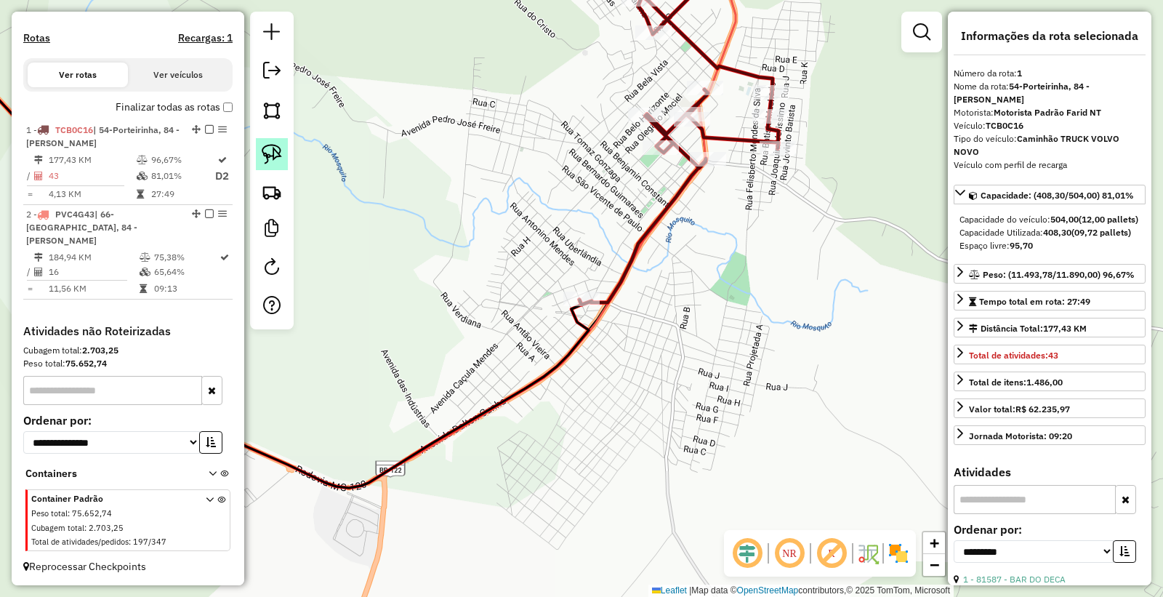
click at [281, 156] on img at bounding box center [272, 154] width 20 height 20
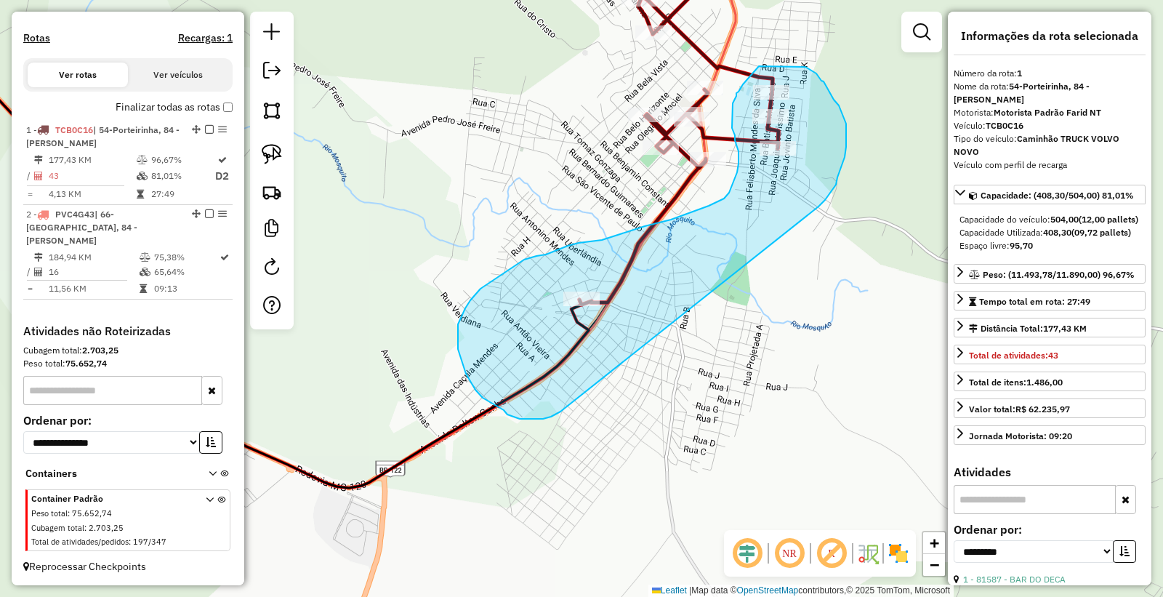
drag, startPoint x: 819, startPoint y: 207, endPoint x: 650, endPoint y: 398, distance: 255.6
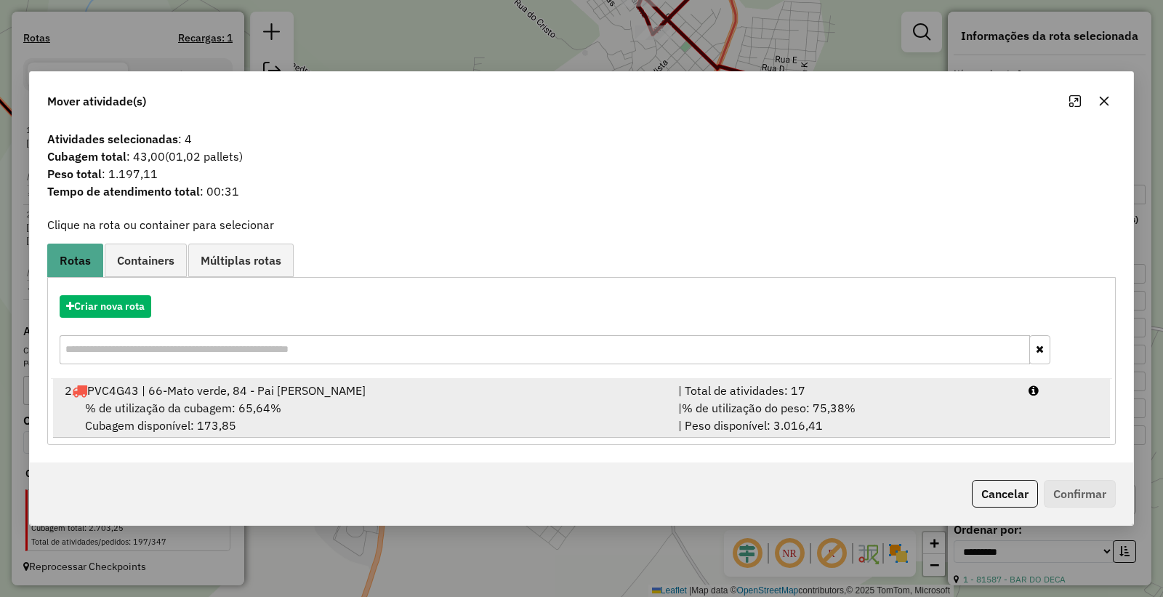
click at [548, 410] on div "% de utilização da cubagem: 65,64% Cubagem disponível: 173,85" at bounding box center [363, 416] width 614 height 35
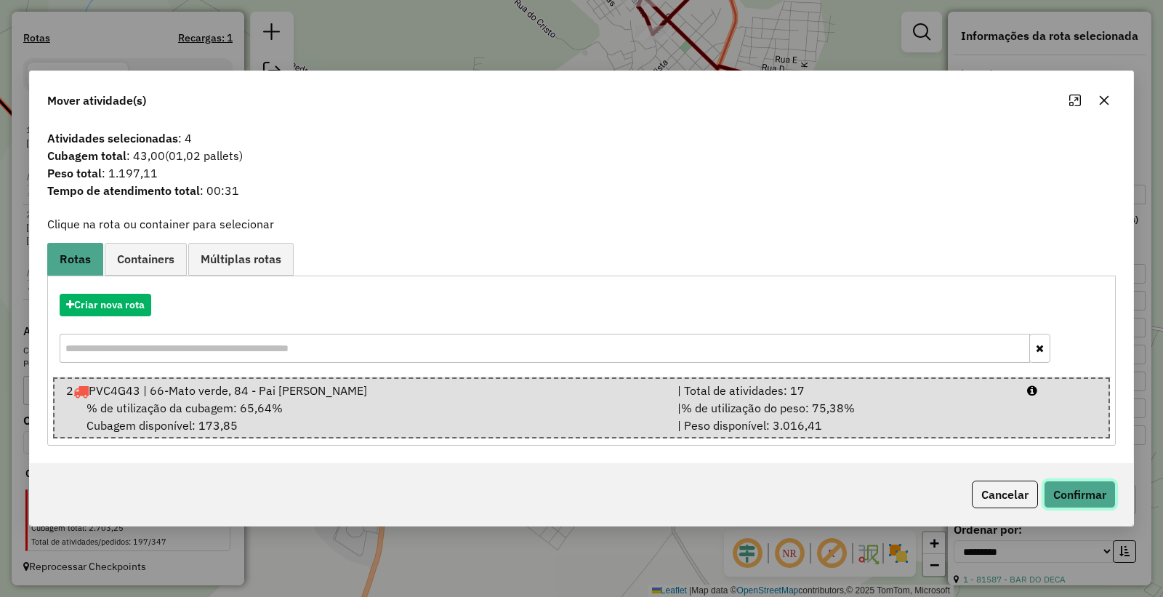
click at [1088, 484] on button "Confirmar" at bounding box center [1080, 495] width 72 height 28
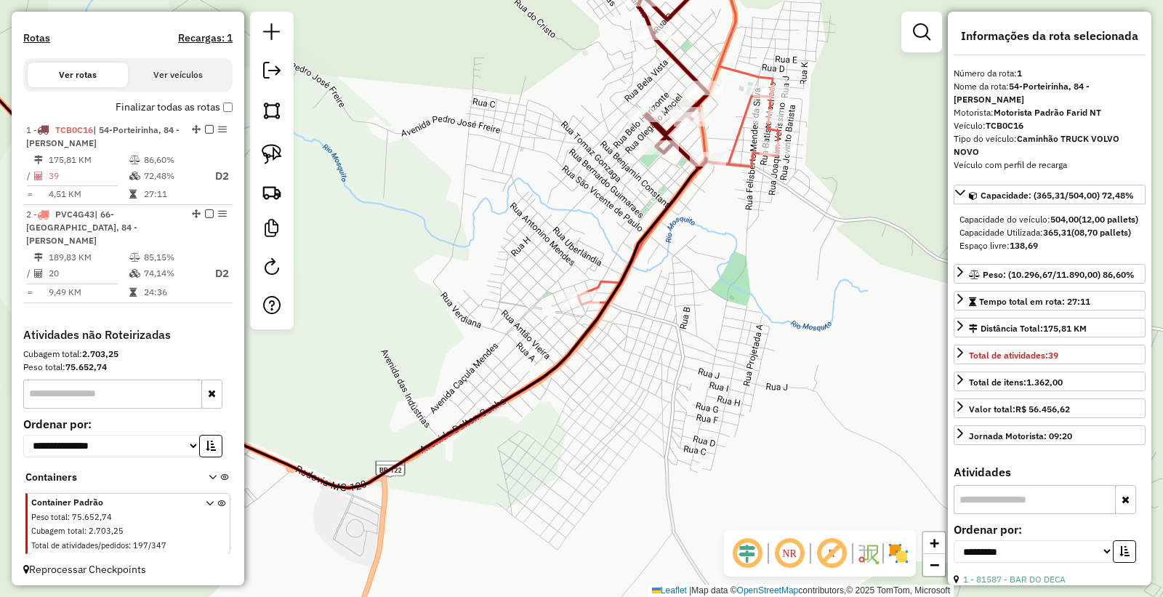
scroll to position [426, 0]
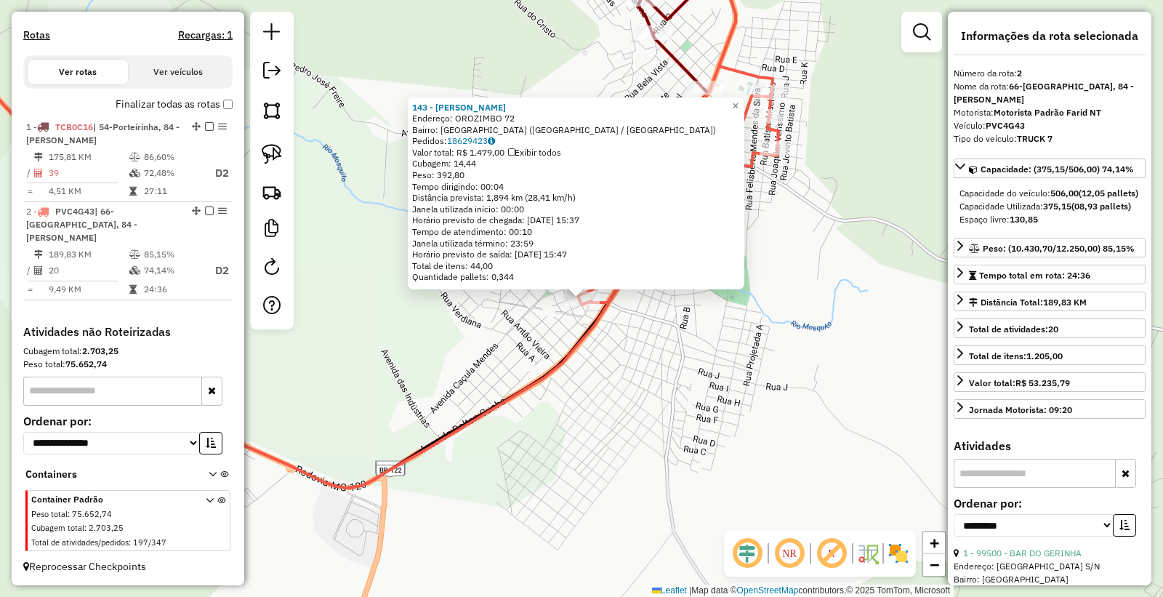
click at [631, 493] on div "143 - JOAO PAULO Endereço: OROZIMBO 72 Bairro: VILA KENNEDY (PORTEIRINHA / MG) …" at bounding box center [581, 298] width 1163 height 597
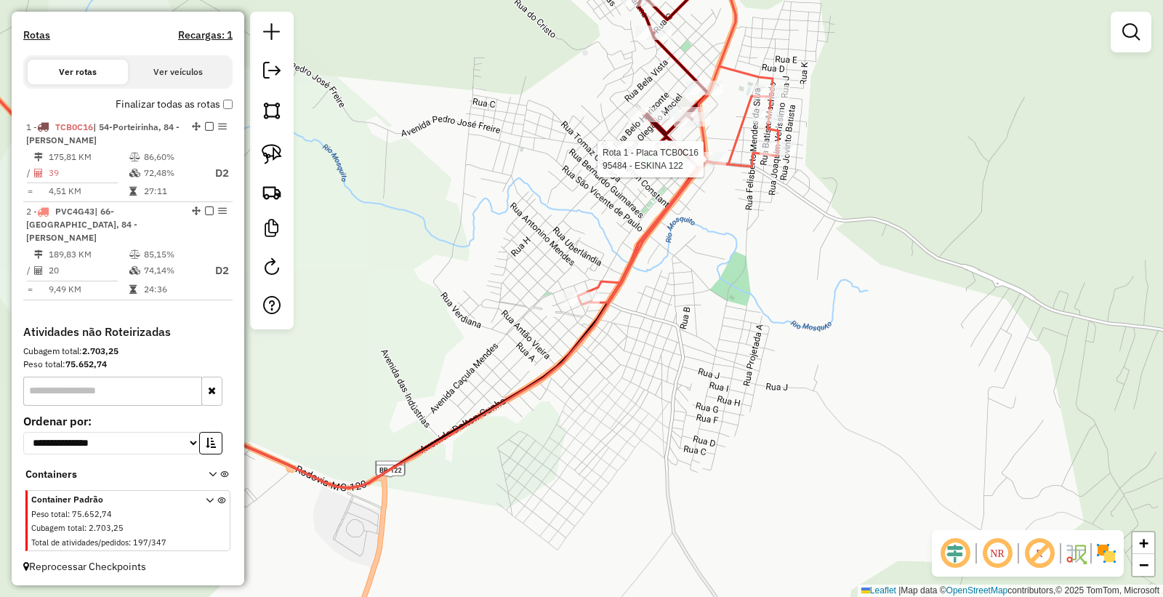
select select "**********"
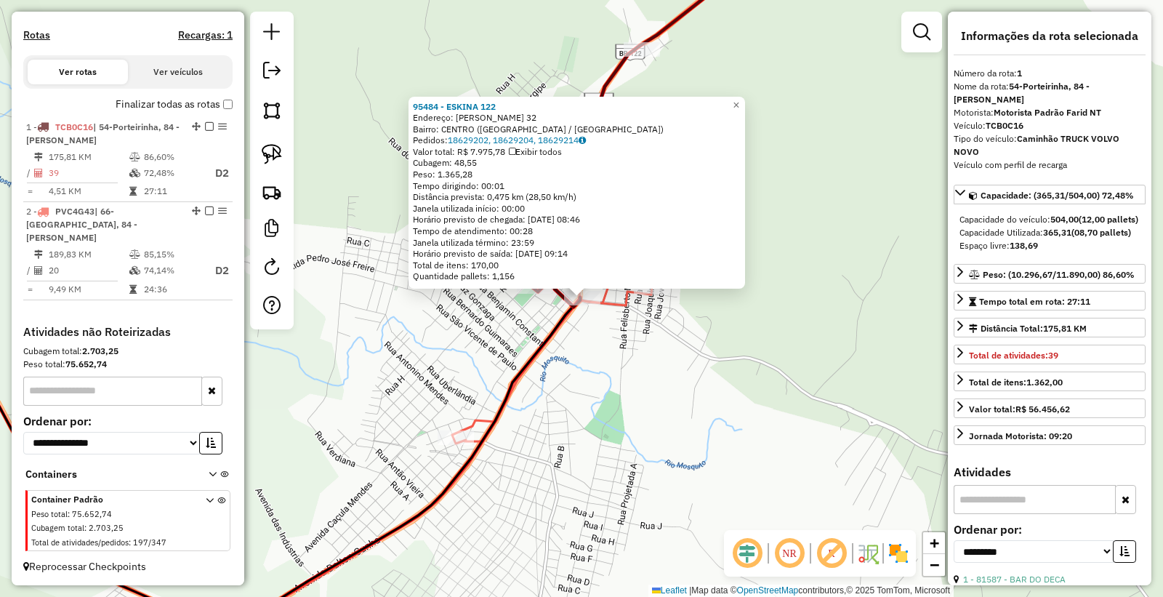
click at [583, 408] on div "95484 - ESKINA 122 Endereço: JOSE IZIDIO 32 Bairro: CENTRO (PORTEIRINHA / MG) P…" at bounding box center [581, 298] width 1163 height 597
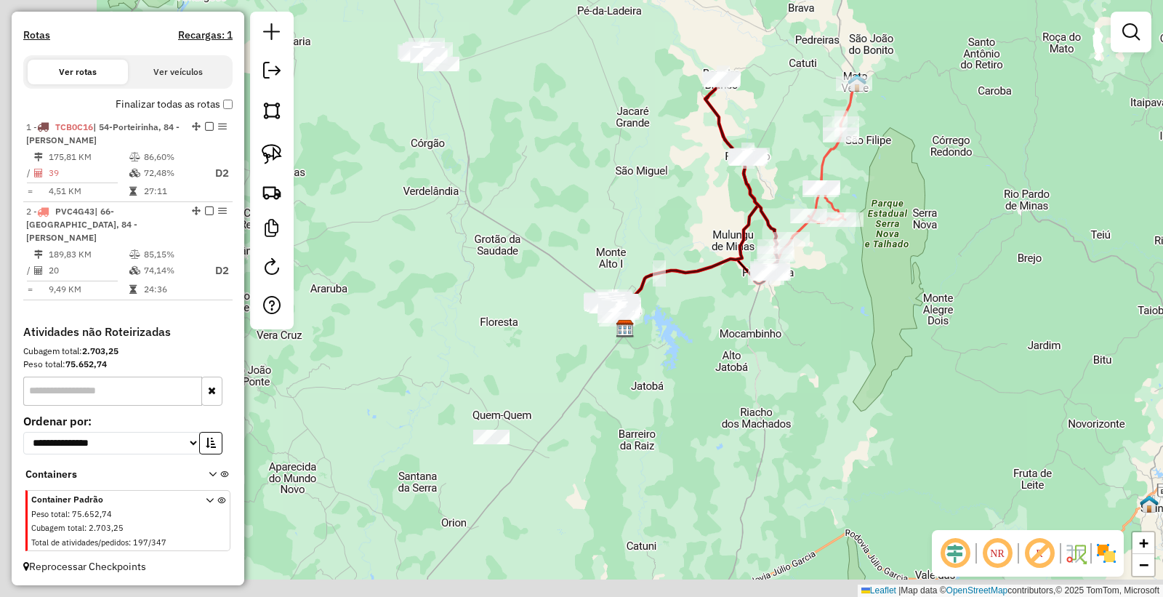
drag, startPoint x: 758, startPoint y: 521, endPoint x: 941, endPoint y: 307, distance: 281.6
click at [941, 307] on div "Janela de atendimento Grade de atendimento Capacidade Transportadoras Veículos …" at bounding box center [581, 298] width 1163 height 597
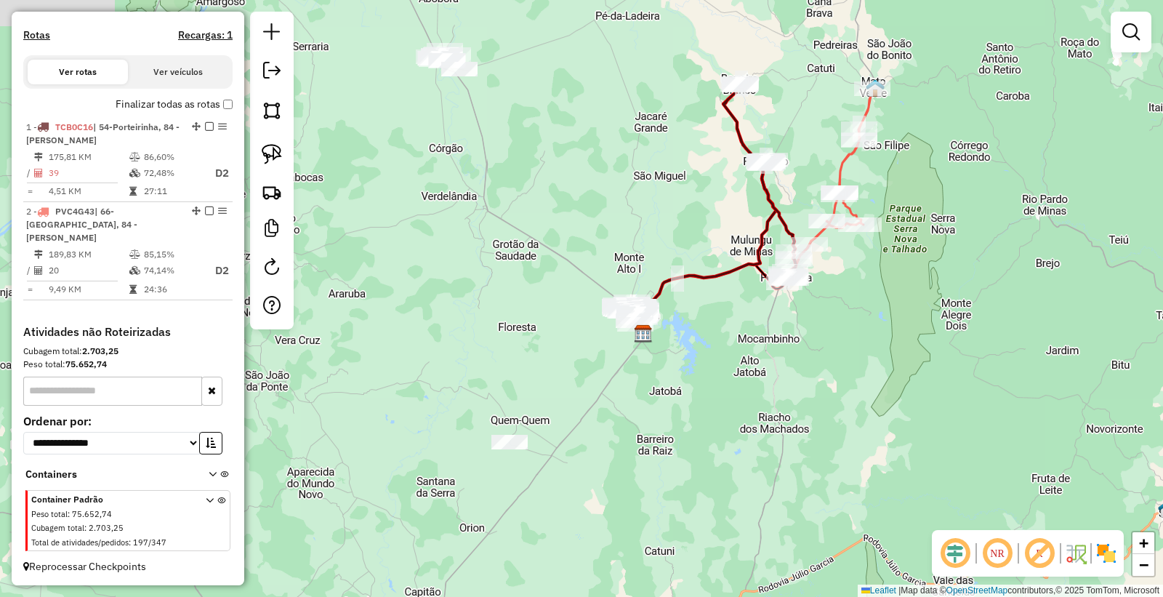
drag, startPoint x: 654, startPoint y: 387, endPoint x: 609, endPoint y: 548, distance: 166.9
click at [609, 548] on div "Janela de atendimento Grade de atendimento Capacidade Transportadoras Veículos …" at bounding box center [581, 298] width 1163 height 597
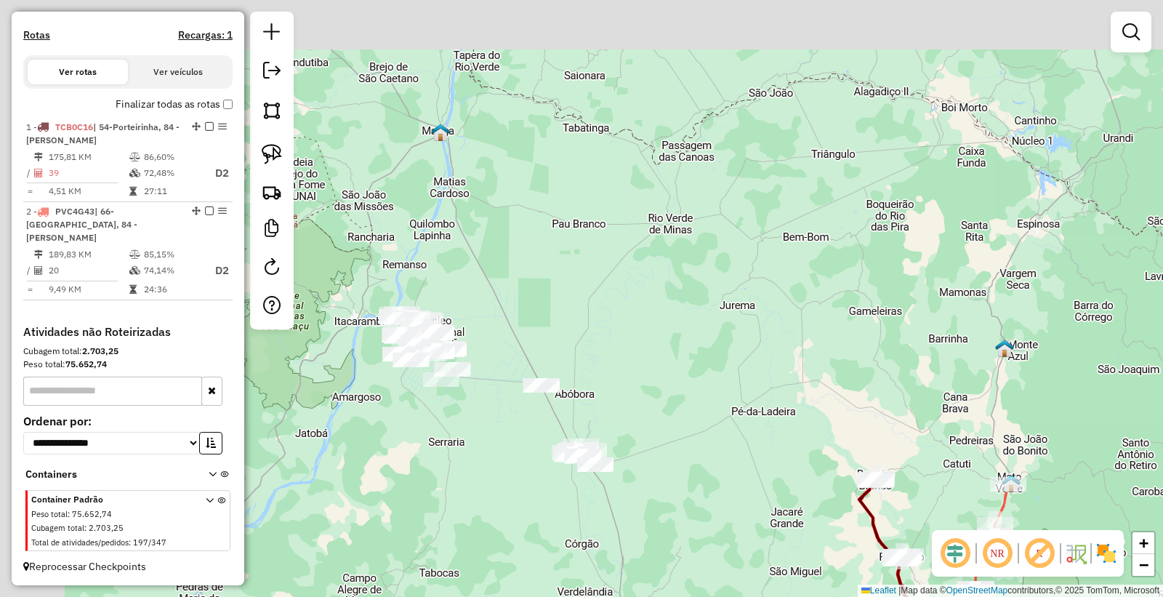
drag, startPoint x: 560, startPoint y: 273, endPoint x: 722, endPoint y: 484, distance: 266.0
click at [740, 500] on div "Janela de atendimento Grade de atendimento Capacidade Transportadoras Veículos …" at bounding box center [581, 298] width 1163 height 597
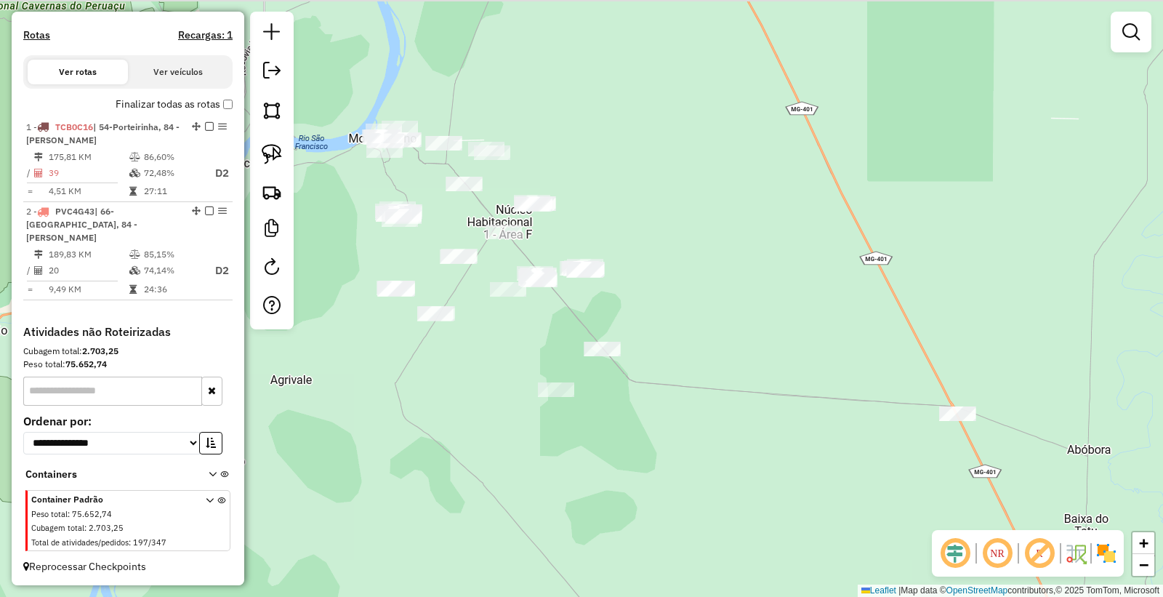
drag, startPoint x: 448, startPoint y: 433, endPoint x: 511, endPoint y: 445, distance: 64.3
click at [511, 445] on div "Janela de atendimento Grade de atendimento Capacidade Transportadoras Veículos …" at bounding box center [581, 298] width 1163 height 597
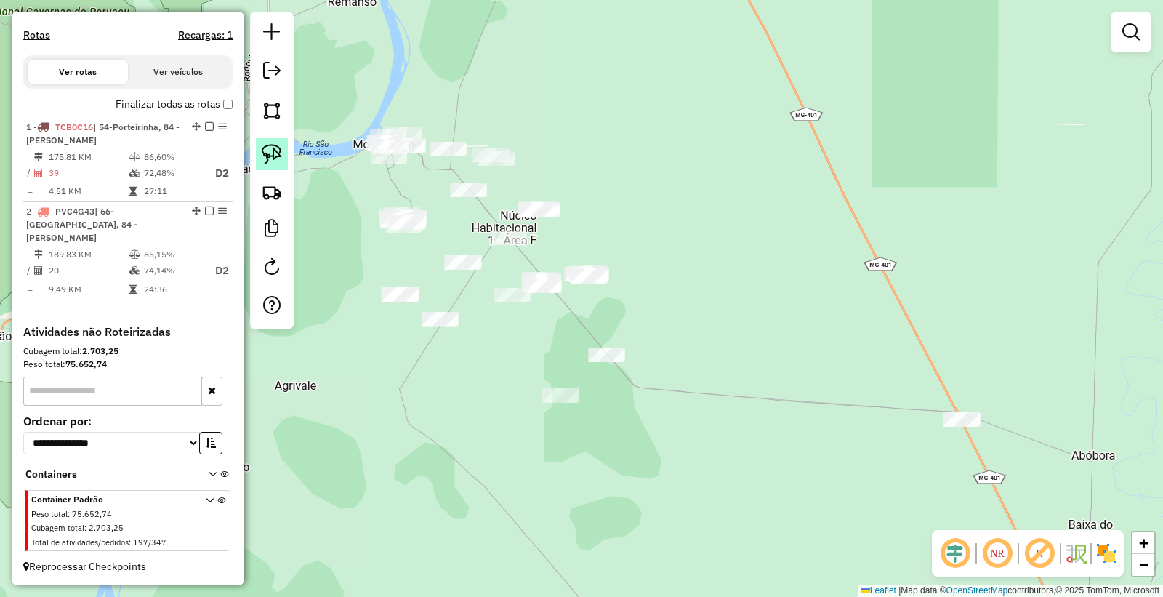
click at [273, 156] on img at bounding box center [272, 154] width 20 height 20
drag, startPoint x: 629, startPoint y: 235, endPoint x: 561, endPoint y: 253, distance: 70.0
click at [281, 162] on img at bounding box center [272, 154] width 20 height 20
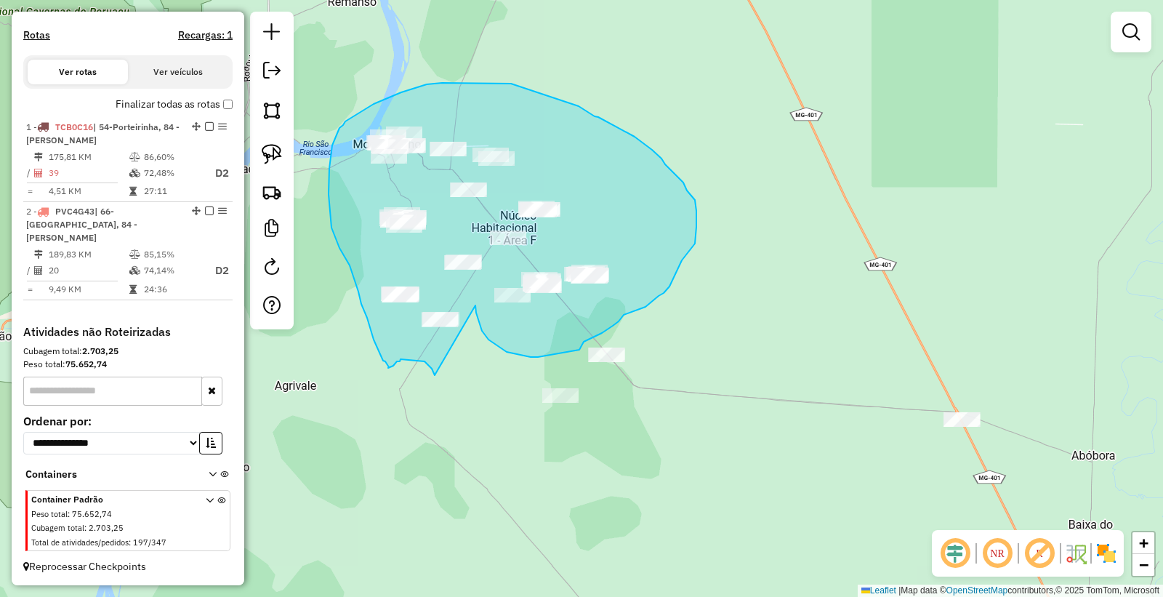
drag, startPoint x: 507, startPoint y: 352, endPoint x: 435, endPoint y: 375, distance: 75.7
click at [435, 375] on div "Janela de atendimento Grade de atendimento Capacidade Transportadoras Veículos …" at bounding box center [581, 298] width 1163 height 597
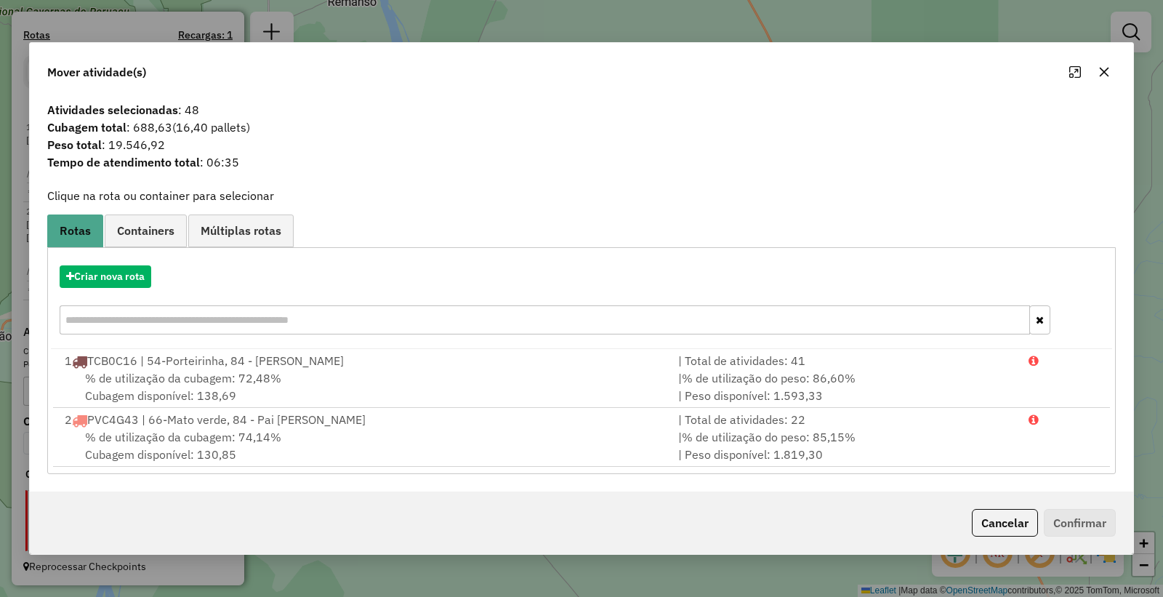
click at [969, 514] on div "Cancelar Confirmar" at bounding box center [1041, 523] width 150 height 28
click at [985, 517] on button "Cancelar" at bounding box center [1005, 523] width 66 height 28
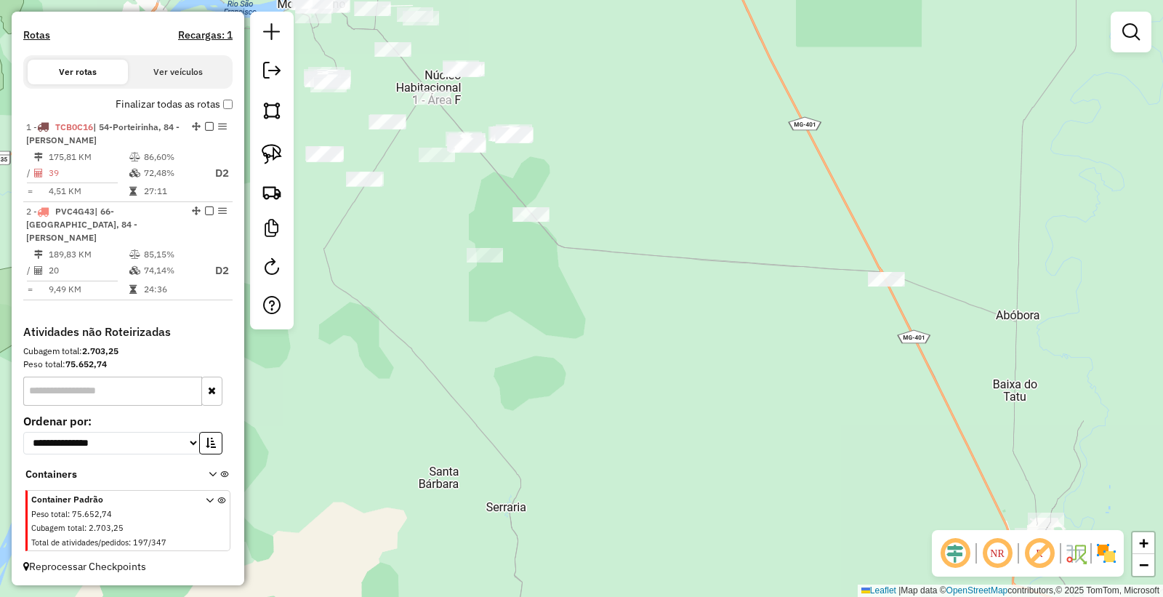
drag, startPoint x: 828, startPoint y: 470, endPoint x: 748, endPoint y: 322, distance: 167.9
click at [748, 322] on div "Janela de atendimento Grade de atendimento Capacidade Transportadoras Veículos …" at bounding box center [581, 298] width 1163 height 597
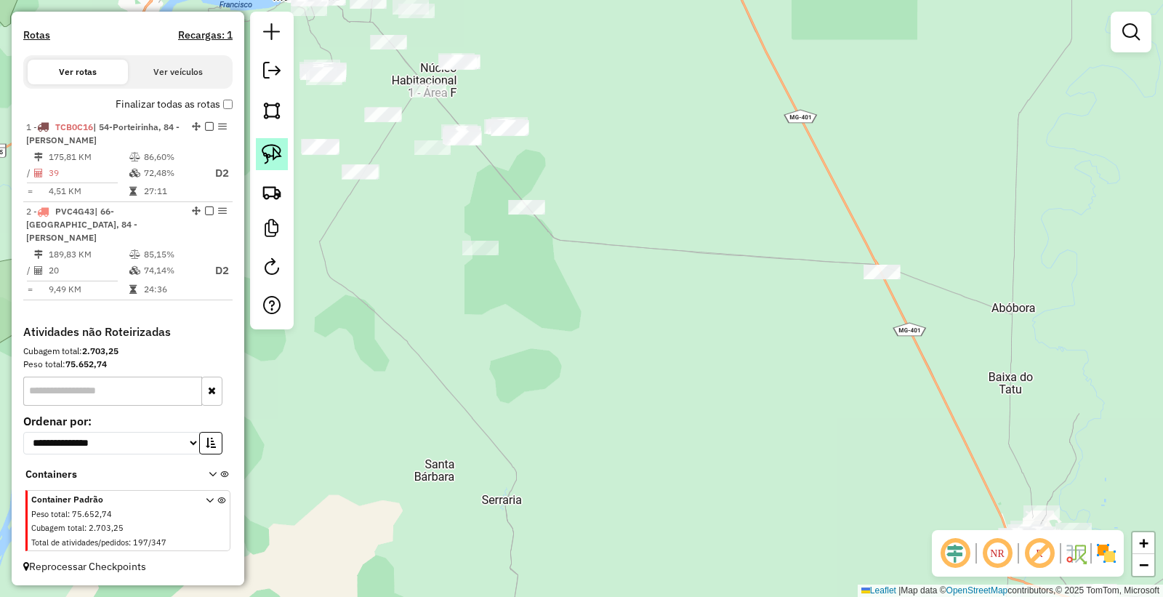
click at [279, 158] on img at bounding box center [272, 154] width 20 height 20
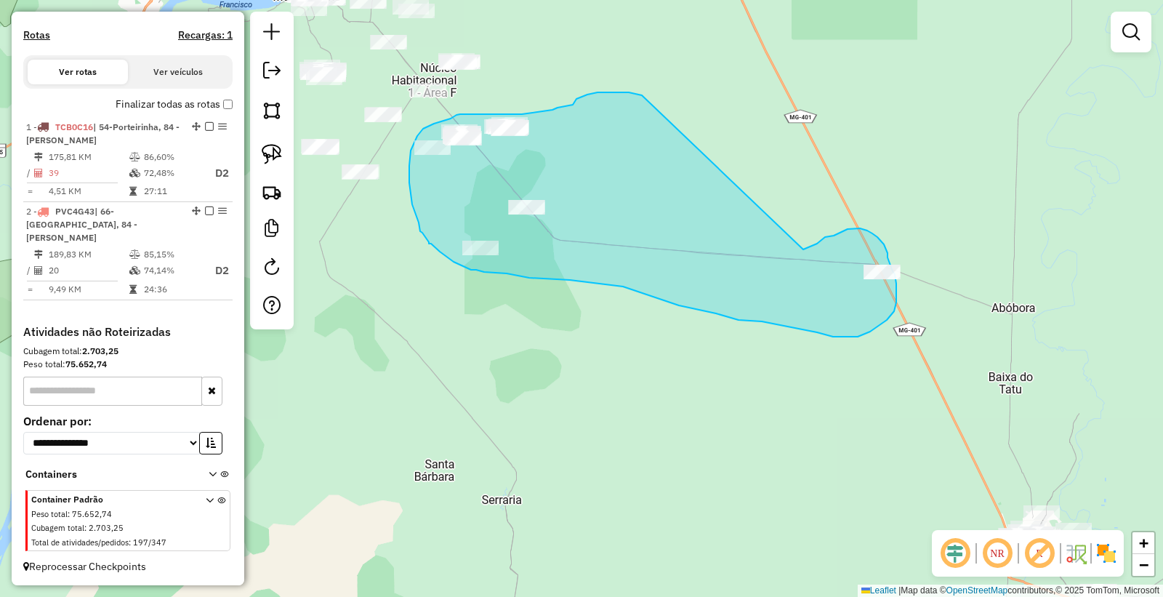
drag, startPoint x: 602, startPoint y: 92, endPoint x: 790, endPoint y: 250, distance: 245.1
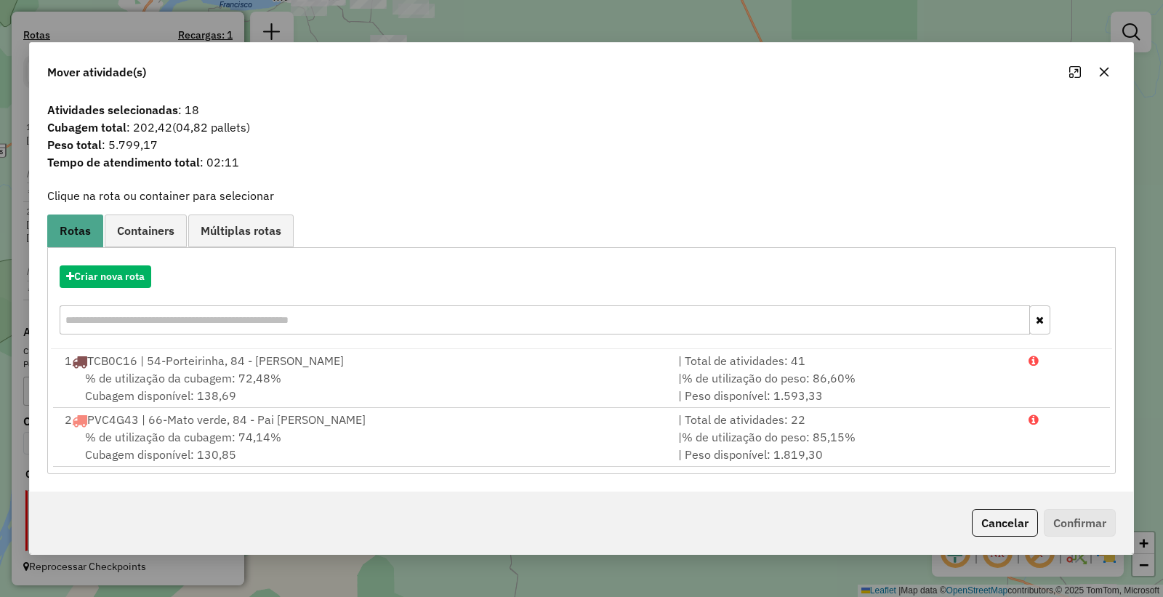
click at [1021, 537] on div "Cancelar Confirmar" at bounding box center [582, 523] width 1104 height 63
click at [1011, 529] on button "Cancelar" at bounding box center [1005, 523] width 66 height 28
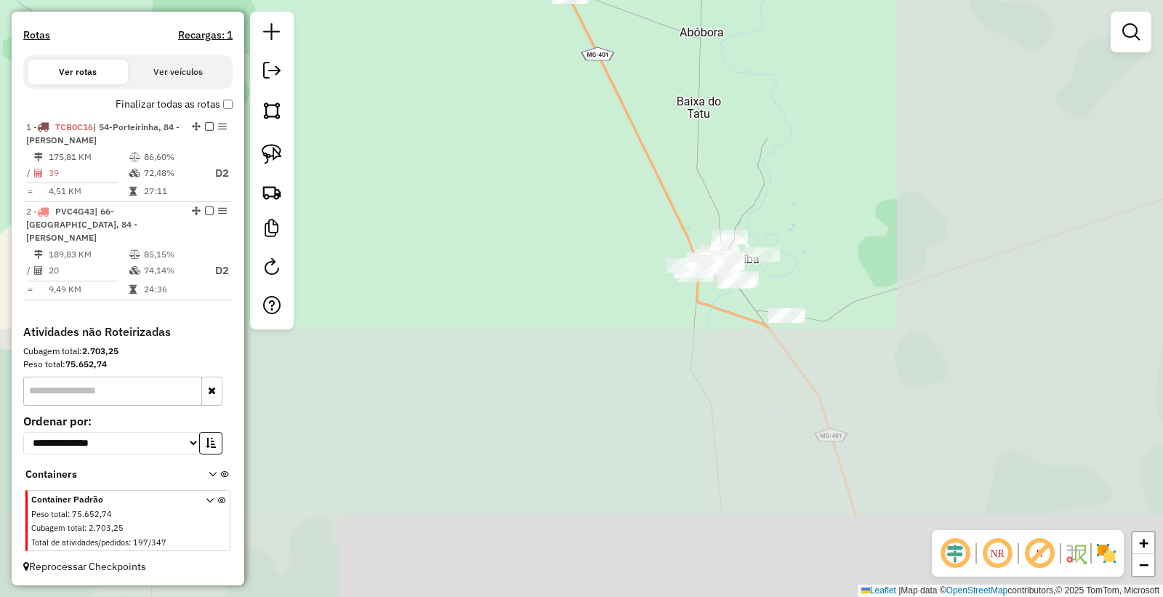
drag, startPoint x: 842, startPoint y: 415, endPoint x: 624, endPoint y: 244, distance: 277.1
click at [624, 244] on div "Janela de atendimento Grade de atendimento Capacidade Transportadoras Veículos …" at bounding box center [581, 298] width 1163 height 597
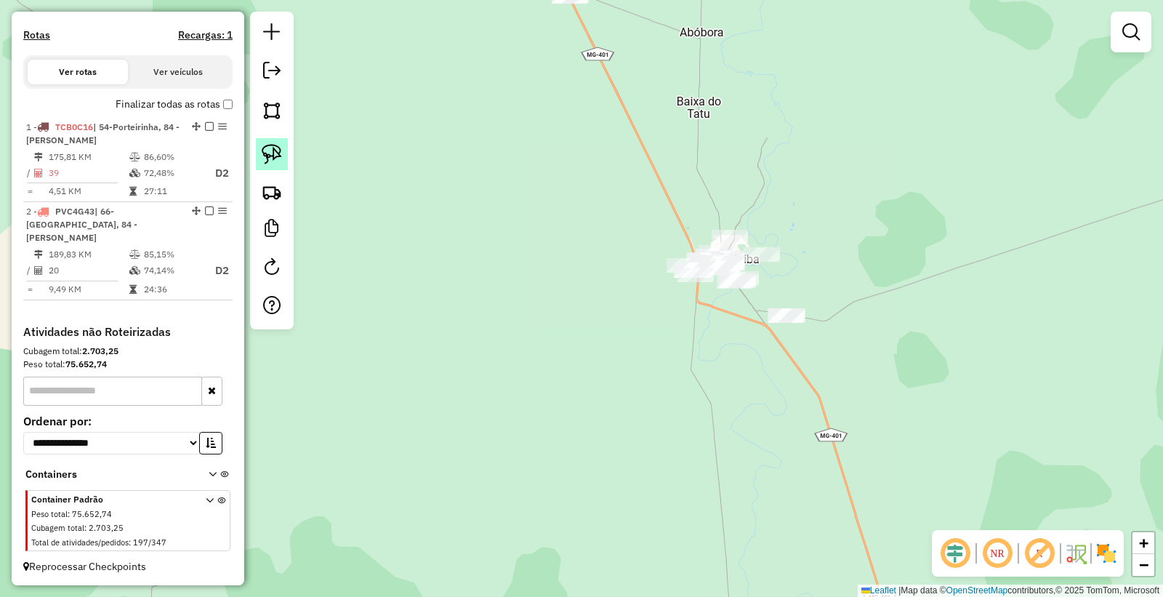
click at [277, 163] on img at bounding box center [272, 154] width 20 height 20
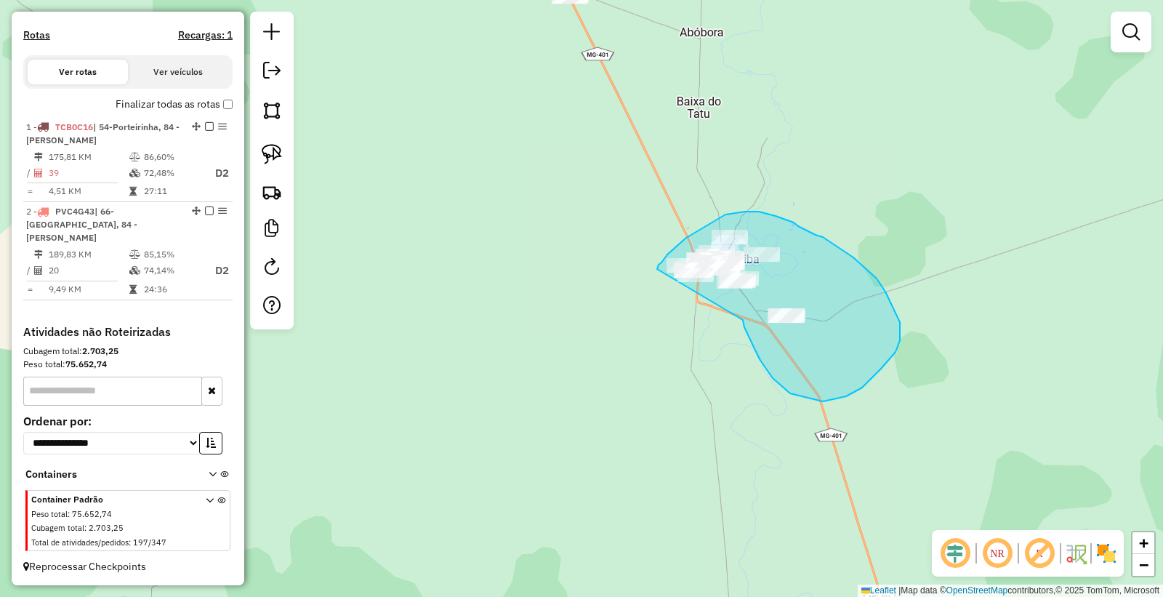
drag, startPoint x: 790, startPoint y: 393, endPoint x: 663, endPoint y: 316, distance: 148.8
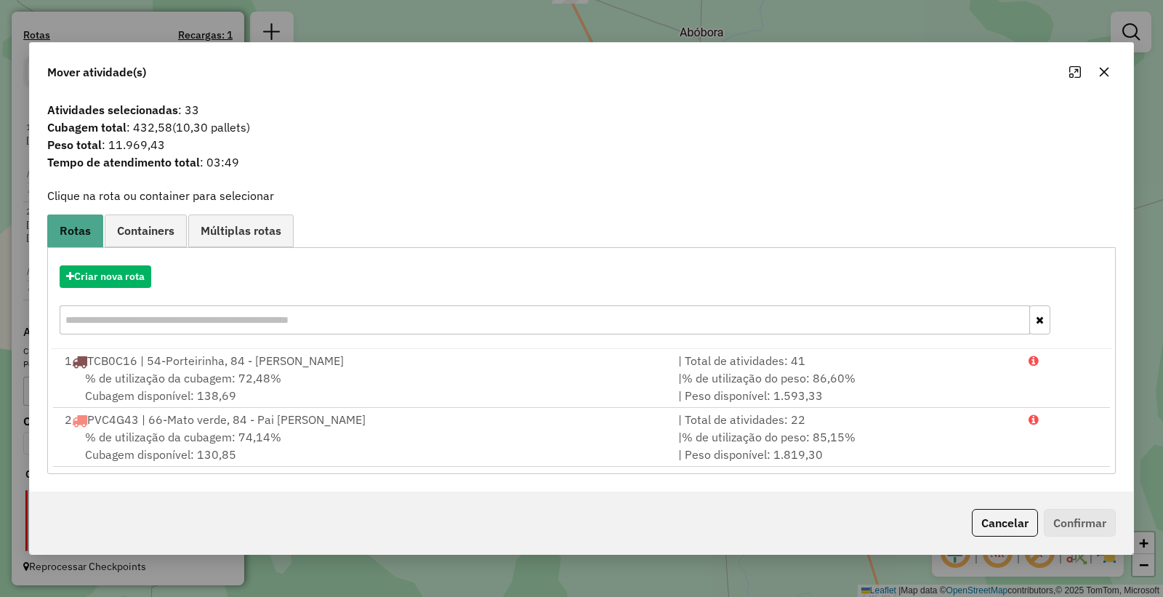
click at [1011, 526] on button "Cancelar" at bounding box center [1005, 523] width 66 height 28
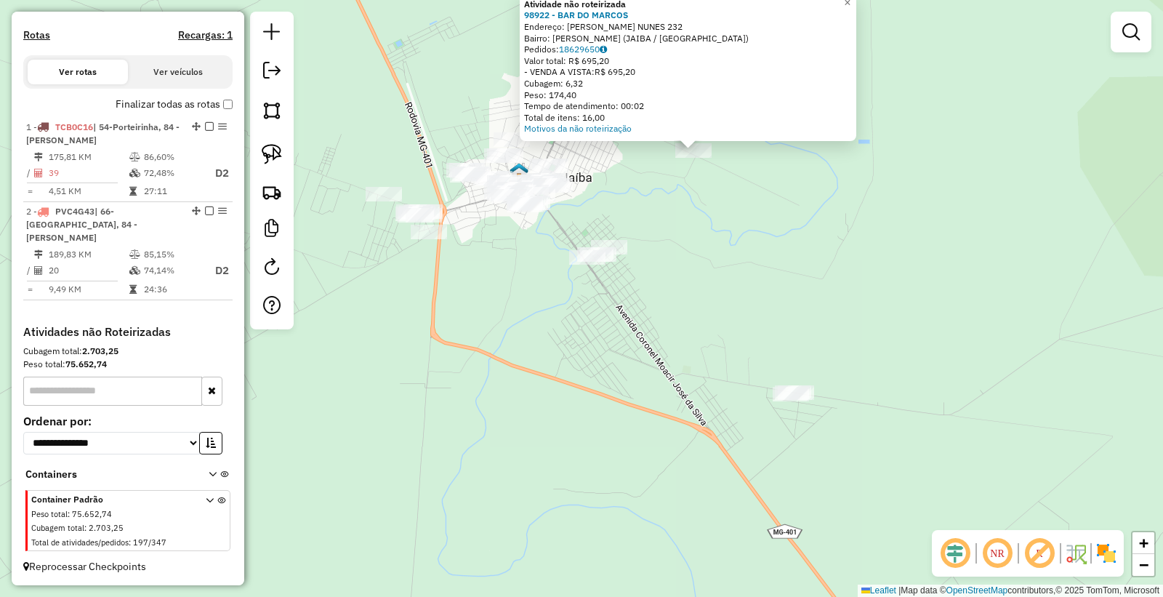
click at [566, 264] on div "Atividade não roteirizada 98922 - BAR DO MARCOS Endereço: MARIA APARECIDA NUNES…" at bounding box center [581, 298] width 1163 height 597
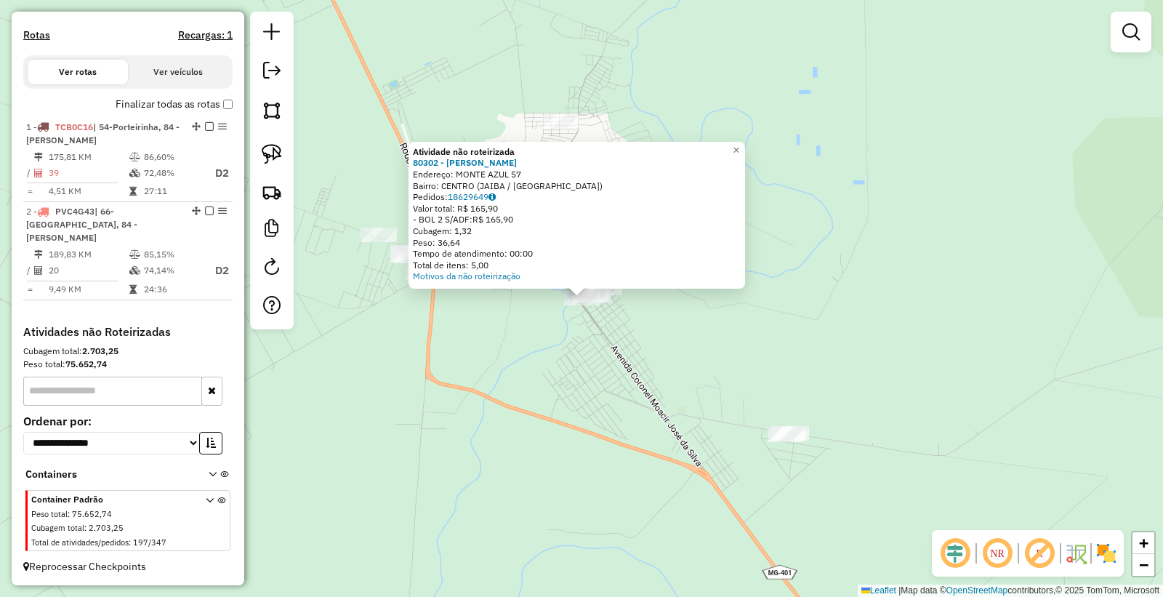
click at [518, 344] on div "Atividade não roteirizada 80302 - MERCADINHO SOUZA Endereço: MONTE AZUL 57 Bair…" at bounding box center [581, 298] width 1163 height 597
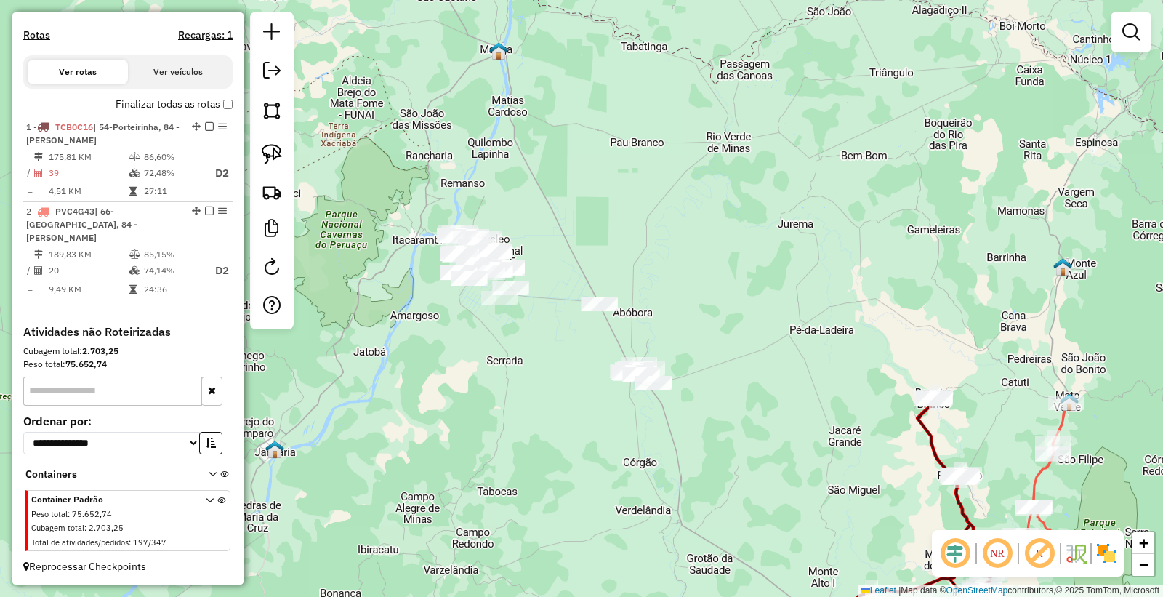
drag, startPoint x: 454, startPoint y: 299, endPoint x: 694, endPoint y: 343, distance: 244.0
click at [694, 343] on div "Janela de atendimento Grade de atendimento Capacidade Transportadoras Veículos …" at bounding box center [581, 298] width 1163 height 597
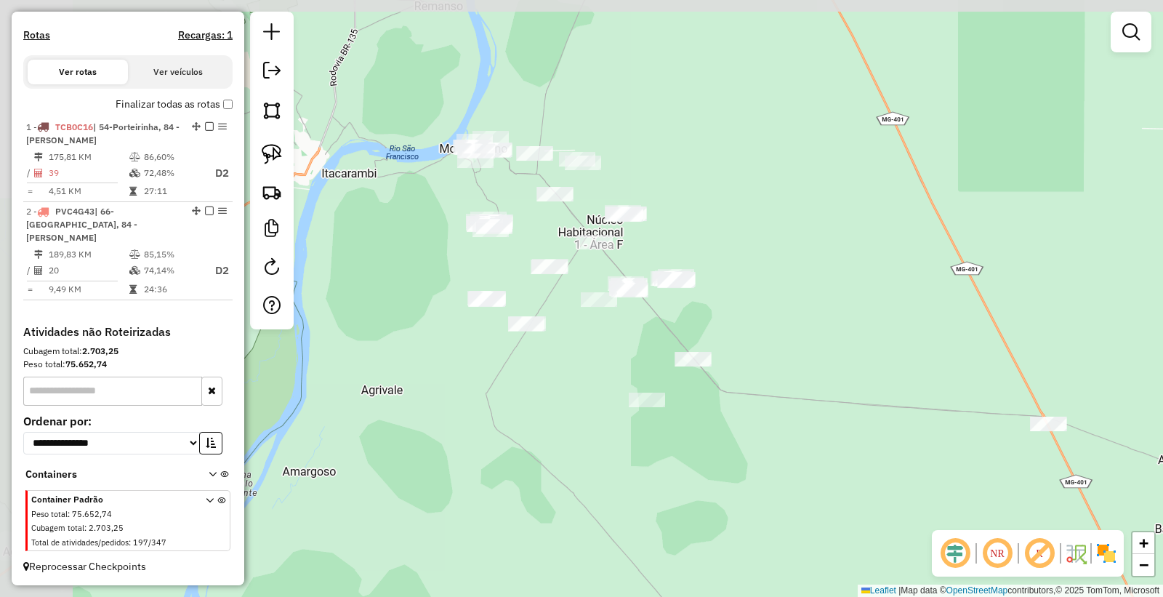
drag, startPoint x: 593, startPoint y: 318, endPoint x: 670, endPoint y: 425, distance: 131.8
click at [670, 425] on div "Janela de atendimento Grade de atendimento Capacidade Transportadoras Veículos …" at bounding box center [581, 298] width 1163 height 597
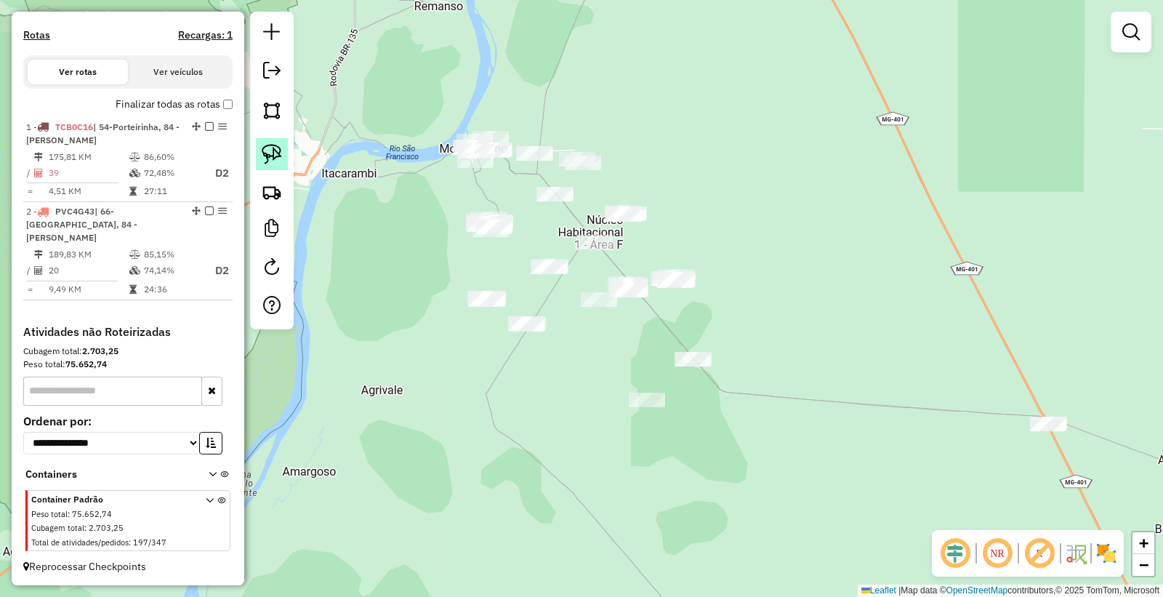
click at [278, 162] on img at bounding box center [272, 154] width 20 height 20
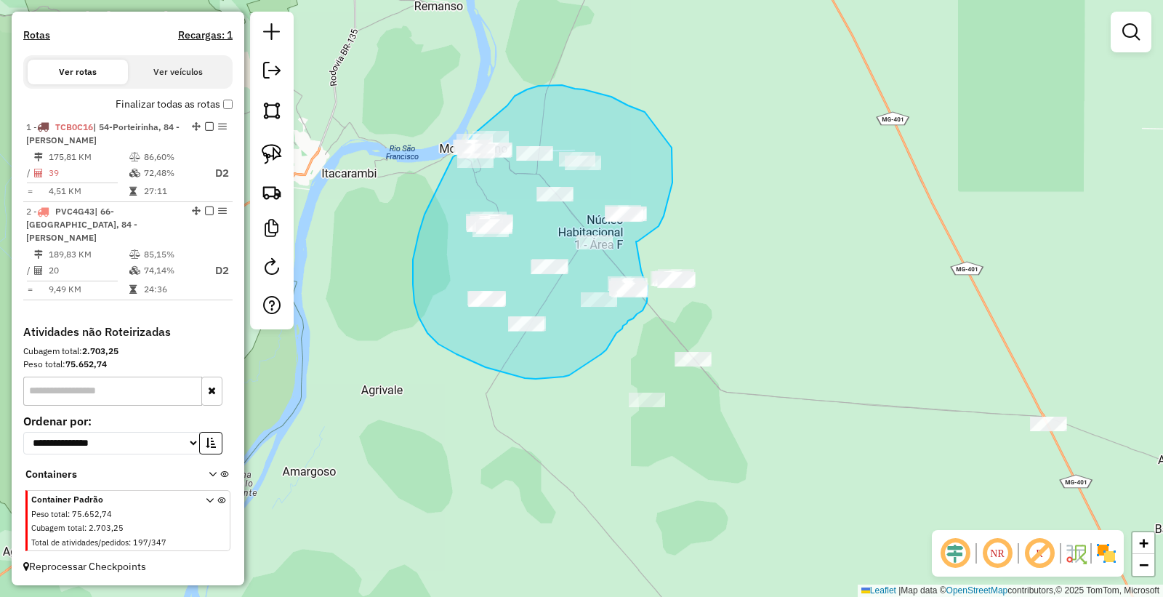
drag, startPoint x: 636, startPoint y: 241, endPoint x: 638, endPoint y: 265, distance: 23.3
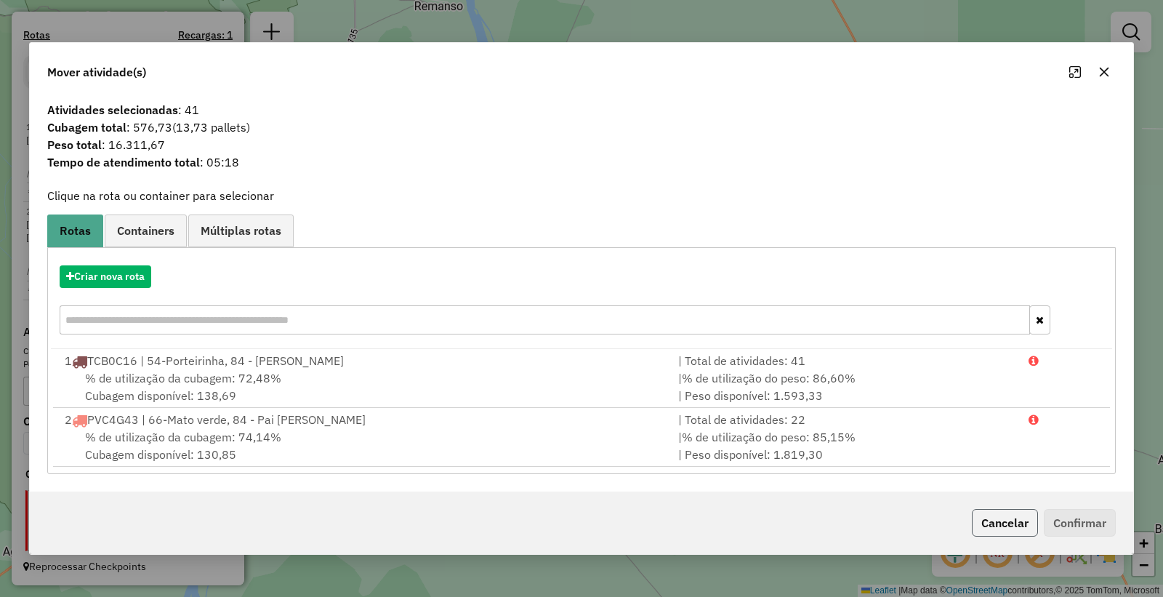
click at [998, 521] on button "Cancelar" at bounding box center [1005, 523] width 66 height 28
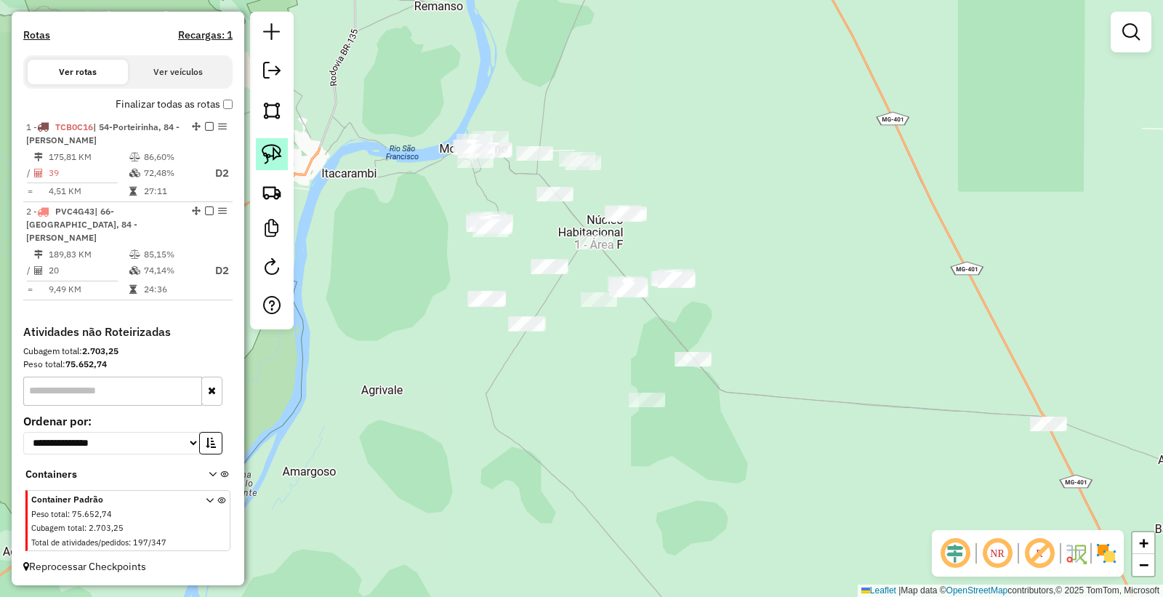
click at [273, 155] on img at bounding box center [272, 154] width 20 height 20
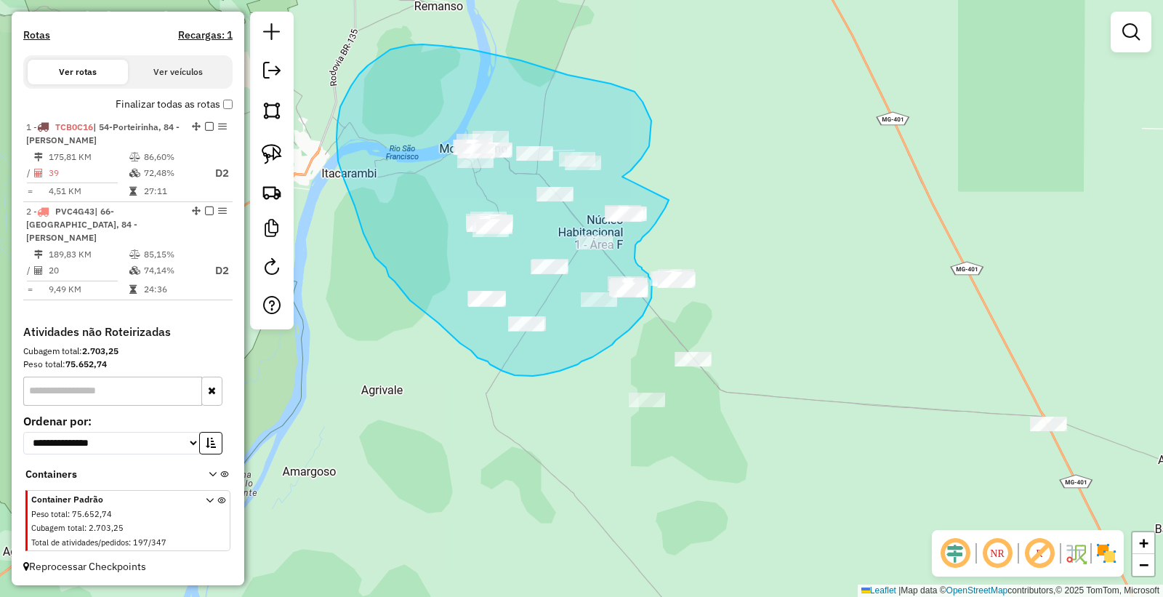
drag, startPoint x: 630, startPoint y: 171, endPoint x: 669, endPoint y: 177, distance: 39.0
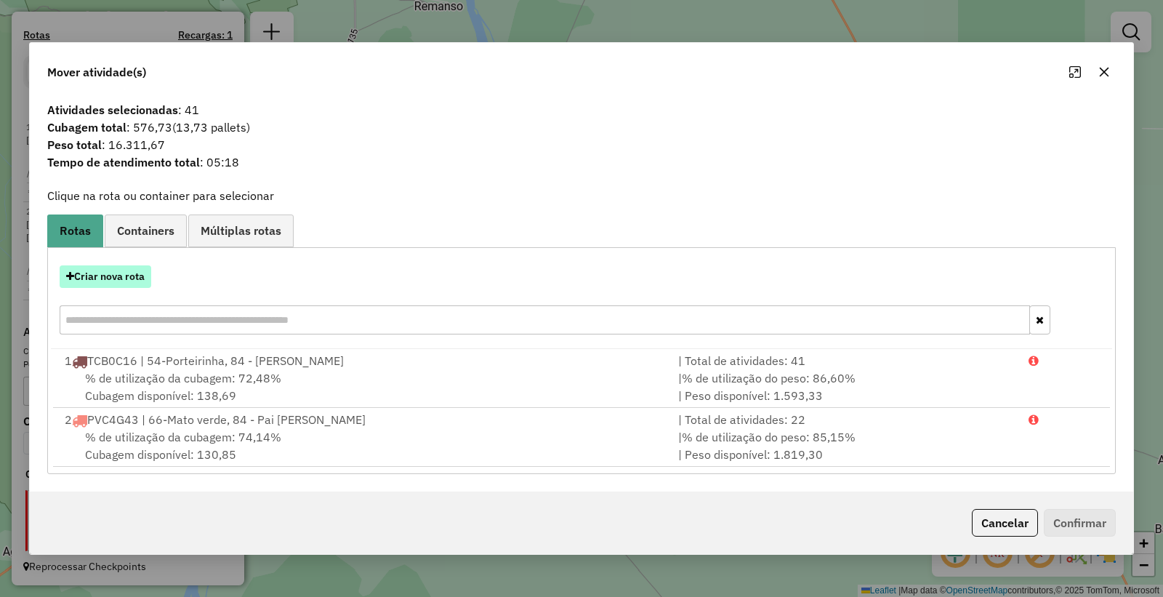
click at [89, 276] on button "Criar nova rota" at bounding box center [106, 276] width 92 height 23
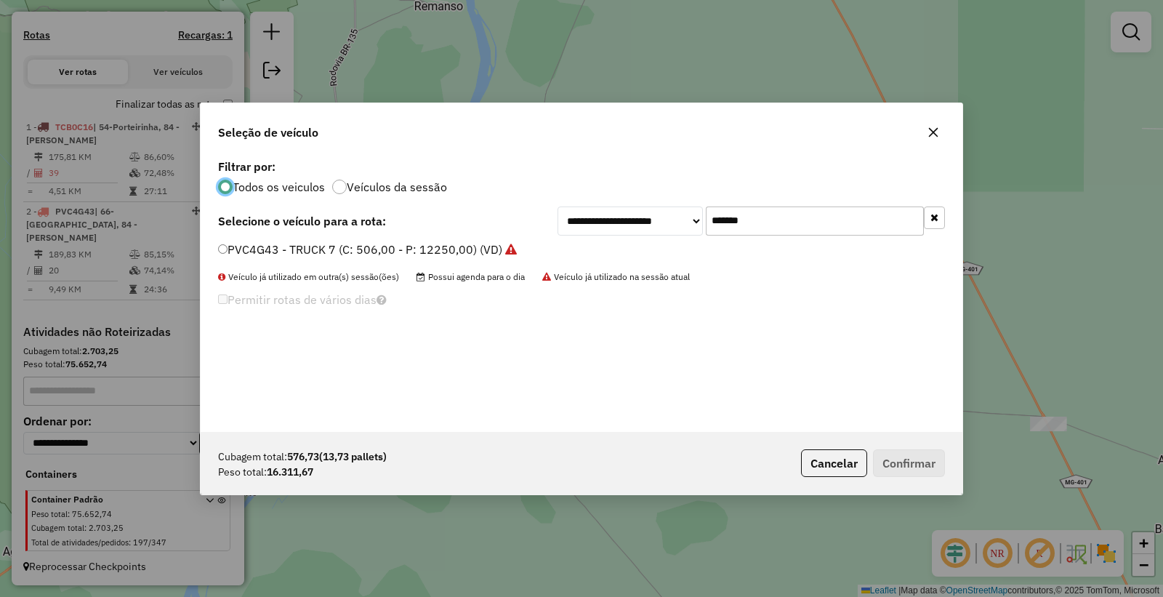
scroll to position [8, 4]
drag, startPoint x: 814, startPoint y: 220, endPoint x: 407, endPoint y: 196, distance: 407.9
click at [408, 197] on div "**********" at bounding box center [582, 294] width 762 height 276
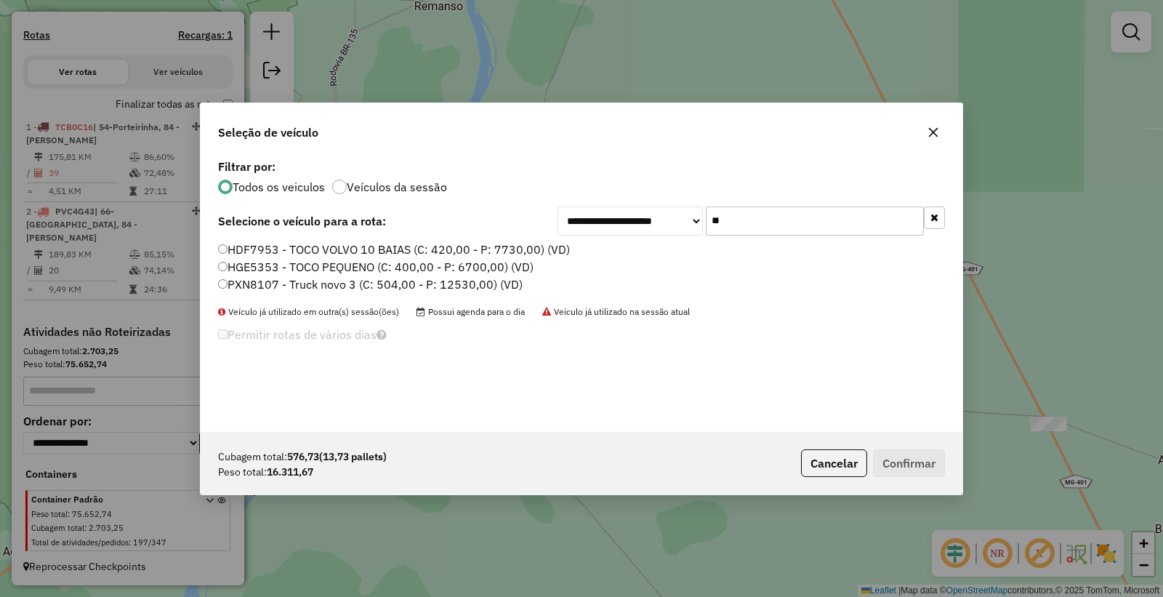
type input "*"
type input "**"
click at [289, 287] on label "TCQ9I23 - BITRUK 14 BAIAS VOLKS (C: 588,00 - P: 16100,00) (VD)" at bounding box center [401, 284] width 366 height 17
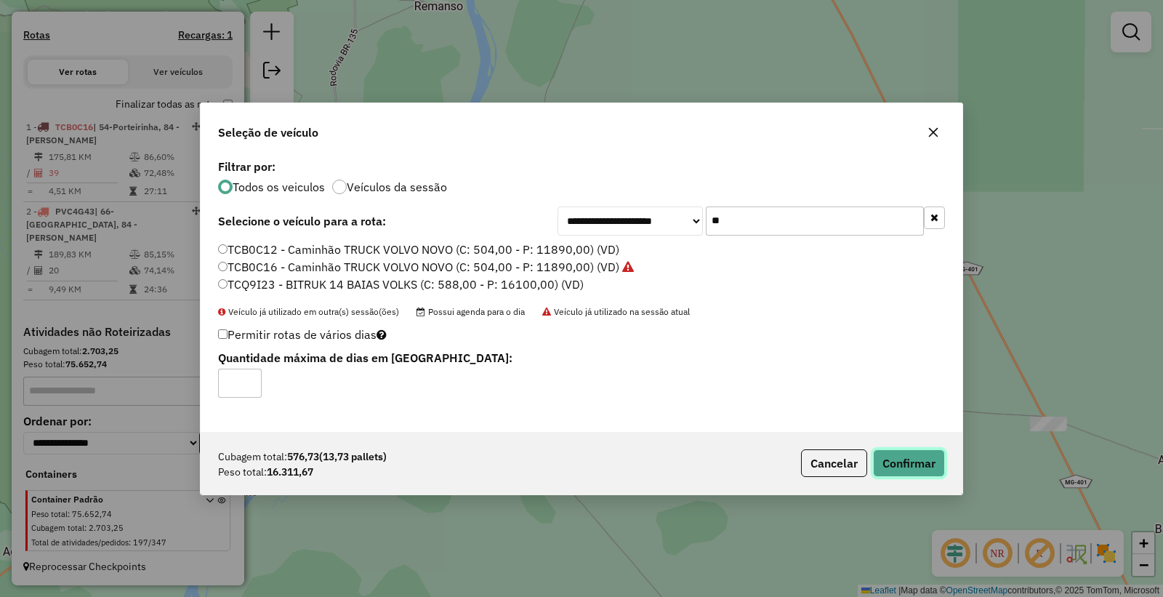
click at [929, 470] on button "Confirmar" at bounding box center [909, 463] width 72 height 28
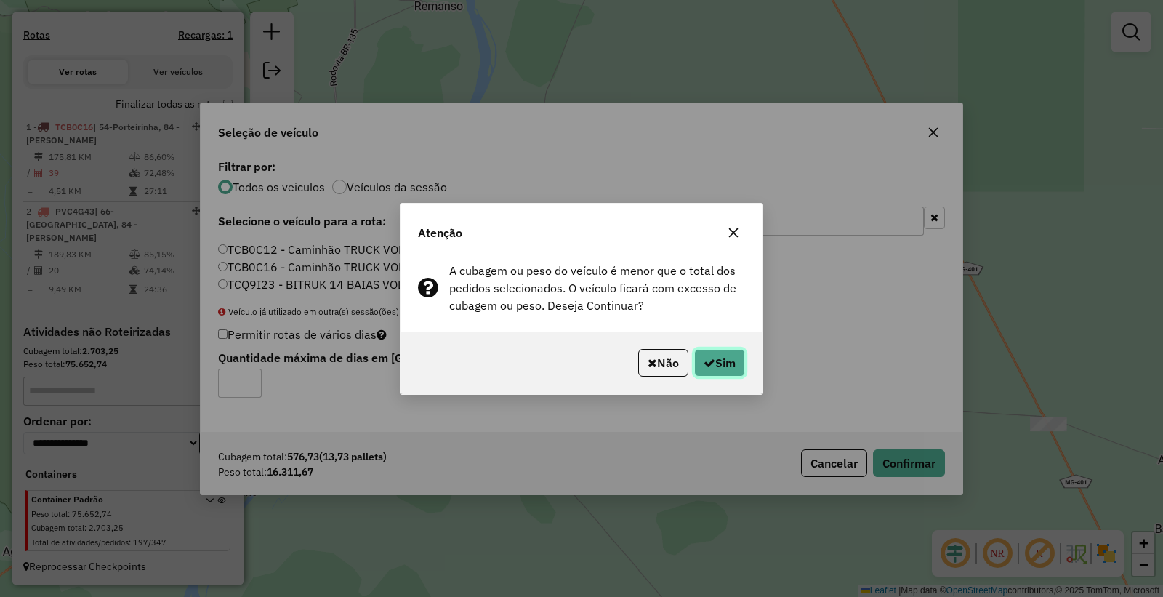
click at [732, 372] on button "Sim" at bounding box center [719, 363] width 51 height 28
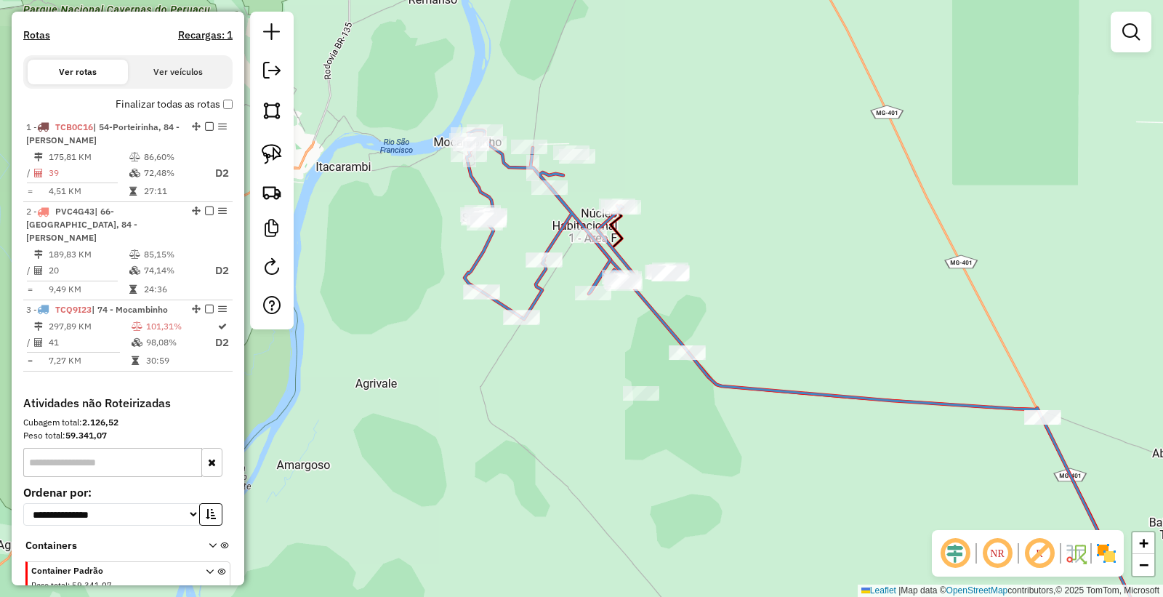
drag, startPoint x: 814, startPoint y: 449, endPoint x: 740, endPoint y: 365, distance: 112.3
click at [744, 367] on div "Janela de atendimento Grade de atendimento Capacidade Transportadoras Veículos …" at bounding box center [581, 298] width 1163 height 597
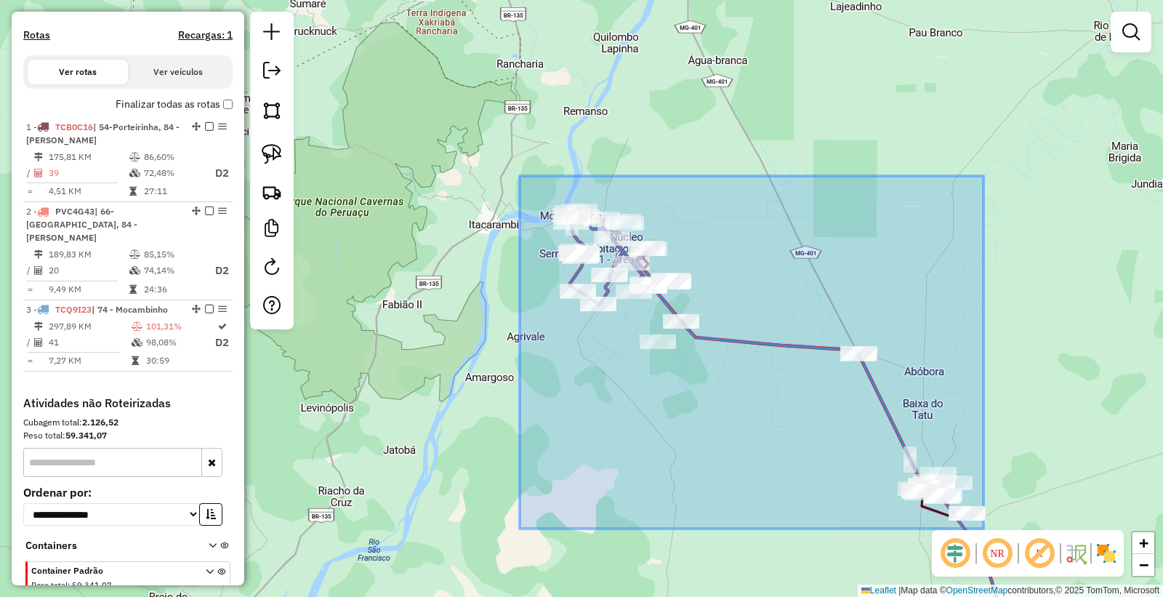
drag, startPoint x: 520, startPoint y: 183, endPoint x: 997, endPoint y: 535, distance: 593.2
click at [997, 535] on hb-router-mapa "Informações da Sessão 991263 - 19/08/2025 Criação: 18/08/2025 18:50 Depósito: F…" at bounding box center [581, 298] width 1163 height 597
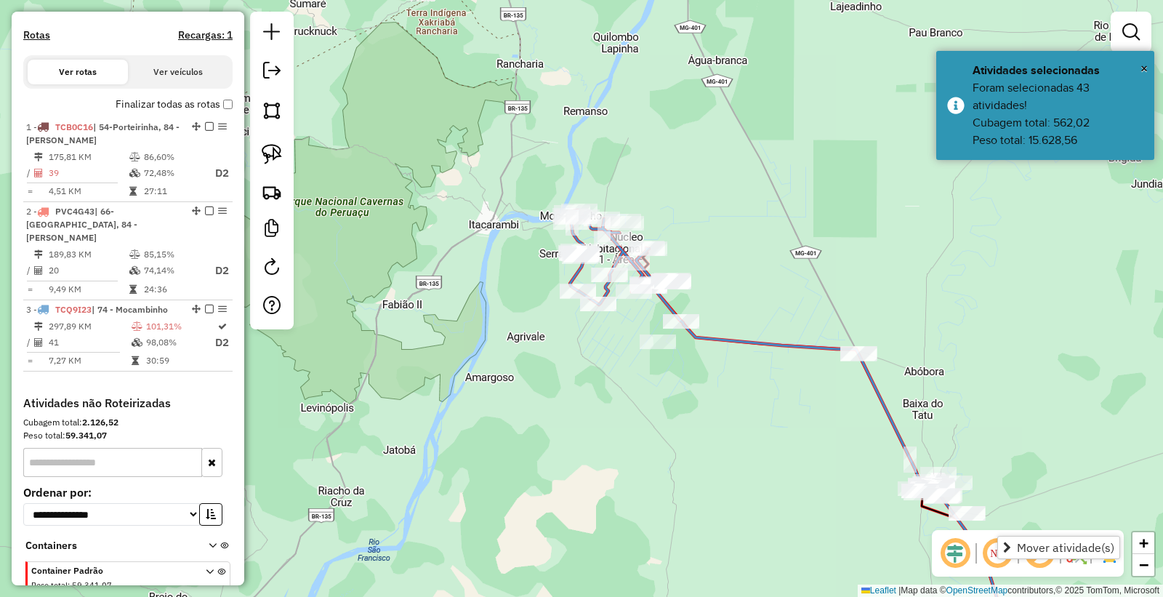
click at [652, 481] on div "Janela de atendimento Grade de atendimento Capacidade Transportadoras Veículos …" at bounding box center [581, 298] width 1163 height 597
click at [825, 478] on div "Janela de atendimento Grade de atendimento Capacidade Transportadoras Veículos …" at bounding box center [581, 298] width 1163 height 597
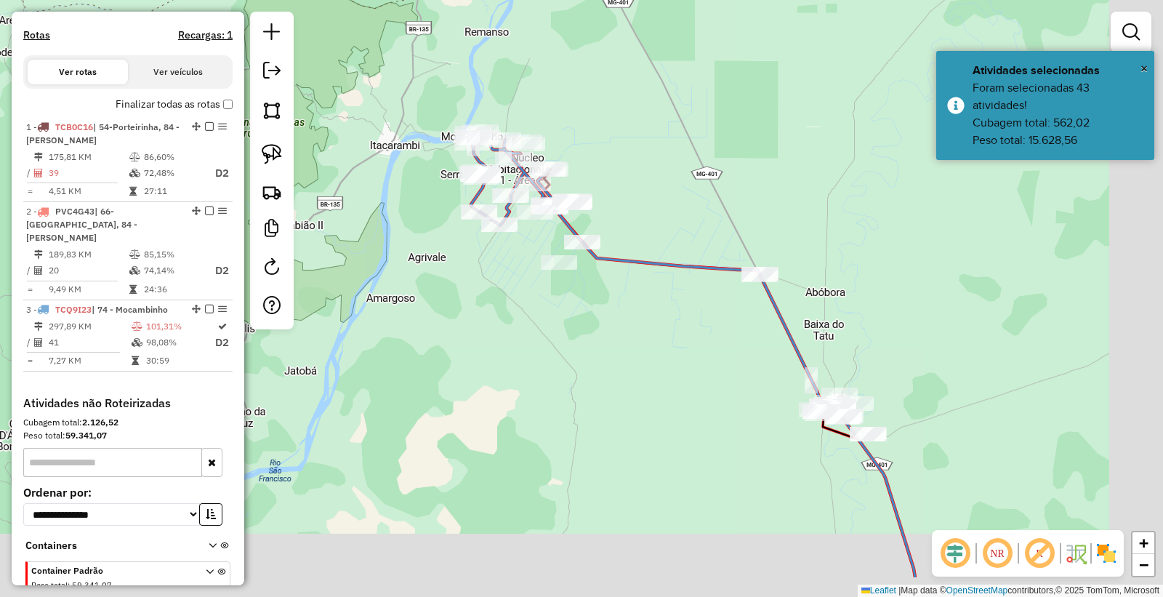
drag, startPoint x: 828, startPoint y: 489, endPoint x: 729, endPoint y: 410, distance: 126.7
click at [729, 410] on div "Janela de atendimento Grade de atendimento Capacidade Transportadoras Veículos …" at bounding box center [581, 298] width 1163 height 597
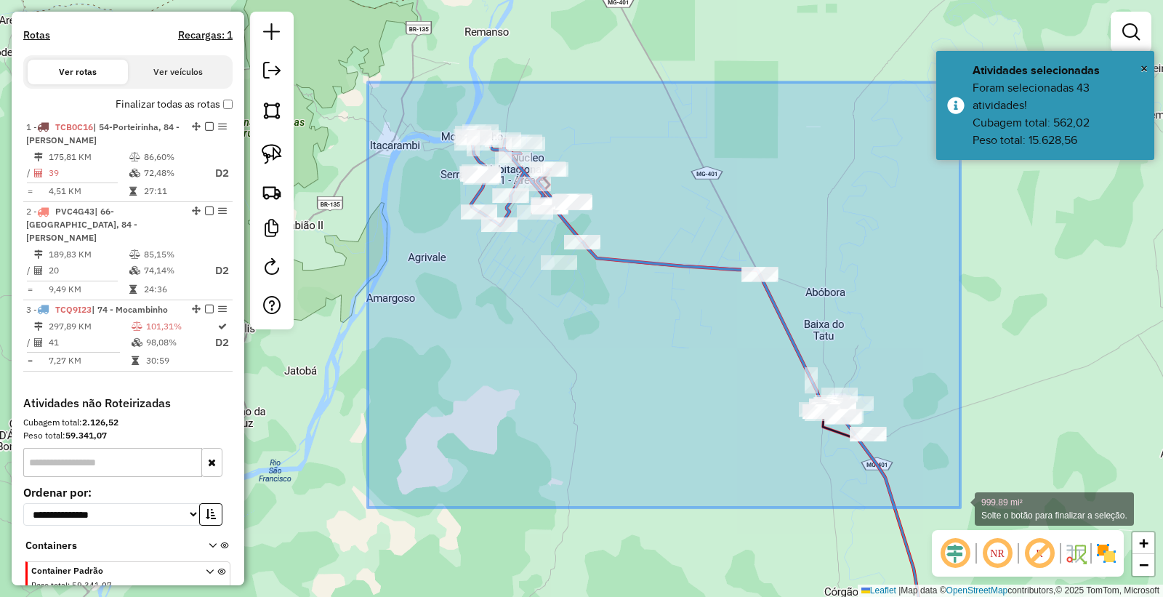
drag, startPoint x: 372, startPoint y: 93, endPoint x: 961, endPoint y: 508, distance: 720.2
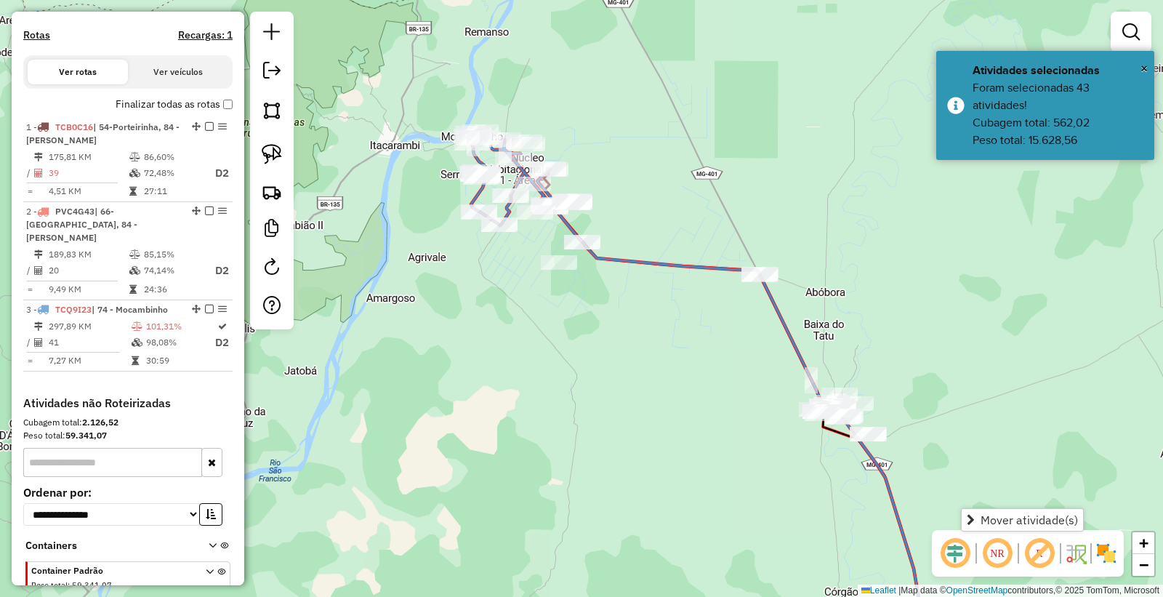
drag, startPoint x: 710, startPoint y: 403, endPoint x: 692, endPoint y: 388, distance: 23.2
click at [708, 402] on div "Janela de atendimento Grade de atendimento Capacidade Transportadoras Veículos …" at bounding box center [581, 298] width 1163 height 597
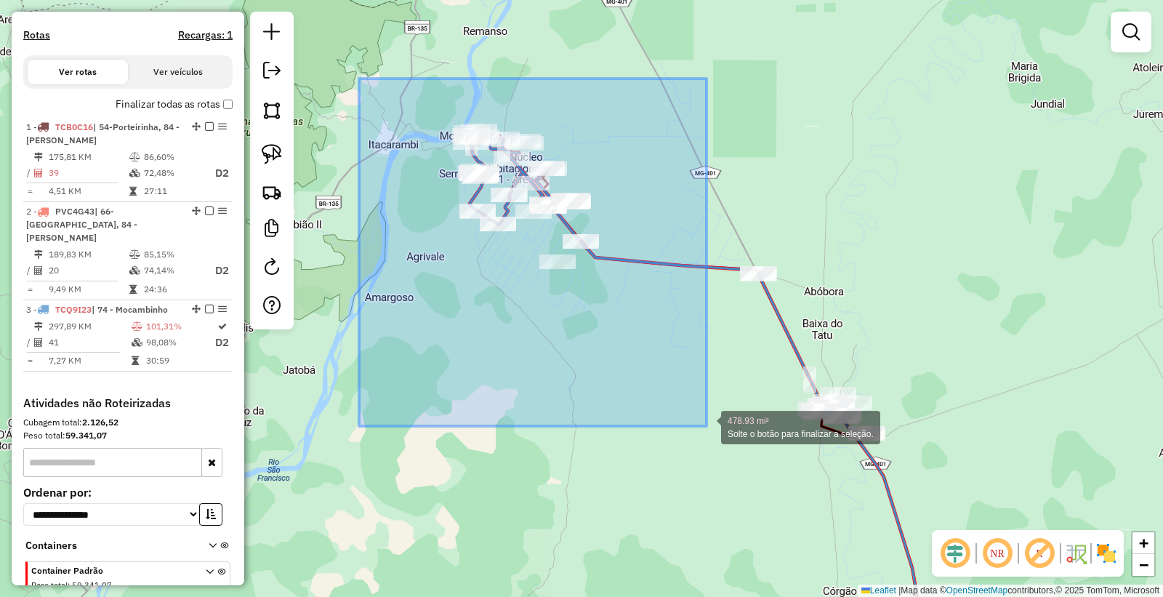
drag, startPoint x: 361, startPoint y: 85, endPoint x: 707, endPoint y: 426, distance: 485.4
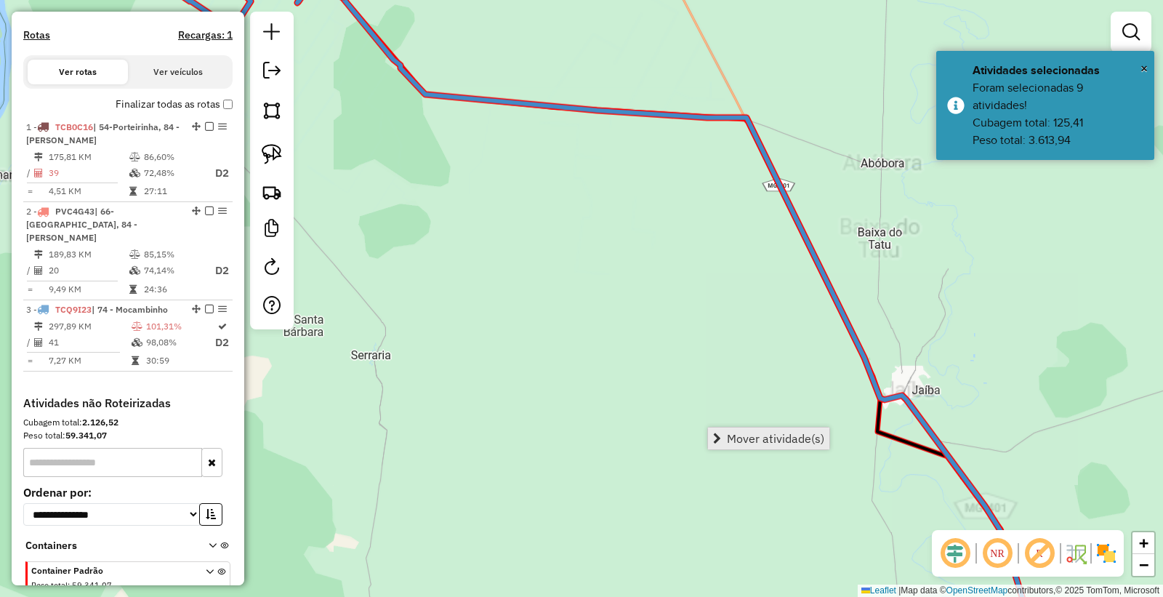
click at [743, 433] on span "Mover atividade(s)" at bounding box center [775, 439] width 97 height 12
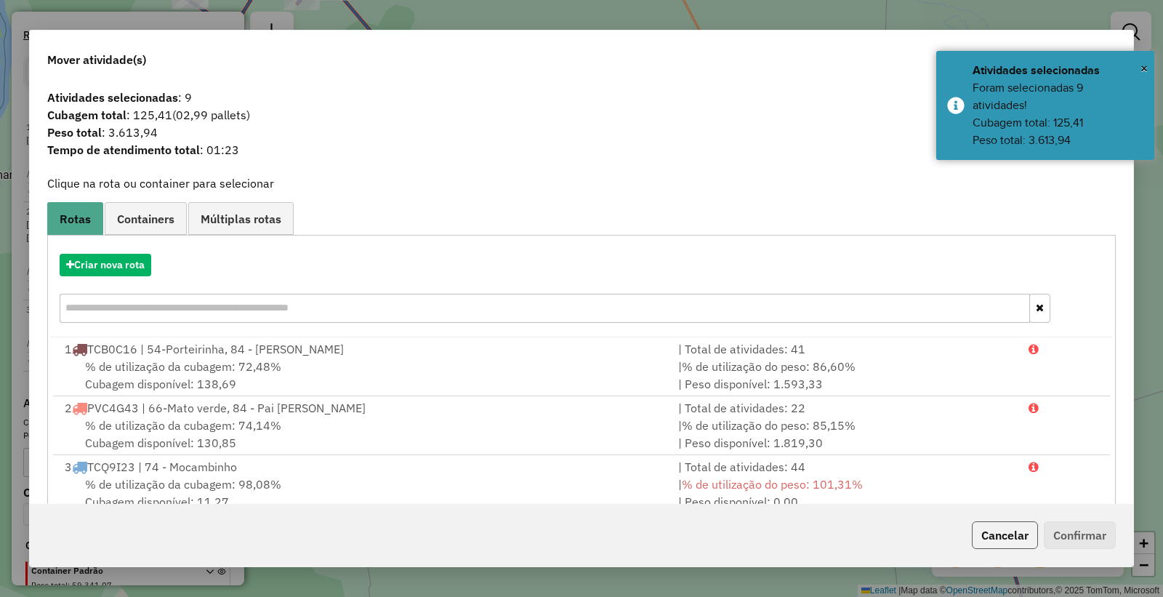
click at [1014, 534] on button "Cancelar" at bounding box center [1005, 535] width 66 height 28
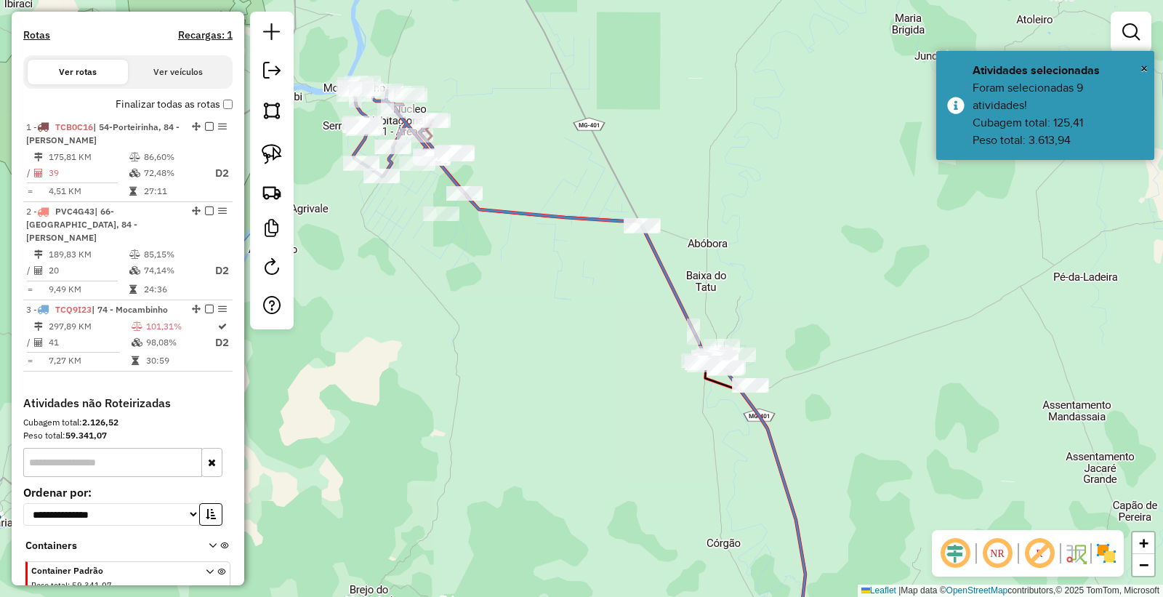
click at [534, 326] on div "Janela de atendimento Grade de atendimento Capacidade Transportadoras Veículos …" at bounding box center [581, 298] width 1163 height 597
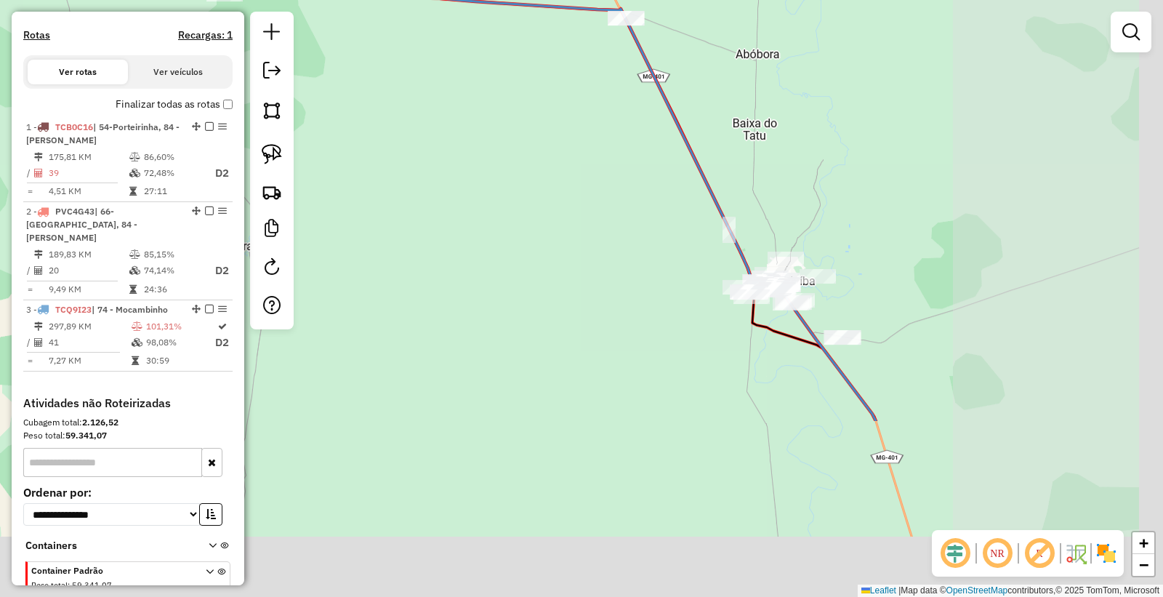
drag, startPoint x: 940, startPoint y: 380, endPoint x: 702, endPoint y: 159, distance: 325.7
click at [713, 149] on div "Janela de atendimento Grade de atendimento Capacidade Transportadoras Veículos …" at bounding box center [581, 298] width 1163 height 597
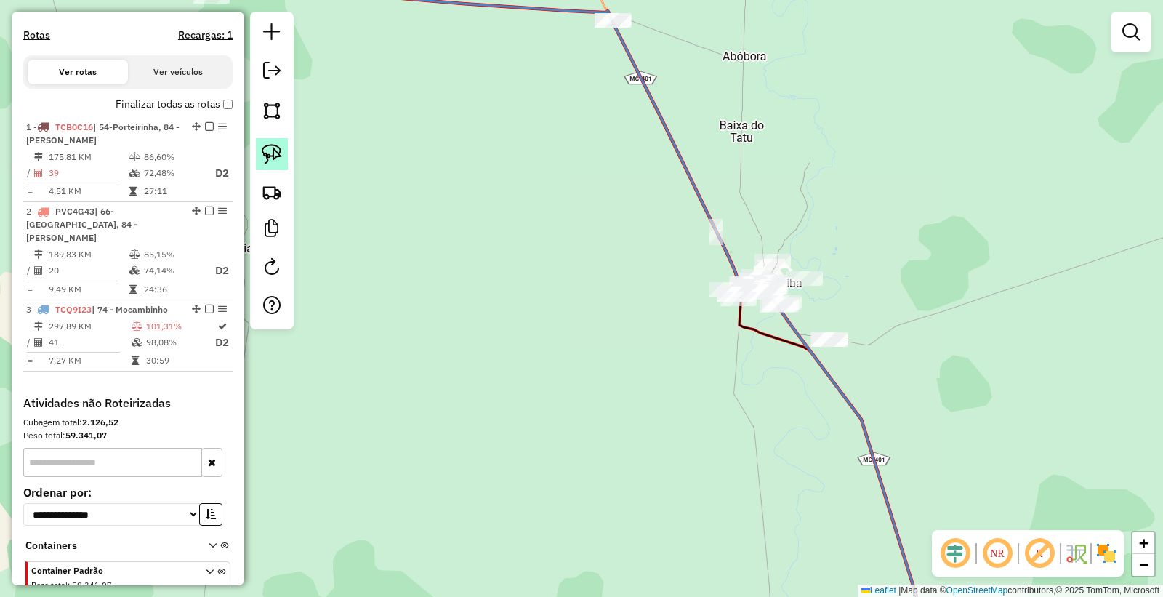
click at [282, 156] on link at bounding box center [272, 154] width 32 height 32
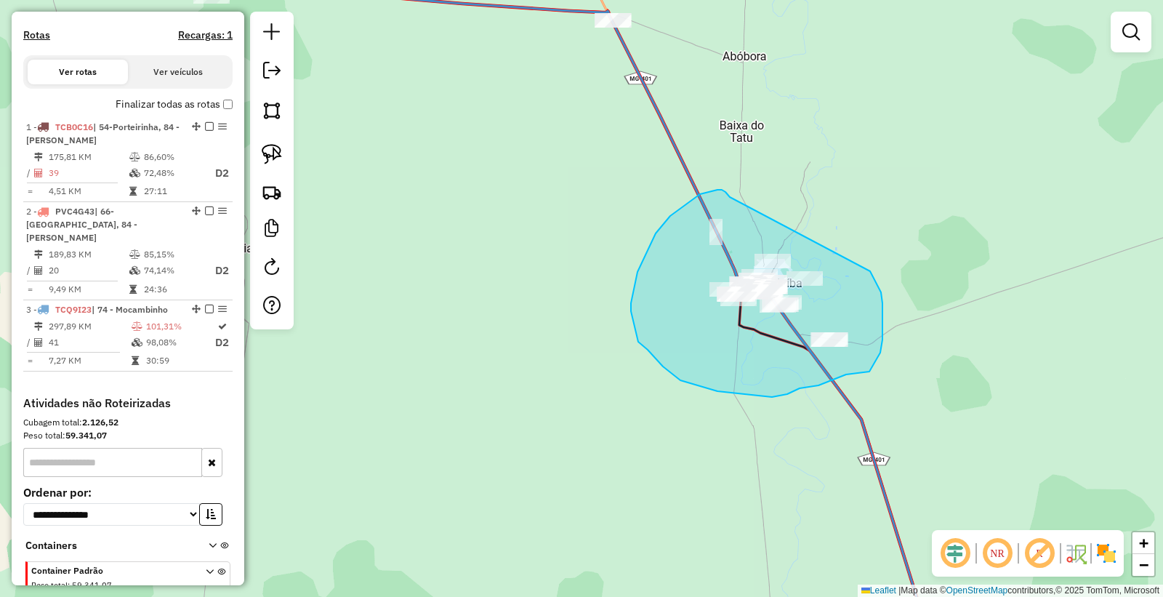
drag, startPoint x: 730, startPoint y: 197, endPoint x: 831, endPoint y: 234, distance: 107.7
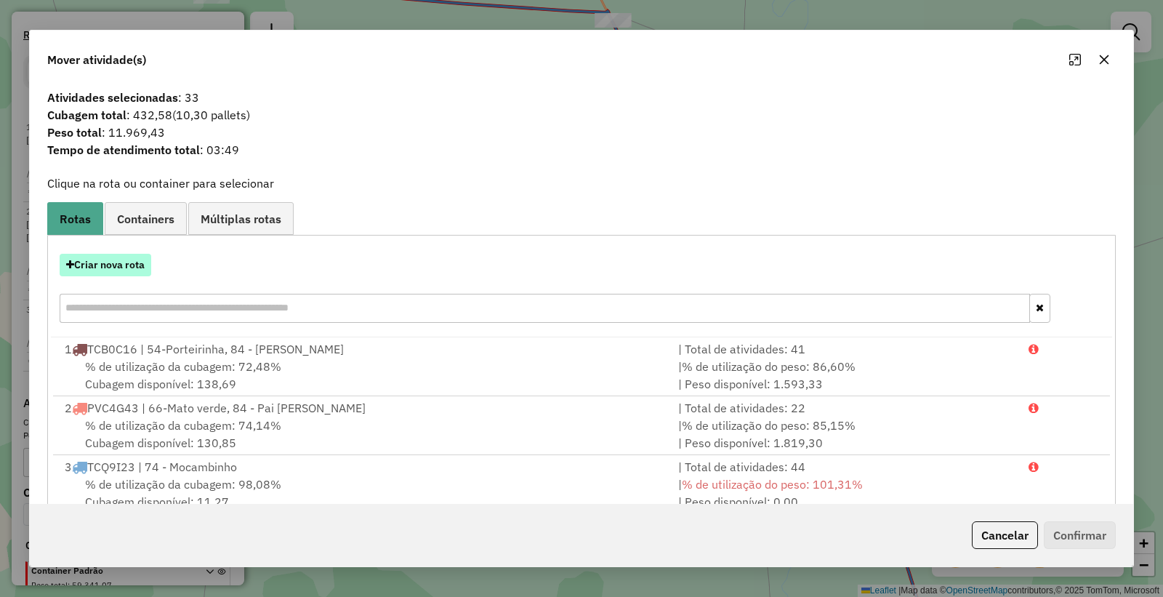
click at [105, 268] on button "Criar nova rota" at bounding box center [106, 265] width 92 height 23
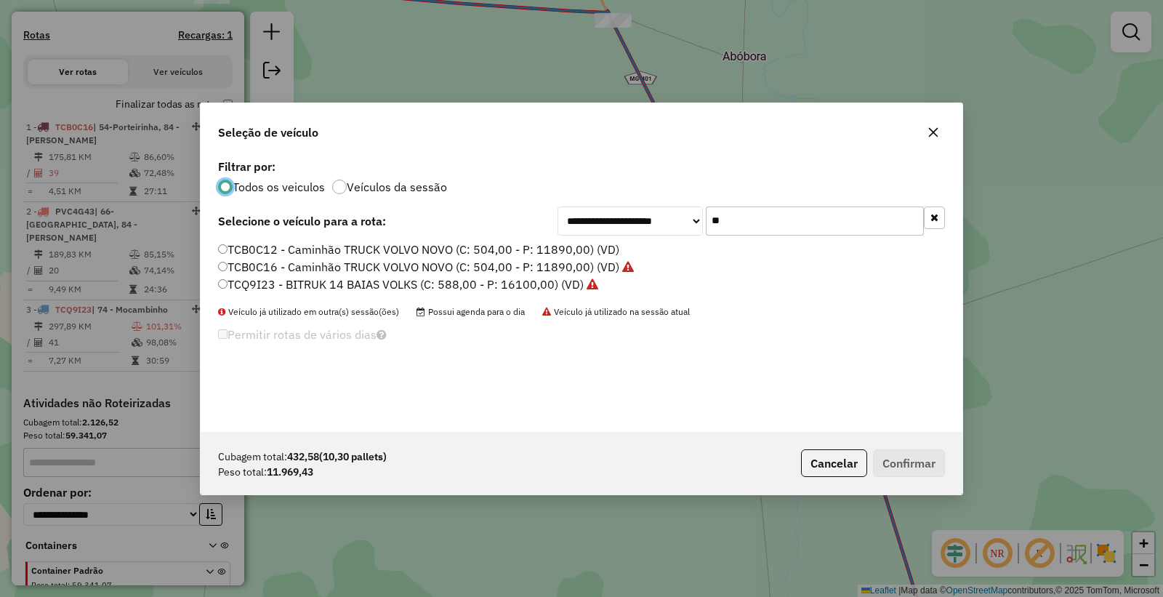
click at [784, 461] on div "Cubagem total: 432,58 (10,30 pallets) Peso total: 11.969,43 Cancelar Confirmar" at bounding box center [582, 463] width 762 height 63
click at [801, 449] on button "Cancelar" at bounding box center [834, 463] width 66 height 28
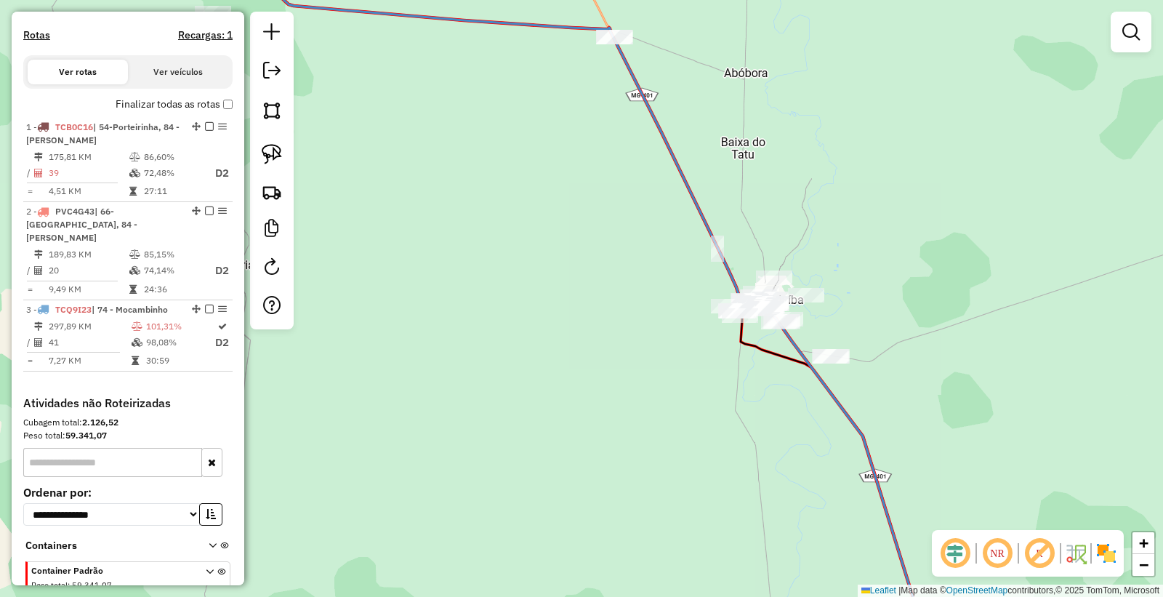
drag, startPoint x: 622, startPoint y: 362, endPoint x: 625, endPoint y: 382, distance: 20.0
click at [624, 380] on div "Janela de atendimento Grade de atendimento Capacidade Transportadoras Veículos …" at bounding box center [581, 298] width 1163 height 597
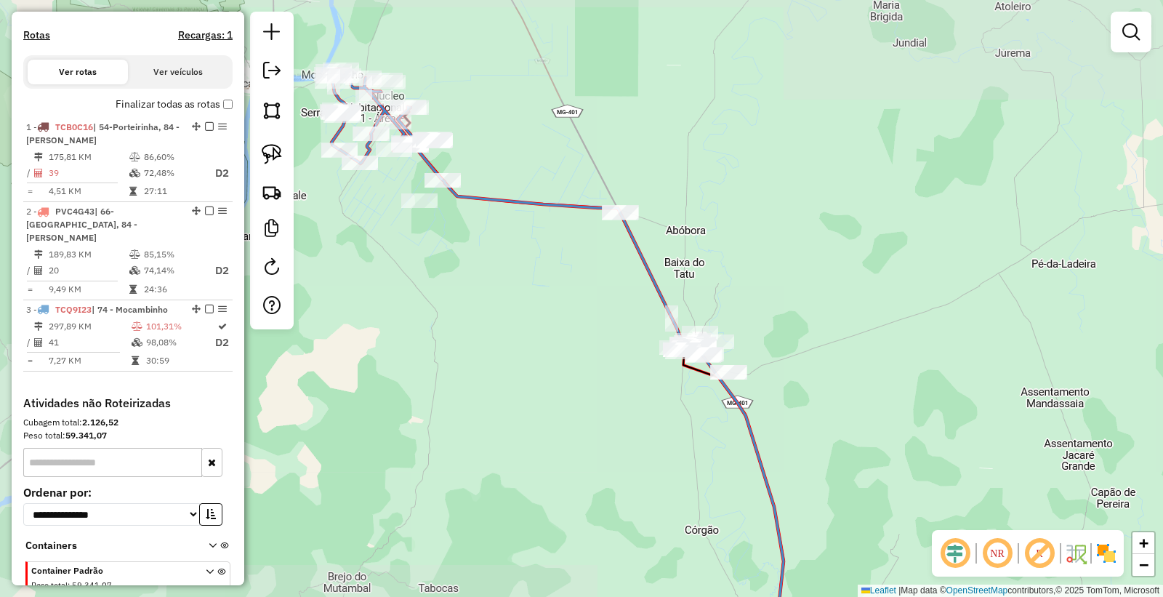
click at [583, 390] on div "Janela de atendimento Grade de atendimento Capacidade Transportadoras Veículos …" at bounding box center [581, 298] width 1163 height 597
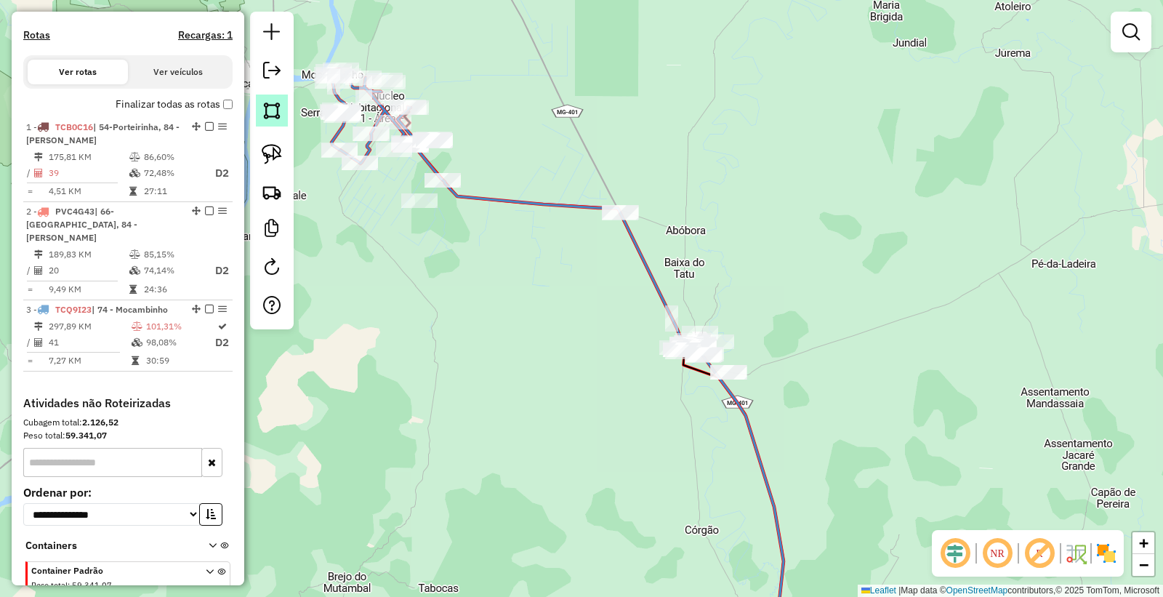
click at [274, 116] on img at bounding box center [272, 110] width 20 height 20
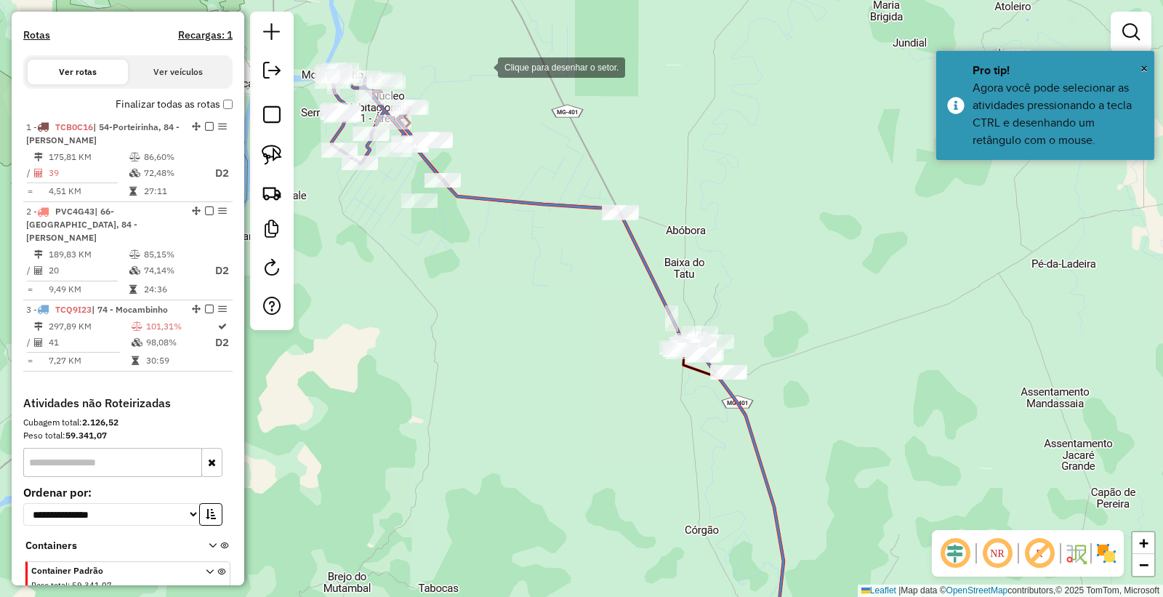
click at [484, 66] on div at bounding box center [483, 66] width 29 height 29
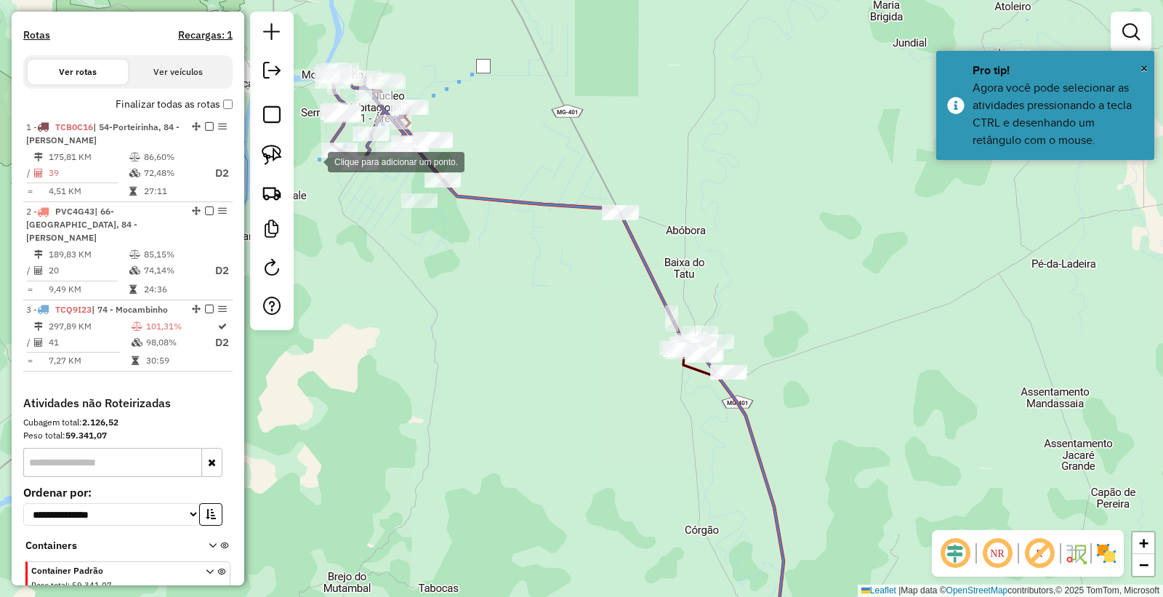
click at [313, 161] on div at bounding box center [313, 160] width 29 height 29
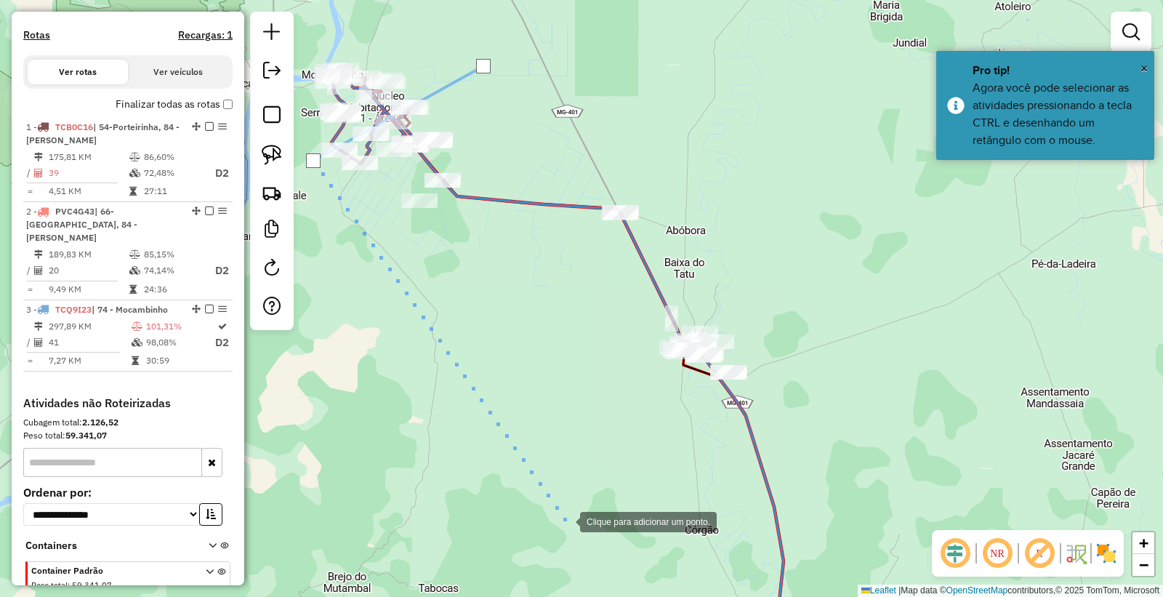
click at [566, 521] on div at bounding box center [565, 520] width 29 height 29
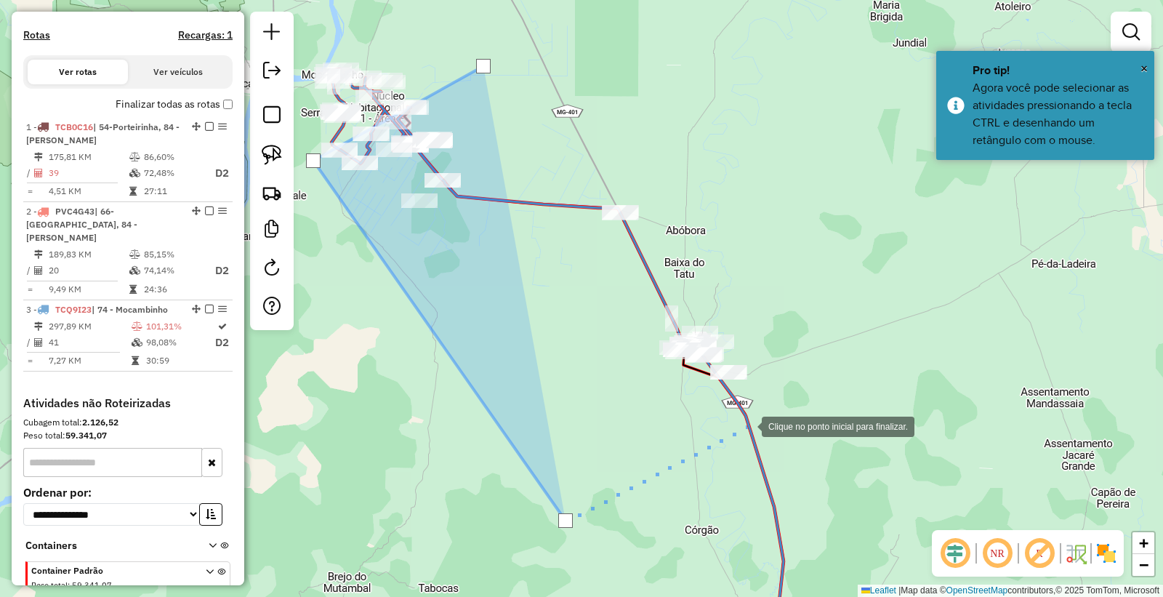
click at [748, 425] on div at bounding box center [747, 425] width 29 height 29
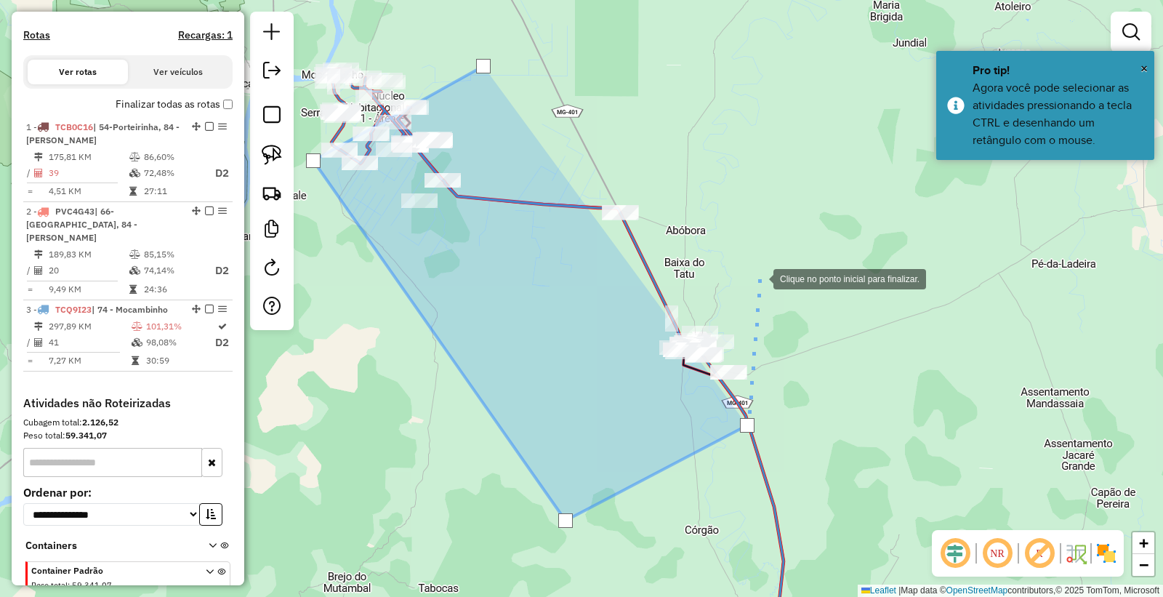
click at [759, 278] on div at bounding box center [759, 277] width 29 height 29
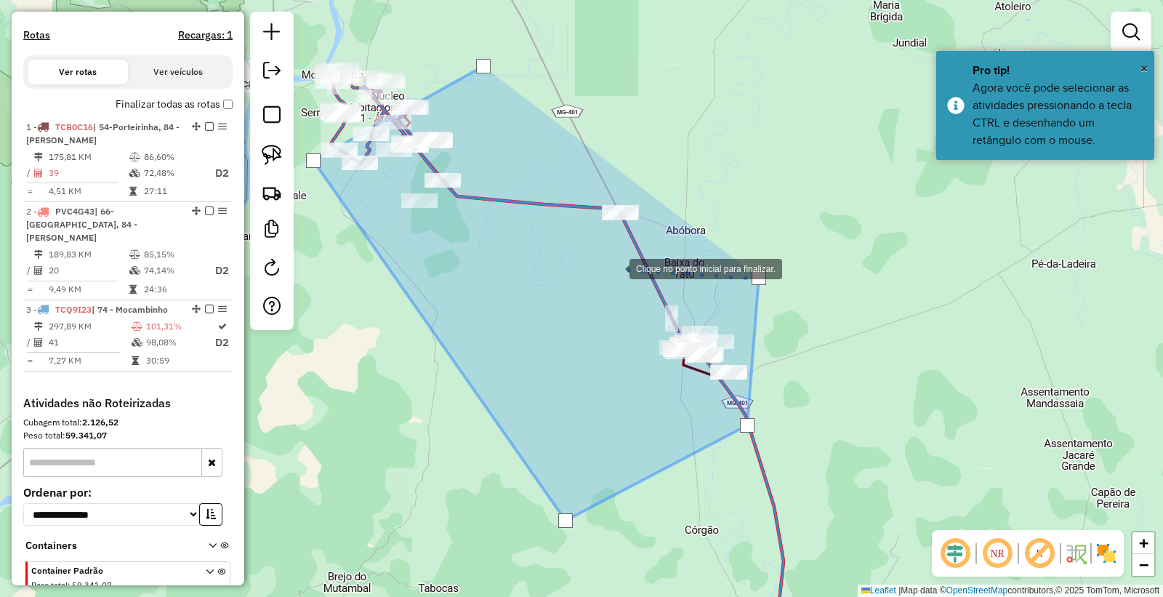
click at [614, 268] on div at bounding box center [615, 267] width 29 height 29
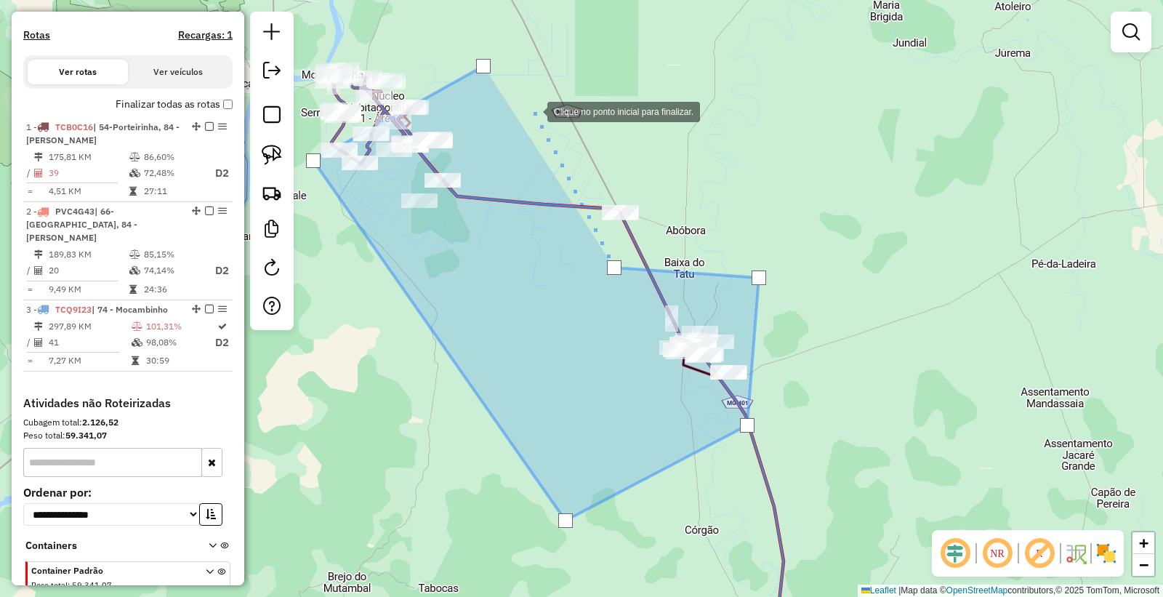
click at [533, 111] on div at bounding box center [532, 110] width 29 height 29
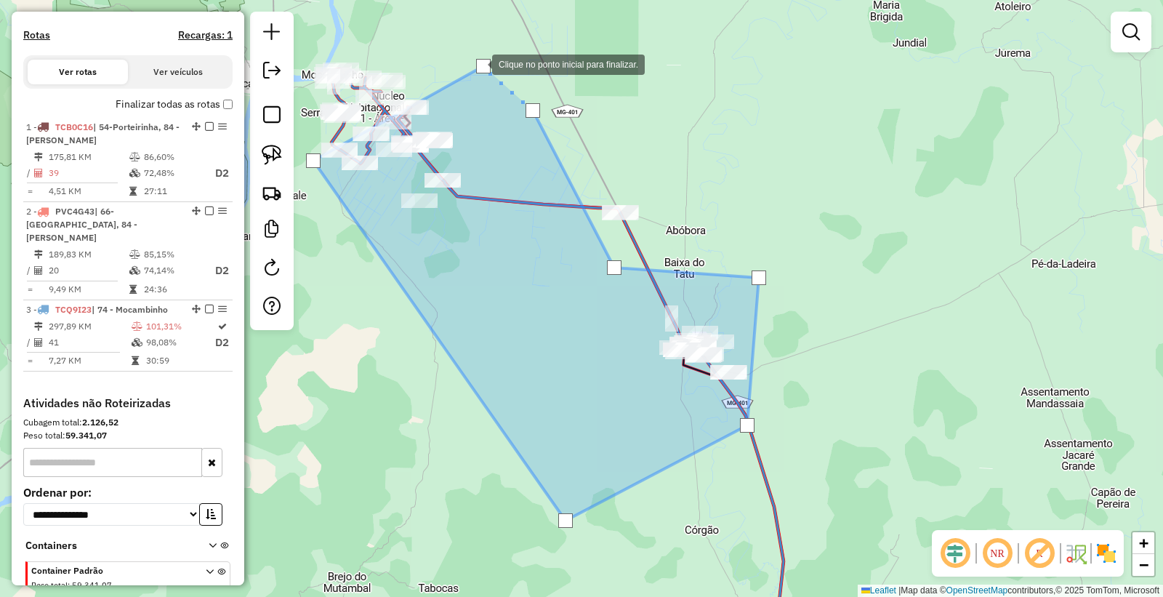
click at [478, 63] on div at bounding box center [483, 66] width 15 height 15
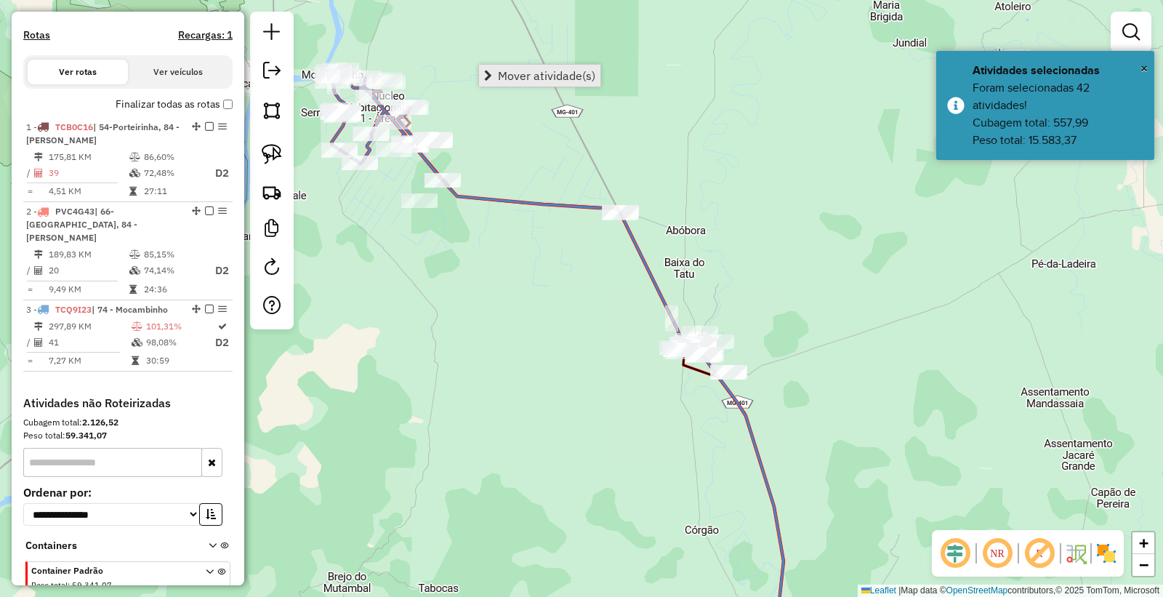
click at [520, 76] on span "Mover atividade(s)" at bounding box center [546, 76] width 97 height 12
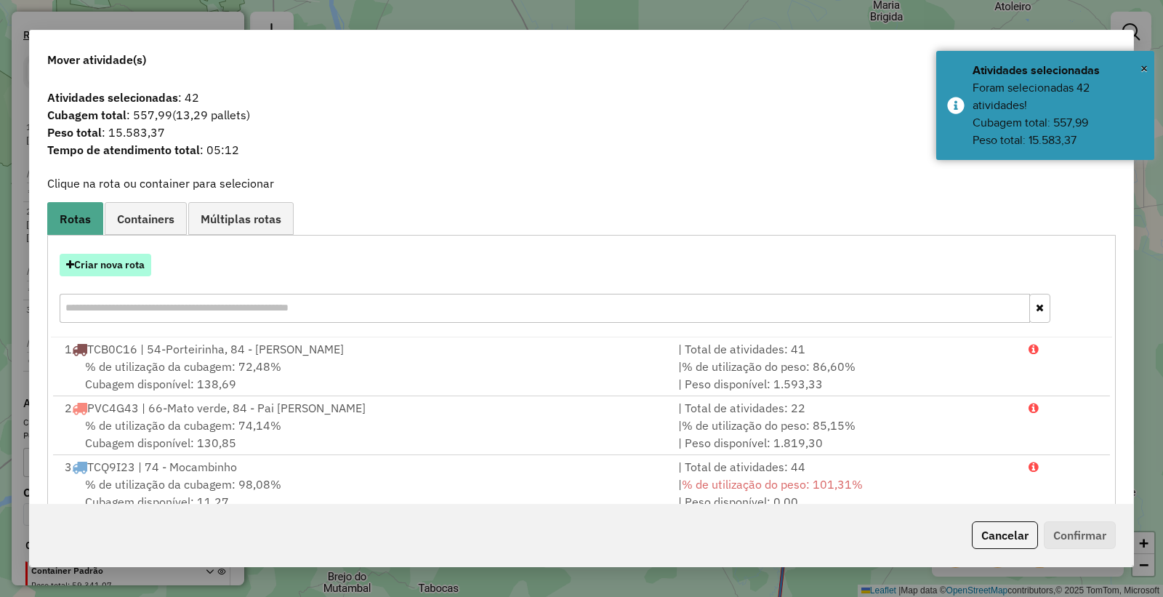
click at [96, 262] on button "Criar nova rota" at bounding box center [106, 265] width 92 height 23
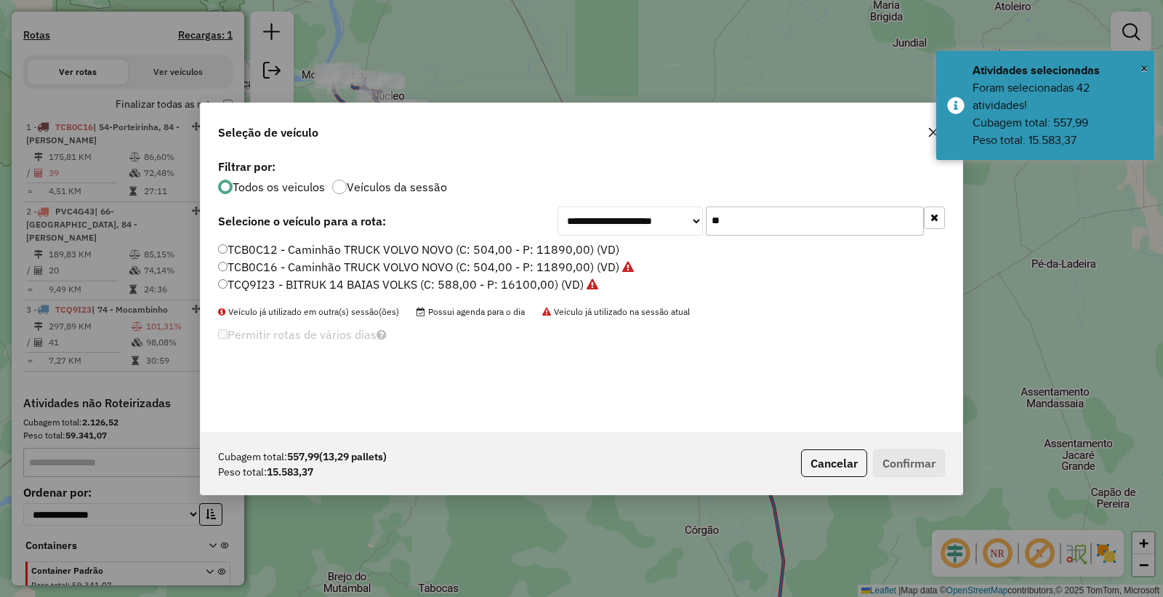
drag, startPoint x: 819, startPoint y: 220, endPoint x: 532, endPoint y: 211, distance: 287.4
click at [532, 211] on div "**********" at bounding box center [581, 221] width 727 height 29
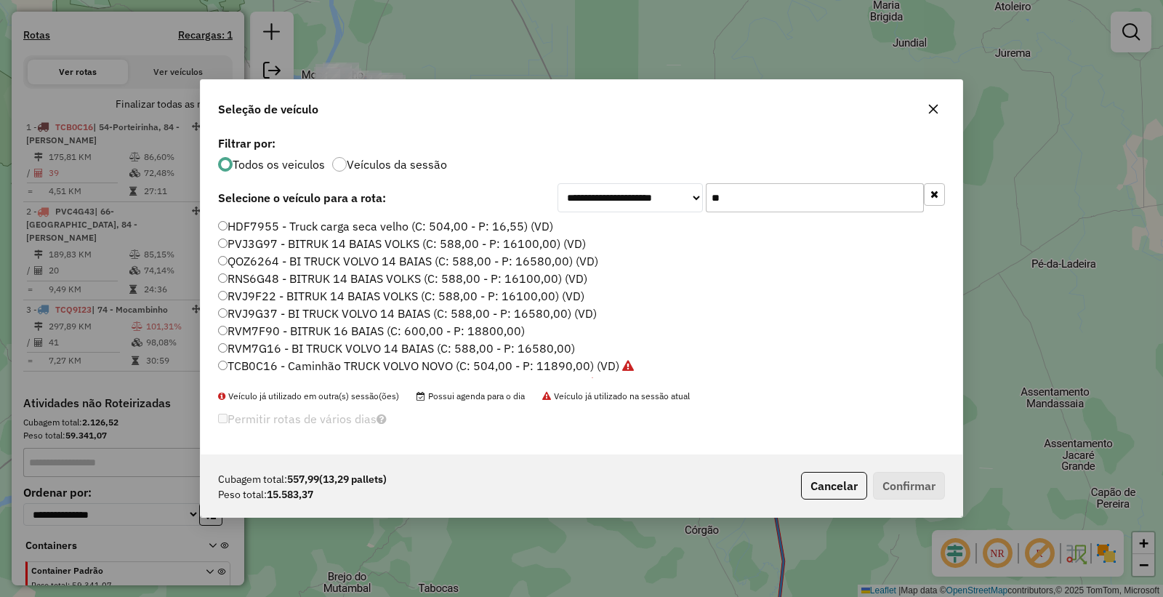
type input "**"
click at [244, 355] on label "RVM7G16 - BI TRUCK VOLVO 14 BAIAS (C: 588,00 - P: 16580,00)" at bounding box center [396, 348] width 357 height 17
click at [924, 483] on button "Confirmar" at bounding box center [909, 486] width 72 height 28
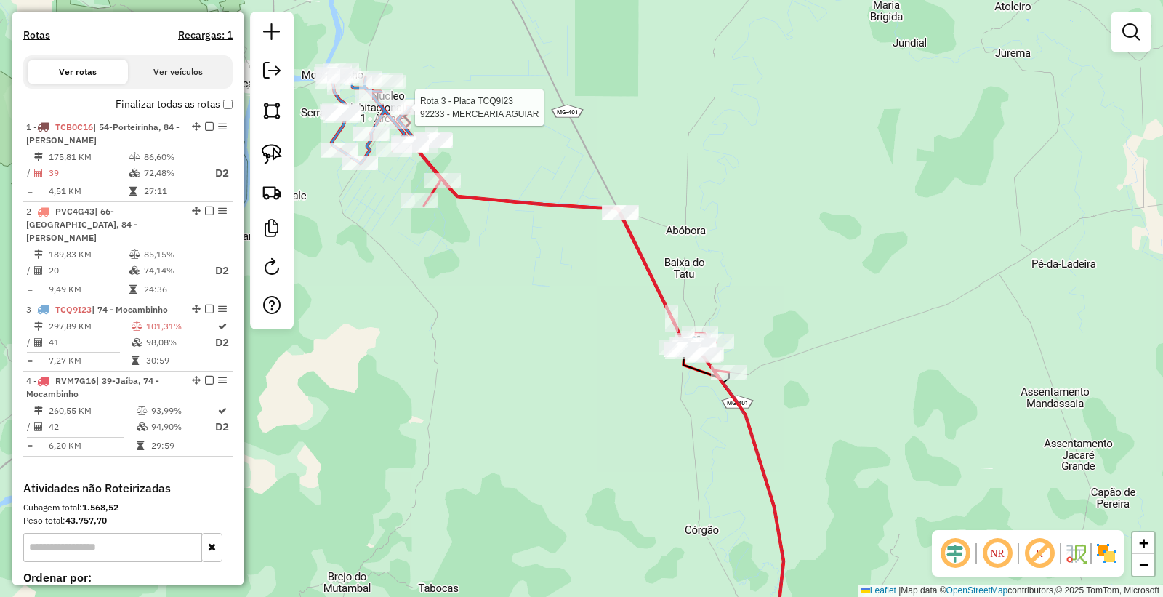
select select "**********"
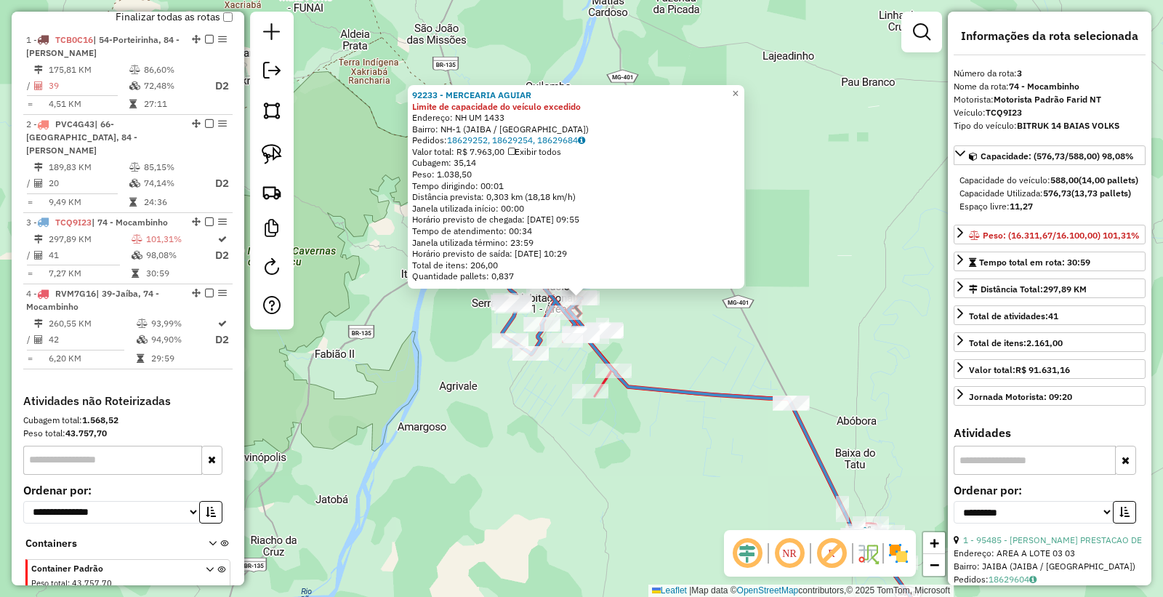
scroll to position [582, 0]
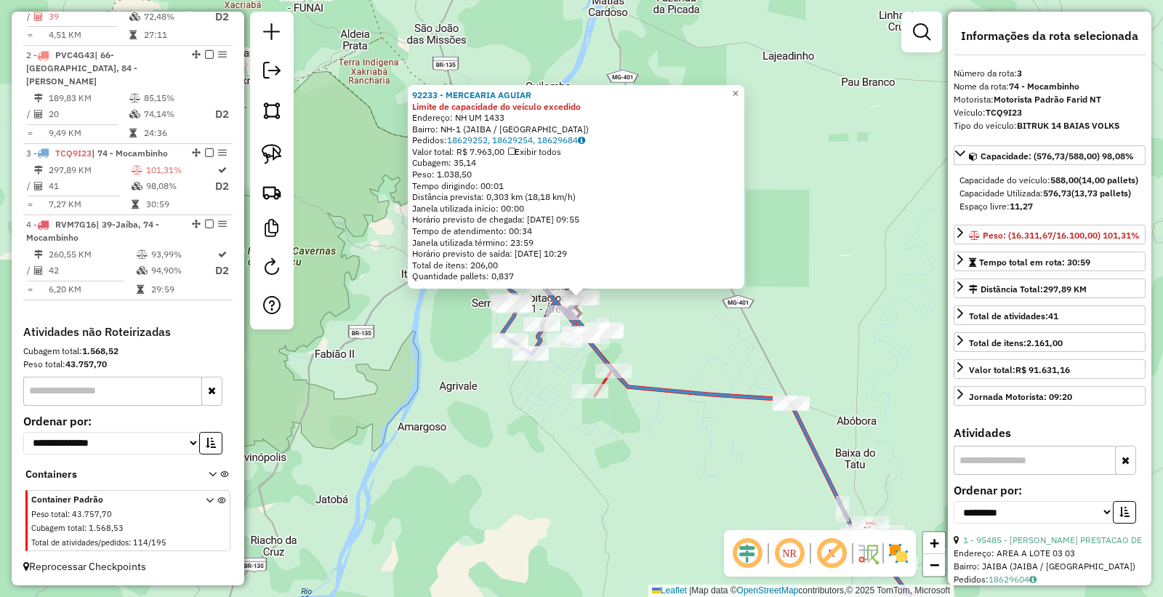
click at [548, 473] on div "92233 - MERCEARIA AGUIAR Limite de capacidade do veículo excedido Endereço: NH …" at bounding box center [581, 298] width 1163 height 597
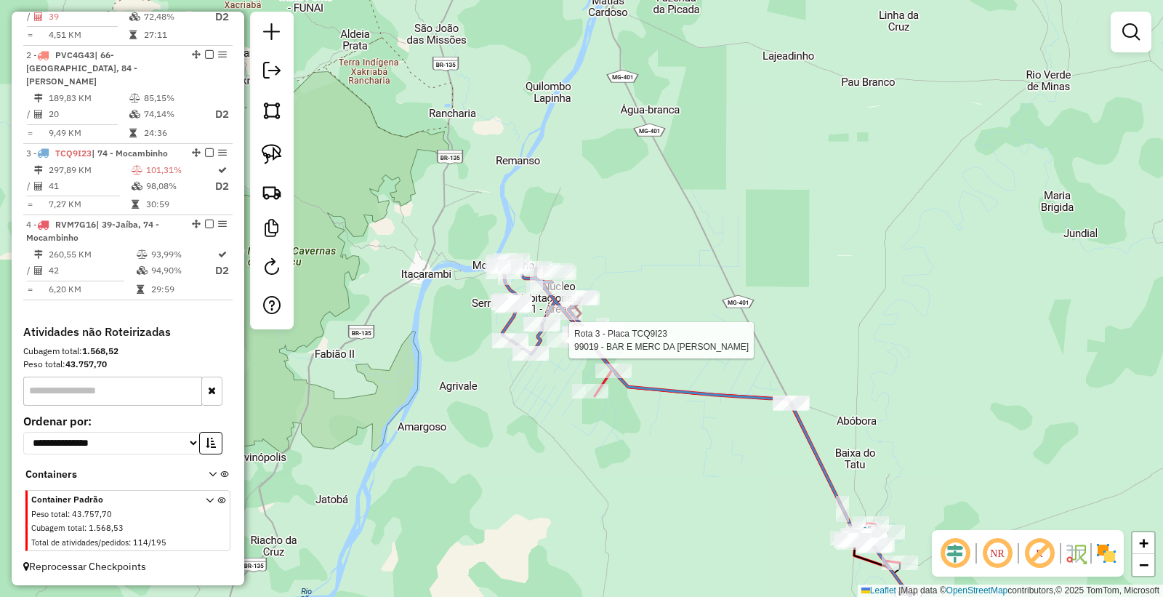
select select "**********"
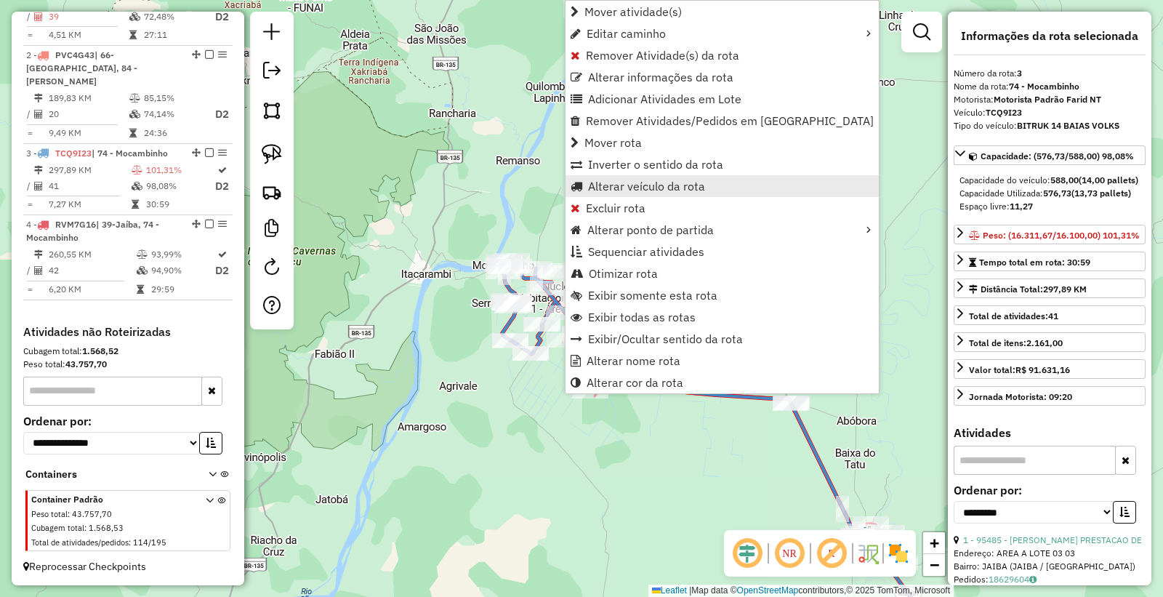
click at [641, 183] on span "Alterar veículo da rota" at bounding box center [646, 186] width 117 height 12
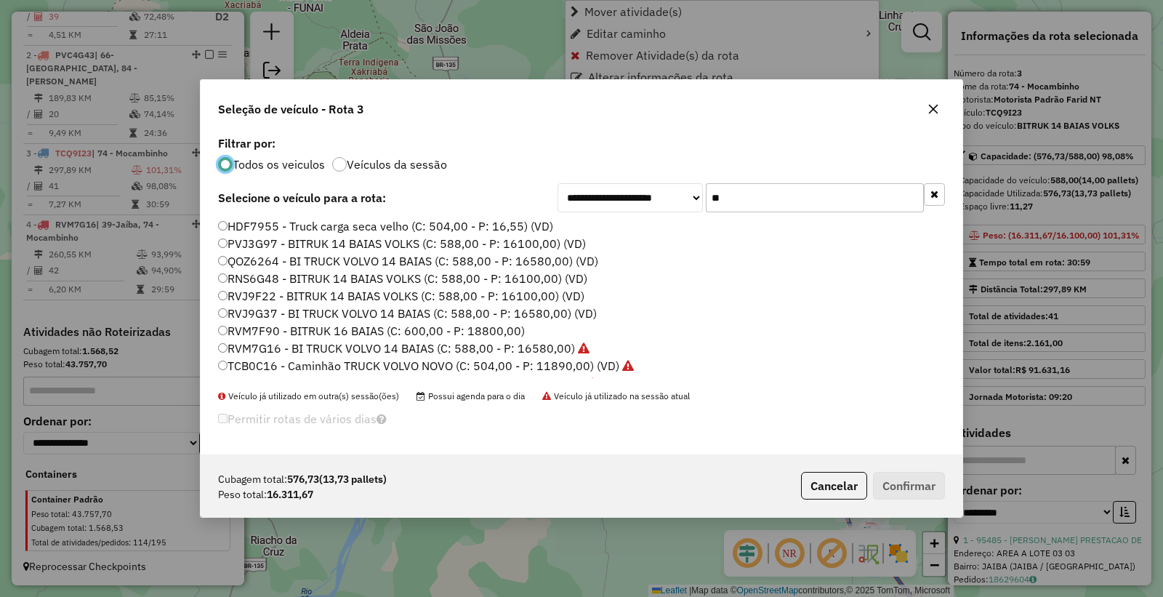
scroll to position [8, 4]
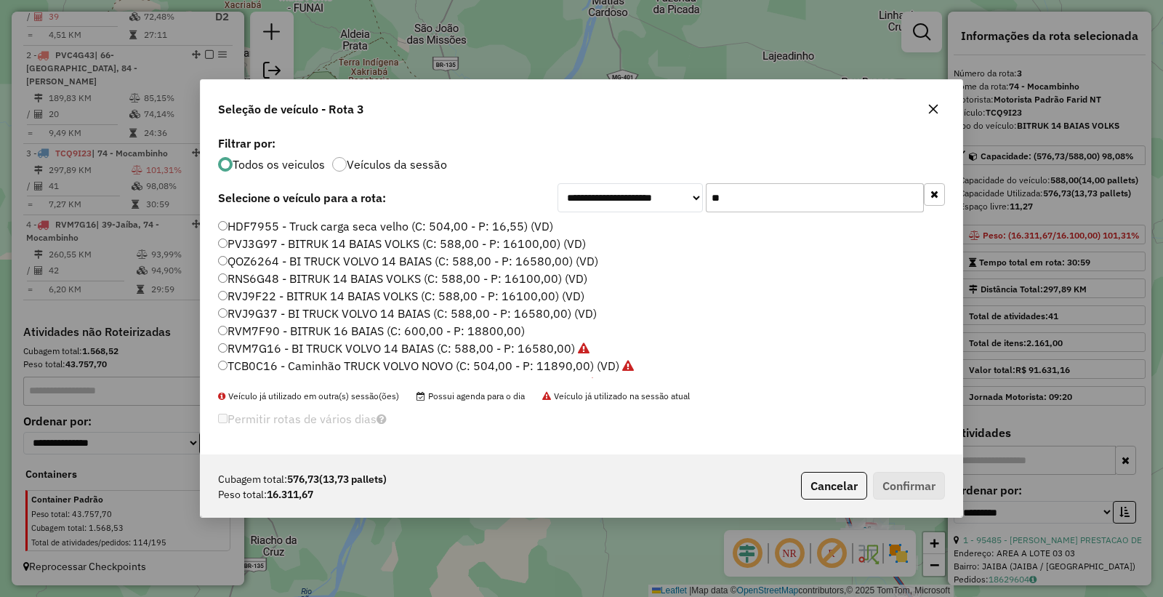
drag, startPoint x: 772, startPoint y: 198, endPoint x: 332, endPoint y: 140, distance: 444.4
click at [332, 140] on div "**********" at bounding box center [582, 293] width 762 height 322
click at [814, 490] on button "Cancelar" at bounding box center [834, 486] width 66 height 28
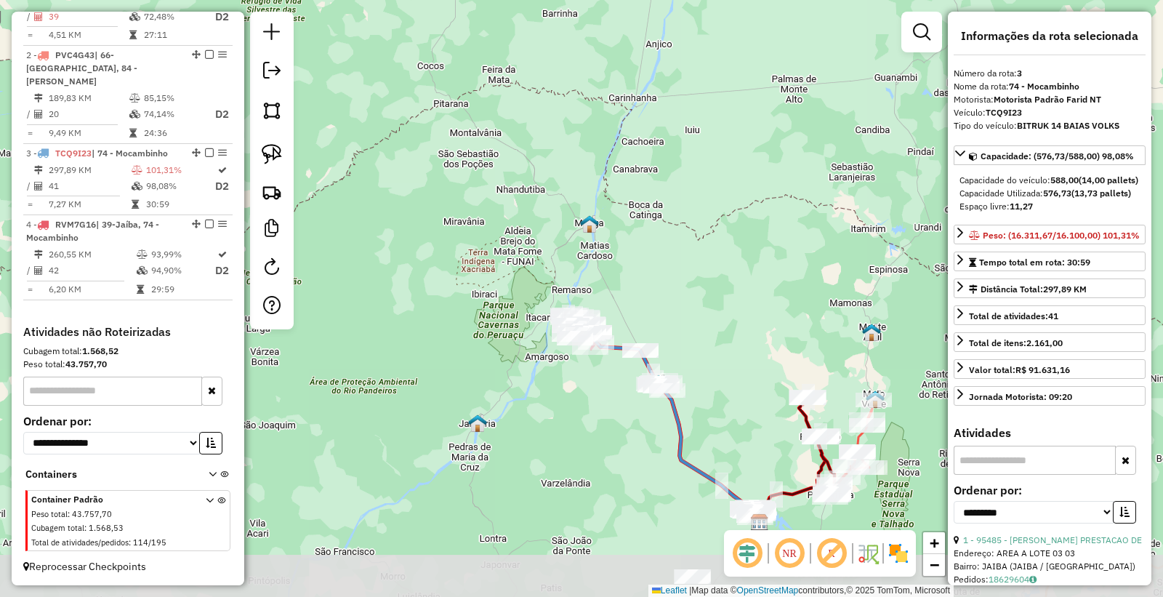
drag, startPoint x: 714, startPoint y: 502, endPoint x: 495, endPoint y: 308, distance: 292.1
click at [497, 308] on div "Janela de atendimento Grade de atendimento Capacidade Transportadoras Veículos …" at bounding box center [581, 298] width 1163 height 597
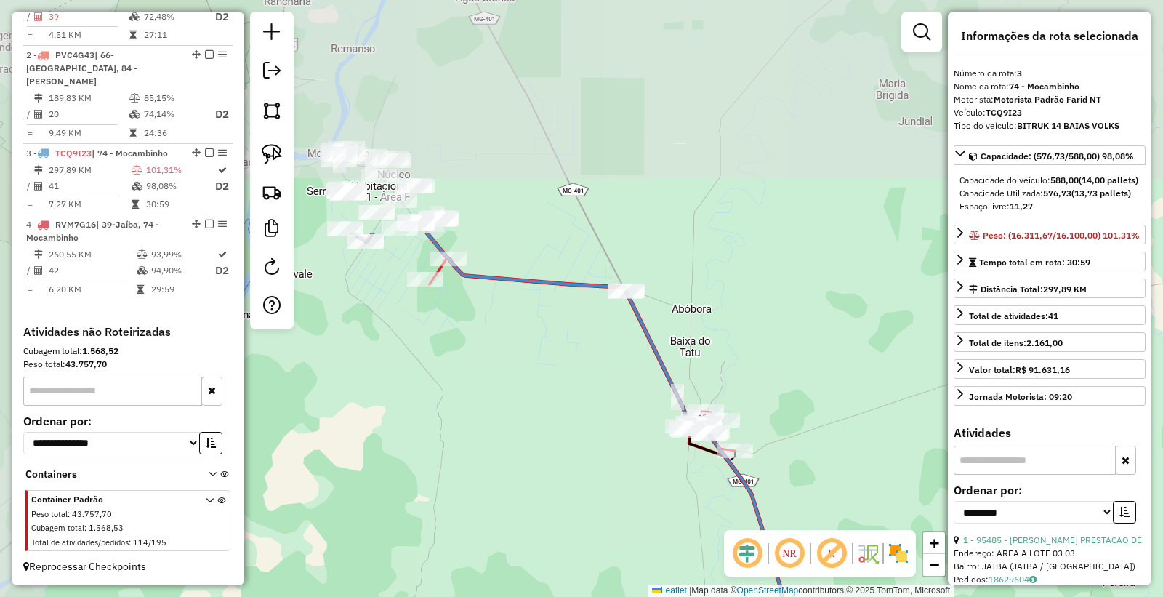
drag, startPoint x: 449, startPoint y: 256, endPoint x: 604, endPoint y: 469, distance: 263.4
click at [605, 470] on div "Janela de atendimento Grade de atendimento Capacidade Transportadoras Veículos …" at bounding box center [581, 298] width 1163 height 597
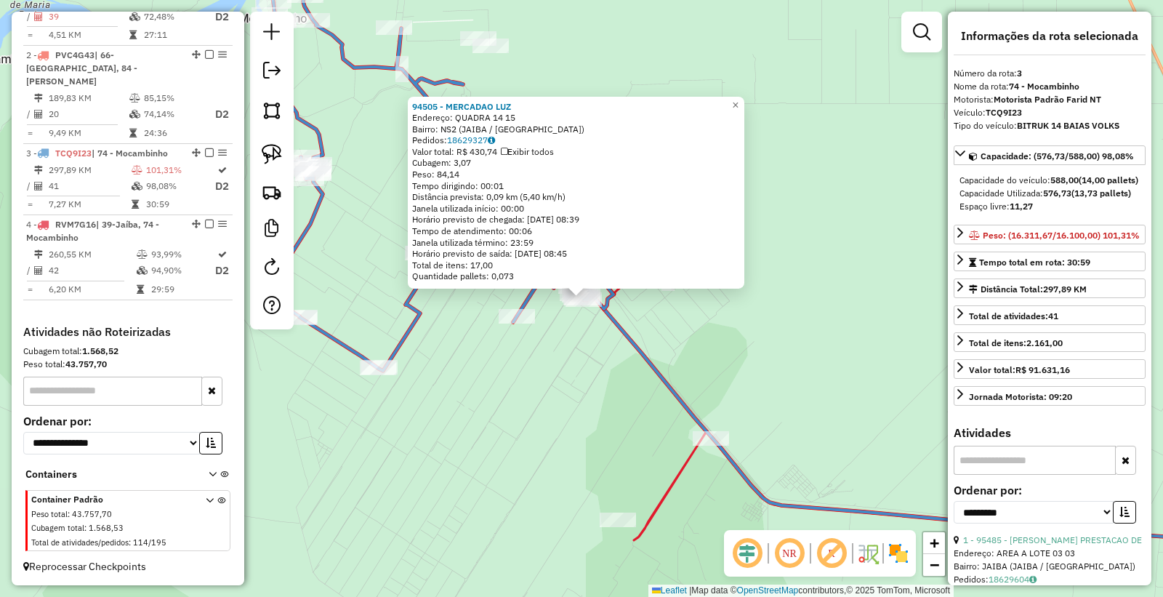
click at [483, 412] on div "94505 - MERCADAO LUZ Endereço: QUADRA 14 15 Bairro: NS2 (JAIBA / MG) Pedidos: 1…" at bounding box center [581, 298] width 1163 height 597
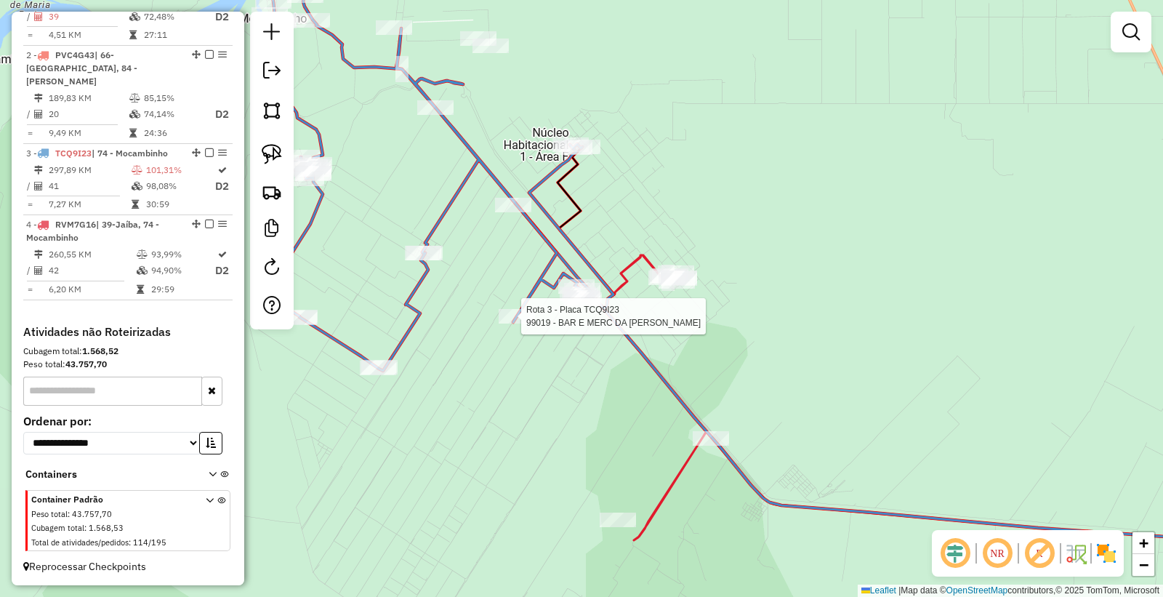
select select "**********"
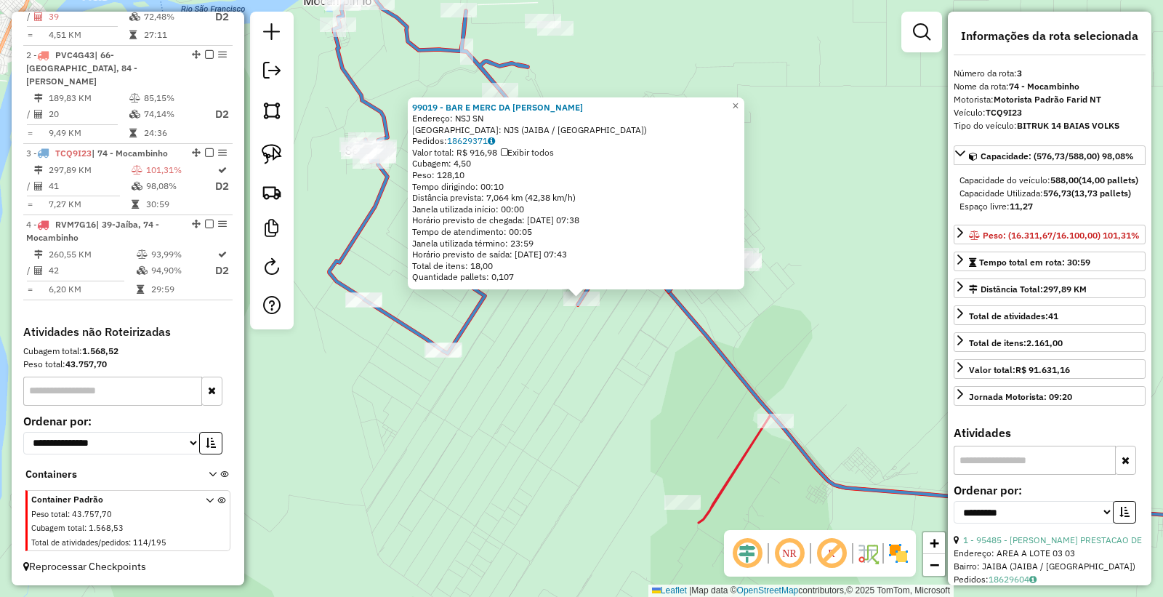
click at [569, 409] on div "99019 - BAR E MERC DA JANINE Endereço: NSJ SN Bairro: NJS (JAIBA / MG) Pedidos:…" at bounding box center [581, 298] width 1163 height 597
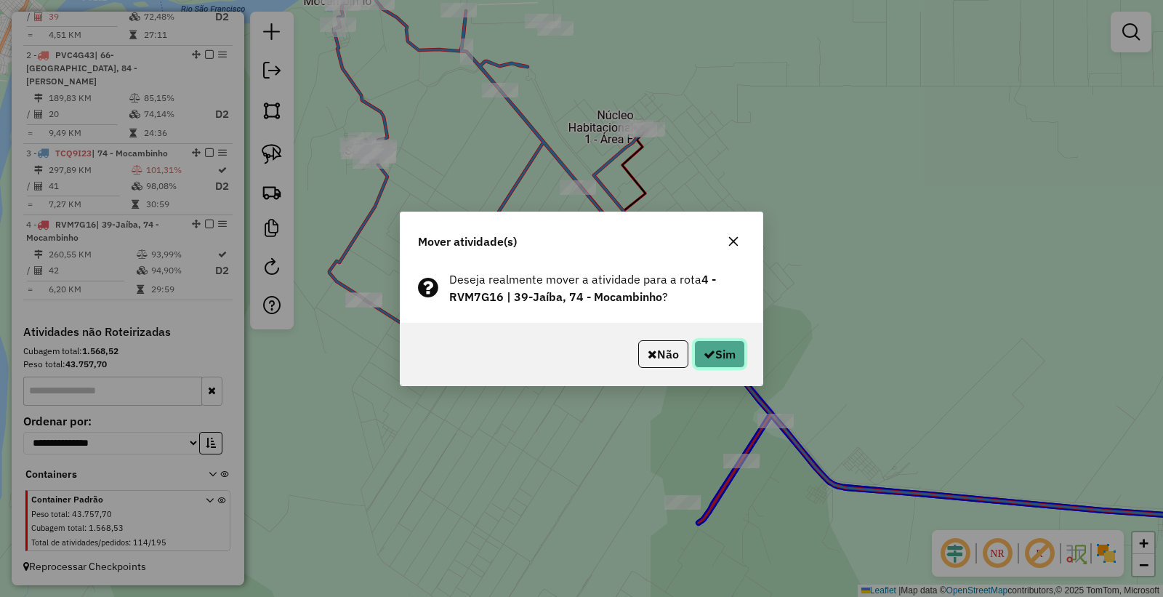
click at [715, 360] on button "Sim" at bounding box center [719, 354] width 51 height 28
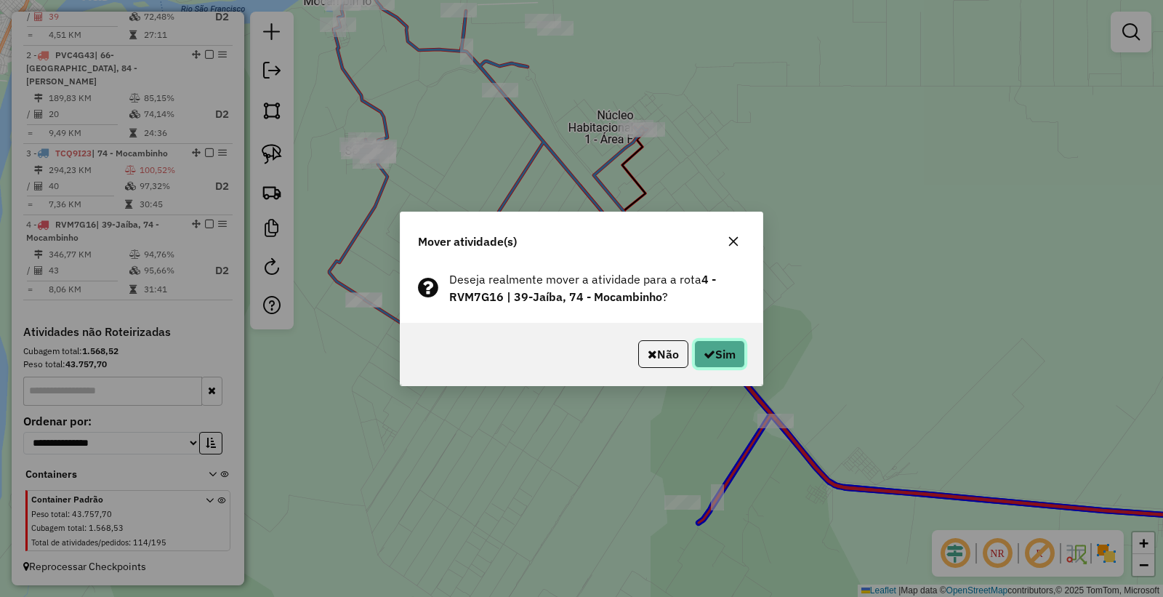
click at [722, 354] on button "Sim" at bounding box center [719, 354] width 51 height 28
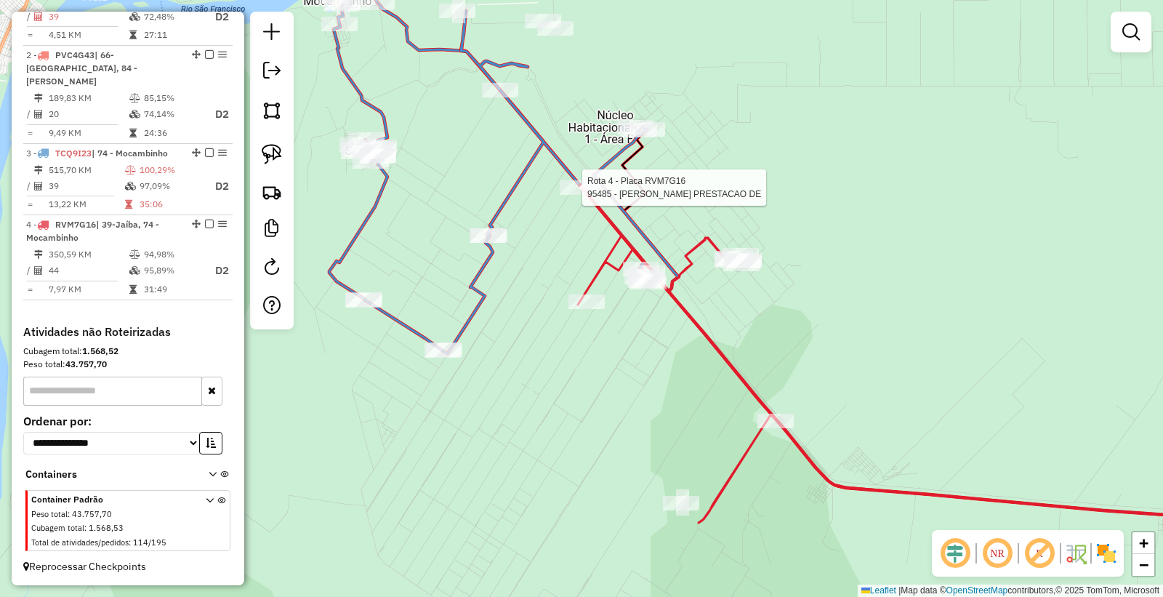
select select "**********"
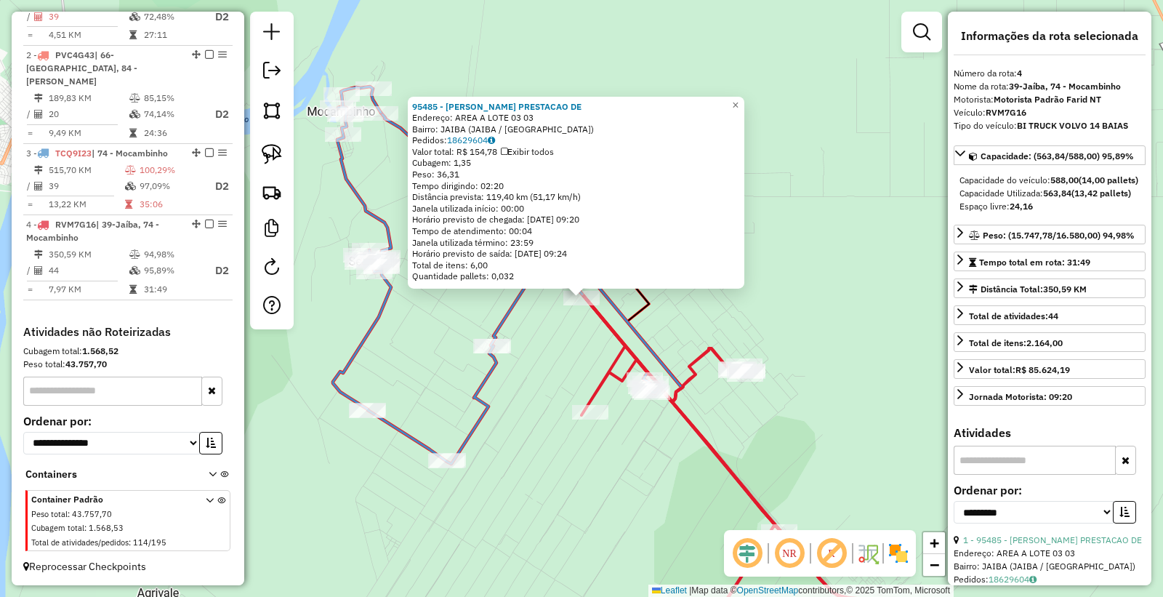
click at [587, 494] on div "95485 - CARDOSO PRESTACAO DE Endereço: AREA A LOTE 03 03 Bairro: JAIBA (JAIBA /…" at bounding box center [581, 298] width 1163 height 597
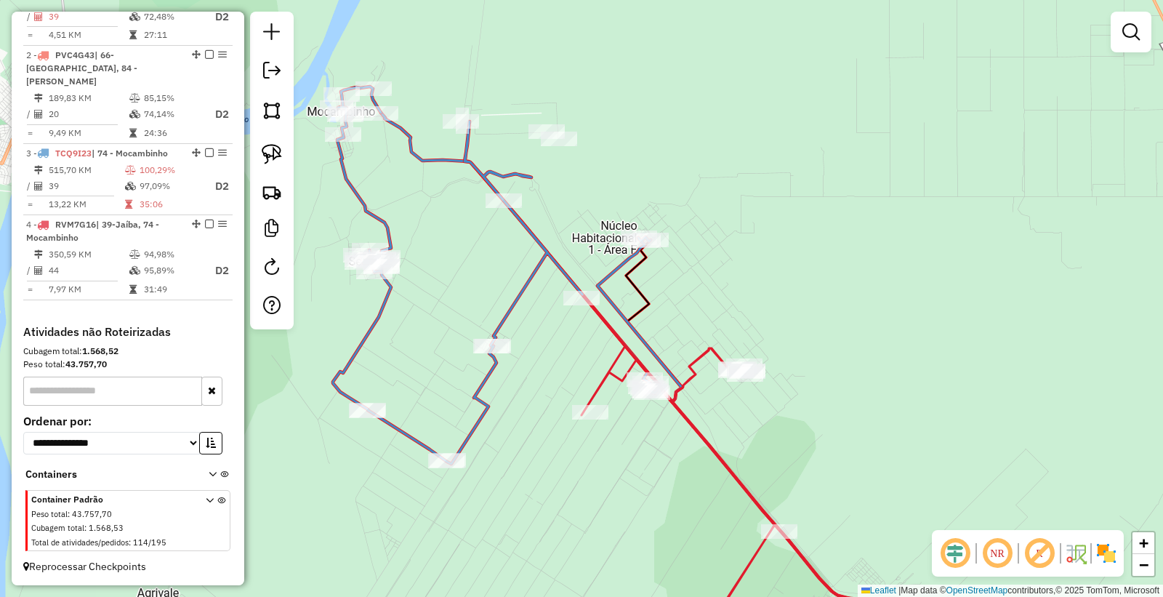
click at [141, 172] on td "100,29%" at bounding box center [171, 170] width 64 height 15
select select "**********"
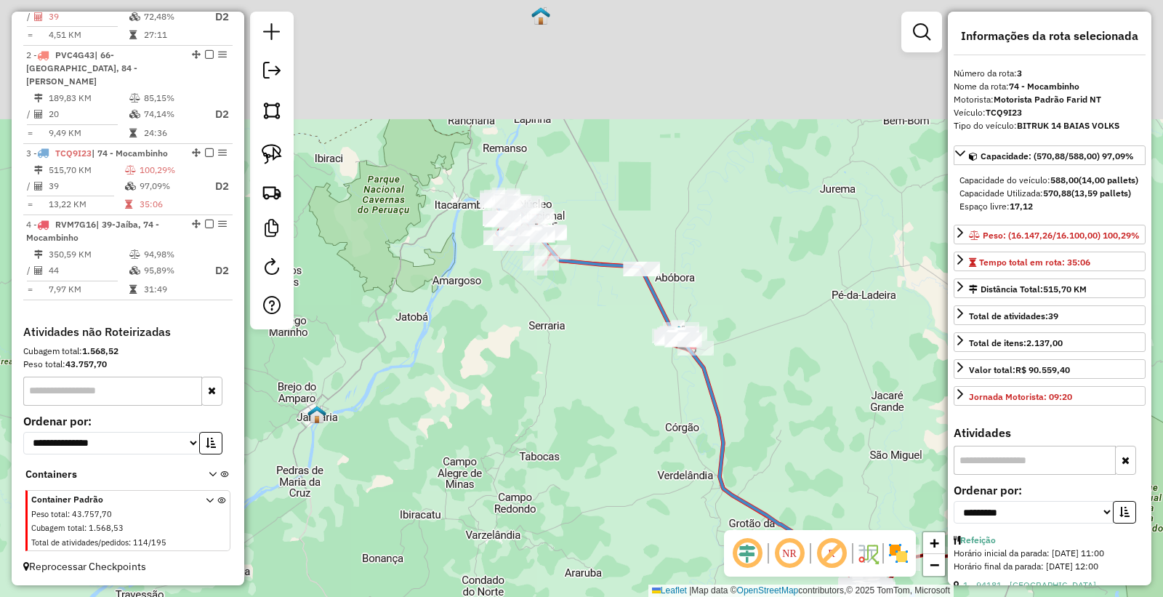
drag, startPoint x: 589, startPoint y: 268, endPoint x: 580, endPoint y: 303, distance: 36.0
click at [703, 492] on div "Janela de atendimento Grade de atendimento Capacidade Transportadoras Veículos …" at bounding box center [581, 298] width 1163 height 597
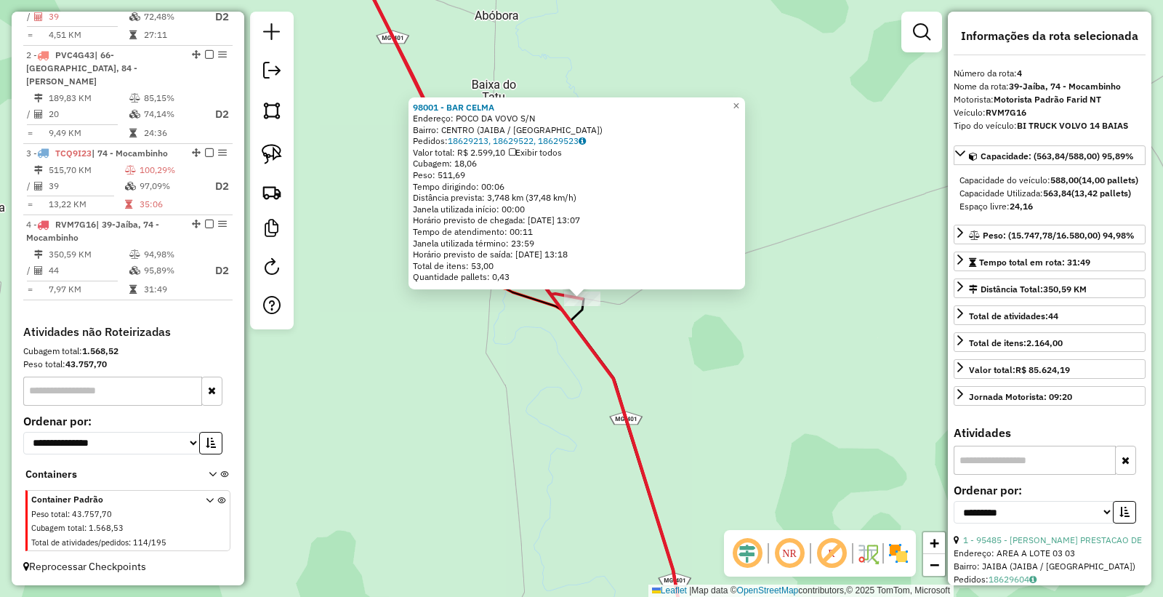
click at [417, 449] on div "98001 - BAR CELMA Endereço: POCO DA VOVO S/N Bairro: CENTRO (JAIBA / MG) Pedido…" at bounding box center [581, 298] width 1163 height 597
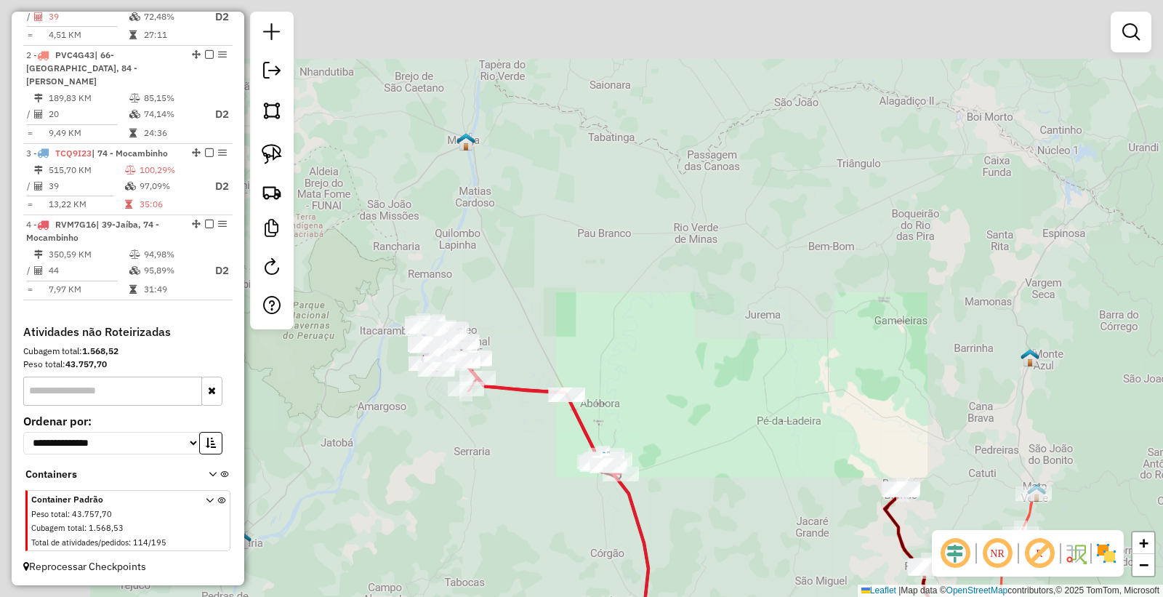
drag, startPoint x: 420, startPoint y: 424, endPoint x: 647, endPoint y: 534, distance: 252.7
click at [647, 534] on div "Janela de atendimento Grade de atendimento Capacidade Transportadoras Veículos …" at bounding box center [581, 298] width 1163 height 597
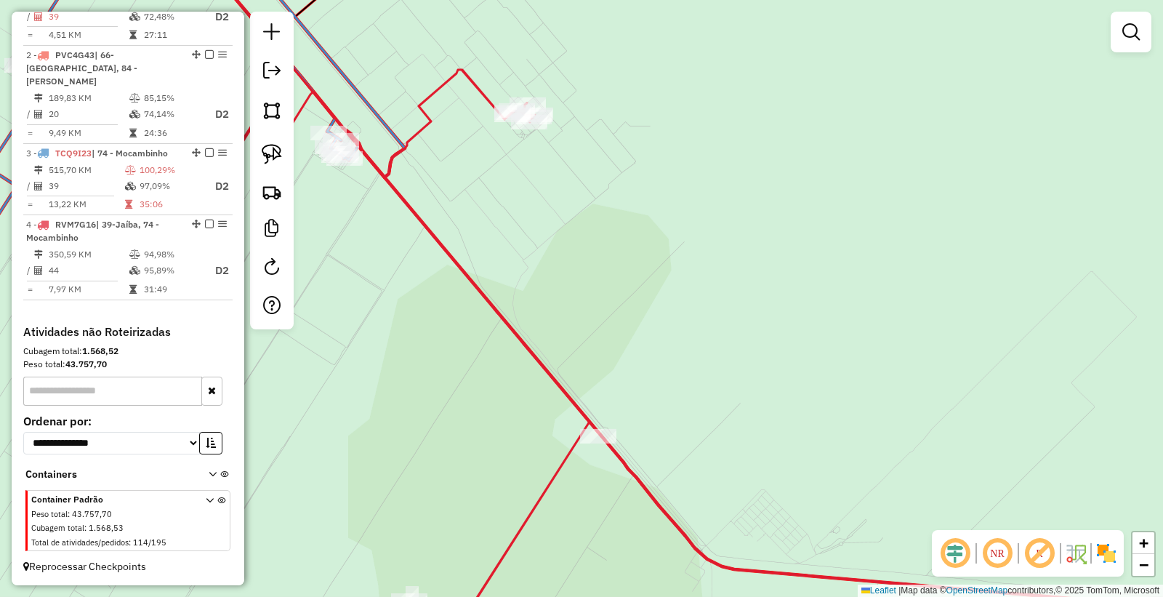
click at [340, 175] on div "Janela de atendimento Grade de atendimento Capacidade Transportadoras Veículos …" at bounding box center [581, 298] width 1163 height 597
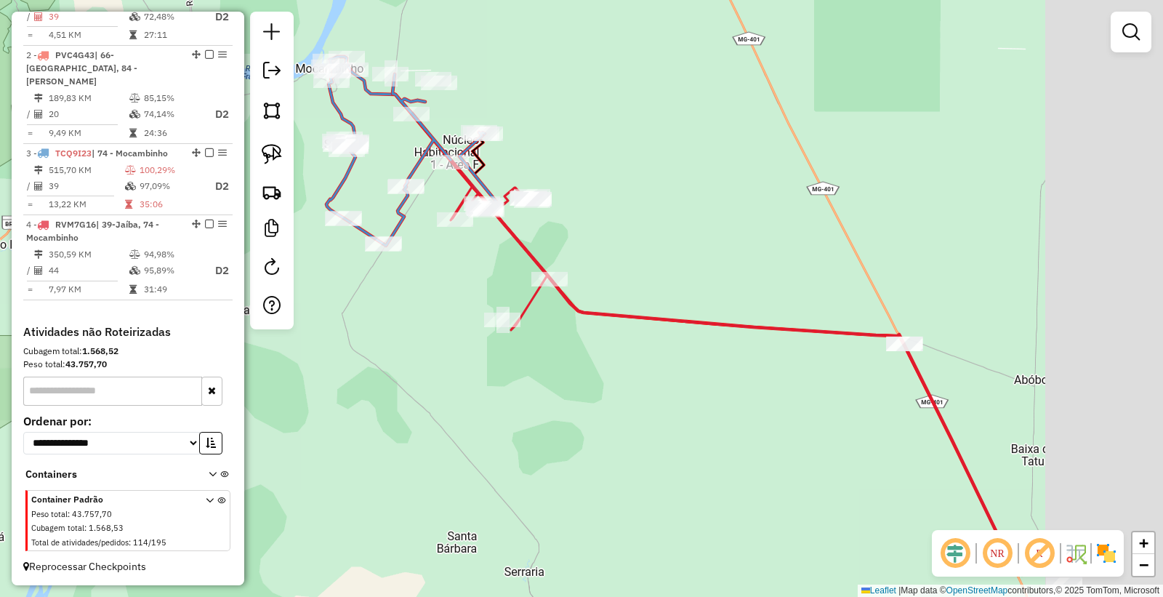
drag, startPoint x: 819, startPoint y: 340, endPoint x: 579, endPoint y: 177, distance: 290.0
click at [580, 177] on div "Janela de atendimento Grade de atendimento Capacidade Transportadoras Veículos …" at bounding box center [581, 298] width 1163 height 597
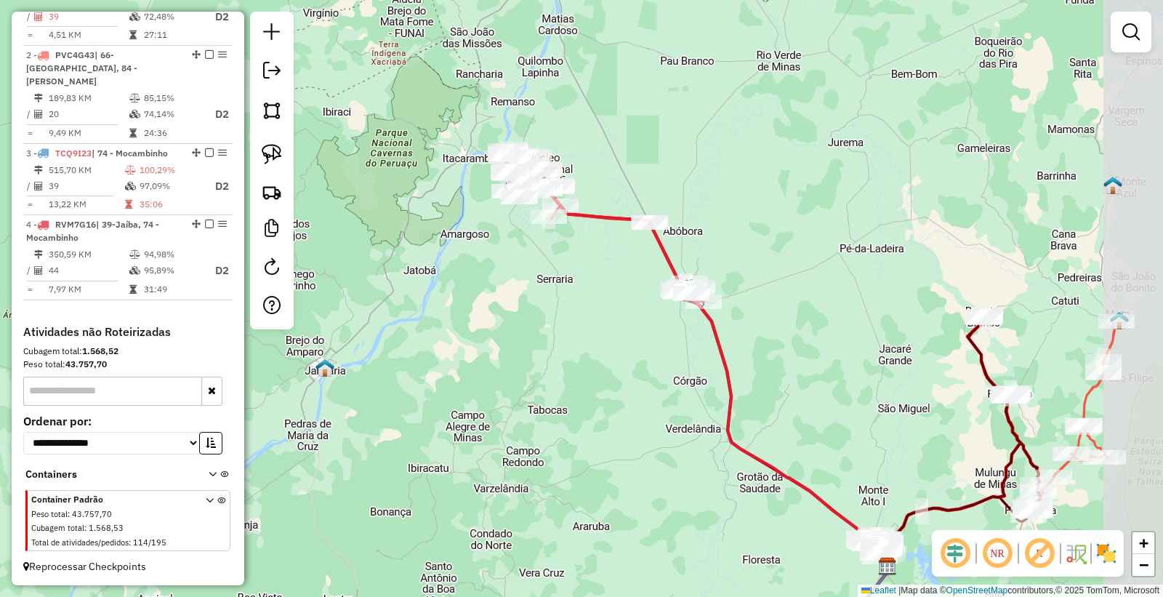
drag, startPoint x: 857, startPoint y: 325, endPoint x: 779, endPoint y: 276, distance: 91.8
click at [779, 276] on div "Janela de atendimento Grade de atendimento Capacidade Transportadoras Veículos …" at bounding box center [581, 298] width 1163 height 597
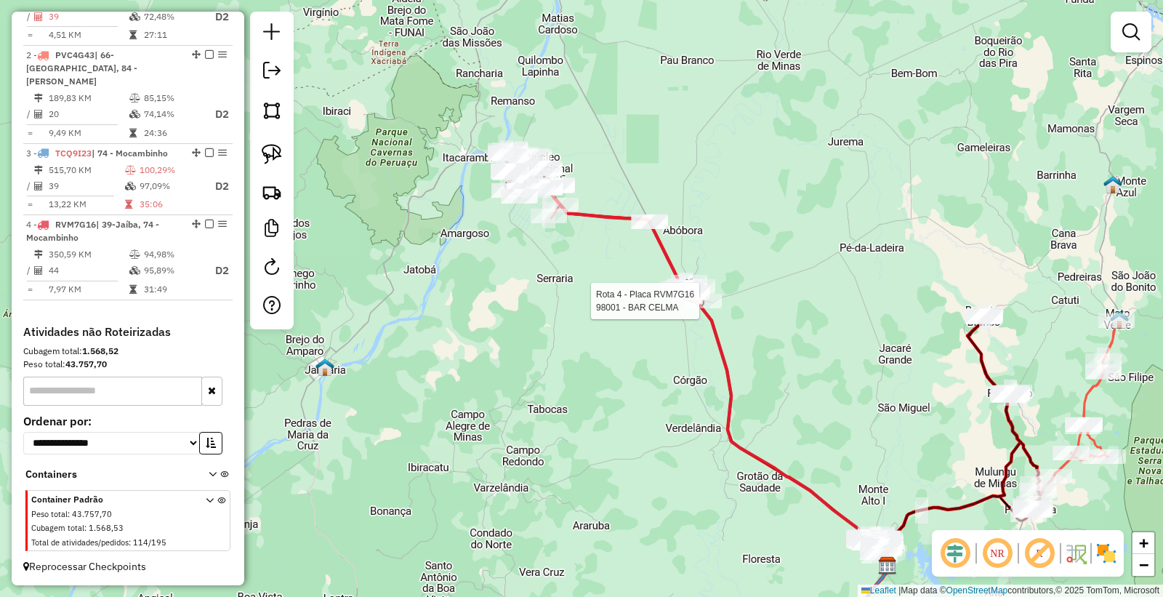
select select "**********"
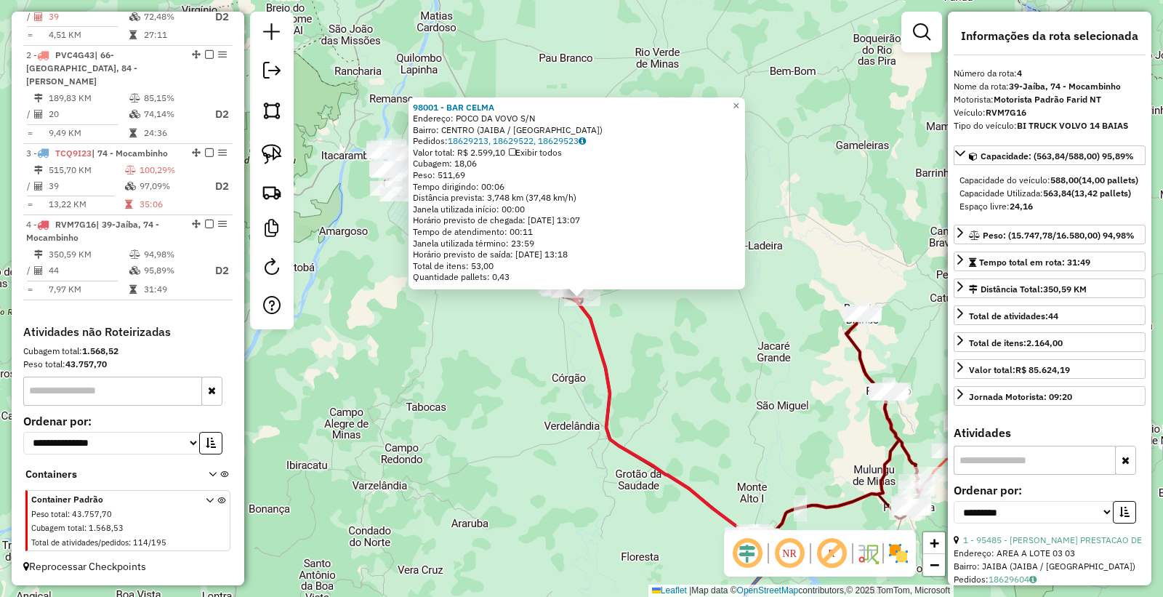
click at [537, 379] on div "98001 - BAR CELMA Endereço: POCO DA VOVO S/N Bairro: CENTRO (JAIBA / MG) Pedido…" at bounding box center [581, 298] width 1163 height 597
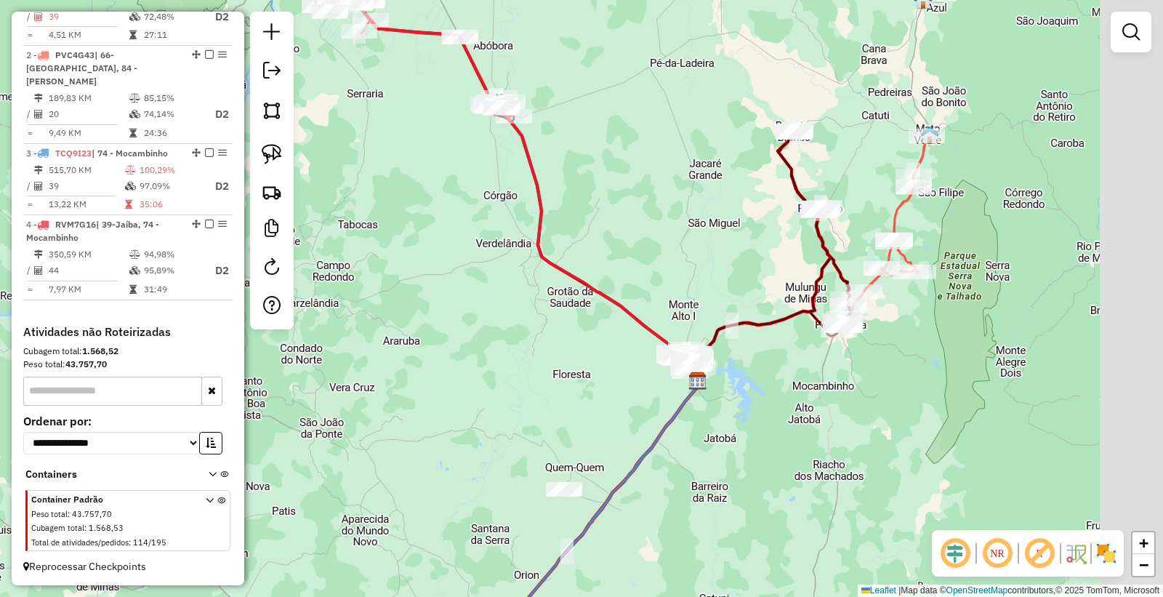
drag, startPoint x: 856, startPoint y: 492, endPoint x: 729, endPoint y: 430, distance: 141.5
click at [729, 430] on div "Janela de atendimento Grade de atendimento Capacidade Transportadoras Veículos …" at bounding box center [581, 298] width 1163 height 597
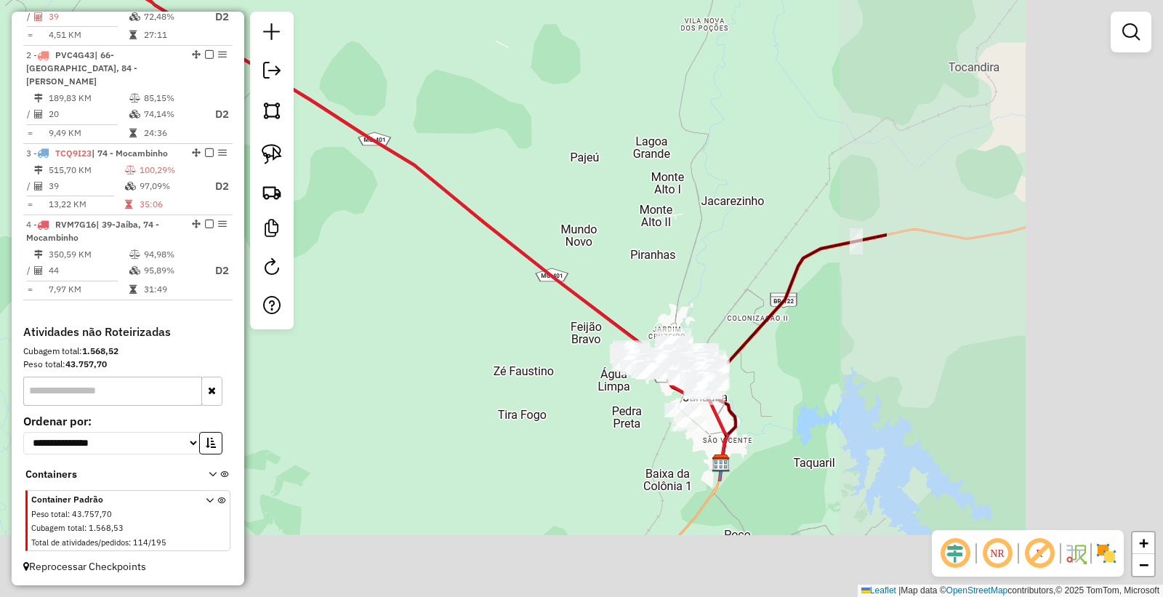
drag, startPoint x: 1096, startPoint y: 403, endPoint x: 692, endPoint y: 231, distance: 439.5
click at [699, 228] on div "Janela de atendimento Grade de atendimento Capacidade Transportadoras Veículos …" at bounding box center [581, 298] width 1163 height 597
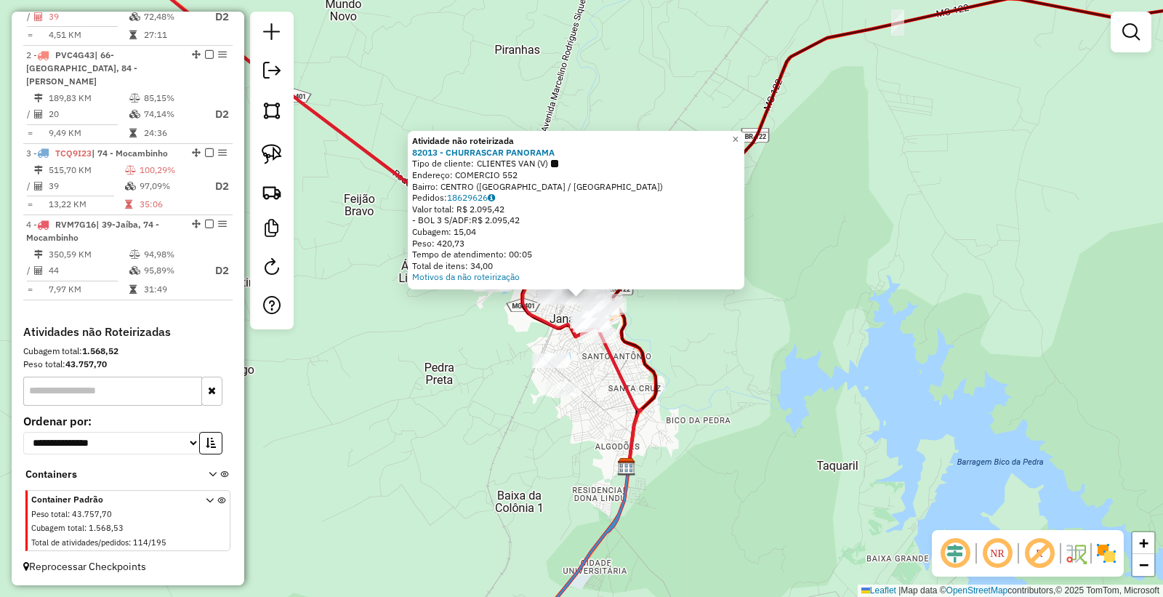
click at [614, 383] on div "Atividade não roteirizada 82013 - CHURRASCAR PANORAMA Tipo de cliente: CLIENTES…" at bounding box center [581, 298] width 1163 height 597
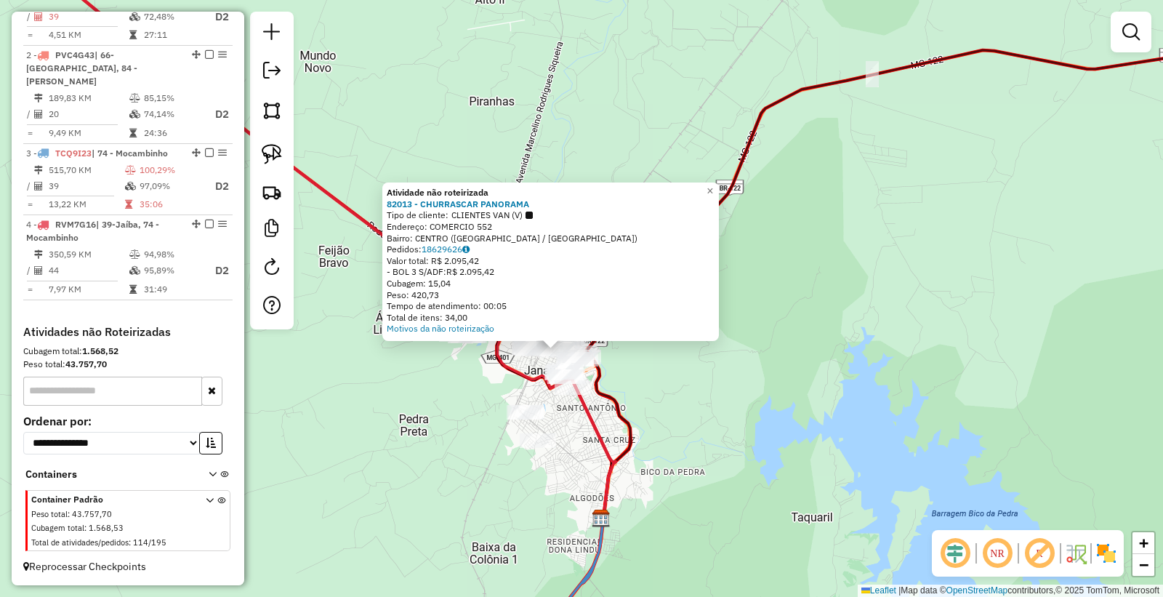
click at [708, 420] on div "Atividade não roteirizada 82013 - CHURRASCAR PANORAMA Tipo de cliente: CLIENTES…" at bounding box center [581, 298] width 1163 height 597
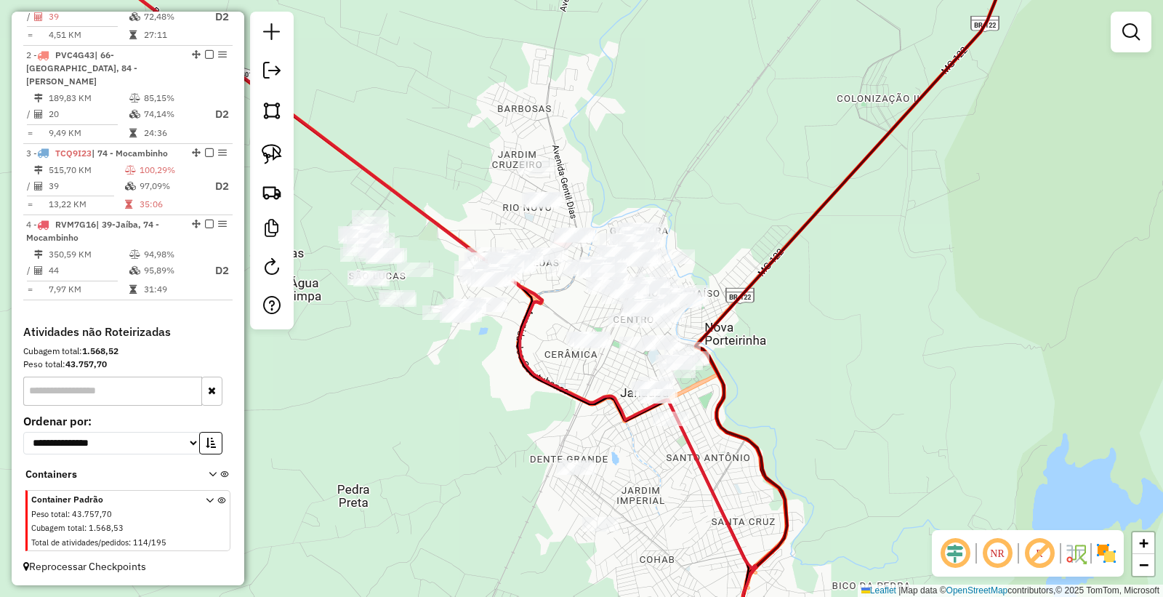
click at [481, 439] on div "Janela de atendimento Grade de atendimento Capacidade Transportadoras Veículos …" at bounding box center [581, 298] width 1163 height 597
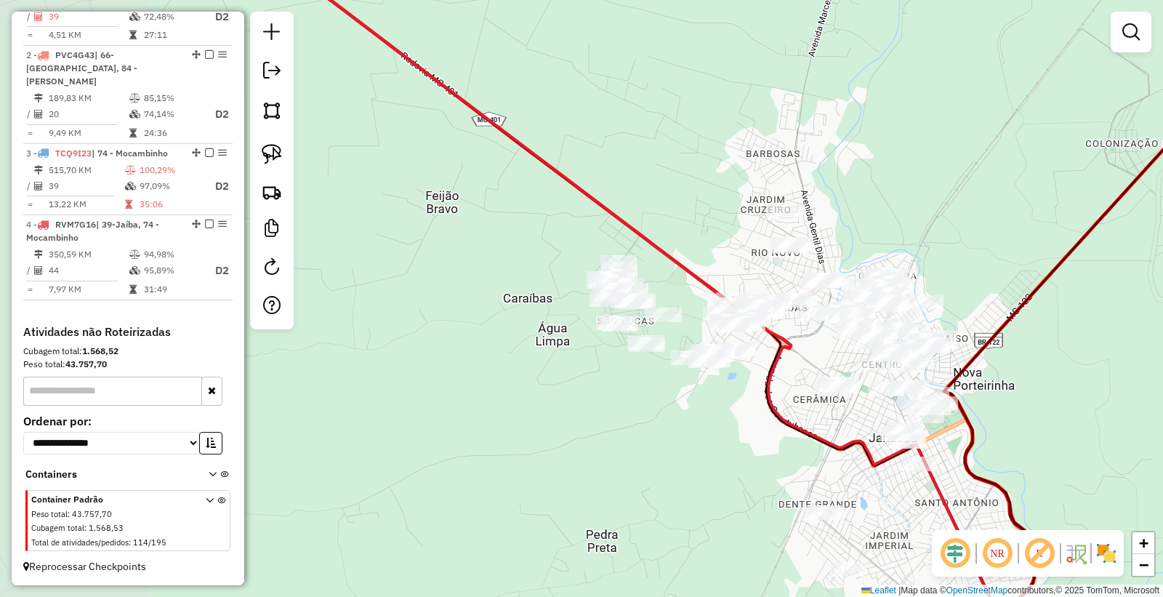
drag, startPoint x: 439, startPoint y: 377, endPoint x: 689, endPoint y: 422, distance: 253.5
click at [689, 422] on div "Janela de atendimento Grade de atendimento Capacidade Transportadoras Veículos …" at bounding box center [581, 298] width 1163 height 597
click at [282, 156] on link at bounding box center [272, 154] width 32 height 32
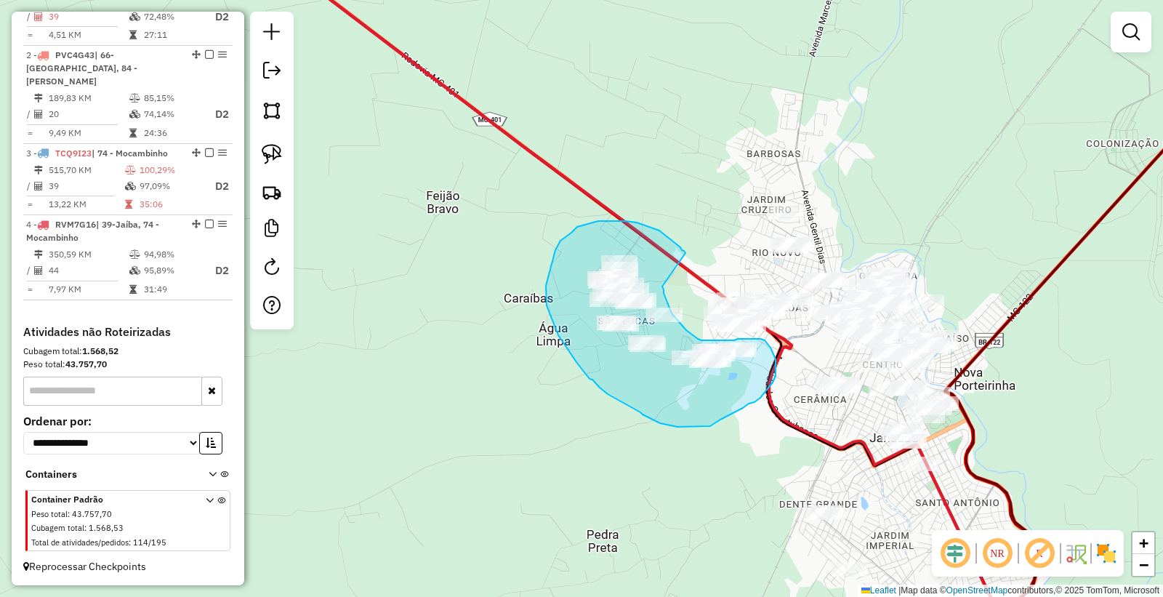
drag, startPoint x: 684, startPoint y: 251, endPoint x: 658, endPoint y: 271, distance: 33.2
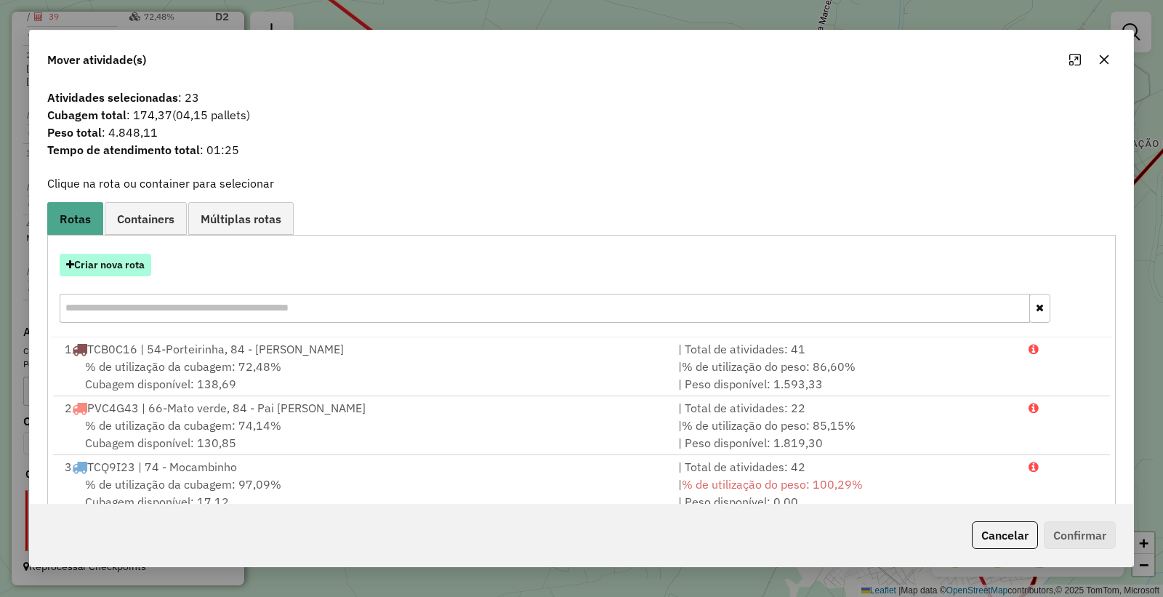
click at [96, 264] on button "Criar nova rota" at bounding box center [106, 265] width 92 height 23
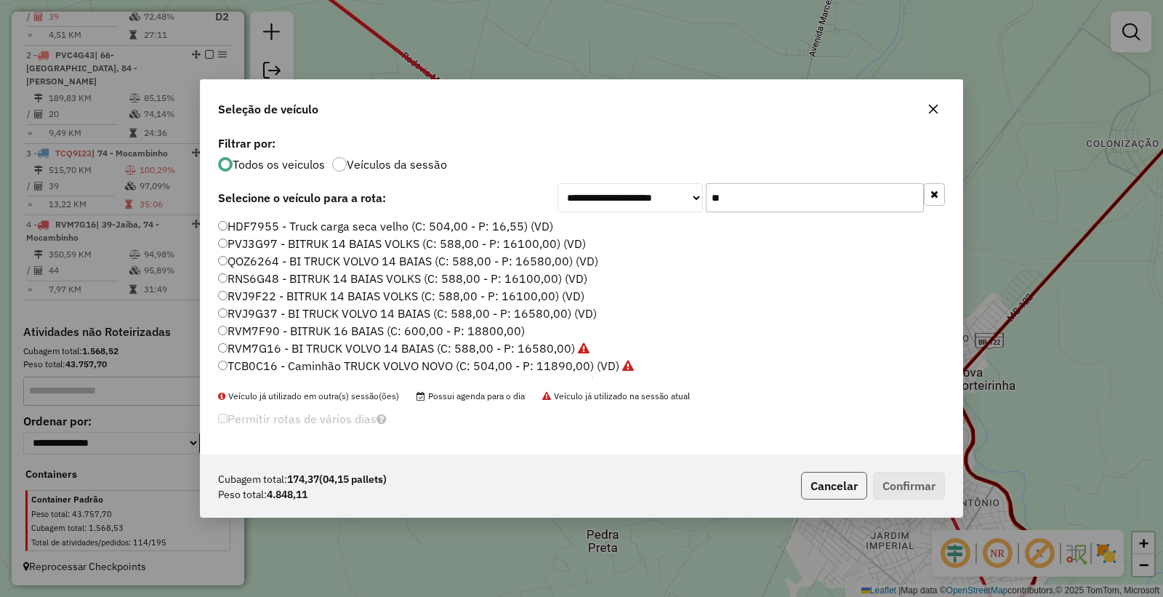
click at [844, 477] on button "Cancelar" at bounding box center [834, 486] width 66 height 28
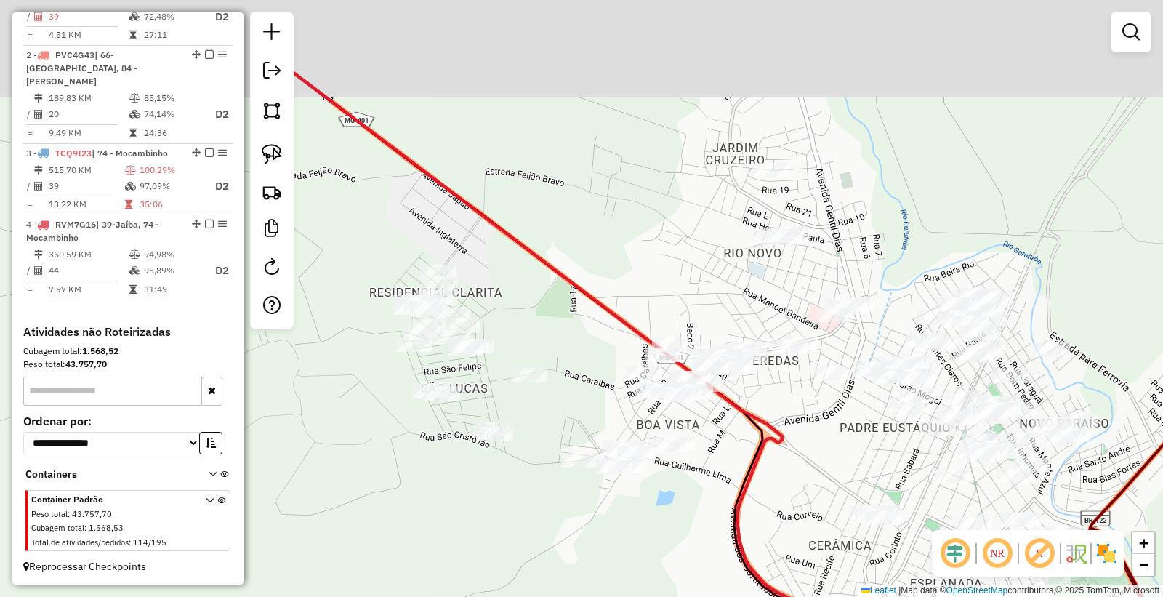
drag, startPoint x: 764, startPoint y: 358, endPoint x: 699, endPoint y: 476, distance: 134.8
click at [711, 484] on div "Janela de atendimento Grade de atendimento Capacidade Transportadoras Veículos …" at bounding box center [581, 298] width 1163 height 597
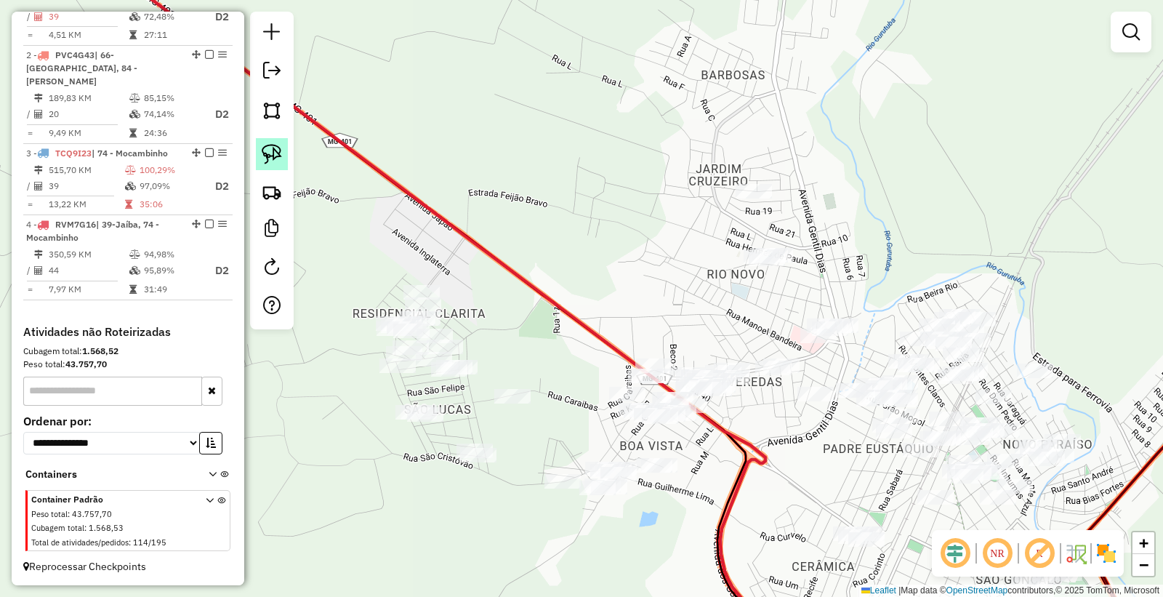
click at [273, 153] on img at bounding box center [272, 154] width 20 height 20
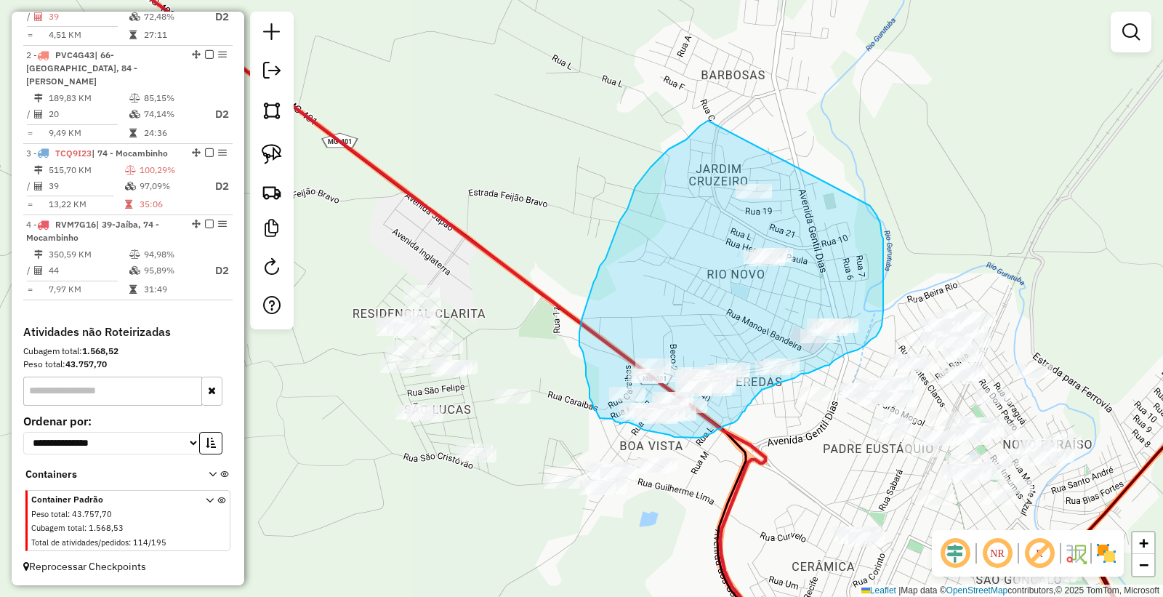
drag, startPoint x: 708, startPoint y: 121, endPoint x: 846, endPoint y: 143, distance: 140.0
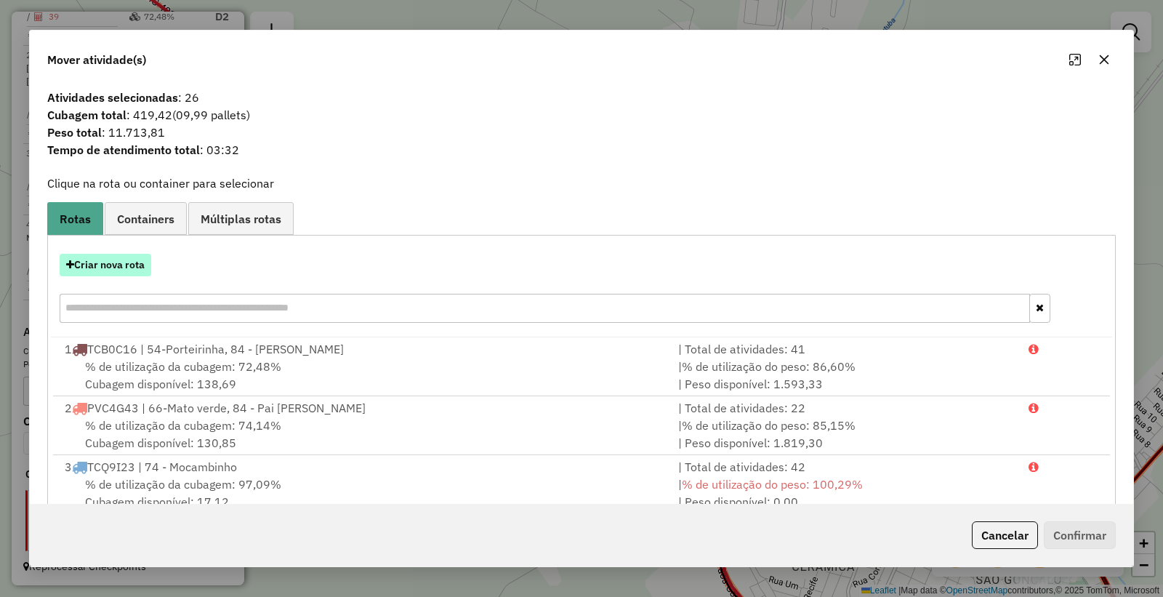
click at [102, 267] on button "Criar nova rota" at bounding box center [106, 265] width 92 height 23
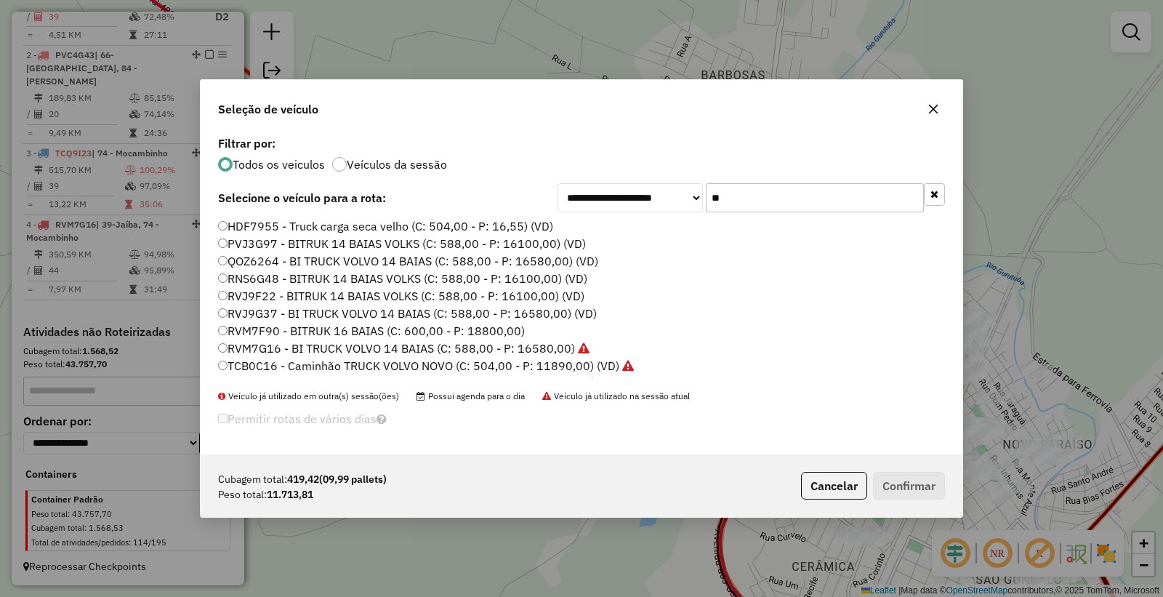
drag, startPoint x: 754, startPoint y: 197, endPoint x: 470, endPoint y: 151, distance: 287.3
click at [515, 171] on div "**********" at bounding box center [582, 293] width 762 height 322
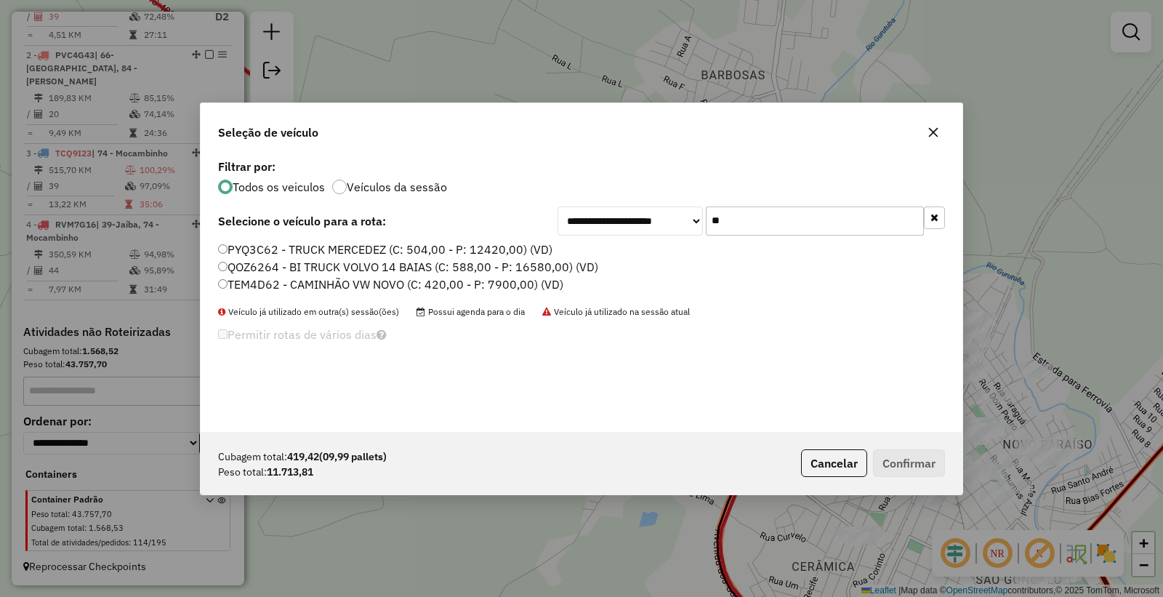
type input "**"
click at [262, 277] on label "TEM4D62 - CAMINHÃO VW NOVO (C: 420,00 - P: 7900,00) (VD)" at bounding box center [390, 284] width 345 height 17
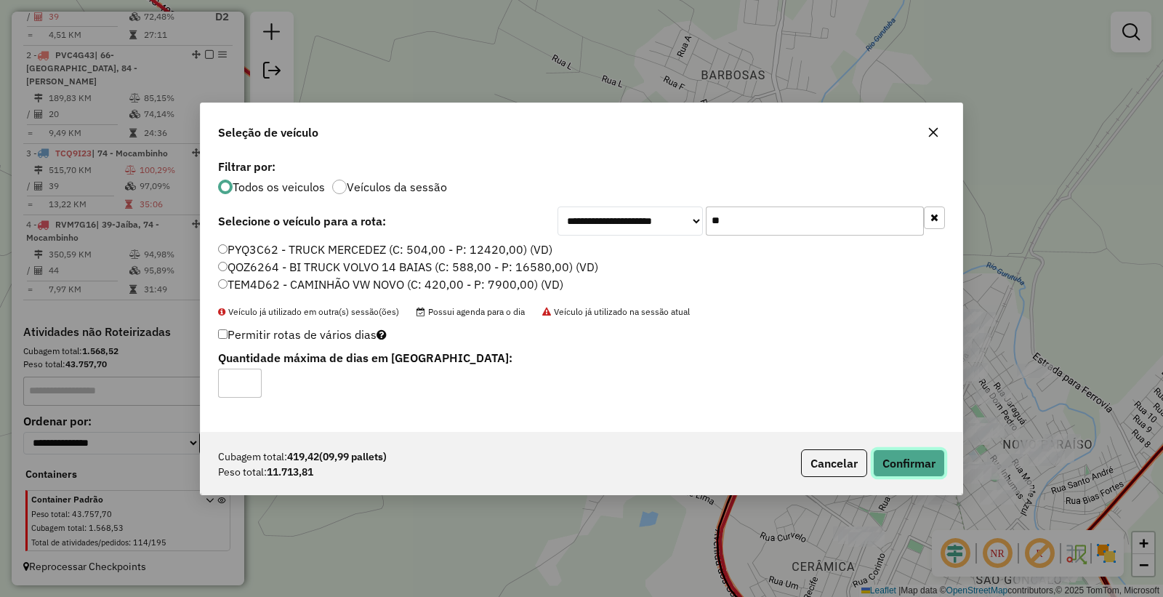
click at [893, 459] on button "Confirmar" at bounding box center [909, 463] width 72 height 28
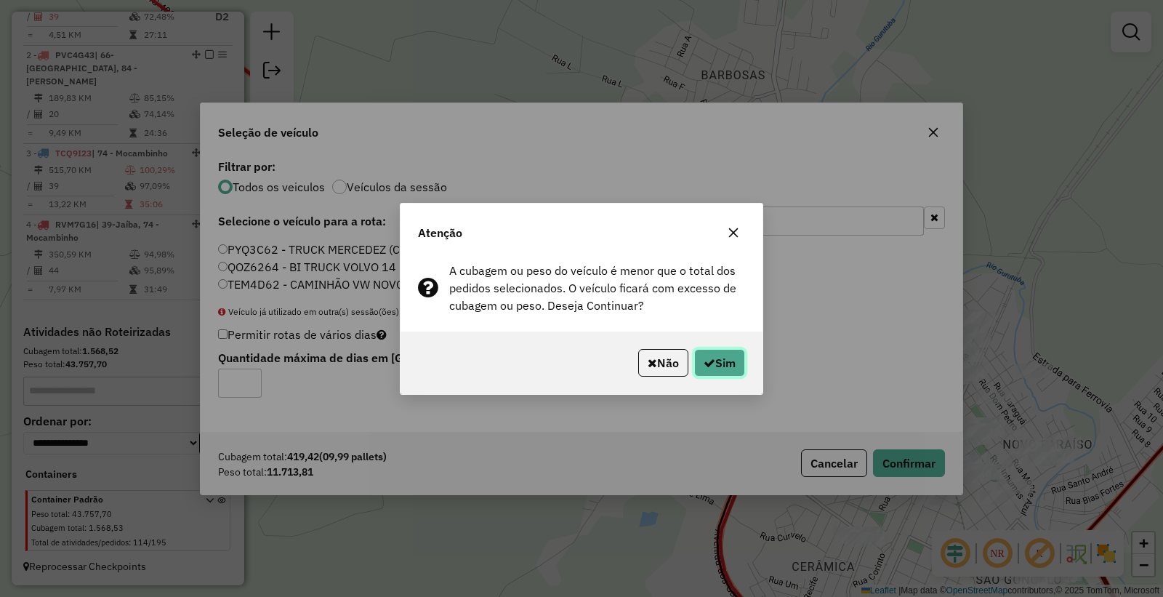
click at [709, 351] on button "Sim" at bounding box center [719, 363] width 51 height 28
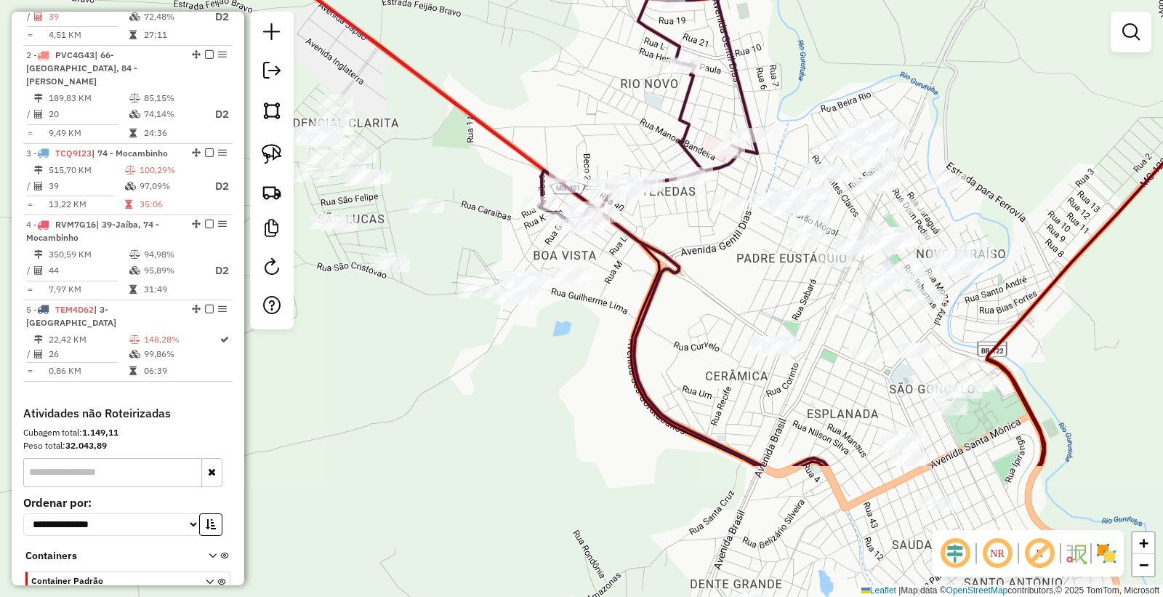
drag, startPoint x: 526, startPoint y: 364, endPoint x: 407, endPoint y: 153, distance: 241.3
click at [407, 153] on div "Janela de atendimento Grade de atendimento Capacidade Transportadoras Veículos …" at bounding box center [581, 298] width 1163 height 597
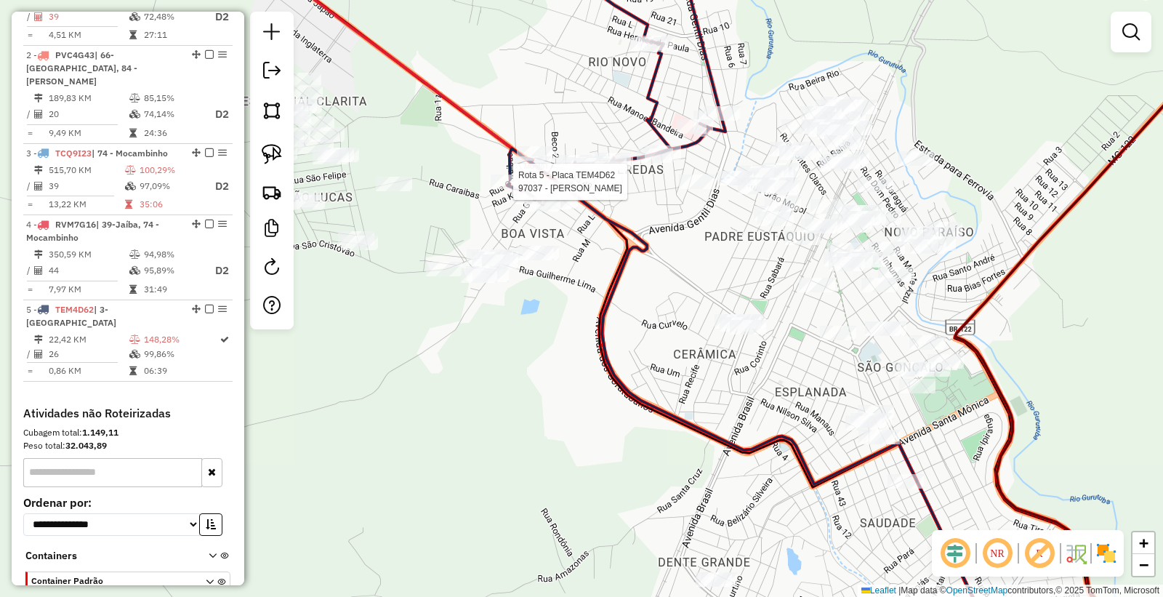
select select "**********"
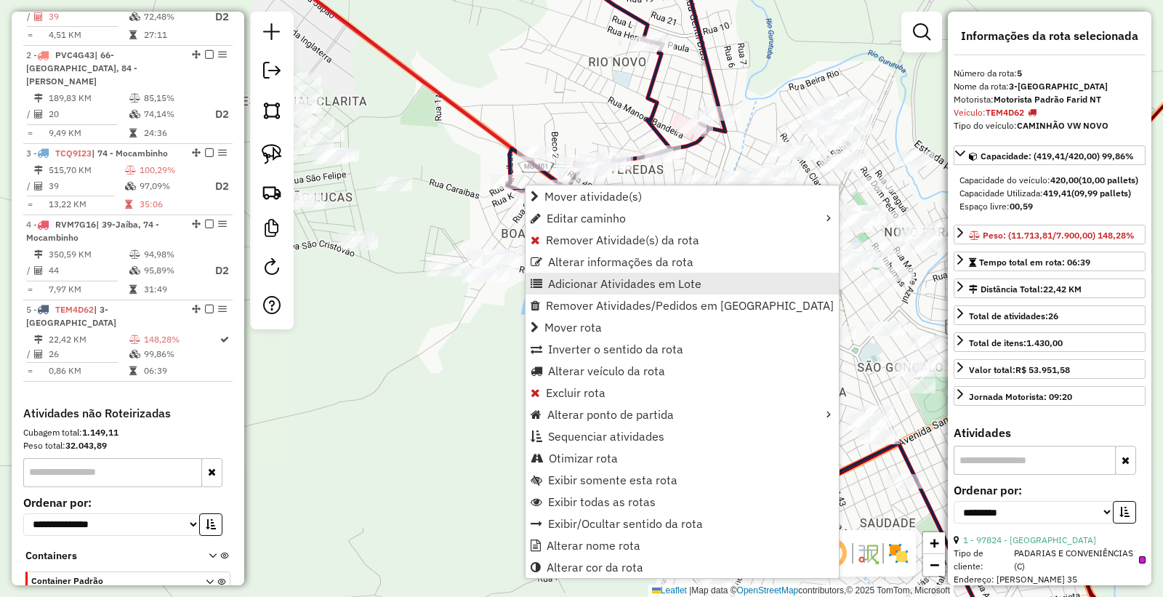
scroll to position [651, 0]
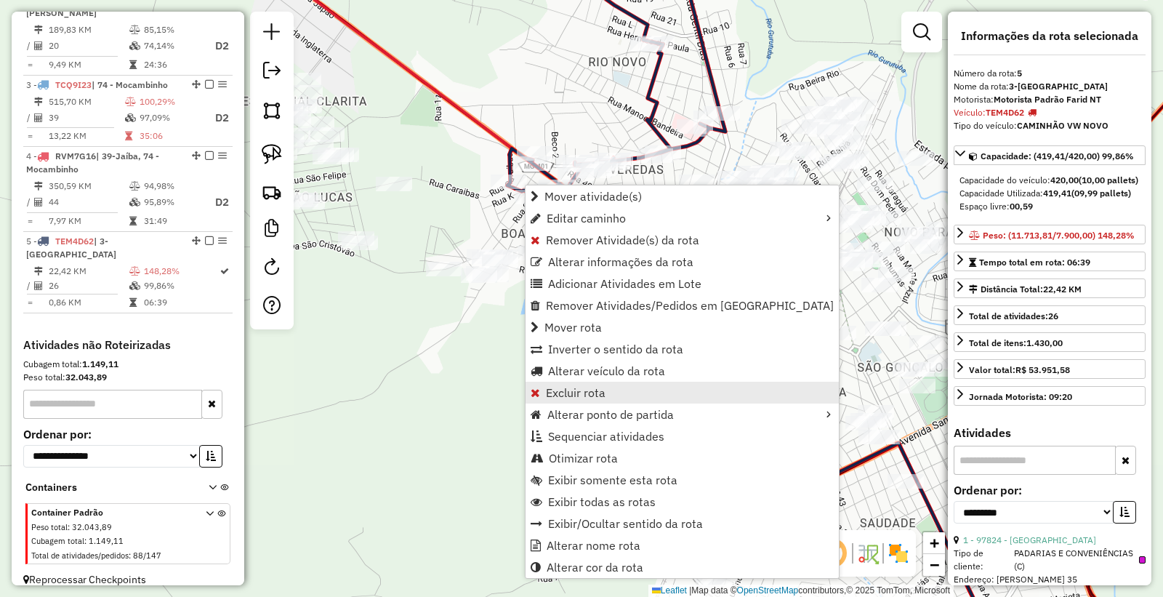
click at [607, 391] on link "Excluir rota" at bounding box center [682, 393] width 313 height 22
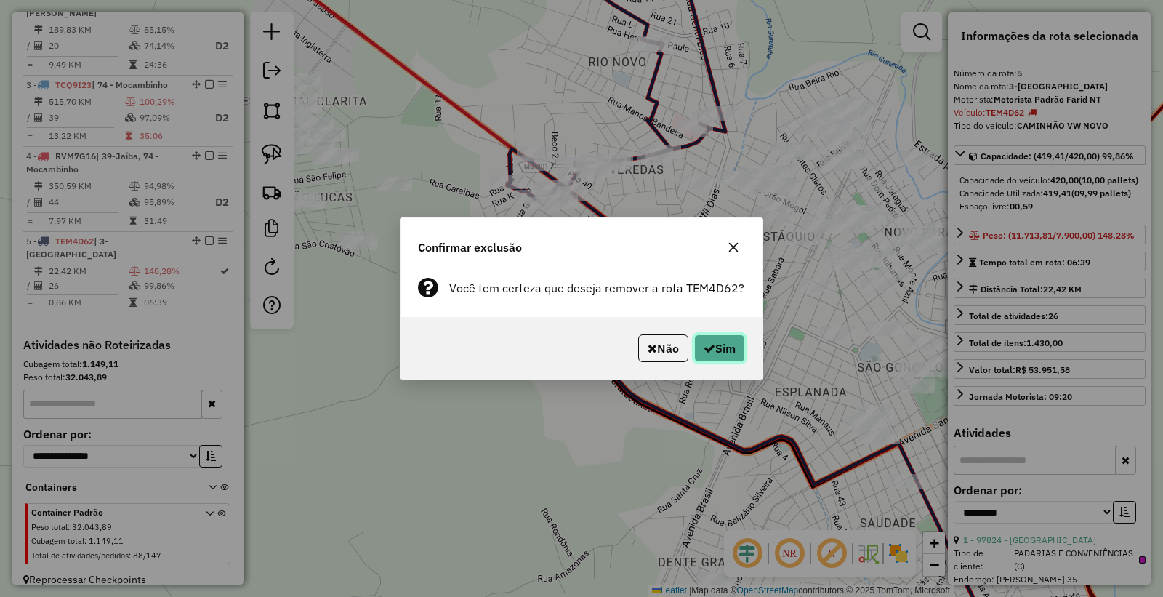
click at [711, 355] on button "Sim" at bounding box center [719, 348] width 51 height 28
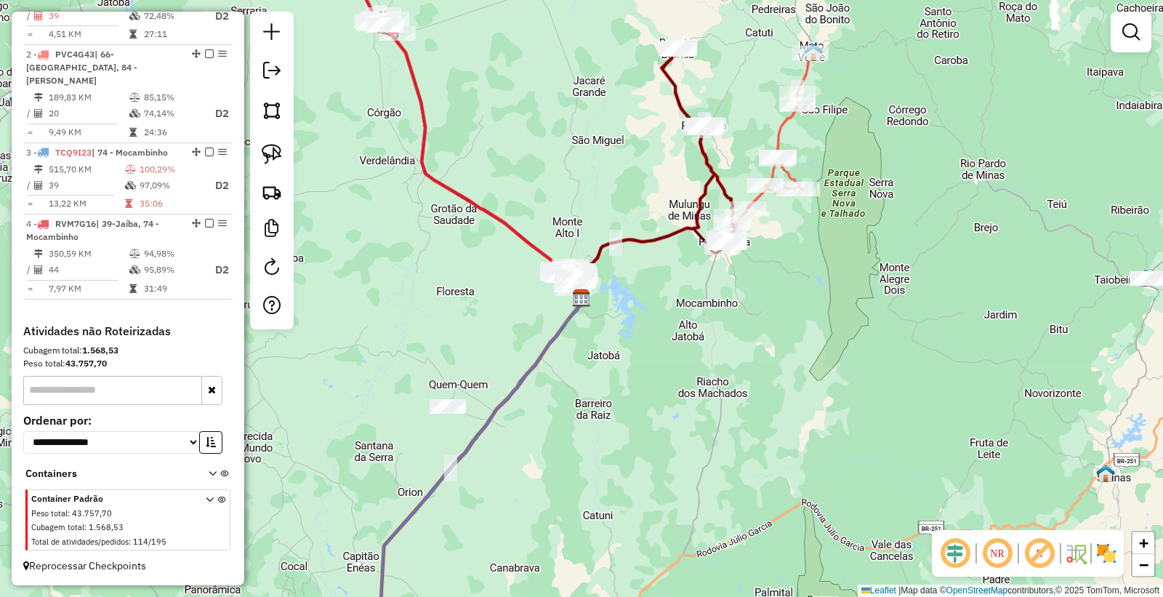
scroll to position [582, 0]
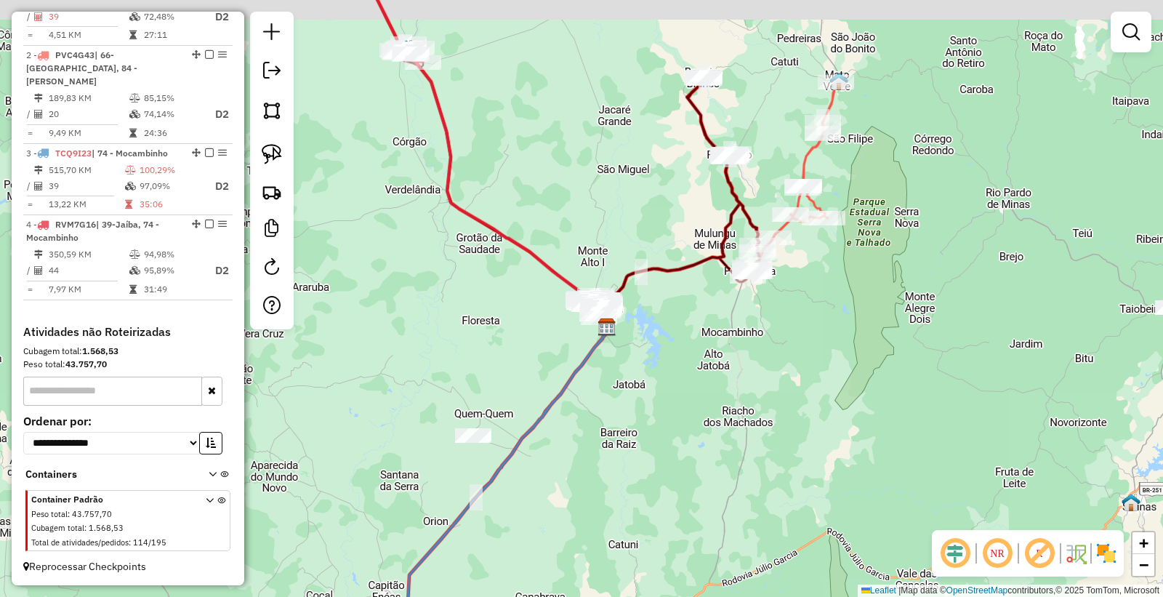
drag, startPoint x: 534, startPoint y: 361, endPoint x: 564, endPoint y: 395, distance: 44.9
click at [564, 395] on icon at bounding box center [445, 327] width 327 height 716
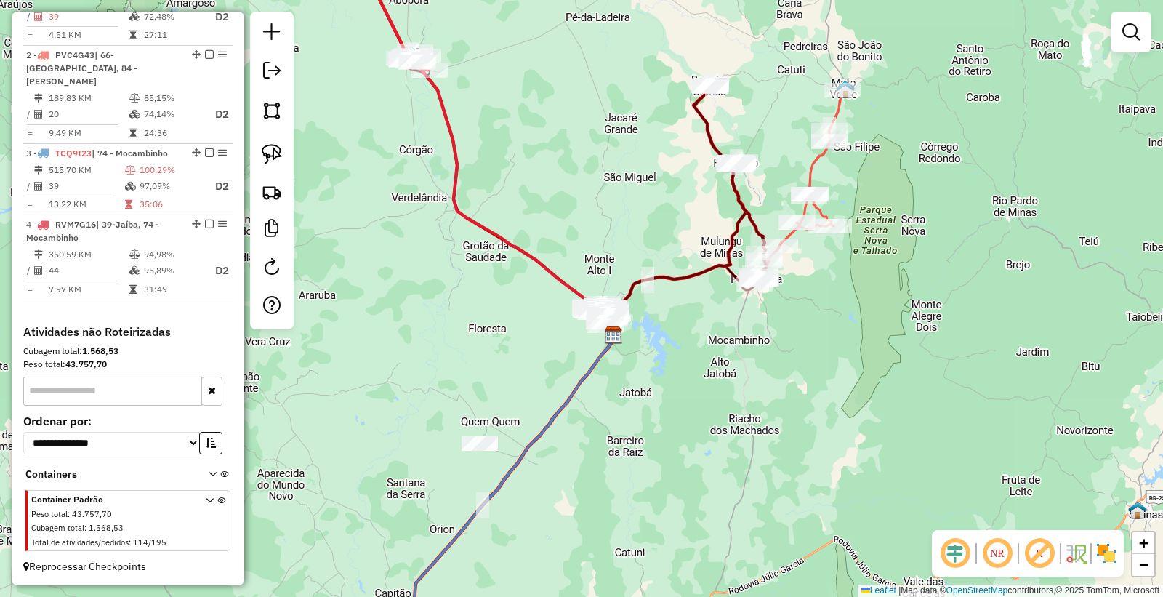
click at [1147, 39] on div at bounding box center [1131, 32] width 41 height 41
click at [1128, 35] on em at bounding box center [1131, 31] width 17 height 17
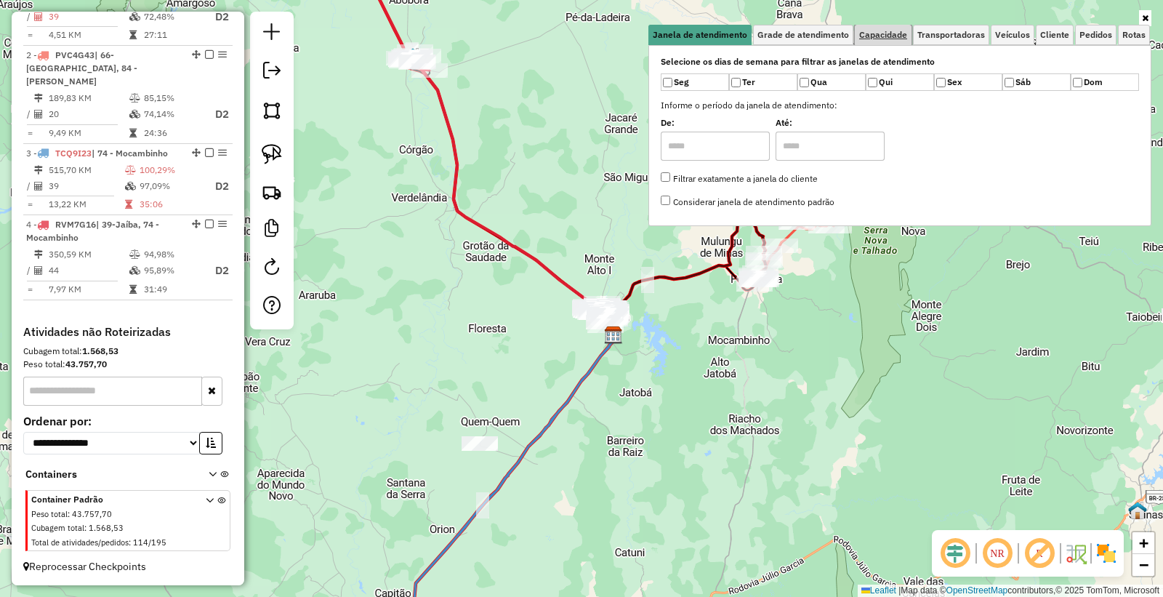
click at [900, 41] on link "Capacidade" at bounding box center [883, 35] width 57 height 20
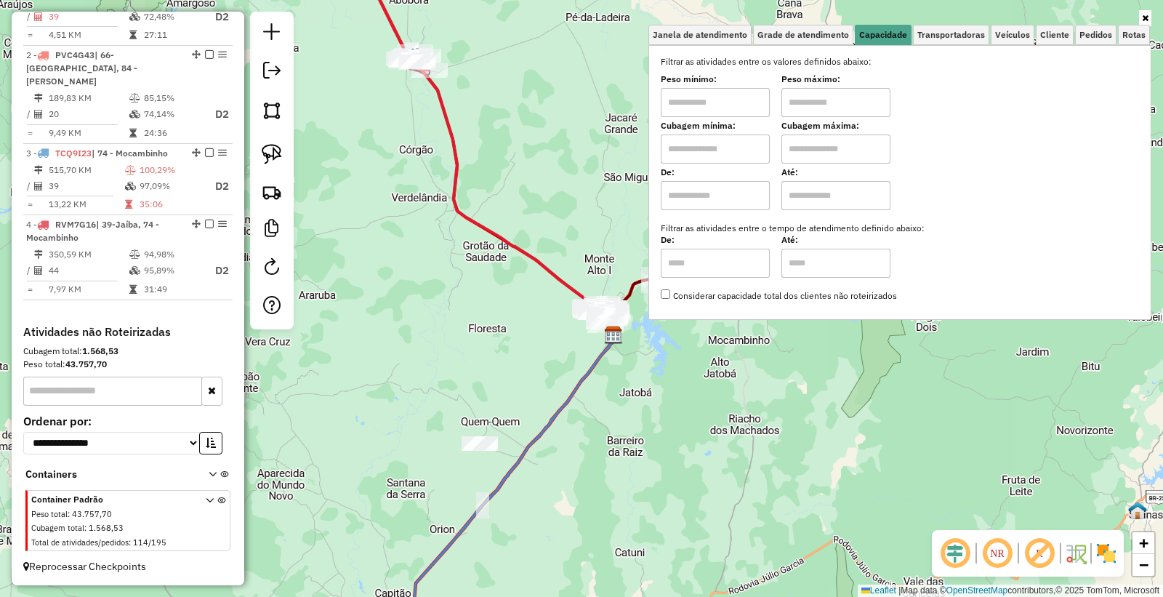
click at [708, 100] on input "text" at bounding box center [715, 102] width 109 height 29
type input "****"
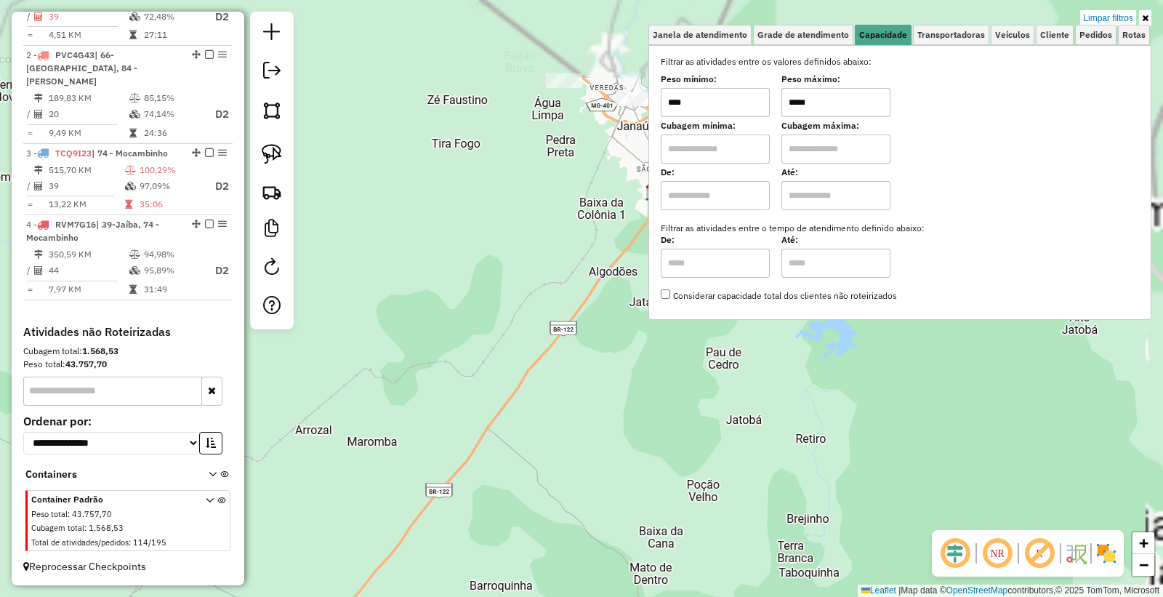
drag, startPoint x: 574, startPoint y: 338, endPoint x: 380, endPoint y: 452, distance: 224.9
click at [380, 452] on div "Limpar filtros Janela de atendimento Grade de atendimento Capacidade Transporta…" at bounding box center [581, 298] width 1163 height 597
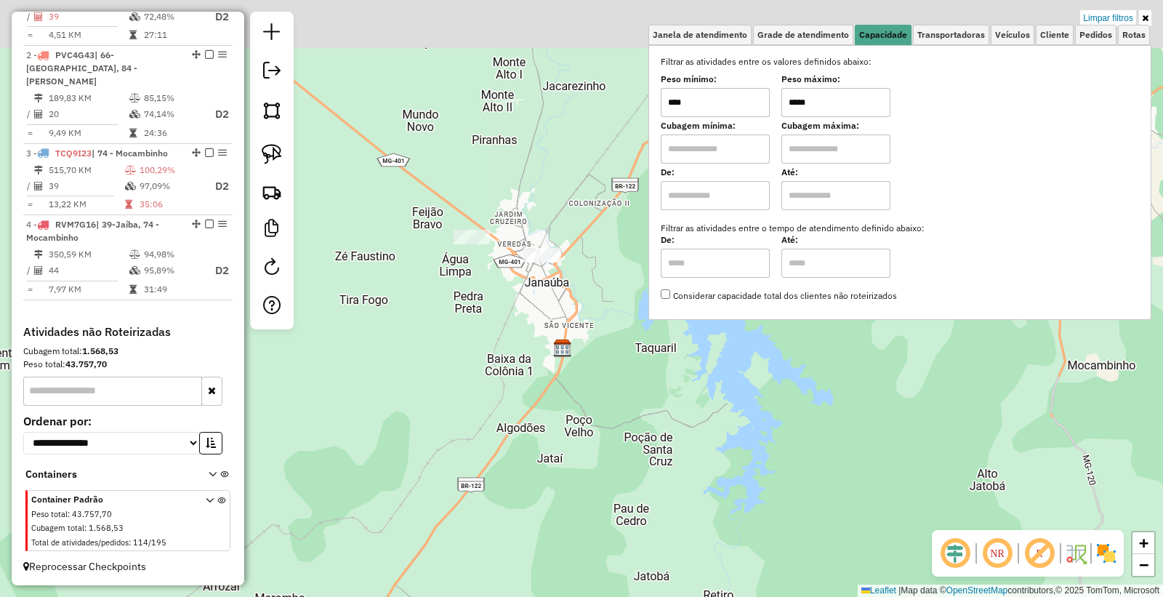
drag, startPoint x: 454, startPoint y: 414, endPoint x: 416, endPoint y: 478, distance: 74.7
click at [416, 478] on div "Limpar filtros Janela de atendimento Grade de atendimento Capacidade Transporta…" at bounding box center [581, 298] width 1163 height 597
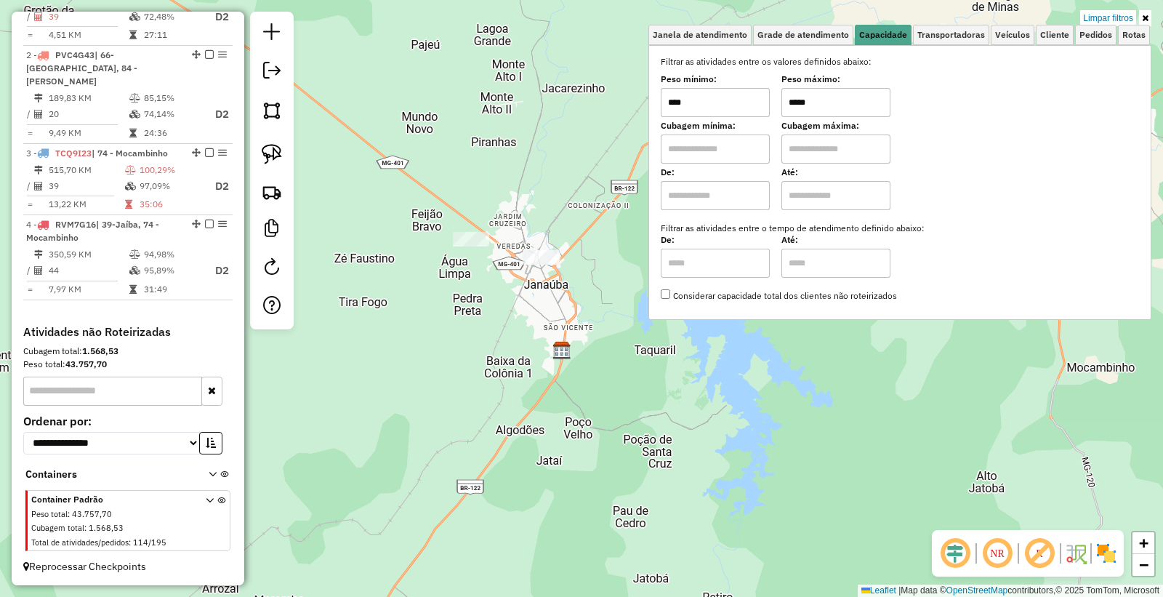
click at [875, 99] on input "*****" at bounding box center [836, 102] width 109 height 29
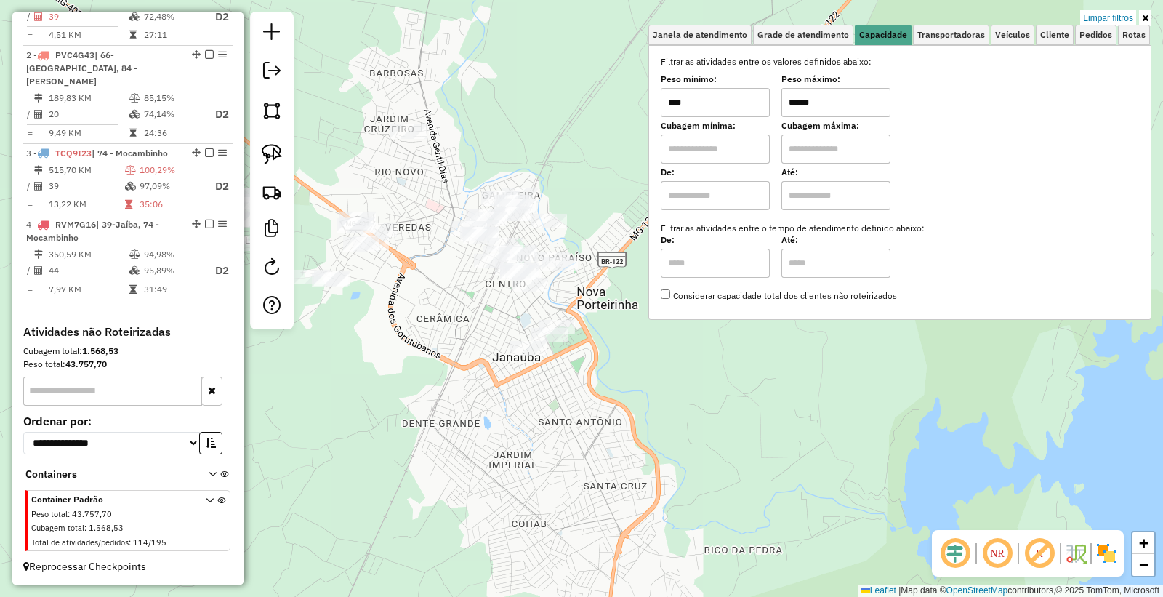
type input "******"
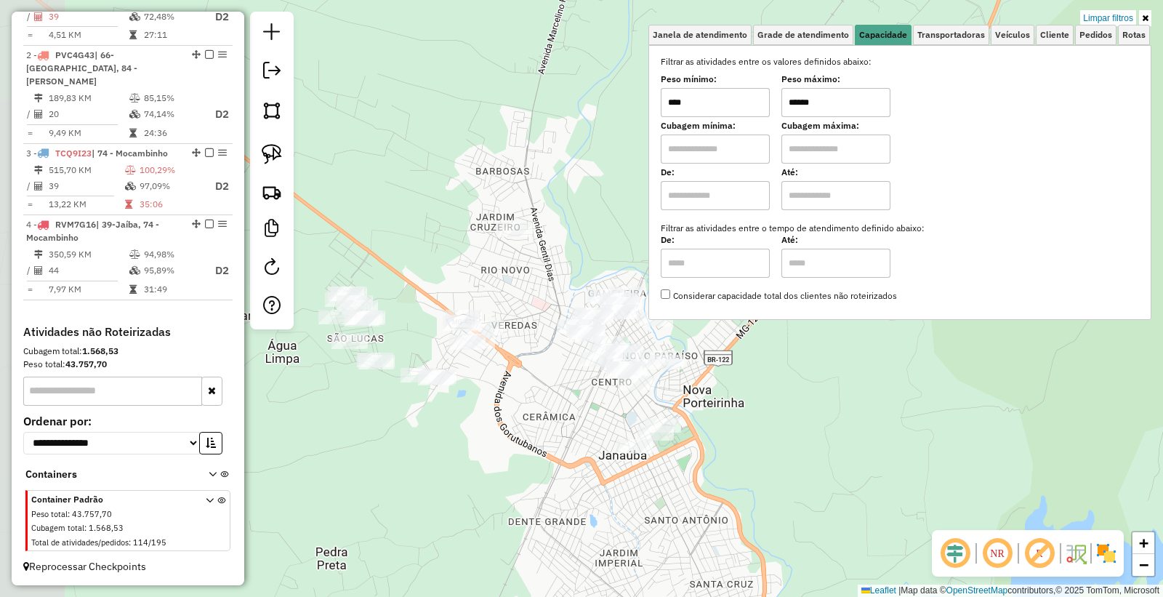
drag, startPoint x: 425, startPoint y: 415, endPoint x: 510, endPoint y: 498, distance: 118.8
click at [510, 498] on div "Limpar filtros Janela de atendimento Grade de atendimento Capacidade Transporta…" at bounding box center [581, 298] width 1163 height 597
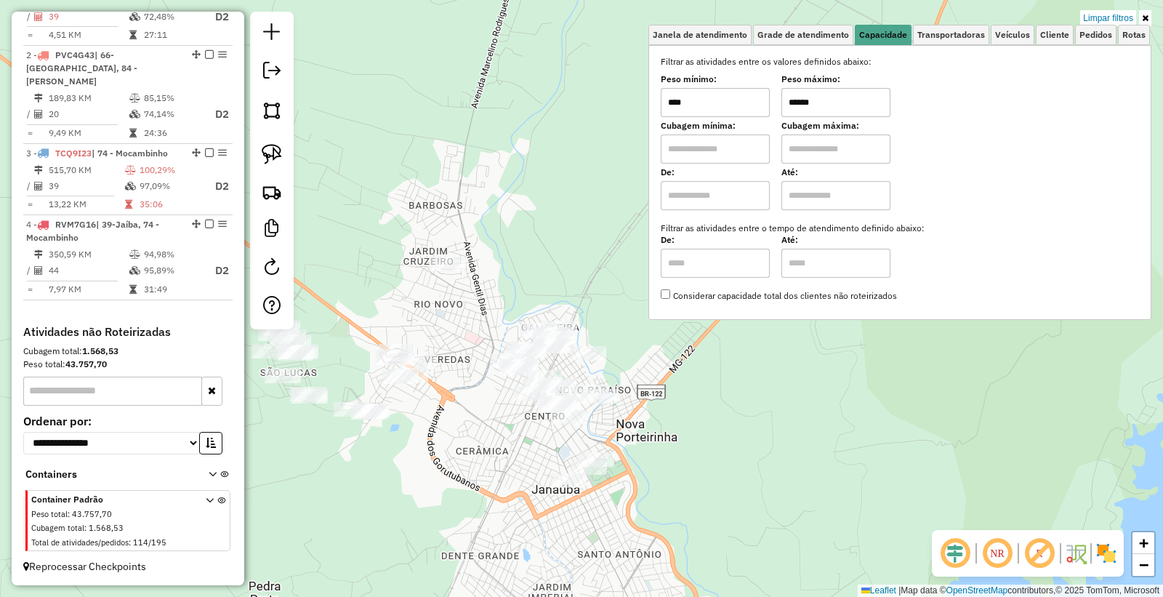
drag, startPoint x: 555, startPoint y: 500, endPoint x: 483, endPoint y: 532, distance: 78.8
click at [483, 533] on div "Limpar filtros Janela de atendimento Grade de atendimento Capacidade Transporta…" at bounding box center [581, 298] width 1163 height 597
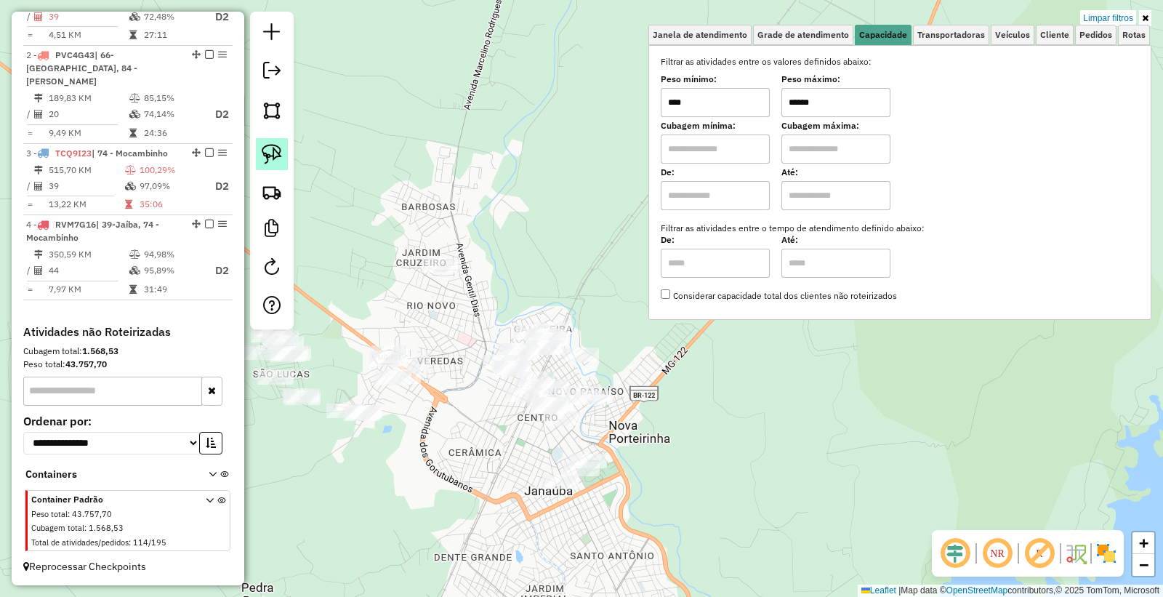
click at [260, 153] on link at bounding box center [272, 154] width 32 height 32
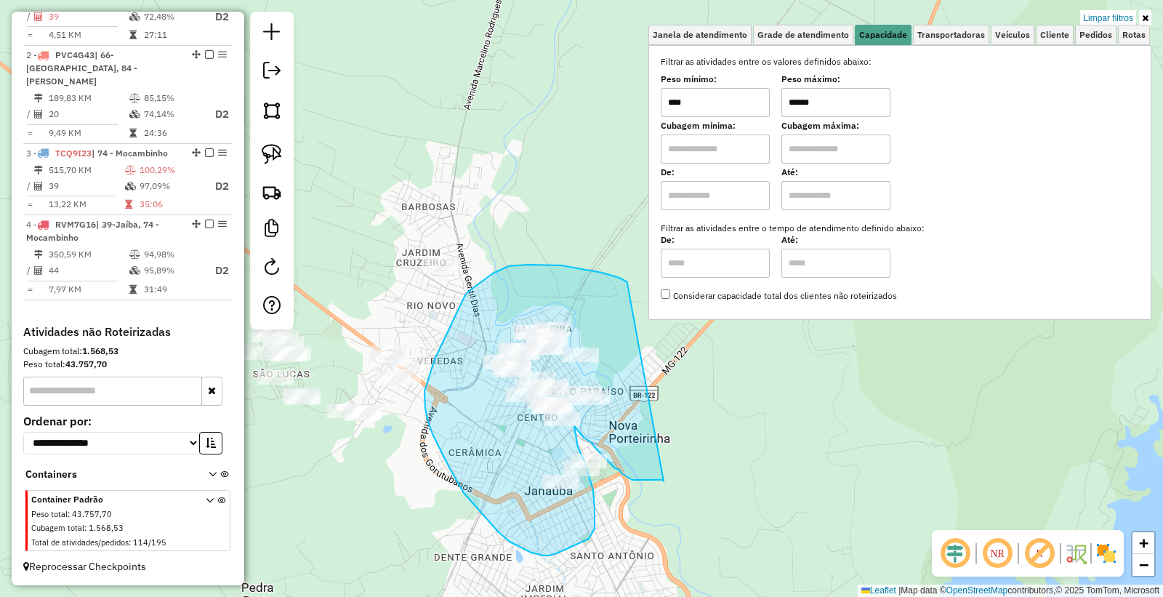
drag, startPoint x: 620, startPoint y: 278, endPoint x: 664, endPoint y: 485, distance: 211.9
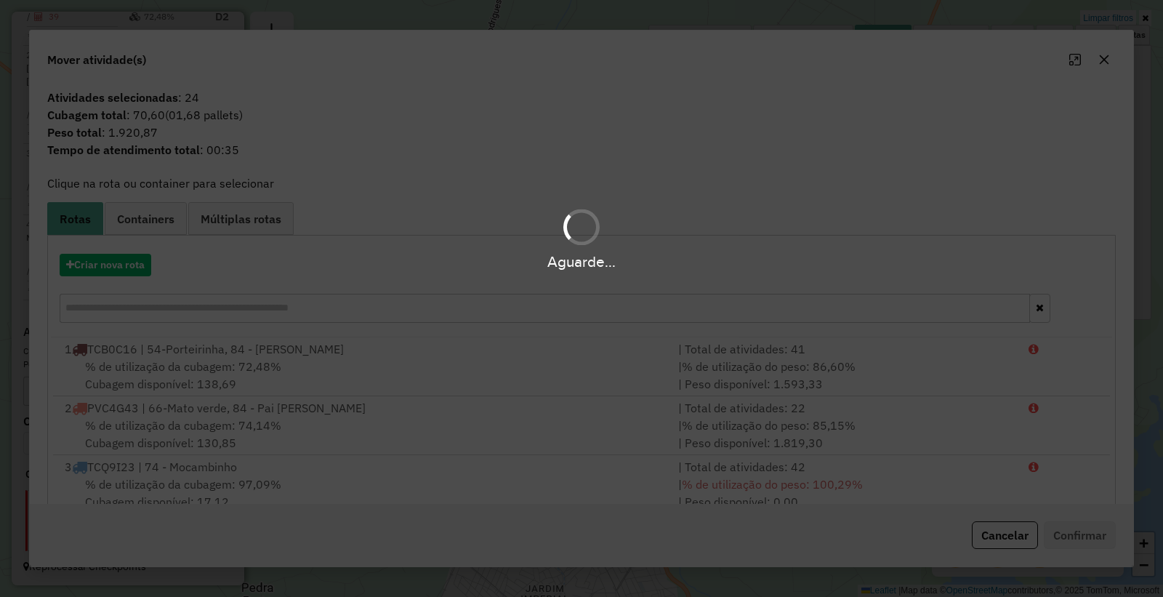
click at [1013, 525] on div "Aguarde..." at bounding box center [581, 298] width 1163 height 597
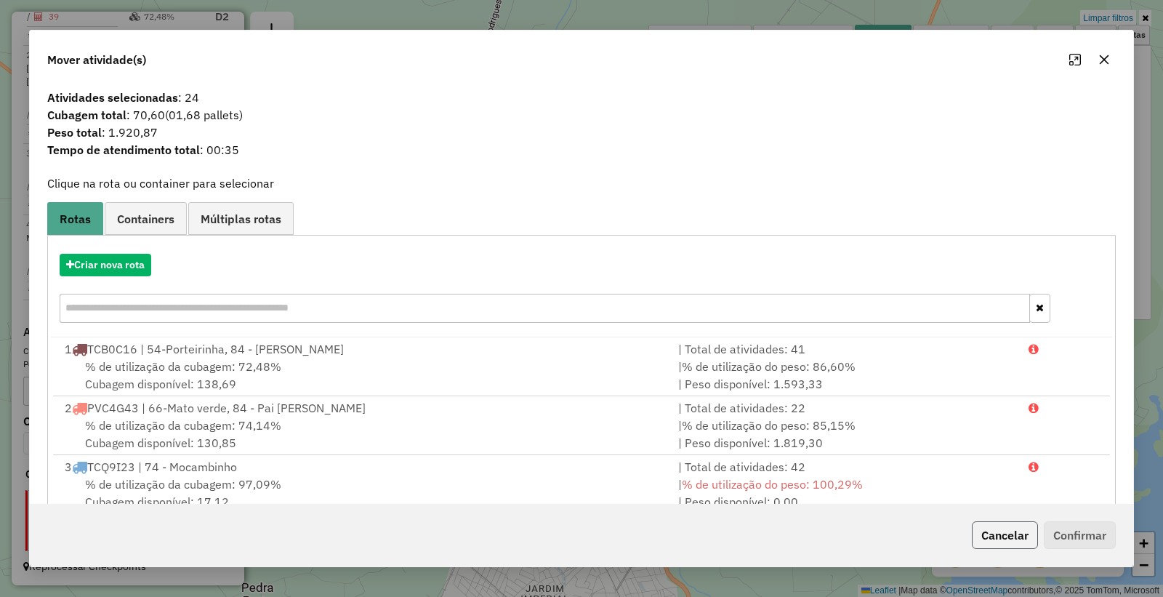
click at [1007, 529] on button "Cancelar" at bounding box center [1005, 535] width 66 height 28
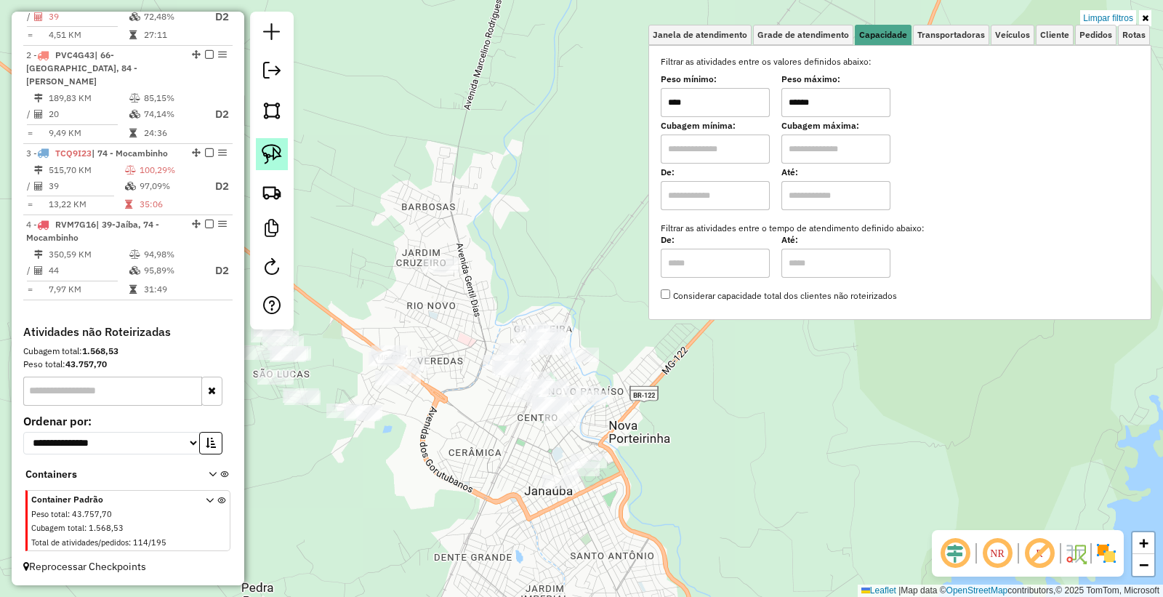
click at [262, 156] on img at bounding box center [272, 154] width 20 height 20
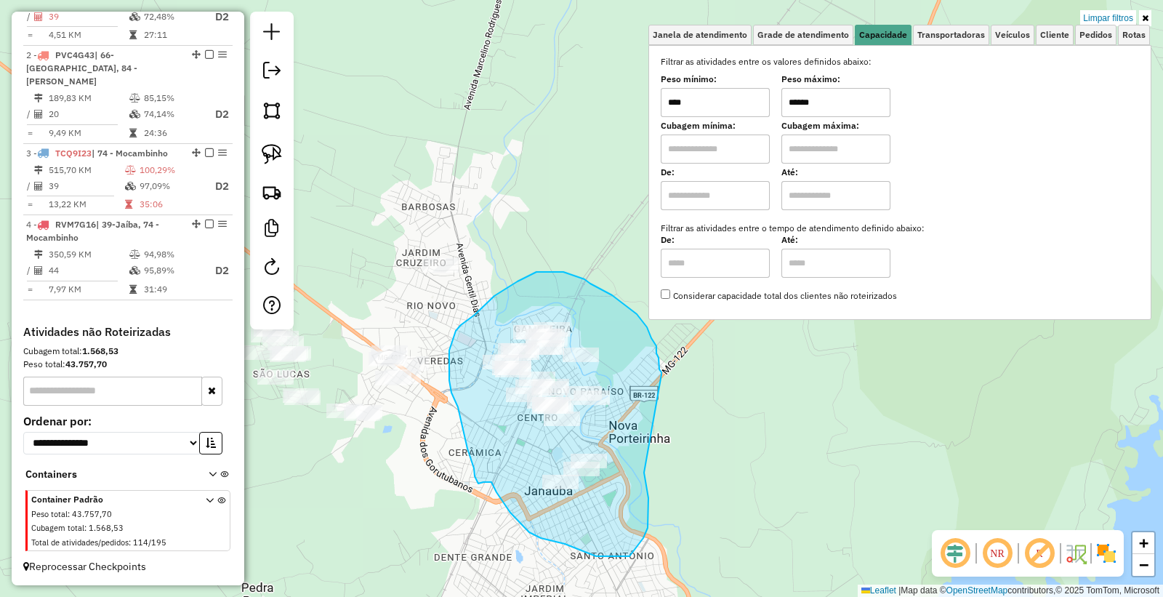
drag, startPoint x: 662, startPoint y: 374, endPoint x: 641, endPoint y: 469, distance: 96.9
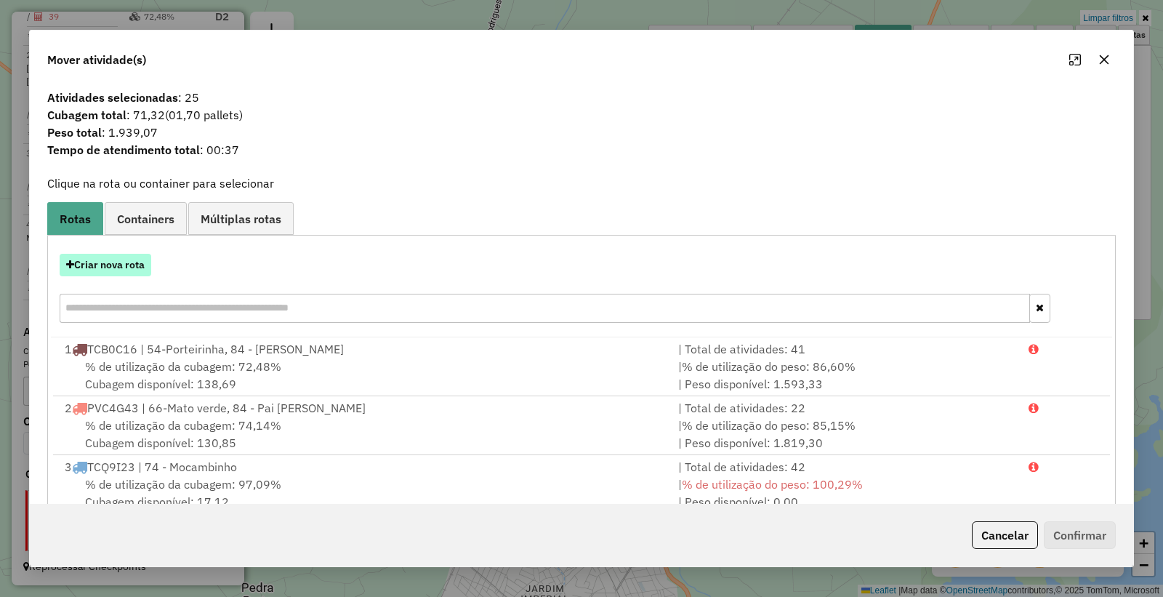
click at [129, 263] on button "Criar nova rota" at bounding box center [106, 265] width 92 height 23
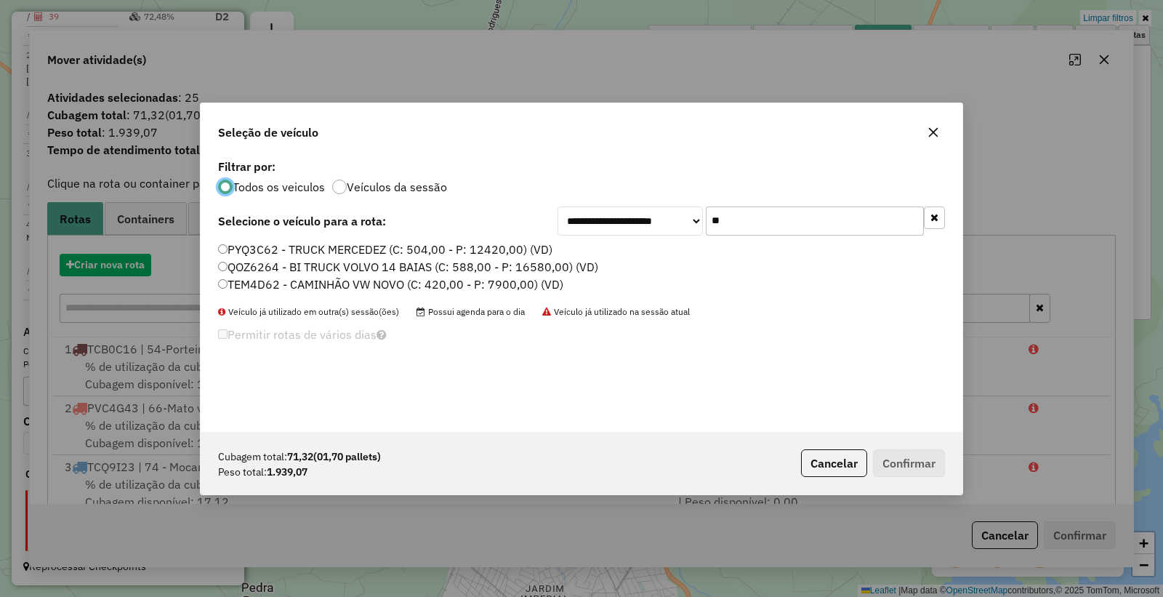
scroll to position [8, 4]
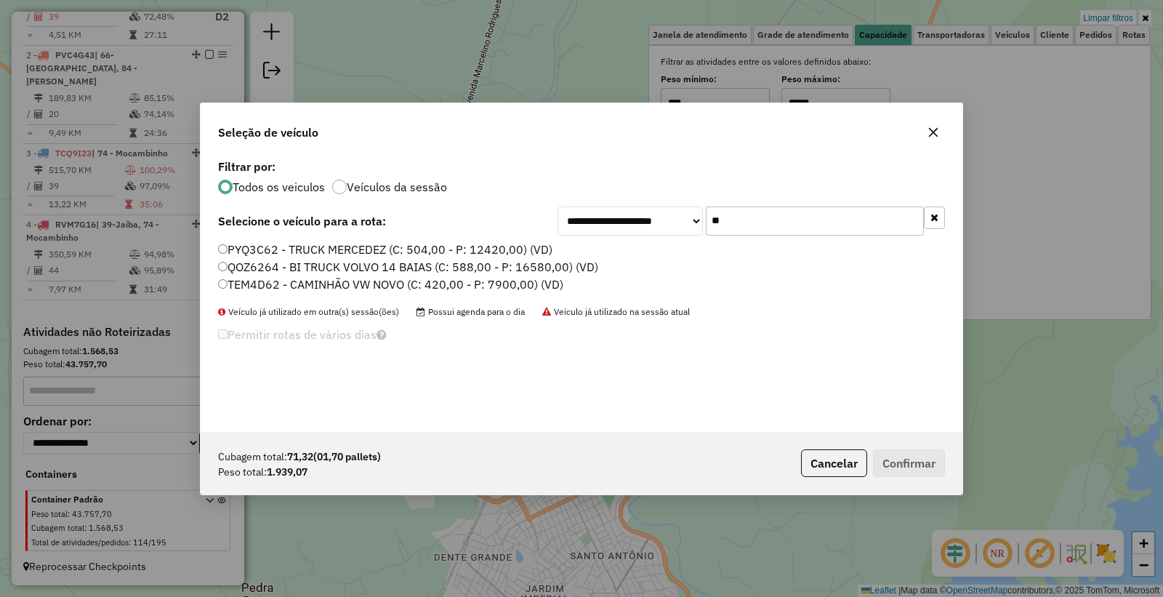
drag, startPoint x: 812, startPoint y: 228, endPoint x: 398, endPoint y: 184, distance: 416.1
click at [398, 184] on div "**********" at bounding box center [582, 294] width 762 height 276
type input "*"
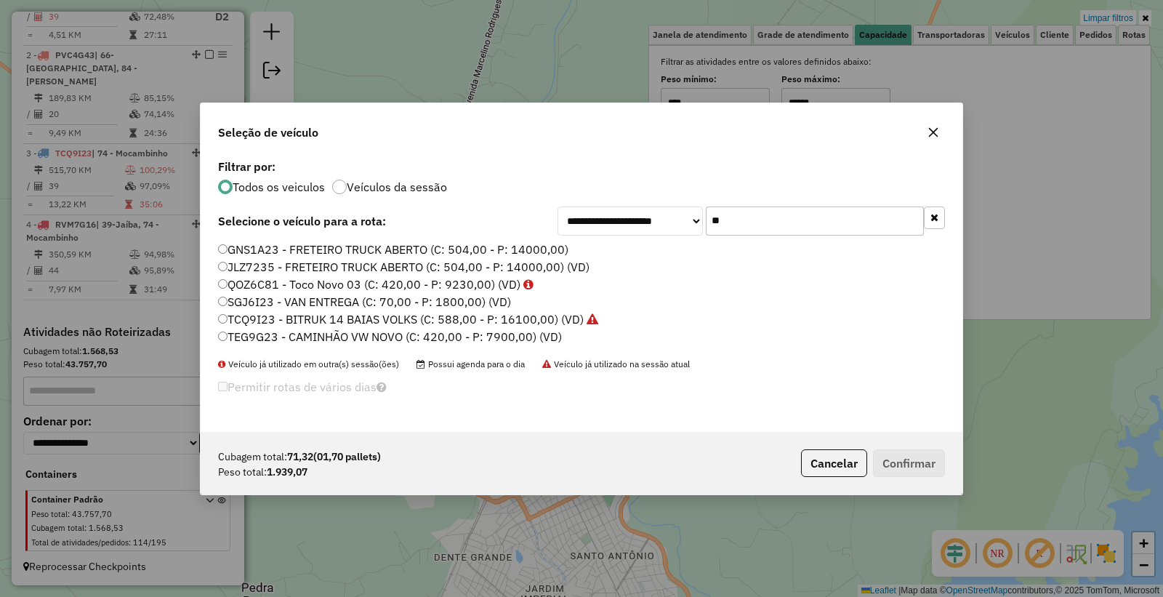
type input "**"
click at [334, 303] on label "SGJ6I23 - VAN ENTREGA (C: 70,00 - P: 1800,00) (VD)" at bounding box center [364, 301] width 293 height 17
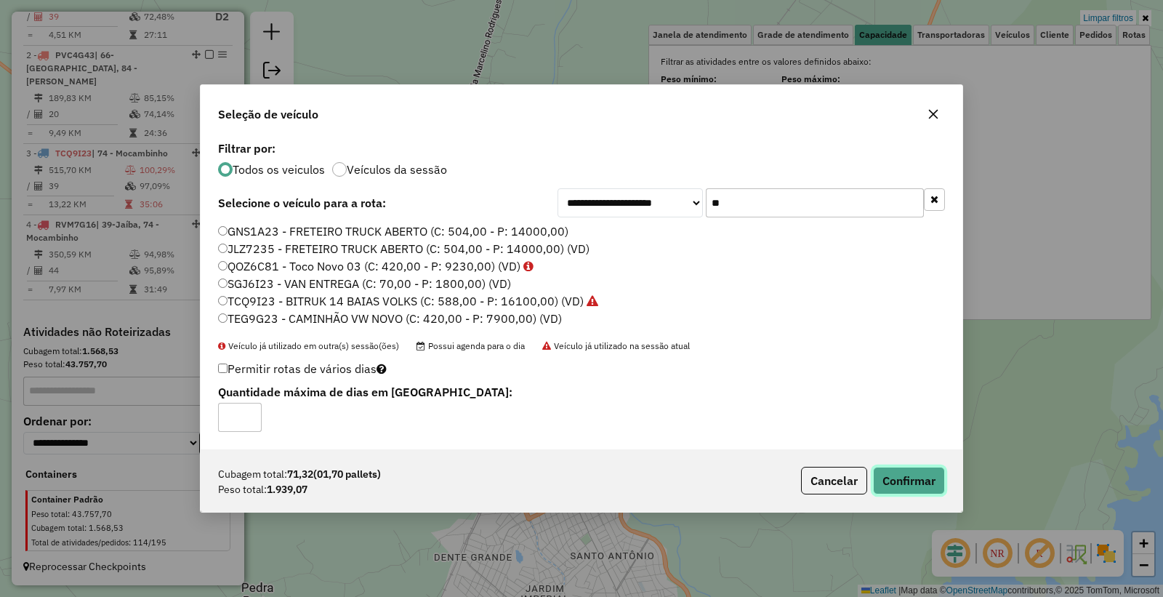
click at [918, 478] on button "Confirmar" at bounding box center [909, 481] width 72 height 28
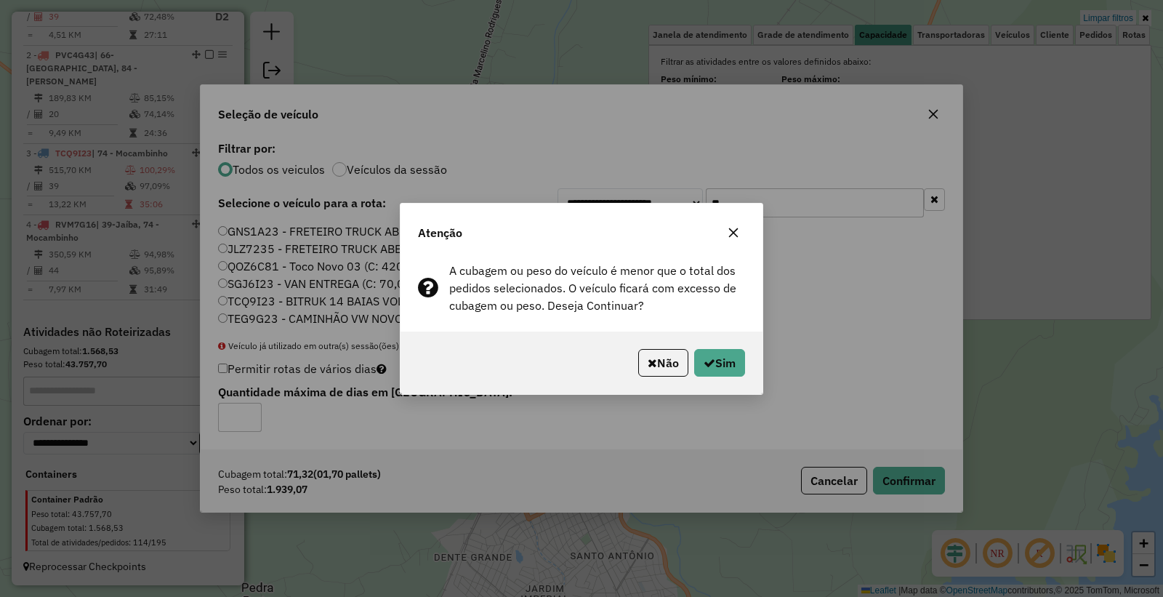
click at [710, 346] on div "Não Sim" at bounding box center [582, 363] width 362 height 63
drag, startPoint x: 715, startPoint y: 345, endPoint x: 665, endPoint y: 313, distance: 59.5
click at [716, 345] on div "Não Sim" at bounding box center [582, 363] width 362 height 63
click at [716, 360] on button "Sim" at bounding box center [719, 363] width 51 height 28
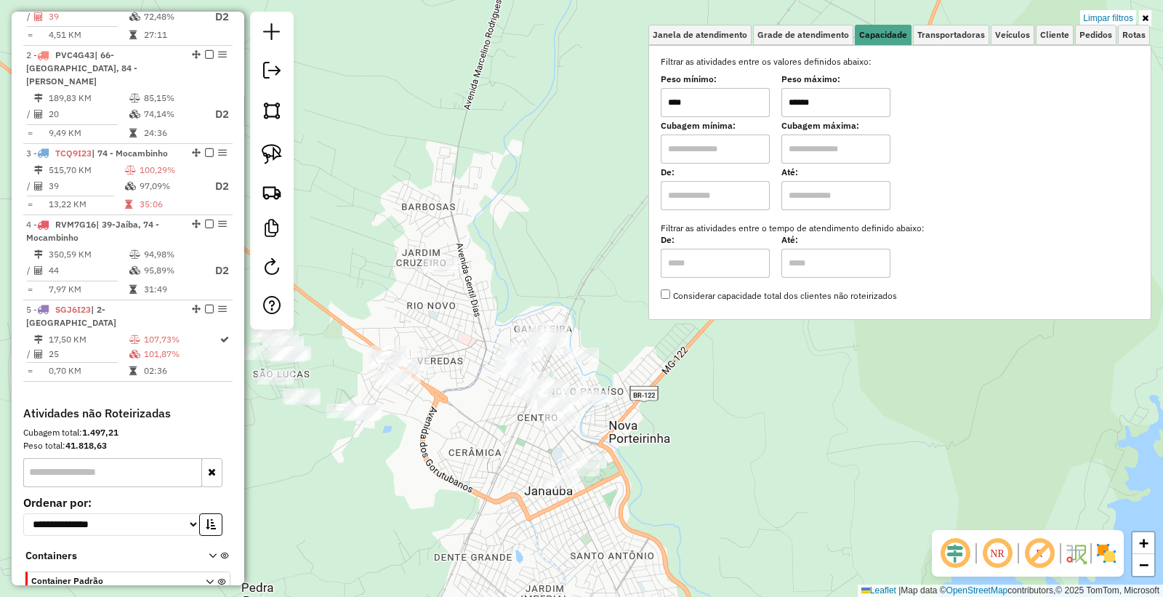
scroll to position [651, 0]
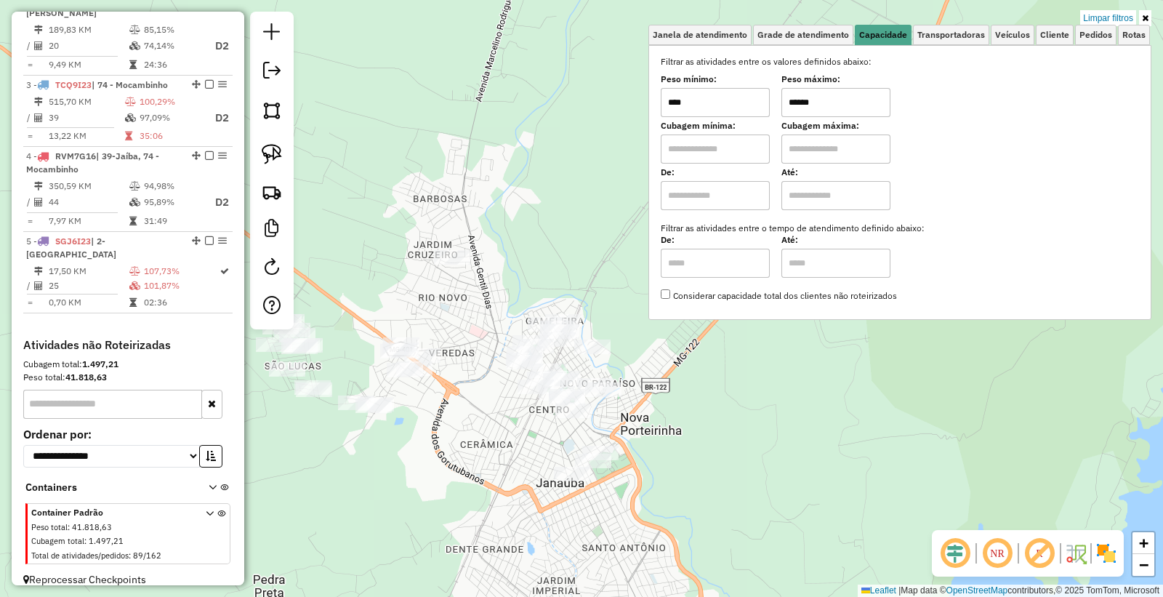
click at [1009, 411] on div "Limpar filtros Janela de atendimento Grade de atendimento Capacidade Transporta…" at bounding box center [581, 298] width 1163 height 597
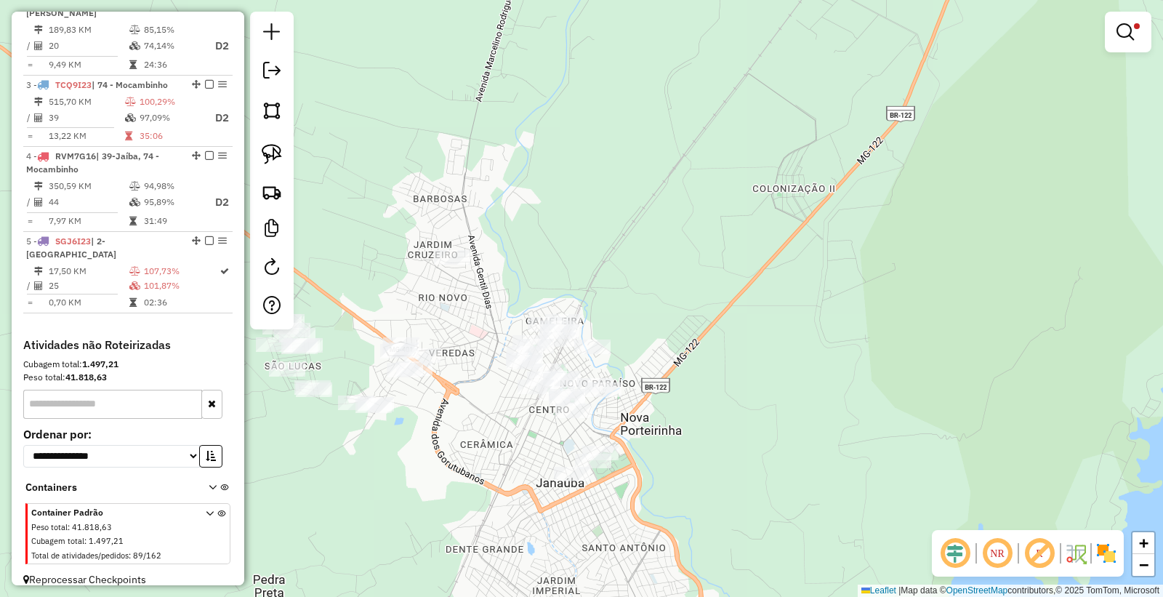
click at [1107, 42] on div at bounding box center [1128, 32] width 47 height 41
click at [1160, 23] on div "Limpar filtros Janela de atendimento Grade de atendimento Capacidade Transporta…" at bounding box center [581, 298] width 1163 height 597
click at [1129, 31] on em at bounding box center [1125, 31] width 17 height 17
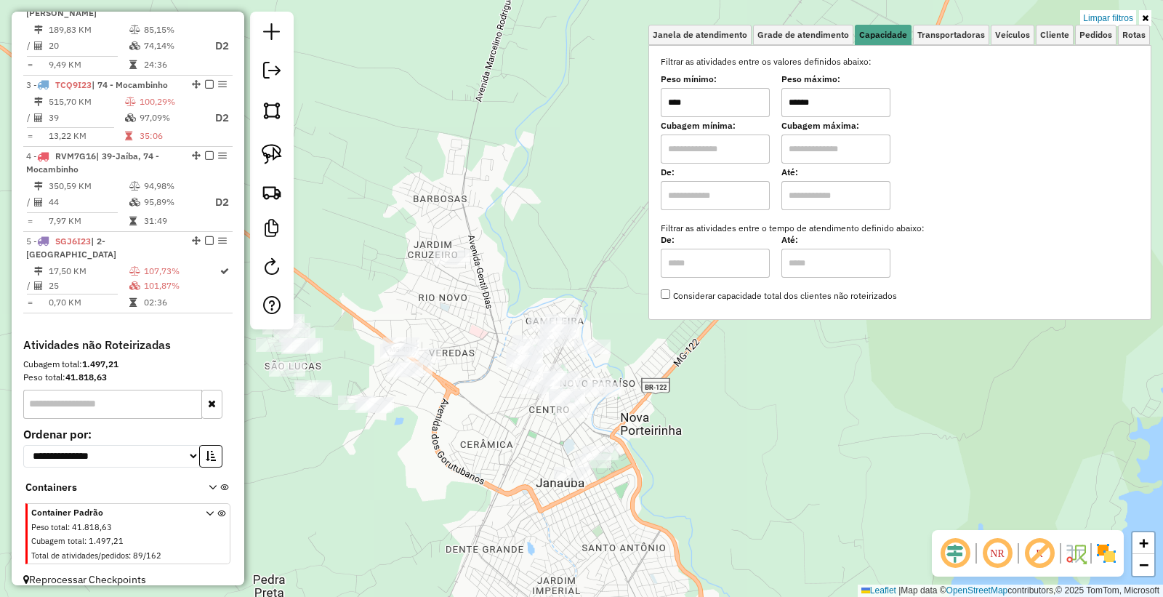
click at [871, 103] on input "******" at bounding box center [836, 102] width 109 height 29
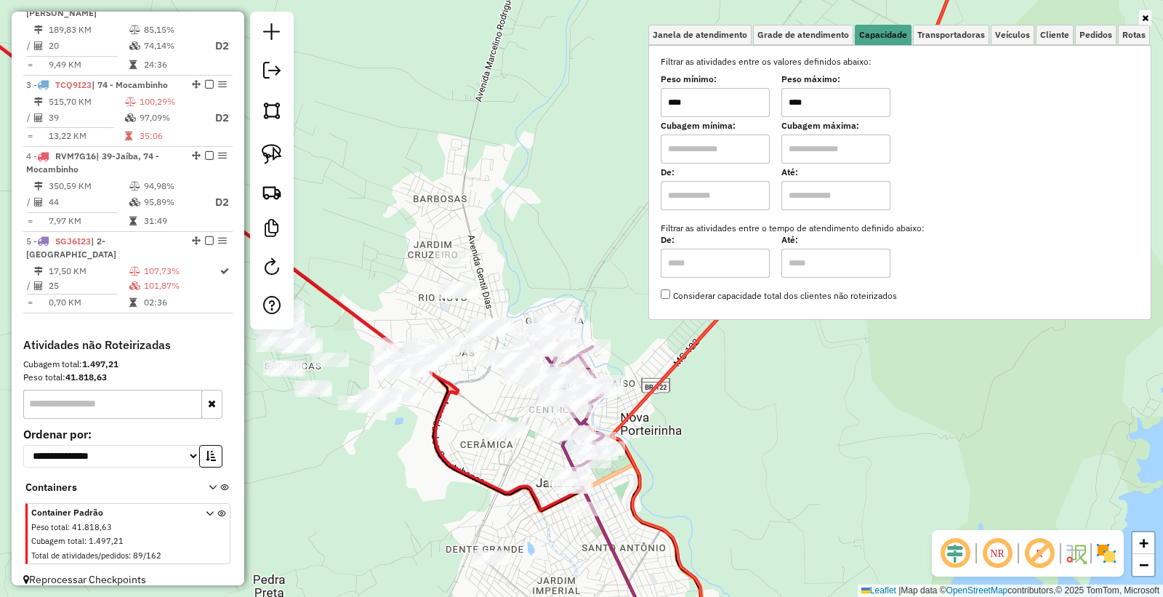
type input "****"
click at [457, 390] on icon at bounding box center [278, 306] width 788 height 701
select select "**********"
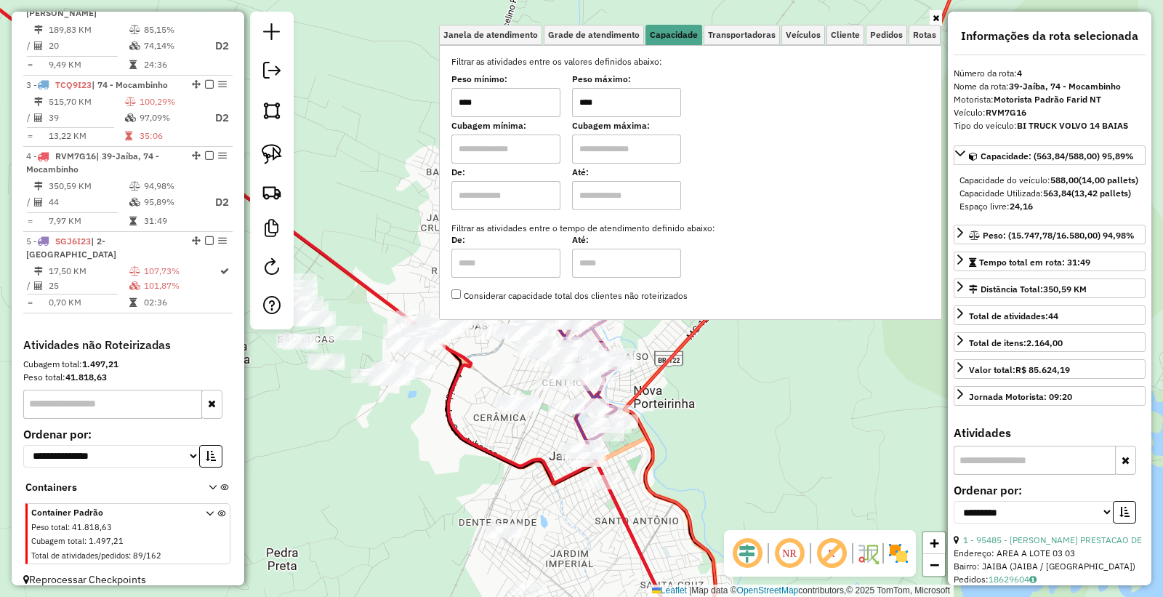
drag, startPoint x: 769, startPoint y: 483, endPoint x: 839, endPoint y: 398, distance: 110.5
click at [839, 398] on div "Janela de atendimento Grade de atendimento Capacidade Transportadoras Veículos …" at bounding box center [581, 298] width 1163 height 597
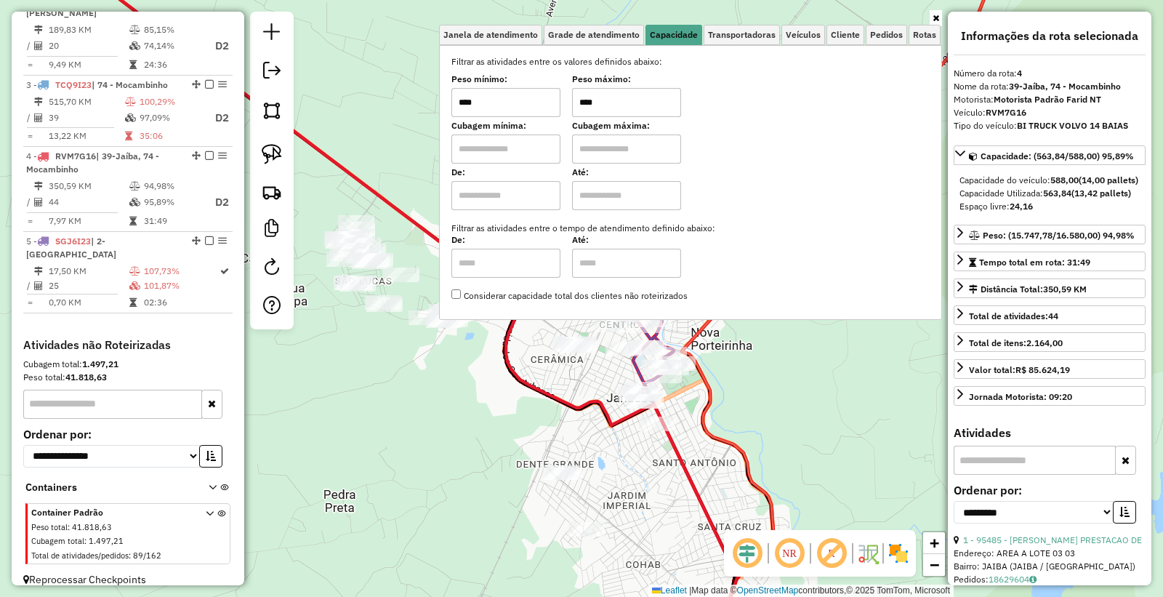
click at [442, 467] on div "Janela de atendimento Grade de atendimento Capacidade Transportadoras Veículos …" at bounding box center [581, 298] width 1163 height 597
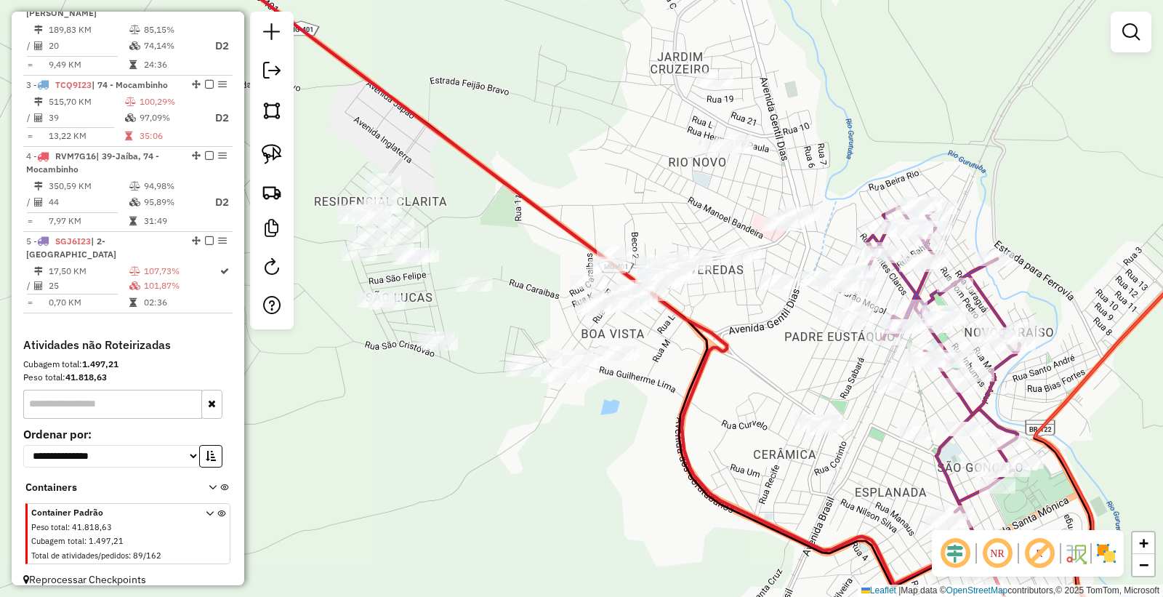
drag, startPoint x: 550, startPoint y: 305, endPoint x: 720, endPoint y: 350, distance: 175.3
click at [720, 350] on icon at bounding box center [649, 343] width 812 height 716
click at [257, 160] on link at bounding box center [272, 154] width 32 height 32
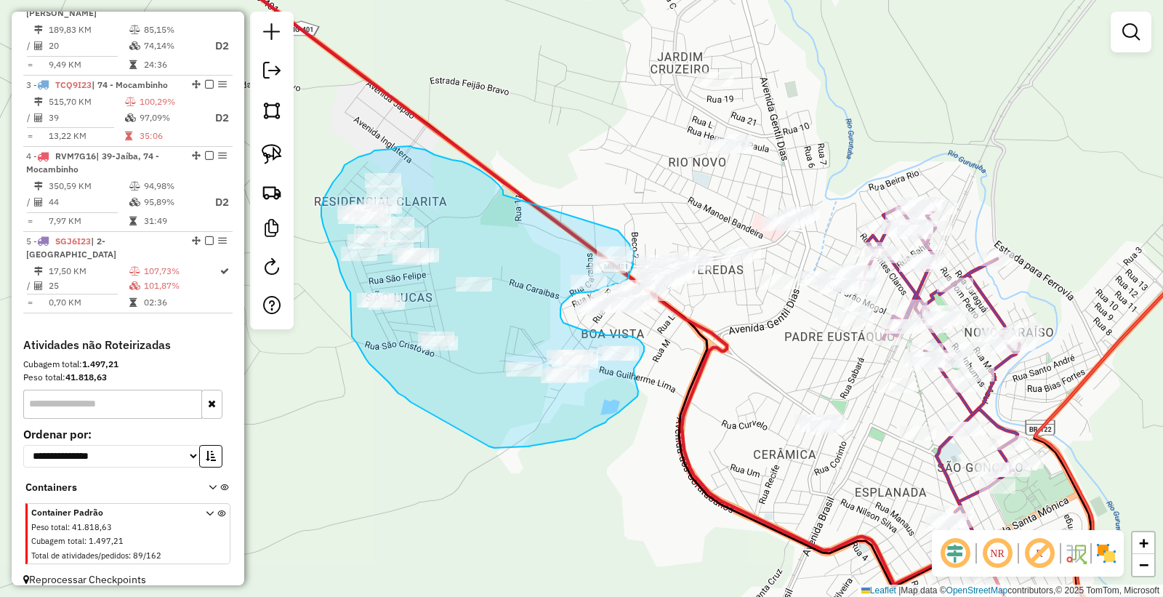
drag, startPoint x: 503, startPoint y: 195, endPoint x: 604, endPoint y: 218, distance: 103.7
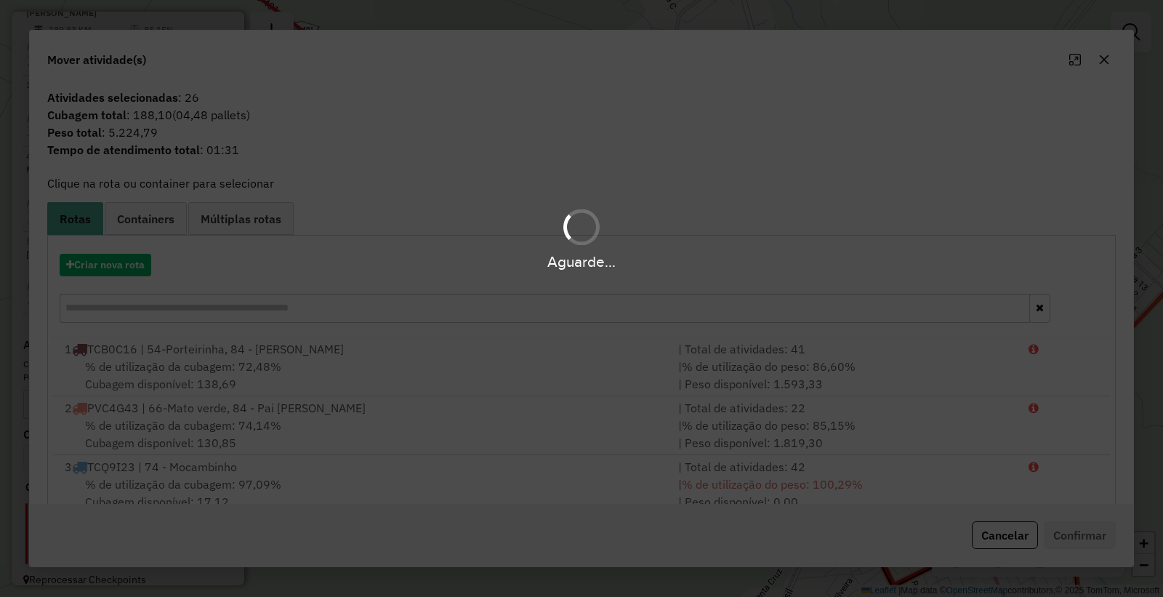
click at [132, 251] on div "Aguarde..." at bounding box center [581, 262] width 1163 height 23
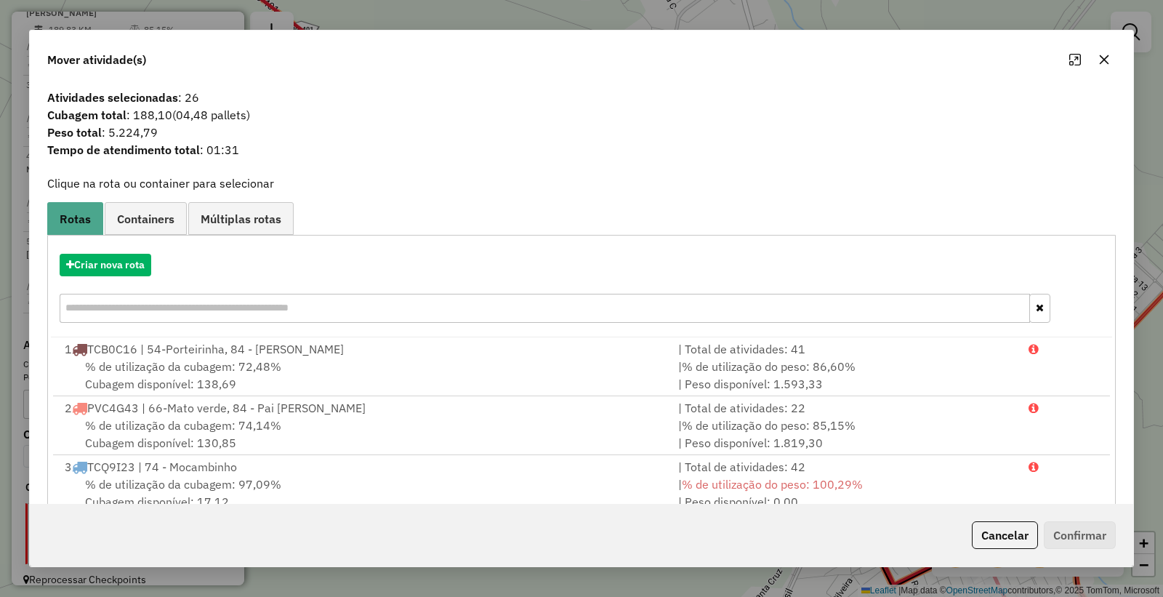
click at [116, 249] on div "Criar nova rota" at bounding box center [582, 290] width 1062 height 95
click at [116, 250] on div "Criar nova rota" at bounding box center [582, 290] width 1062 height 95
click at [125, 258] on button "Criar nova rota" at bounding box center [106, 265] width 92 height 23
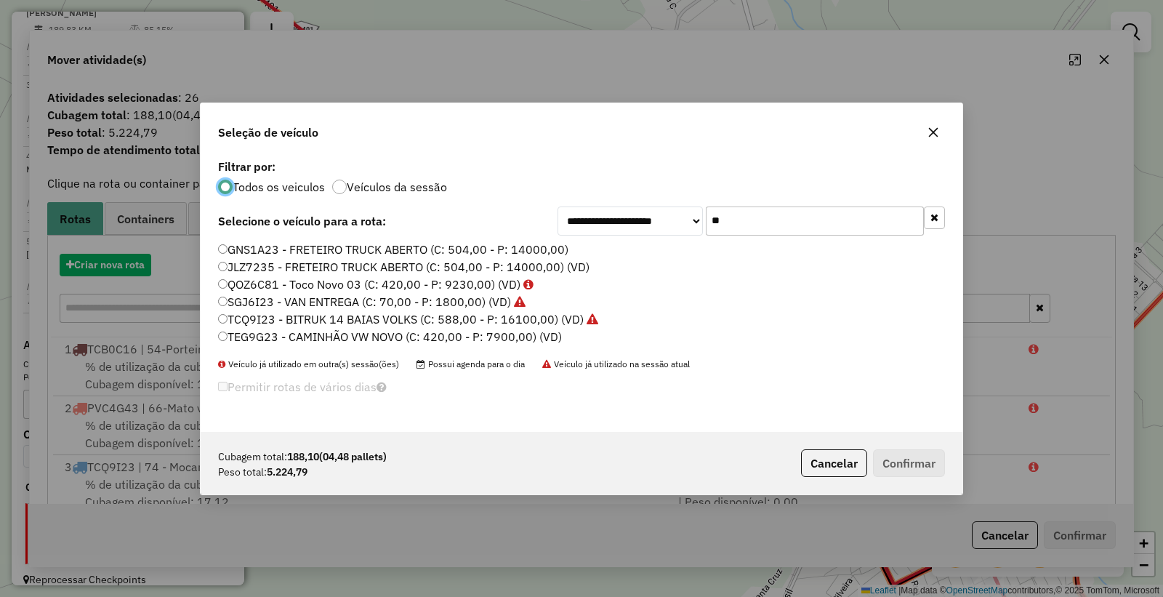
scroll to position [8, 4]
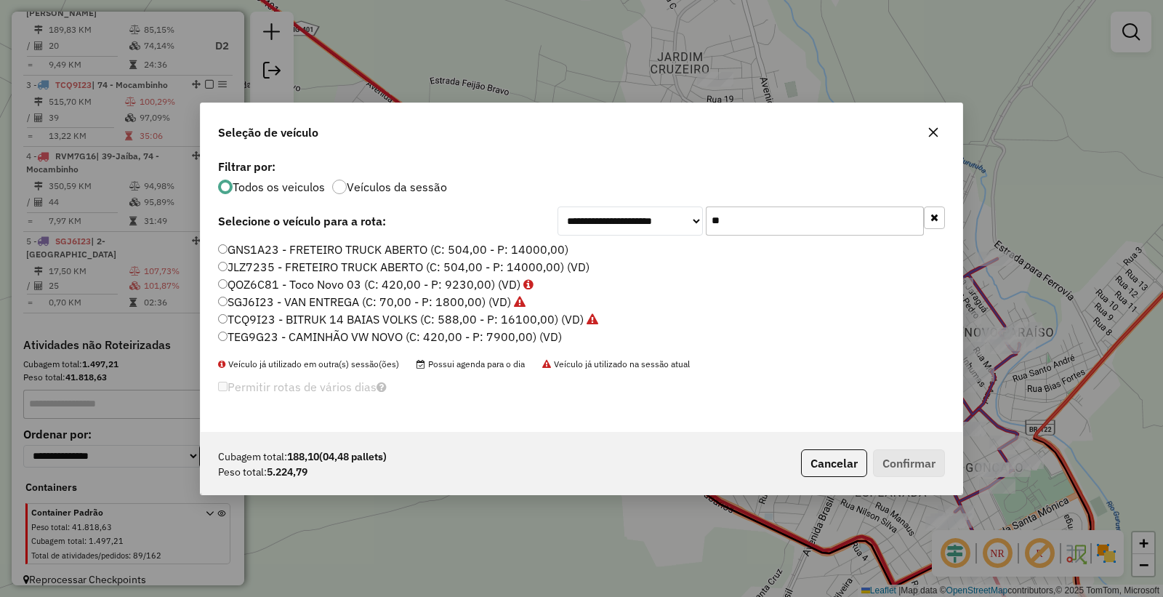
drag, startPoint x: 713, startPoint y: 223, endPoint x: 437, endPoint y: 204, distance: 276.2
click at [437, 204] on div "**********" at bounding box center [582, 294] width 762 height 276
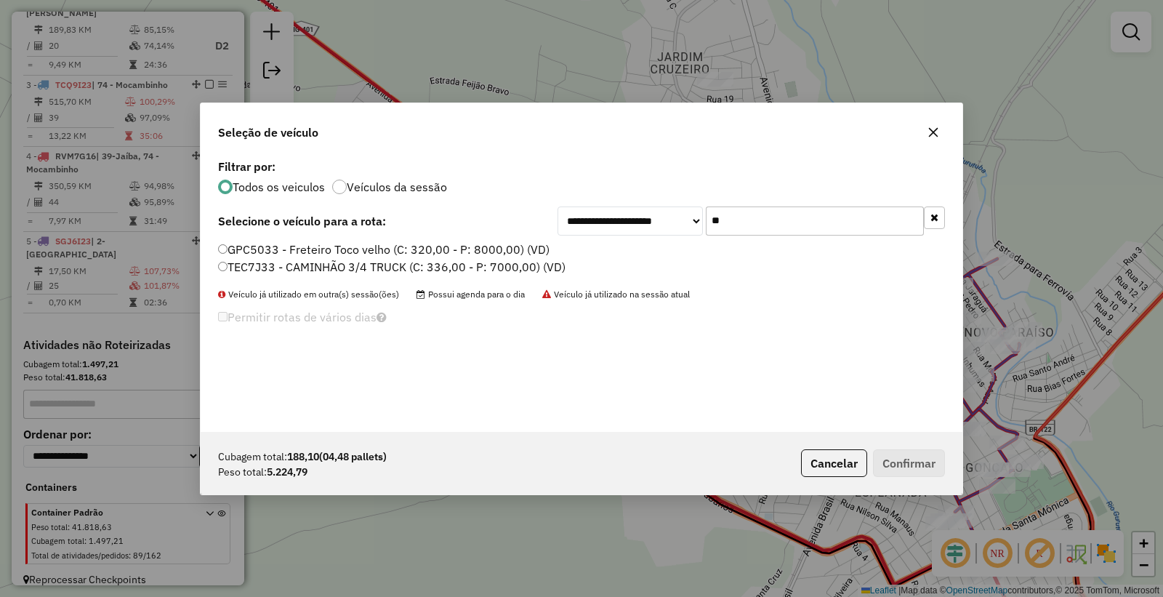
type input "**"
click at [236, 265] on label "TEC7J33 - CAMINHÃO 3/4 TRUCK (C: 336,00 - P: 7000,00) (VD)" at bounding box center [392, 266] width 348 height 17
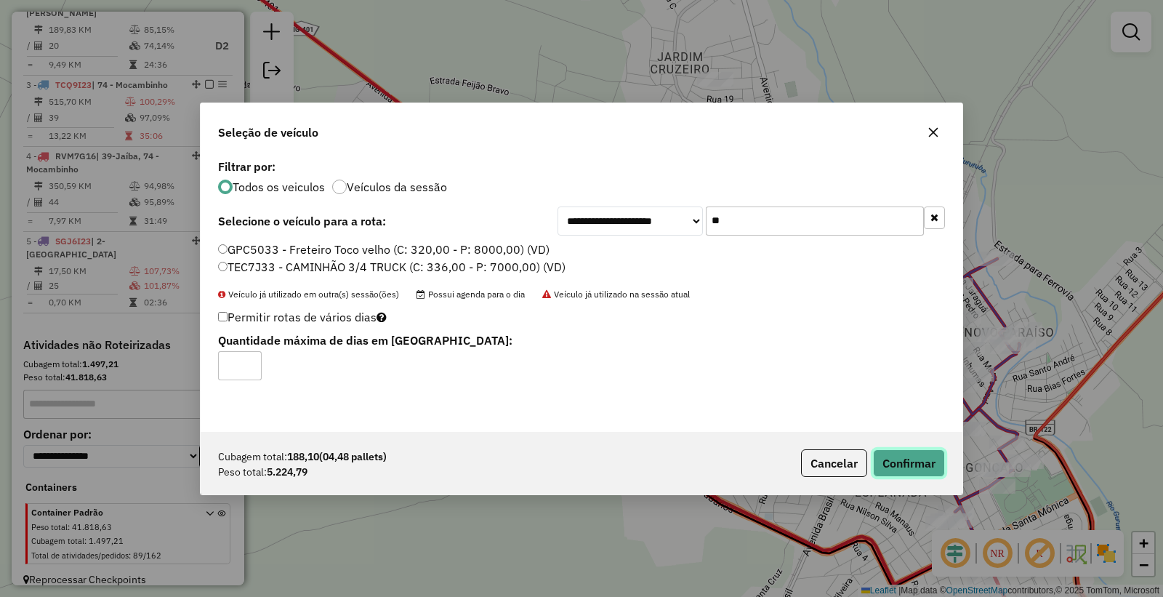
click at [909, 458] on button "Confirmar" at bounding box center [909, 463] width 72 height 28
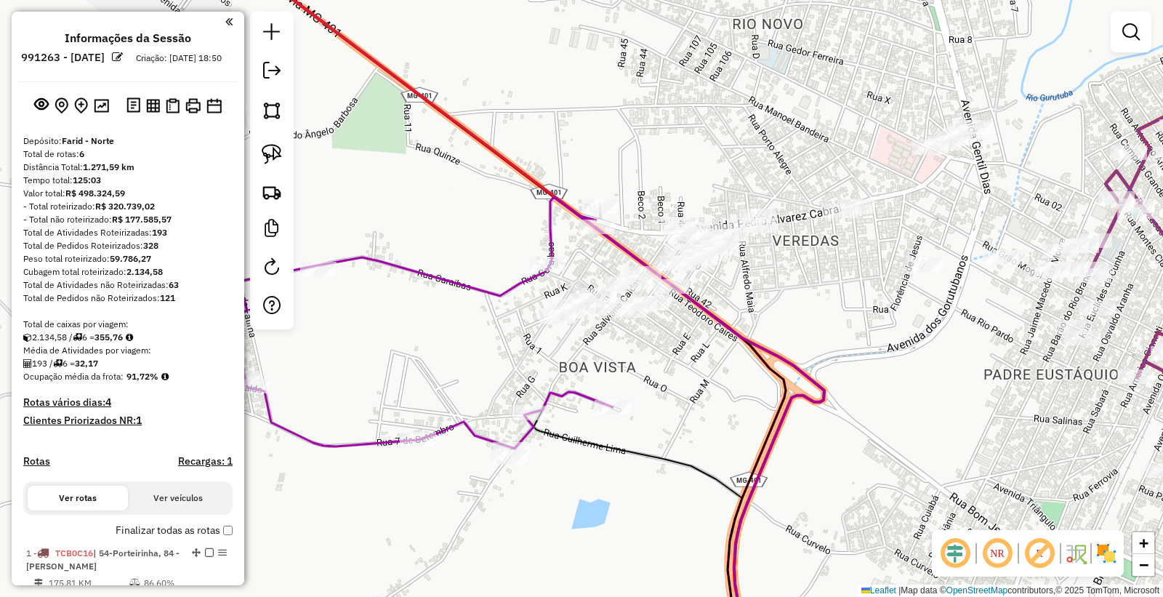
scroll to position [651, 0]
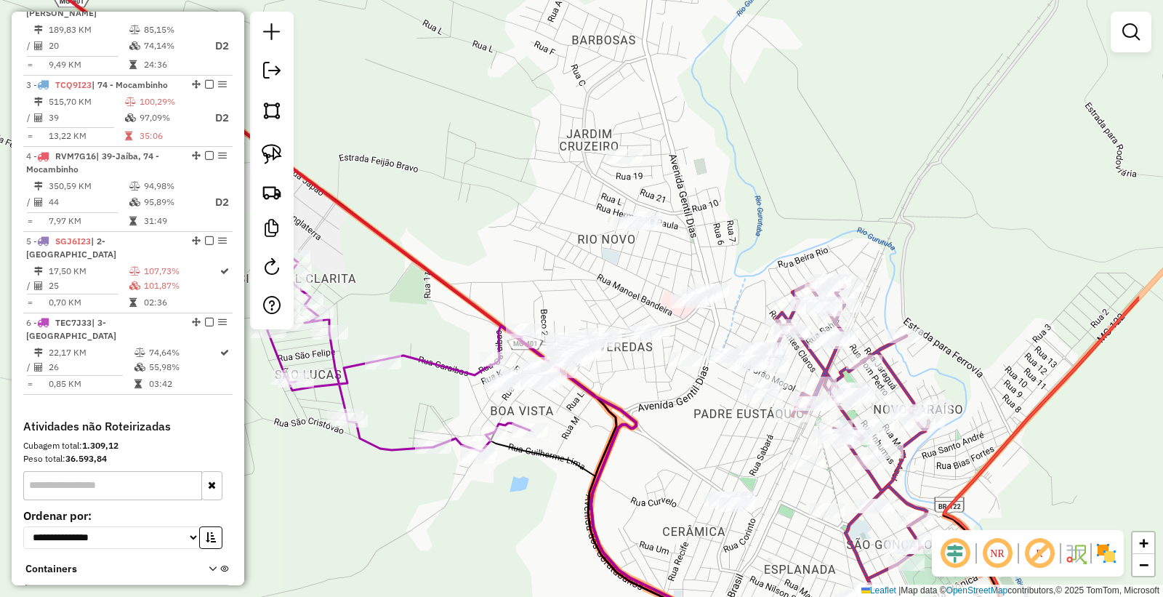
drag, startPoint x: 824, startPoint y: 353, endPoint x: 684, endPoint y: 408, distance: 150.6
click at [684, 408] on div "Janela de atendimento Grade de atendimento Capacidade Transportadoras Veículos …" at bounding box center [581, 298] width 1163 height 597
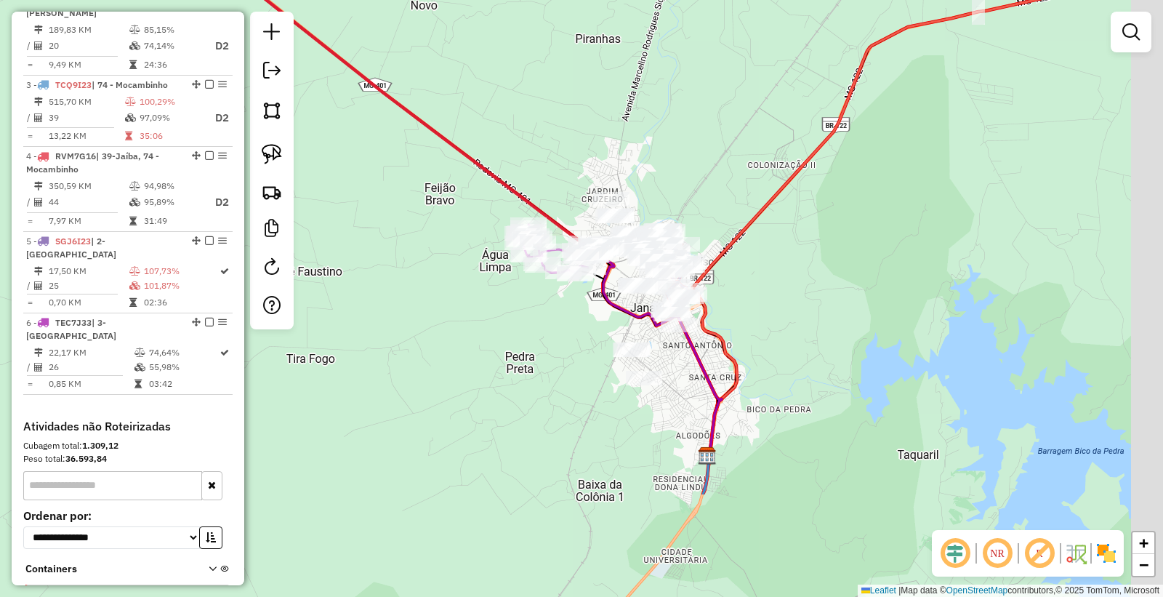
drag, startPoint x: 1076, startPoint y: 420, endPoint x: 881, endPoint y: 257, distance: 255.0
click at [881, 257] on div "Janela de atendimento Grade de atendimento Capacidade Transportadoras Veículos …" at bounding box center [581, 298] width 1163 height 597
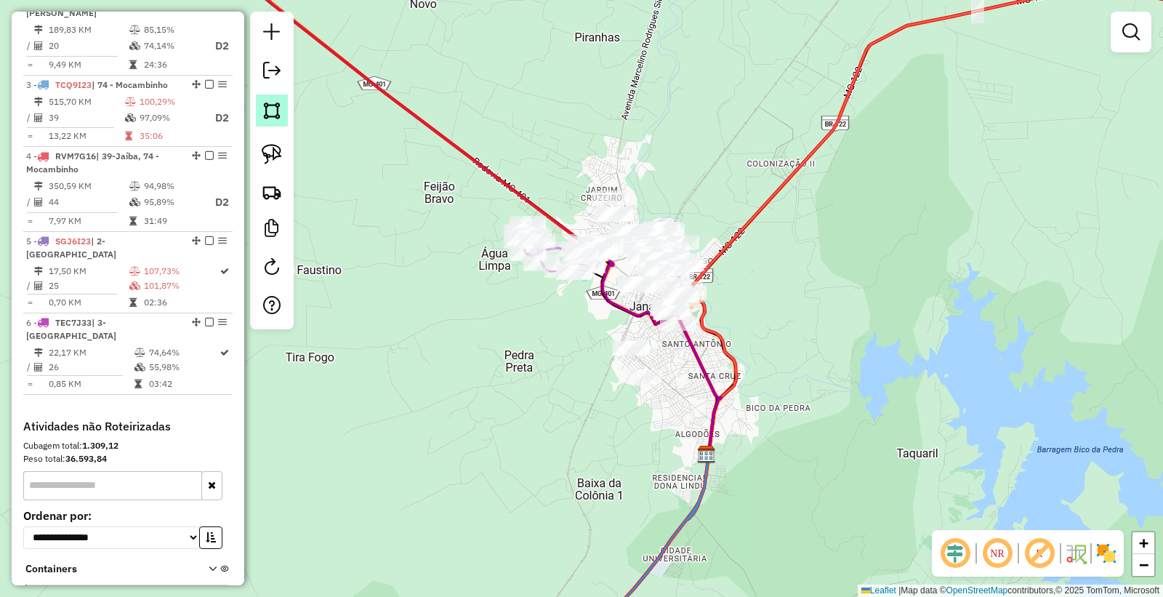
click at [280, 112] on img at bounding box center [272, 110] width 20 height 20
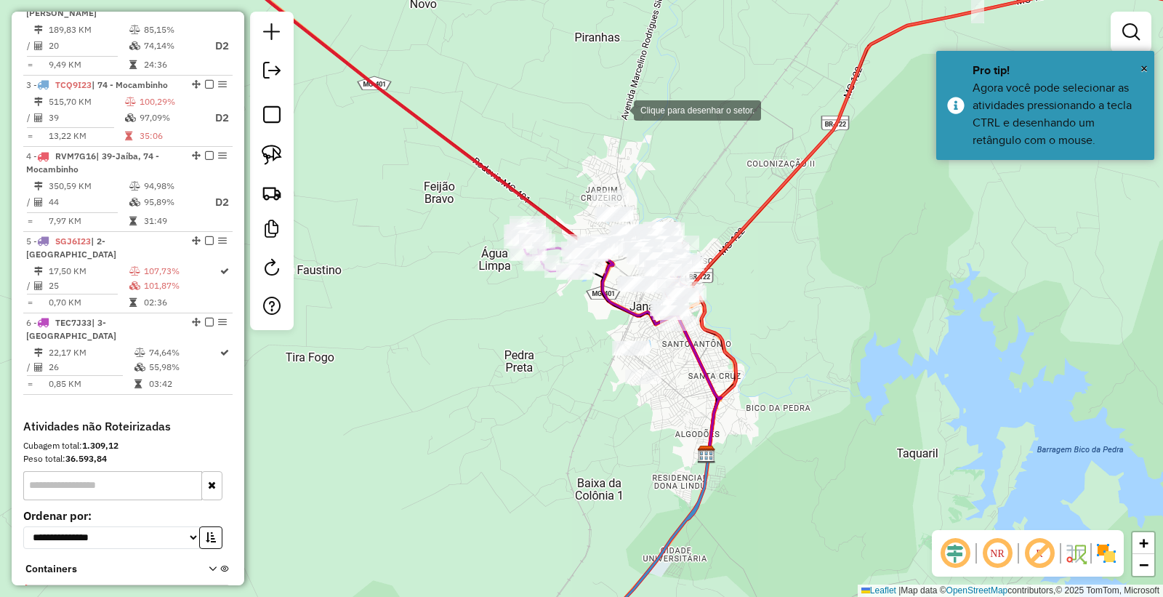
click at [625, 111] on div at bounding box center [619, 109] width 29 height 29
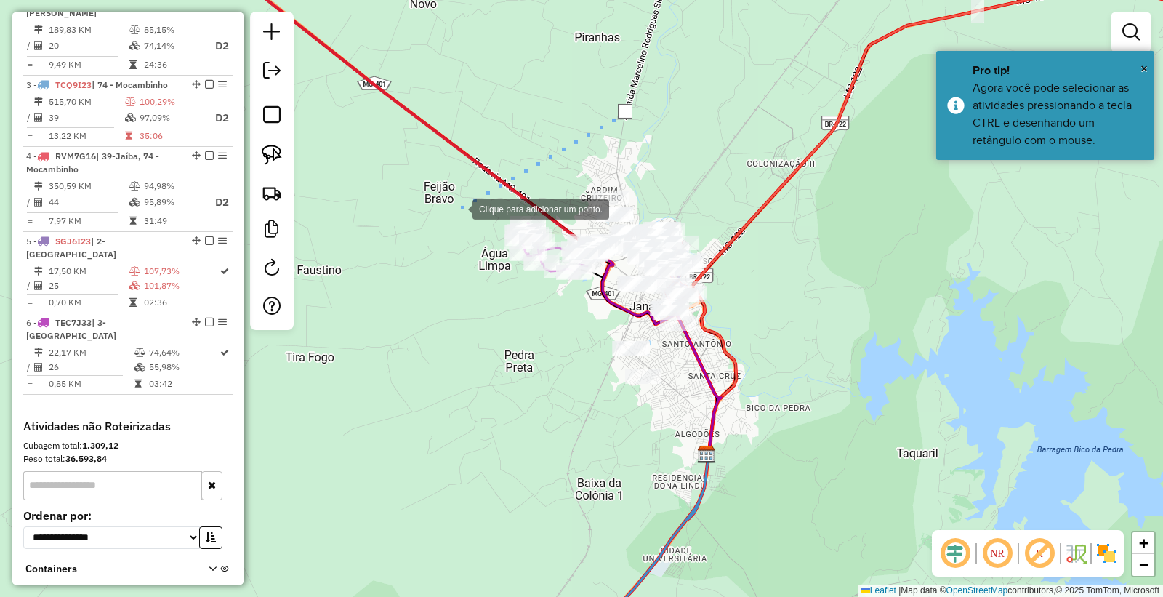
click at [458, 208] on div at bounding box center [458, 207] width 29 height 29
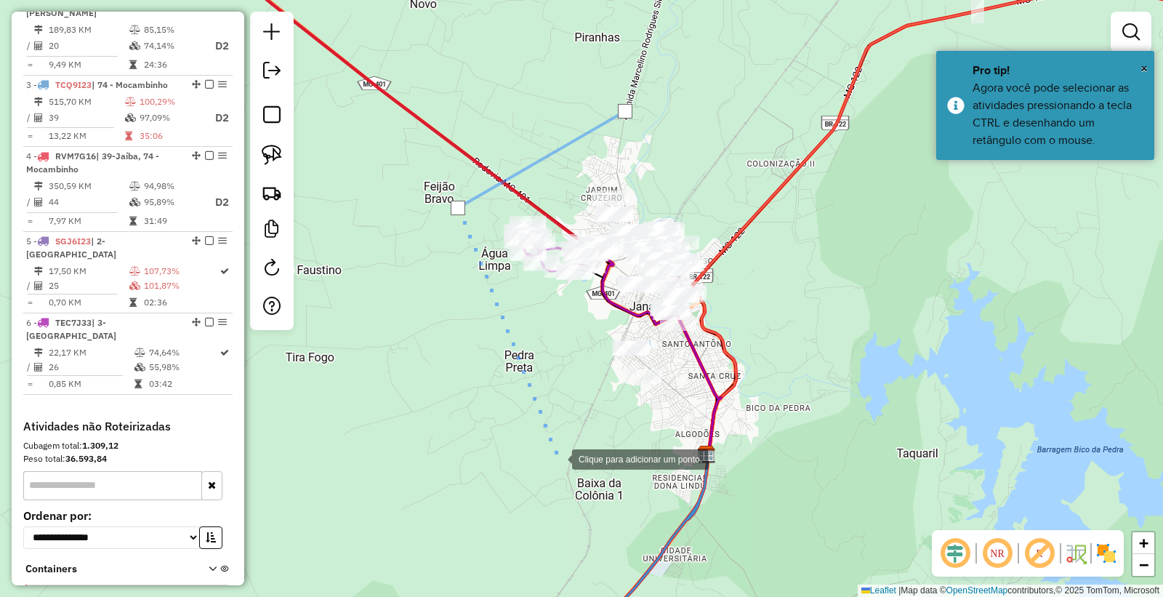
click at [558, 458] on div at bounding box center [557, 458] width 29 height 29
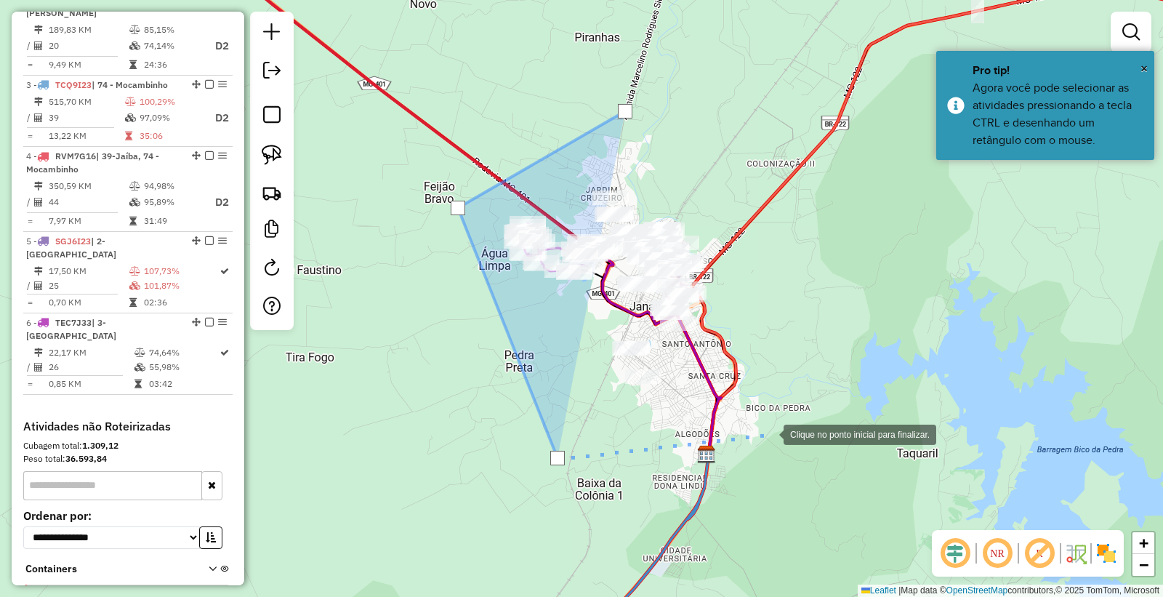
click at [769, 433] on div at bounding box center [769, 433] width 29 height 29
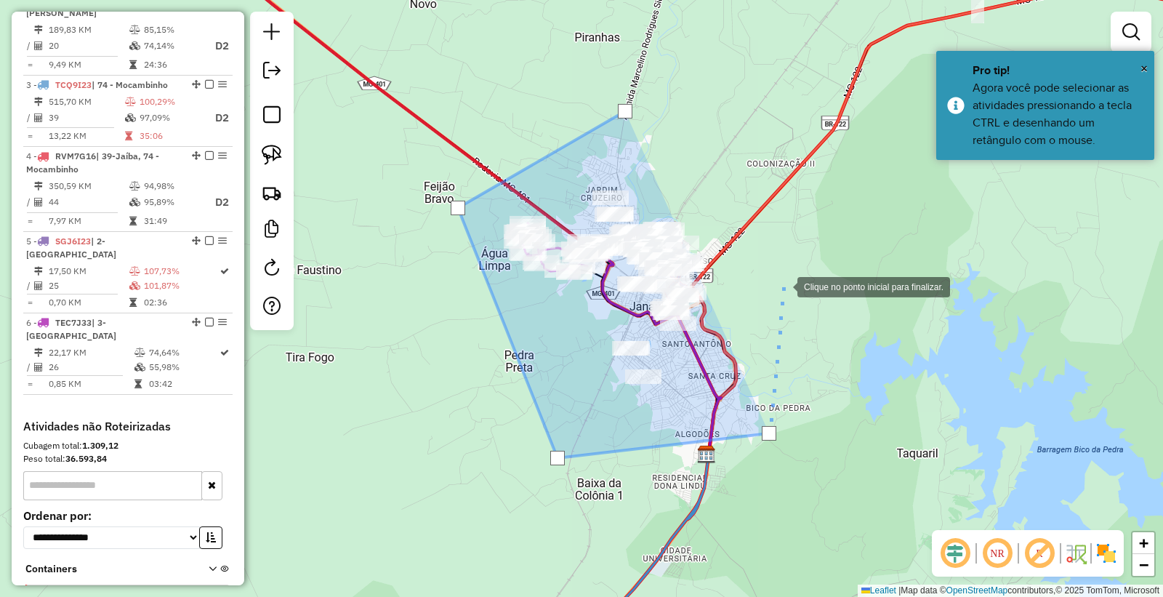
click at [783, 286] on div at bounding box center [783, 285] width 29 height 29
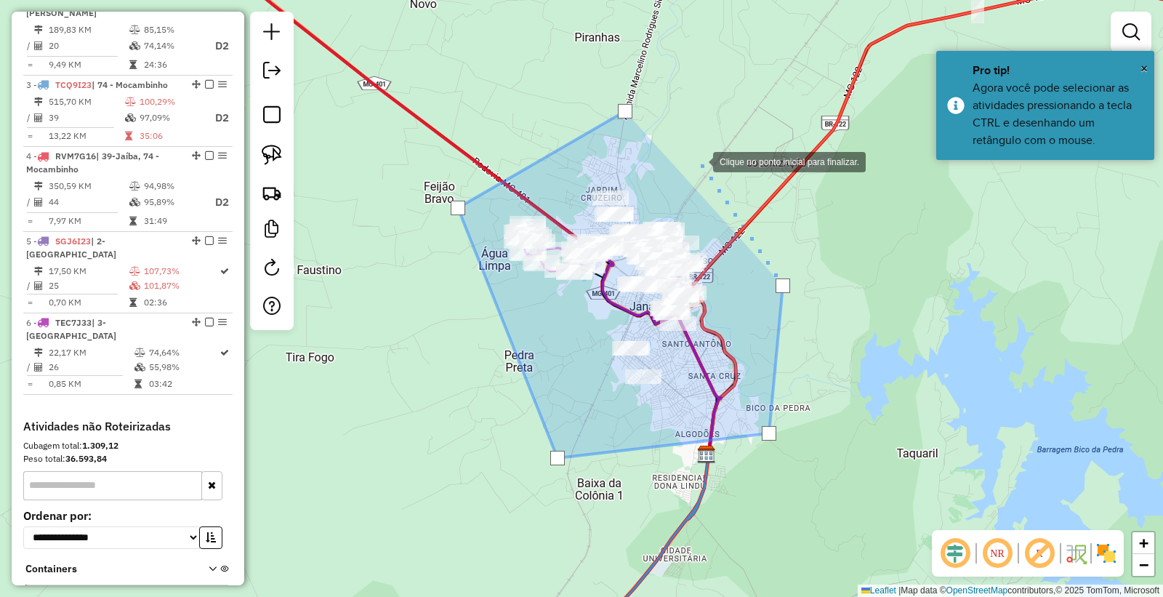
click at [699, 161] on div at bounding box center [698, 160] width 29 height 29
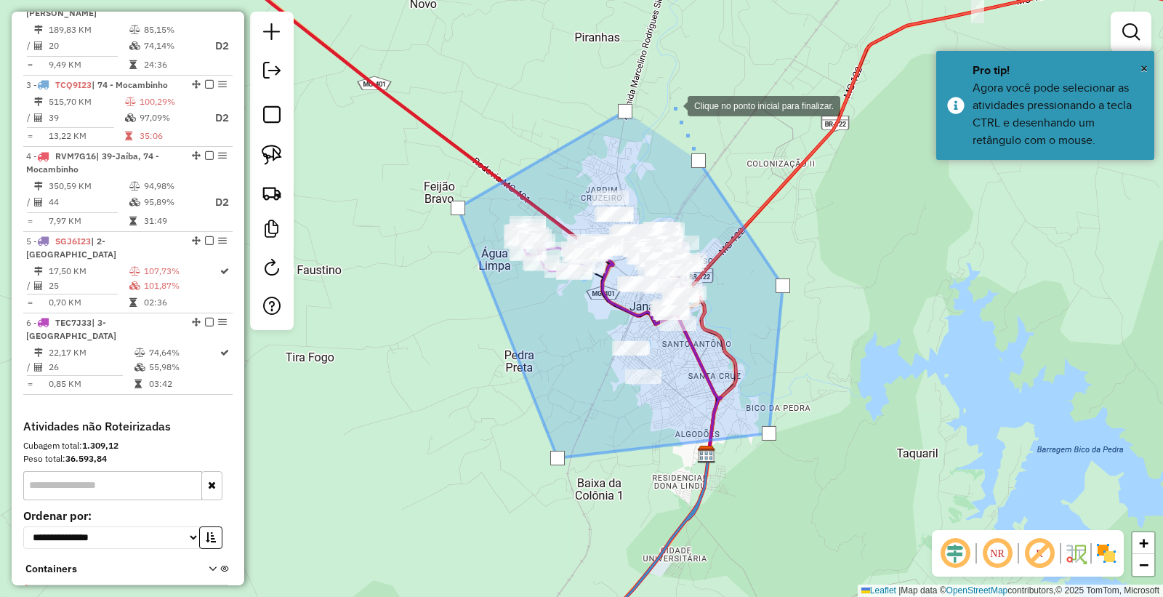
click at [673, 105] on div at bounding box center [673, 104] width 29 height 29
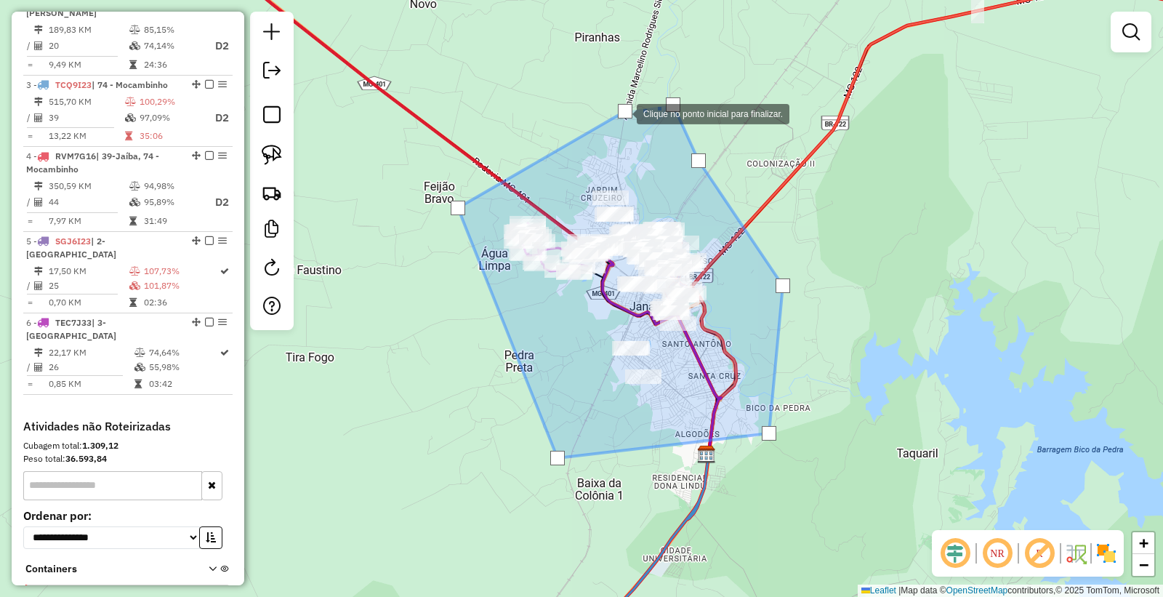
click at [622, 113] on div at bounding box center [625, 111] width 15 height 15
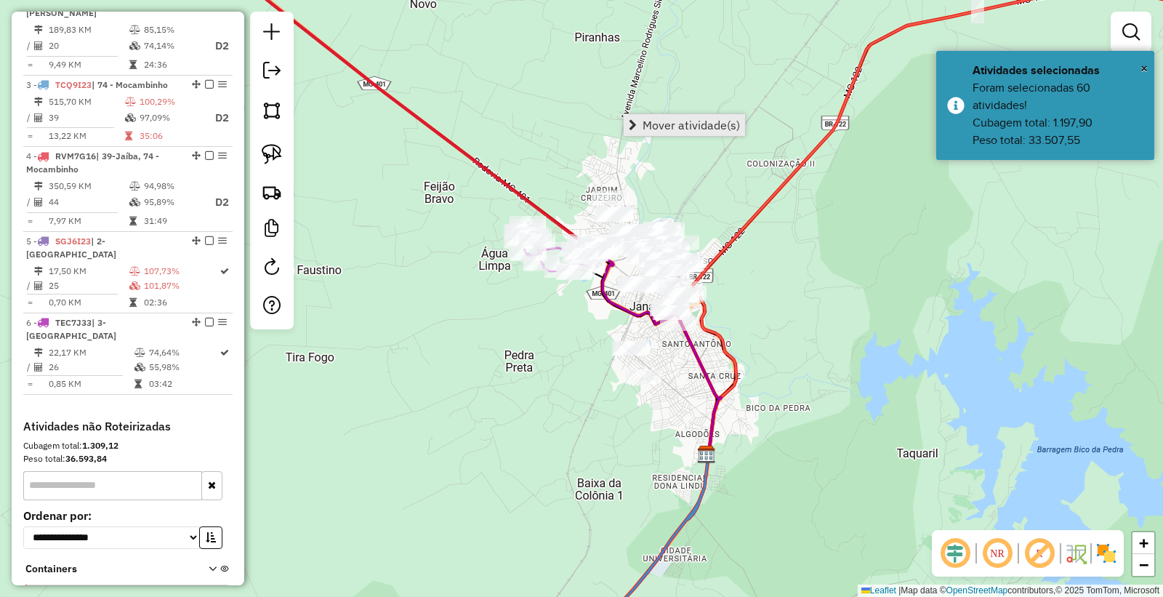
click at [701, 124] on span "Mover atividade(s)" at bounding box center [691, 125] width 97 height 12
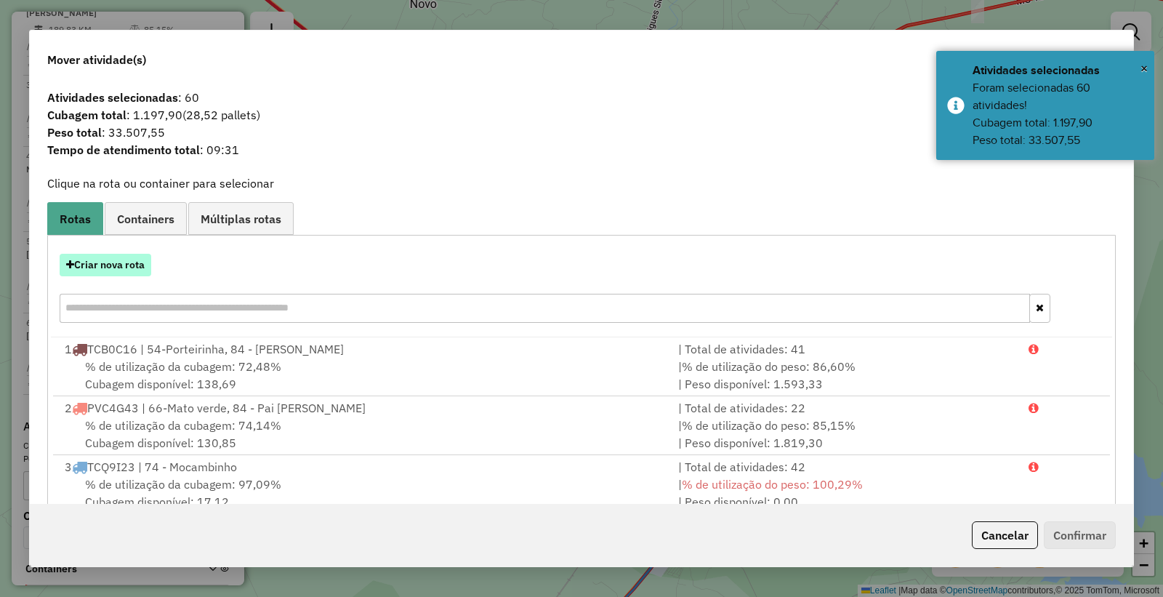
click at [105, 260] on button "Criar nova rota" at bounding box center [106, 265] width 92 height 23
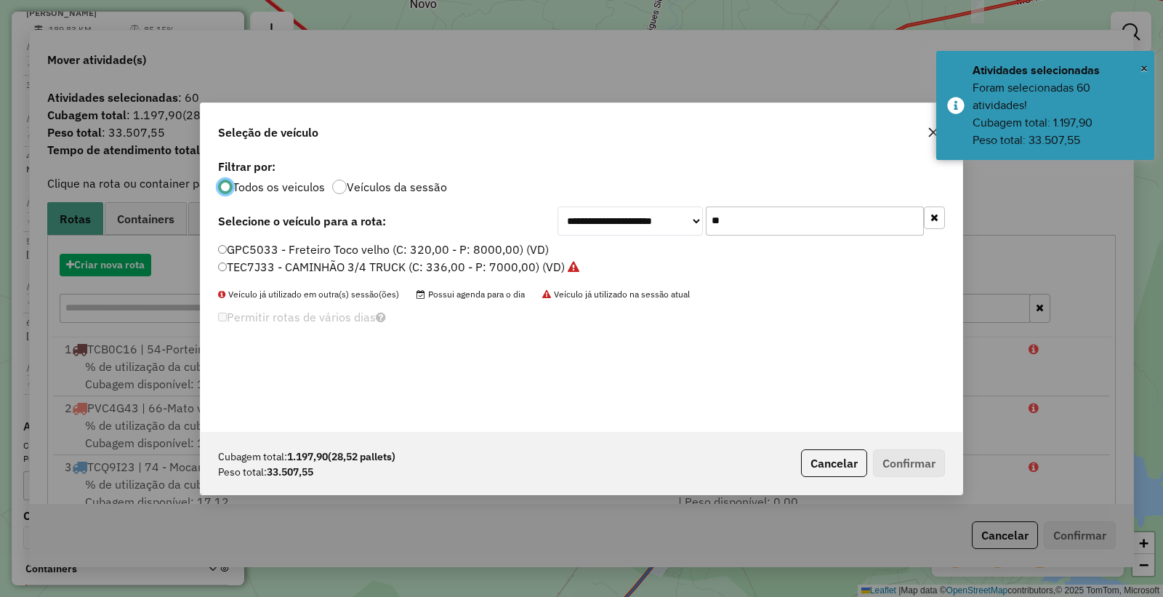
scroll to position [8, 4]
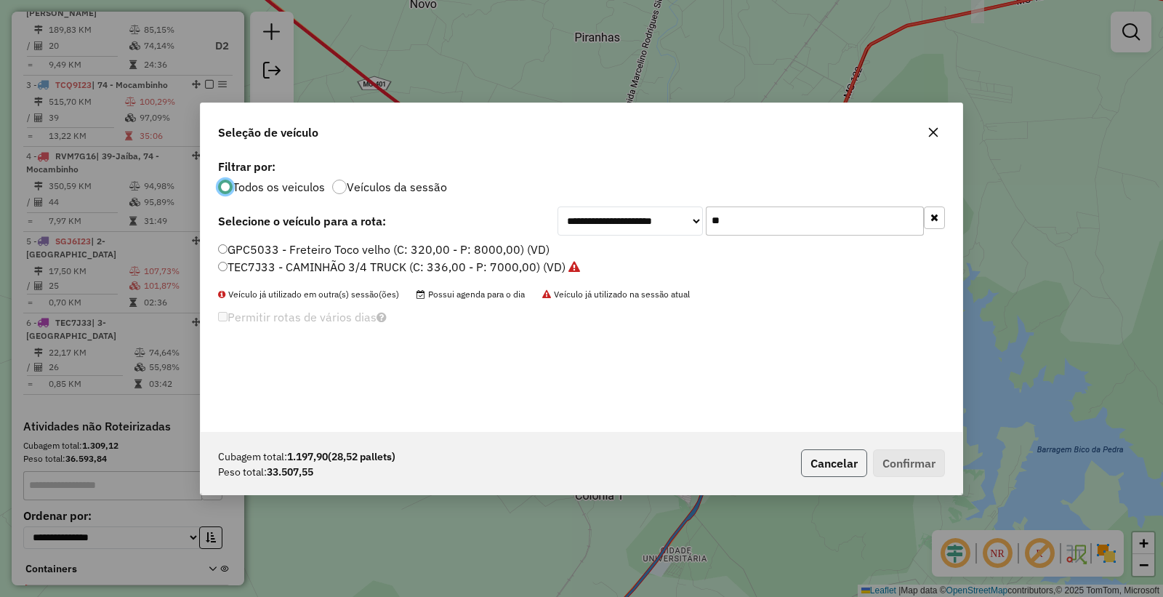
drag, startPoint x: 830, startPoint y: 462, endPoint x: 822, endPoint y: 459, distance: 7.8
click at [826, 462] on button "Cancelar" at bounding box center [834, 463] width 66 height 28
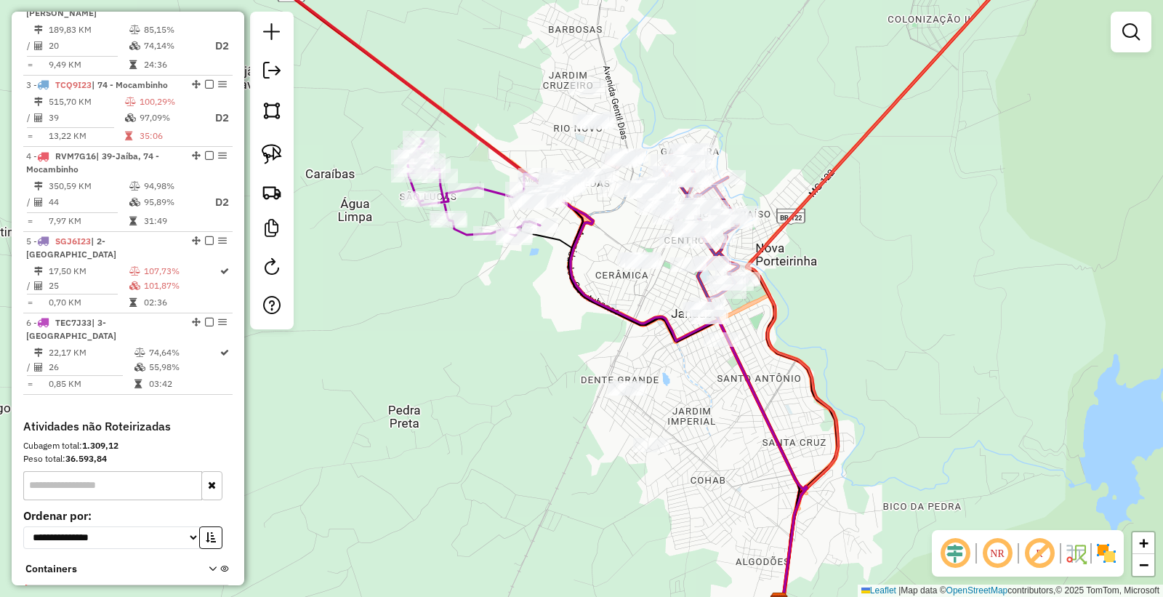
click at [751, 403] on icon at bounding box center [670, 389] width 276 height 424
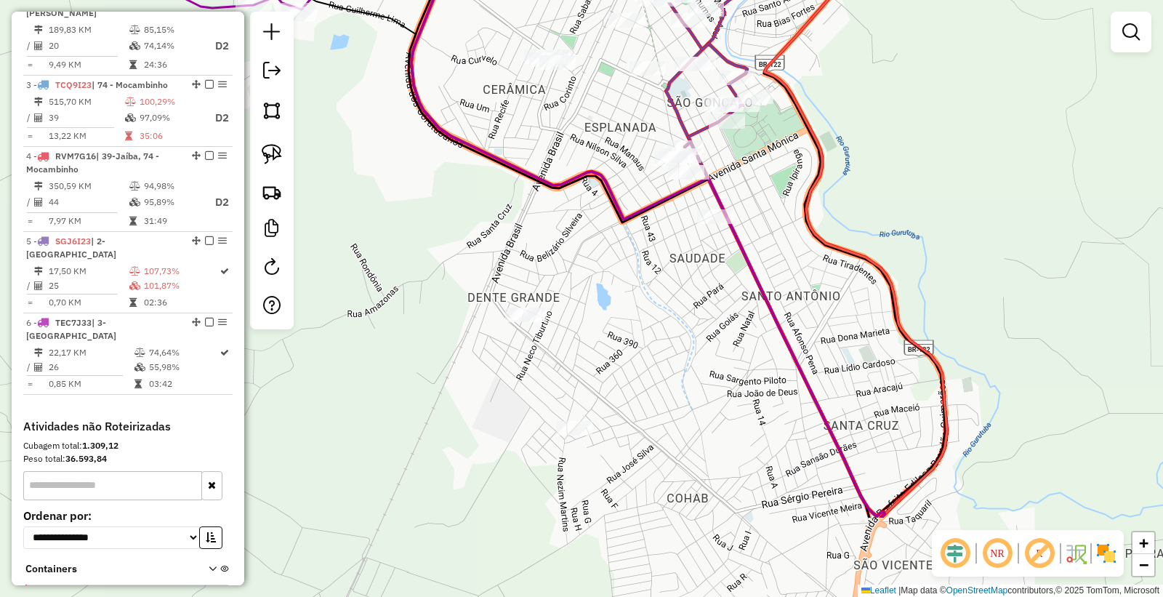
drag, startPoint x: 782, startPoint y: 395, endPoint x: 612, endPoint y: 285, distance: 203.1
click at [612, 285] on div "Janela de atendimento Grade de atendimento Capacidade Transportadoras Veículos …" at bounding box center [581, 298] width 1163 height 597
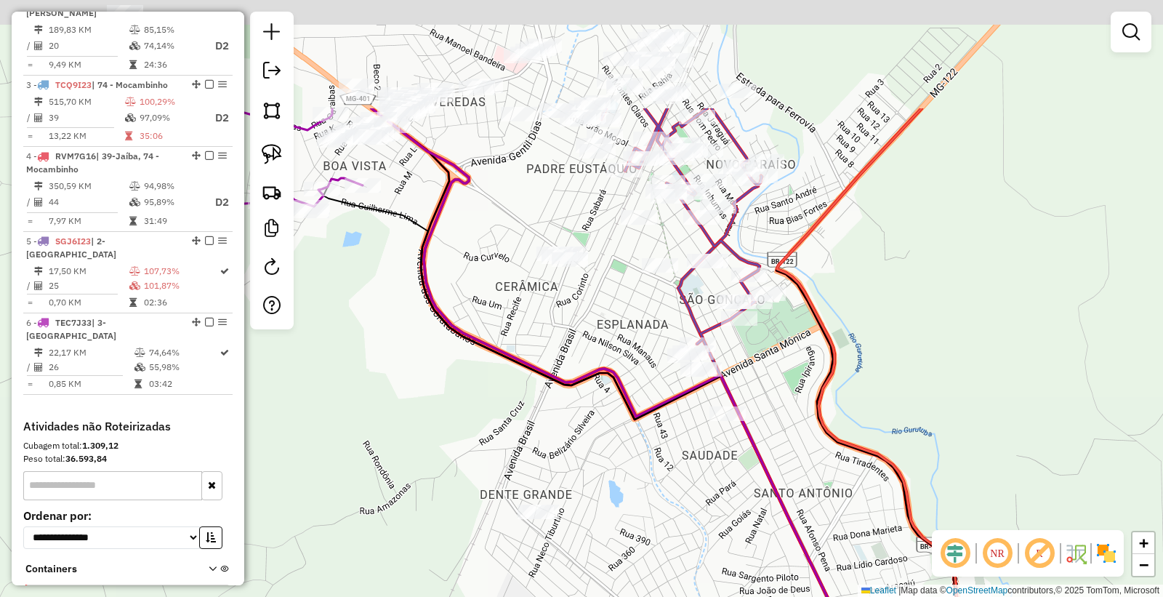
drag, startPoint x: 641, startPoint y: 195, endPoint x: 641, endPoint y: 252, distance: 57.5
click at [641, 322] on div "Janela de atendimento Grade de atendimento Capacidade Transportadoras Veículos …" at bounding box center [581, 298] width 1163 height 597
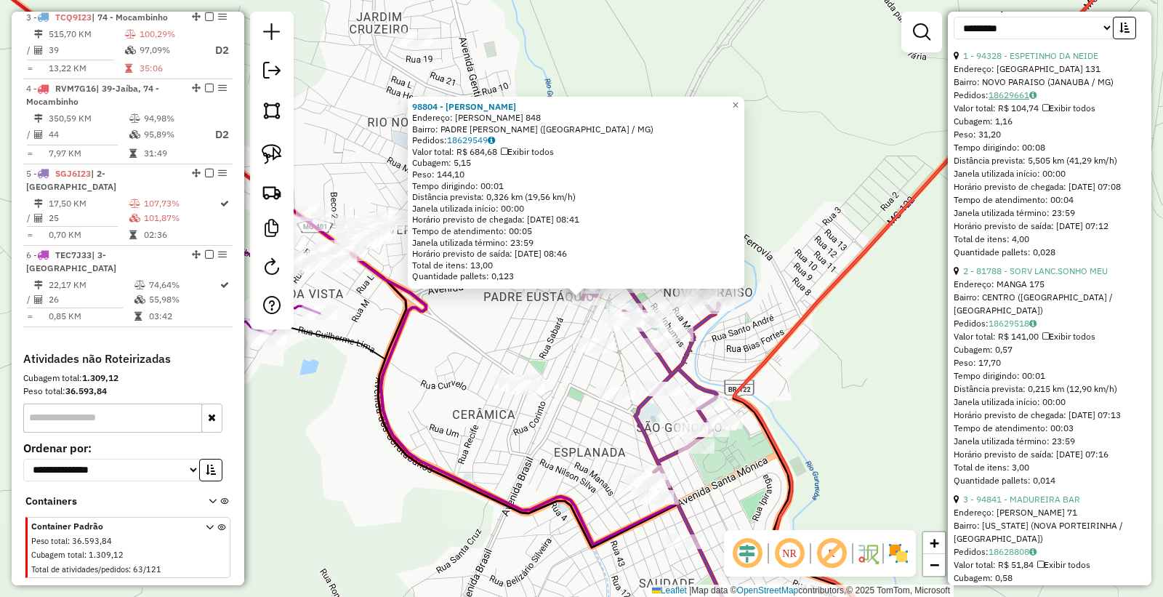
scroll to position [404, 0]
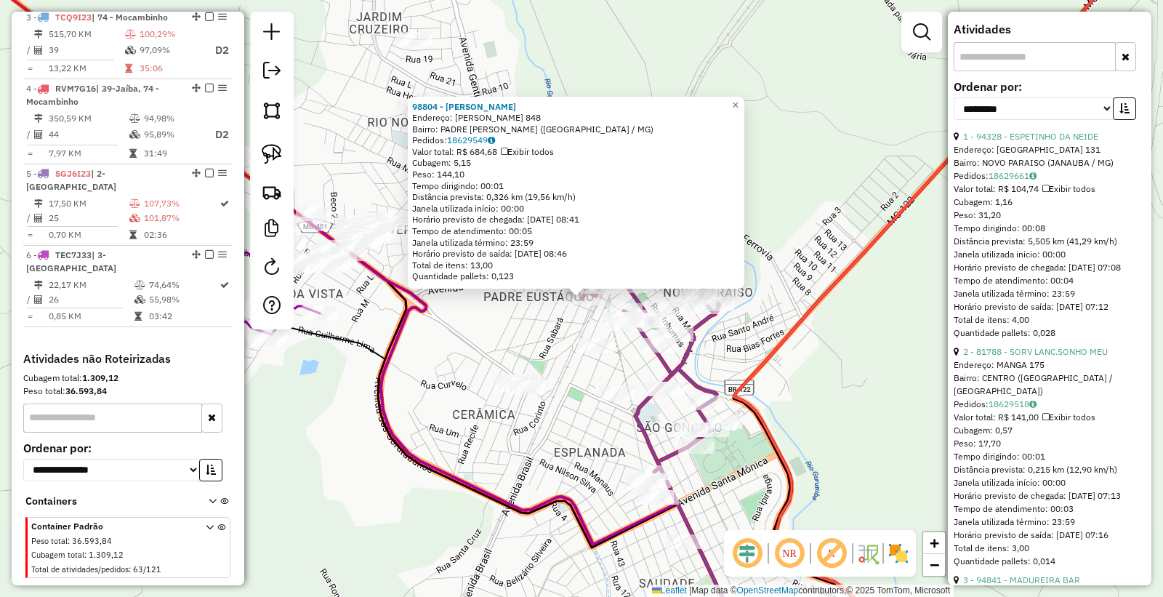
click at [1023, 95] on label "Ordenar por:" at bounding box center [1050, 86] width 192 height 17
click at [1019, 120] on select "**********" at bounding box center [1034, 108] width 160 height 23
select select "*********"
click at [954, 109] on select "**********" at bounding box center [1034, 108] width 160 height 23
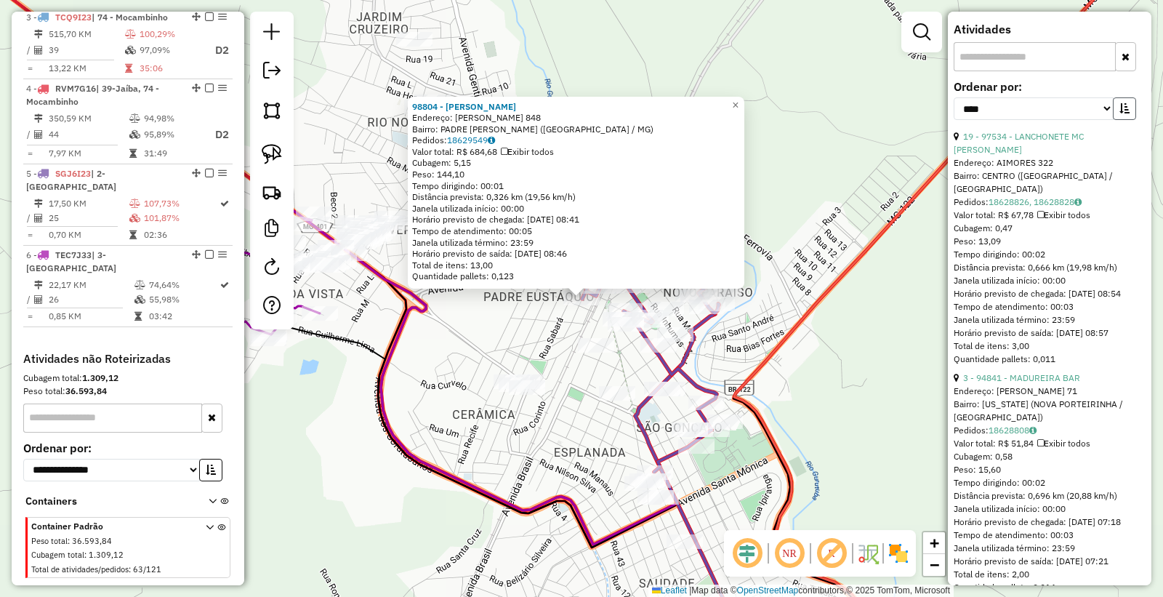
click at [1114, 120] on button "button" at bounding box center [1124, 108] width 23 height 23
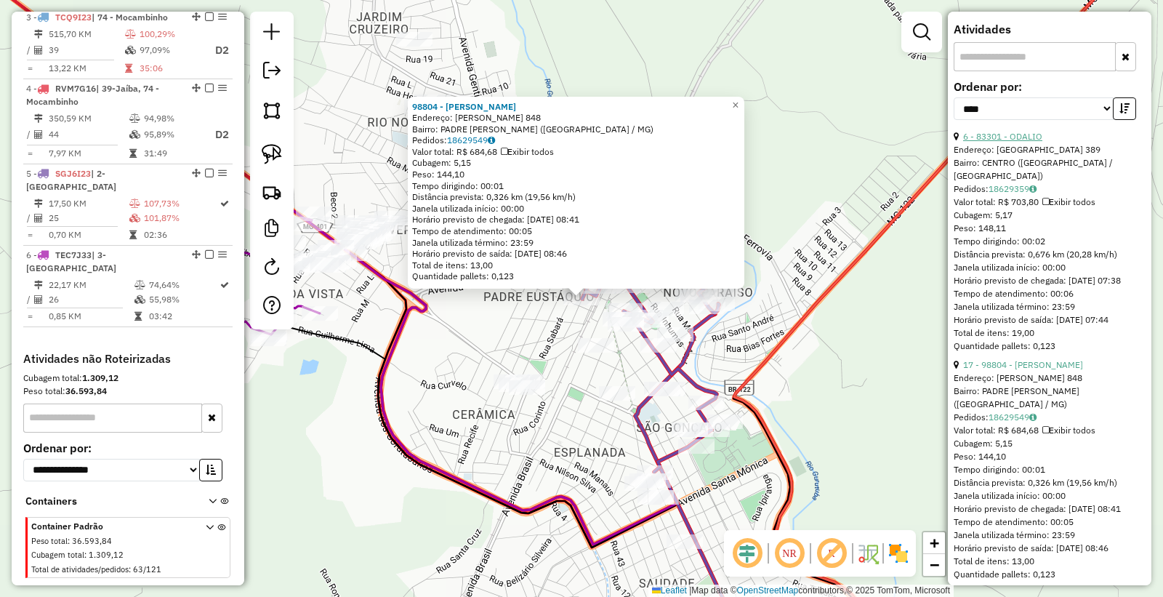
click at [1018, 142] on link "6 - 83301 - ODALIO" at bounding box center [1002, 136] width 79 height 11
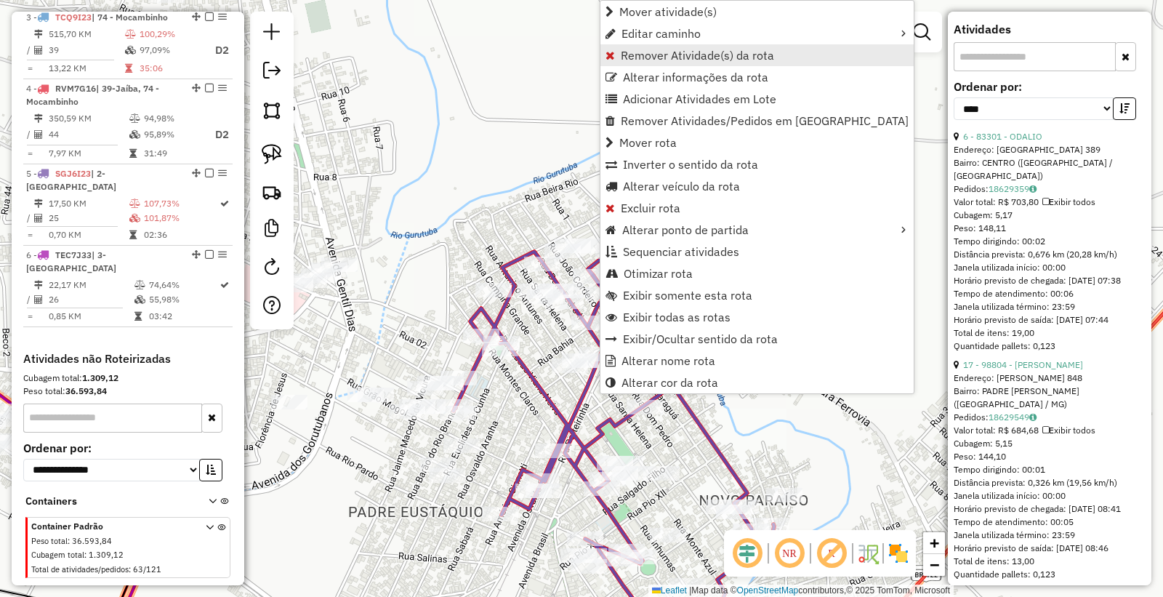
click at [657, 51] on span "Remover Atividade(s) da rota" at bounding box center [697, 55] width 153 height 12
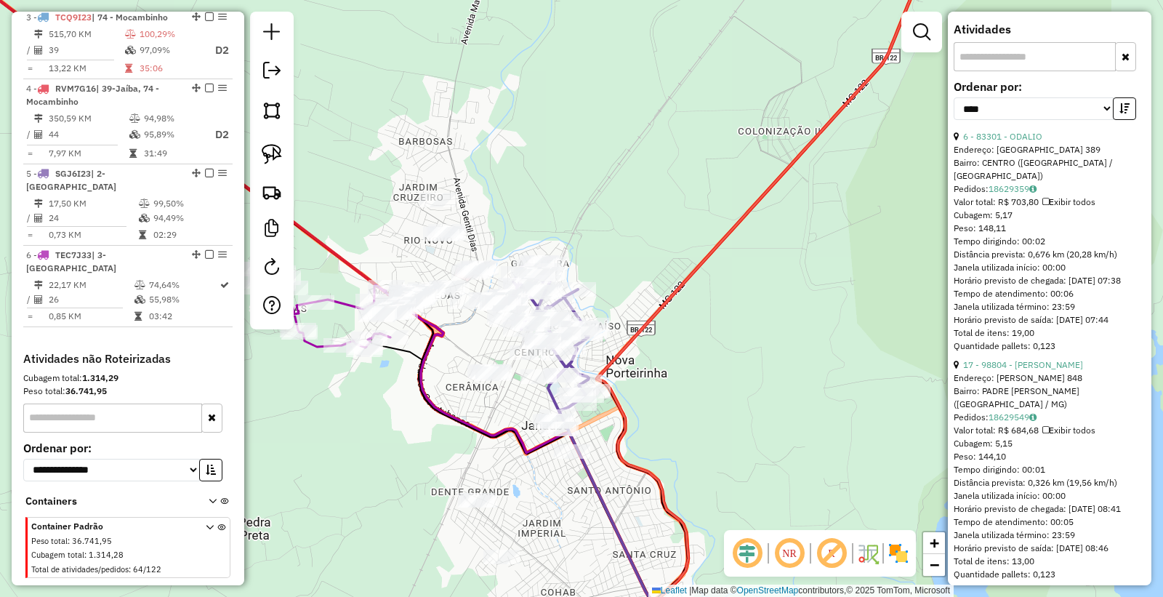
drag, startPoint x: 774, startPoint y: 396, endPoint x: 847, endPoint y: 371, distance: 77.7
click at [847, 371] on div "Janela de atendimento Grade de atendimento Capacidade Transportadoras Veículos …" at bounding box center [581, 298] width 1163 height 597
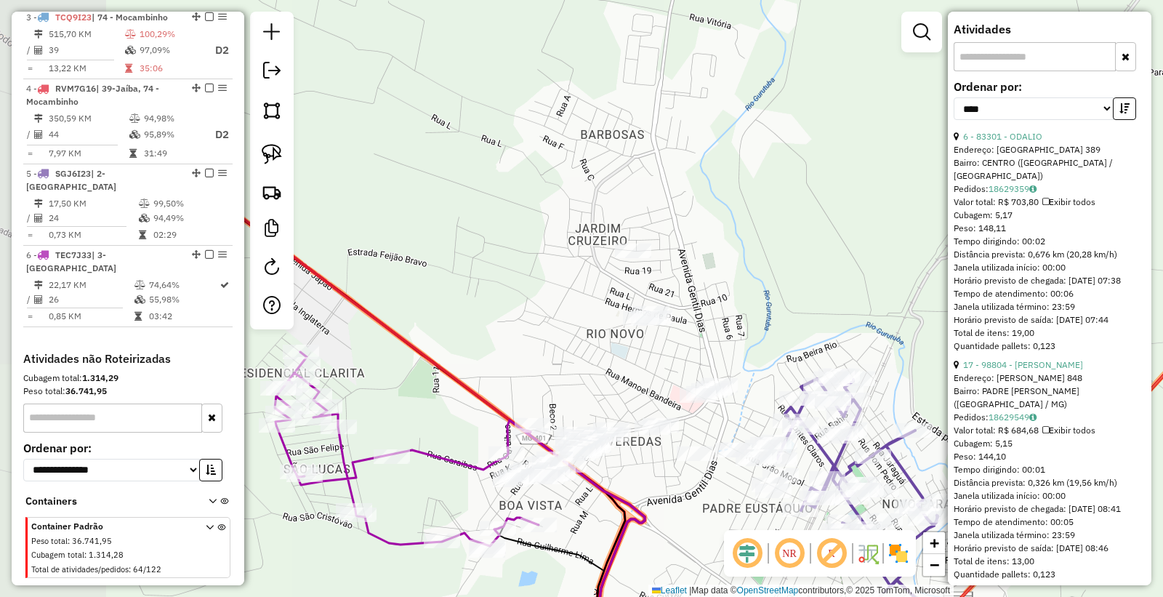
drag, startPoint x: 591, startPoint y: 151, endPoint x: 764, endPoint y: 273, distance: 211.8
click at [764, 273] on div "Janela de atendimento Grade de atendimento Capacidade Transportadoras Veículos …" at bounding box center [581, 298] width 1163 height 597
click at [277, 115] on img at bounding box center [272, 110] width 20 height 20
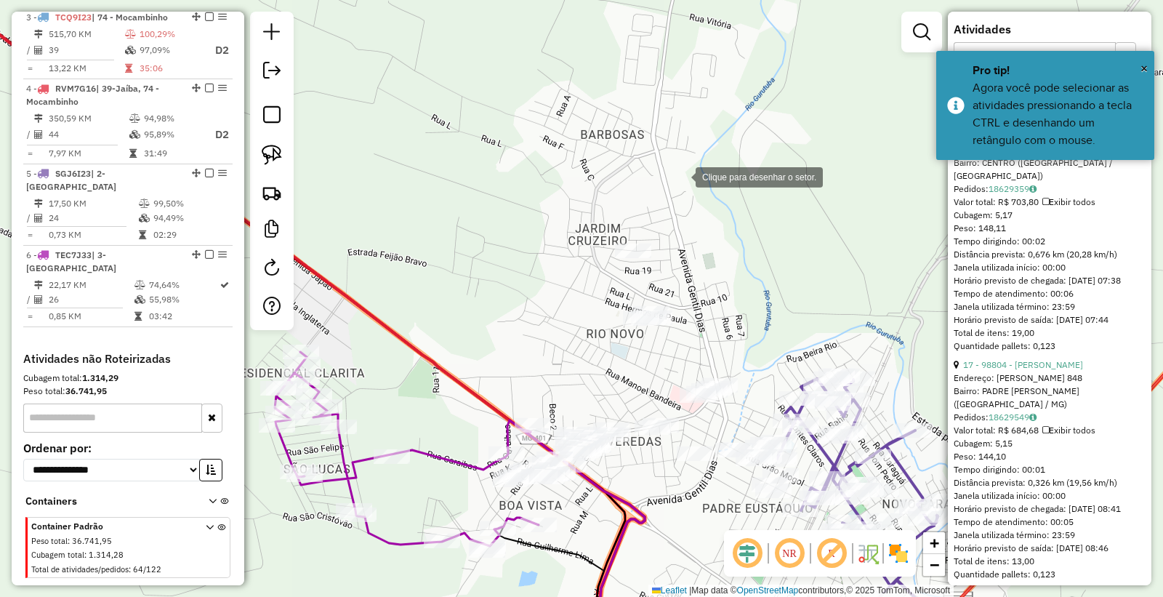
click at [681, 176] on div at bounding box center [681, 175] width 29 height 29
click at [391, 351] on div at bounding box center [391, 351] width 29 height 29
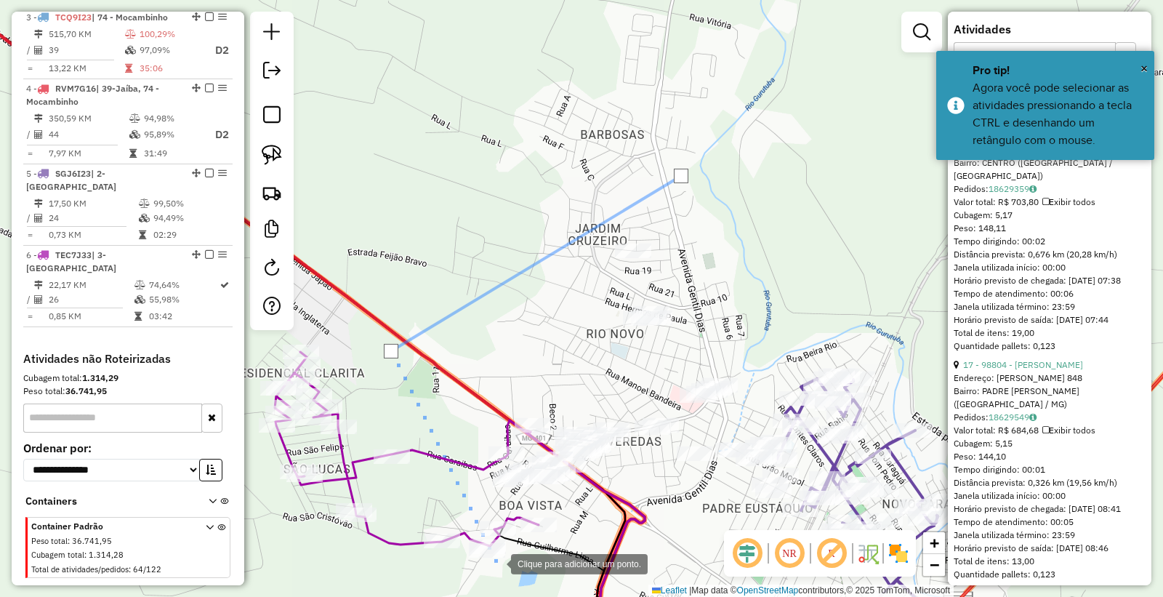
click at [503, 569] on div at bounding box center [496, 562] width 29 height 29
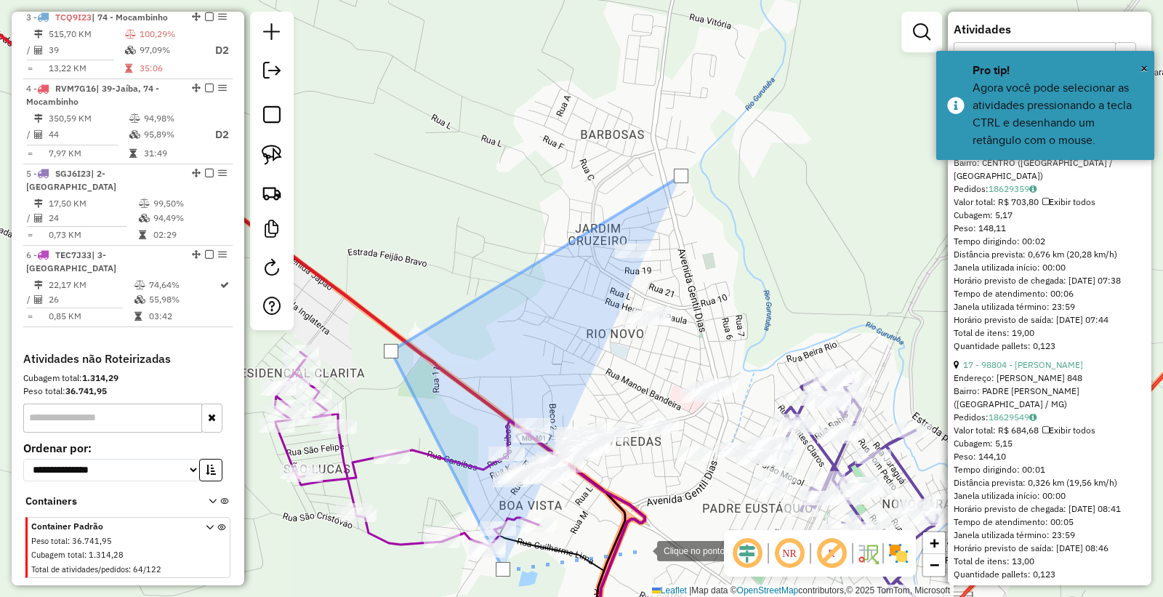
click at [643, 550] on div at bounding box center [642, 549] width 29 height 29
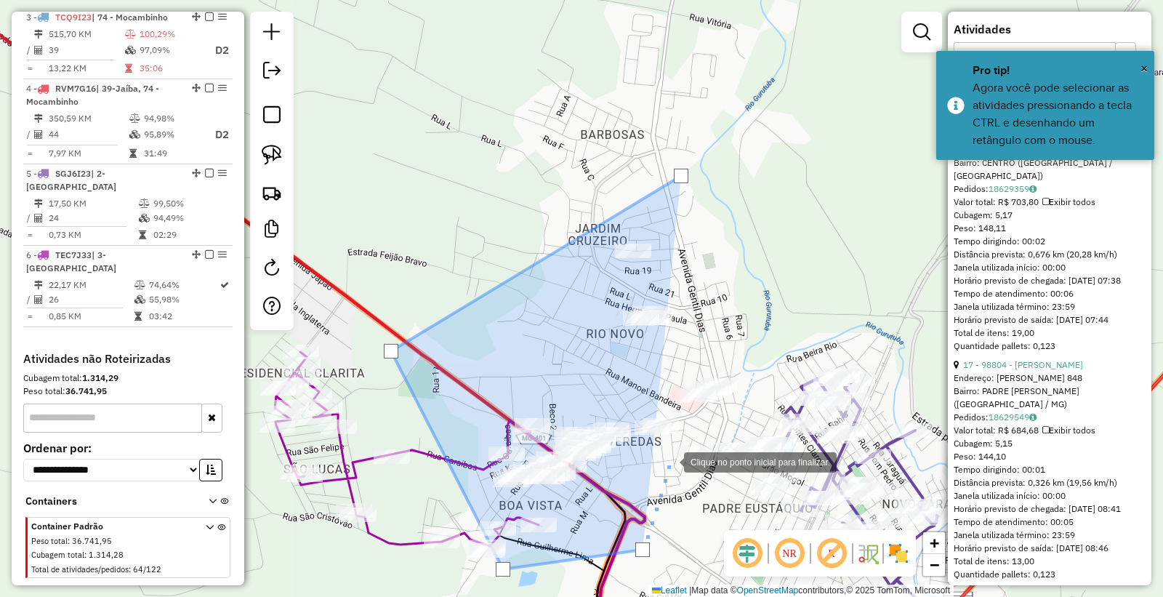
click at [670, 461] on div at bounding box center [669, 460] width 29 height 29
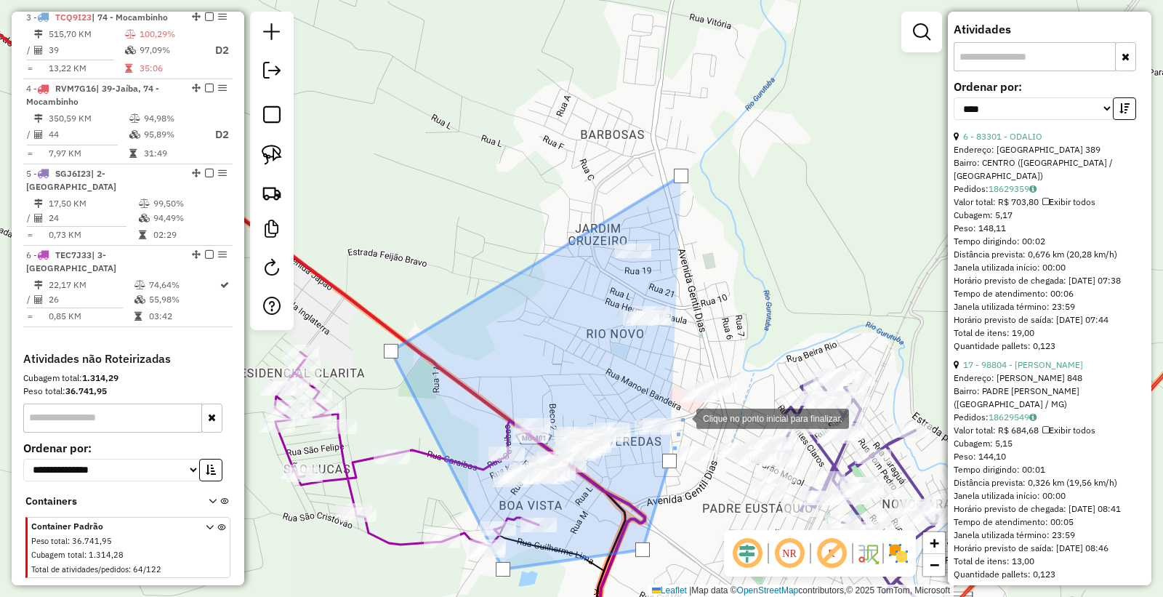
click at [682, 417] on div at bounding box center [682, 417] width 29 height 29
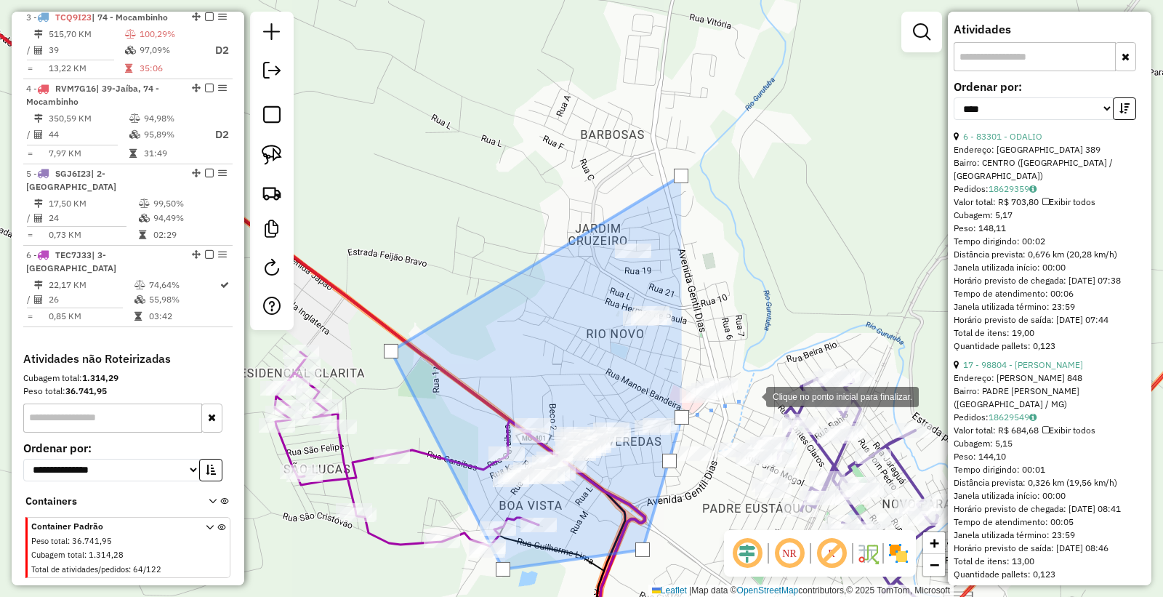
click at [752, 396] on div at bounding box center [751, 395] width 29 height 29
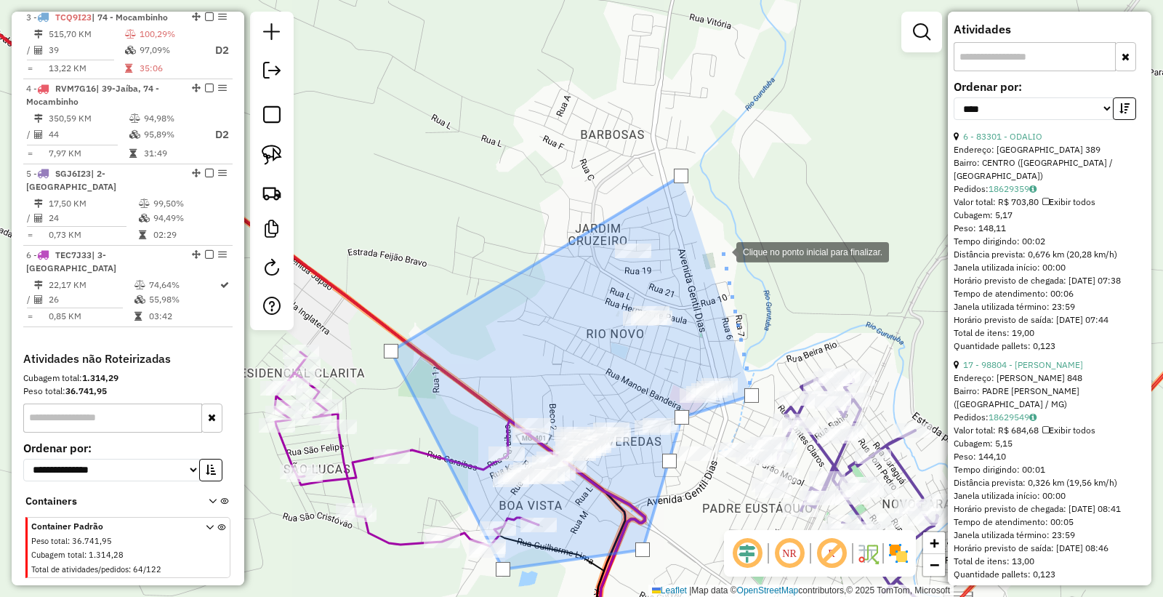
click at [722, 251] on div at bounding box center [722, 250] width 29 height 29
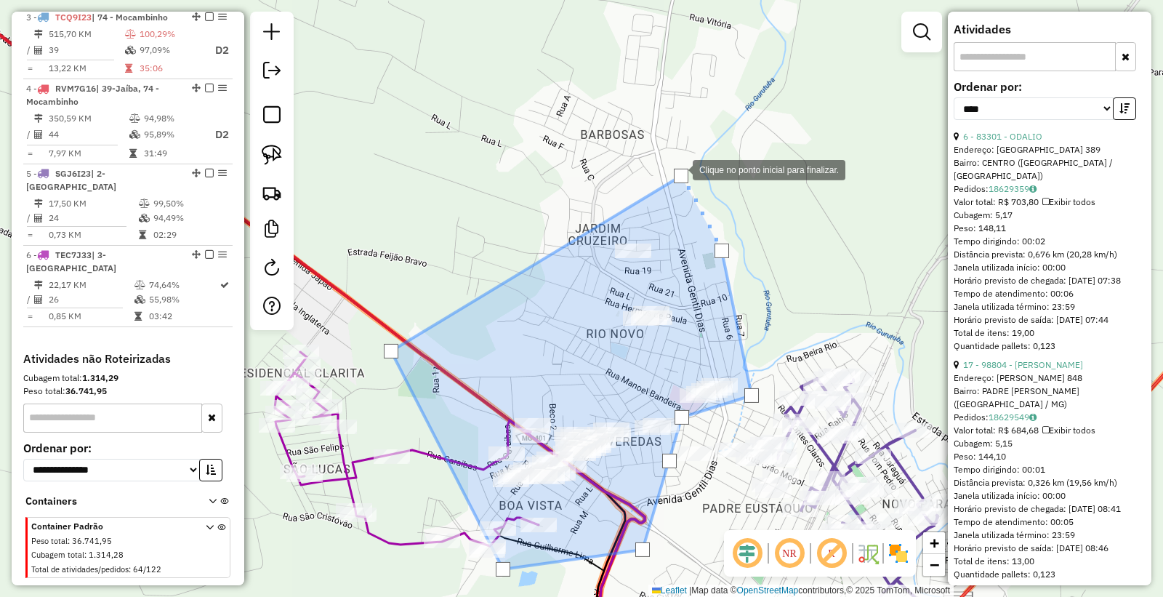
click at [678, 169] on div at bounding box center [681, 176] width 15 height 15
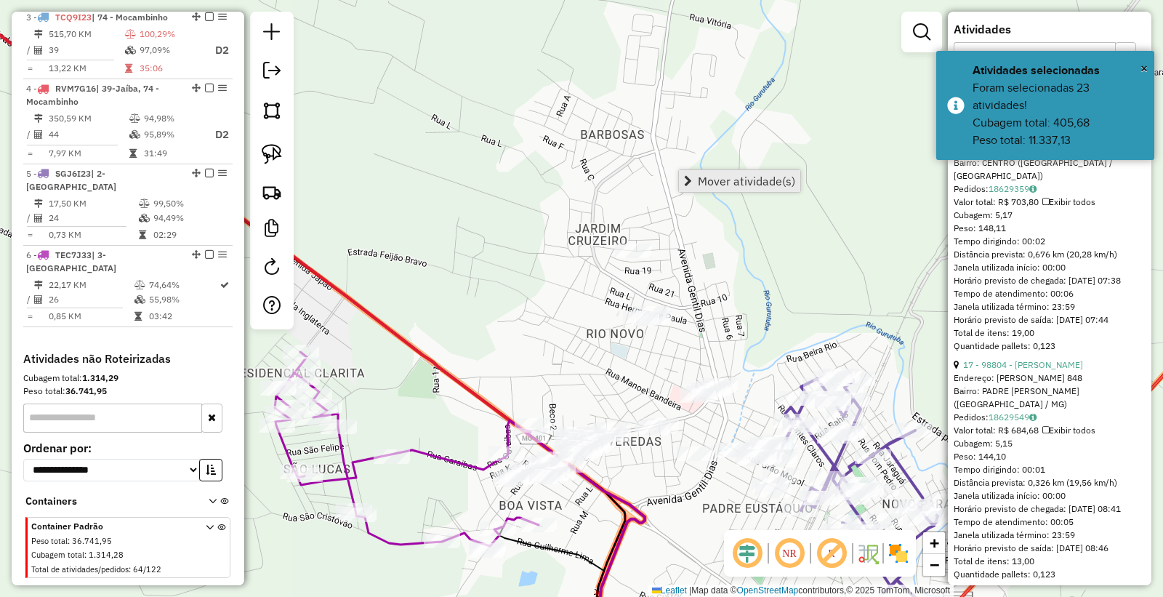
click at [750, 187] on span "Mover atividade(s)" at bounding box center [746, 181] width 97 height 12
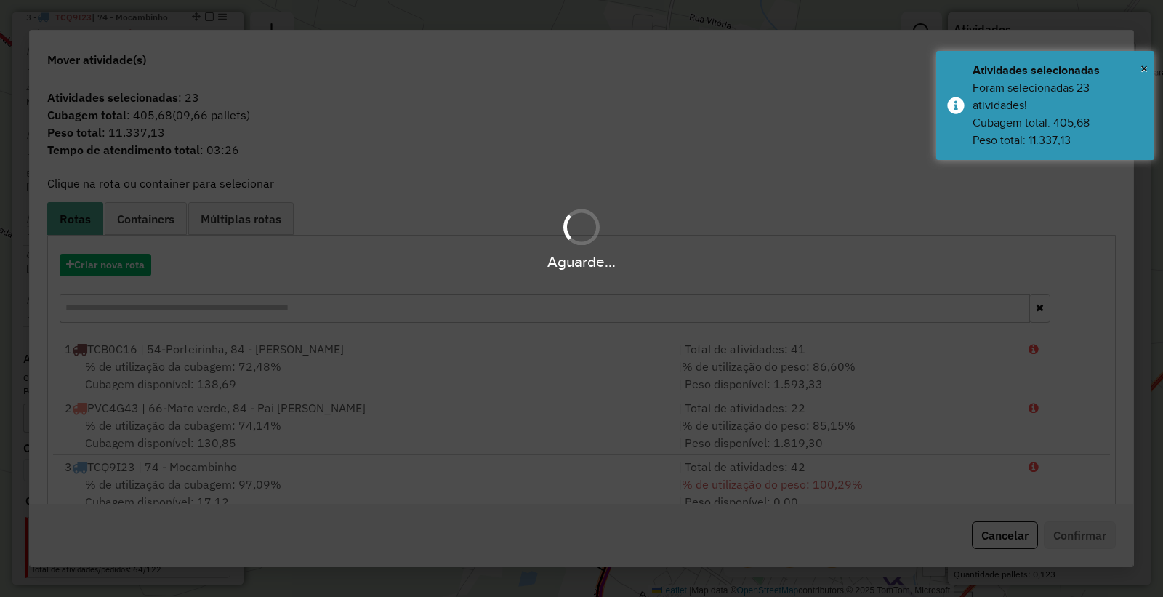
click at [110, 271] on div "Aguarde..." at bounding box center [581, 262] width 1163 height 23
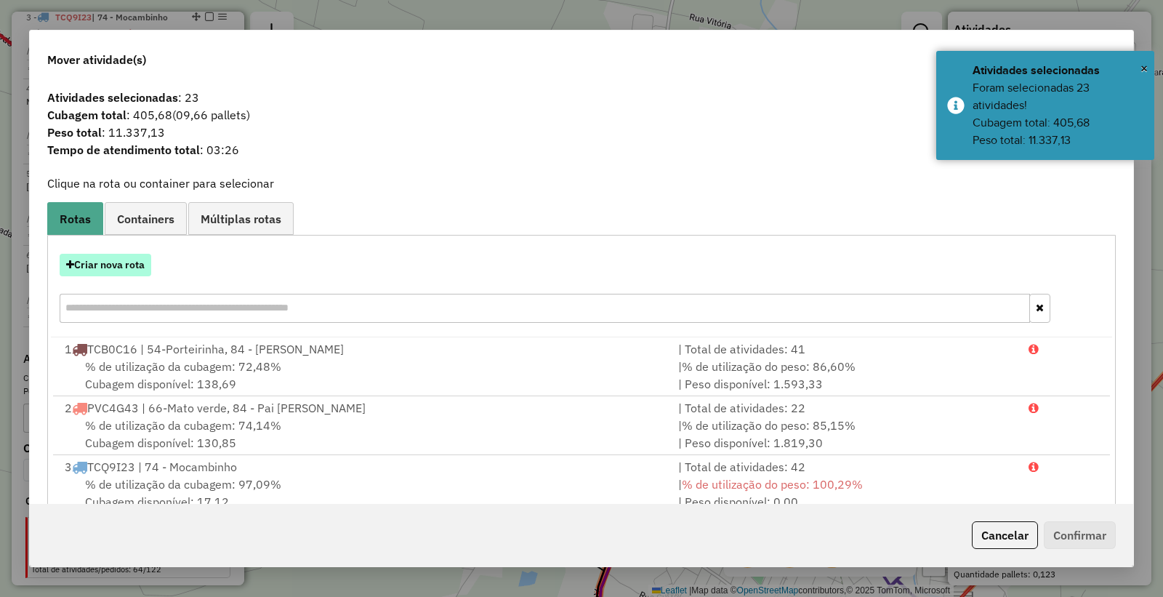
click at [109, 268] on button "Criar nova rota" at bounding box center [106, 265] width 92 height 23
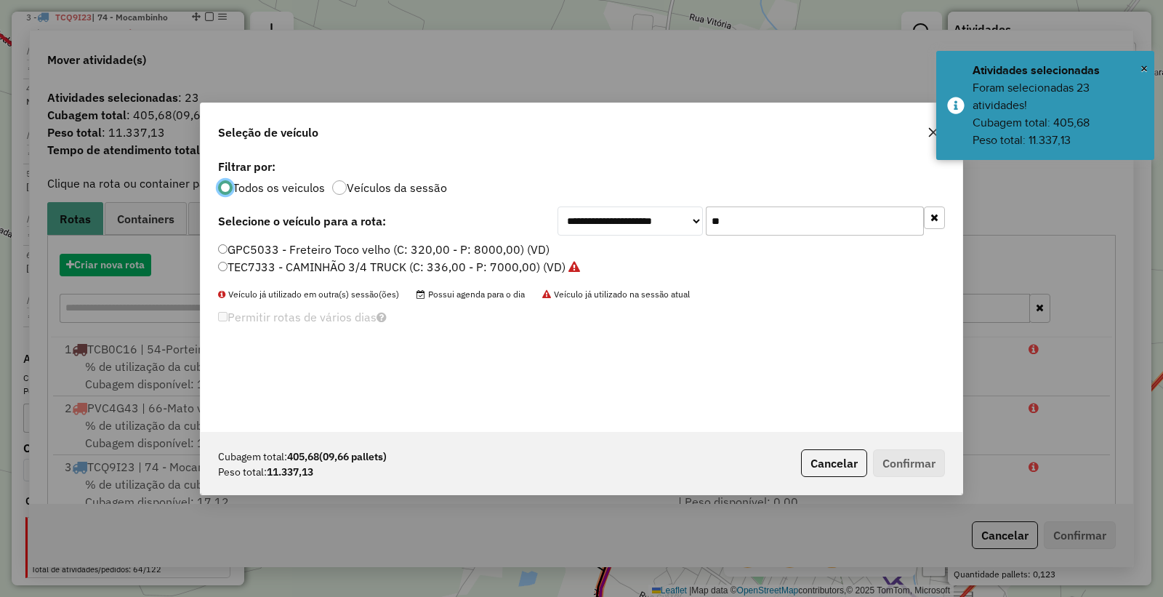
scroll to position [8, 4]
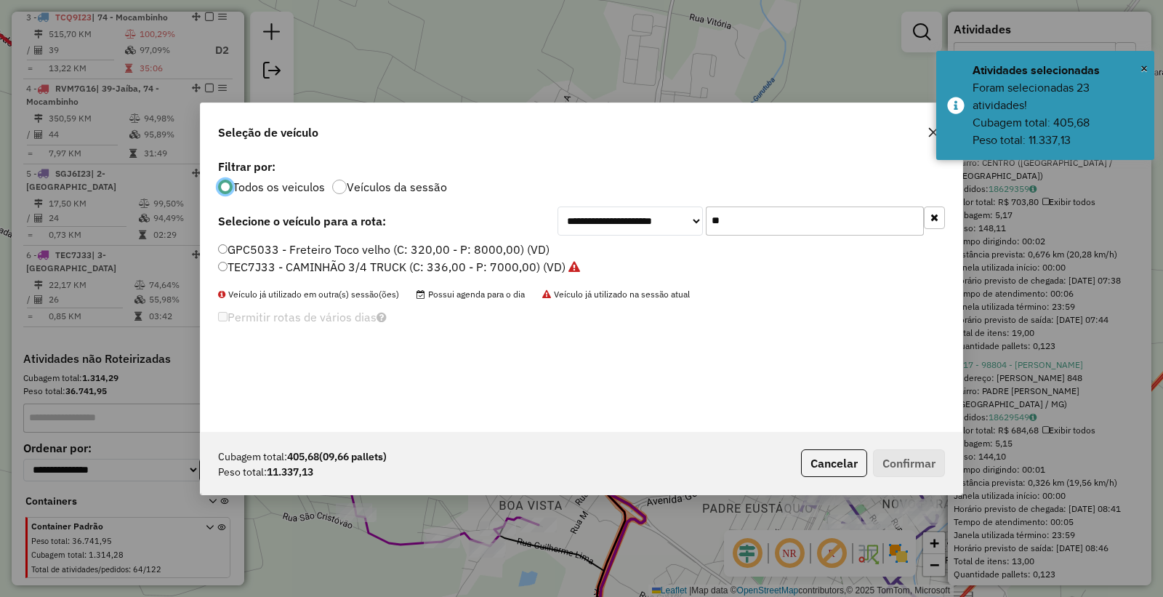
drag, startPoint x: 762, startPoint y: 218, endPoint x: 446, endPoint y: 190, distance: 317.6
click at [446, 190] on div "**********" at bounding box center [582, 294] width 762 height 276
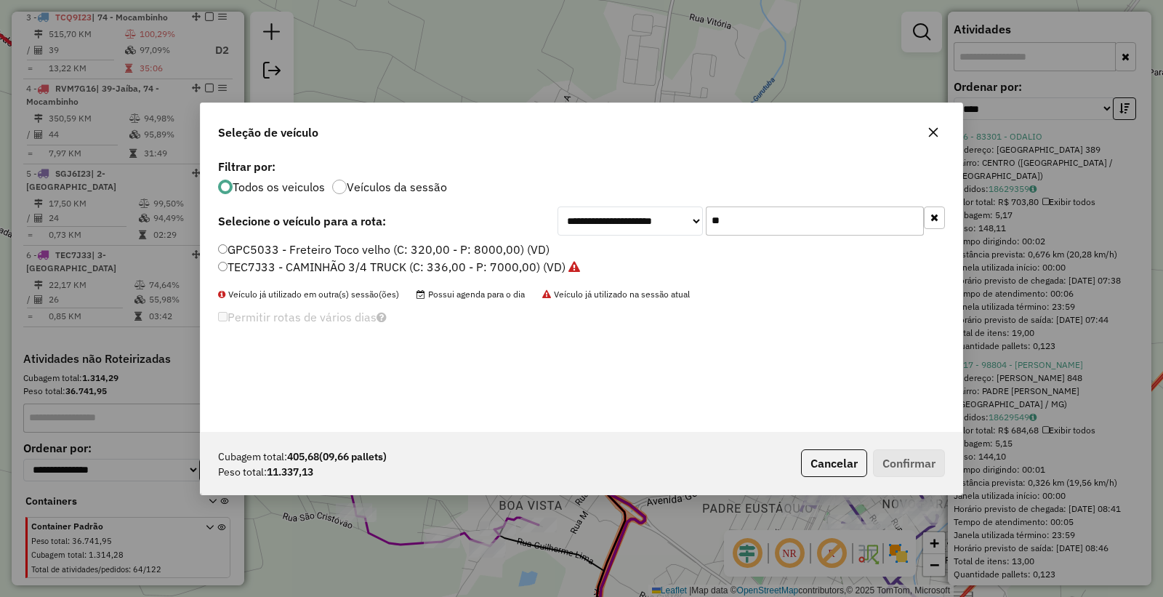
type input "*"
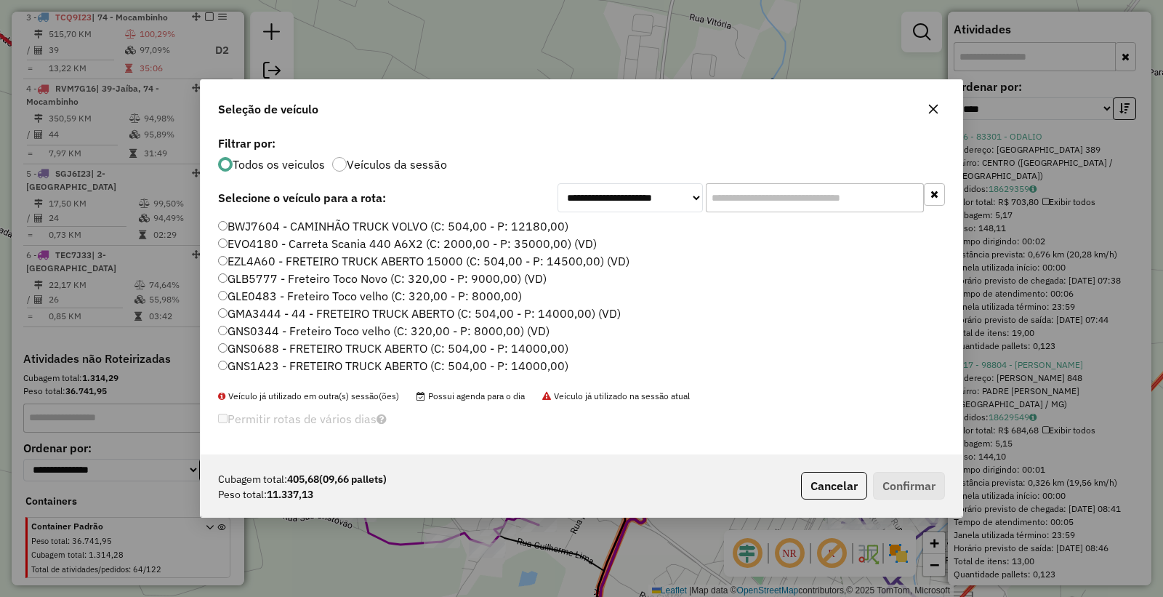
type input "*"
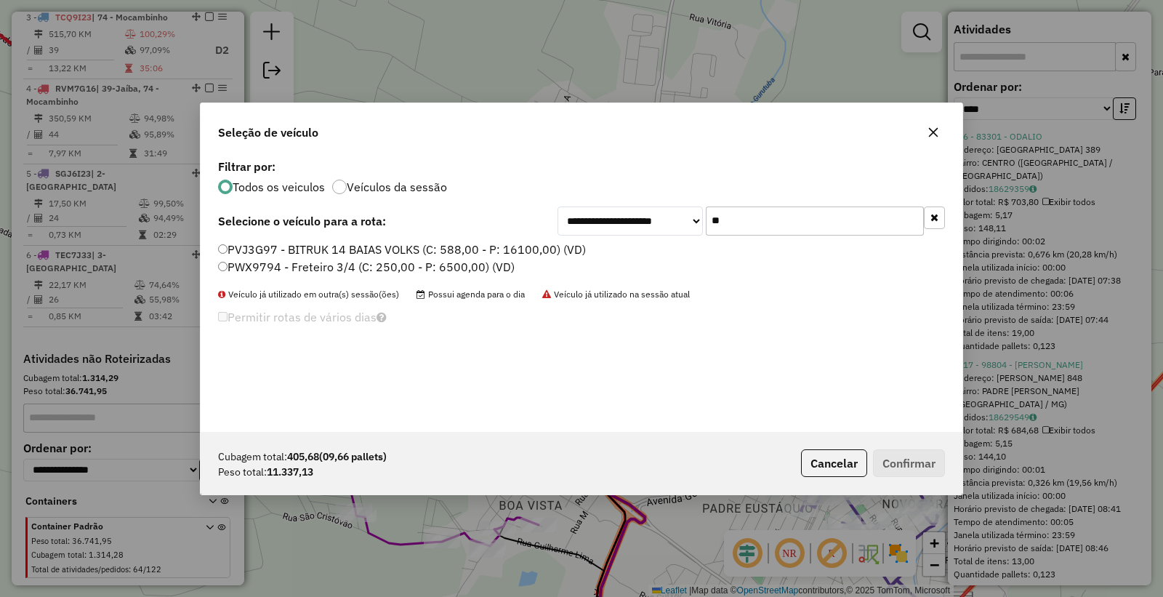
type input "**"
click at [242, 244] on label "PVJ3G97 - BITRUK 14 BAIAS VOLKS (C: 588,00 - P: 16100,00) (VD)" at bounding box center [402, 249] width 368 height 17
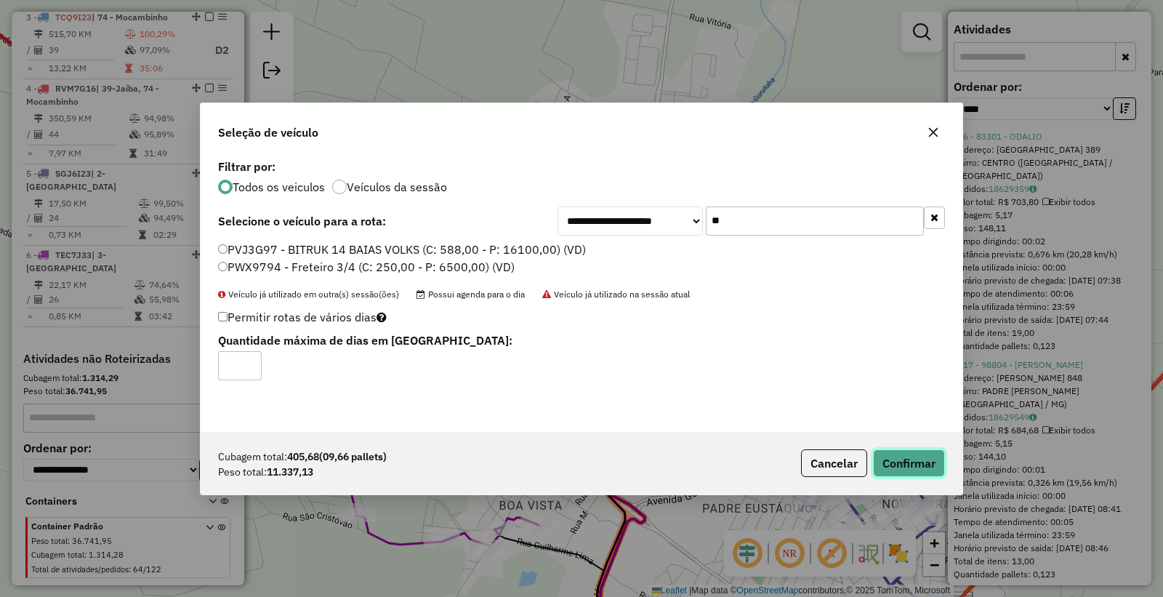
click at [922, 460] on button "Confirmar" at bounding box center [909, 463] width 72 height 28
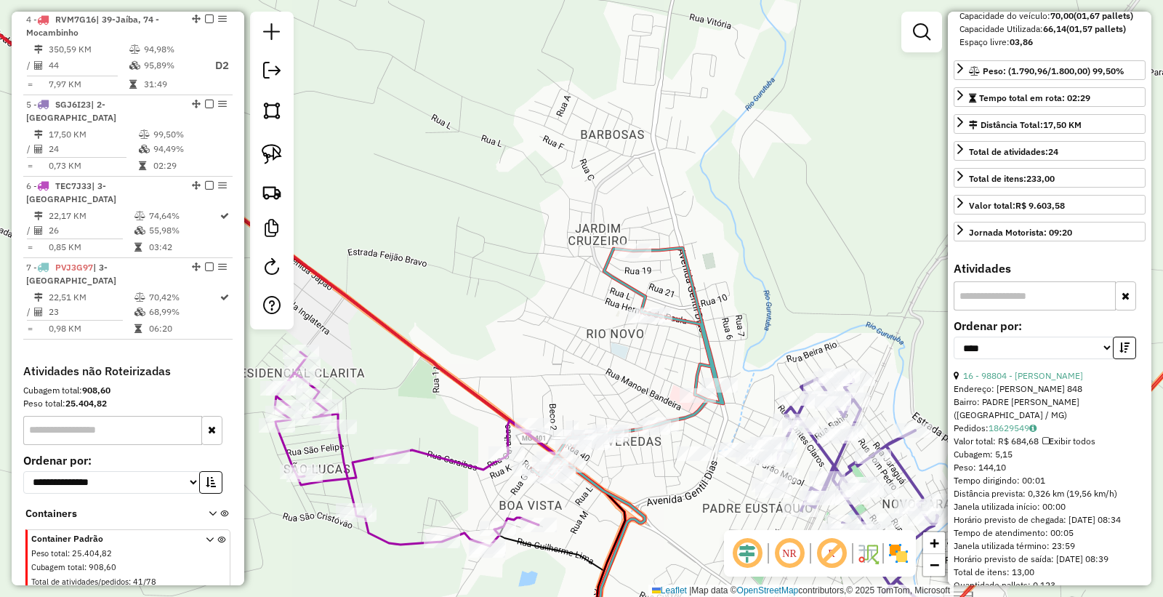
scroll to position [161, 0]
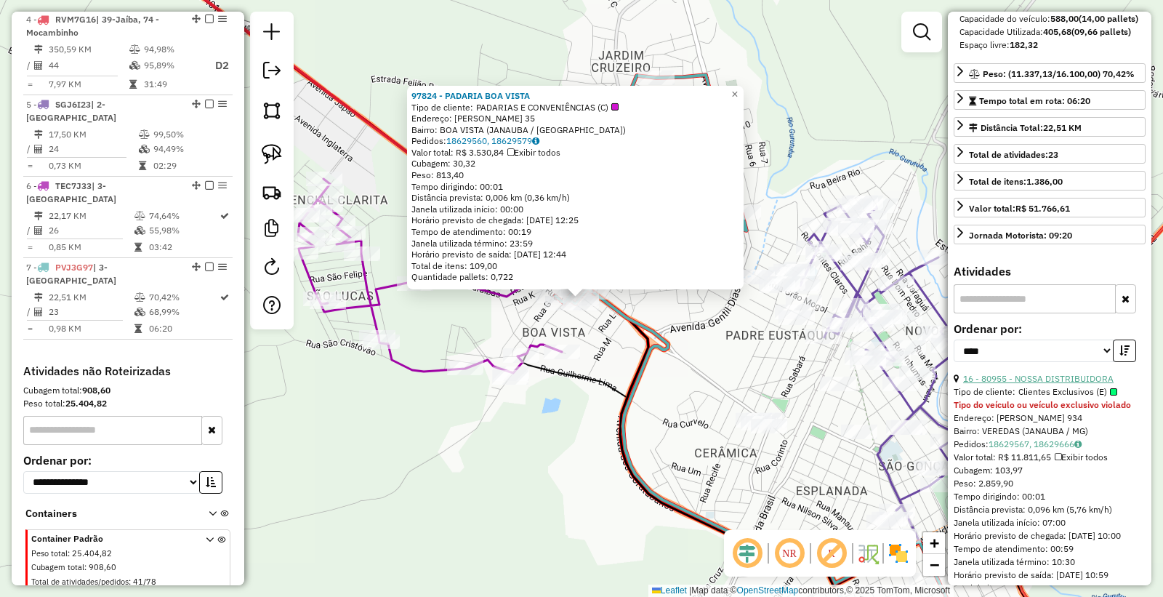
click at [1081, 384] on link "16 - 80955 - NOSSA DISTRIBUIDORA" at bounding box center [1038, 378] width 151 height 11
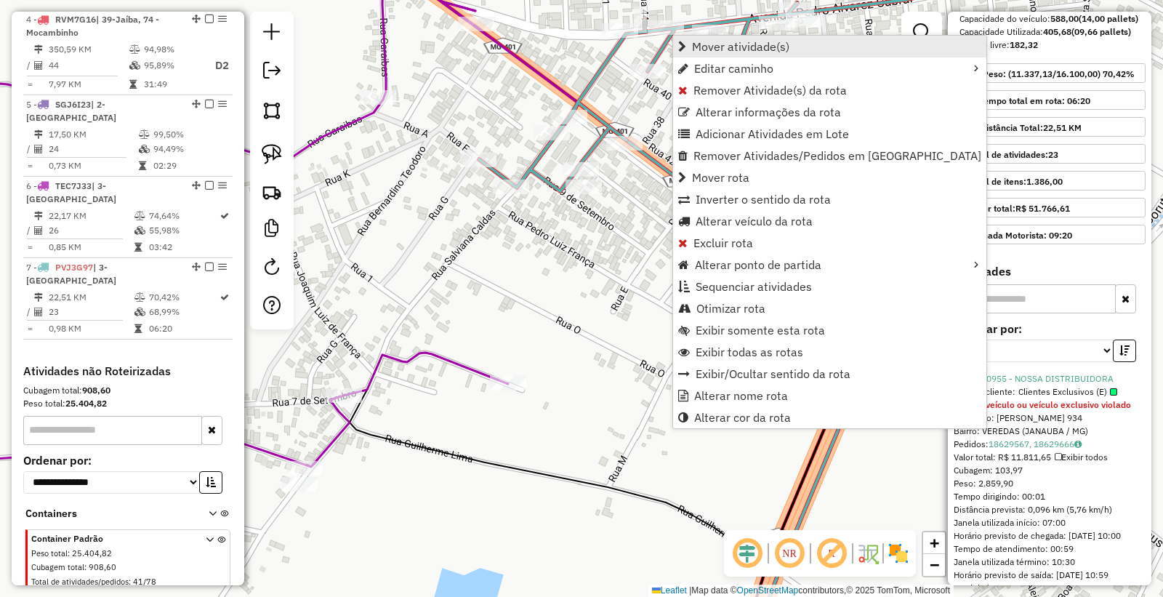
click at [749, 48] on span "Mover atividade(s)" at bounding box center [740, 47] width 97 height 12
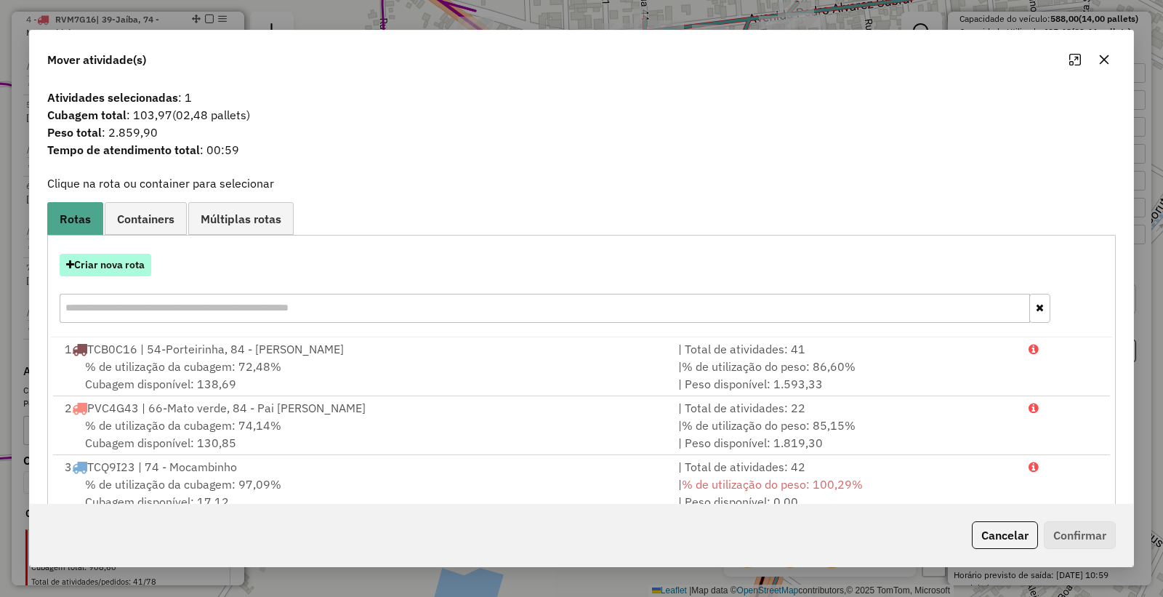
click at [126, 268] on button "Criar nova rota" at bounding box center [106, 265] width 92 height 23
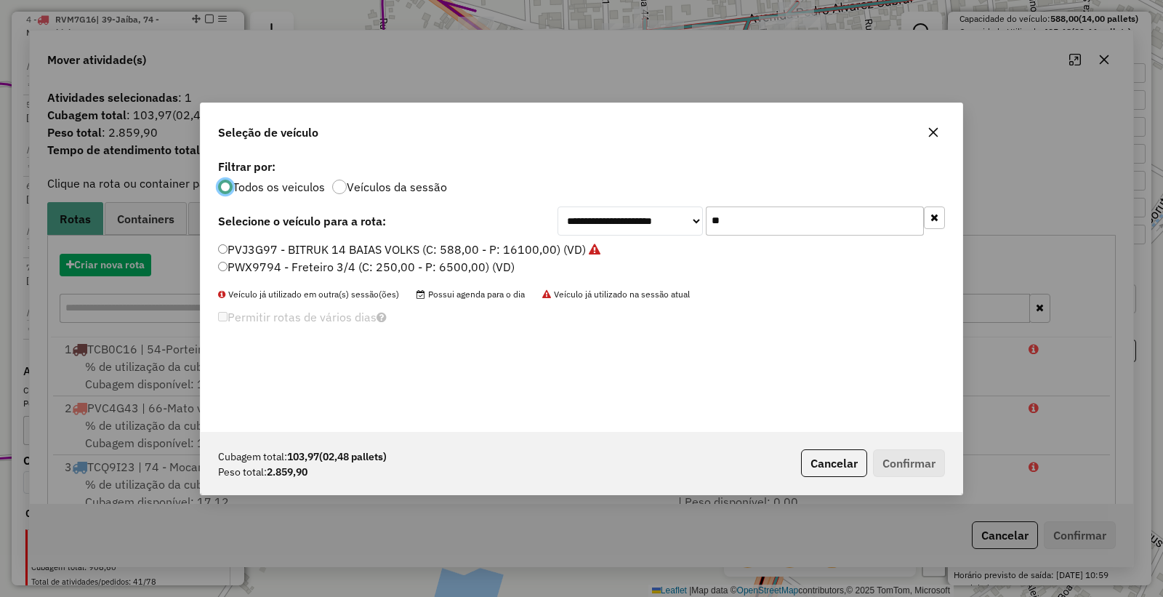
scroll to position [8, 4]
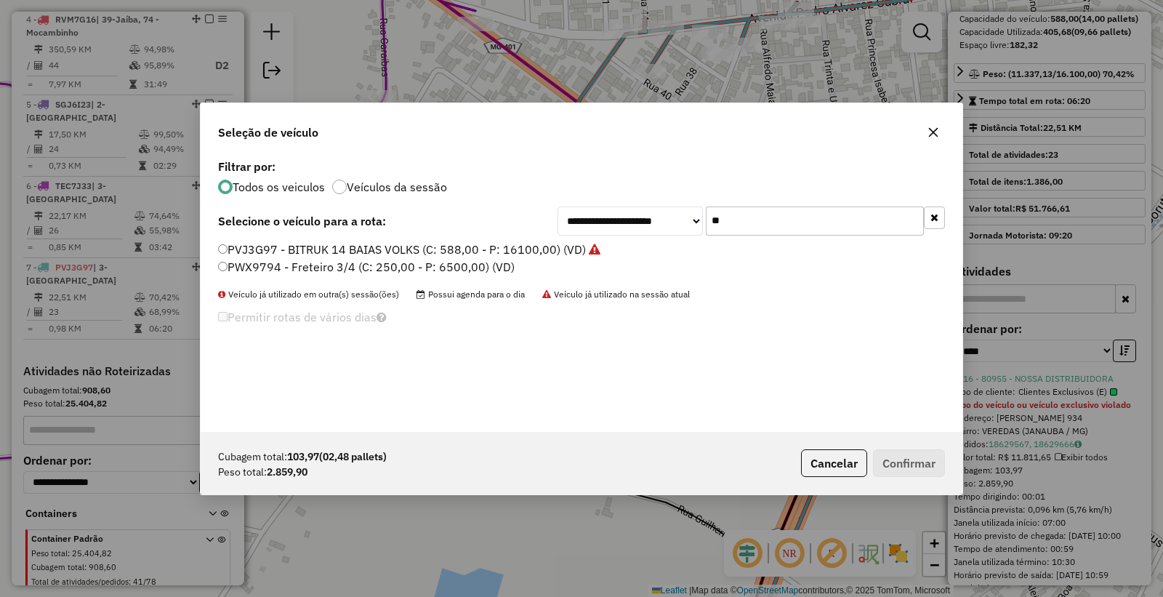
drag, startPoint x: 779, startPoint y: 215, endPoint x: 468, endPoint y: 267, distance: 314.8
click at [476, 260] on div "**********" at bounding box center [582, 294] width 762 height 276
type input "*"
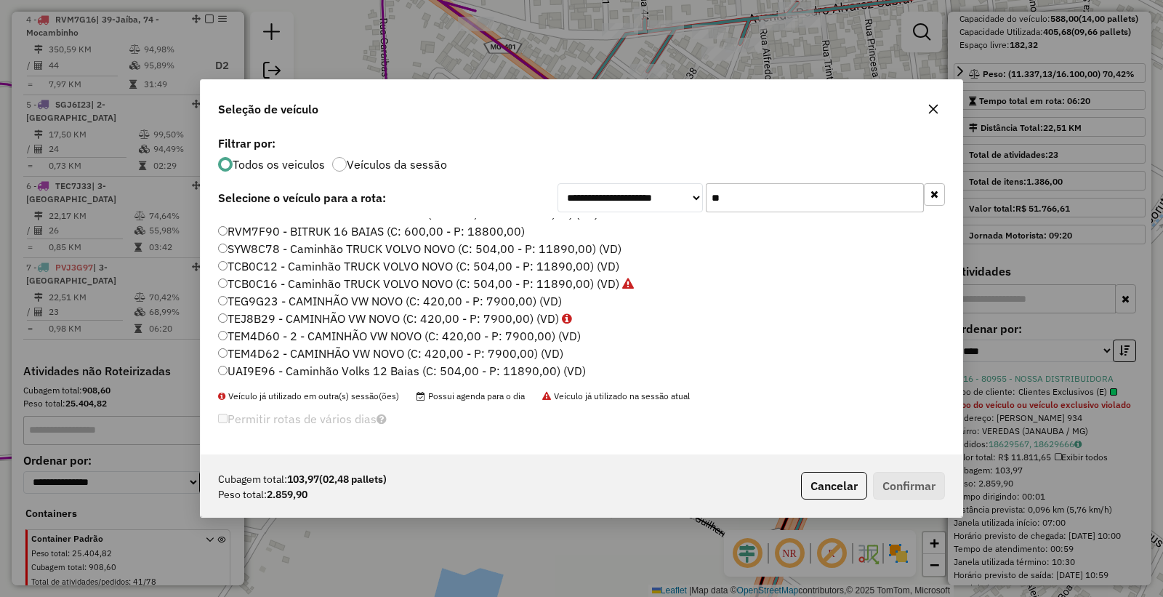
scroll to position [223, 0]
type input "**"
click at [257, 231] on label "RVM7F90 - BITRUK 16 BAIAS (C: 600,00 - P: 18800,00)" at bounding box center [371, 229] width 307 height 17
click at [927, 495] on button "Confirmar" at bounding box center [909, 486] width 72 height 28
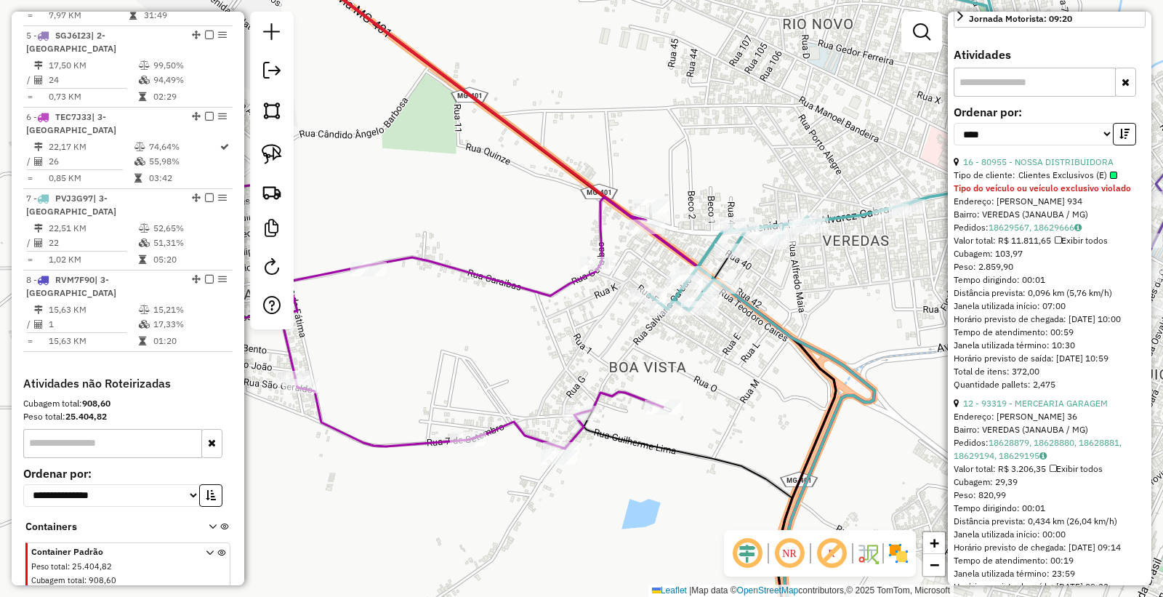
scroll to position [404, 0]
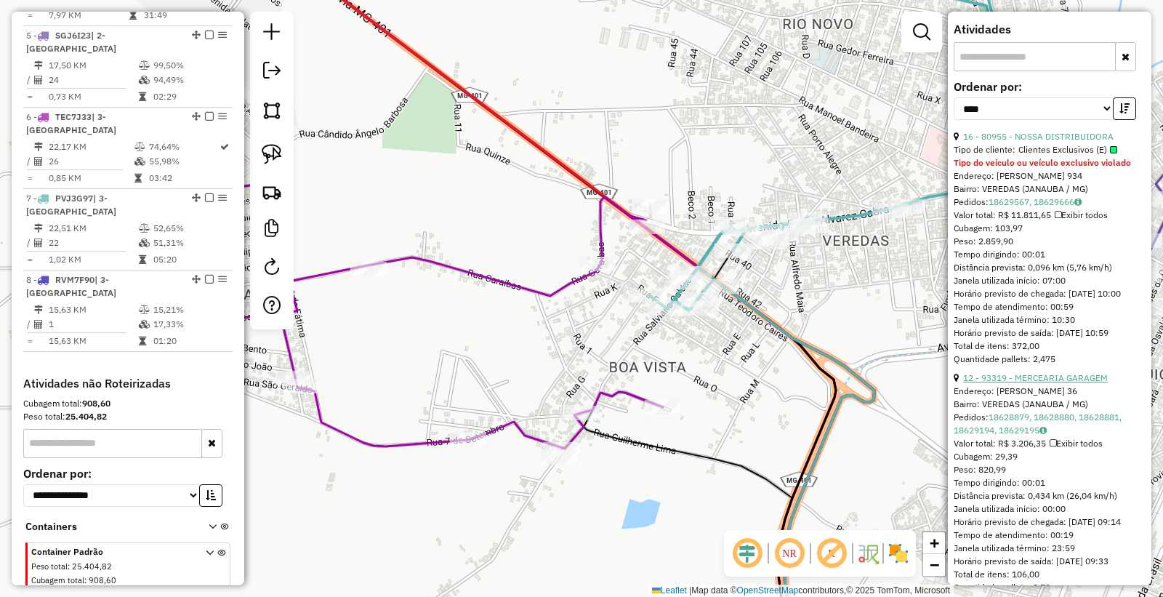
click at [1041, 383] on link "12 - 93319 - MERCEARIA GARAGEM" at bounding box center [1035, 377] width 145 height 11
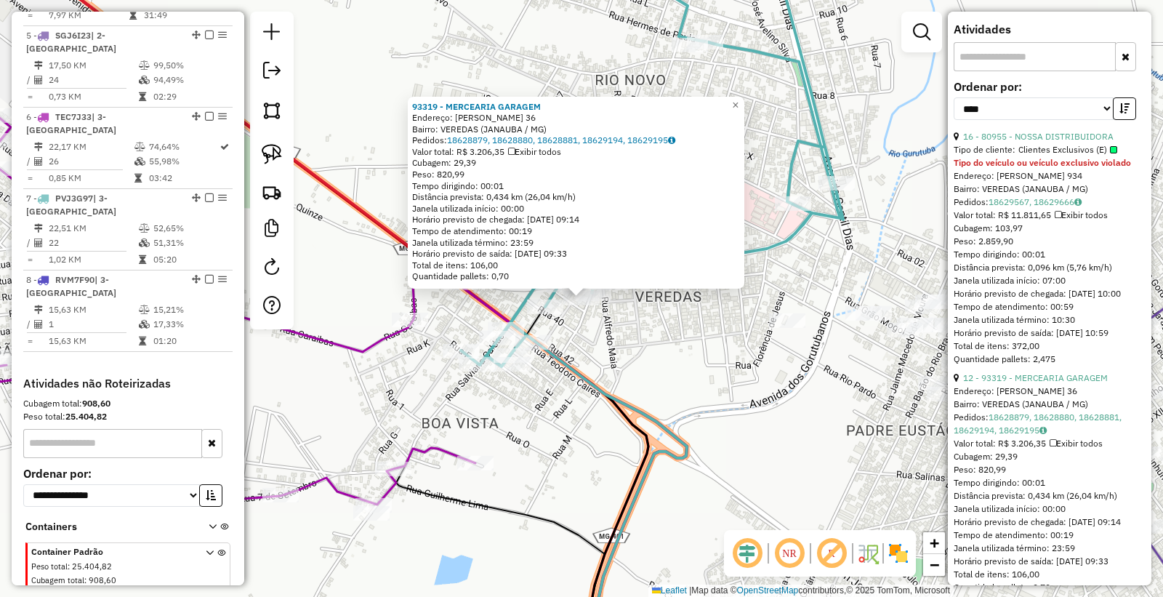
click at [617, 344] on div "93319 - MERCEARIA GARAGEM Endereço: [PERSON_NAME] 36 Bairro: VEREDAS (JANAUBA /…" at bounding box center [581, 298] width 1163 height 597
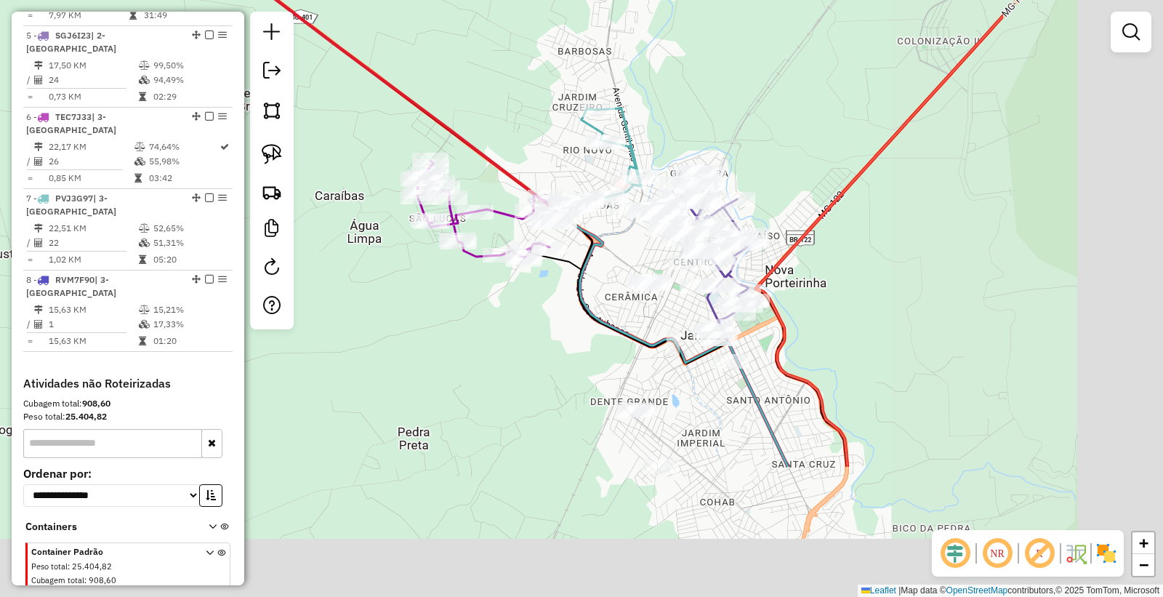
drag, startPoint x: 913, startPoint y: 510, endPoint x: 630, endPoint y: 291, distance: 358.1
click at [630, 291] on div "Janela de atendimento Grade de atendimento Capacidade Transportadoras Veículos …" at bounding box center [581, 298] width 1163 height 597
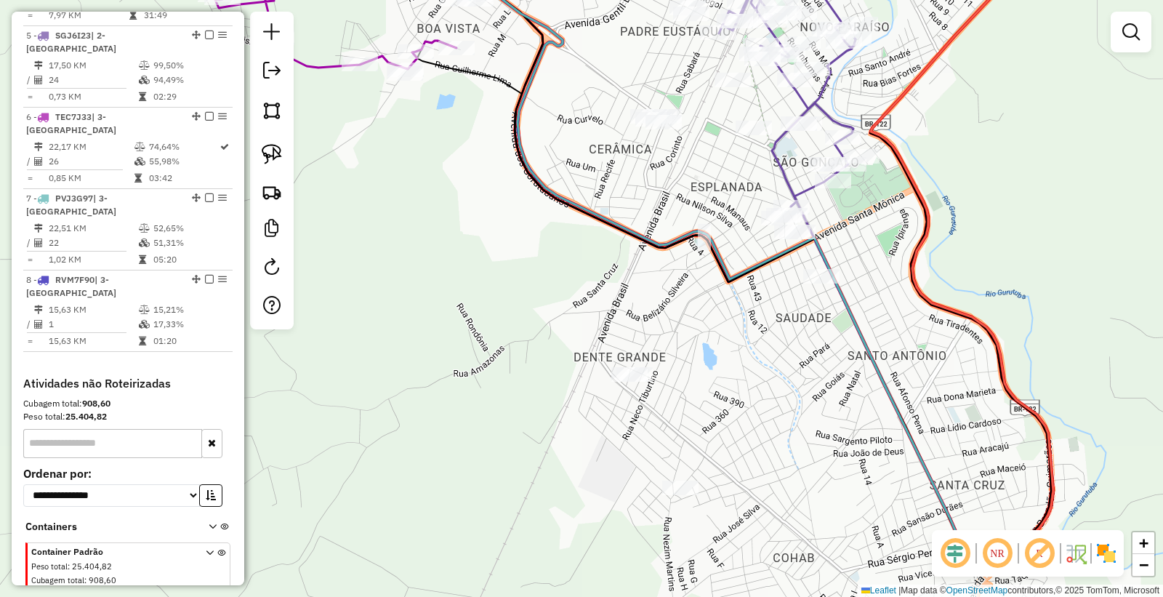
drag, startPoint x: 708, startPoint y: 409, endPoint x: 721, endPoint y: 350, distance: 61.0
click at [721, 350] on div "Janela de atendimento Grade de atendimento Capacidade Transportadoras Veículos …" at bounding box center [581, 298] width 1163 height 597
click at [279, 161] on img at bounding box center [272, 154] width 20 height 20
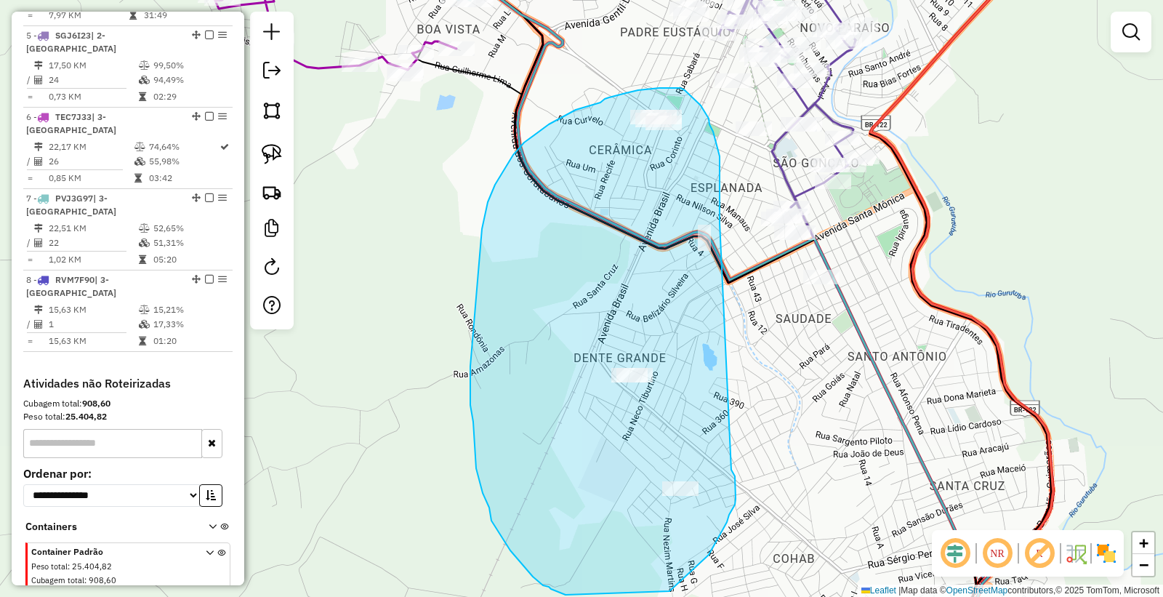
drag, startPoint x: 720, startPoint y: 200, endPoint x: 702, endPoint y: 411, distance: 211.7
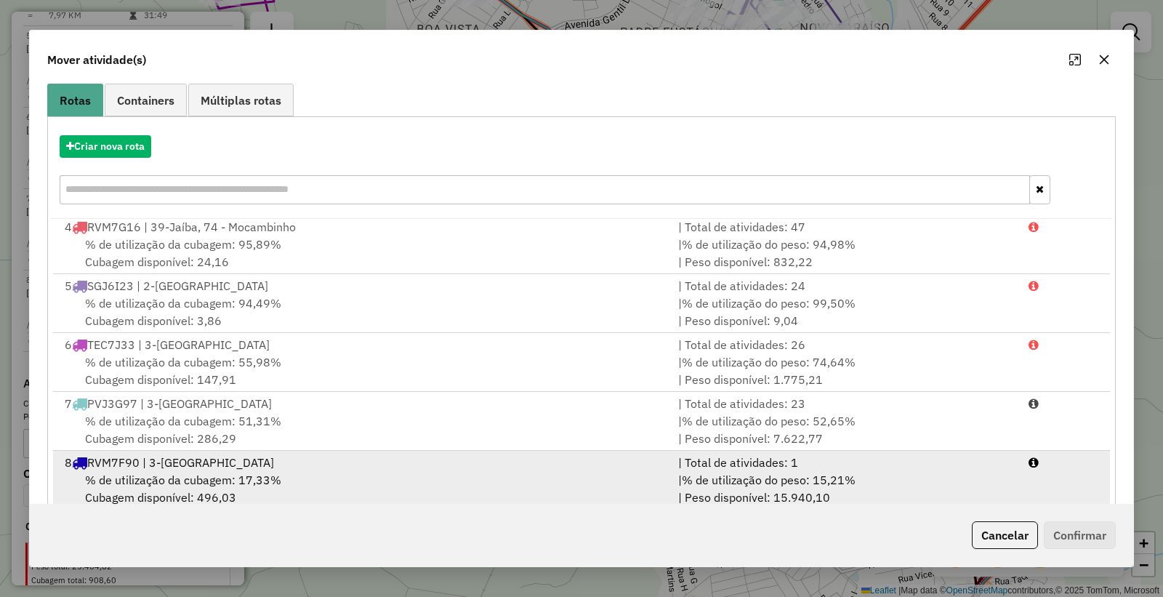
scroll to position [148, 0]
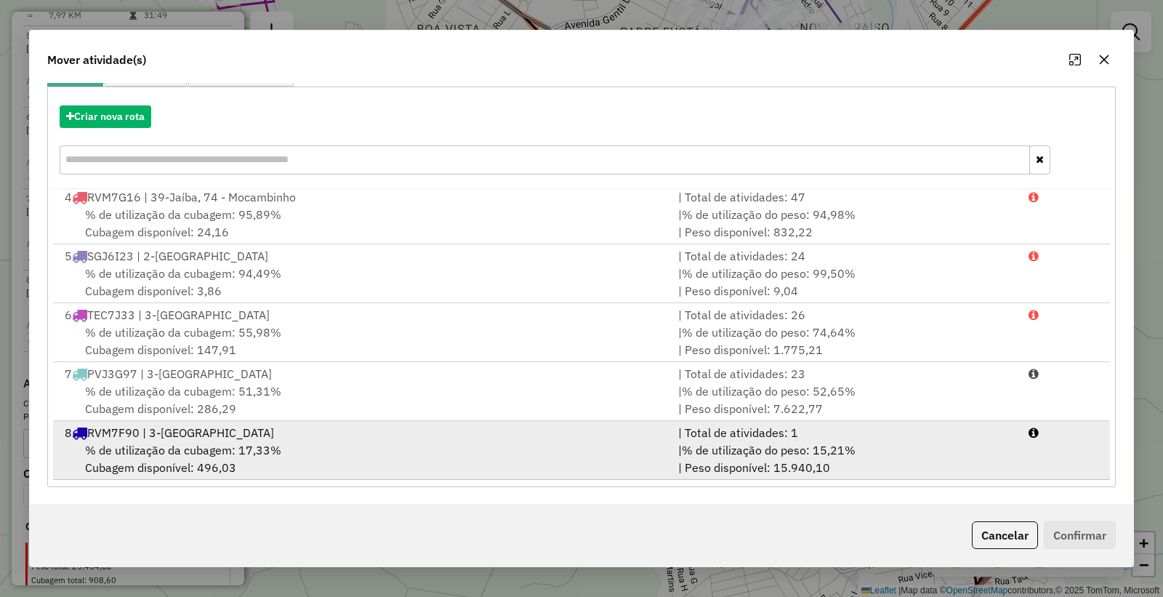
click at [332, 444] on div "% de utilização da cubagem: 17,33% Cubagem disponível: 496,03" at bounding box center [363, 458] width 614 height 35
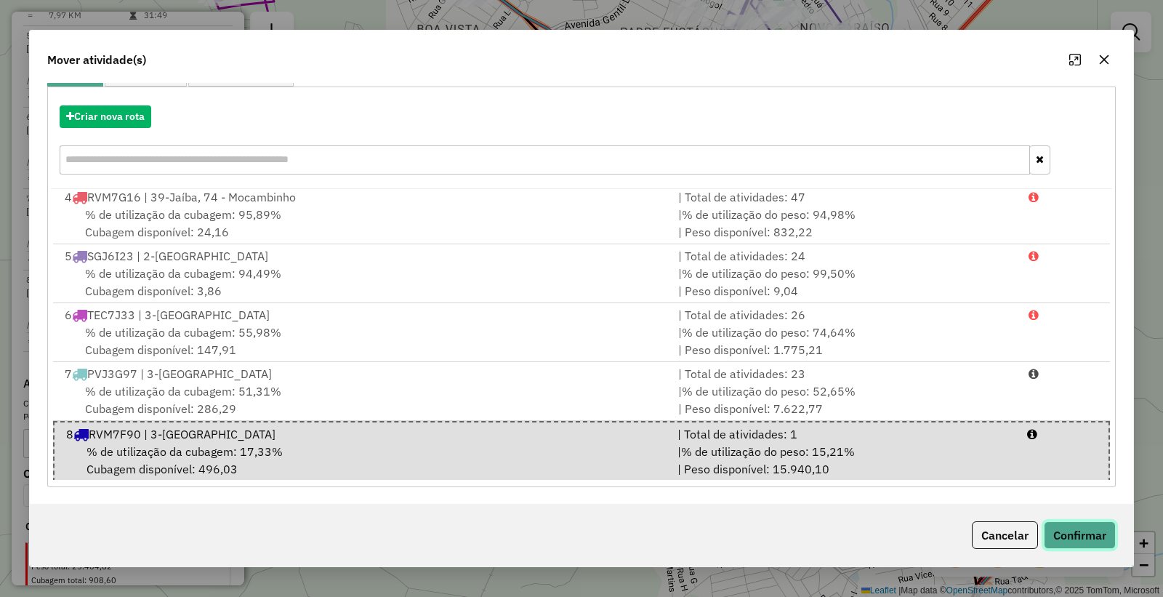
drag, startPoint x: 1091, startPoint y: 541, endPoint x: 1081, endPoint y: 539, distance: 11.1
click at [1081, 539] on button "Confirmar" at bounding box center [1080, 535] width 72 height 28
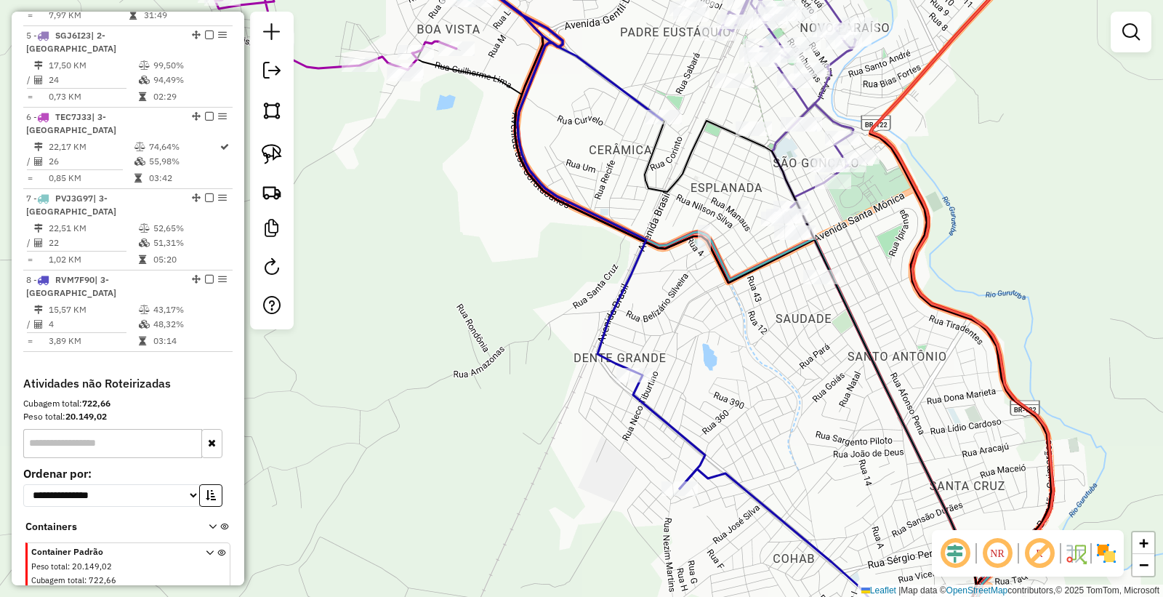
scroll to position [0, 0]
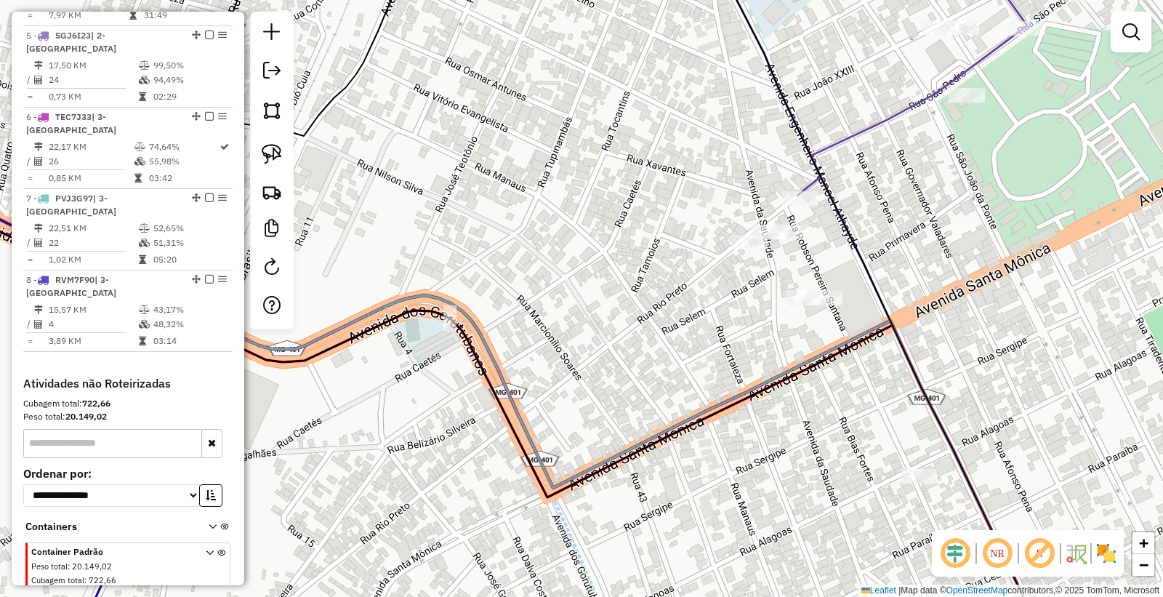
click at [805, 186] on icon at bounding box center [913, 67] width 230 height 255
select select "*********"
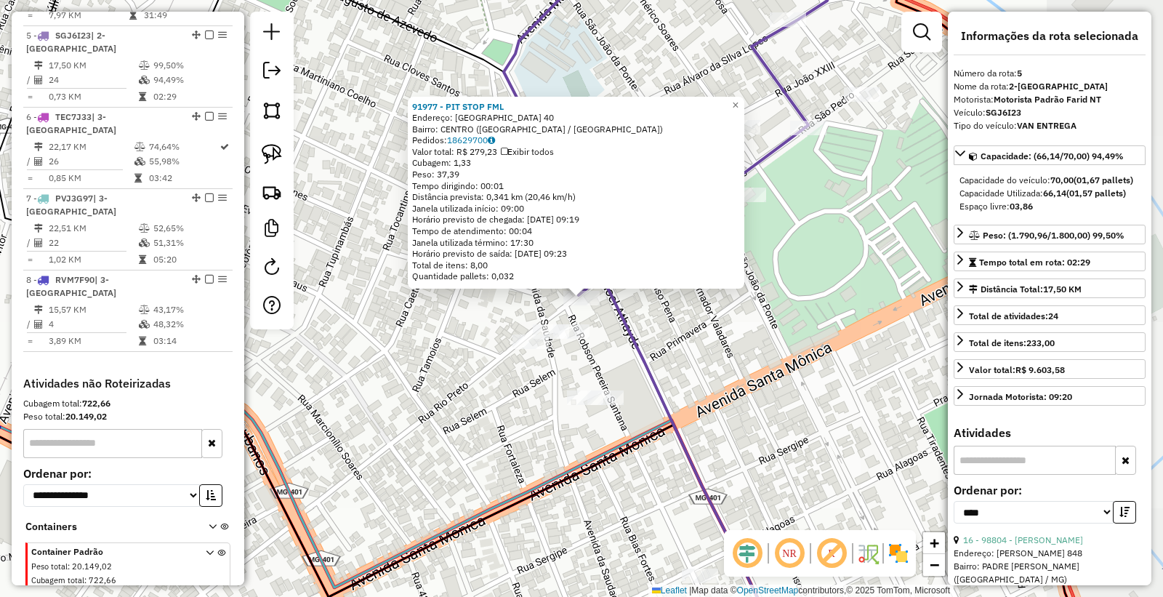
click at [694, 433] on div "91977 - PIT STOP FML Endereço: [GEOGRAPHIC_DATA] 40 Bairro: [GEOGRAPHIC_DATA] (…" at bounding box center [581, 298] width 1163 height 597
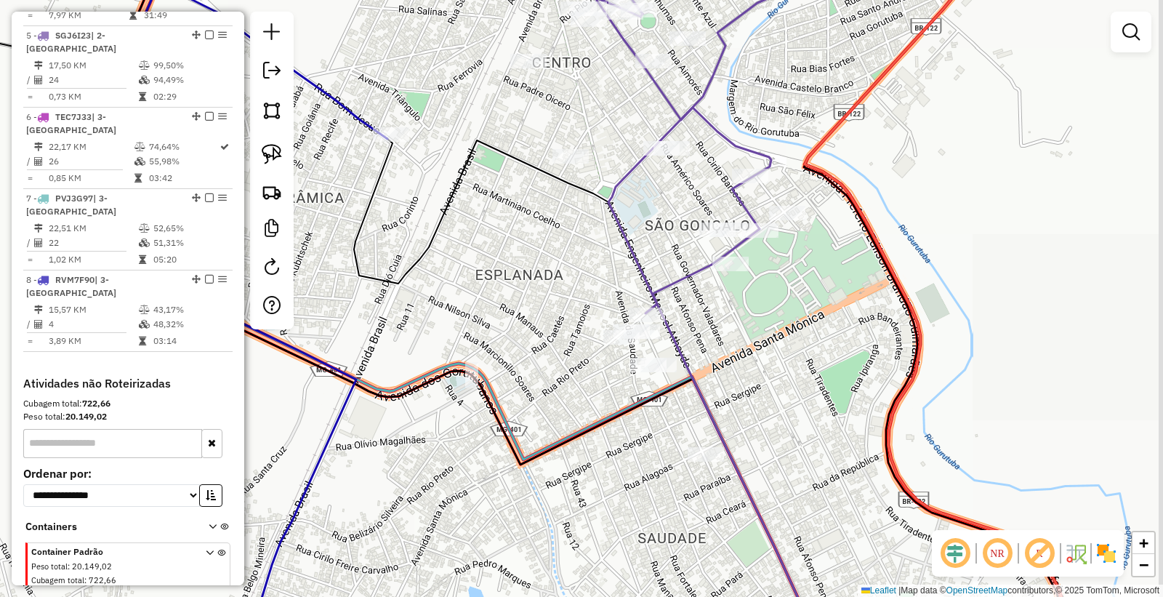
drag, startPoint x: 757, startPoint y: 389, endPoint x: 751, endPoint y: 374, distance: 16.3
click at [751, 374] on div "Janela de atendimento Grade de atendimento Capacidade Transportadoras Veículos …" at bounding box center [581, 298] width 1163 height 597
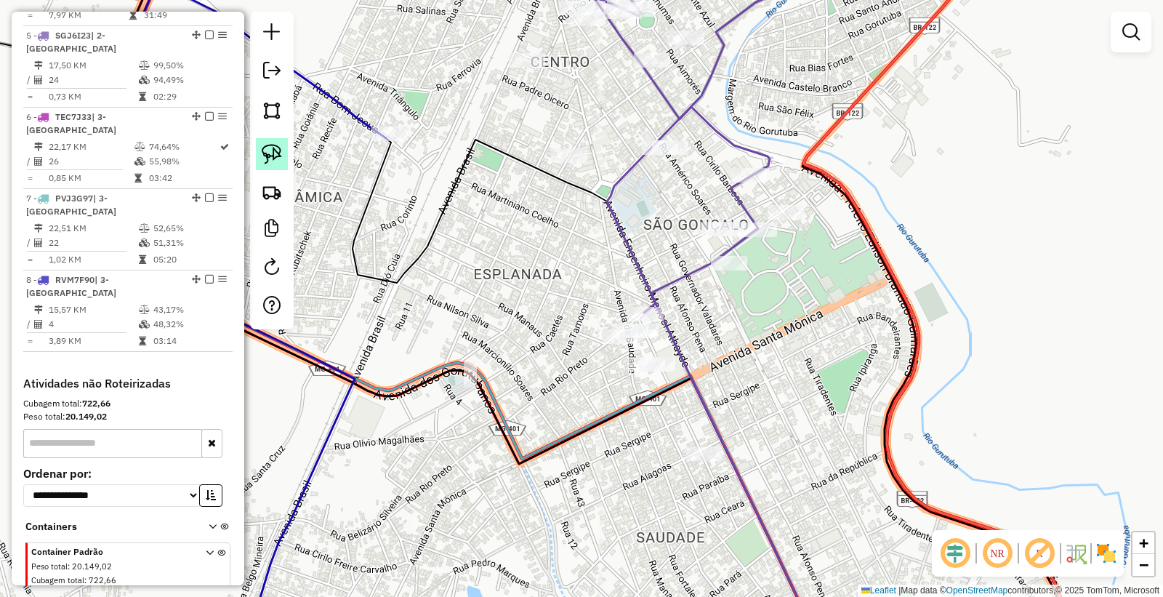
click at [279, 155] on img at bounding box center [272, 154] width 20 height 20
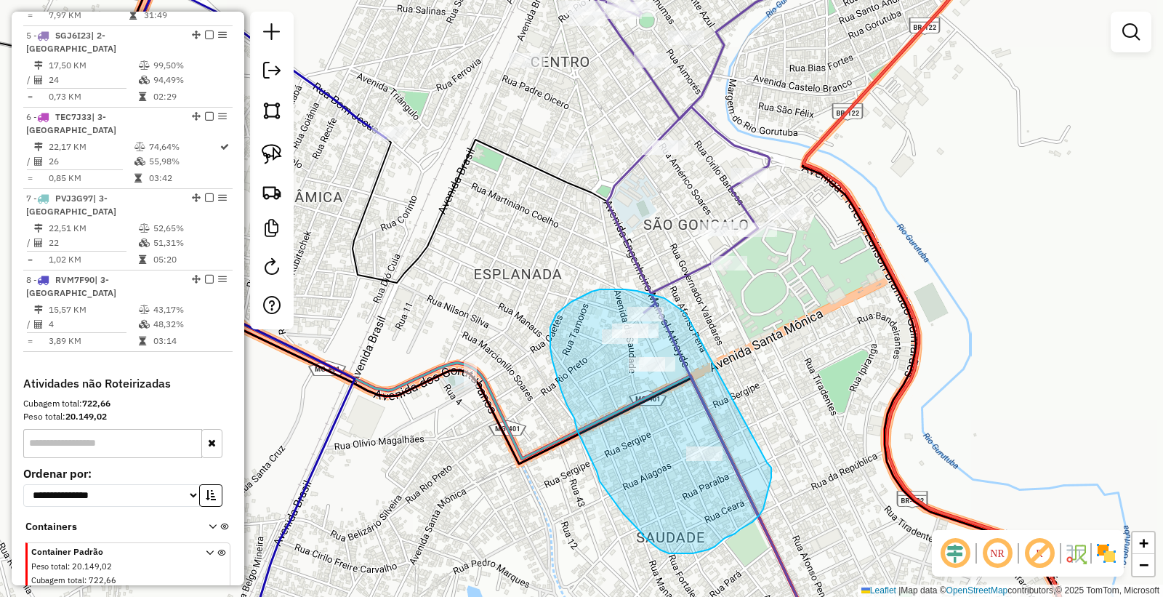
drag, startPoint x: 672, startPoint y: 303, endPoint x: 749, endPoint y: 446, distance: 162.7
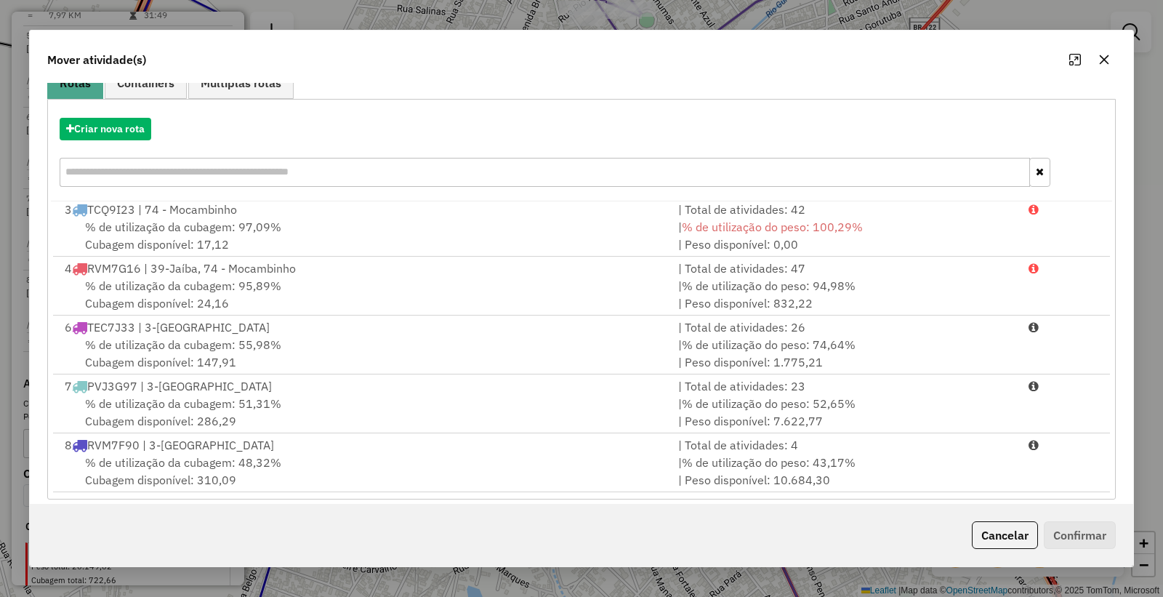
scroll to position [148, 0]
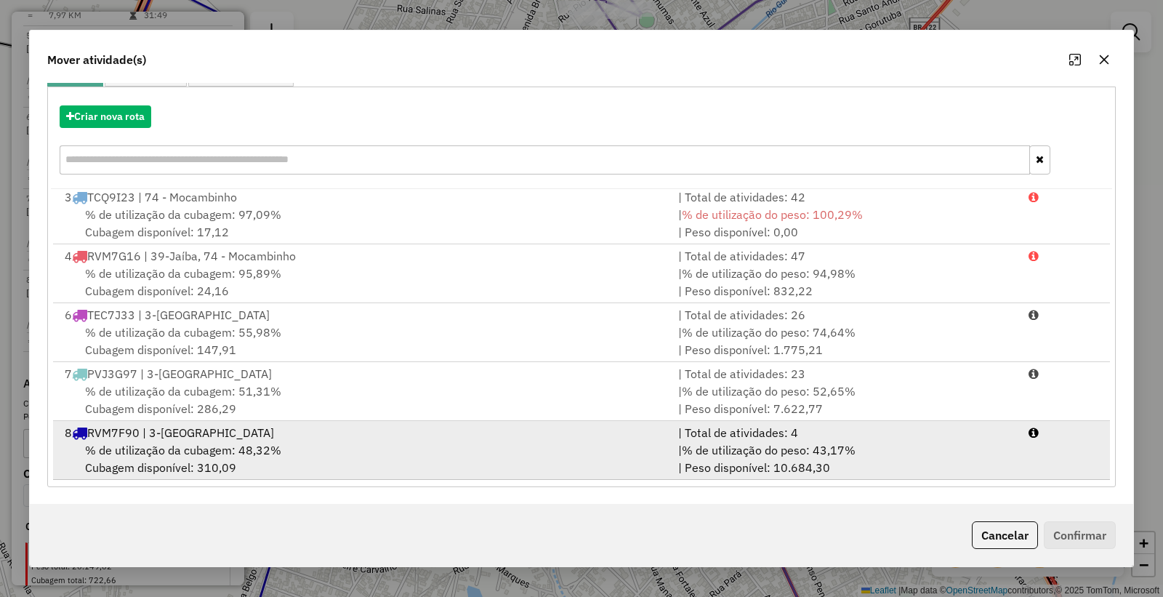
click at [573, 433] on div "8 RVM7F90 | 3-[GEOGRAPHIC_DATA]" at bounding box center [363, 432] width 614 height 17
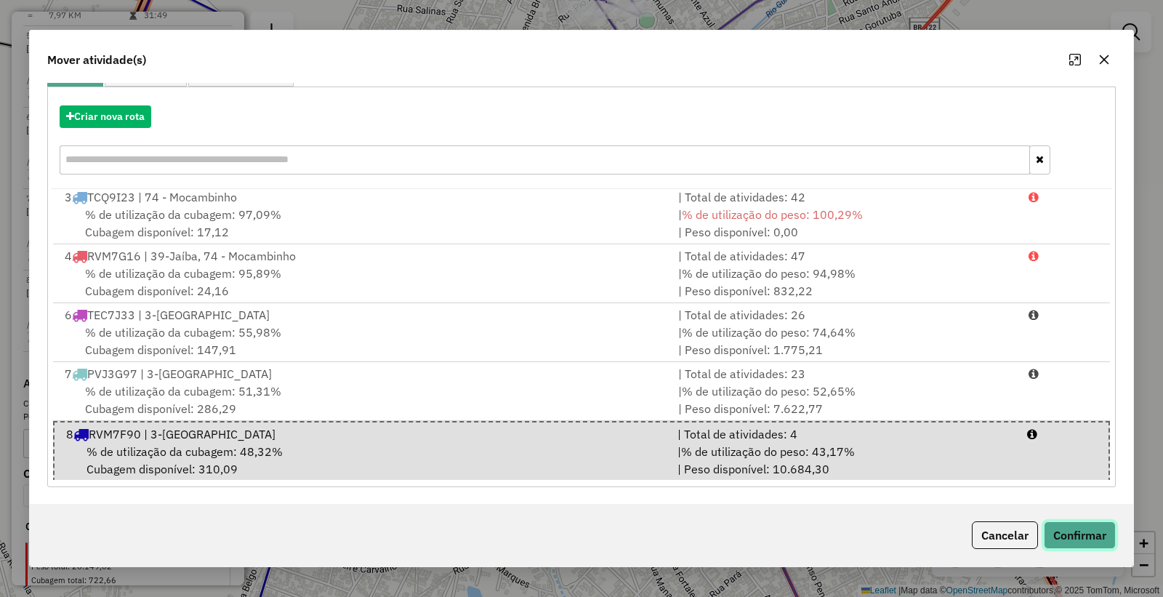
click at [1080, 539] on button "Confirmar" at bounding box center [1080, 535] width 72 height 28
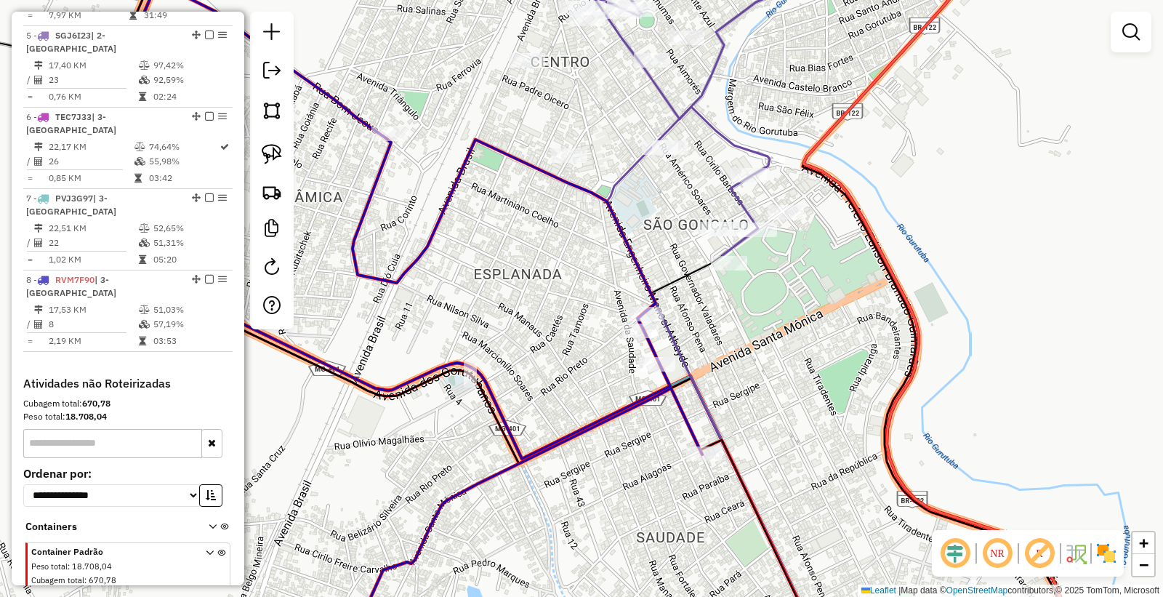
scroll to position [0, 0]
select select "*********"
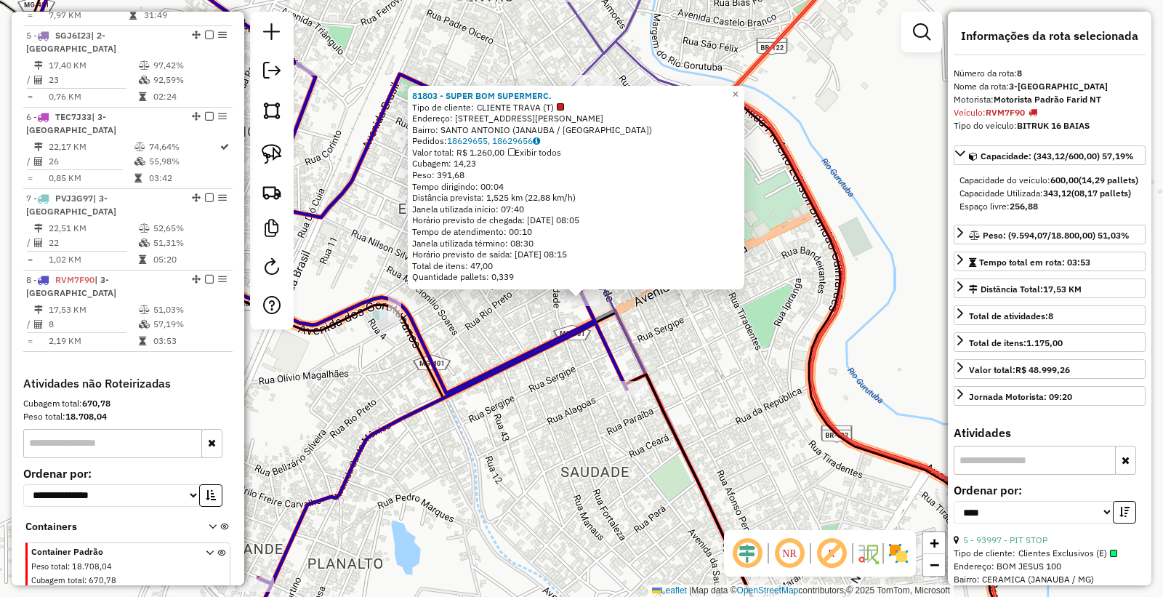
click at [547, 473] on div "81803 - SUPER BOM SUPERMERC. Tipo de cliente: CLIENTE TRAVA (T) Endereço: ENGEN…" at bounding box center [581, 298] width 1163 height 597
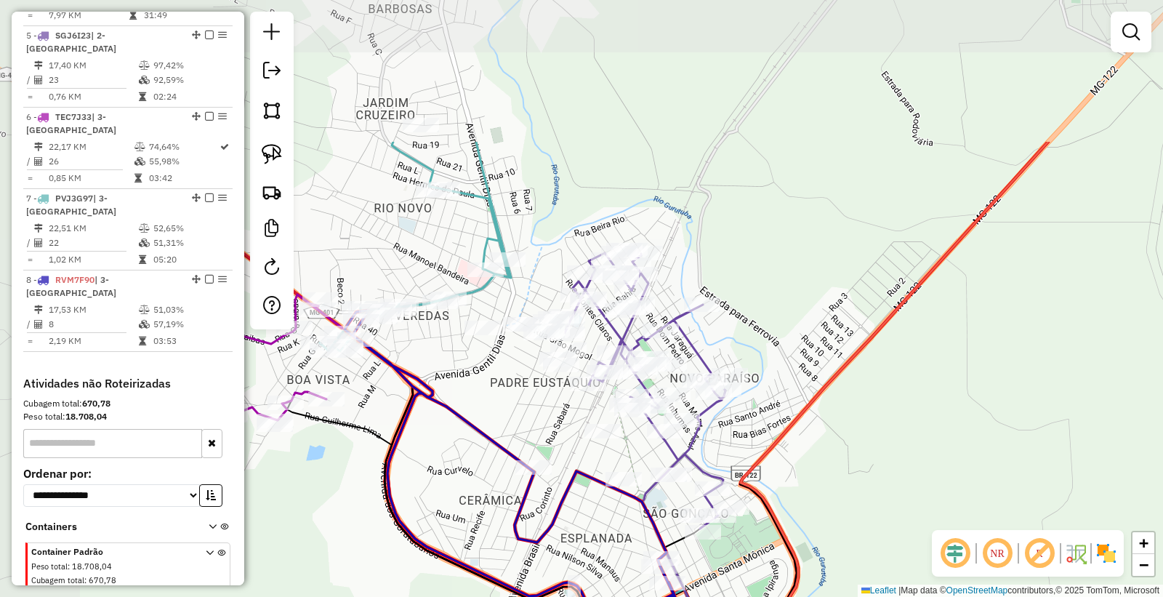
drag, startPoint x: 688, startPoint y: 304, endPoint x: 710, endPoint y: 465, distance: 163.0
click at [787, 502] on div "Janela de atendimento Grade de atendimento Capacidade Transportadoras Veículos …" at bounding box center [581, 298] width 1163 height 597
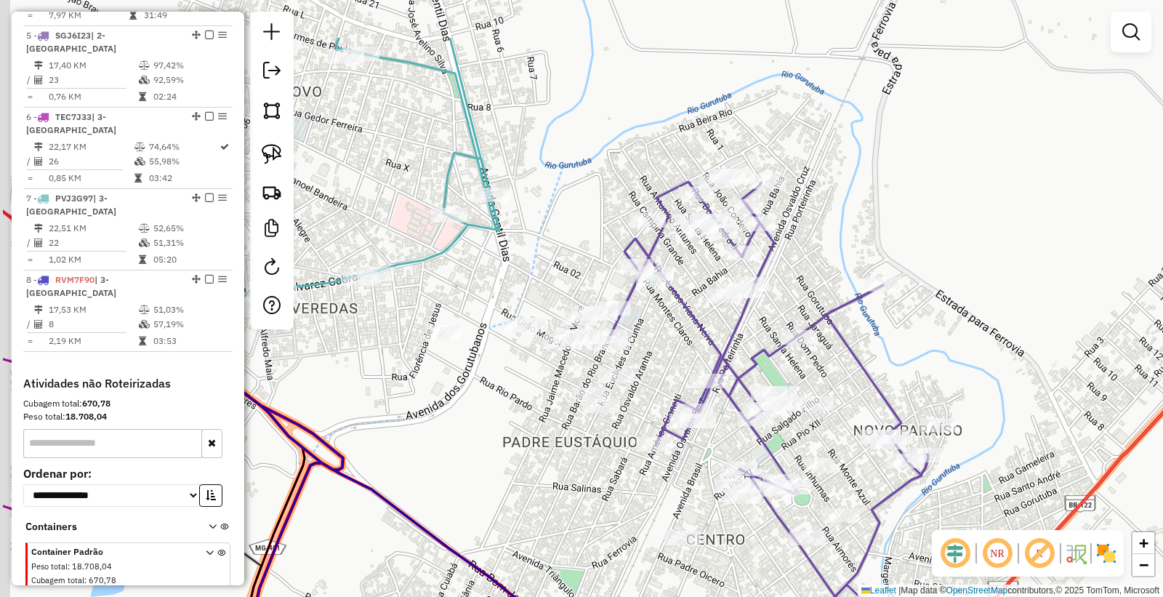
drag, startPoint x: 644, startPoint y: 468, endPoint x: 764, endPoint y: 566, distance: 154.5
click at [764, 566] on div "Janela de atendimento Grade de atendimento Capacidade Transportadoras Veículos …" at bounding box center [581, 298] width 1163 height 597
click at [277, 116] on img at bounding box center [272, 110] width 20 height 20
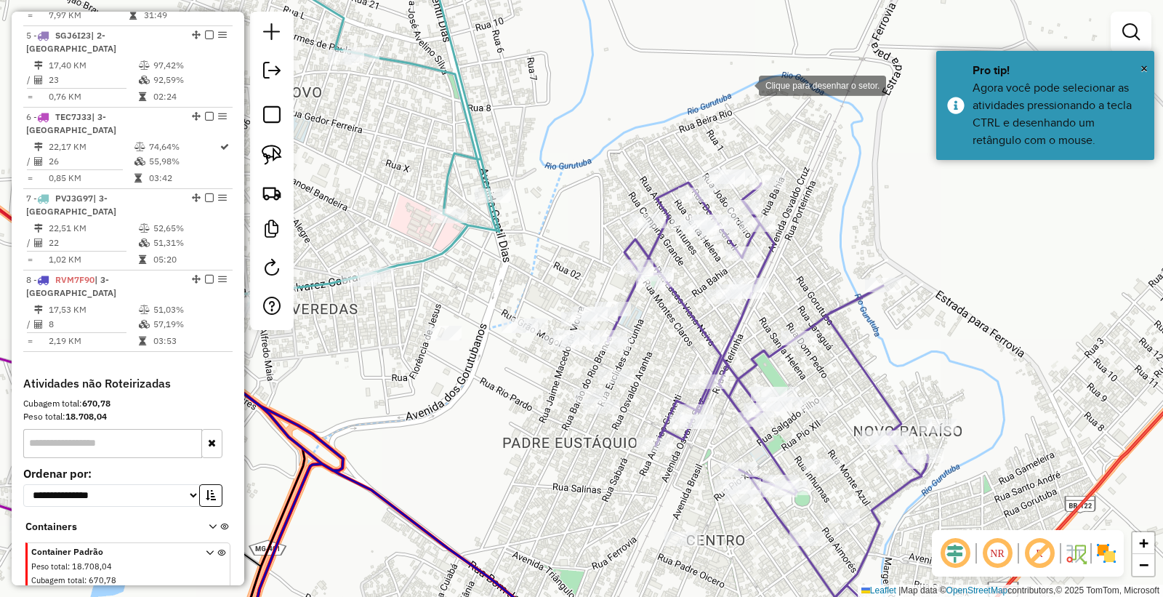
drag, startPoint x: 745, startPoint y: 84, endPoint x: 697, endPoint y: 124, distance: 62.0
click at [745, 84] on div at bounding box center [744, 84] width 29 height 29
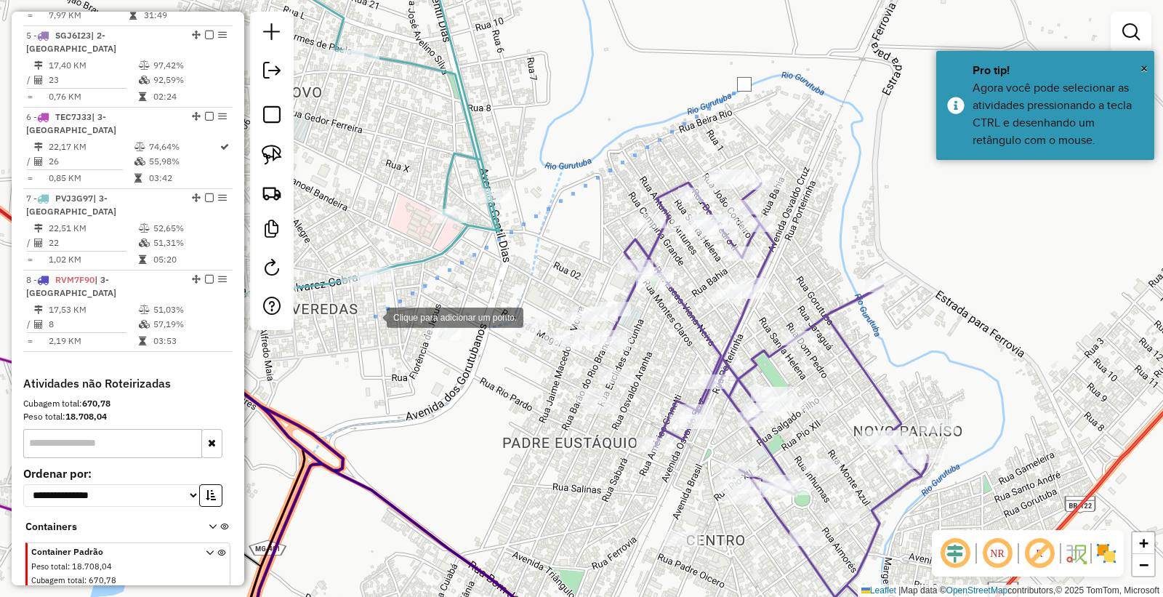
click at [365, 318] on div at bounding box center [372, 316] width 29 height 29
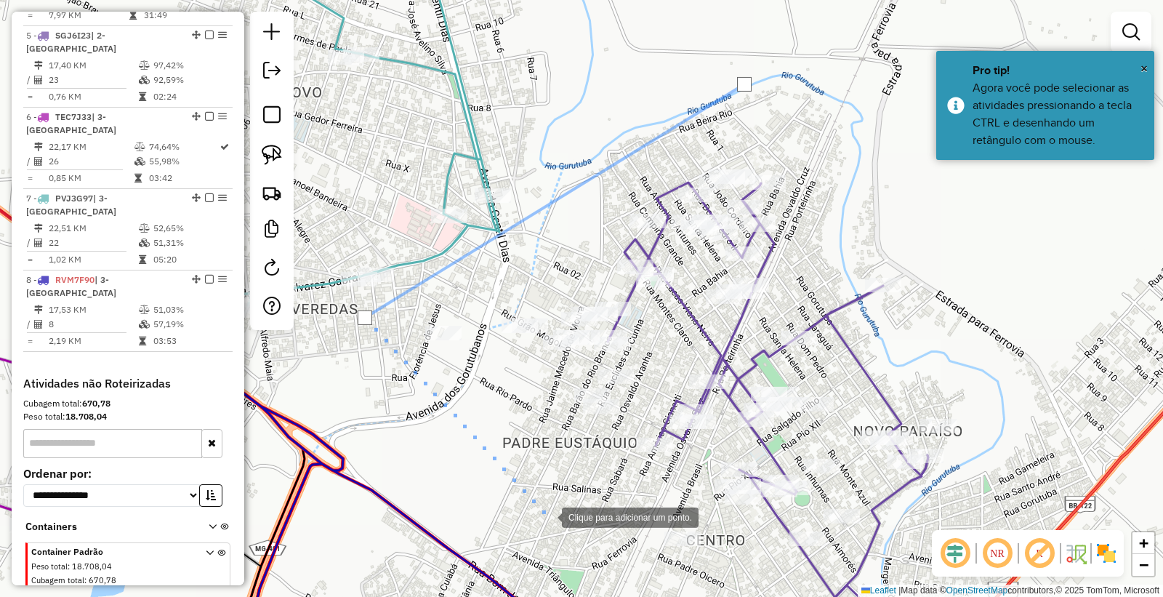
click at [548, 516] on div at bounding box center [547, 516] width 29 height 29
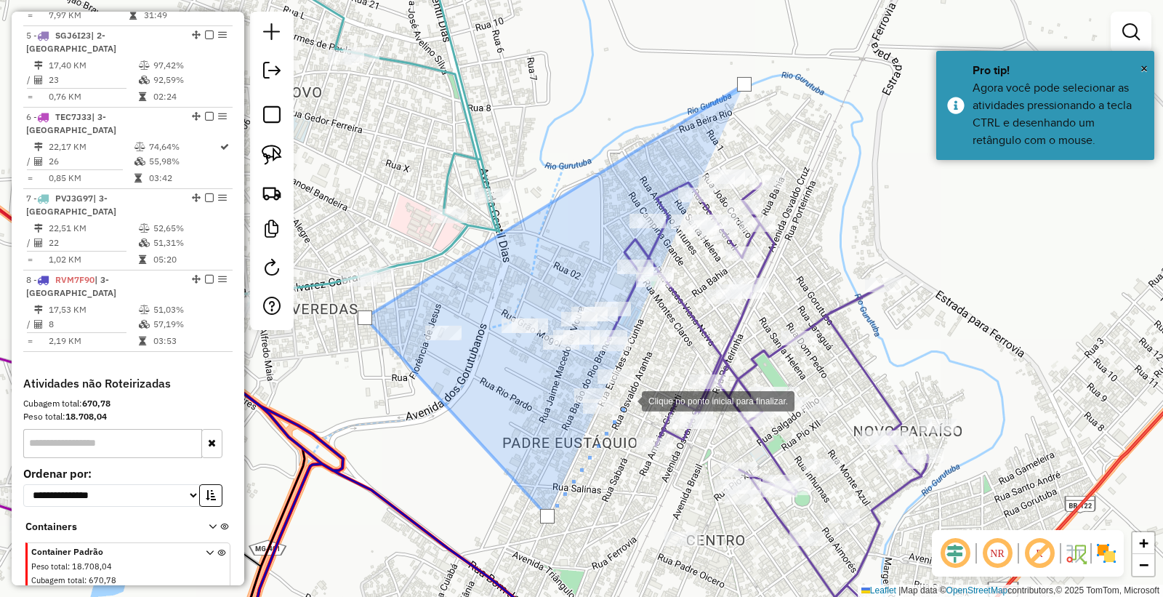
click at [628, 400] on div at bounding box center [627, 399] width 29 height 29
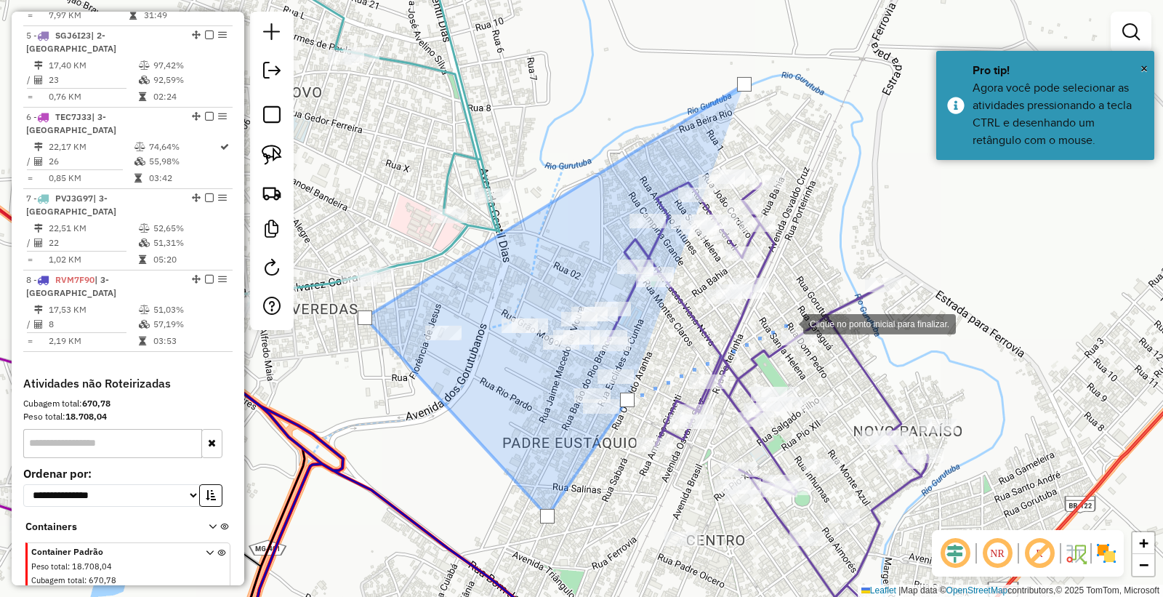
click at [789, 323] on div at bounding box center [788, 322] width 29 height 29
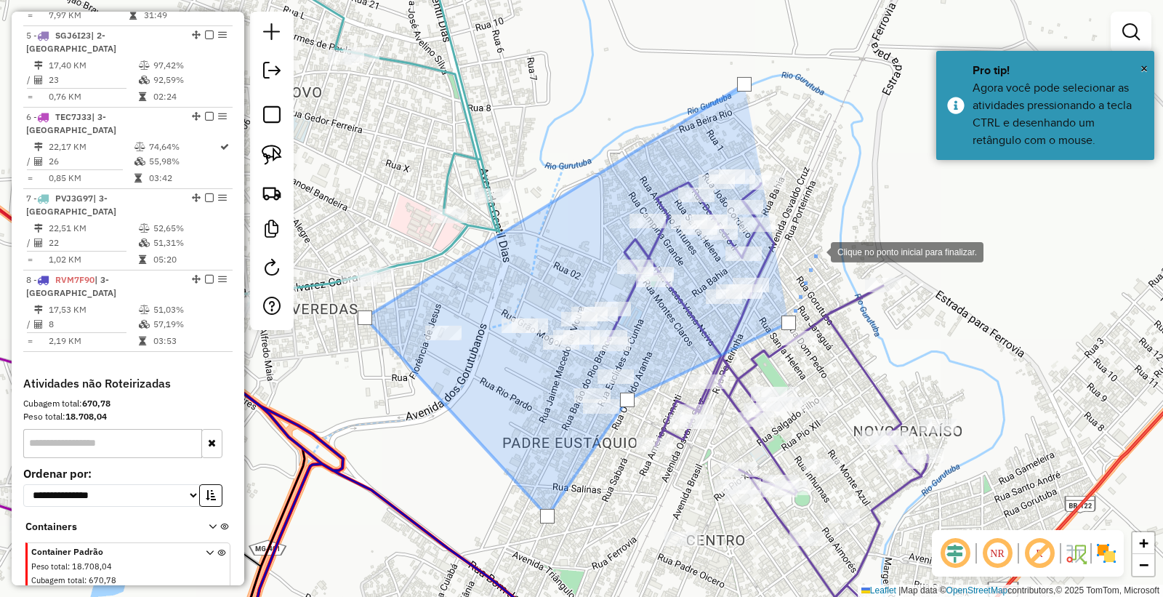
click at [819, 240] on div at bounding box center [816, 250] width 29 height 29
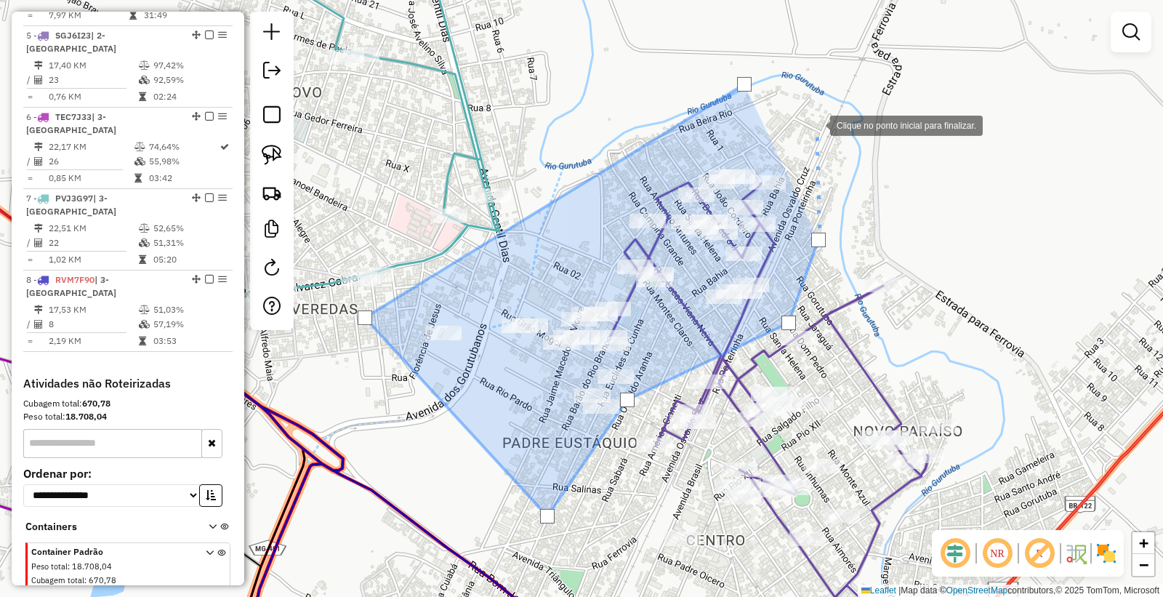
click at [815, 122] on div at bounding box center [815, 124] width 29 height 29
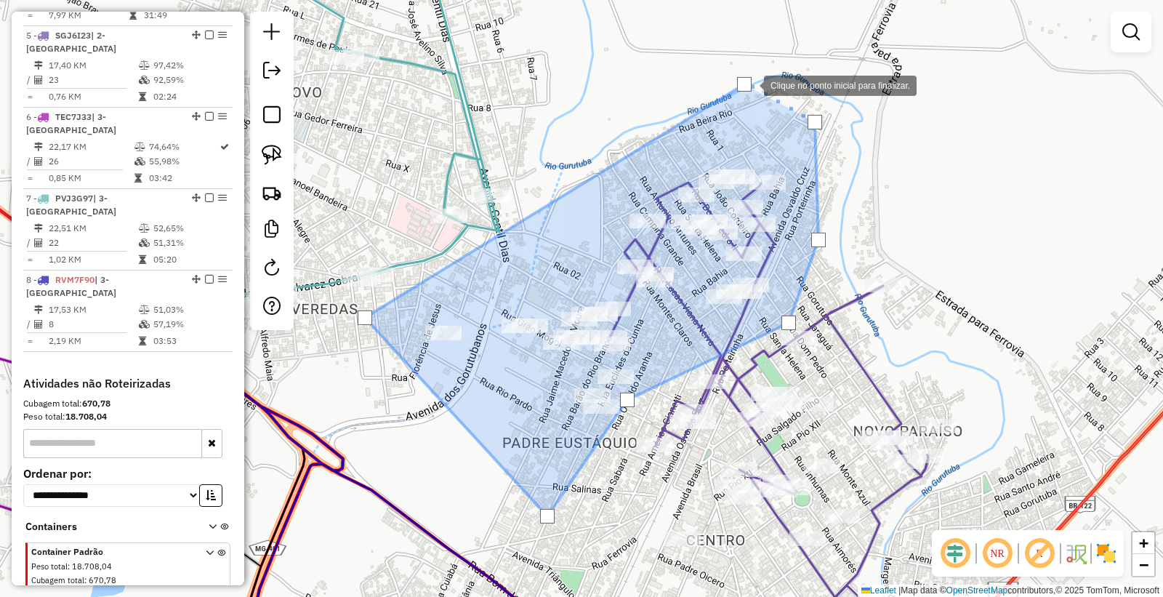
click at [750, 84] on div at bounding box center [744, 84] width 15 height 15
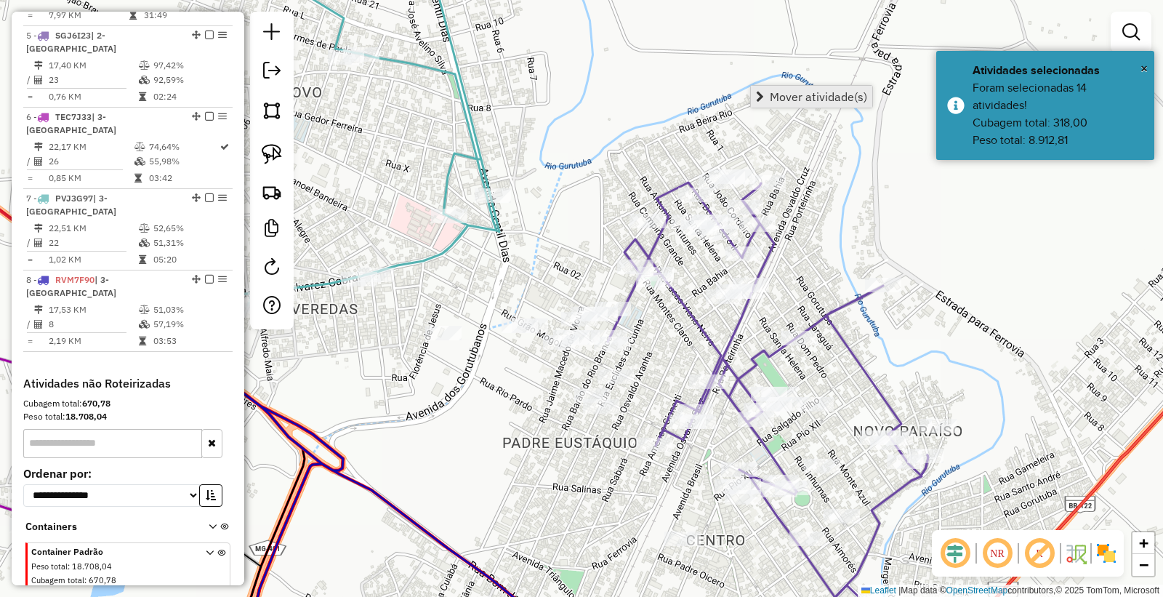
click at [794, 104] on link "Mover atividade(s)" at bounding box center [811, 97] width 121 height 22
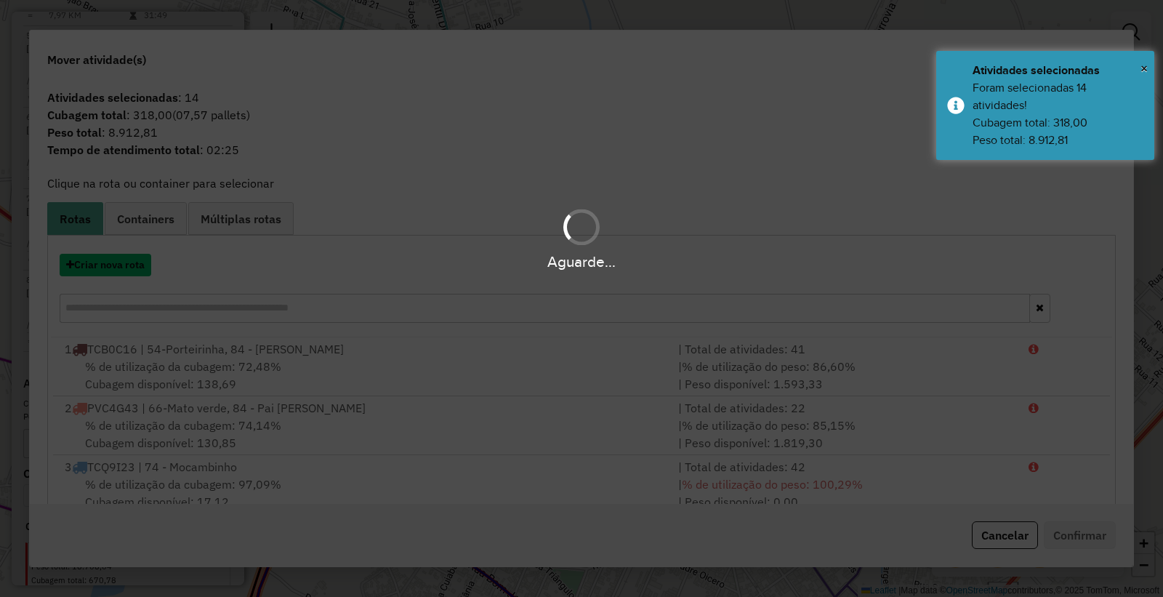
click at [113, 271] on button "Criar nova rota" at bounding box center [106, 265] width 92 height 23
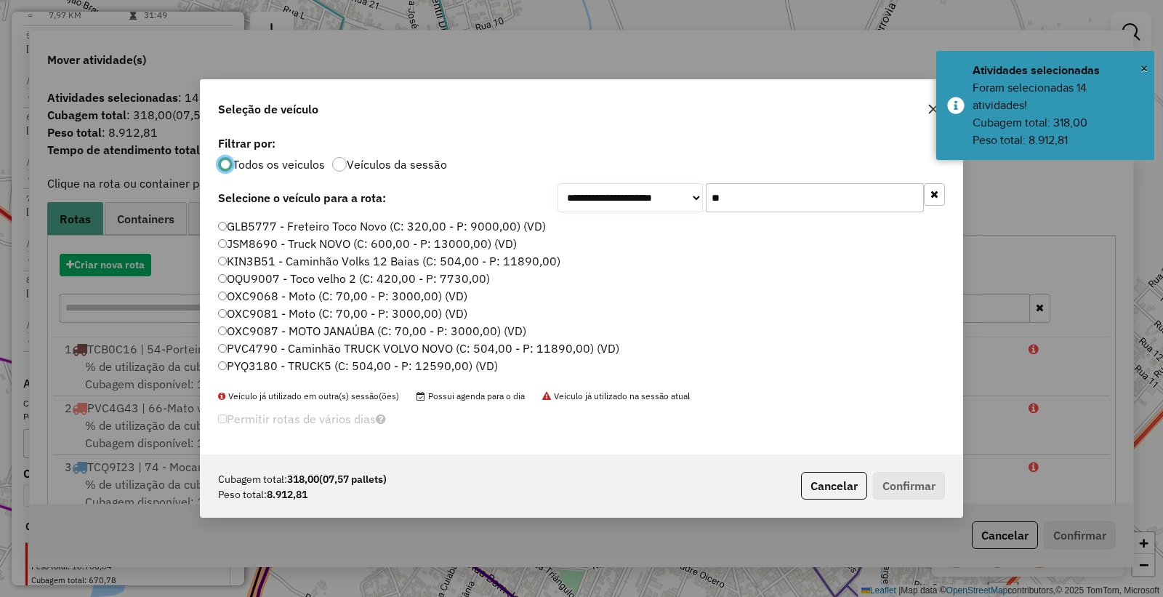
scroll to position [8, 4]
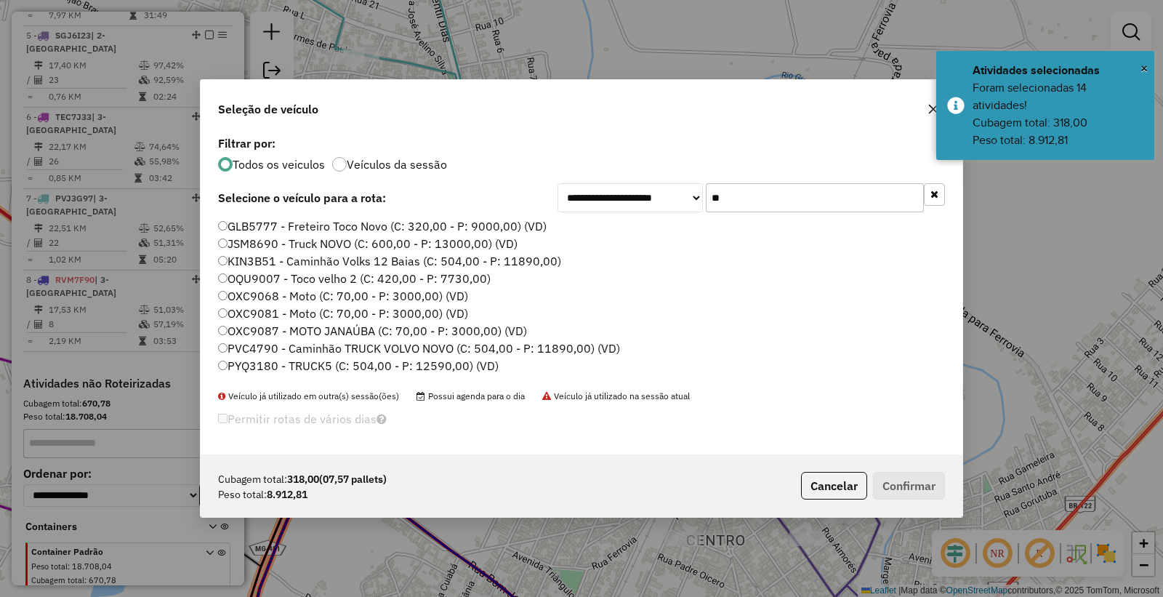
drag, startPoint x: 787, startPoint y: 187, endPoint x: 522, endPoint y: 213, distance: 266.0
click at [522, 213] on div "**********" at bounding box center [582, 293] width 762 height 322
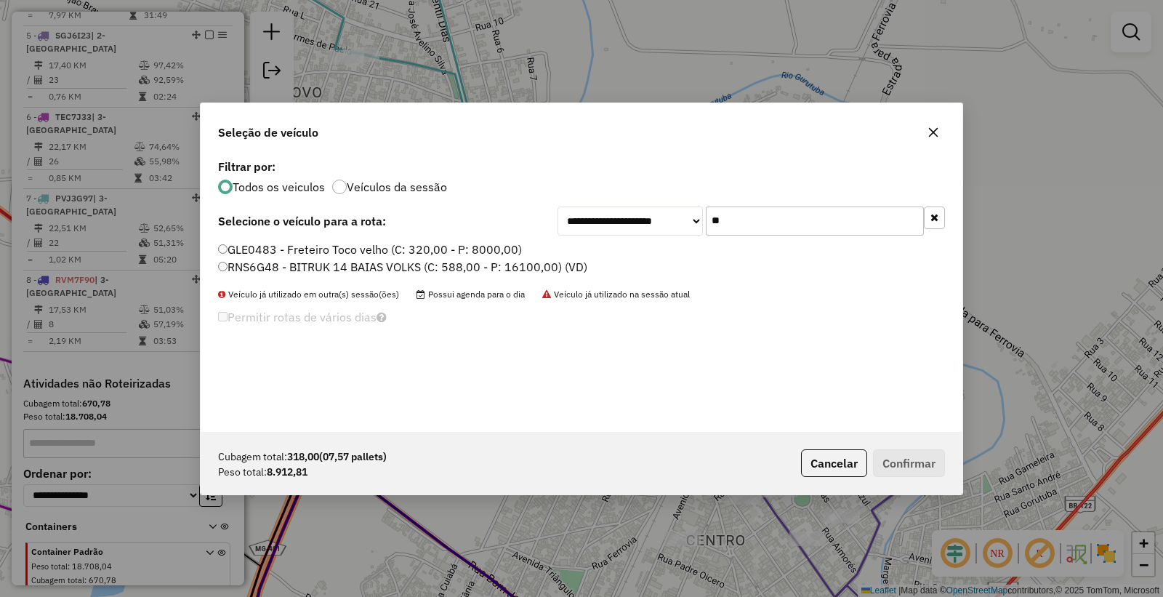
type input "**"
click at [244, 264] on label "RNS6G48 - BITRUK 14 BAIAS VOLKS (C: 588,00 - P: 16100,00) (VD)" at bounding box center [402, 266] width 369 height 17
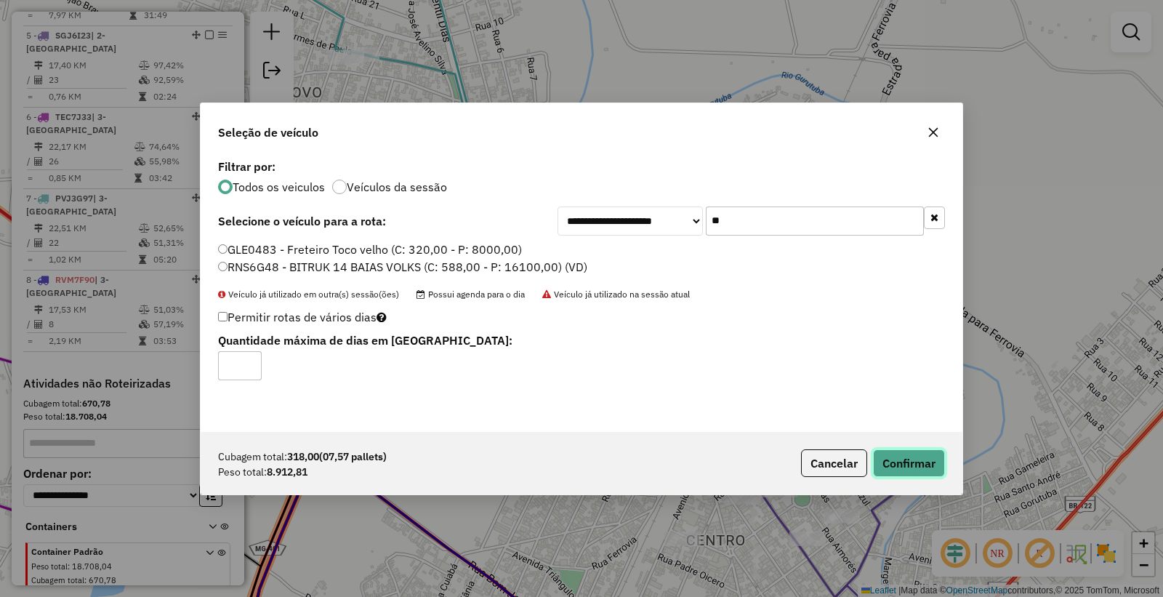
click at [914, 474] on button "Confirmar" at bounding box center [909, 463] width 72 height 28
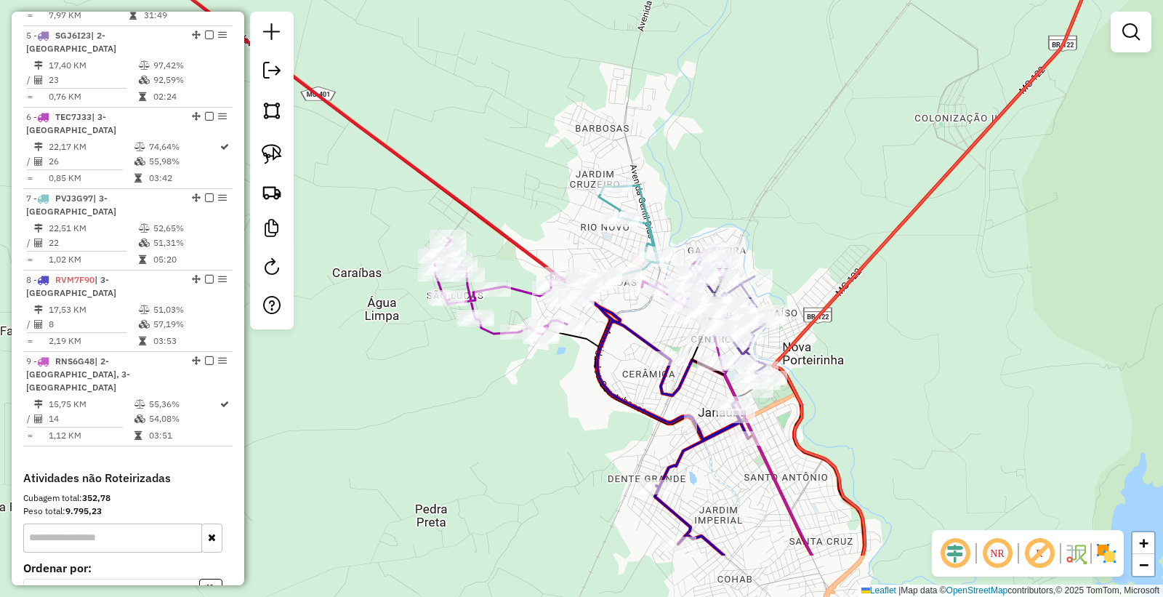
drag, startPoint x: 889, startPoint y: 414, endPoint x: 844, endPoint y: 315, distance: 109.7
click at [852, 313] on div "Janela de atendimento Grade de atendimento Capacidade Transportadoras Veículos …" at bounding box center [581, 298] width 1163 height 597
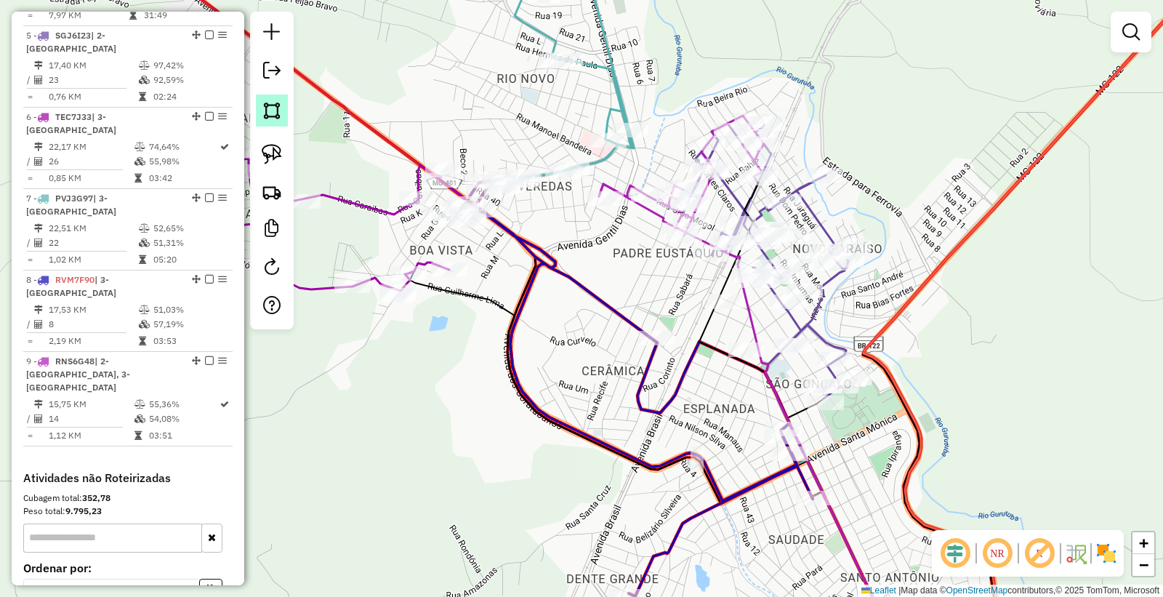
click at [271, 117] on img at bounding box center [272, 110] width 20 height 20
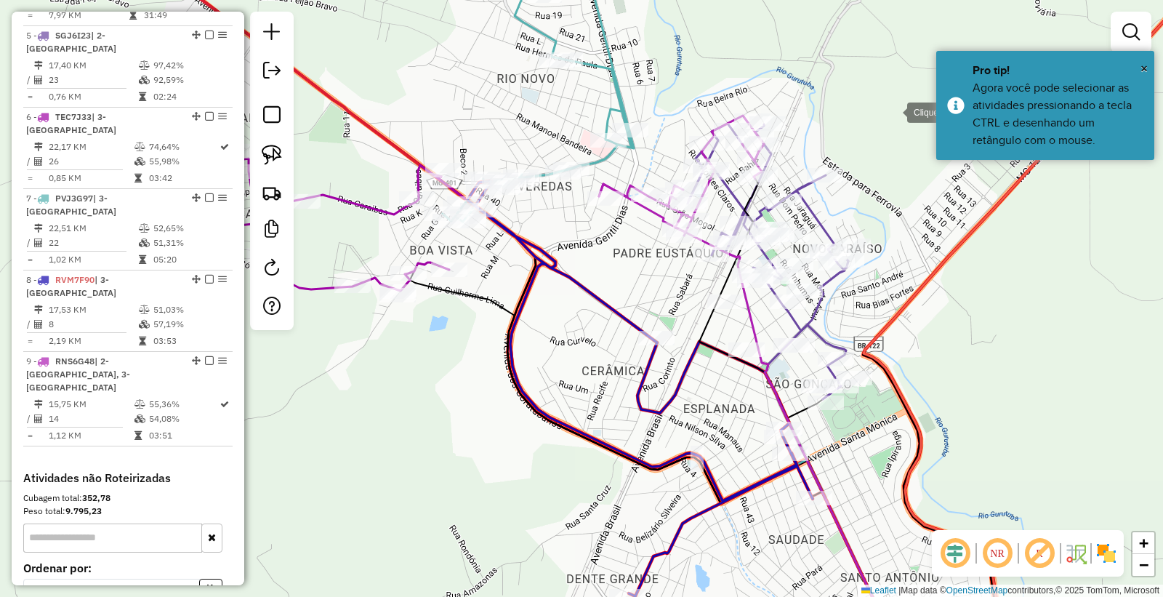
click at [893, 111] on div at bounding box center [892, 111] width 29 height 29
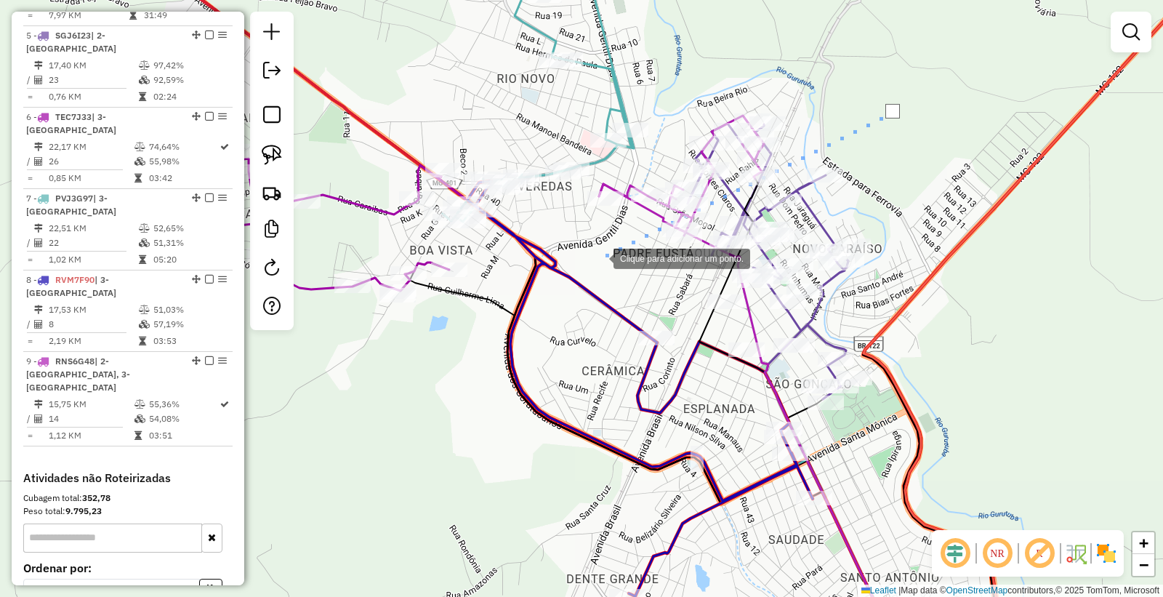
click at [599, 257] on div at bounding box center [599, 257] width 29 height 29
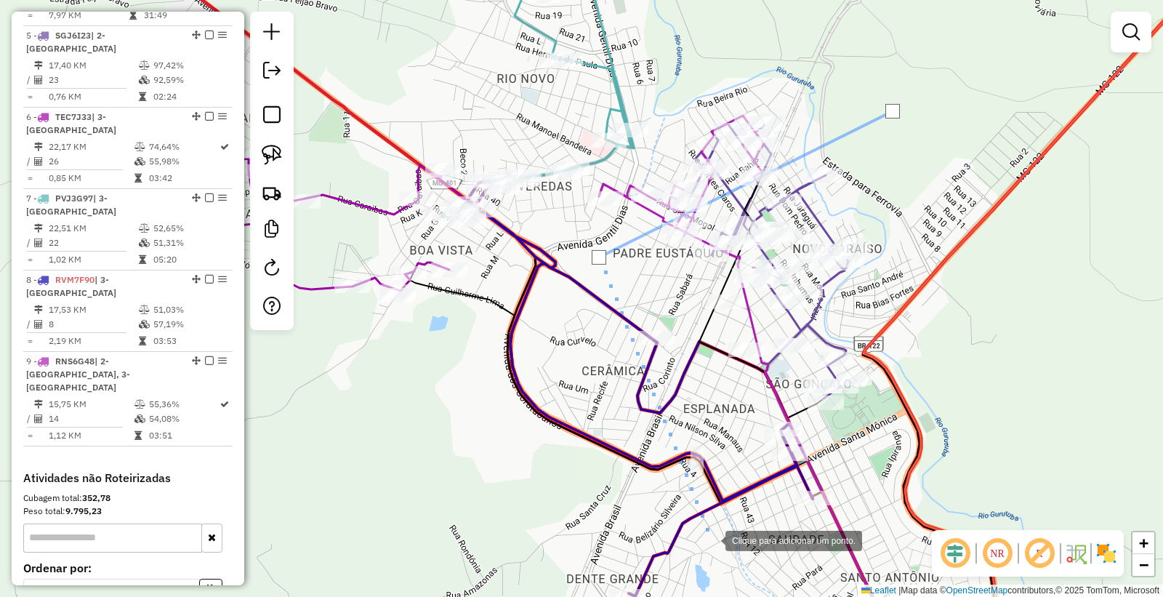
click at [711, 540] on div at bounding box center [711, 539] width 29 height 29
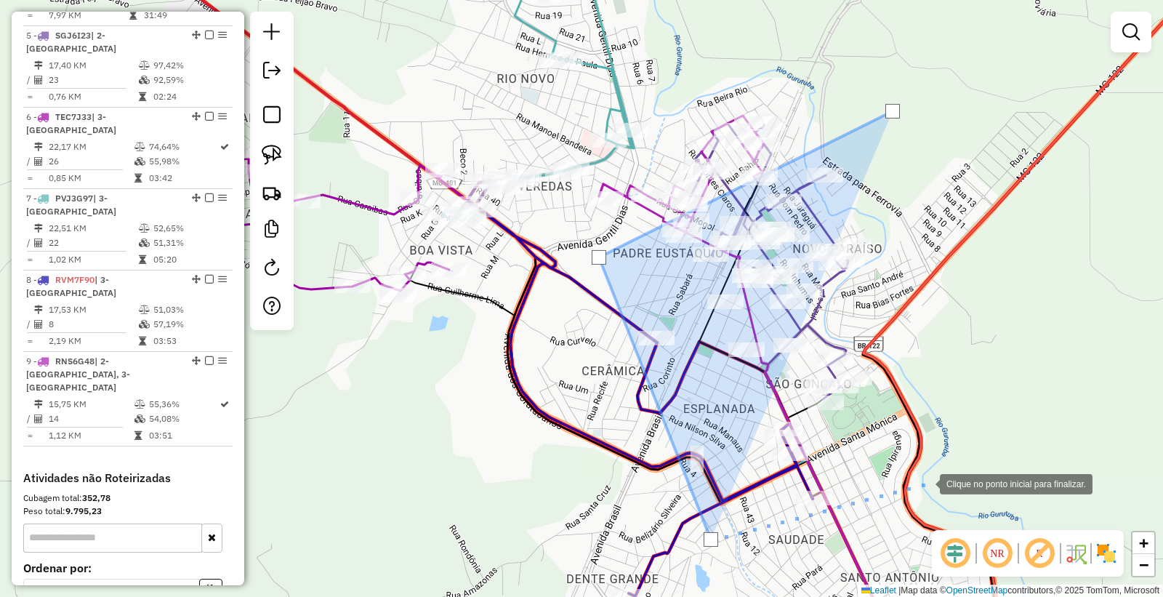
click at [926, 483] on div at bounding box center [925, 482] width 29 height 29
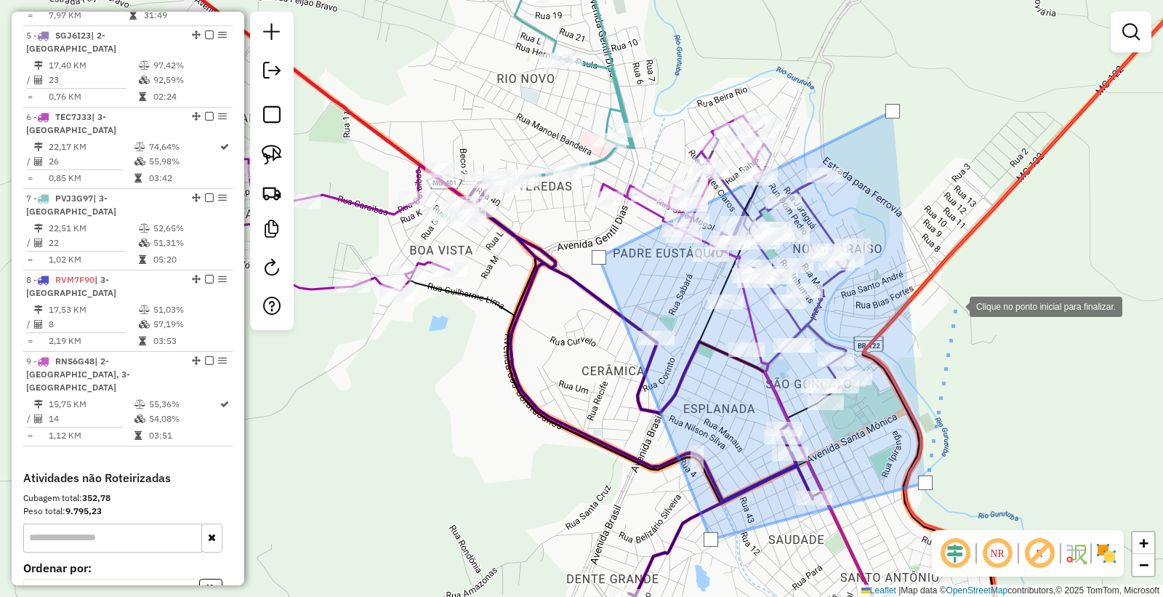
drag, startPoint x: 955, startPoint y: 305, endPoint x: 926, endPoint y: 216, distance: 94.1
click at [954, 302] on div at bounding box center [955, 305] width 29 height 29
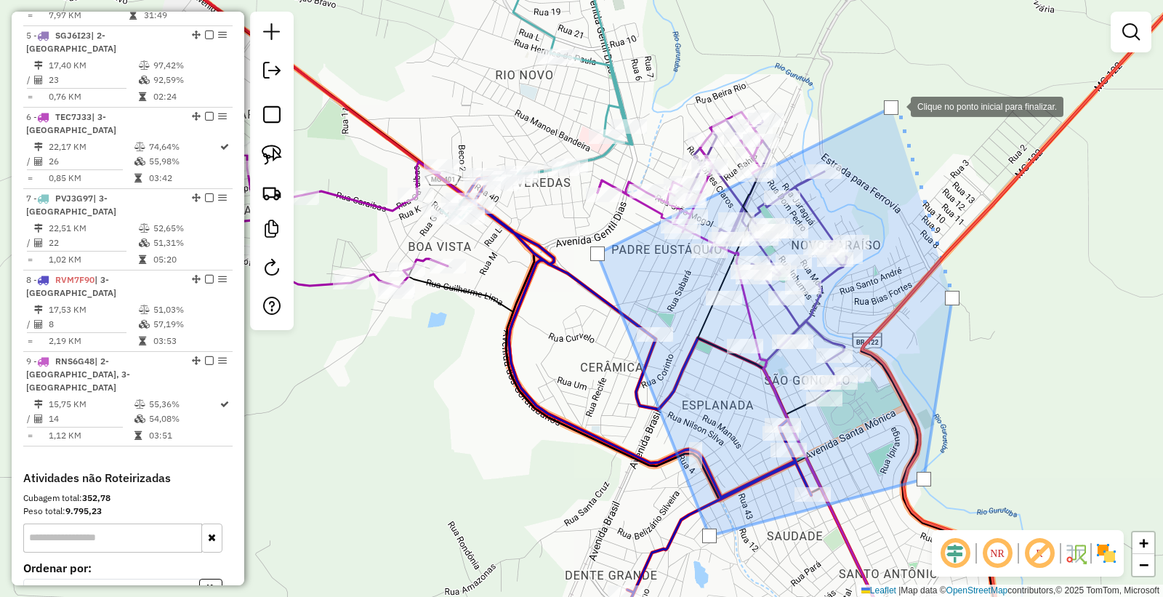
click at [897, 105] on div at bounding box center [891, 107] width 15 height 15
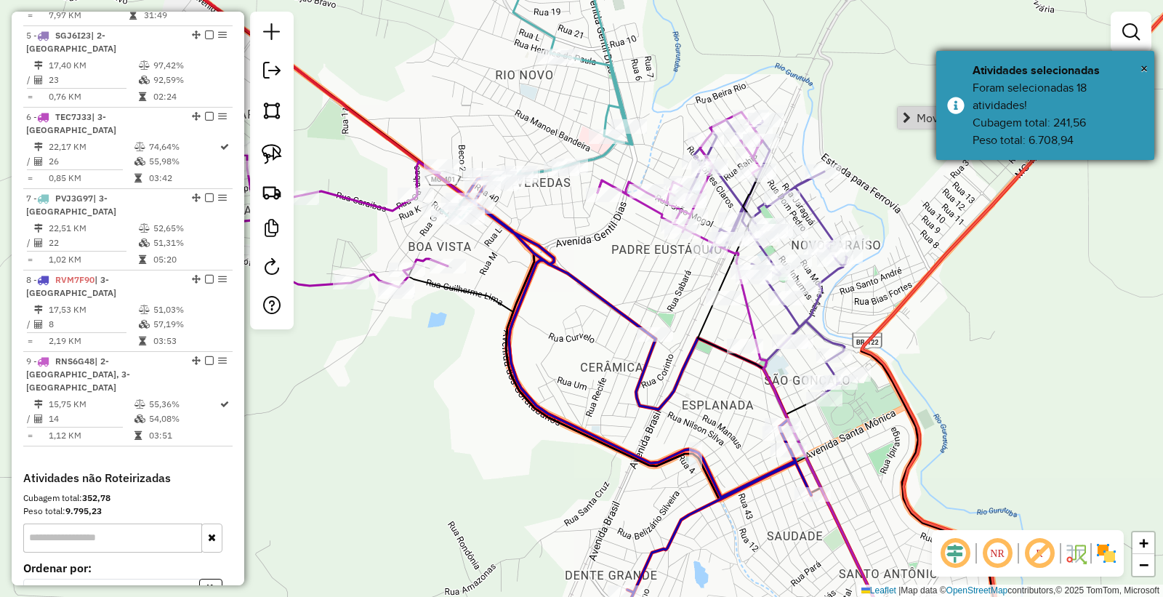
click at [937, 119] on div "× Atividades selecionadas Foram selecionadas 18 atividades! Cubagem total: 241,…" at bounding box center [1046, 105] width 218 height 109
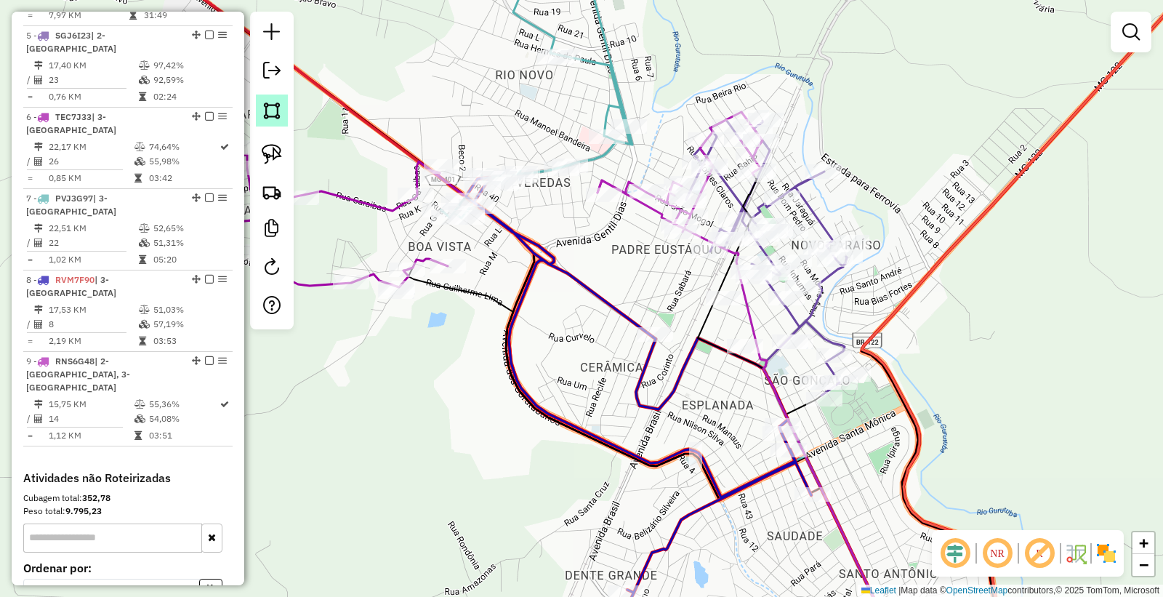
click at [278, 111] on img at bounding box center [272, 110] width 20 height 20
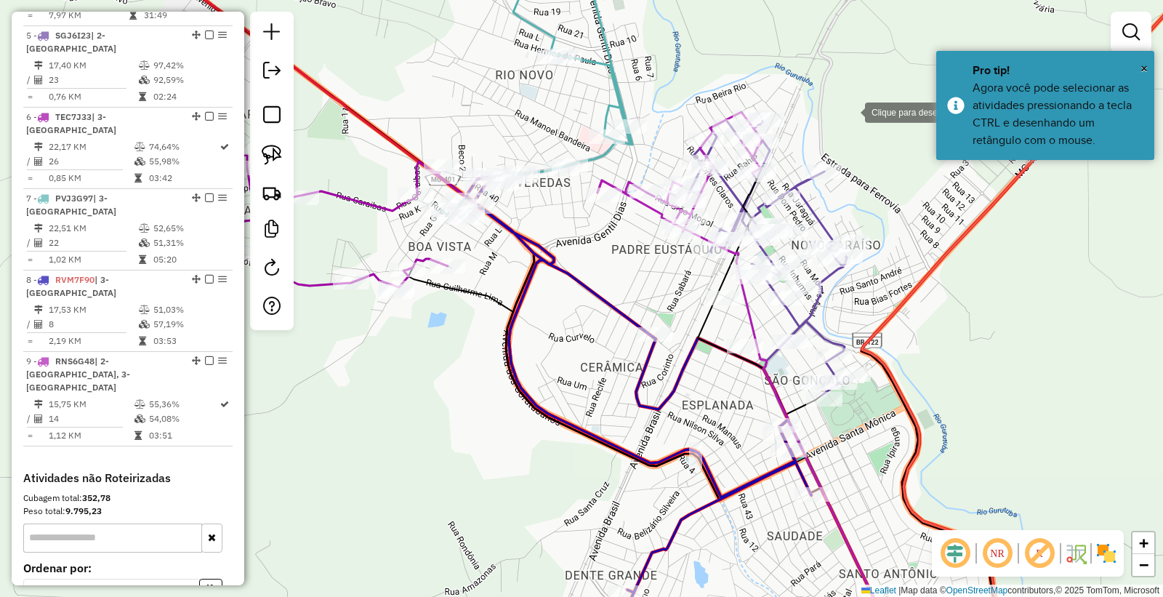
click at [851, 111] on div at bounding box center [850, 111] width 29 height 29
click at [596, 257] on div at bounding box center [596, 256] width 29 height 29
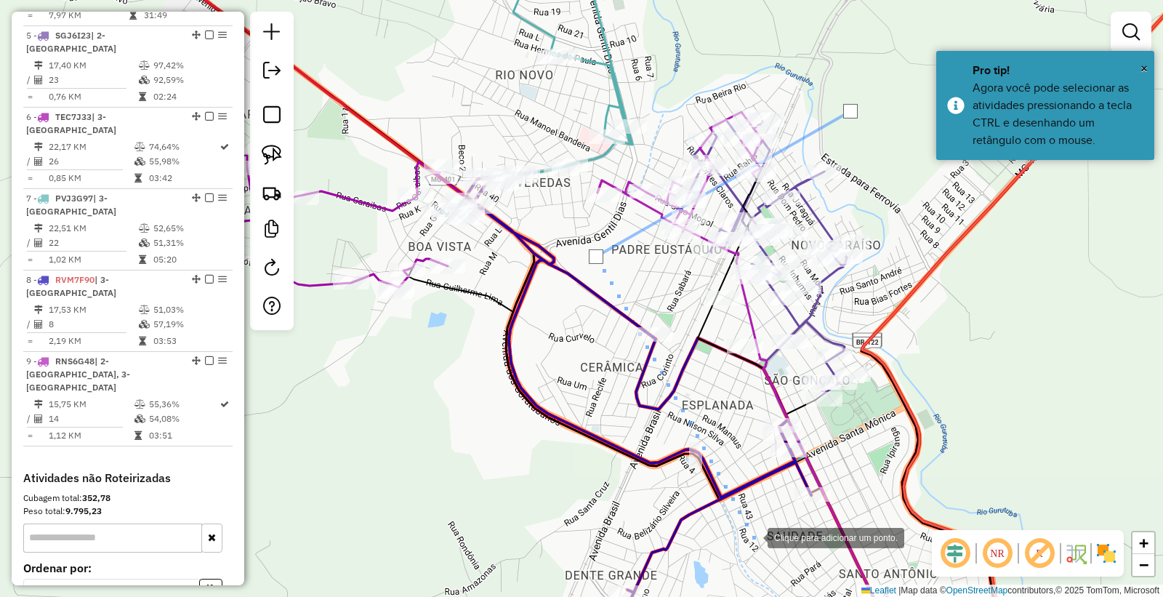
click at [753, 538] on div at bounding box center [753, 536] width 29 height 29
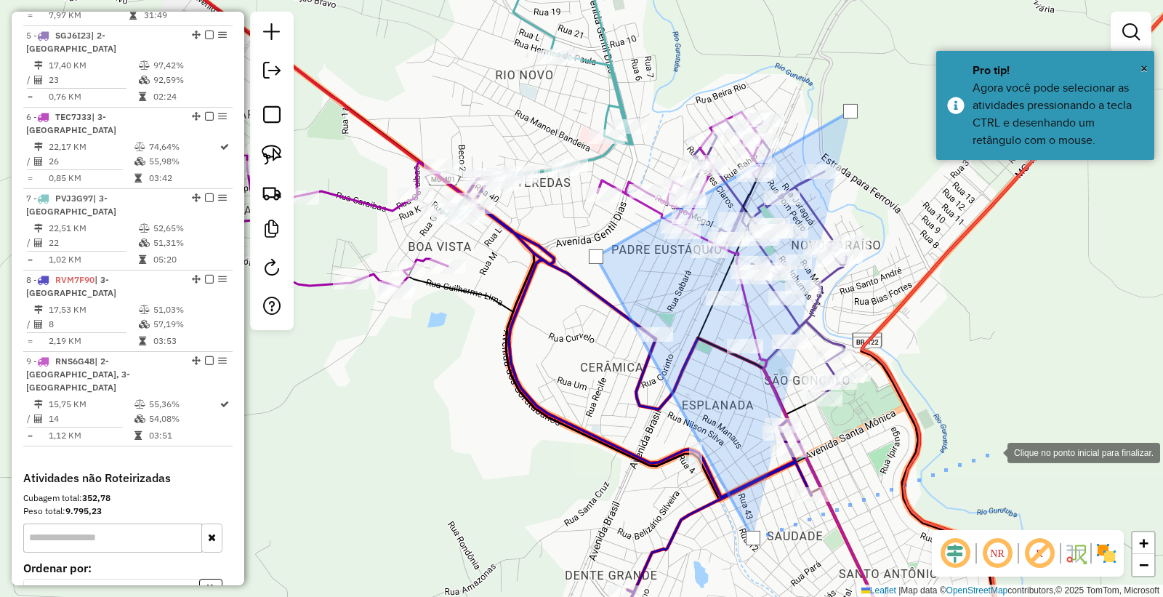
click at [993, 452] on div at bounding box center [993, 451] width 29 height 29
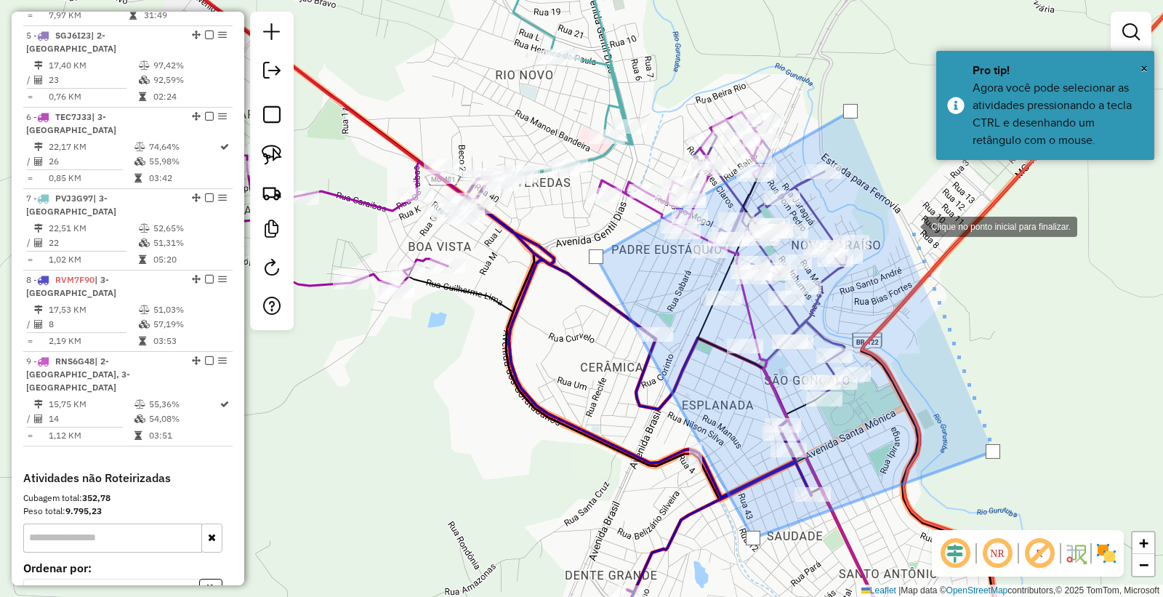
click at [910, 225] on div at bounding box center [910, 225] width 29 height 29
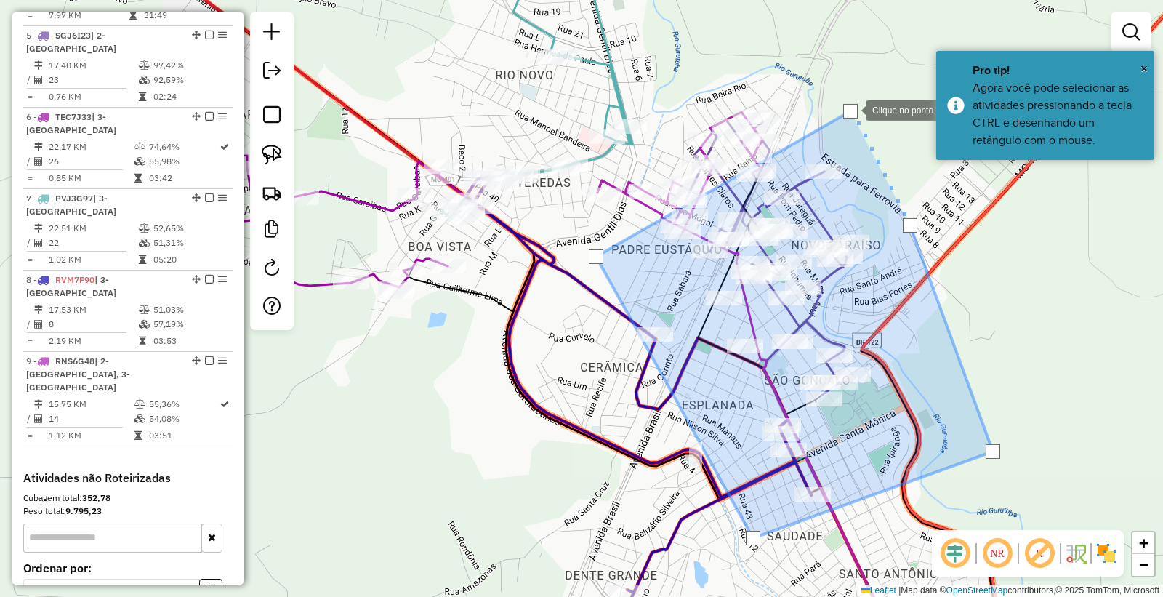
click at [852, 109] on div at bounding box center [851, 111] width 15 height 15
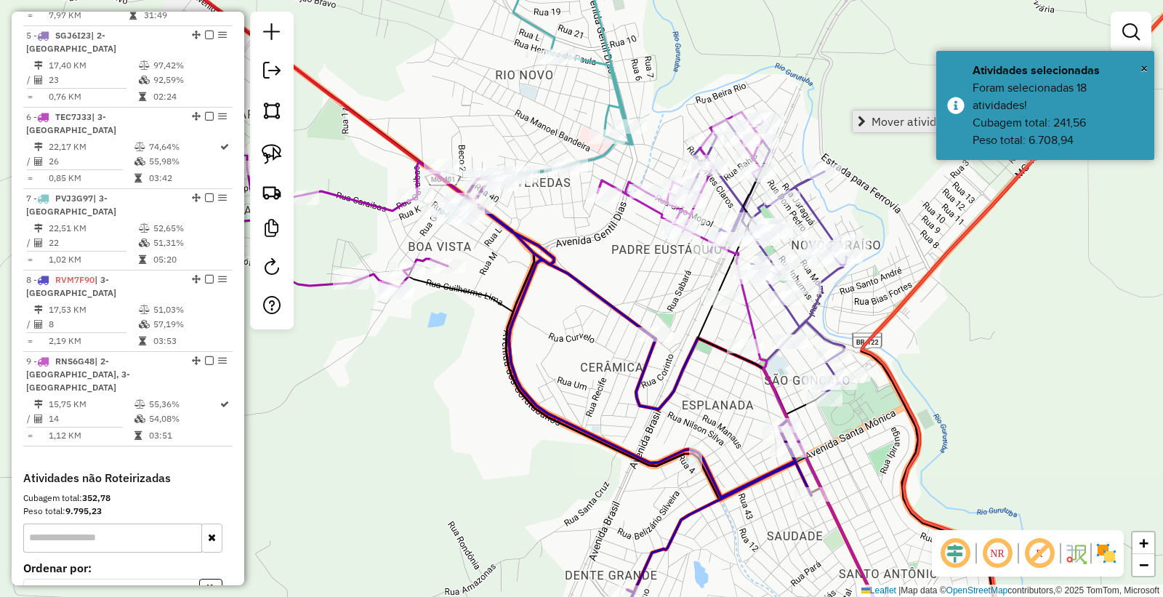
click at [887, 120] on span "Mover atividade(s)" at bounding box center [920, 122] width 97 height 12
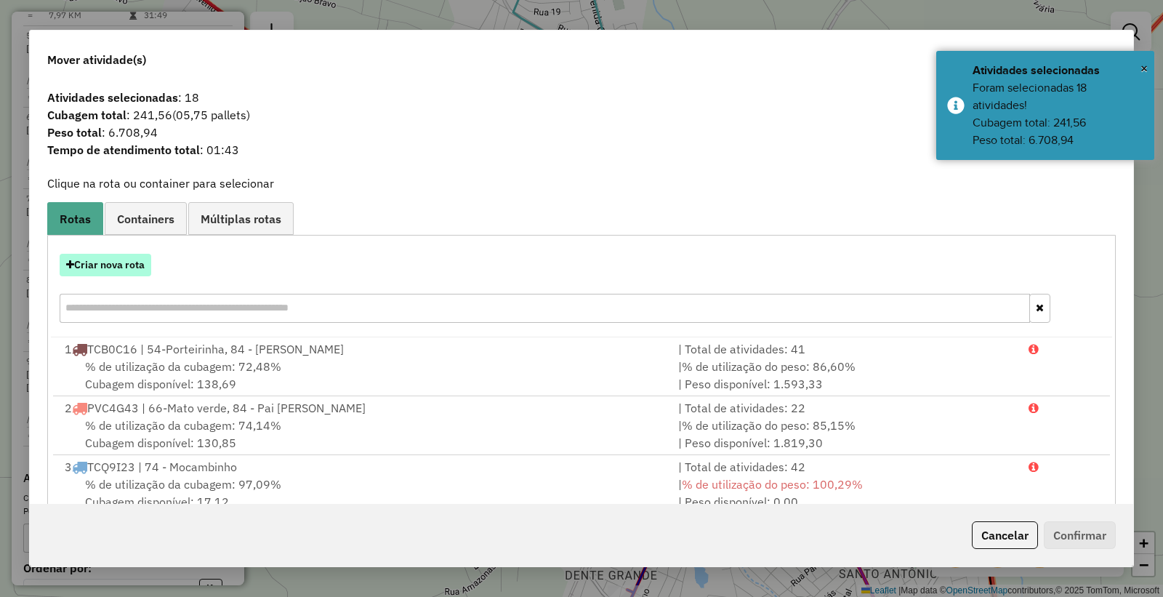
click at [106, 267] on button "Criar nova rota" at bounding box center [106, 265] width 92 height 23
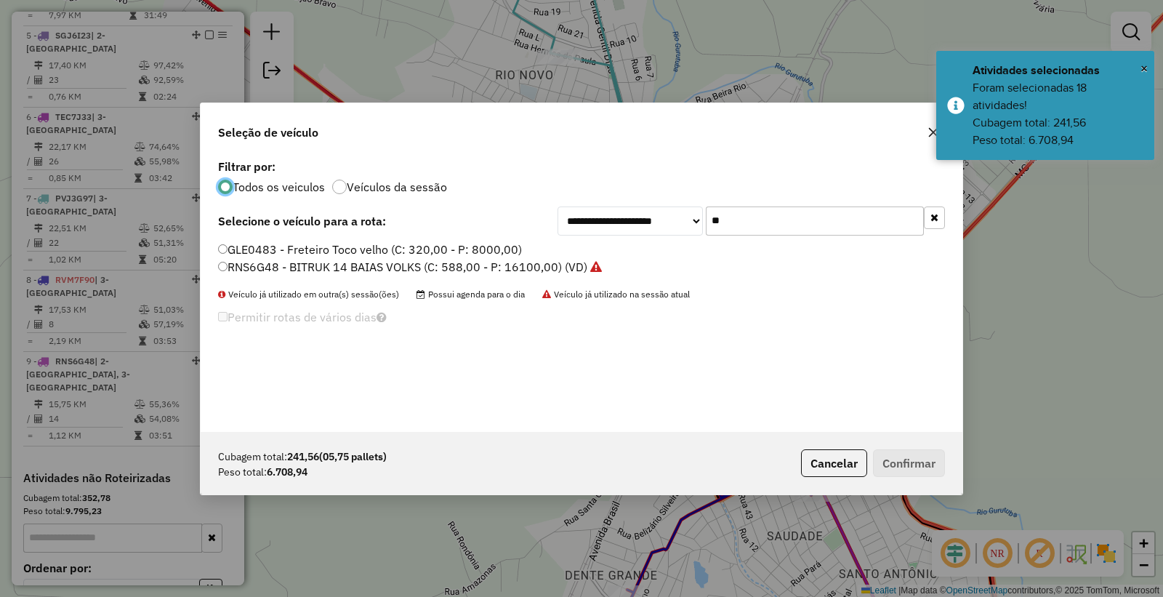
drag, startPoint x: 508, startPoint y: 189, endPoint x: 365, endPoint y: 183, distance: 142.6
click at [378, 183] on div "**********" at bounding box center [582, 294] width 762 height 276
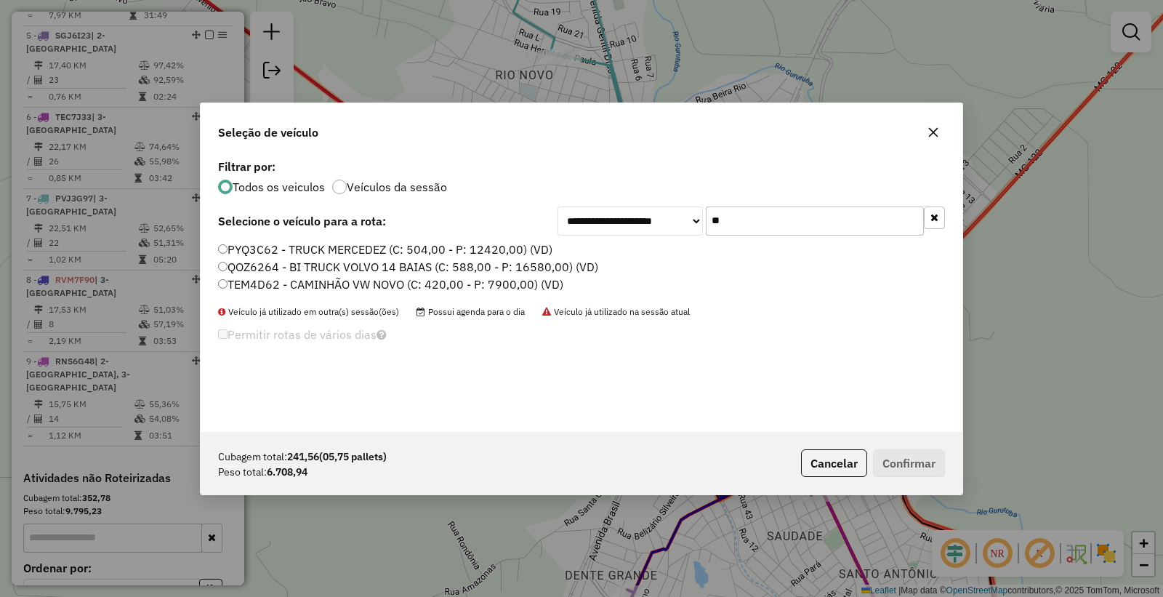
type input "**"
click at [278, 285] on label "TEM4D62 - CAMINHÃO VW NOVO (C: 420,00 - P: 7900,00) (VD)" at bounding box center [390, 284] width 345 height 17
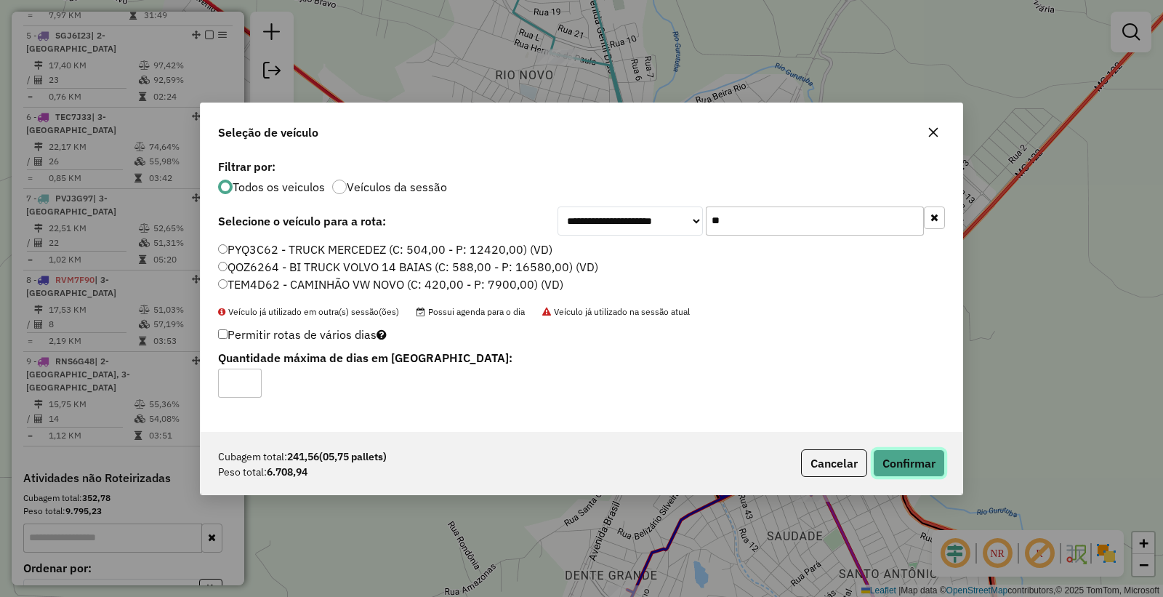
click at [918, 462] on button "Confirmar" at bounding box center [909, 463] width 72 height 28
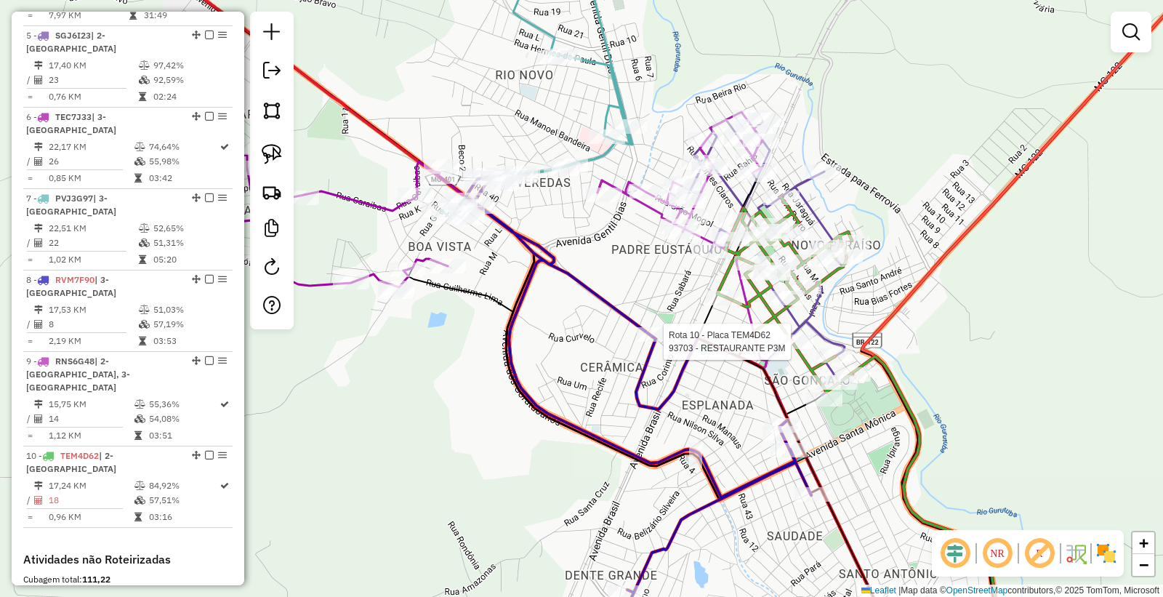
select select "*********"
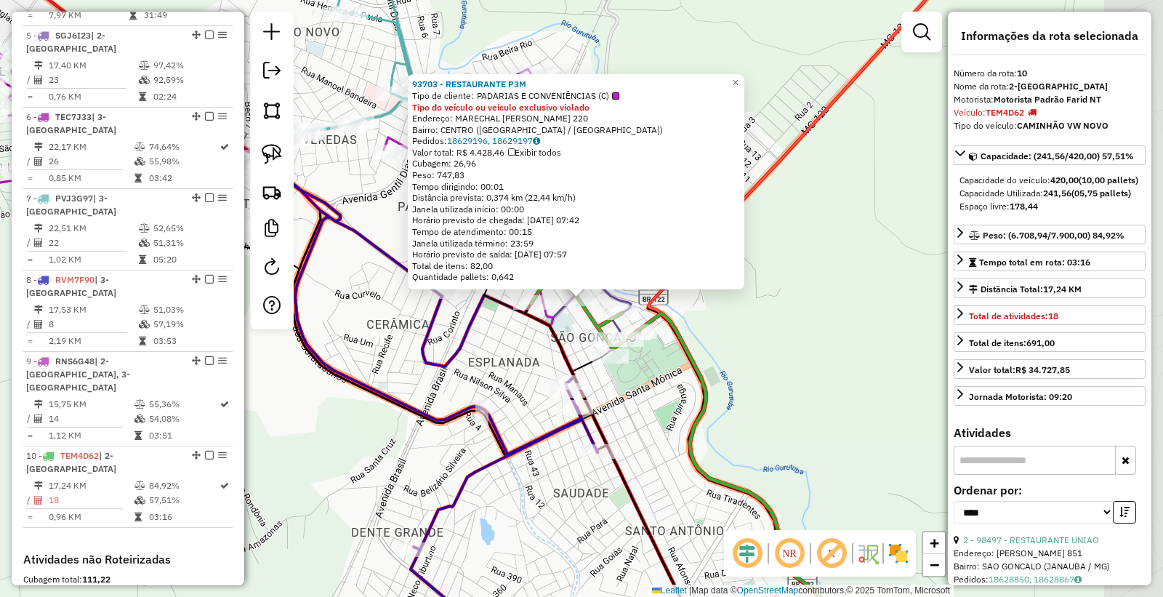
scroll to position [1036, 0]
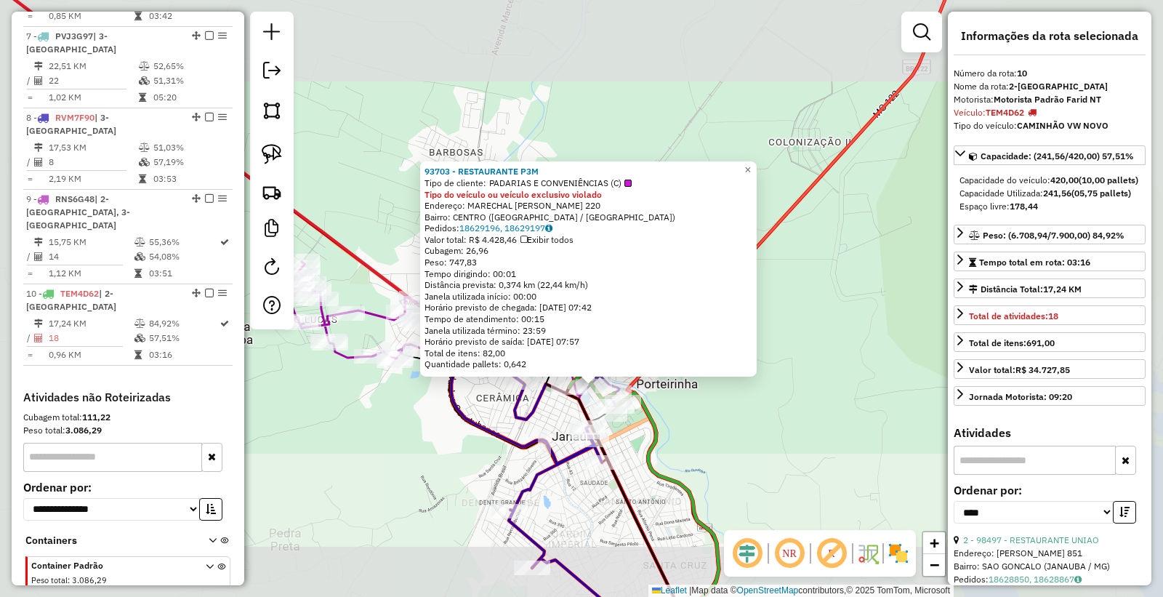
click at [607, 511] on div "93703 - RESTAURANTE P3M Tipo de cliente: PADARIAS E CONVENIÊNCIAS (C) Tipo do v…" at bounding box center [581, 298] width 1163 height 597
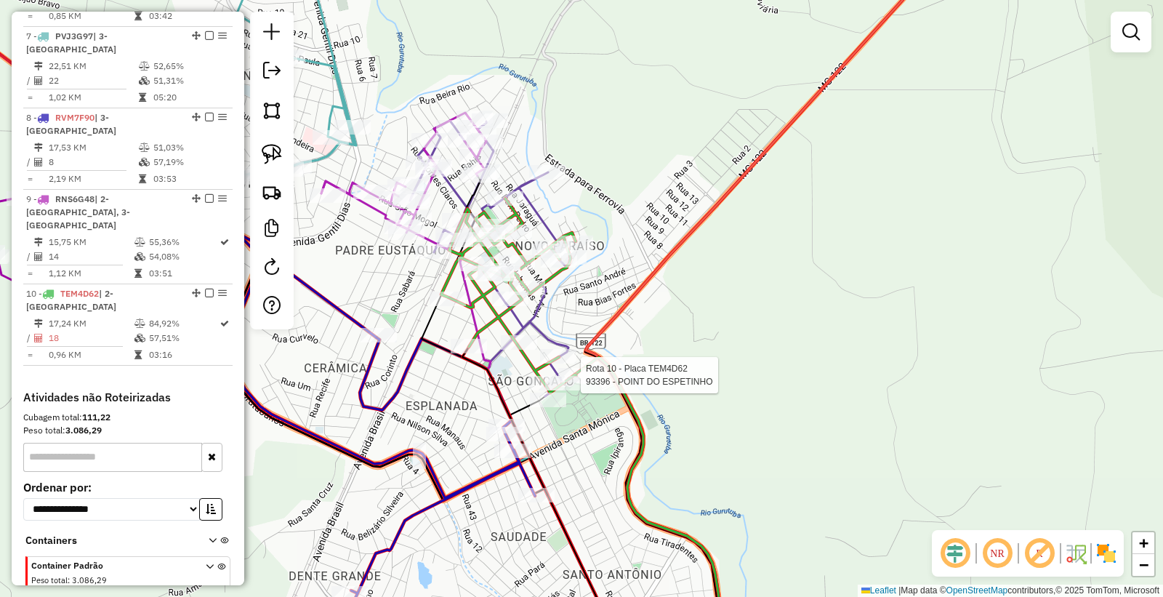
select select "*********"
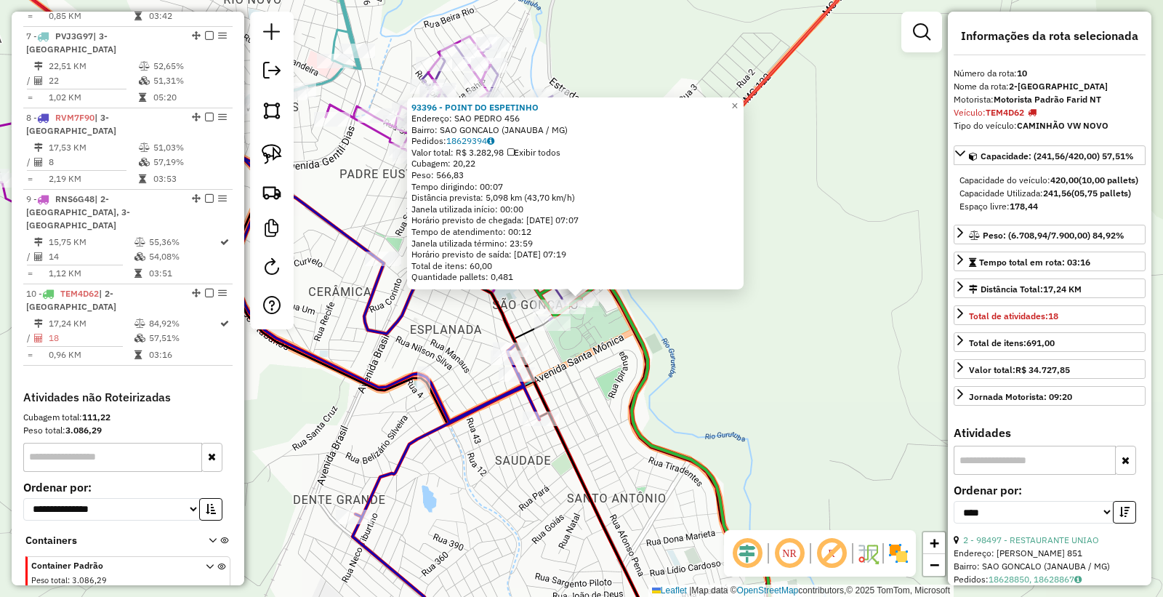
click at [569, 389] on div "93396 - POINT DO ESPETINHO Endereço: SAO PEDRO 456 Bairro: [GEOGRAPHIC_DATA] ([…" at bounding box center [581, 298] width 1163 height 597
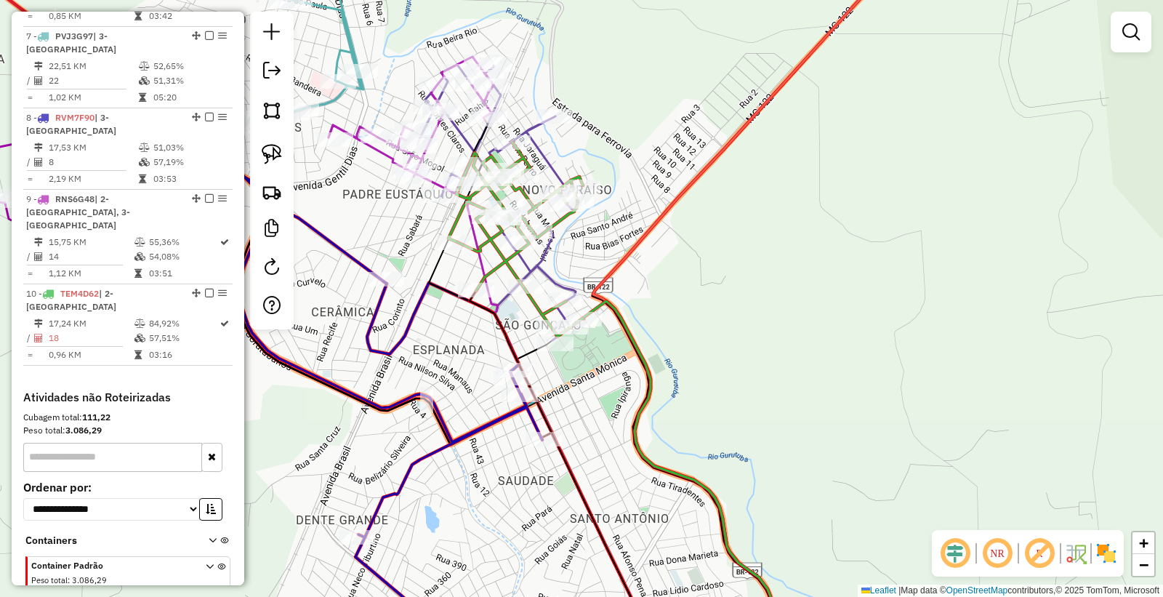
drag, startPoint x: 578, startPoint y: 406, endPoint x: 580, endPoint y: 423, distance: 17.6
click at [580, 423] on div "Janela de atendimento Grade de atendimento Capacidade Transportadoras Veículos …" at bounding box center [581, 298] width 1163 height 597
select select "*********"
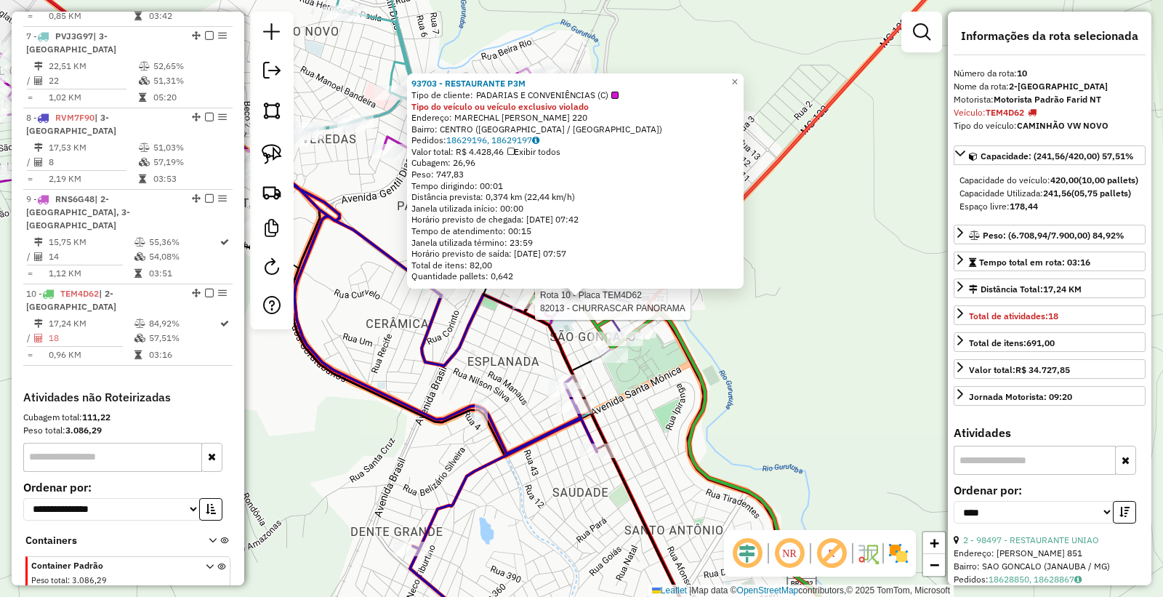
click at [534, 309] on div at bounding box center [531, 302] width 36 height 15
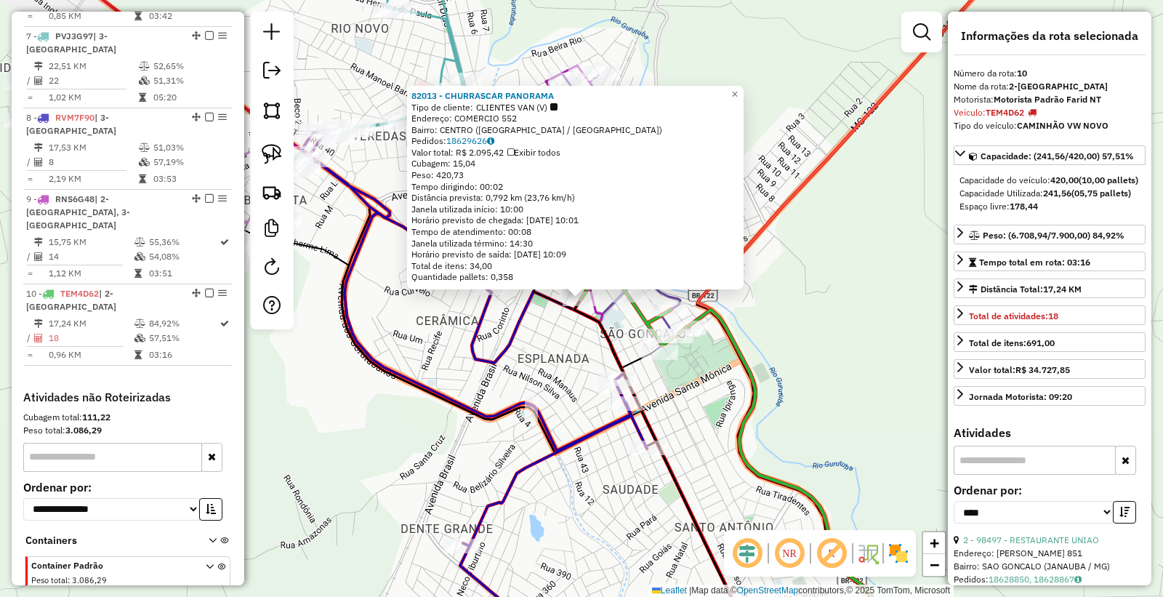
click at [544, 331] on div "82013 - CHURRASCAR PANORAMA Tipo de cliente: CLIENTES VAN (V) Endereço: COMERCI…" at bounding box center [581, 298] width 1163 height 597
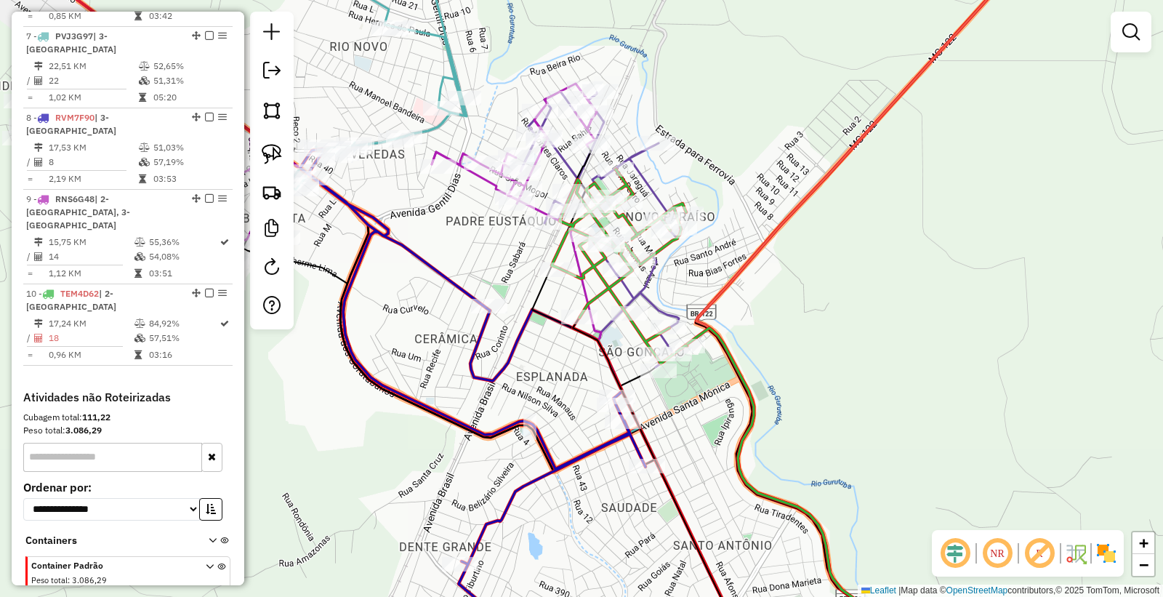
drag, startPoint x: 548, startPoint y: 345, endPoint x: 541, endPoint y: 410, distance: 65.8
click at [541, 410] on div "Janela de atendimento Grade de atendimento Capacidade Transportadoras Veículos …" at bounding box center [581, 298] width 1163 height 597
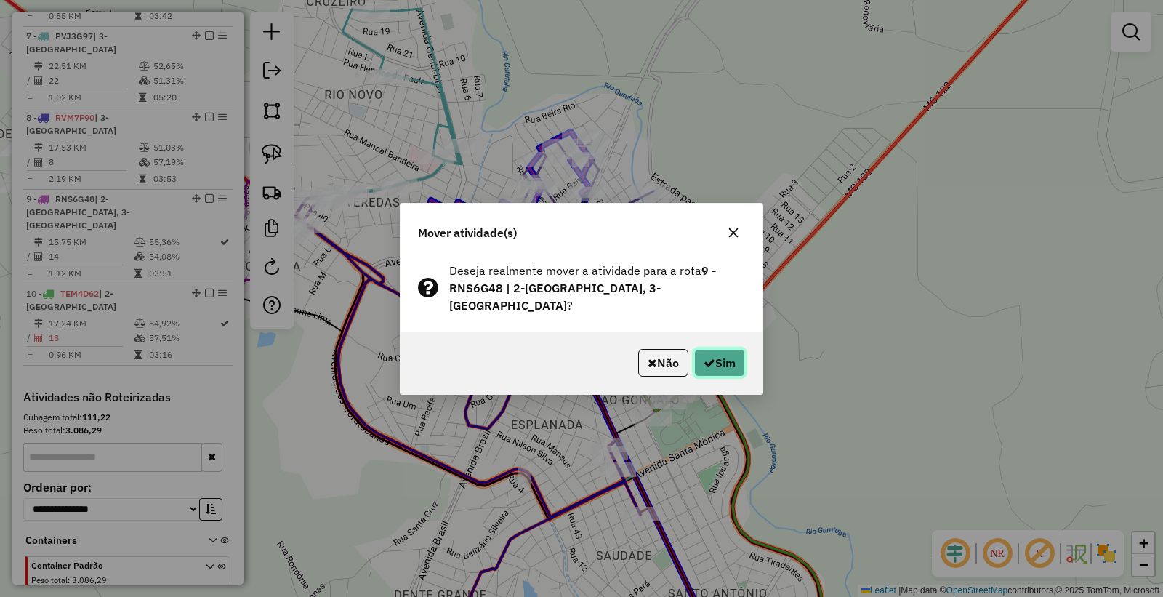
click at [714, 353] on button "Sim" at bounding box center [719, 363] width 51 height 28
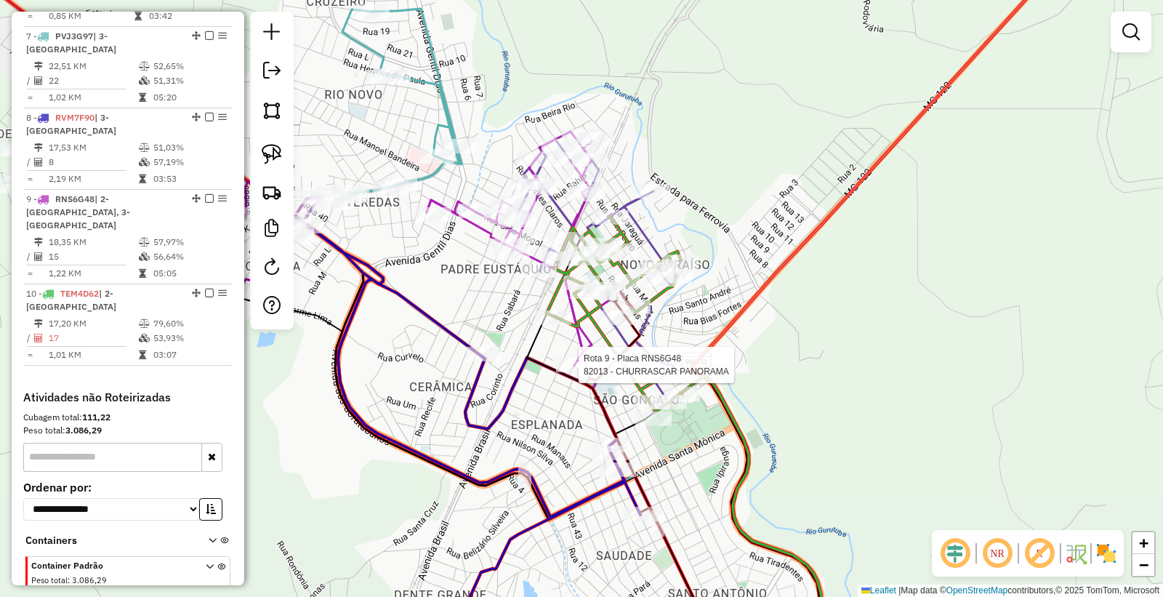
select select "*********"
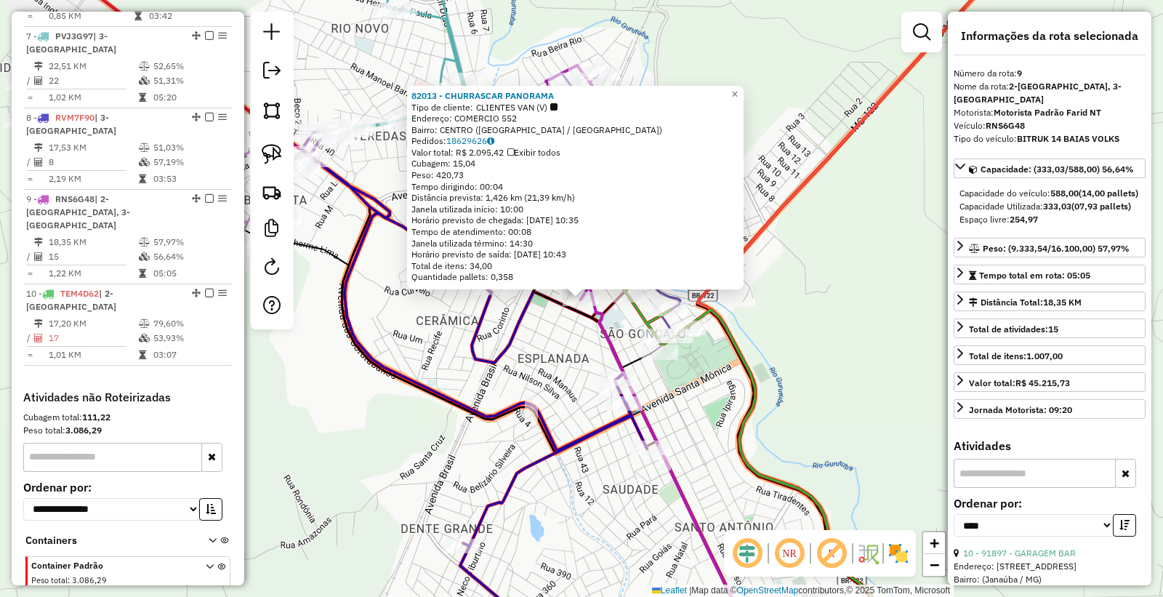
click at [573, 366] on div "82013 - CHURRASCAR PANORAMA Tipo de cliente: CLIENTES VAN (V) Endereço: COMERCI…" at bounding box center [581, 298] width 1163 height 597
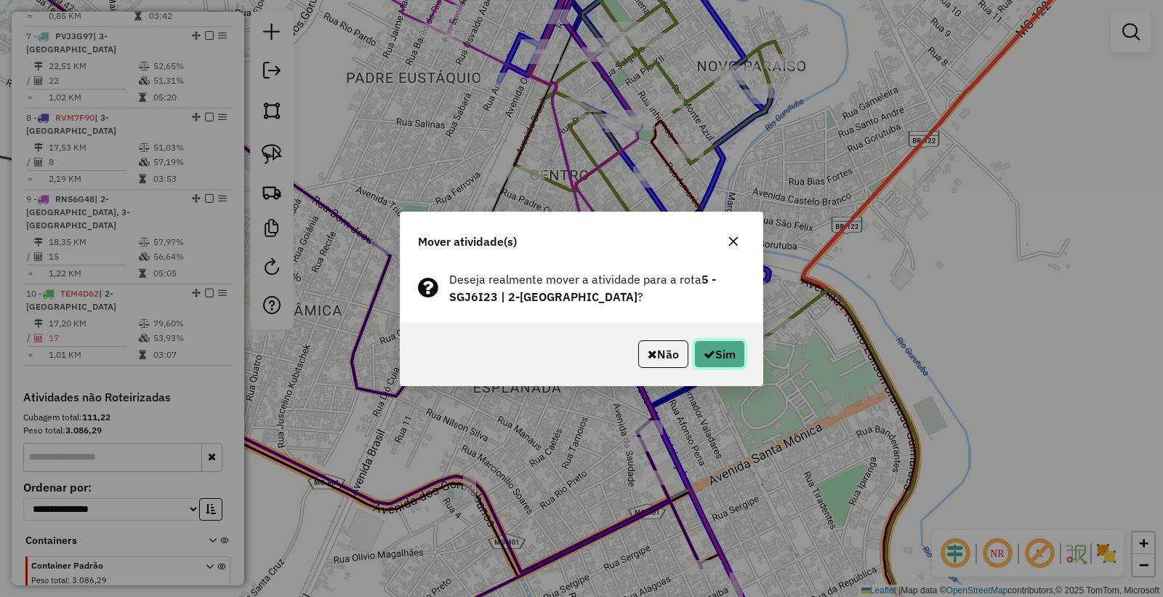
click at [715, 361] on button "Sim" at bounding box center [719, 354] width 51 height 28
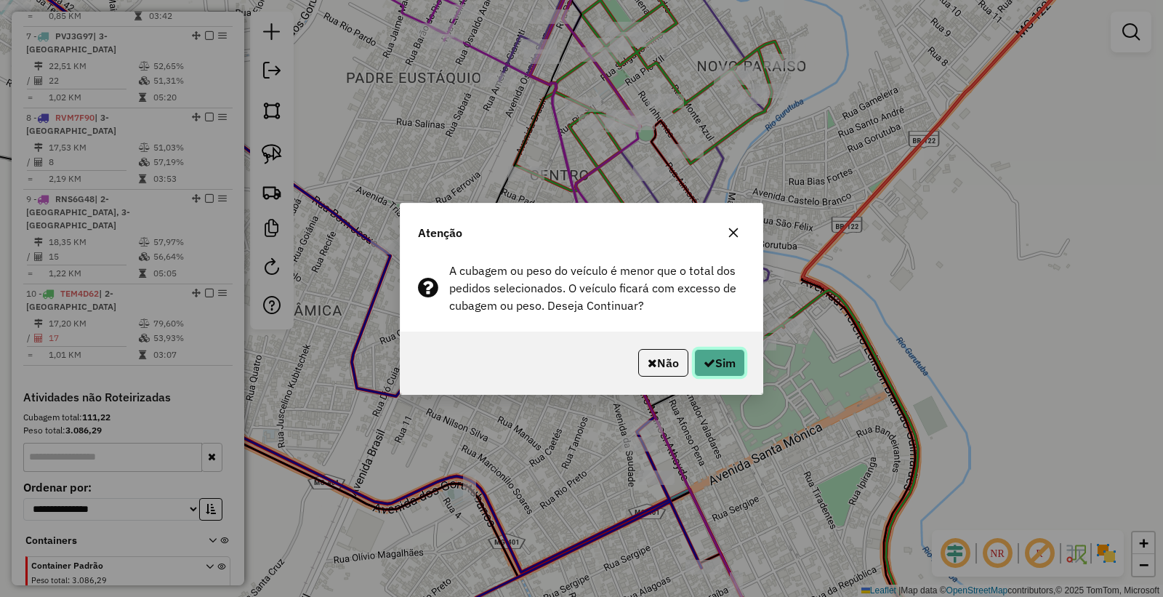
click at [727, 375] on button "Sim" at bounding box center [719, 363] width 51 height 28
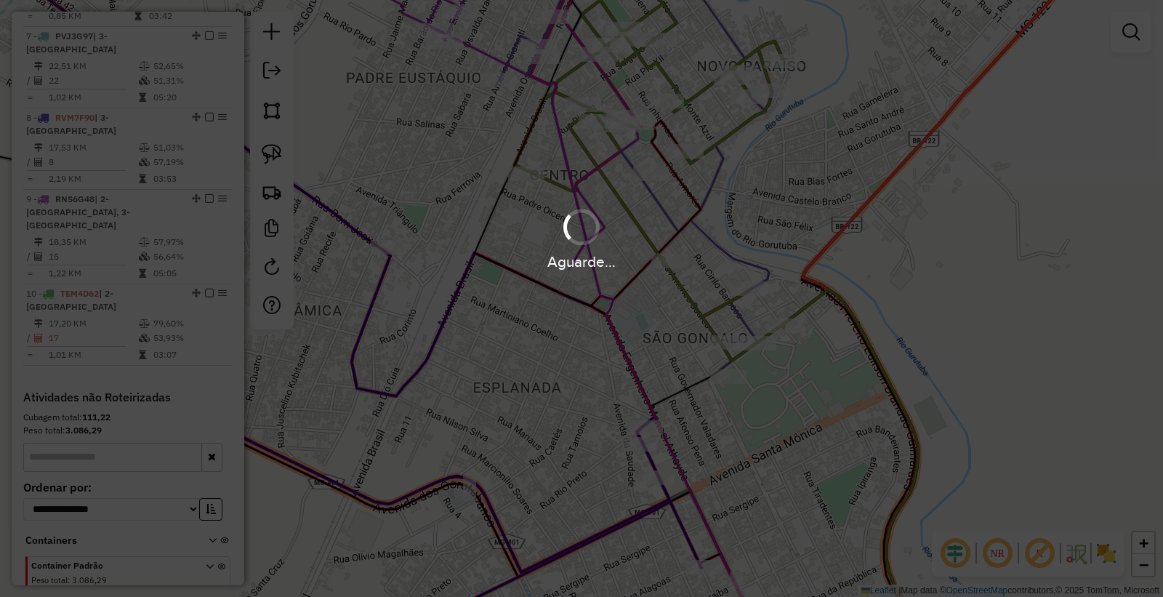
click at [718, 369] on div "Aguarde..." at bounding box center [581, 298] width 1163 height 597
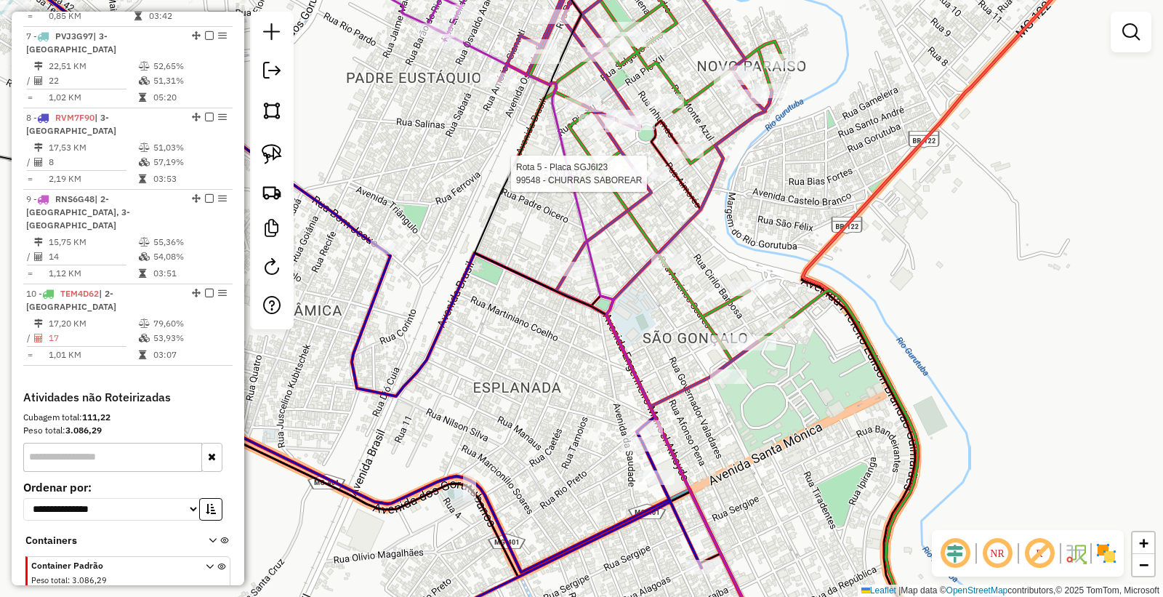
select select "*********"
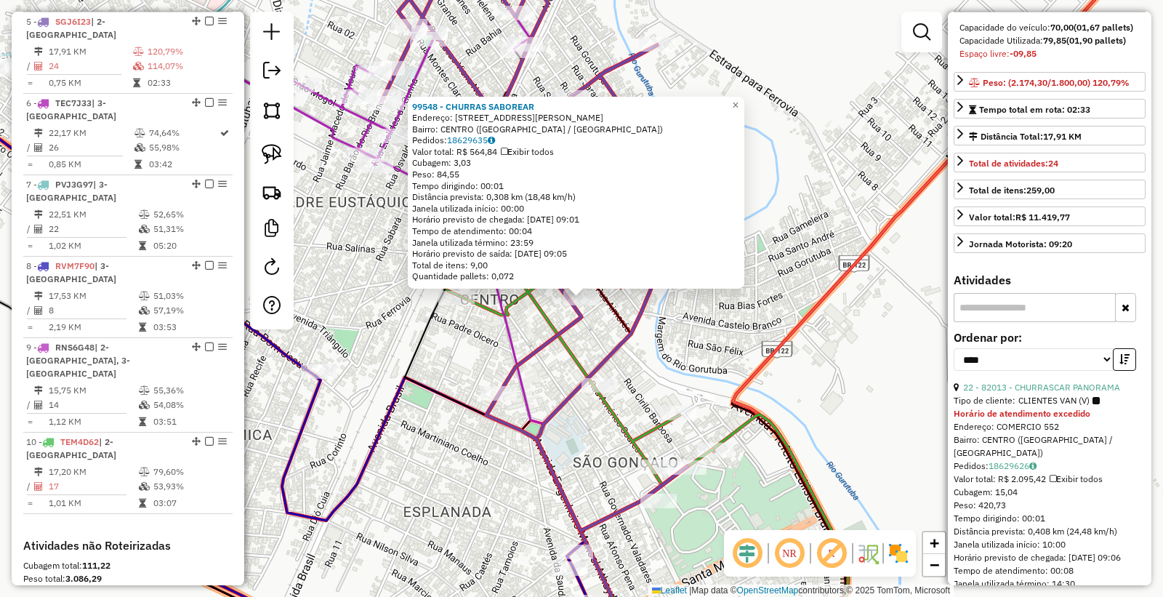
scroll to position [242, 0]
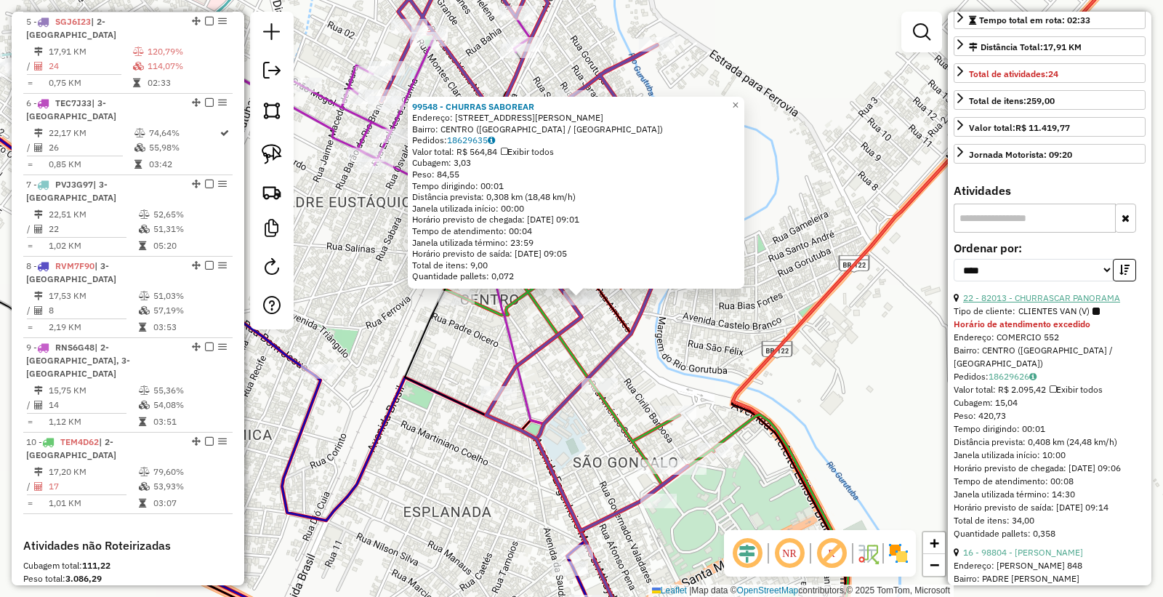
click at [1047, 303] on link "22 - 82013 - CHURRASCAR PANORAMA" at bounding box center [1041, 297] width 157 height 11
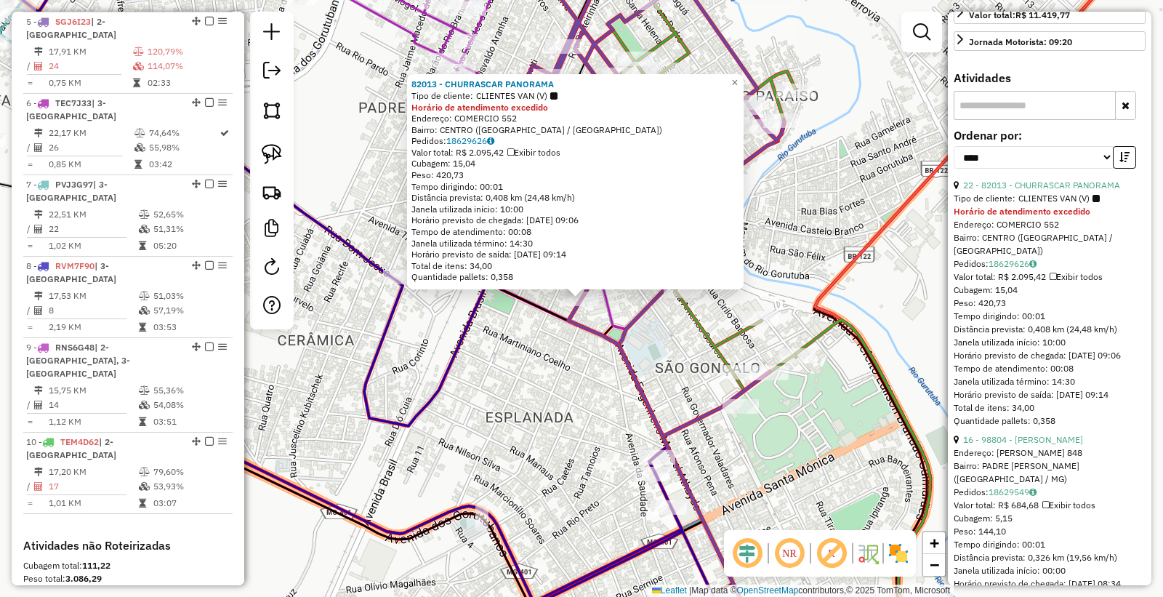
scroll to position [484, 0]
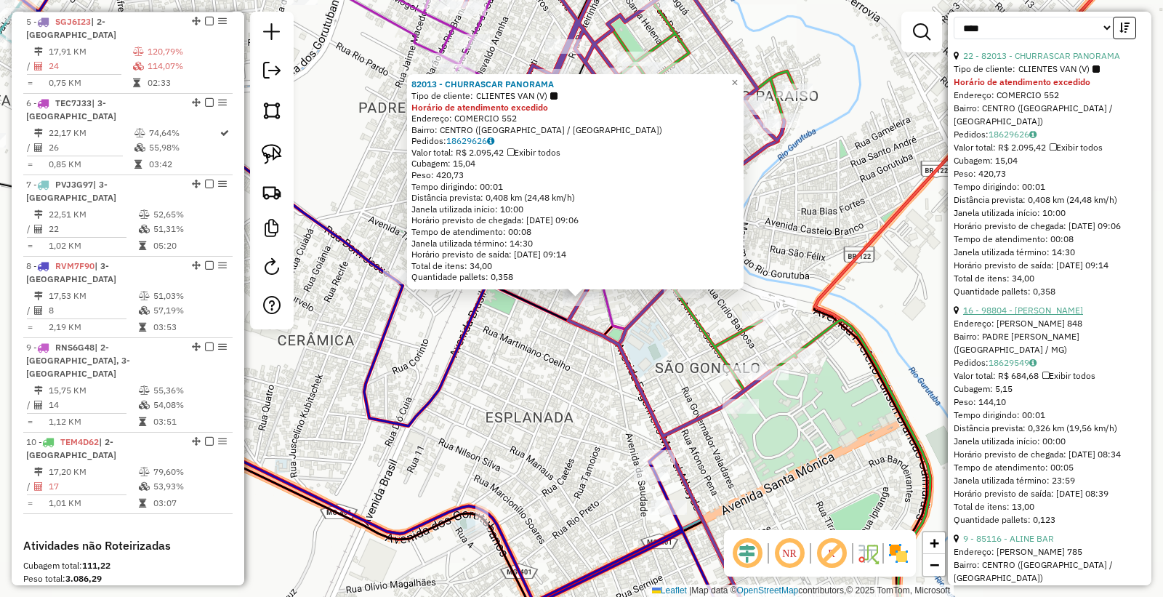
click at [1043, 316] on link "16 - 98804 - [PERSON_NAME]" at bounding box center [1023, 310] width 120 height 11
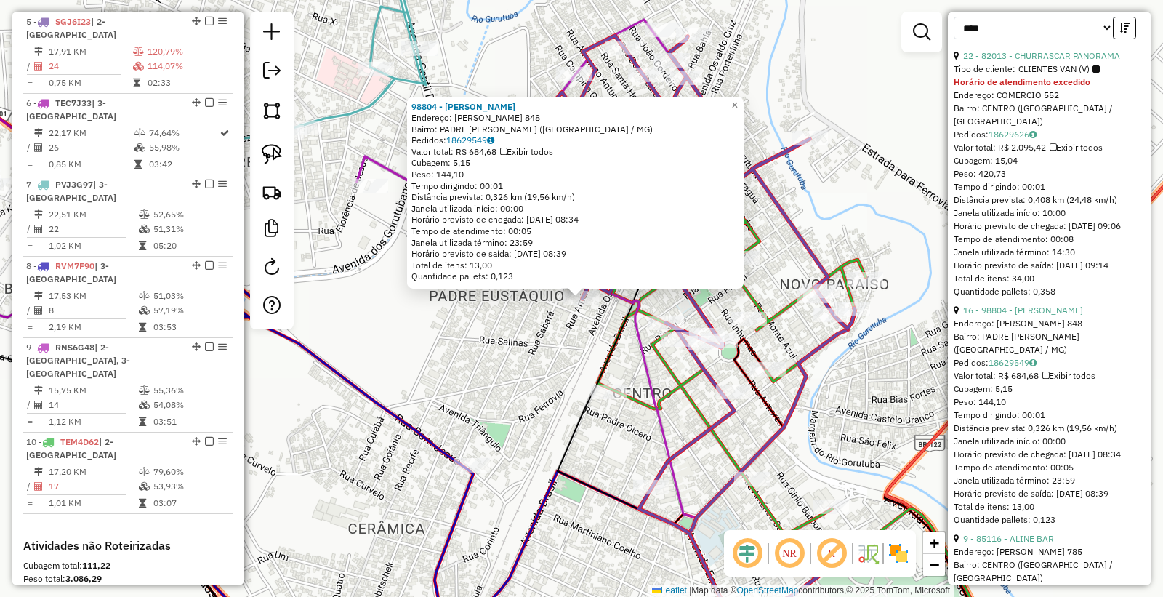
click at [537, 350] on div "98804 - [PERSON_NAME]: [PERSON_NAME] 848 Bairro: PADRE [PERSON_NAME] ([GEOGRAPH…" at bounding box center [581, 298] width 1163 height 597
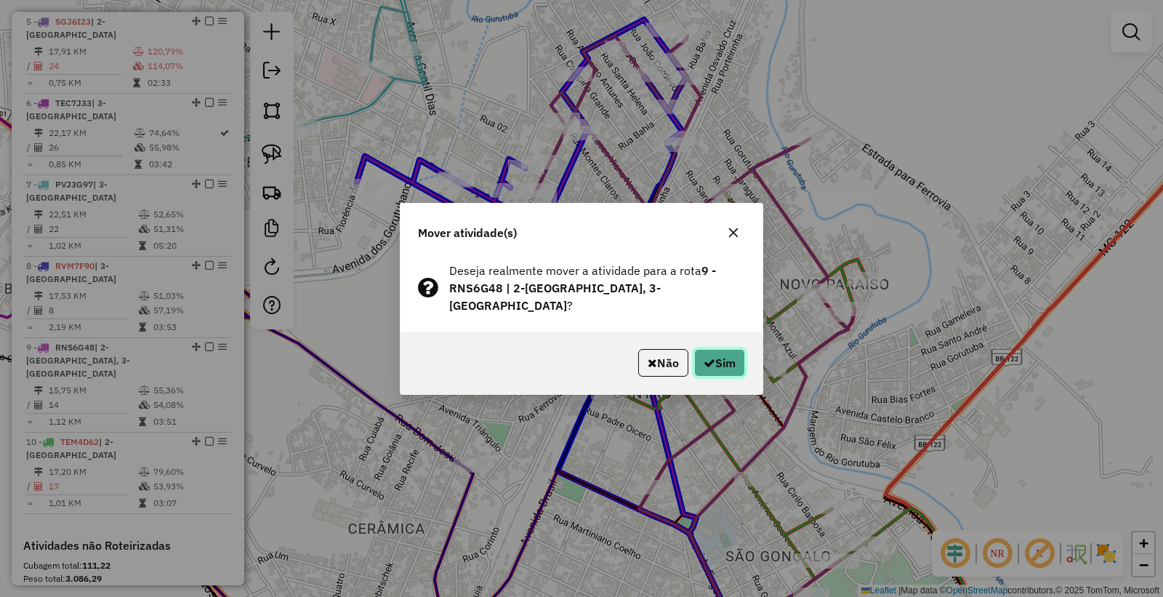
click at [694, 359] on button "Sim" at bounding box center [719, 363] width 51 height 28
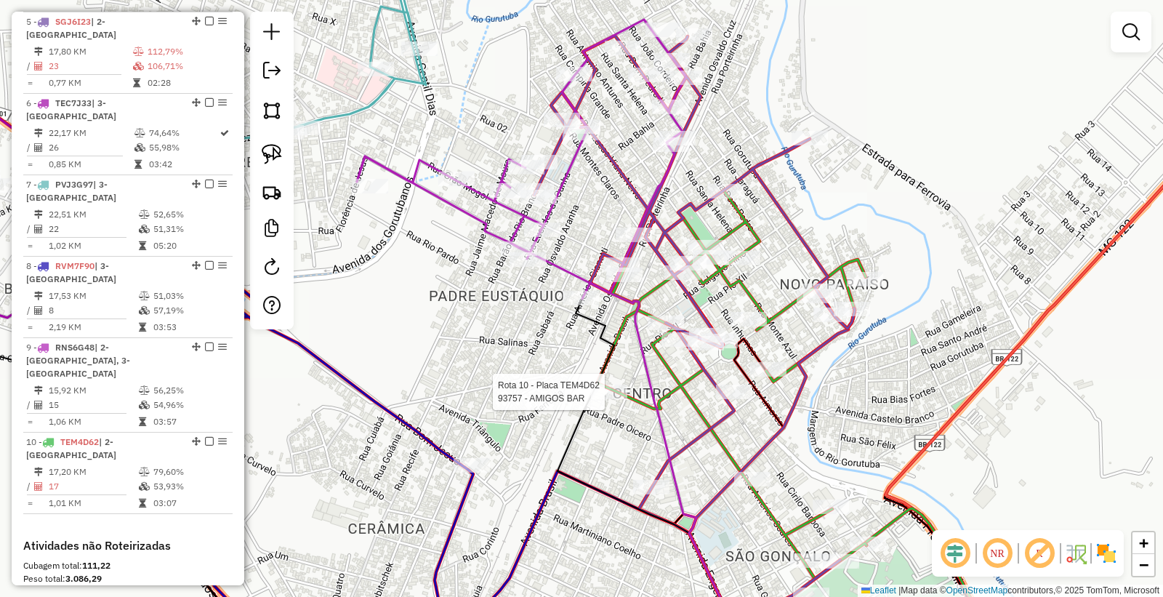
click at [608, 399] on div at bounding box center [609, 392] width 36 height 15
select select "*********"
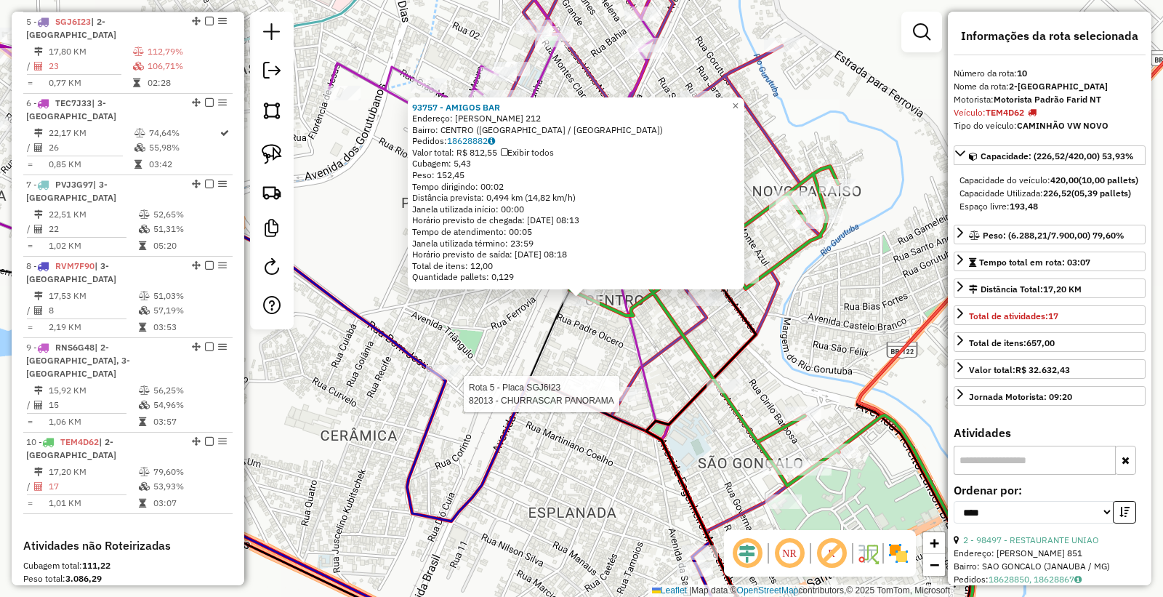
scroll to position [1036, 0]
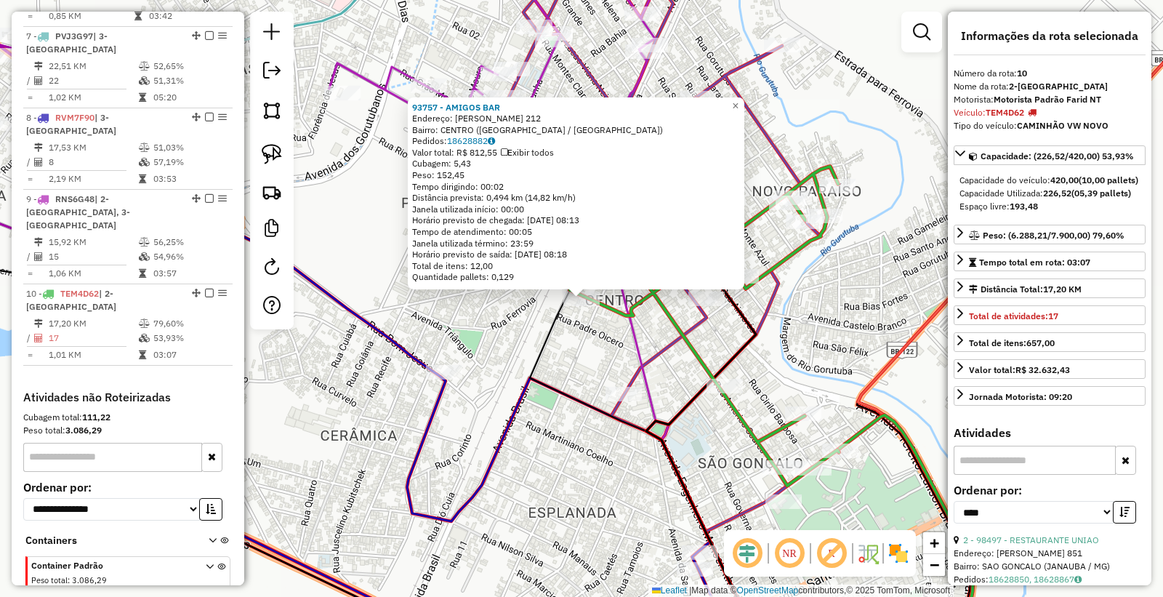
click at [518, 542] on div "93757 - AMIGOS BAR Endereço: [PERSON_NAME] 212 Bairro: [GEOGRAPHIC_DATA] (JANAU…" at bounding box center [581, 298] width 1163 height 597
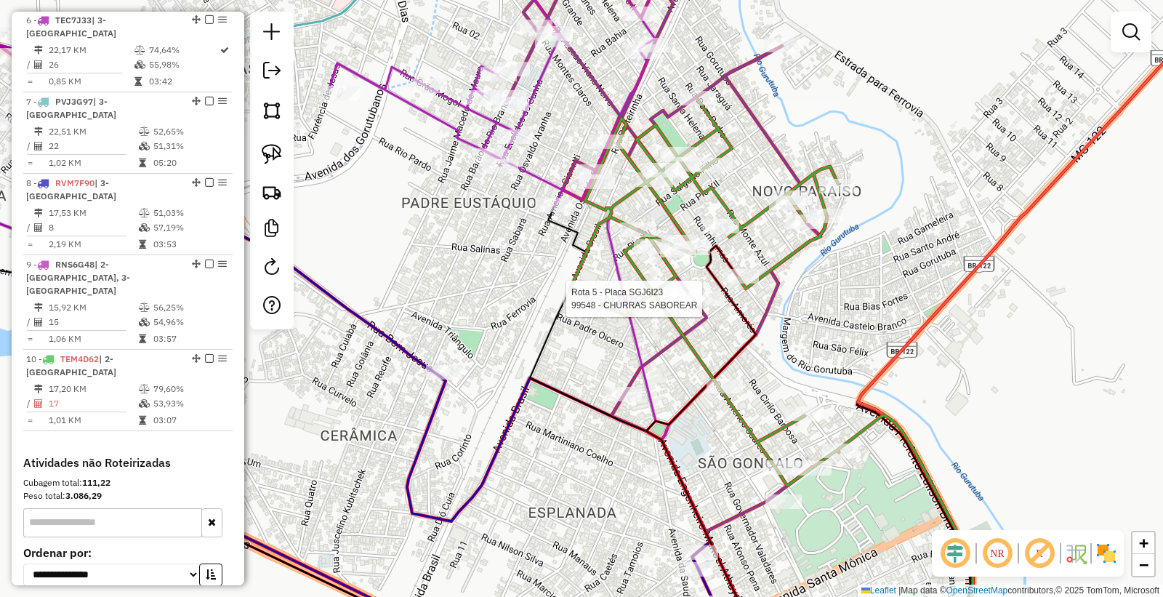
select select "*********"
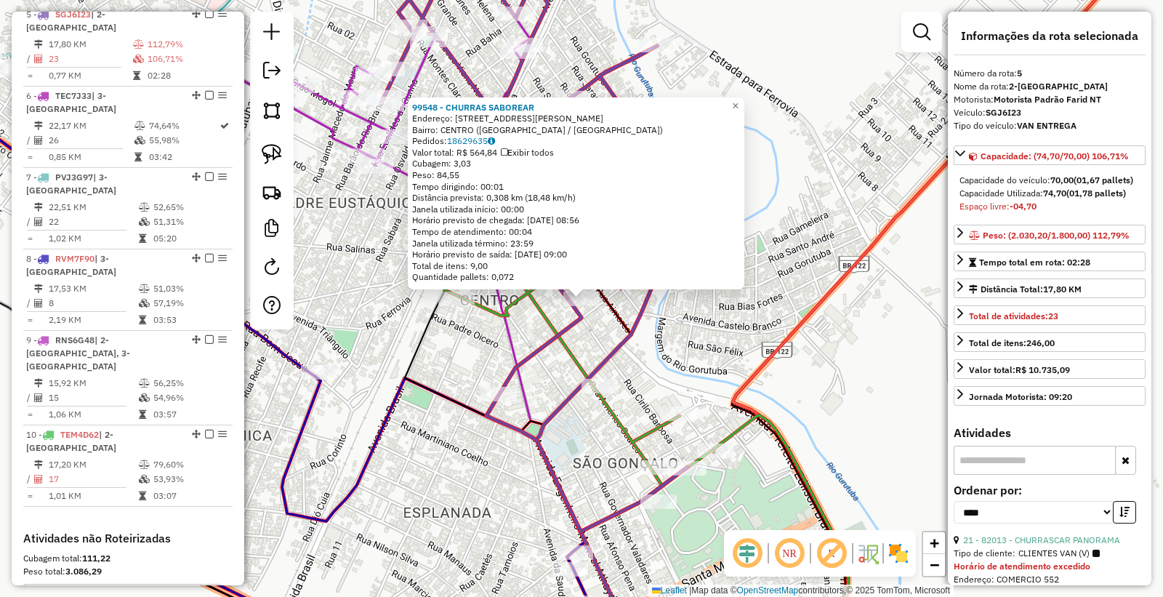
scroll to position [888, 0]
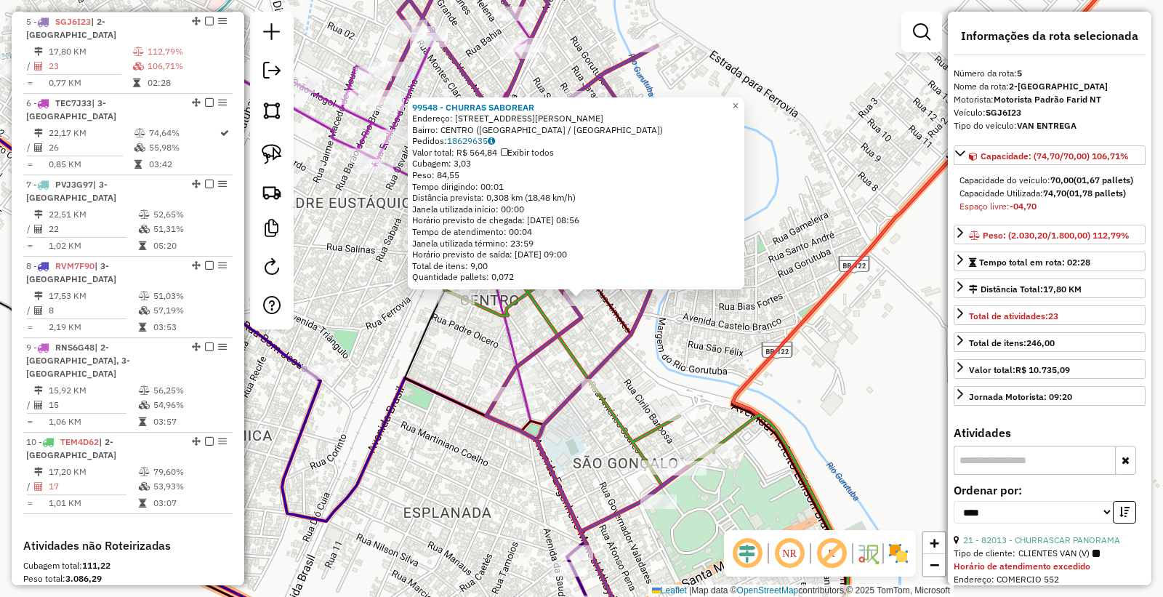
click at [633, 293] on div "99548 - CHURRAS SABOREAR Endereço: [STREET_ADDRESS] Pedidos: 18629635 Valor tot…" at bounding box center [581, 298] width 1163 height 597
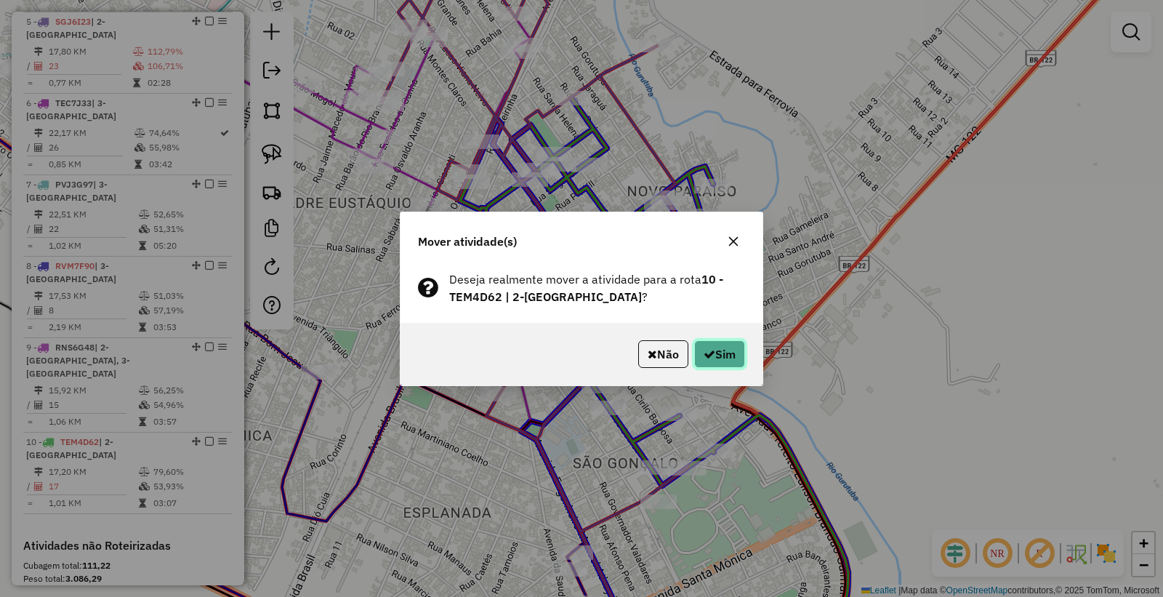
click at [734, 361] on button "Sim" at bounding box center [719, 354] width 51 height 28
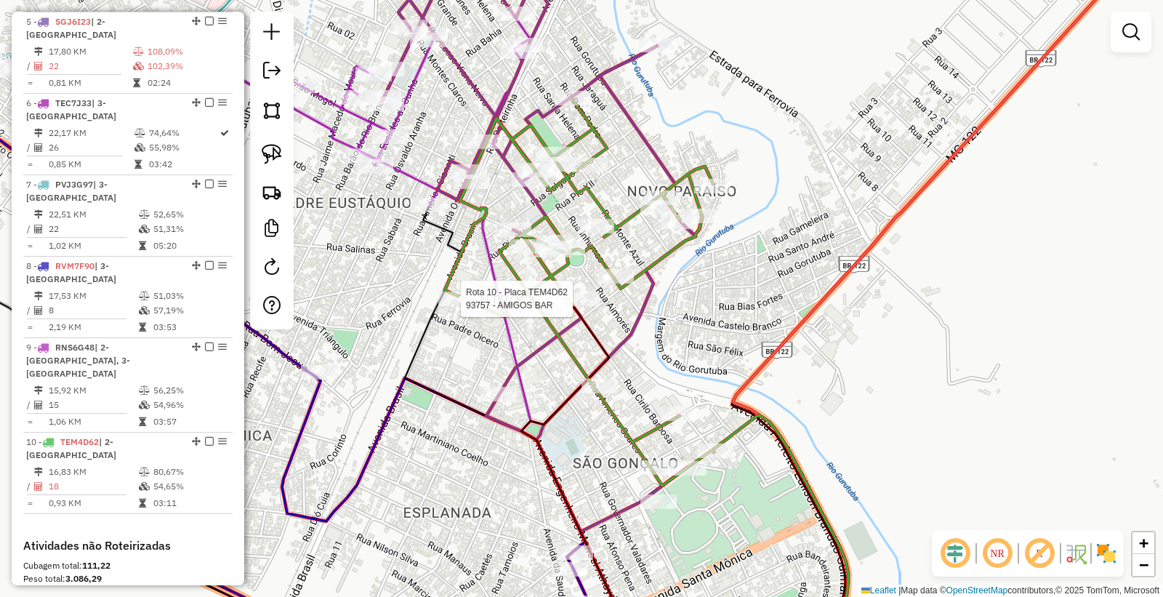
select select "*********"
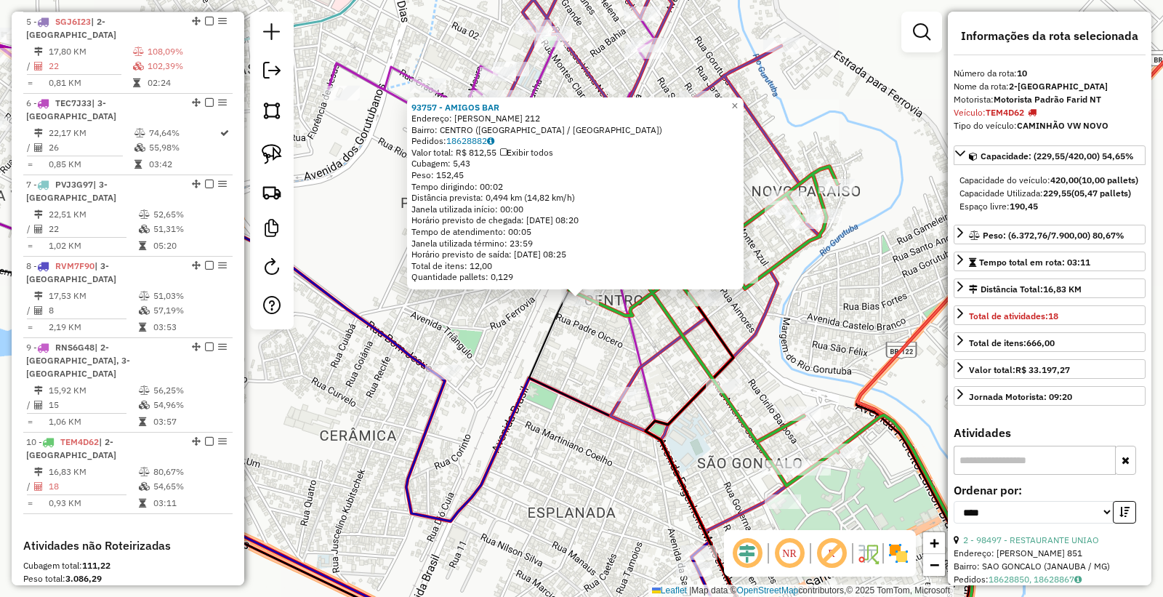
scroll to position [1036, 0]
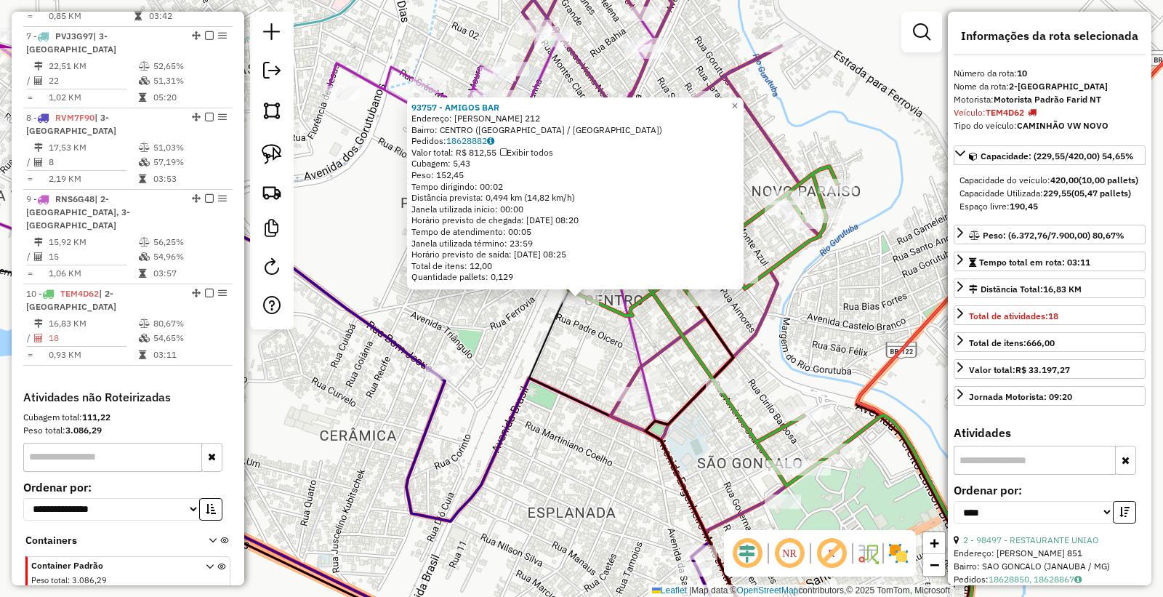
click at [766, 330] on icon at bounding box center [744, 435] width 166 height 441
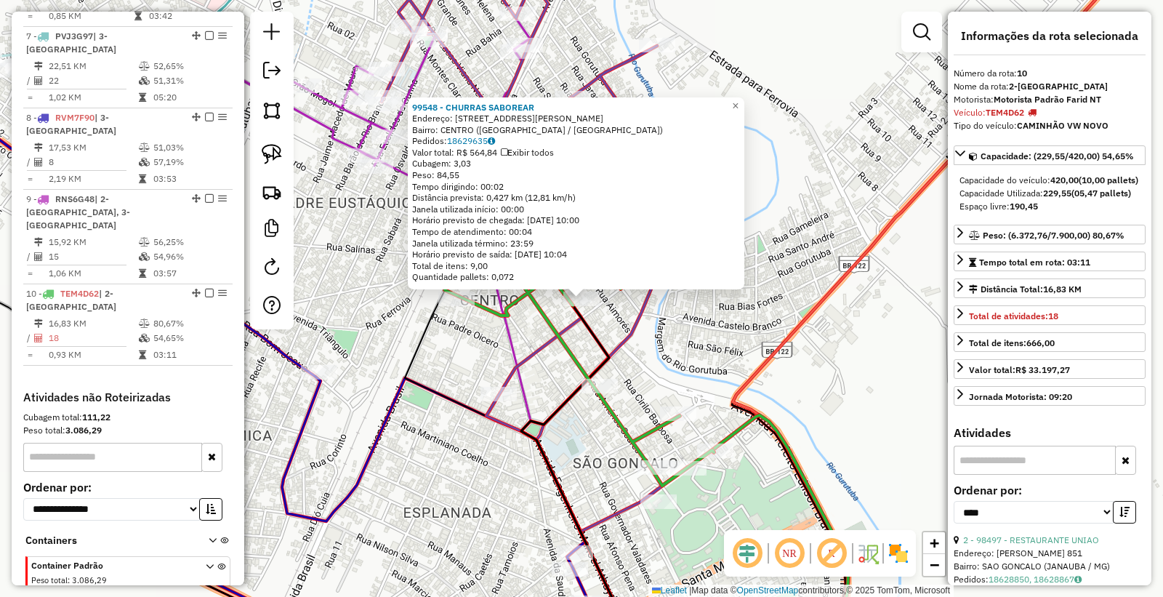
click at [677, 344] on div "99548 - CHURRAS SABOREAR Endereço: [STREET_ADDRESS] Pedidos: 18629635 Valor tot…" at bounding box center [581, 298] width 1163 height 597
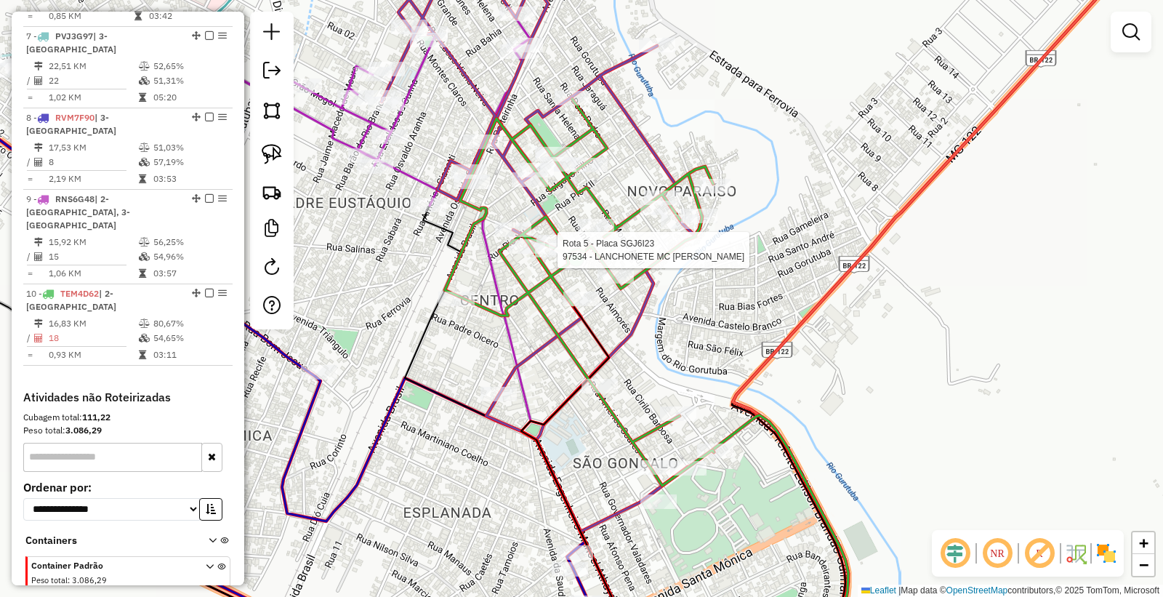
select select "*********"
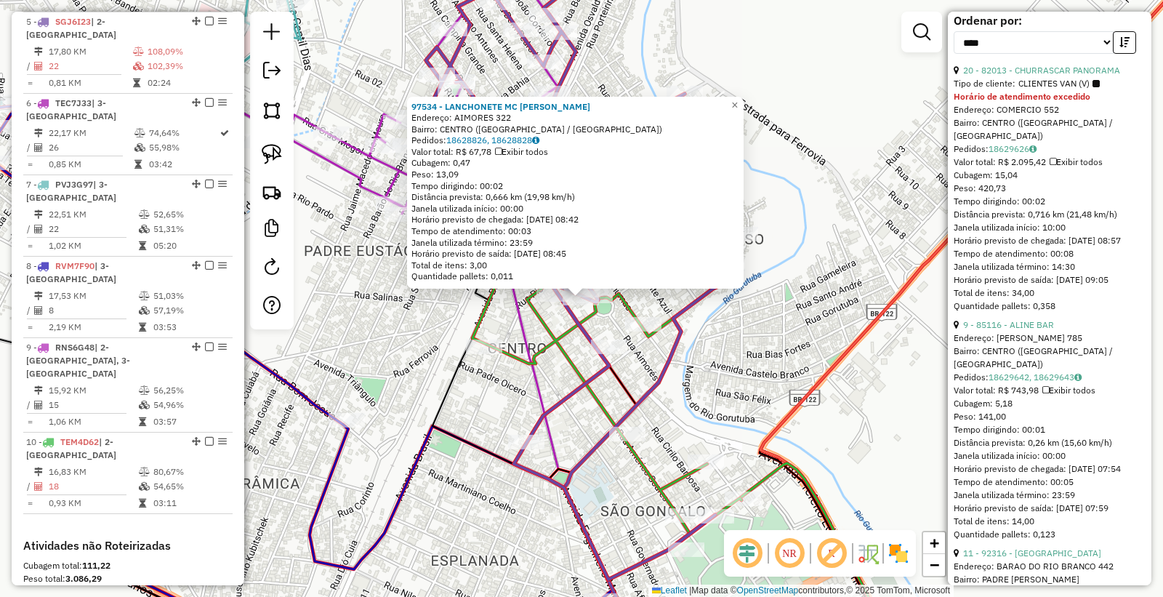
scroll to position [484, 0]
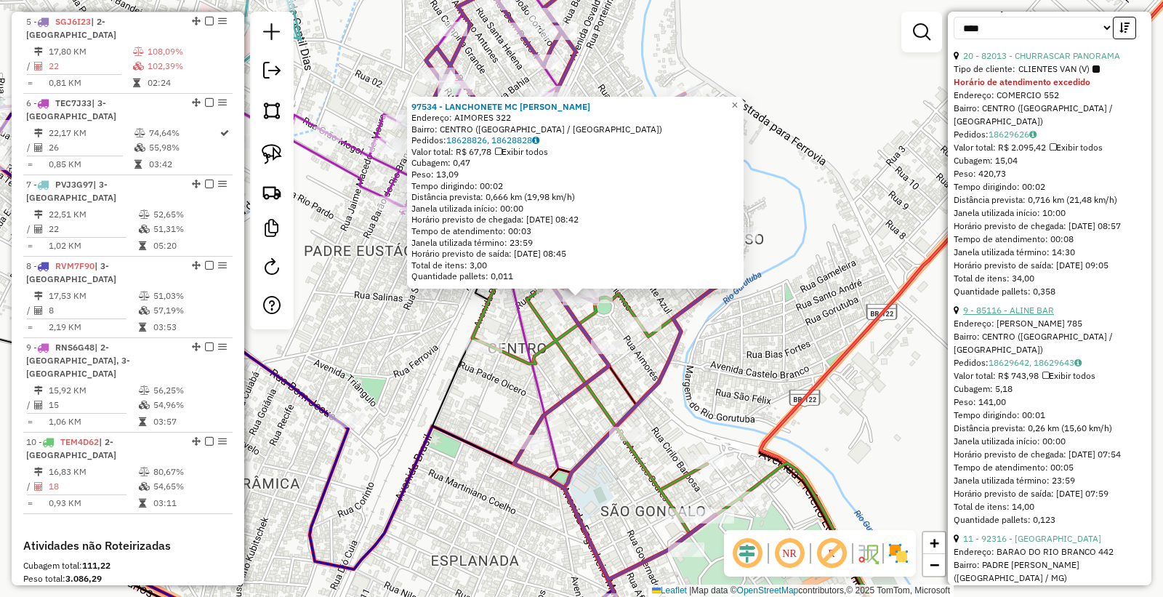
click at [1020, 316] on link "9 - 85116 - ALINE BAR" at bounding box center [1008, 310] width 91 height 11
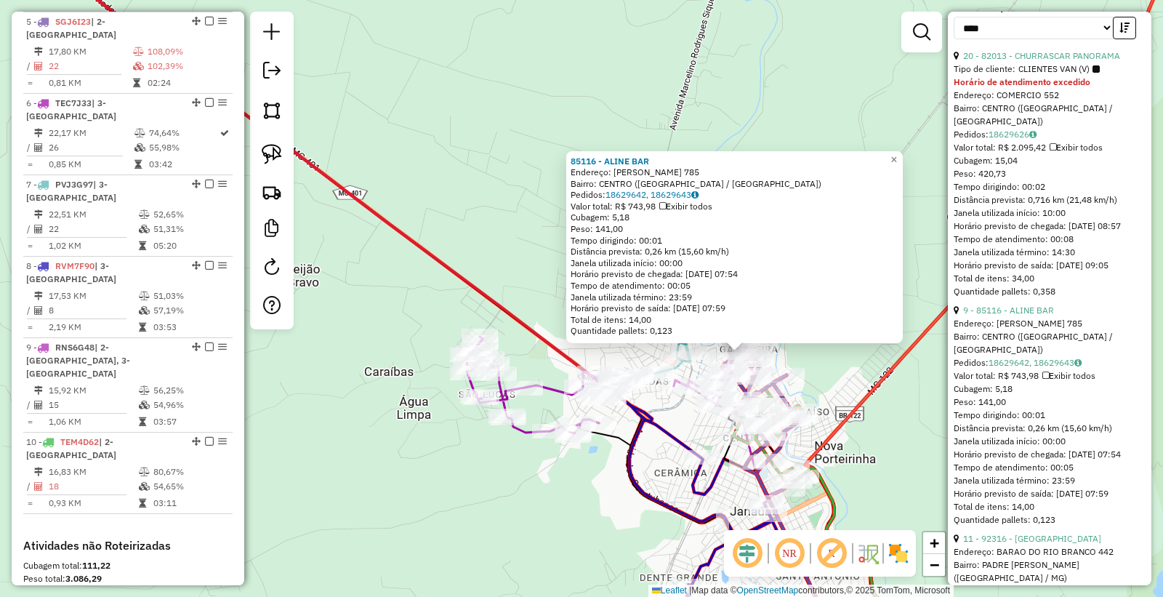
click at [637, 496] on icon at bounding box center [694, 511] width 172 height 264
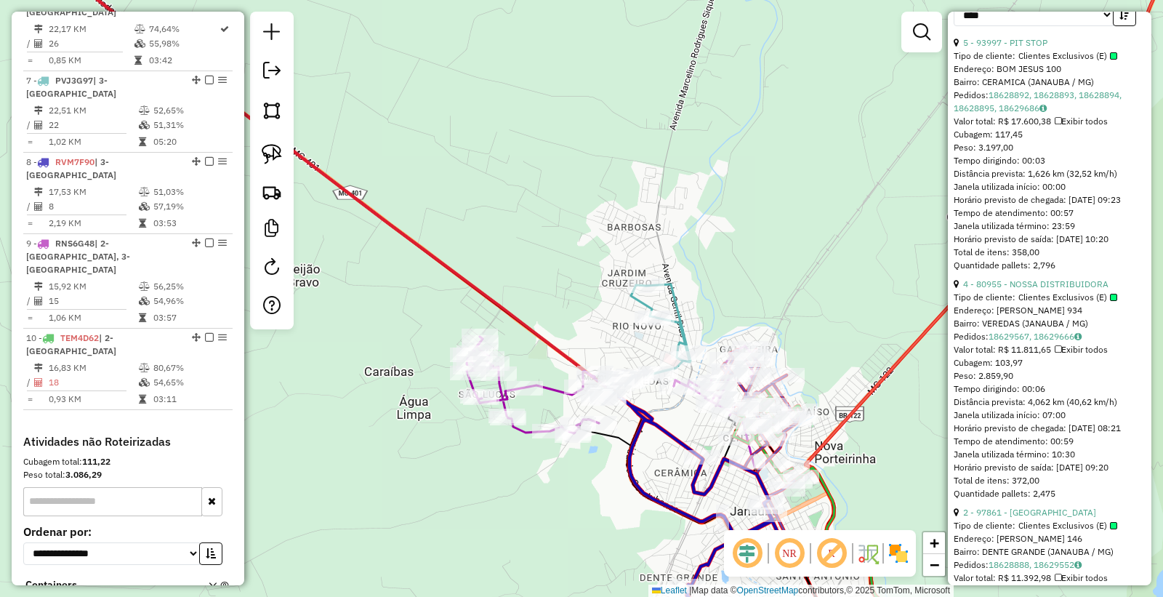
scroll to position [1036, 0]
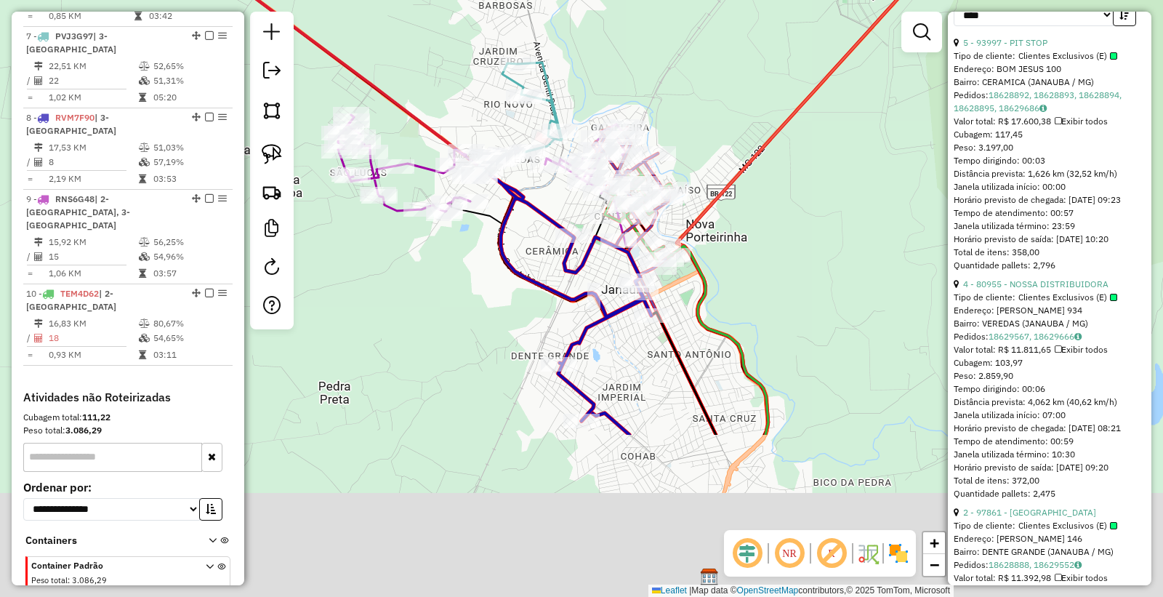
drag, startPoint x: 655, startPoint y: 524, endPoint x: 478, endPoint y: 218, distance: 353.2
click at [478, 218] on div "Janela de atendimento Grade de atendimento Capacidade Transportadoras Veículos …" at bounding box center [581, 298] width 1163 height 597
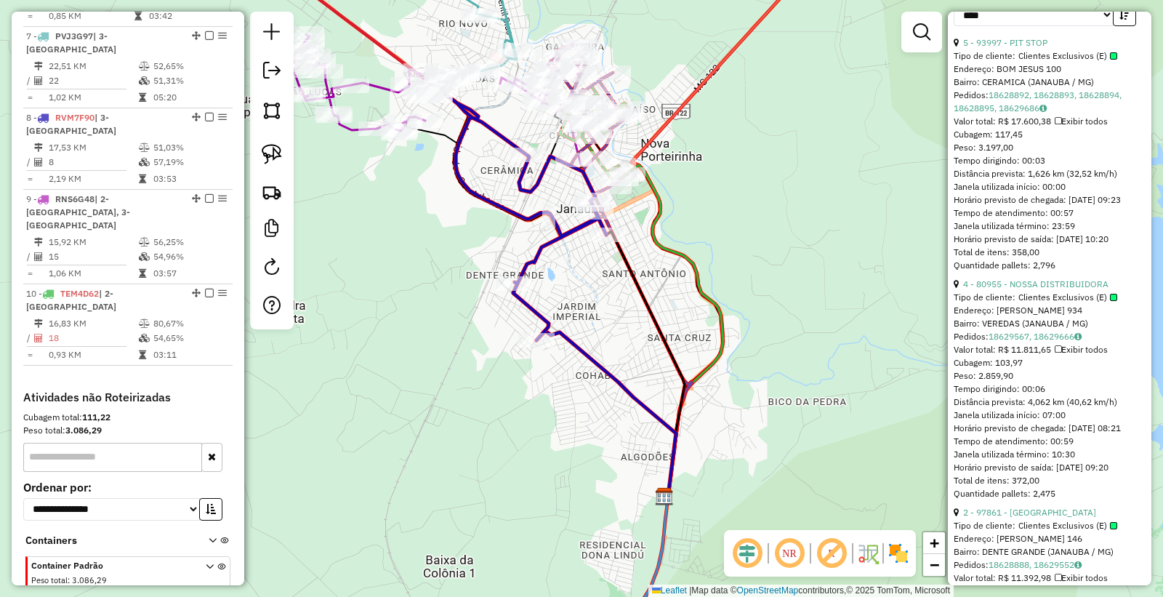
drag, startPoint x: 624, startPoint y: 289, endPoint x: 638, endPoint y: 322, distance: 35.8
click at [638, 322] on div "Janela de atendimento Grade de atendimento Capacidade Transportadoras Veículos …" at bounding box center [581, 298] width 1163 height 597
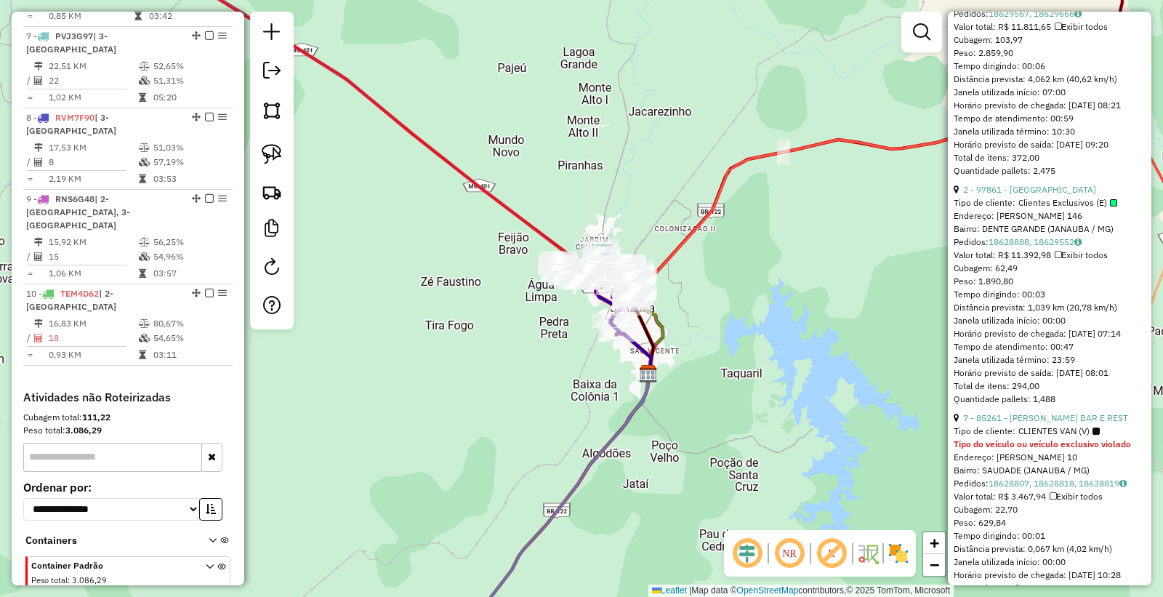
scroll to position [902, 0]
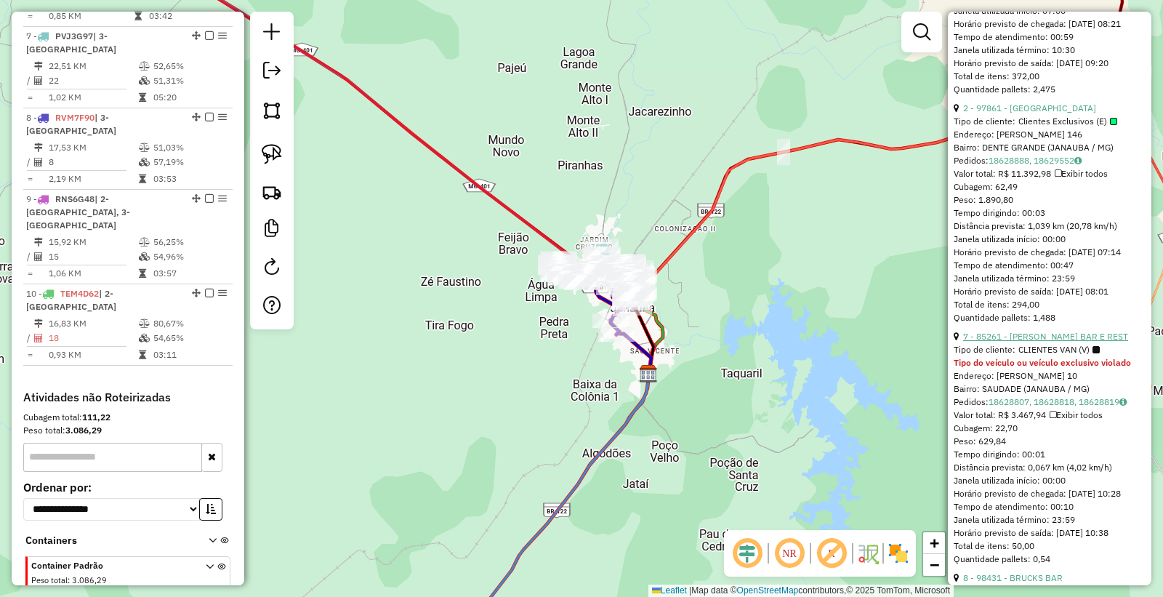
click at [1038, 342] on link "7 - 85261 - [PERSON_NAME] BAR E REST" at bounding box center [1045, 336] width 165 height 11
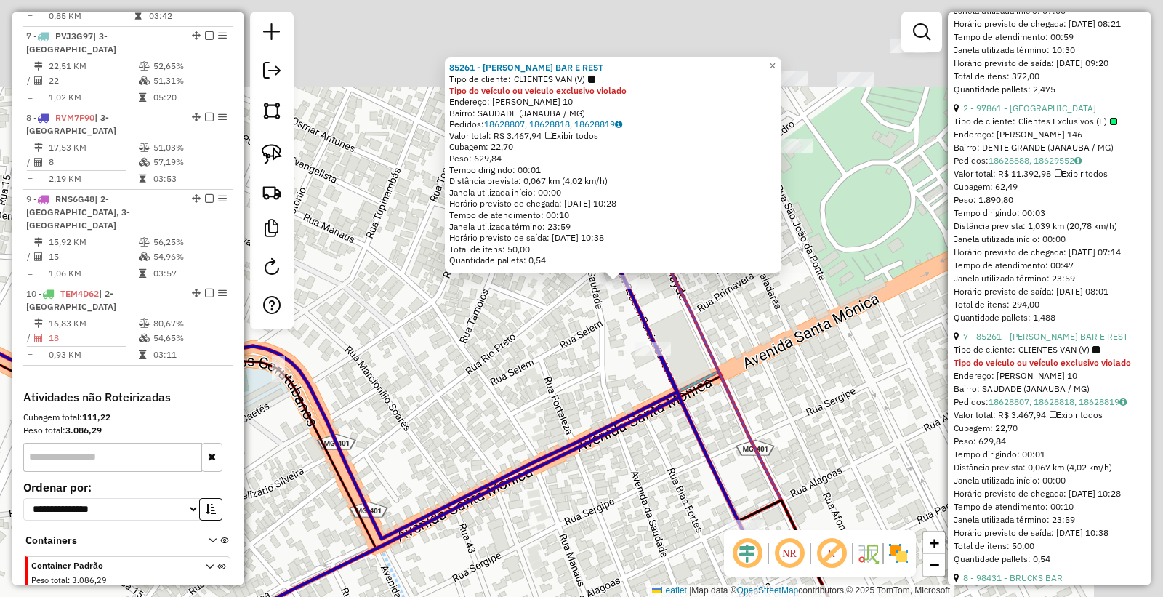
drag, startPoint x: 650, startPoint y: 164, endPoint x: 445, endPoint y: 376, distance: 295.2
click at [440, 388] on div "85261 - CLAUDIOS BAR E REST Tipo de cliente: CLIENTES VAN (V) Tipo do veículo o…" at bounding box center [581, 298] width 1163 height 597
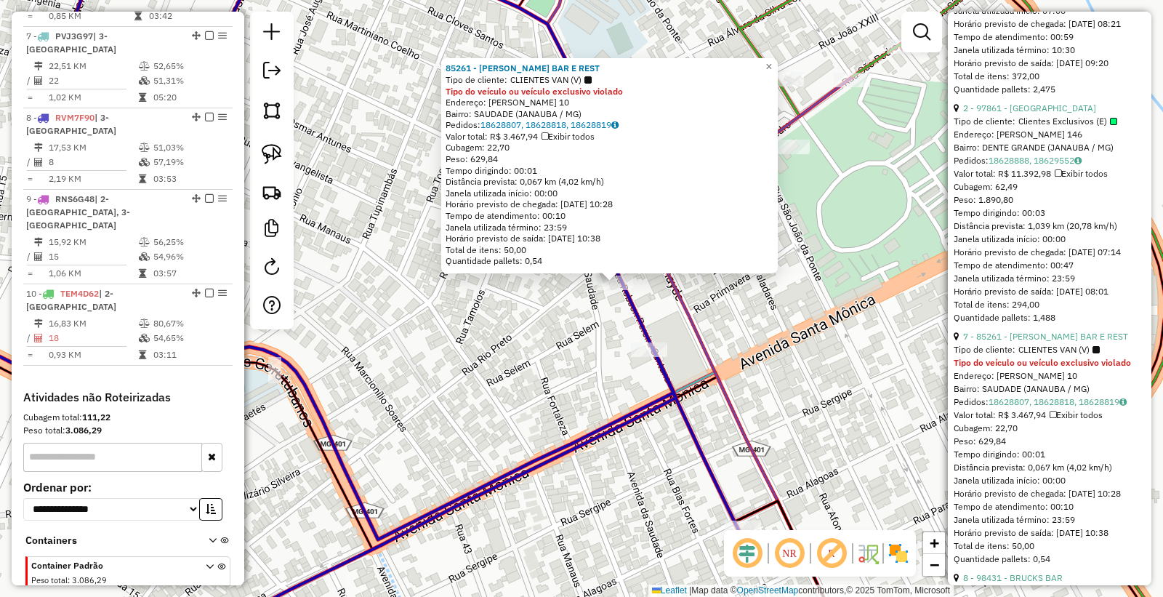
click at [549, 351] on div "85261 - CLAUDIOS BAR E REST Tipo de cliente: CLIENTES VAN (V) Tipo do veículo o…" at bounding box center [581, 298] width 1163 height 597
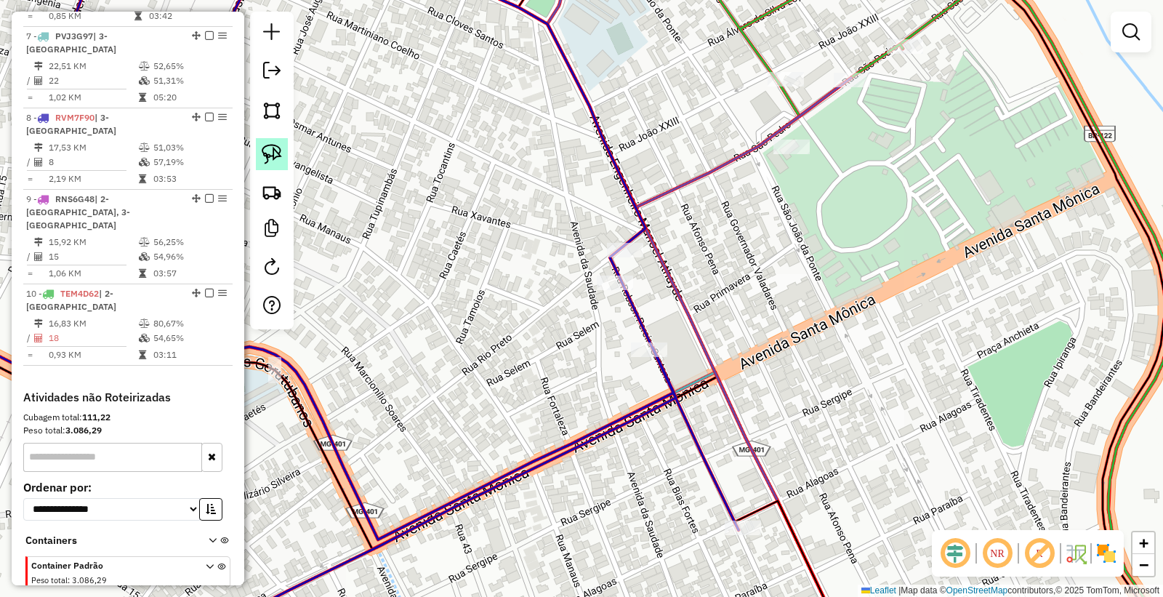
click at [280, 153] on img at bounding box center [272, 154] width 20 height 20
select select "*********"
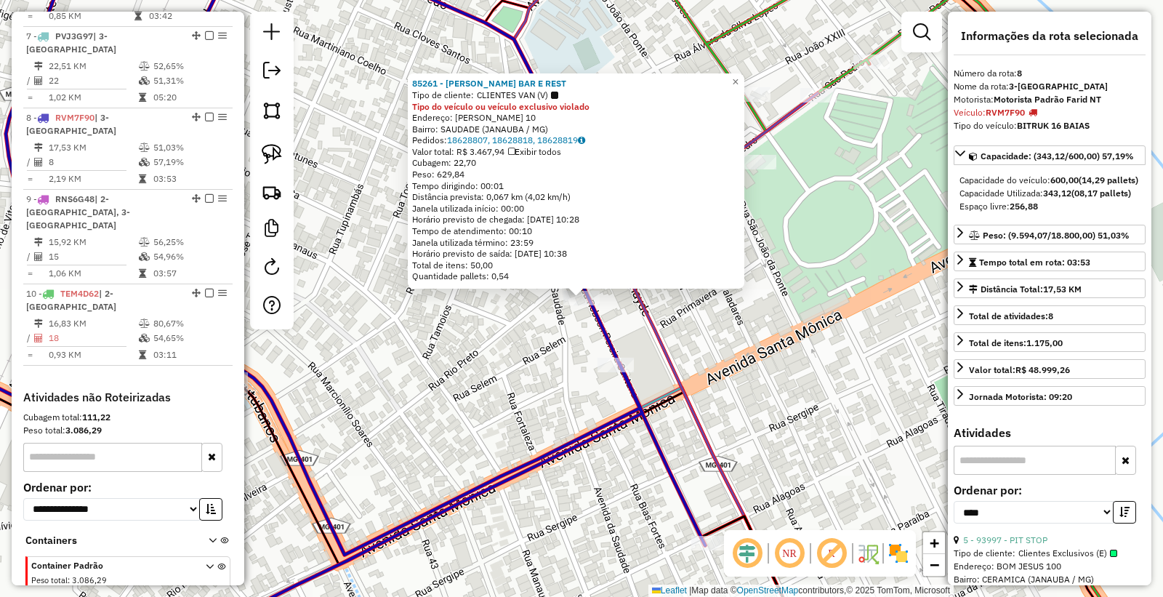
click at [505, 426] on div "85261 - CLAUDIOS BAR E REST Tipo de cliente: CLIENTES VAN (V) Tipo do veículo o…" at bounding box center [581, 298] width 1163 height 597
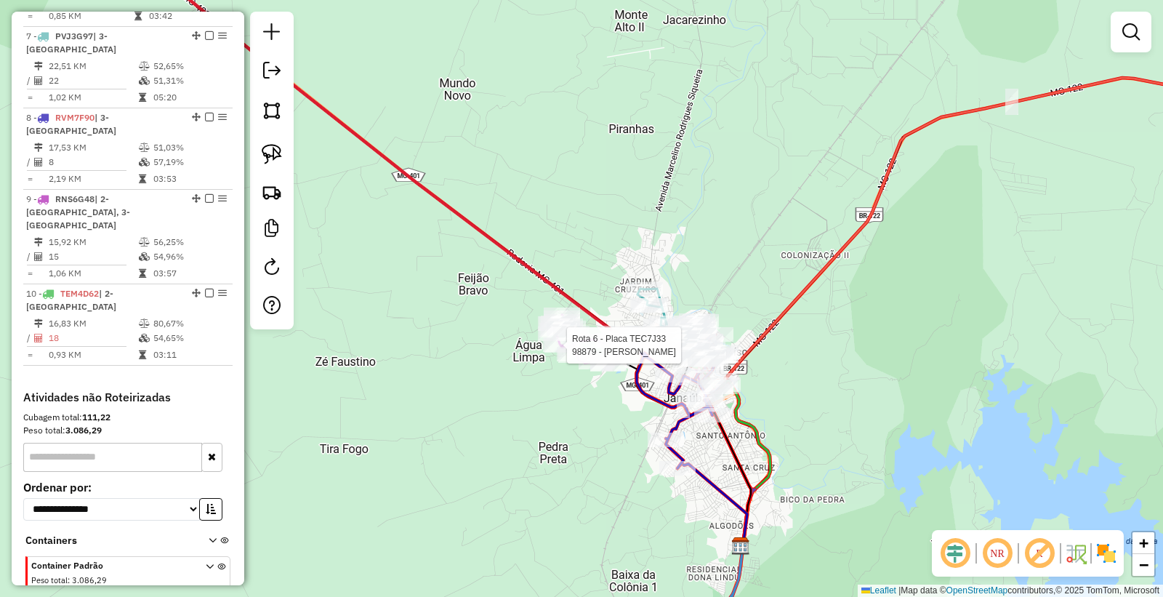
select select "*********"
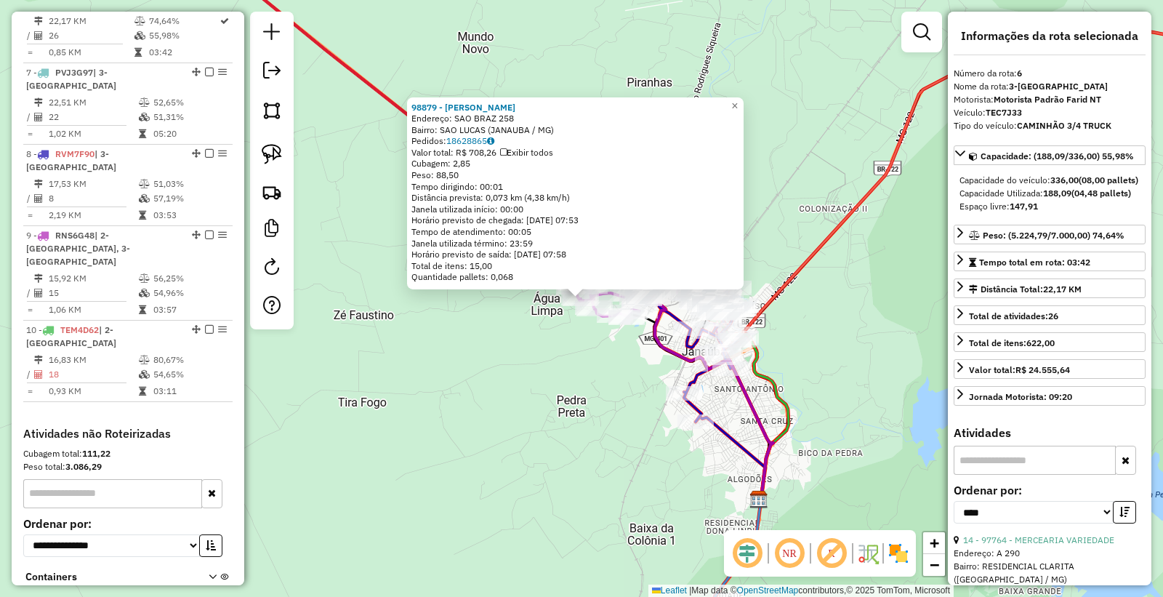
scroll to position [956, 0]
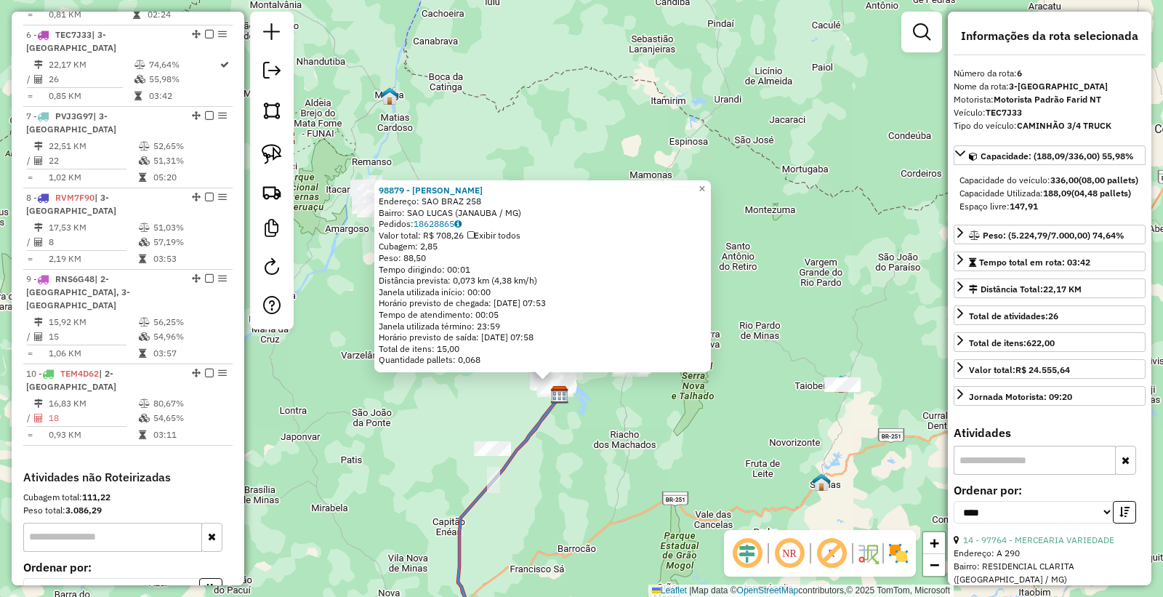
drag, startPoint x: 572, startPoint y: 528, endPoint x: 593, endPoint y: 522, distance: 21.2
click at [593, 522] on div "98879 - [PERSON_NAME]: SAO BRAZ 258 Bairro: SAO LUCAS (JANAUBA / [GEOGRAPHIC_DA…" at bounding box center [581, 298] width 1163 height 597
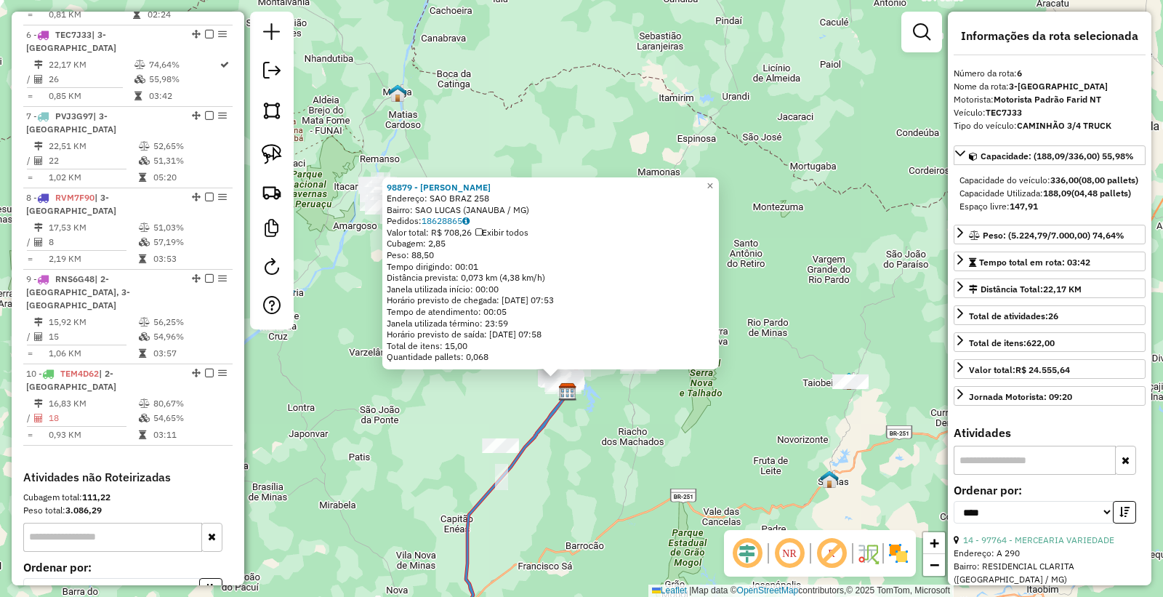
drag, startPoint x: 611, startPoint y: 514, endPoint x: 612, endPoint y: 506, distance: 8.1
click at [612, 514] on div "98879 - [PERSON_NAME]: SAO BRAZ 258 Bairro: SAO LUCAS (JANAUBA / [GEOGRAPHIC_DA…" at bounding box center [581, 298] width 1163 height 597
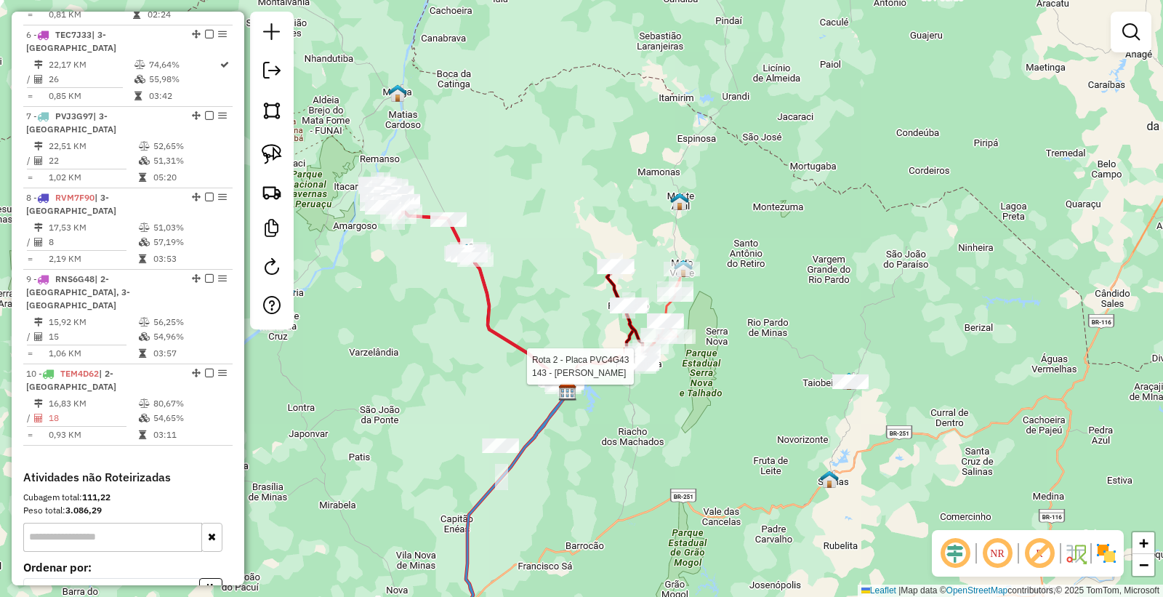
select select "*********"
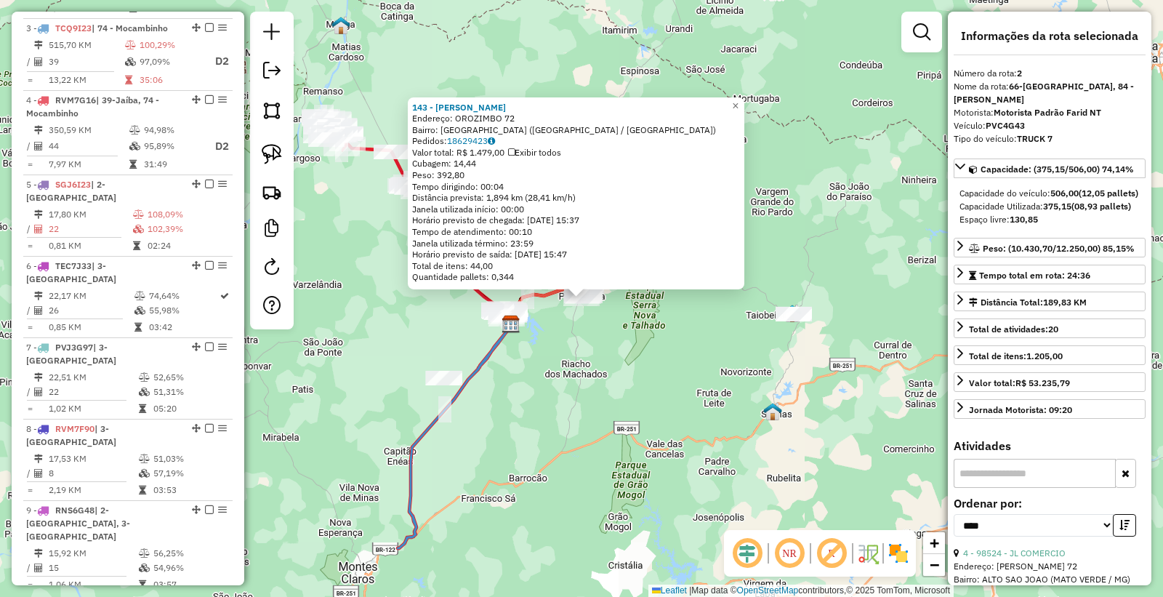
scroll to position [647, 0]
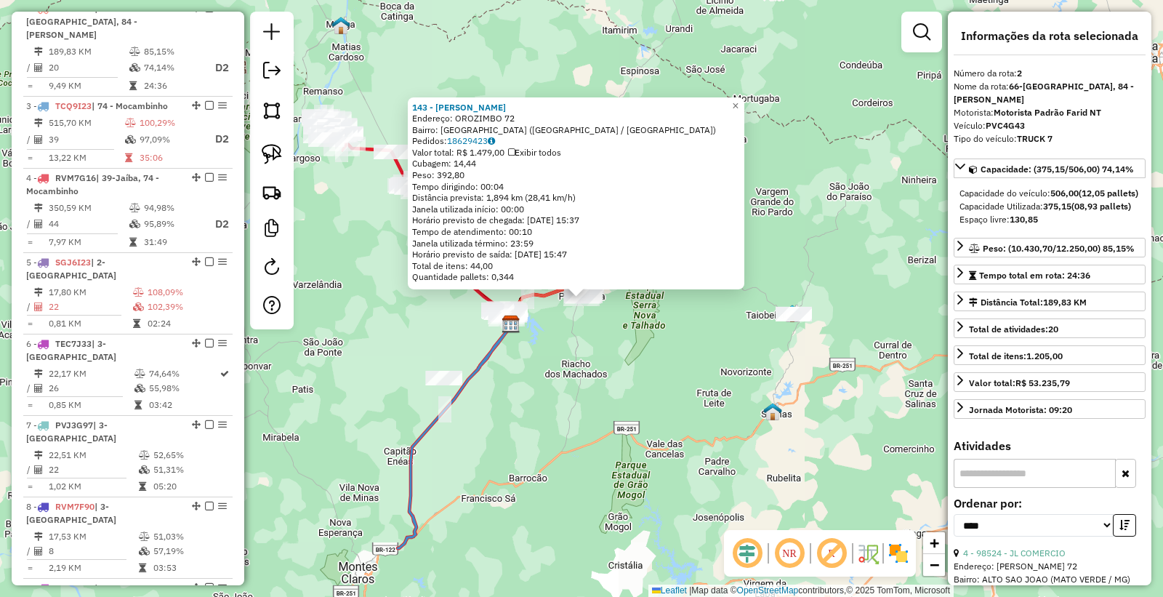
click at [517, 476] on div "143 - [PERSON_NAME]: OROZIMBO 72 Bairro: [GEOGRAPHIC_DATA] (PORTEIRINHA / [GEOG…" at bounding box center [581, 298] width 1163 height 597
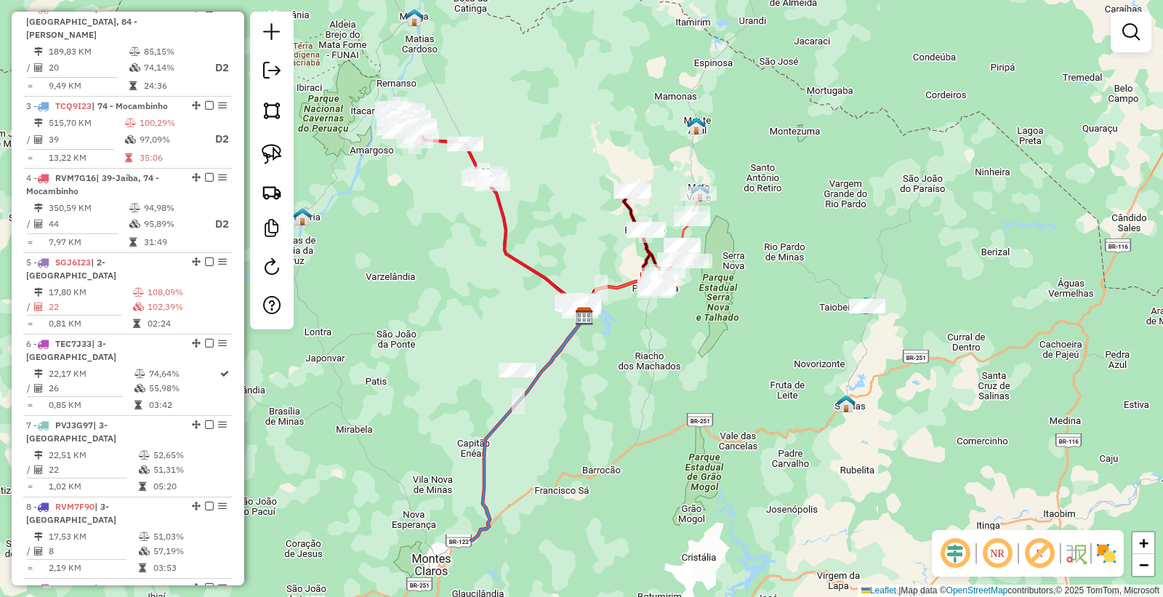
drag, startPoint x: 612, startPoint y: 481, endPoint x: 593, endPoint y: 383, distance: 99.3
click at [673, 465] on div "Janela de atendimento Grade de atendimento Capacidade Transportadoras Veículos …" at bounding box center [581, 298] width 1163 height 597
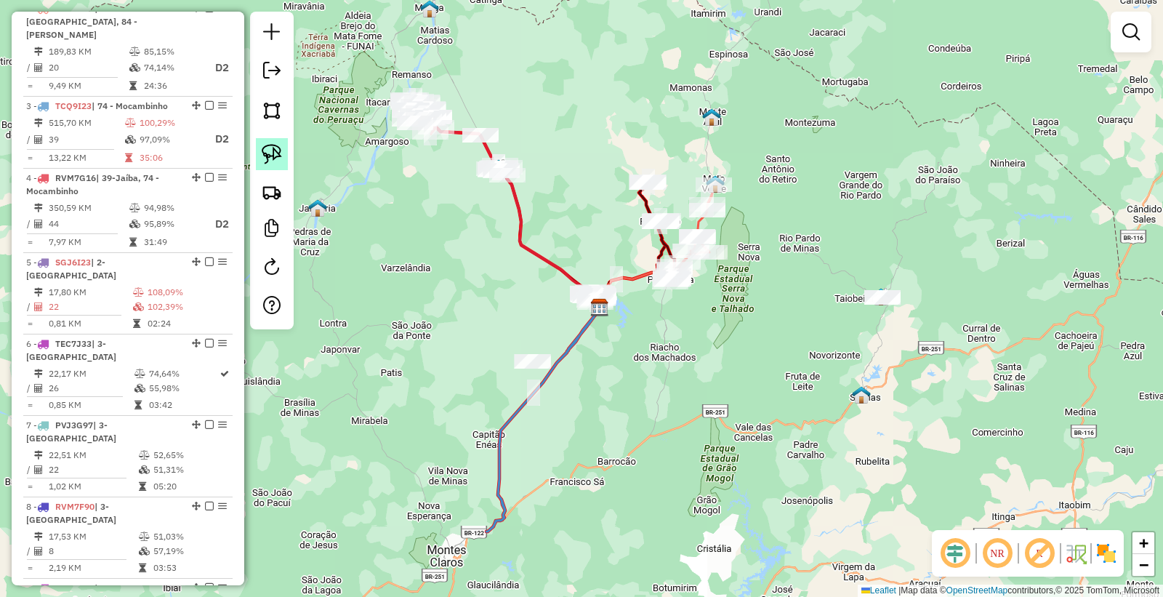
click at [273, 154] on img at bounding box center [272, 154] width 20 height 20
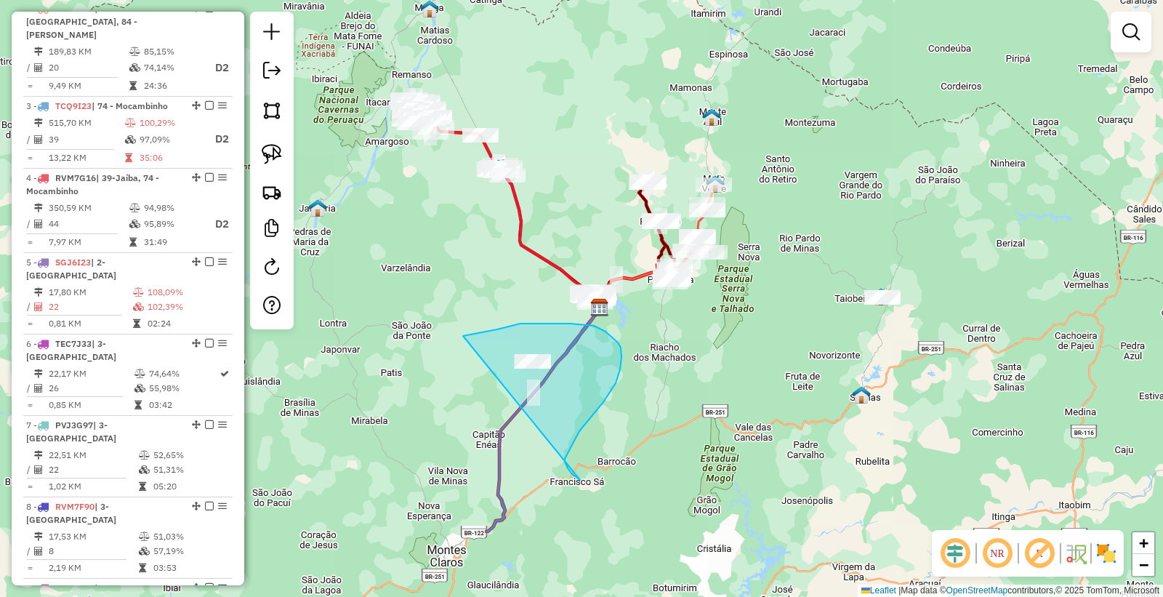
drag, startPoint x: 572, startPoint y: 474, endPoint x: 433, endPoint y: 439, distance: 143.9
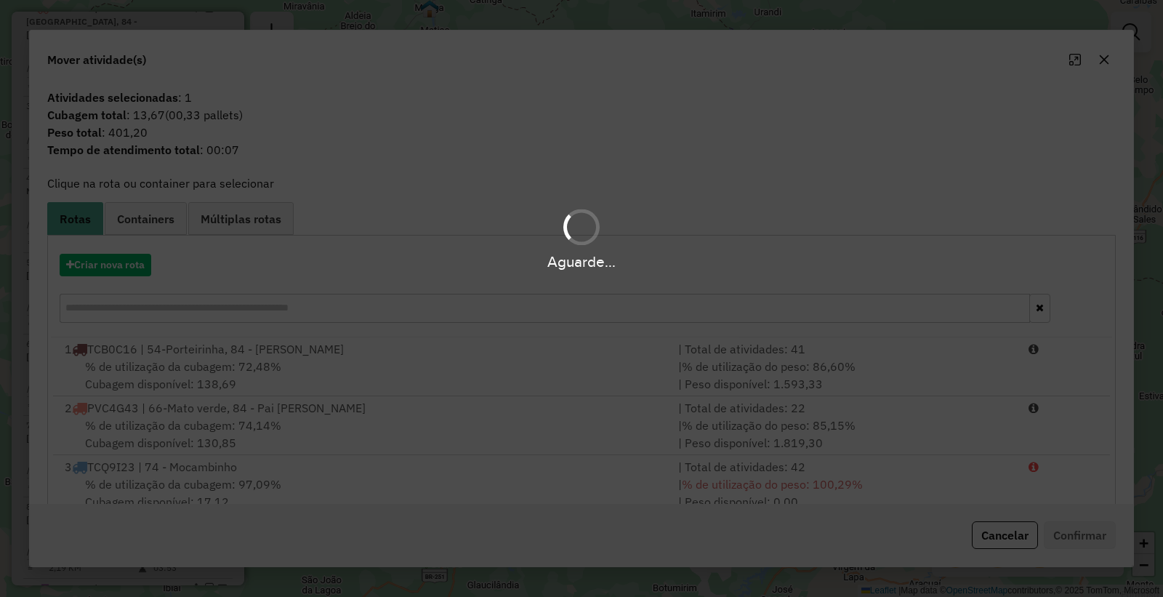
click at [105, 259] on div "Aguarde..." at bounding box center [581, 262] width 1163 height 23
click at [104, 260] on div "Aguarde..." at bounding box center [581, 262] width 1163 height 23
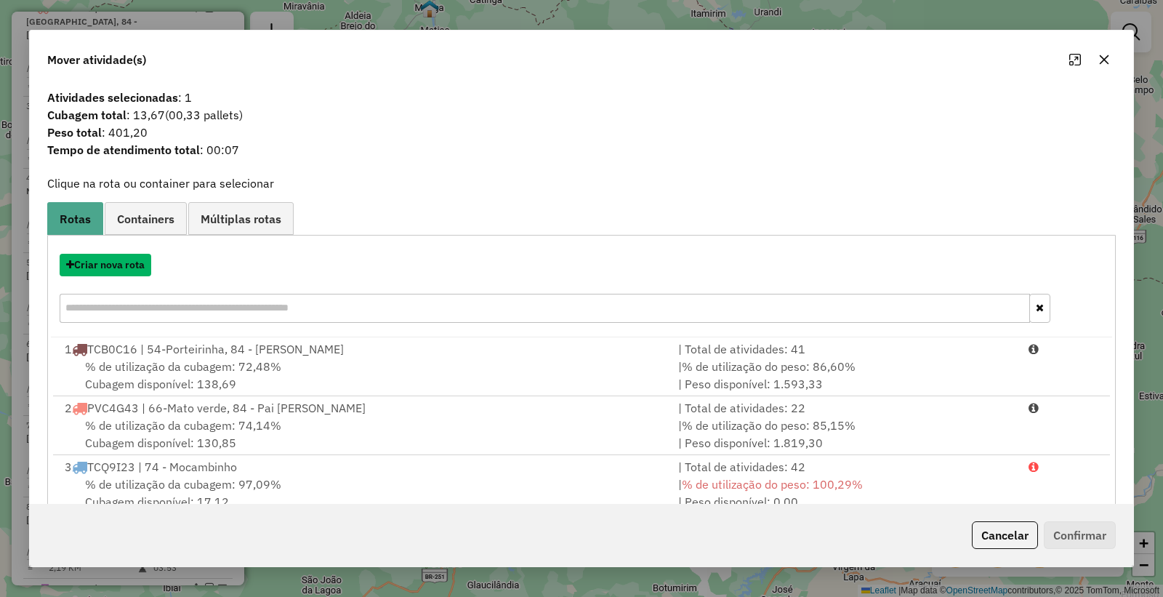
click at [108, 278] on div "Criar nova rota" at bounding box center [582, 290] width 1062 height 95
click at [126, 255] on button "Criar nova rota" at bounding box center [106, 265] width 92 height 23
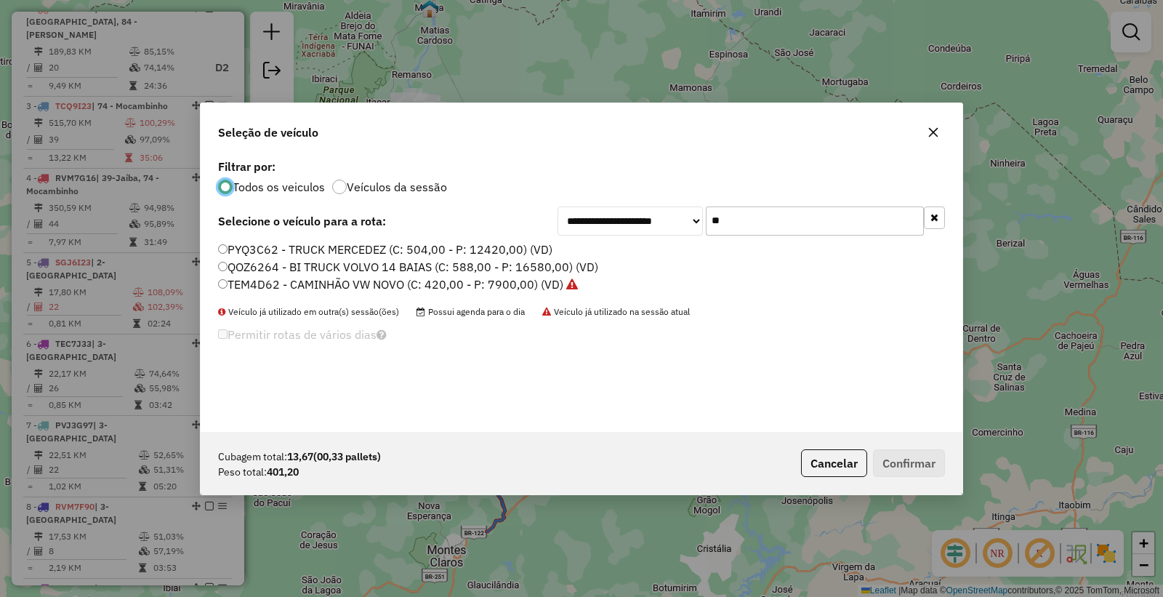
scroll to position [8, 4]
drag, startPoint x: 713, startPoint y: 205, endPoint x: 613, endPoint y: 222, distance: 101.0
click at [613, 222] on div "**********" at bounding box center [582, 294] width 762 height 276
drag, startPoint x: 736, startPoint y: 217, endPoint x: 386, endPoint y: 231, distance: 350.0
click at [386, 231] on div "**********" at bounding box center [581, 221] width 727 height 29
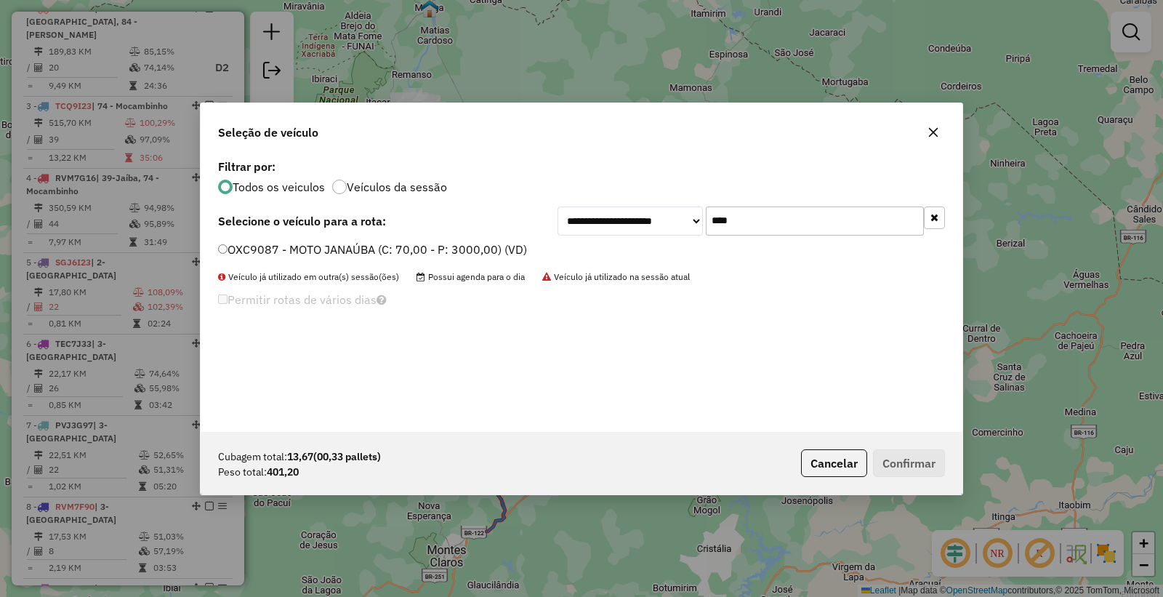
type input "****"
click at [371, 230] on div "**********" at bounding box center [581, 221] width 727 height 29
click at [334, 251] on label "OXC9087 - MOTO JANAÚBA (C: 70,00 - P: 3000,00) (VD)" at bounding box center [372, 249] width 309 height 17
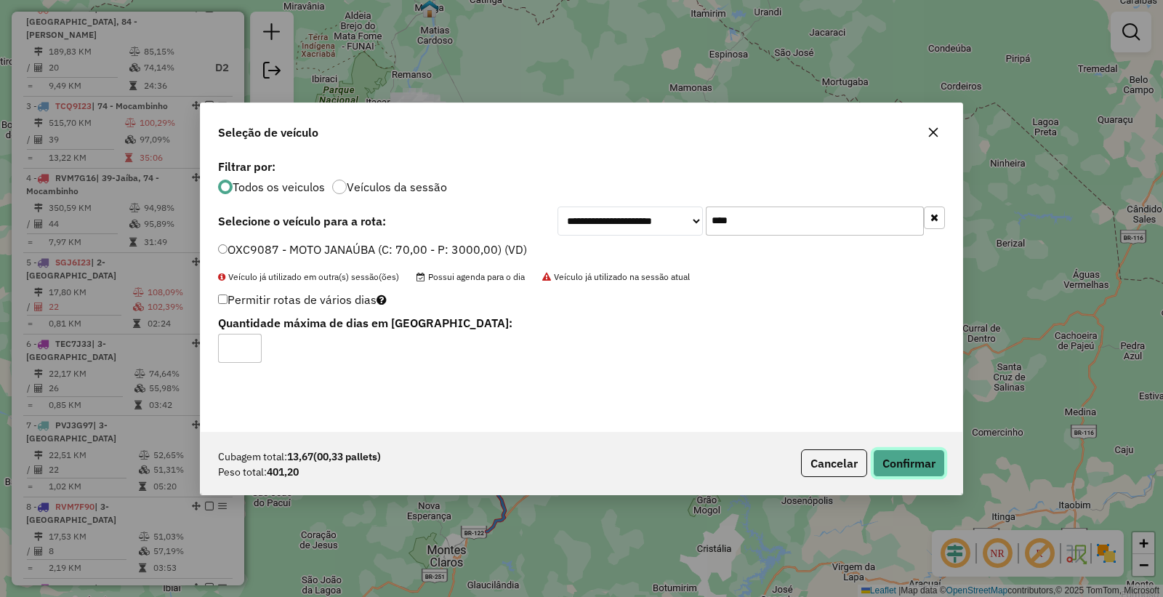
click at [897, 463] on button "Confirmar" at bounding box center [909, 463] width 72 height 28
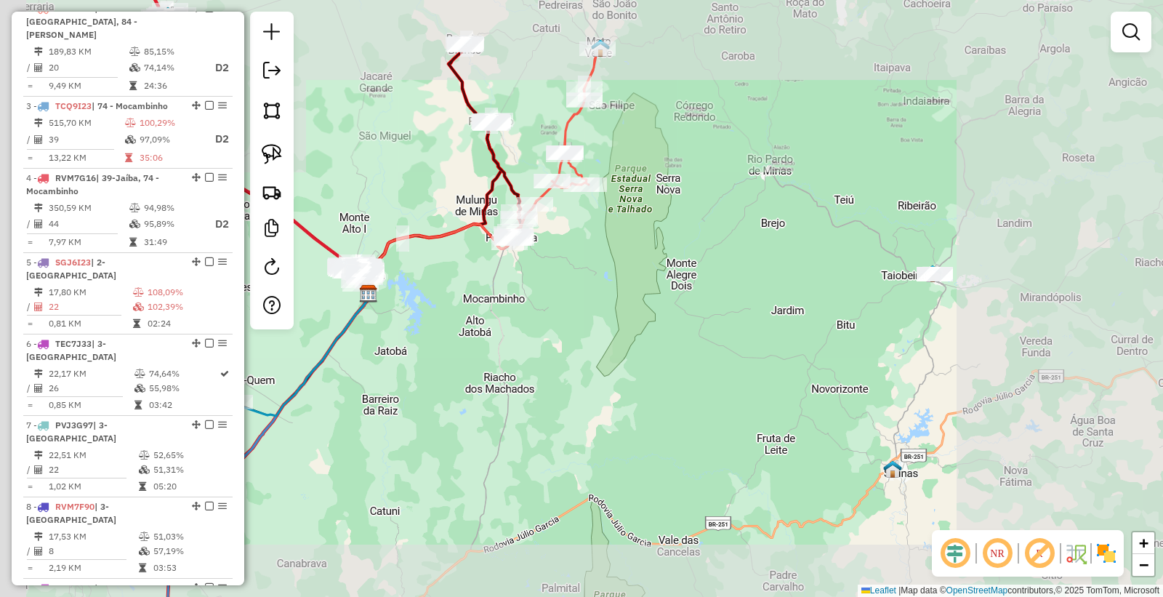
drag, startPoint x: 590, startPoint y: 321, endPoint x: 654, endPoint y: 361, distance: 76.1
click at [659, 367] on div "Janela de atendimento Grade de atendimento Capacidade Transportadoras Veículos …" at bounding box center [581, 298] width 1163 height 597
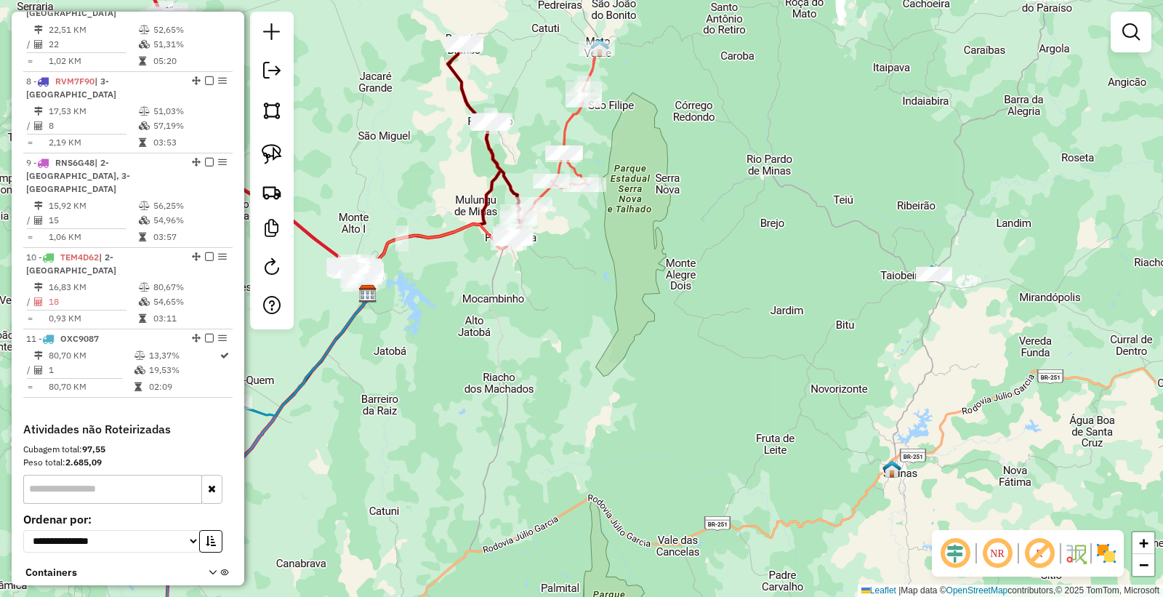
scroll to position [1104, 0]
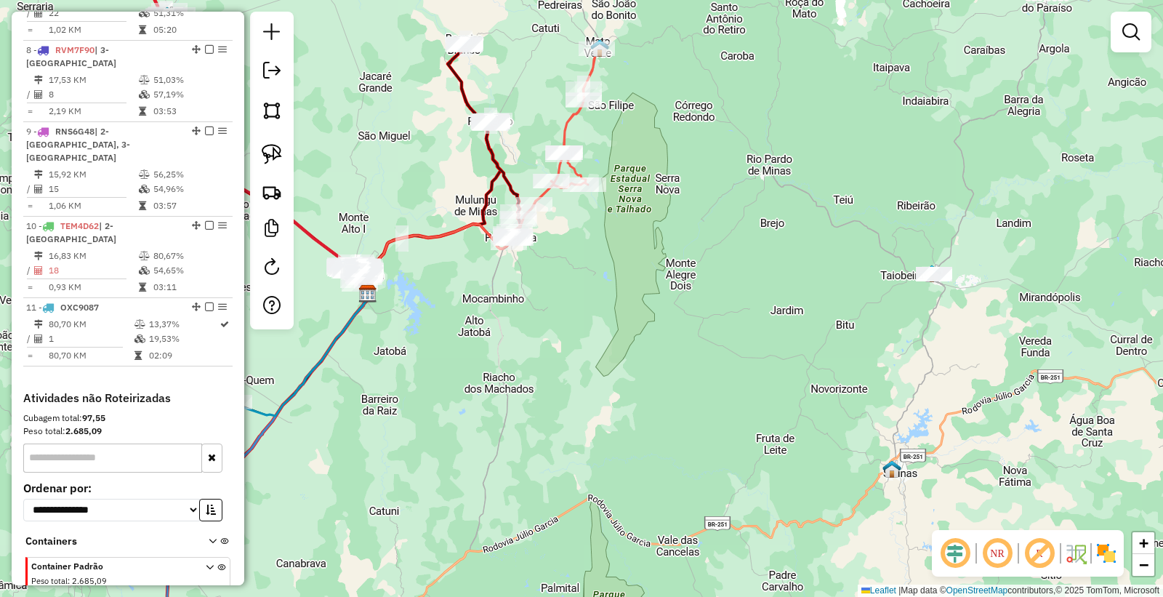
click at [715, 425] on div "Janela de atendimento Grade de atendimento Capacidade Transportadoras Veículos …" at bounding box center [581, 298] width 1163 height 597
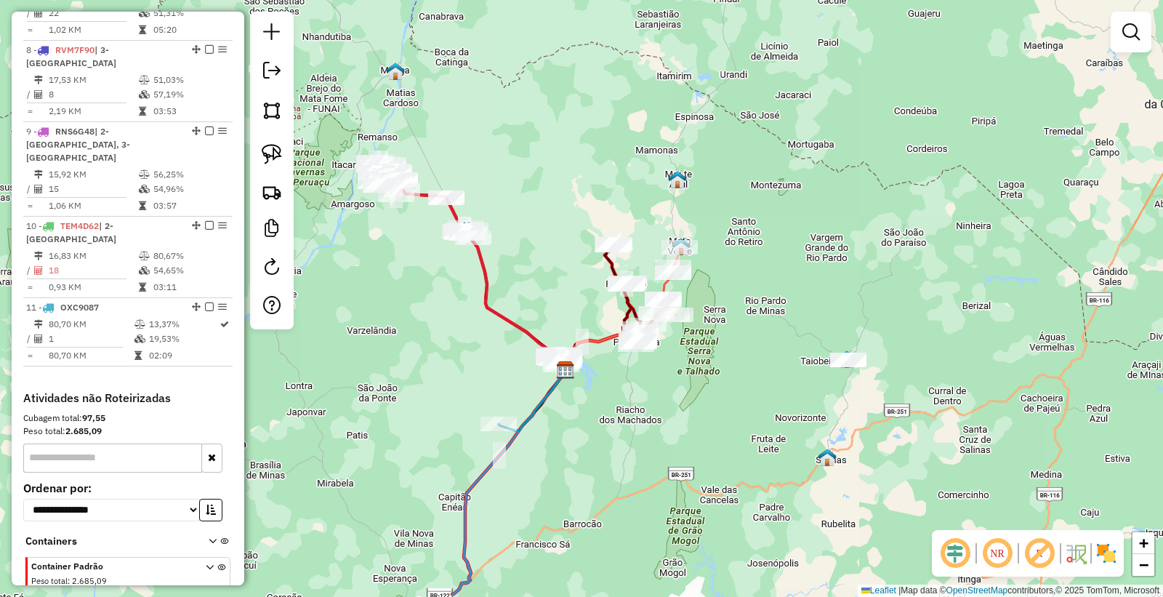
click at [746, 412] on div "Janela de atendimento Grade de atendimento Capacidade Transportadoras Veículos …" at bounding box center [581, 298] width 1163 height 597
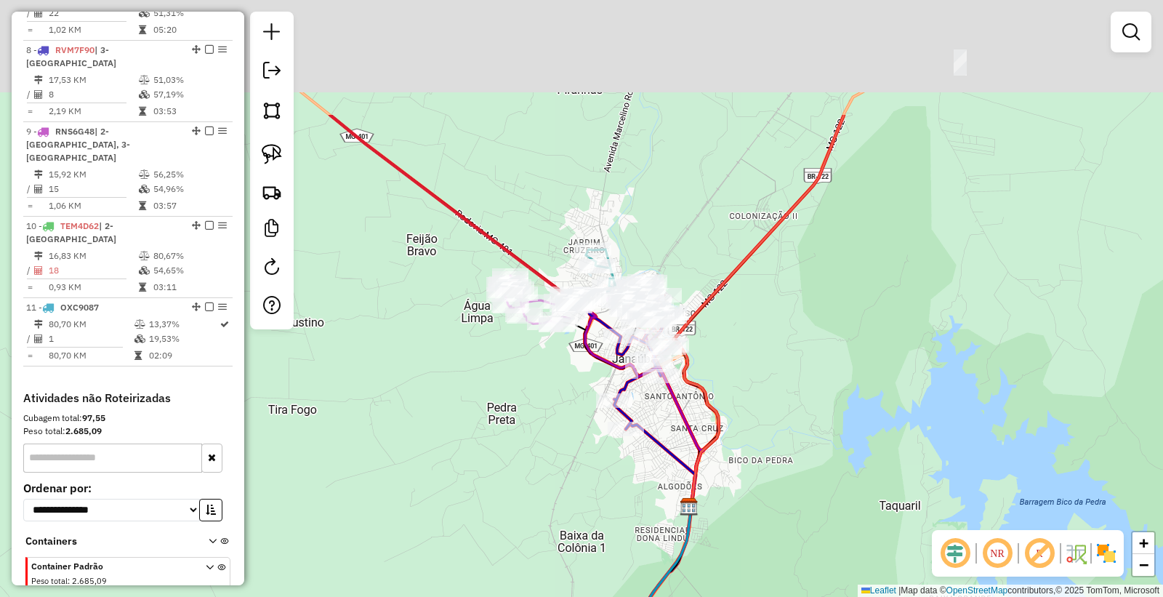
drag, startPoint x: 503, startPoint y: 369, endPoint x: 492, endPoint y: 507, distance: 137.9
click at [492, 507] on div "Janela de atendimento Grade de atendimento Capacidade Transportadoras Veículos …" at bounding box center [581, 298] width 1163 height 597
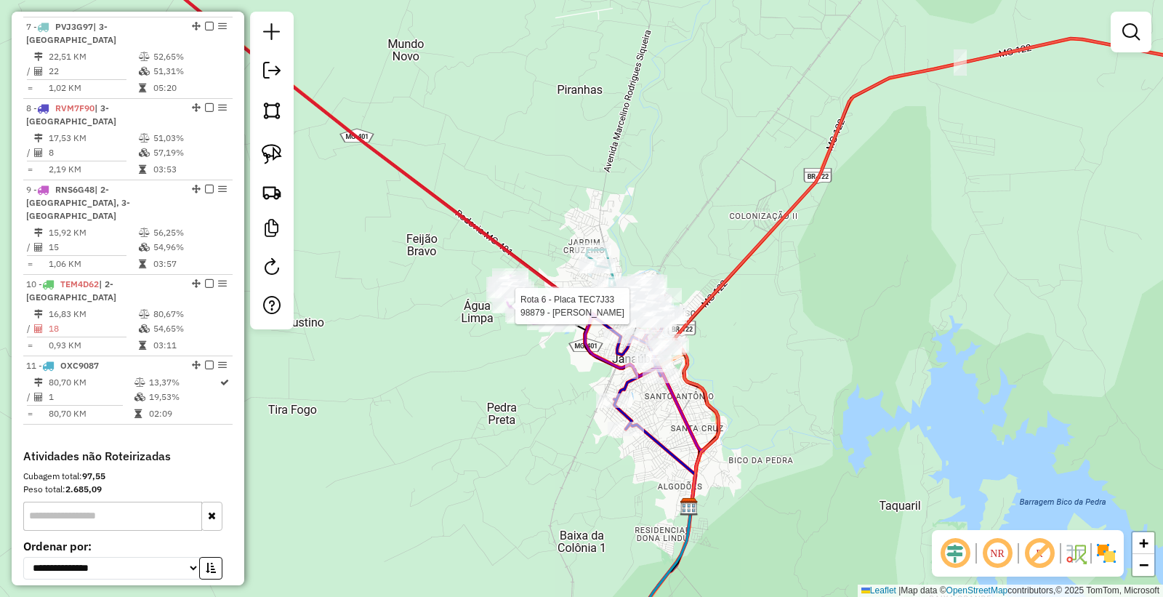
select select "*********"
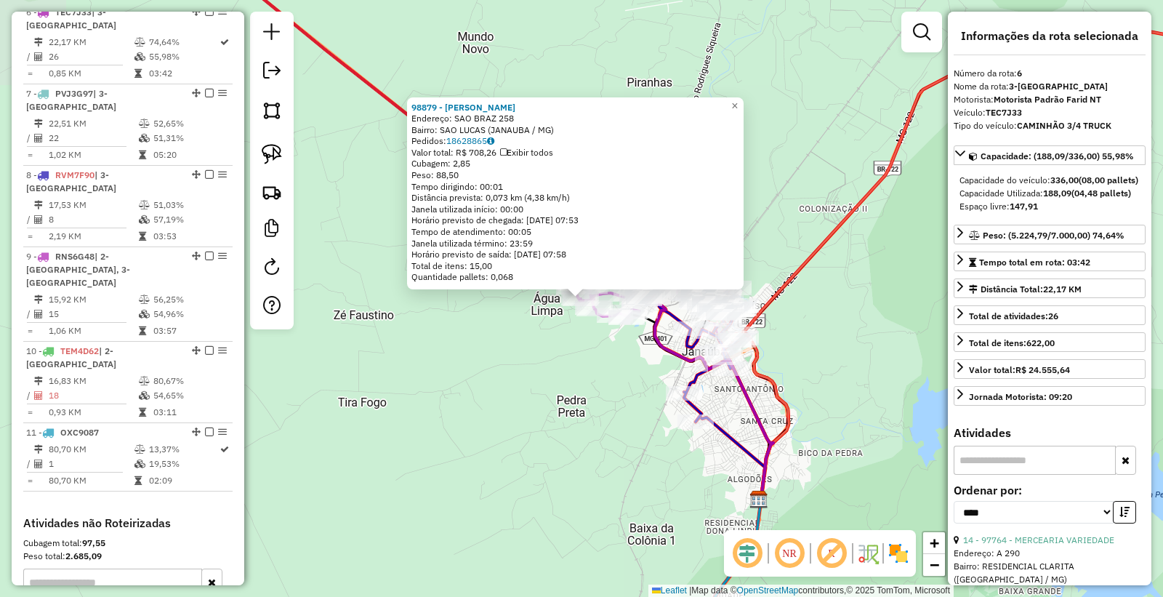
scroll to position [956, 0]
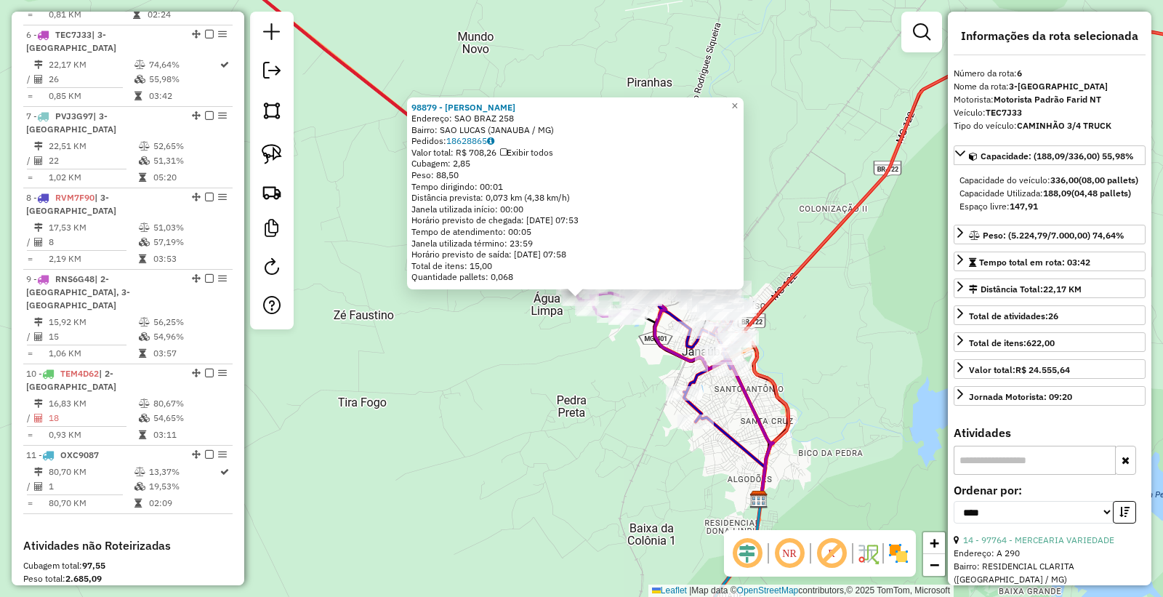
click at [593, 449] on div "98879 - [PERSON_NAME]: SAO BRAZ 258 Bairro: SAO LUCAS (JANAUBA / [GEOGRAPHIC_DA…" at bounding box center [581, 298] width 1163 height 597
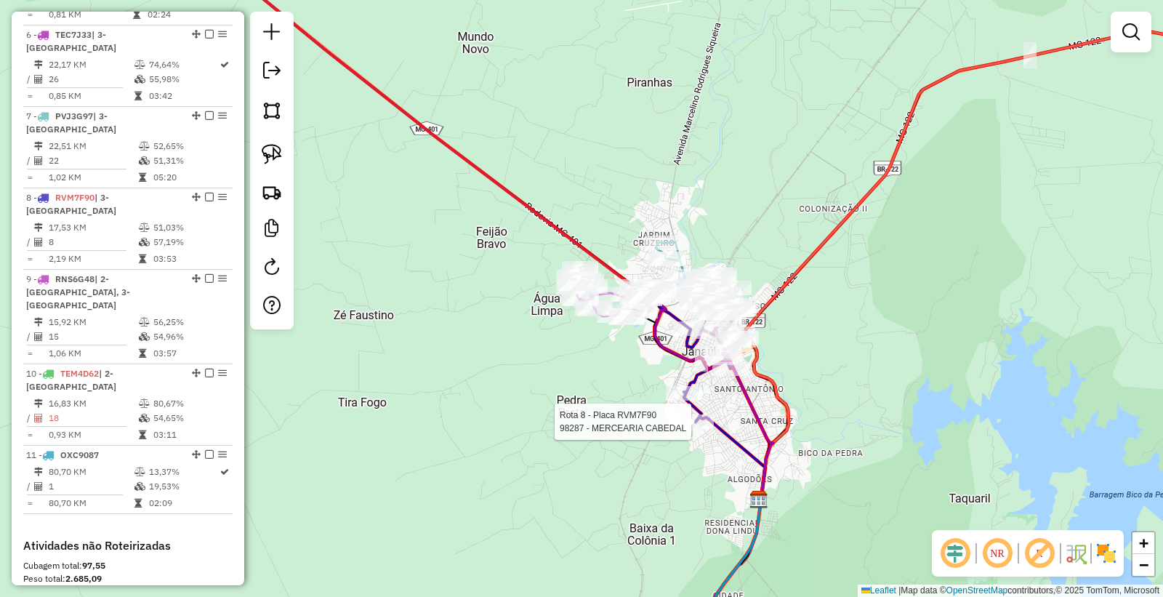
select select "*********"
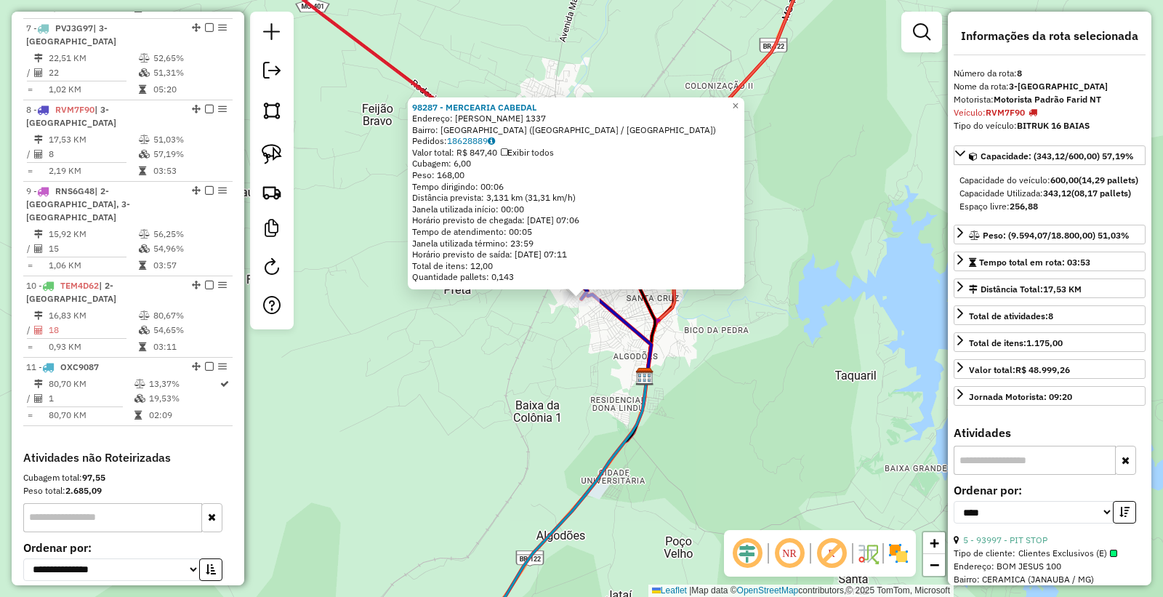
scroll to position [1093, 0]
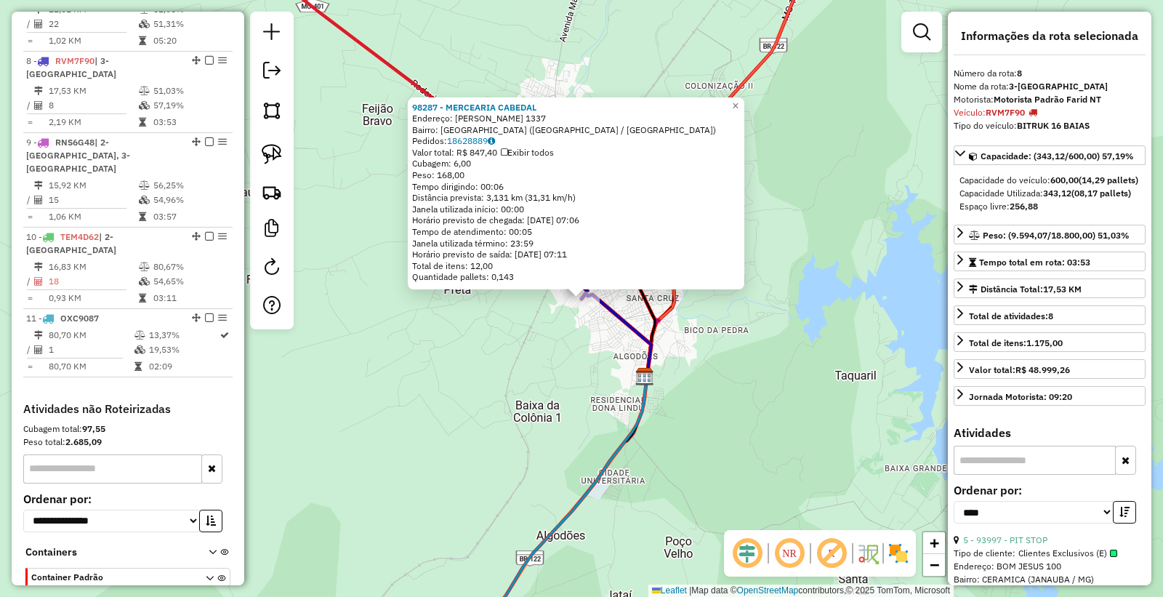
click at [489, 394] on div "98287 - MERCEARIA CABEDAL Endereço: [PERSON_NAME] 1337 Bairro: [GEOGRAPHIC_DATA…" at bounding box center [581, 298] width 1163 height 597
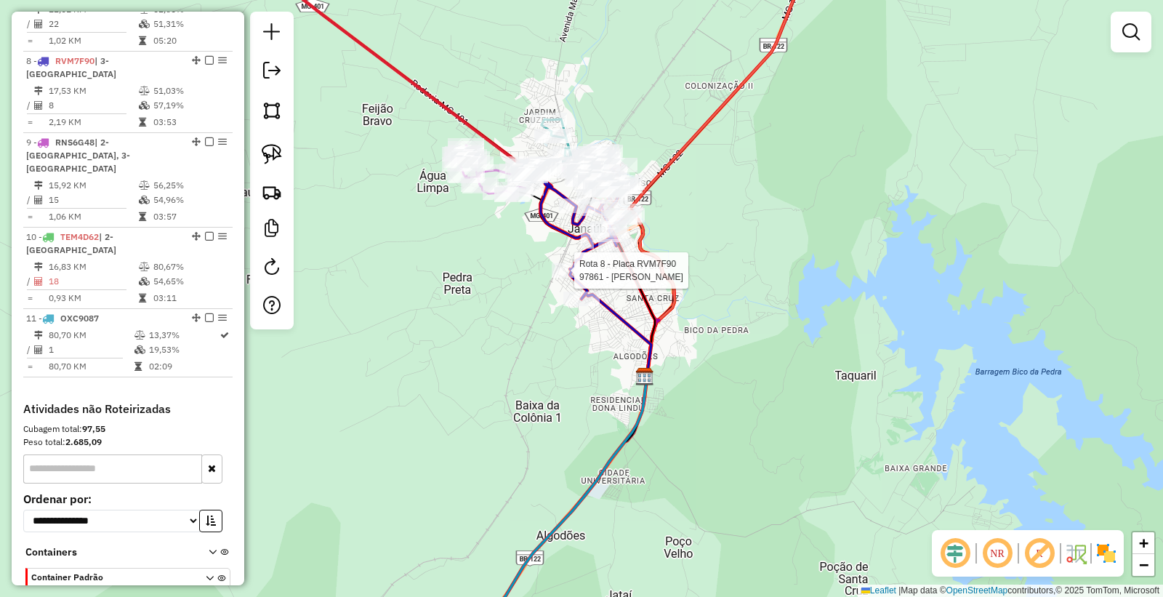
select select "*********"
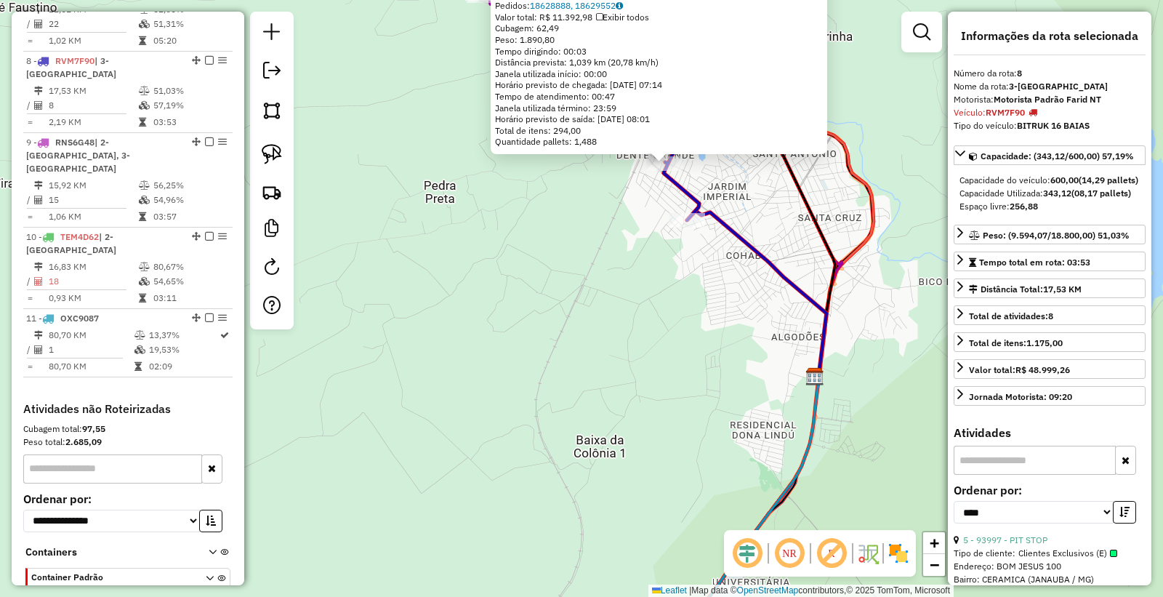
drag, startPoint x: 569, startPoint y: 373, endPoint x: 536, endPoint y: 440, distance: 74.8
click at [538, 440] on div "97861 - [GEOGRAPHIC_DATA][PERSON_NAME] Tipo de cliente: Clientes Exclusivos (E)…" at bounding box center [581, 298] width 1163 height 597
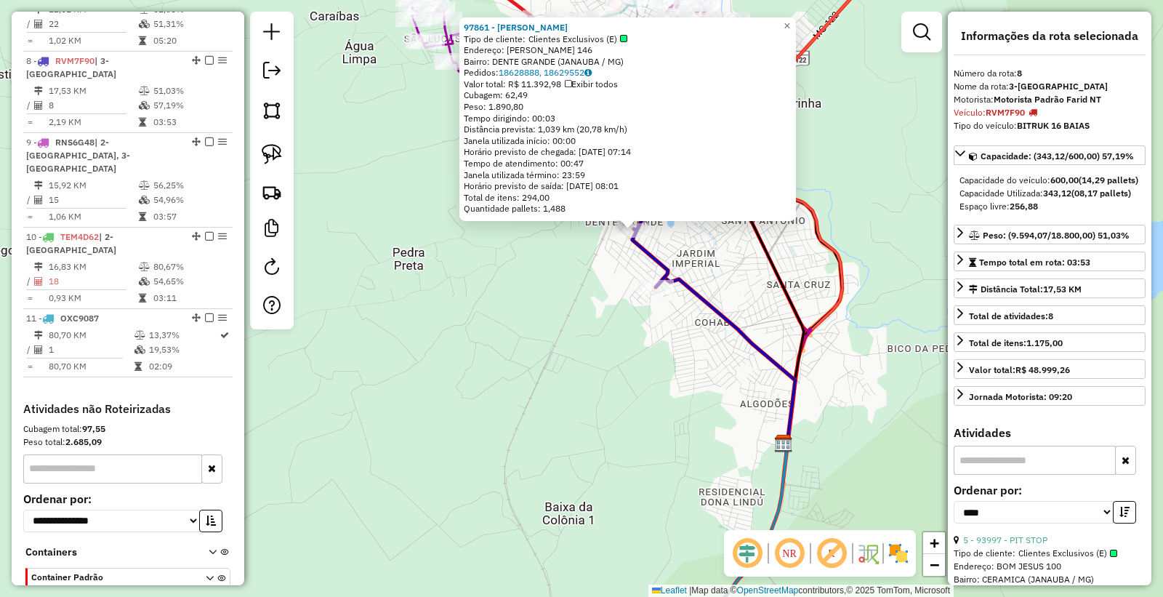
drag, startPoint x: 593, startPoint y: 379, endPoint x: 550, endPoint y: 473, distance: 103.2
click at [550, 473] on div "97861 - [GEOGRAPHIC_DATA][PERSON_NAME] Tipo de cliente: Clientes Exclusivos (E)…" at bounding box center [581, 298] width 1163 height 597
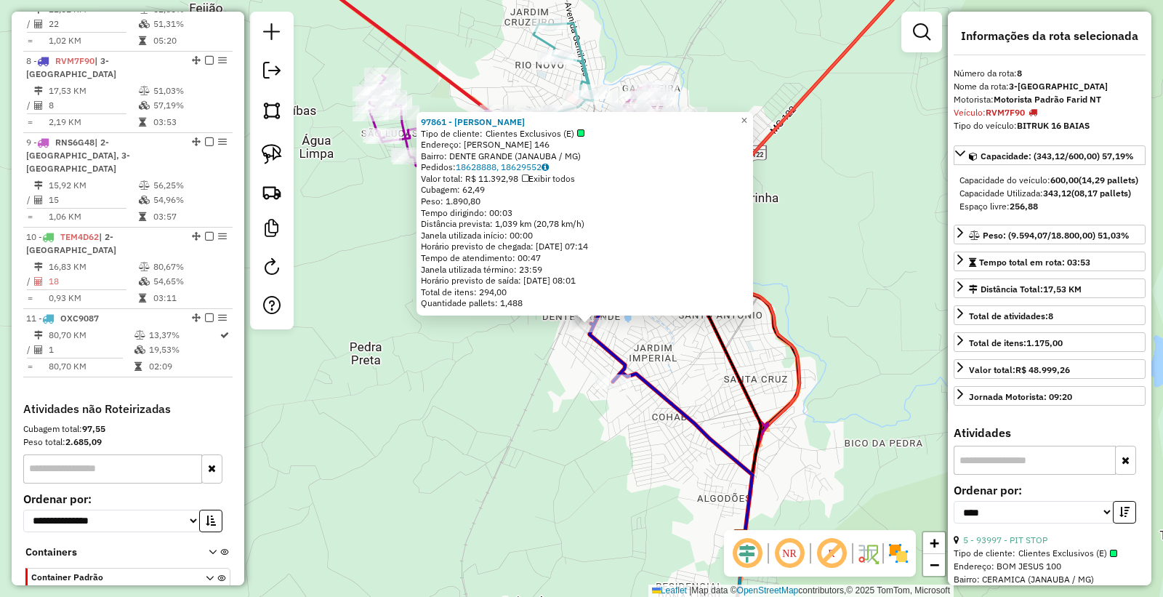
click at [550, 470] on div "97861 - [GEOGRAPHIC_DATA][PERSON_NAME] Tipo de cliente: Clientes Exclusivos (E)…" at bounding box center [581, 298] width 1163 height 597
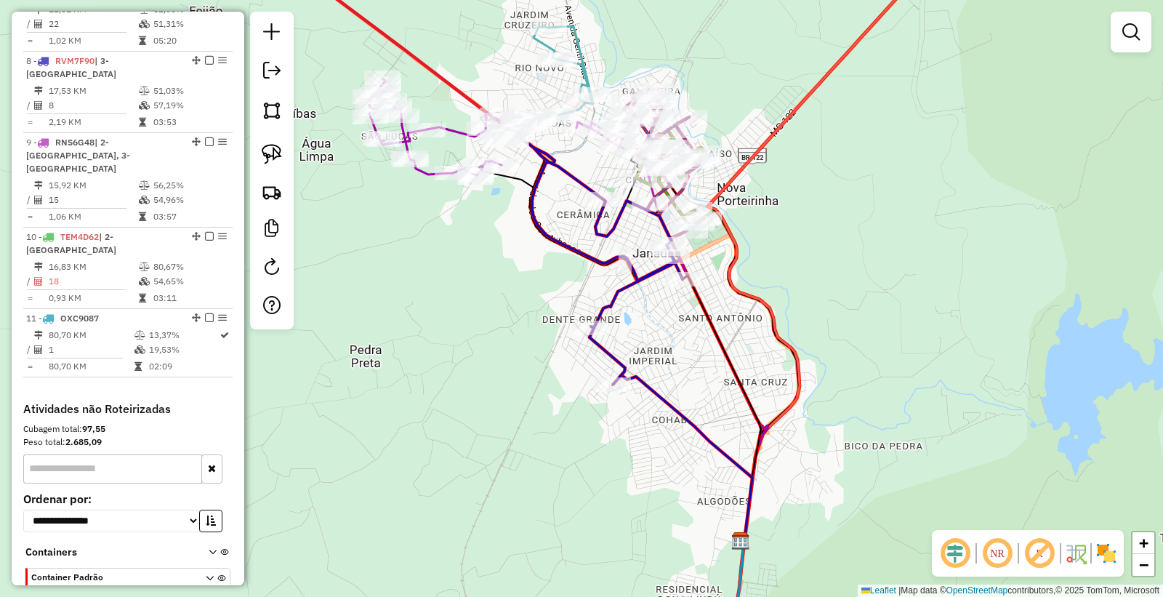
drag, startPoint x: 645, startPoint y: 352, endPoint x: 604, endPoint y: 445, distance: 101.6
click at [607, 454] on div "Rota 8 - Placa RVM7F90 98287 - MERCEARIA CABEDAL Janela de atendimento Grade de…" at bounding box center [581, 298] width 1163 height 597
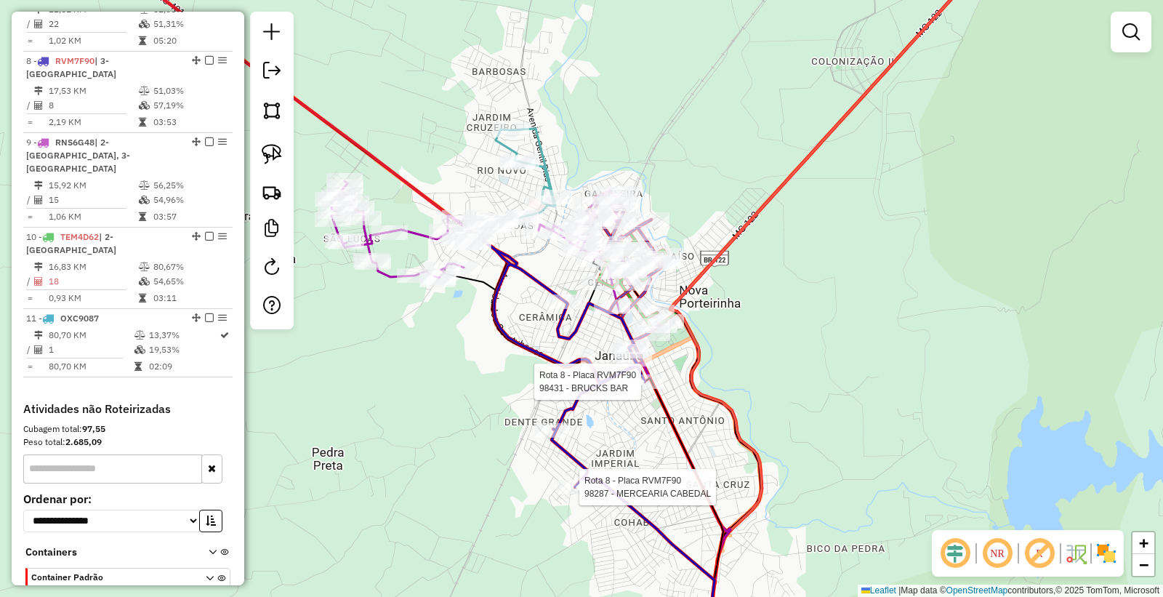
select select "*********"
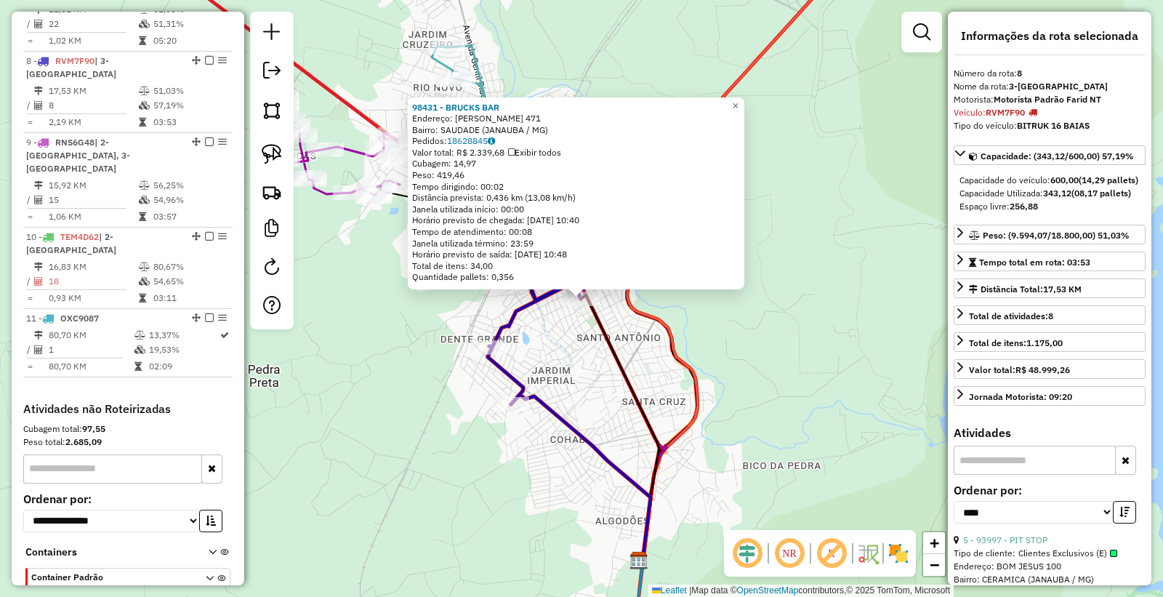
click at [588, 388] on div "98431 - BRUCKS BAR Endereço: [PERSON_NAME] 471 Bairro: SAUDADE (JANAUBA / [GEOG…" at bounding box center [581, 298] width 1163 height 597
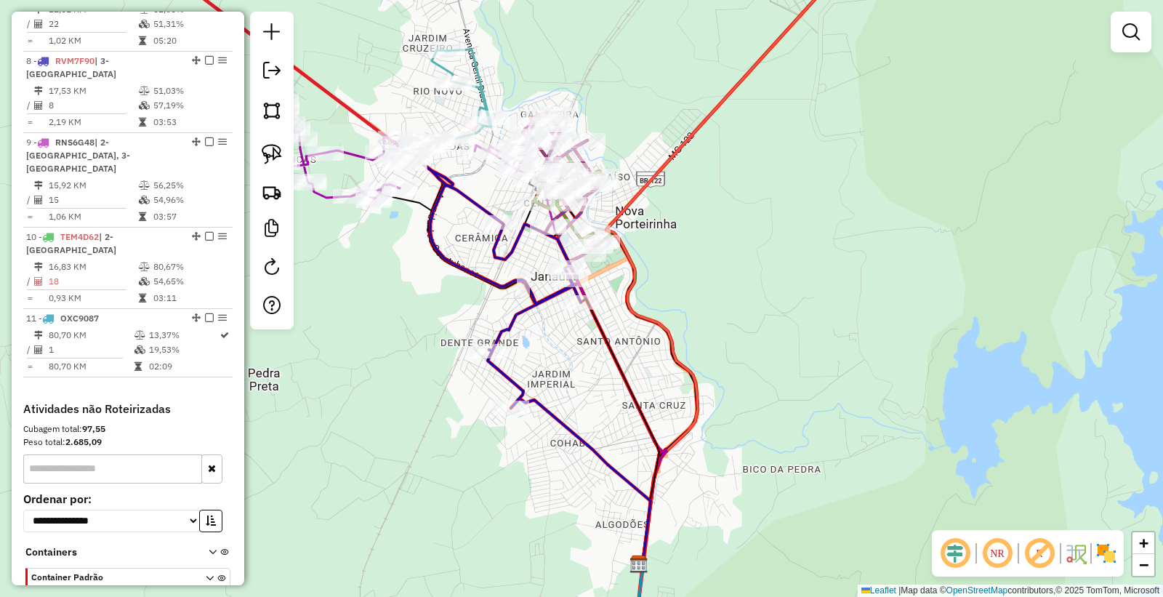
drag, startPoint x: 627, startPoint y: 343, endPoint x: 592, endPoint y: 462, distance: 124.3
click at [592, 462] on div "Janela de atendimento Grade de atendimento Capacidade Transportadoras Veículos …" at bounding box center [581, 298] width 1163 height 597
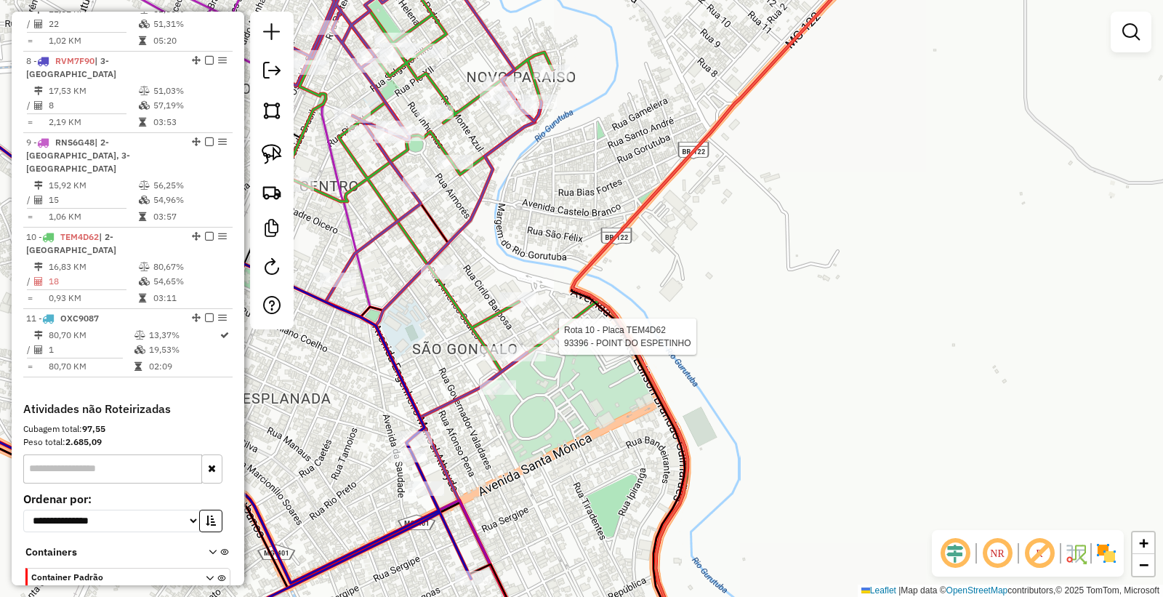
select select "*********"
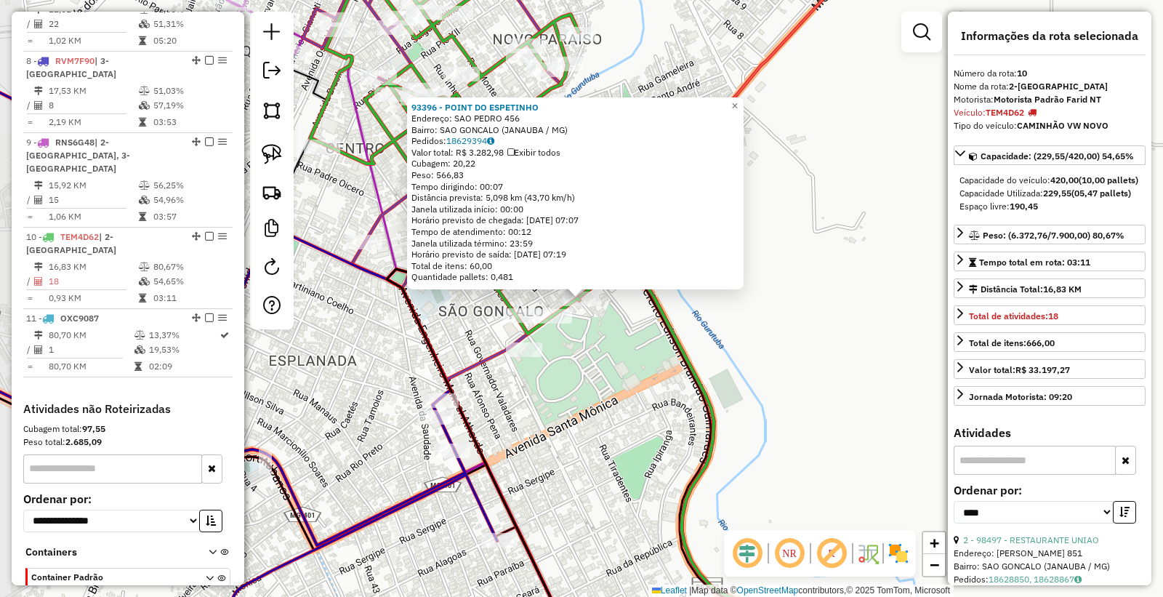
scroll to position [1105, 0]
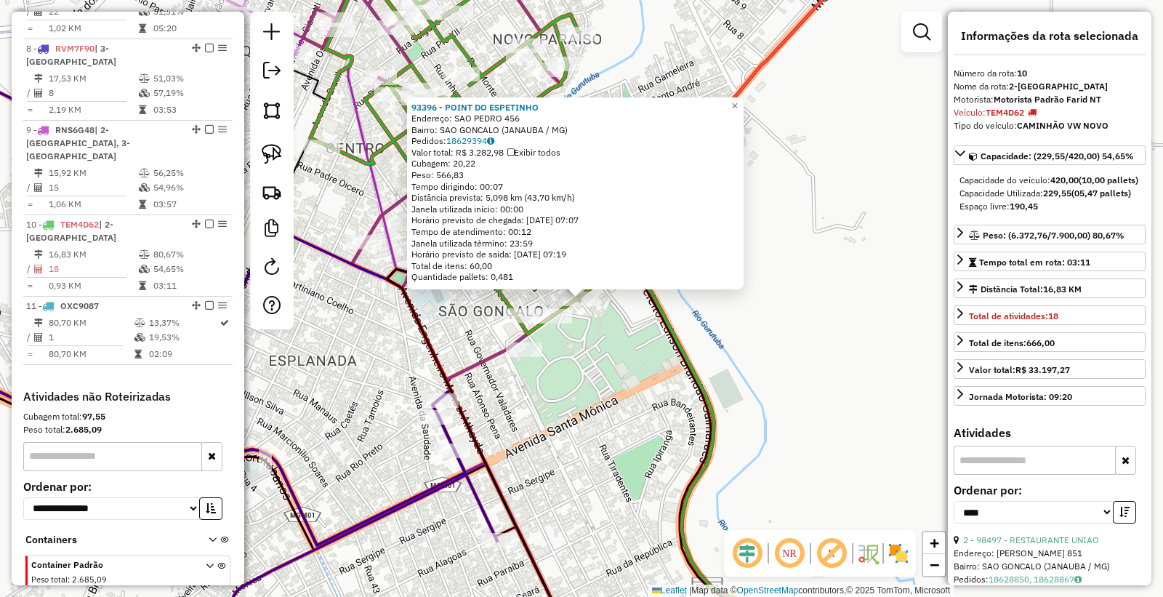
click at [572, 388] on div "93396 - POINT DO ESPETINHO Endereço: SAO PEDRO 456 Bairro: [GEOGRAPHIC_DATA] ([…" at bounding box center [581, 298] width 1163 height 597
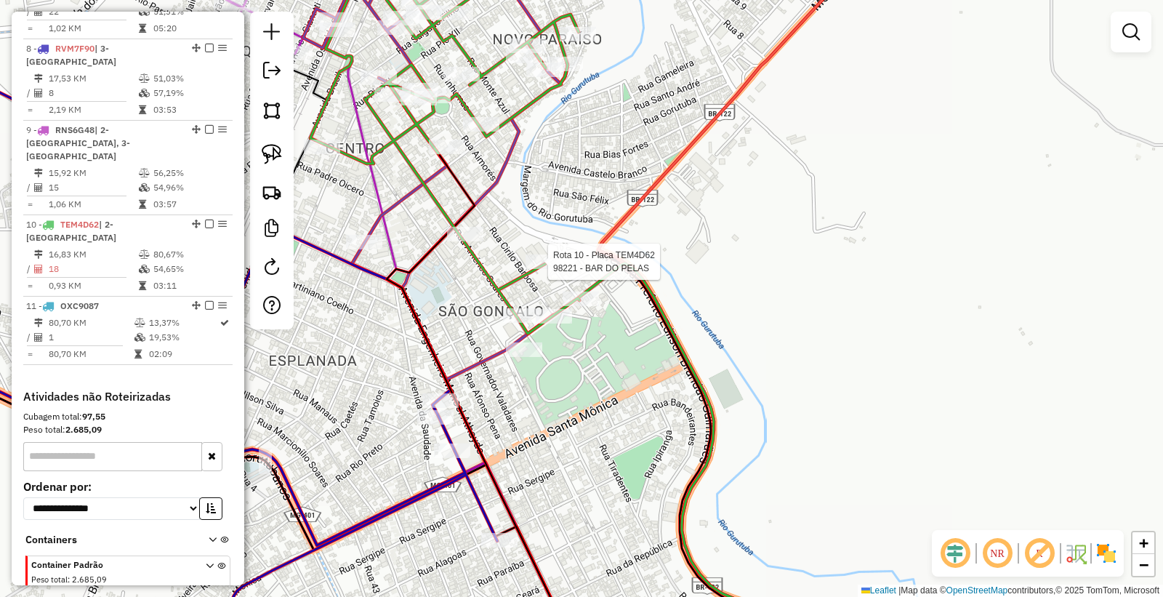
select select "*********"
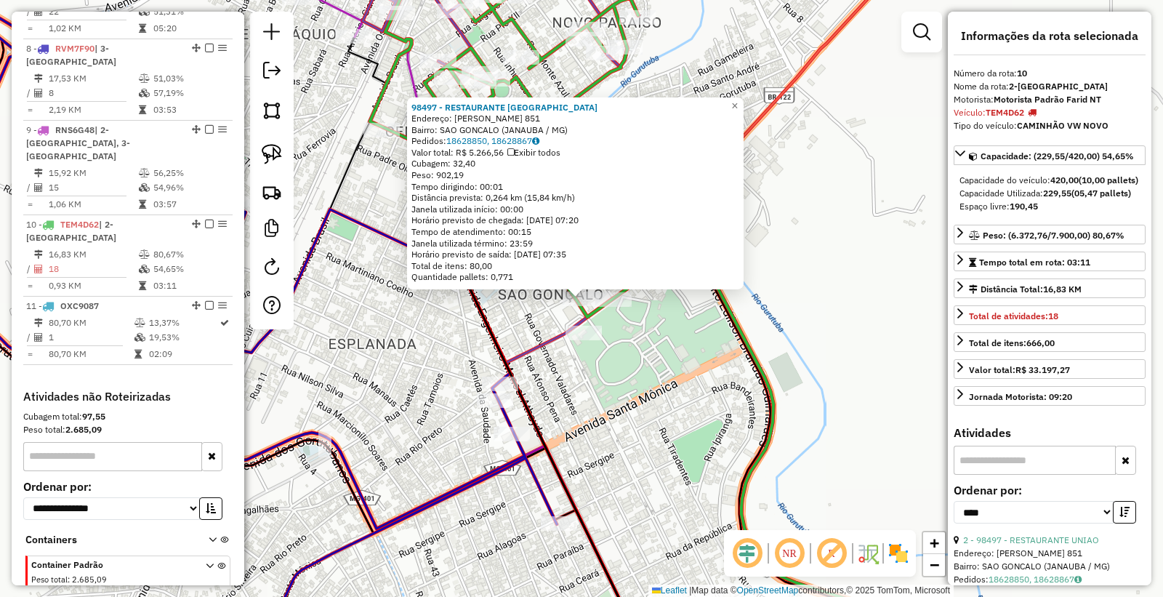
click at [638, 380] on div "98497 - RESTAURANTE UNIAO Endereço: [PERSON_NAME] 851 Bairro: [GEOGRAPHIC_DATA]…" at bounding box center [581, 298] width 1163 height 597
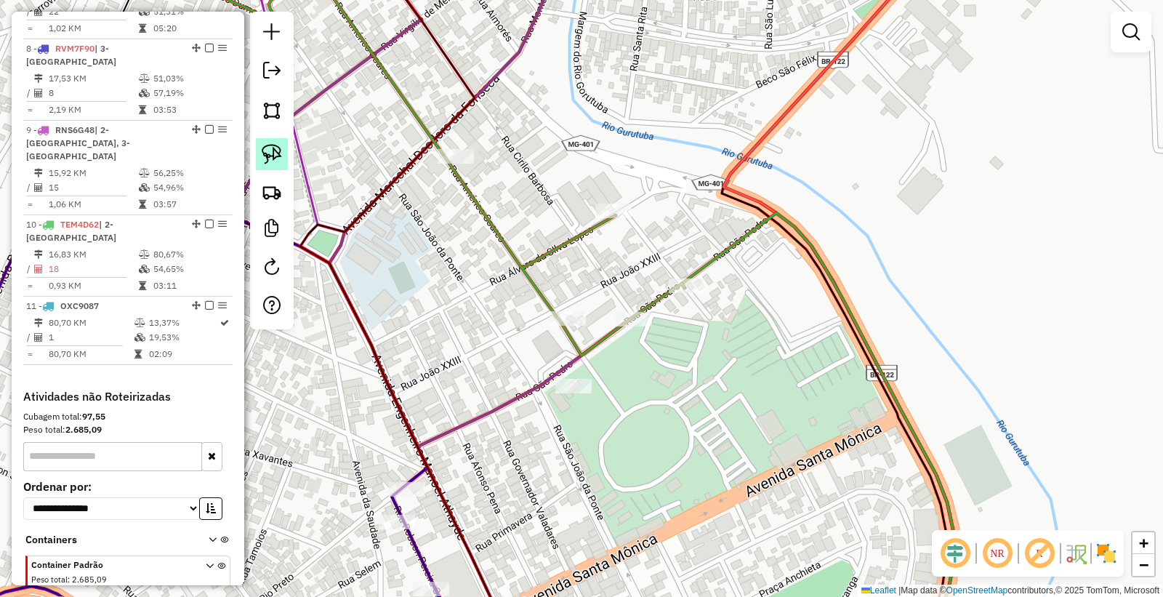
click at [273, 161] on img at bounding box center [272, 154] width 20 height 20
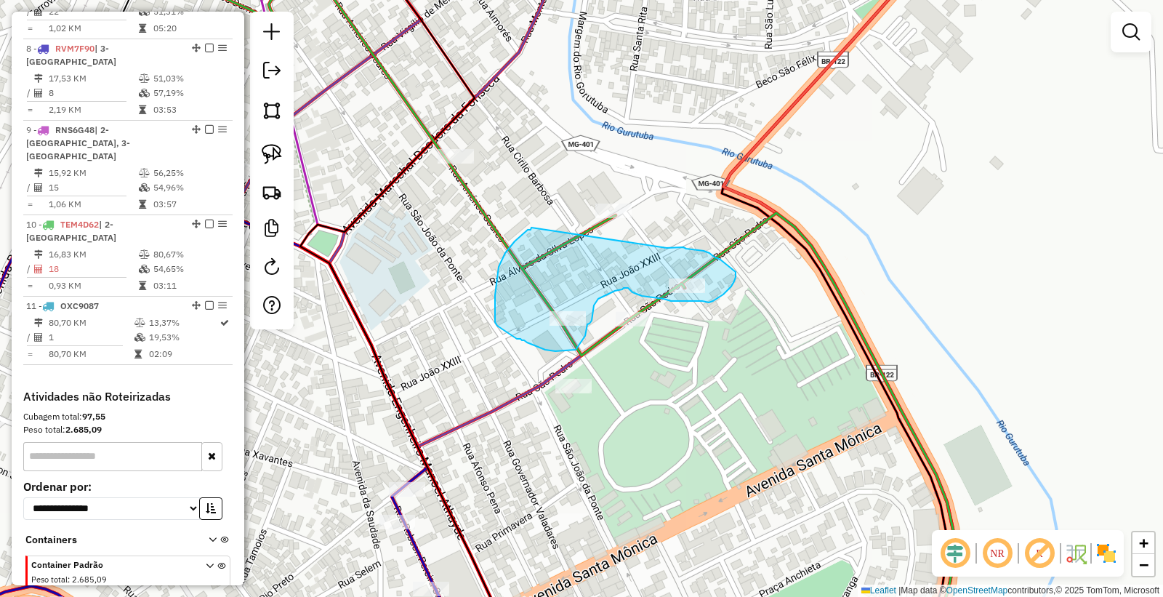
drag, startPoint x: 532, startPoint y: 228, endPoint x: 633, endPoint y: 259, distance: 106.5
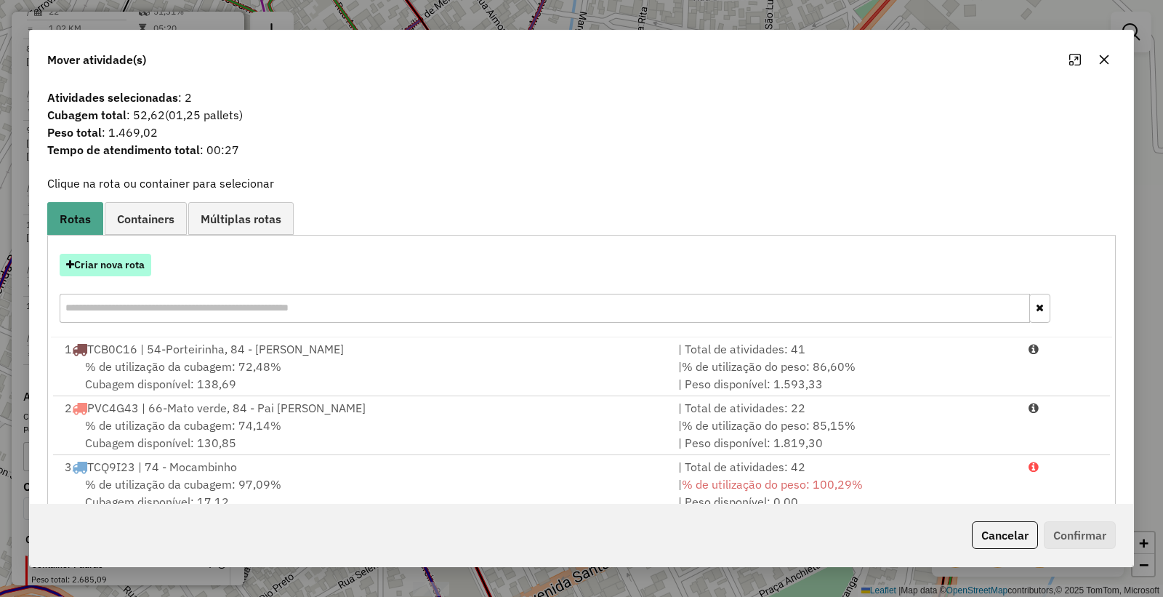
click at [95, 271] on button "Criar nova rota" at bounding box center [106, 265] width 92 height 23
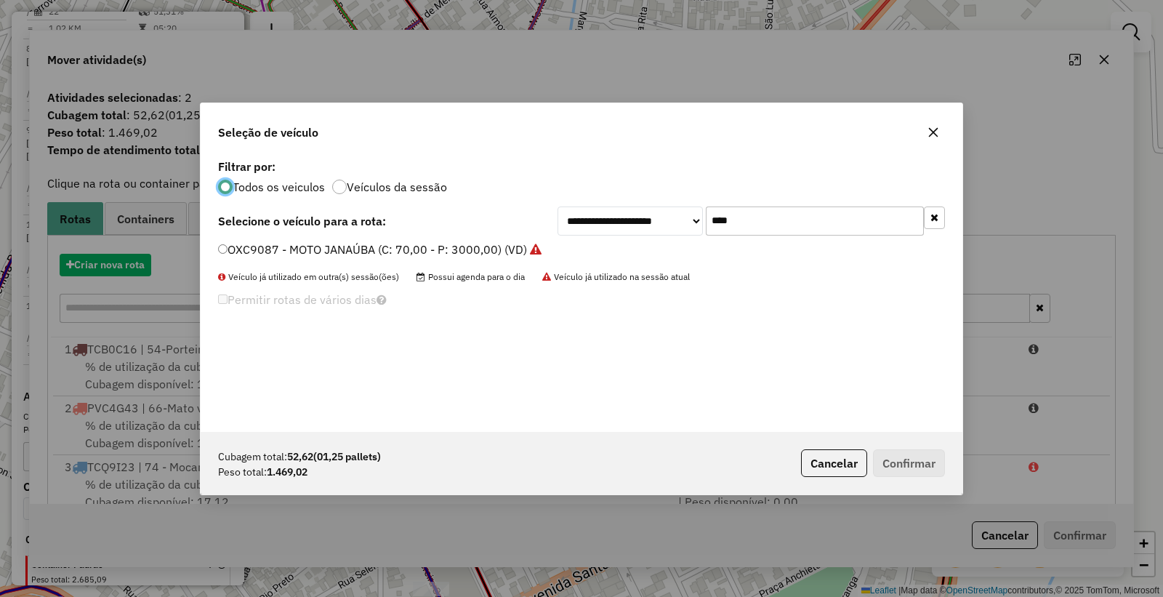
scroll to position [8, 4]
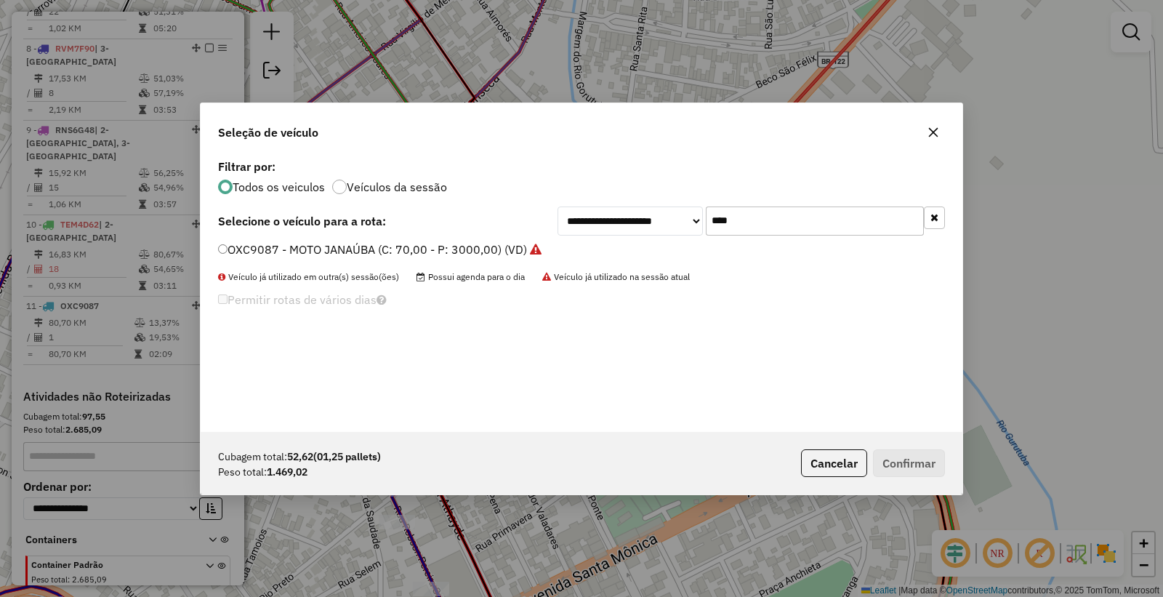
drag, startPoint x: 779, startPoint y: 212, endPoint x: 556, endPoint y: 219, distance: 223.4
click at [560, 219] on div "**********" at bounding box center [752, 221] width 388 height 29
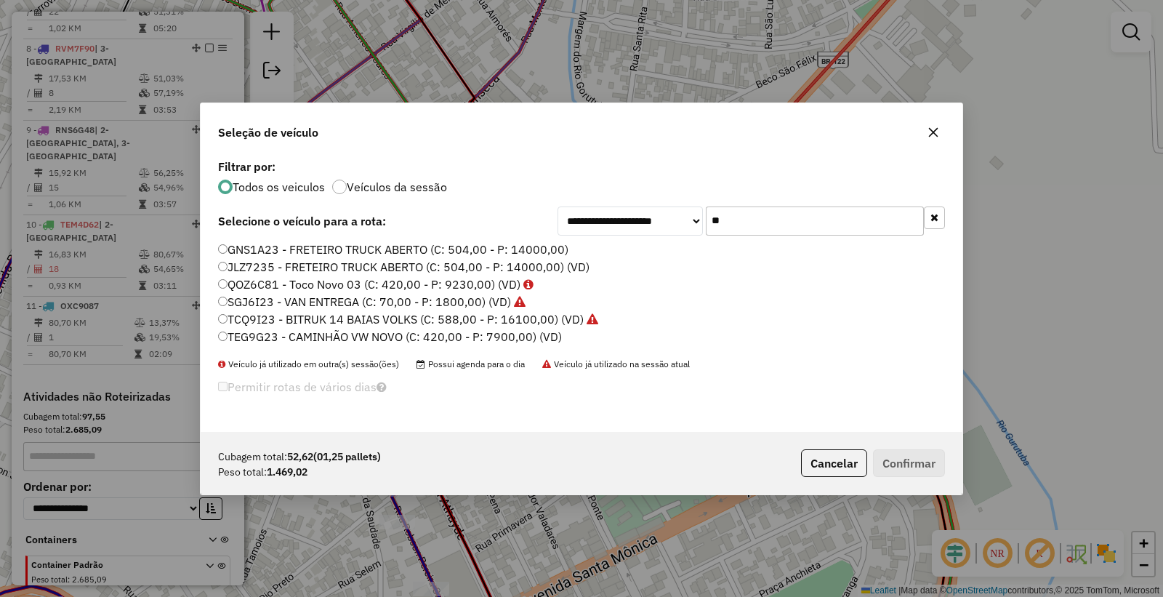
type input "**"
click at [241, 302] on label "SGJ6I23 - VAN ENTREGA (C: 70,00 - P: 1800,00) (VD)" at bounding box center [372, 301] width 308 height 17
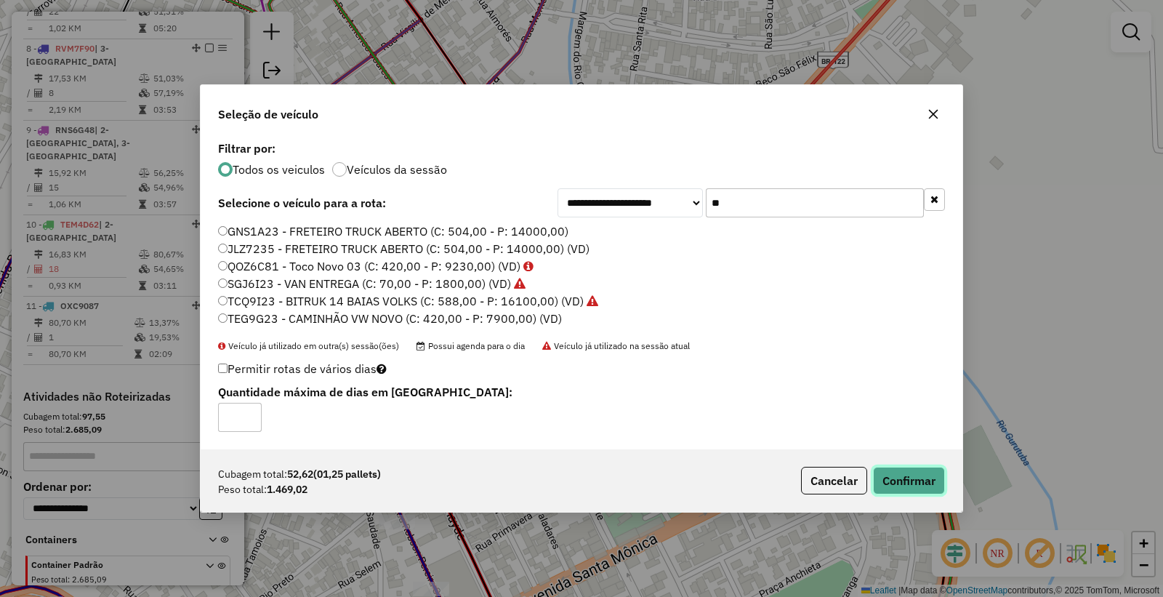
click at [917, 487] on button "Confirmar" at bounding box center [909, 481] width 72 height 28
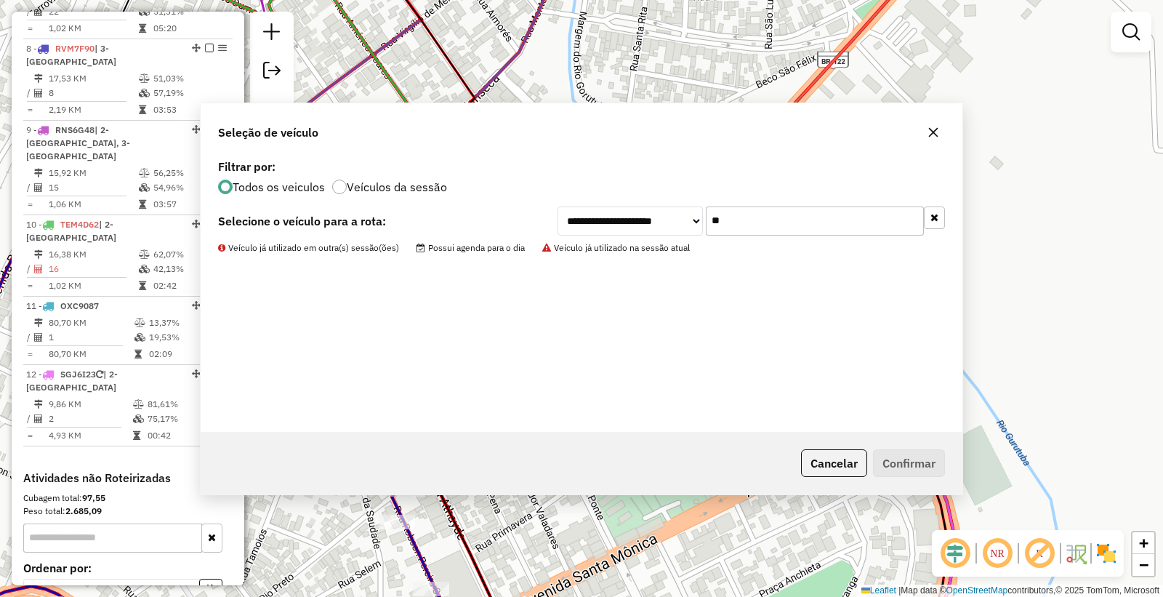
scroll to position [1118, 0]
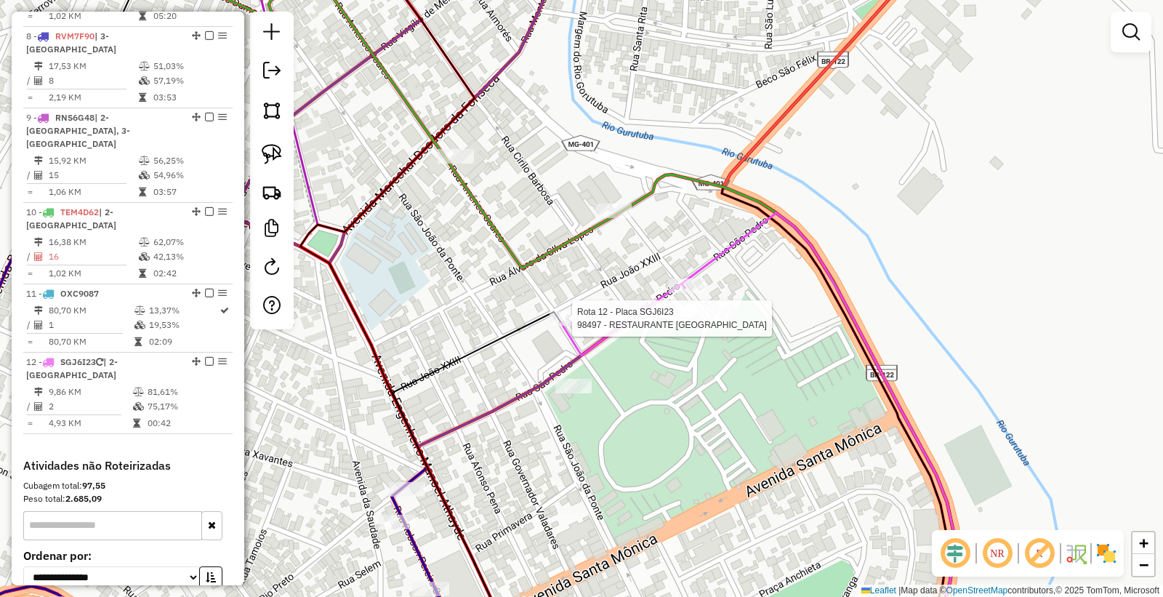
select select "*********"
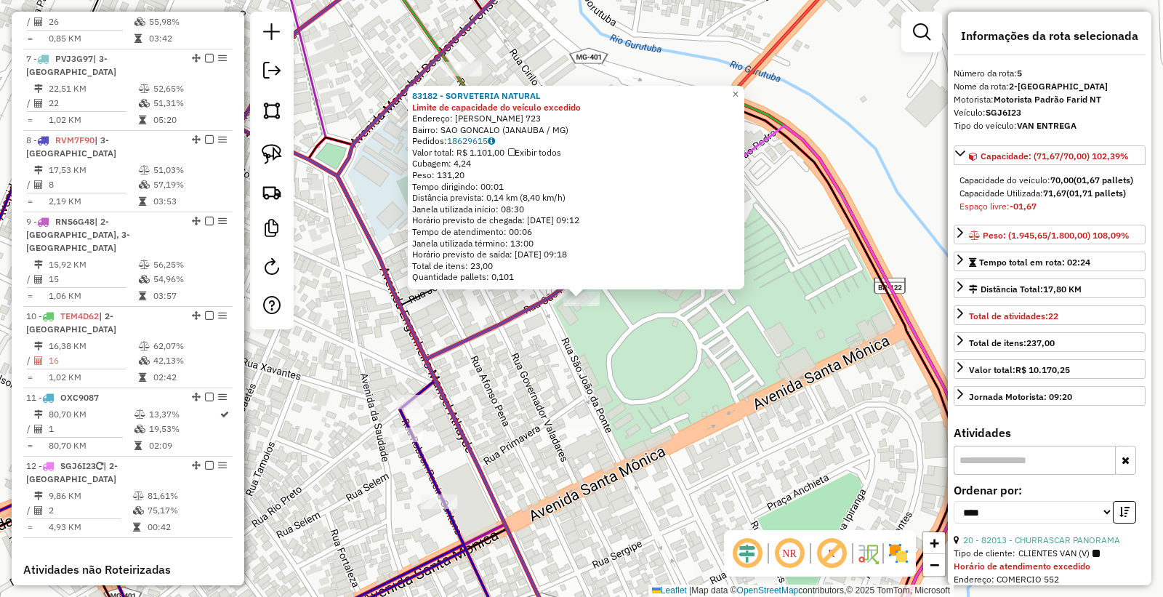
scroll to position [888, 0]
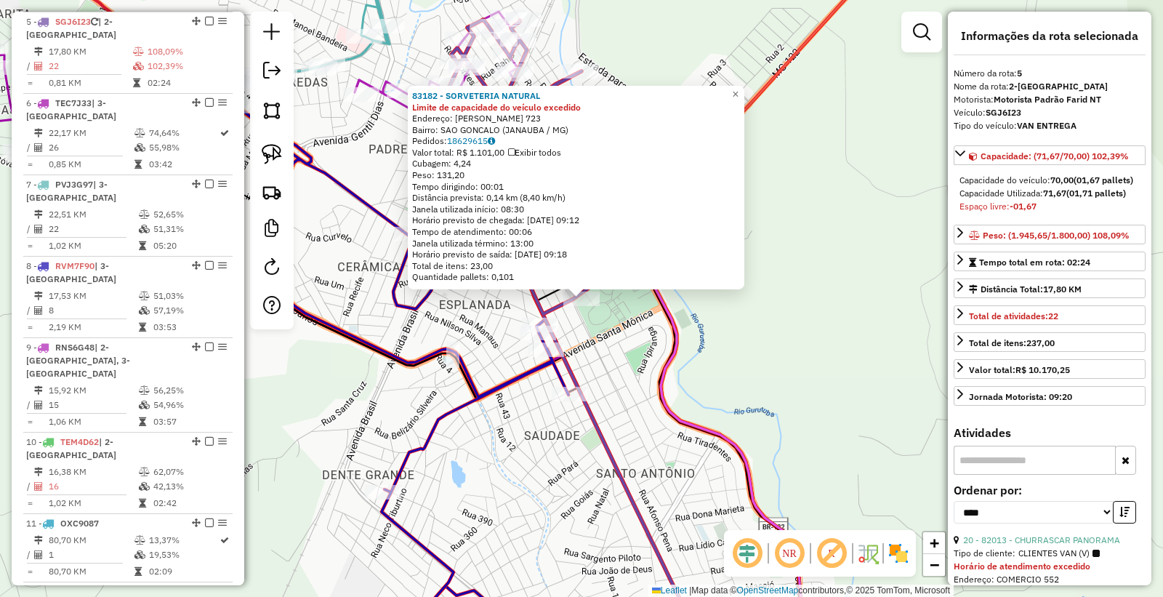
click at [618, 360] on div "83182 - SORVETERIA NATURAL Limite de capacidade do veículo excedido Endereço: […" at bounding box center [581, 298] width 1163 height 597
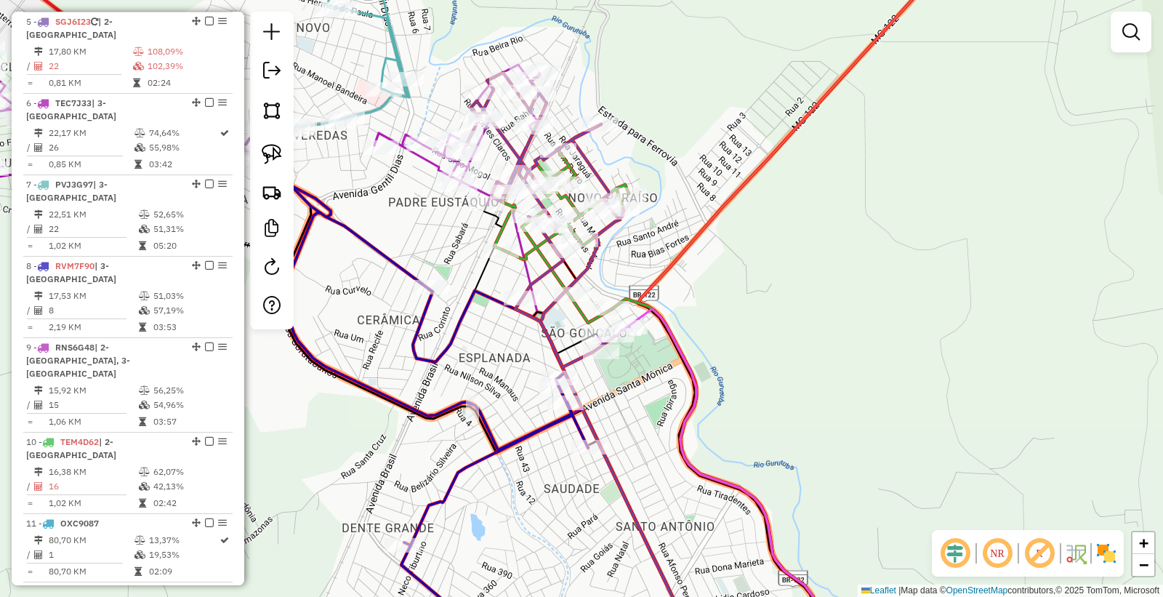
drag, startPoint x: 623, startPoint y: 376, endPoint x: 600, endPoint y: 364, distance: 26.3
click at [638, 420] on div "Janela de atendimento Grade de atendimento Capacidade Transportadoras Veículos …" at bounding box center [581, 298] width 1163 height 597
select select "*********"
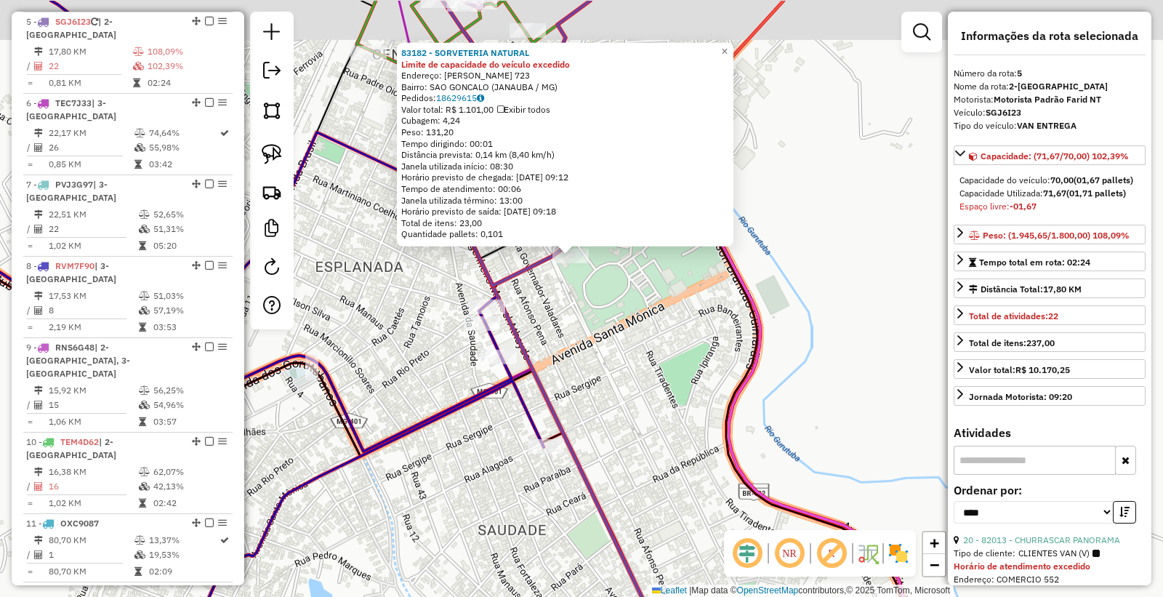
drag, startPoint x: 641, startPoint y: 289, endPoint x: 647, endPoint y: 361, distance: 72.2
click at [647, 361] on div "83182 - SORVETERIA NATURAL Limite de capacidade do veículo excedido Endereço: […" at bounding box center [581, 298] width 1163 height 597
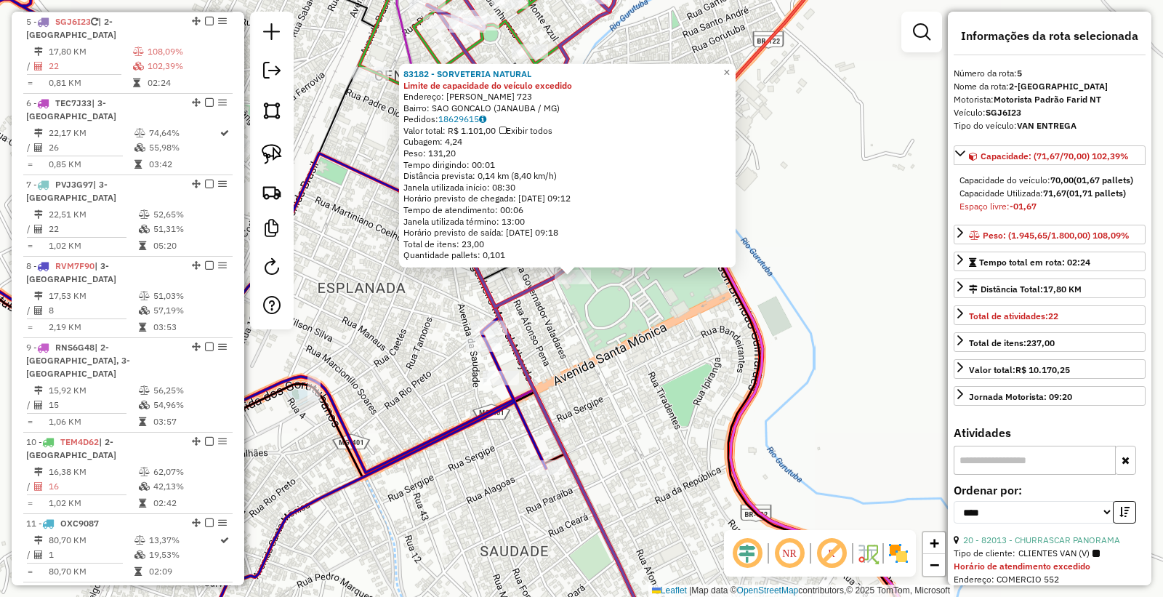
click at [638, 353] on div "83182 - SORVETERIA NATURAL Limite de capacidade do veículo excedido Endereço: […" at bounding box center [581, 298] width 1163 height 597
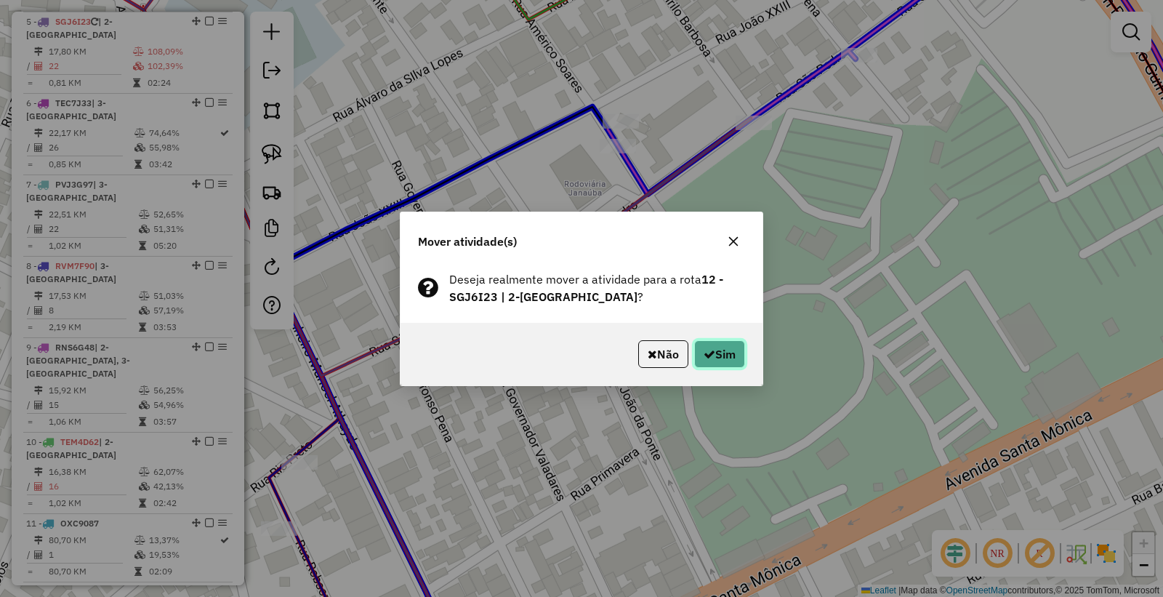
click at [713, 355] on button "Sim" at bounding box center [719, 354] width 51 height 28
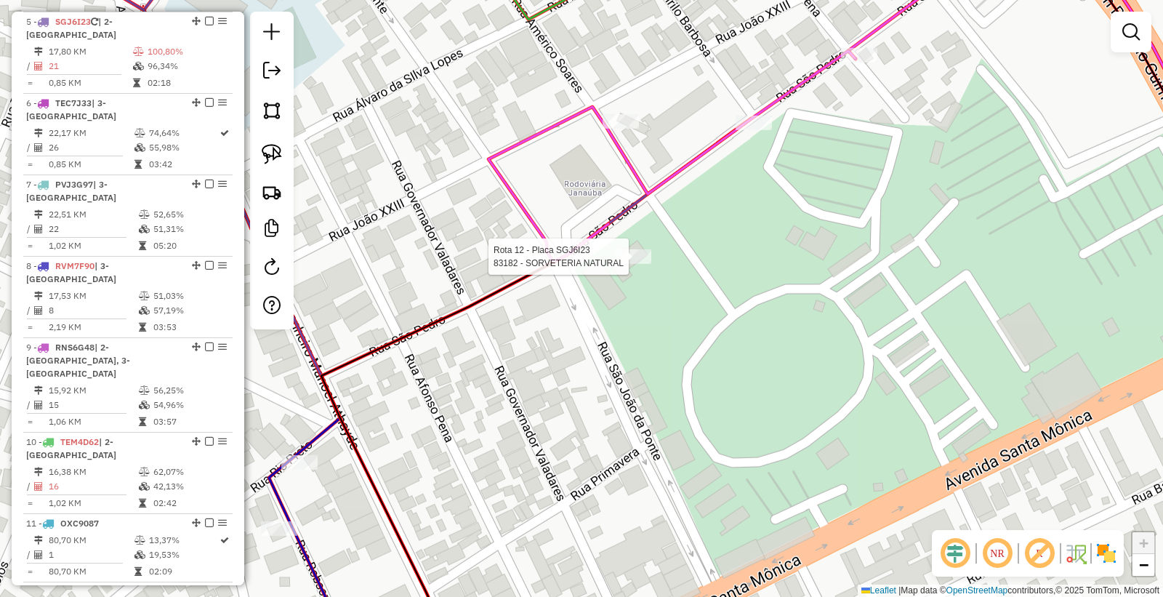
click at [623, 264] on div at bounding box center [633, 256] width 36 height 15
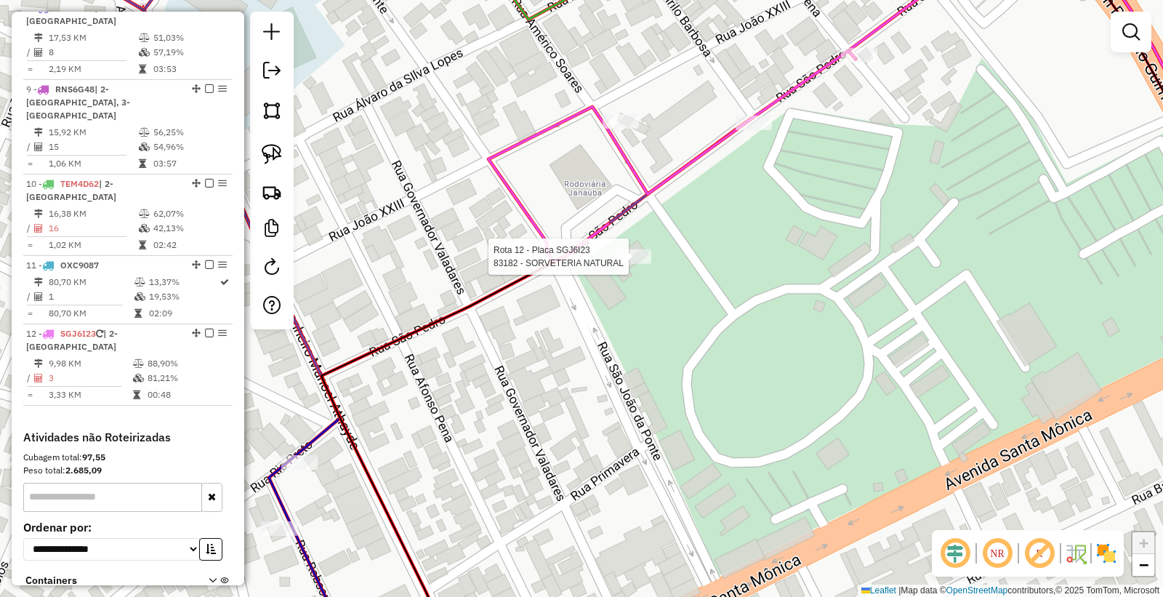
select select "*********"
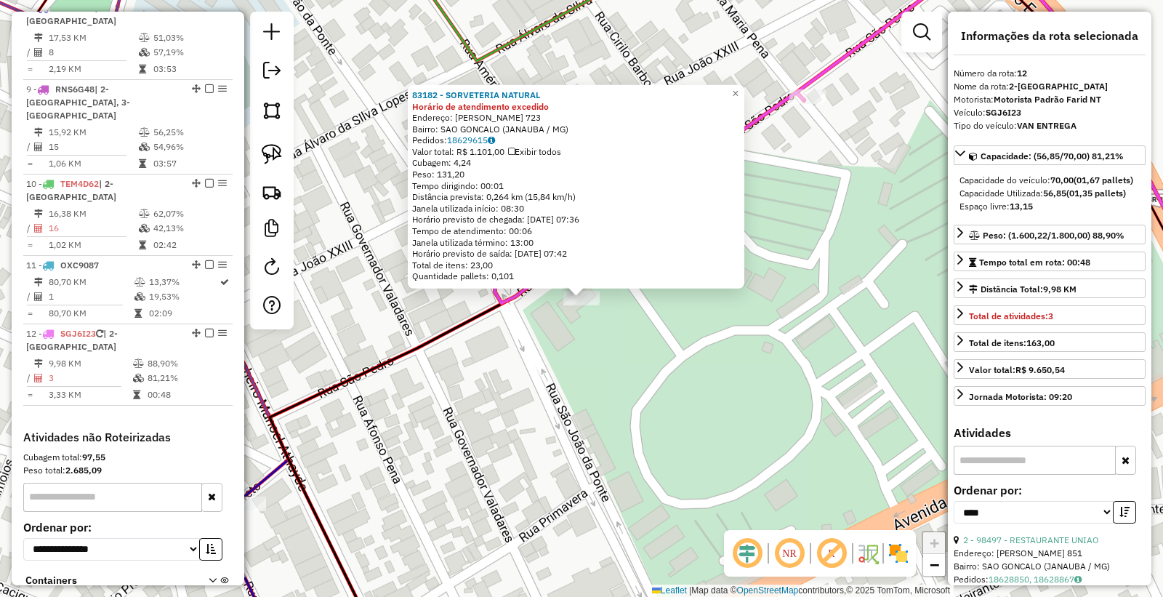
scroll to position [1200, 0]
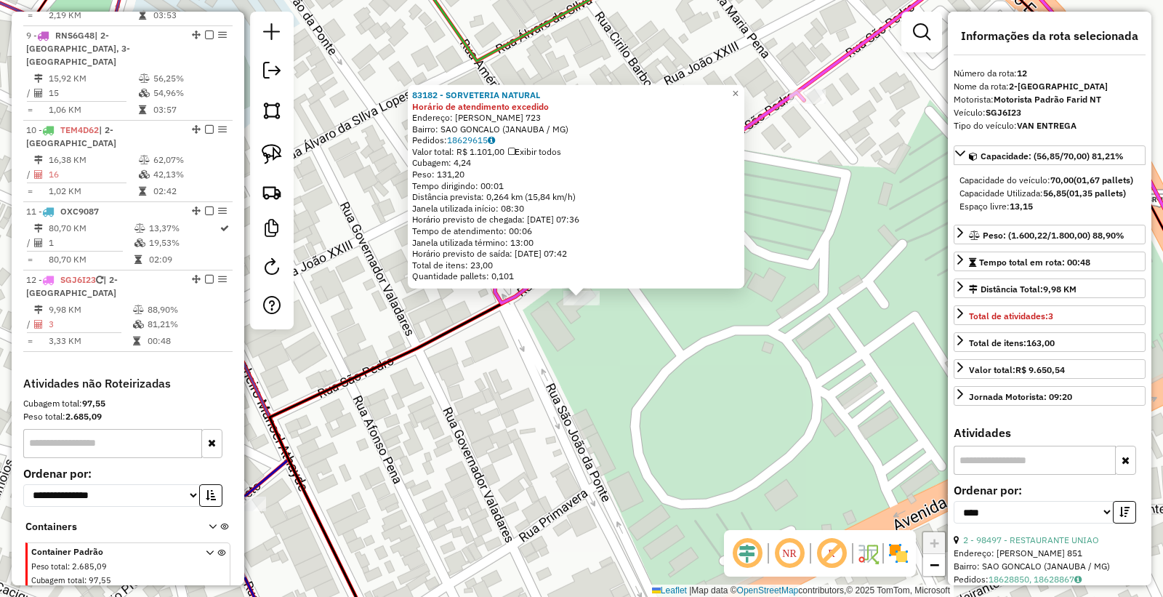
click at [819, 277] on div "83182 - SORVETERIA NATURAL Horário de atendimento excedido Endereço: [PERSON_NA…" at bounding box center [581, 298] width 1163 height 597
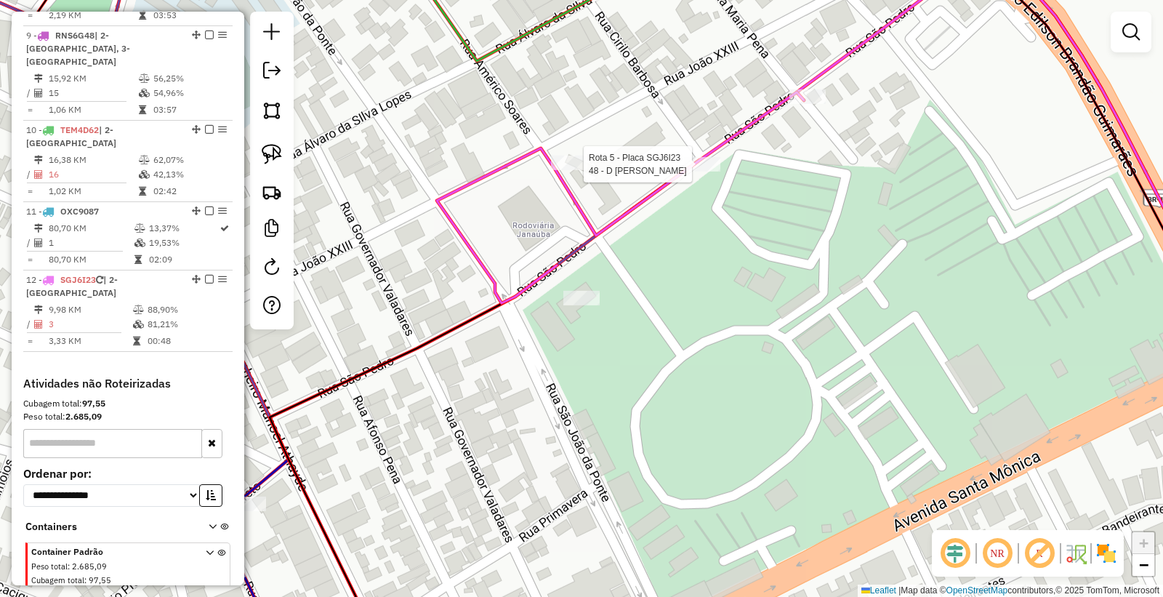
select select "*********"
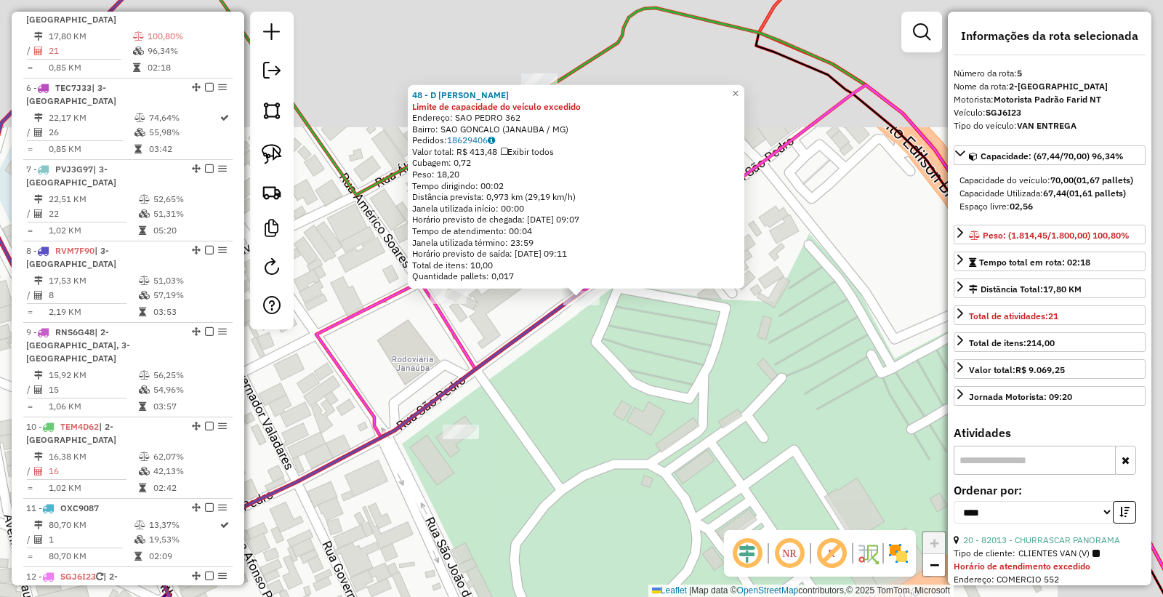
scroll to position [888, 0]
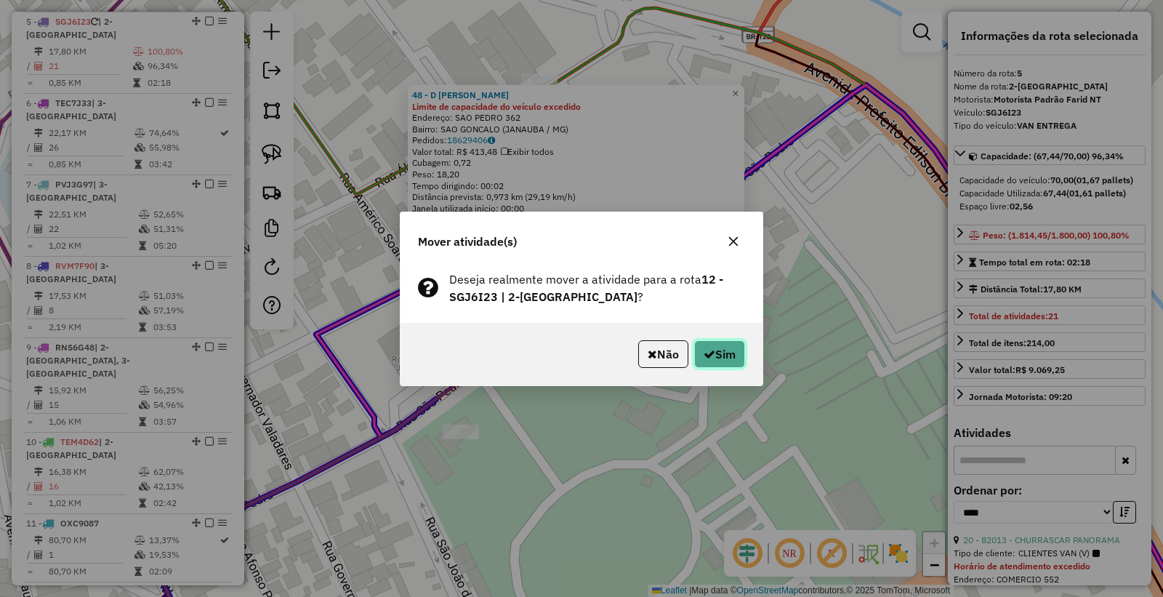
click at [726, 350] on button "Sim" at bounding box center [719, 354] width 51 height 28
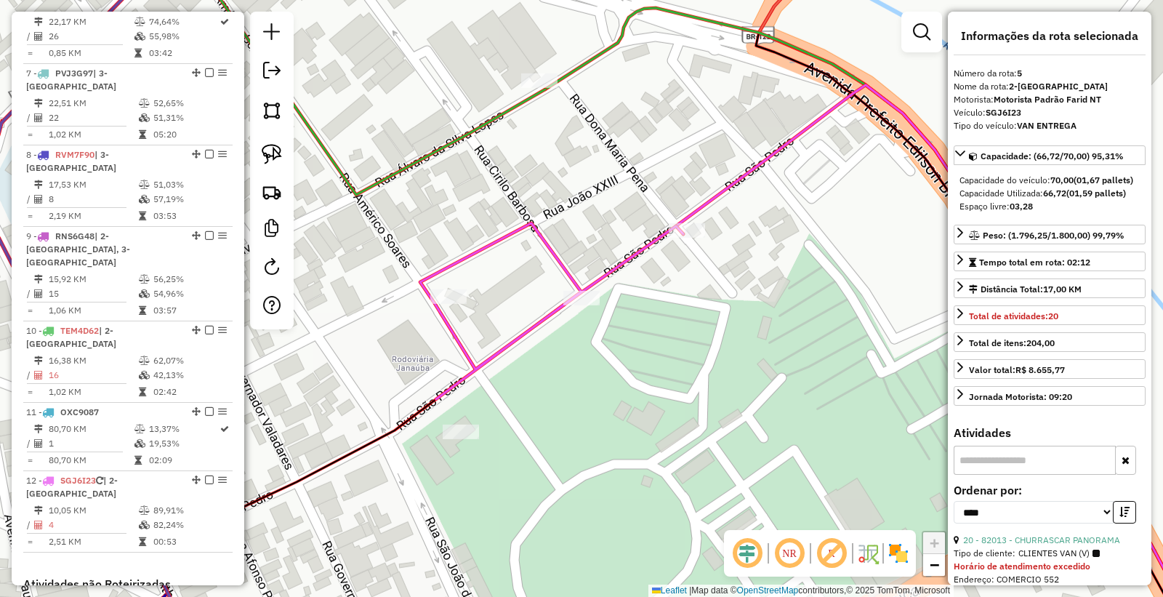
scroll to position [1130, 0]
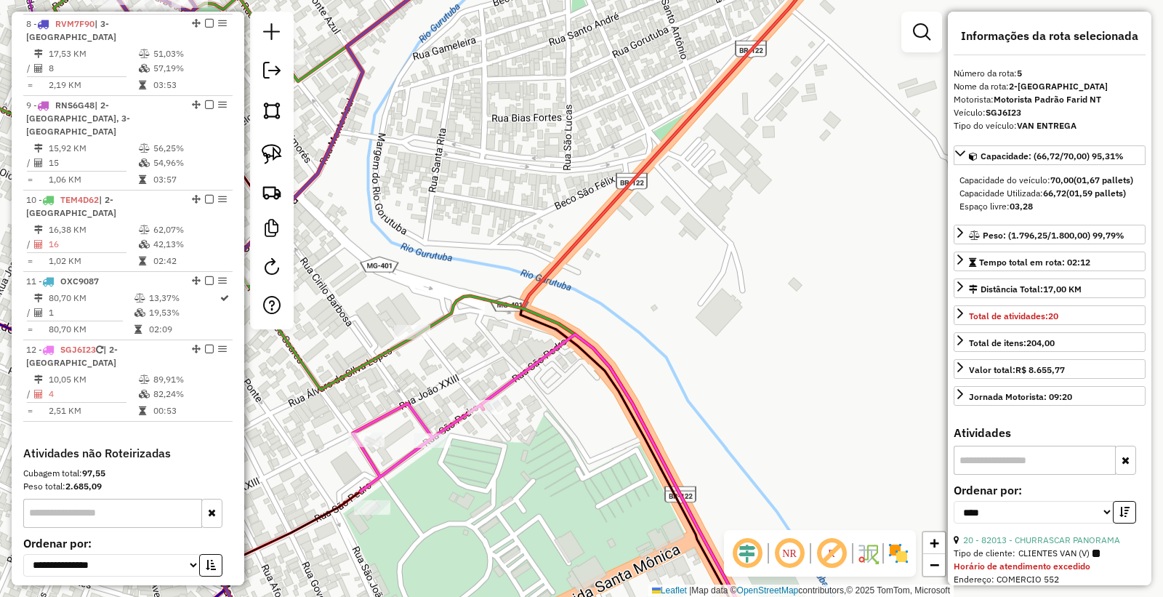
drag, startPoint x: 493, startPoint y: 497, endPoint x: 604, endPoint y: 419, distance: 135.2
click at [604, 419] on div "Janela de atendimento Grade de atendimento Capacidade Transportadoras Veículos …" at bounding box center [581, 298] width 1163 height 597
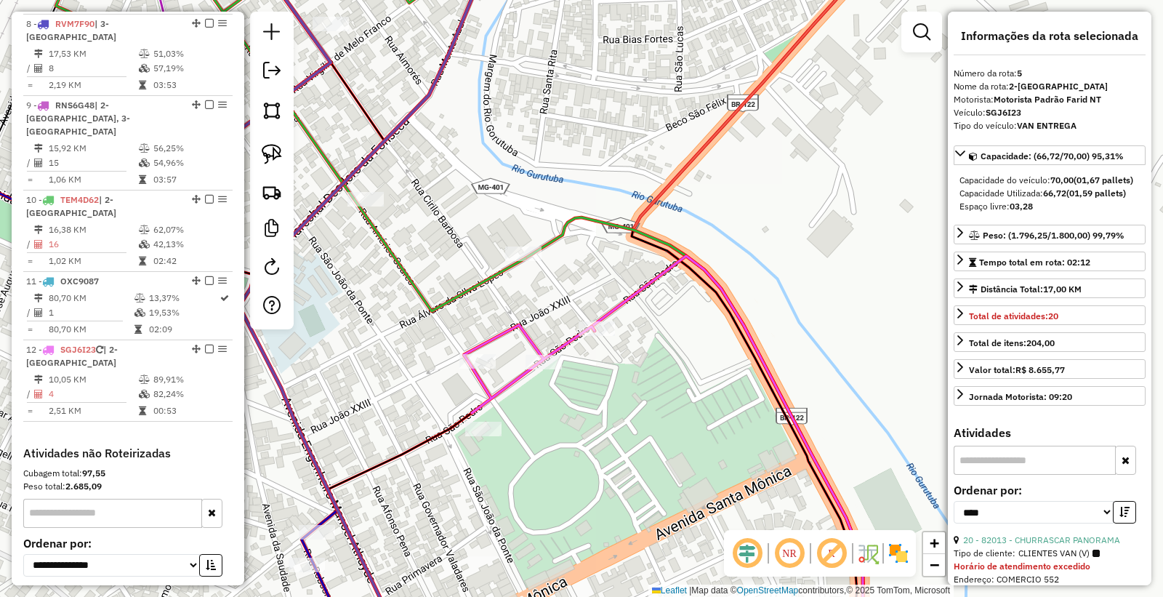
click at [521, 366] on icon at bounding box center [529, 369] width 131 height 88
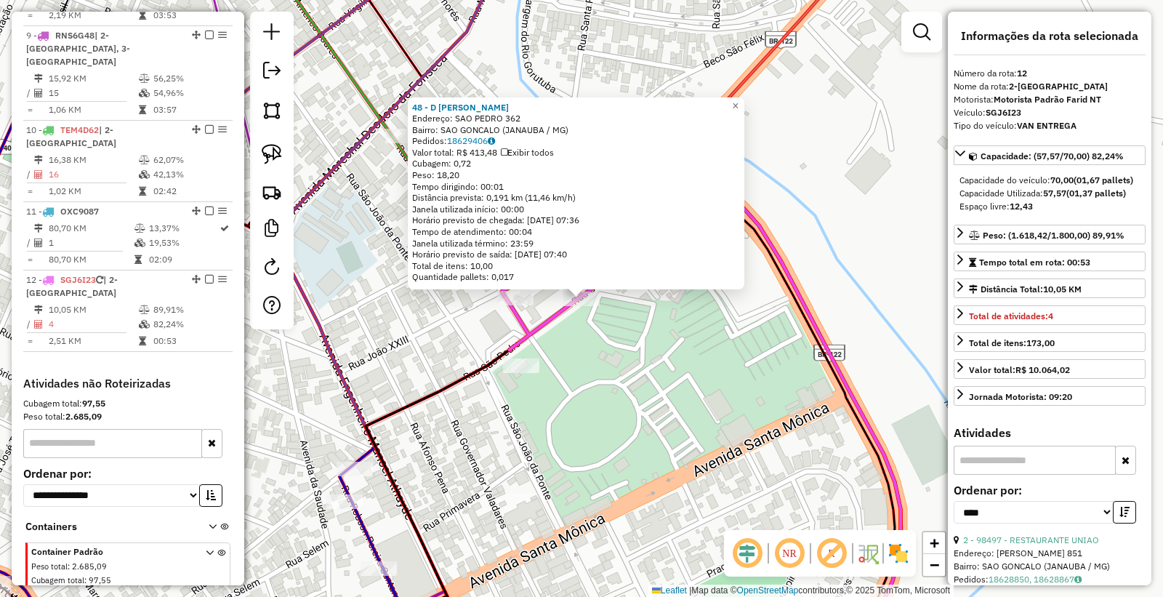
click at [565, 492] on div "48 - D [PERSON_NAME] Endereço: SAO PEDRO 362 Bairro: [GEOGRAPHIC_DATA] (JANAUBA…" at bounding box center [581, 298] width 1163 height 597
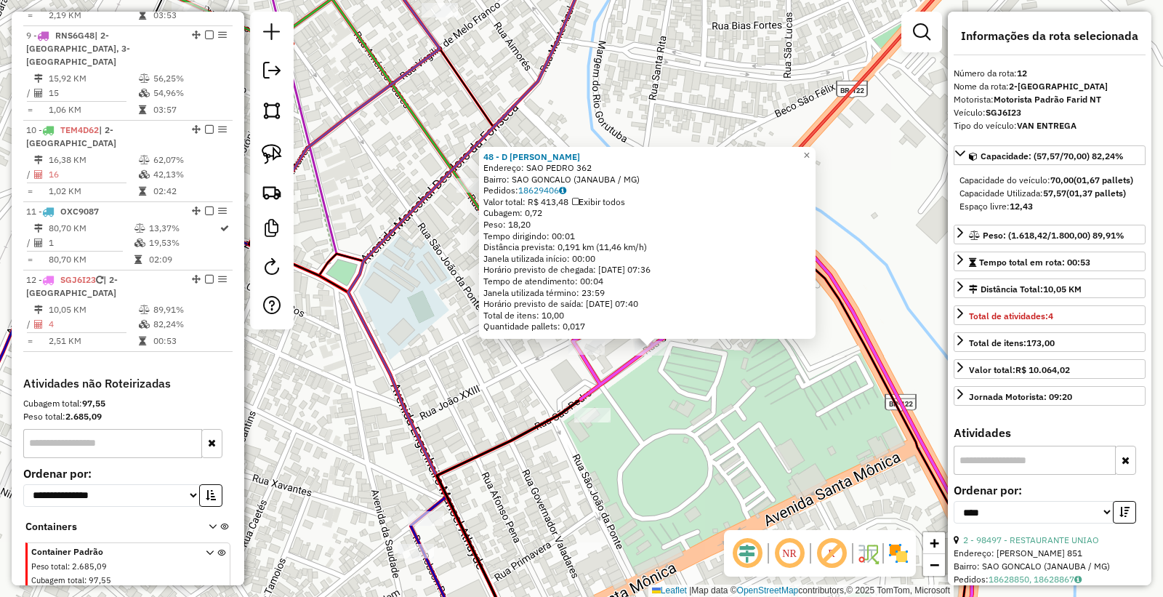
drag, startPoint x: 489, startPoint y: 416, endPoint x: 531, endPoint y: 449, distance: 53.3
click at [531, 449] on div "48 - D [PERSON_NAME] Endereço: SAO PEDRO 362 Bairro: [GEOGRAPHIC_DATA] (JANAUBA…" at bounding box center [581, 298] width 1163 height 597
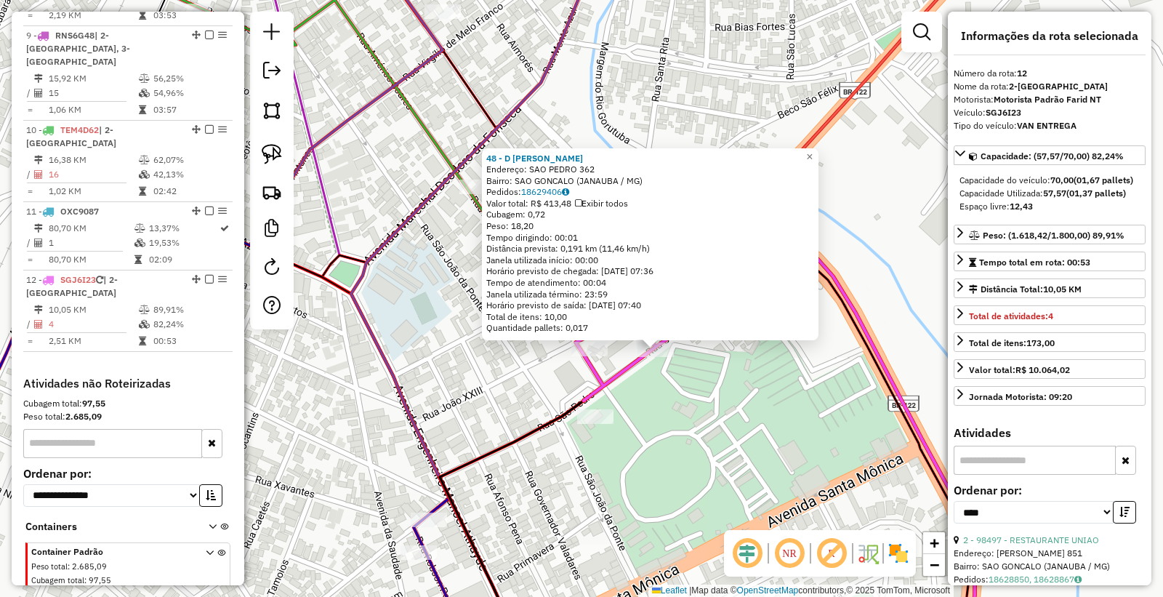
click at [477, 406] on div "48 - D [PERSON_NAME] Endereço: SAO PEDRO 362 Bairro: [GEOGRAPHIC_DATA] (JANAUBA…" at bounding box center [581, 298] width 1163 height 597
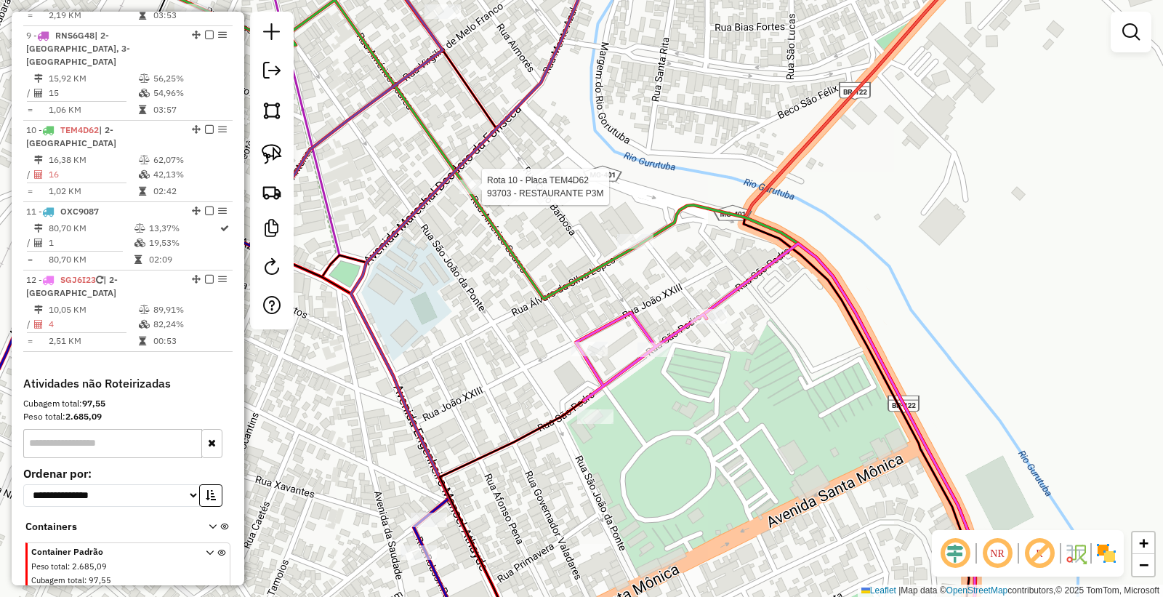
select select "*********"
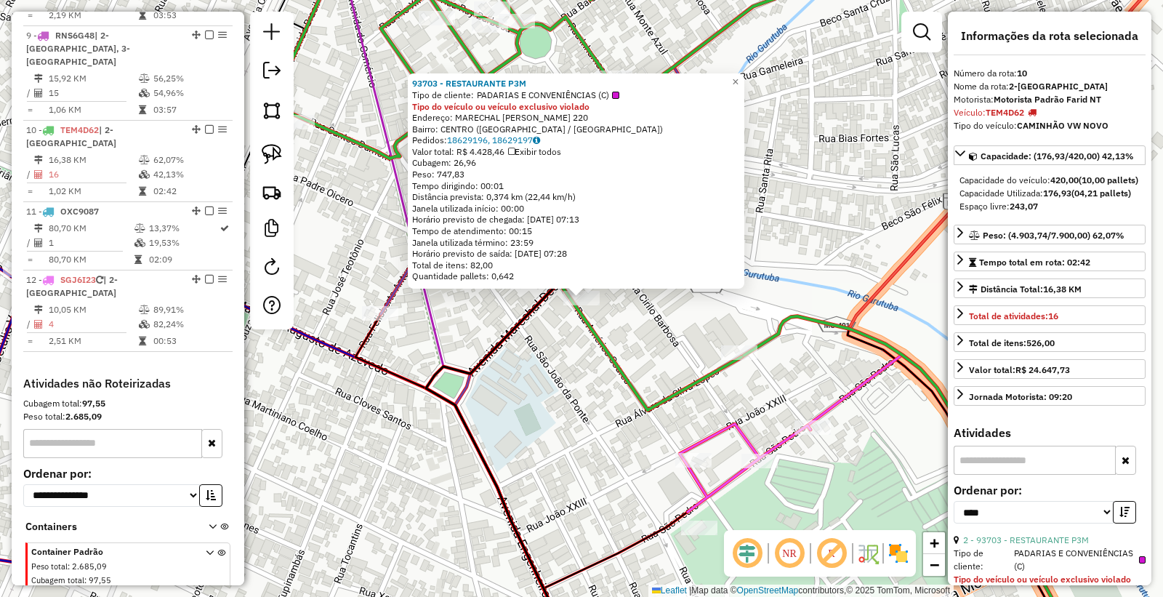
click at [586, 416] on div "93703 - RESTAURANTE P3M Tipo de cliente: PADARIAS E CONVENIÊNCIAS (C) Tipo do v…" at bounding box center [581, 298] width 1163 height 597
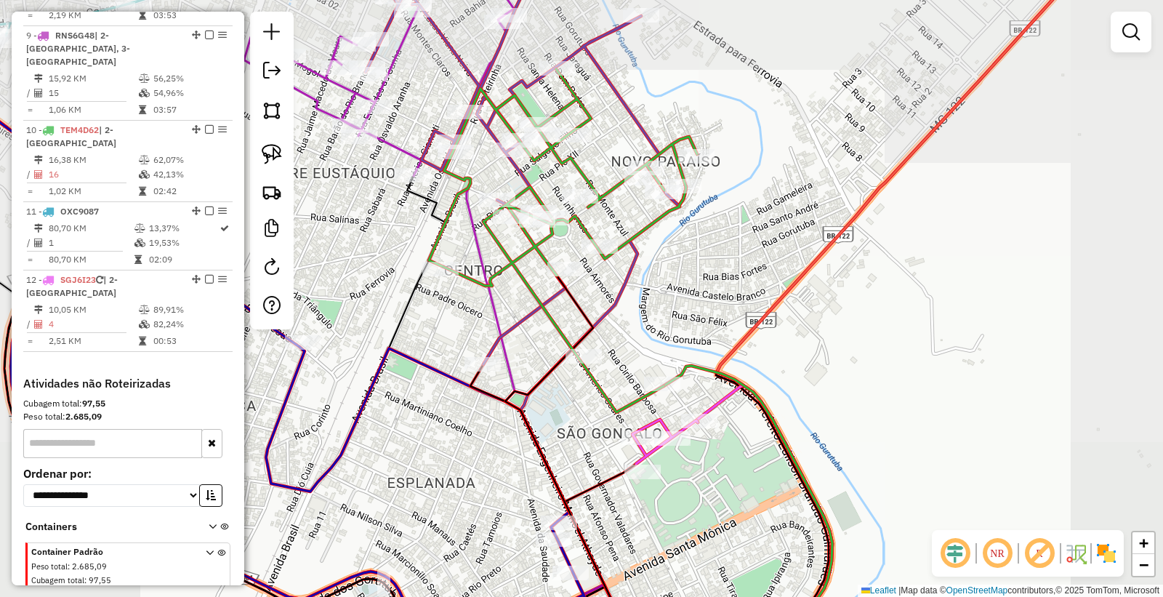
drag, startPoint x: 578, startPoint y: 434, endPoint x: 591, endPoint y: 435, distance: 13.1
click at [591, 435] on div "Janela de atendimento Grade de atendimento Capacidade Transportadoras Veículos …" at bounding box center [581, 298] width 1163 height 597
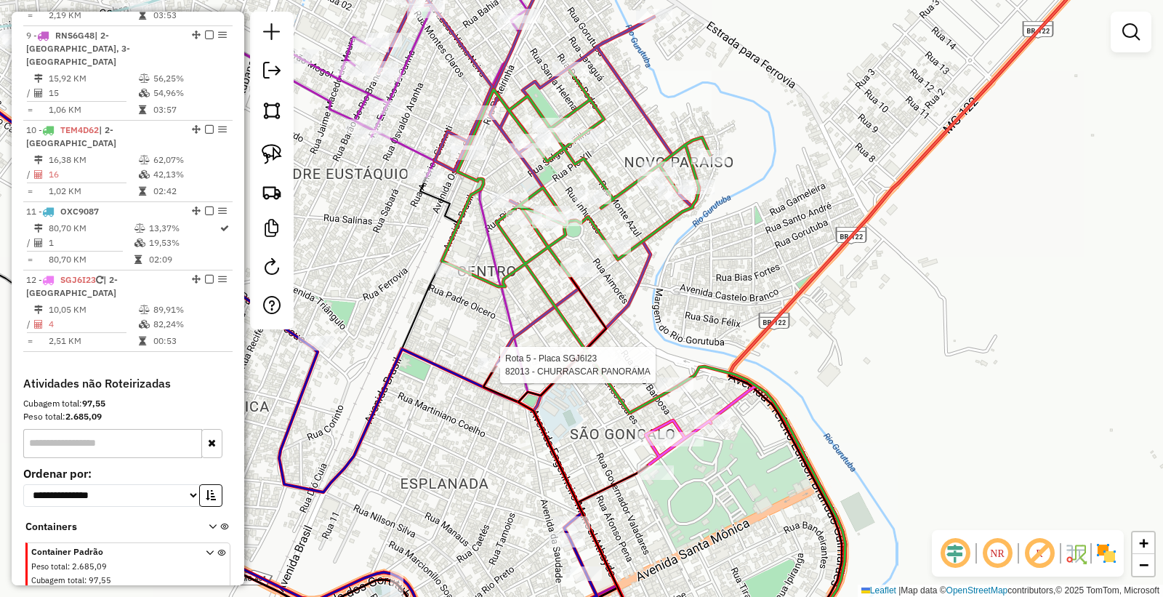
select select "*********"
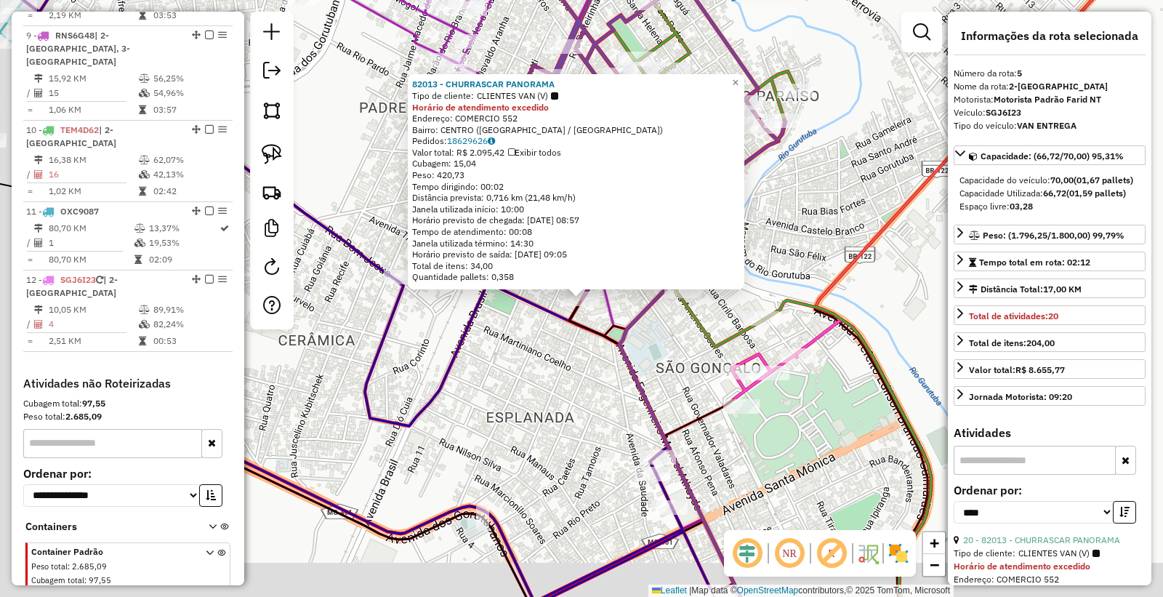
scroll to position [888, 0]
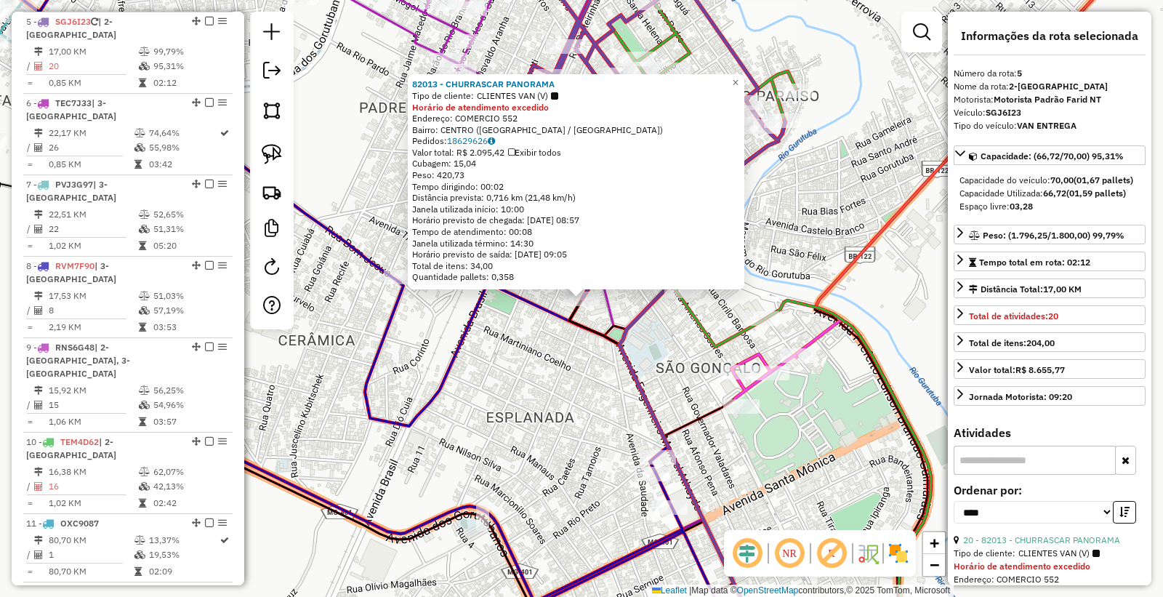
click at [585, 435] on div "82013 - CHURRASCAR PANORAMA Tipo de cliente: CLIENTES VAN (V) Horário de atendi…" at bounding box center [581, 298] width 1163 height 597
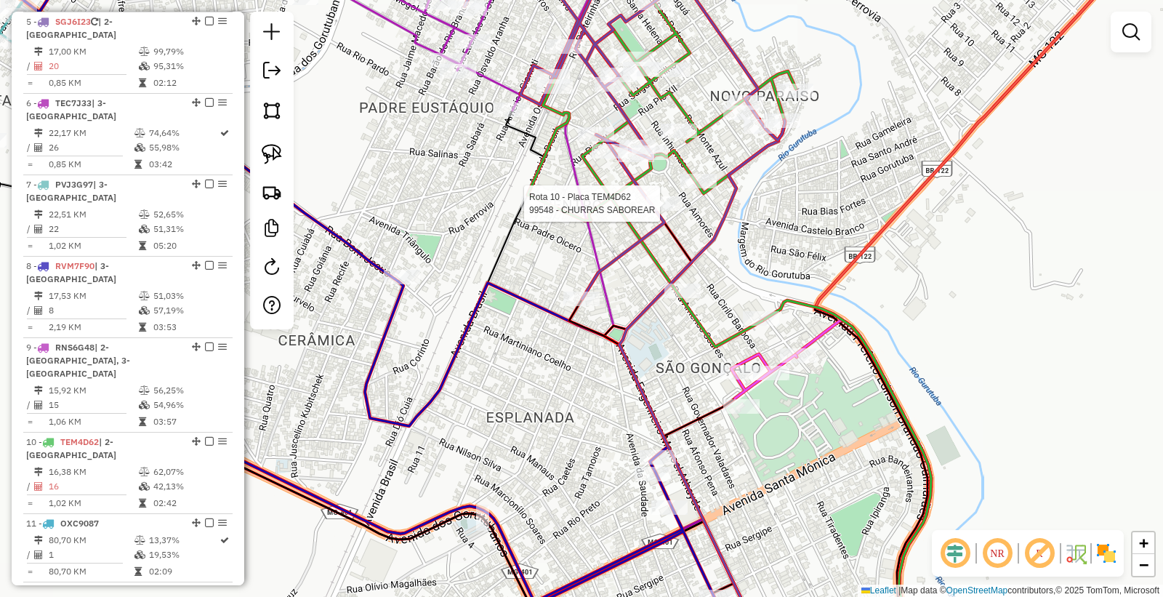
click at [669, 211] on div at bounding box center [664, 203] width 36 height 15
select select "*********"
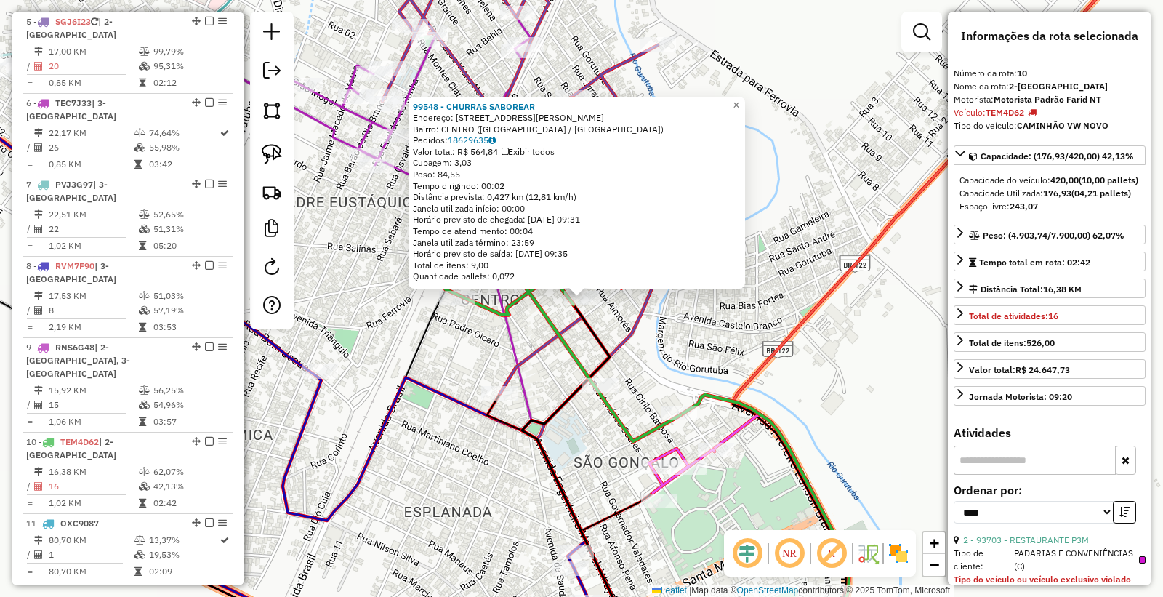
scroll to position [1200, 0]
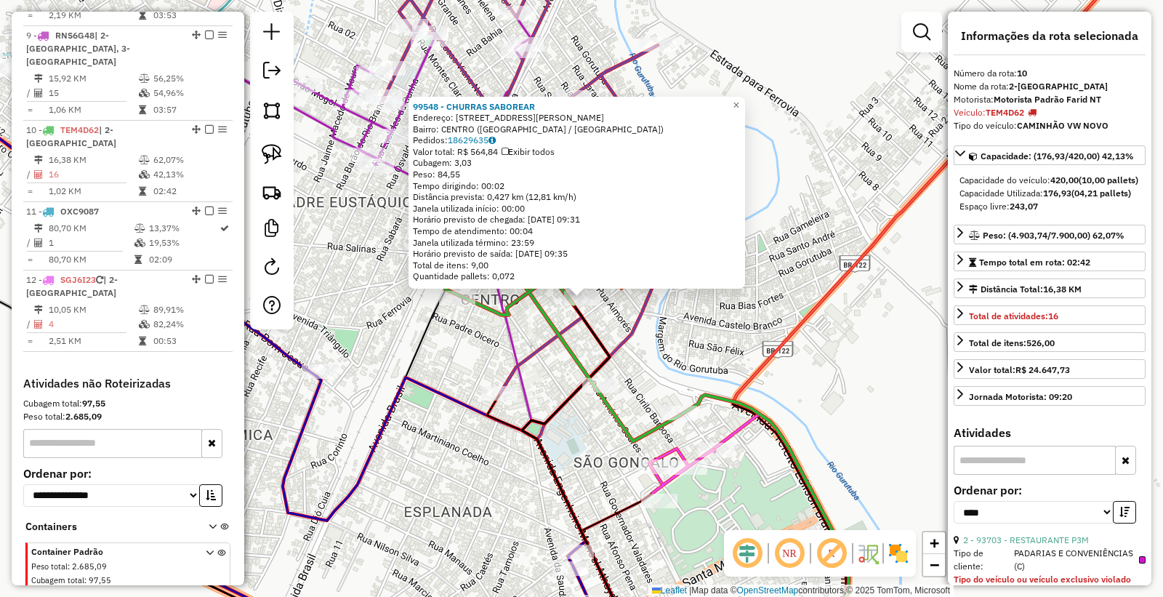
click at [681, 288] on div "99548 - CHURRAS SABOREAR Endereço: [STREET_ADDRESS] Pedidos: 18629635 Valor tot…" at bounding box center [577, 192] width 337 height 193
click at [748, 354] on div "99548 - CHURRAS SABOREAR Endereço: [STREET_ADDRESS] Pedidos: 18629635 Valor tot…" at bounding box center [581, 298] width 1163 height 597
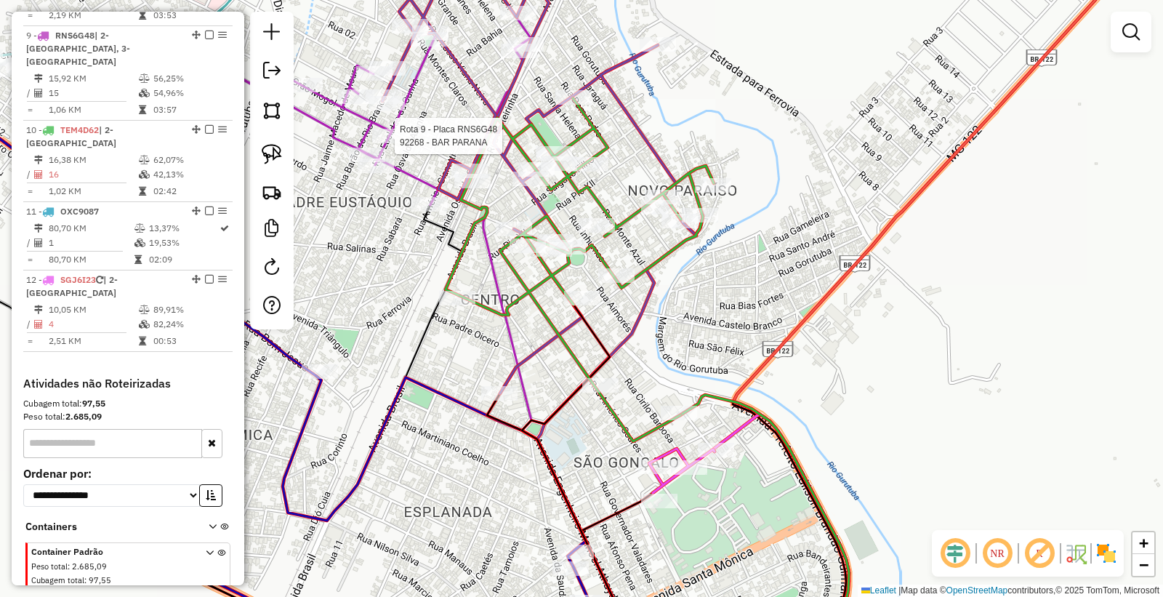
select select "*********"
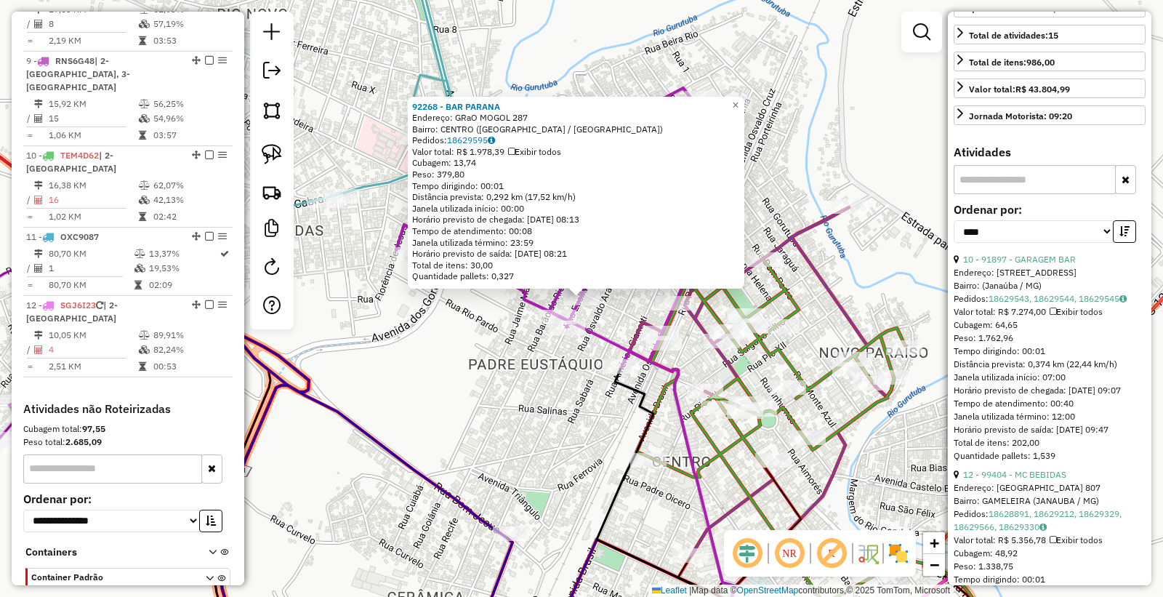
scroll to position [323, 0]
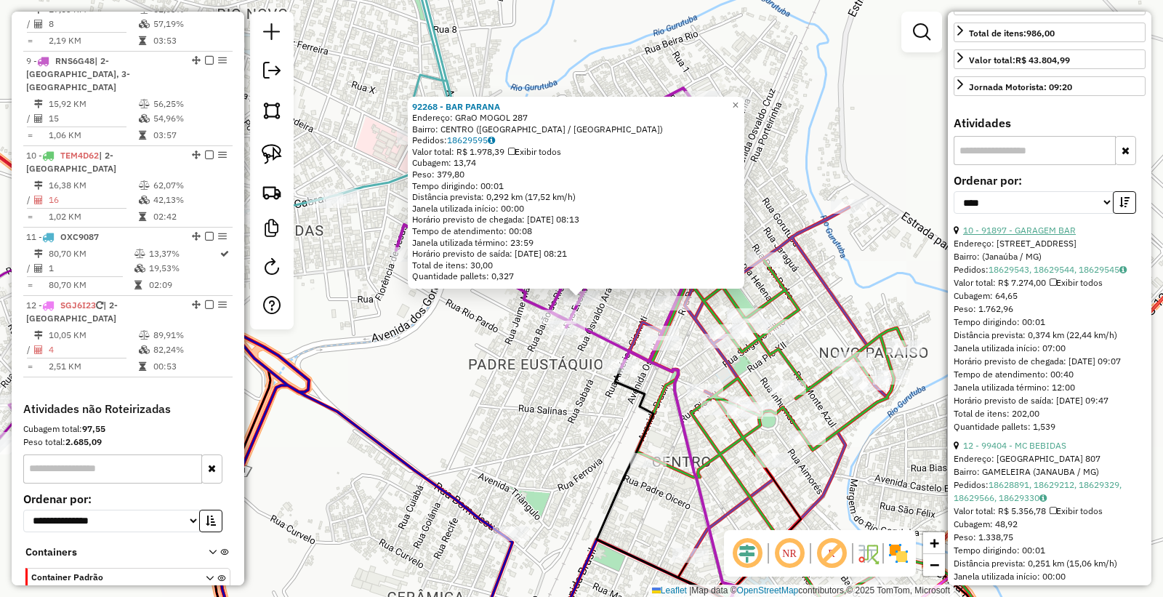
click at [1022, 236] on link "10 - 91897 - GARAGEM BAR" at bounding box center [1019, 230] width 113 height 11
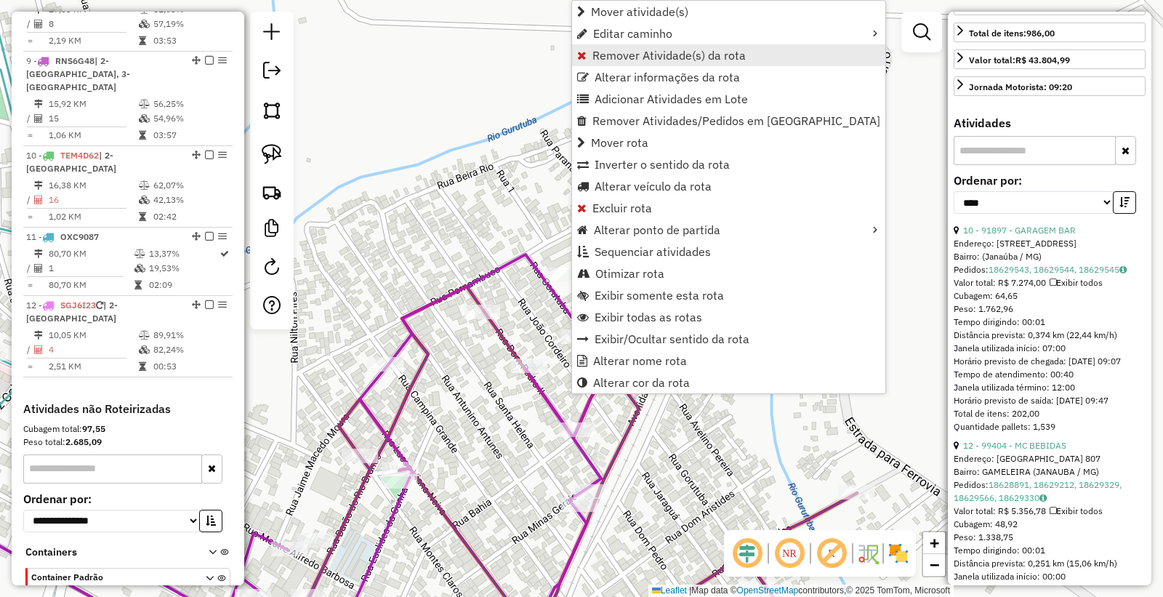
click at [646, 49] on span "Remover Atividade(s) da rota" at bounding box center [669, 55] width 153 height 12
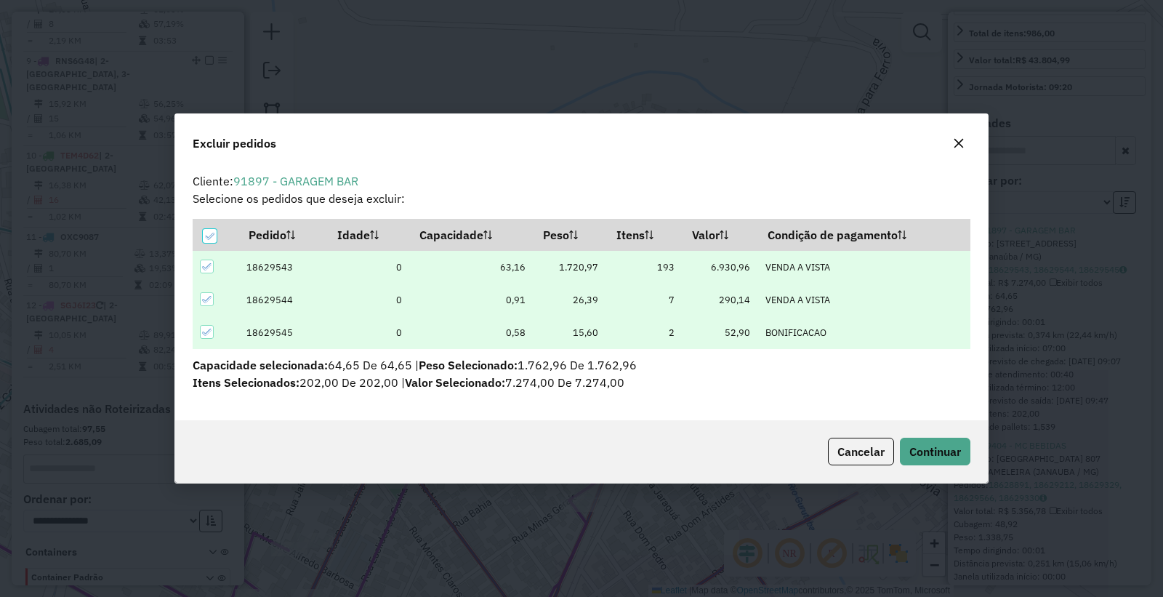
scroll to position [8, 4]
click at [934, 448] on span "Continuar" at bounding box center [936, 451] width 52 height 15
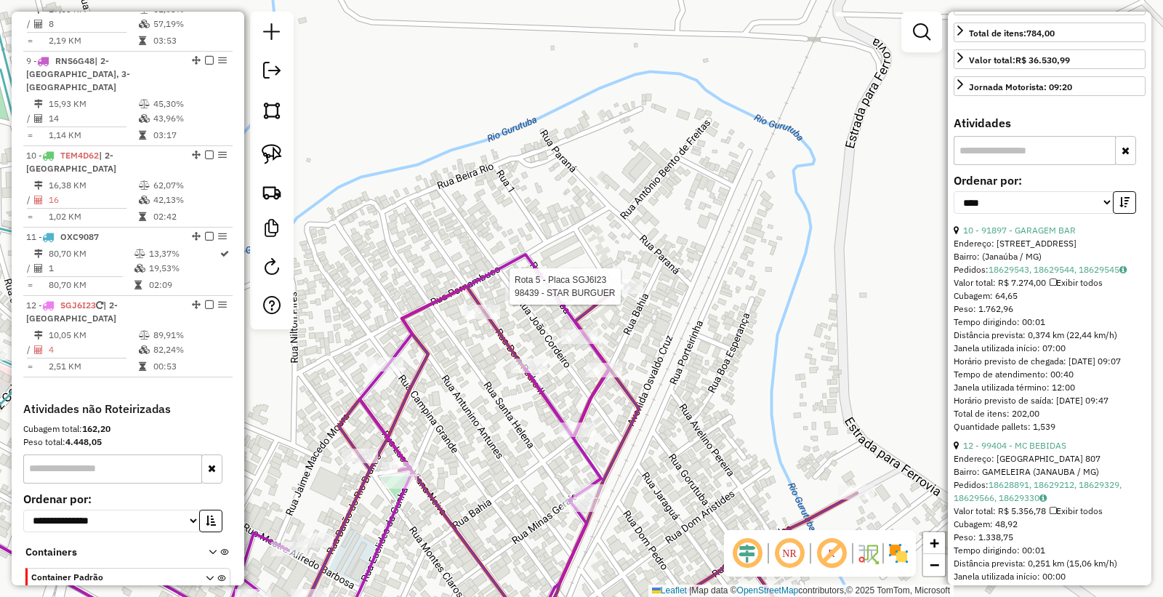
click at [620, 294] on div at bounding box center [625, 286] width 36 height 15
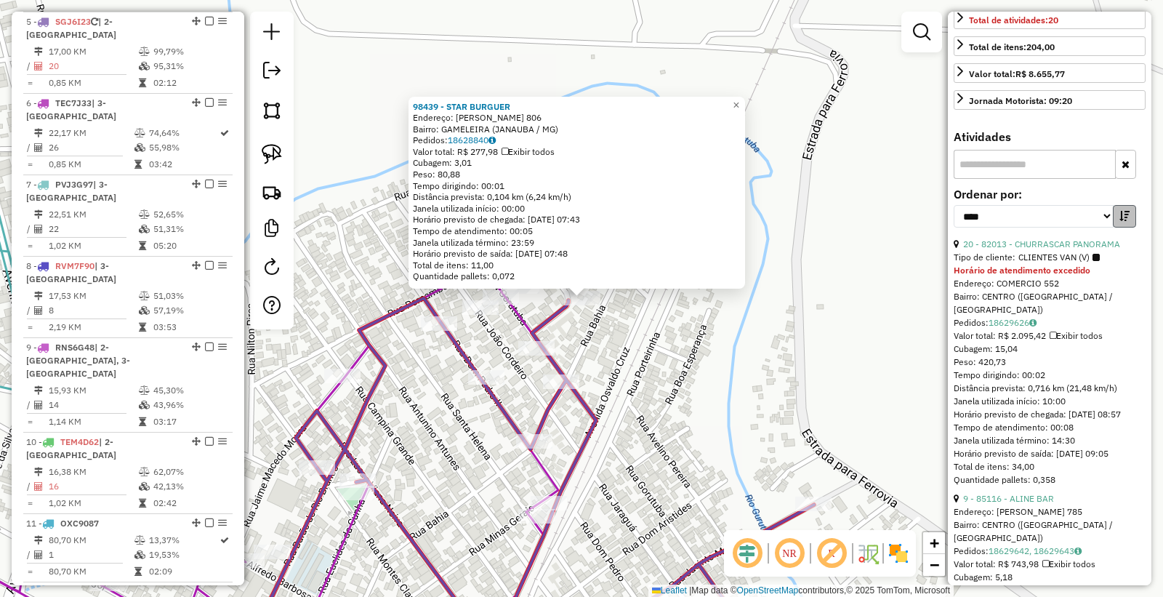
scroll to position [0, 0]
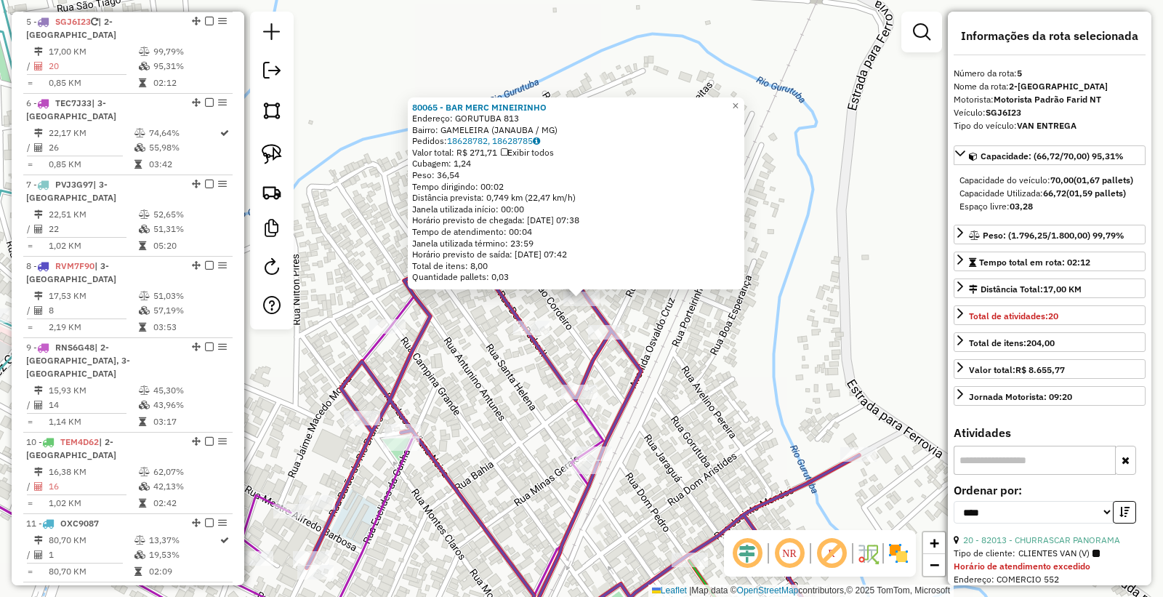
click at [738, 418] on div "80065 - BAR MERC MINEIRINHO Endereço: GORUTUBA 813 Bairro: GAMELEIRA (JANAUBA /…" at bounding box center [581, 298] width 1163 height 597
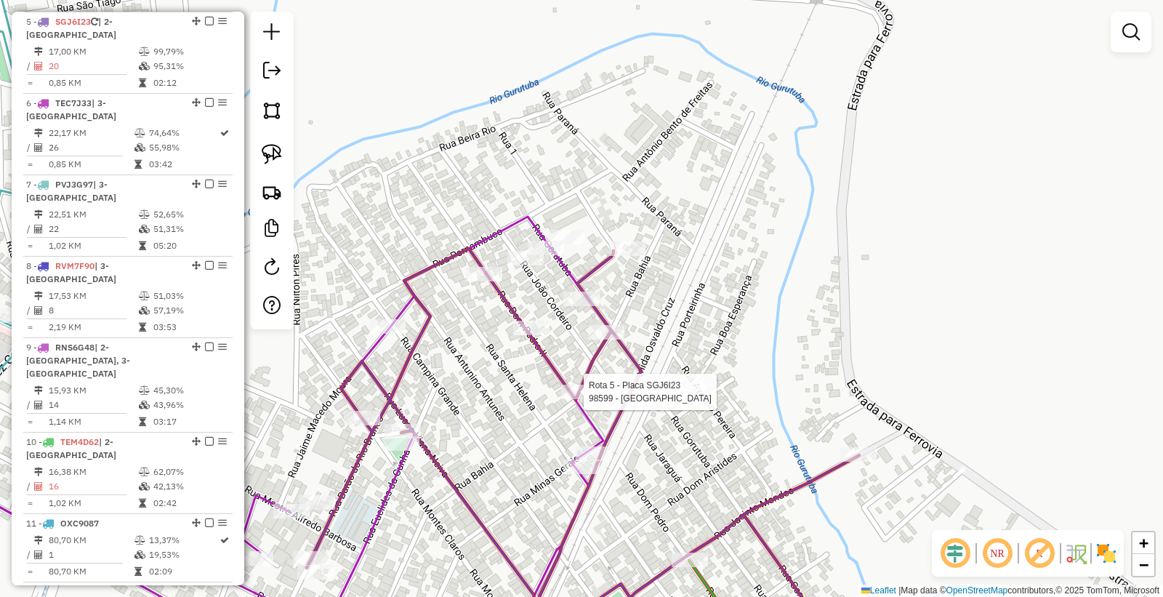
select select "*********"
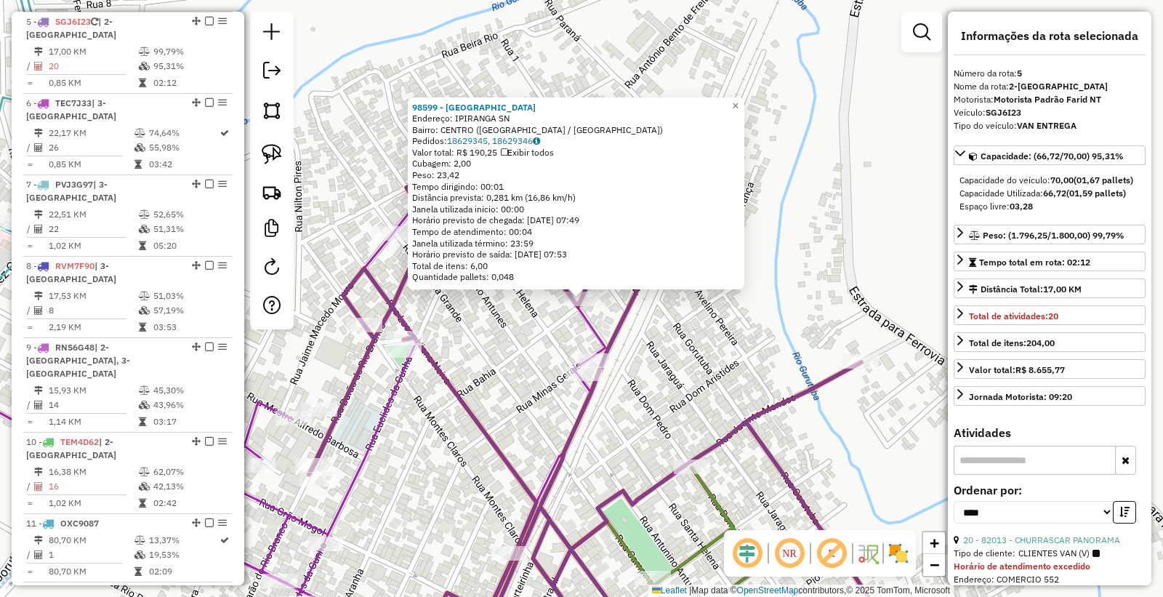
click at [544, 425] on div "98599 - [GEOGRAPHIC_DATA] Endereço: IPIRANGA SN Bairro: CENTRO (JANAUBA / [GEOG…" at bounding box center [581, 298] width 1163 height 597
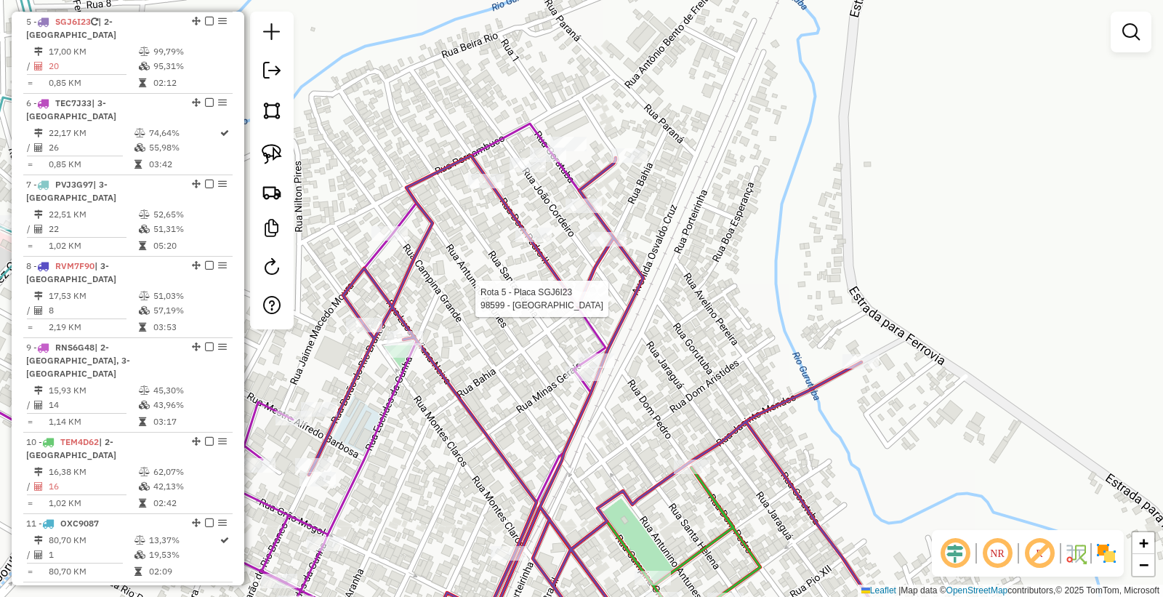
select select "*********"
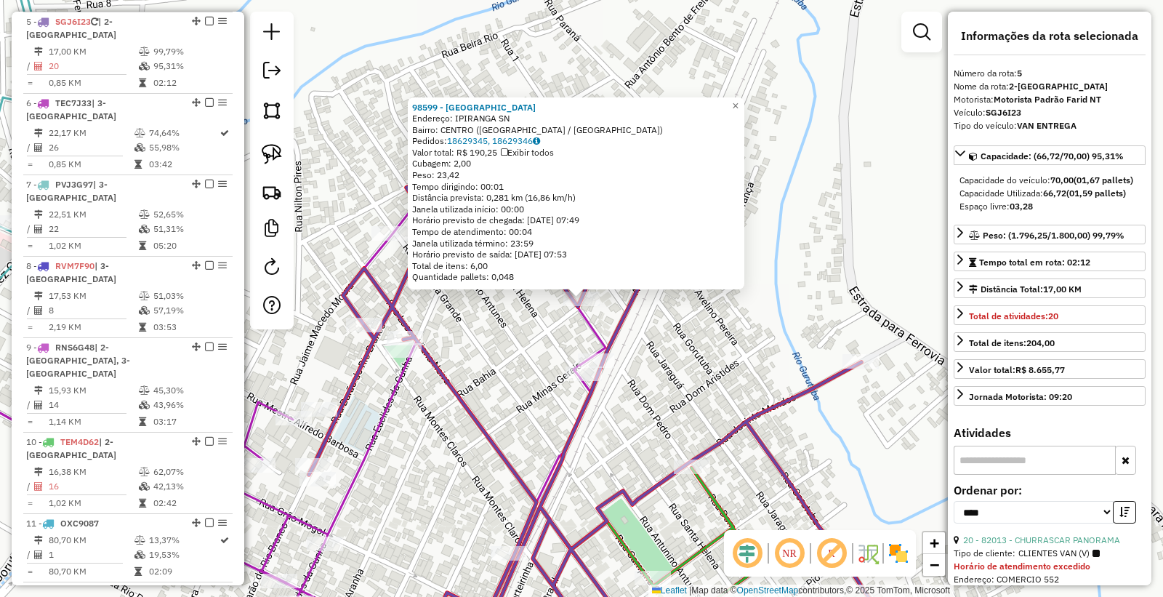
click at [697, 397] on div "98599 - [GEOGRAPHIC_DATA] Endereço: IPIRANGA SN Bairro: CENTRO (JANAUBA / [GEOG…" at bounding box center [581, 298] width 1163 height 597
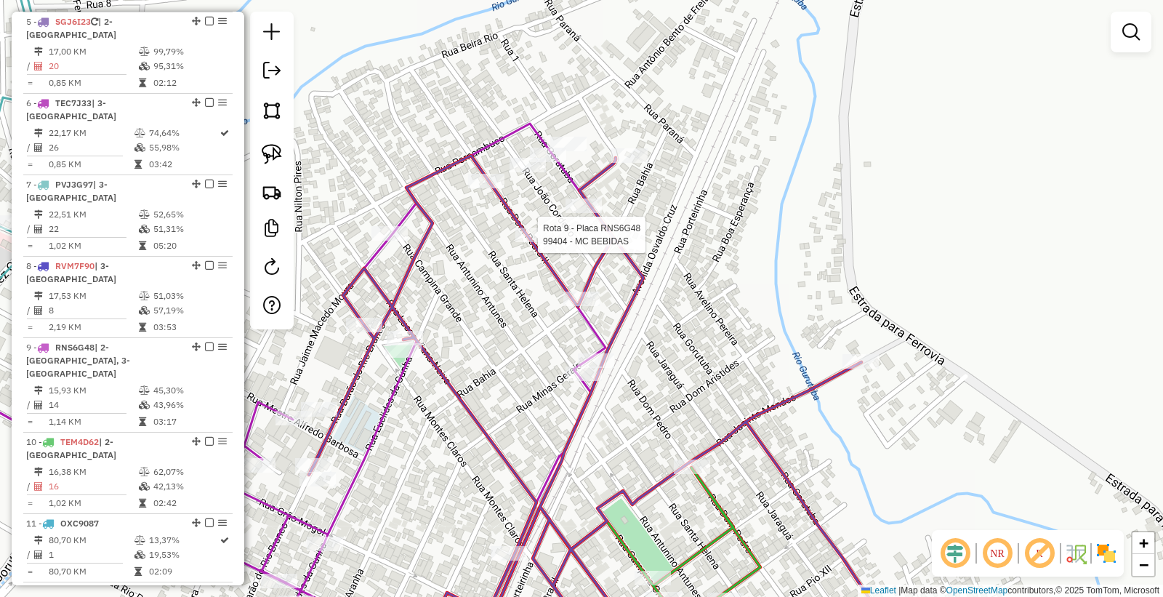
select select "*********"
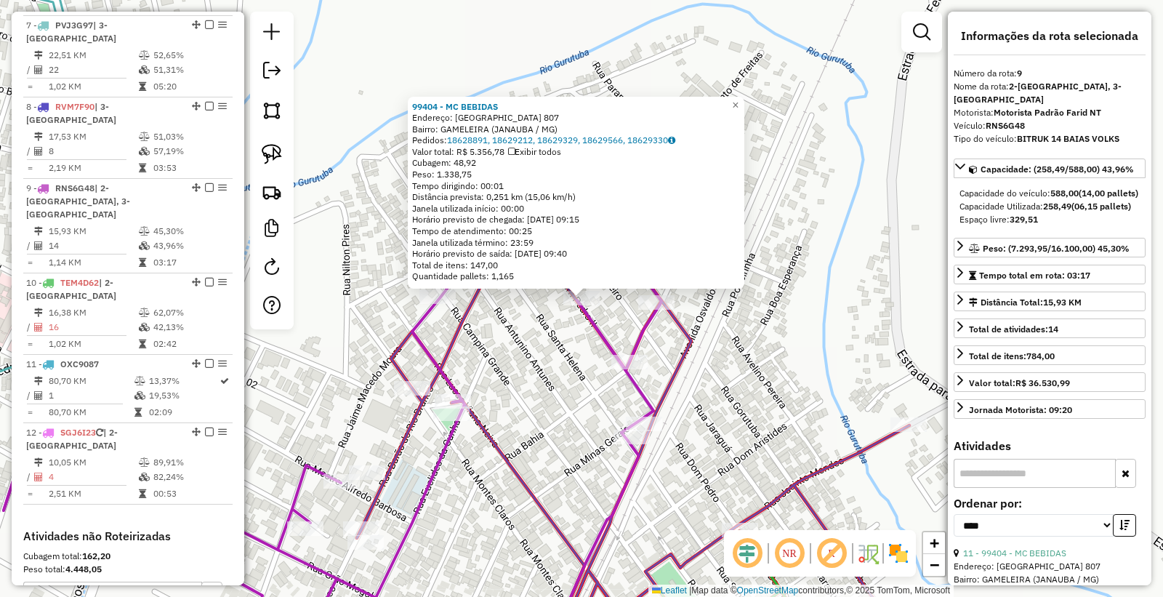
scroll to position [1174, 0]
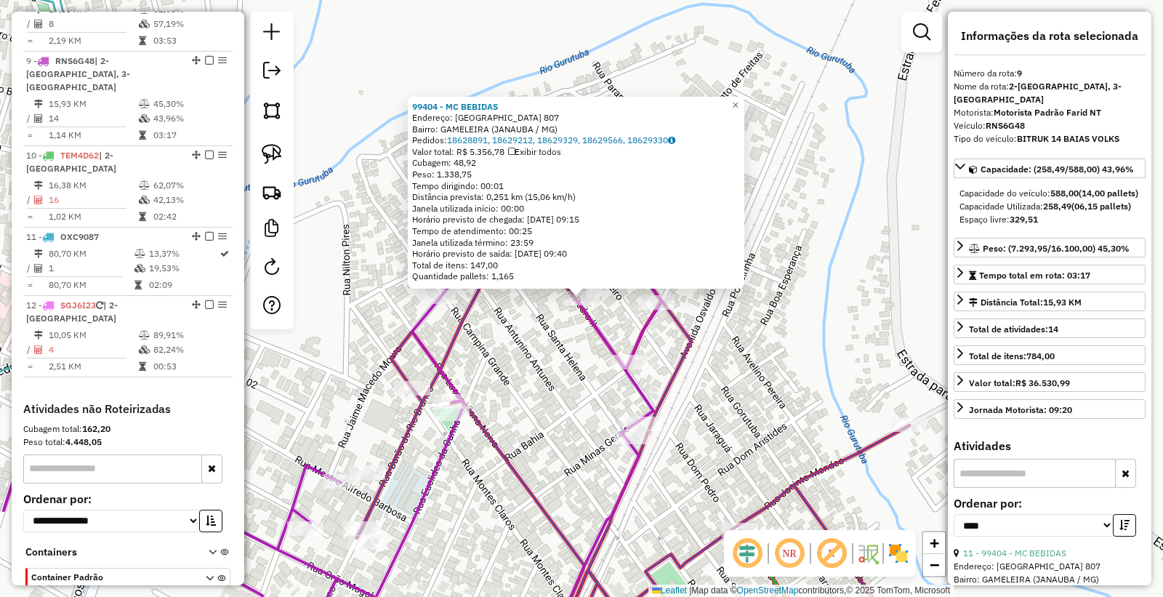
click at [567, 485] on div "99404 - MC BEBIDAS Endereço: CAMPINA GRANDE 807 Bairro: GAMELEIRA (JANAUBA / [G…" at bounding box center [581, 298] width 1163 height 597
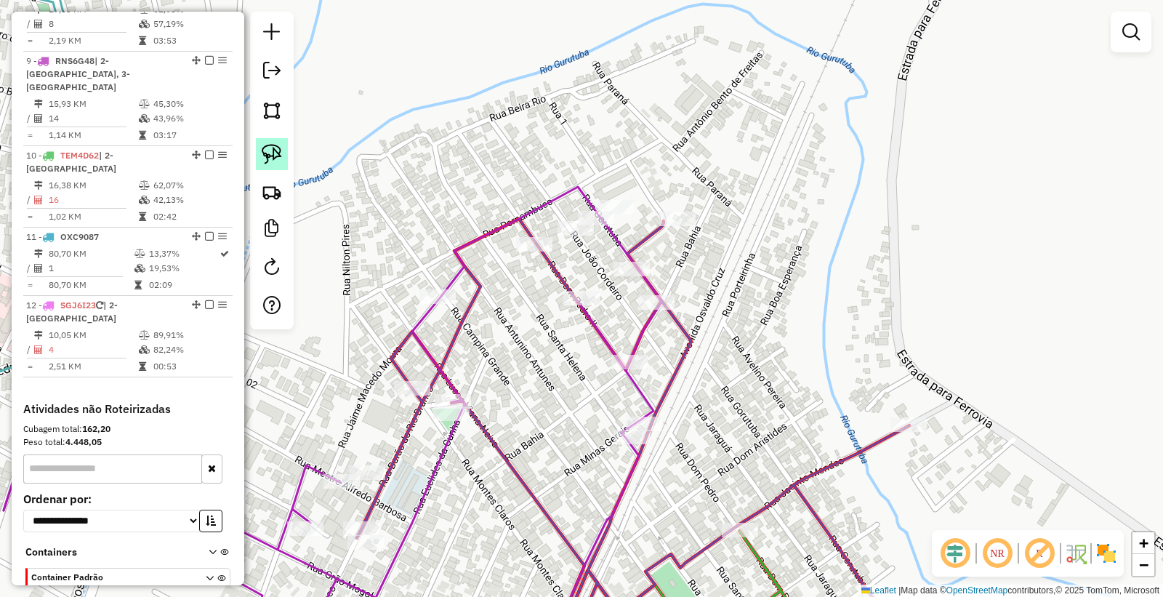
click at [278, 154] on img at bounding box center [272, 154] width 20 height 20
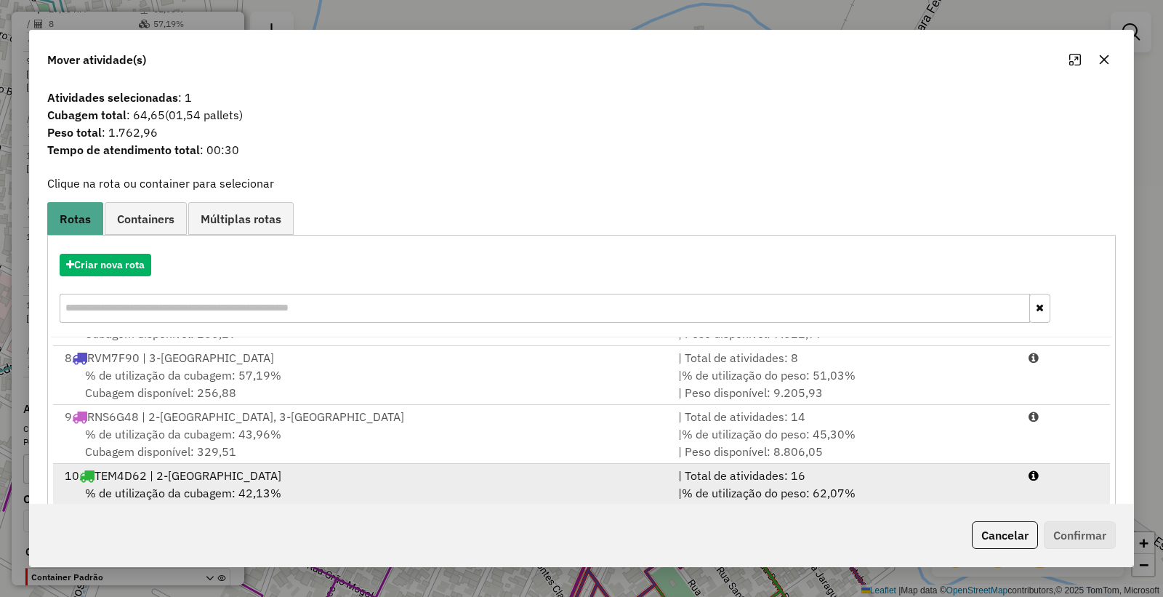
scroll to position [417, 0]
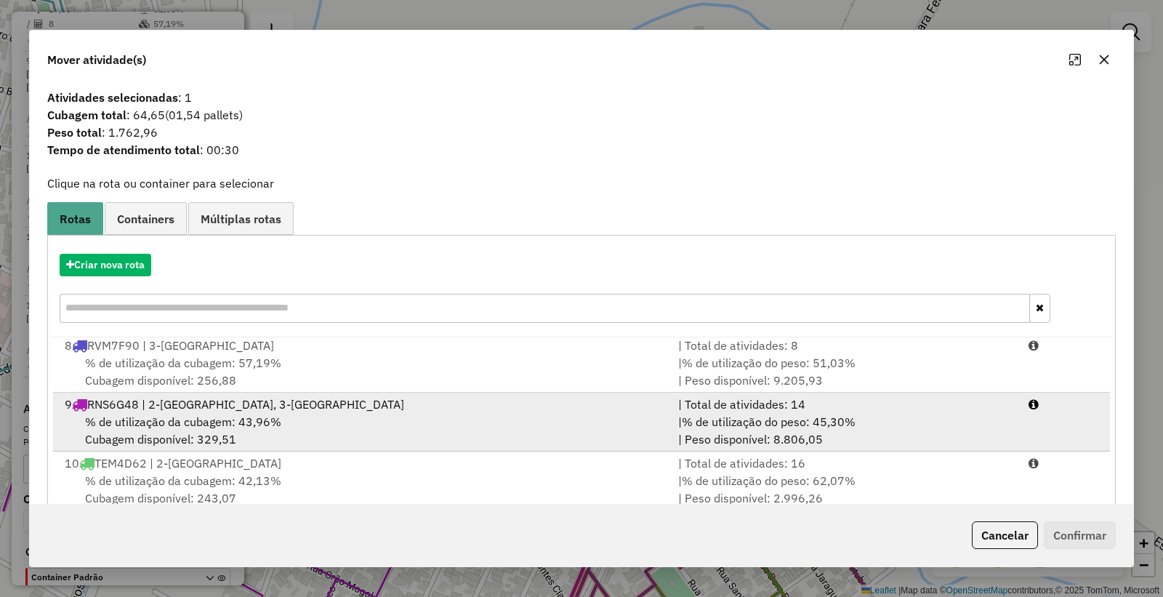
click at [473, 413] on div "% de utilização da cubagem: 43,96% Cubagem disponível: 329,51" at bounding box center [363, 430] width 614 height 35
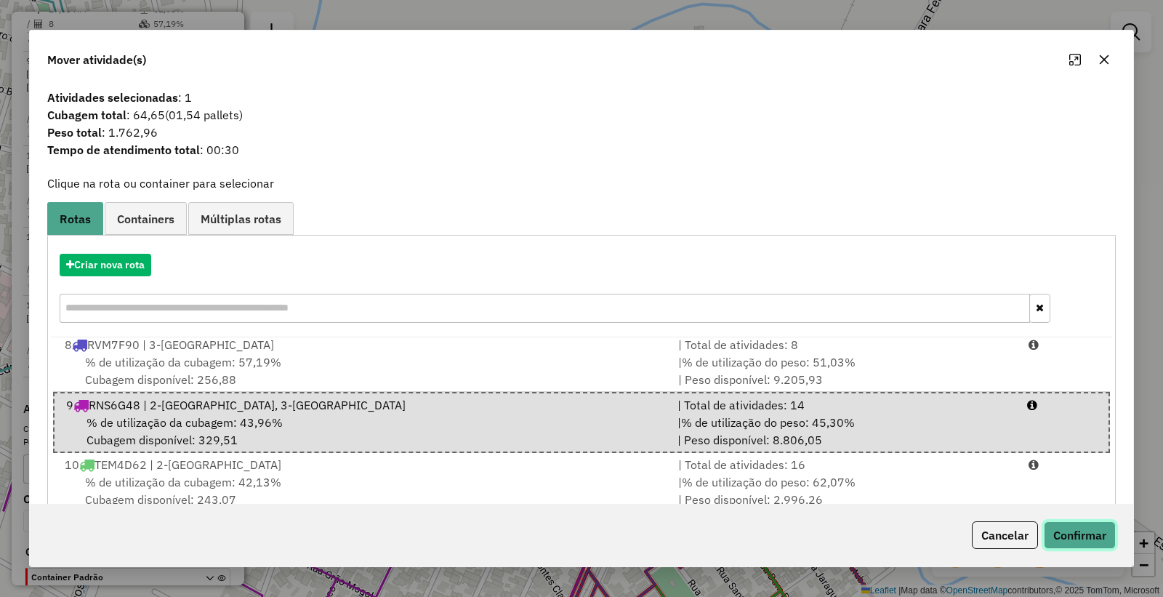
click at [1107, 532] on button "Confirmar" at bounding box center [1080, 535] width 72 height 28
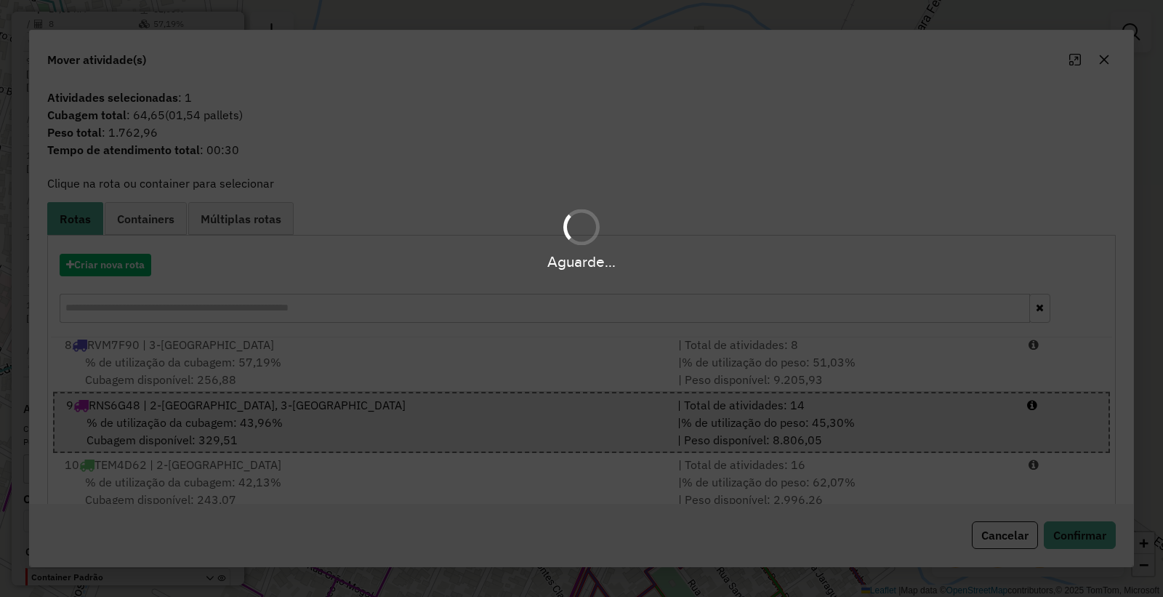
scroll to position [1093, 0]
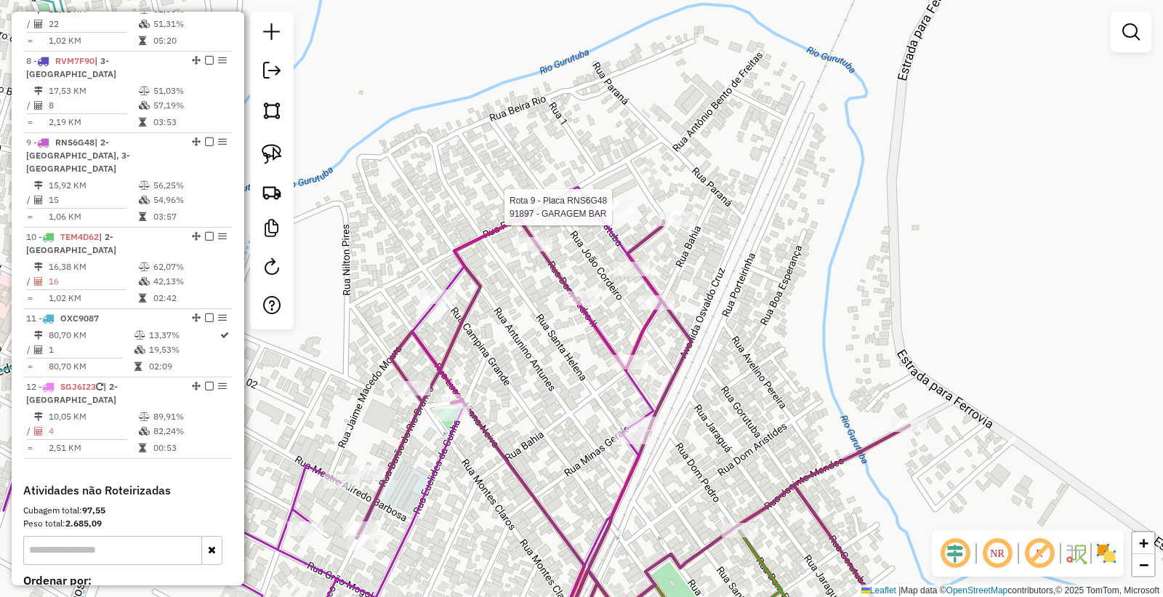
select select "*********"
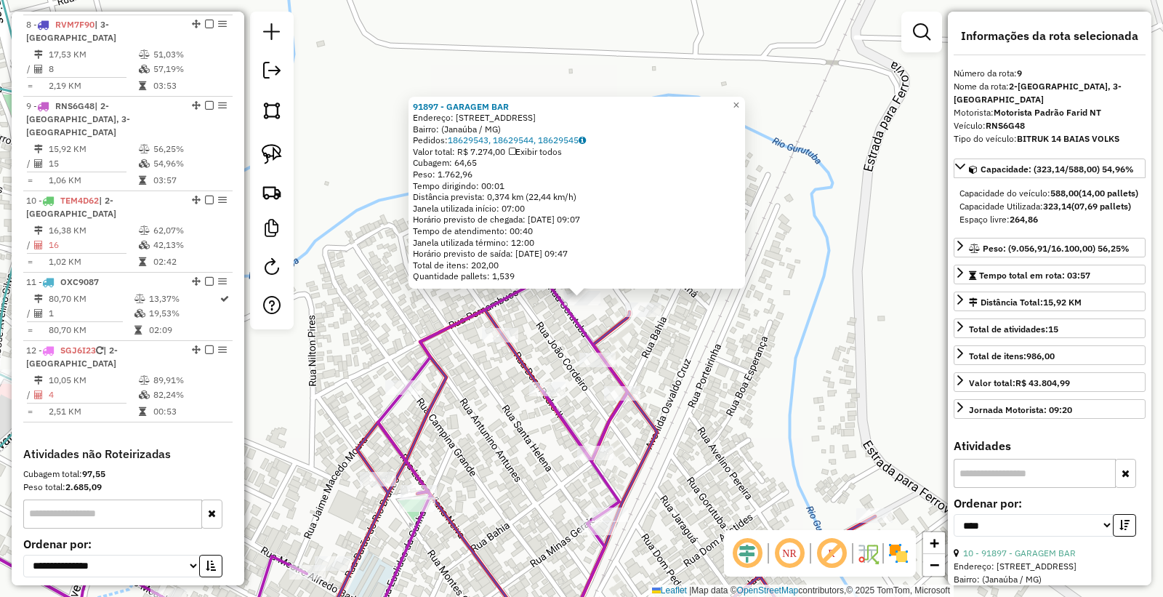
scroll to position [1174, 0]
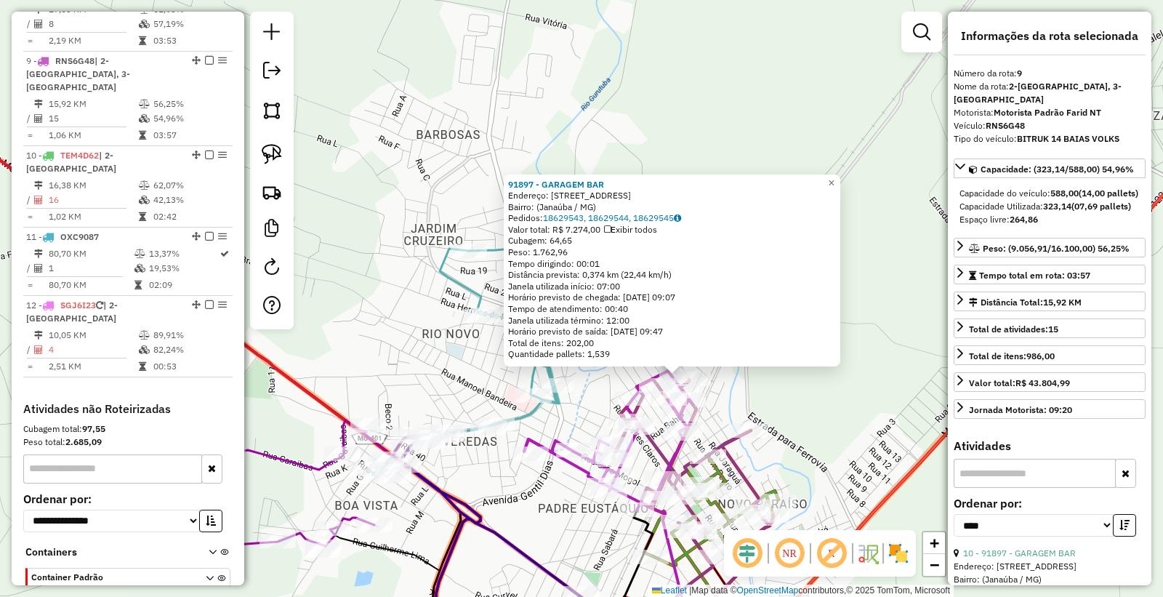
click at [382, 345] on div "91897 - GARAGEM BAR Endereço: [STREET_ADDRESS] Pedidos: 18629543, 18629544, 186…" at bounding box center [581, 298] width 1163 height 597
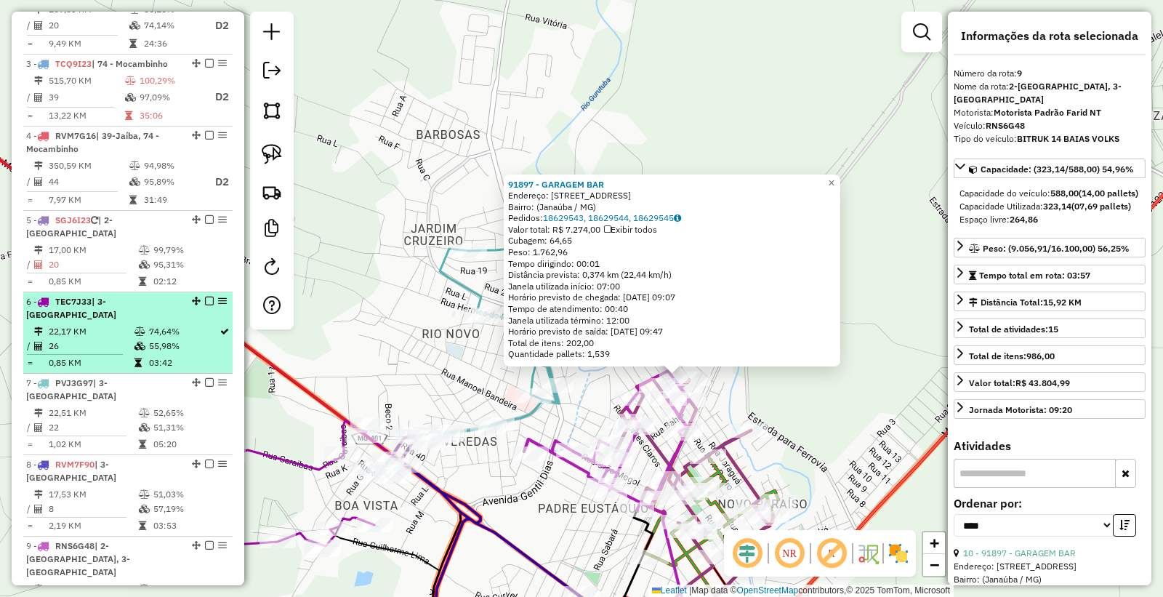
scroll to position [366, 0]
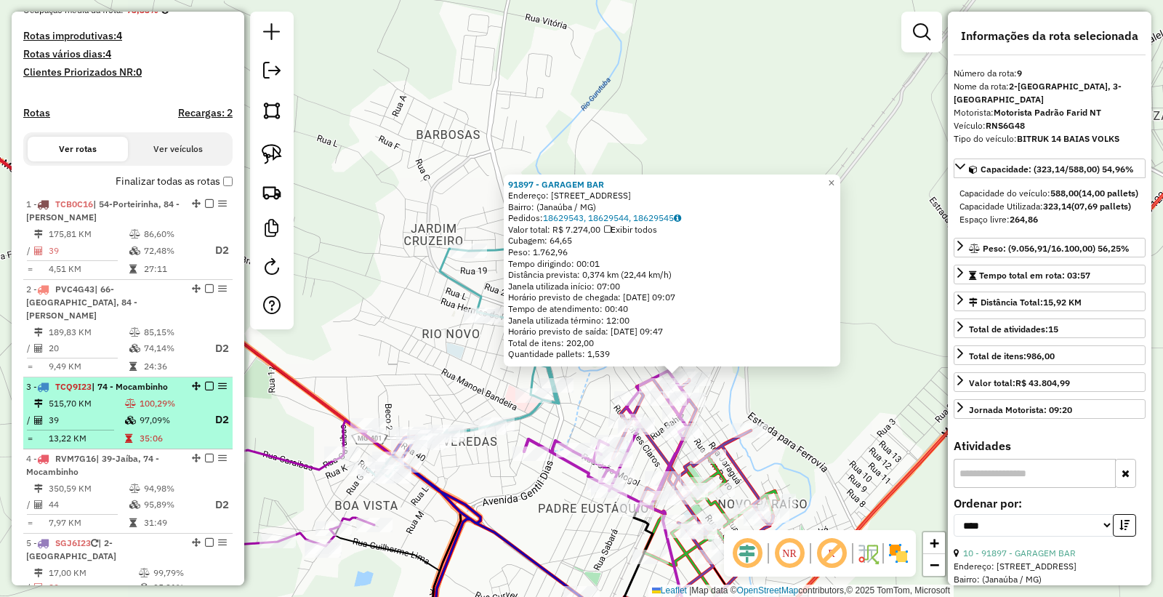
click at [169, 433] on td "35:06" at bounding box center [171, 438] width 64 height 15
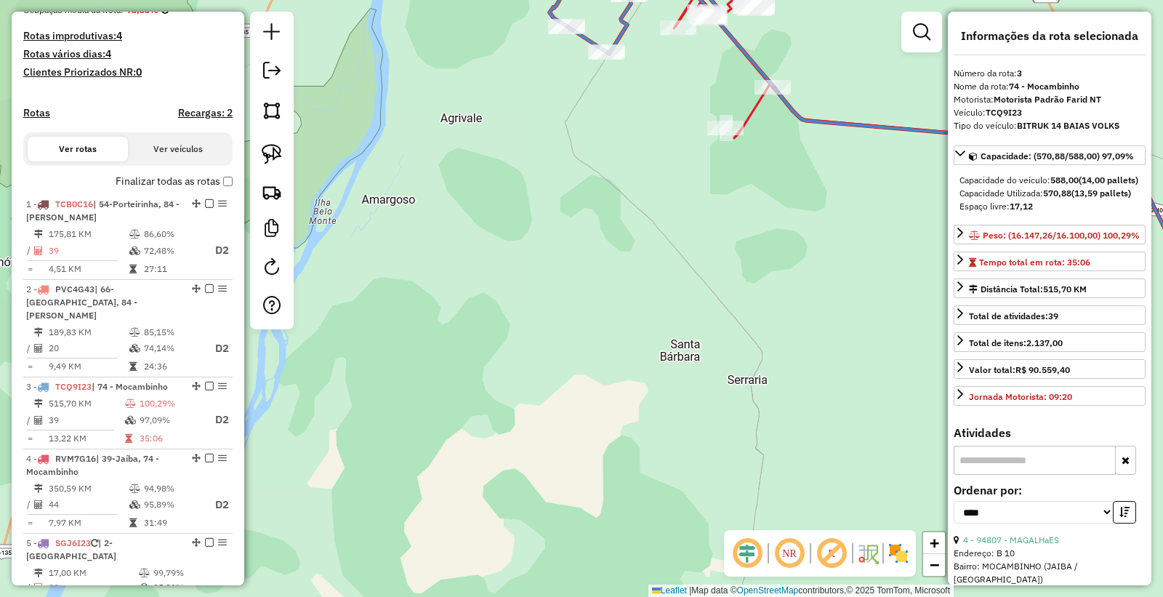
drag, startPoint x: 681, startPoint y: 306, endPoint x: 423, endPoint y: 475, distance: 308.4
click at [427, 484] on div "Janela de atendimento Grade de atendimento Capacidade Transportadoras Veículos …" at bounding box center [581, 298] width 1163 height 597
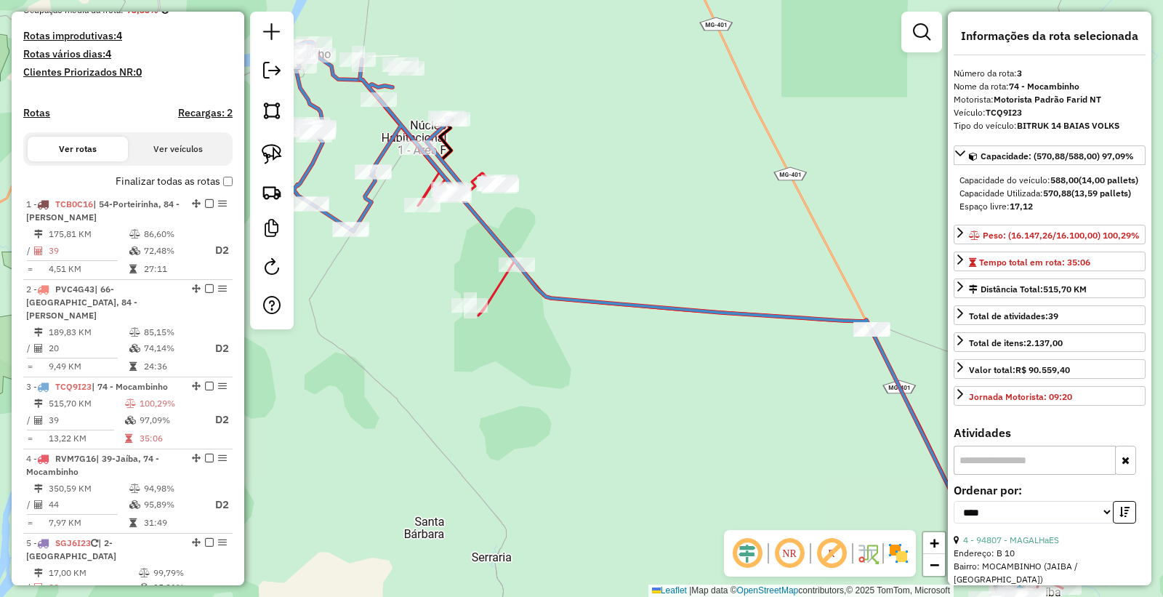
click at [522, 275] on icon at bounding box center [693, 355] width 750 height 601
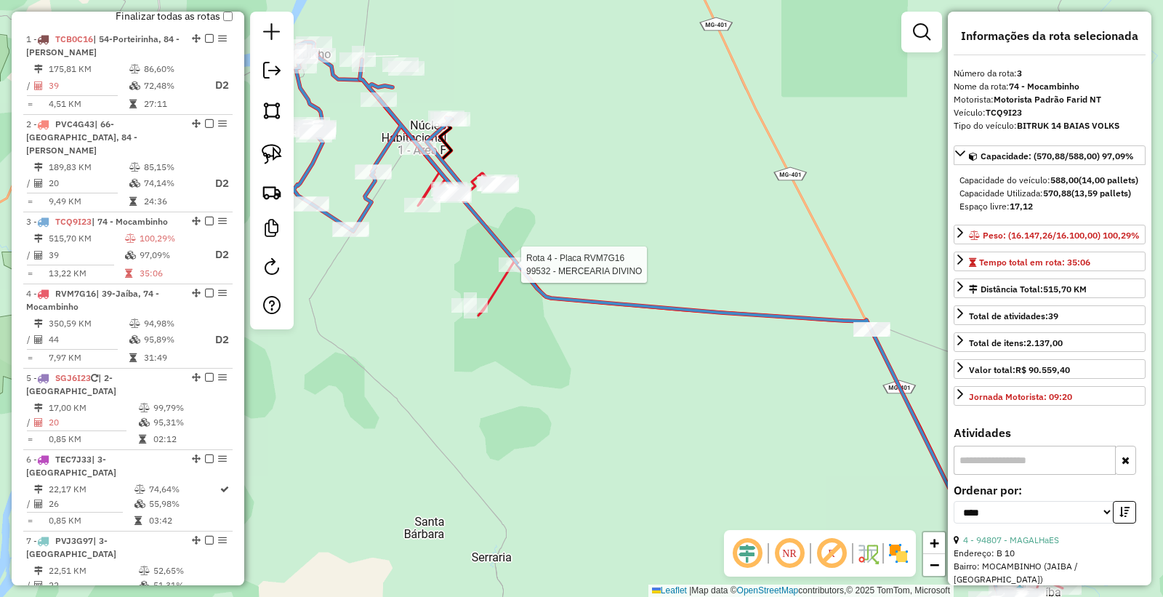
scroll to position [731, 0]
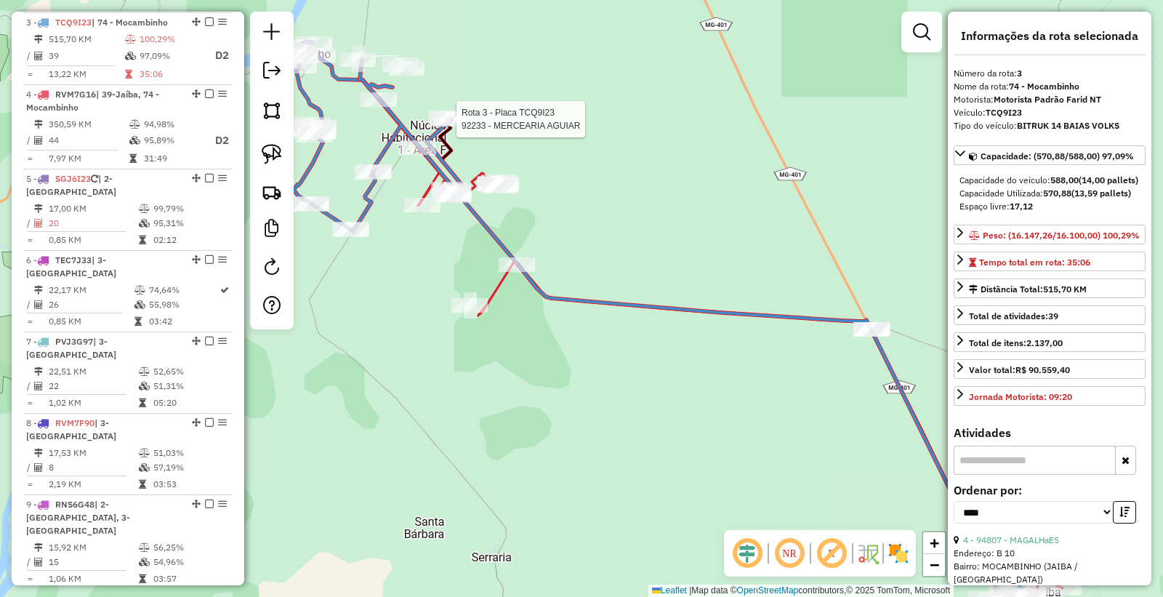
click at [454, 127] on div at bounding box center [452, 119] width 36 height 15
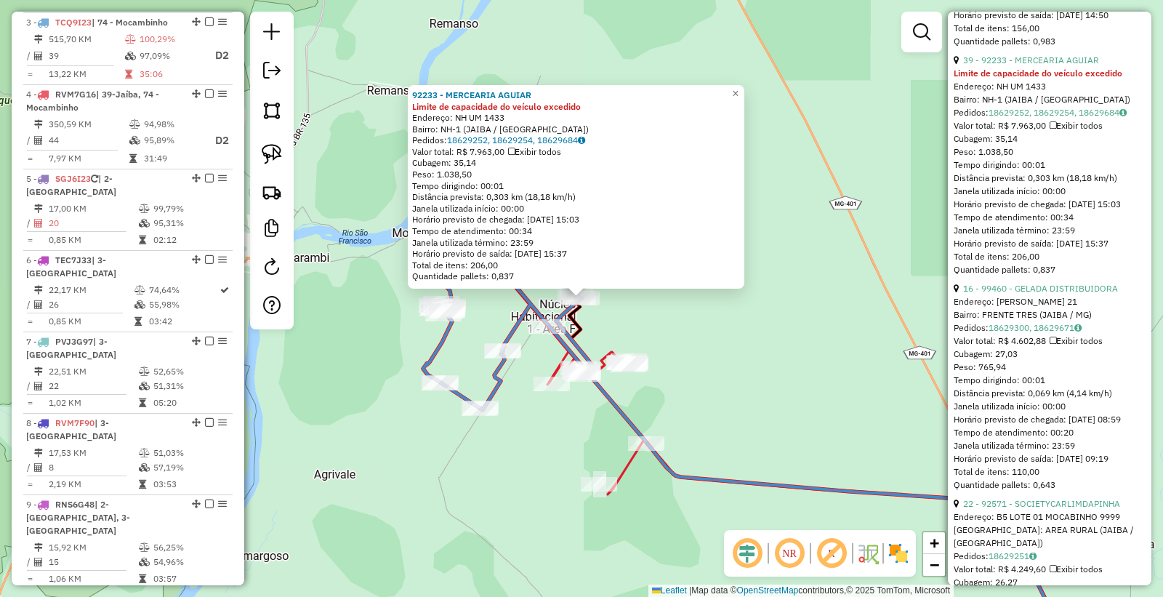
scroll to position [1211, 0]
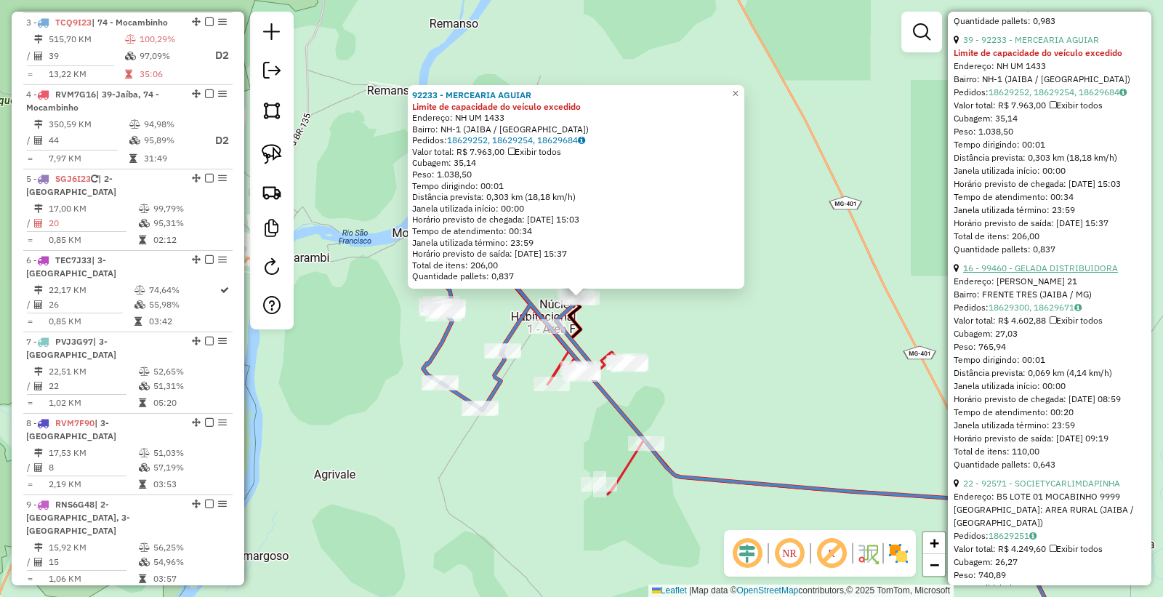
click at [1033, 273] on link "16 - 99460 - GELADA DISTRIBUIDORA" at bounding box center [1040, 268] width 155 height 11
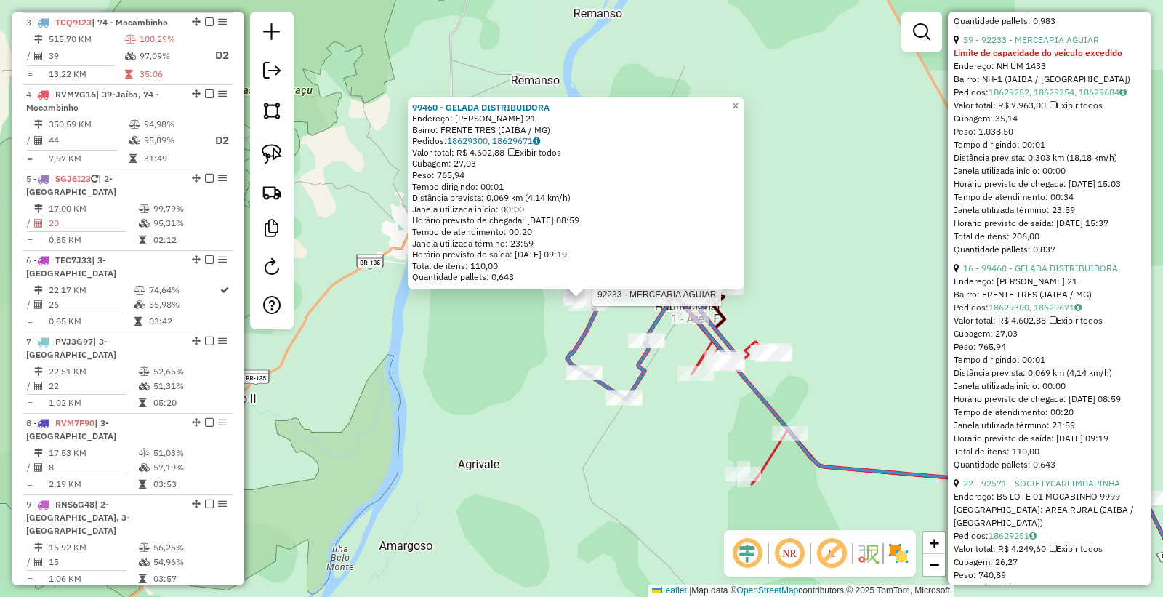
click at [743, 295] on div at bounding box center [726, 288] width 36 height 15
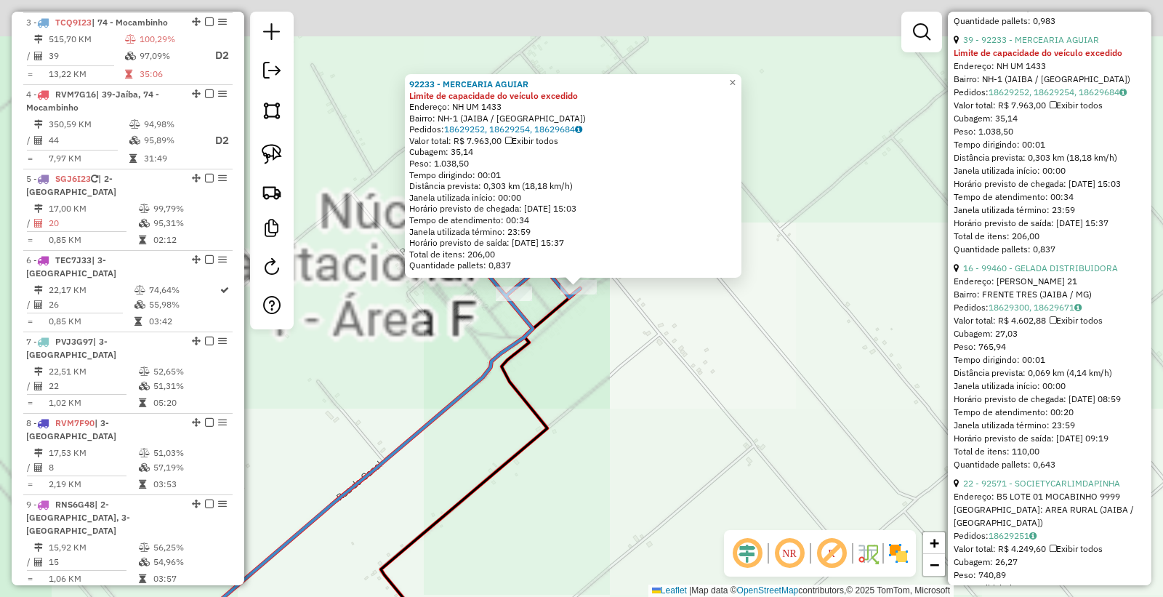
drag, startPoint x: 569, startPoint y: 302, endPoint x: 617, endPoint y: 444, distance: 150.2
click at [617, 444] on div "92233 - MERCEARIA AGUIAR Limite de capacidade do veículo excedido Endereço: NH …" at bounding box center [581, 298] width 1163 height 597
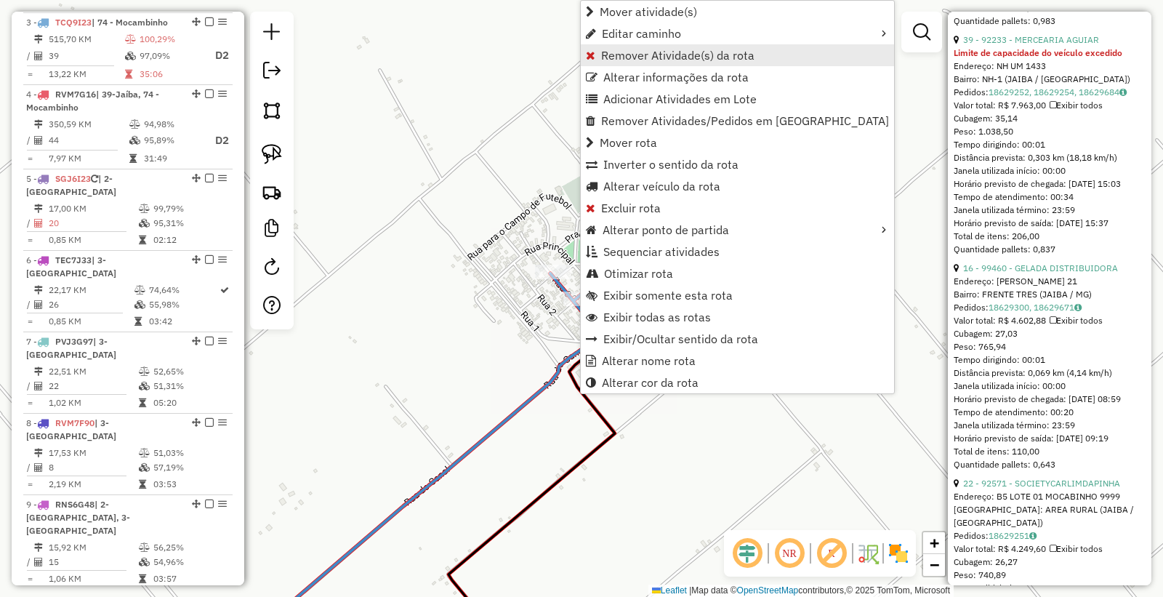
click at [678, 55] on span "Remover Atividade(s) da rota" at bounding box center [677, 55] width 153 height 12
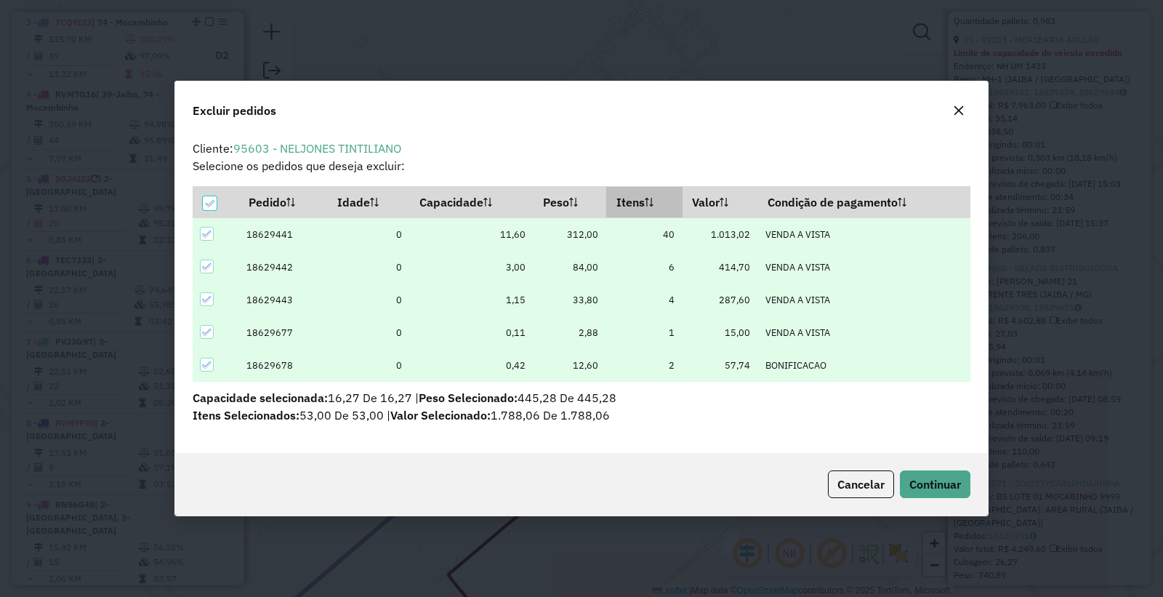
scroll to position [0, 0]
click at [929, 484] on span "Continuar" at bounding box center [936, 484] width 52 height 15
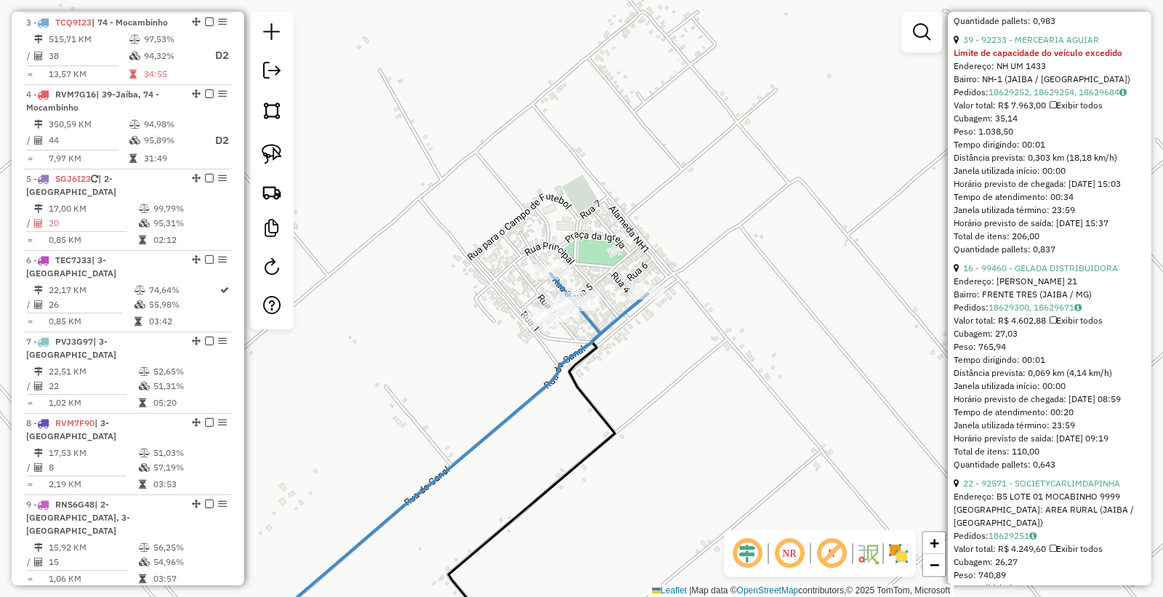
scroll to position [1198, 0]
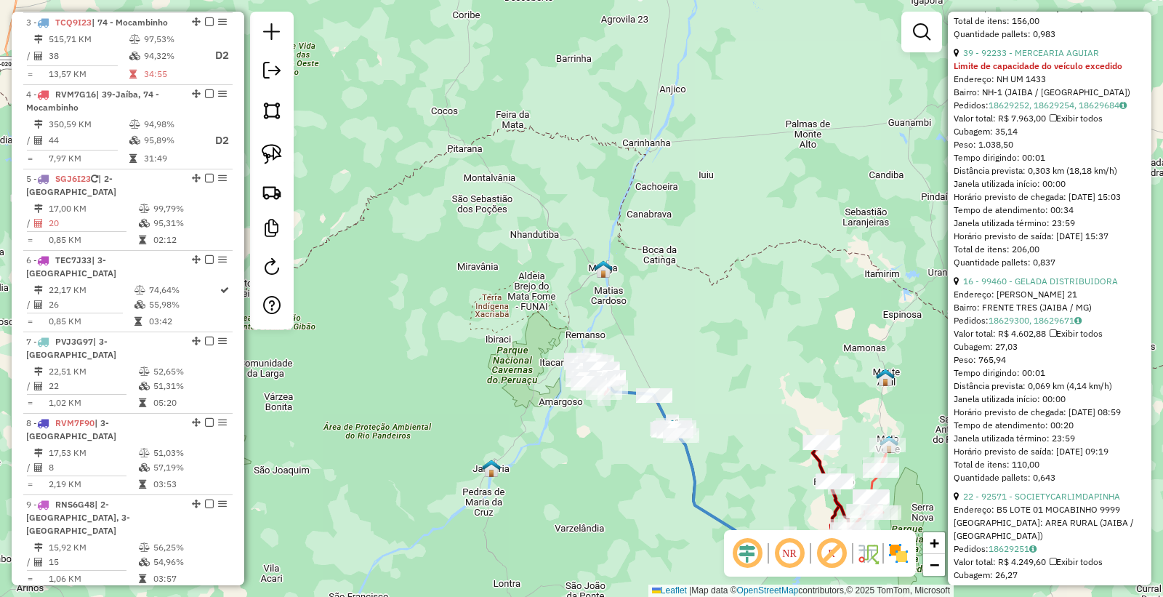
drag, startPoint x: 750, startPoint y: 457, endPoint x: 616, endPoint y: 303, distance: 204.1
click at [616, 303] on div "Janela de atendimento Grade de atendimento Capacidade Transportadoras Veículos …" at bounding box center [581, 298] width 1163 height 597
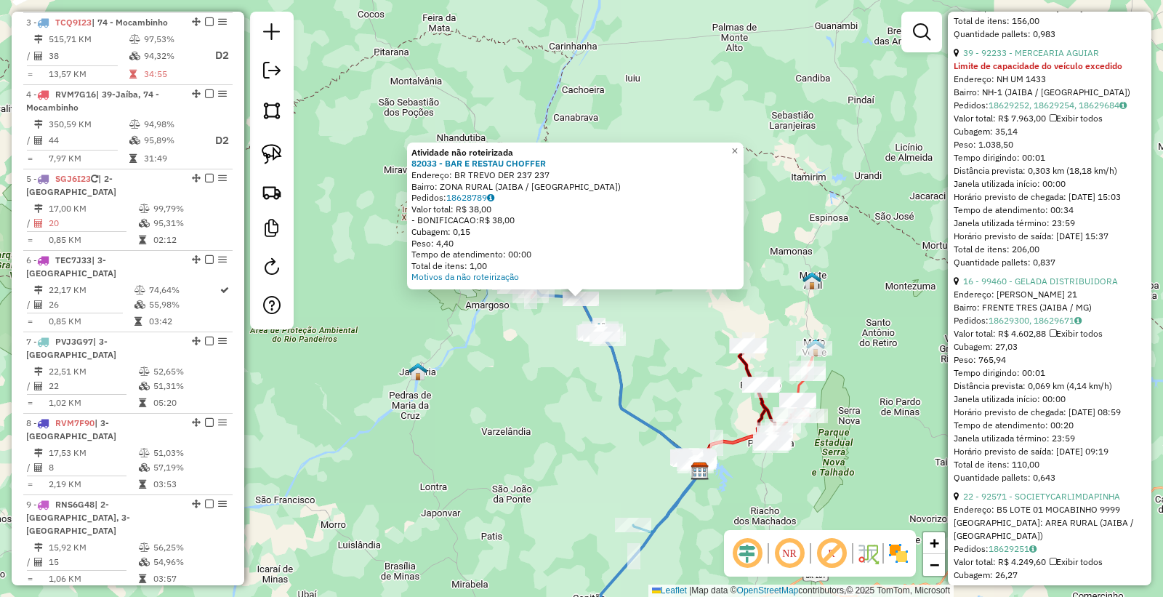
click at [503, 407] on div "Rota 4 - Placa RVM7G16 92031 - [PERSON_NAME] DOS SANTOS Atividade não roteiriza…" at bounding box center [581, 298] width 1163 height 597
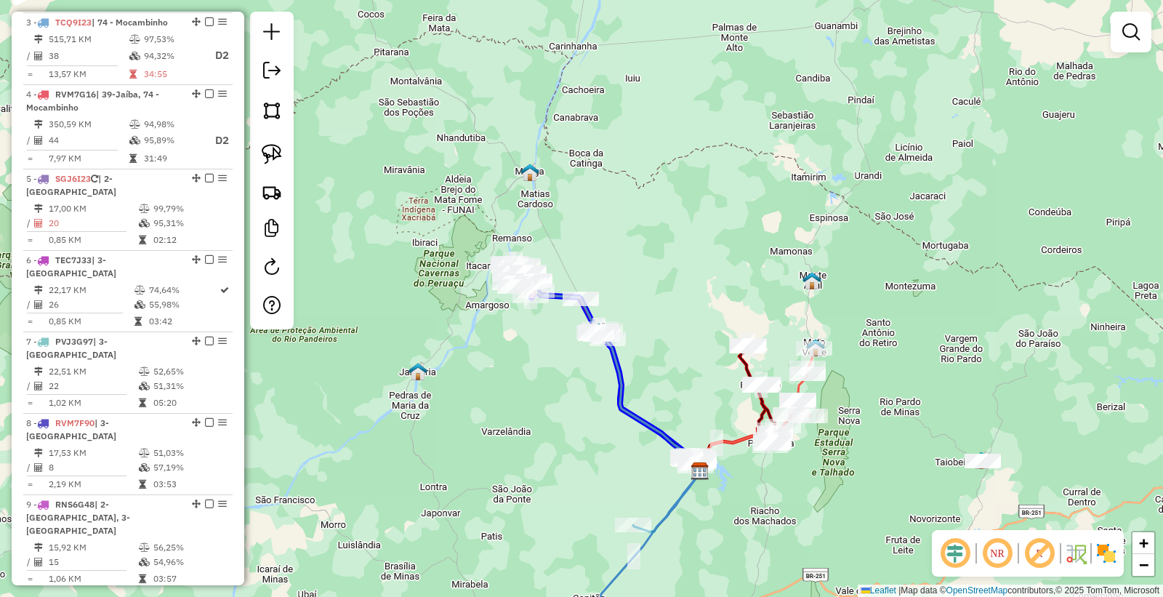
click at [589, 341] on div at bounding box center [596, 333] width 36 height 15
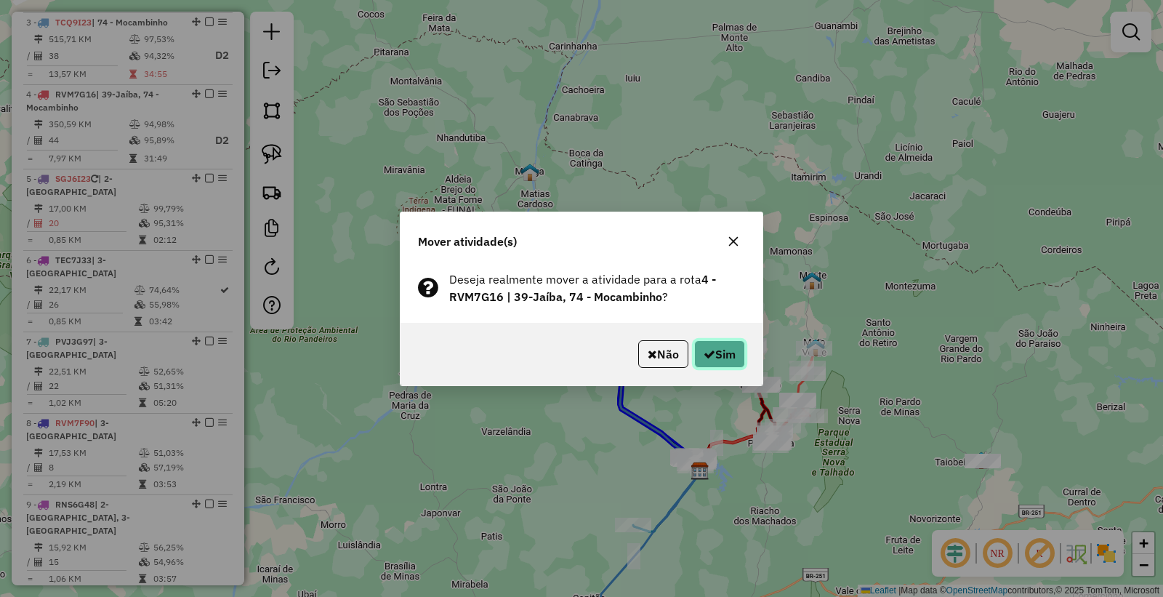
click at [694, 342] on button "Sim" at bounding box center [719, 354] width 51 height 28
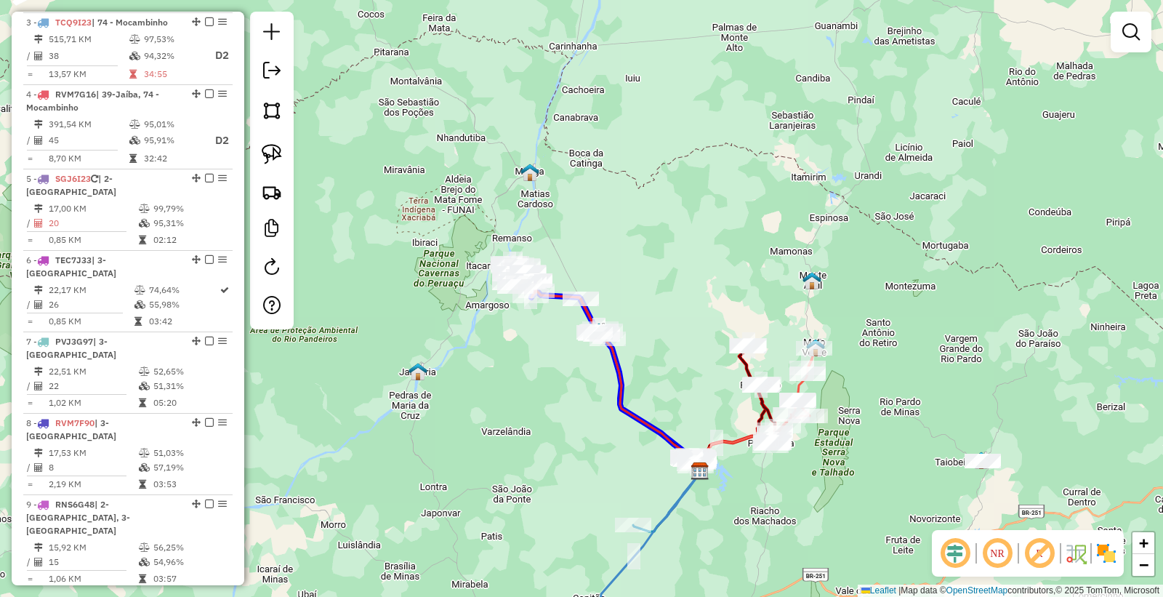
drag, startPoint x: 572, startPoint y: 309, endPoint x: 576, endPoint y: 344, distance: 35.2
click at [576, 344] on div "Janela de atendimento Grade de atendimento Capacidade Transportadoras Veículos …" at bounding box center [581, 298] width 1163 height 597
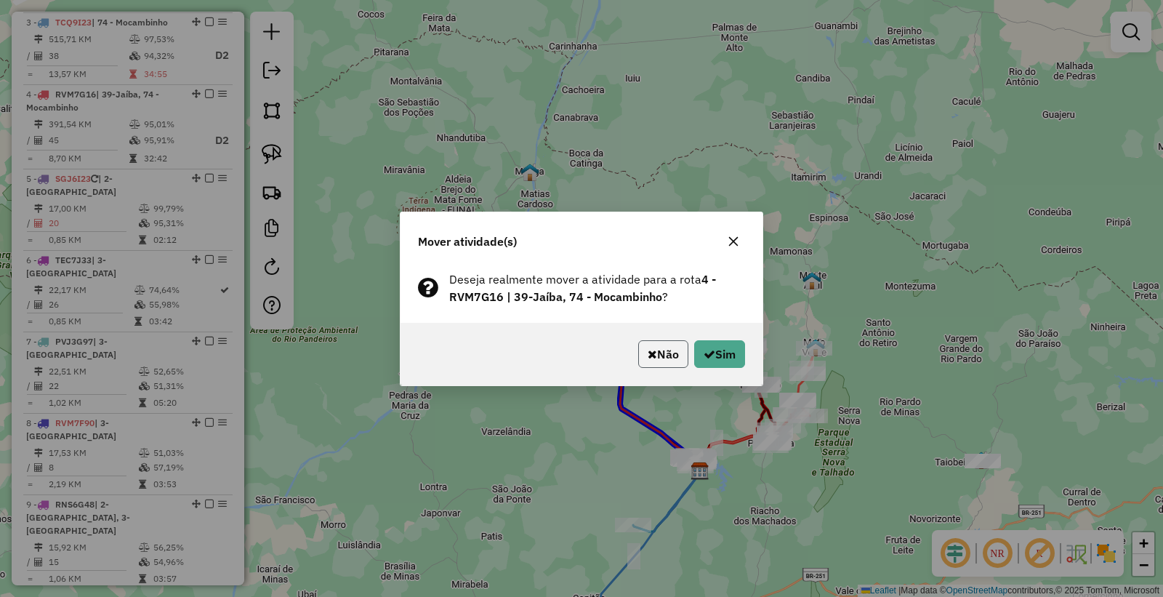
drag, startPoint x: 677, startPoint y: 342, endPoint x: 686, endPoint y: 342, distance: 8.7
click at [679, 342] on button "Não" at bounding box center [663, 354] width 50 height 28
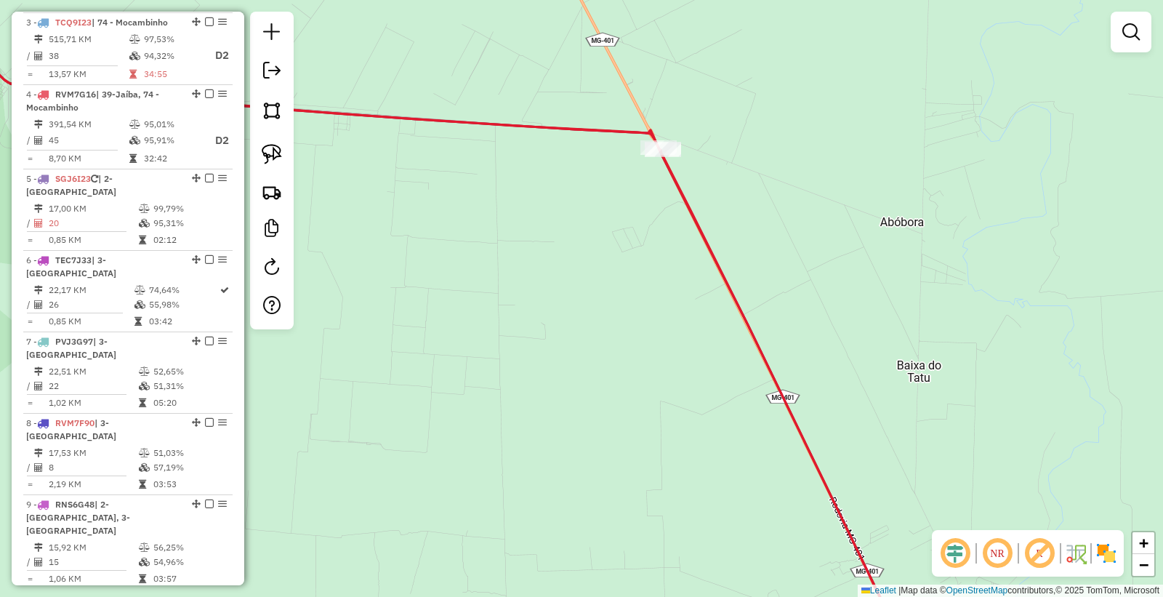
drag, startPoint x: 662, startPoint y: 82, endPoint x: 658, endPoint y: 142, distance: 59.8
click at [658, 142] on icon at bounding box center [461, 353] width 1165 height 716
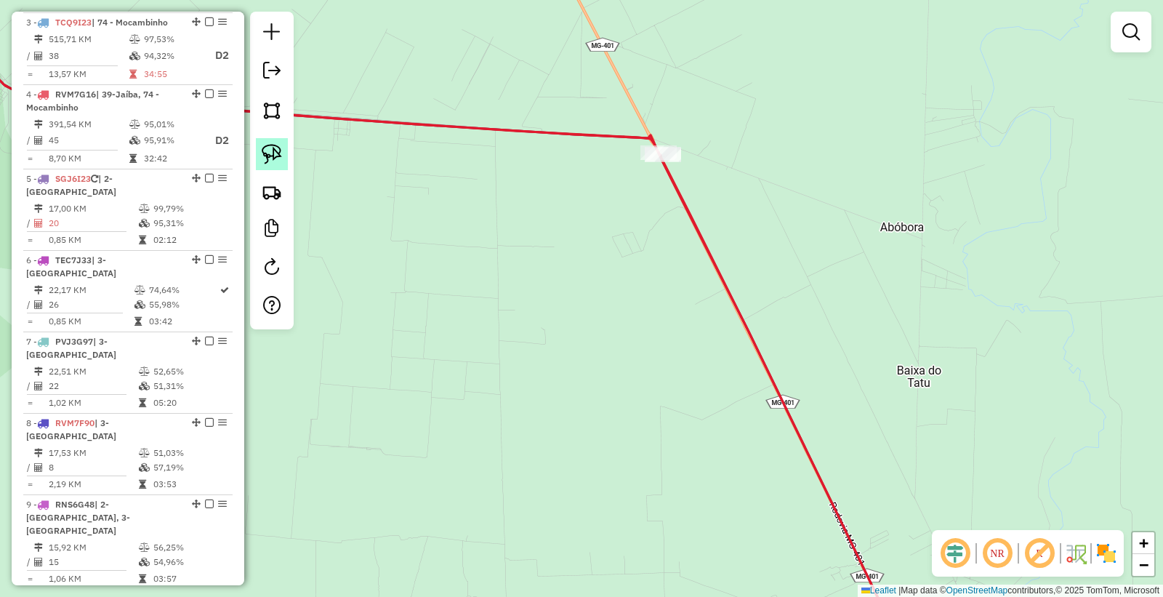
click at [271, 160] on img at bounding box center [272, 154] width 20 height 20
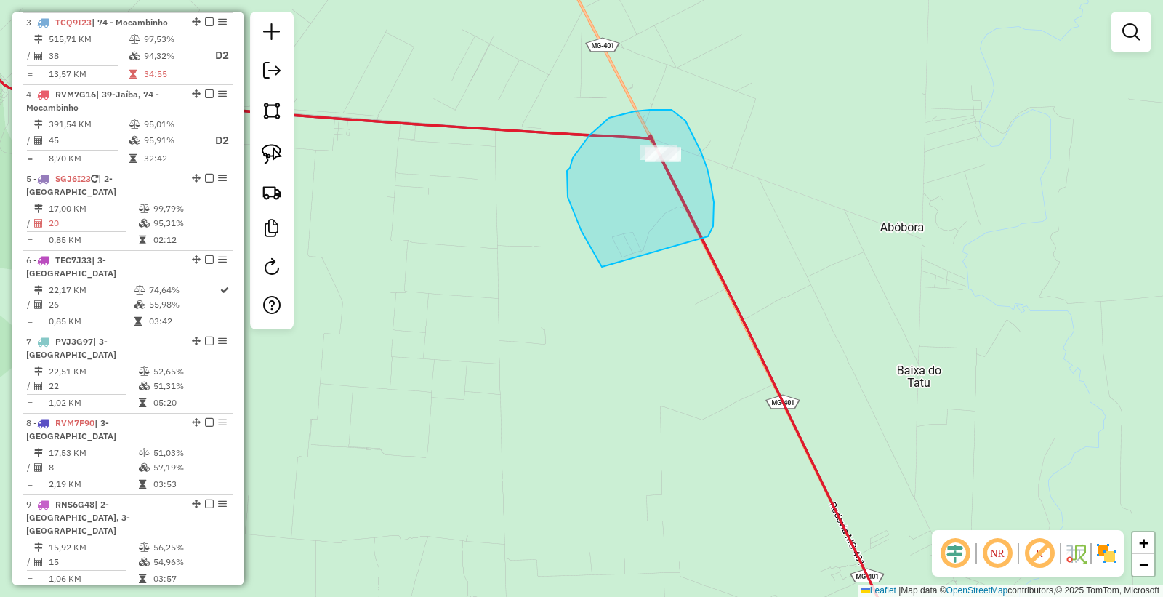
drag, startPoint x: 602, startPoint y: 267, endPoint x: 651, endPoint y: 262, distance: 49.0
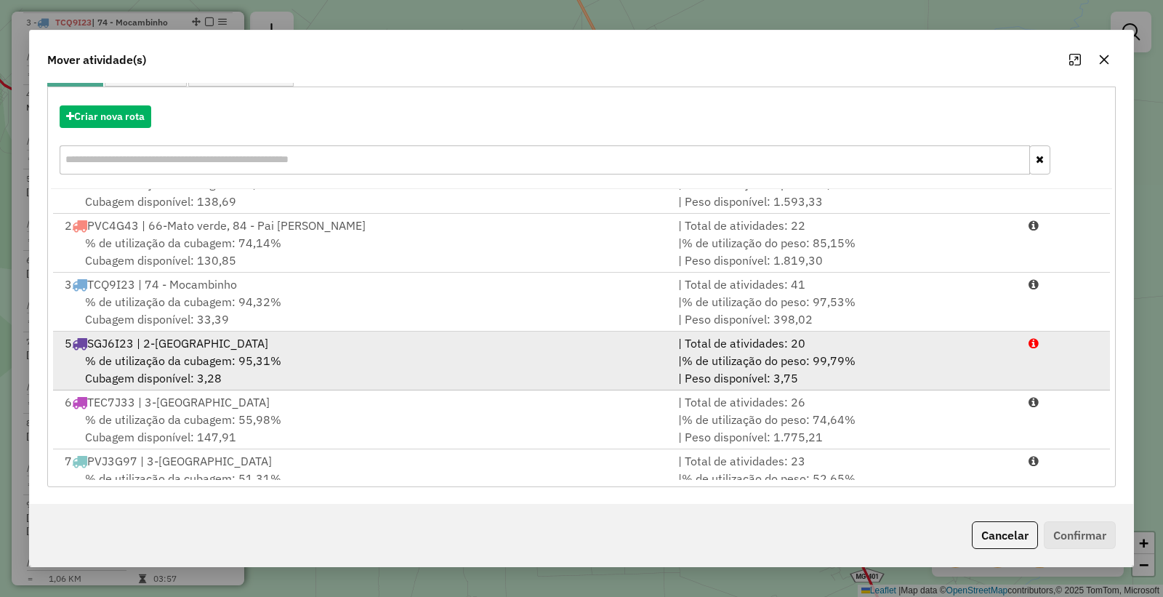
scroll to position [0, 0]
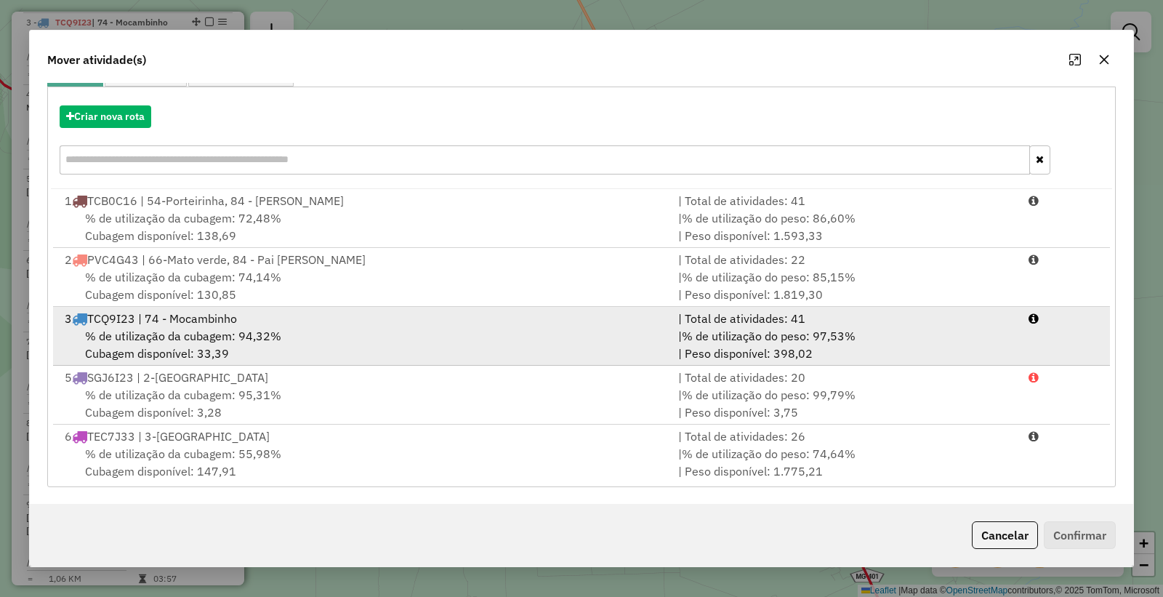
click at [285, 331] on div "% de utilização da cubagem: 94,32% Cubagem disponível: 33,39" at bounding box center [363, 344] width 614 height 35
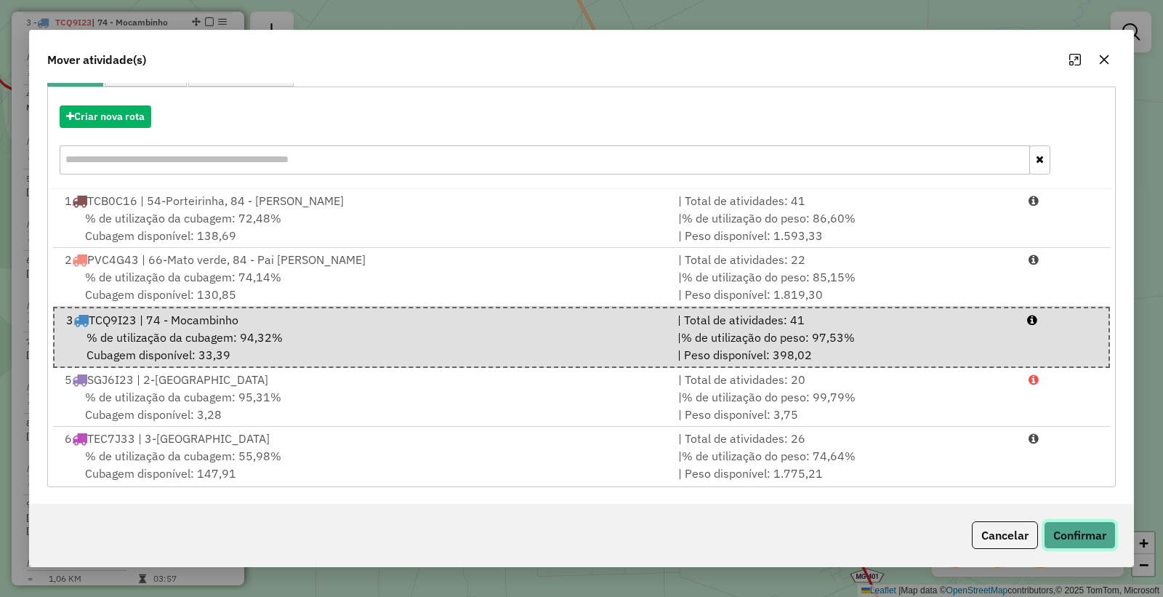
click at [1078, 543] on button "Confirmar" at bounding box center [1080, 535] width 72 height 28
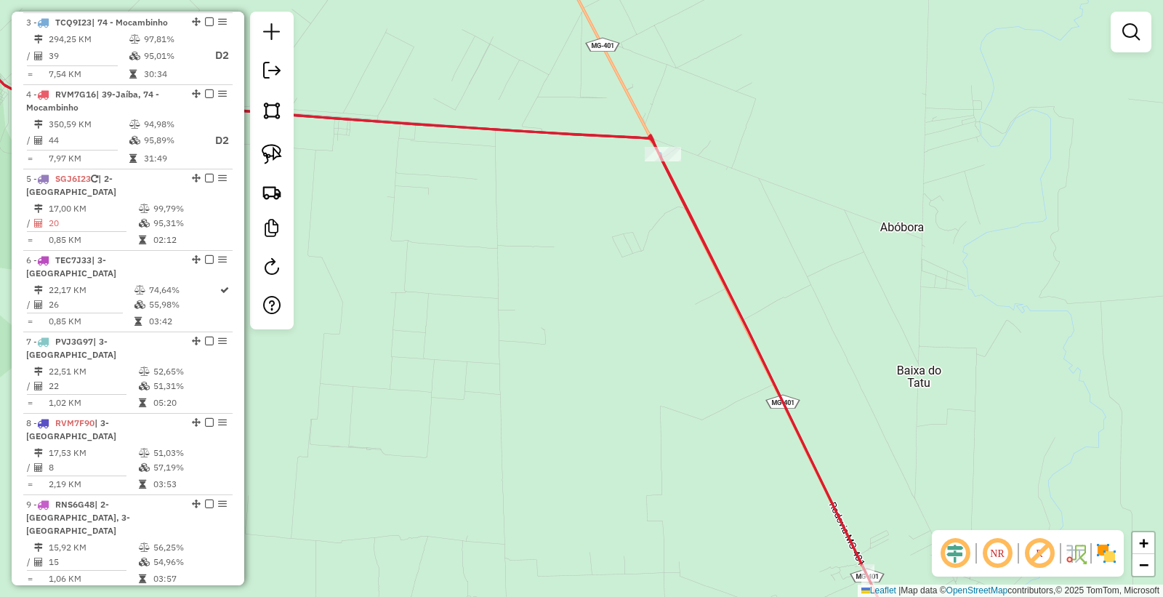
click at [676, 129] on div "Rota 3 - Placa TCQ9I23 82033 - BAR E RESTAU CHOFFER Janela de atendimento Grade…" at bounding box center [581, 298] width 1163 height 597
click at [641, 148] on div "Janela de atendimento Grade de atendimento Capacidade Transportadoras Veículos …" at bounding box center [581, 298] width 1163 height 597
select select "*********"
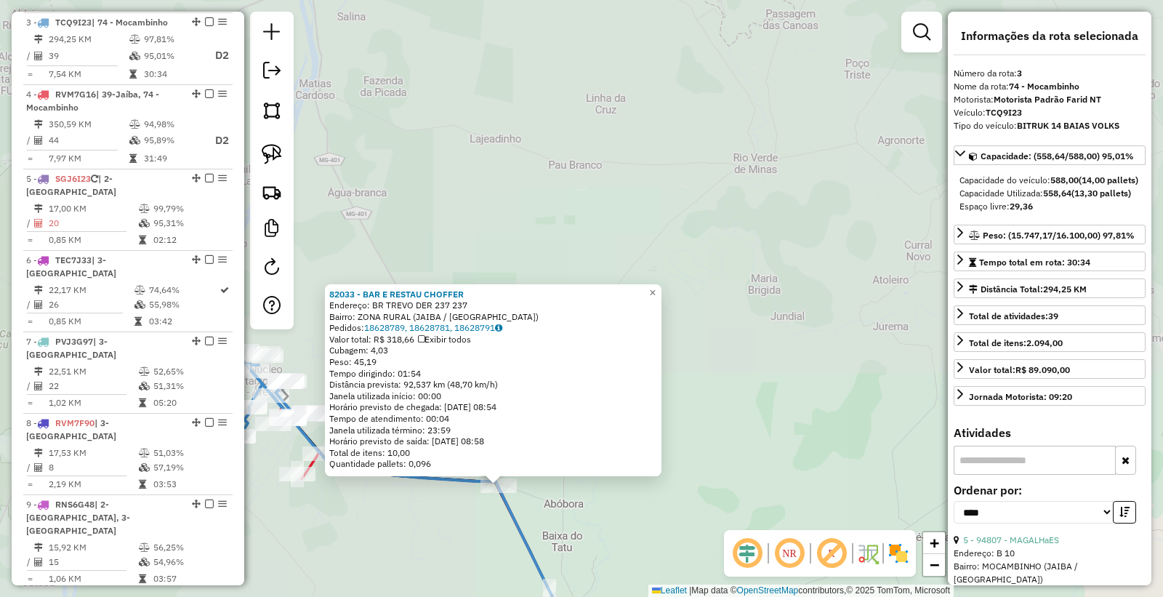
click at [471, 548] on div "82033 - BAR E RESTAU CHOFFER Endereço: BR TREVO DER 237 237 Bairro: ZONA RURAL …" at bounding box center [581, 298] width 1163 height 597
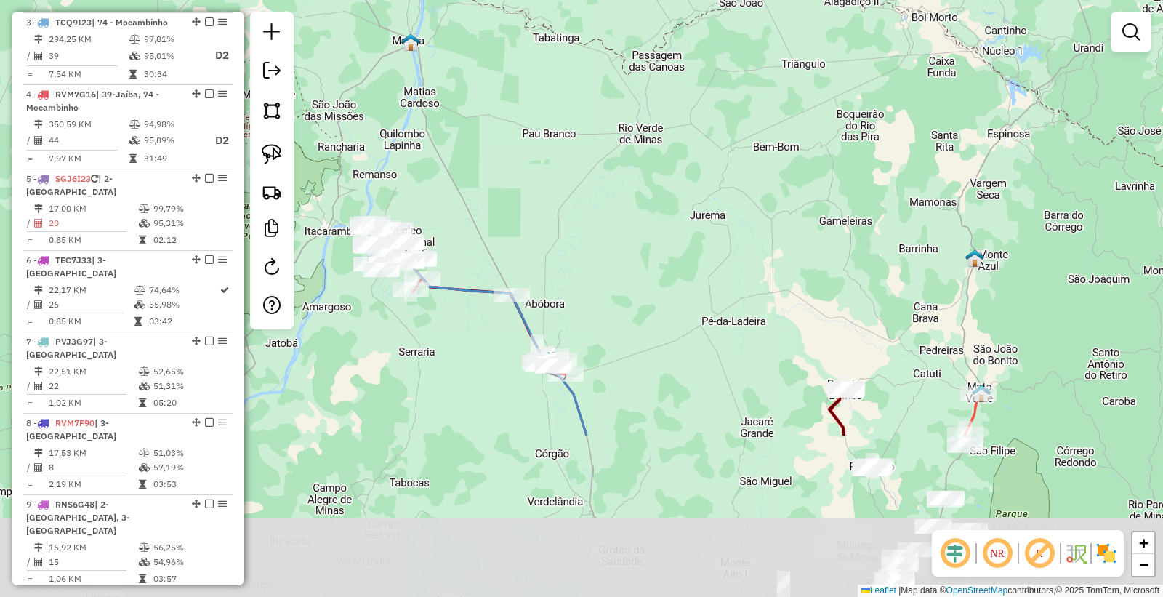
drag, startPoint x: 459, startPoint y: 564, endPoint x: 480, endPoint y: 324, distance: 240.9
click at [480, 329] on div "Janela de atendimento Grade de atendimento Capacidade Transportadoras Veículos …" at bounding box center [581, 298] width 1163 height 597
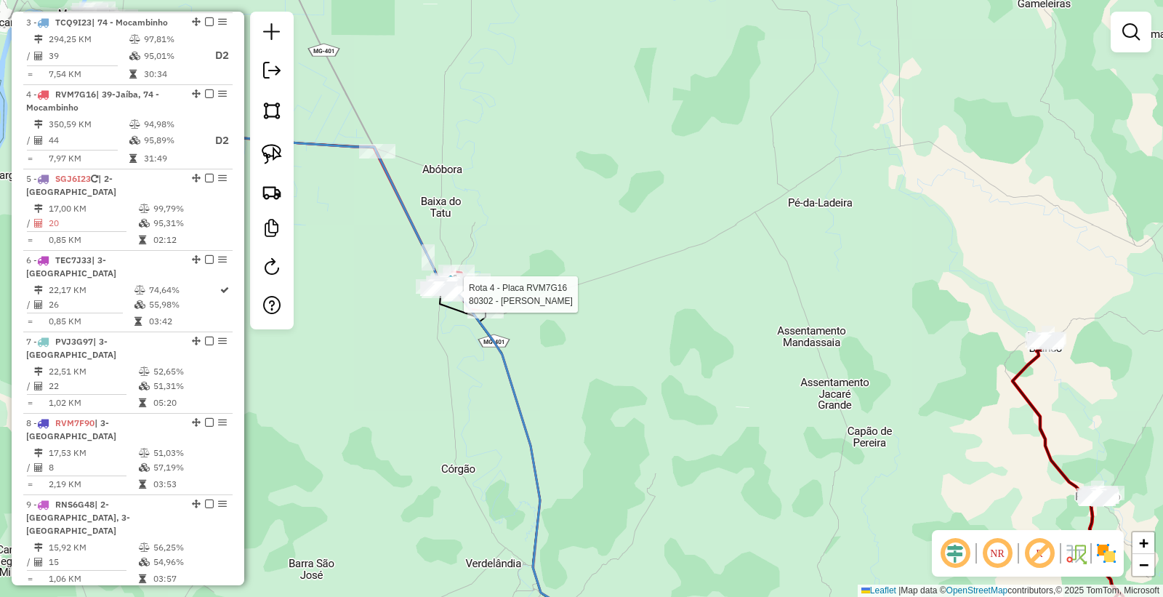
select select "*********"
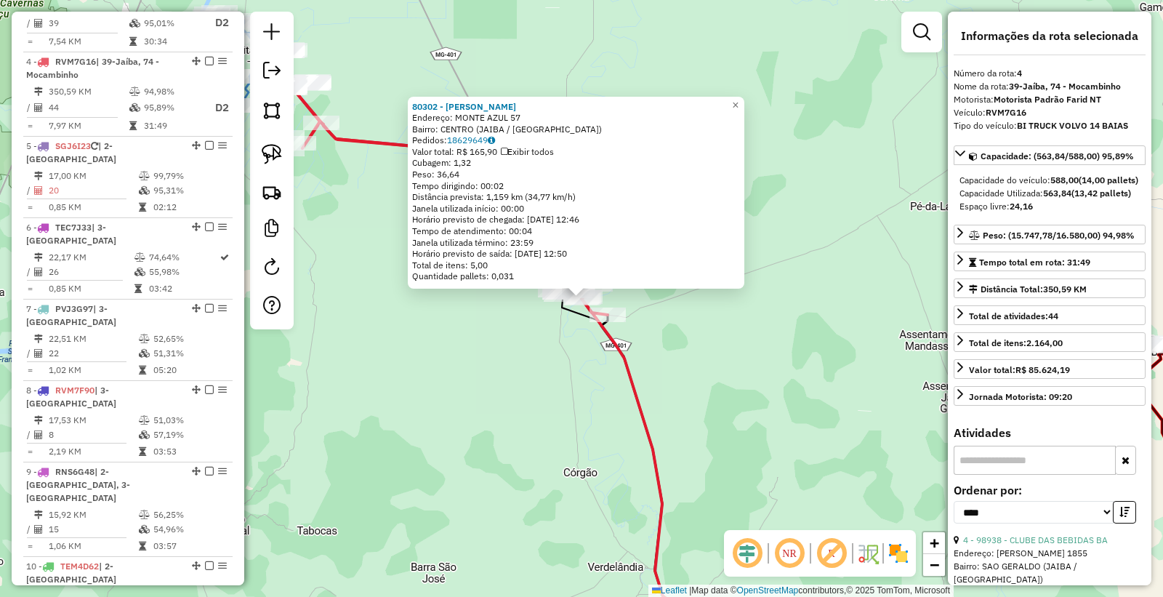
scroll to position [804, 0]
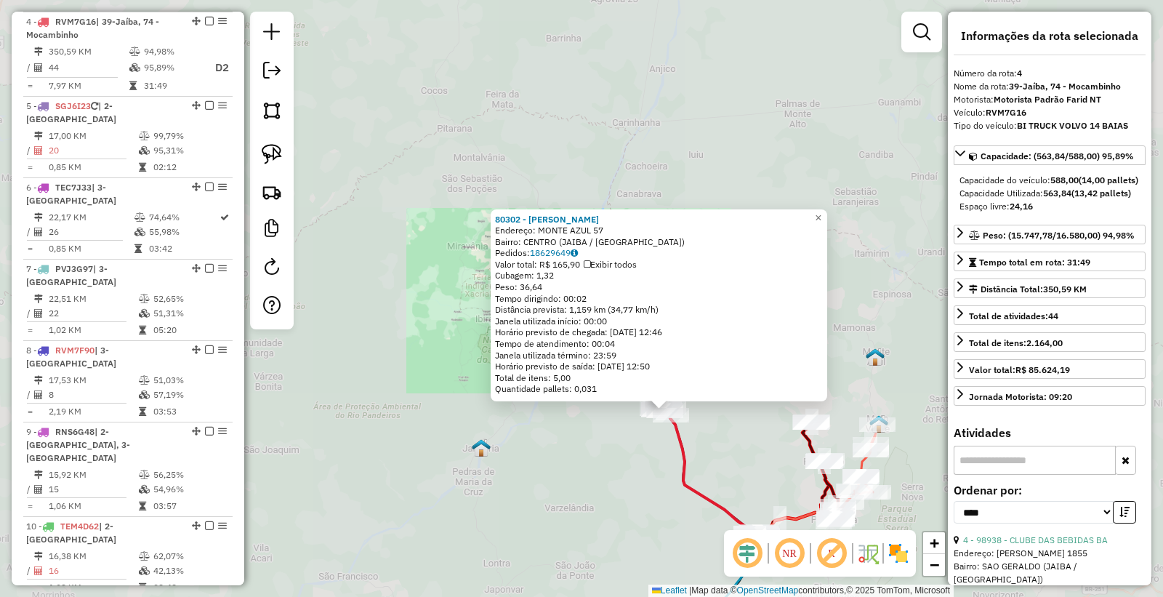
click at [694, 460] on div "80302 - [PERSON_NAME]: [GEOGRAPHIC_DATA] 57 Bairro: [GEOGRAPHIC_DATA] (JAIBA / …" at bounding box center [581, 298] width 1163 height 597
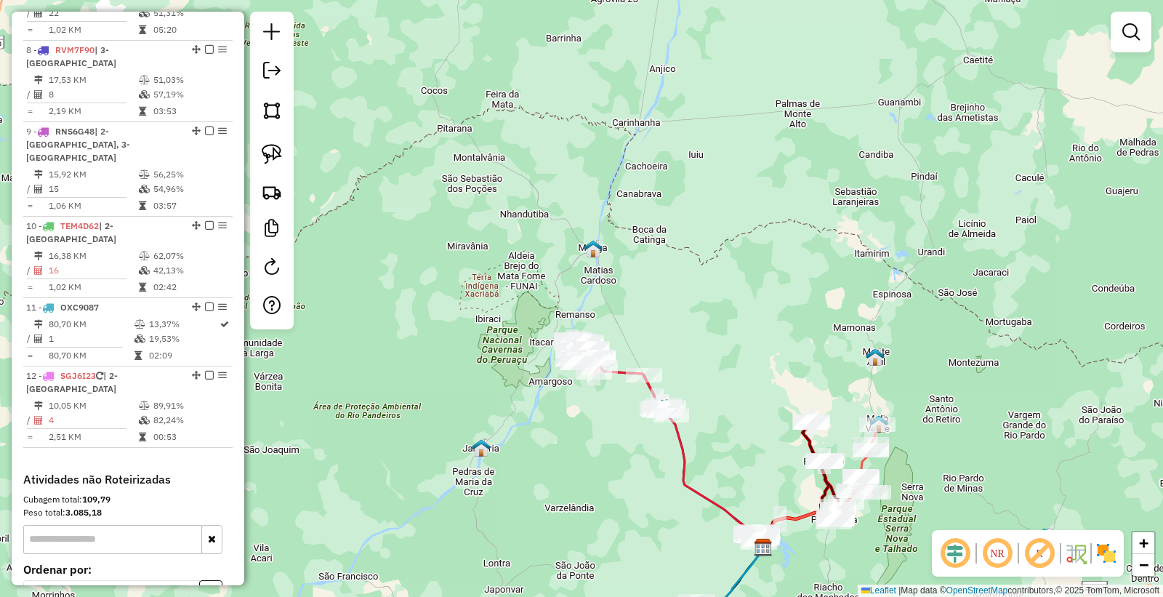
scroll to position [1198, 0]
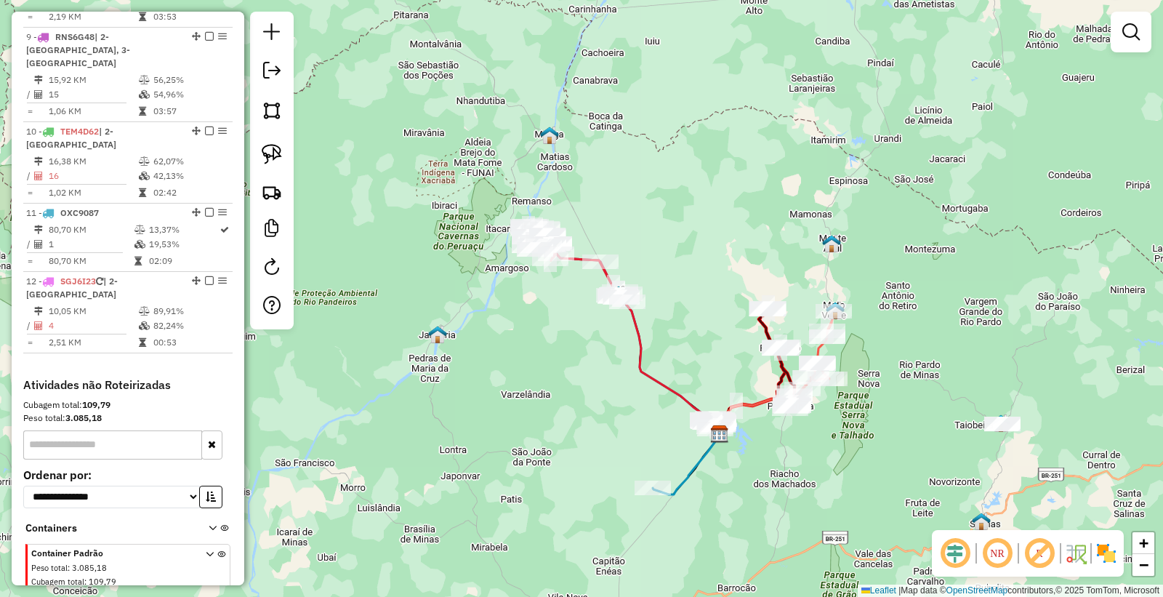
drag, startPoint x: 574, startPoint y: 556, endPoint x: 531, endPoint y: 441, distance: 122.2
click at [531, 441] on div "Janela de atendimento Grade de atendimento Capacidade Transportadoras Veículos …" at bounding box center [581, 298] width 1163 height 597
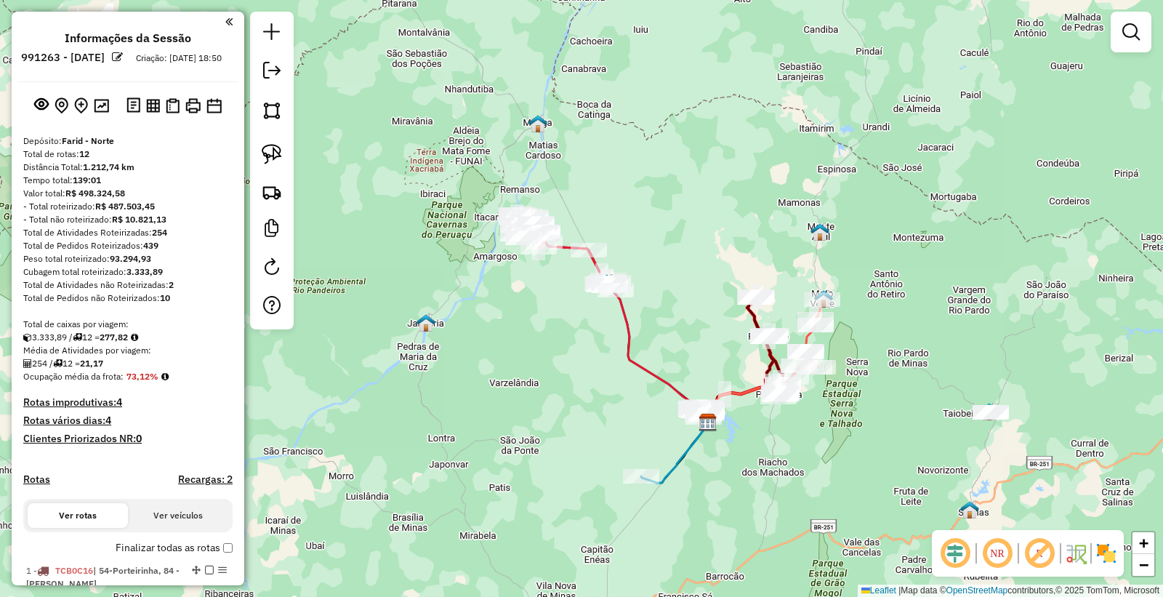
scroll to position [1198, 0]
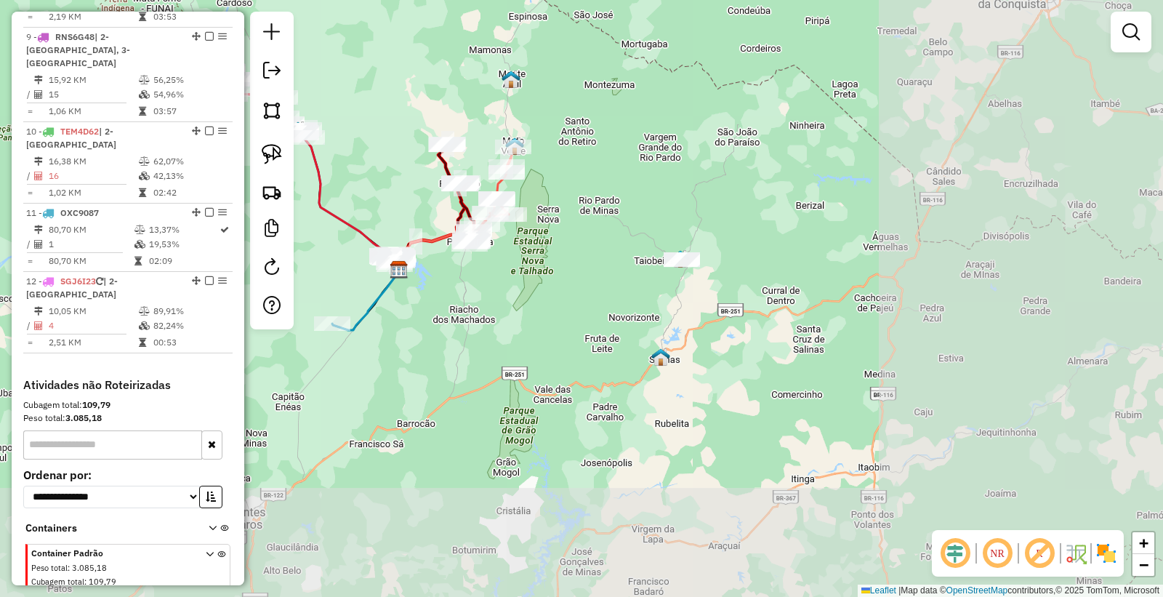
click at [492, 377] on div "Janela de atendimento Grade de atendimento Capacidade Transportadoras Veículos …" at bounding box center [581, 298] width 1163 height 597
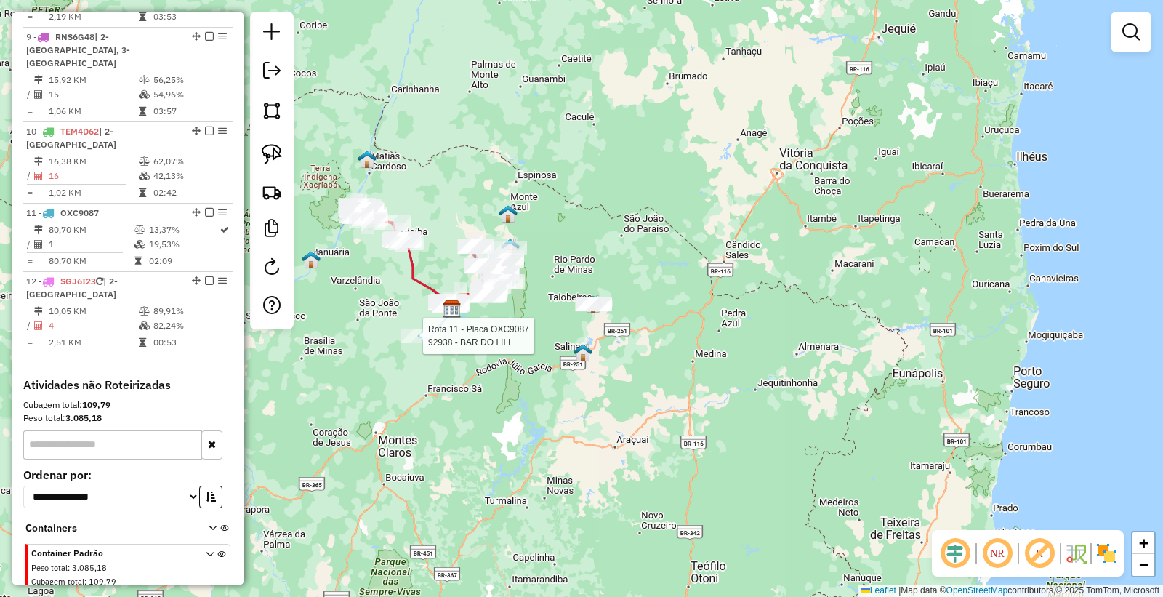
scroll to position [1200, 0]
select select "*********"
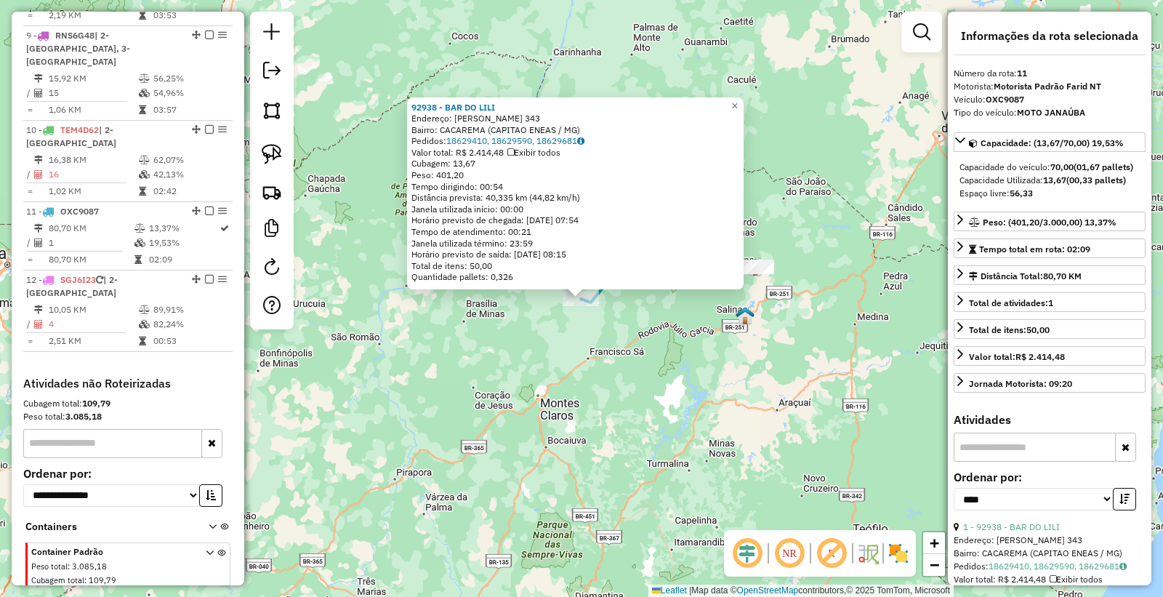
click at [538, 415] on div "92938 - BAR DO [PERSON_NAME]: [PERSON_NAME] 343 Bairro: CACAREMA (CAPITAO ENEAS…" at bounding box center [581, 298] width 1163 height 597
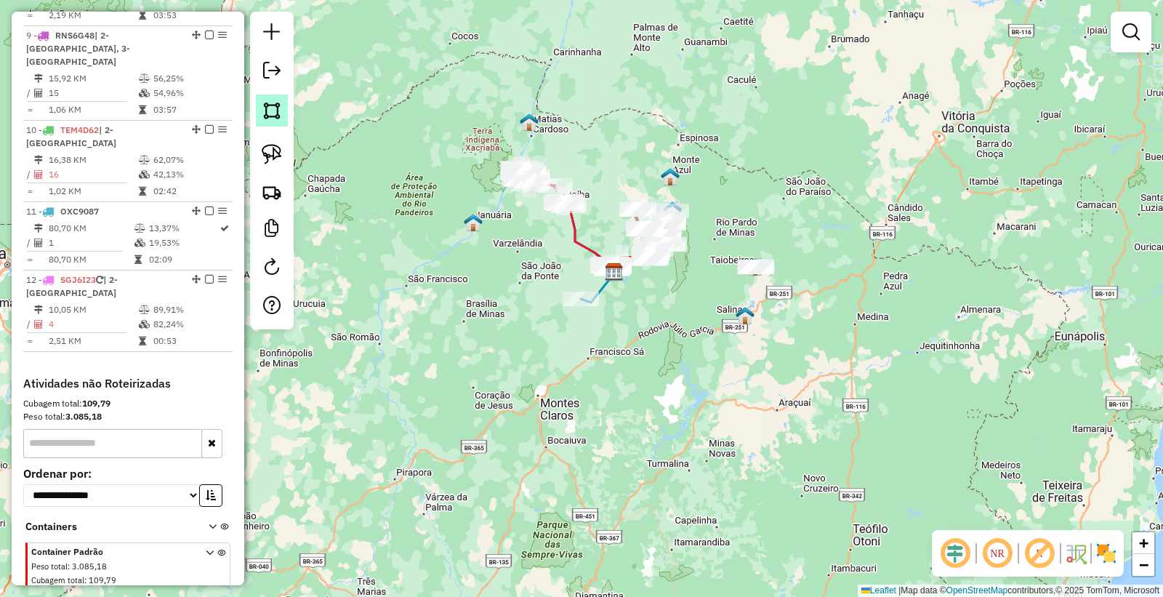
click at [279, 111] on img at bounding box center [272, 110] width 20 height 20
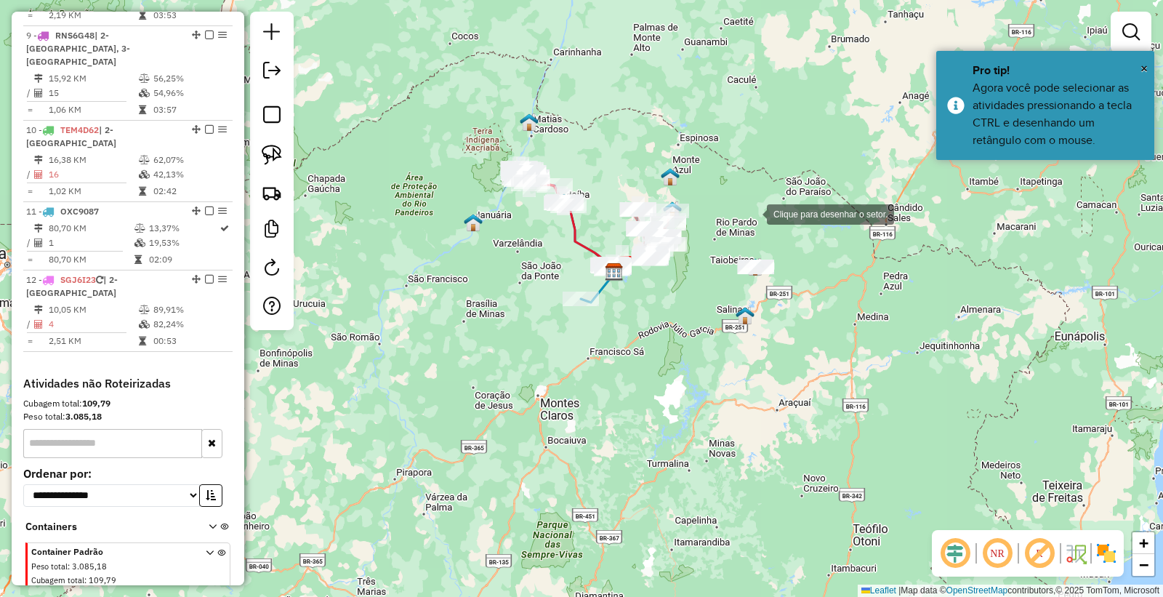
click at [753, 213] on div at bounding box center [752, 213] width 29 height 29
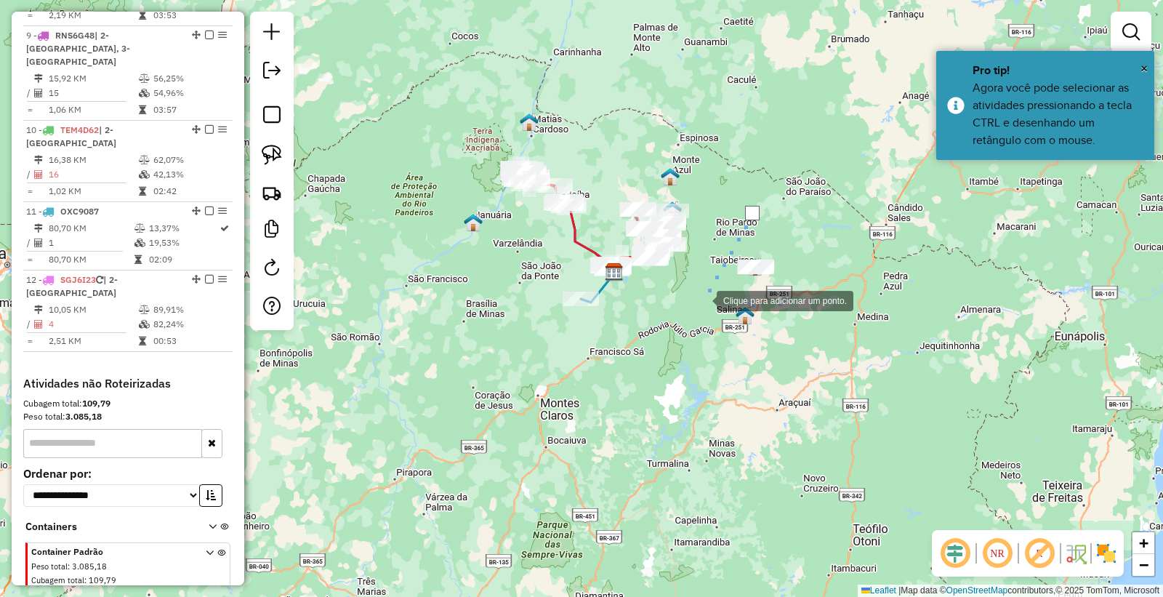
click at [702, 300] on div at bounding box center [702, 299] width 29 height 29
click at [761, 321] on div at bounding box center [746, 317] width 29 height 29
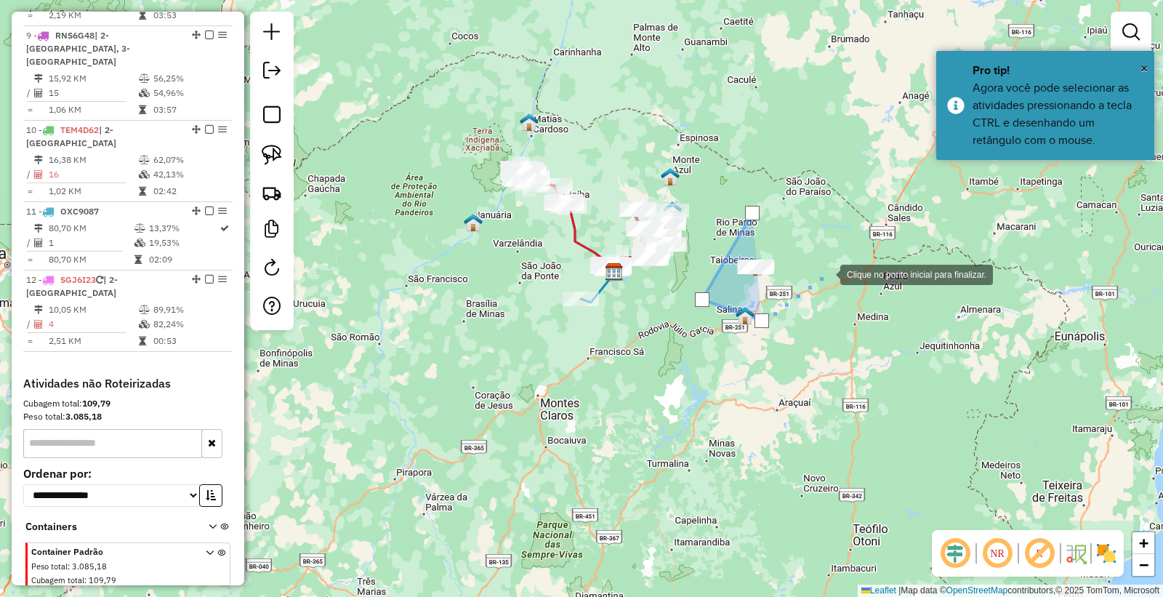
click at [826, 273] on div at bounding box center [826, 273] width 29 height 29
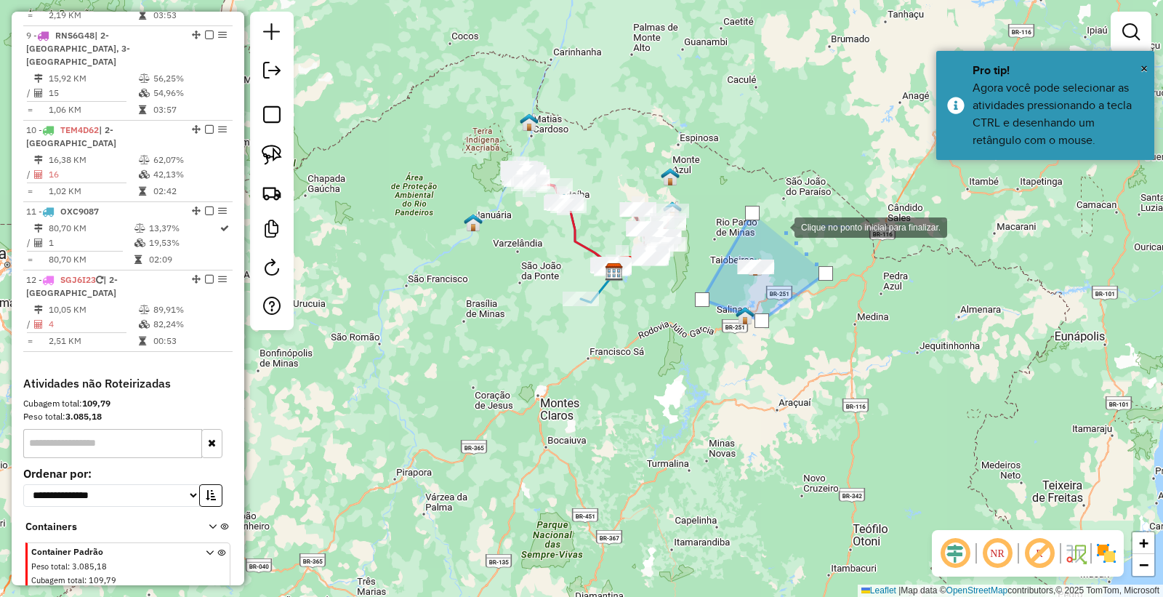
click at [780, 226] on div at bounding box center [780, 226] width 29 height 29
click at [755, 215] on div at bounding box center [752, 213] width 15 height 15
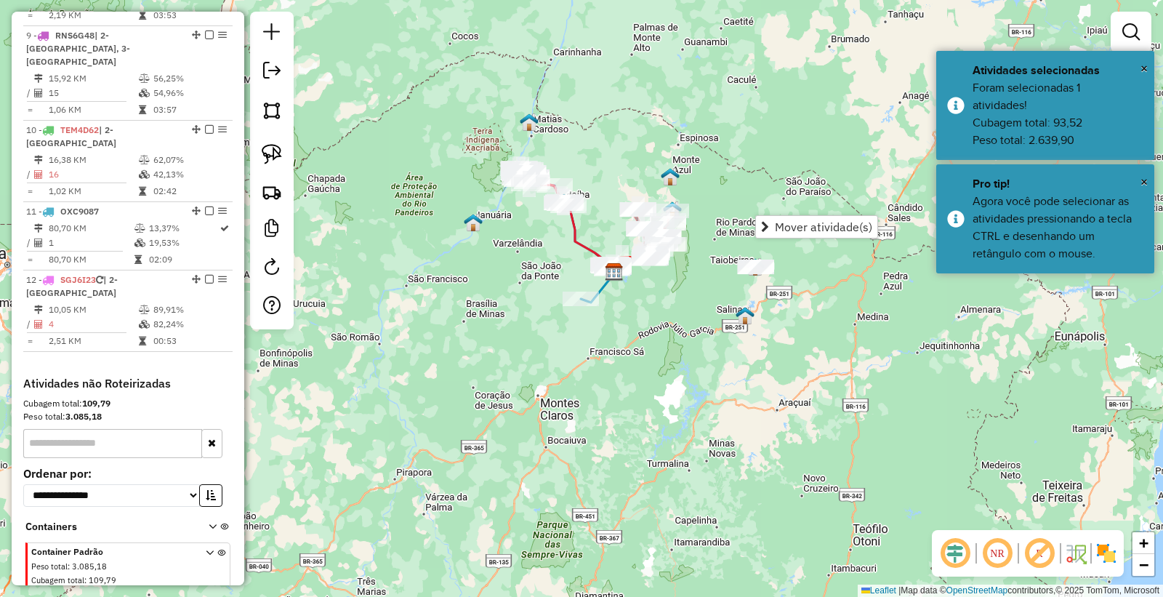
click at [816, 396] on div "Janela de atendimento Grade de atendimento Capacidade Transportadoras Veículos …" at bounding box center [581, 298] width 1163 height 597
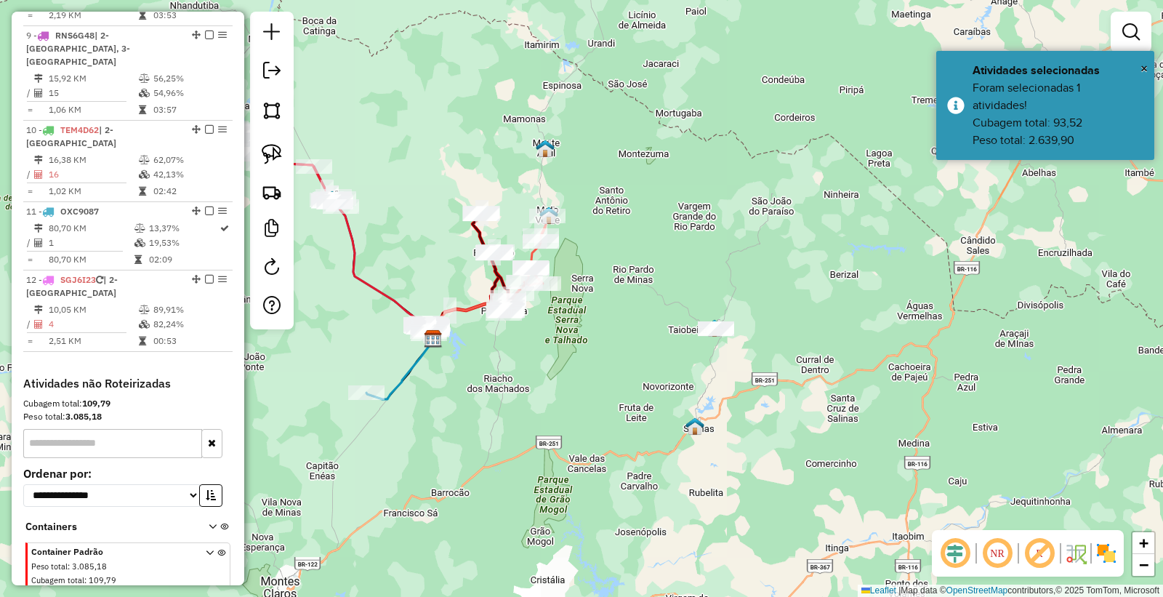
drag, startPoint x: 699, startPoint y: 353, endPoint x: 692, endPoint y: 366, distance: 15.3
click at [692, 366] on div "Janela de atendimento Grade de atendimento Capacidade Transportadoras Veículos …" at bounding box center [581, 298] width 1163 height 597
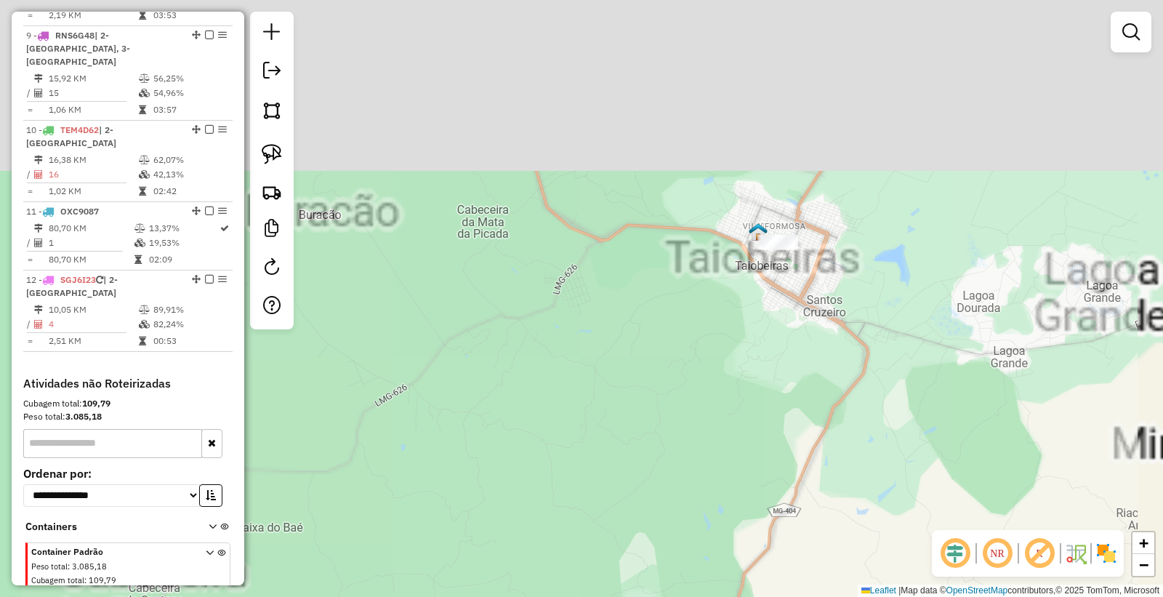
drag, startPoint x: 808, startPoint y: 239, endPoint x: 694, endPoint y: 396, distance: 194.3
click at [670, 447] on div "Janela de atendimento Grade de atendimento Capacidade Transportadoras Veículos …" at bounding box center [581, 298] width 1163 height 597
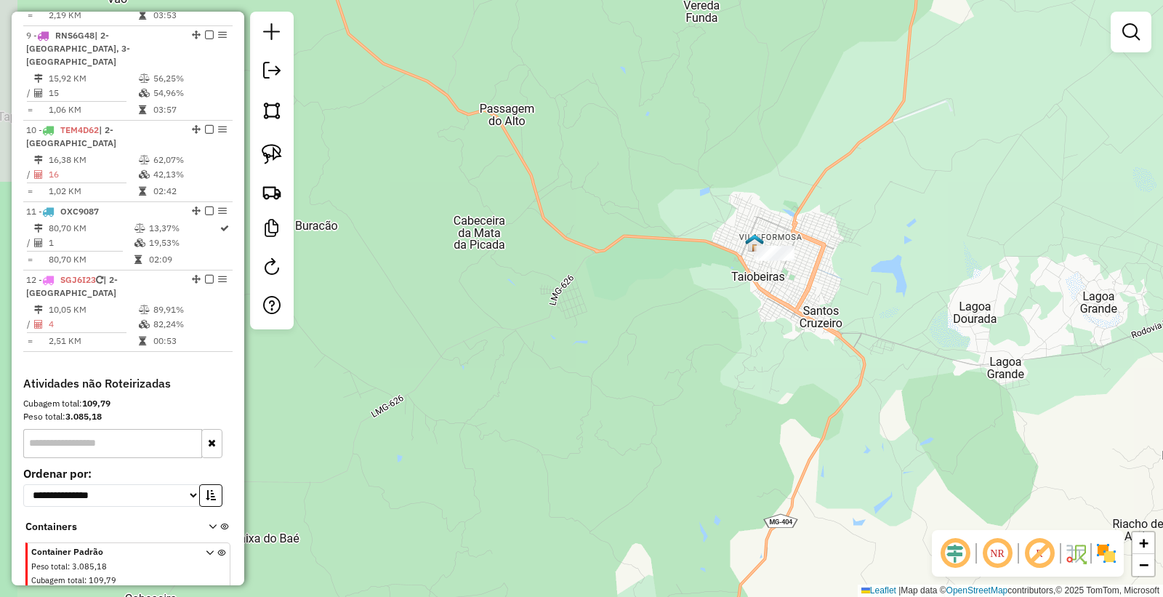
drag, startPoint x: 780, startPoint y: 308, endPoint x: 732, endPoint y: 361, distance: 70.5
click at [746, 361] on div "Janela de atendimento Grade de atendimento Capacidade Transportadoras Veículos …" at bounding box center [581, 298] width 1163 height 597
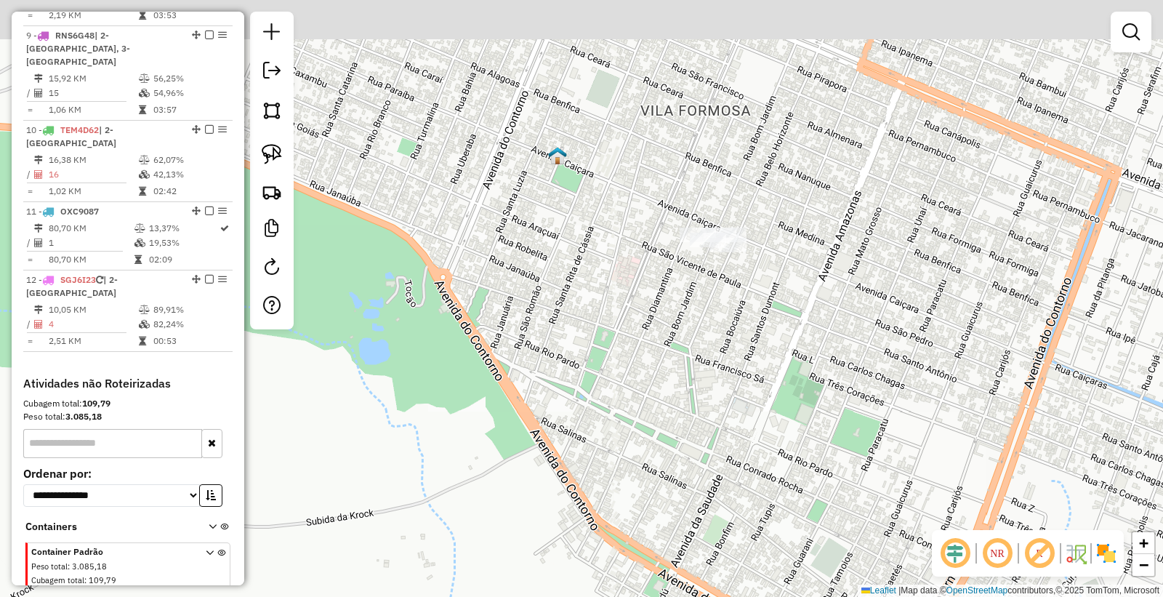
drag, startPoint x: 810, startPoint y: 172, endPoint x: 729, endPoint y: 315, distance: 164.8
click at [729, 315] on div "Janela de atendimento Grade de atendimento Capacidade Transportadoras Veículos …" at bounding box center [581, 298] width 1163 height 597
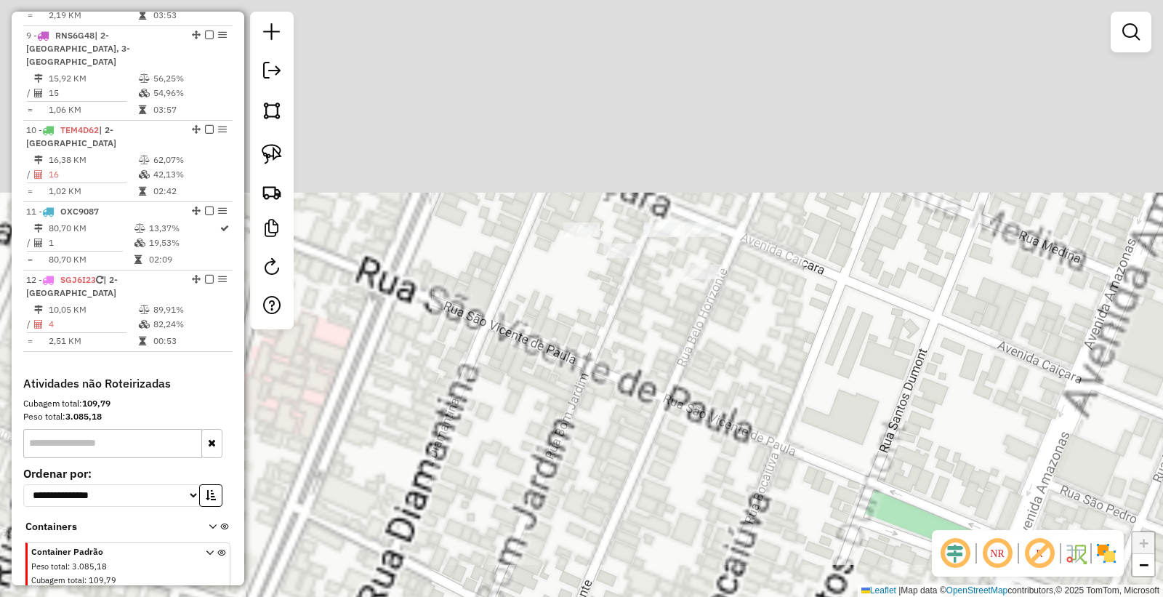
drag, startPoint x: 740, startPoint y: 252, endPoint x: 722, endPoint y: 536, distance: 284.9
click at [722, 536] on div "Janela de atendimento Grade de atendimento Capacidade Transportadoras Veículos …" at bounding box center [581, 298] width 1163 height 597
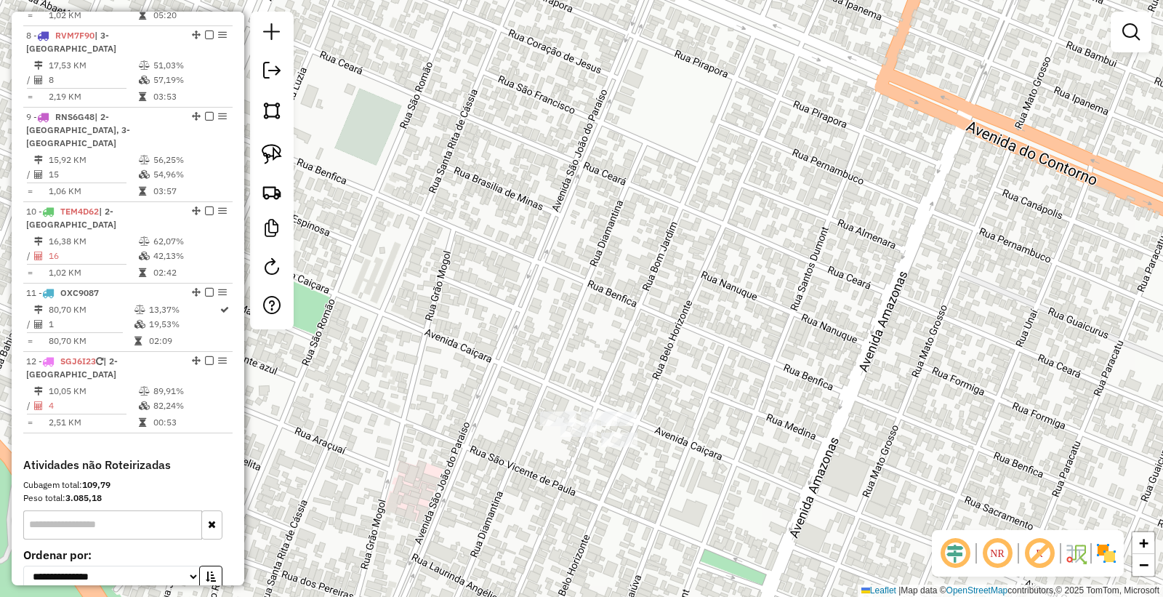
scroll to position [1198, 0]
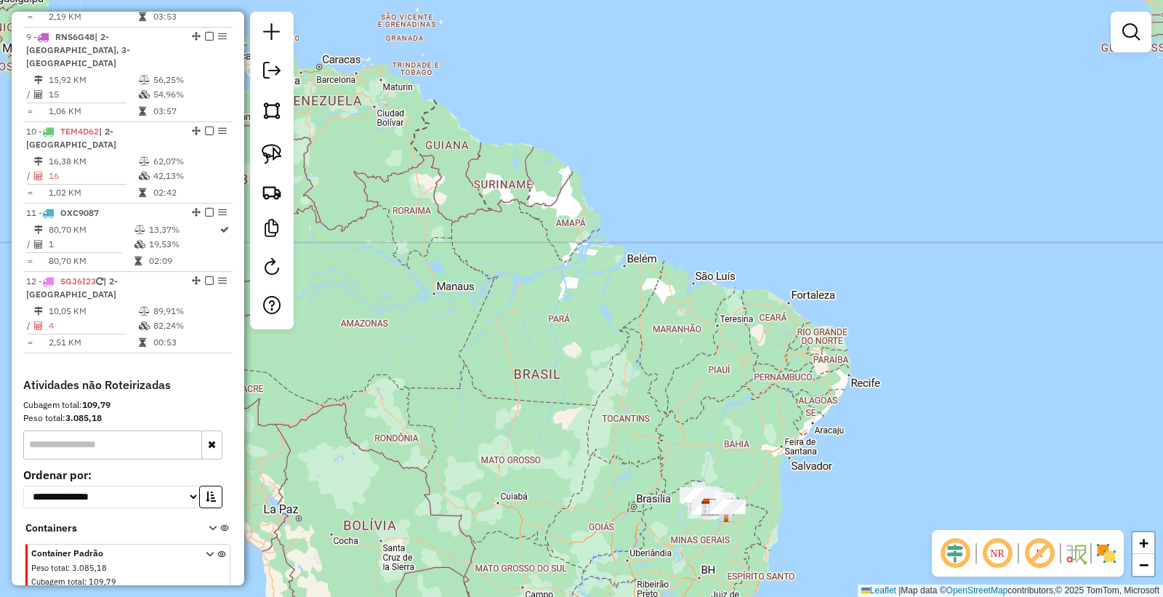
drag, startPoint x: 579, startPoint y: 557, endPoint x: 688, endPoint y: 346, distance: 237.4
click at [684, 360] on div "Janela de atendimento Grade de atendimento Capacidade Transportadoras Veículos …" at bounding box center [581, 298] width 1163 height 597
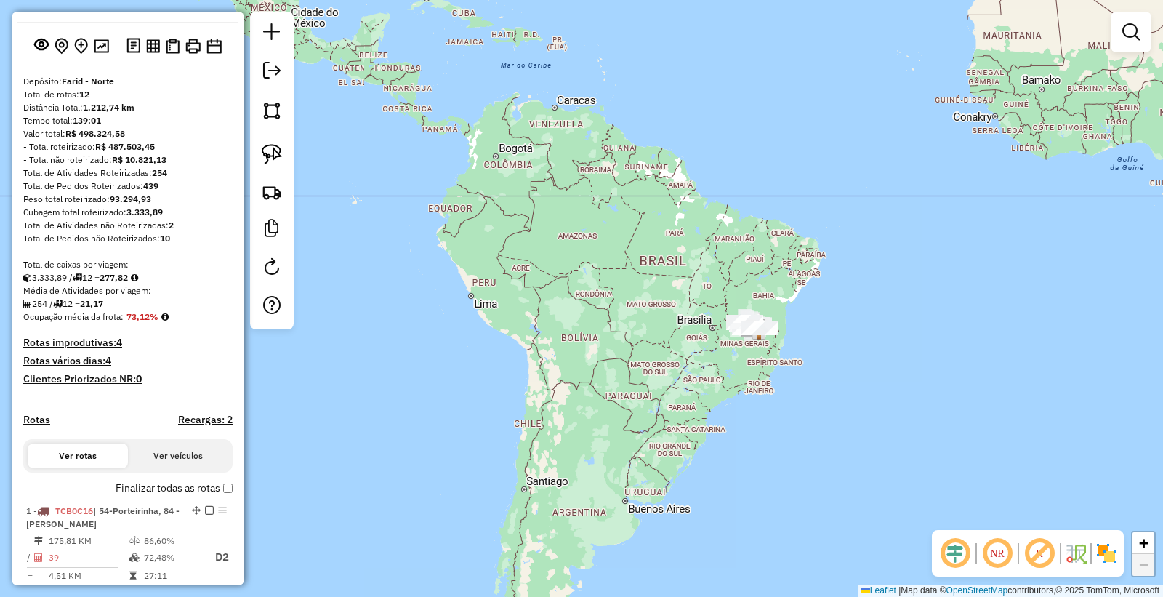
scroll to position [0, 0]
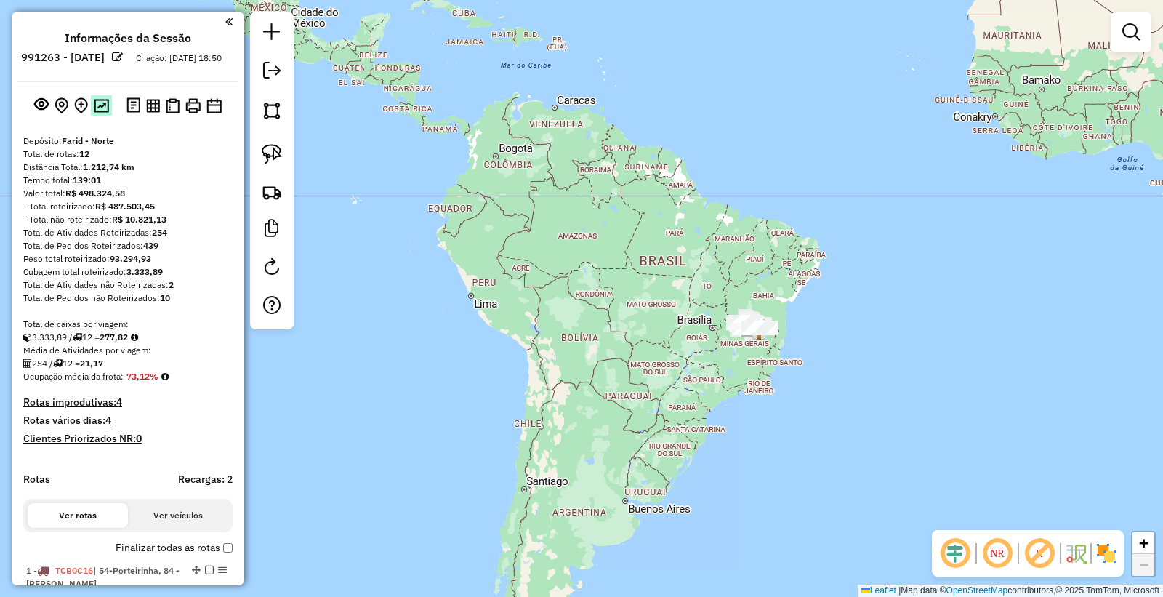
click at [97, 109] on button at bounding box center [101, 105] width 21 height 20
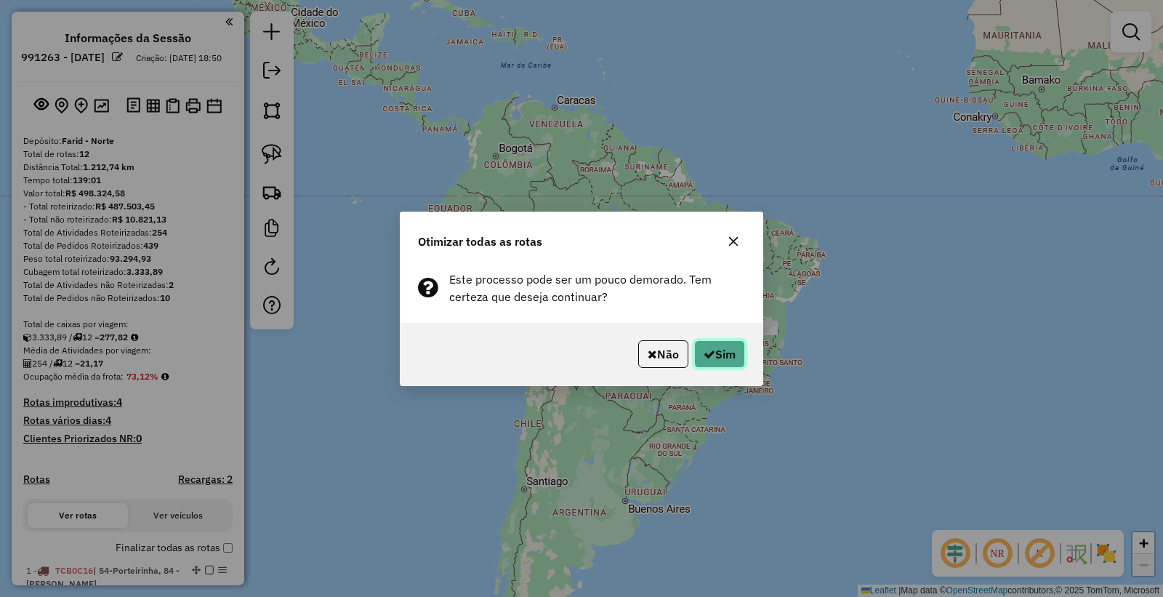
click at [718, 356] on button "Sim" at bounding box center [719, 354] width 51 height 28
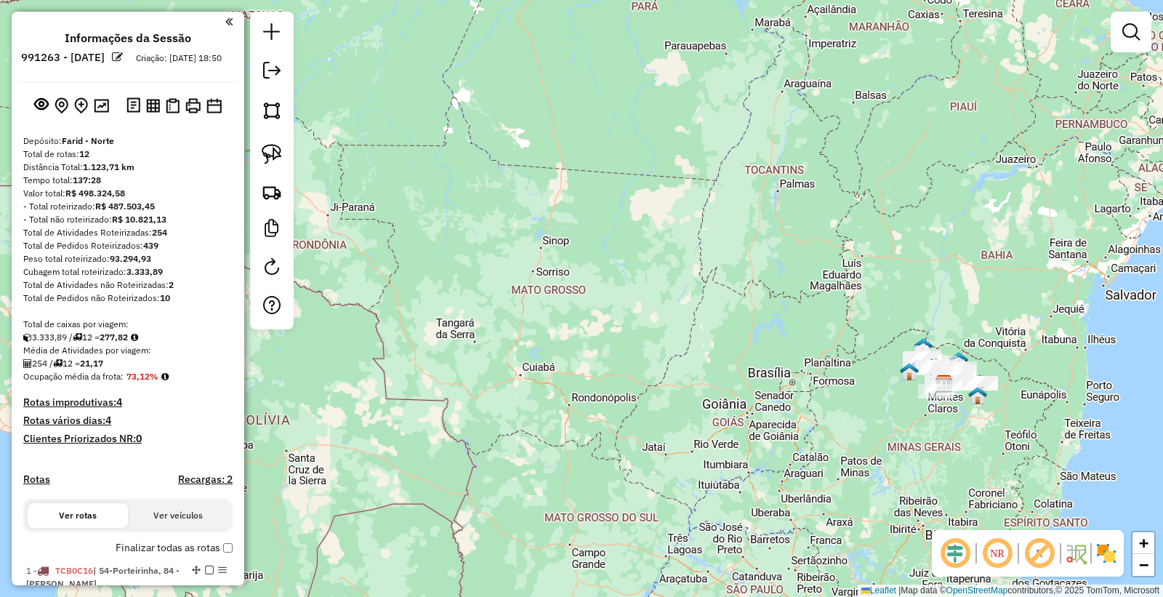
drag, startPoint x: 814, startPoint y: 357, endPoint x: 708, endPoint y: 354, distance: 106.2
click at [708, 354] on div "Janela de atendimento Grade de atendimento Capacidade Transportadoras Veículos …" at bounding box center [581, 298] width 1163 height 597
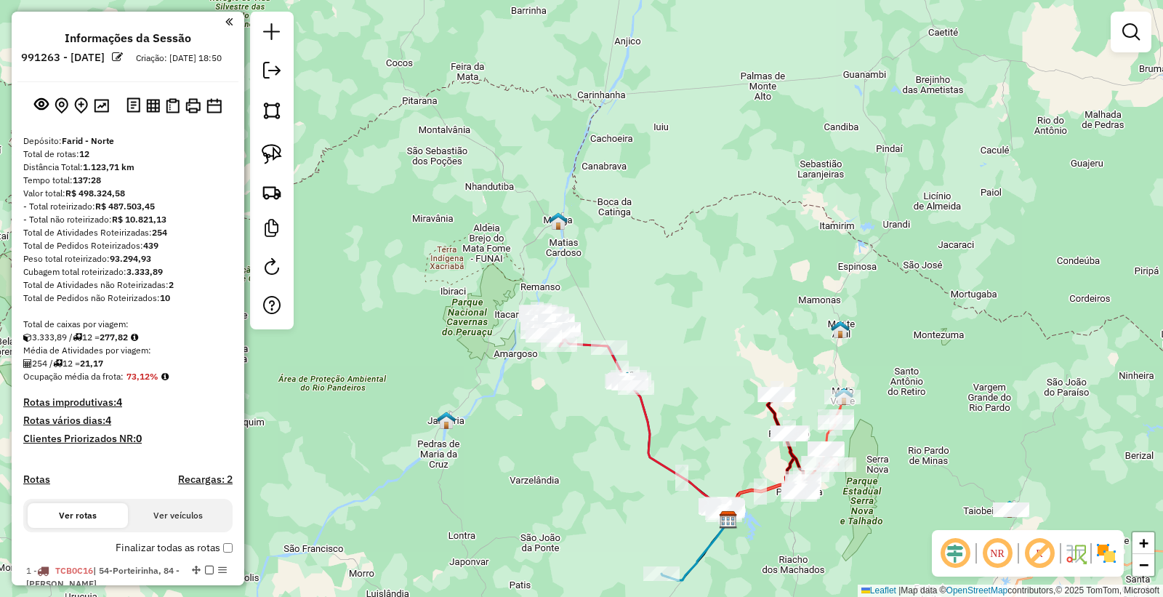
drag, startPoint x: 936, startPoint y: 379, endPoint x: 869, endPoint y: 318, distance: 90.1
click at [877, 318] on div "Janela de atendimento Grade de atendimento Capacidade Transportadoras Veículos …" at bounding box center [581, 298] width 1163 height 597
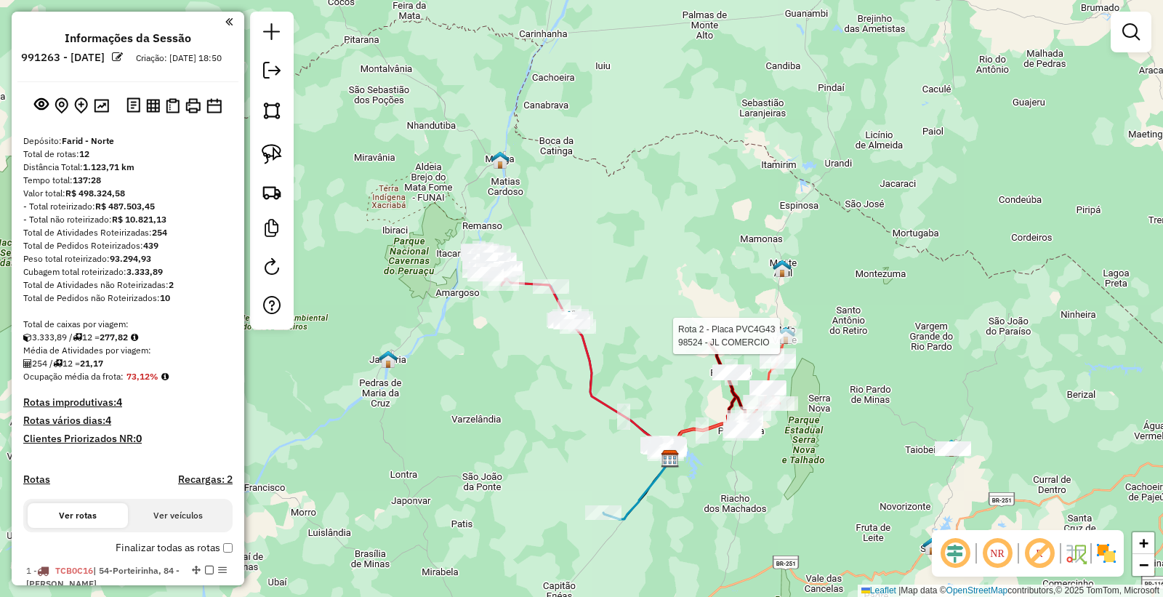
select select "*********"
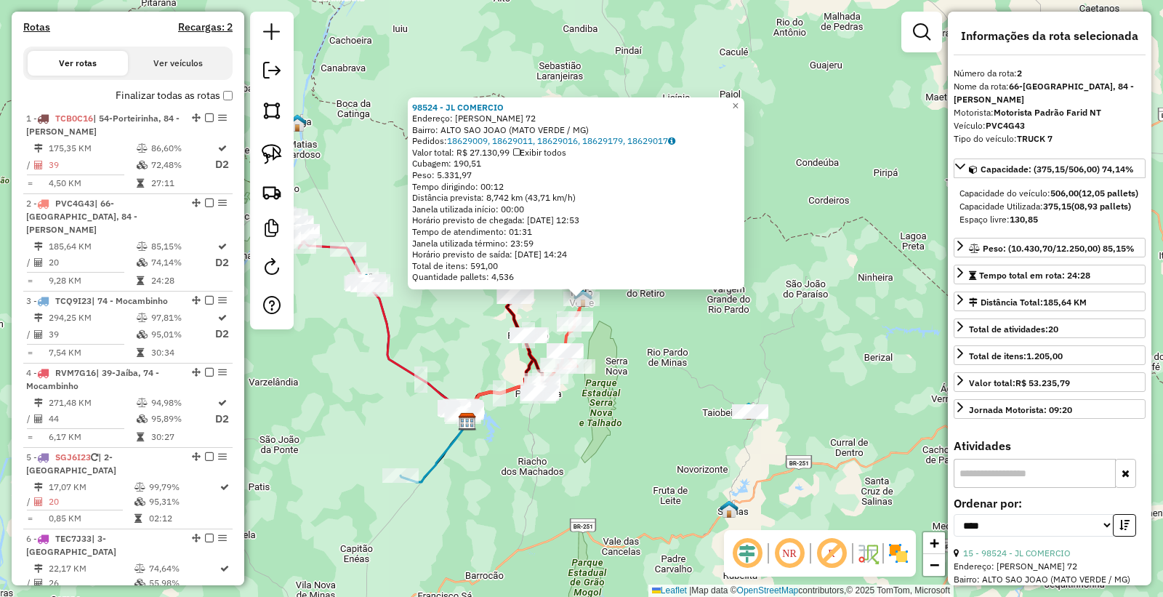
scroll to position [647, 0]
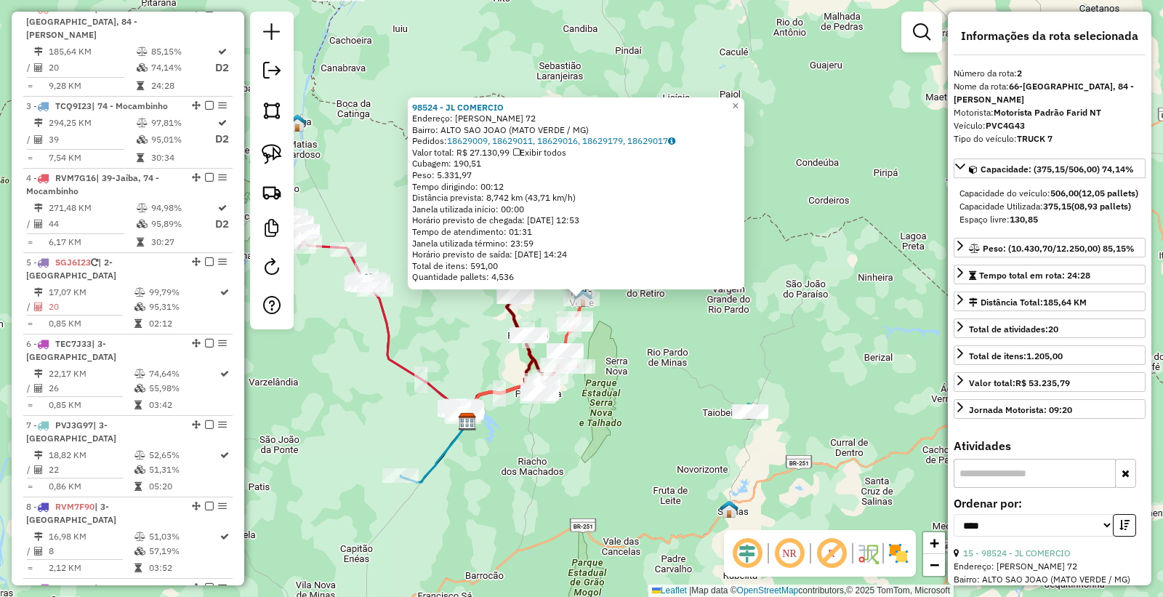
click at [578, 497] on div "98524 - JL COMERCIO Endereço: [PERSON_NAME] 72 Bairro: ALTO SAO JOAO ([GEOGRAPH…" at bounding box center [581, 298] width 1163 height 597
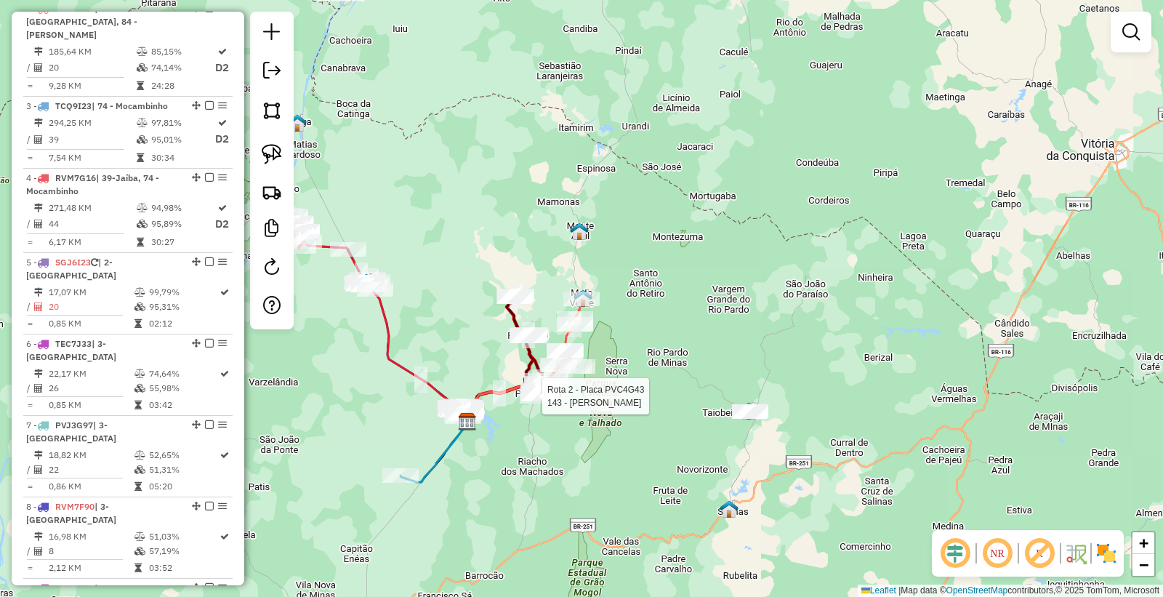
click at [535, 404] on div at bounding box center [538, 396] width 36 height 15
select select "*********"
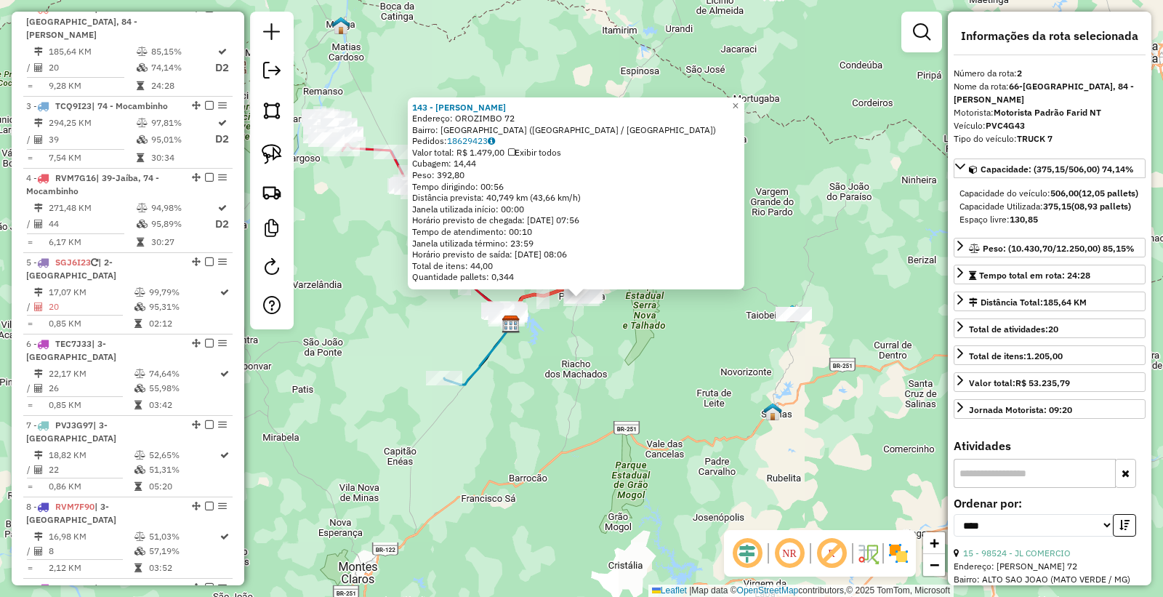
click at [689, 404] on div "143 - [PERSON_NAME]: OROZIMBO 72 Bairro: [GEOGRAPHIC_DATA] (PORTEIRINHA / [GEOG…" at bounding box center [581, 298] width 1163 height 597
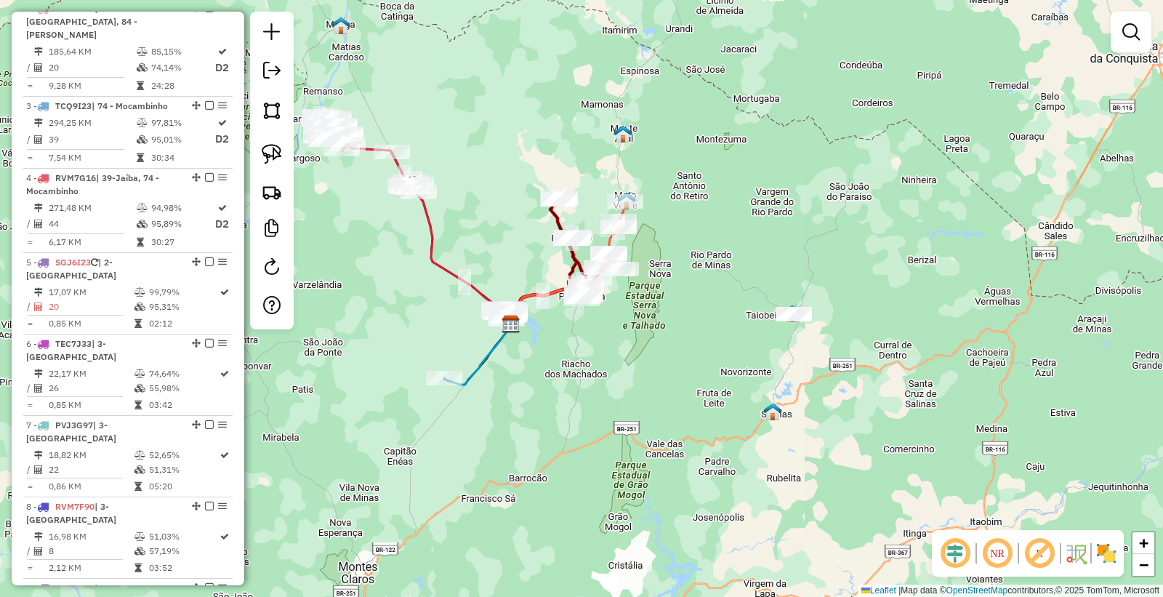
click at [448, 390] on div "Janela de atendimento Grade de atendimento Capacidade Transportadoras Veículos …" at bounding box center [581, 298] width 1163 height 597
click at [446, 385] on div at bounding box center [444, 378] width 36 height 15
select select "*********"
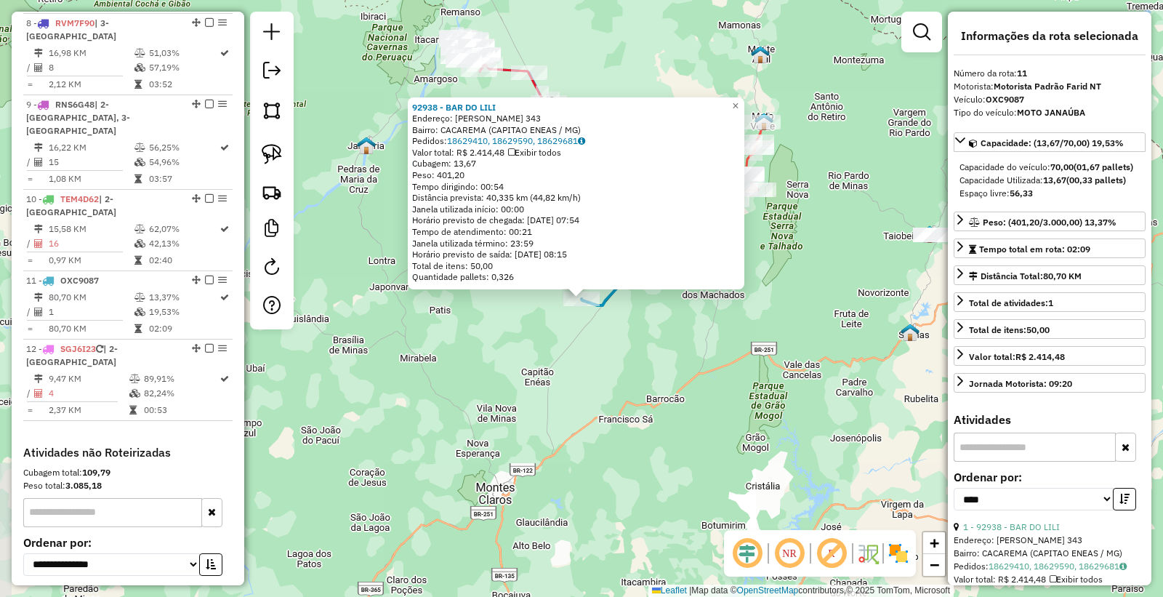
scroll to position [1200, 0]
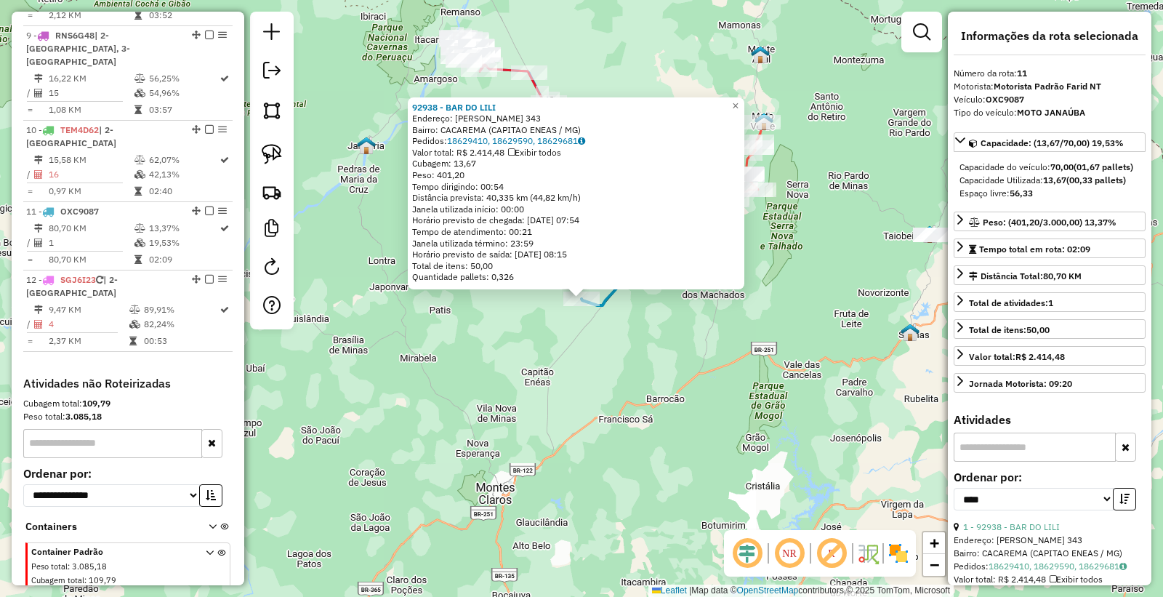
click at [702, 441] on div "92938 - BAR DO [PERSON_NAME]: [PERSON_NAME] 343 Bairro: CACAREMA (CAPITAO ENEAS…" at bounding box center [581, 298] width 1163 height 597
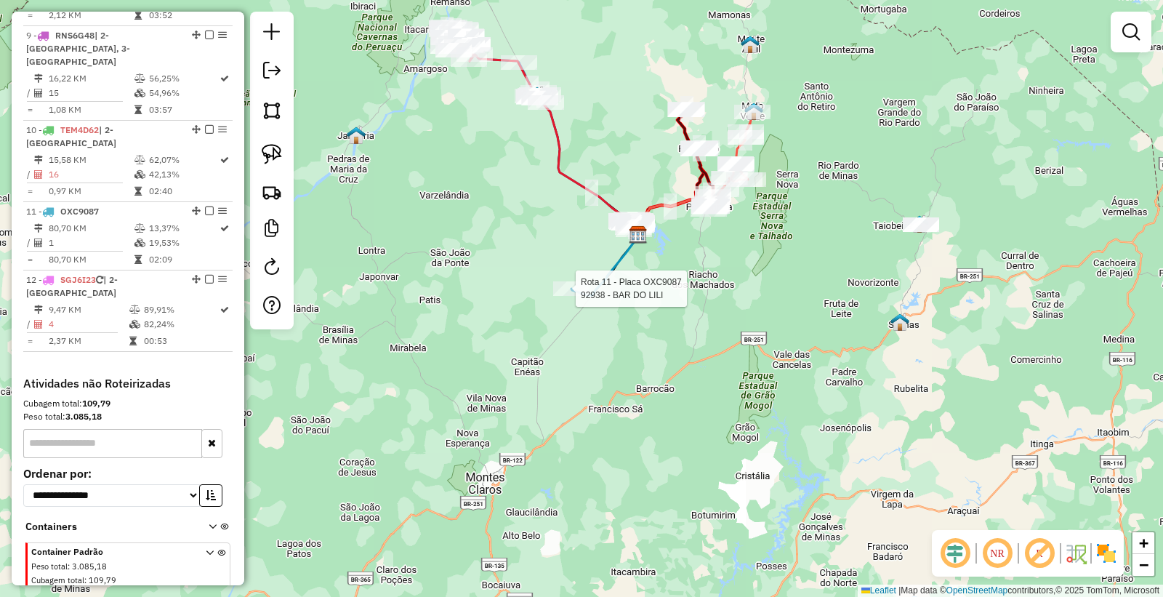
select select "*********"
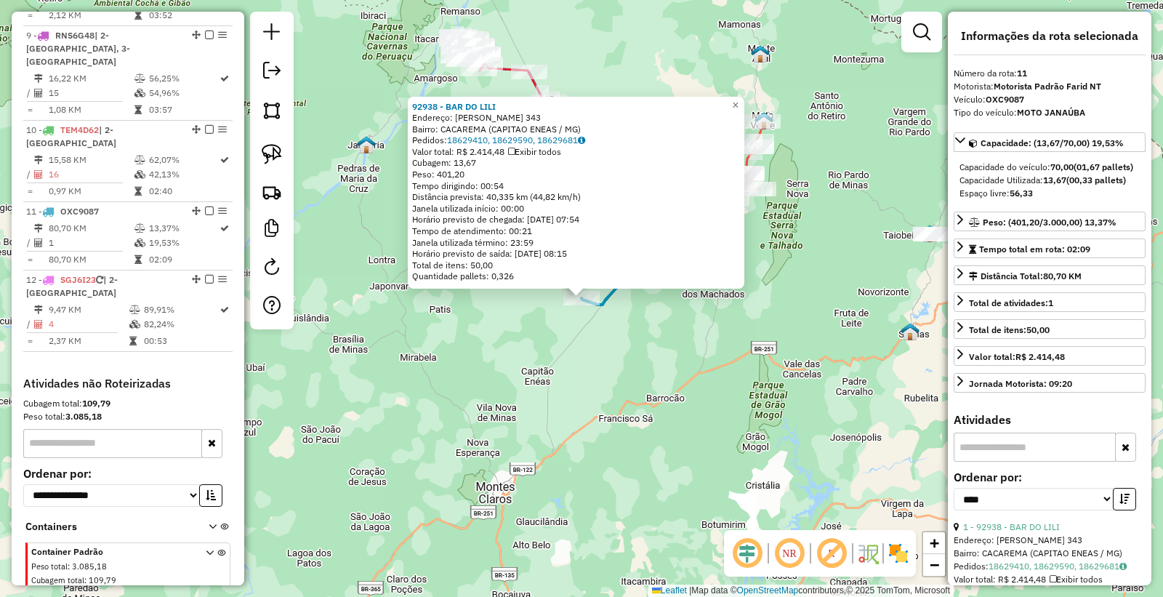
click at [656, 366] on div "92938 - BAR DO [PERSON_NAME]: [PERSON_NAME] 343 Bairro: CACAREMA (CAPITAO ENEAS…" at bounding box center [581, 298] width 1163 height 597
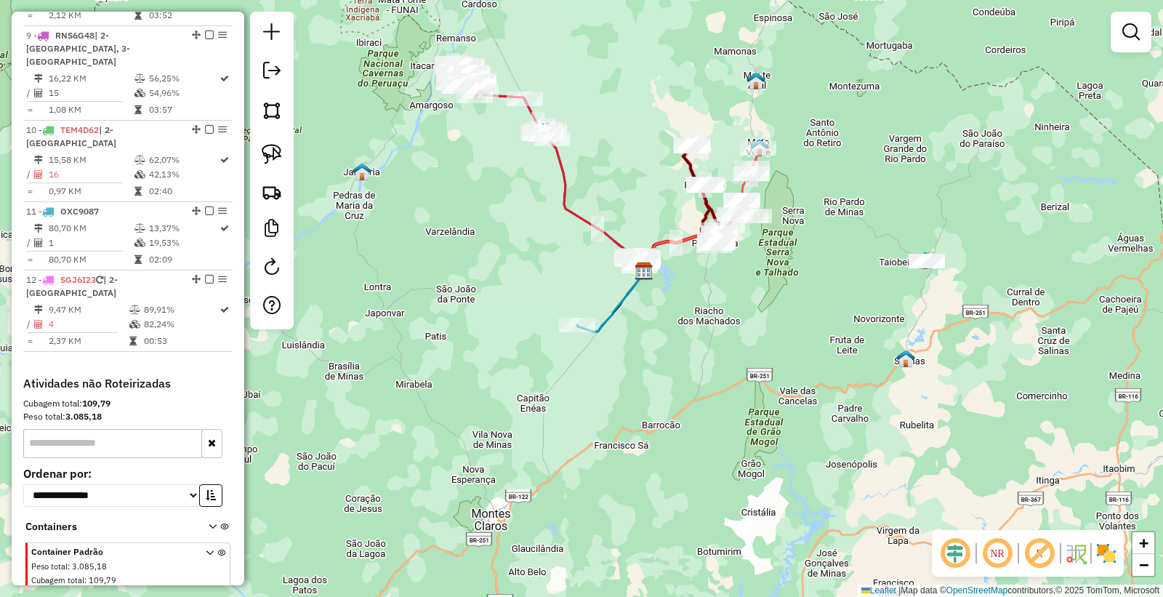
drag, startPoint x: 574, startPoint y: 249, endPoint x: 558, endPoint y: 316, distance: 69.0
click at [560, 314] on div "Janela de atendimento Grade de atendimento Capacidade Transportadoras Veículos …" at bounding box center [581, 298] width 1163 height 597
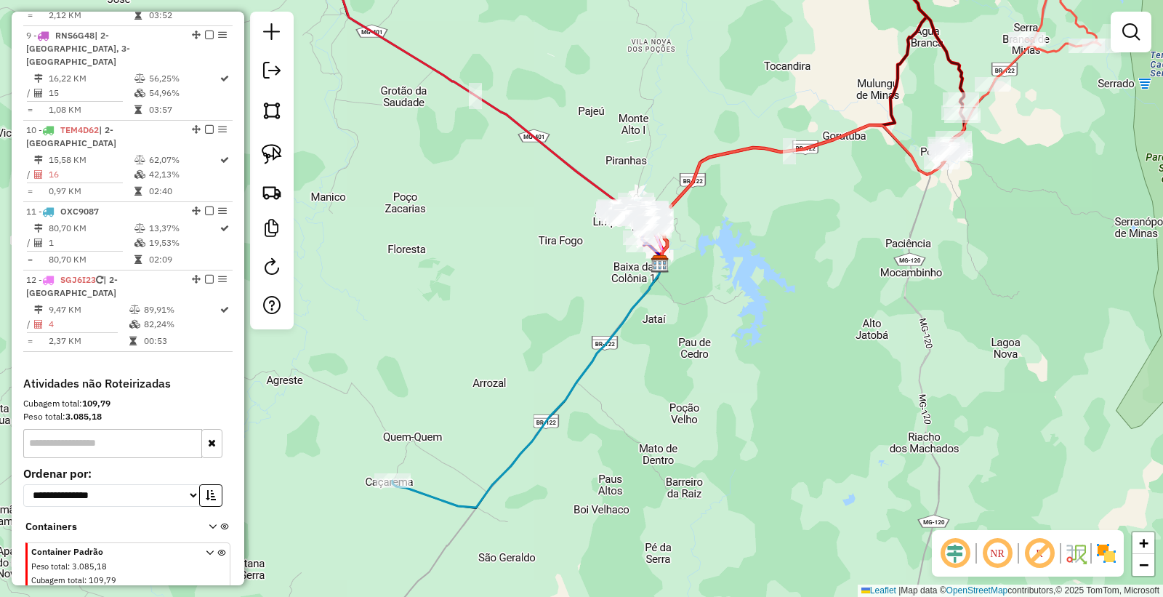
drag, startPoint x: 617, startPoint y: 275, endPoint x: 600, endPoint y: 338, distance: 65.4
click at [600, 338] on div "Janela de atendimento Grade de atendimento Capacidade Transportadoras Veículos …" at bounding box center [581, 298] width 1163 height 597
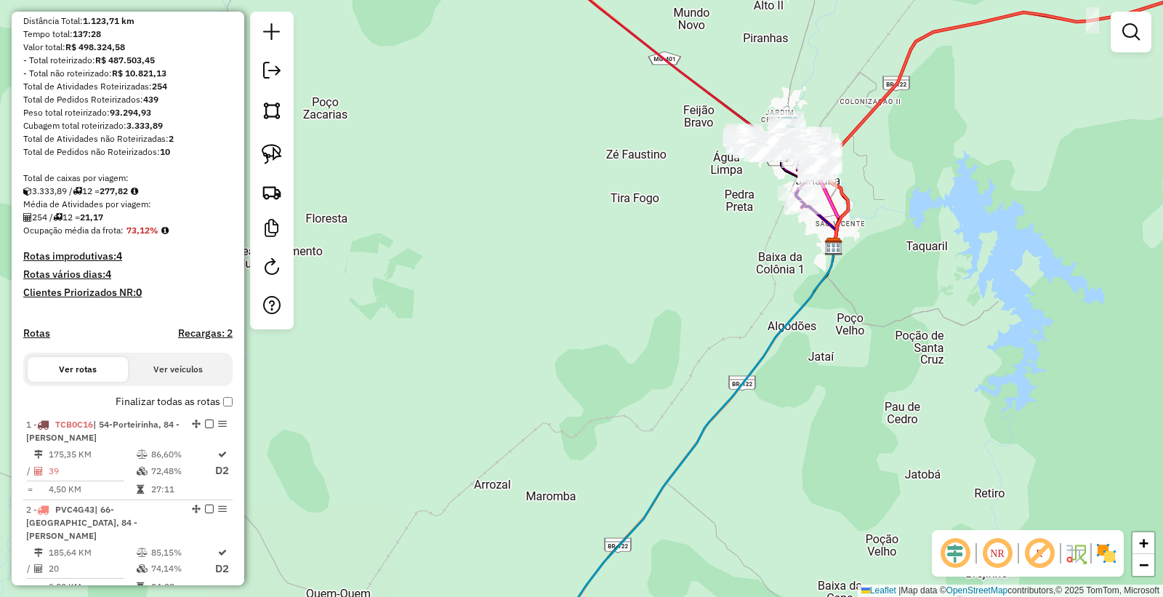
scroll to position [0, 0]
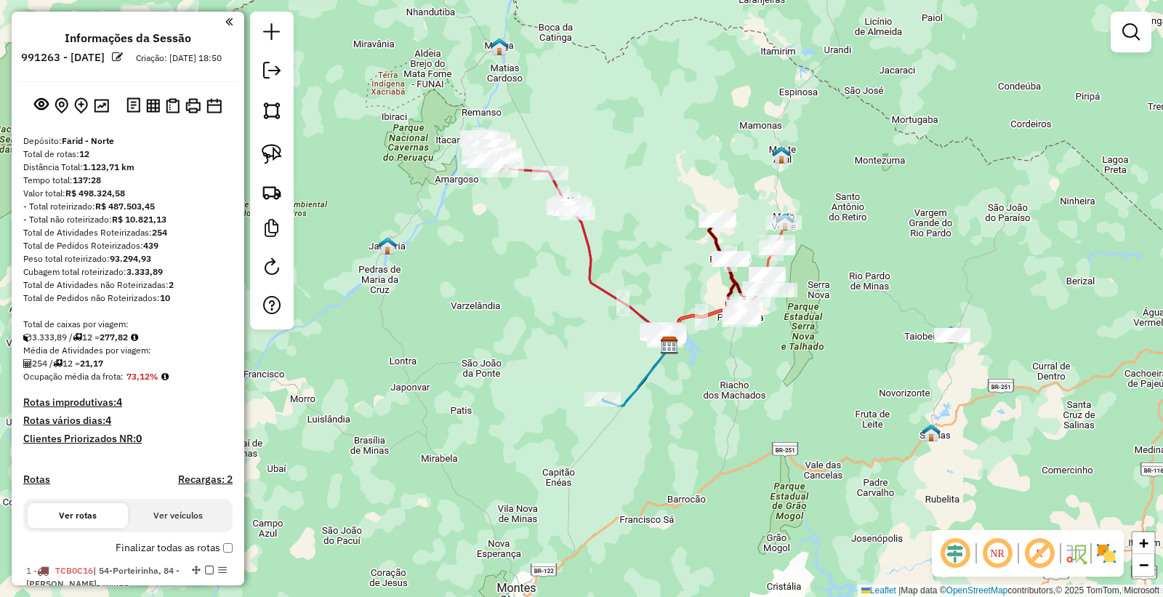
click at [702, 437] on div "Janela de atendimento Grade de atendimento Capacidade Transportadoras Veículos …" at bounding box center [581, 298] width 1163 height 597
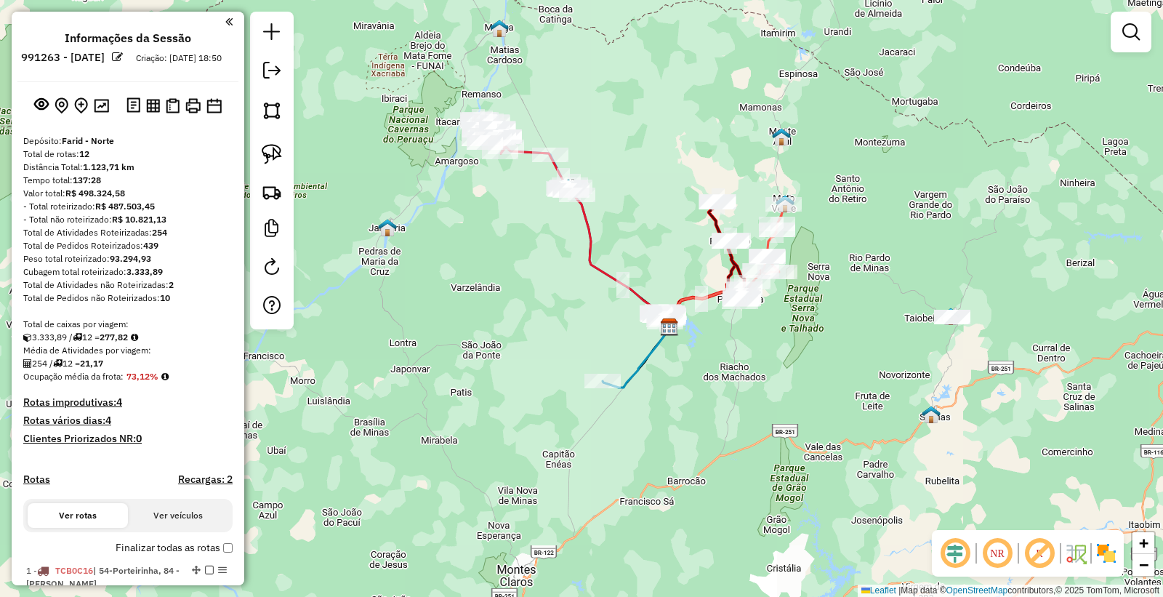
drag, startPoint x: 625, startPoint y: 486, endPoint x: 596, endPoint y: 518, distance: 43.8
click at [623, 476] on div "Janela de atendimento Grade de atendimento Capacidade Transportadoras Veículos …" at bounding box center [581, 298] width 1163 height 597
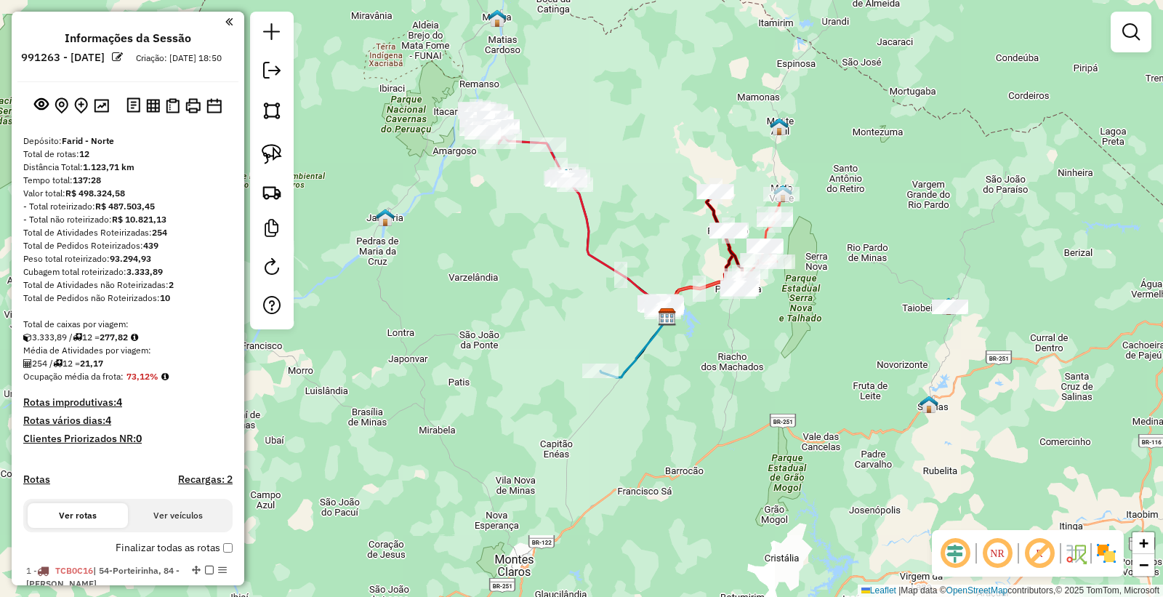
drag, startPoint x: 488, startPoint y: 330, endPoint x: 526, endPoint y: 295, distance: 51.5
click at [492, 326] on div "Janela de atendimento Grade de atendimento Capacidade Transportadoras Veículos …" at bounding box center [581, 298] width 1163 height 597
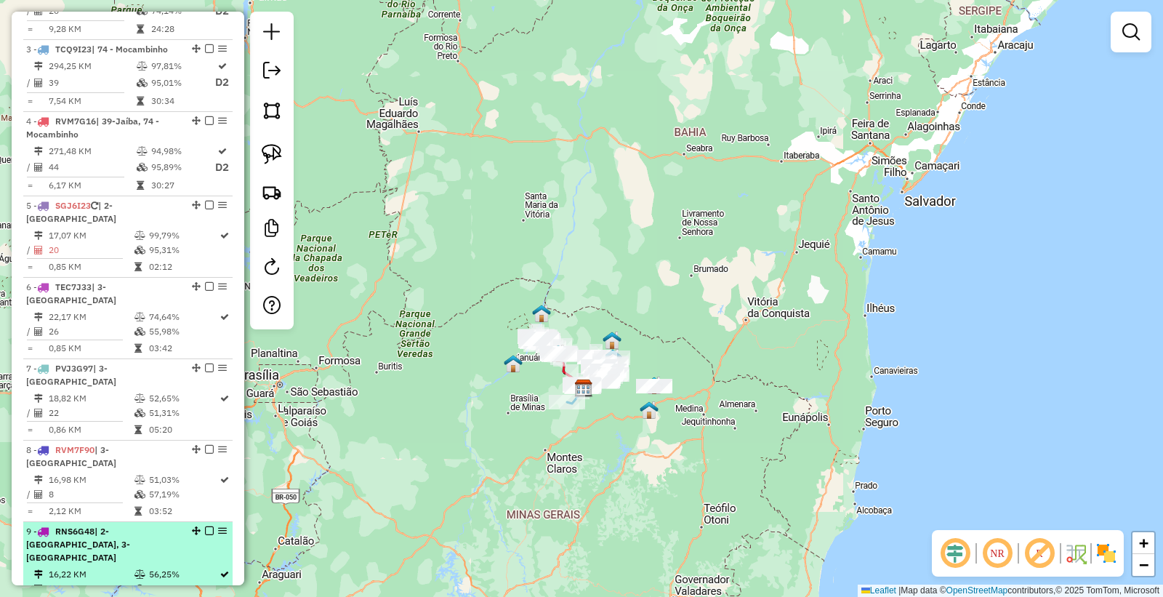
scroll to position [727, 0]
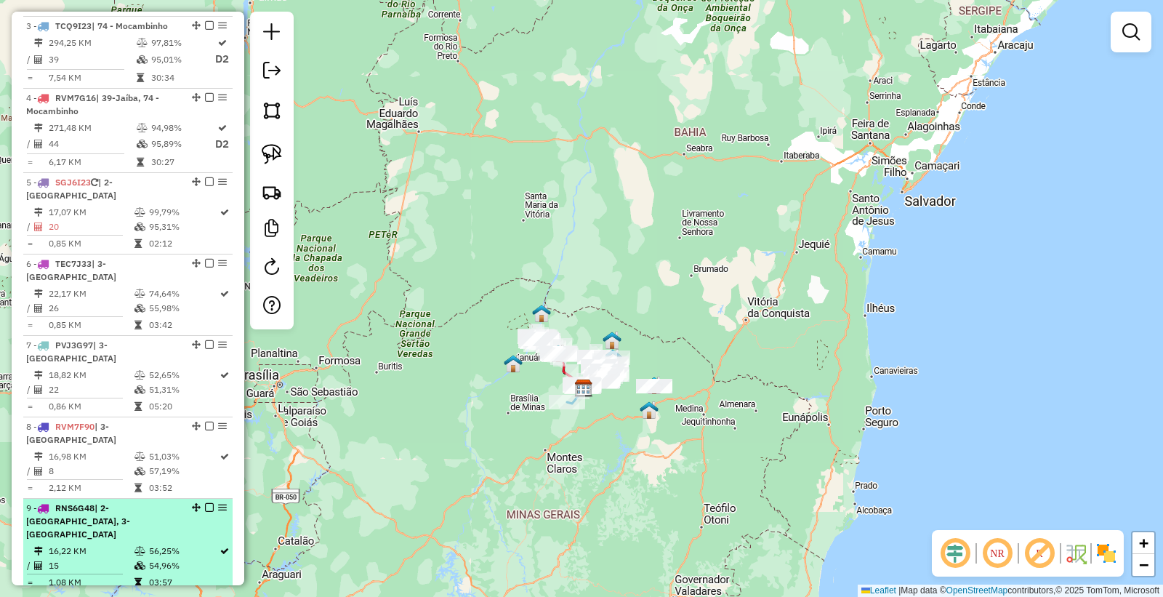
click at [150, 544] on td "56,25%" at bounding box center [183, 551] width 71 height 15
select select "*********"
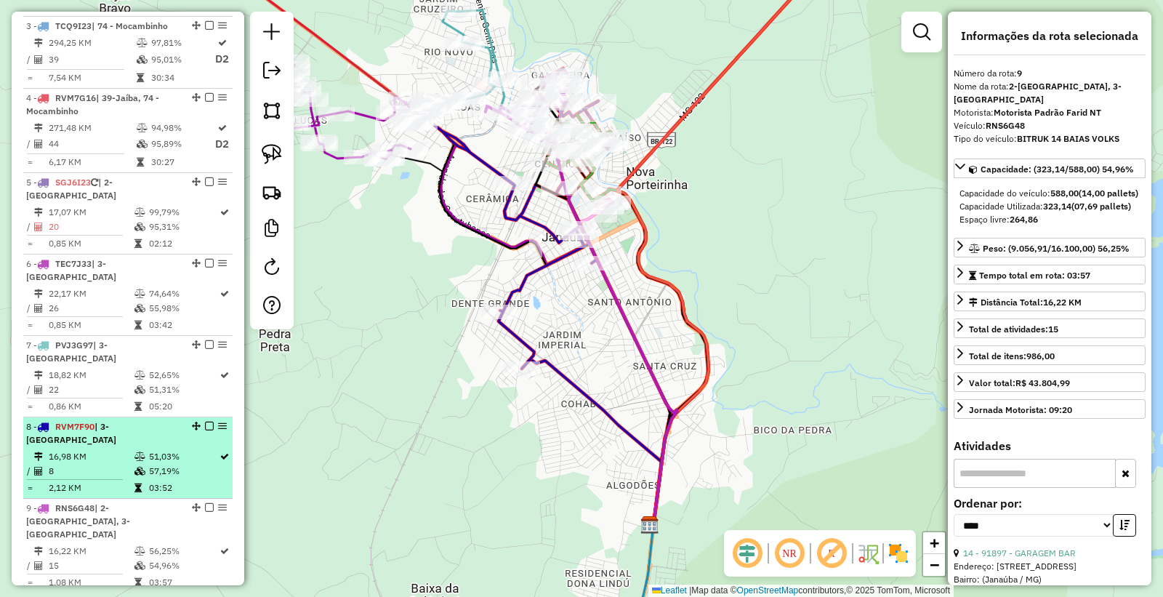
click at [158, 417] on li "8 - RVM7F90 | 3-[GEOGRAPHIC_DATA] 16,98 KM 51,03% / 8 57,19% = 2,12 KM 03:52" at bounding box center [127, 457] width 209 height 81
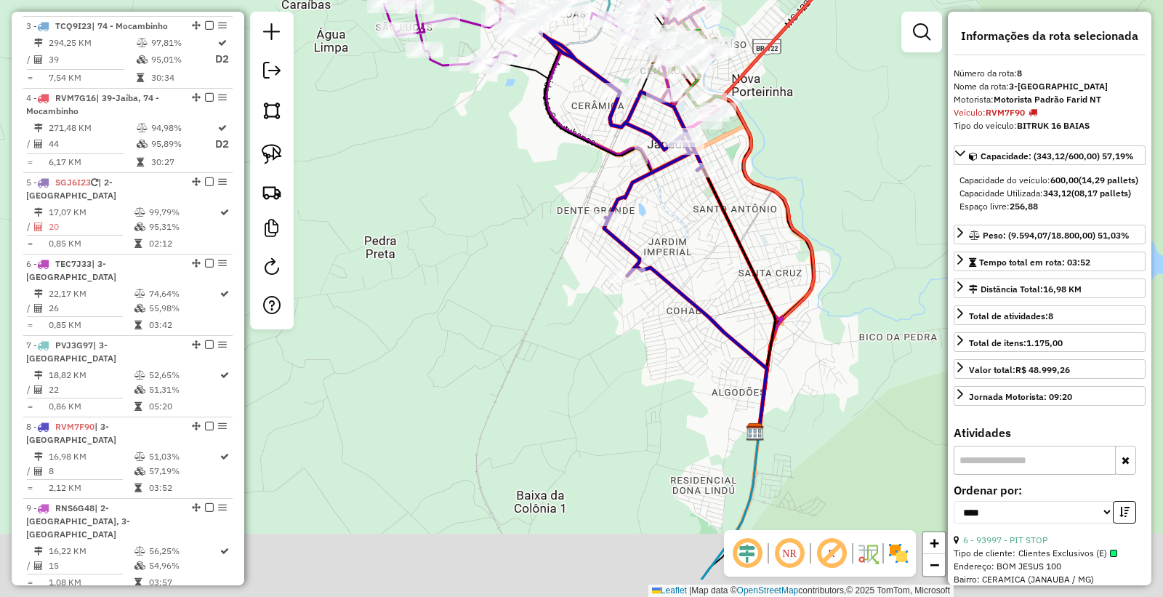
drag, startPoint x: 420, startPoint y: 445, endPoint x: 483, endPoint y: 375, distance: 93.7
click at [483, 375] on div "Janela de atendimento Grade de atendimento Capacidade Transportadoras Veículos …" at bounding box center [581, 298] width 1163 height 597
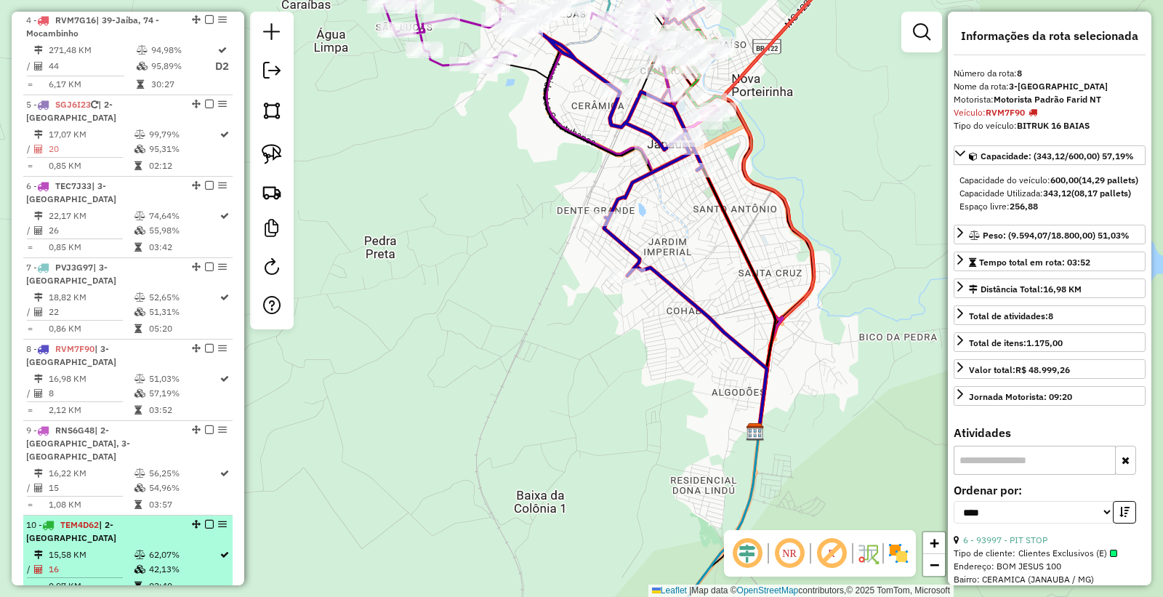
scroll to position [969, 0]
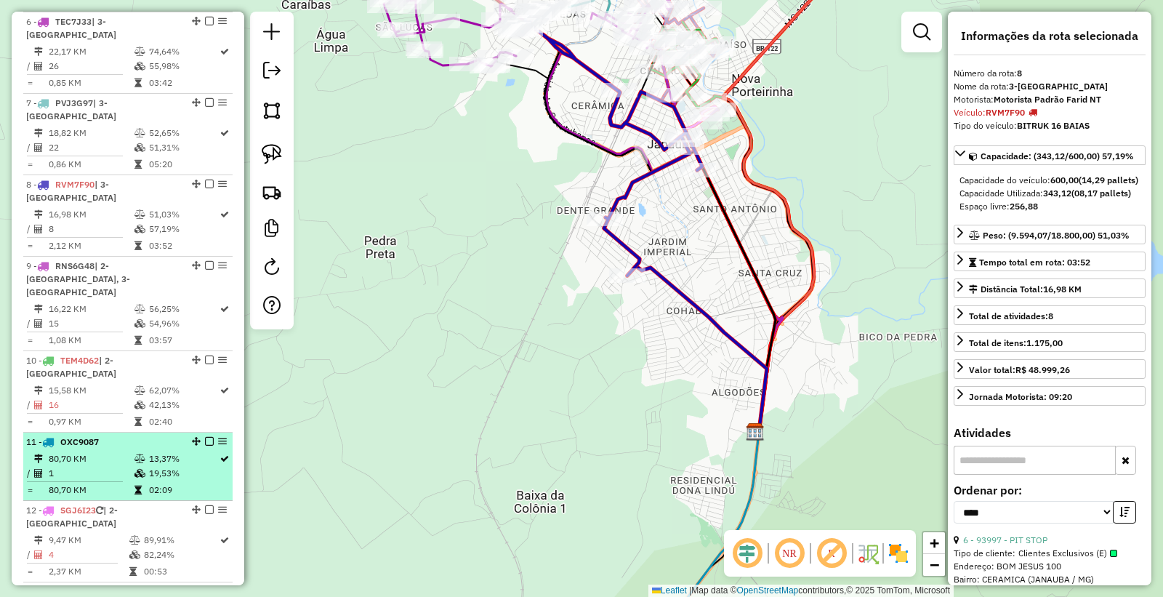
click at [135, 469] on icon at bounding box center [140, 473] width 11 height 9
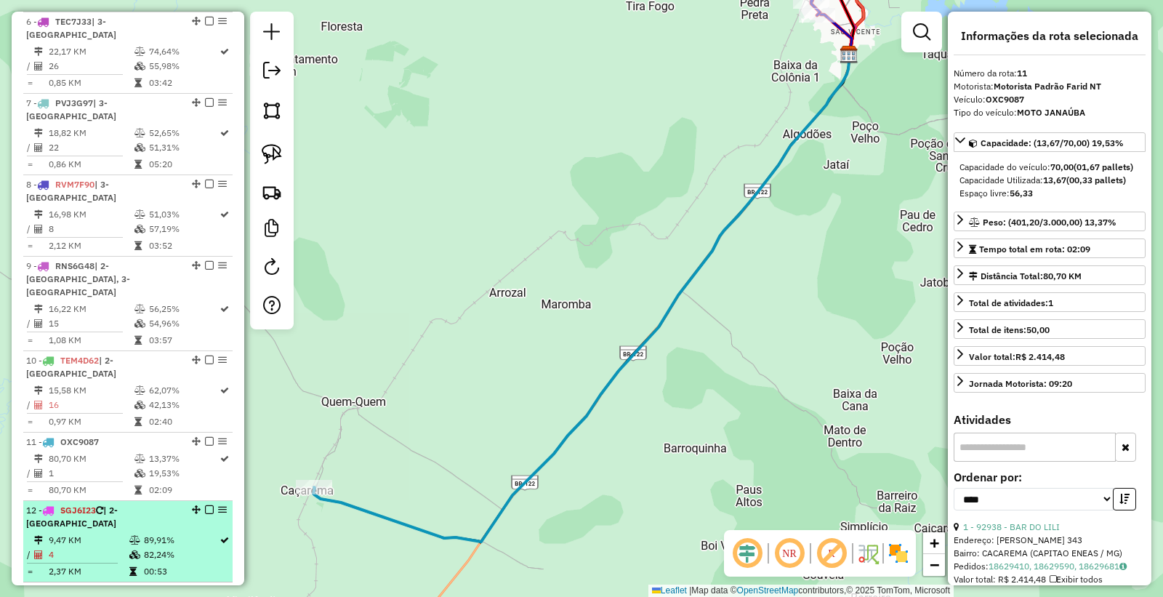
click at [138, 504] on div "12 - SGJ6I23 | 2-[GEOGRAPHIC_DATA]" at bounding box center [103, 517] width 154 height 26
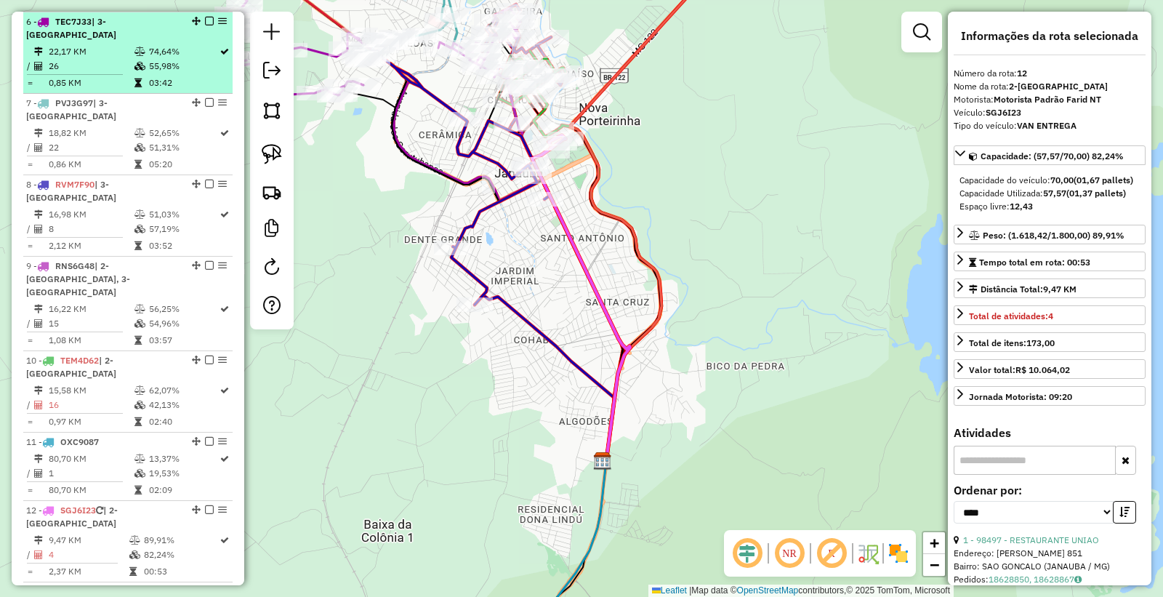
click at [125, 59] on td "26" at bounding box center [91, 66] width 86 height 15
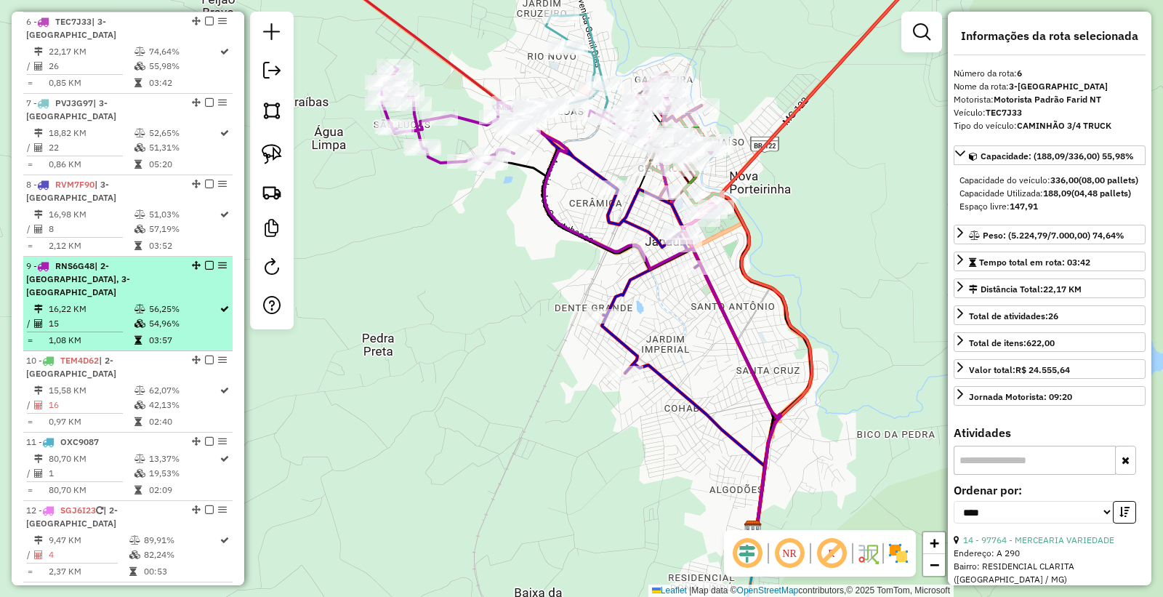
click at [136, 333] on td at bounding box center [141, 340] width 15 height 15
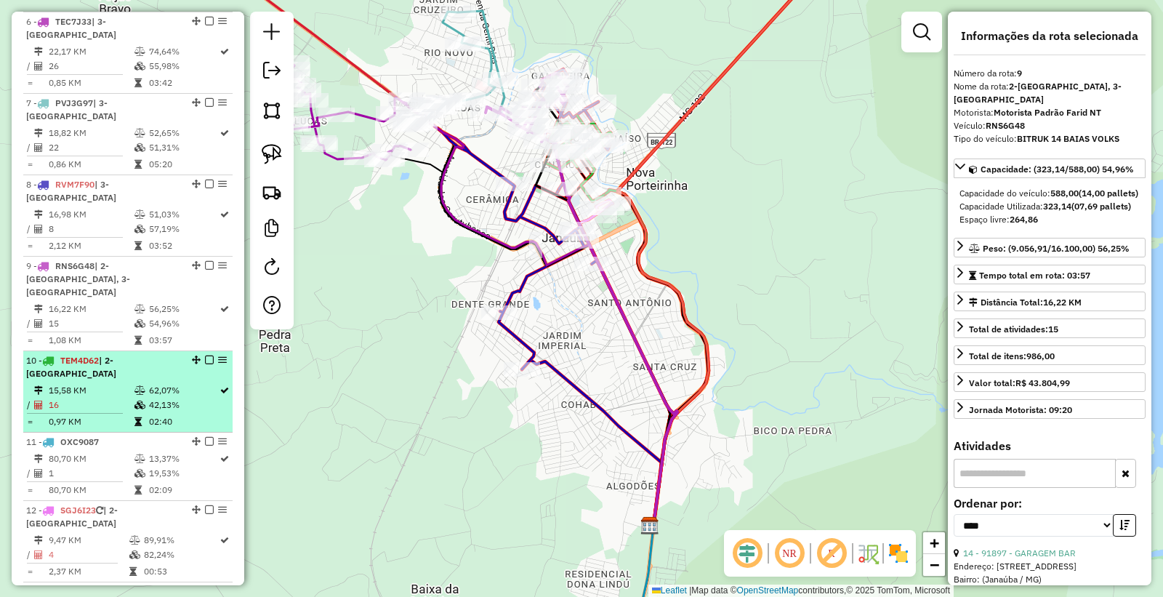
click at [158, 398] on td "42,13%" at bounding box center [183, 405] width 71 height 15
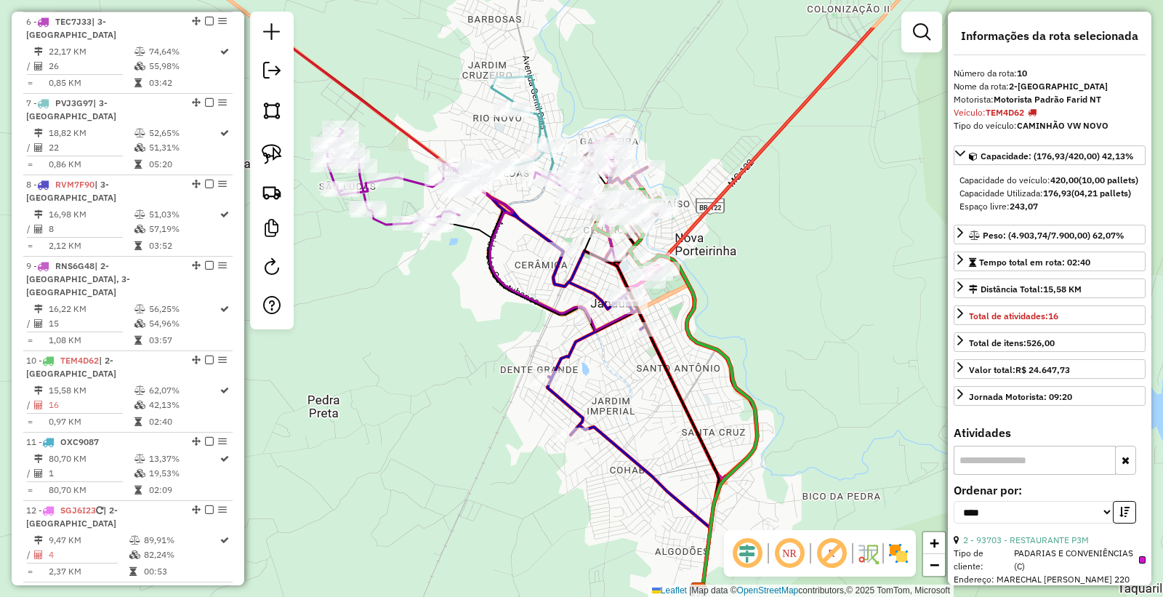
drag, startPoint x: 476, startPoint y: 388, endPoint x: 587, endPoint y: 396, distance: 110.8
click at [569, 470] on div "Janela de atendimento Grade de atendimento Capacidade Transportadoras Veículos …" at bounding box center [581, 298] width 1163 height 597
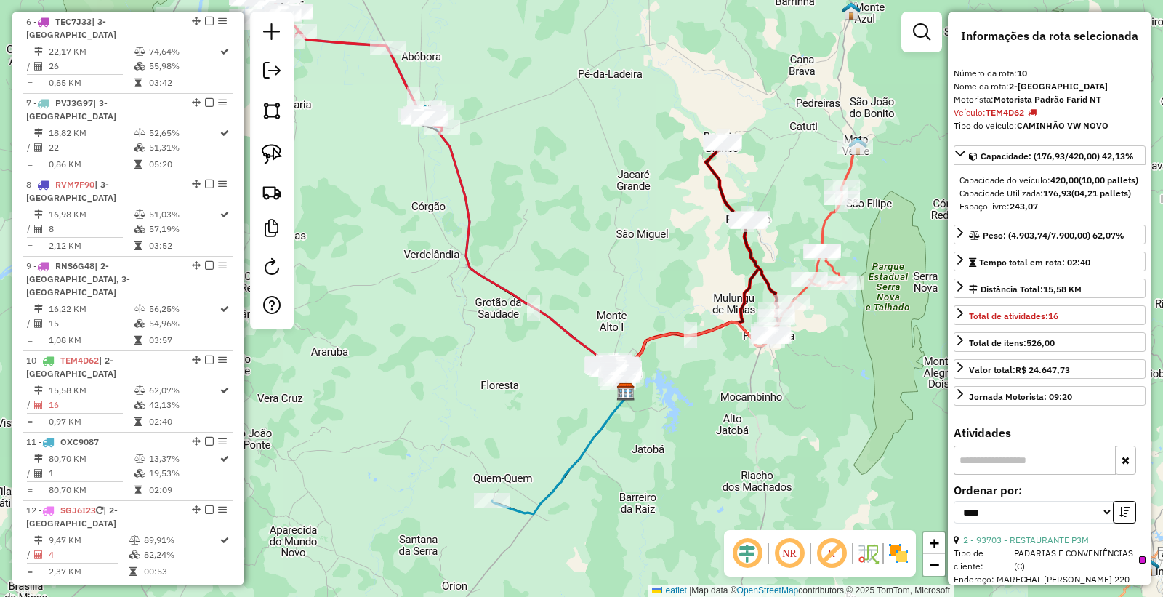
click at [691, 454] on div "Janela de atendimento Grade de atendimento Capacidade Transportadoras Veículos …" at bounding box center [581, 298] width 1163 height 597
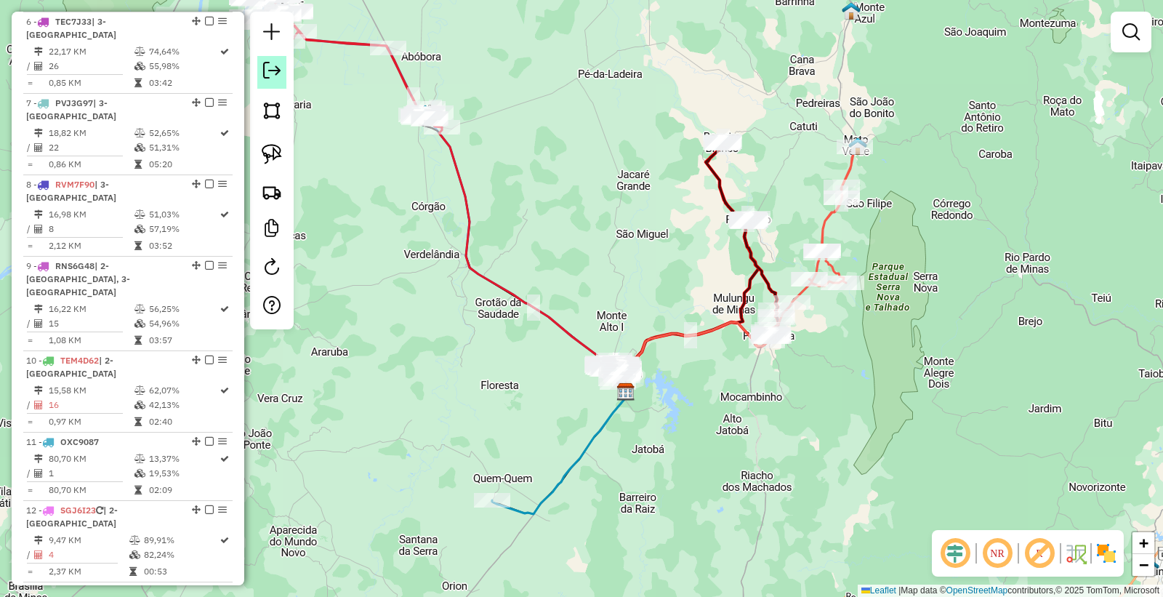
click at [273, 70] on em at bounding box center [271, 70] width 17 height 17
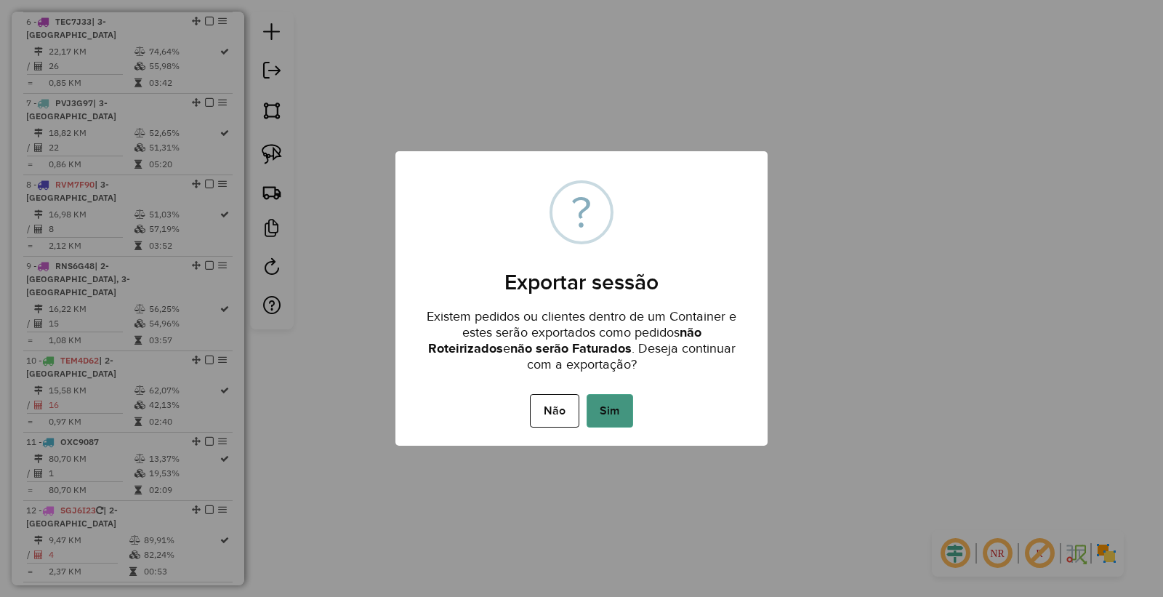
click at [617, 413] on button "Sim" at bounding box center [610, 410] width 47 height 33
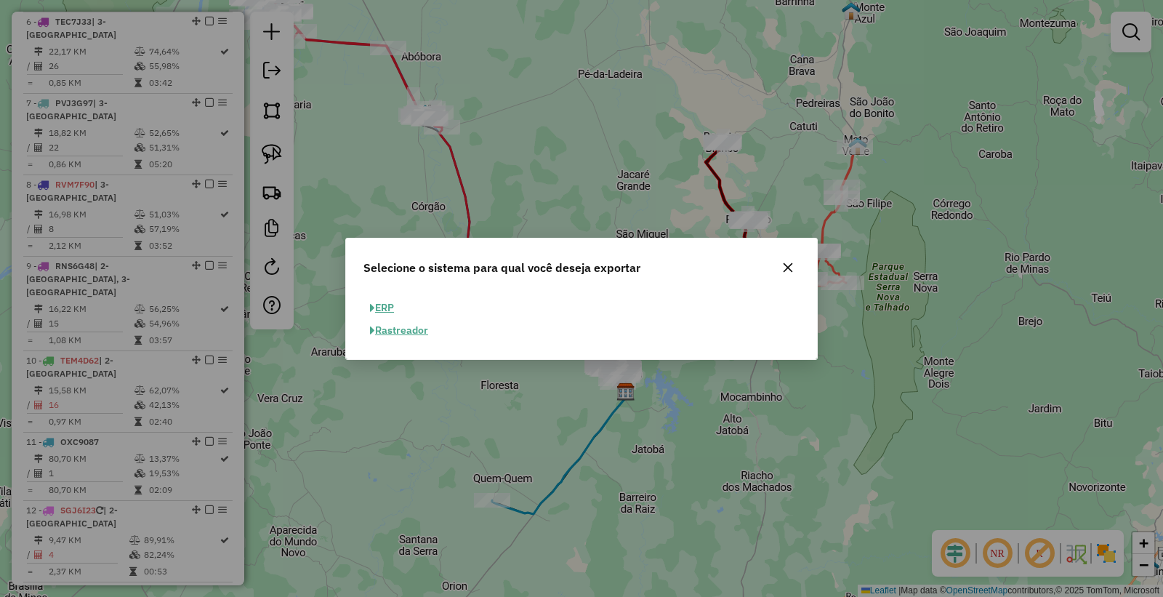
click at [385, 309] on button "ERP" at bounding box center [382, 308] width 37 height 23
select select "**"
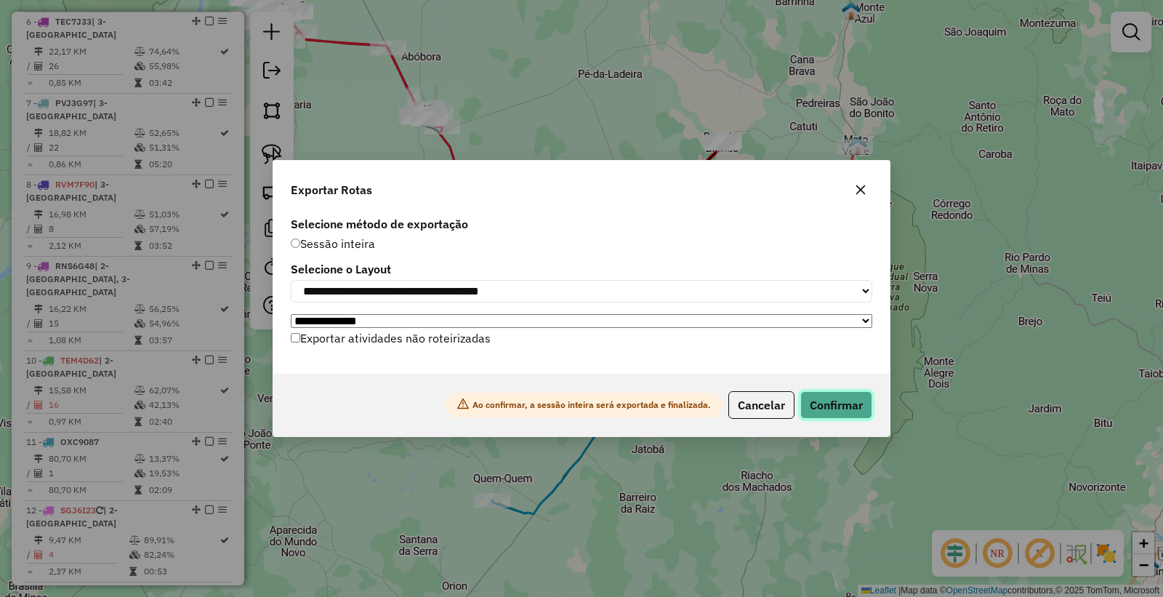
click at [849, 409] on button "Confirmar" at bounding box center [837, 405] width 72 height 28
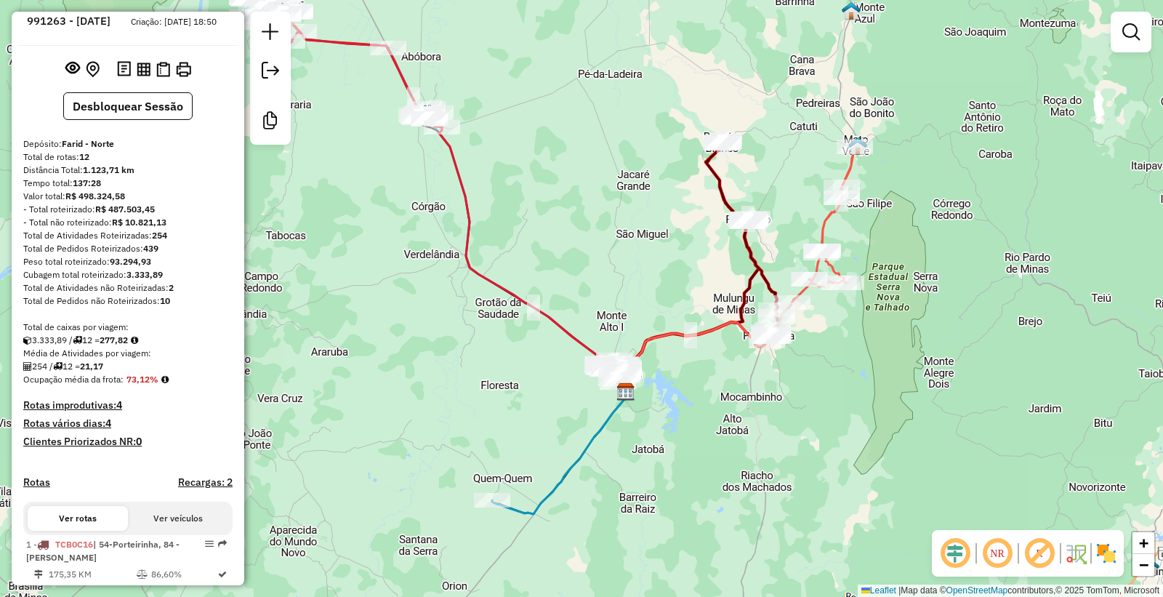
scroll to position [81, 0]
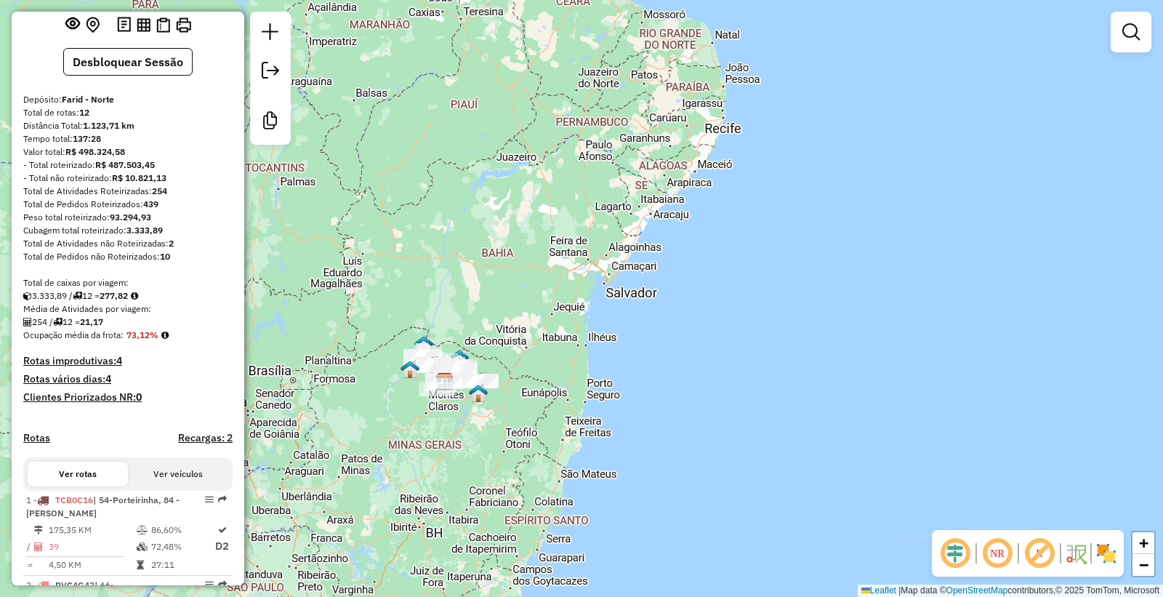
drag, startPoint x: 625, startPoint y: 498, endPoint x: 518, endPoint y: 593, distance: 143.7
click at [629, 485] on div "Janela de atendimento Grade de atendimento Capacidade Transportadoras Veículos …" at bounding box center [581, 298] width 1163 height 597
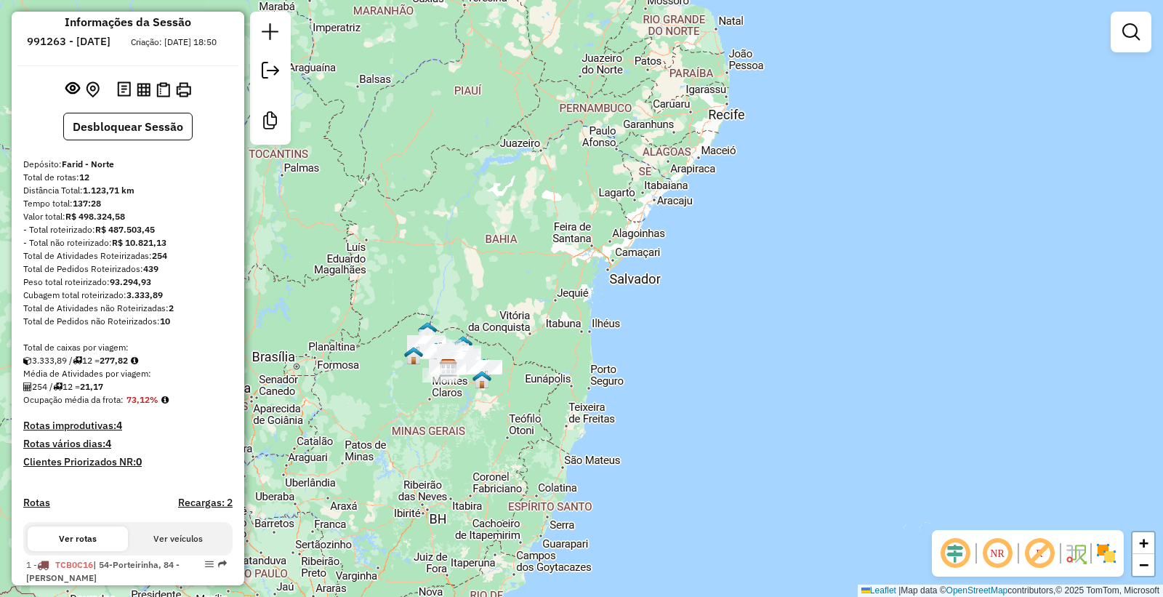
scroll to position [0, 0]
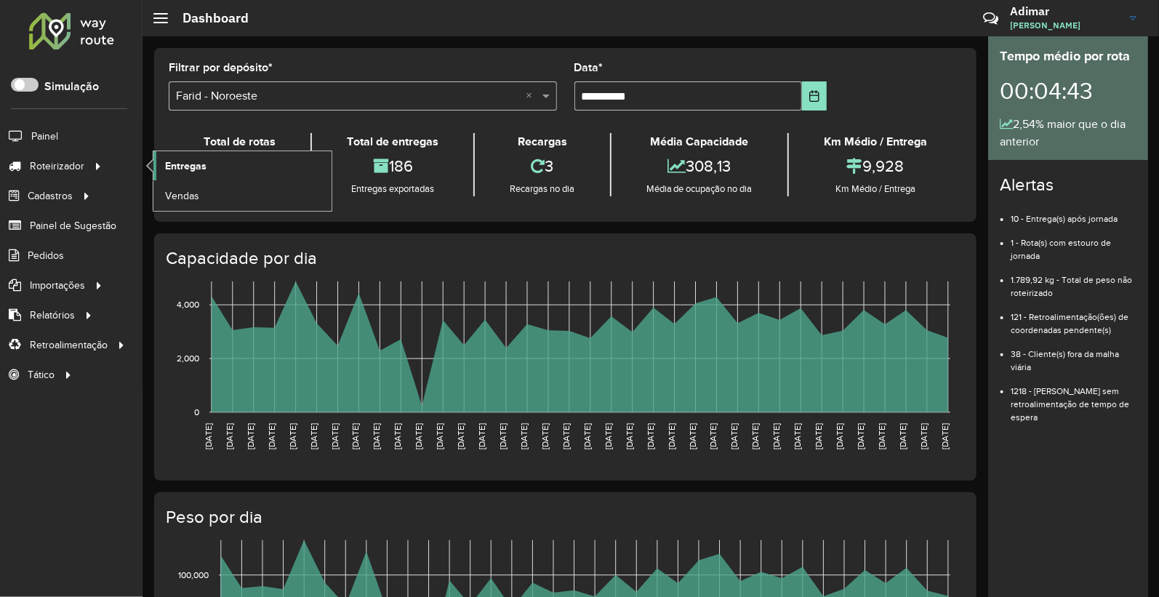
click at [218, 169] on link "Entregas" at bounding box center [242, 165] width 178 height 29
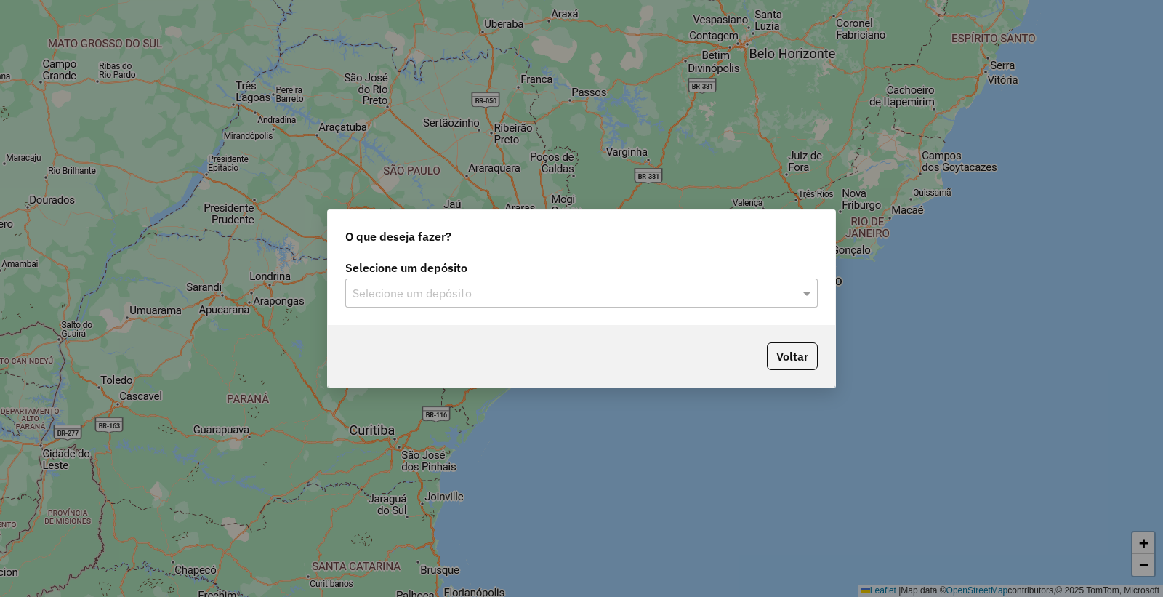
click at [430, 292] on input "text" at bounding box center [567, 293] width 429 height 17
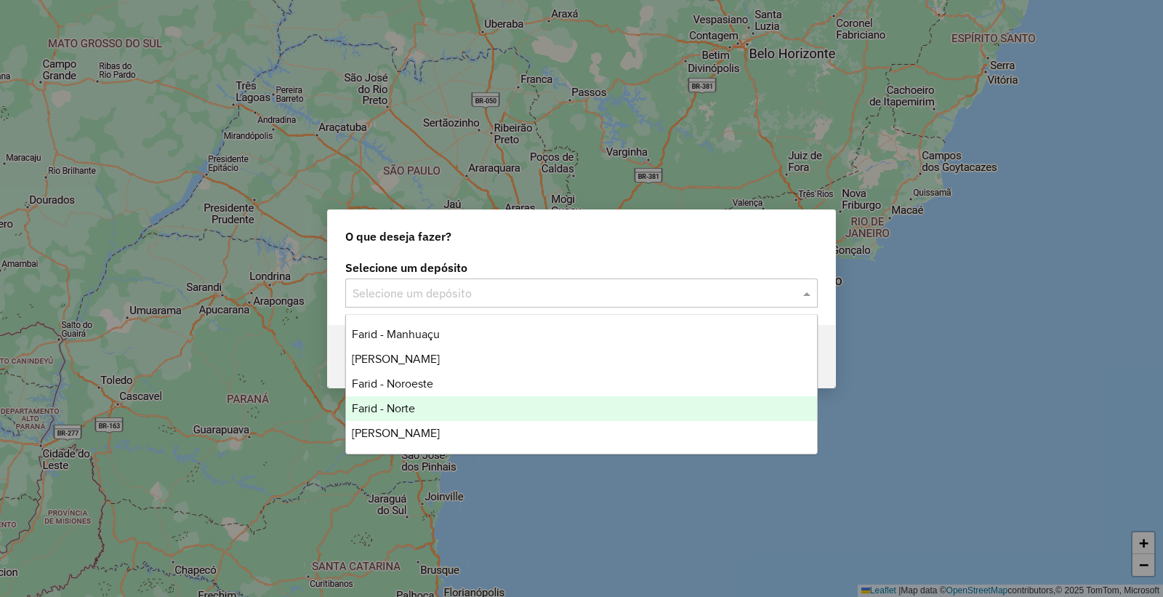
click at [409, 412] on span "Farid - Norte" at bounding box center [383, 408] width 63 height 12
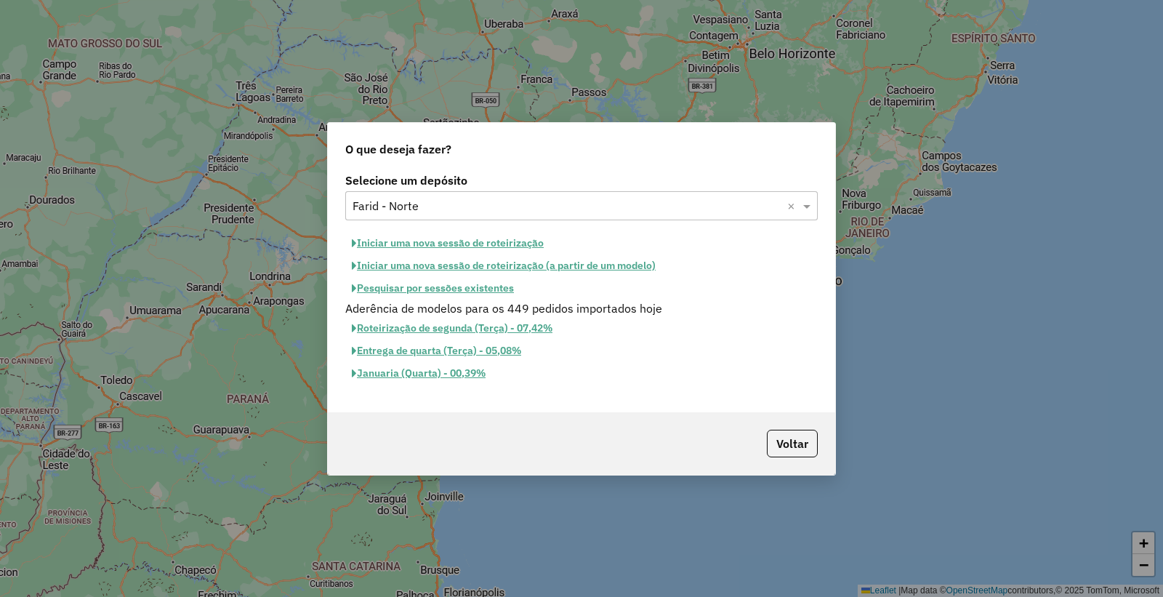
click at [452, 287] on button "Pesquisar por sessões existentes" at bounding box center [432, 288] width 175 height 23
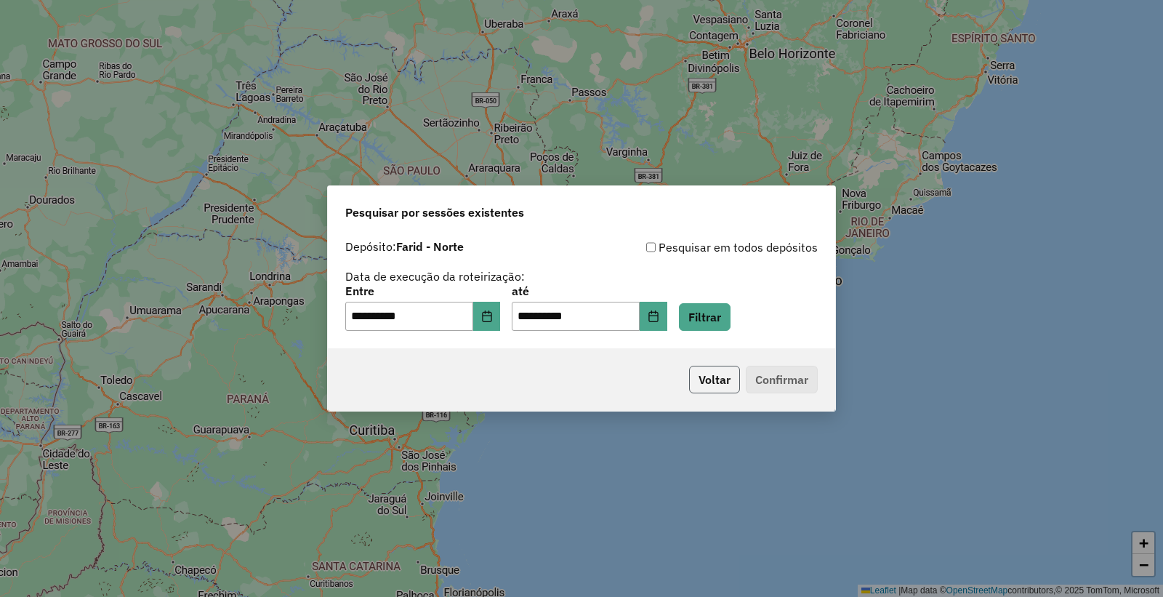
click at [692, 375] on button "Voltar" at bounding box center [714, 380] width 51 height 28
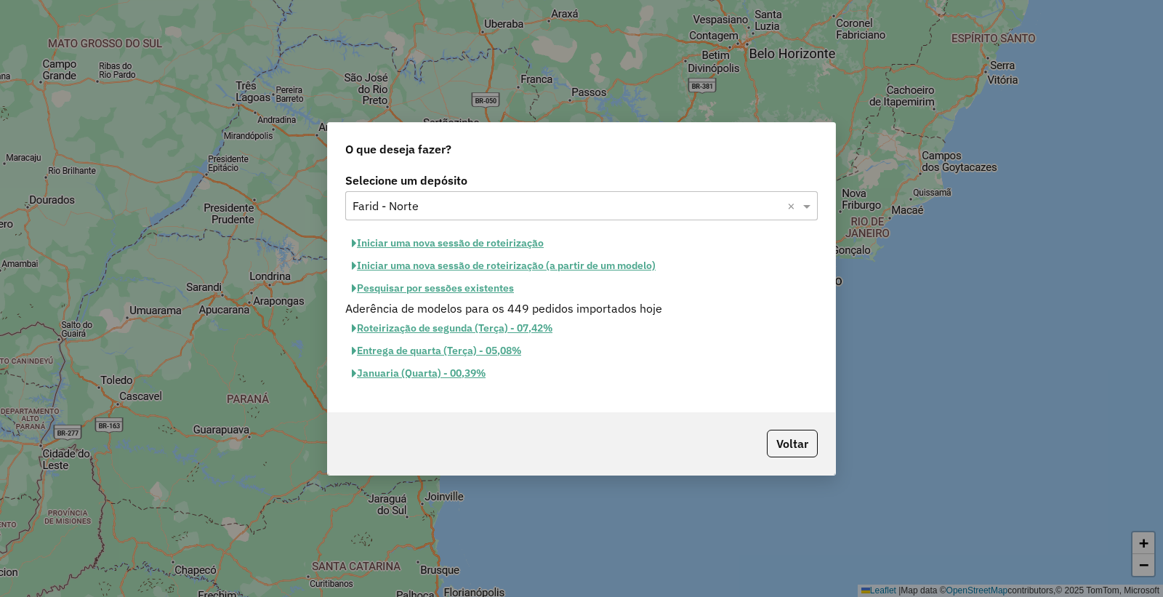
drag, startPoint x: 556, startPoint y: 429, endPoint x: 549, endPoint y: 425, distance: 8.1
click at [555, 426] on div "Voltar" at bounding box center [582, 443] width 508 height 63
click at [400, 288] on button "Pesquisar por sessões existentes" at bounding box center [432, 288] width 175 height 23
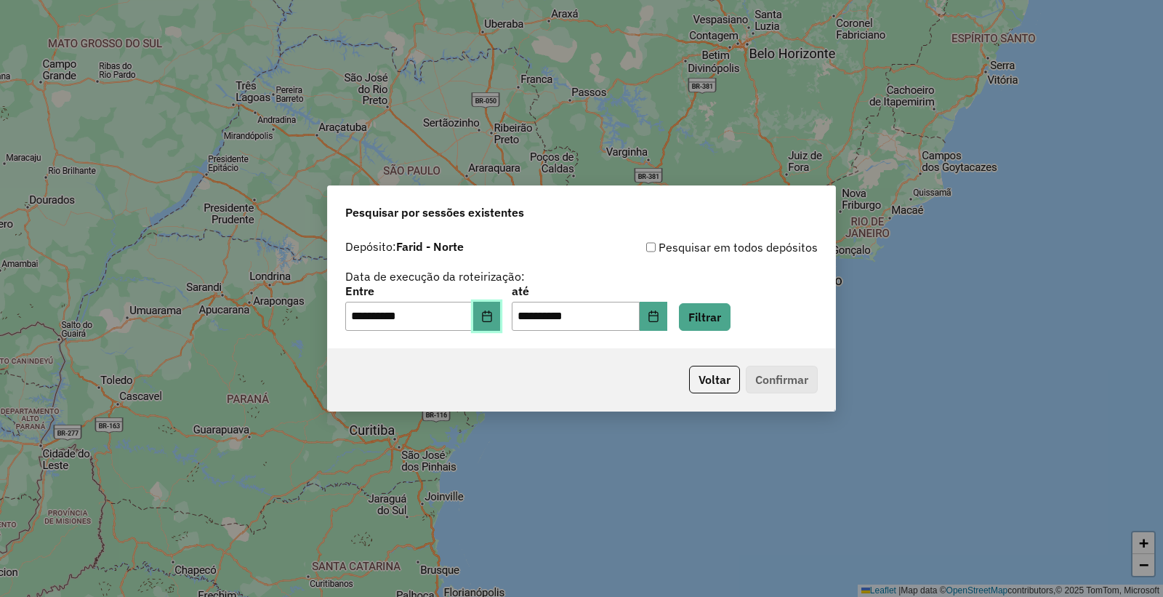
click at [501, 324] on button "Choose Date" at bounding box center [487, 316] width 28 height 29
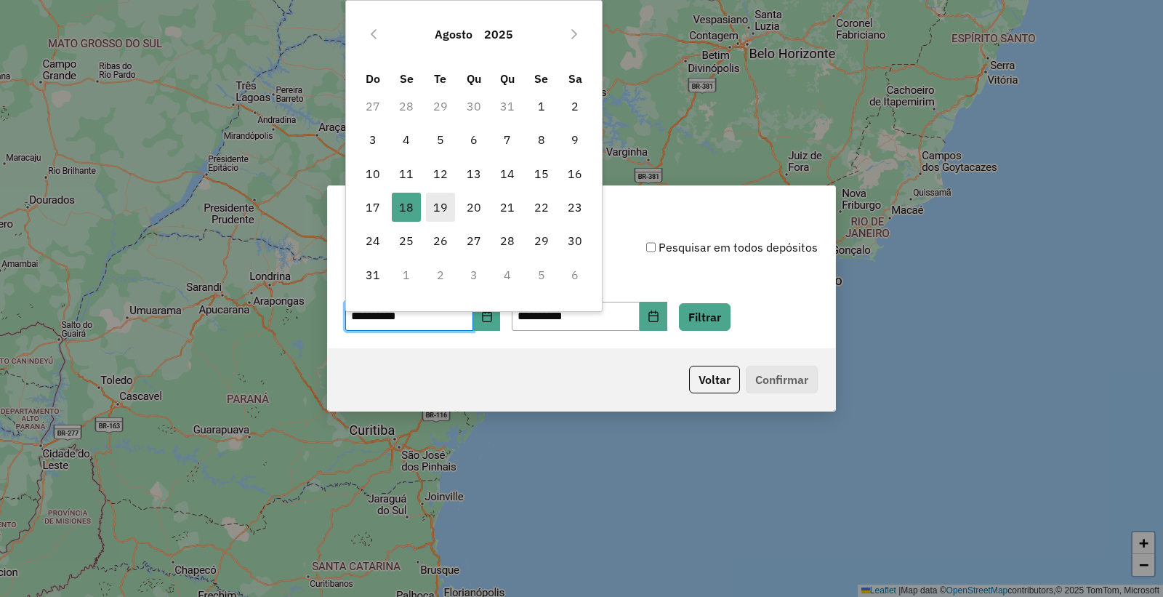
click at [454, 213] on span "19" at bounding box center [440, 207] width 29 height 29
type input "**********"
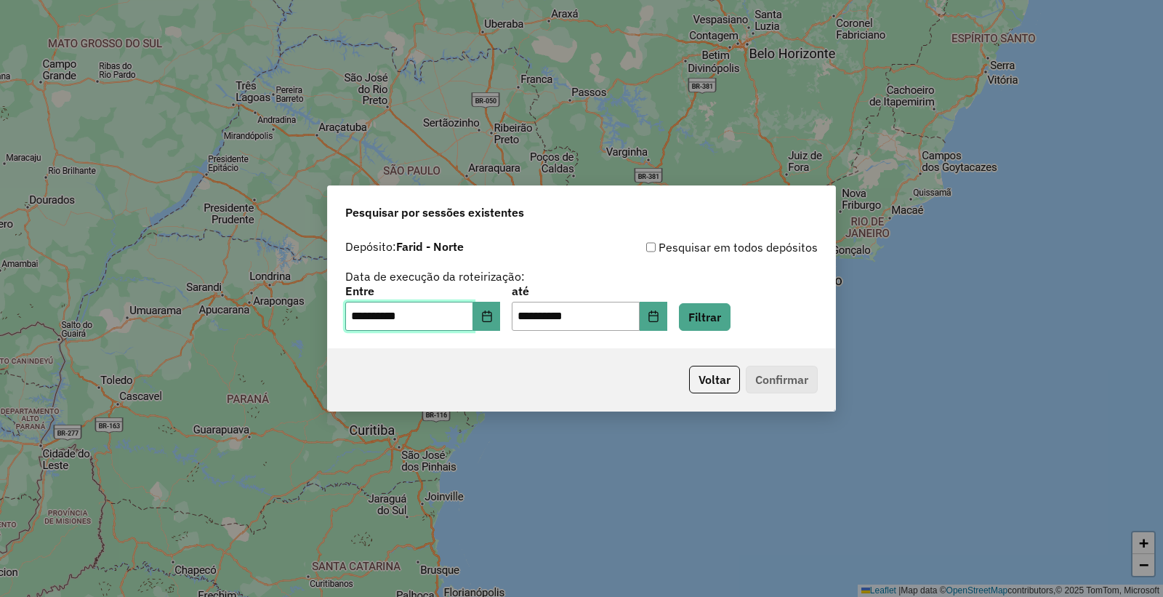
click at [454, 213] on span "19" at bounding box center [440, 207] width 29 height 29
click at [691, 311] on div "**********" at bounding box center [581, 308] width 473 height 45
click at [723, 311] on button "Filtrar" at bounding box center [705, 317] width 52 height 28
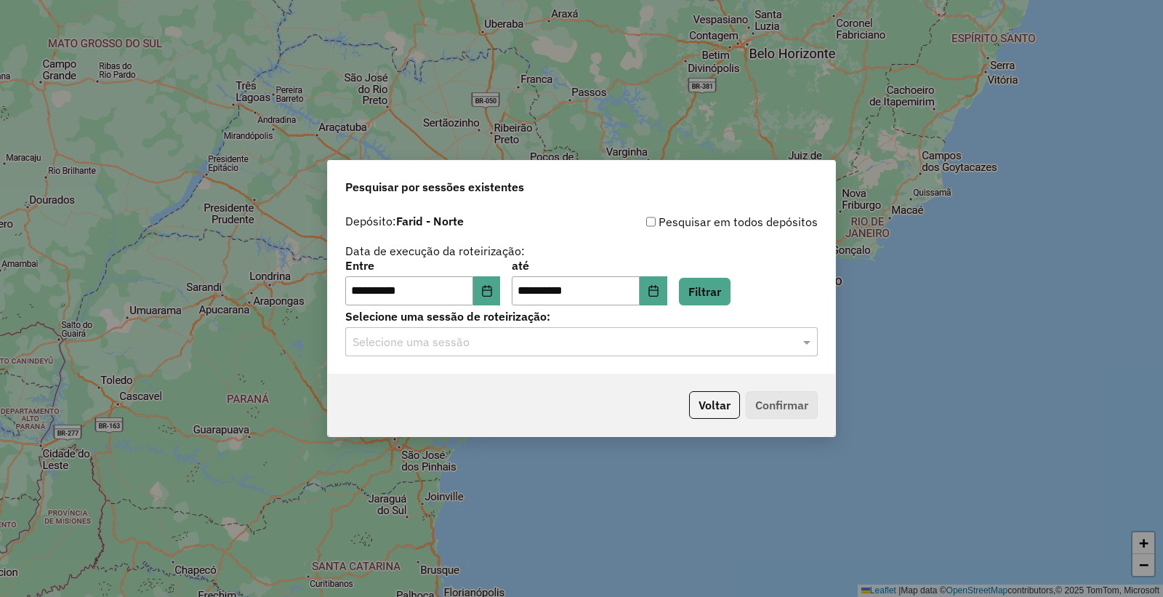
click at [473, 348] on hb-app "**********" at bounding box center [581, 298] width 1163 height 597
click at [473, 348] on input "text" at bounding box center [567, 342] width 429 height 17
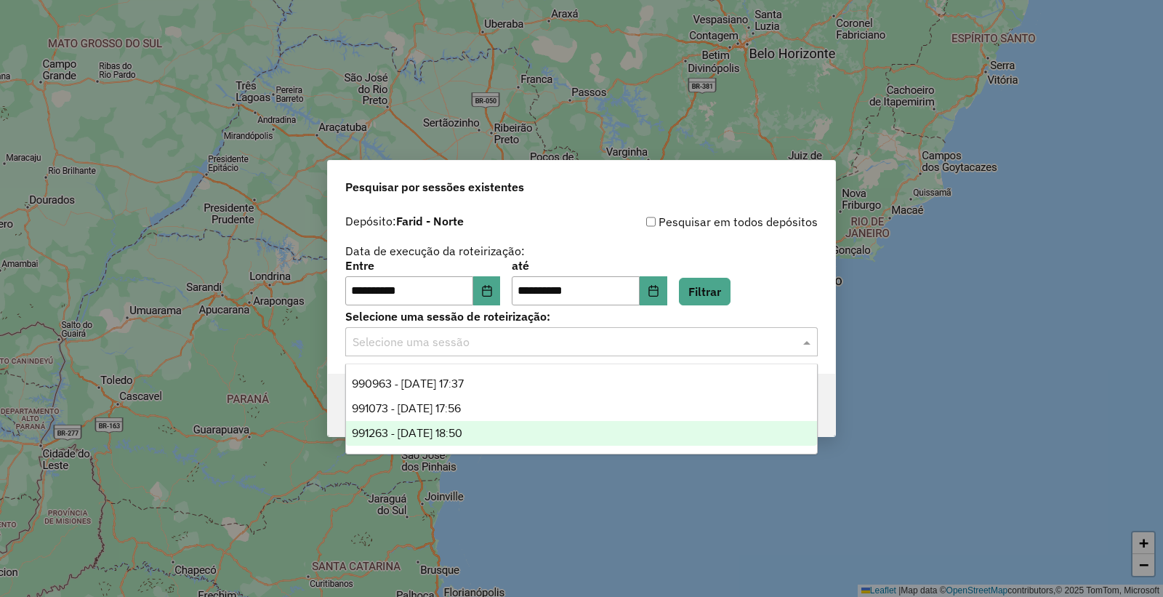
click at [462, 430] on span "991263 - [DATE] 18:50" at bounding box center [407, 433] width 111 height 12
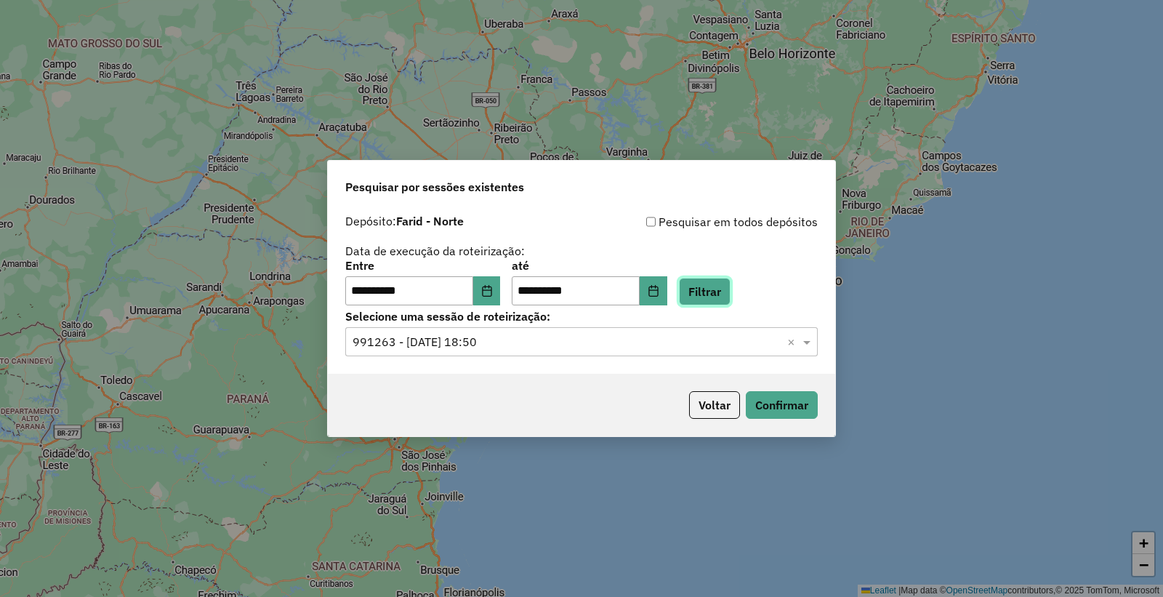
click at [731, 291] on button "Filtrar" at bounding box center [705, 292] width 52 height 28
click at [788, 406] on button "Confirmar" at bounding box center [782, 405] width 72 height 28
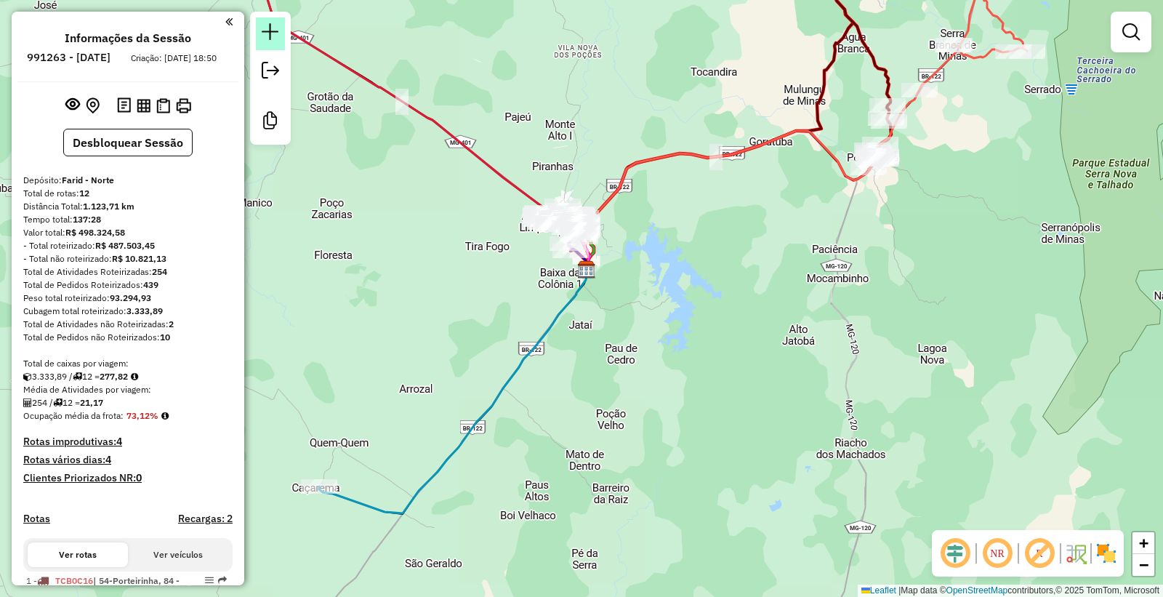
click at [271, 33] on em at bounding box center [270, 31] width 17 height 17
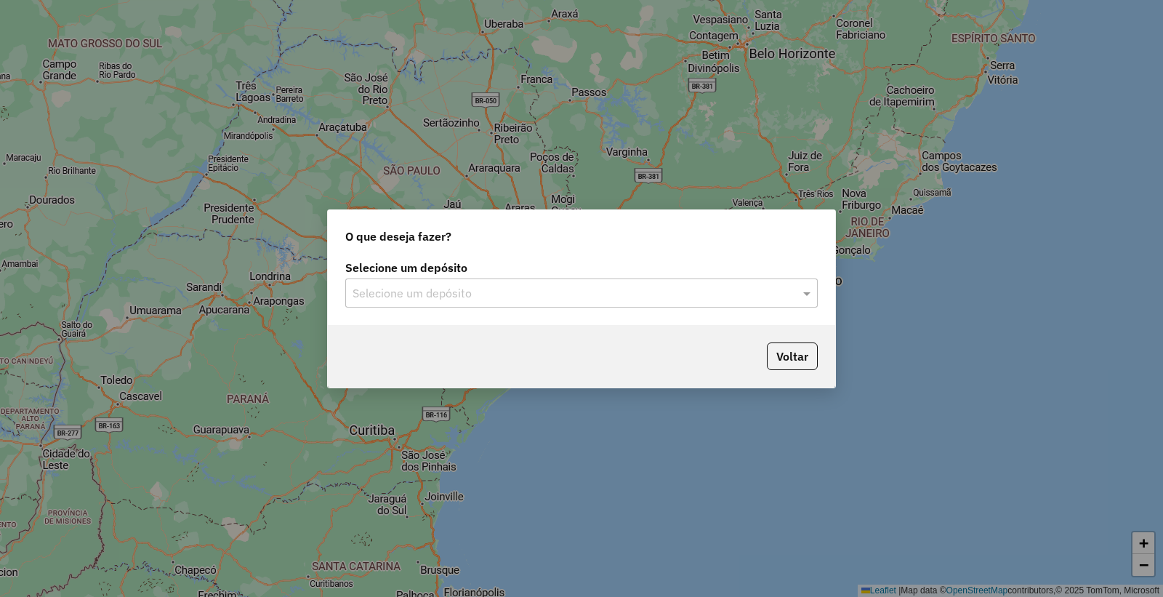
click at [457, 300] on input "text" at bounding box center [567, 293] width 429 height 17
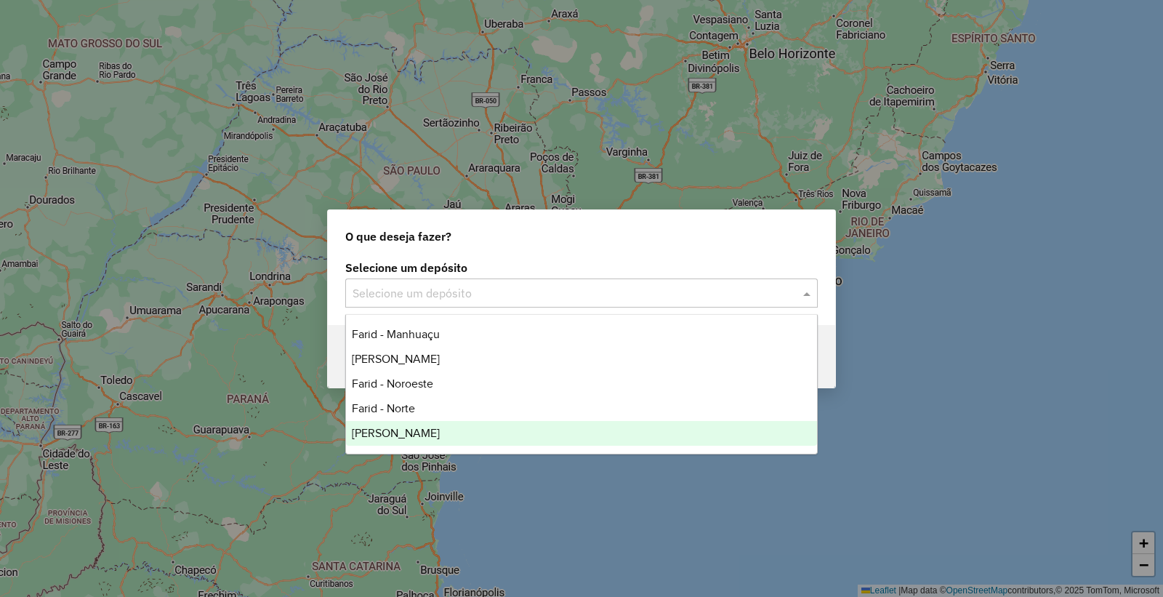
click at [396, 440] on div "[PERSON_NAME]" at bounding box center [581, 433] width 471 height 25
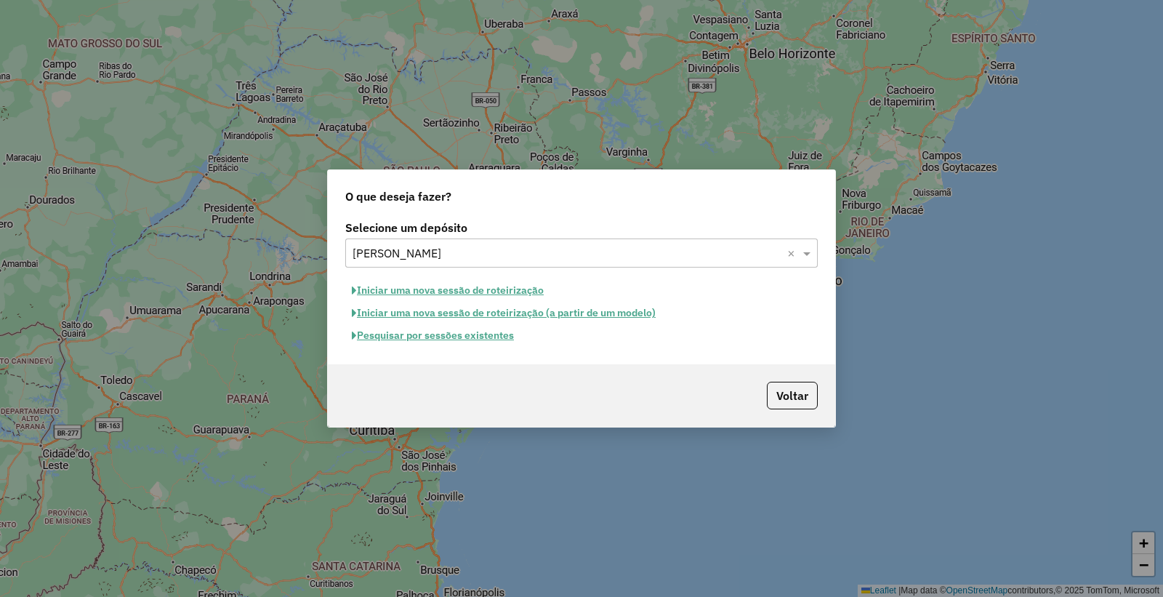
click at [447, 350] on div "Selecione um depósito Selecione um depósito × Farid Januaria × Iniciar uma nova…" at bounding box center [582, 291] width 508 height 148
click at [449, 342] on button "Pesquisar por sessões existentes" at bounding box center [432, 335] width 175 height 23
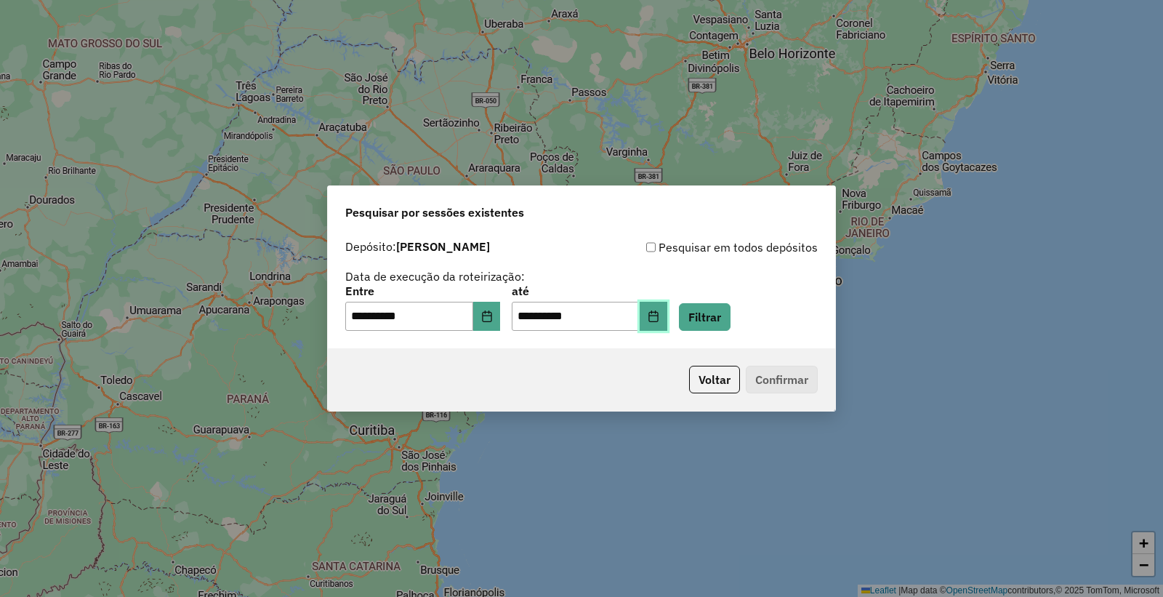
click at [668, 324] on button "Choose Date" at bounding box center [654, 316] width 28 height 29
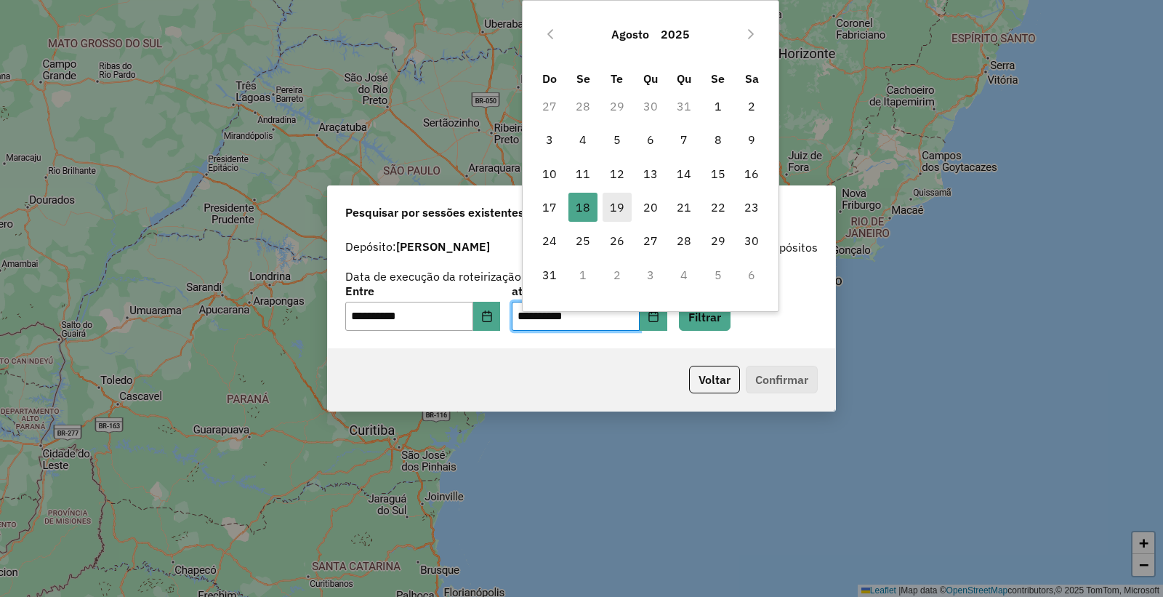
click at [623, 204] on span "19" at bounding box center [617, 207] width 29 height 29
type input "**********"
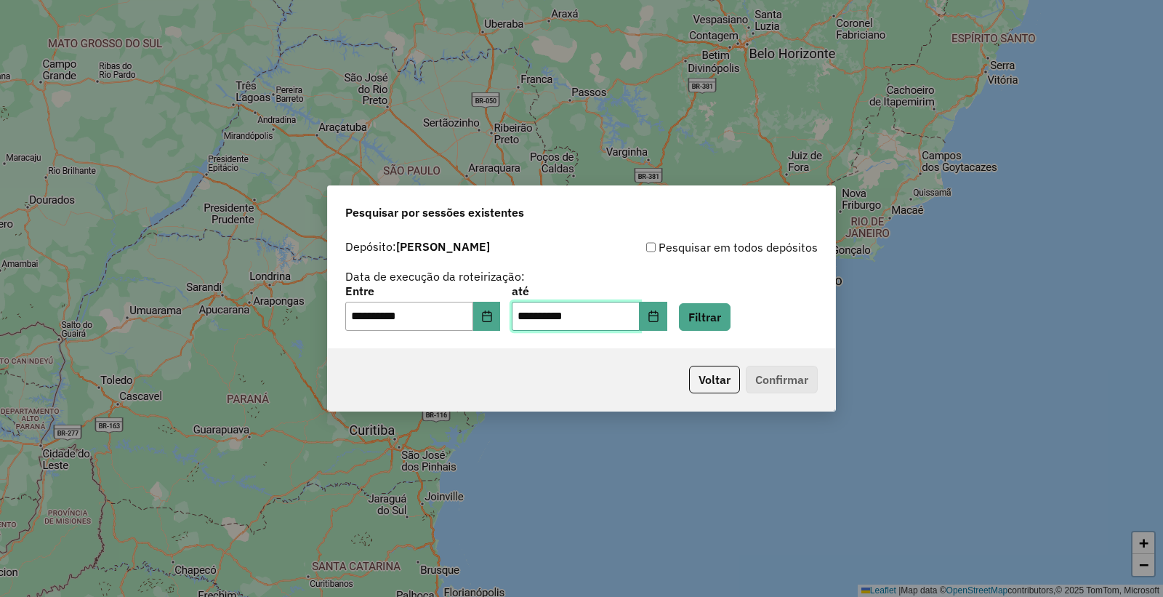
click at [623, 204] on span "19" at bounding box center [617, 207] width 29 height 29
click at [492, 305] on button "Choose Date" at bounding box center [487, 316] width 28 height 29
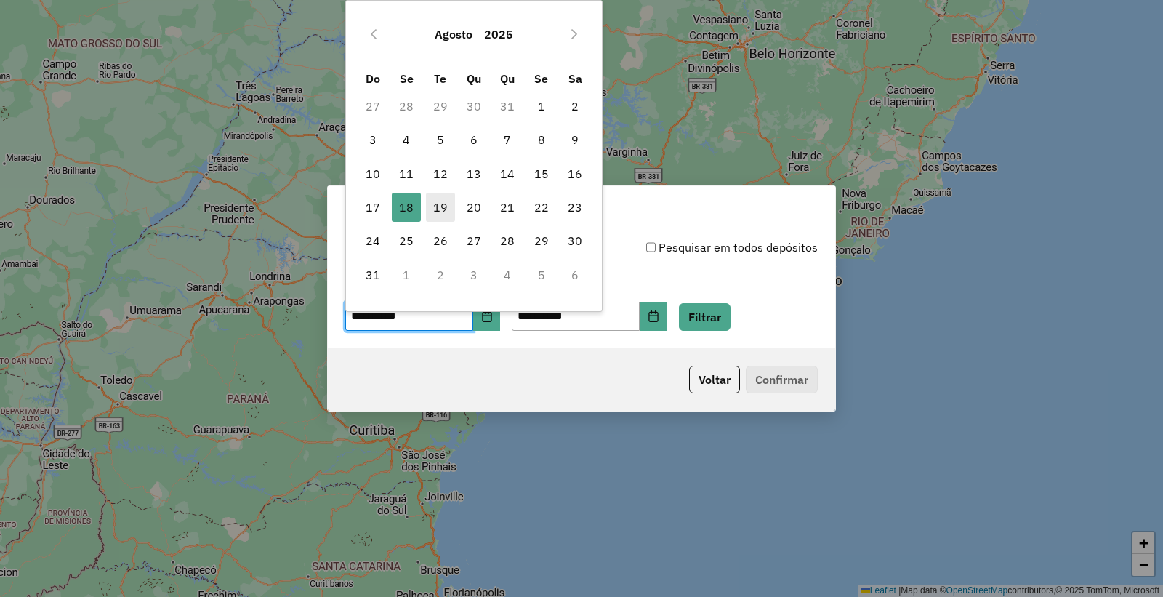
click at [444, 204] on span "19" at bounding box center [440, 207] width 29 height 29
type input "**********"
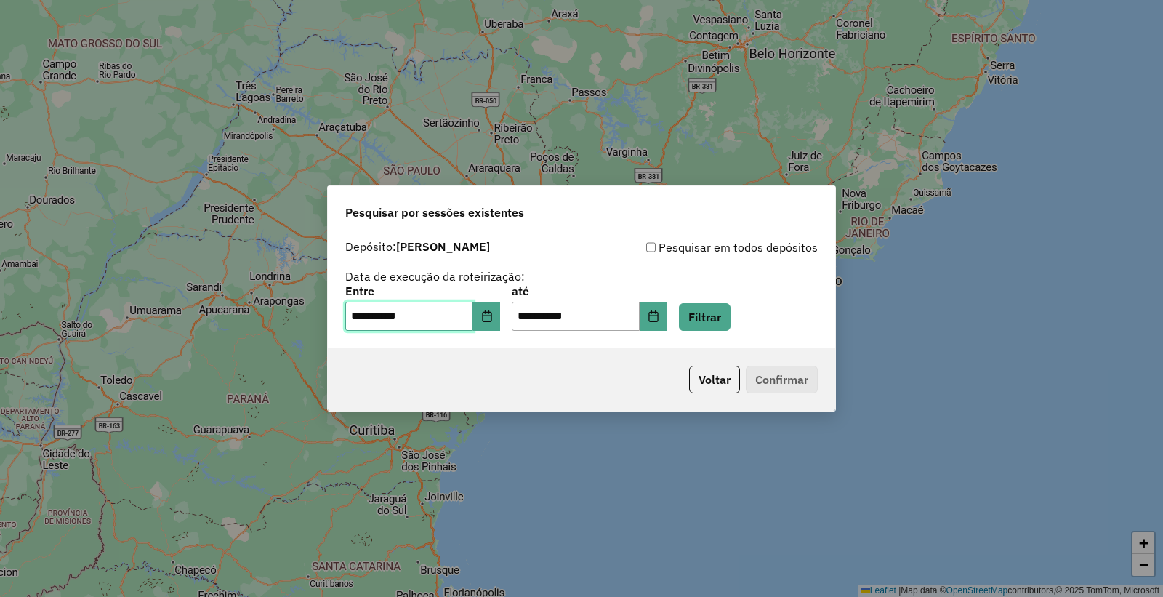
click at [444, 205] on span "19" at bounding box center [440, 207] width 29 height 29
click at [731, 318] on button "Filtrar" at bounding box center [705, 317] width 52 height 28
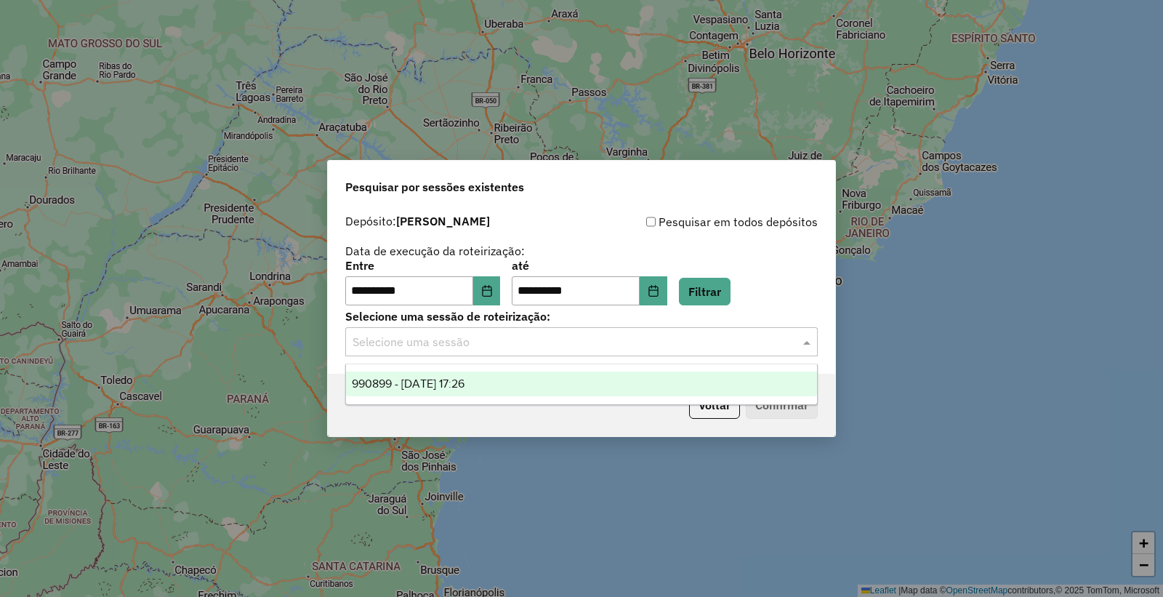
click at [485, 343] on input "text" at bounding box center [567, 342] width 429 height 17
click at [465, 384] on span "990899 - [DATE] 17:26" at bounding box center [408, 383] width 113 height 12
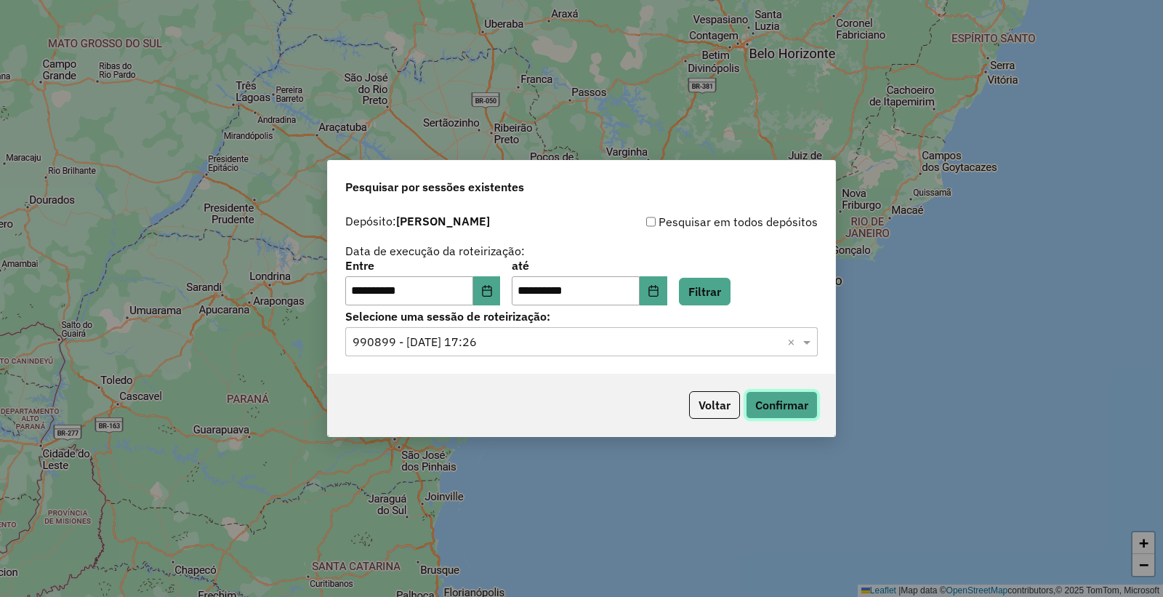
click at [779, 409] on button "Confirmar" at bounding box center [782, 405] width 72 height 28
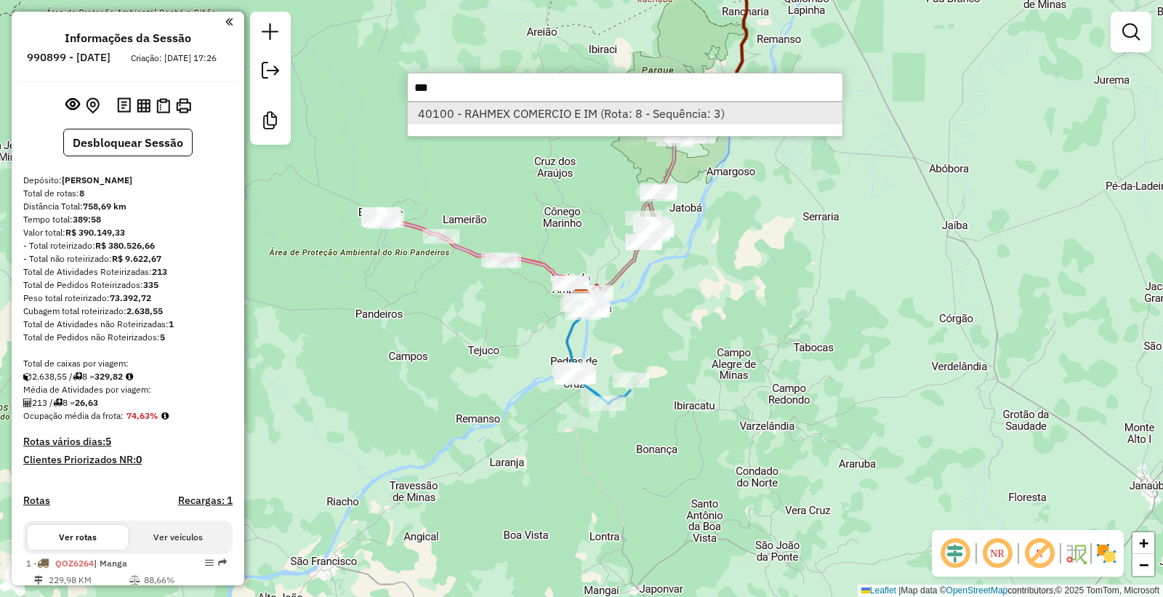
type input "***"
click at [601, 119] on li "40100 - RAHMEX COMERCIO E IM (Rota: 8 - Sequência: 3)" at bounding box center [625, 114] width 435 height 22
select select "**********"
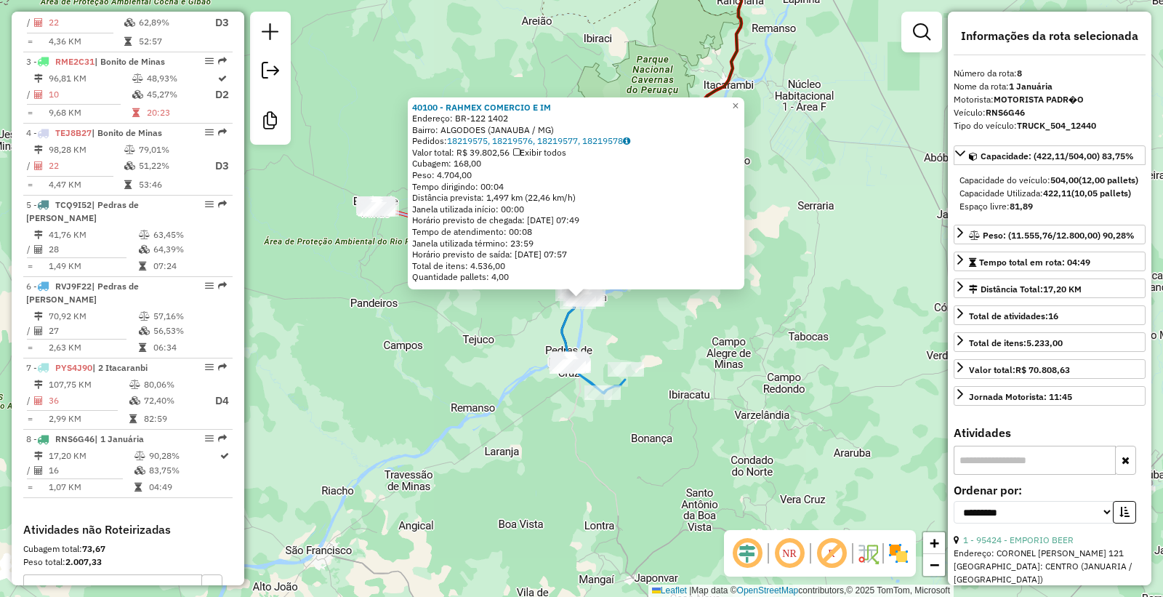
scroll to position [824, 0]
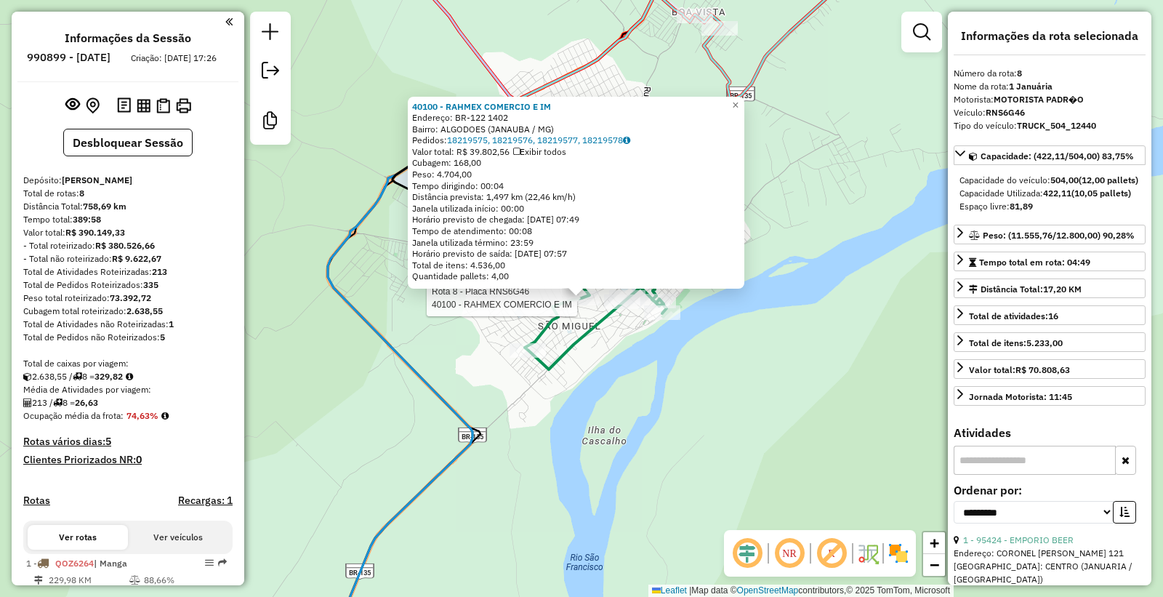
select select "**********"
click at [630, 460] on div "Rota 8 - Placa RNS6G46 40100 - RAHMEX COMERCIO E IM 40100 - RAHMEX COMERCIO E I…" at bounding box center [581, 298] width 1163 height 597
